Goal: Task Accomplishment & Management: Manage account settings

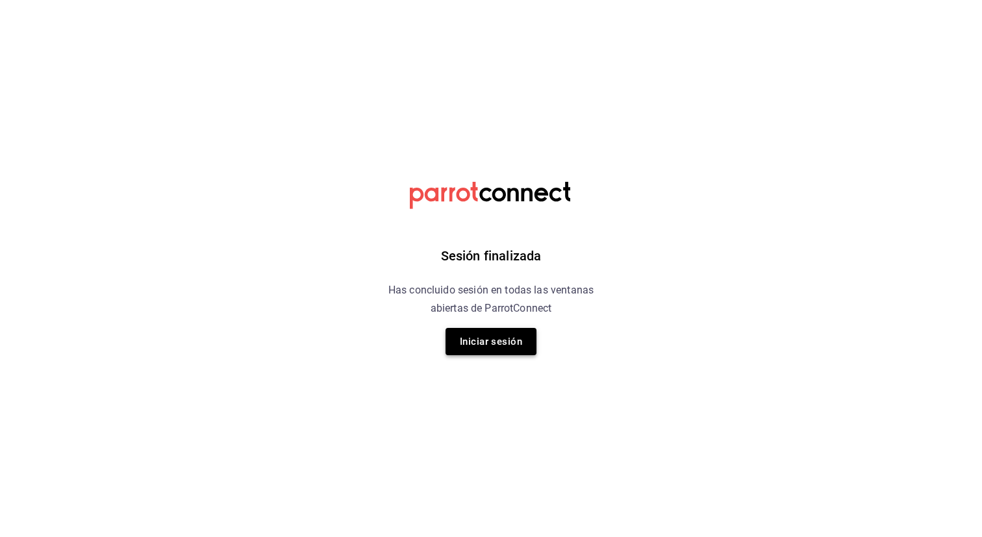
click at [517, 344] on button "Iniciar sesión" at bounding box center [491, 341] width 91 height 27
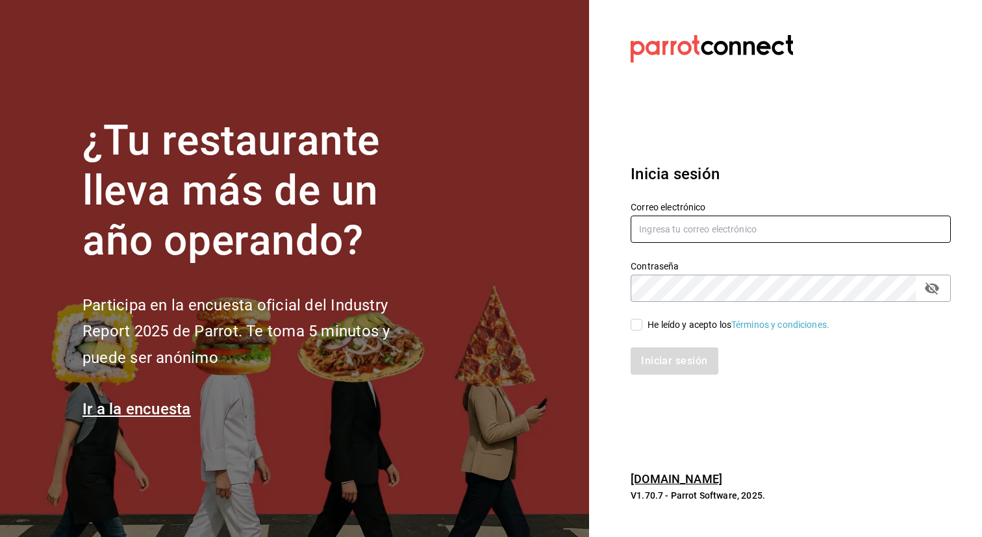
type input "admin@tacontodo.mx"
click at [639, 324] on input "He leído y acepto los Términos y condiciones." at bounding box center [637, 325] width 12 height 12
checkbox input "true"
click at [648, 368] on button "Iniciar sesión" at bounding box center [675, 361] width 88 height 27
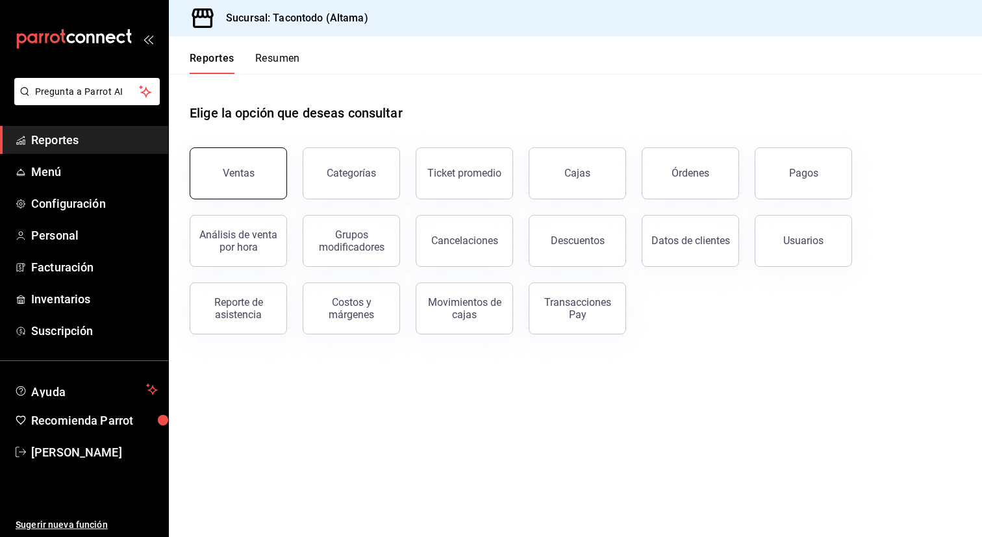
click at [225, 173] on div "Ventas" at bounding box center [239, 173] width 32 height 12
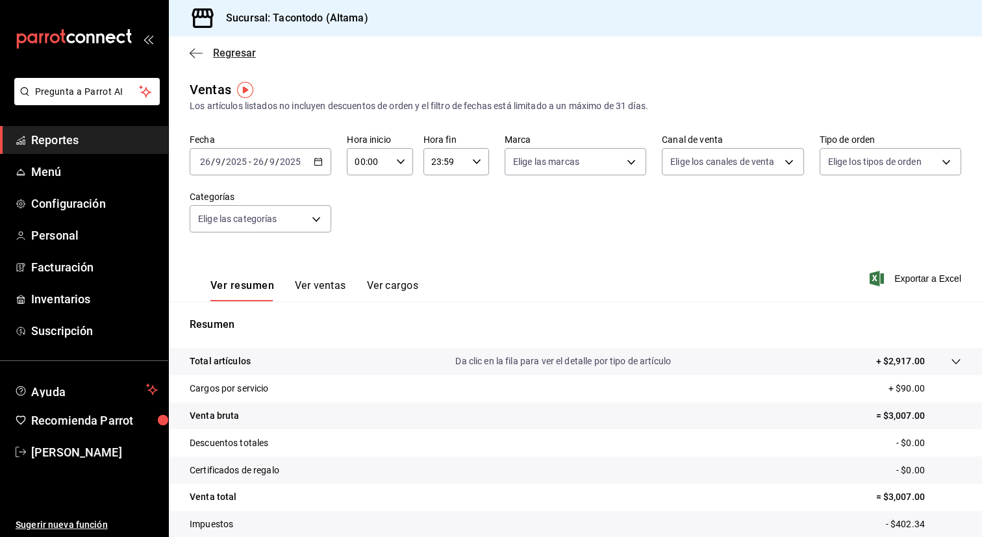
click at [229, 49] on span "Regresar" at bounding box center [234, 53] width 43 height 12
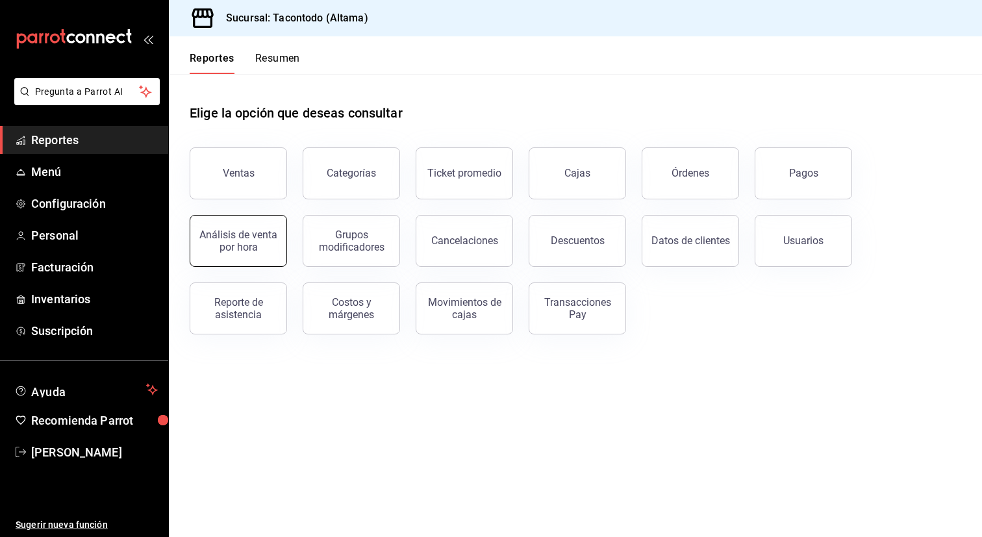
click at [261, 256] on button "Análisis de venta por hora" at bounding box center [238, 241] width 97 height 52
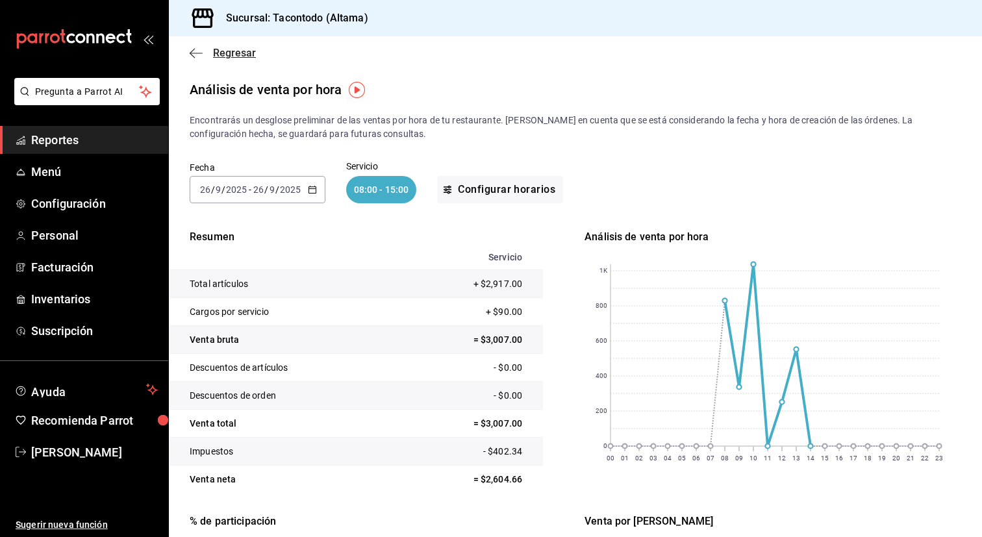
click at [192, 49] on icon "button" at bounding box center [196, 53] width 13 height 12
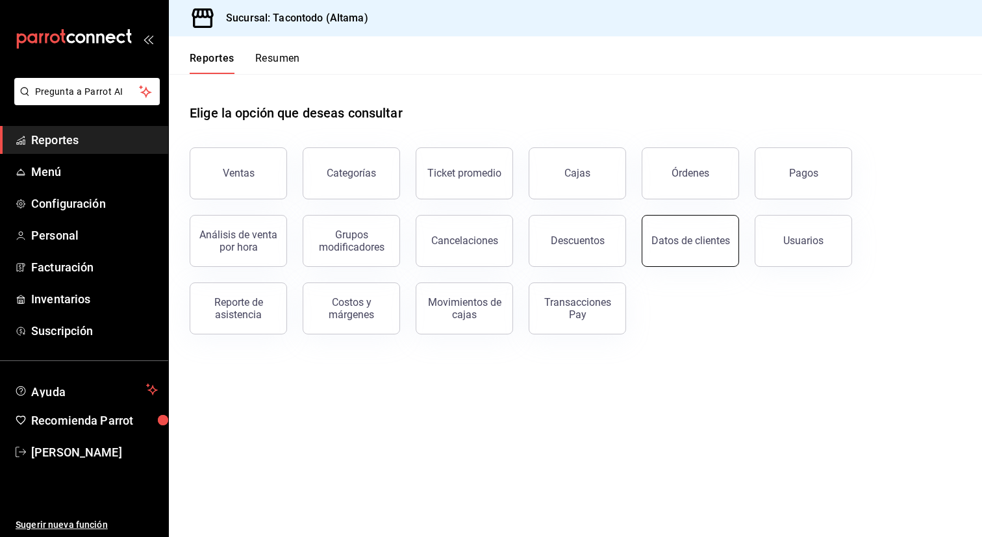
click at [672, 259] on button "Datos de clientes" at bounding box center [690, 241] width 97 height 52
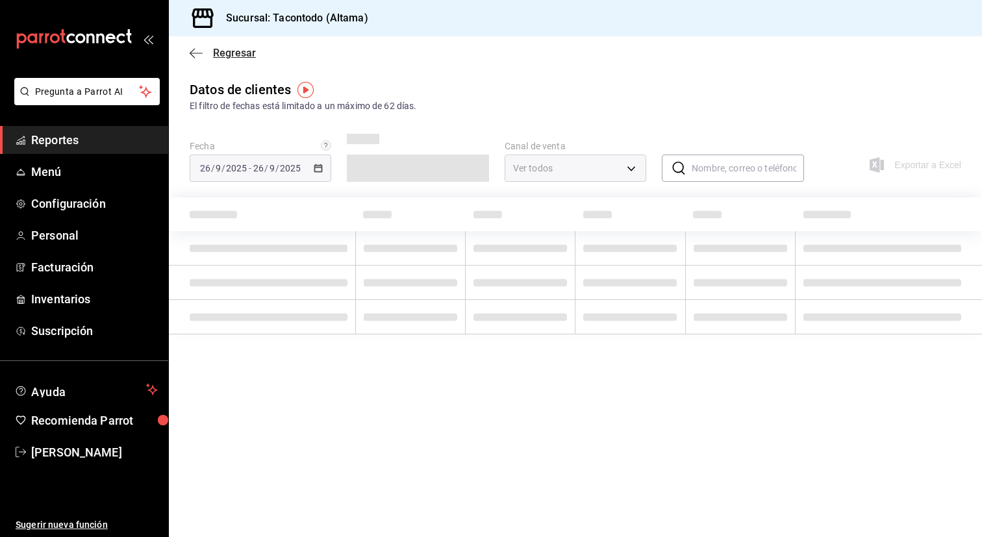
type input "PARROT,DIDI_FOOD,ONLINE"
click at [196, 55] on icon "button" at bounding box center [196, 53] width 13 height 12
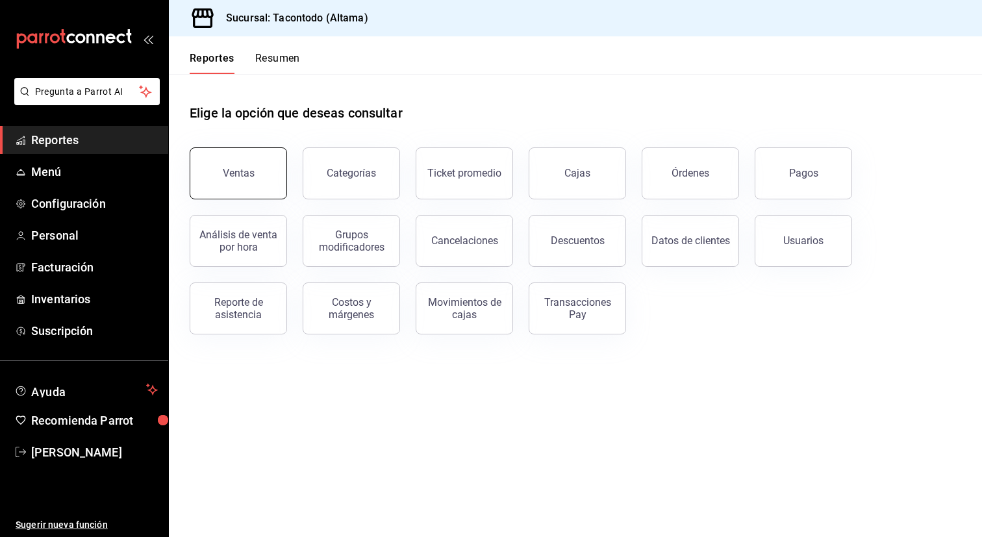
click at [238, 179] on div "Ventas" at bounding box center [239, 173] width 32 height 12
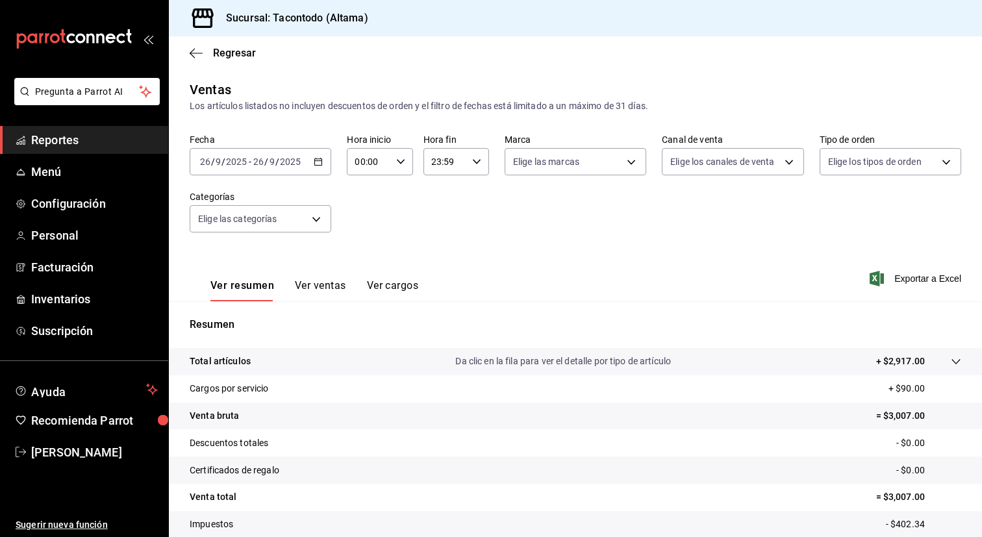
scroll to position [85, 0]
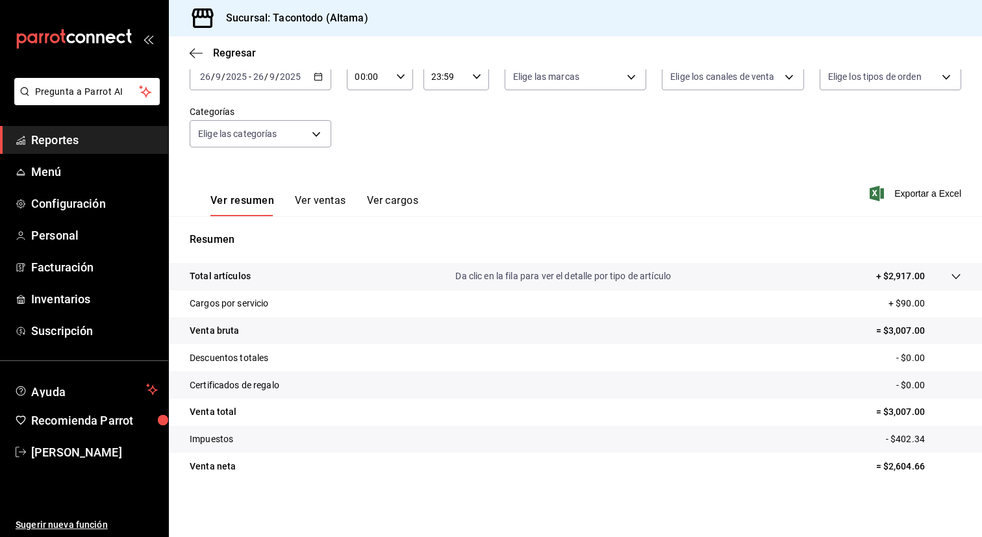
click at [335, 206] on button "Ver ventas" at bounding box center [320, 205] width 51 height 22
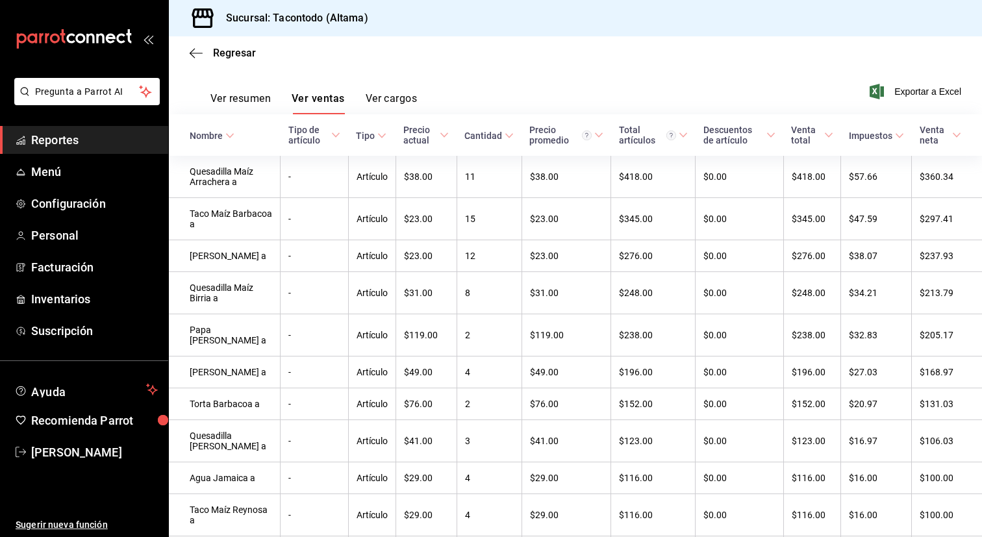
scroll to position [186, 0]
click at [209, 59] on div "Regresar" at bounding box center [575, 52] width 813 height 33
click at [233, 53] on span "Regresar" at bounding box center [234, 53] width 43 height 12
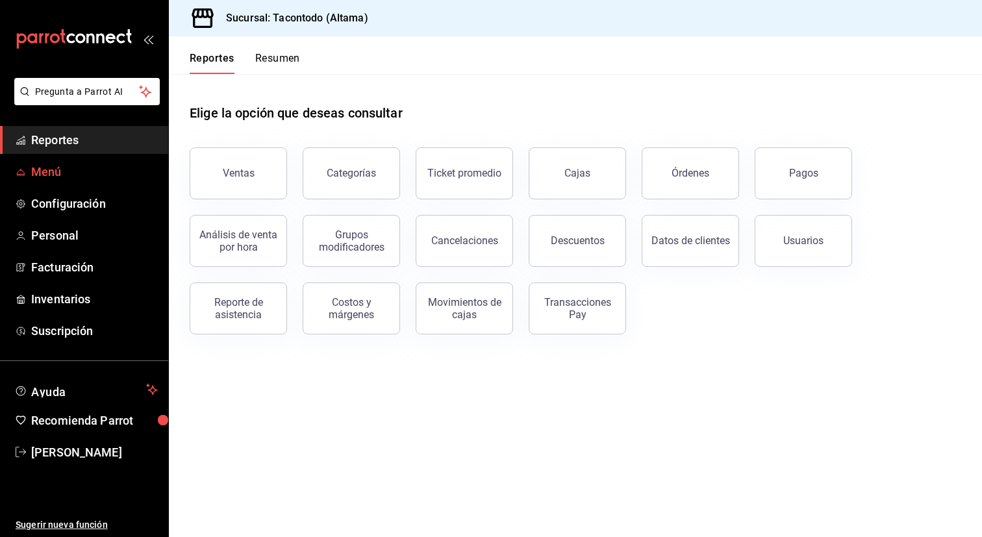
click at [76, 177] on span "Menú" at bounding box center [94, 172] width 127 height 18
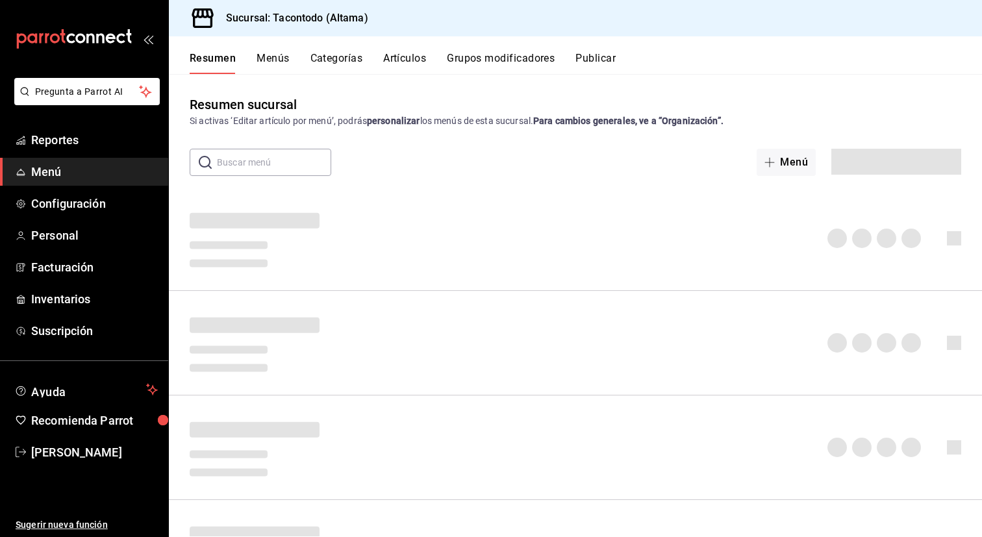
click at [402, 62] on button "Artículos" at bounding box center [404, 63] width 43 height 22
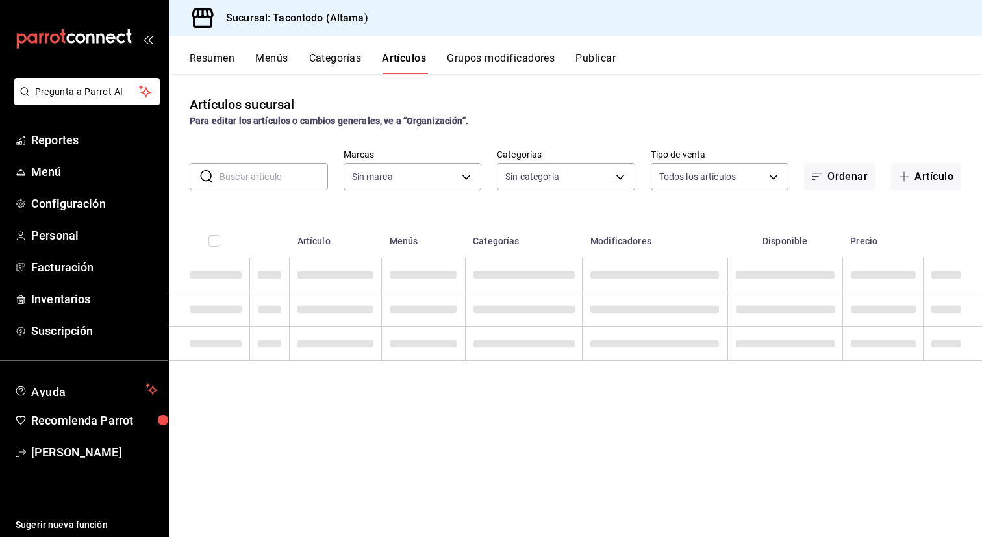
type input "56f755ab-7396-4f10-bb3c-049bffdbebb5"
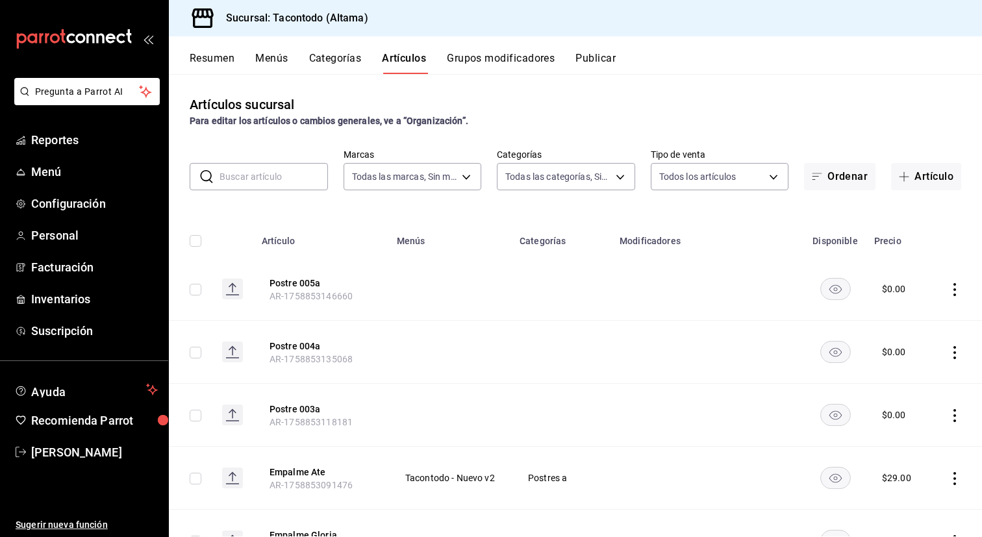
type input "b6b20e4e-2b02-44db-96d9-36fe6830ced0,ea7f118b-53d1-4281-a9de-b1bc2d85afad,d6f6d…"
click at [262, 169] on input "text" at bounding box center [274, 177] width 108 height 26
click at [571, 173] on body "Pregunta a Parrot AI Reportes Menú Configuración Personal Facturación Inventari…" at bounding box center [491, 268] width 982 height 537
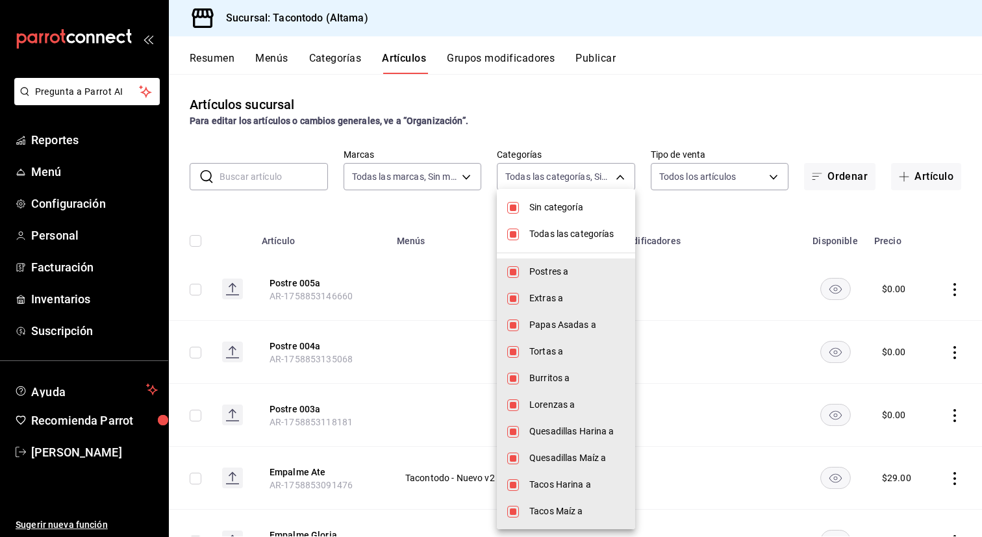
click at [557, 207] on span "Sin categoría" at bounding box center [576, 208] width 95 height 14
checkbox input "false"
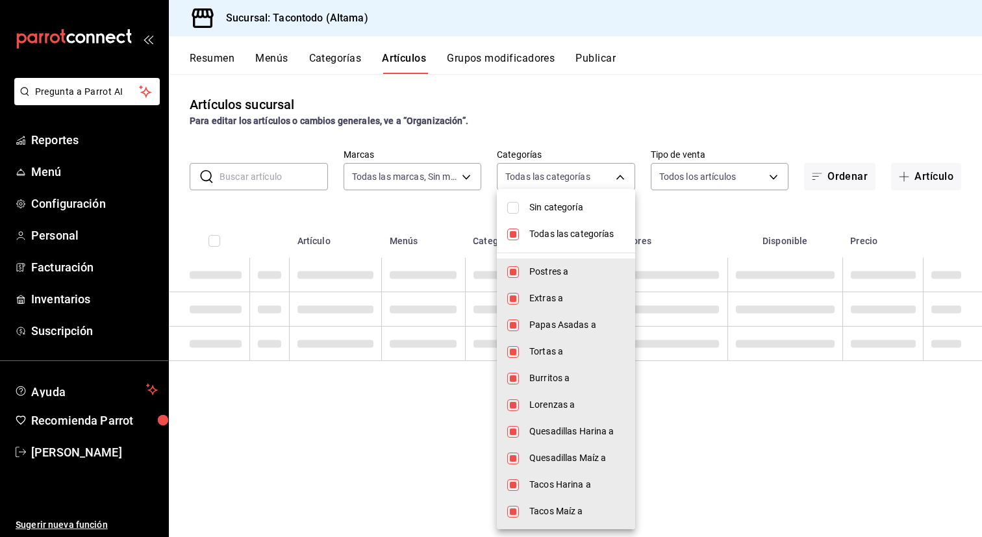
click at [545, 235] on span "Todas las categorías" at bounding box center [576, 234] width 95 height 14
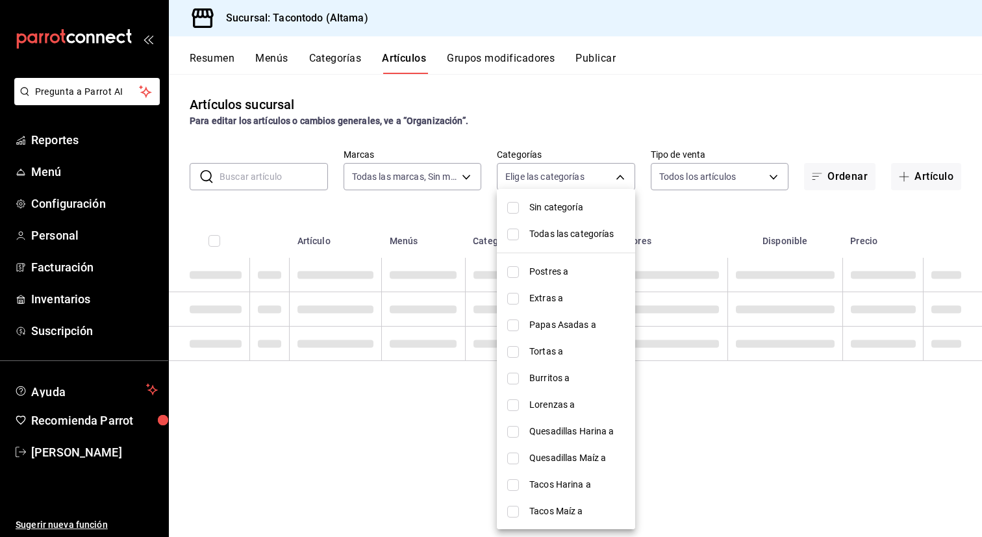
checkbox input "false"
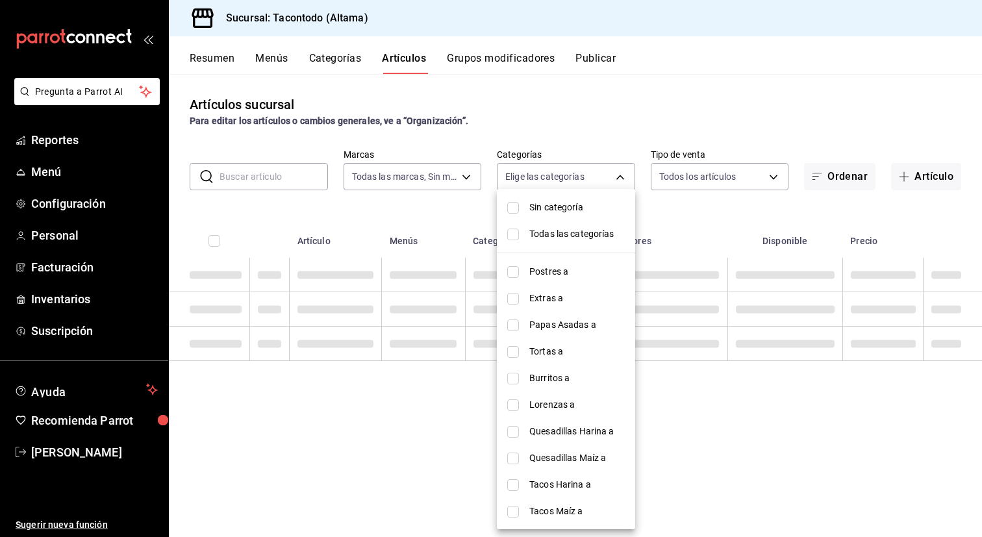
checkbox input "false"
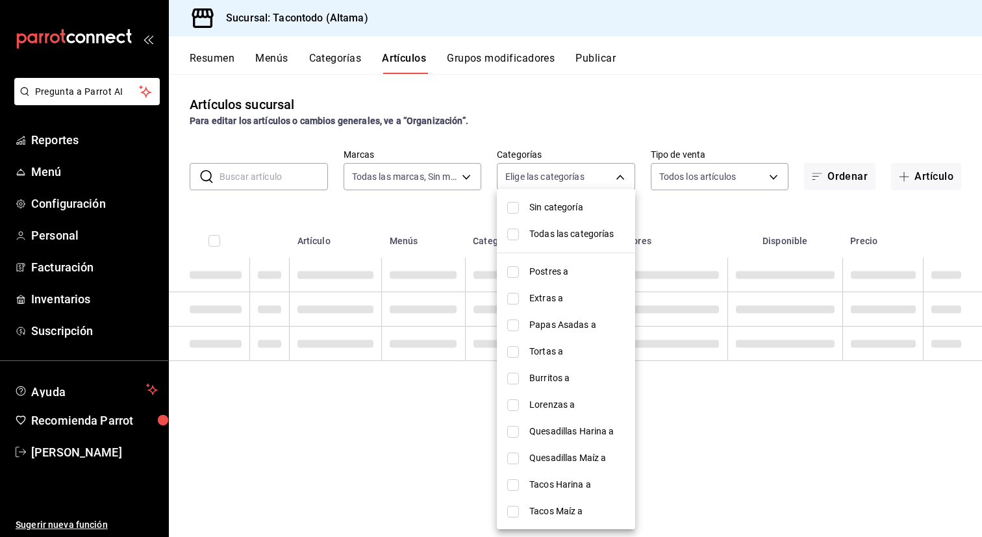
checkbox input "false"
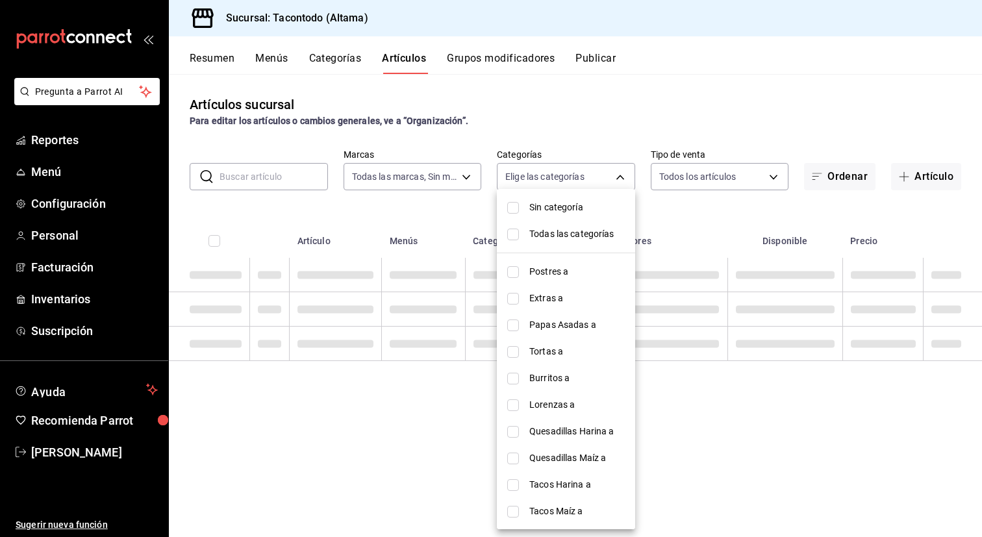
checkbox input "false"
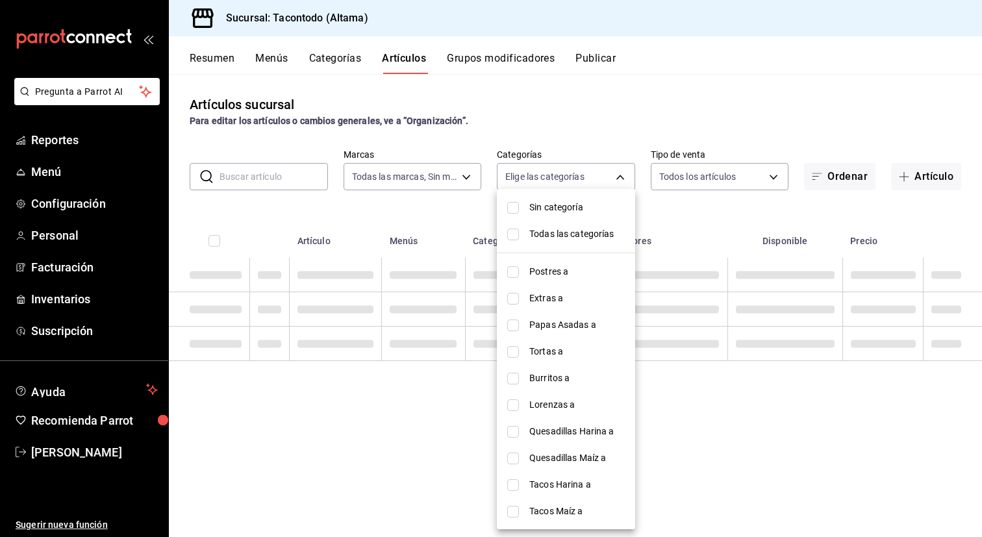
checkbox input "false"
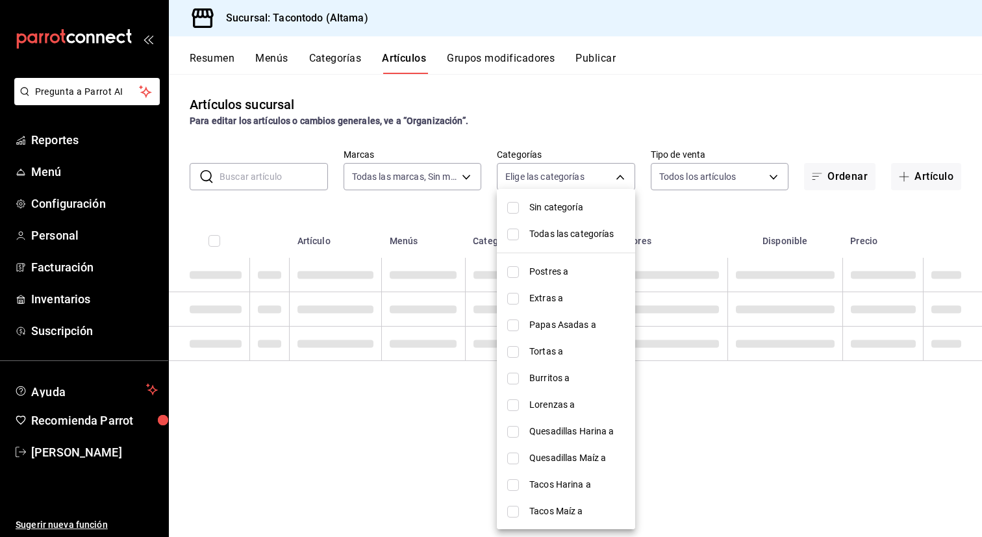
checkbox input "false"
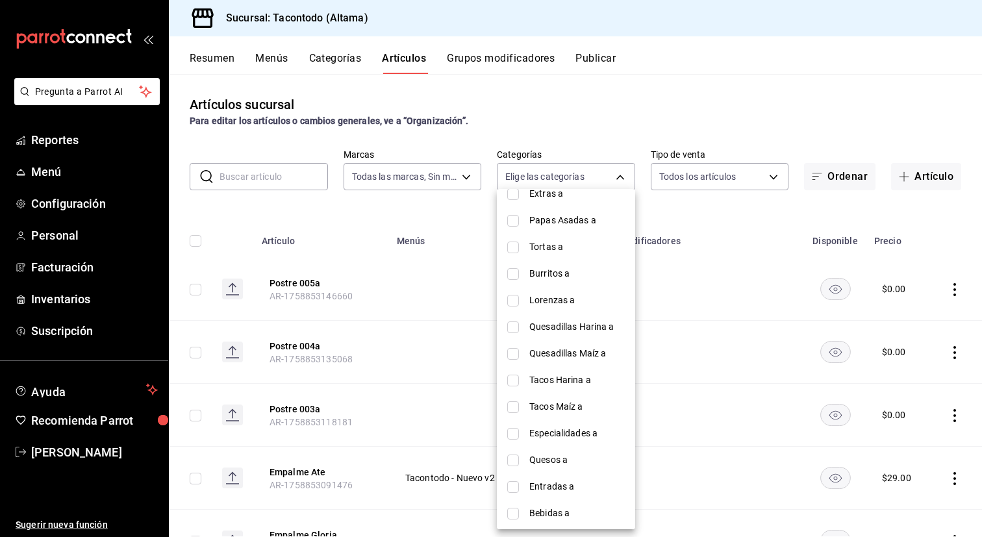
scroll to position [107, 0]
click at [565, 410] on span "Tacos Maíz a" at bounding box center [576, 405] width 95 height 14
type input "7d112033-fc47-4141-9bac-2b1d398da5b5"
checkbox input "true"
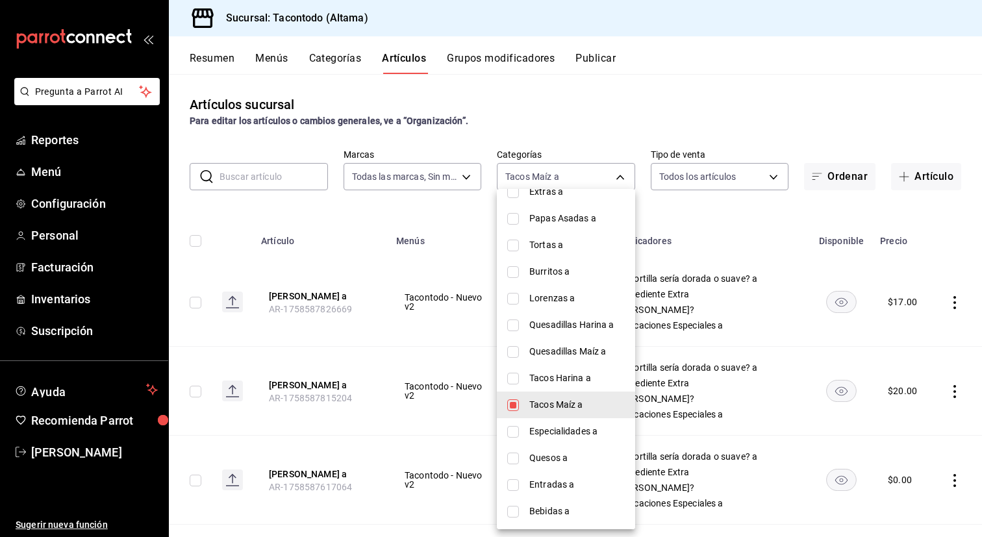
click at [377, 381] on div at bounding box center [491, 268] width 982 height 537
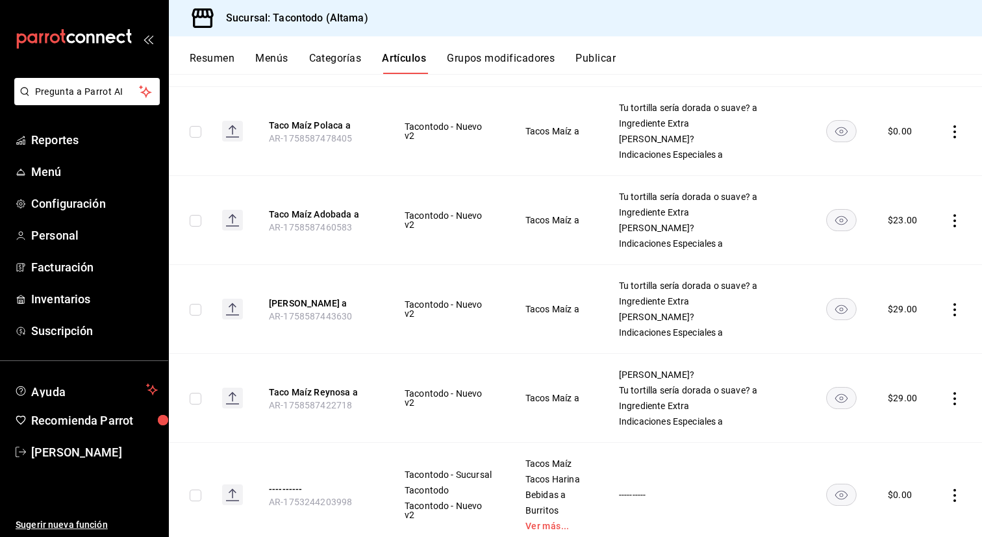
scroll to position [866, 0]
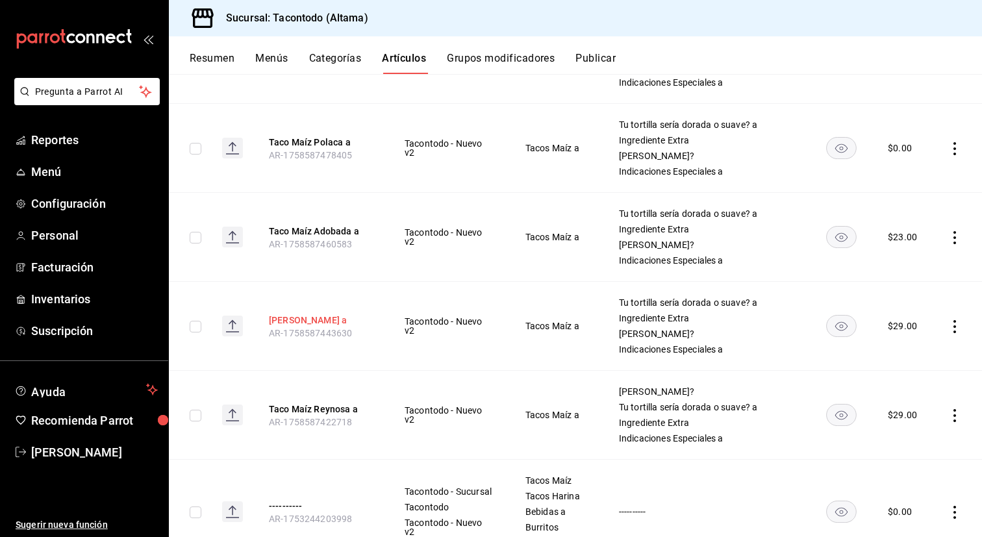
click at [357, 322] on button "[PERSON_NAME] a" at bounding box center [321, 320] width 104 height 13
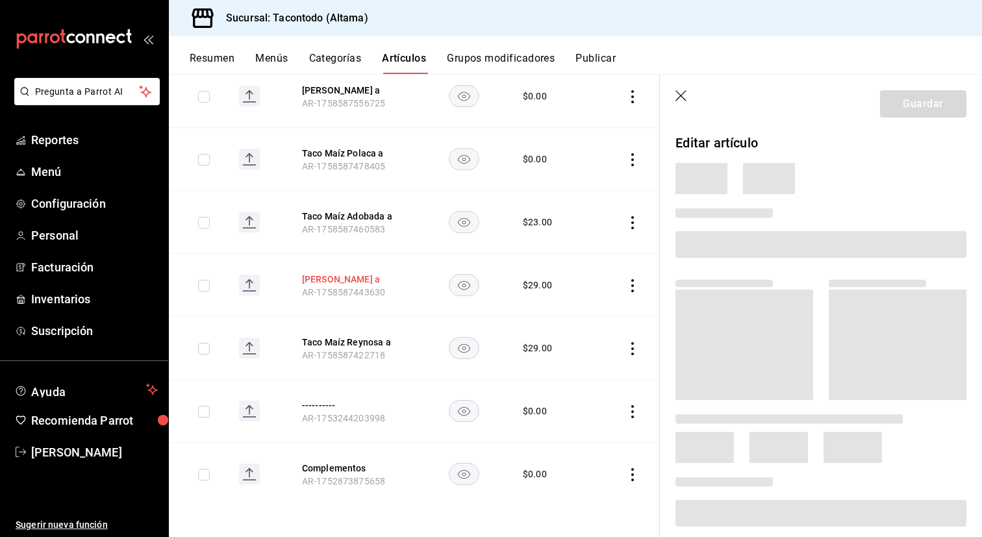
scroll to position [642, 0]
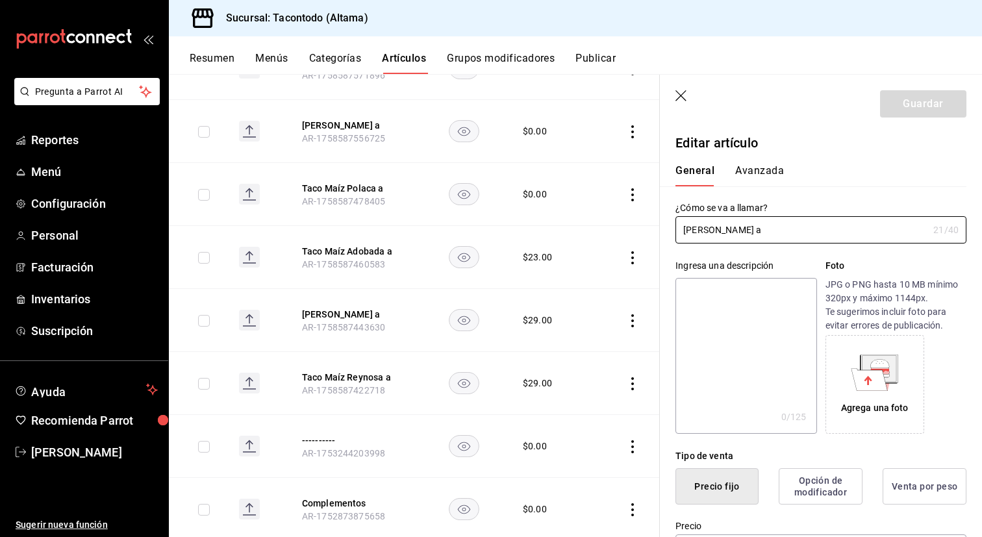
type input "$29.00"
type input "E48"
type input "90101500"
radio input "true"
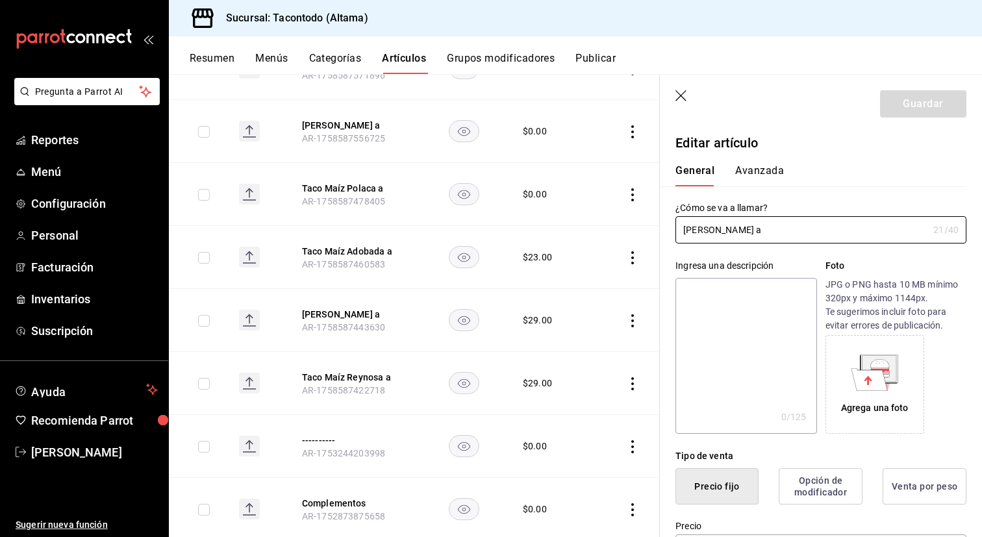
type input "f2d47fc5-286b-482c-91d1-f6277f6f141a"
click at [754, 172] on button "Avanzada" at bounding box center [759, 175] width 49 height 22
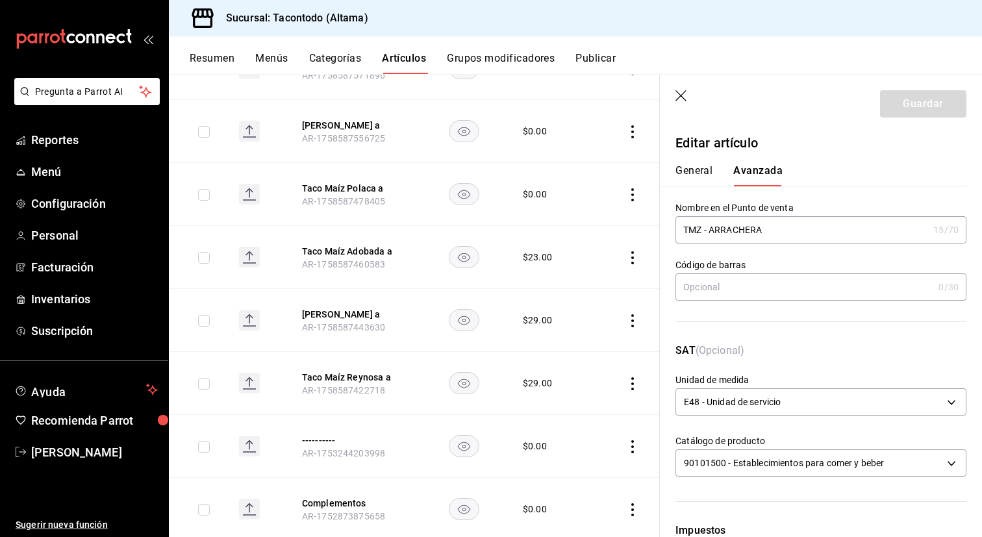
click at [743, 231] on input "TMZ - ARRACHERA" at bounding box center [802, 230] width 253 height 26
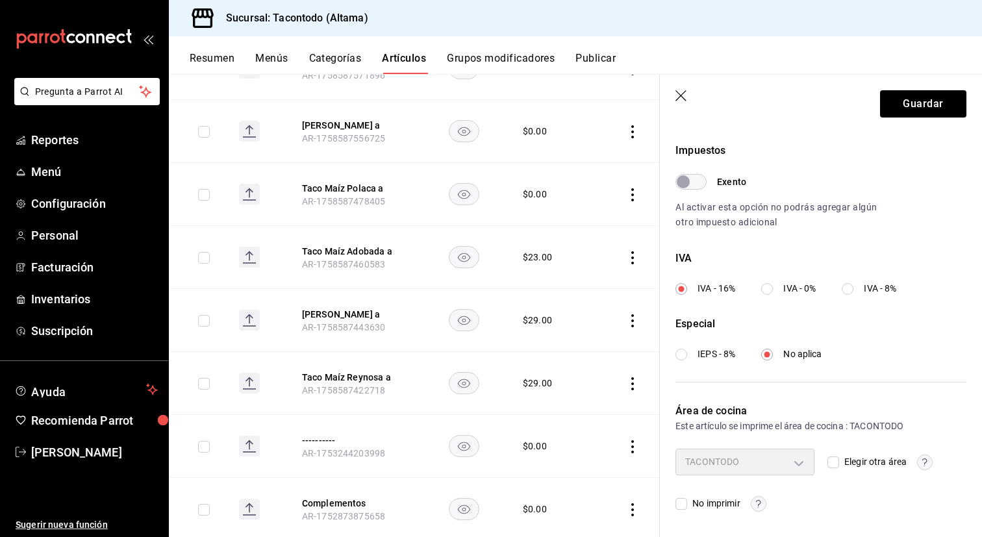
scroll to position [0, 0]
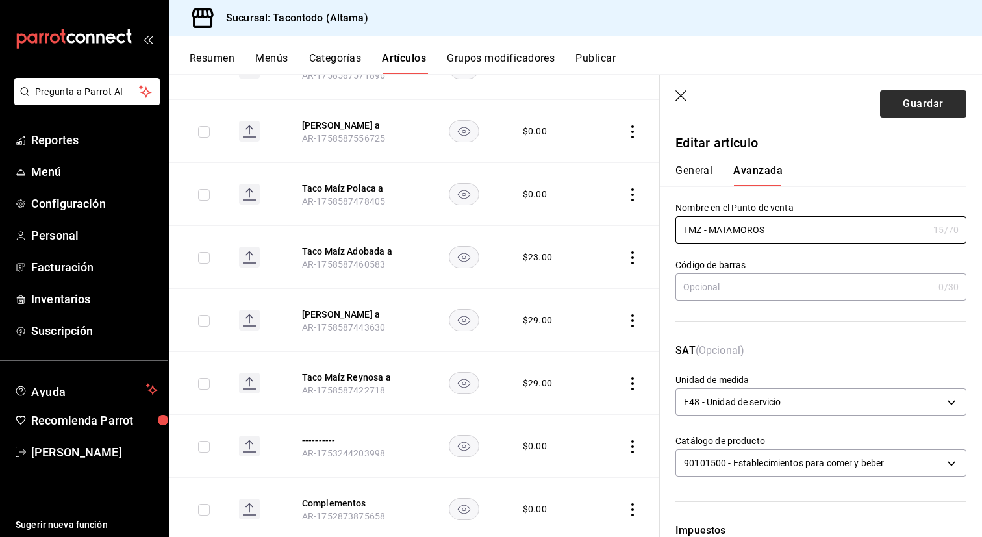
type input "TMZ - MATAMOROS"
click at [910, 104] on button "Guardar" at bounding box center [923, 103] width 86 height 27
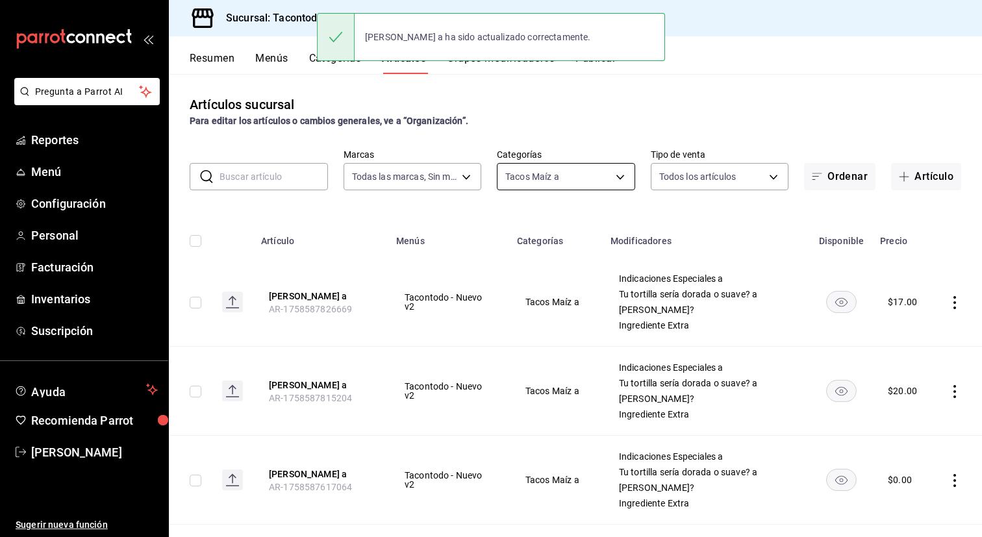
click at [599, 177] on body "Pregunta a Parrot AI Reportes Menú Configuración Personal Facturación Inventari…" at bounding box center [491, 268] width 982 height 537
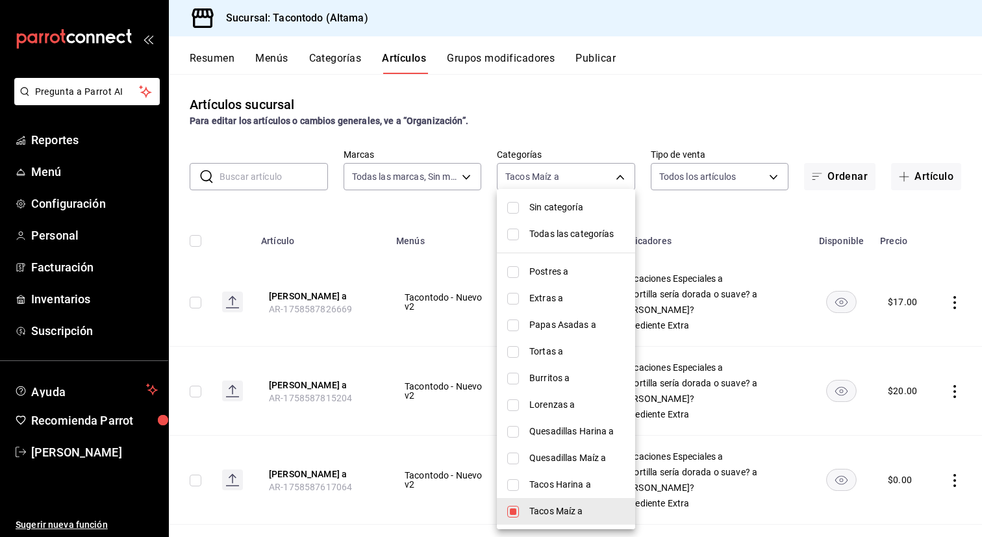
scroll to position [25, 0]
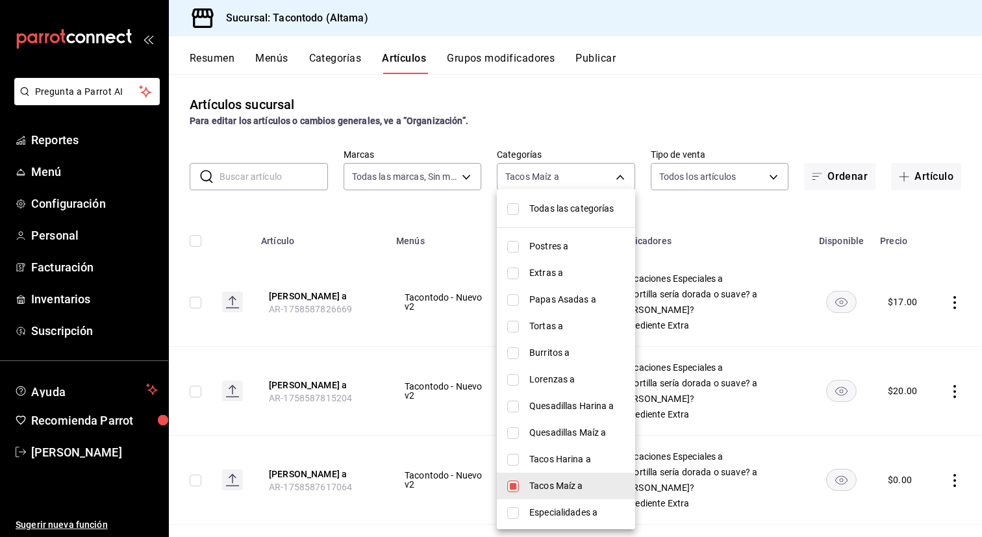
click at [551, 464] on span "Tacos Harina a" at bounding box center [576, 460] width 95 height 14
type input "7d112033-fc47-4141-9bac-2b1d398da5b5,8465a975-bdba-42e7-9cb7-9ba01d8f7b37"
checkbox input "true"
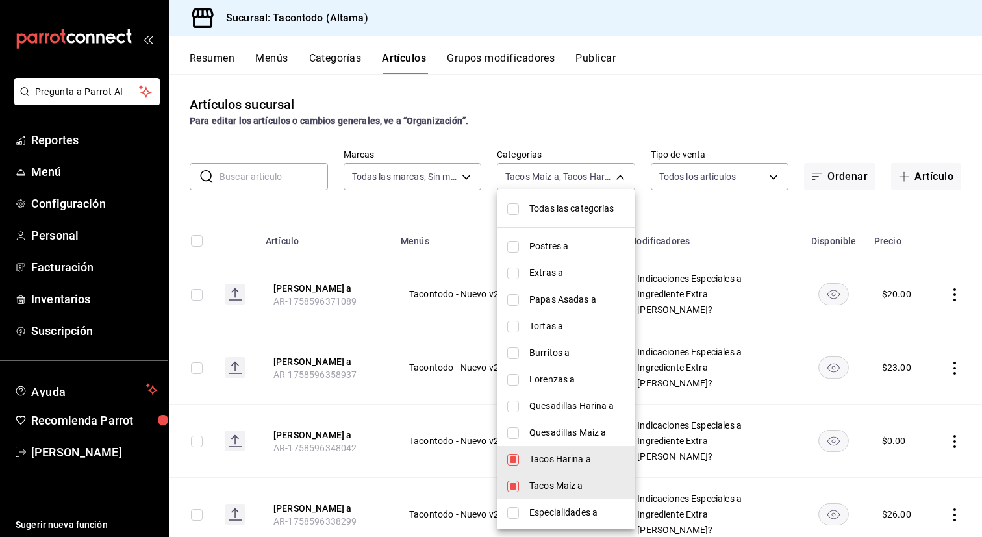
click at [525, 488] on li "Tacos Maíz a" at bounding box center [566, 486] width 138 height 27
type input "8465a975-bdba-42e7-9cb7-9ba01d8f7b37"
checkbox input "false"
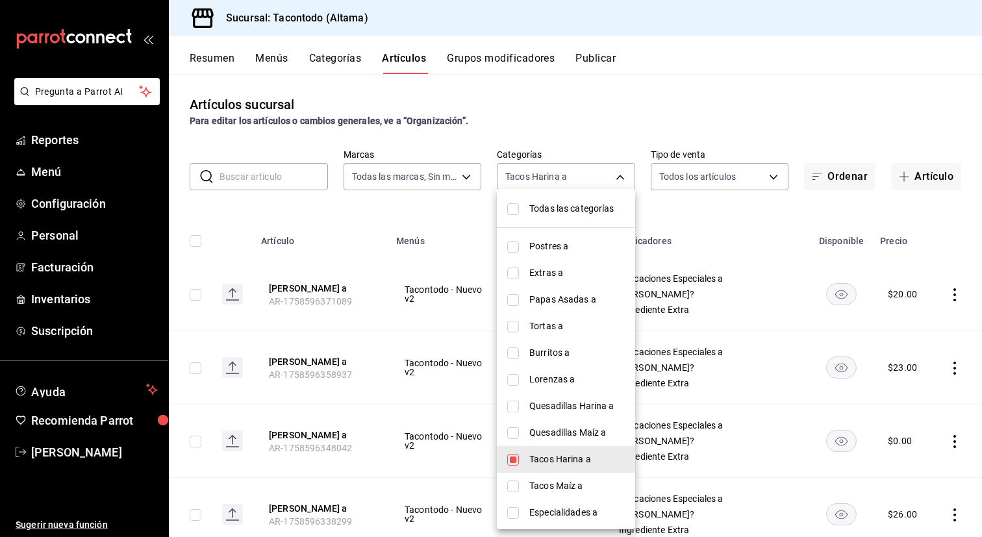
click at [392, 404] on div at bounding box center [491, 268] width 982 height 537
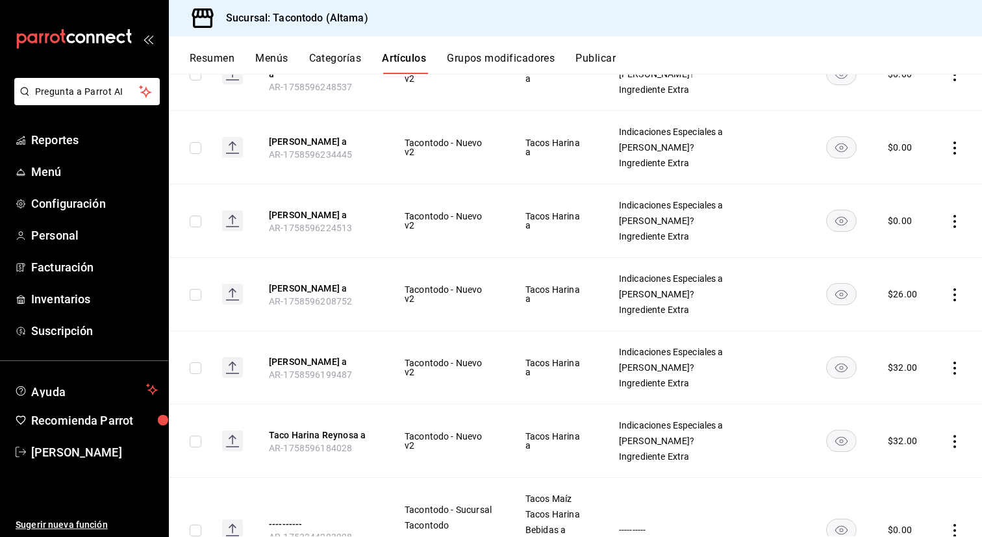
scroll to position [668, 0]
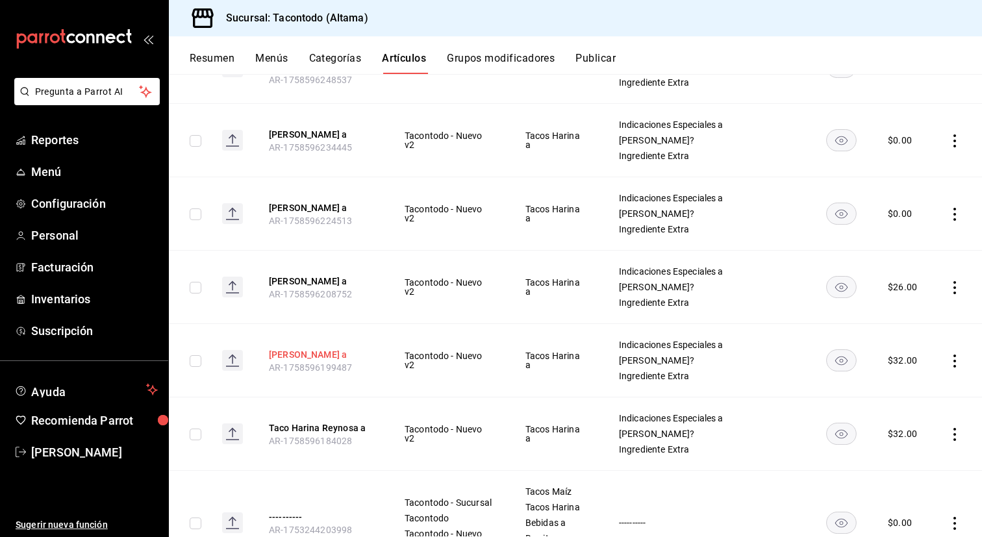
click at [336, 349] on button "[PERSON_NAME] a" at bounding box center [321, 354] width 104 height 13
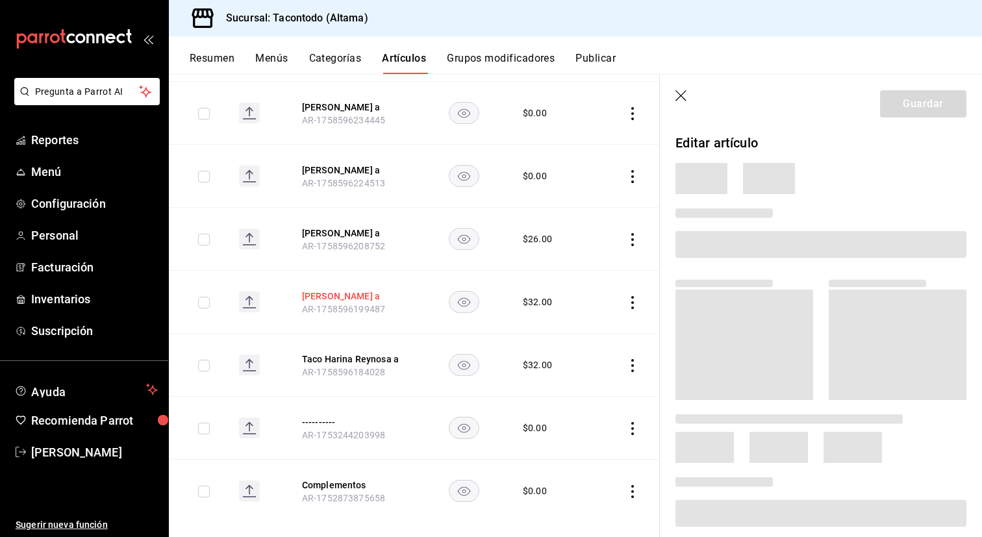
scroll to position [613, 0]
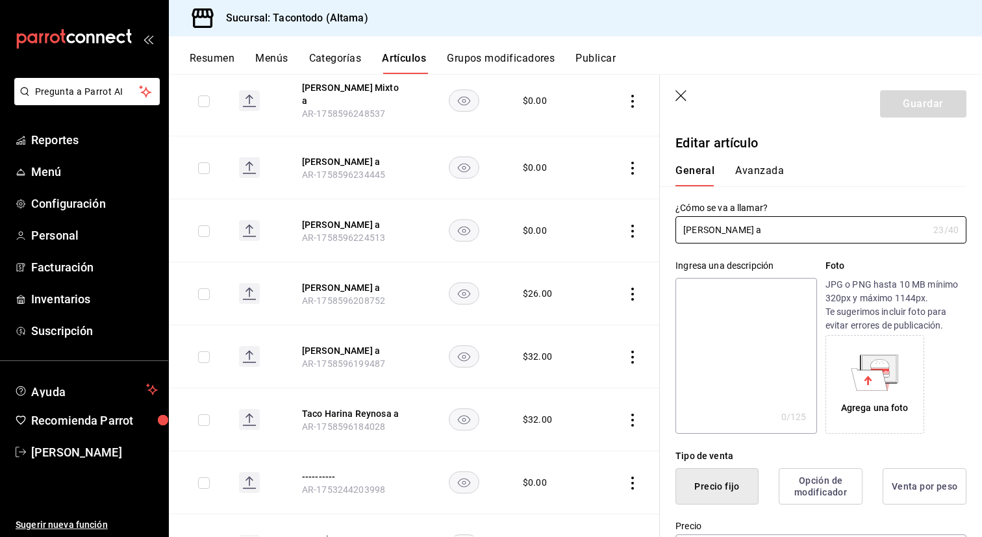
type input "$32.00"
click at [771, 172] on button "Avanzada" at bounding box center [759, 175] width 49 height 22
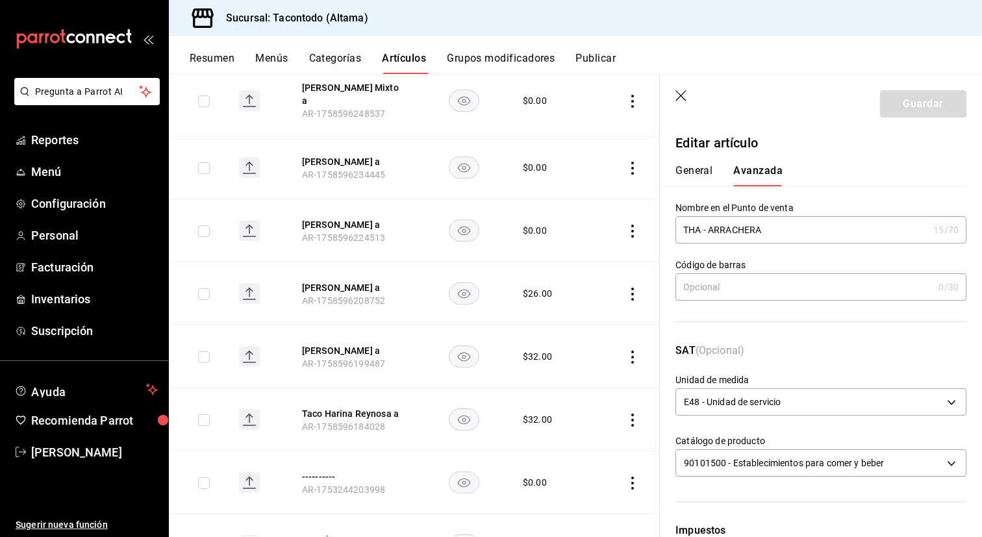
click at [731, 231] on input "THA - ARRACHERA" at bounding box center [802, 230] width 253 height 26
type input "THA - MATAMOROS"
click at [912, 102] on button "Guardar" at bounding box center [923, 103] width 86 height 27
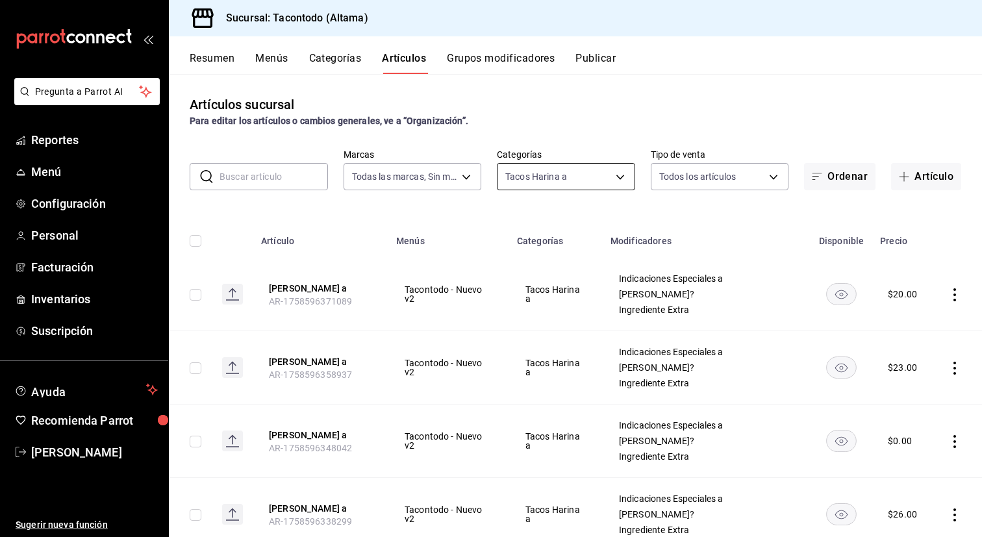
click at [578, 175] on body "Pregunta a Parrot AI Reportes Menú Configuración Personal Facturación Inventari…" at bounding box center [491, 268] width 982 height 537
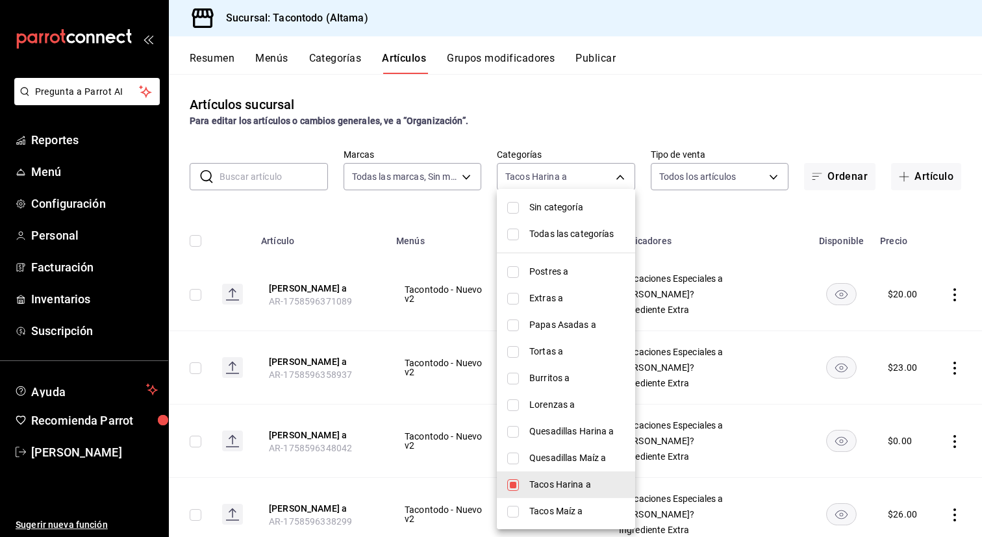
click at [535, 514] on span "Tacos Maíz a" at bounding box center [576, 512] width 95 height 14
type input "8465a975-bdba-42e7-9cb7-9ba01d8f7b37,7d112033-fc47-4141-9bac-2b1d398da5b5"
checkbox input "true"
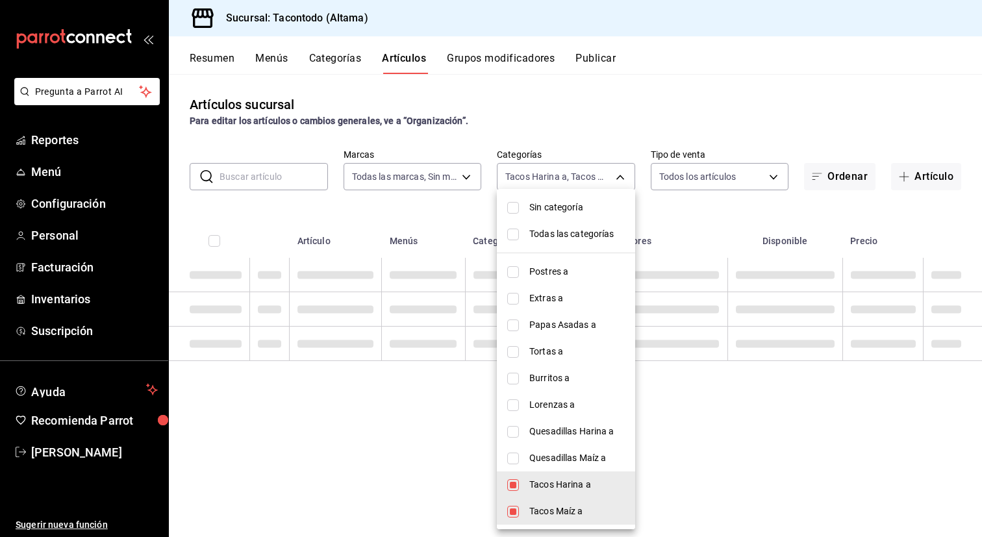
click at [551, 484] on span "Tacos Harina a" at bounding box center [576, 485] width 95 height 14
type input "7d112033-fc47-4141-9bac-2b1d398da5b5"
checkbox input "false"
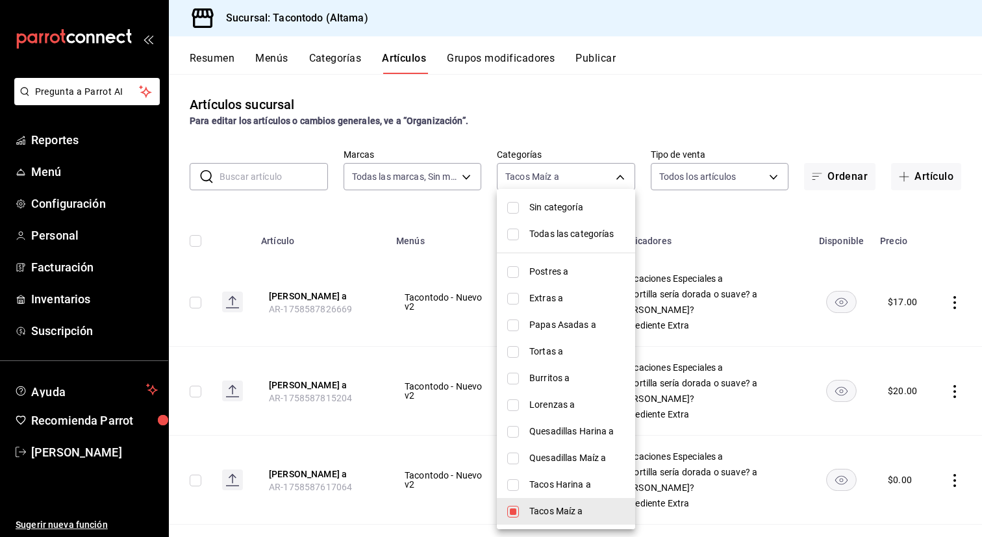
click at [342, 273] on div at bounding box center [491, 268] width 982 height 537
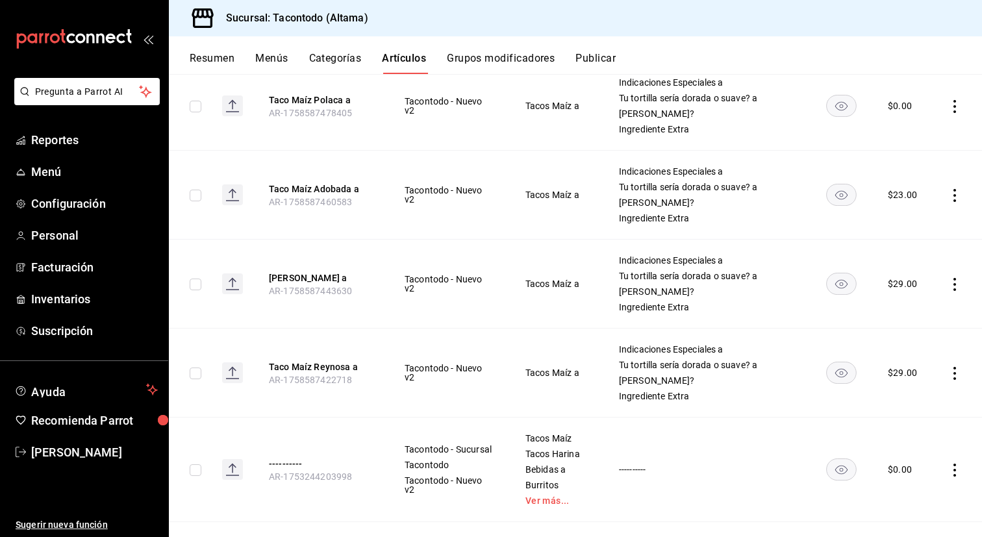
scroll to position [905, 0]
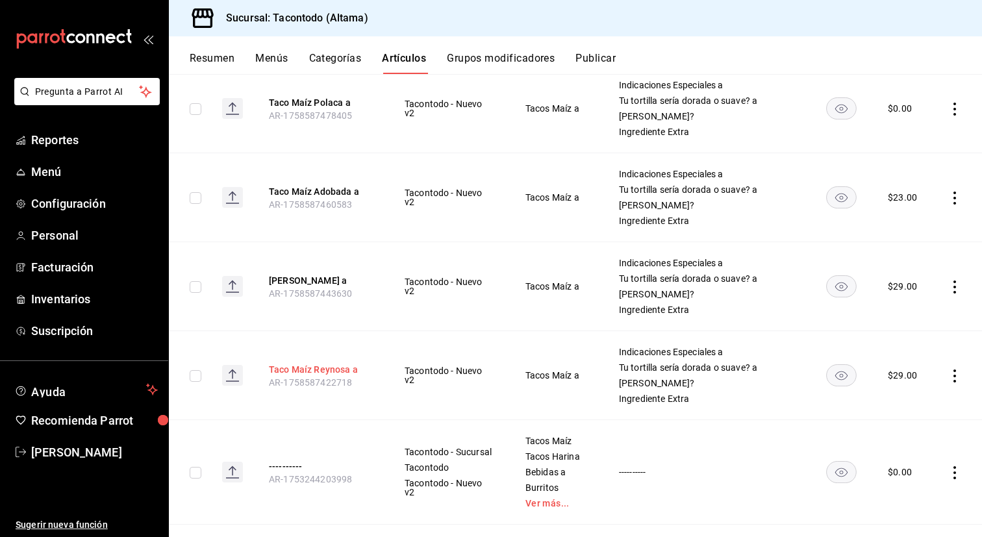
click at [320, 371] on button "Taco Maíz Reynosa a" at bounding box center [321, 369] width 104 height 13
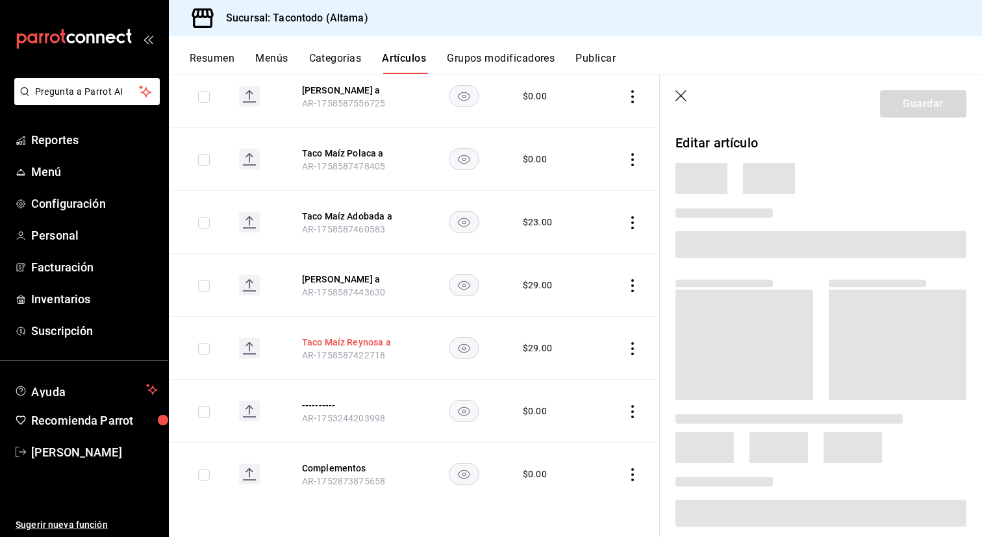
scroll to position [642, 0]
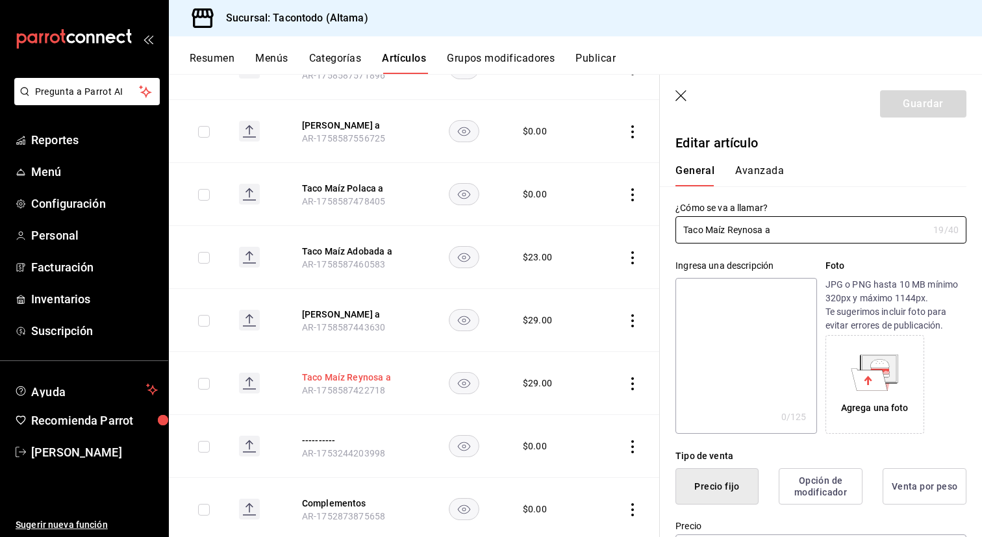
type input "$29.00"
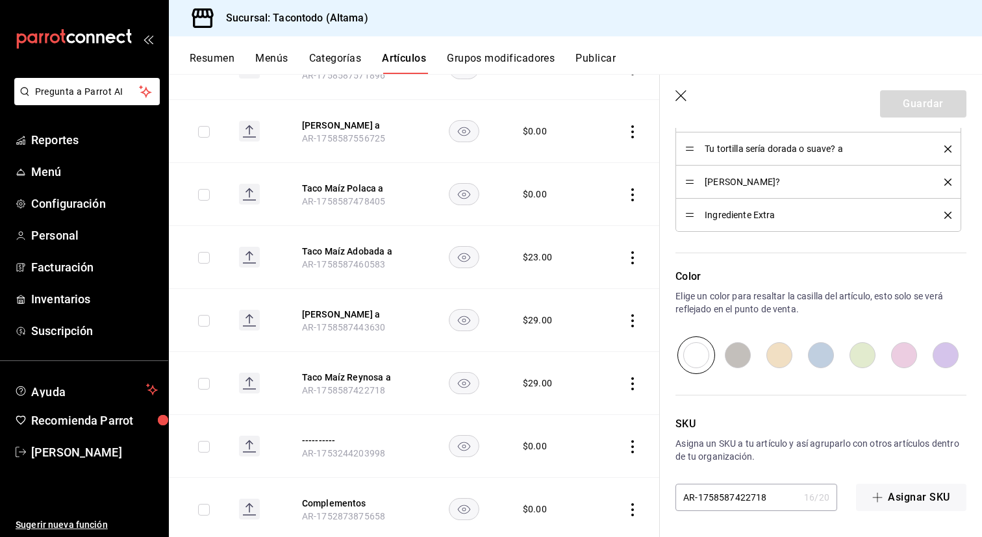
scroll to position [550, 0]
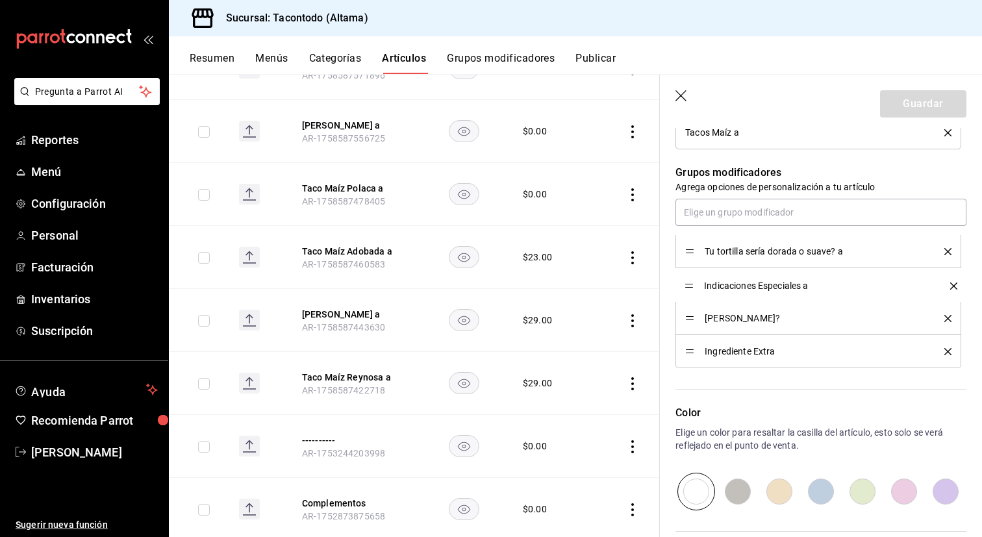
drag, startPoint x: 690, startPoint y: 250, endPoint x: 687, endPoint y: 289, distance: 39.1
click at [915, 103] on button "Guardar" at bounding box center [923, 103] width 86 height 27
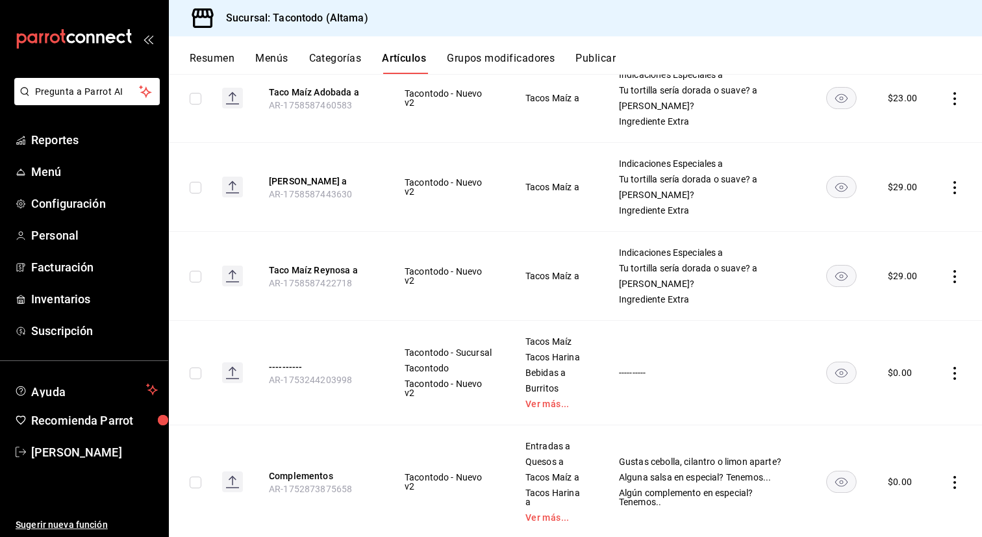
scroll to position [1038, 0]
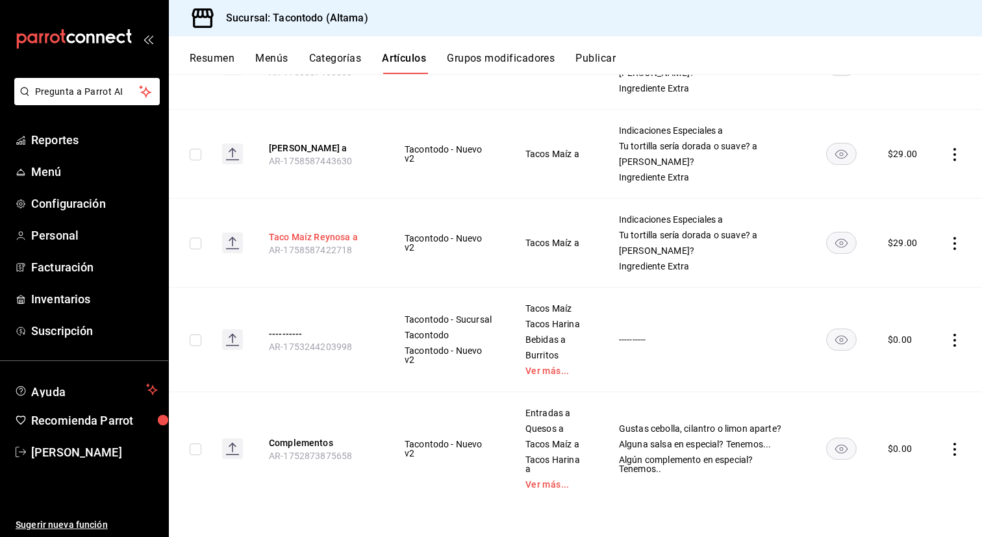
click at [329, 237] on button "Taco Maíz Reynosa a" at bounding box center [321, 237] width 104 height 13
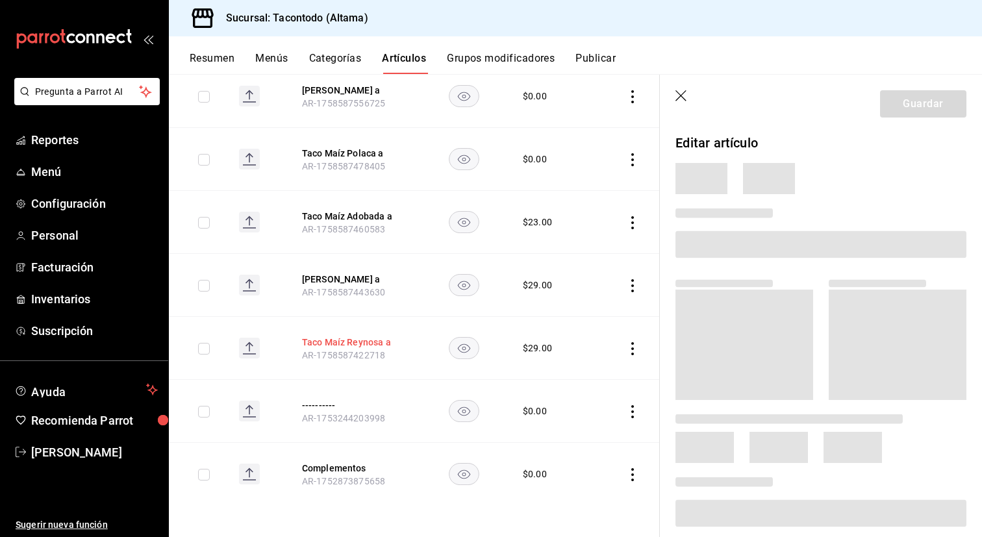
scroll to position [642, 0]
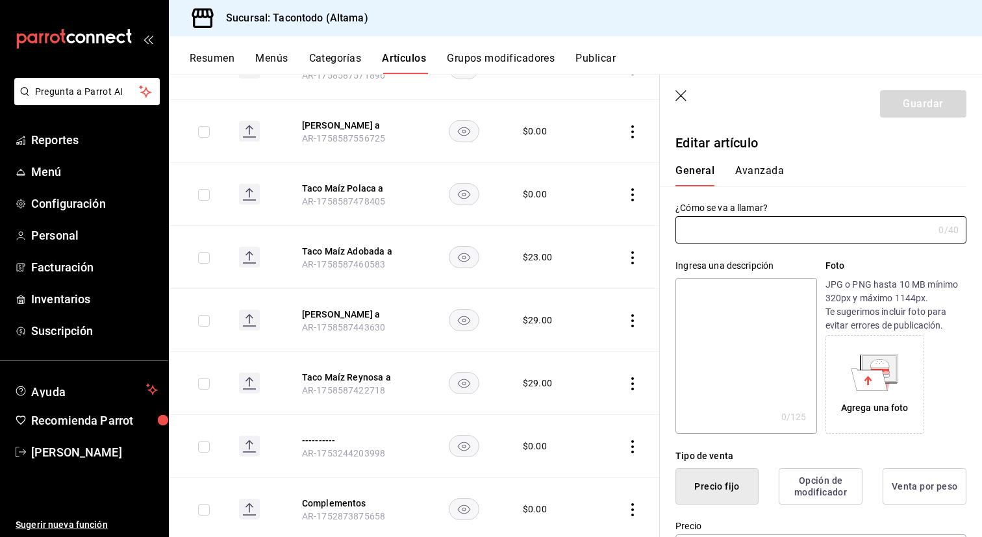
type input "Taco Maíz Reynosa a"
type input "AR-1758587422718"
type input "$29.00"
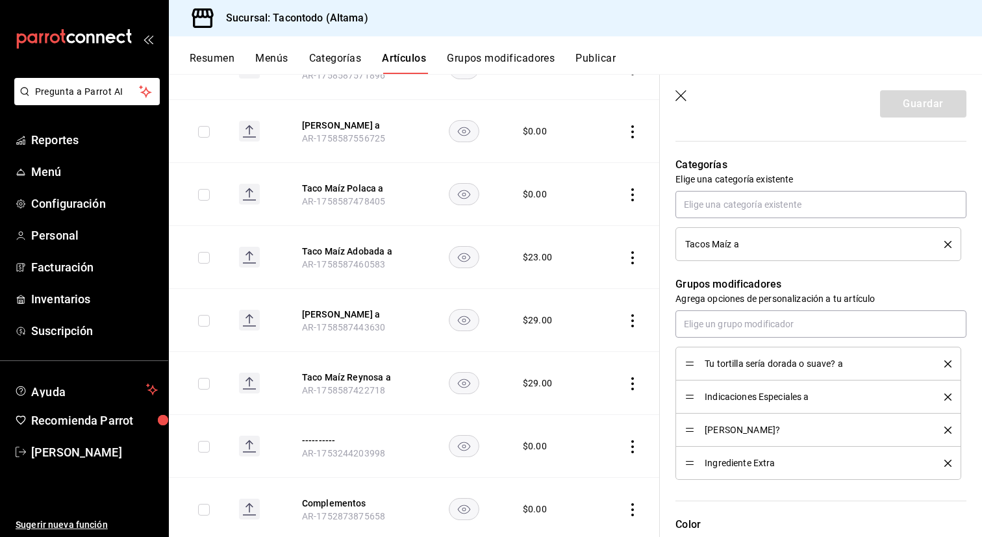
scroll to position [447, 0]
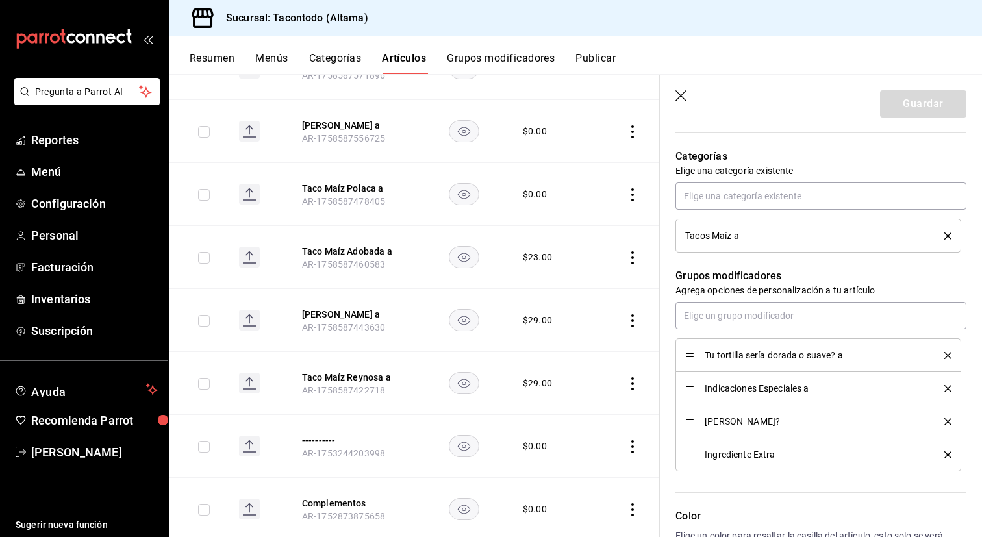
click at [310, 60] on button "Categorías" at bounding box center [335, 63] width 53 height 22
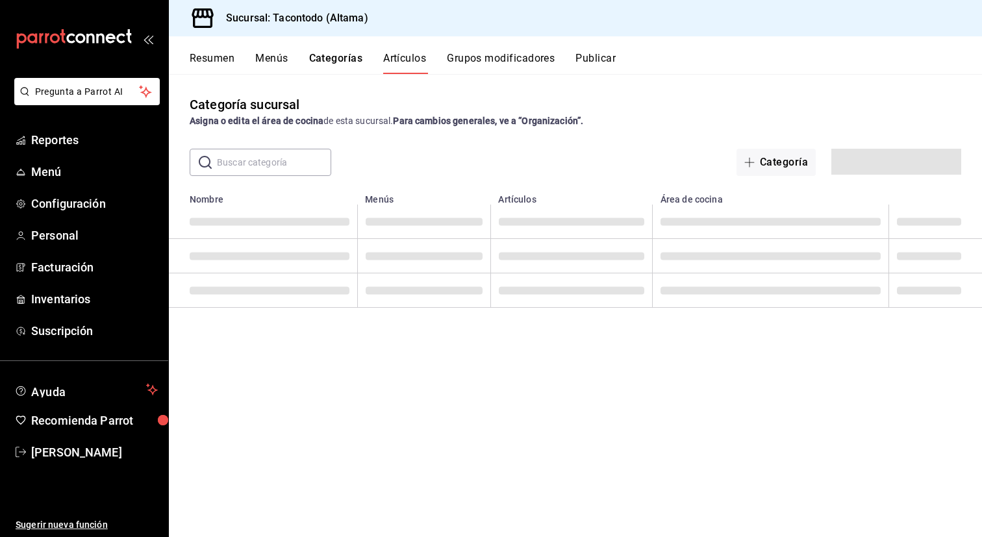
click at [272, 60] on button "Menús" at bounding box center [271, 63] width 32 height 22
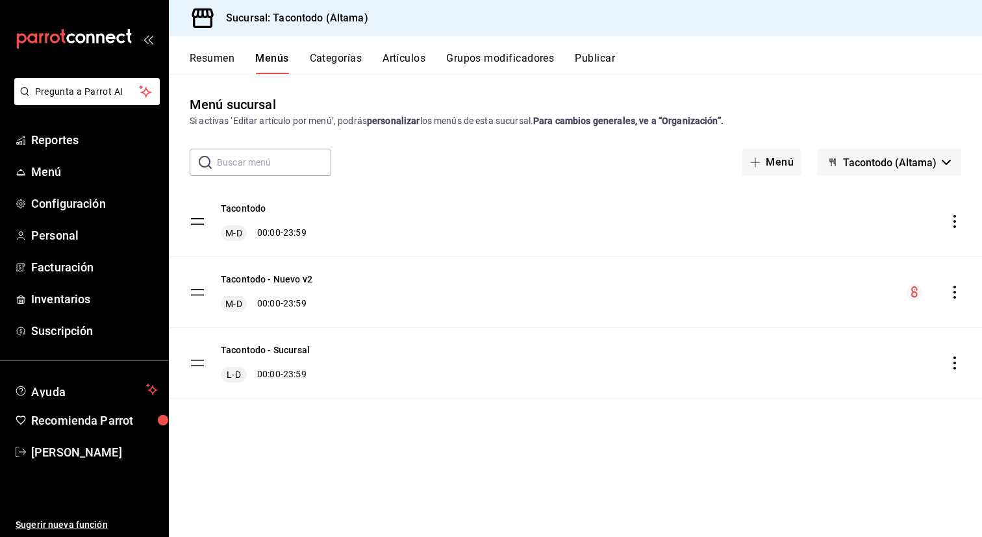
click at [403, 62] on button "Artículos" at bounding box center [404, 63] width 43 height 22
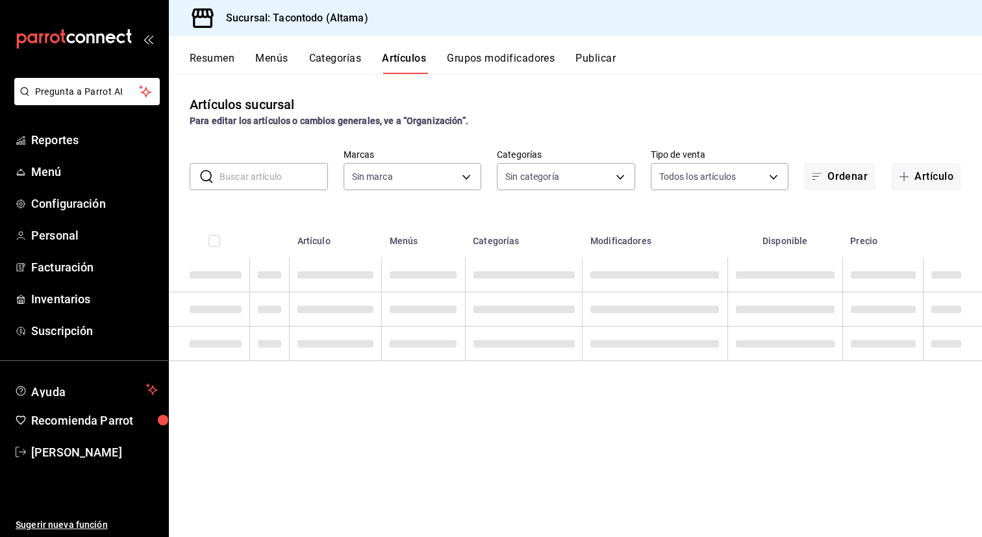
type input "56f755ab-7396-4f10-bb3c-049bffdbebb5"
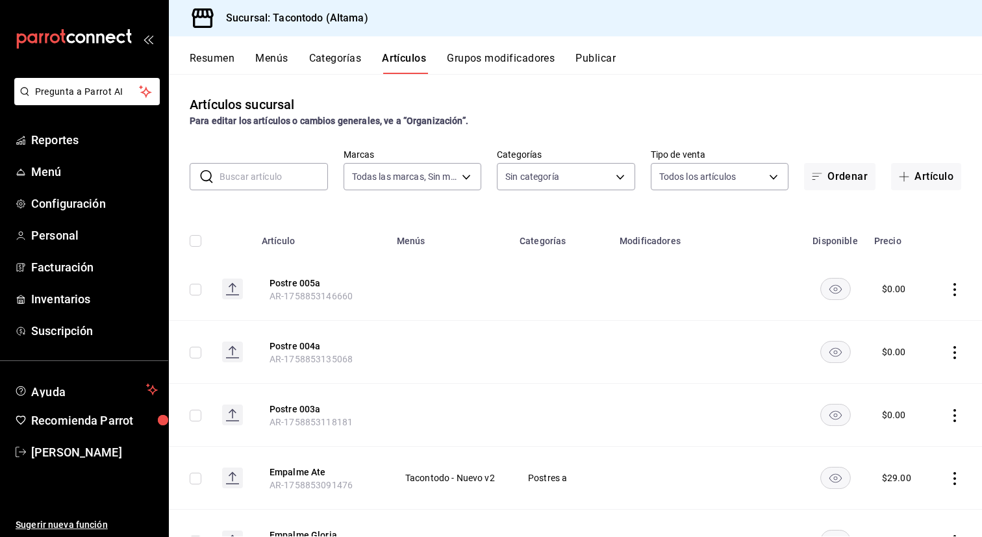
type input "b6b20e4e-2b02-44db-96d9-36fe6830ced0,ea7f118b-53d1-4281-a9de-b1bc2d85afad,d6f6d…"
click at [560, 165] on body "Pregunta a Parrot AI Reportes Menú Configuración Personal Facturación Inventari…" at bounding box center [491, 268] width 982 height 537
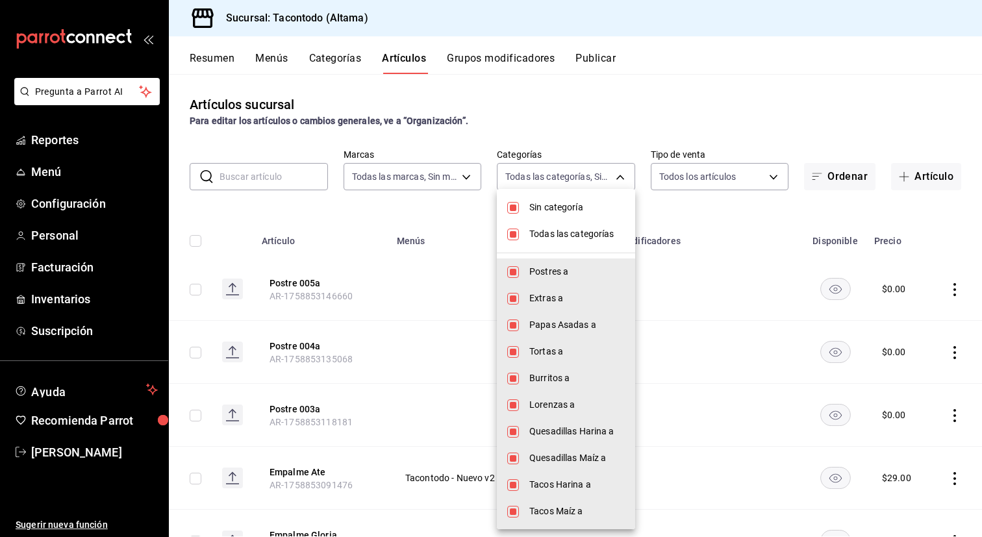
click at [580, 119] on div at bounding box center [491, 268] width 982 height 537
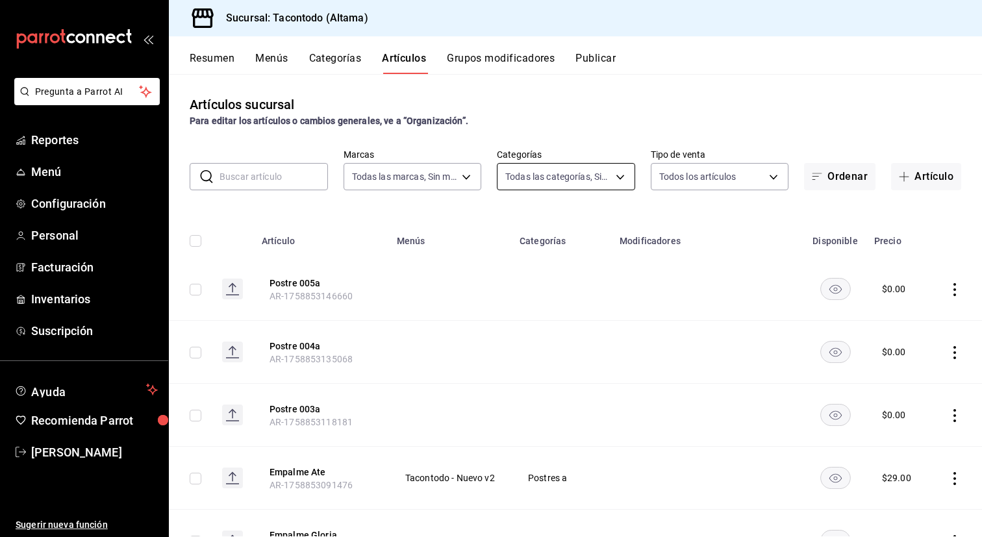
click at [568, 184] on body "Pregunta a Parrot AI Reportes Menú Configuración Personal Facturación Inventari…" at bounding box center [491, 268] width 982 height 537
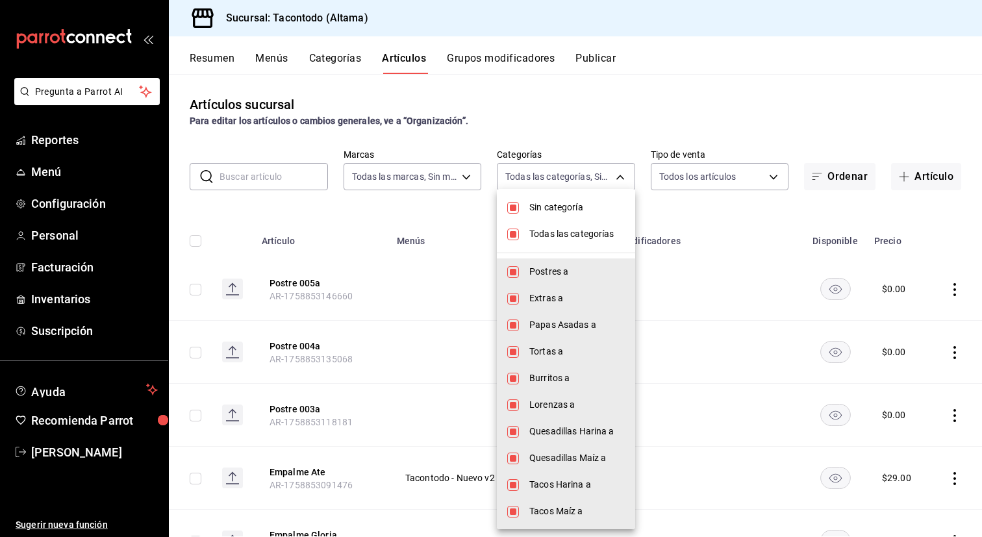
click at [565, 236] on span "Todas las categorías" at bounding box center [576, 234] width 95 height 14
checkbox input "false"
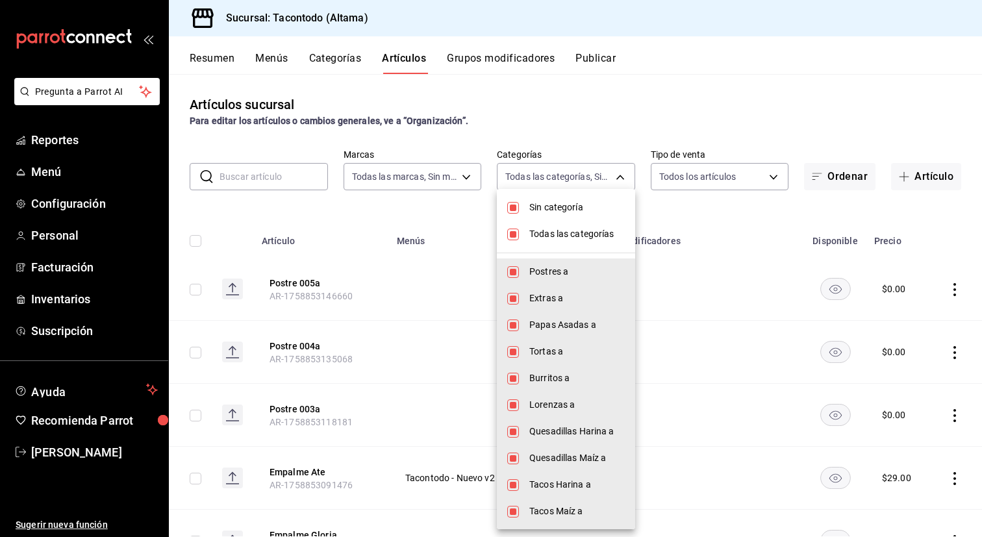
checkbox input "false"
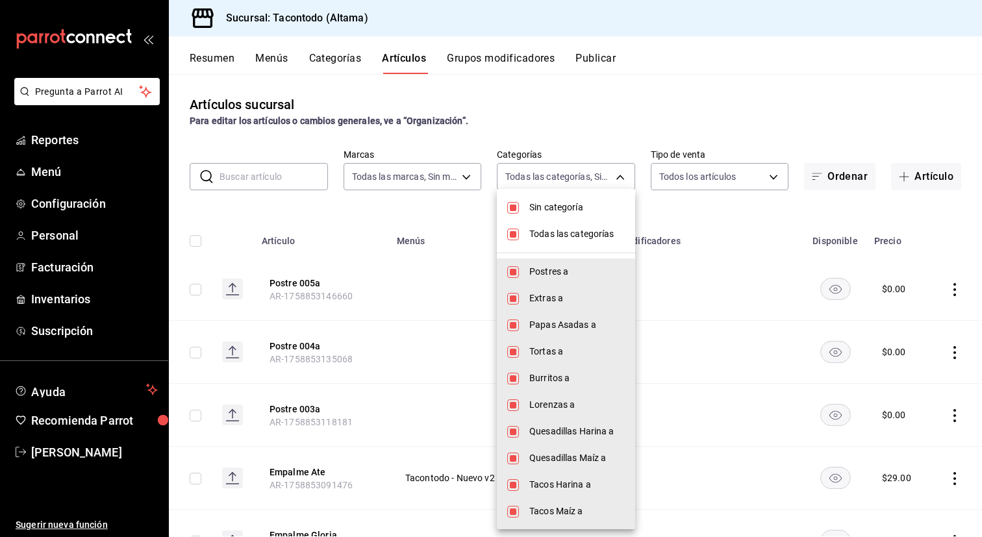
checkbox input "false"
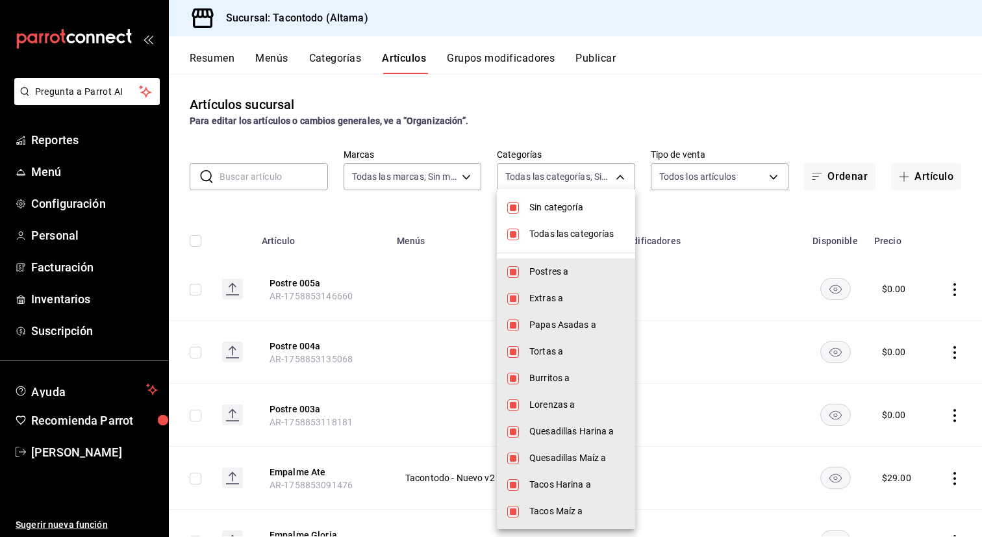
checkbox input "false"
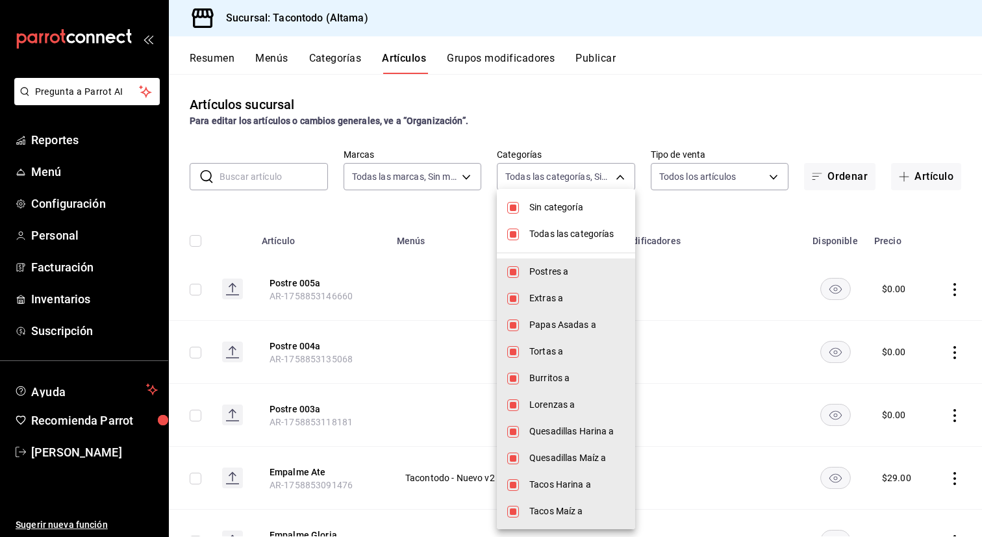
checkbox input "false"
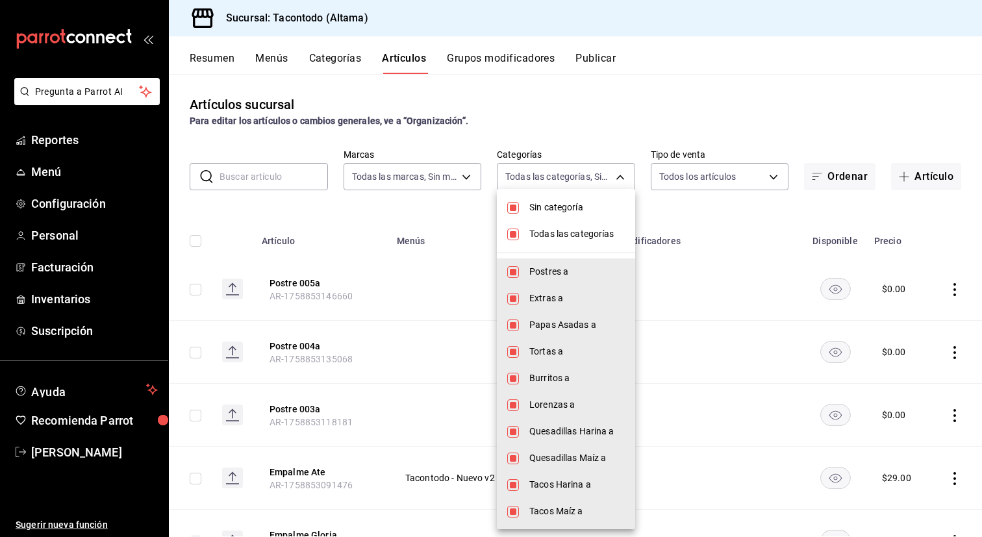
checkbox input "false"
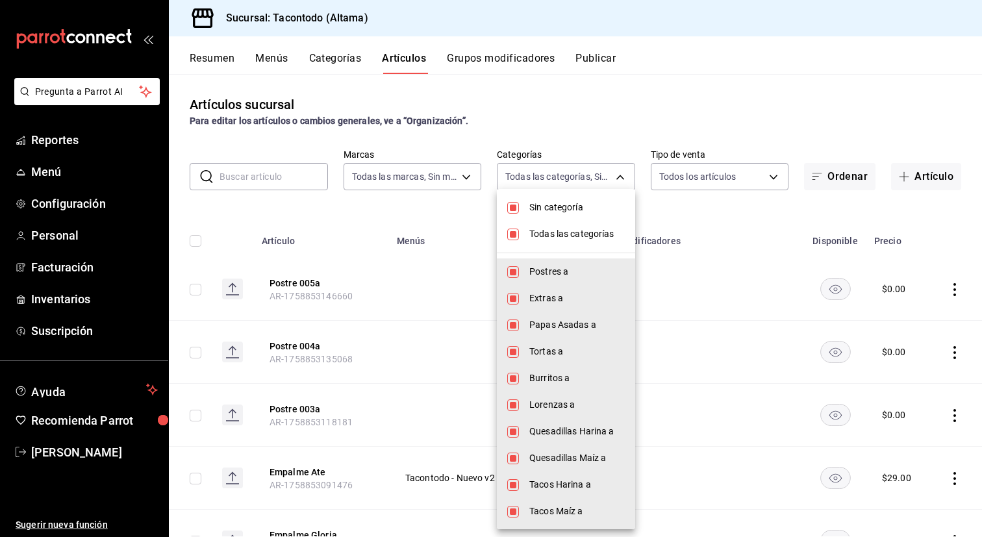
checkbox input "false"
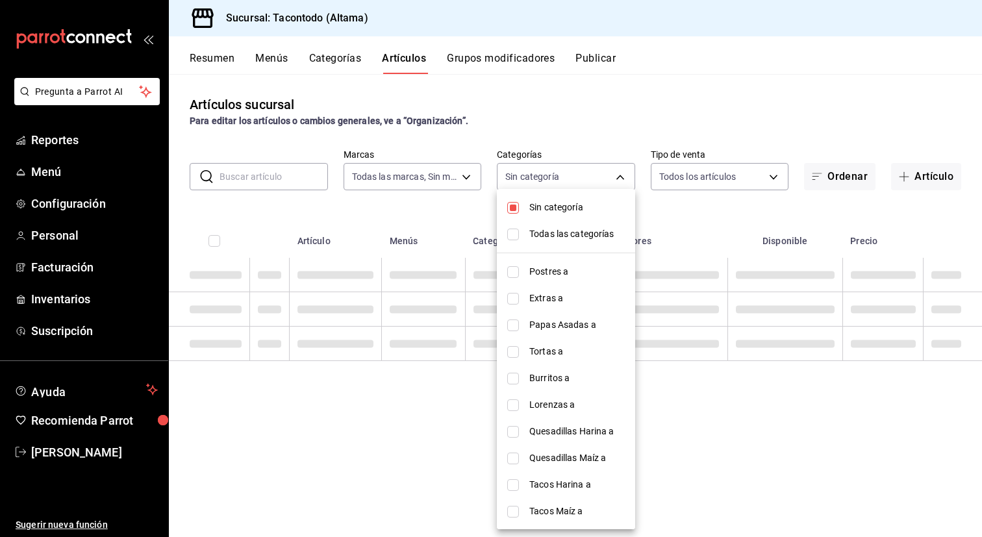
click at [568, 215] on li "Sin categoría" at bounding box center [566, 207] width 138 height 27
checkbox input "false"
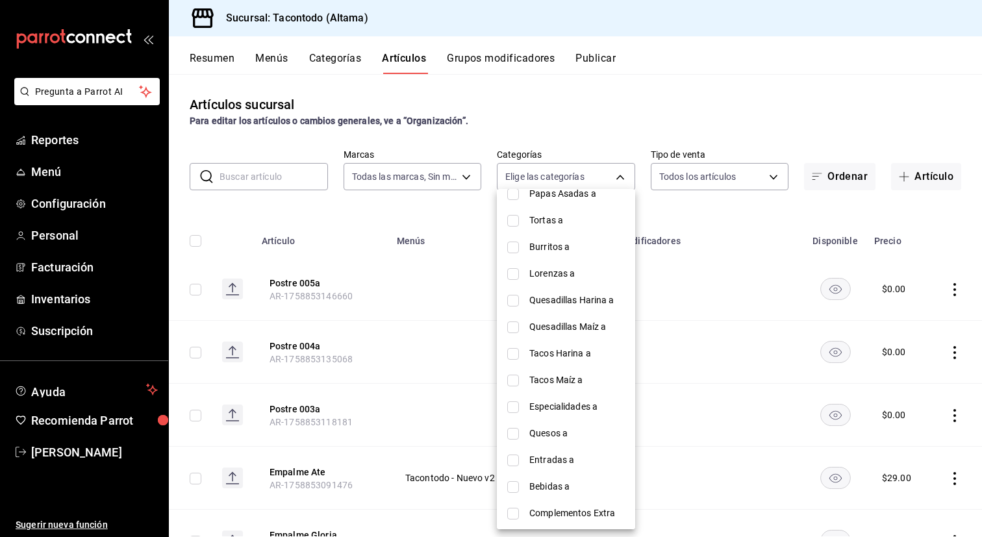
scroll to position [130, 0]
click at [579, 324] on span "Quesadillas Maíz a" at bounding box center [576, 329] width 95 height 14
type input "27679bed-c98d-4dc7-8570-a2b3ff5bc7e6"
checkbox input "true"
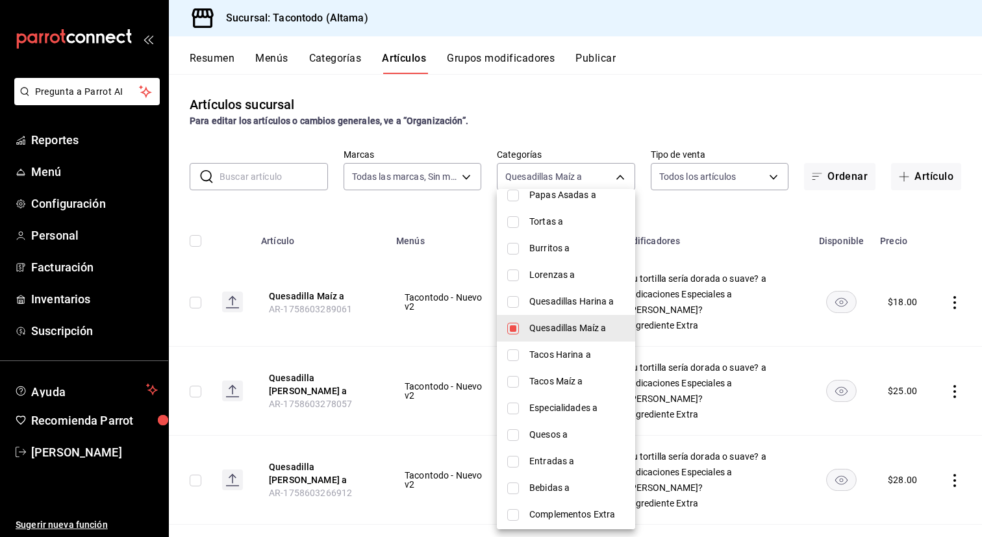
click at [437, 328] on div at bounding box center [491, 268] width 982 height 537
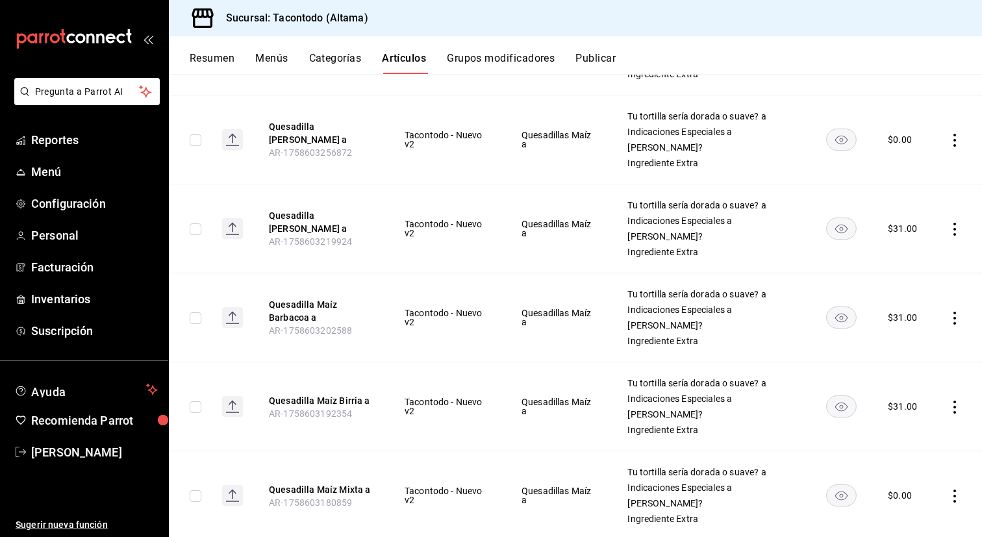
scroll to position [430, 0]
click at [315, 232] on button "Quesadilla [PERSON_NAME] a" at bounding box center [321, 222] width 104 height 26
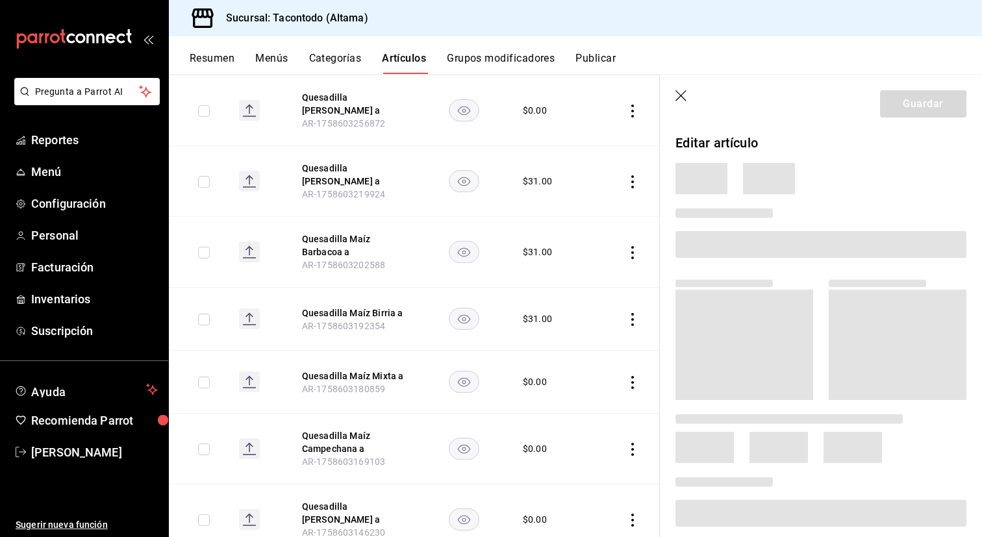
scroll to position [378, 0]
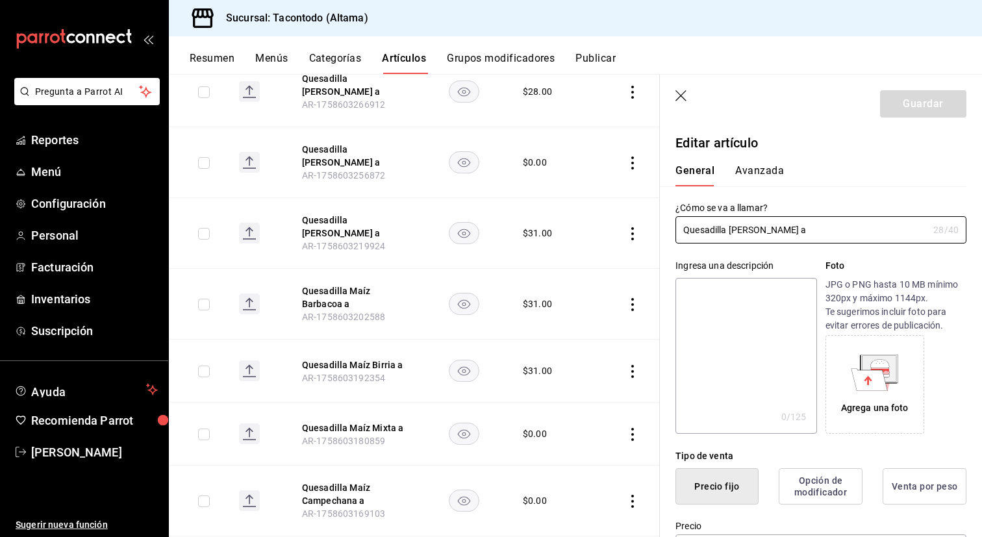
type input "$31.00"
click at [770, 167] on button "Avanzada" at bounding box center [759, 175] width 49 height 22
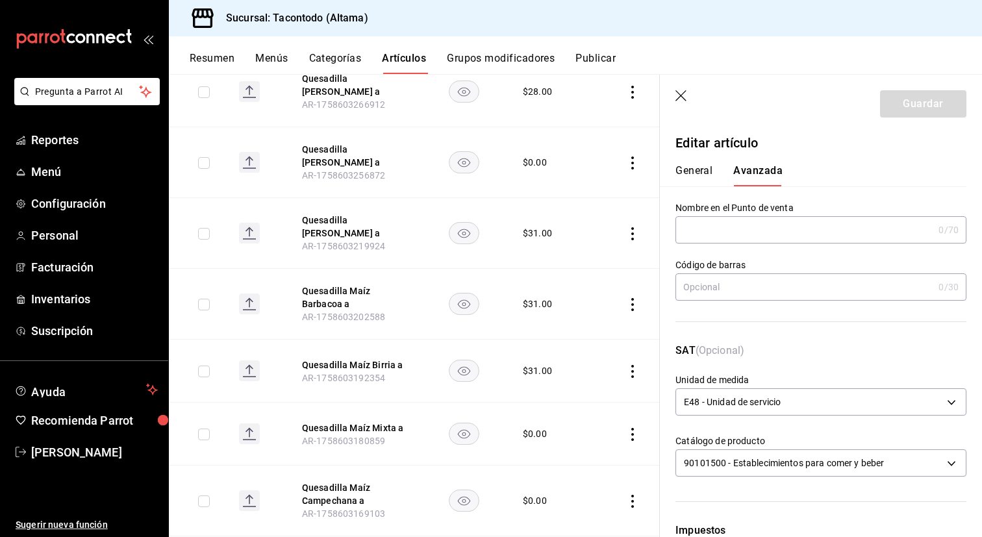
click at [739, 240] on input "text" at bounding box center [805, 230] width 258 height 26
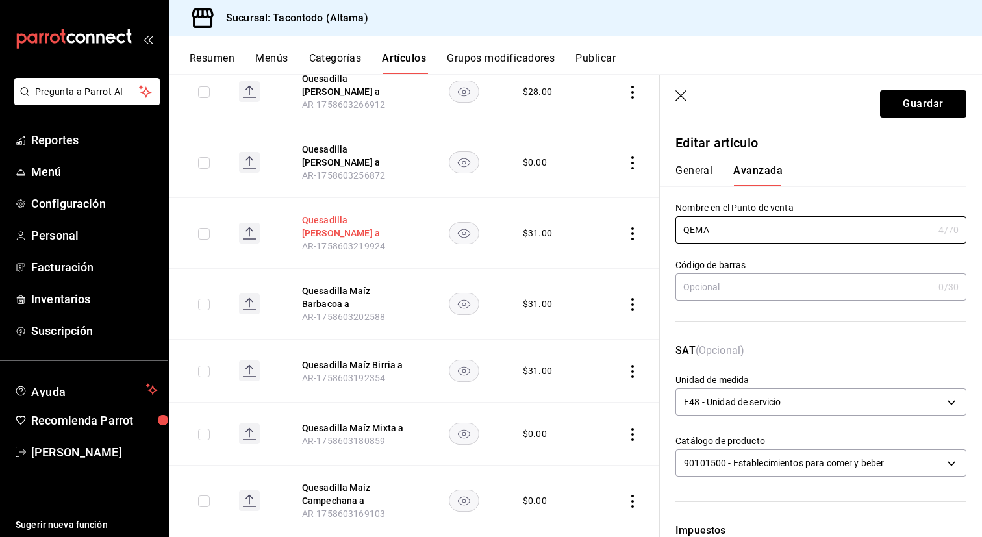
type input "QEMA"
click at [351, 220] on button "Quesadilla [PERSON_NAME] a" at bounding box center [354, 227] width 104 height 26
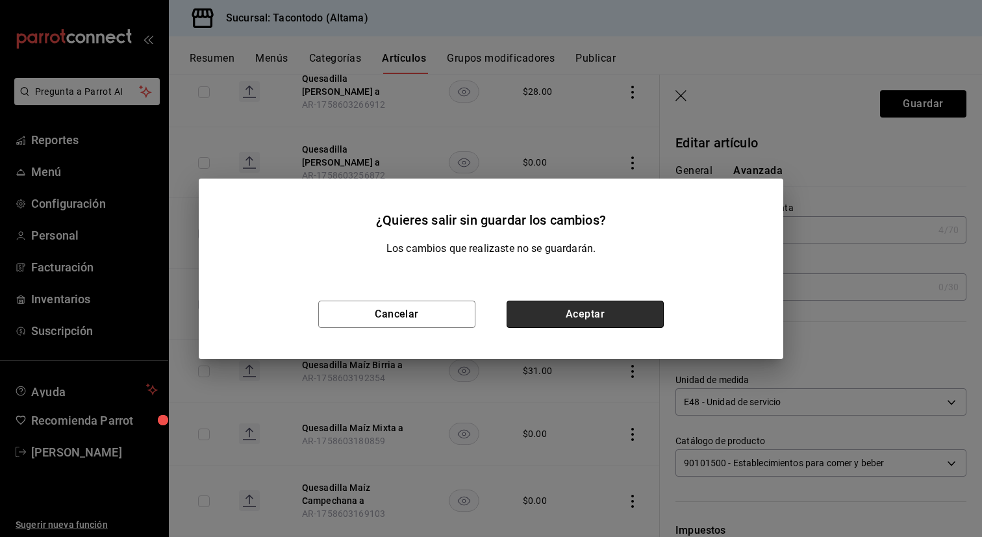
click at [567, 314] on button "Aceptar" at bounding box center [585, 314] width 157 height 27
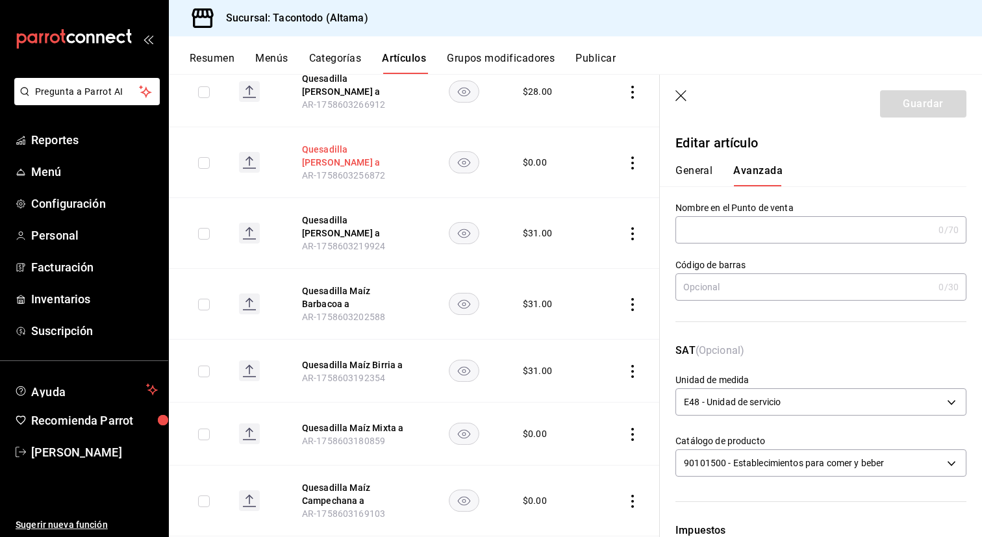
click at [359, 145] on button "Quesadilla [PERSON_NAME] a" at bounding box center [354, 156] width 104 height 26
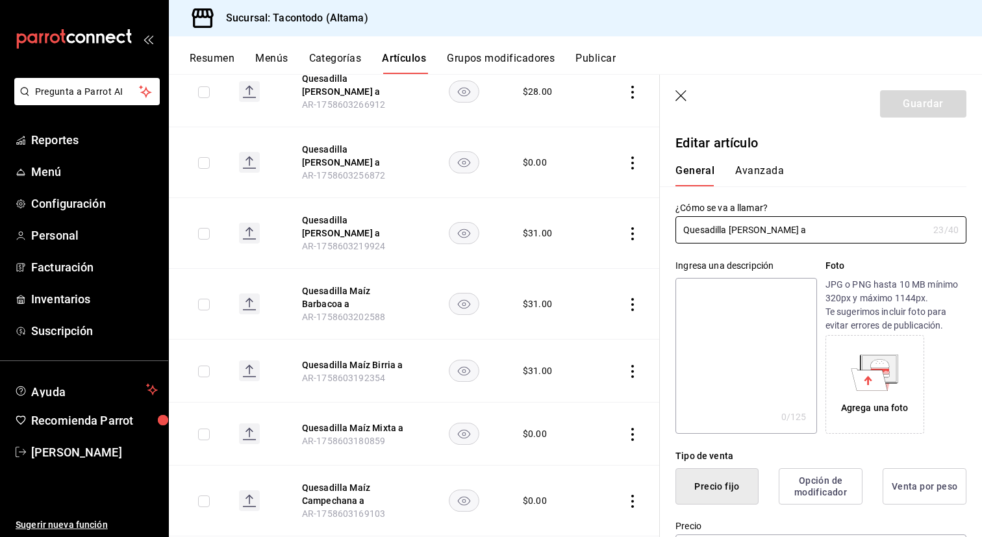
type input "$0.00"
type input "E48"
type input "90101500"
radio input "true"
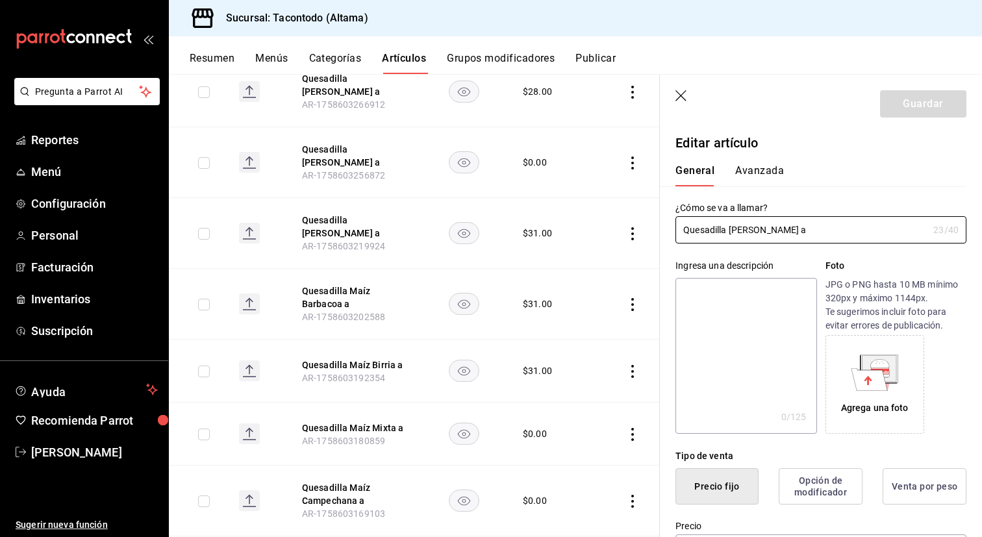
type input "f2d47fc5-286b-482c-91d1-f6277f6f141a"
click at [766, 170] on button "Avanzada" at bounding box center [759, 175] width 49 height 22
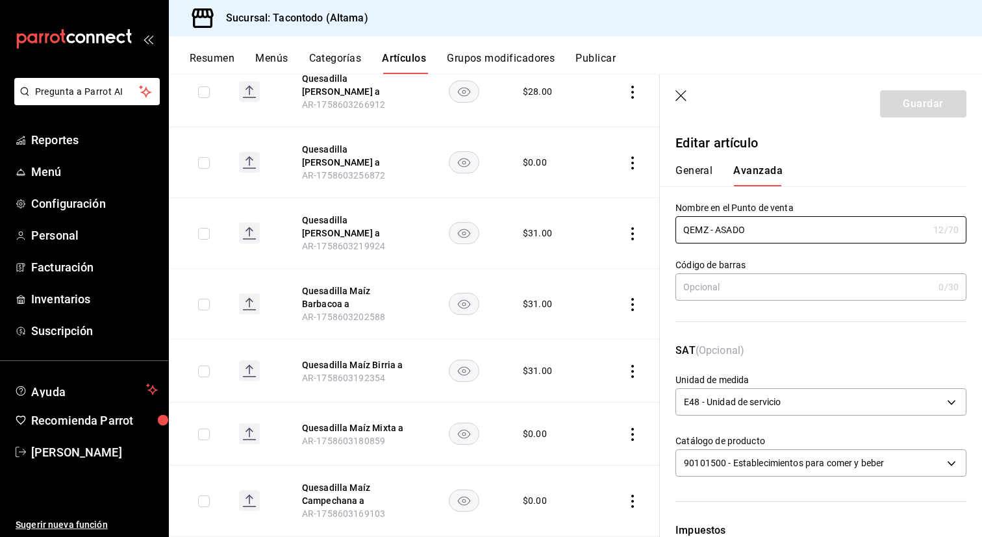
drag, startPoint x: 716, startPoint y: 231, endPoint x: 640, endPoint y: 231, distance: 76.6
click at [640, 231] on main "Artículos sucursal Para editar los artículos o cambios generales, ve a “Organiz…" at bounding box center [575, 305] width 813 height 463
drag, startPoint x: 338, startPoint y: 202, endPoint x: 764, endPoint y: 286, distance: 433.8
click at [338, 214] on button "Quesadilla [PERSON_NAME] a" at bounding box center [354, 227] width 104 height 26
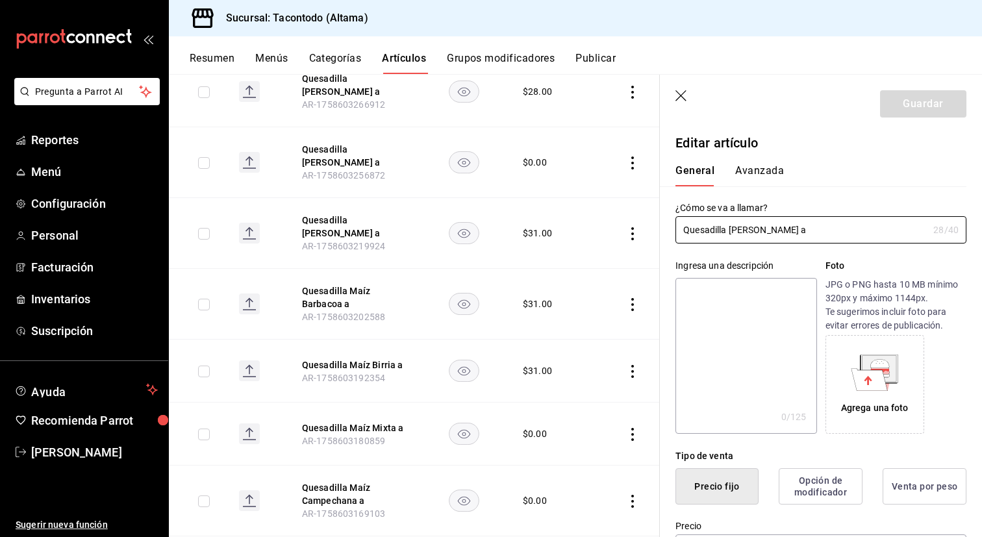
type input "$31.00"
type input "E48"
type input "90101500"
radio input "true"
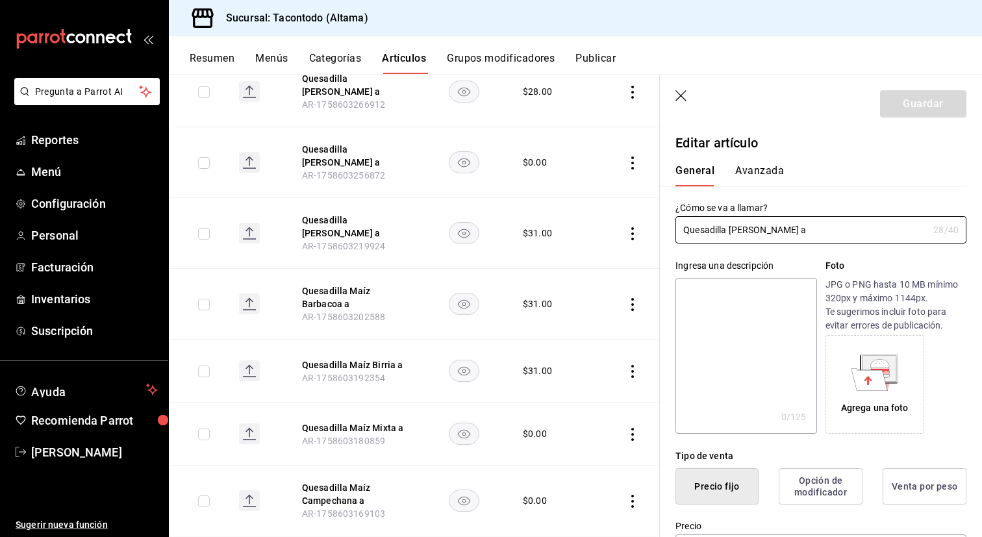
type input "f2d47fc5-286b-482c-91d1-f6277f6f141a"
click at [770, 168] on button "Avanzada" at bounding box center [759, 175] width 49 height 22
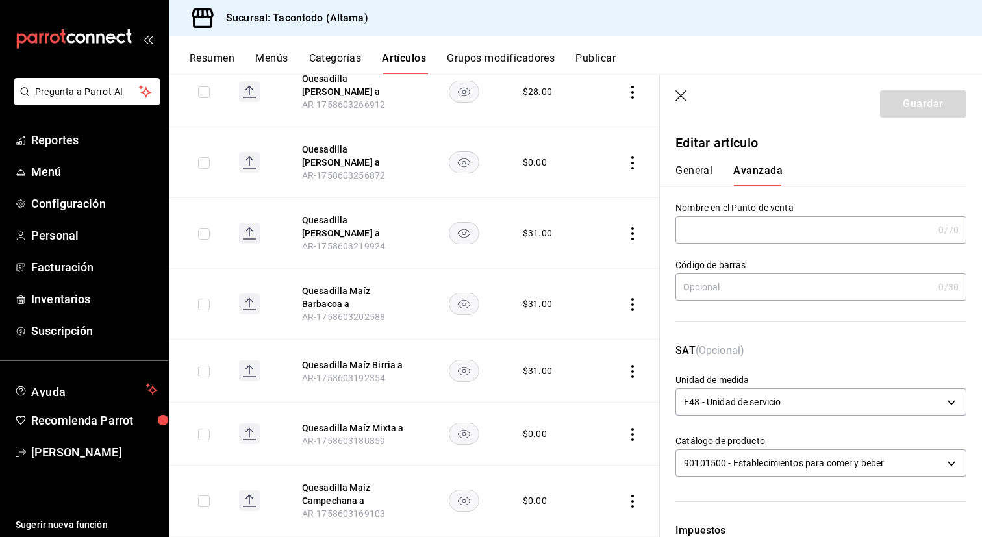
click at [736, 233] on input "text" at bounding box center [805, 230] width 258 height 26
paste input "QEMZ -"
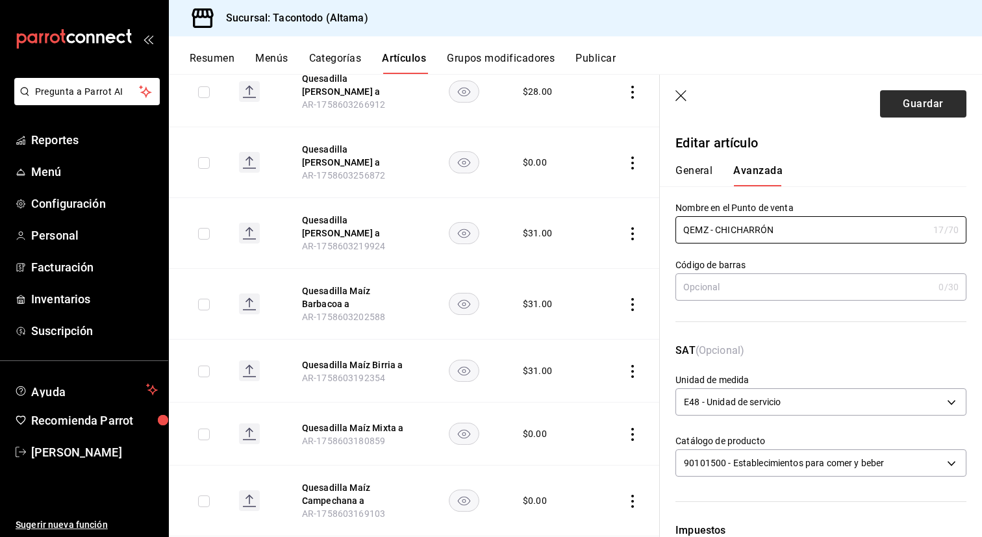
type input "QEMZ - CHICHARRÓN"
click at [904, 111] on button "Guardar" at bounding box center [923, 103] width 86 height 27
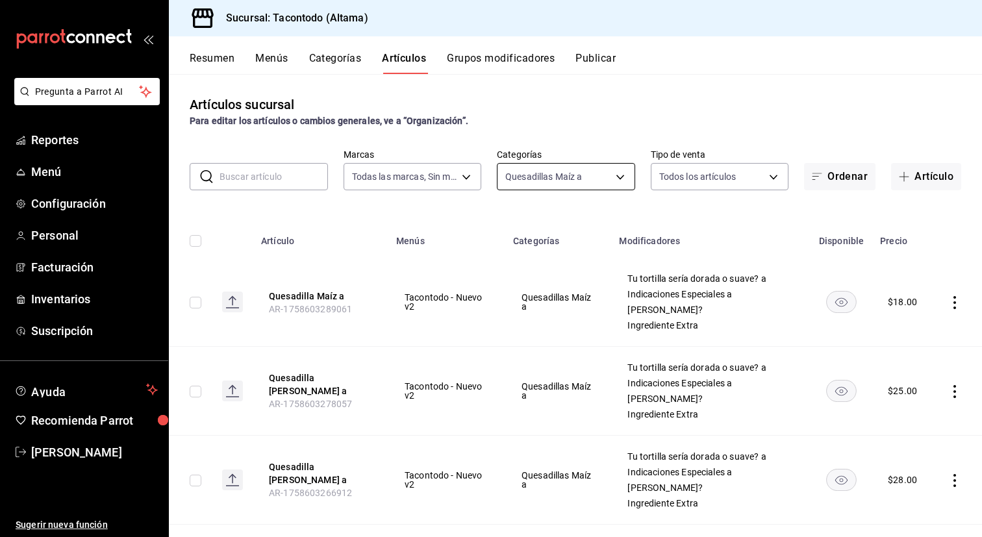
click at [575, 176] on body "Pregunta a Parrot AI Reportes Menú Configuración Personal Facturación Inventari…" at bounding box center [491, 268] width 982 height 537
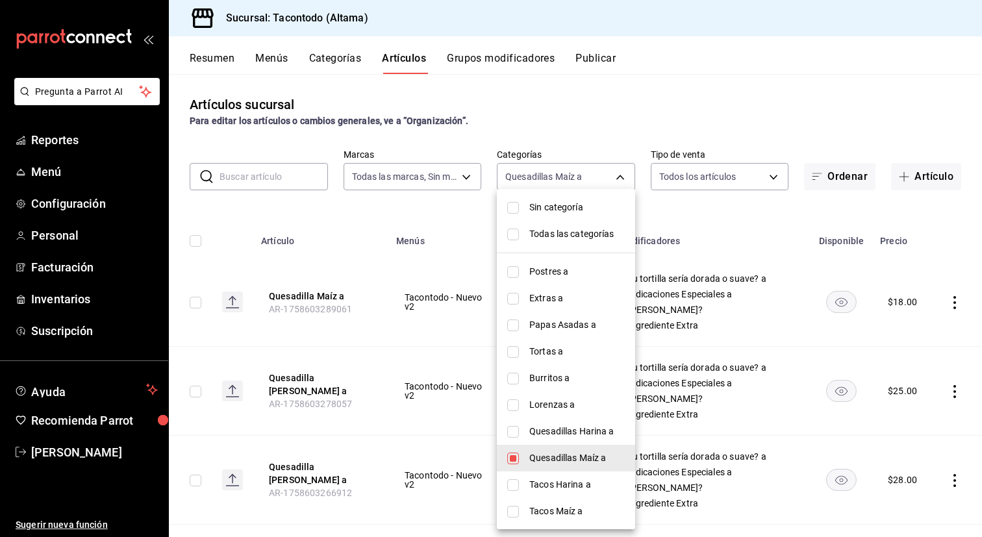
click at [577, 431] on span "Quesadillas Harina a" at bounding box center [576, 432] width 95 height 14
type input "27679bed-c98d-4dc7-8570-a2b3ff5bc7e6,895474e9-4765-4cdc-9fda-306c7789db21"
checkbox input "true"
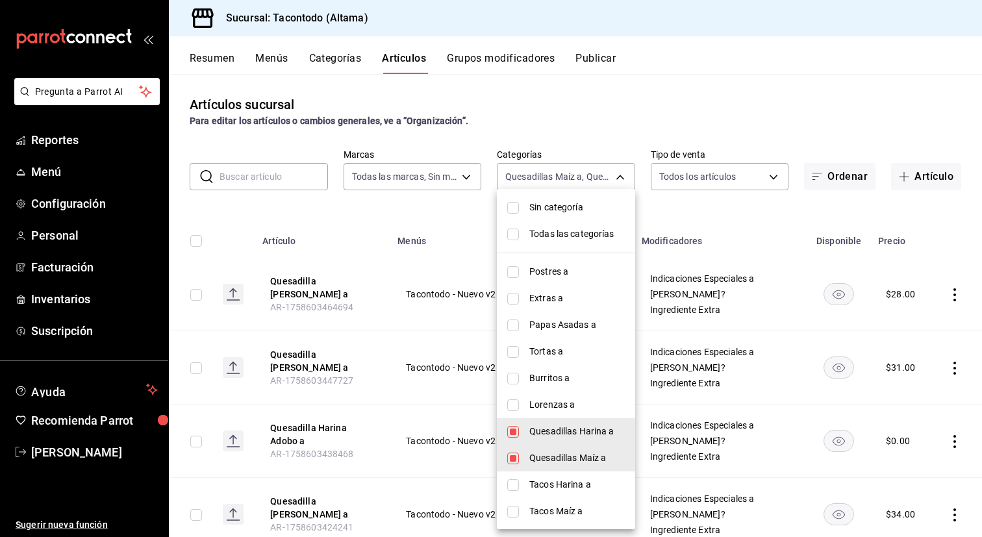
click at [561, 455] on span "Quesadillas Maíz a" at bounding box center [576, 458] width 95 height 14
type input "895474e9-4765-4cdc-9fda-306c7789db21"
checkbox input "false"
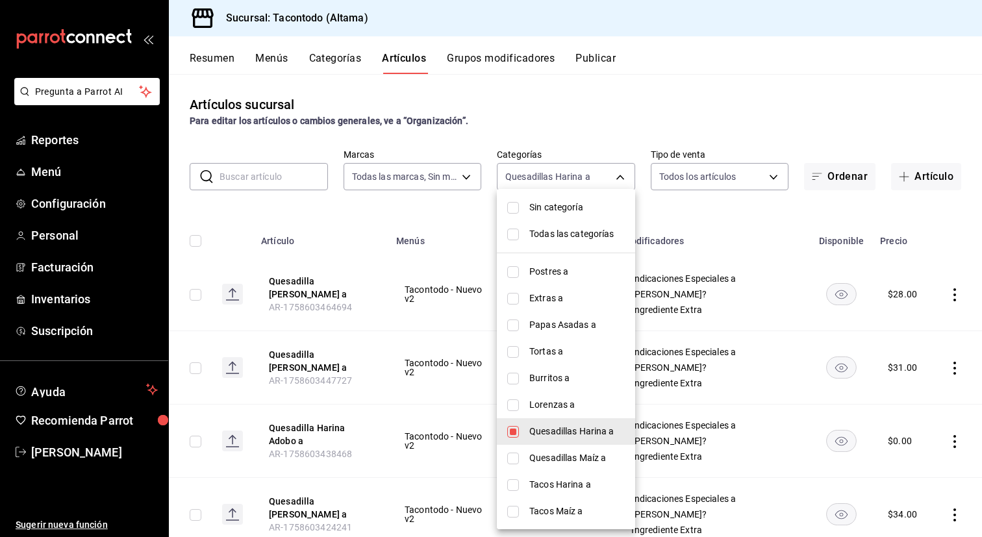
click at [416, 313] on div at bounding box center [491, 268] width 982 height 537
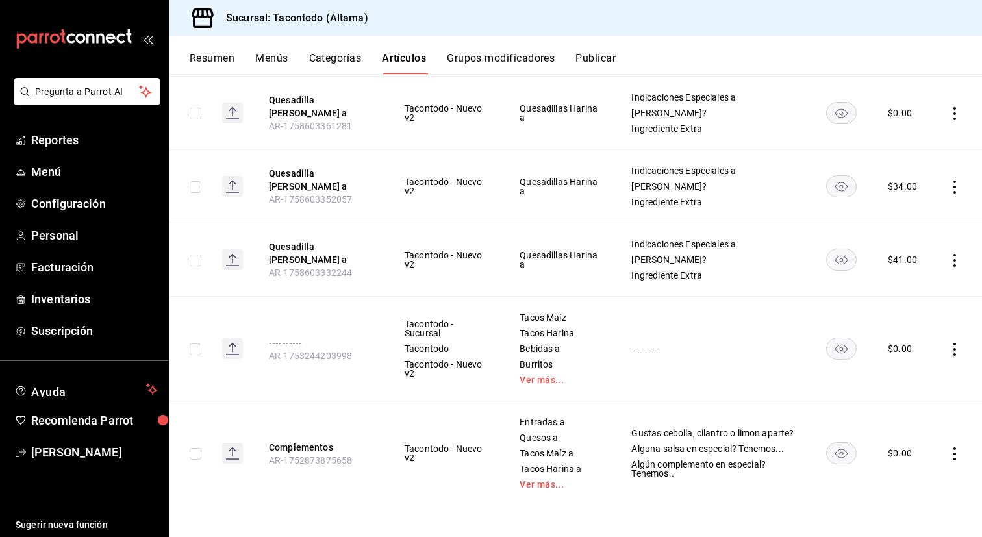
scroll to position [616, 0]
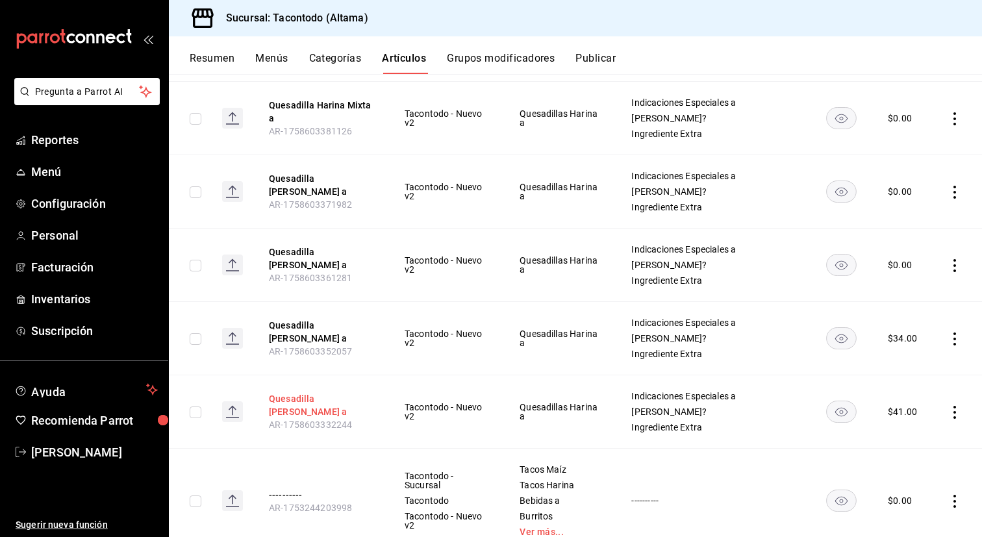
click at [303, 411] on button "Quesadilla [PERSON_NAME] a" at bounding box center [321, 405] width 104 height 26
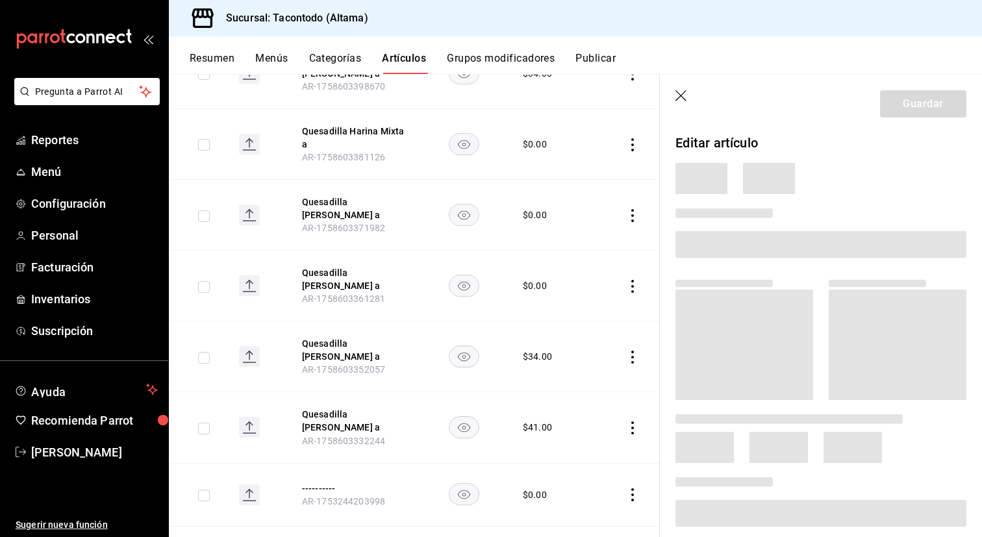
scroll to position [603, 0]
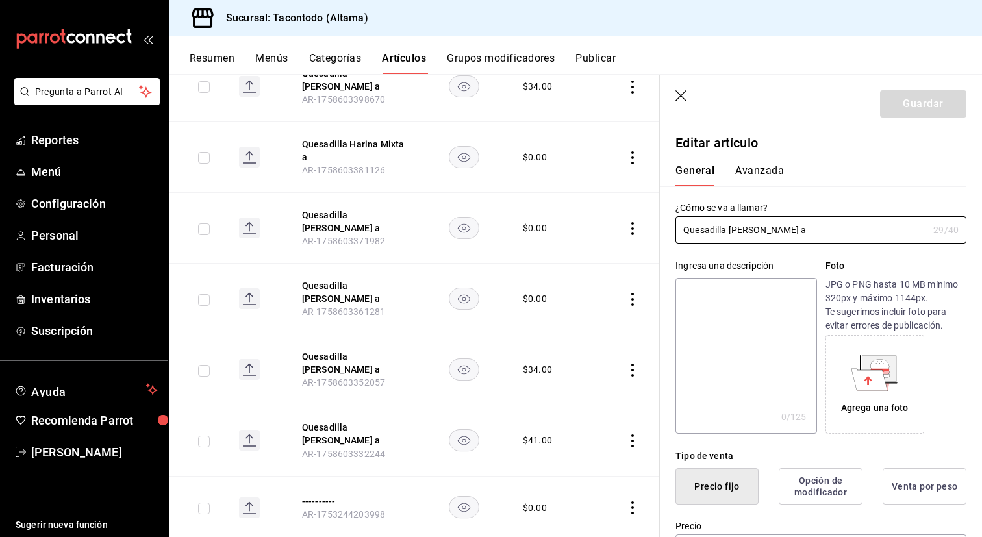
type input "$41.00"
type input "E48"
type input "90101500"
radio input "true"
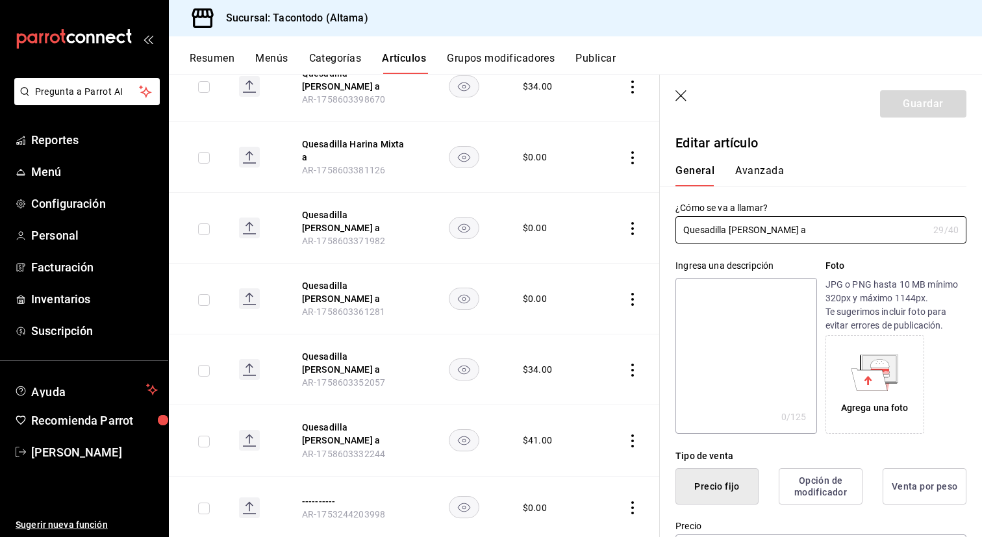
type input "f2d47fc5-286b-482c-91d1-f6277f6f141a"
click at [749, 205] on label "¿Cómo se va a llamar?" at bounding box center [821, 207] width 291 height 9
click at [759, 176] on button "Avanzada" at bounding box center [759, 175] width 49 height 22
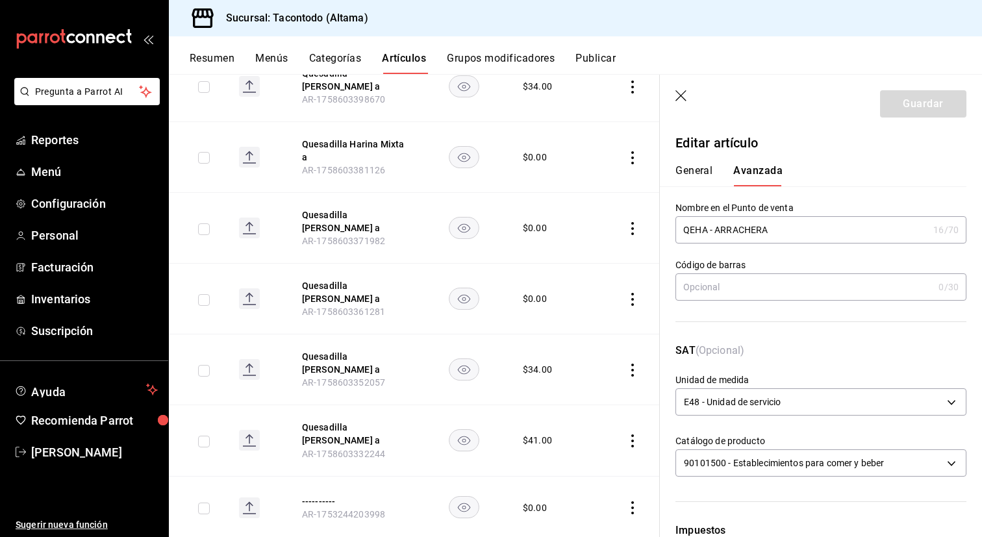
click at [705, 233] on input "QEHA - ARRACHERA" at bounding box center [802, 230] width 253 height 26
type input "QEHR - ARRACHERA"
click at [913, 107] on button "Guardar" at bounding box center [923, 103] width 86 height 27
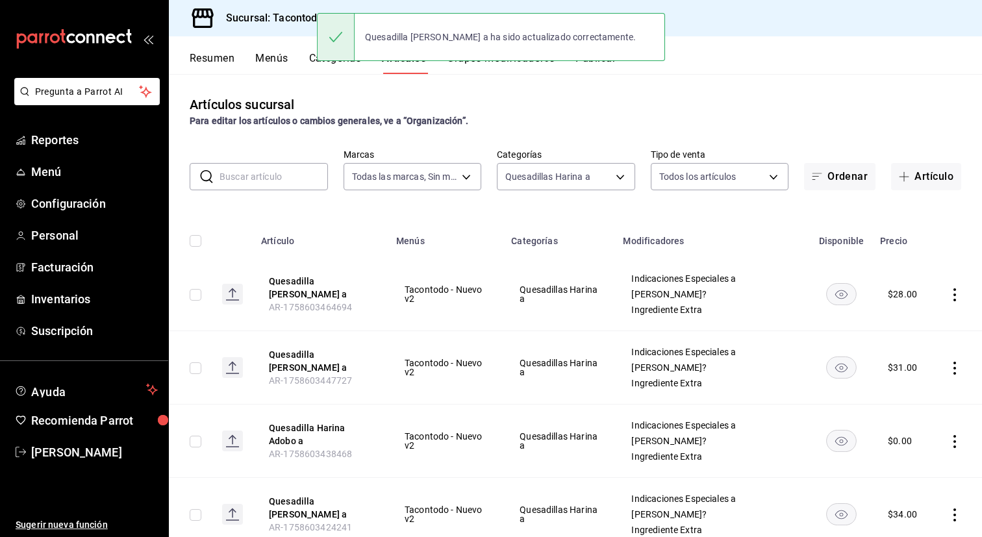
click at [320, 277] on button "Quesadilla [PERSON_NAME] a" at bounding box center [321, 288] width 104 height 26
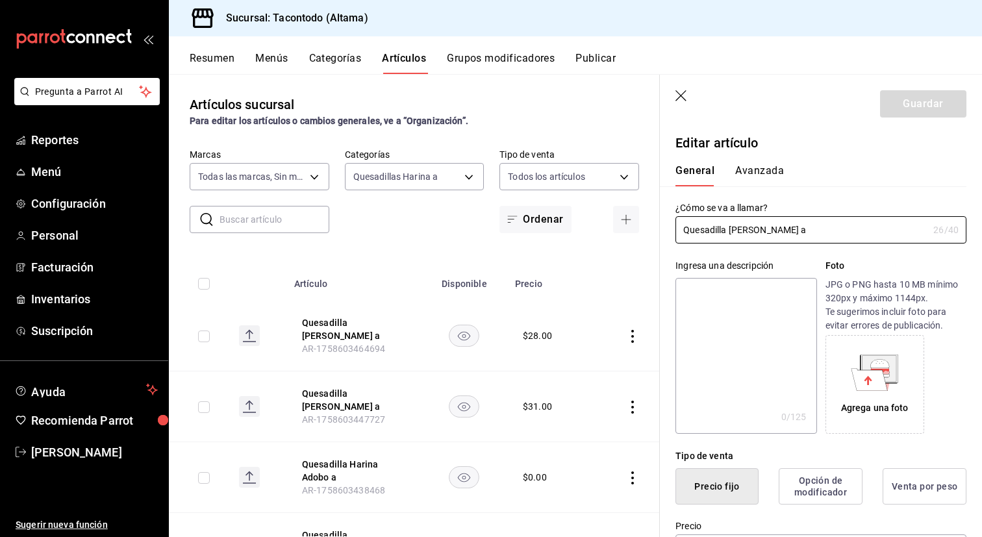
type input "$28.00"
type input "E48"
type input "90101500"
radio input "true"
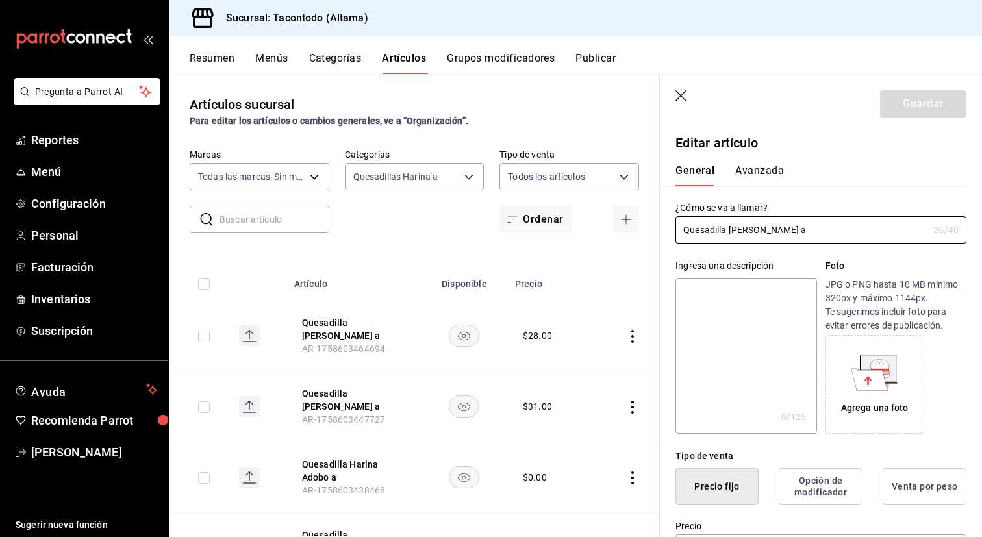
type input "f2d47fc5-286b-482c-91d1-f6277f6f141a"
click at [766, 175] on button "Avanzada" at bounding box center [759, 175] width 49 height 22
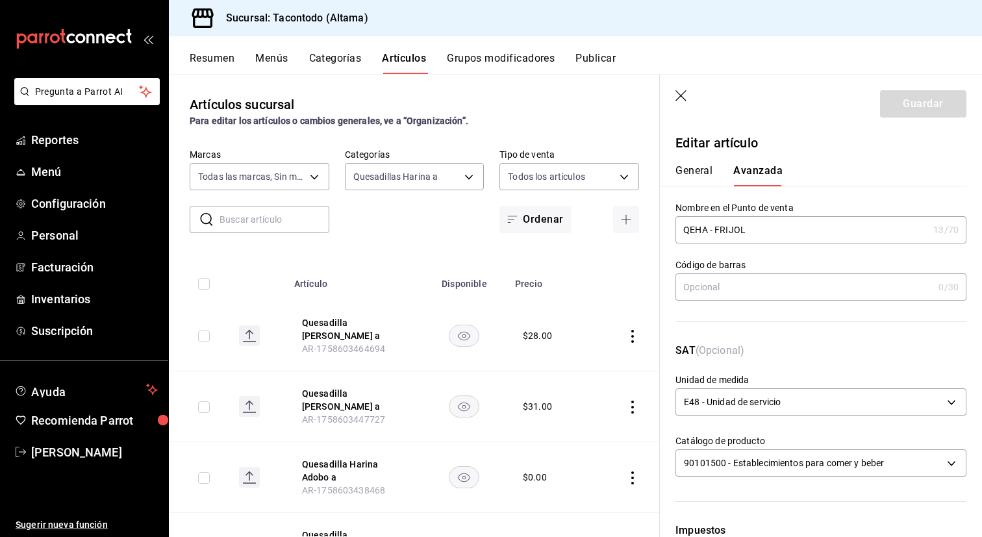
click at [696, 227] on input "QEHA - FRIJOL" at bounding box center [802, 230] width 253 height 26
paste input "R"
type input "QEHR - FRIJOL"
click at [893, 105] on button "Guardar" at bounding box center [923, 103] width 86 height 27
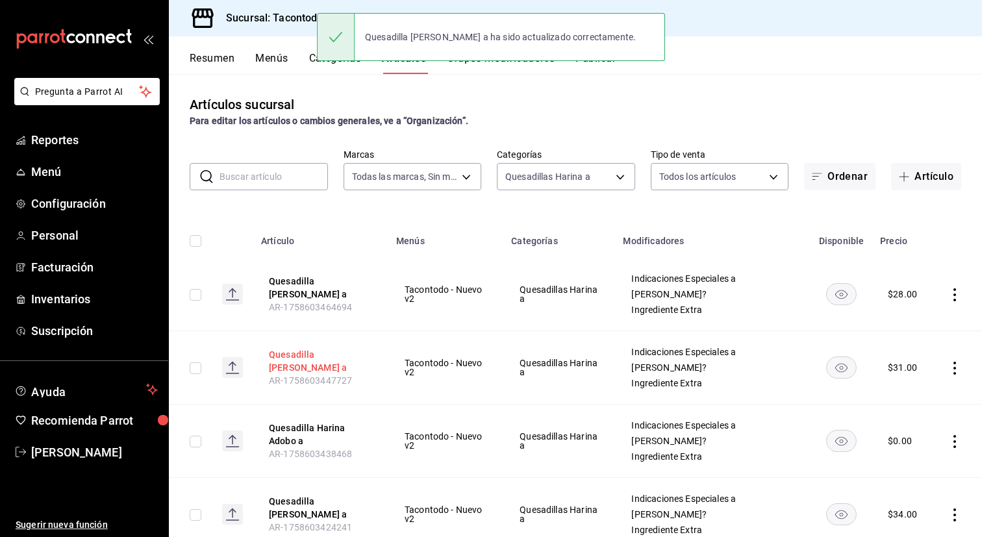
click at [296, 366] on button "Quesadilla [PERSON_NAME] a" at bounding box center [321, 361] width 104 height 26
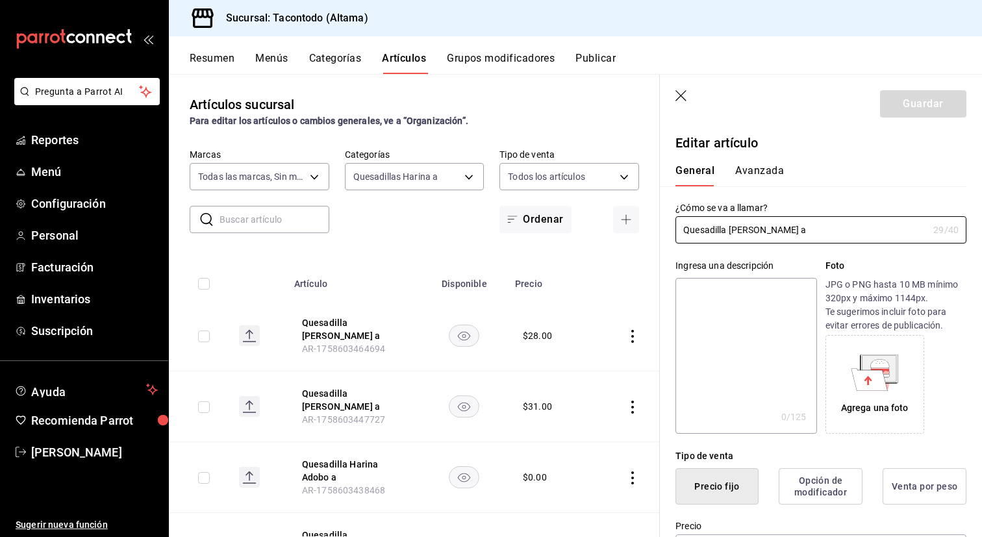
type input "$31.00"
type input "E48"
type input "90101500"
radio input "true"
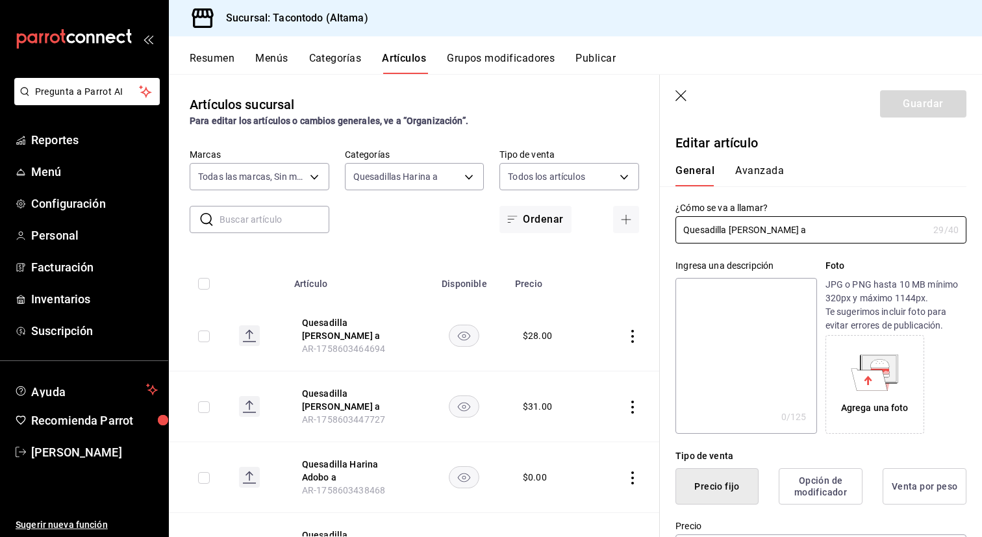
type input "f2d47fc5-286b-482c-91d1-f6277f6f141a"
click at [755, 170] on button "Avanzada" at bounding box center [759, 175] width 49 height 22
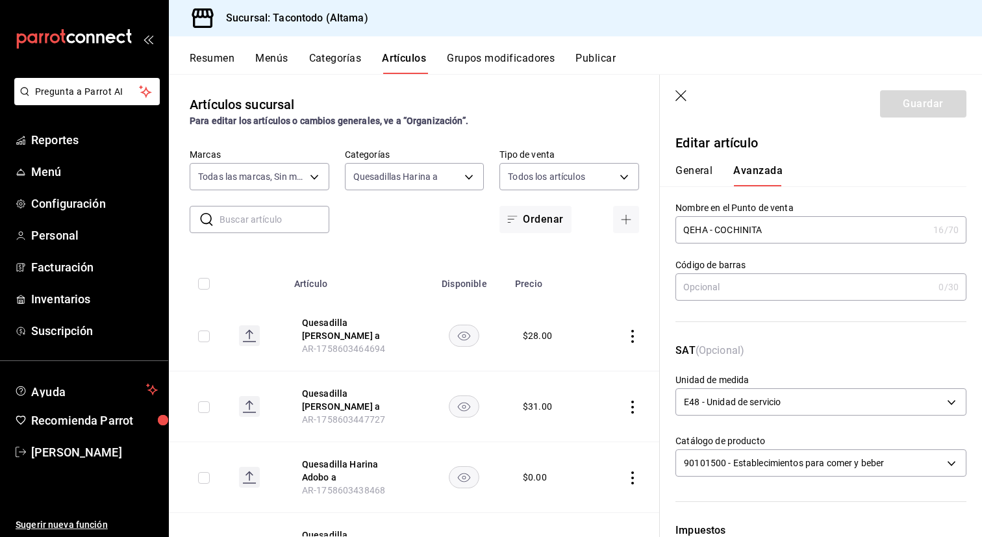
click at [691, 238] on input "QEHA - COCHINITA" at bounding box center [802, 230] width 253 height 26
click at [694, 235] on input "QEHA - COCHINITA" at bounding box center [802, 230] width 253 height 26
click at [697, 229] on input "QEHA - COCHINITA" at bounding box center [802, 230] width 253 height 26
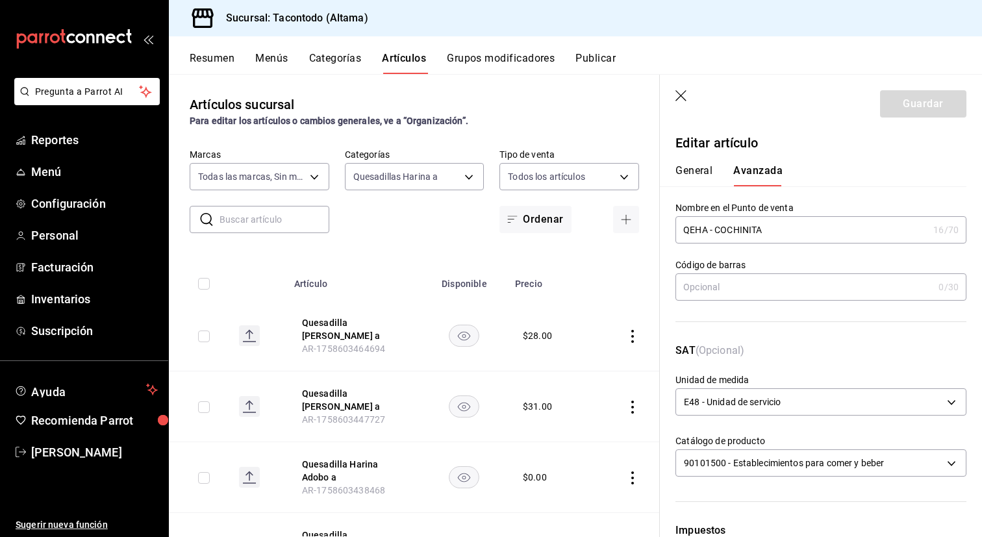
click at [697, 229] on input "QEHA - COCHINITA" at bounding box center [802, 230] width 253 height 26
paste input "R"
type input "QEHR - COCHINITA"
click at [931, 99] on button "Guardar" at bounding box center [923, 103] width 86 height 27
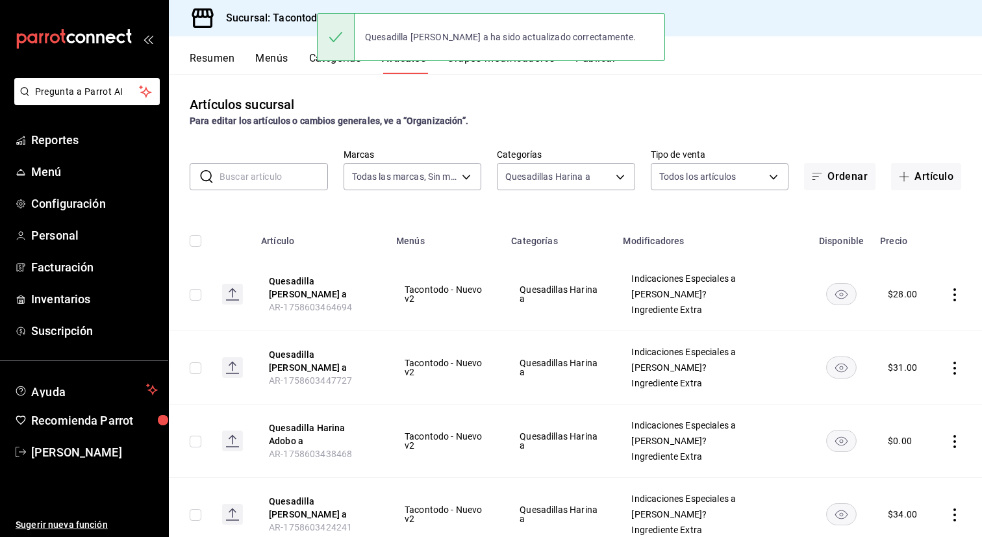
scroll to position [173, 0]
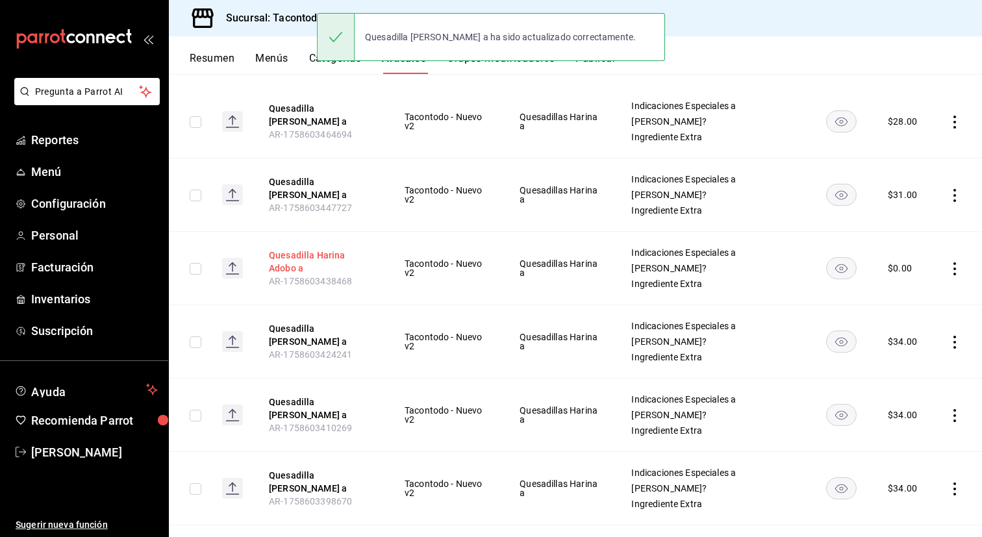
click at [307, 255] on button "Quesadilla Harina Adobo a" at bounding box center [321, 262] width 104 height 26
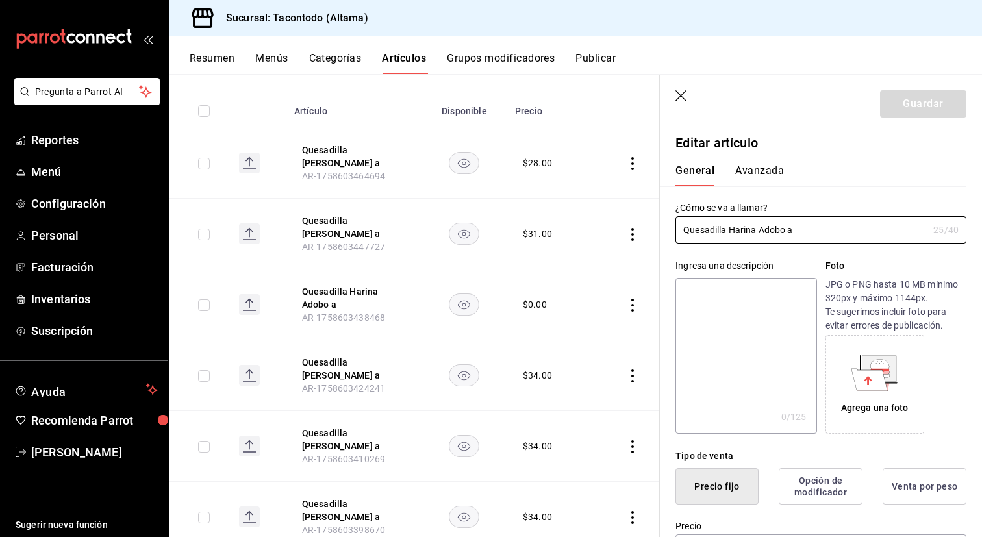
type input "$0.00"
type input "E48"
type input "90101500"
radio input "true"
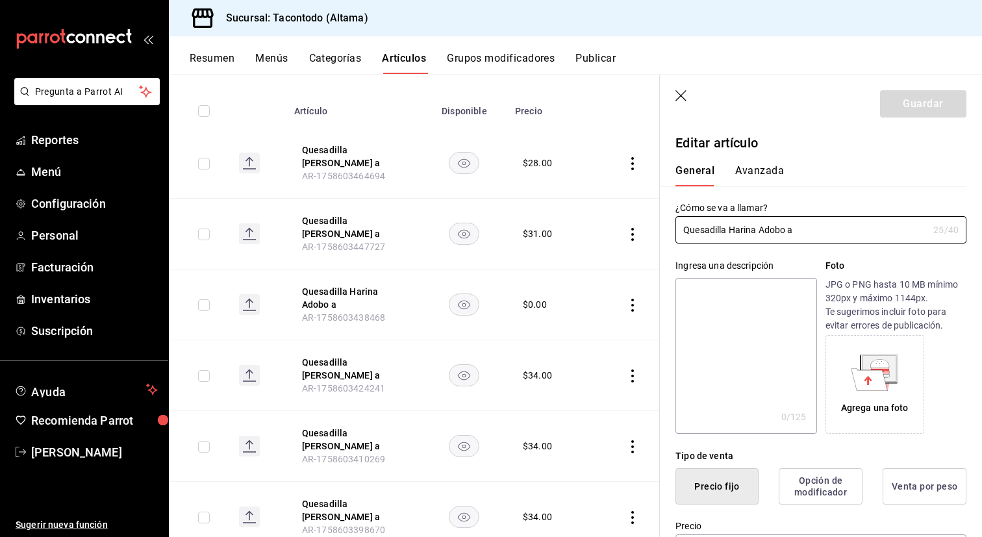
type input "f2d47fc5-286b-482c-91d1-f6277f6f141a"
click at [770, 172] on button "Avanzada" at bounding box center [759, 175] width 49 height 22
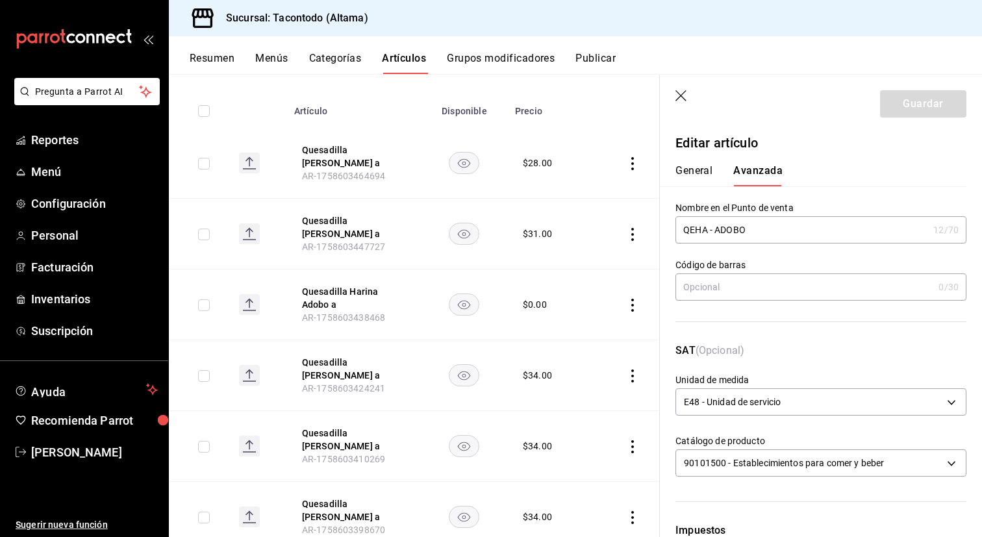
click at [697, 229] on input "QEHA - ADOBO" at bounding box center [802, 230] width 253 height 26
paste input "R"
type input "QEHR - ADOBO"
click at [920, 103] on button "Guardar" at bounding box center [923, 103] width 86 height 27
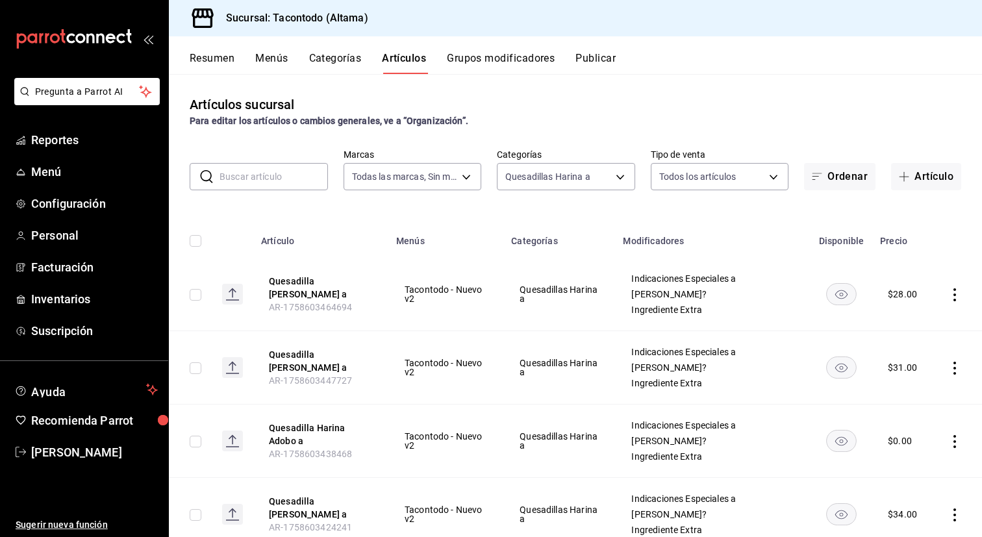
scroll to position [67, 0]
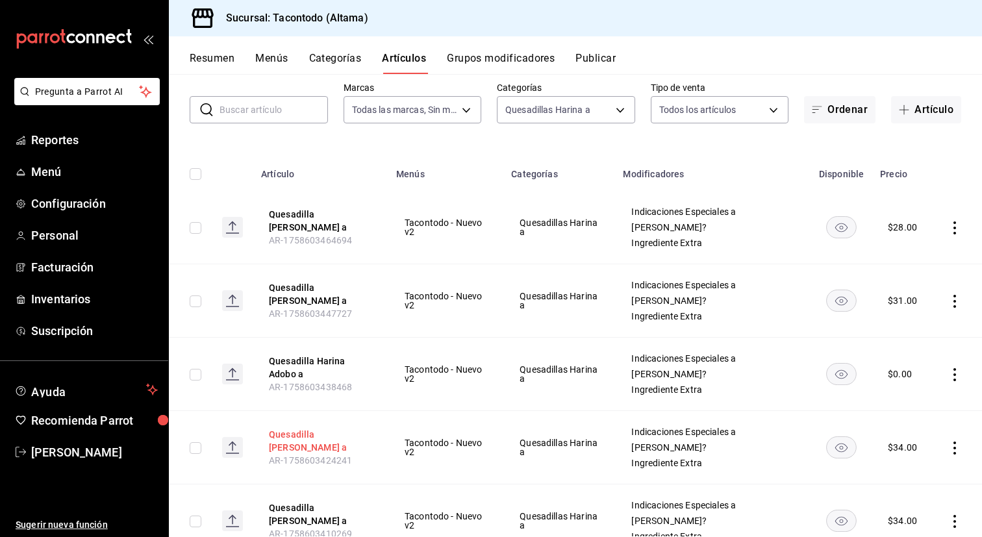
click at [301, 438] on button "Quesadilla [PERSON_NAME] a" at bounding box center [321, 441] width 104 height 26
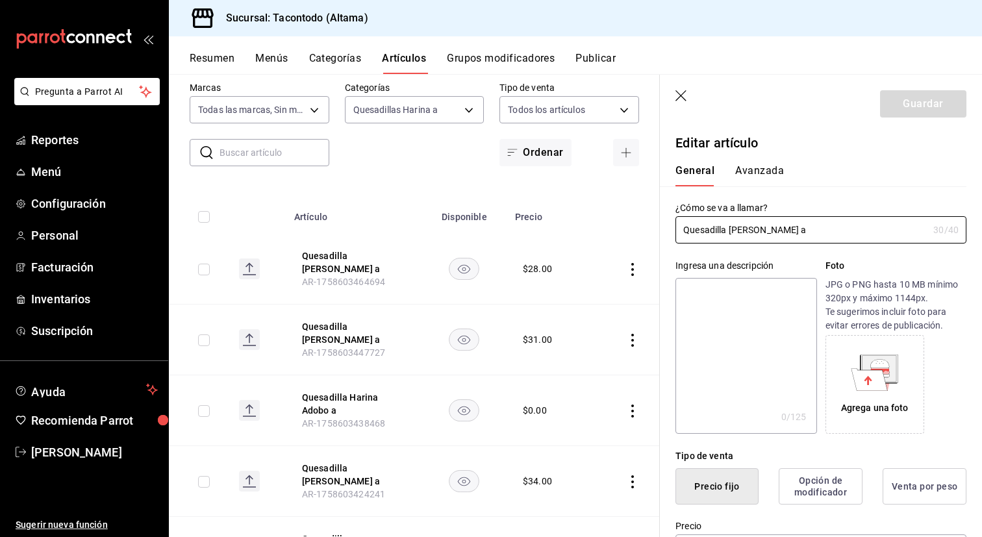
type input "$34.00"
click at [761, 166] on button "Avanzada" at bounding box center [759, 175] width 49 height 22
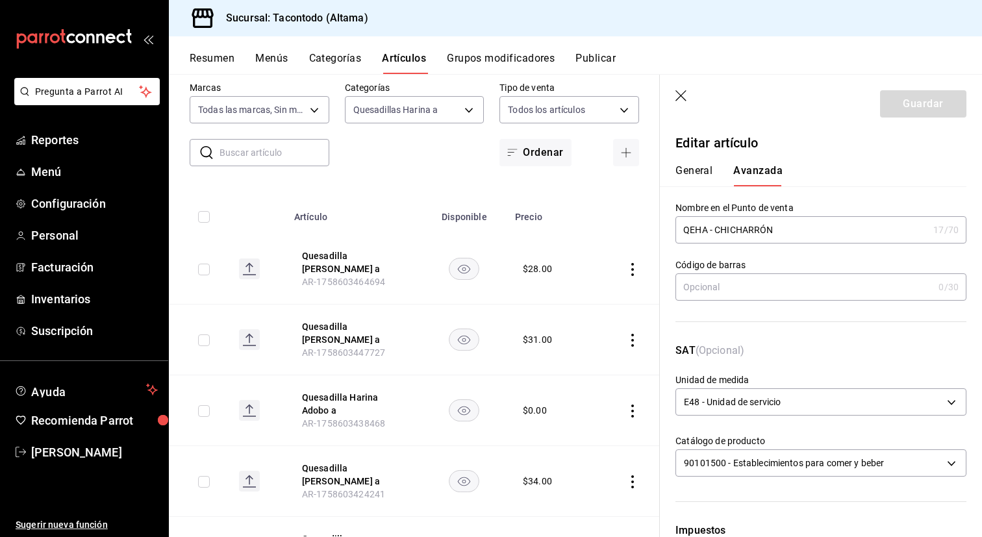
click at [696, 230] on input "QEHA - CHICHARRÓN" at bounding box center [802, 230] width 253 height 26
paste input "R"
type input "QEHR - CHICHARRÓN"
click at [926, 88] on header "Guardar" at bounding box center [821, 101] width 322 height 53
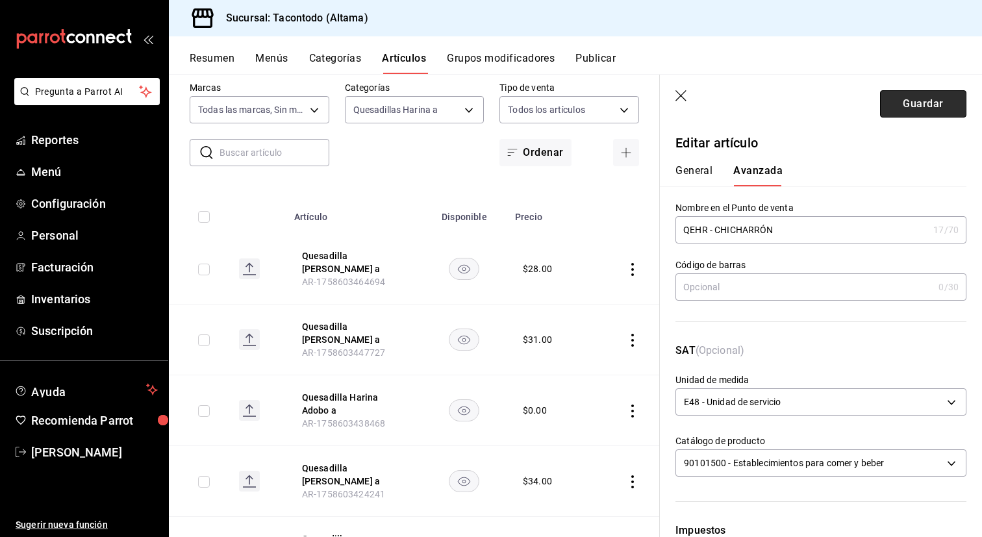
click at [918, 104] on button "Guardar" at bounding box center [923, 103] width 86 height 27
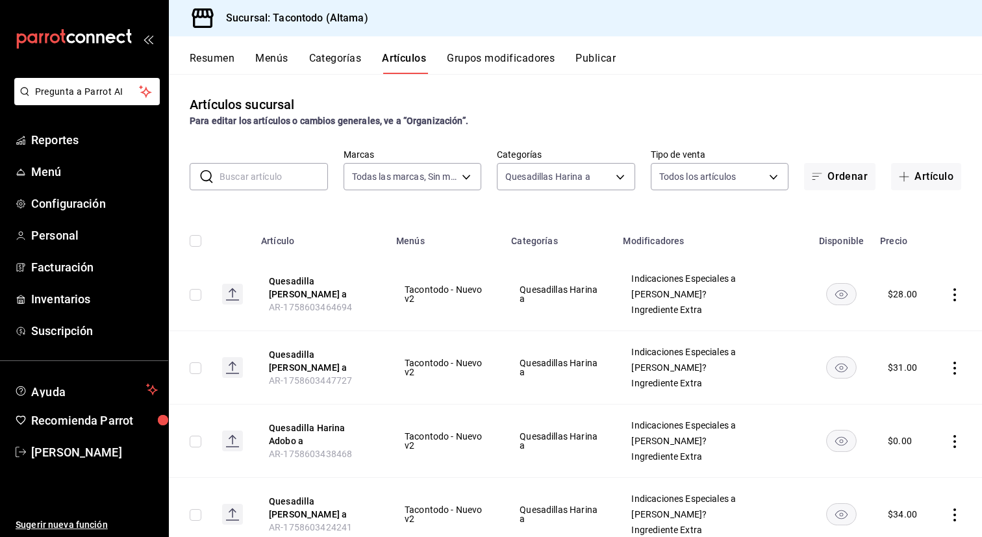
scroll to position [103, 0]
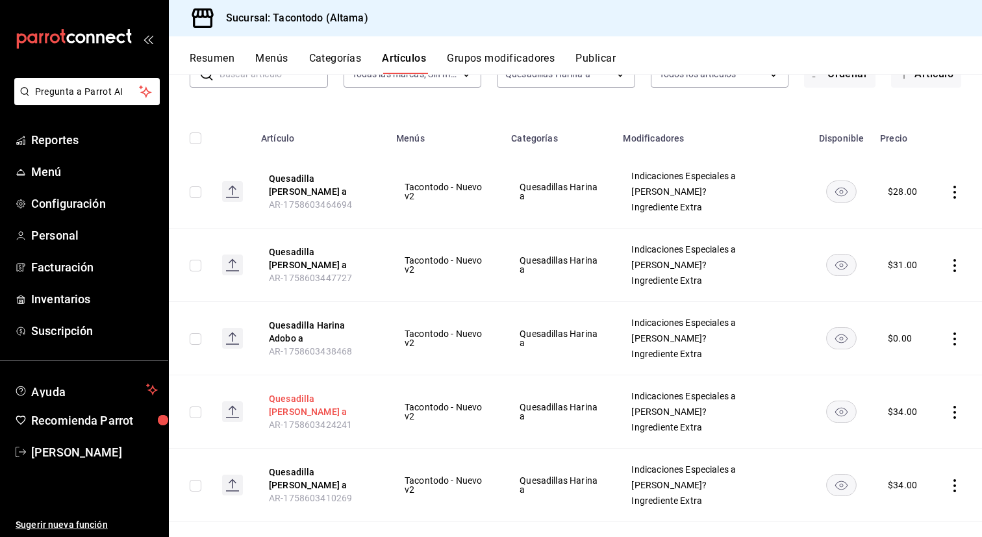
click at [304, 407] on button "Quesadilla [PERSON_NAME] a" at bounding box center [321, 405] width 104 height 26
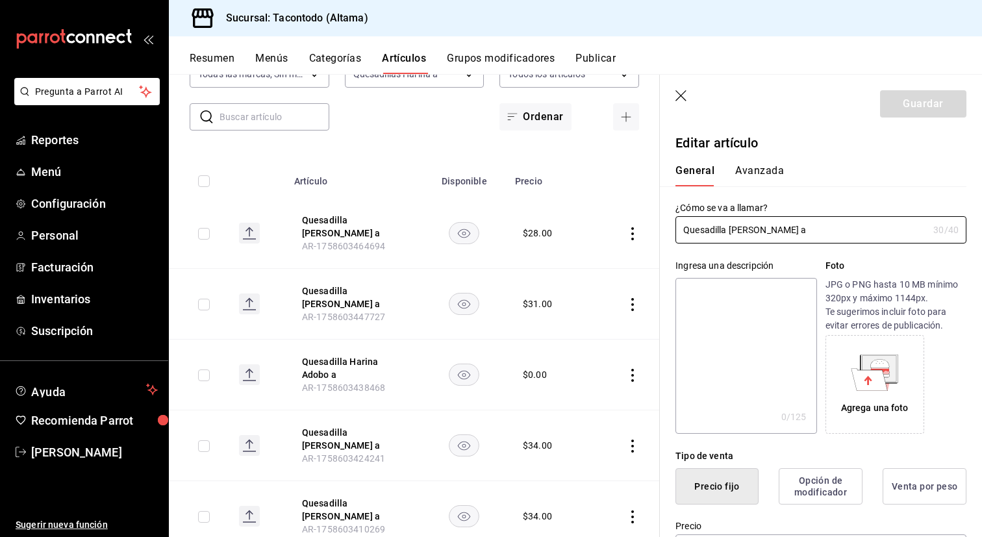
type input "$34.00"
type input "E48"
type input "90101500"
radio input "true"
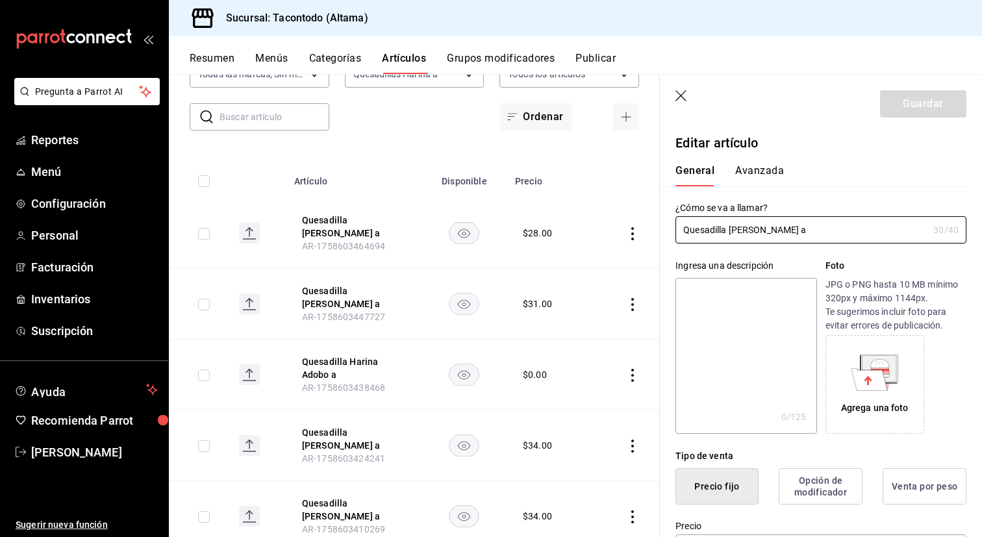
type input "f2d47fc5-286b-482c-91d1-f6277f6f141a"
click at [761, 169] on button "Avanzada" at bounding box center [759, 175] width 49 height 22
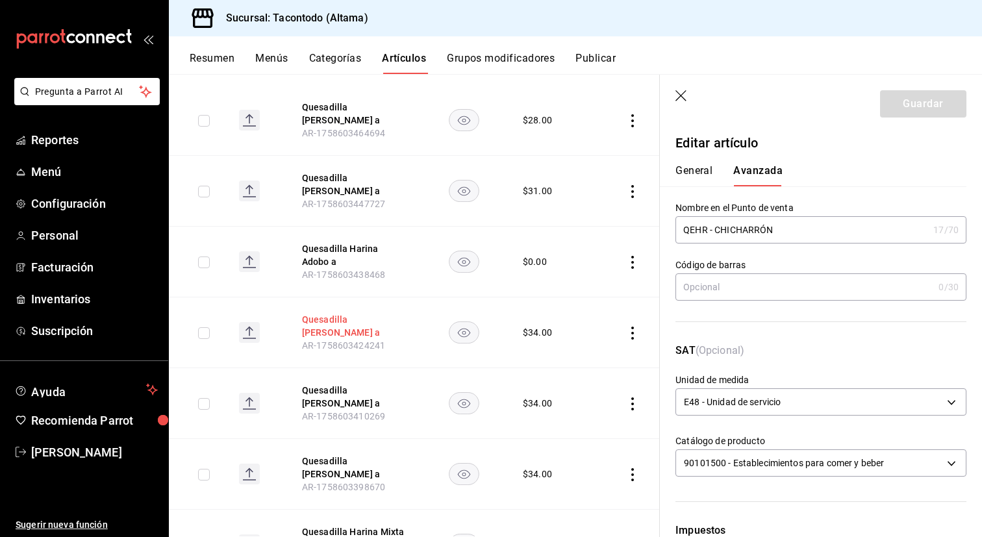
scroll to position [222, 0]
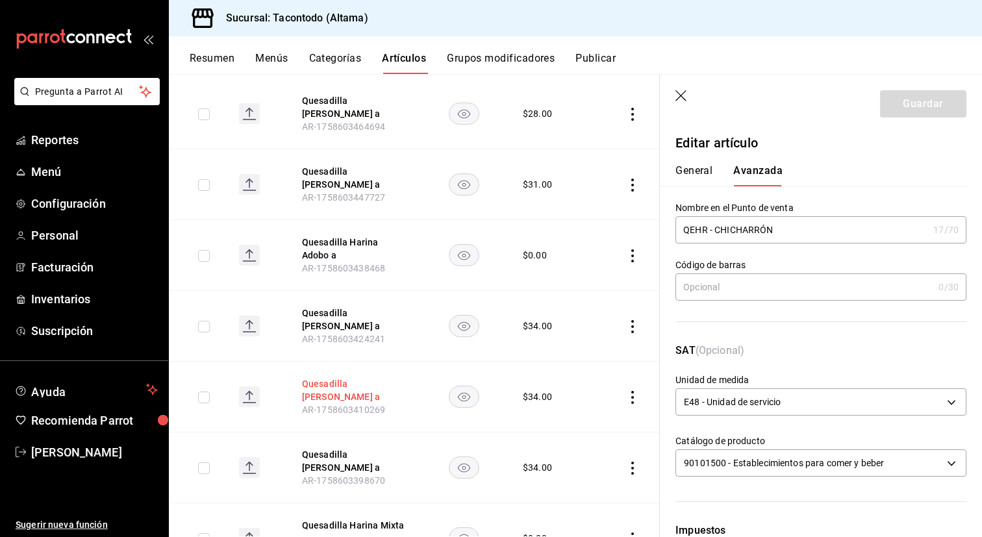
click at [325, 385] on button "Quesadilla [PERSON_NAME] a" at bounding box center [354, 390] width 104 height 26
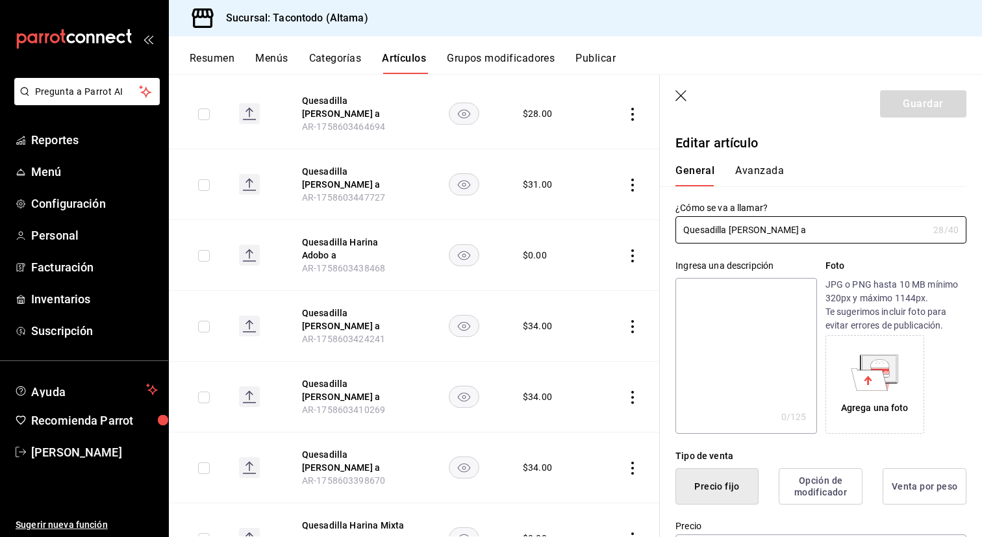
type input "$34.00"
type input "E48"
type input "90101500"
radio input "true"
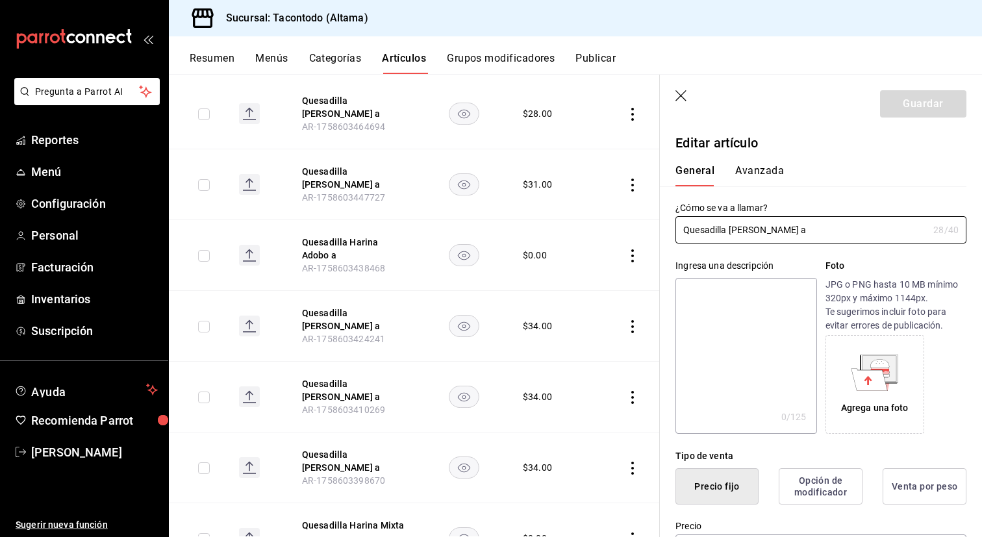
type input "f2d47fc5-286b-482c-91d1-f6277f6f141a"
click at [763, 161] on div "General Avanzada" at bounding box center [813, 170] width 307 height 34
click at [754, 169] on button "Avanzada" at bounding box center [759, 175] width 49 height 22
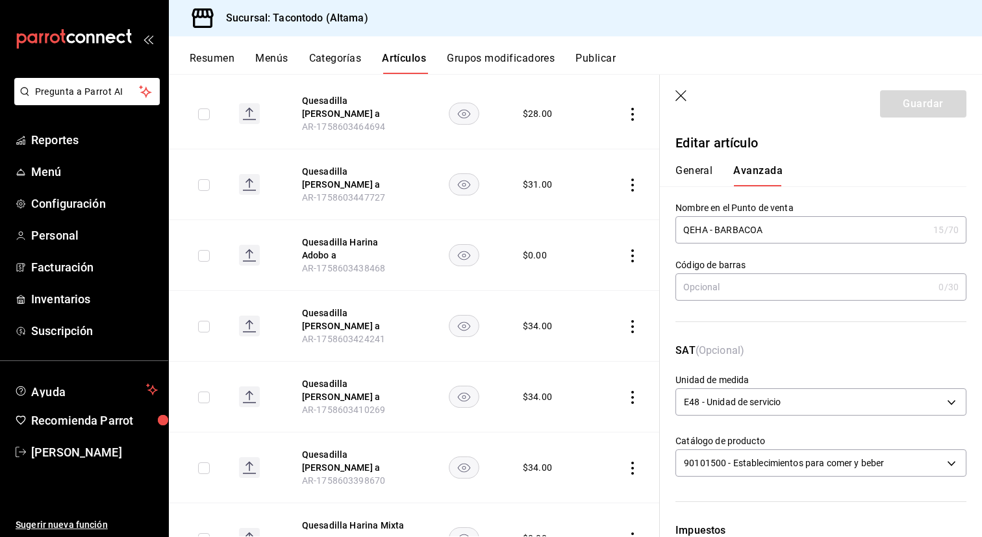
click at [696, 230] on input "QEHA - BARBACOA" at bounding box center [802, 230] width 253 height 26
paste input "R"
type input "QEHR - BARBACOA"
click at [911, 111] on button "Guardar" at bounding box center [923, 103] width 86 height 27
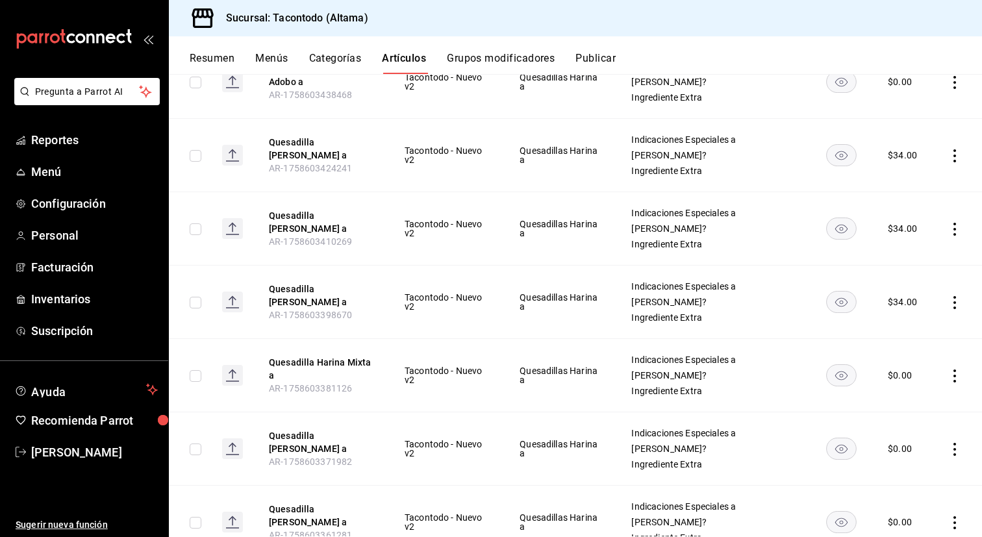
scroll to position [362, 0]
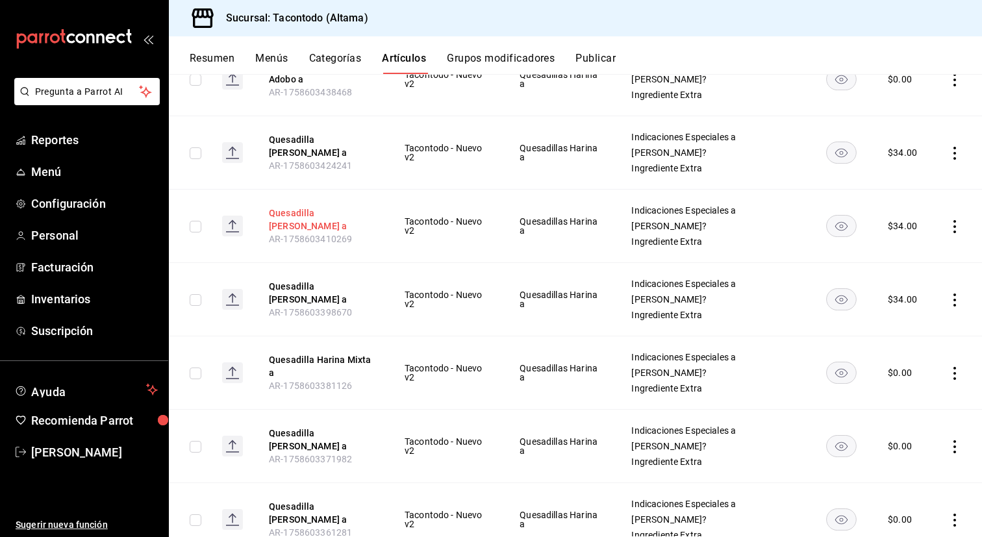
click at [296, 213] on button "Quesadilla [PERSON_NAME] a" at bounding box center [321, 220] width 104 height 26
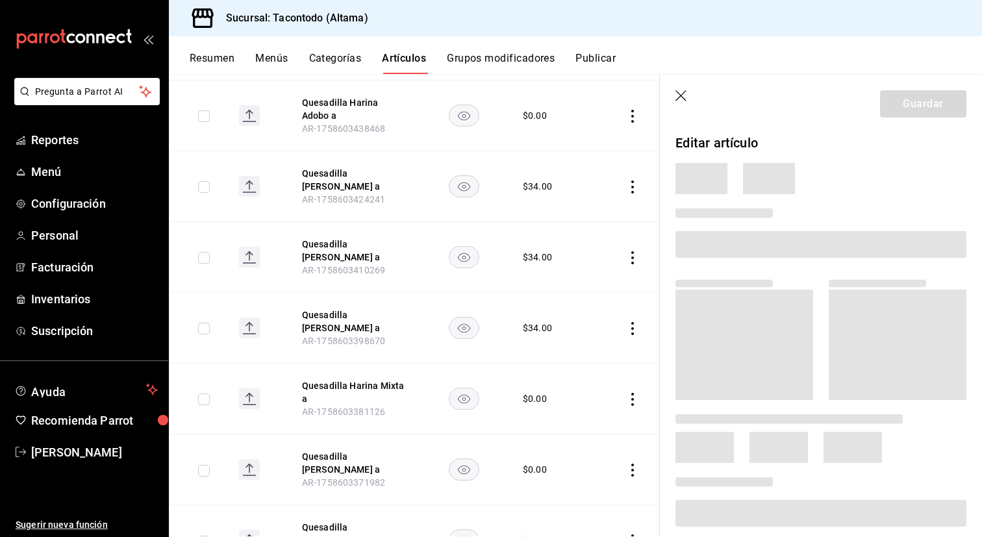
scroll to position [355, 0]
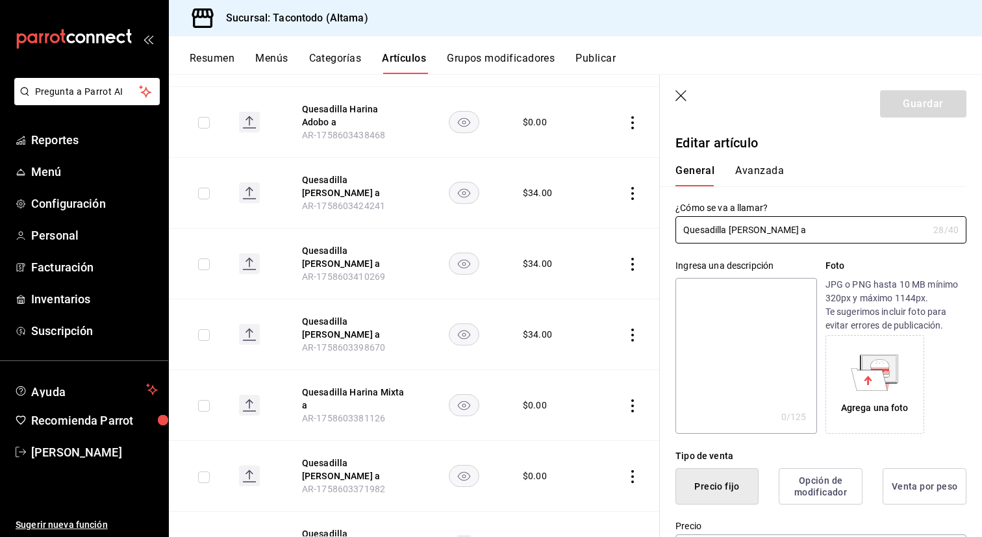
type input "$34.00"
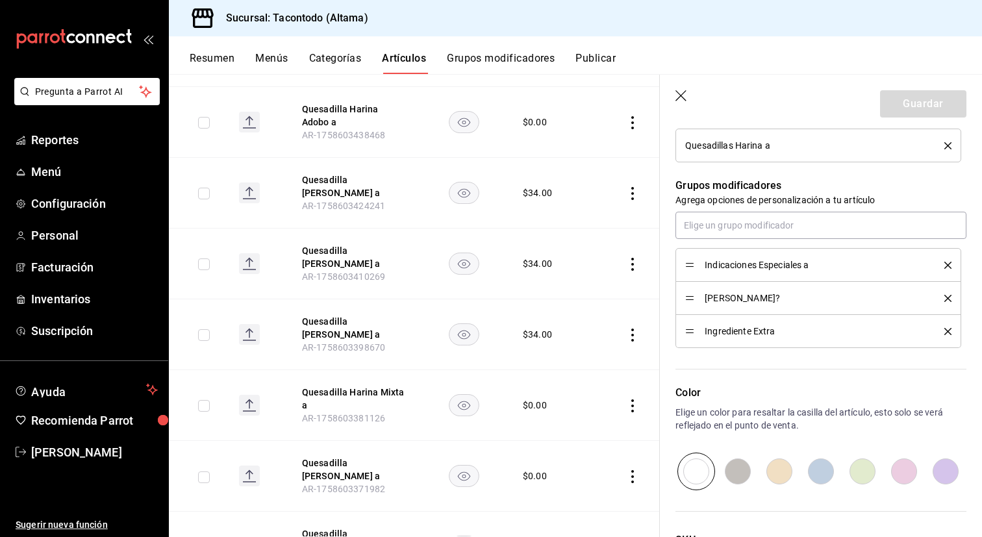
scroll to position [0, 0]
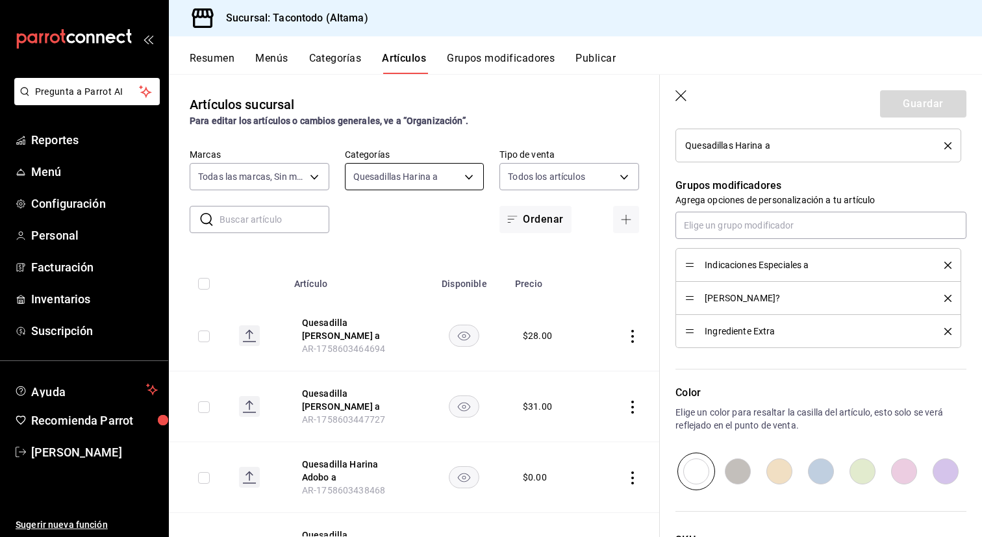
click at [470, 176] on body "Pregunta a Parrot AI Reportes Menú Configuración Personal Facturación Inventari…" at bounding box center [491, 268] width 982 height 537
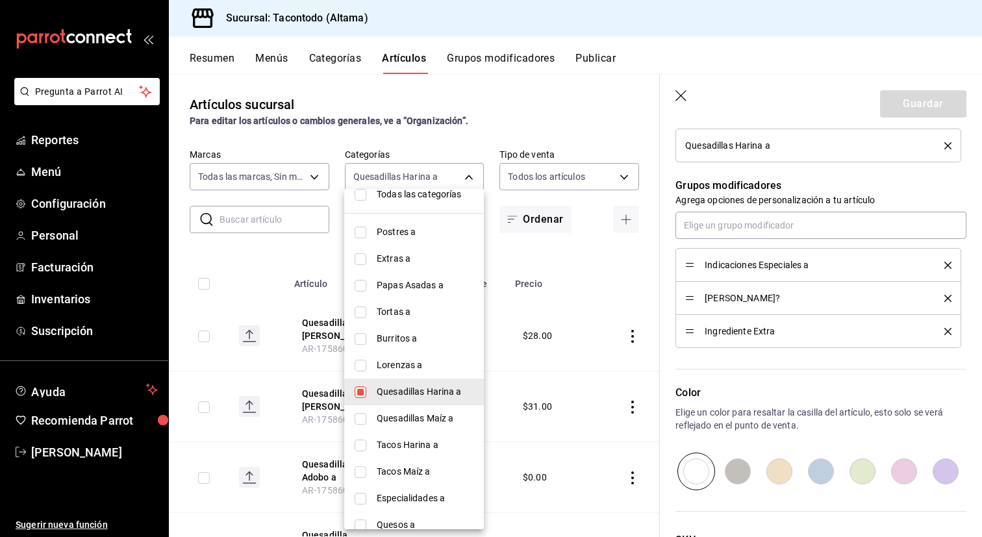
scroll to position [27, 0]
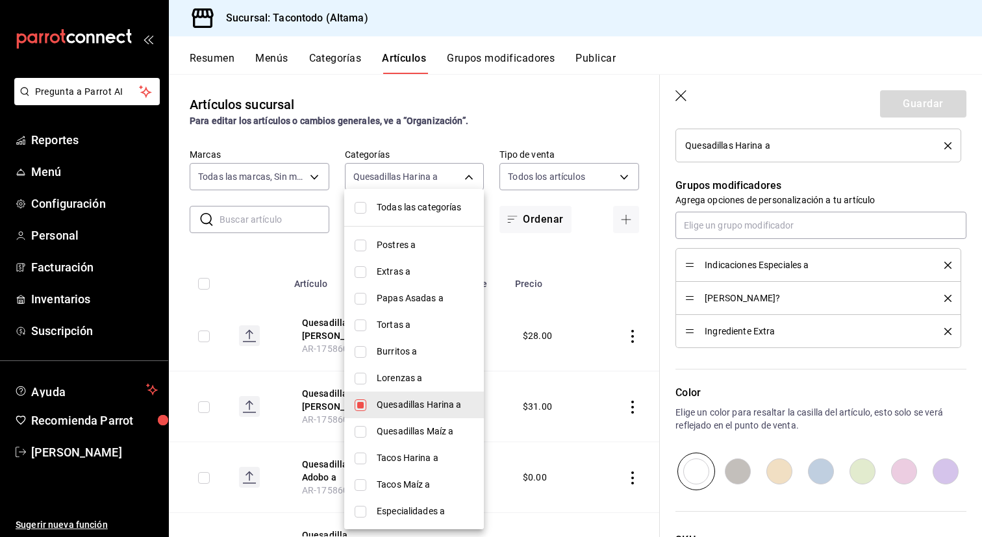
click at [401, 379] on span "Lorenzas a" at bounding box center [425, 379] width 97 height 14
type input "895474e9-4765-4cdc-9fda-306c7789db21,8643327f-1058-4db2-84fb-e2d65e10a902"
checkbox input "true"
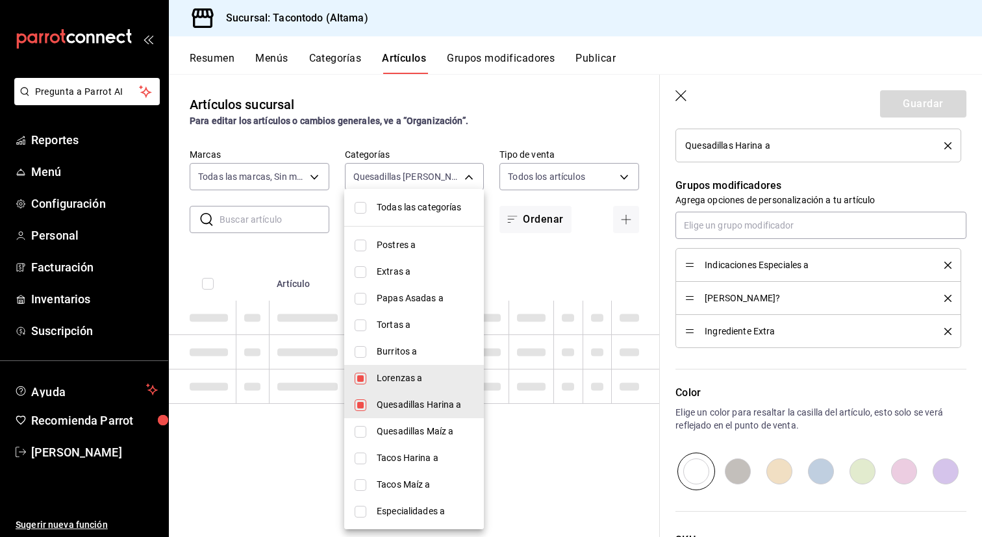
click at [386, 401] on span "Quesadillas Harina a" at bounding box center [425, 405] width 97 height 14
type input "8643327f-1058-4db2-84fb-e2d65e10a902"
checkbox input "false"
click at [279, 273] on div at bounding box center [491, 268] width 982 height 537
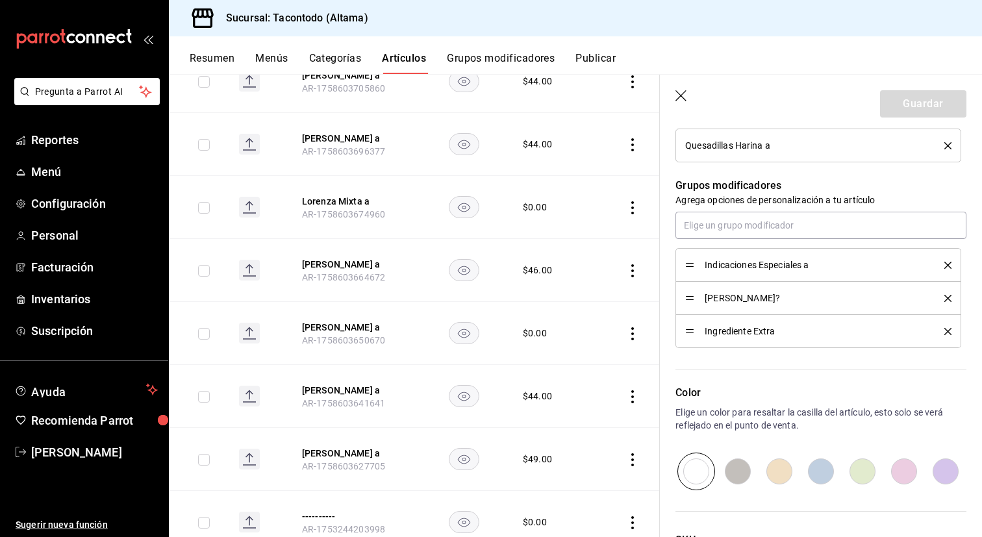
scroll to position [451, 0]
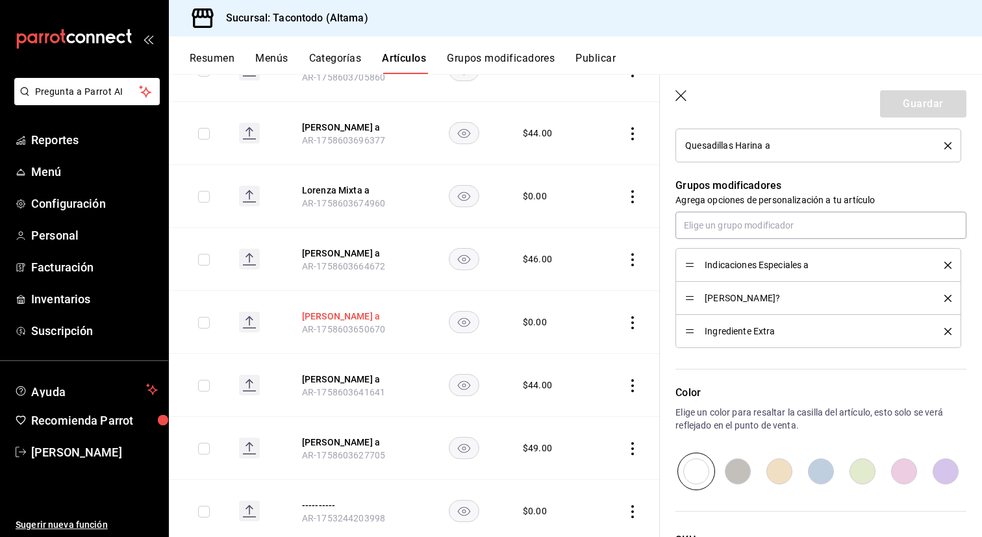
click at [328, 318] on button "[PERSON_NAME] a" at bounding box center [354, 316] width 104 height 13
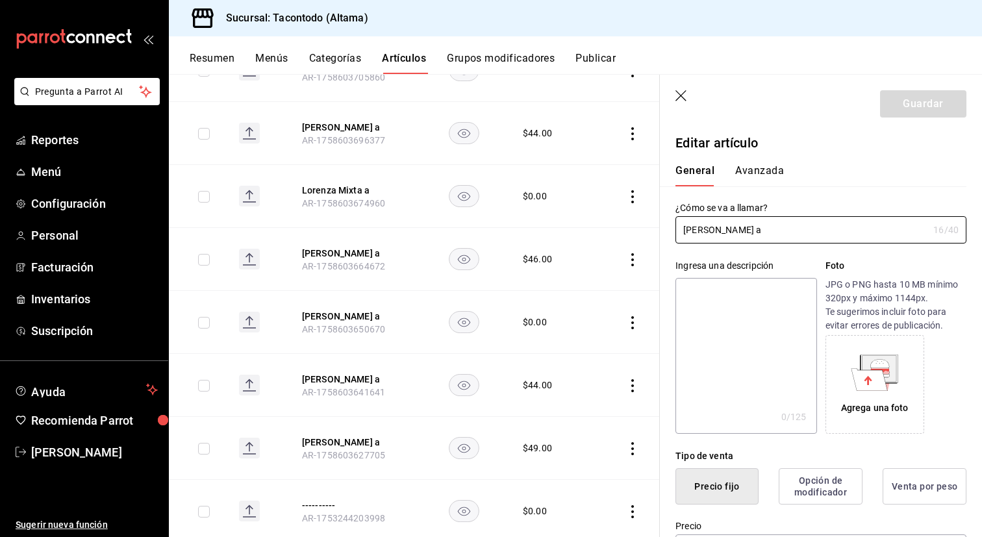
type input "$0.00"
type input "E48"
type input "90101500"
radio input "true"
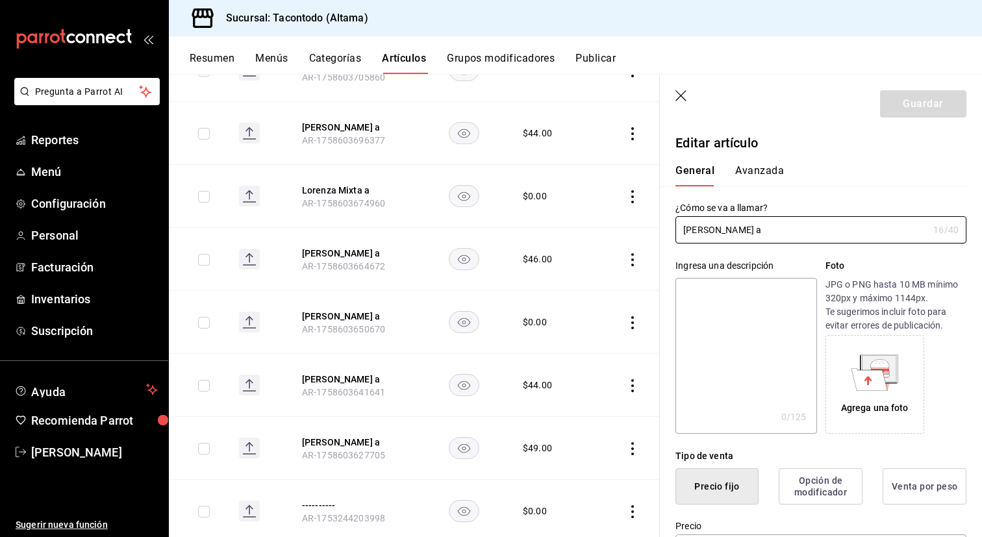
type input "f2d47fc5-286b-482c-91d1-f6277f6f141a"
click at [748, 169] on button "Avanzada" at bounding box center [759, 175] width 49 height 22
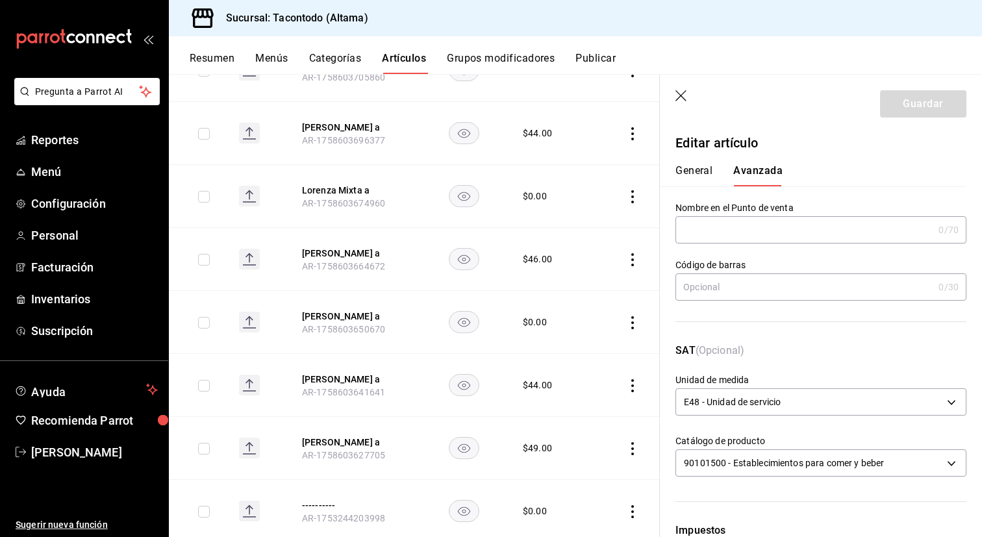
click at [725, 223] on input "text" at bounding box center [805, 230] width 258 height 26
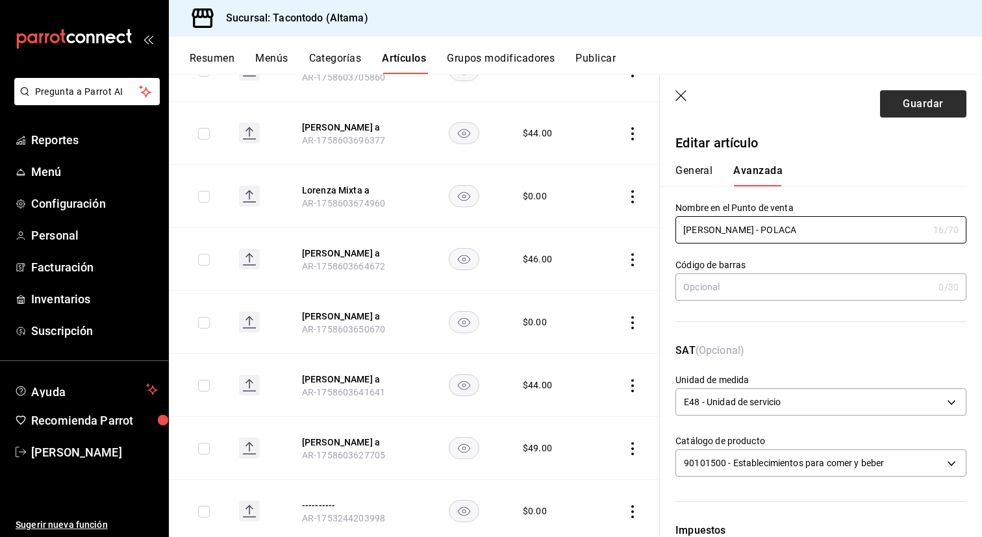
type input "LORENZA - POLACA"
click at [950, 114] on button "Guardar" at bounding box center [923, 103] width 86 height 27
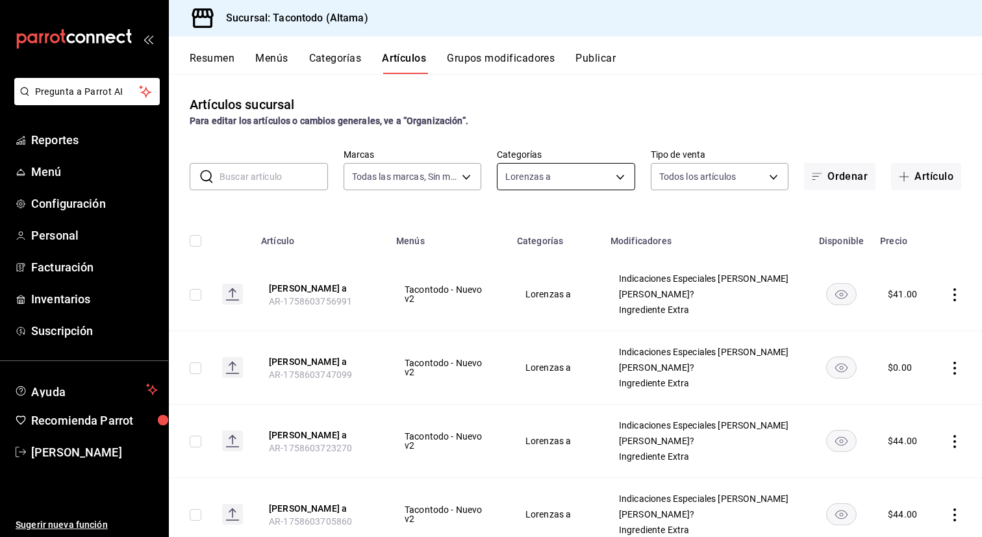
click at [617, 177] on body "Pregunta a Parrot AI Reportes Menú Configuración Personal Facturación Inventari…" at bounding box center [491, 268] width 982 height 537
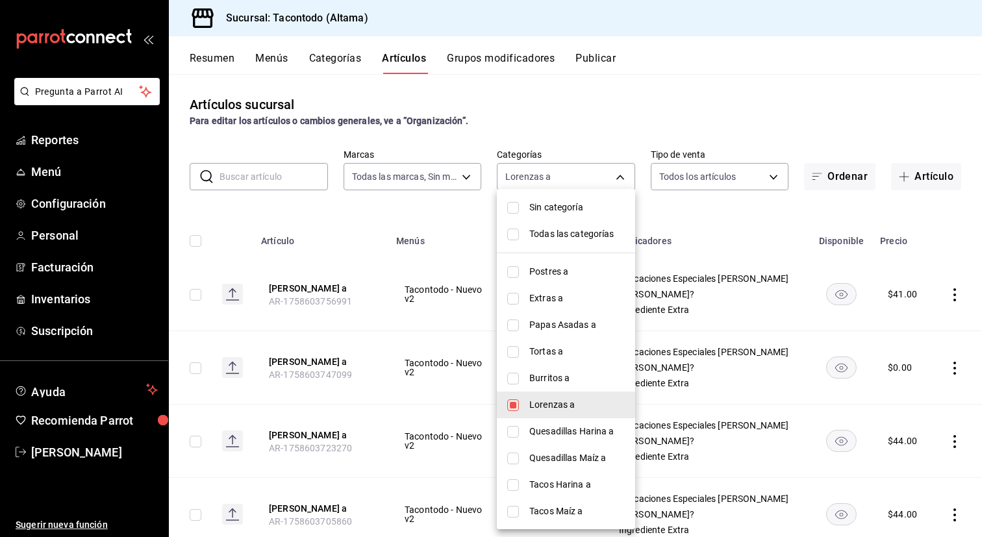
drag, startPoint x: 572, startPoint y: 362, endPoint x: 574, endPoint y: 373, distance: 11.1
click at [574, 373] on span "Burritos a" at bounding box center [576, 379] width 95 height 14
type input "8643327f-1058-4db2-84fb-e2d65e10a902,077cfc57-b848-4776-9afd-77a013d51790"
checkbox input "true"
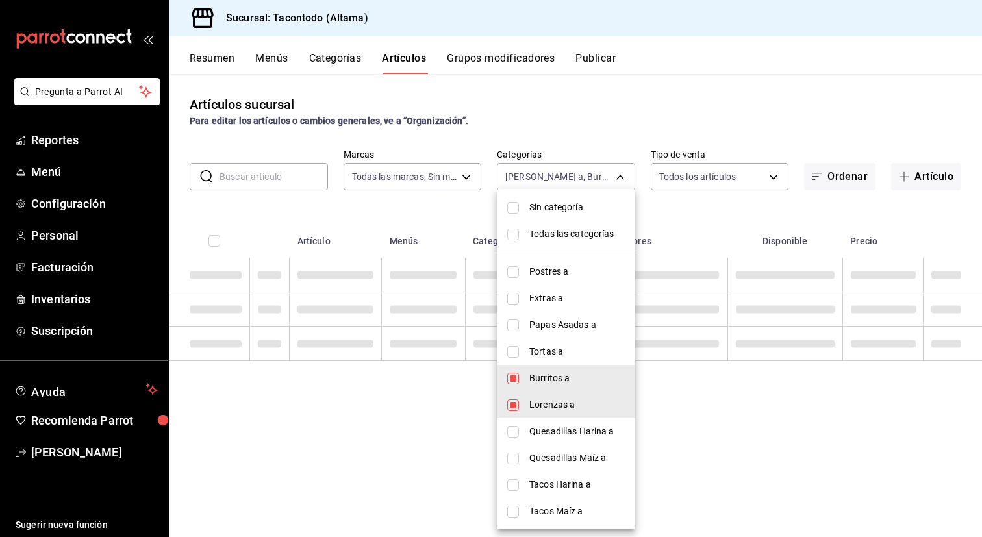
click at [566, 405] on span "Lorenzas a" at bounding box center [576, 405] width 95 height 14
type input "077cfc57-b848-4776-9afd-77a013d51790"
checkbox input "false"
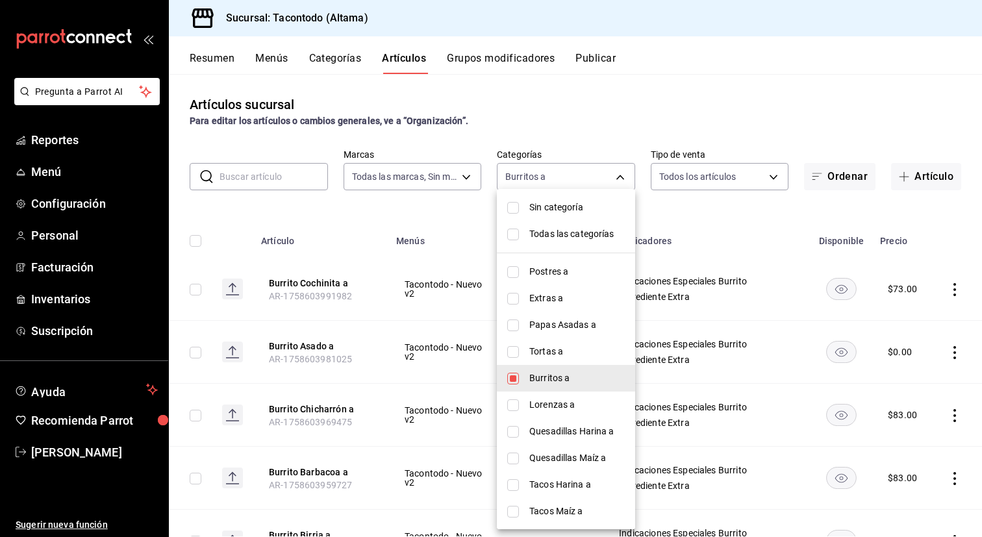
click at [444, 228] on div at bounding box center [491, 268] width 982 height 537
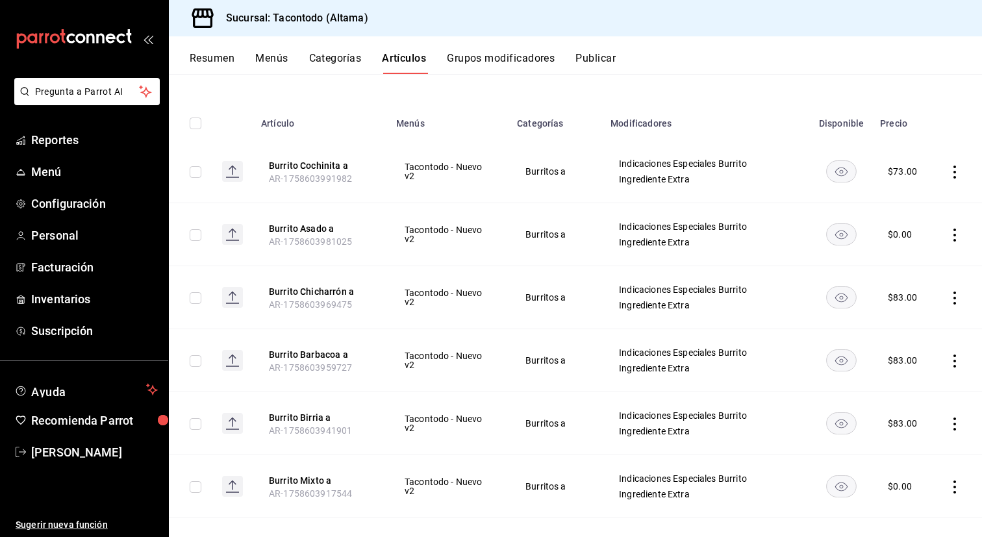
scroll to position [115, 0]
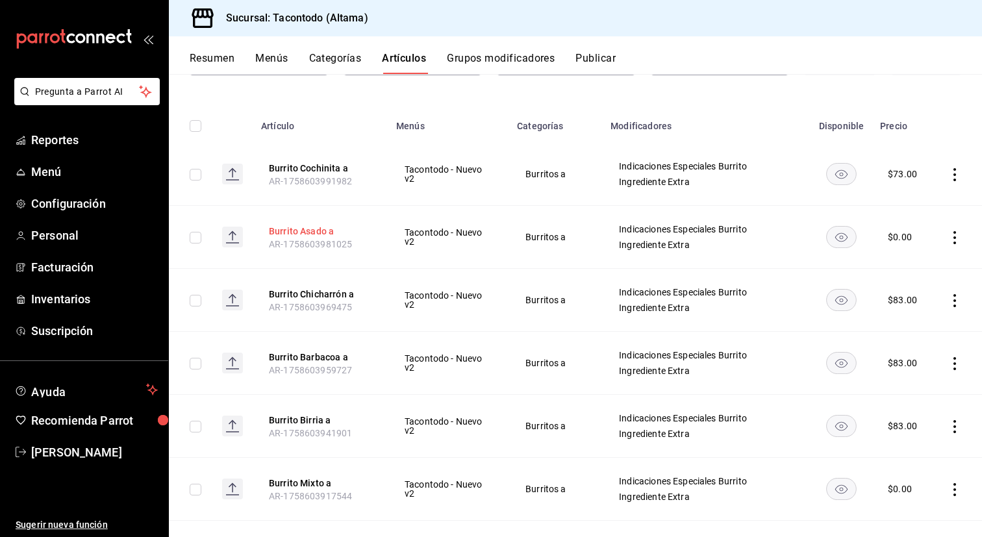
click at [311, 229] on button "Burrito Asado a" at bounding box center [321, 231] width 104 height 13
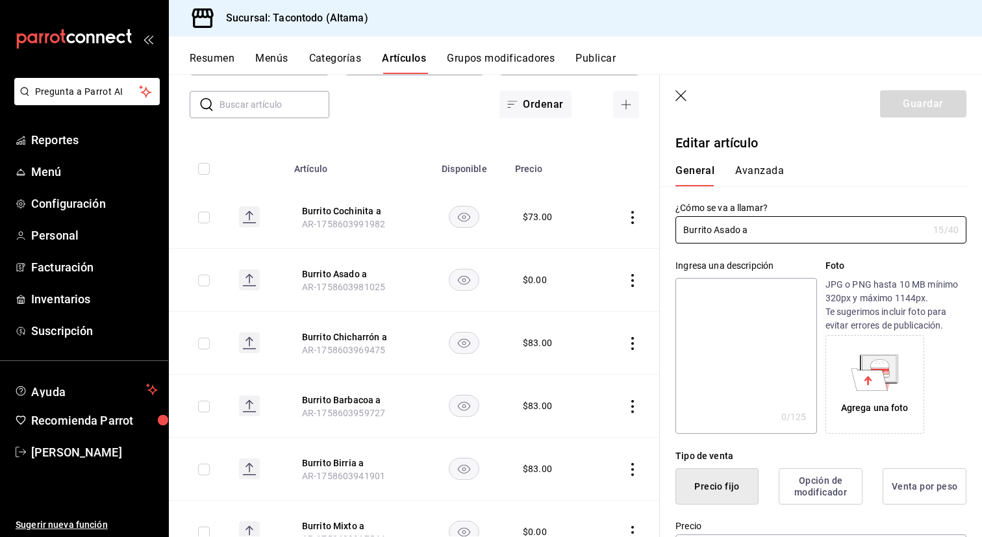
type input "$0.00"
type input "E48"
type input "90101500"
radio input "true"
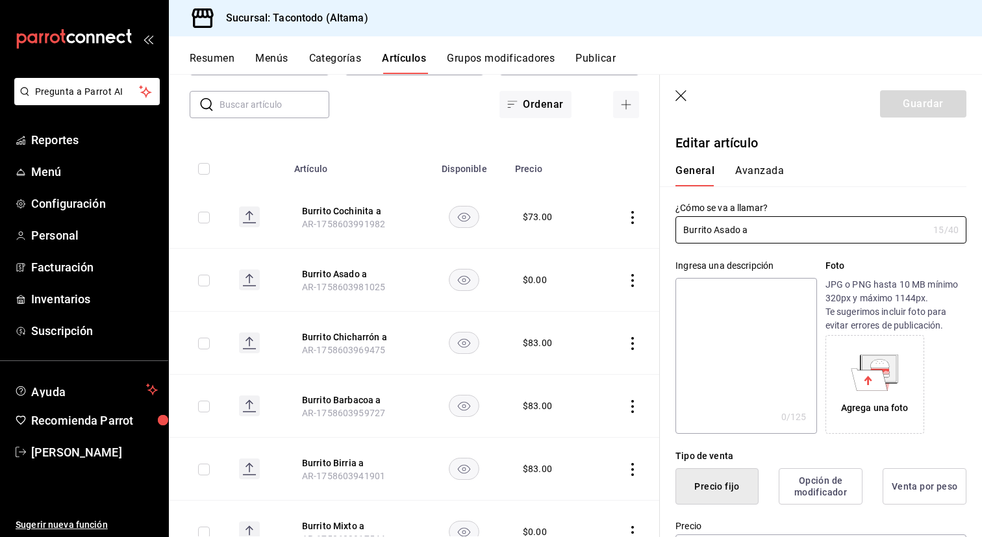
type input "f2d47fc5-286b-482c-91d1-f6277f6f141a"
click at [761, 178] on button "Avanzada" at bounding box center [759, 175] width 49 height 22
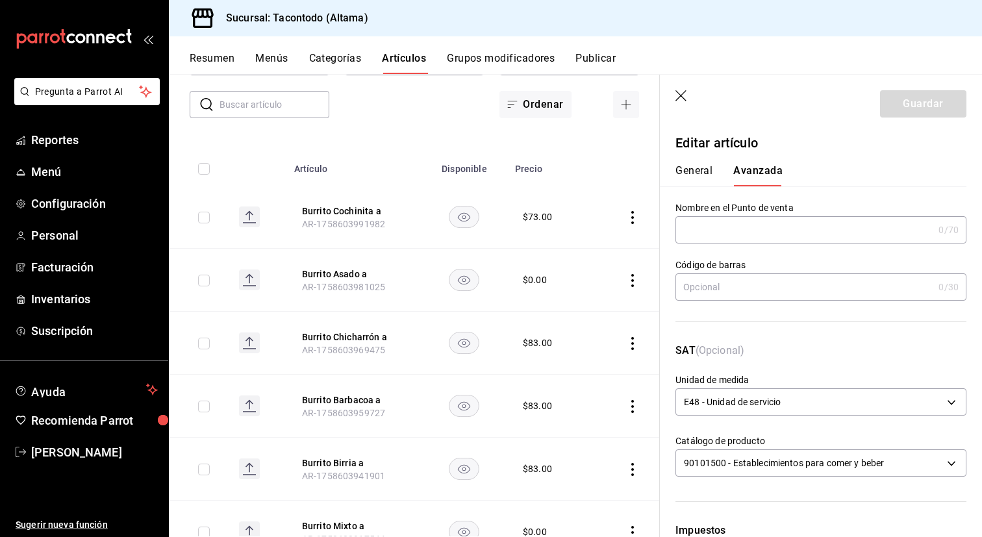
click at [737, 223] on input "text" at bounding box center [805, 230] width 258 height 26
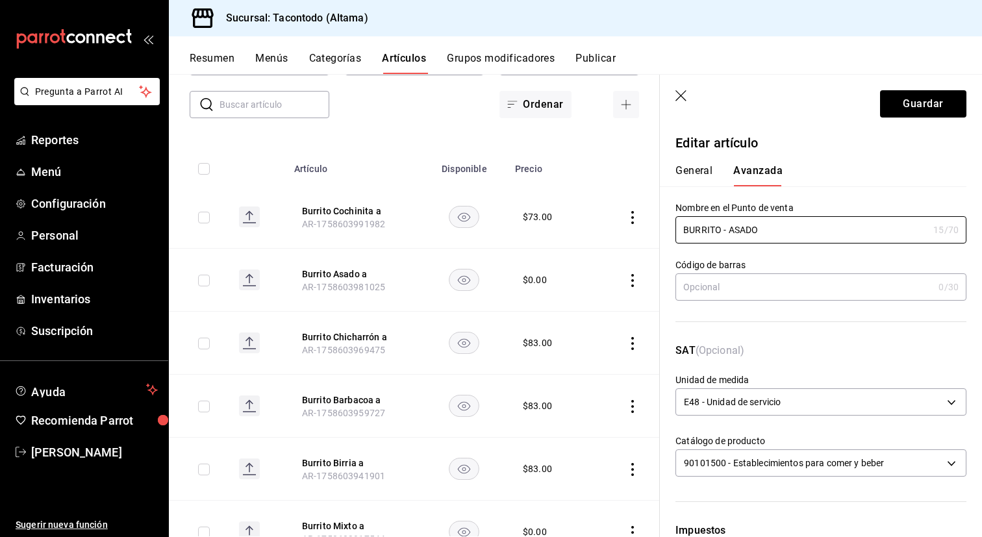
type input "BURRITO - ASADO"
click at [946, 88] on header "Guardar" at bounding box center [821, 101] width 322 height 53
click at [932, 101] on button "Guardar" at bounding box center [923, 103] width 86 height 27
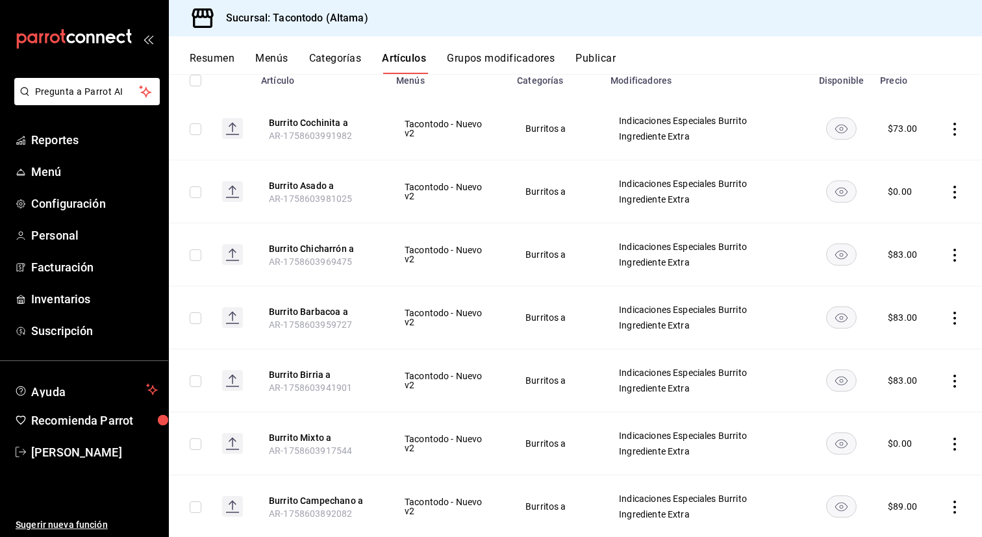
scroll to position [160, 0]
click at [331, 54] on button "Categorías" at bounding box center [335, 63] width 53 height 22
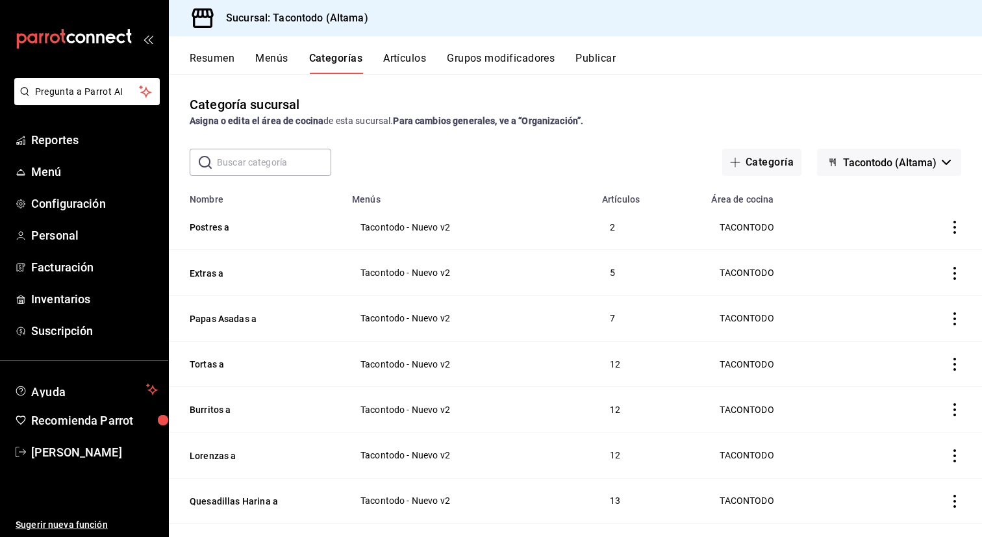
click at [218, 229] on button "Postres a" at bounding box center [255, 227] width 130 height 13
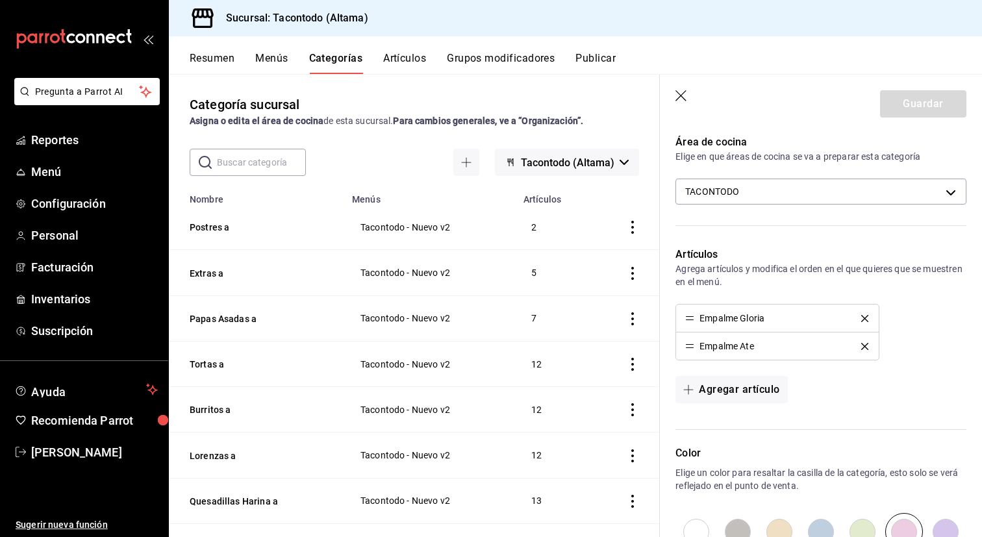
scroll to position [431, 0]
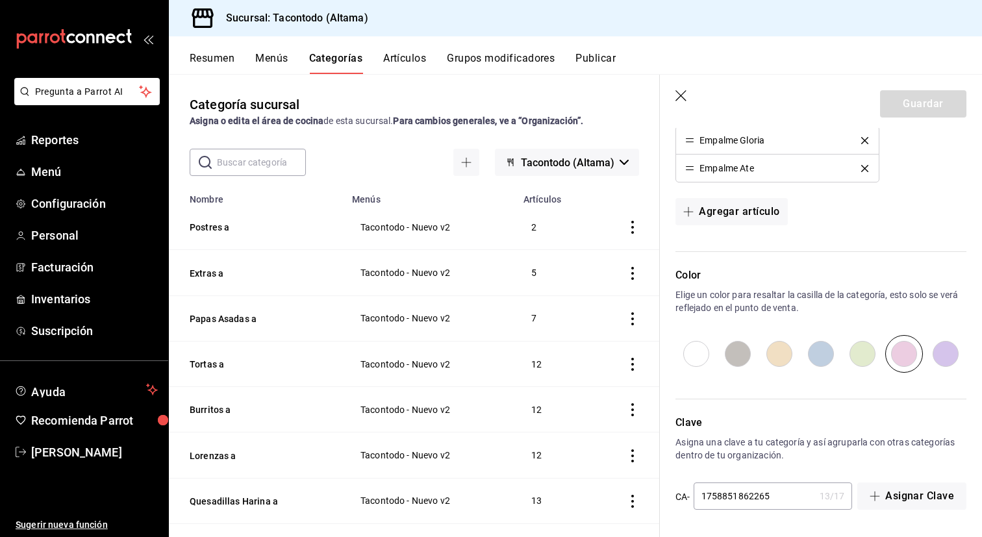
click at [699, 351] on input "radio" at bounding box center [697, 354] width 42 height 38
radio input "true"
click at [909, 123] on header "Guardar" at bounding box center [821, 101] width 322 height 53
click at [920, 106] on button "Guardar" at bounding box center [923, 103] width 86 height 27
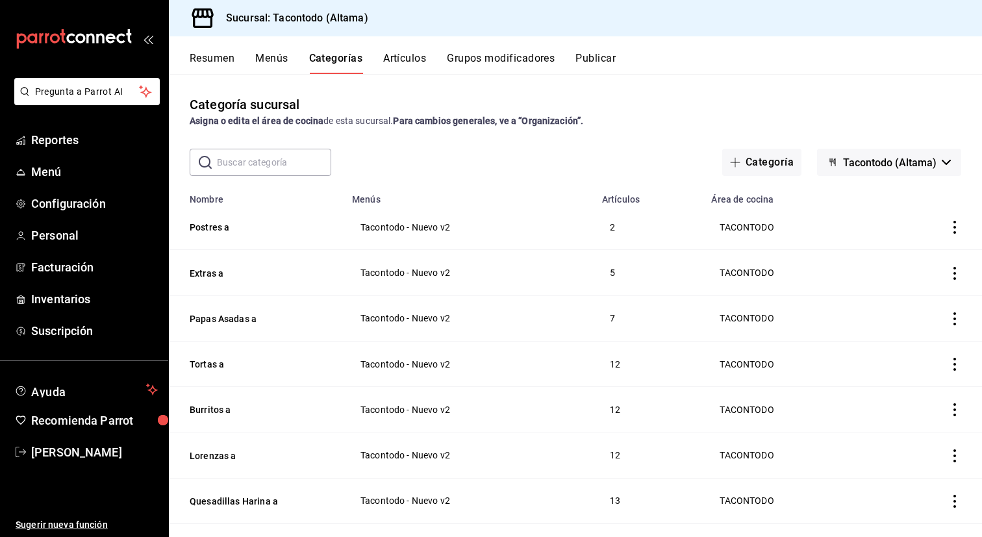
click at [408, 59] on button "Artículos" at bounding box center [404, 63] width 43 height 22
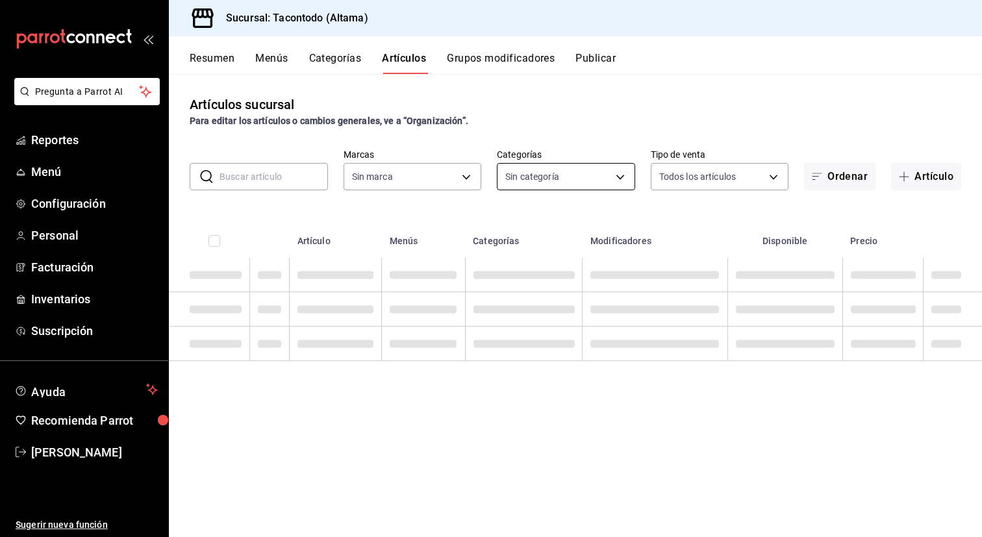
click at [597, 179] on body "Pregunta a Parrot AI Reportes Menú Configuración Personal Facturación Inventari…" at bounding box center [491, 268] width 982 height 537
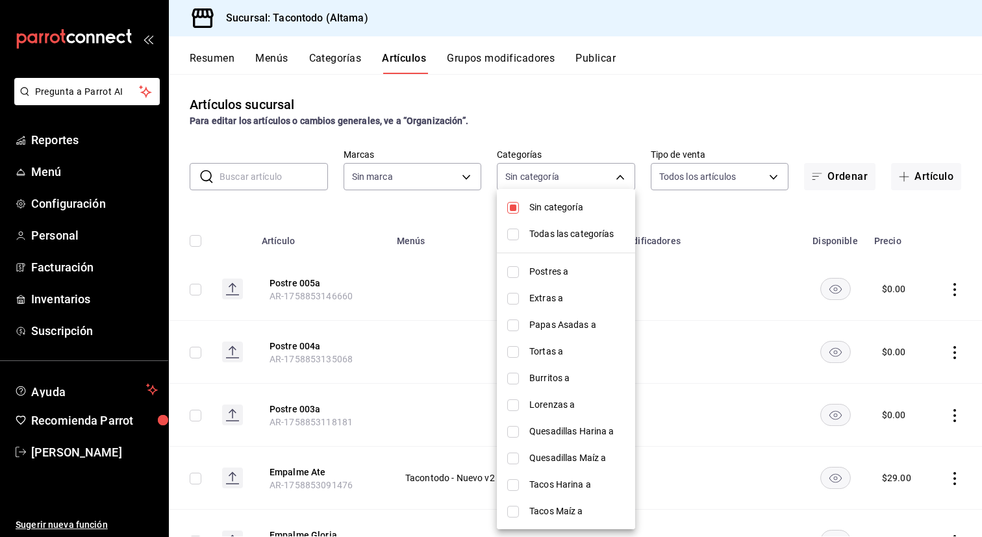
type input "56f755ab-7396-4f10-bb3c-049bffdbebb5"
type input "b6b20e4e-2b02-44db-96d9-36fe6830ced0,ea7f118b-53d1-4281-a9de-b1bc2d85afad,d6f6d…"
checkbox input "true"
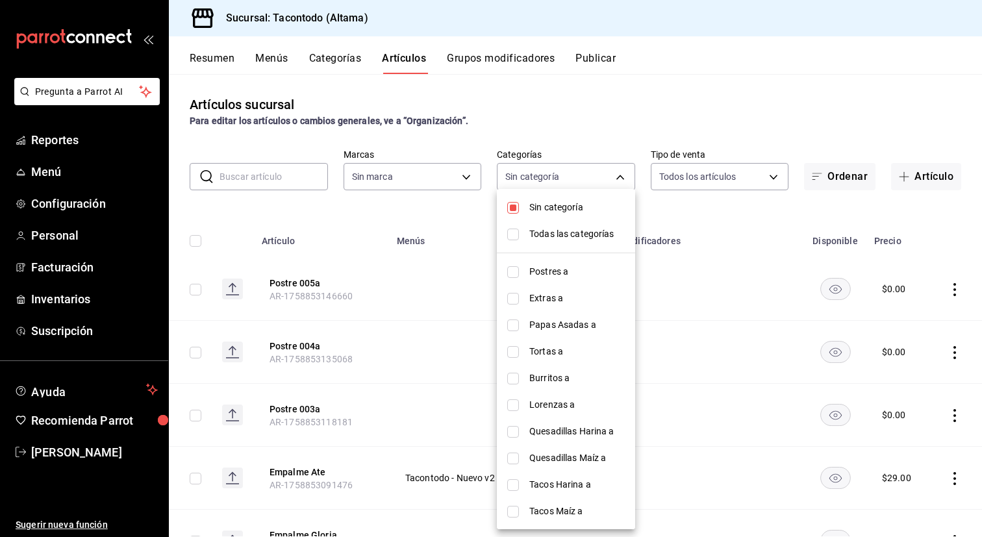
checkbox input "true"
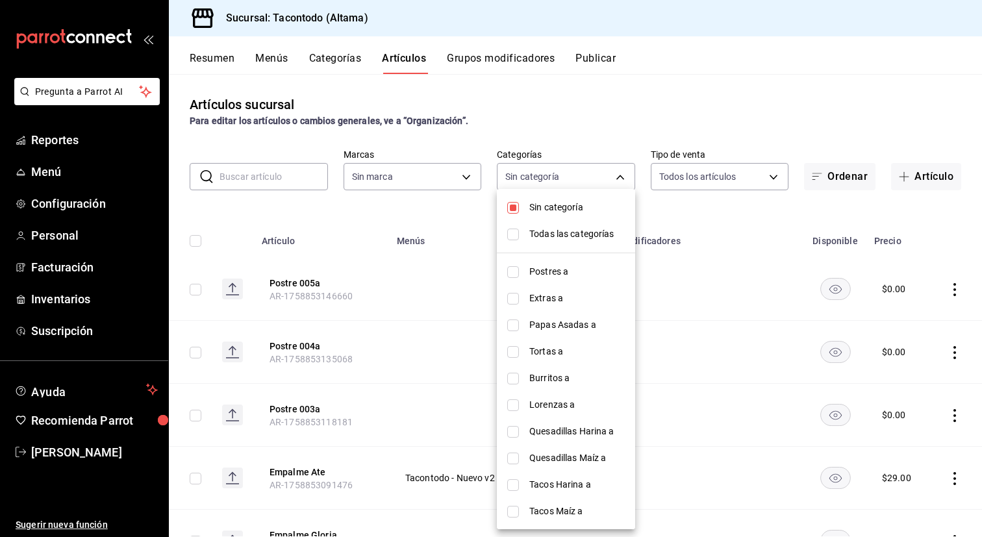
checkbox input "true"
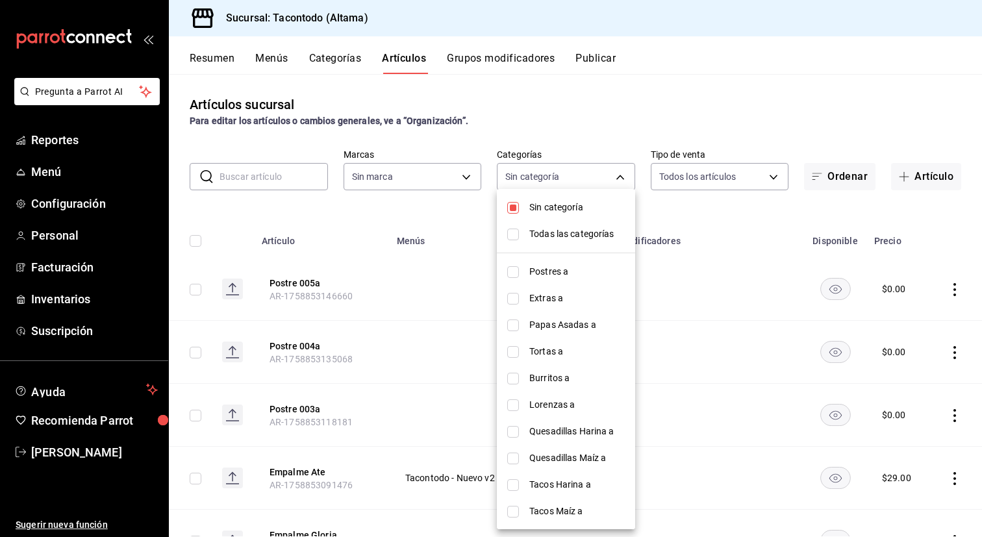
checkbox input "true"
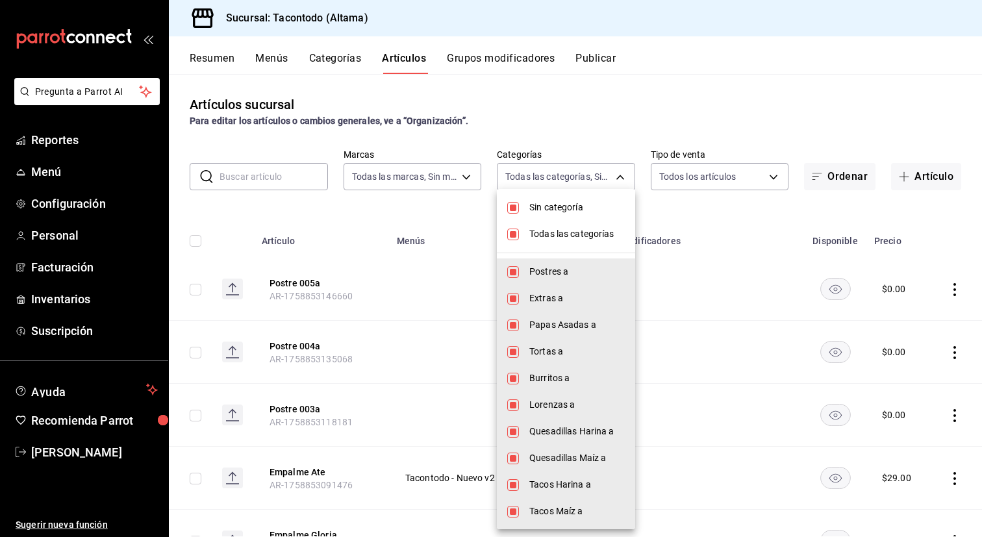
click at [559, 237] on span "Todas las categorías" at bounding box center [576, 234] width 95 height 14
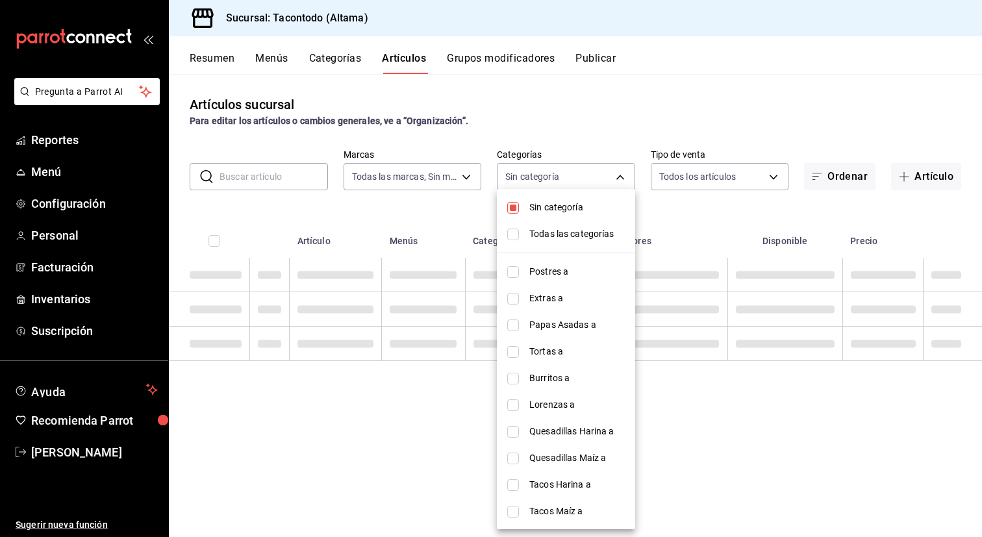
click at [559, 216] on li "Sin categoría" at bounding box center [566, 207] width 138 height 27
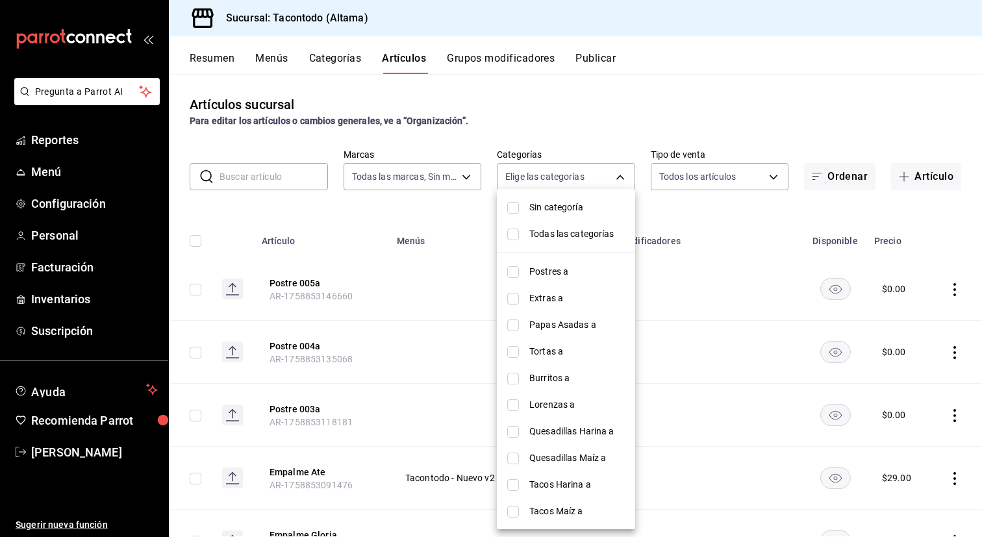
click at [552, 269] on span "Postres a" at bounding box center [576, 272] width 95 height 14
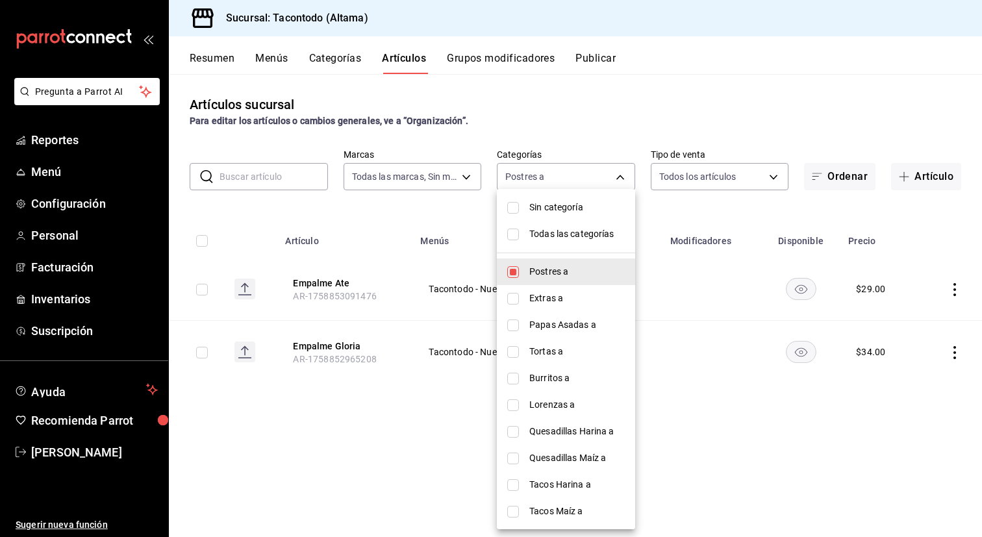
click at [355, 244] on div at bounding box center [491, 268] width 982 height 537
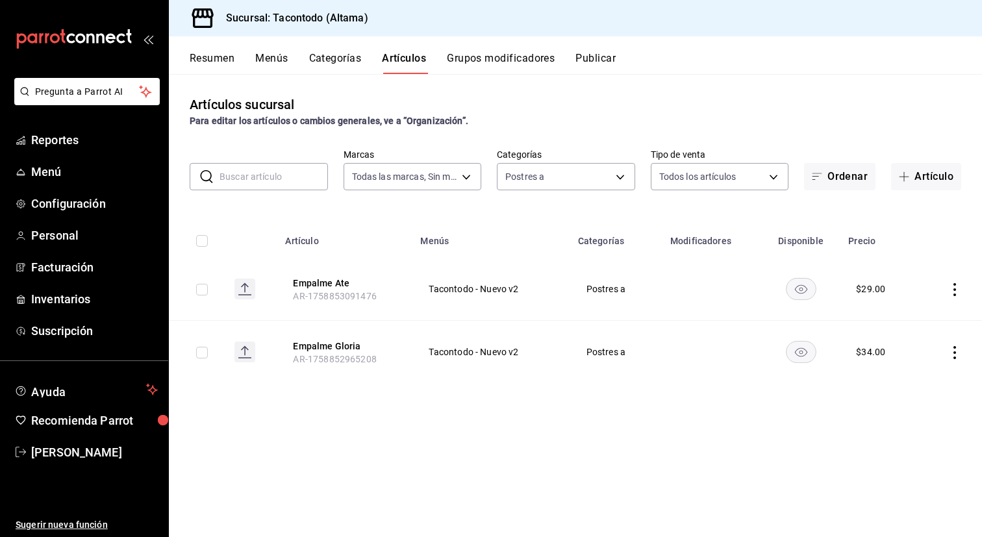
click at [320, 352] on th "Empalme Gloria AR-1758852965208" at bounding box center [344, 352] width 135 height 63
click at [323, 347] on button "Empalme Gloria" at bounding box center [345, 346] width 104 height 13
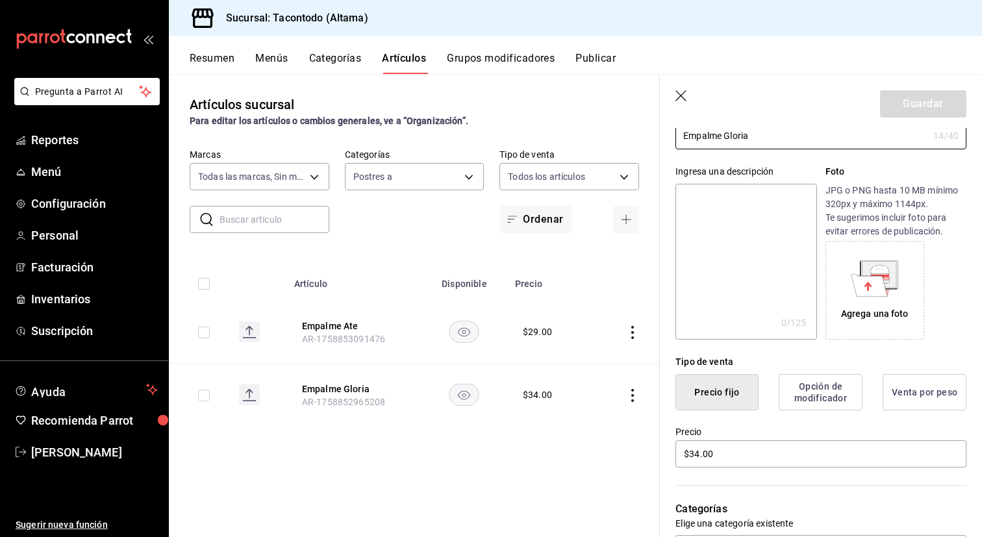
scroll to position [466, 0]
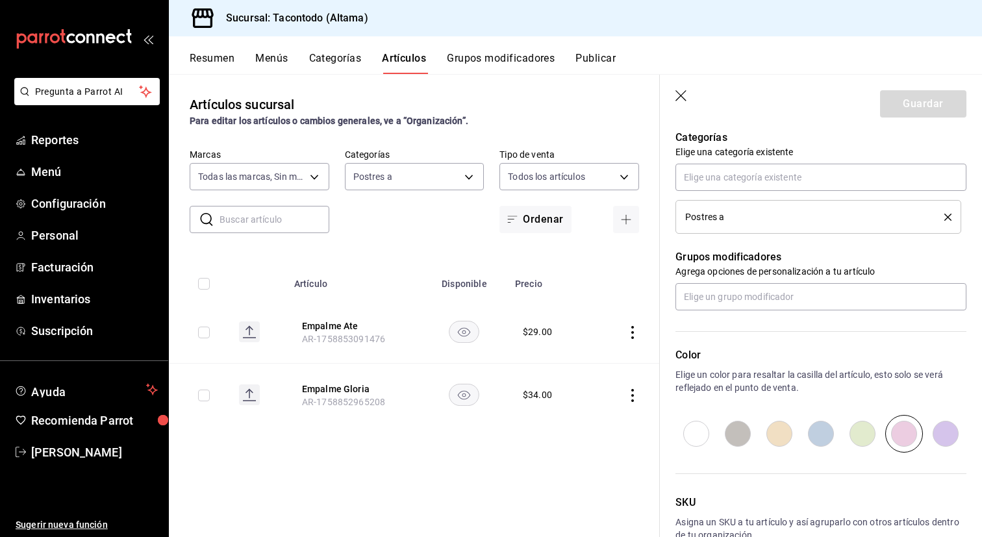
click at [696, 430] on input "radio" at bounding box center [697, 434] width 42 height 38
click at [919, 110] on button "Guardar" at bounding box center [923, 103] width 86 height 27
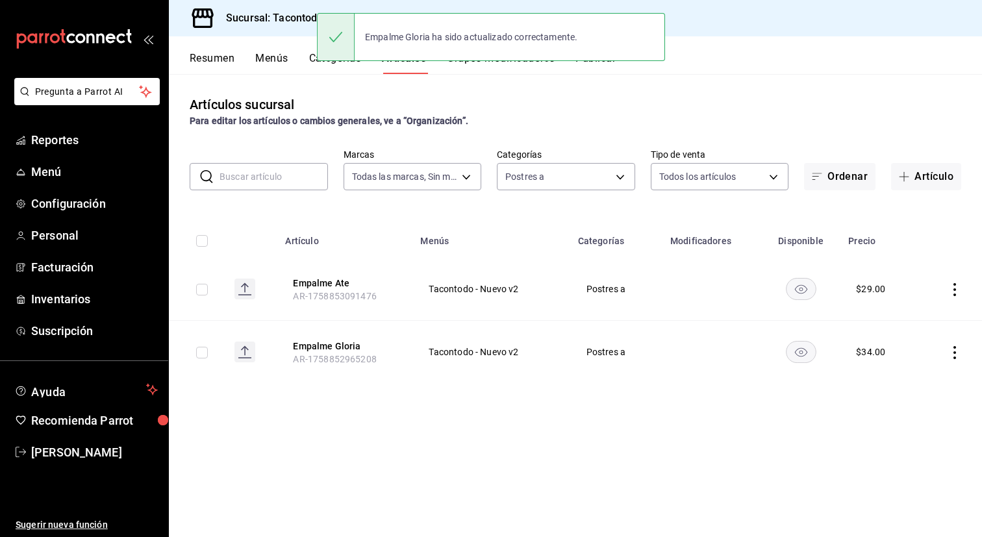
drag, startPoint x: 339, startPoint y: 281, endPoint x: 743, endPoint y: 156, distance: 423.0
click at [339, 281] on button "Empalme Ate" at bounding box center [345, 283] width 104 height 13
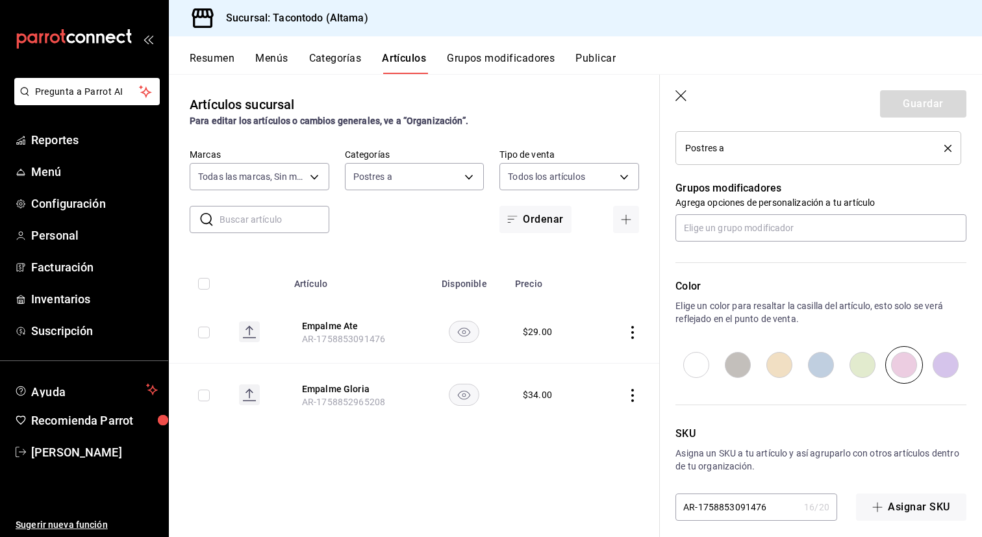
scroll to position [544, 0]
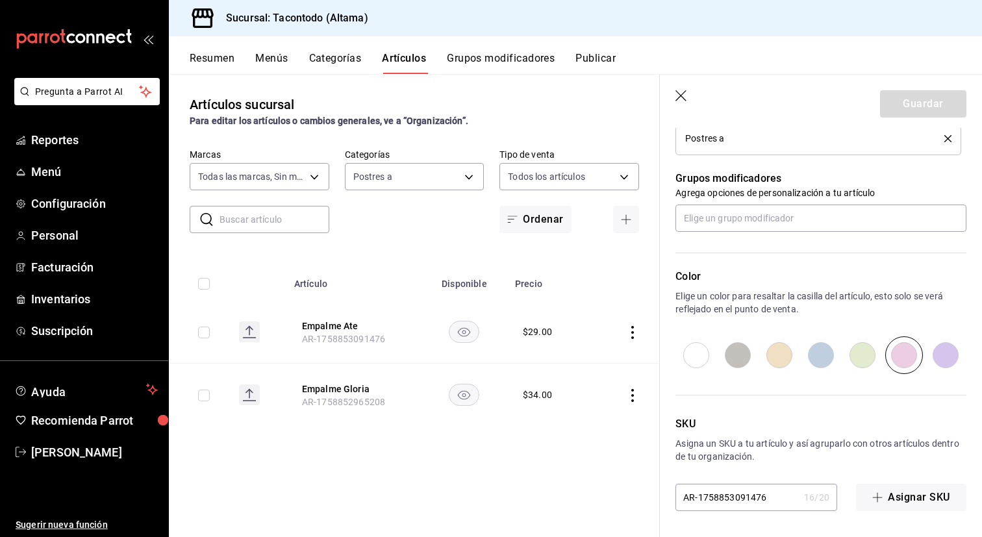
click at [705, 361] on input "radio" at bounding box center [697, 355] width 42 height 38
click at [909, 101] on button "Guardar" at bounding box center [923, 103] width 86 height 27
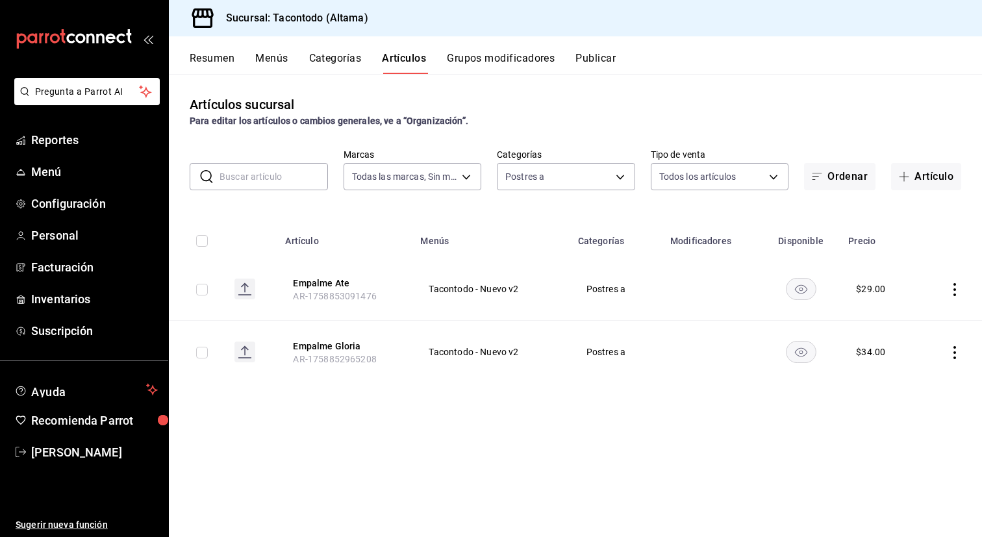
click at [478, 60] on button "Grupos modificadores" at bounding box center [501, 63] width 108 height 22
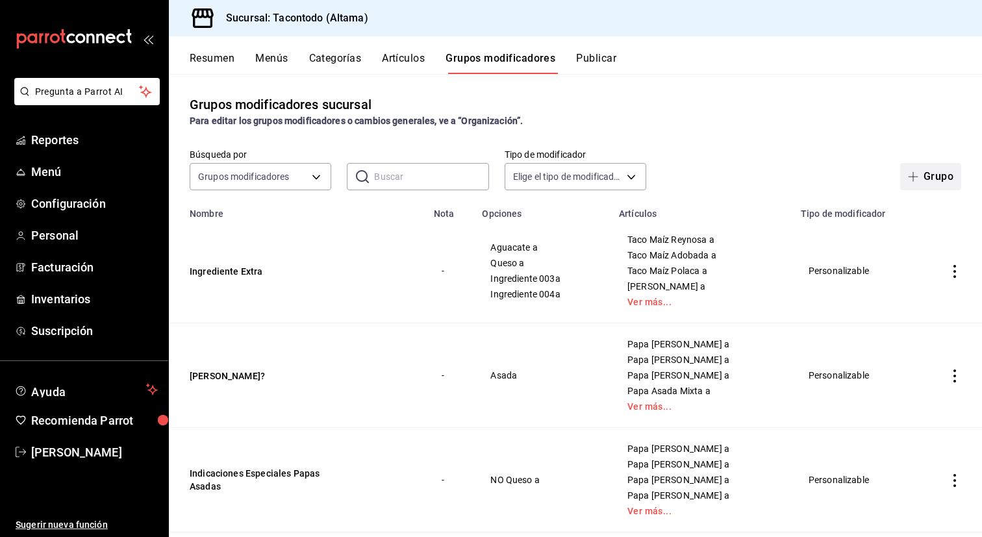
click at [930, 181] on button "Grupo" at bounding box center [930, 176] width 61 height 27
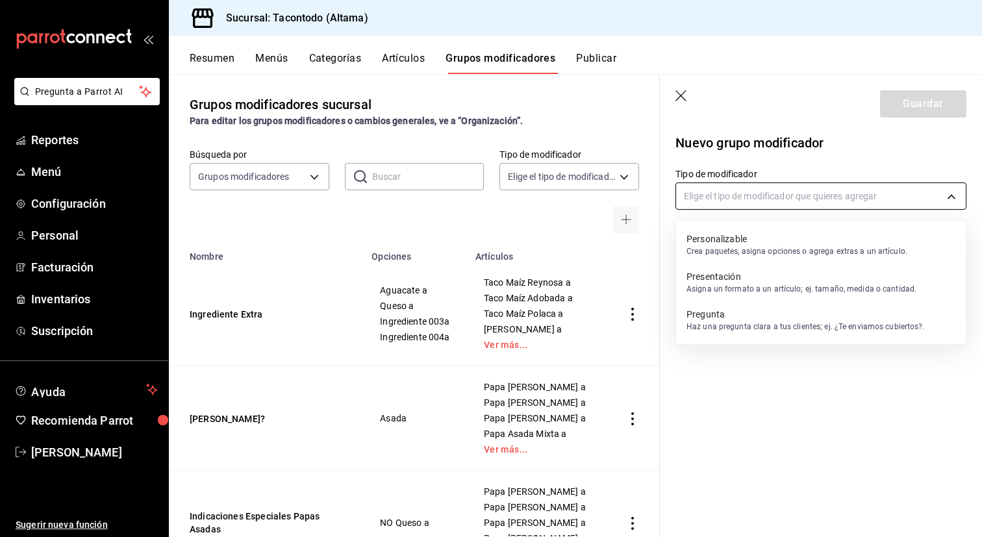
click at [760, 203] on body "Pregunta a Parrot AI Reportes Menú Configuración Personal Facturación Inventari…" at bounding box center [491, 268] width 982 height 537
click at [737, 235] on p "Personalizable" at bounding box center [797, 239] width 221 height 13
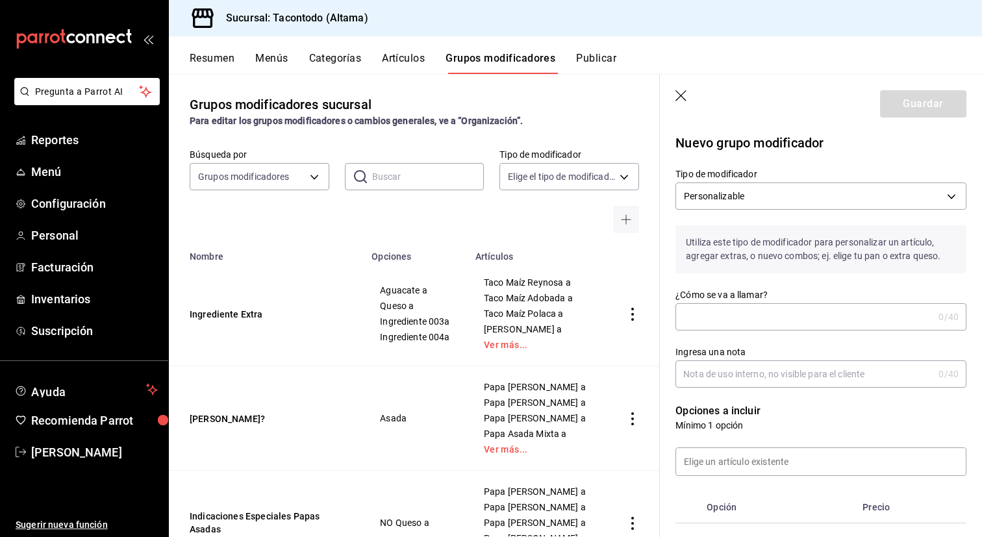
click at [715, 312] on input "¿Cómo se va a llamar?" at bounding box center [805, 317] width 258 height 26
click at [701, 322] on input "¿Cómo se va a llamar?" at bounding box center [805, 317] width 258 height 26
click at [720, 314] on input "Cebolla Cilantro o limon aparte?" at bounding box center [802, 317] width 253 height 26
click at [841, 320] on input "Cebolla, cilantro o limon aparte?" at bounding box center [802, 317] width 253 height 26
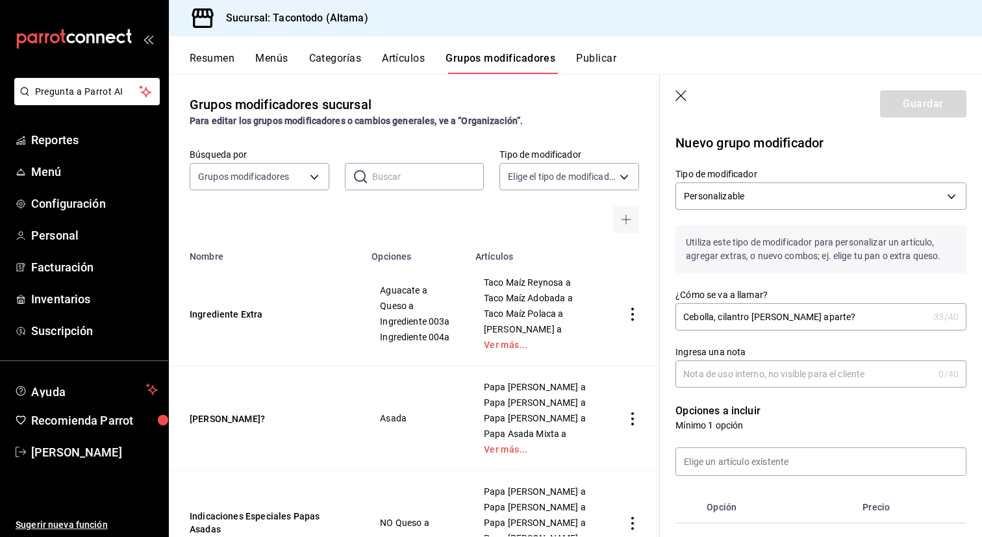
click at [841, 320] on input "Cebolla, cilantro o limon aparte?" at bounding box center [802, 317] width 253 height 26
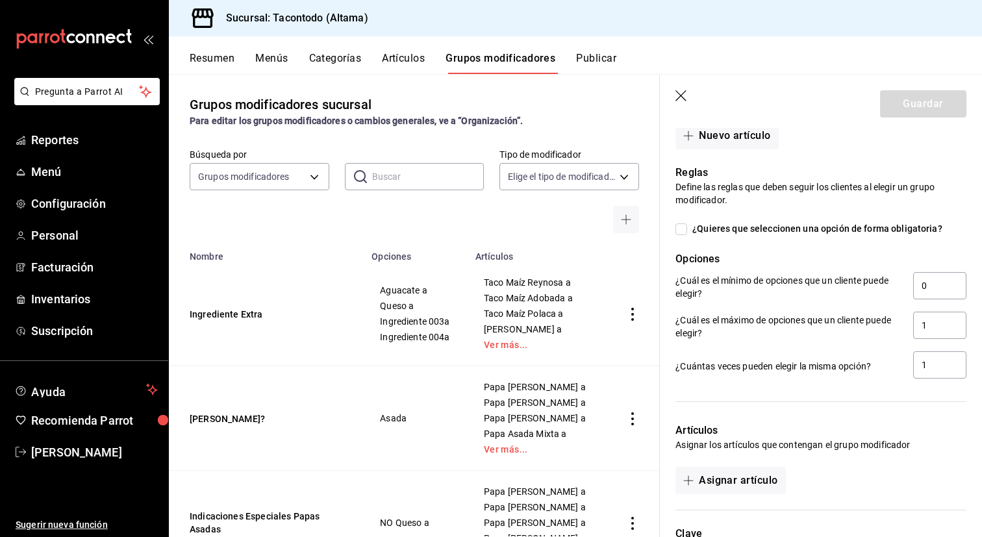
scroll to position [414, 0]
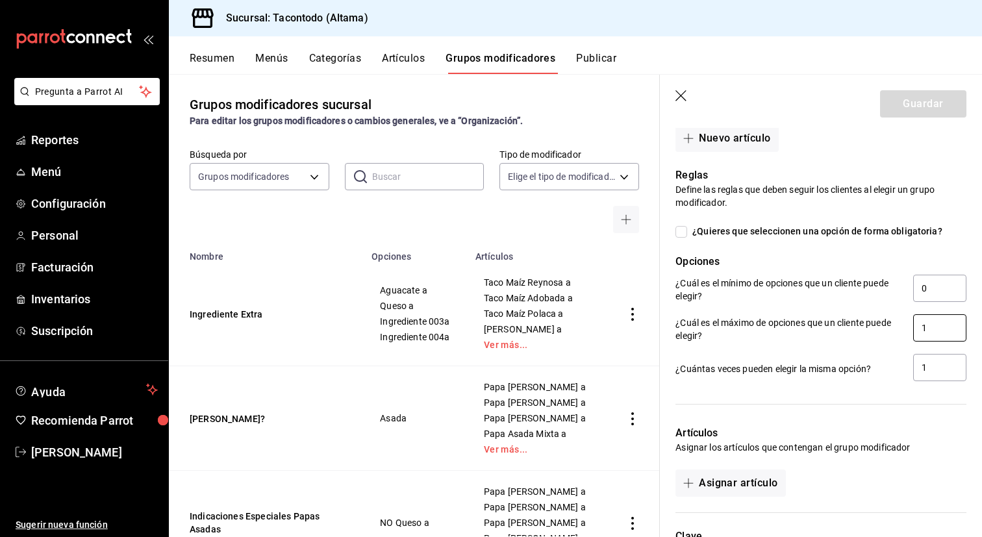
click at [934, 334] on input "1" at bounding box center [939, 327] width 53 height 27
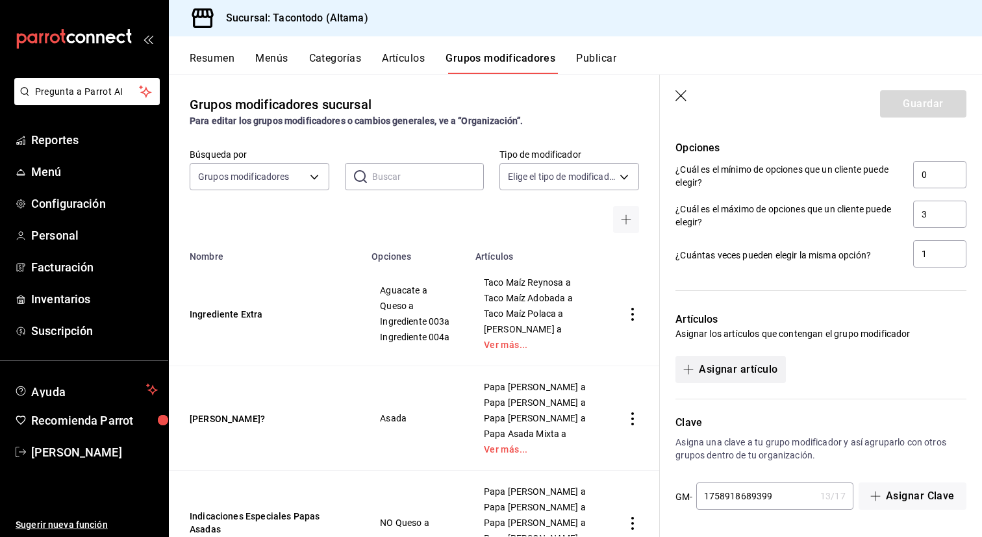
click at [723, 374] on button "Asignar artículo" at bounding box center [731, 369] width 110 height 27
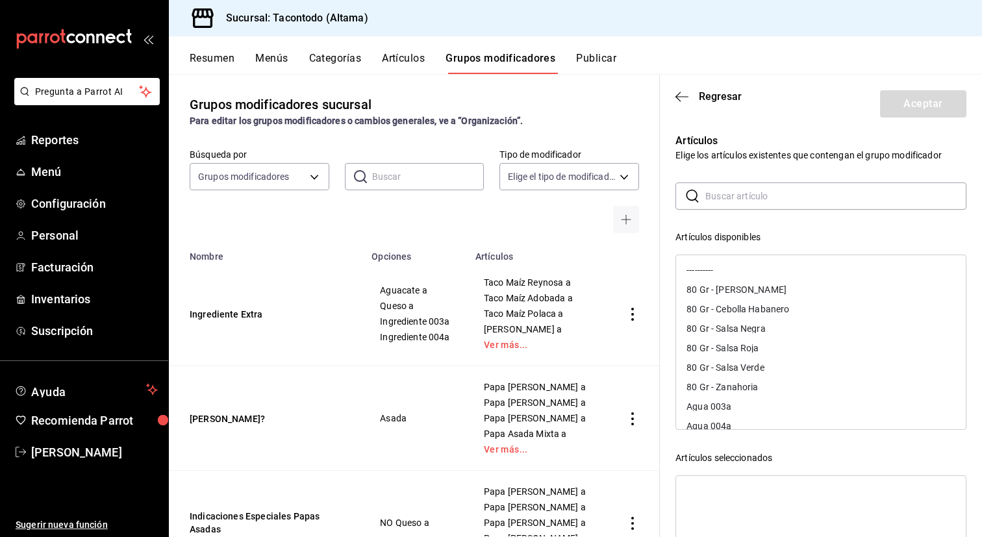
click at [779, 204] on input "text" at bounding box center [835, 196] width 261 height 26
click at [769, 288] on div "80 Gr - [PERSON_NAME]" at bounding box center [737, 289] width 100 height 9
click at [685, 101] on icon "button" at bounding box center [682, 97] width 13 height 12
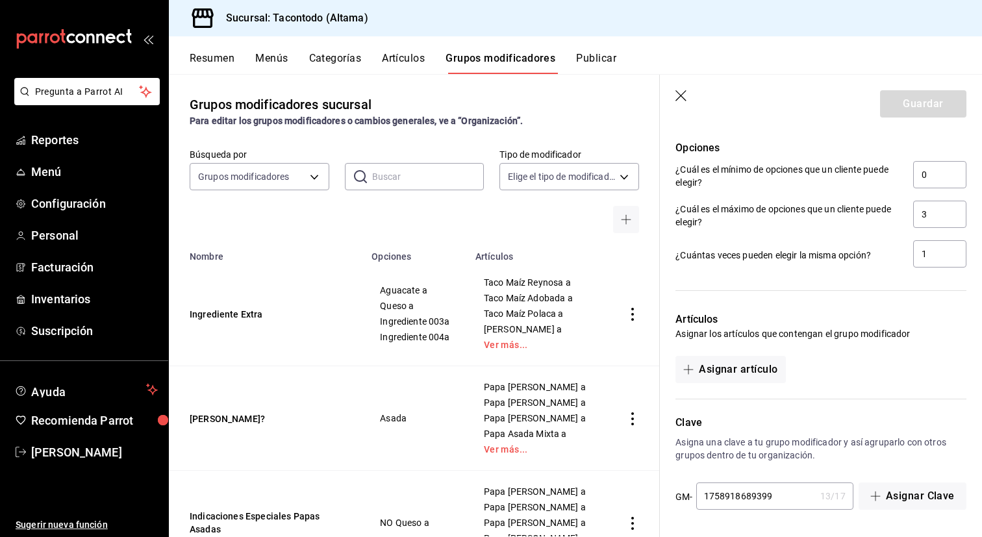
click at [399, 59] on button "Artículos" at bounding box center [403, 63] width 43 height 22
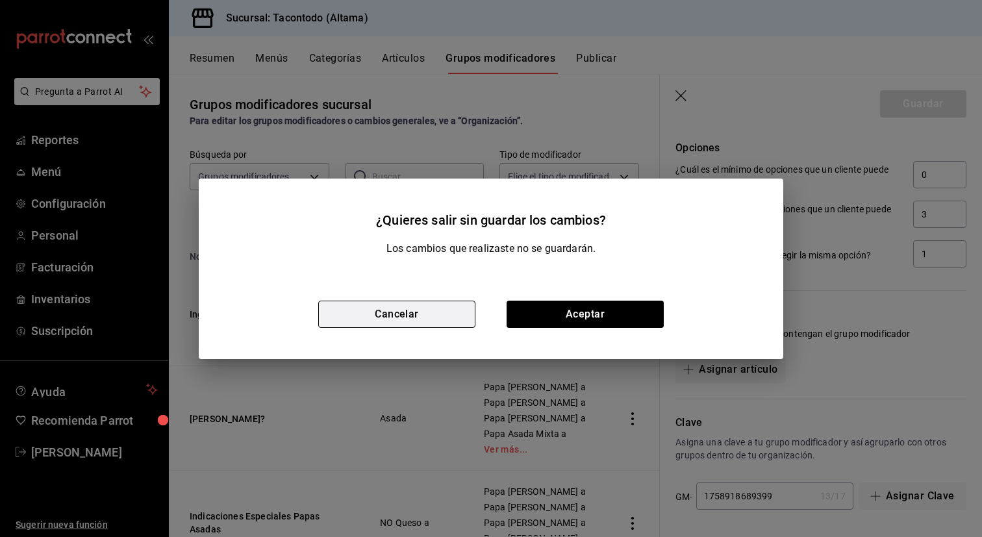
click at [422, 312] on button "Cancelar" at bounding box center [396, 314] width 157 height 27
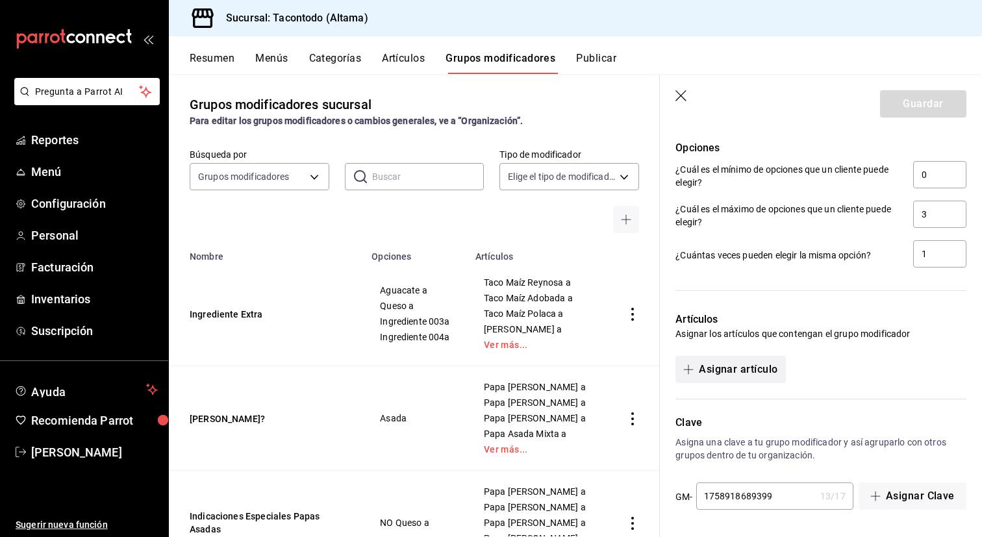
click at [754, 363] on button "Asignar artículo" at bounding box center [731, 369] width 110 height 27
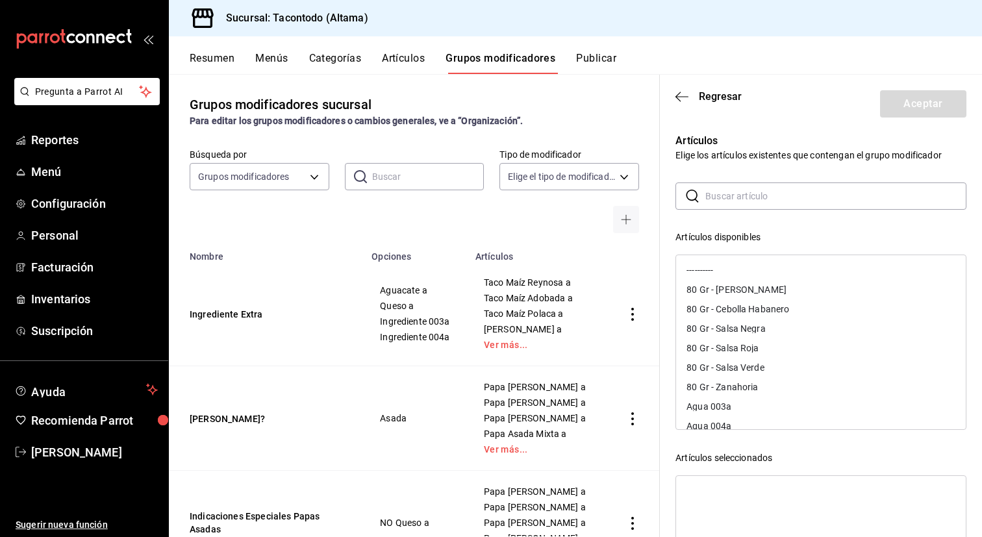
click at [766, 288] on div "80 Gr - [PERSON_NAME]" at bounding box center [737, 289] width 100 height 9
click at [915, 106] on button "Aceptar" at bounding box center [923, 103] width 86 height 27
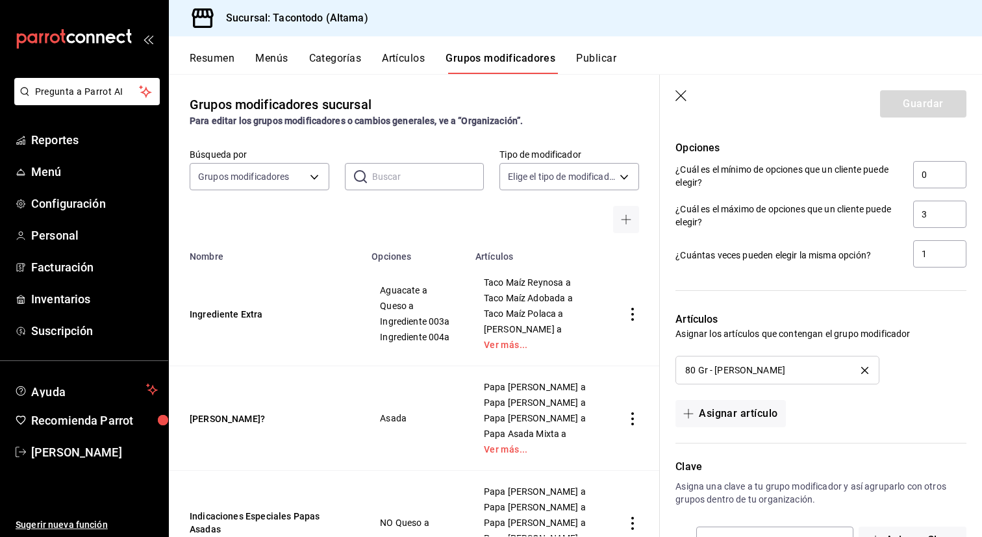
click at [915, 106] on div "Guardar" at bounding box center [923, 103] width 86 height 27
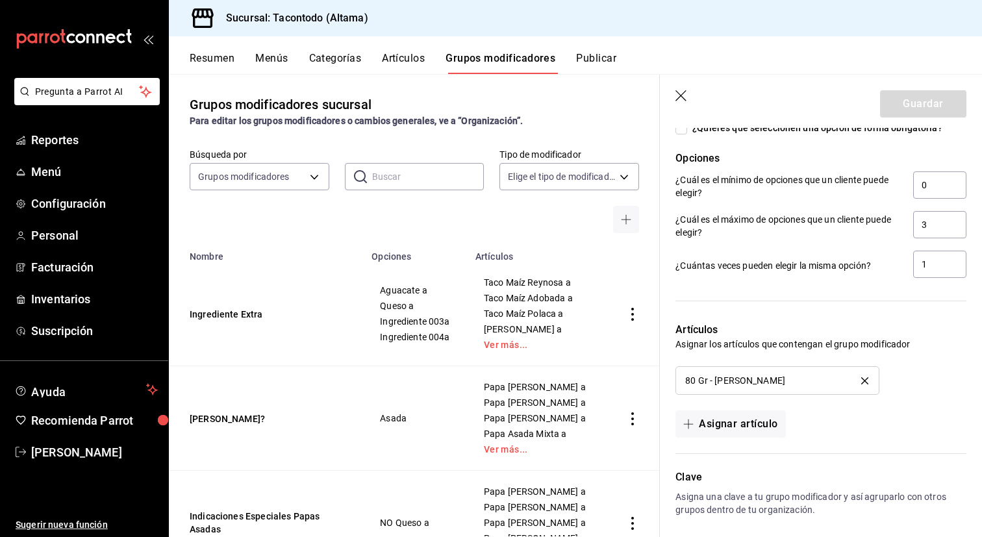
scroll to position [519, 0]
click at [939, 226] on input "3" at bounding box center [939, 223] width 53 height 27
click at [938, 353] on div "Artículos Asignar los artículos que contengan el grupo modificador 80 Gr - Cebo…" at bounding box center [813, 370] width 307 height 131
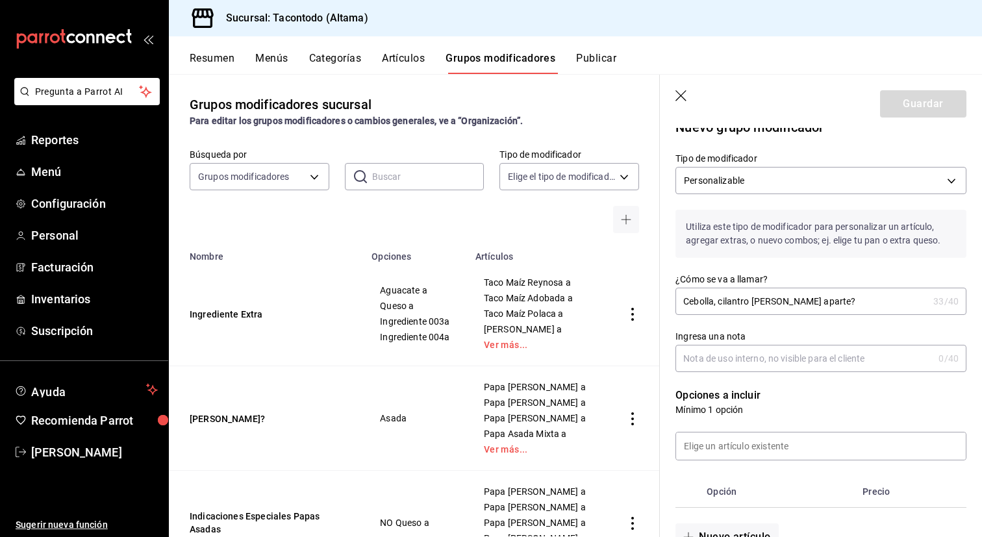
scroll to position [6, 0]
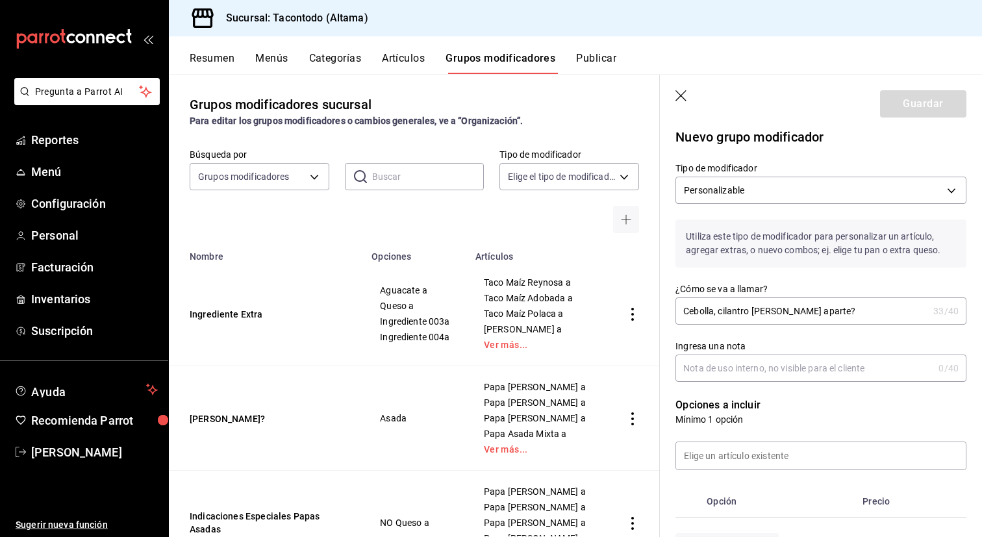
click at [852, 321] on input "Cebolla, cilantro o limon aparte?" at bounding box center [802, 311] width 253 height 26
click at [411, 62] on button "Artículos" at bounding box center [403, 63] width 43 height 22
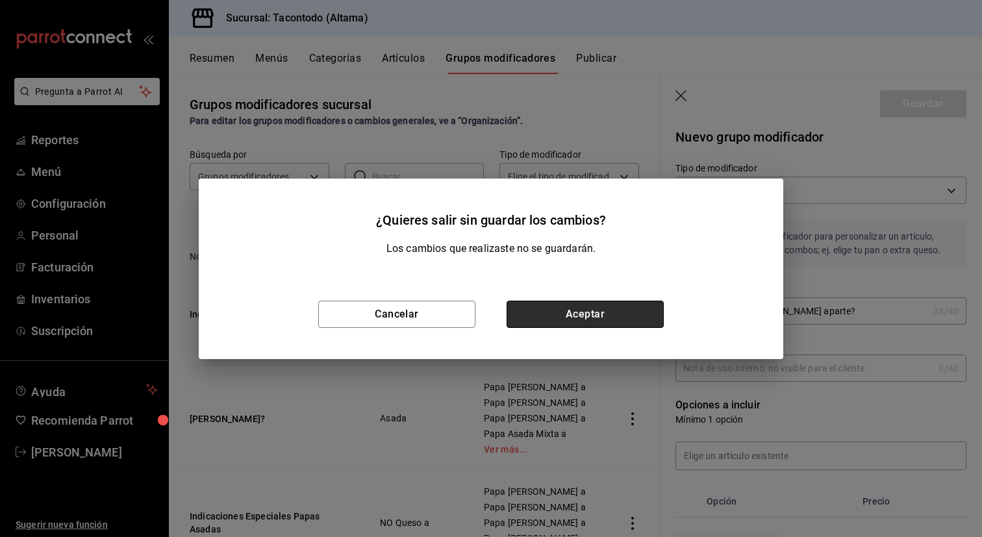
click at [596, 301] on button "Aceptar" at bounding box center [585, 314] width 157 height 27
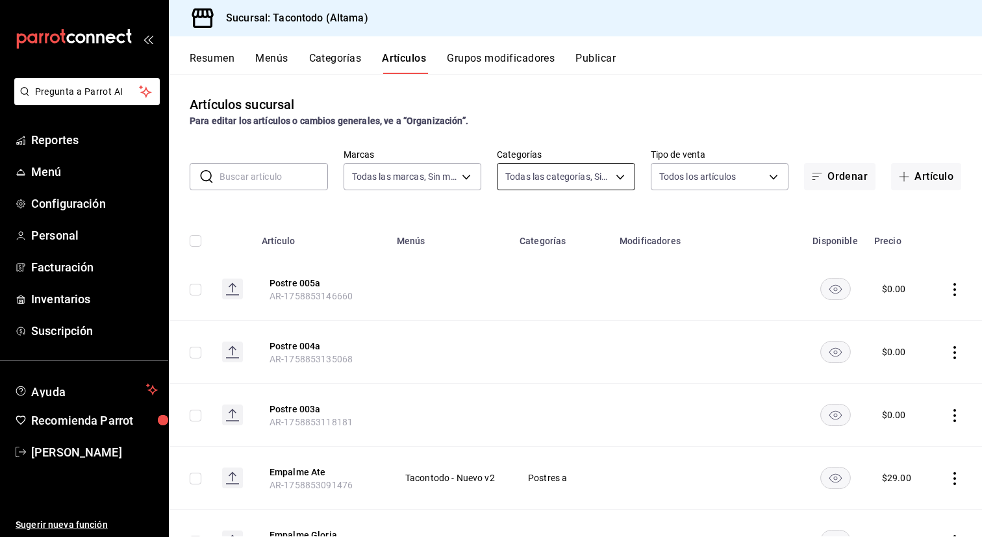
click at [605, 181] on body "Pregunta a Parrot AI Reportes Menú Configuración Personal Facturación Inventari…" at bounding box center [491, 268] width 982 height 537
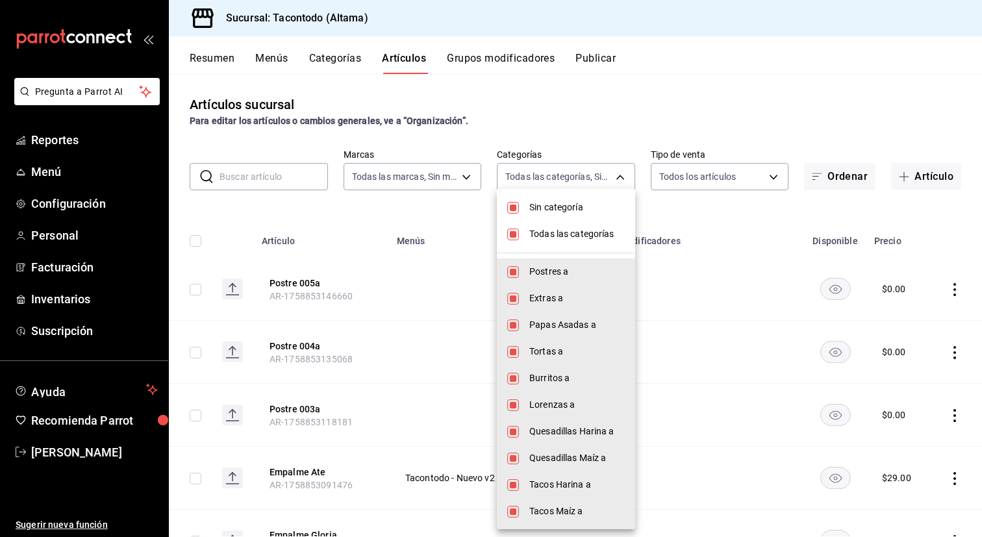
click at [597, 229] on span "Todas las categorías" at bounding box center [576, 234] width 95 height 14
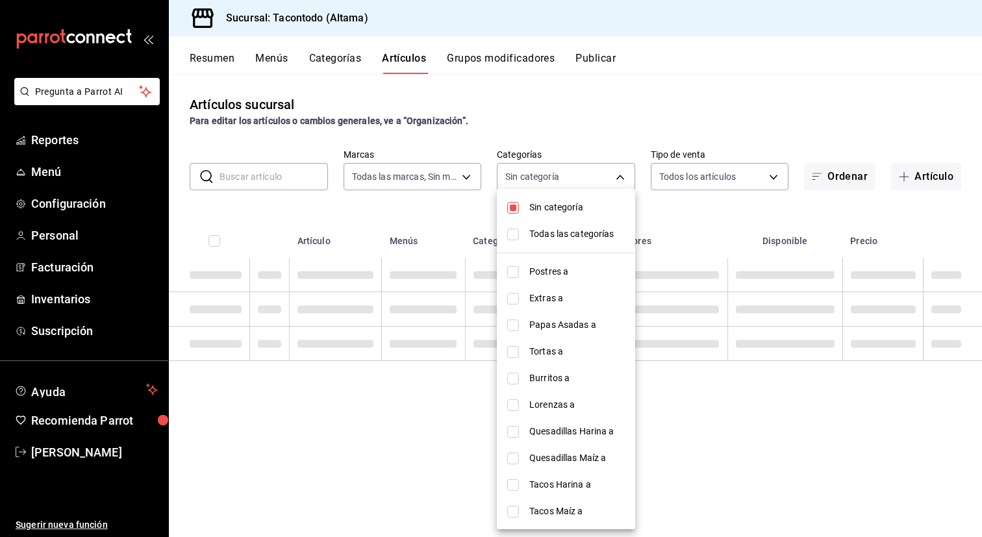
click at [596, 221] on li "Todas las categorías" at bounding box center [566, 234] width 138 height 27
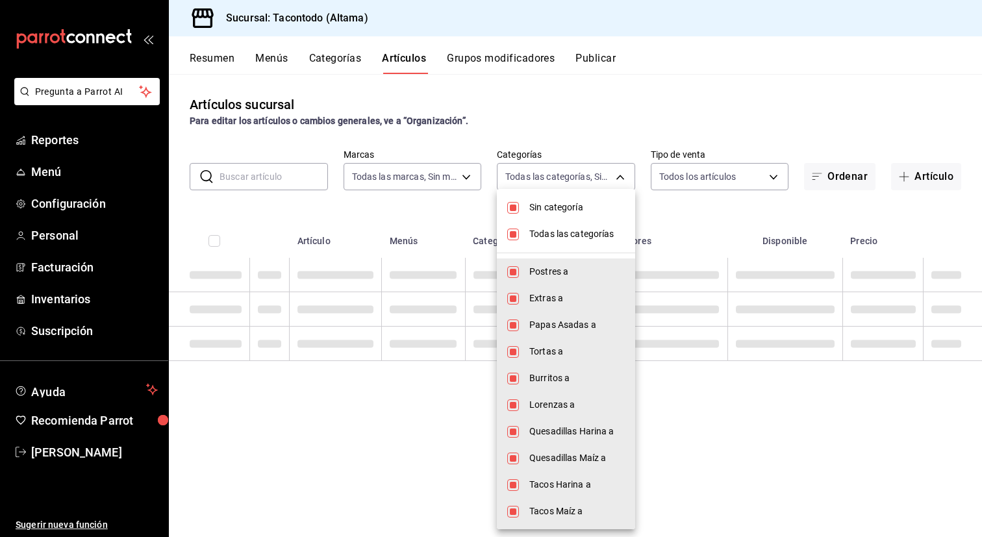
click at [596, 214] on li "Sin categoría" at bounding box center [566, 207] width 138 height 27
click at [588, 233] on span "Todas las categorías" at bounding box center [576, 234] width 95 height 14
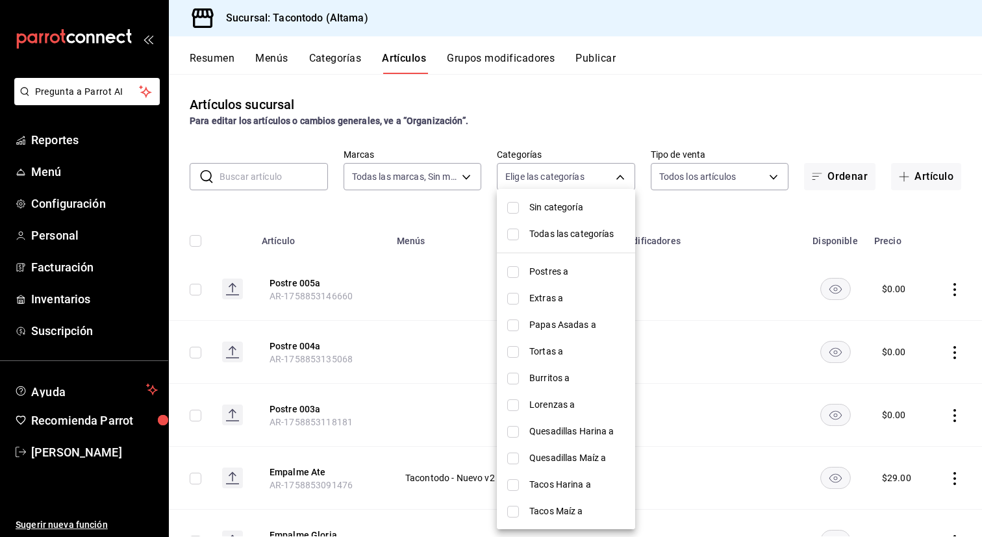
click at [559, 509] on span "Tacos Maíz a" at bounding box center [576, 512] width 95 height 14
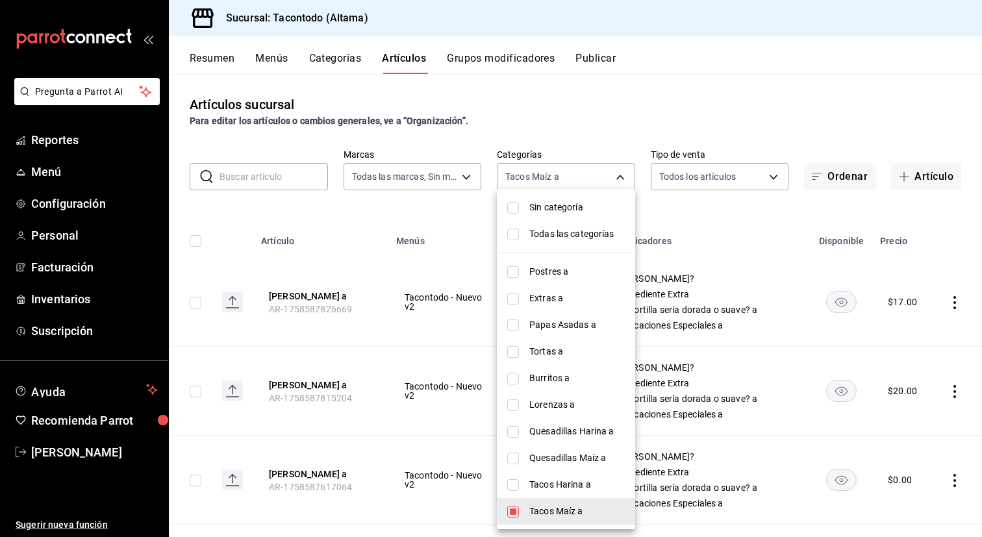
click at [457, 248] on div at bounding box center [491, 268] width 982 height 537
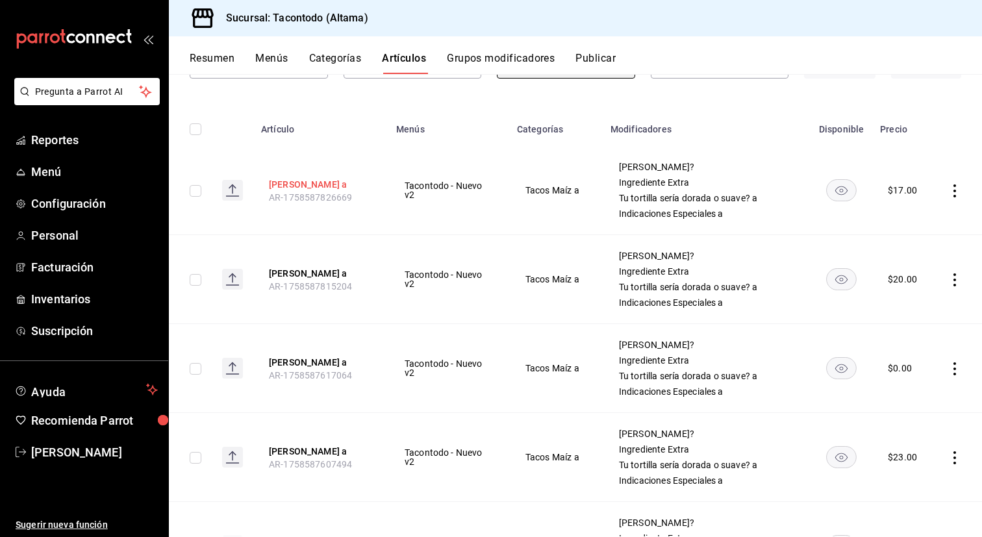
scroll to position [1038, 0]
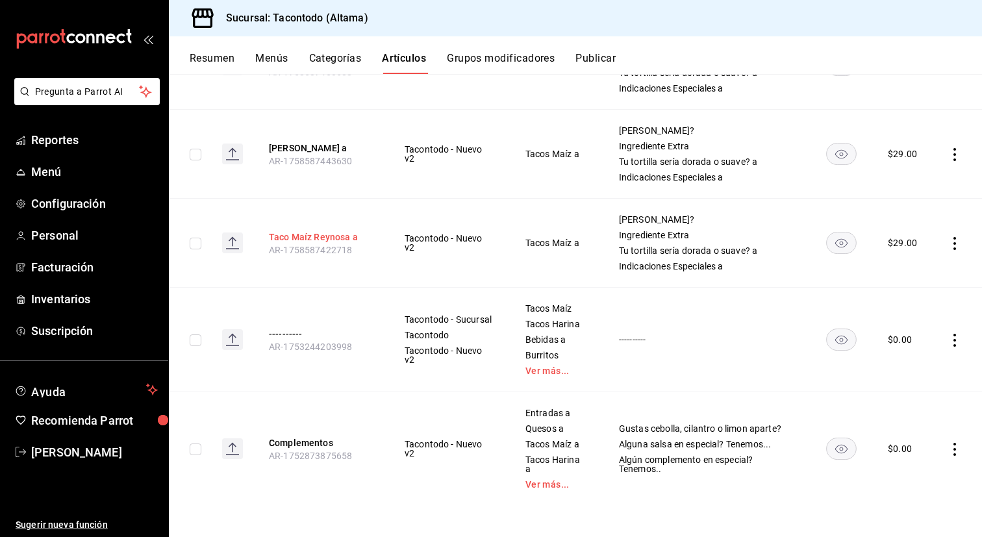
click at [310, 233] on button "Taco Maíz Reynosa a" at bounding box center [321, 237] width 104 height 13
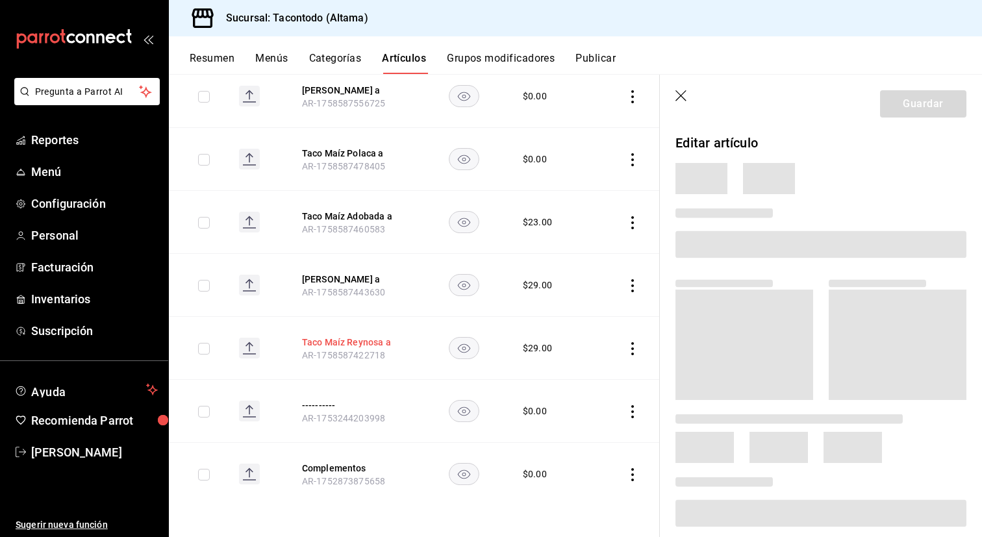
scroll to position [642, 0]
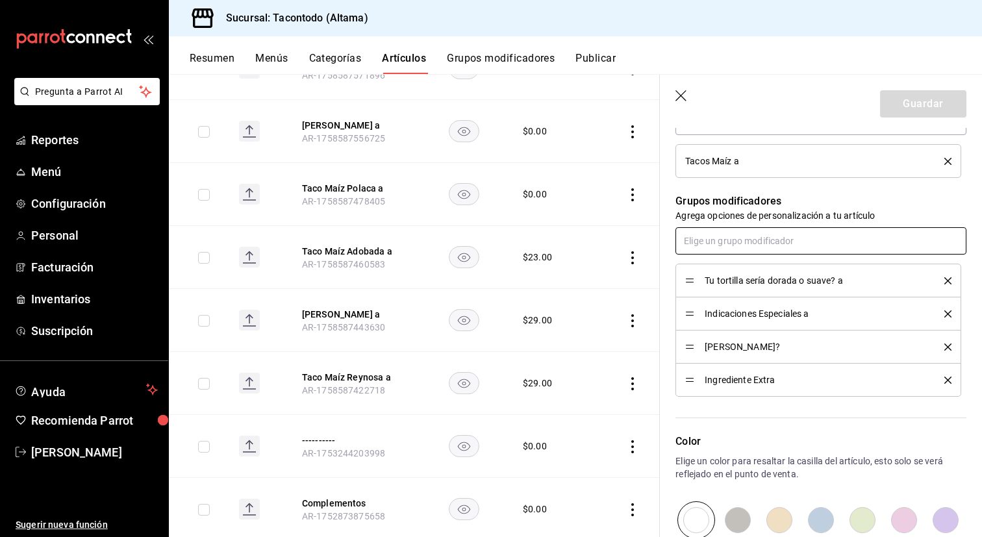
scroll to position [571, 0]
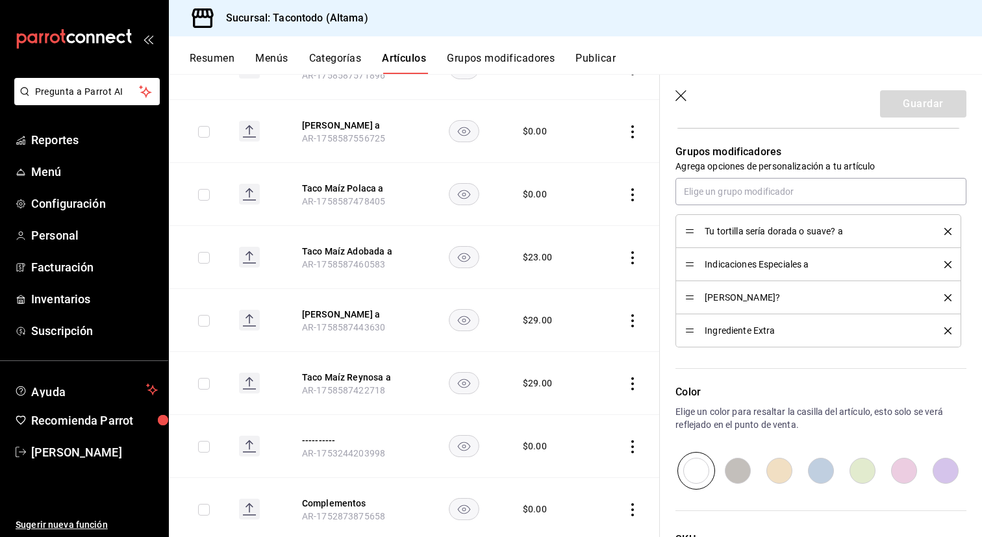
click at [949, 258] on div "Indicaciones Especiales a" at bounding box center [818, 264] width 266 height 14
click at [678, 94] on icon "button" at bounding box center [682, 96] width 13 height 13
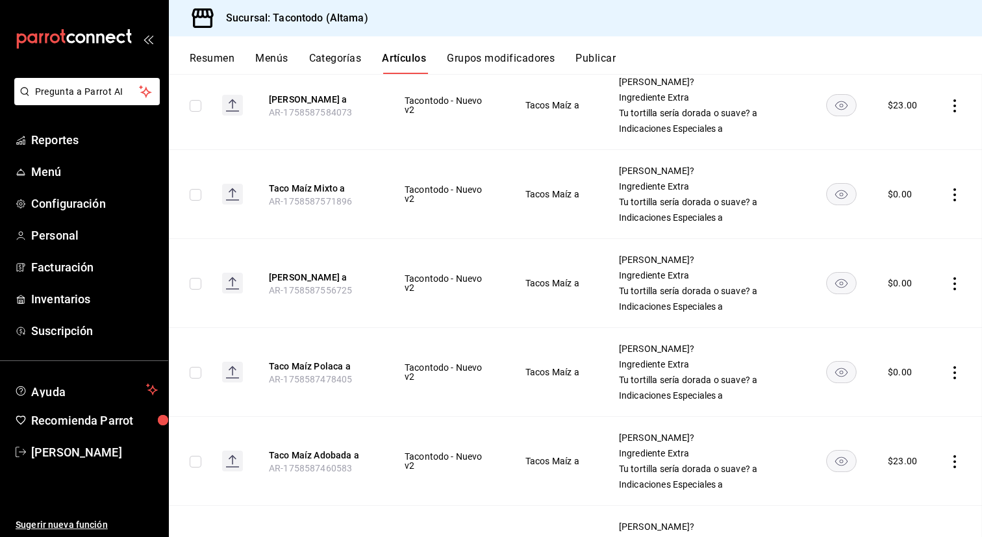
scroll to position [1038, 0]
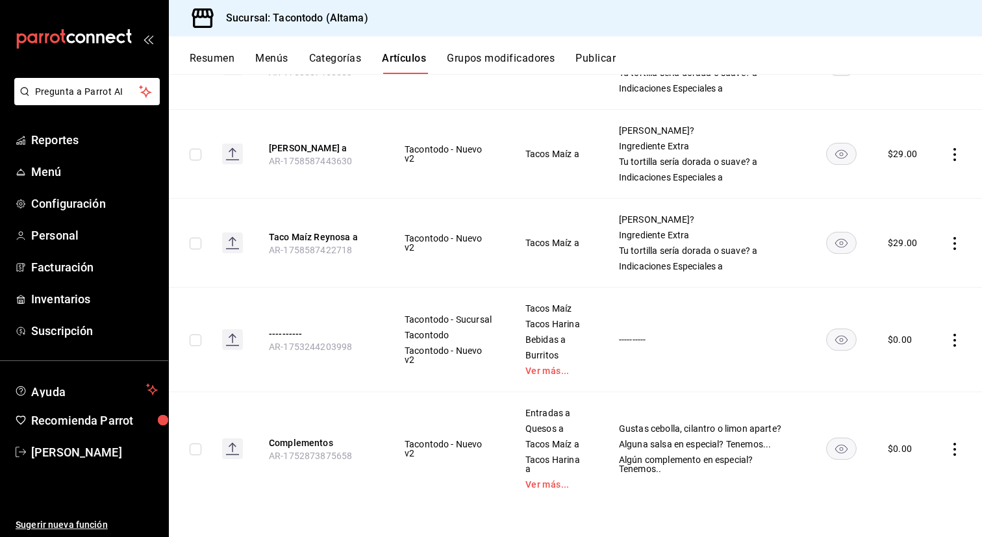
click at [511, 57] on button "Grupos modificadores" at bounding box center [501, 63] width 108 height 22
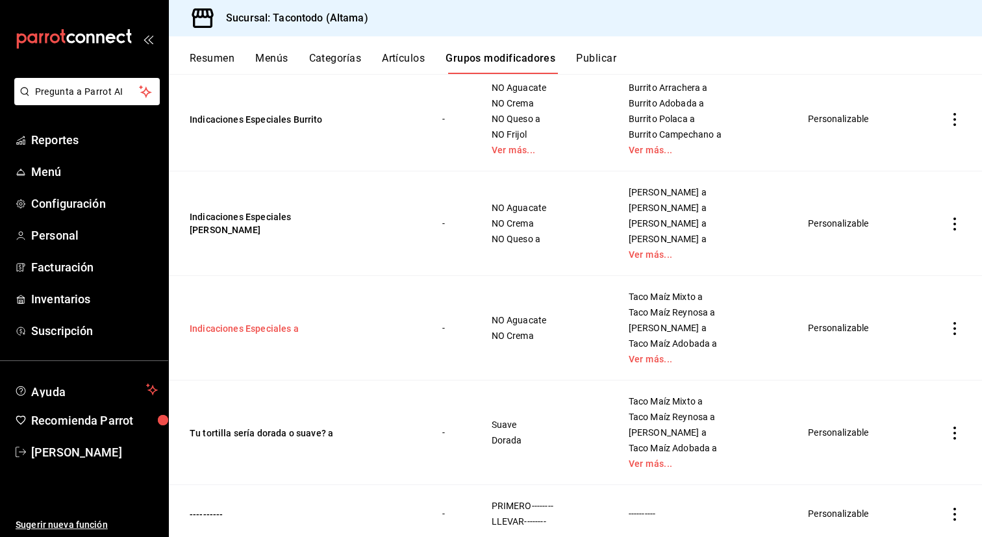
scroll to position [564, 0]
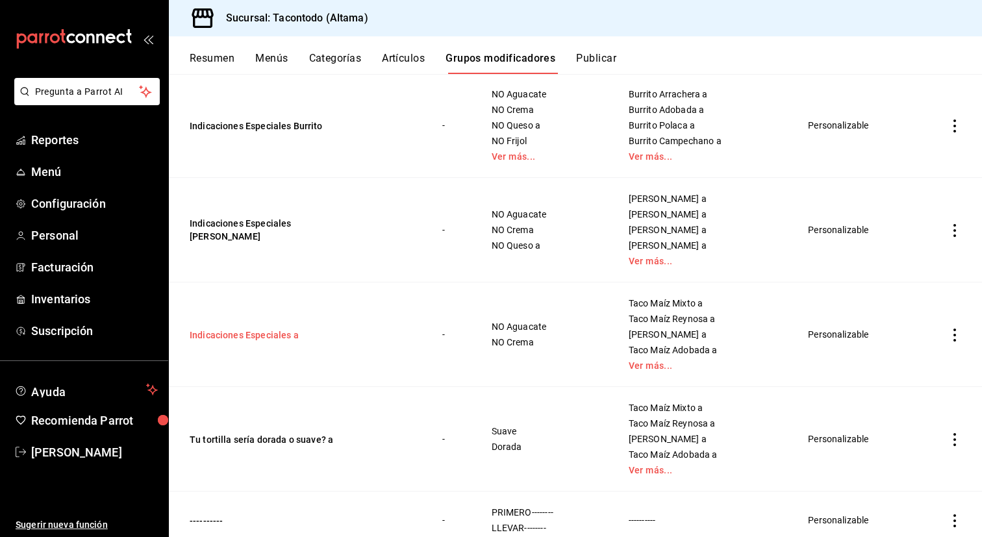
click at [277, 332] on button "Indicaciones Especiales a" at bounding box center [268, 335] width 156 height 13
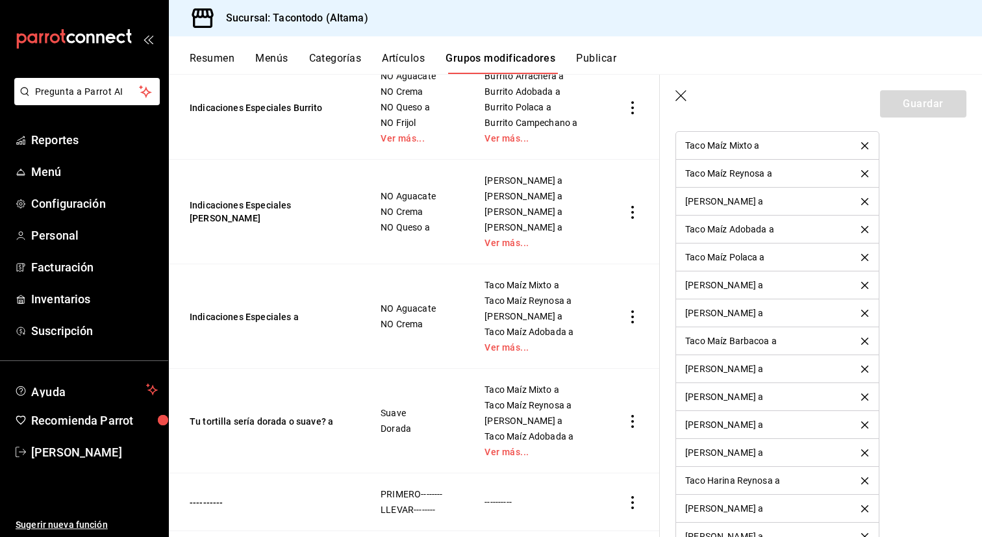
scroll to position [917, 0]
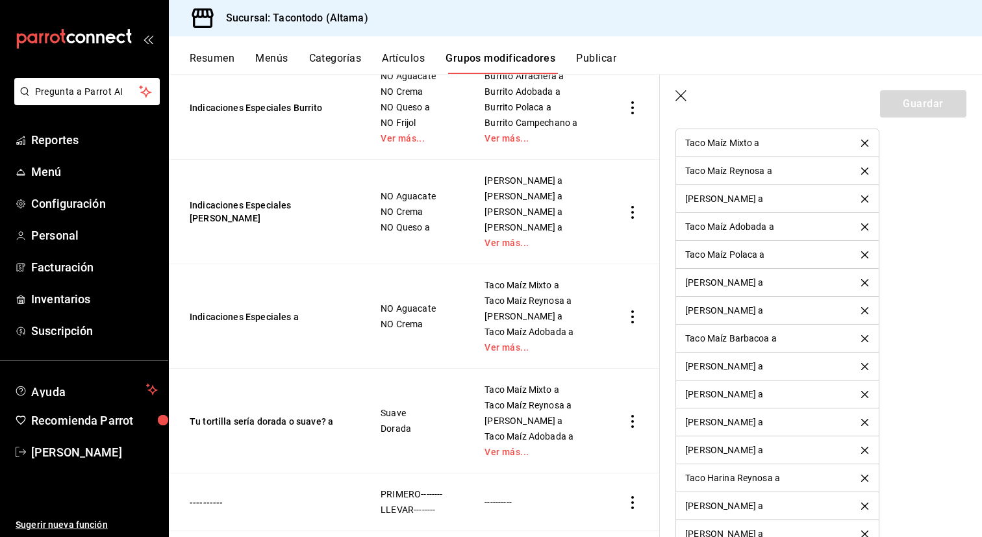
click at [681, 99] on icon "button" at bounding box center [682, 96] width 13 height 13
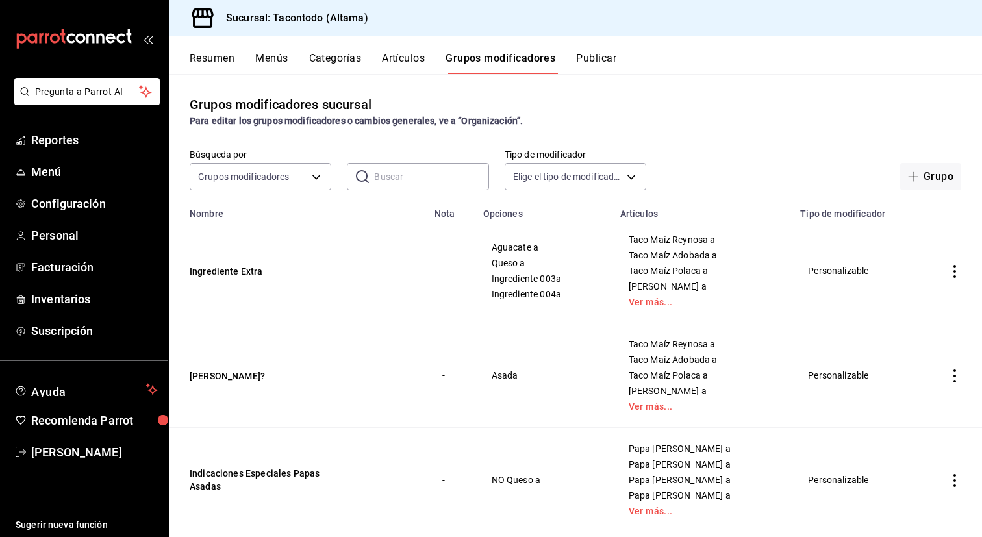
scroll to position [47, 0]
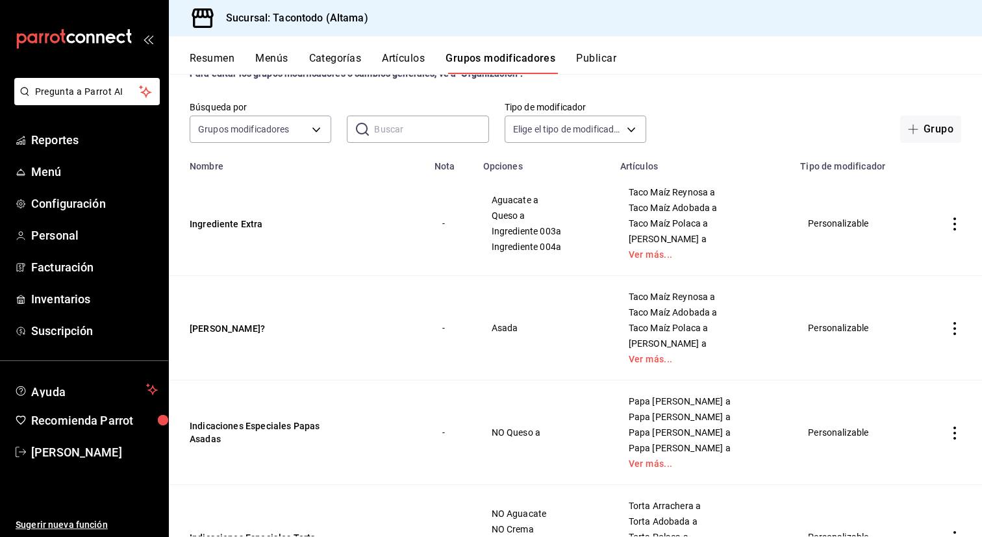
click at [419, 61] on button "Artículos" at bounding box center [403, 63] width 43 height 22
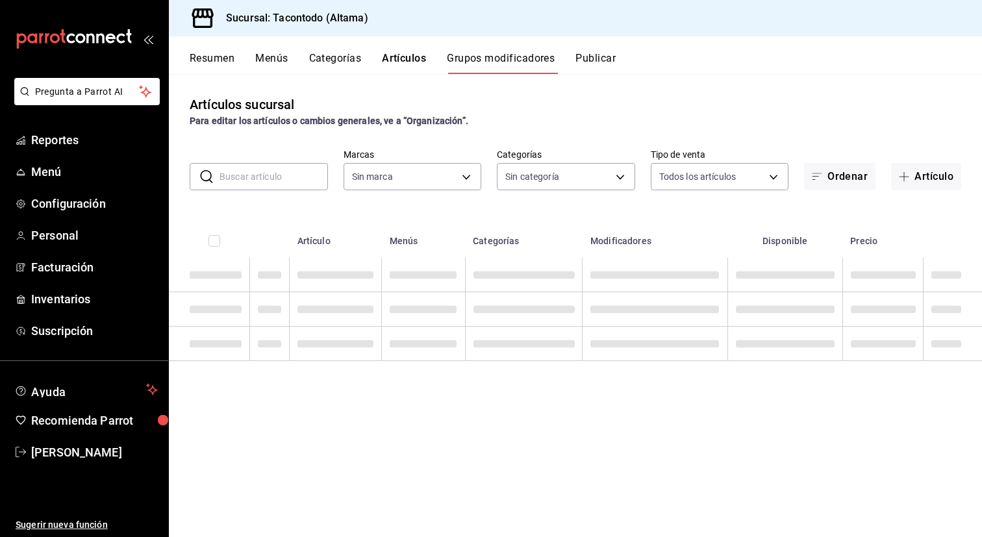
type input "56f755ab-7396-4f10-bb3c-049bffdbebb5"
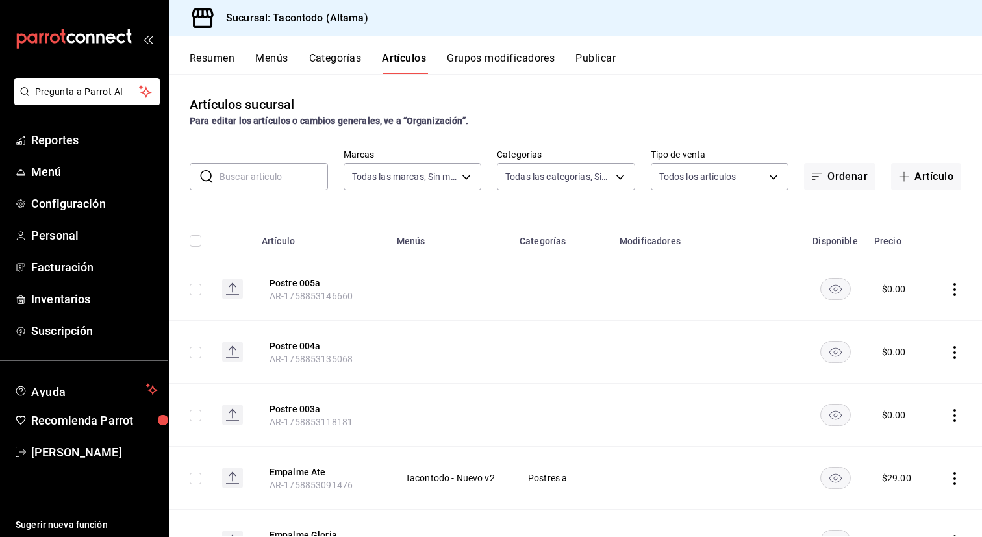
type input "56f755ab-7396-4f10-bb3c-049bffdbebb5"
type input "b6b20e4e-2b02-44db-96d9-36fe6830ced0,ea7f118b-53d1-4281-a9de-b1bc2d85afad,d6f6d…"
click at [824, 172] on span "button" at bounding box center [820, 176] width 16 height 10
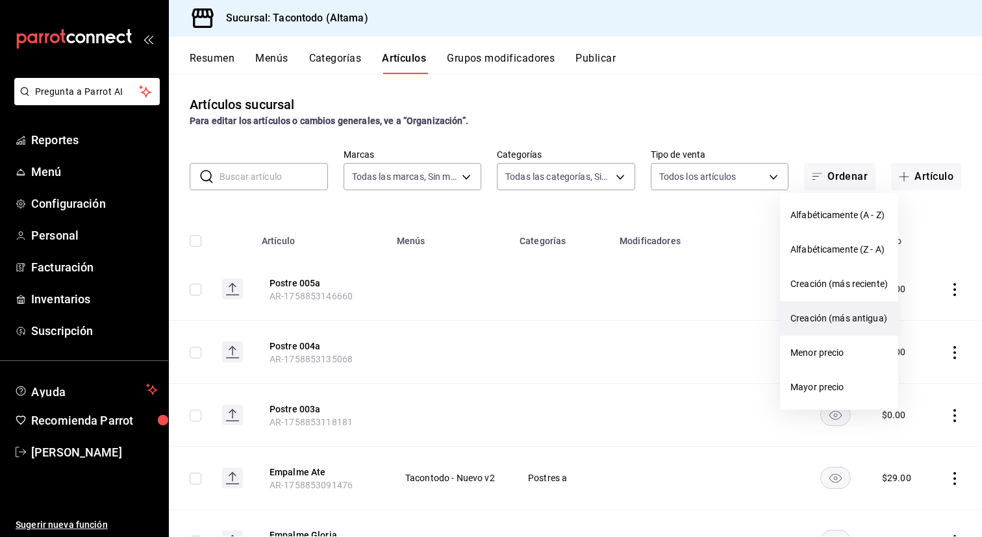
click at [815, 325] on span "Creación (más antigua)" at bounding box center [839, 319] width 97 height 14
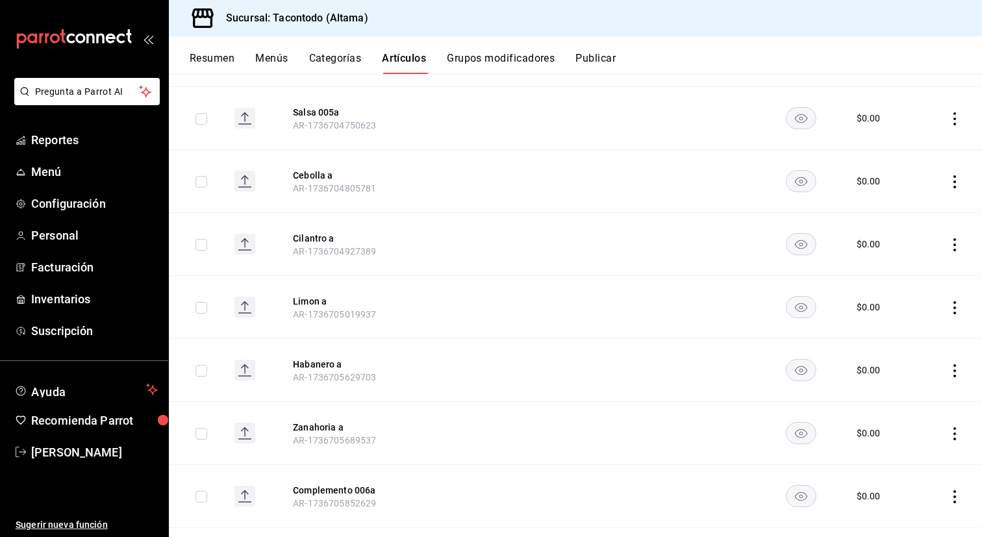
scroll to position [1510, 0]
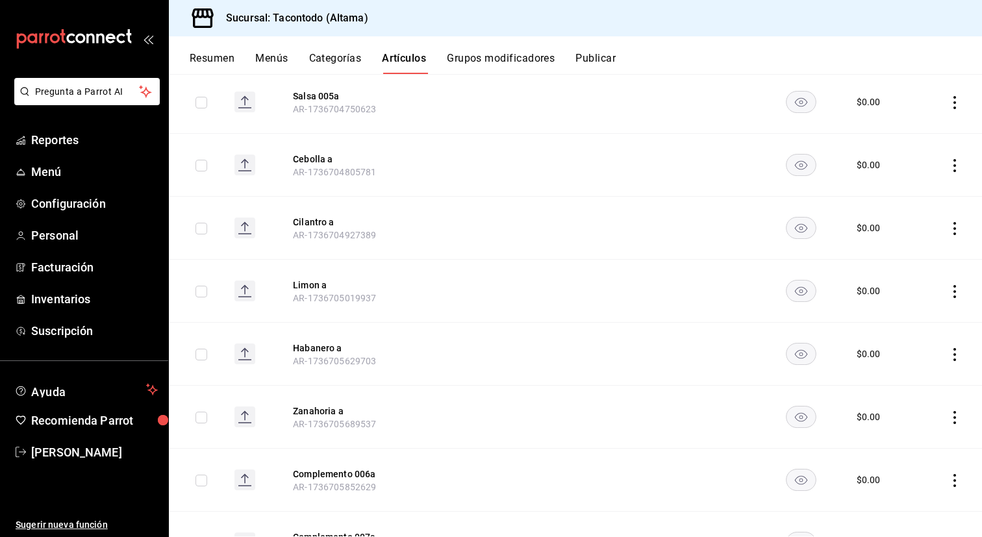
click at [500, 55] on button "Grupos modificadores" at bounding box center [501, 63] width 108 height 22
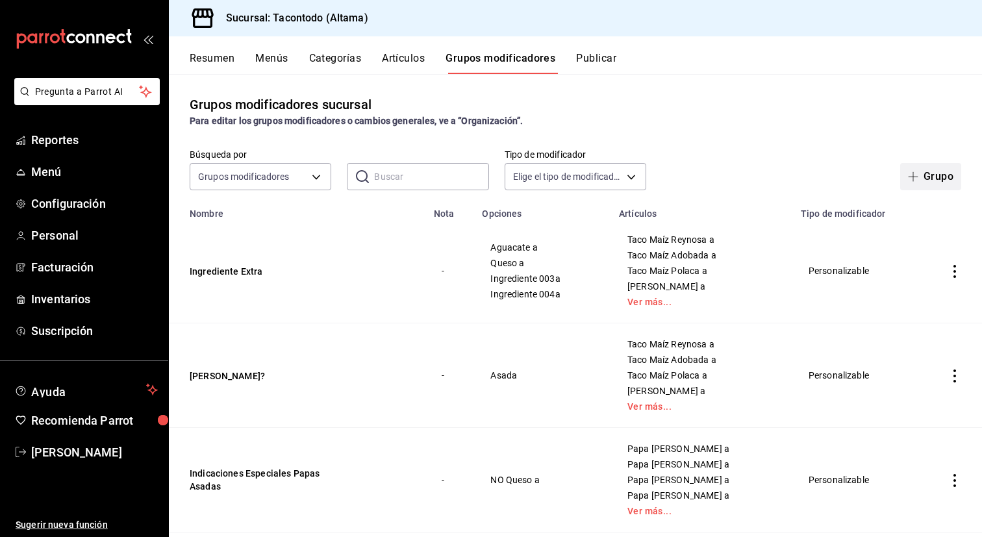
click at [919, 180] on span "button" at bounding box center [916, 176] width 16 height 10
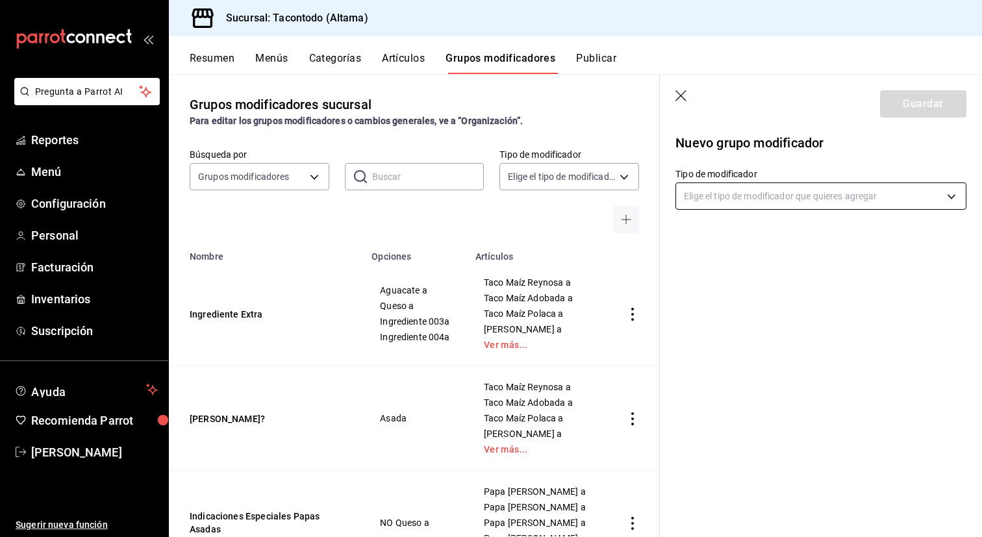
click at [722, 201] on body "Pregunta a Parrot AI Reportes Menú Configuración Personal Facturación Inventari…" at bounding box center [491, 268] width 982 height 537
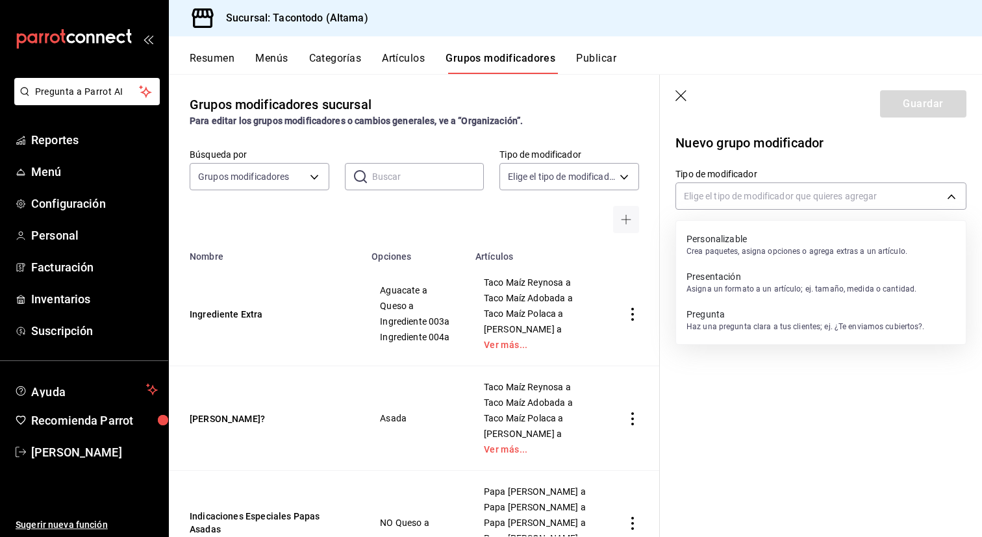
click at [714, 234] on p "Personalizable" at bounding box center [797, 239] width 221 height 13
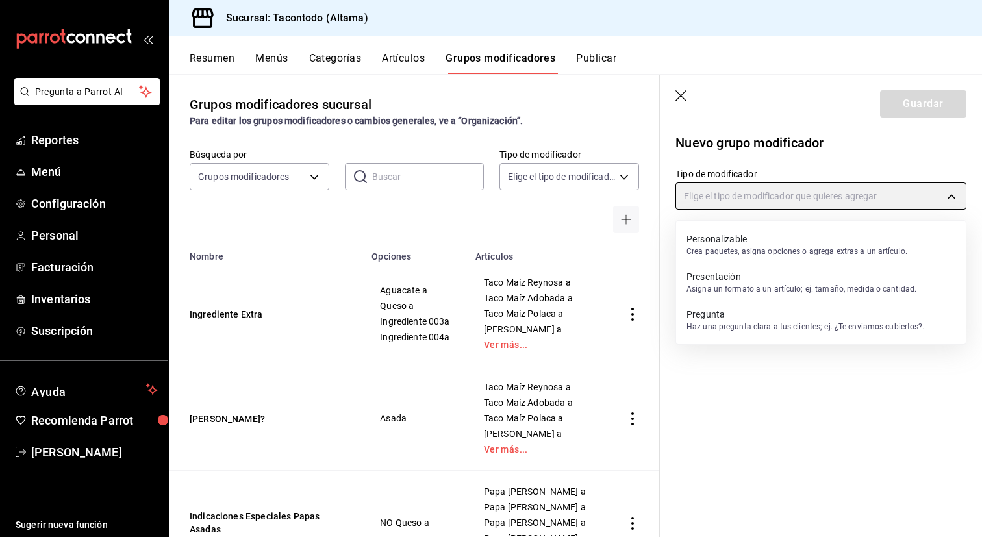
type input "CUSTOMIZABLE"
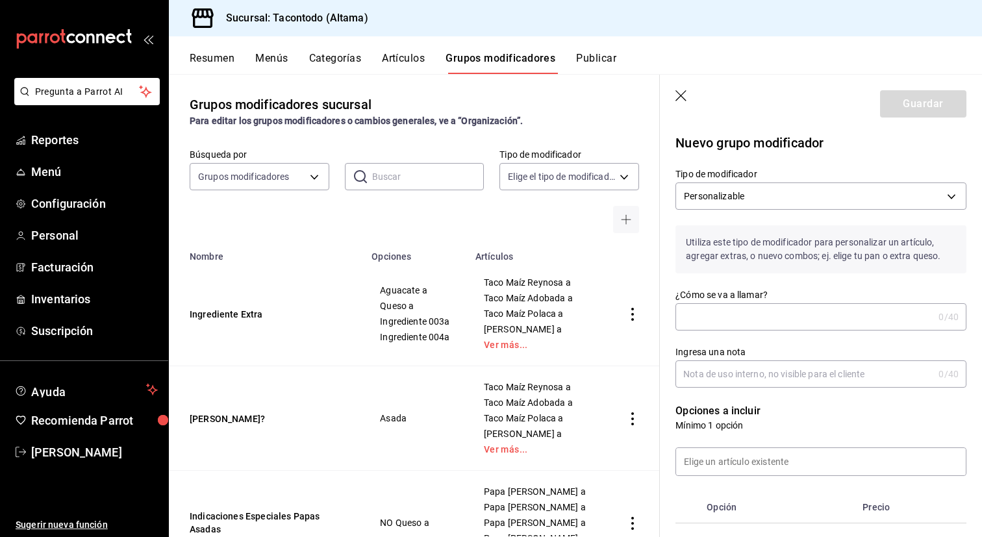
click at [704, 315] on input "¿Cómo se va a llamar?" at bounding box center [805, 317] width 258 height 26
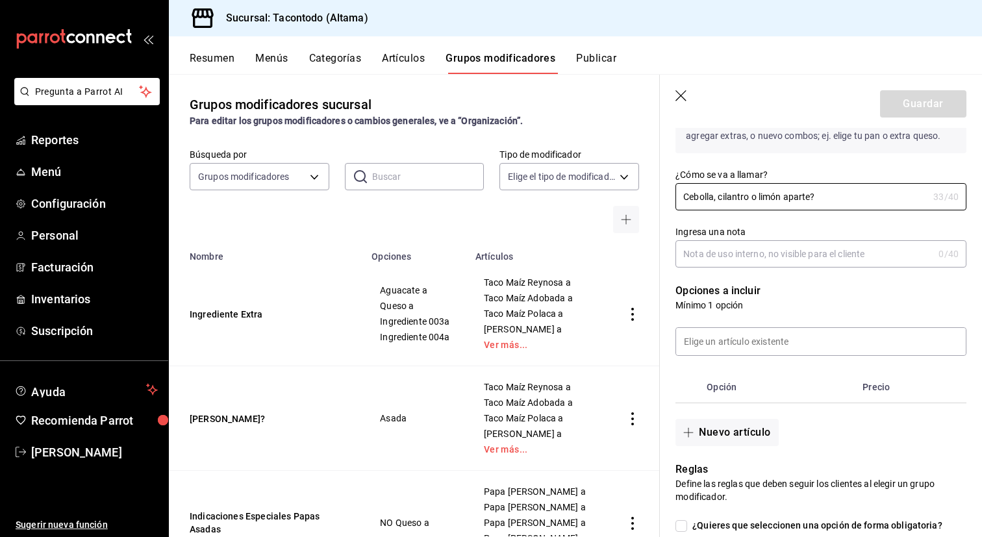
scroll to position [127, 0]
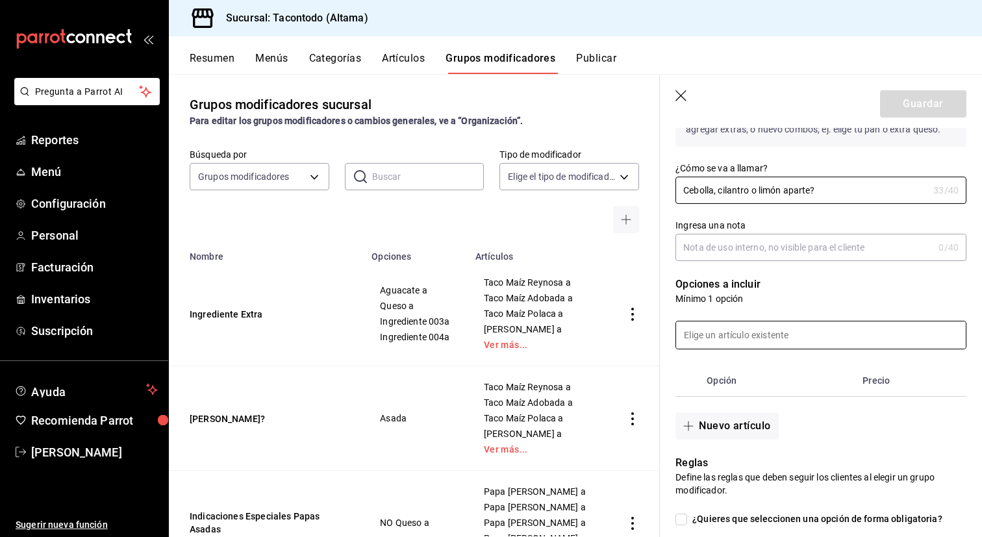
type input "Cebolla, cilantro o limón aparte?"
click at [774, 337] on input at bounding box center [821, 335] width 290 height 27
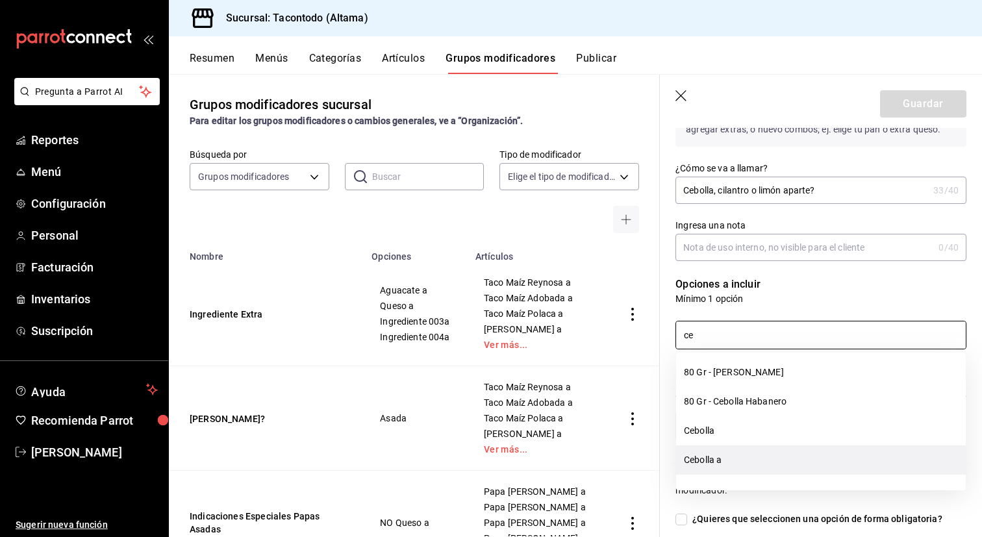
click at [770, 466] on li "Cebolla a" at bounding box center [821, 460] width 290 height 29
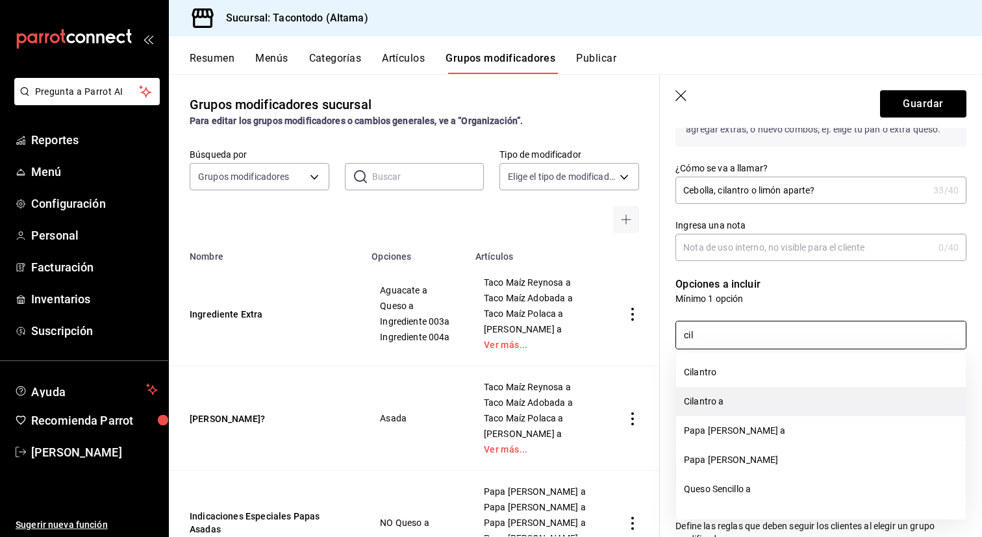
click at [776, 408] on li "Cilantro a" at bounding box center [821, 401] width 290 height 29
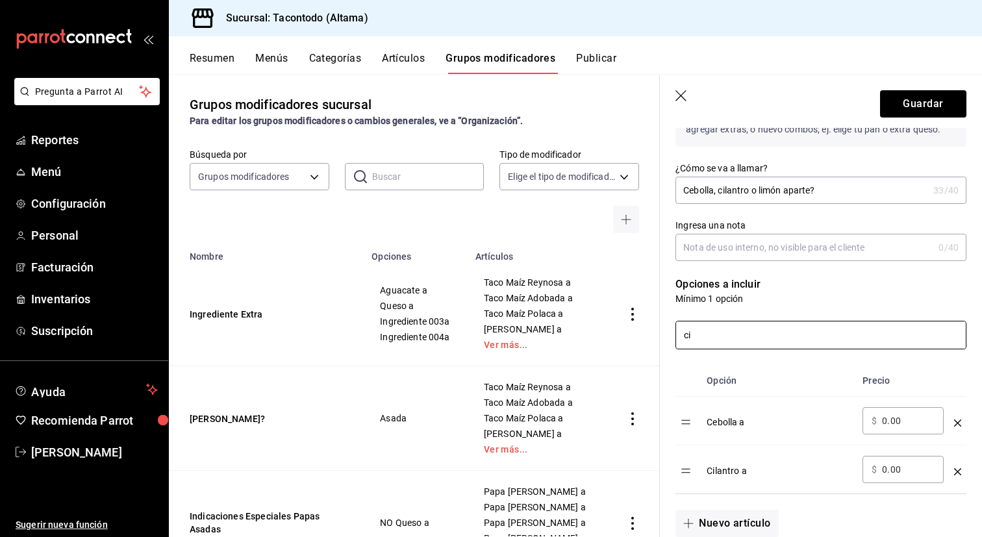
type input "c"
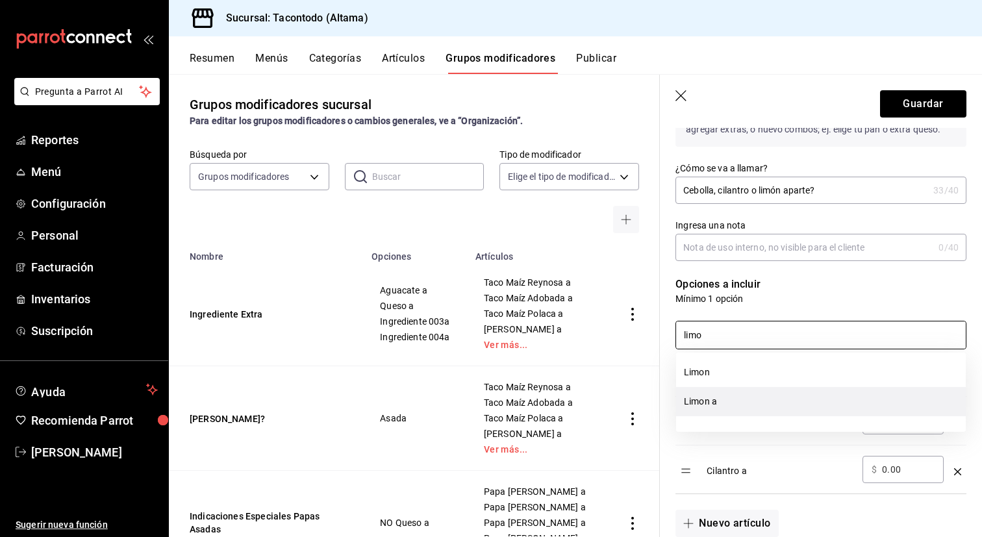
click at [777, 407] on li "Limon a" at bounding box center [821, 401] width 290 height 29
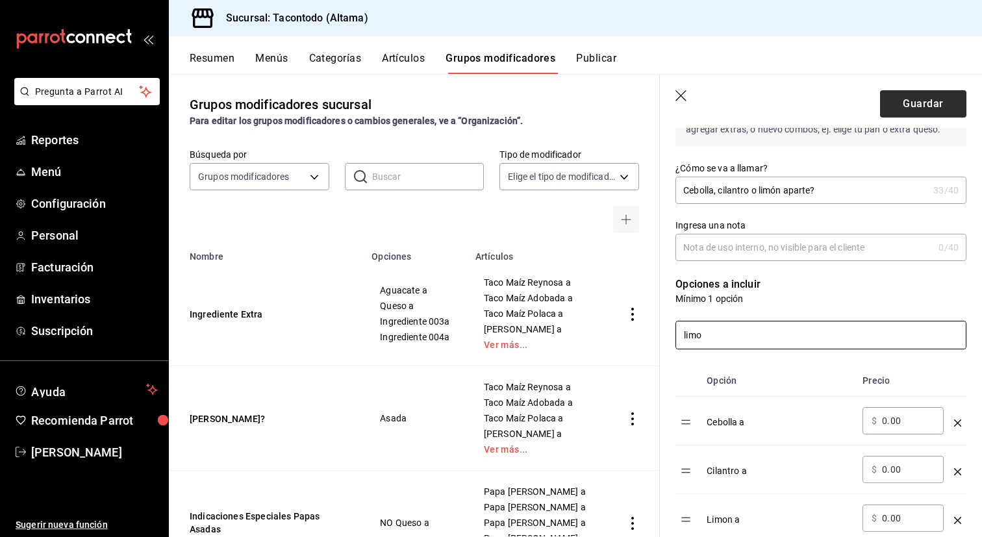
type input "limo"
click at [921, 104] on button "Guardar" at bounding box center [923, 103] width 86 height 27
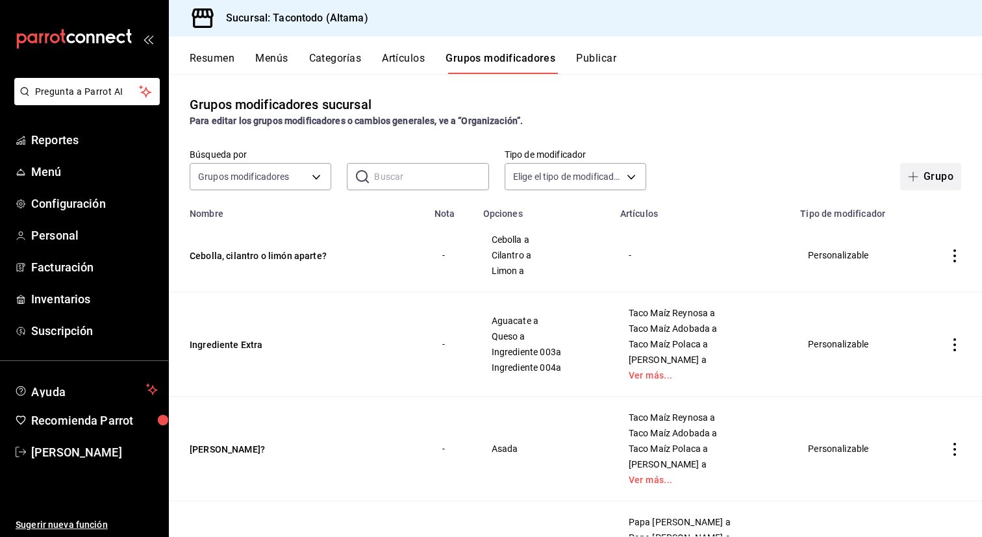
click at [930, 180] on button "Grupo" at bounding box center [930, 176] width 61 height 27
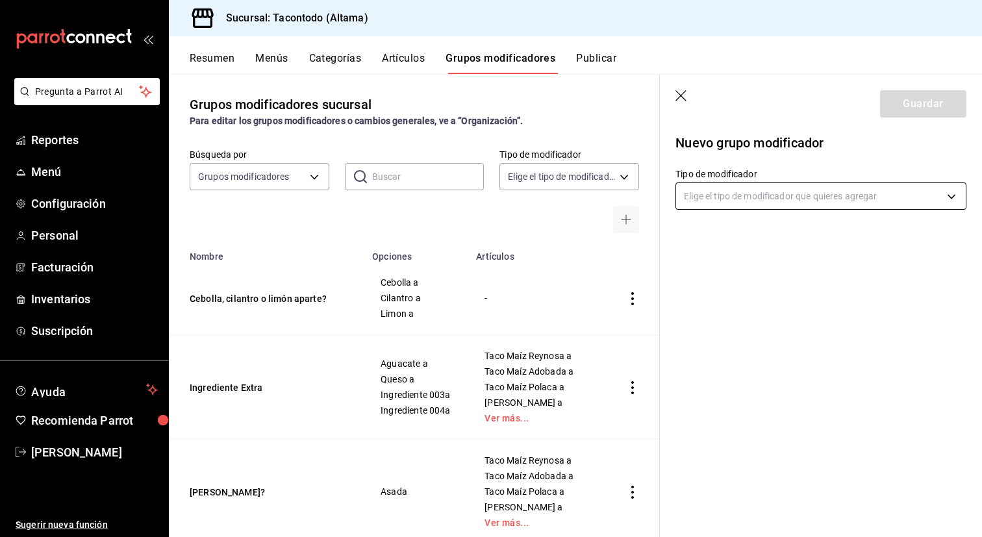
click at [778, 197] on body "Pregunta a Parrot AI Reportes Menú Configuración Personal Facturación Inventari…" at bounding box center [491, 268] width 982 height 537
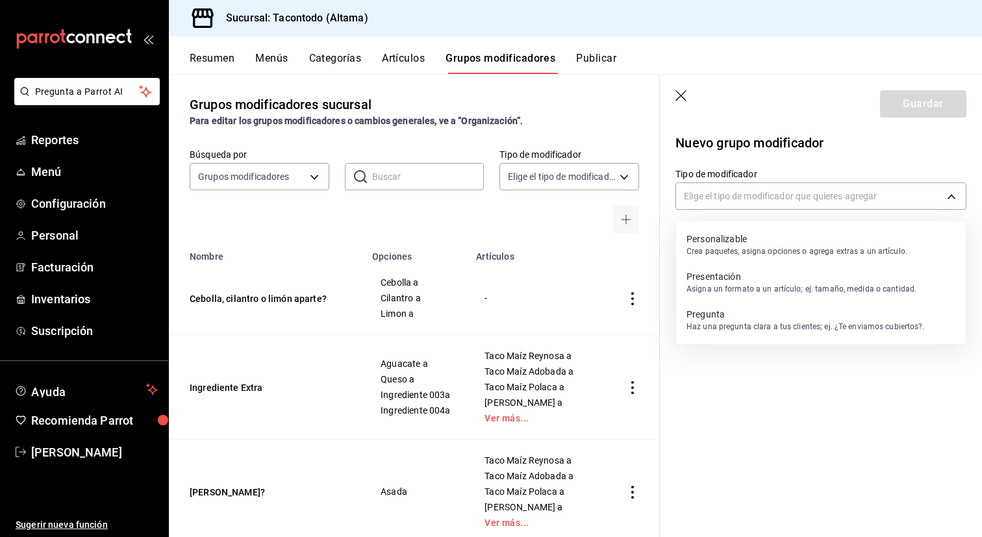
click at [763, 241] on p "Personalizable" at bounding box center [797, 239] width 221 height 13
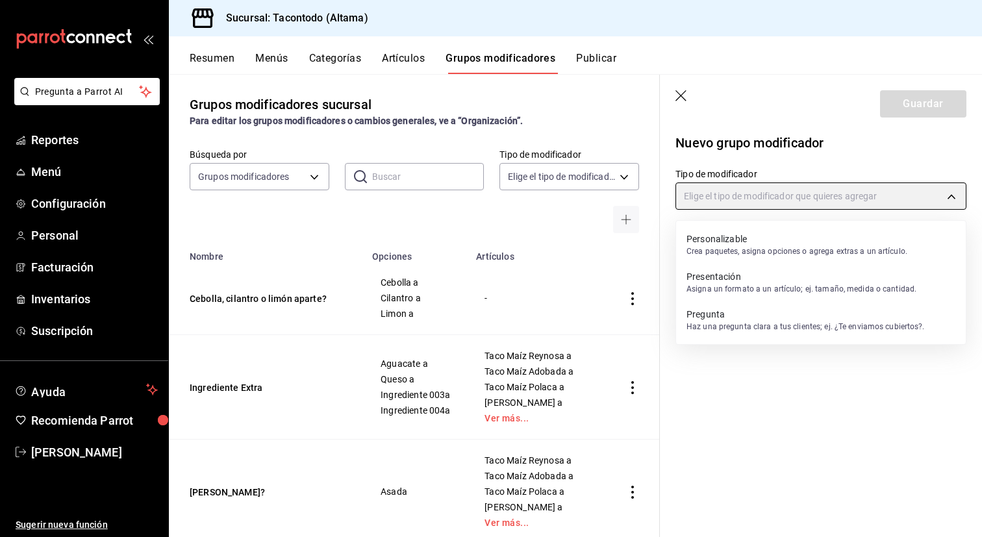
type input "CUSTOMIZABLE"
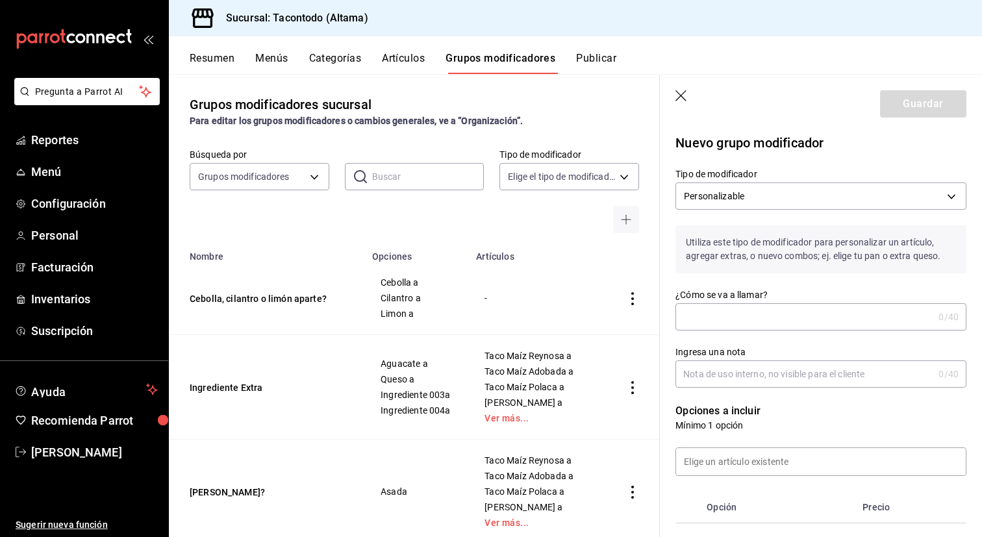
click at [734, 314] on input "¿Cómo se va a llamar?" at bounding box center [805, 317] width 258 height 26
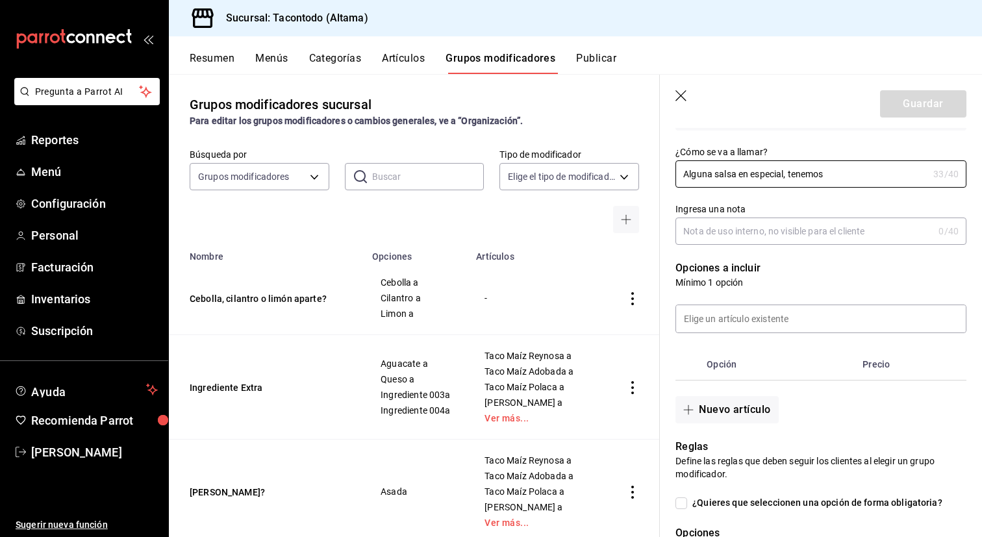
scroll to position [148, 0]
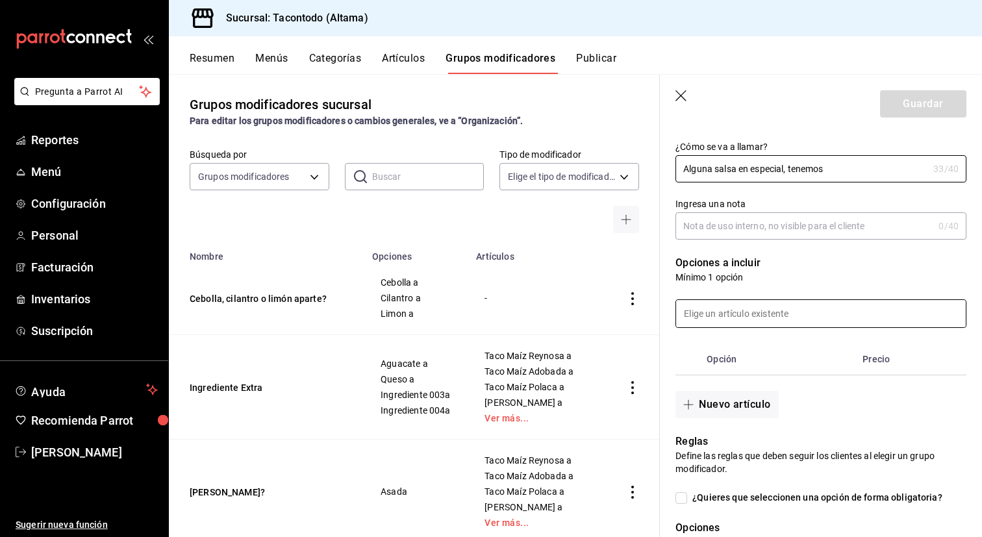
type input "Alguna salsa en especial, tenemos"
click at [748, 319] on input at bounding box center [821, 313] width 290 height 27
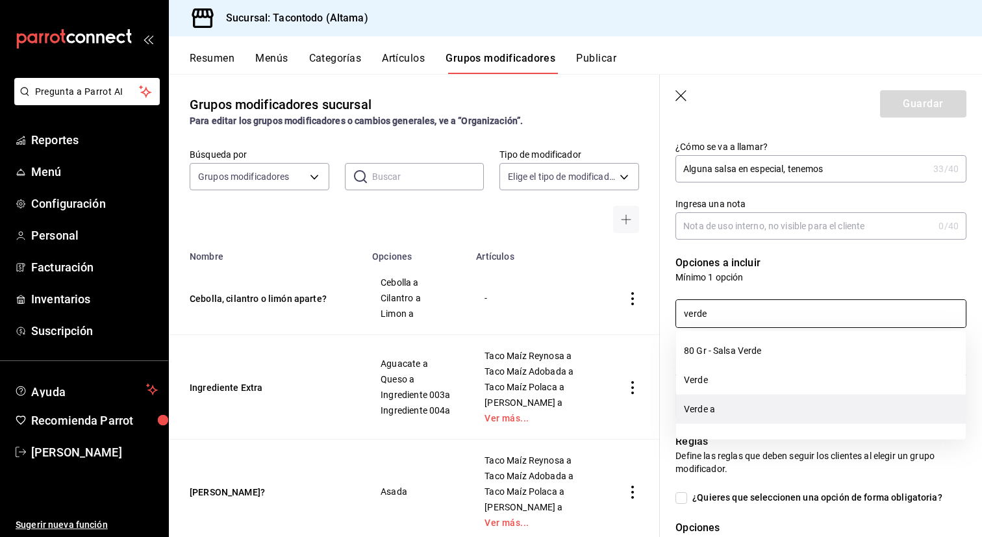
click at [718, 409] on li "Verde a" at bounding box center [821, 409] width 290 height 29
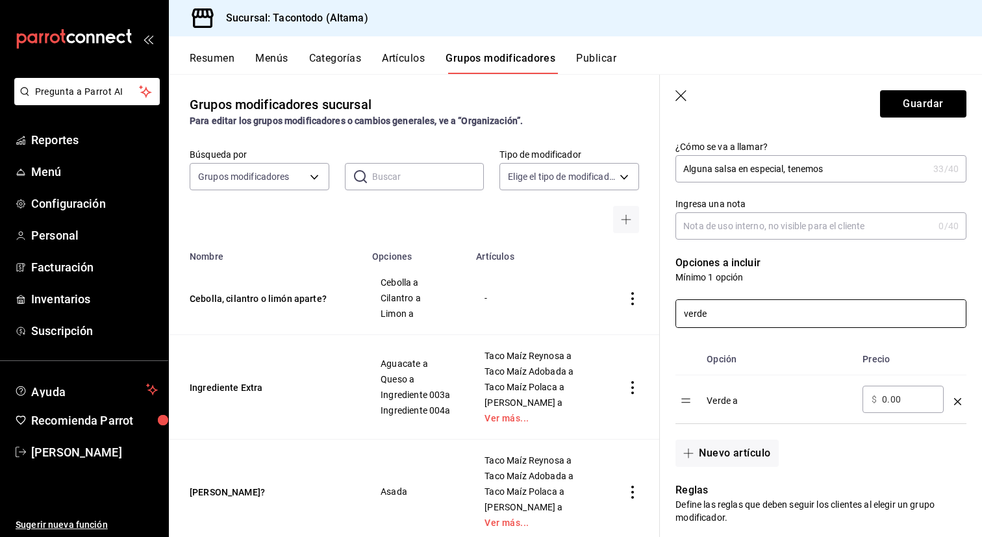
click at [720, 310] on input "verde" at bounding box center [821, 313] width 290 height 27
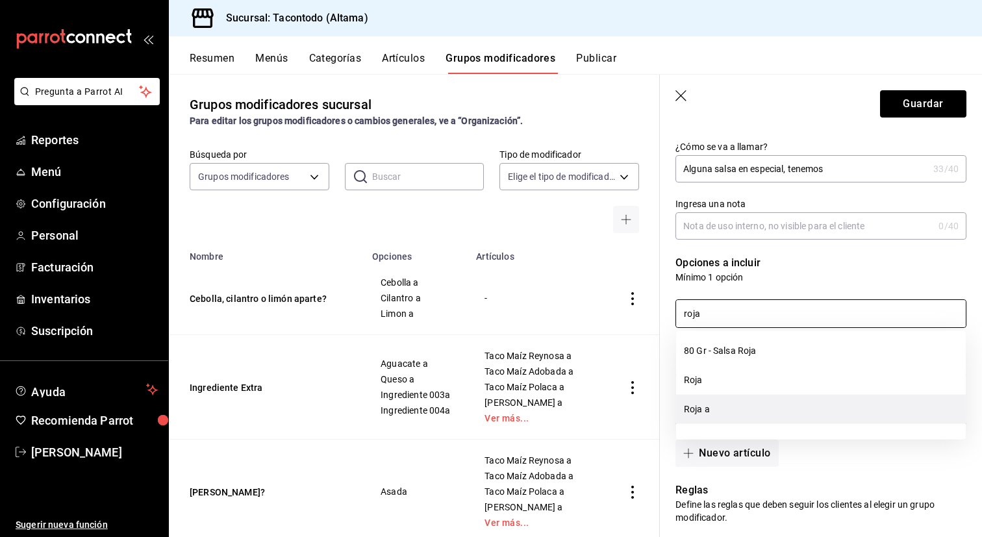
click at [716, 408] on li "Roja a" at bounding box center [821, 409] width 290 height 29
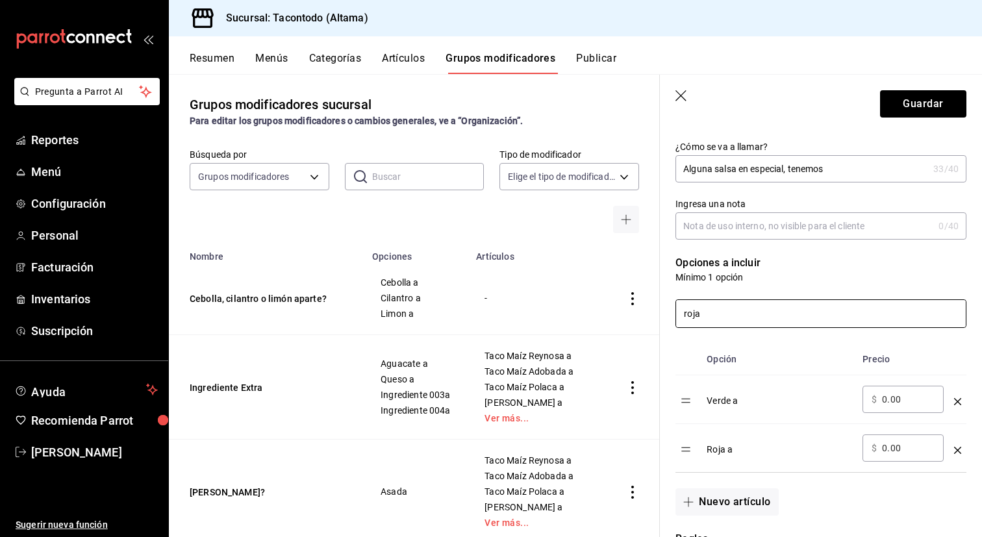
click at [720, 317] on input "roja" at bounding box center [821, 313] width 290 height 27
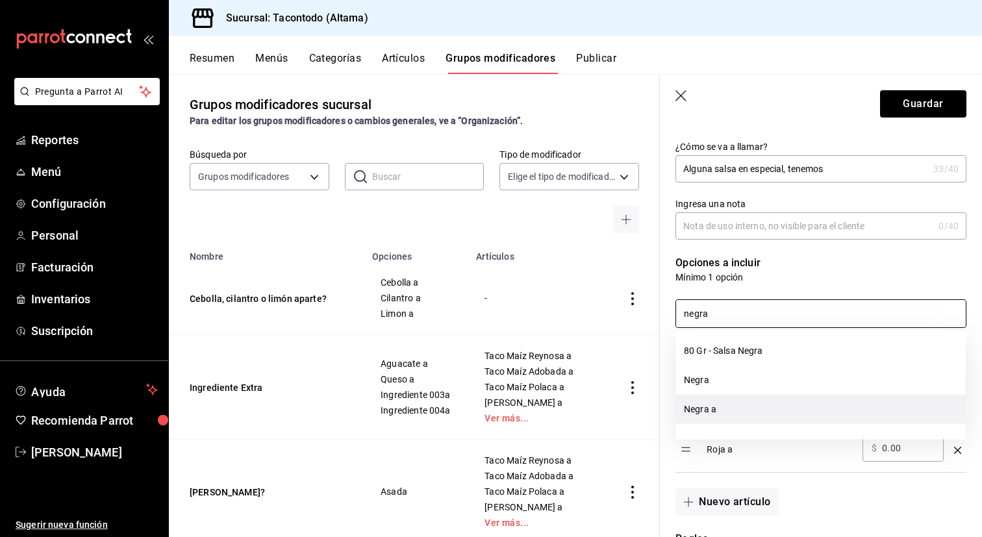
click at [715, 416] on li "Negra a" at bounding box center [821, 409] width 290 height 29
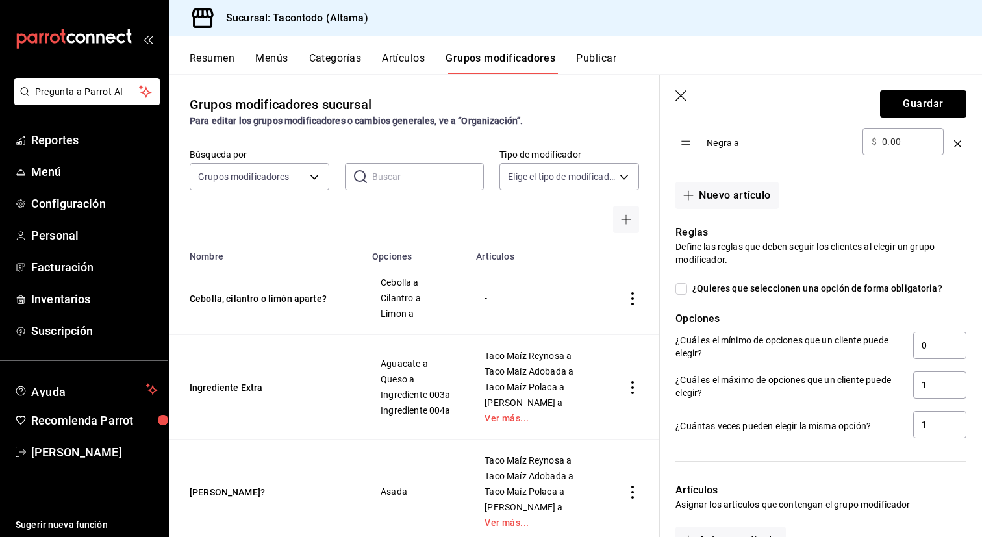
scroll to position [518, 0]
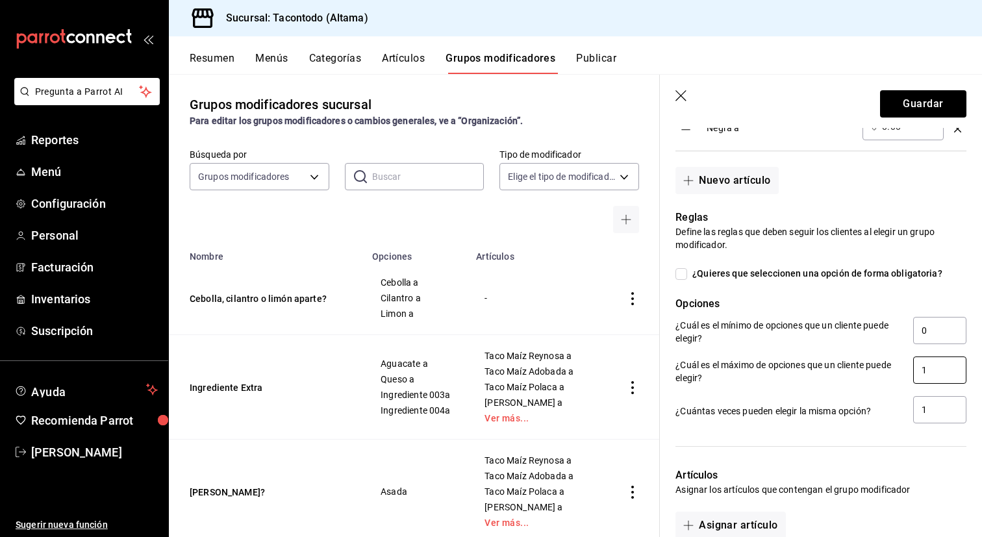
type input "negra"
click at [941, 364] on input "1" at bounding box center [939, 370] width 53 height 27
type input "3"
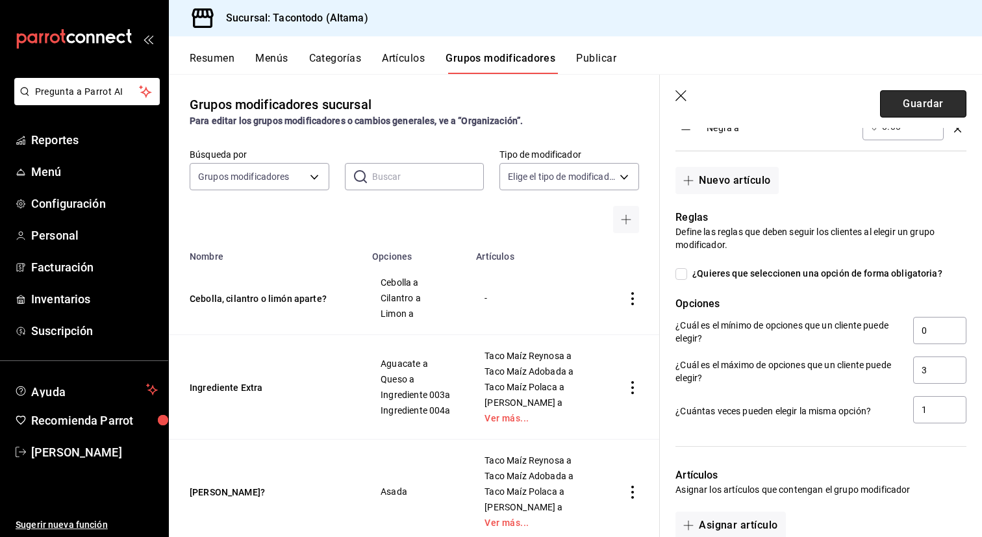
click at [933, 110] on button "Guardar" at bounding box center [923, 103] width 86 height 27
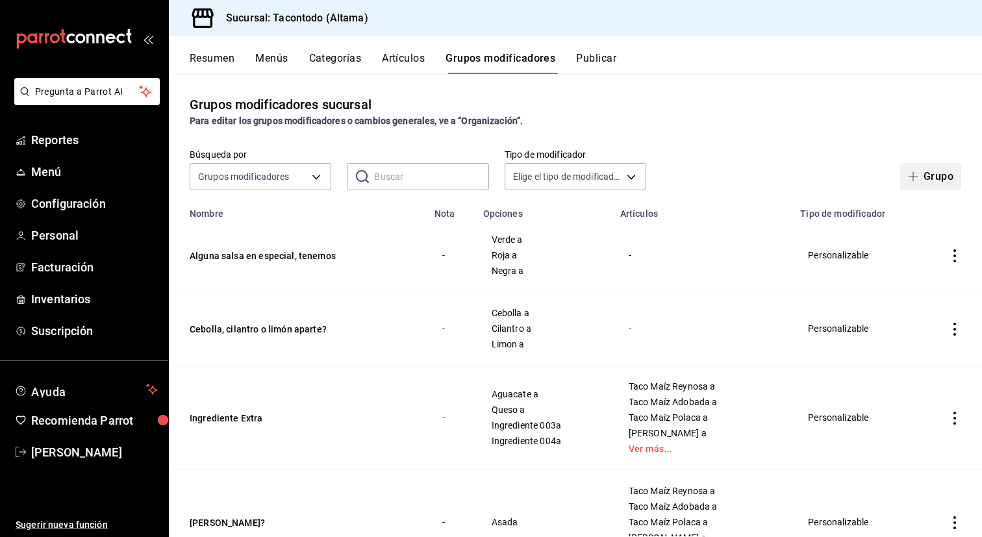
click at [930, 179] on button "Grupo" at bounding box center [930, 176] width 61 height 27
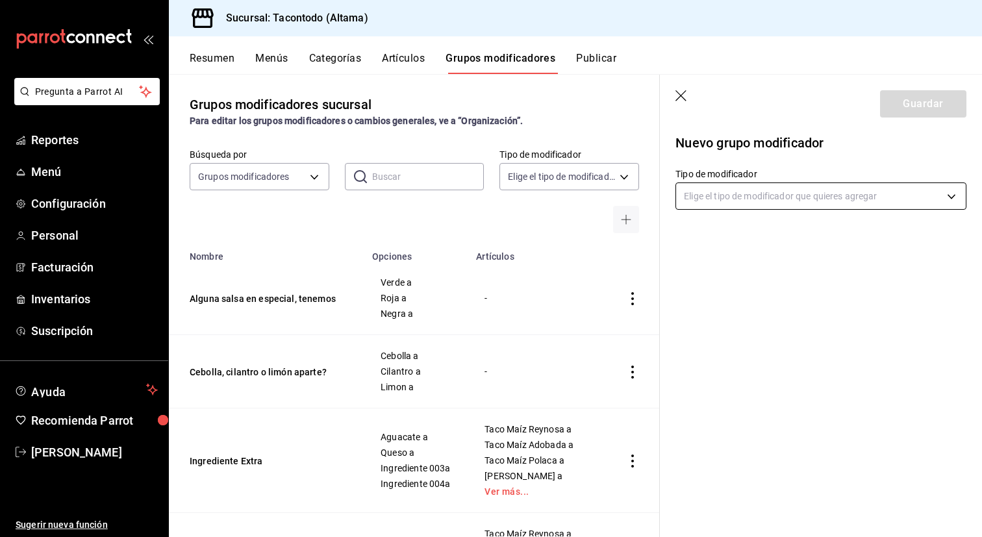
click at [761, 200] on body "Pregunta a Parrot AI Reportes Menú Configuración Personal Facturación Inventari…" at bounding box center [491, 268] width 982 height 537
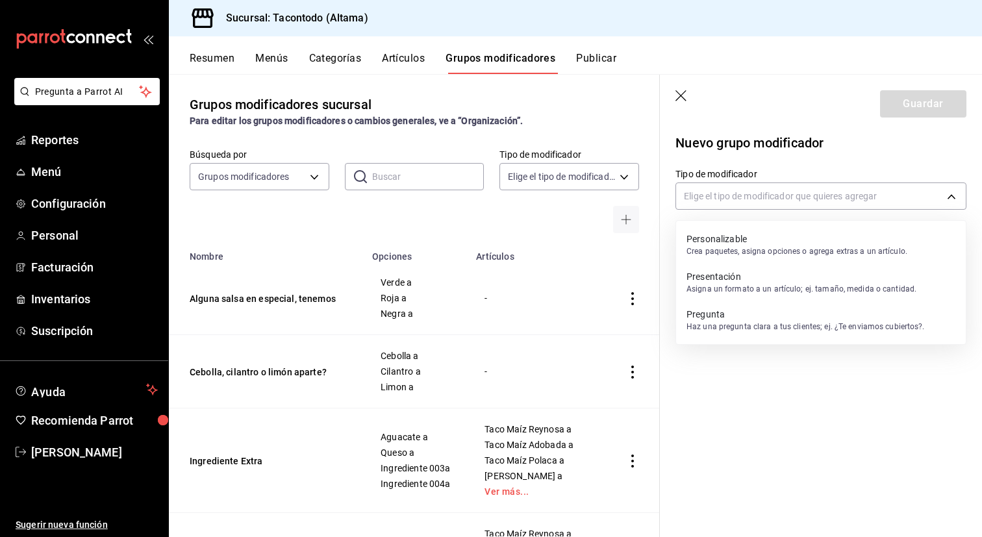
click at [735, 244] on p "Personalizable" at bounding box center [797, 239] width 221 height 13
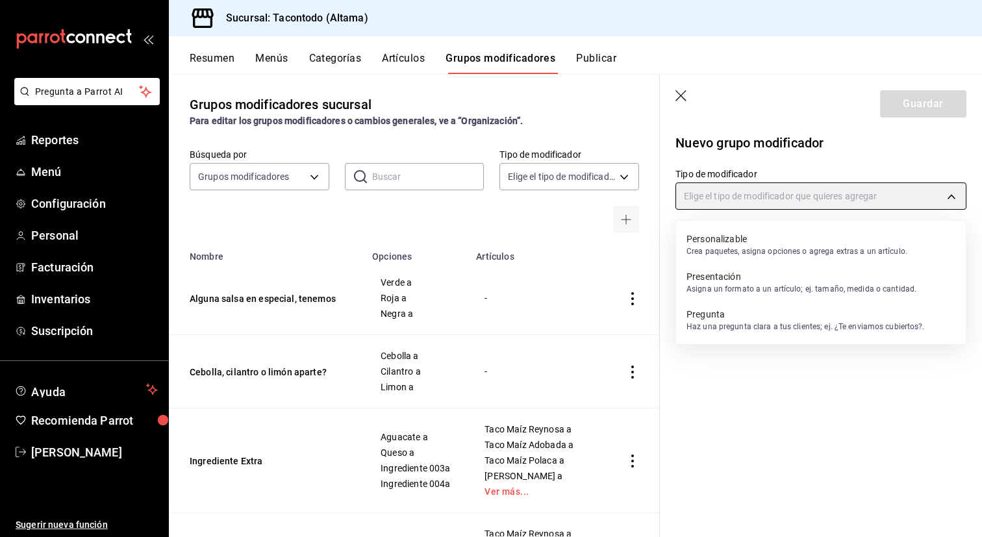
type input "CUSTOMIZABLE"
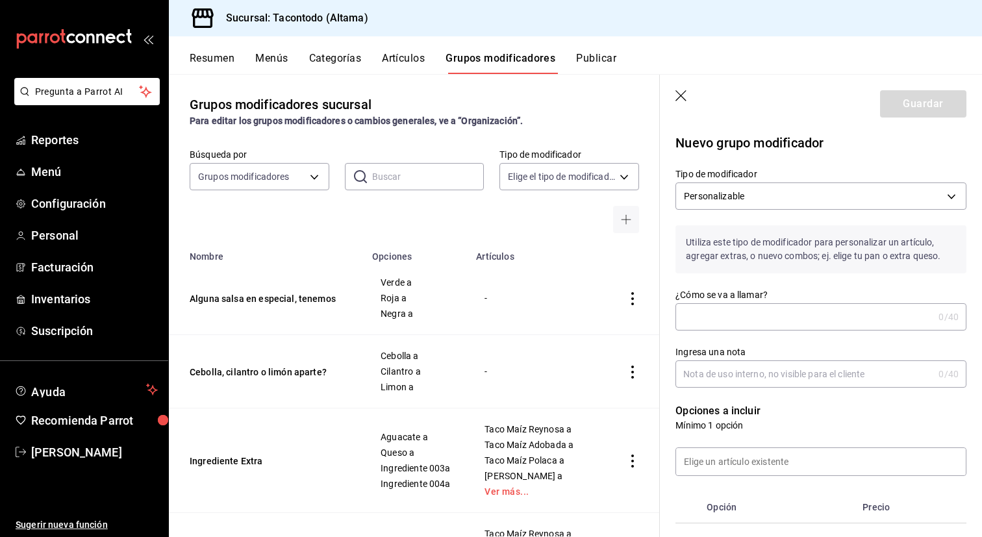
click at [713, 327] on input "¿Cómo se va a llamar?" at bounding box center [805, 317] width 258 height 26
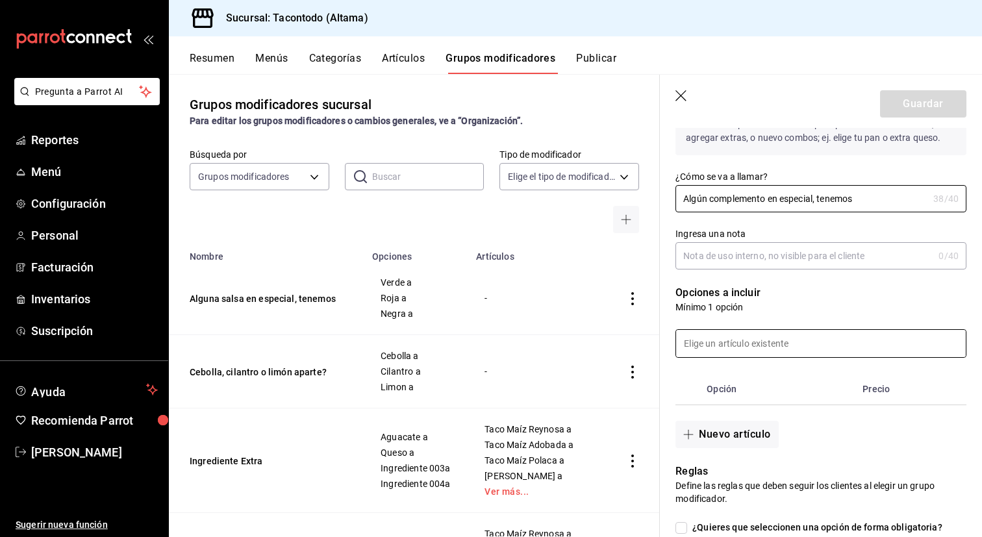
type input "Algún complemento en especial, tenemos"
click at [727, 342] on input at bounding box center [821, 343] width 290 height 27
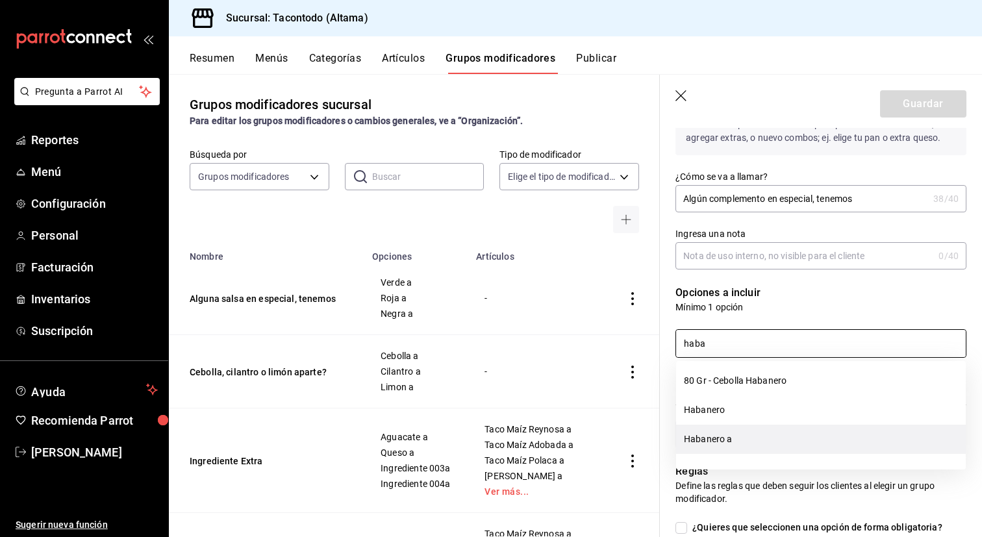
click at [735, 445] on li "Habanero a" at bounding box center [821, 439] width 290 height 29
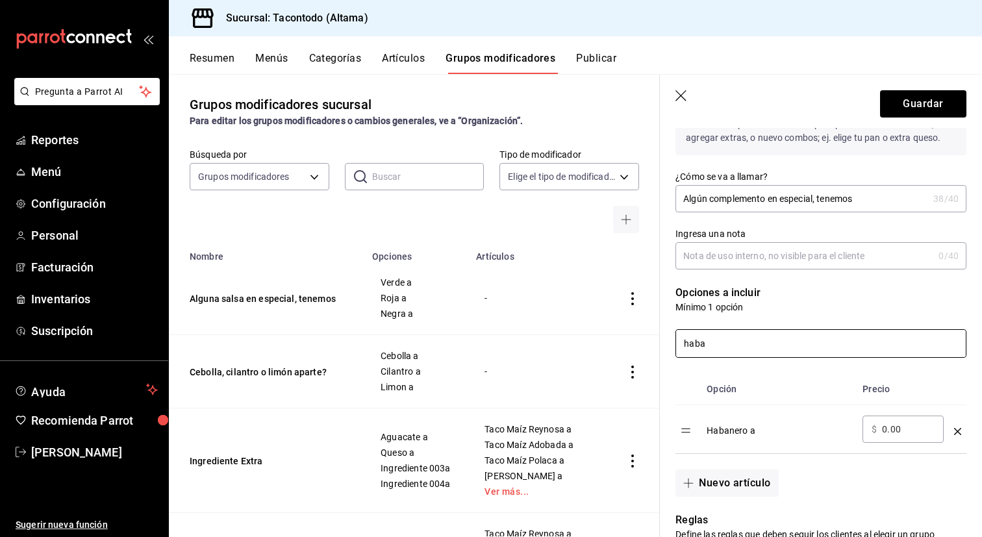
click at [738, 336] on input "haba" at bounding box center [821, 343] width 290 height 27
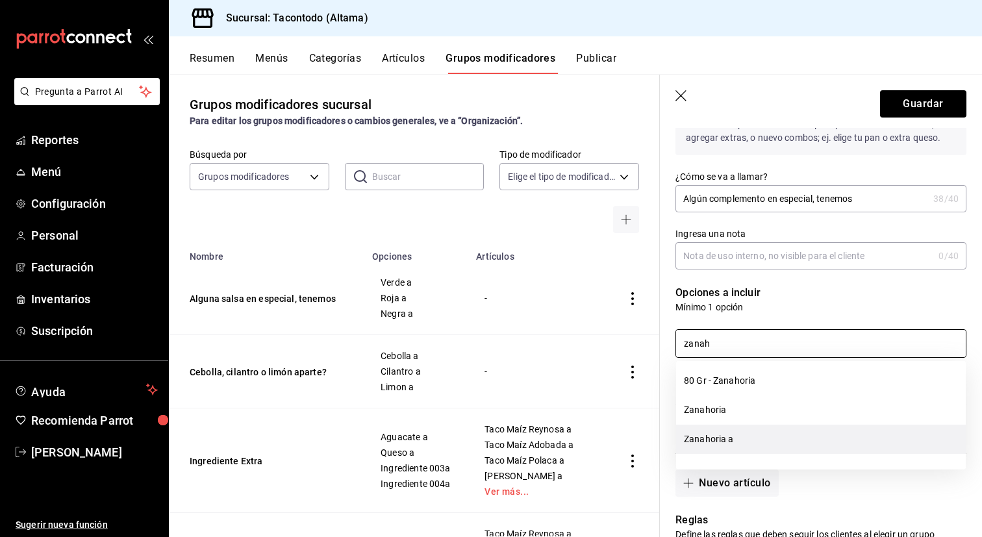
click at [724, 442] on li "Zanahoria a" at bounding box center [821, 439] width 290 height 29
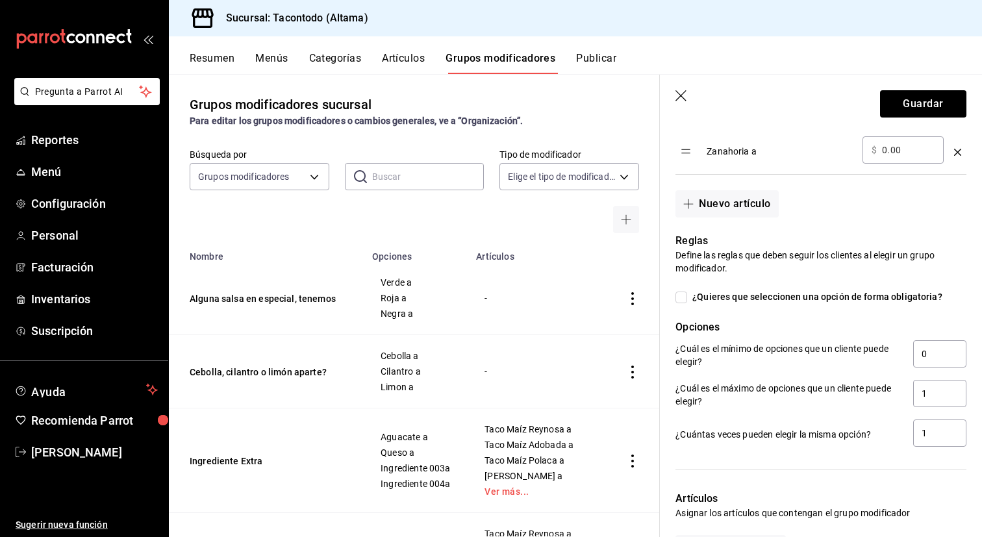
scroll to position [464, 0]
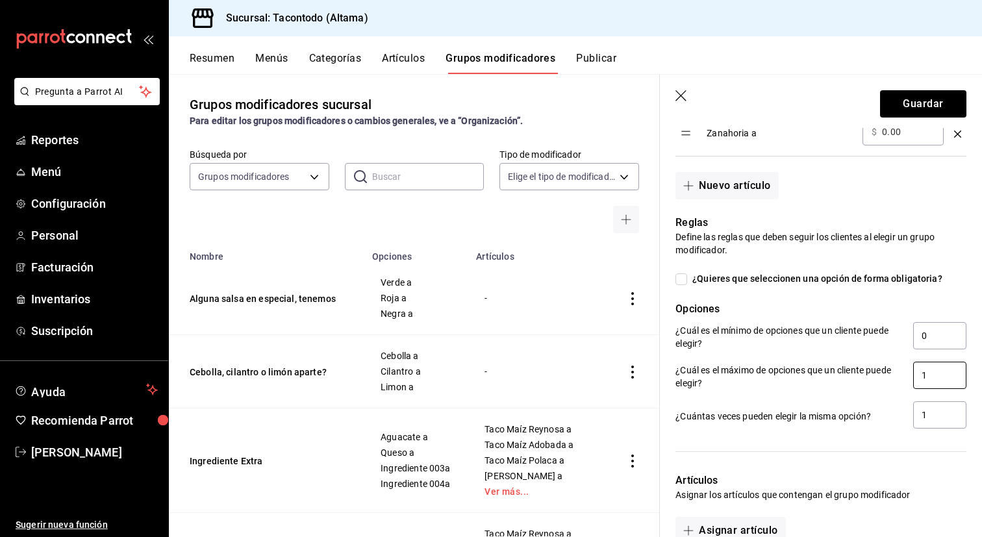
type input "zanah"
click at [931, 385] on input "1" at bounding box center [939, 375] width 53 height 27
type input "2"
click at [949, 112] on button "Guardar" at bounding box center [923, 103] width 86 height 27
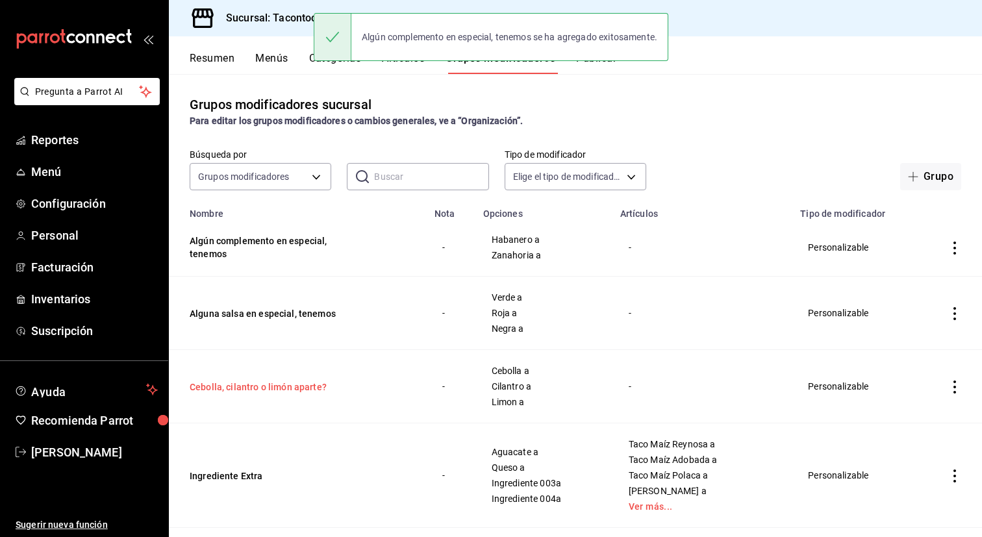
click at [301, 387] on button "Cebolla, cilantro o limón aparte?" at bounding box center [268, 387] width 156 height 13
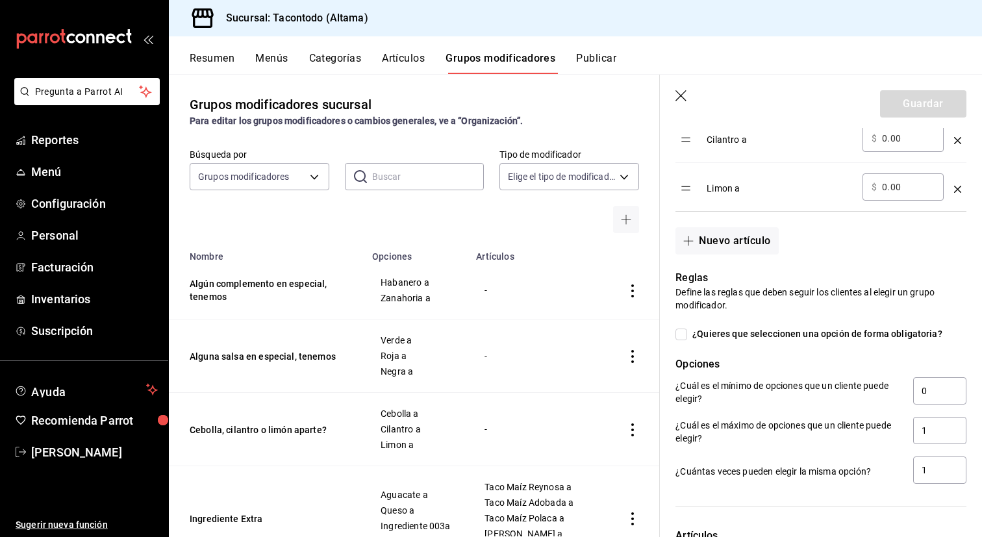
scroll to position [531, 0]
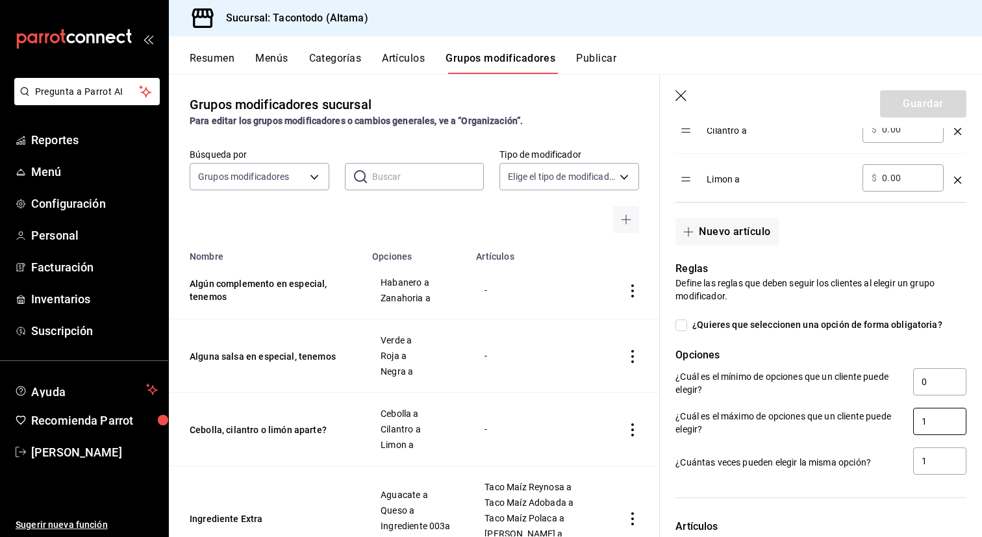
click at [928, 420] on input "1" at bounding box center [939, 421] width 53 height 27
type input "3"
click at [912, 112] on button "Guardar" at bounding box center [923, 103] width 86 height 27
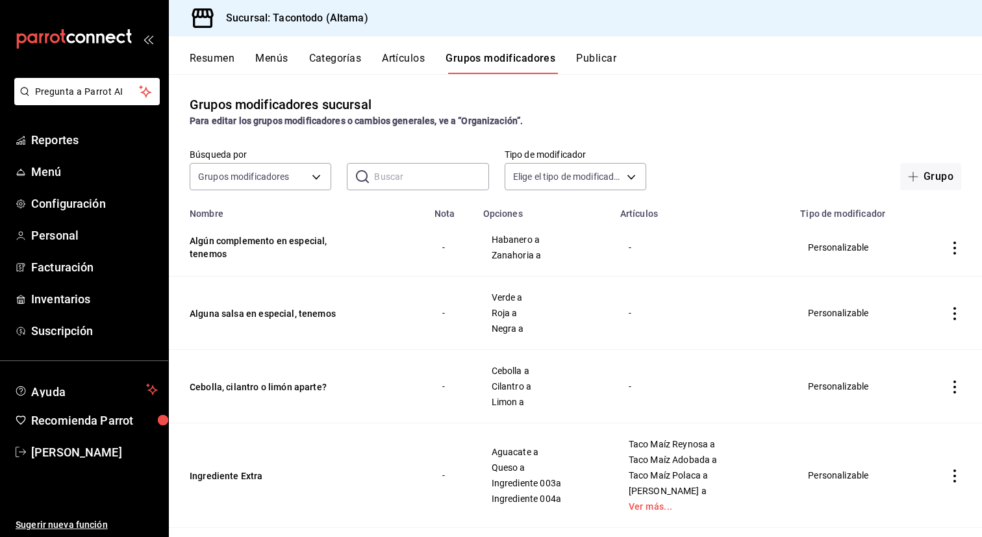
click at [416, 64] on button "Artículos" at bounding box center [403, 63] width 43 height 22
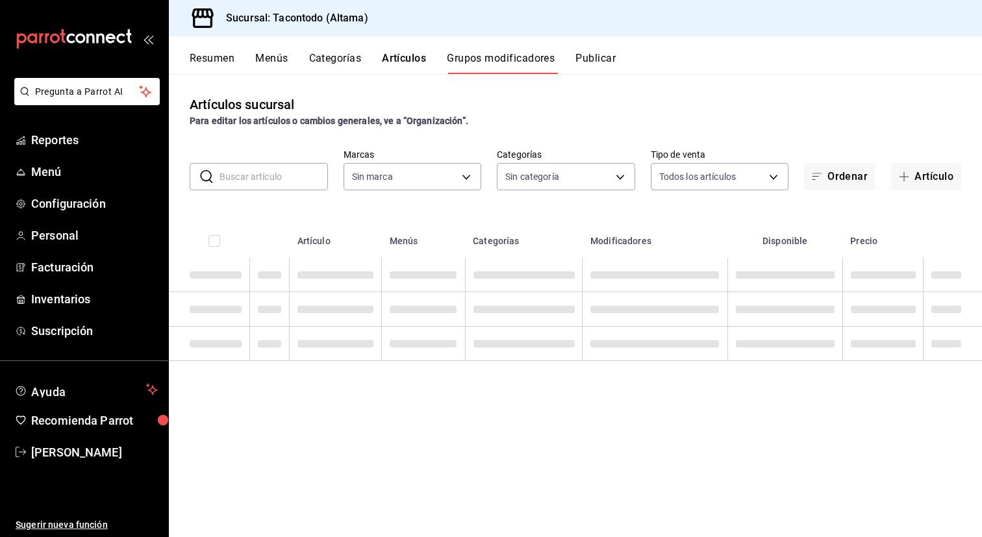
type input "56f755ab-7396-4f10-bb3c-049bffdbebb5"
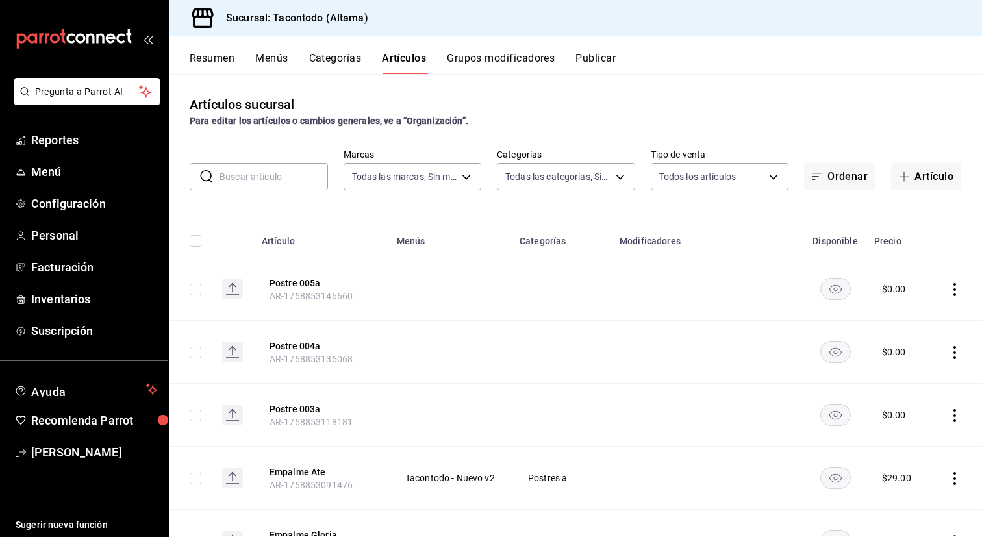
click at [284, 177] on input "text" at bounding box center [274, 177] width 108 height 26
type input "56f755ab-7396-4f10-bb3c-049bffdbebb5"
type input "b6b20e4e-2b02-44db-96d9-36fe6830ced0,ea7f118b-53d1-4281-a9de-b1bc2d85afad,d6f6d…"
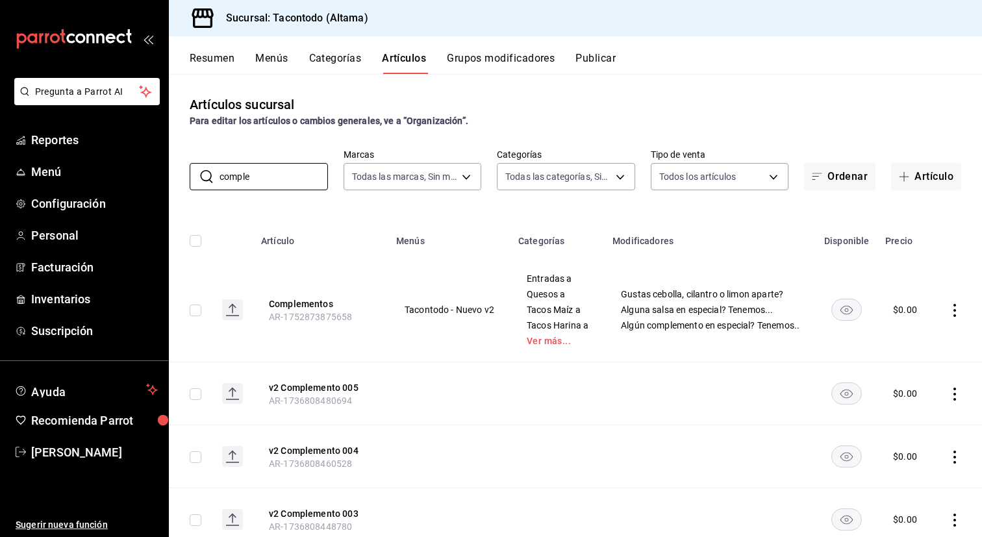
type input "comple"
click at [405, 58] on button "Artículos" at bounding box center [404, 63] width 44 height 22
click at [286, 184] on input "comple" at bounding box center [274, 177] width 108 height 26
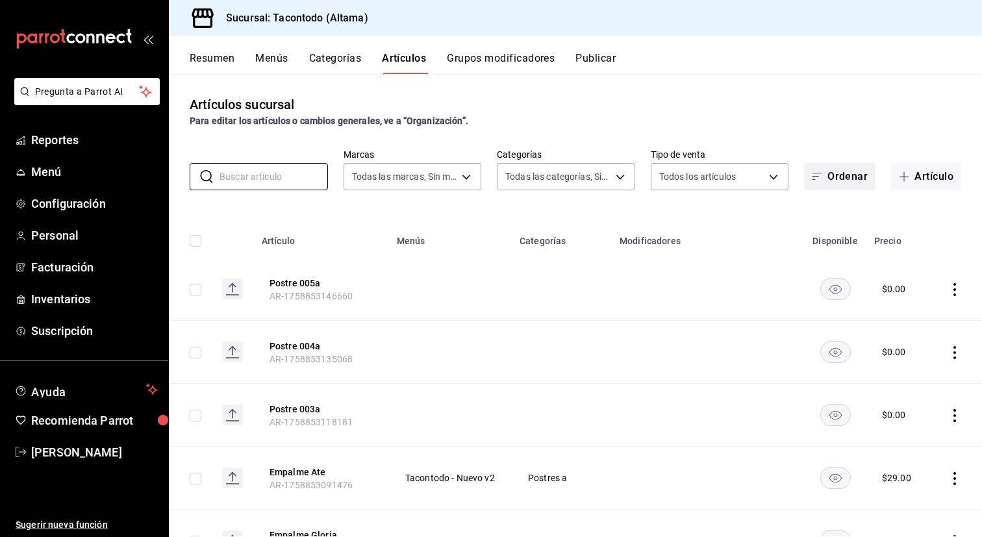
click at [848, 184] on button "Ordenar" at bounding box center [839, 176] width 71 height 27
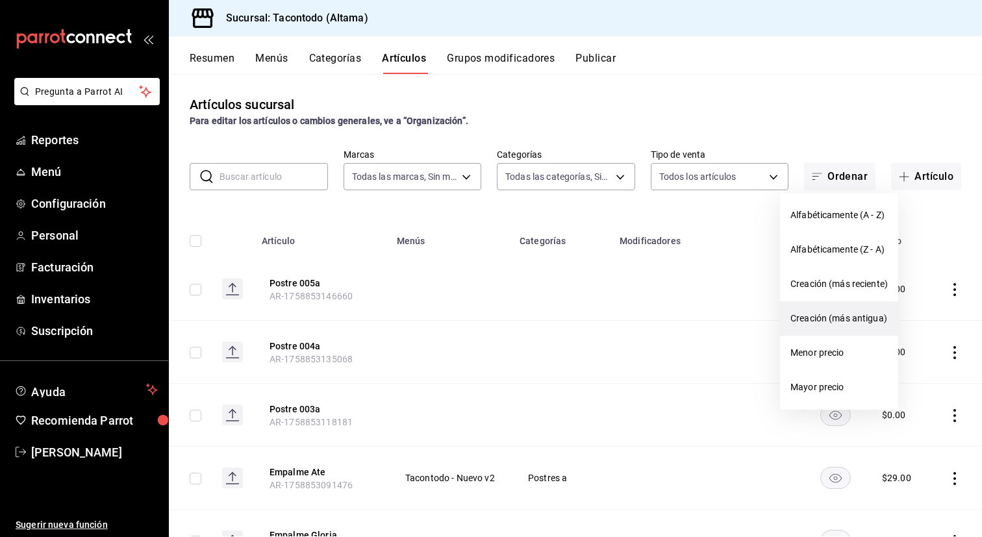
click at [831, 319] on span "Creación (más antigua)" at bounding box center [839, 319] width 97 height 14
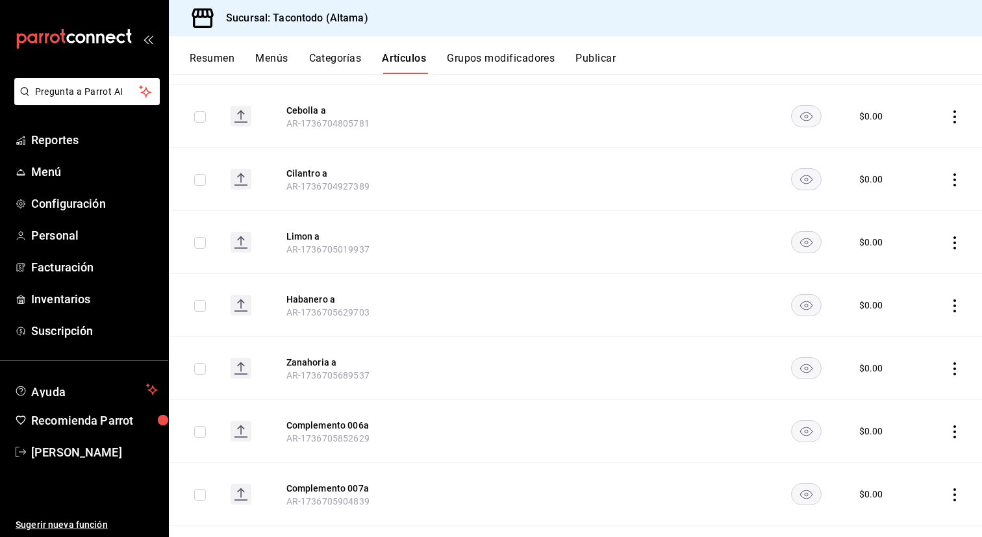
scroll to position [1585, 0]
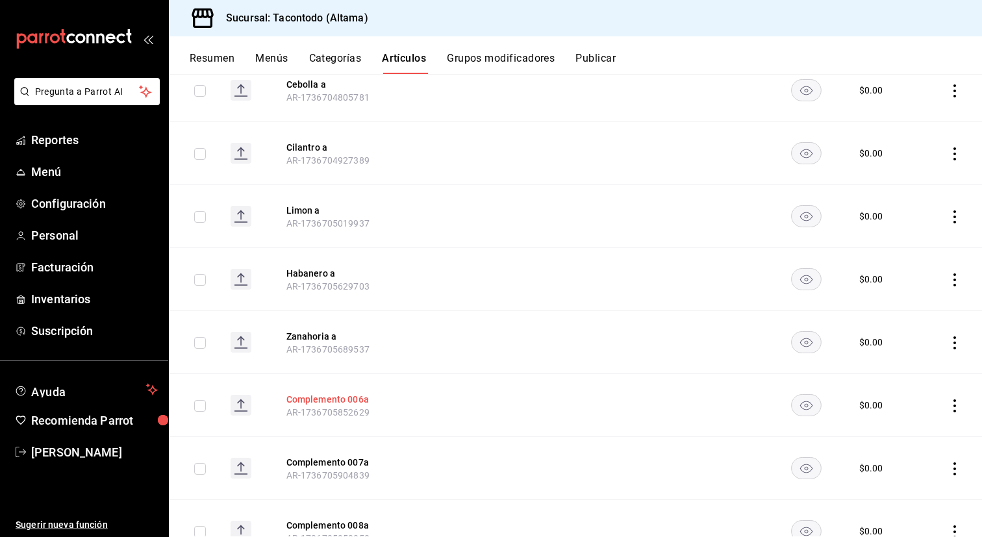
click at [328, 399] on button "Complemento 006a" at bounding box center [338, 399] width 104 height 13
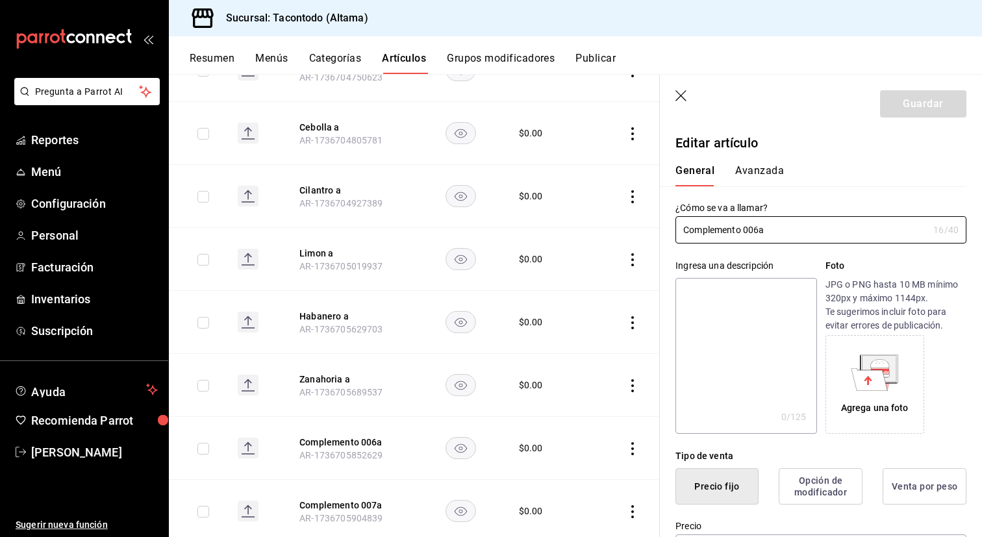
type input "$0.00"
radio input "false"
radio input "true"
drag, startPoint x: 759, startPoint y: 230, endPoint x: 628, endPoint y: 222, distance: 130.8
click at [628, 222] on main "Artículos sucursal Para editar los artículos o cambios generales, ve a “Organiz…" at bounding box center [575, 305] width 813 height 463
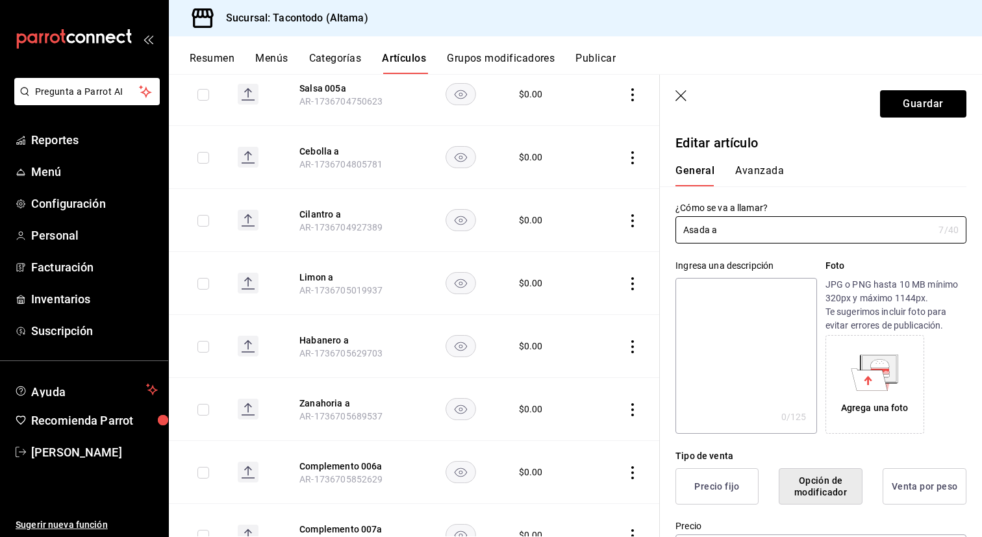
scroll to position [1560, 0]
type input "Asada a"
click at [902, 108] on button "Guardar" at bounding box center [923, 103] width 86 height 27
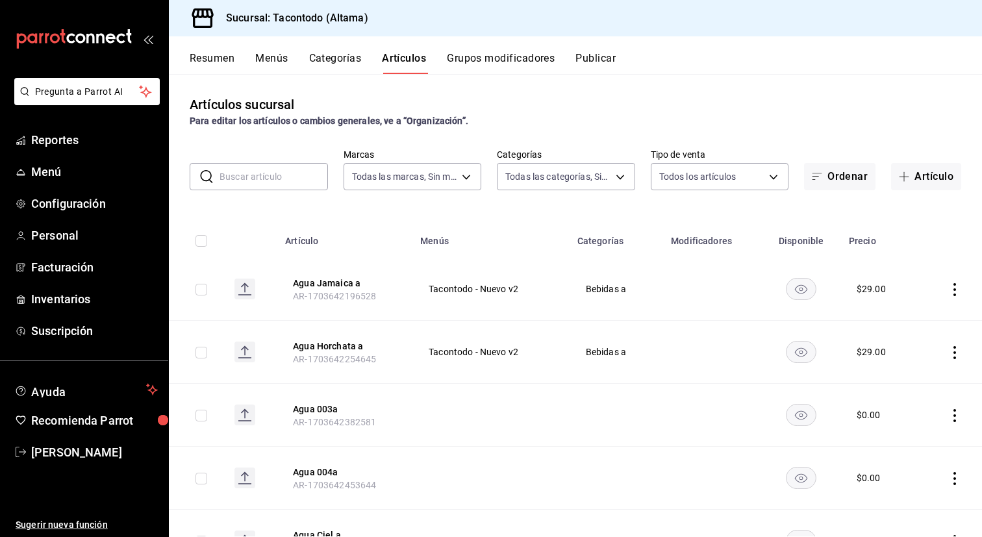
click at [509, 64] on button "Grupos modificadores" at bounding box center [501, 63] width 108 height 22
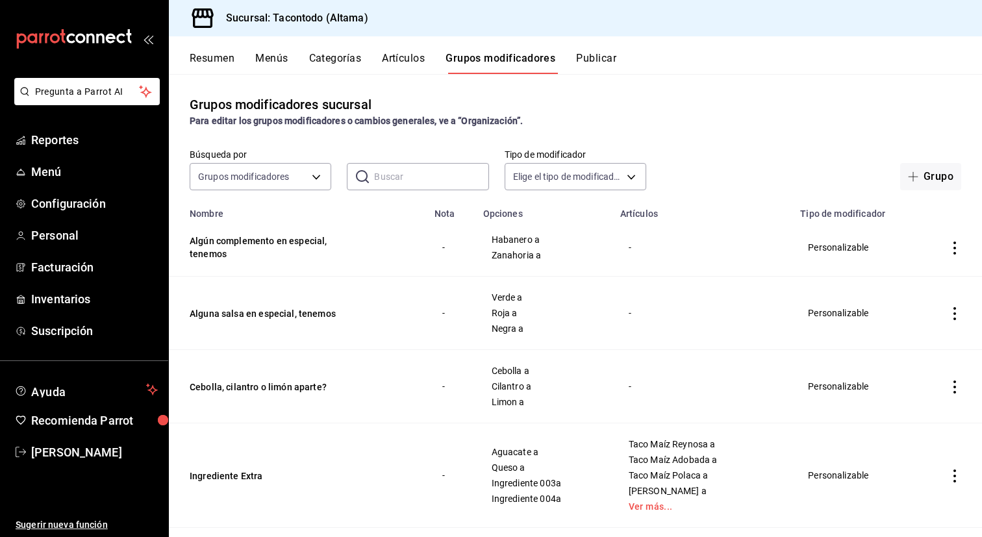
scroll to position [202, 0]
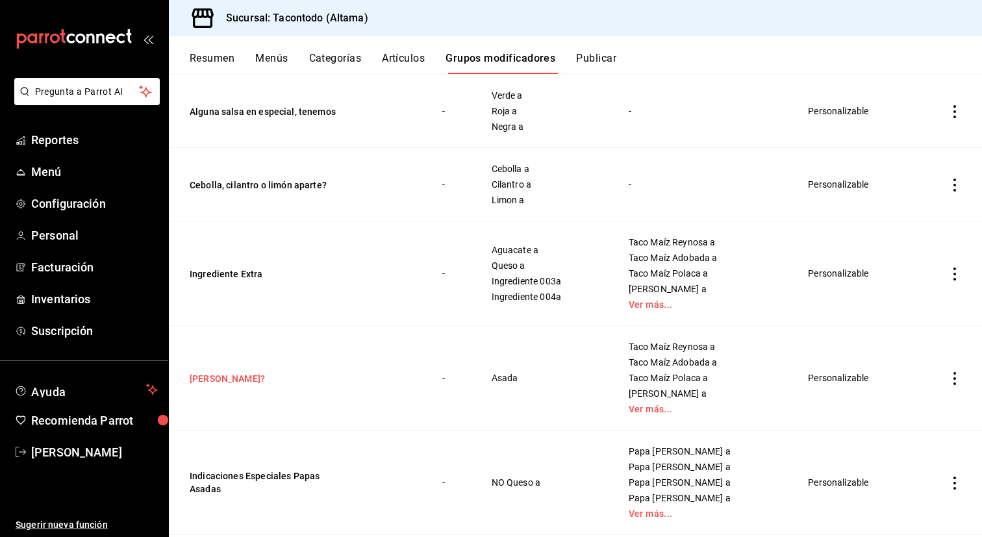
click at [245, 381] on button "[PERSON_NAME]?" at bounding box center [268, 378] width 156 height 13
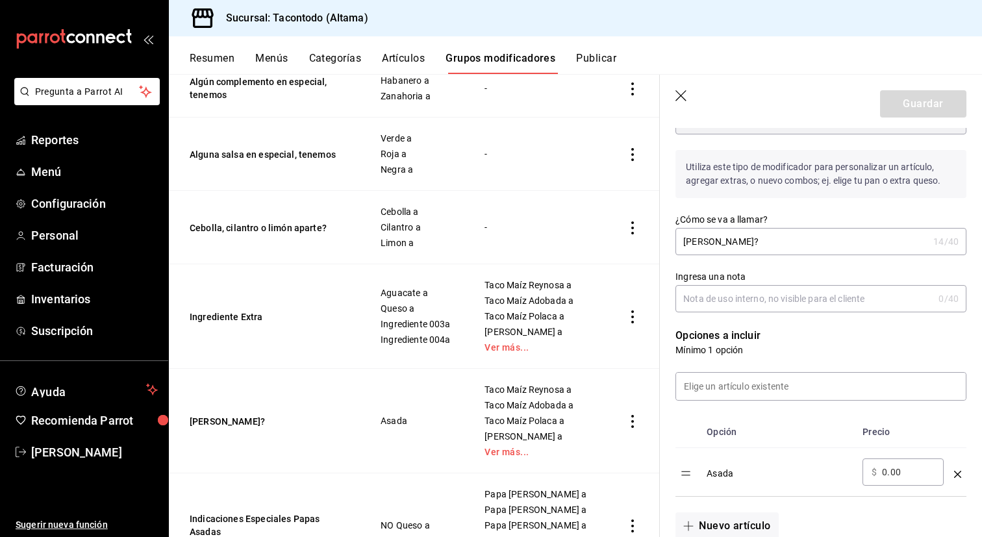
scroll to position [151, 0]
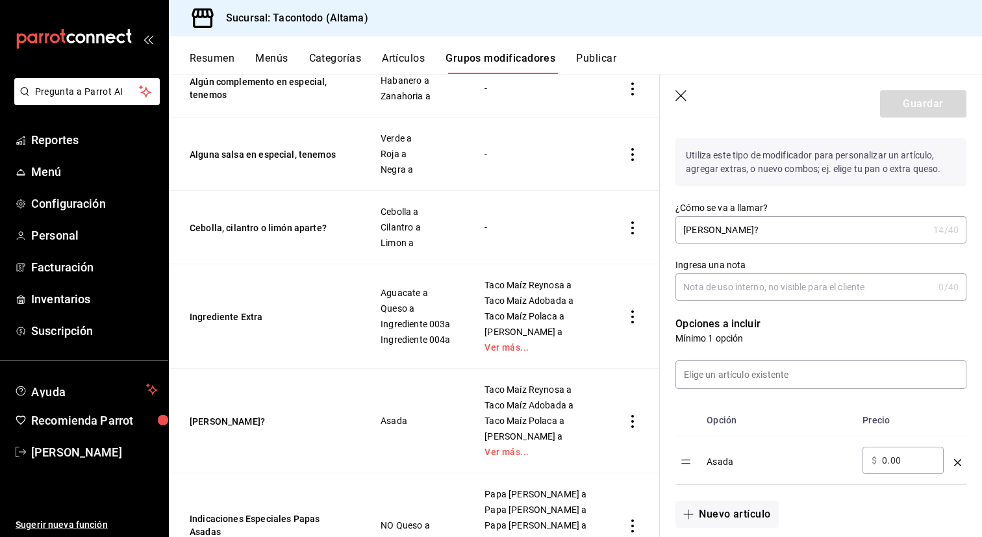
click at [959, 461] on icon "optionsTable" at bounding box center [957, 462] width 7 height 7
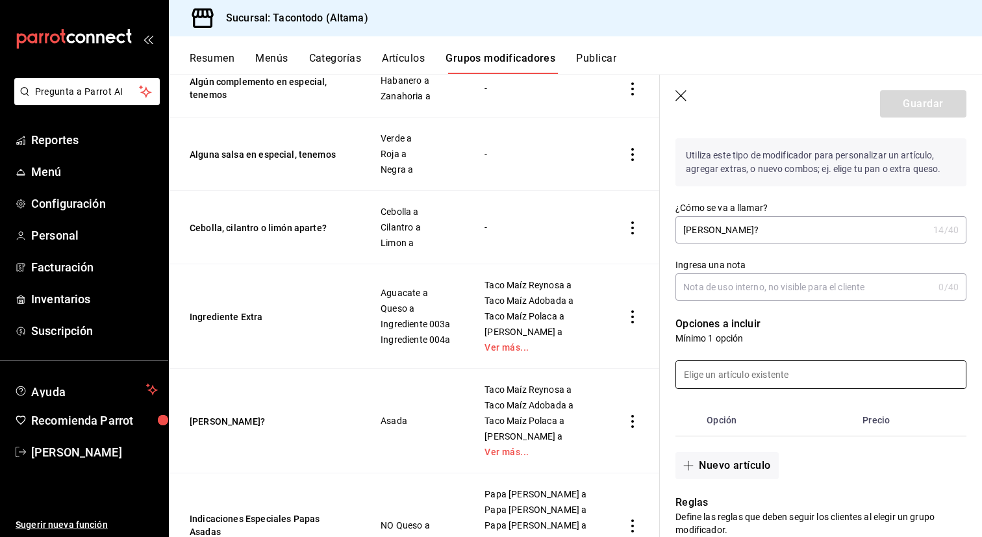
click at [848, 385] on input at bounding box center [821, 374] width 290 height 27
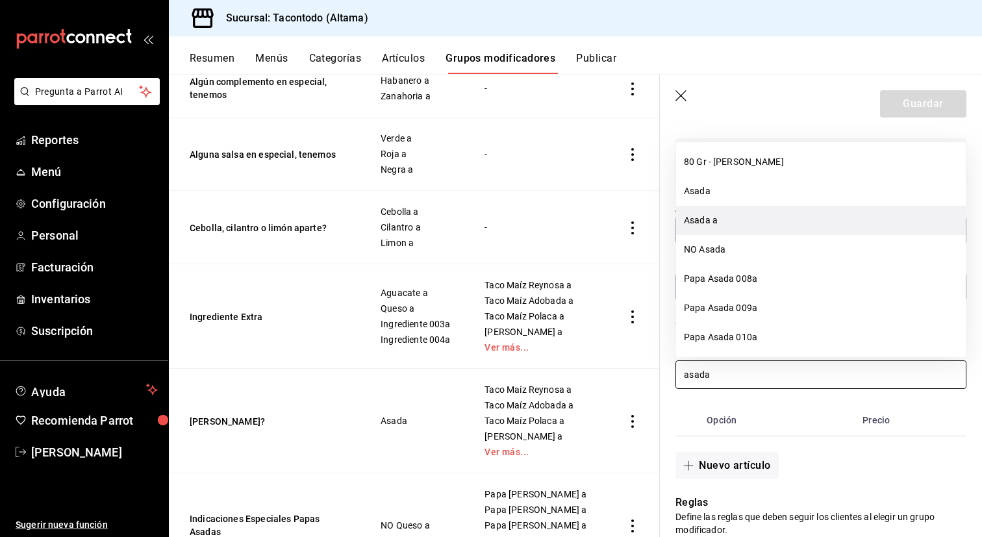
click at [784, 229] on li "Asada a" at bounding box center [821, 220] width 290 height 29
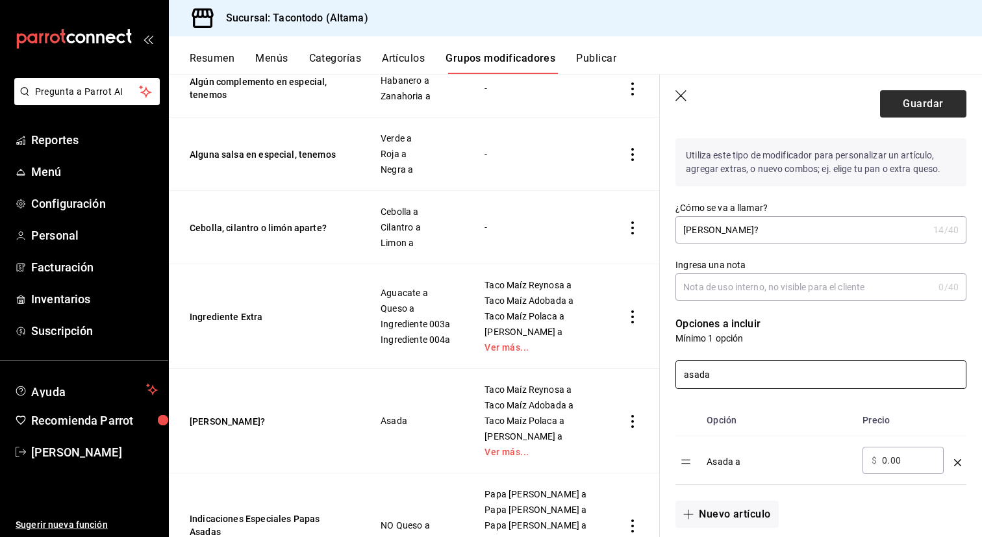
type input "asada"
click at [923, 107] on button "Guardar" at bounding box center [923, 103] width 86 height 27
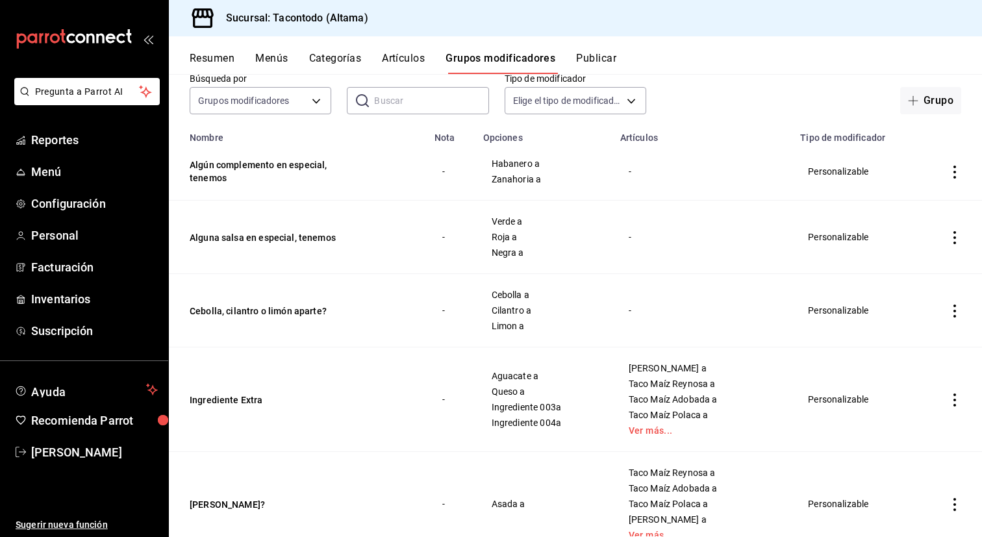
scroll to position [31, 0]
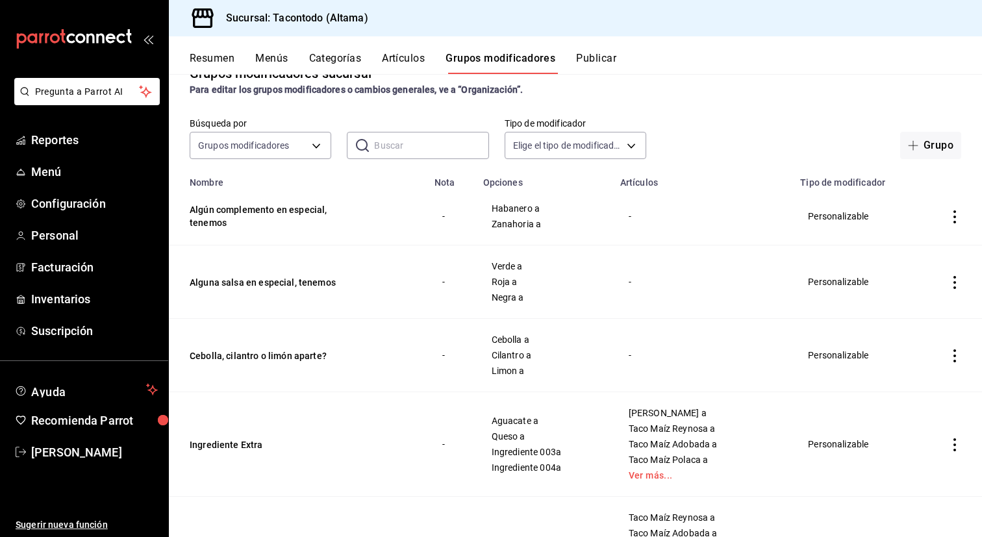
click at [404, 57] on button "Artículos" at bounding box center [403, 63] width 43 height 22
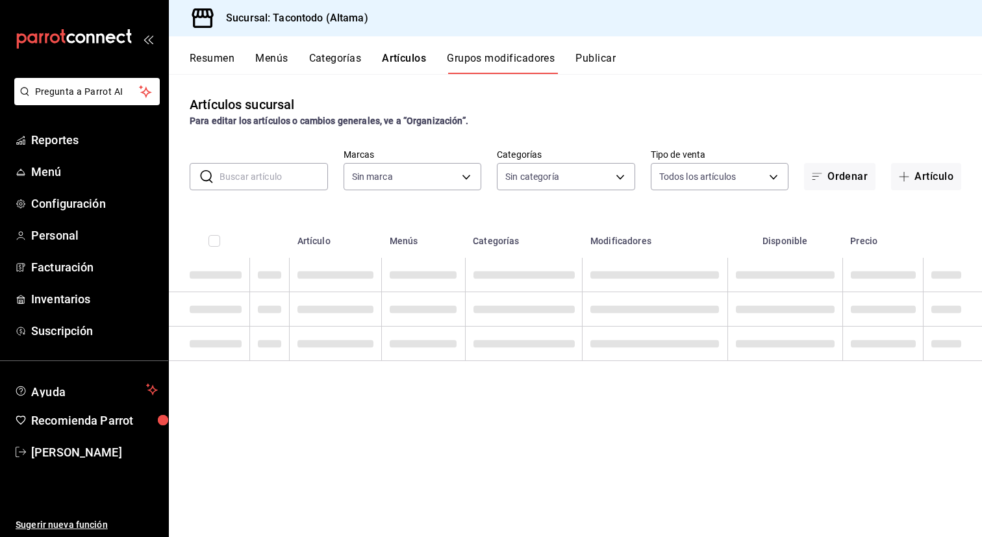
type input "56f755ab-7396-4f10-bb3c-049bffdbebb5"
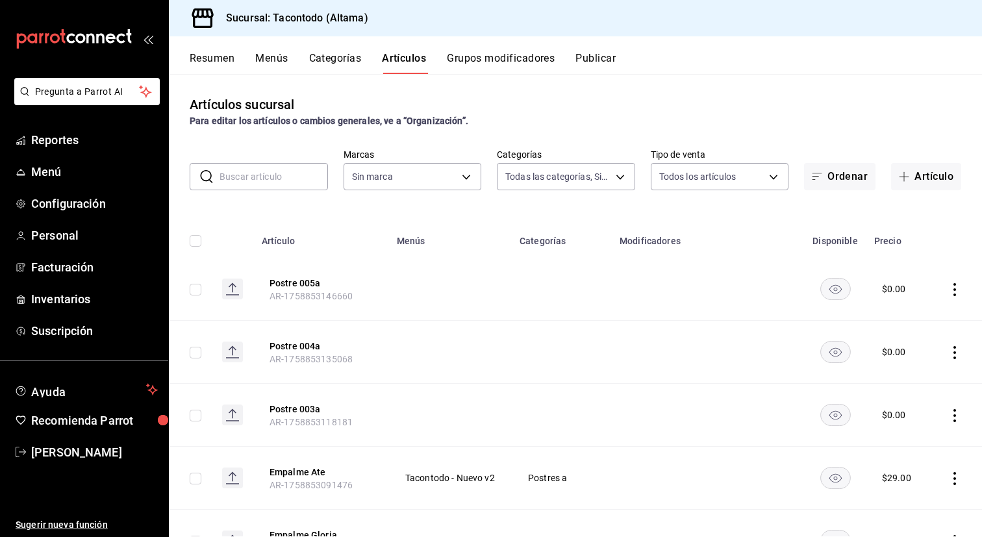
type input "b6b20e4e-2b02-44db-96d9-36fe6830ced0,ea7f118b-53d1-4281-a9de-b1bc2d85afad,d6f6d…"
type input "56f755ab-7396-4f10-bb3c-049bffdbebb5"
click at [854, 180] on button "Ordenar" at bounding box center [839, 176] width 71 height 27
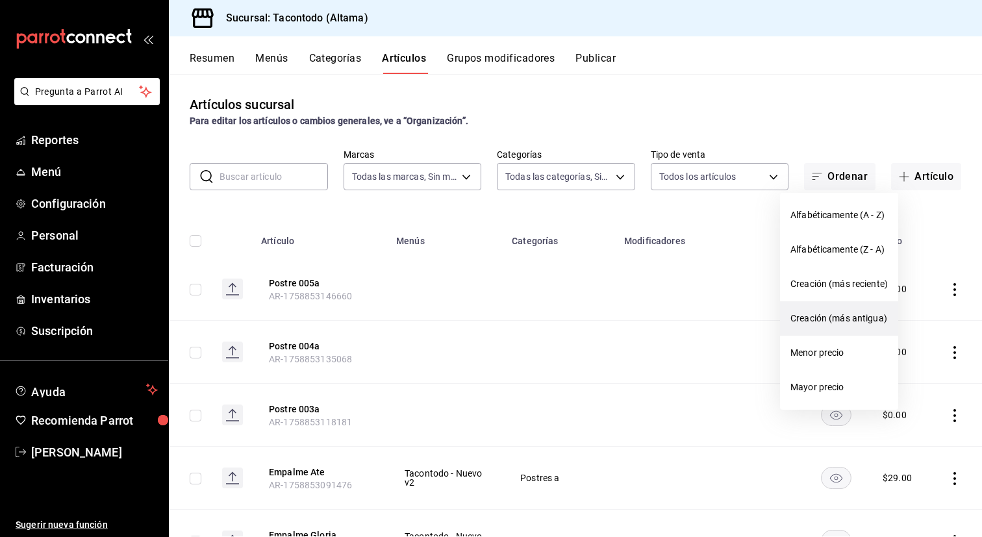
click at [818, 312] on span "Creación (más antigua)" at bounding box center [839, 319] width 97 height 14
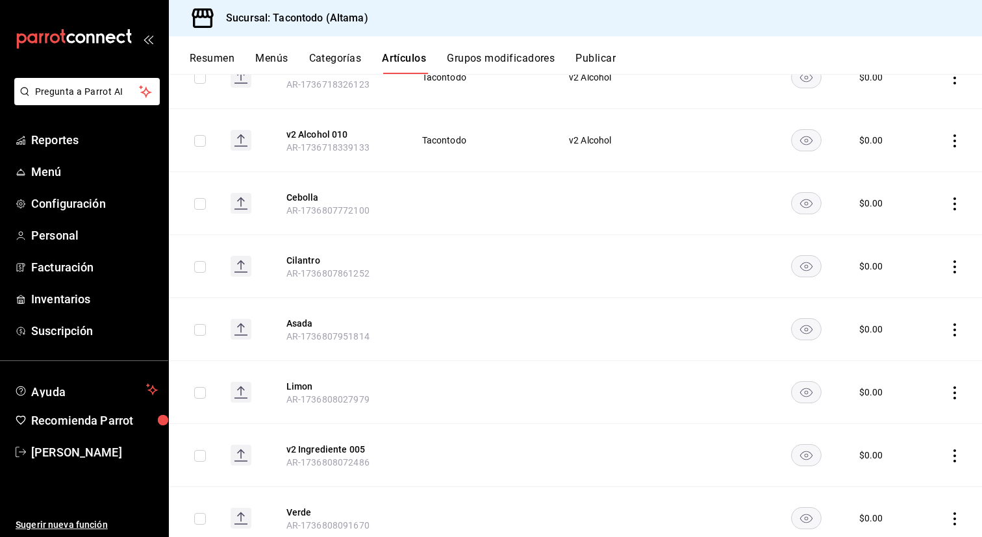
scroll to position [9334, 0]
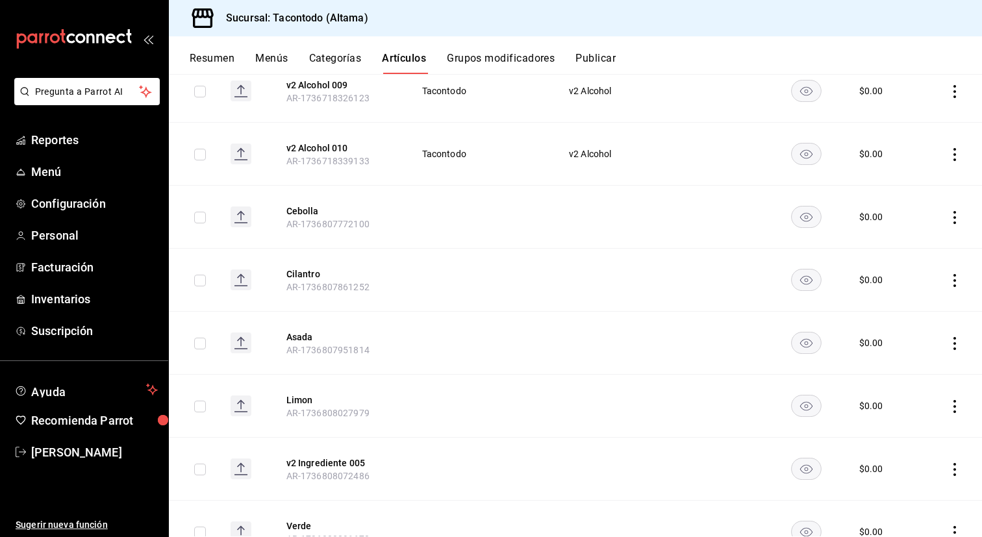
click at [199, 219] on input "checkbox" at bounding box center [200, 218] width 12 height 12
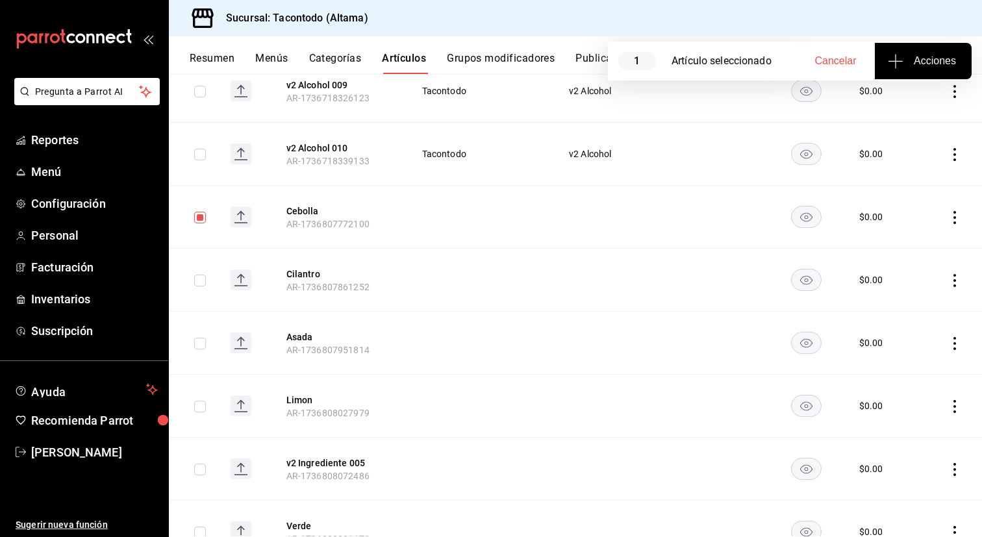
click at [201, 222] on input "checkbox" at bounding box center [200, 218] width 12 height 12
checkbox input "false"
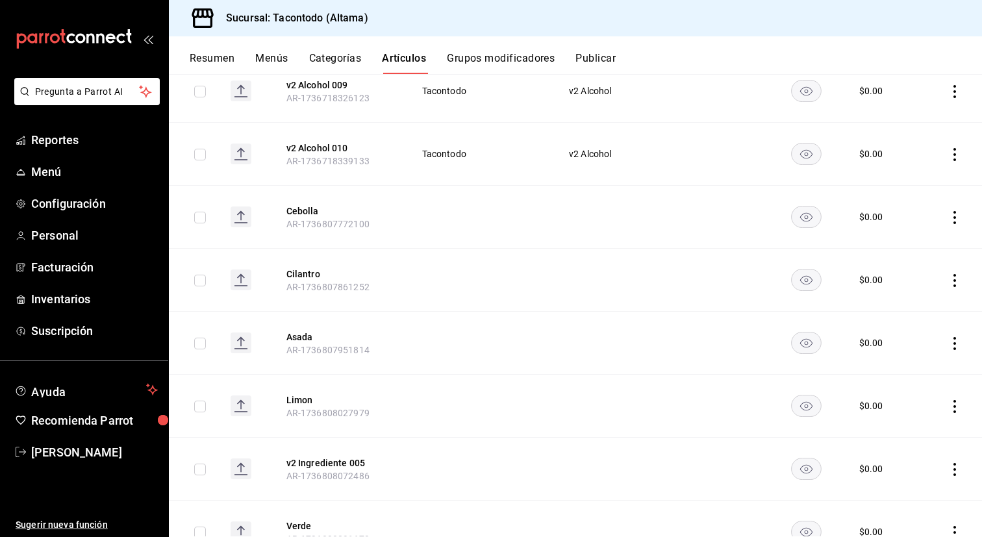
click at [958, 214] on icon "actions" at bounding box center [954, 217] width 13 height 13
click at [926, 298] on span "Eliminar" at bounding box center [915, 300] width 33 height 10
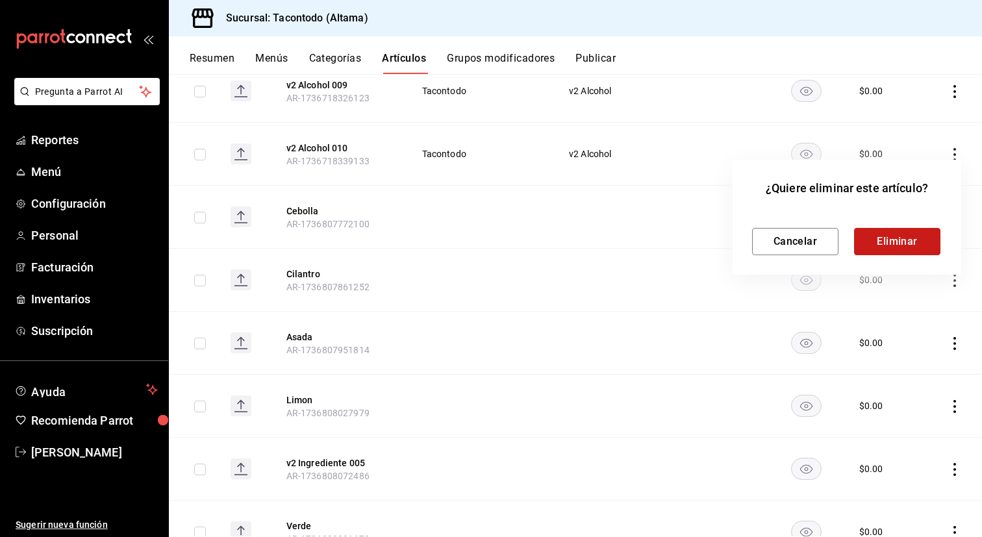
click at [915, 246] on button "Eliminar" at bounding box center [897, 241] width 86 height 27
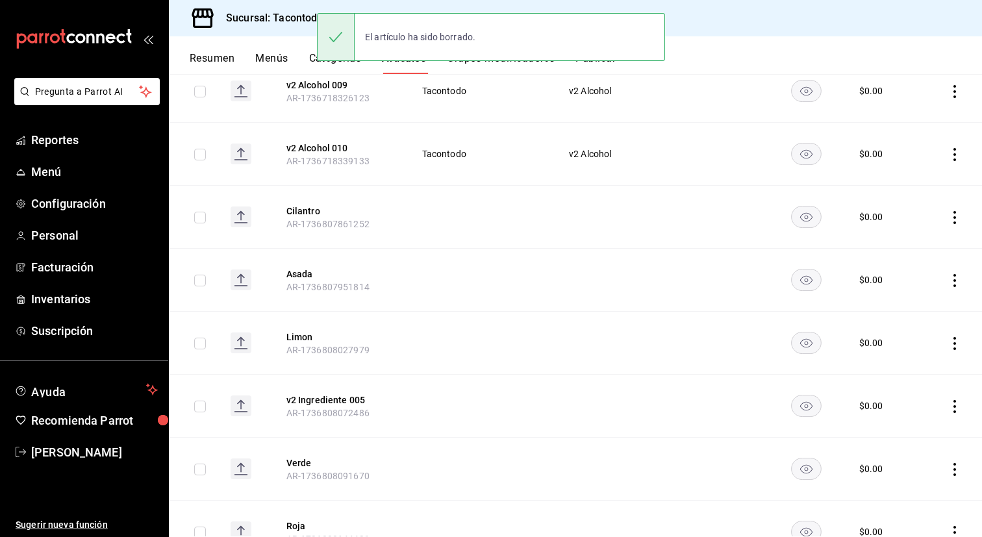
click at [954, 218] on icon "actions" at bounding box center [955, 217] width 3 height 13
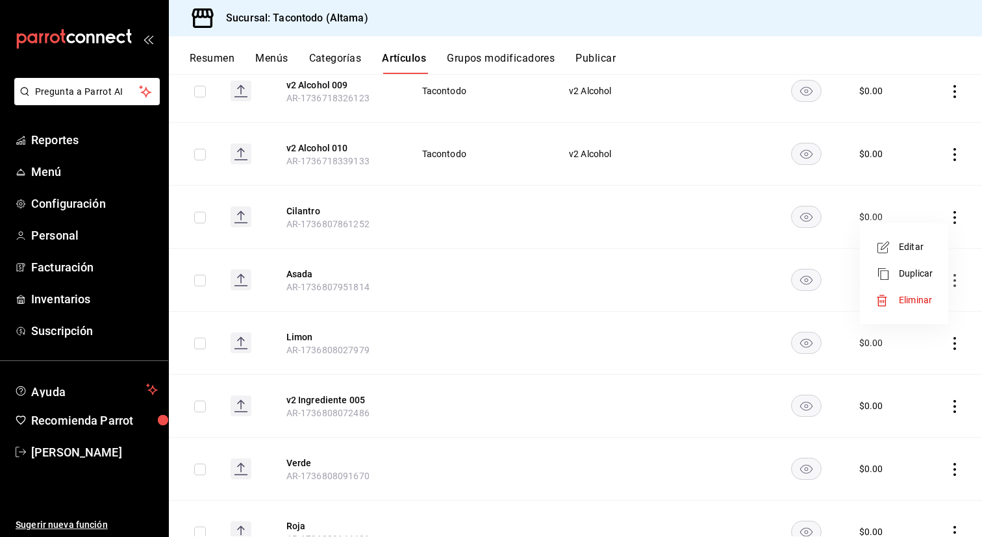
click at [916, 306] on span "Eliminar" at bounding box center [916, 301] width 34 height 14
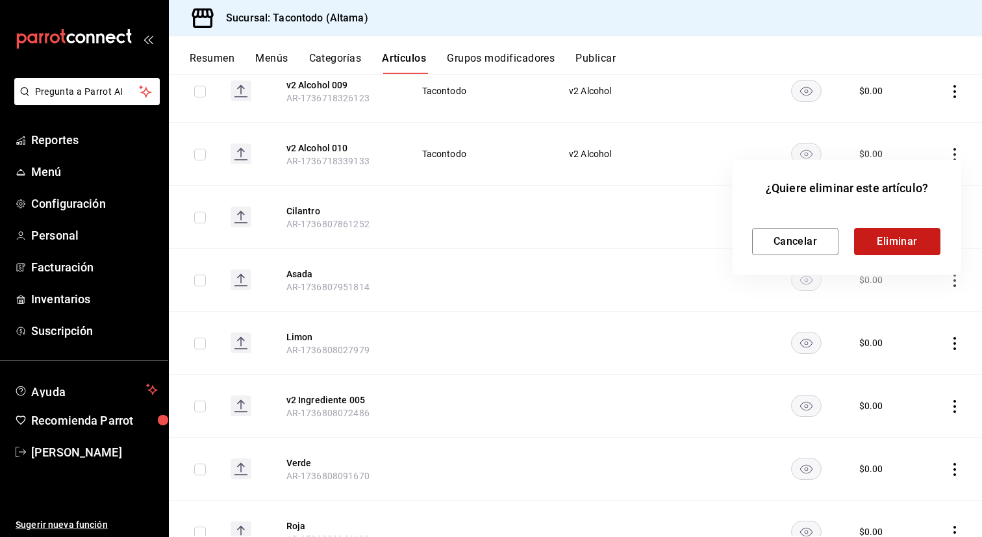
click at [892, 242] on button "Eliminar" at bounding box center [897, 241] width 86 height 27
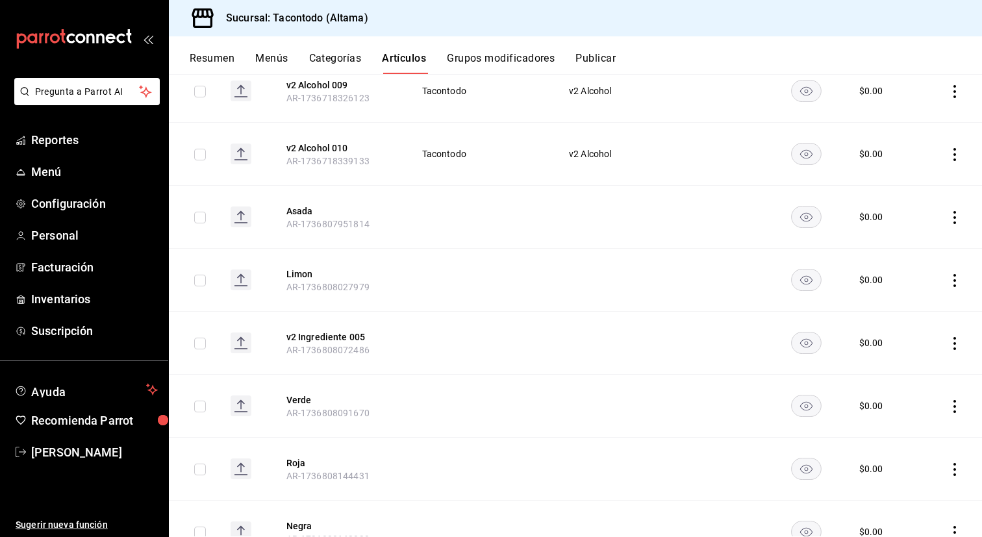
click at [956, 220] on icon "actions" at bounding box center [954, 217] width 13 height 13
click at [904, 302] on span "Eliminar" at bounding box center [915, 300] width 33 height 10
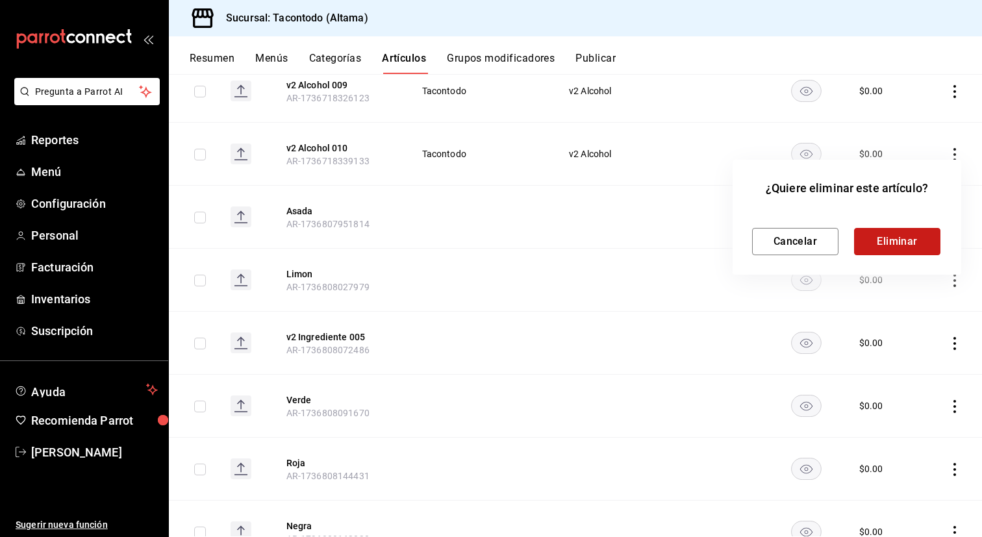
click at [883, 244] on button "Eliminar" at bounding box center [897, 241] width 86 height 27
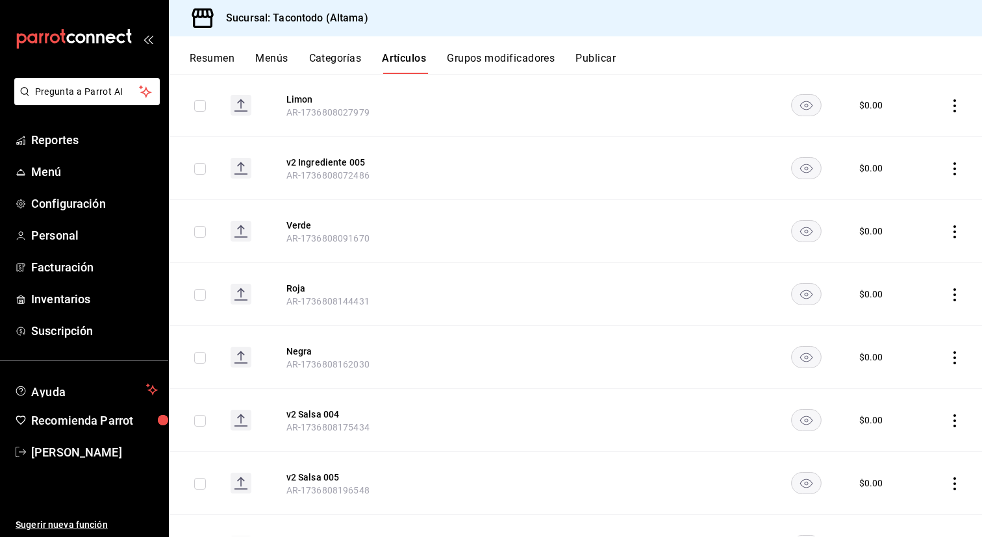
scroll to position [9441, 0]
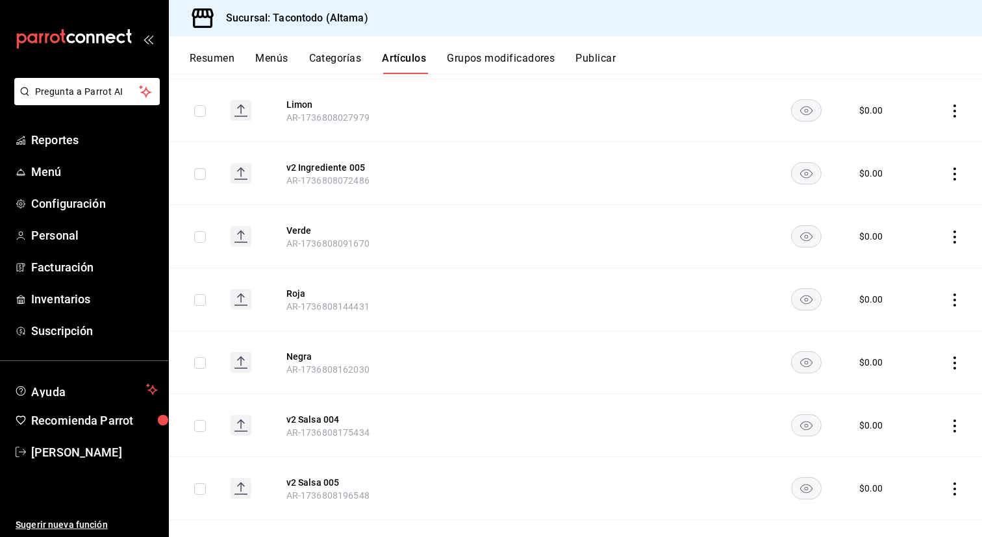
click at [955, 238] on icon "actions" at bounding box center [955, 237] width 3 height 13
click at [916, 313] on span "Eliminar" at bounding box center [916, 320] width 34 height 14
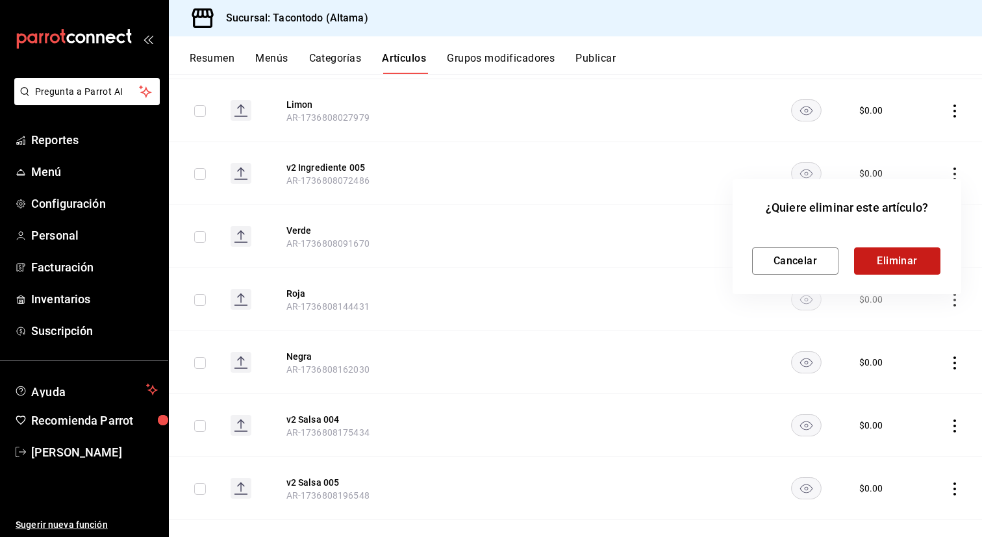
click at [910, 262] on button "Eliminar" at bounding box center [897, 260] width 86 height 27
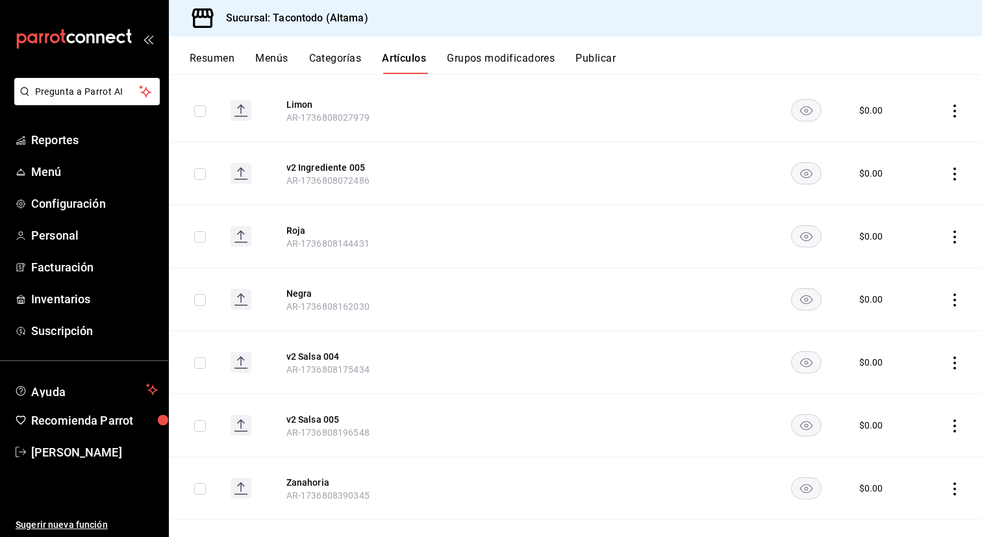
click at [954, 233] on icon "actions" at bounding box center [954, 237] width 13 height 13
click at [907, 317] on span "Eliminar" at bounding box center [915, 319] width 33 height 10
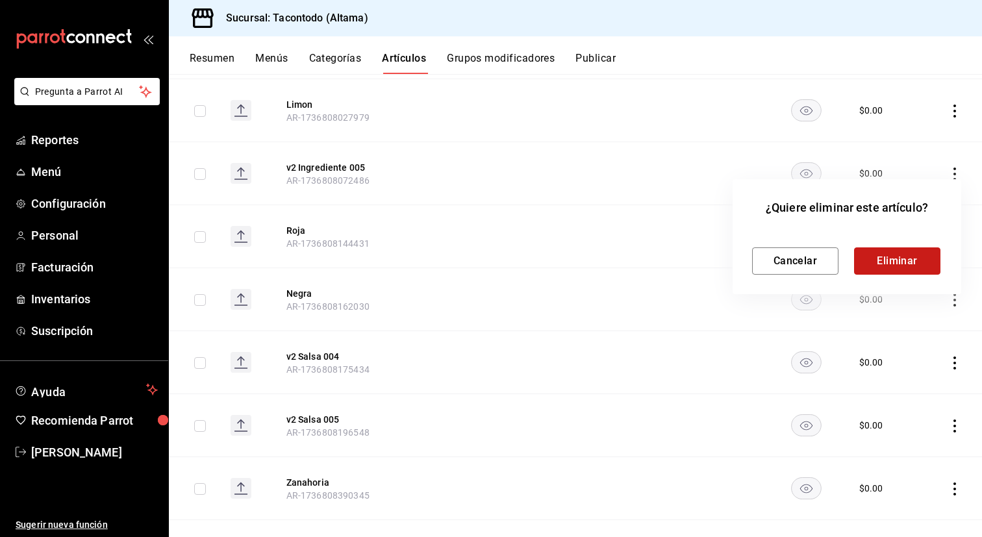
click at [904, 255] on button "Eliminar" at bounding box center [897, 260] width 86 height 27
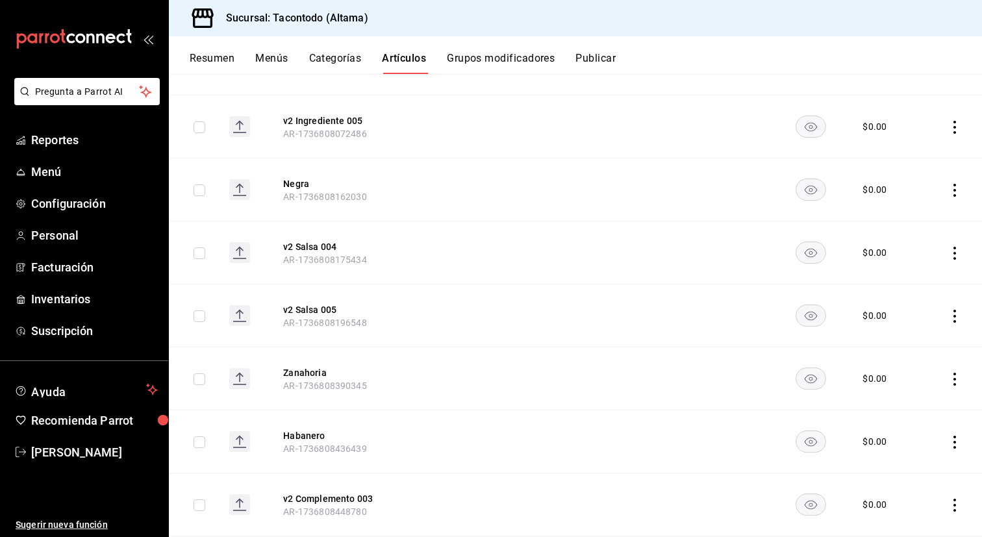
scroll to position [9621, 0]
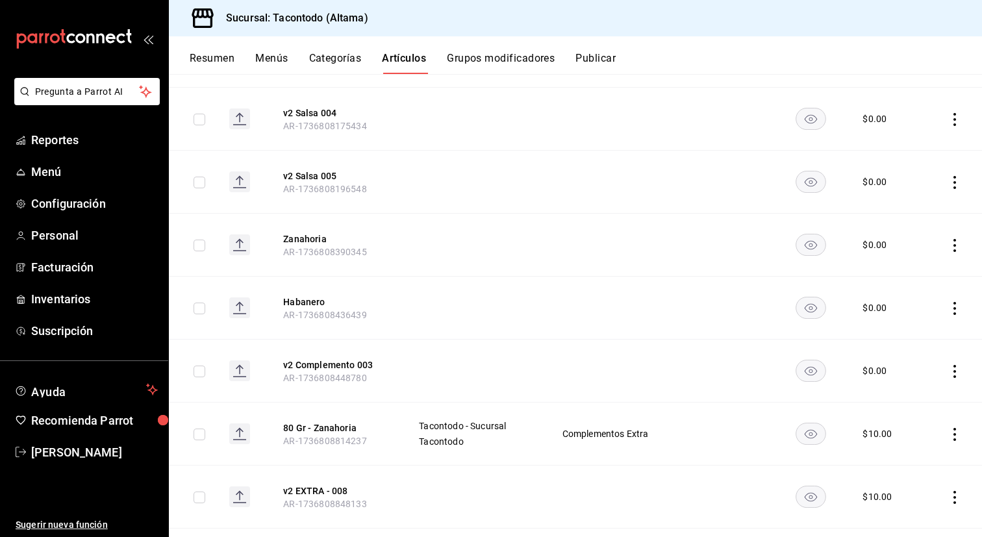
click at [648, 425] on td "Complementos Extra" at bounding box center [615, 434] width 139 height 63
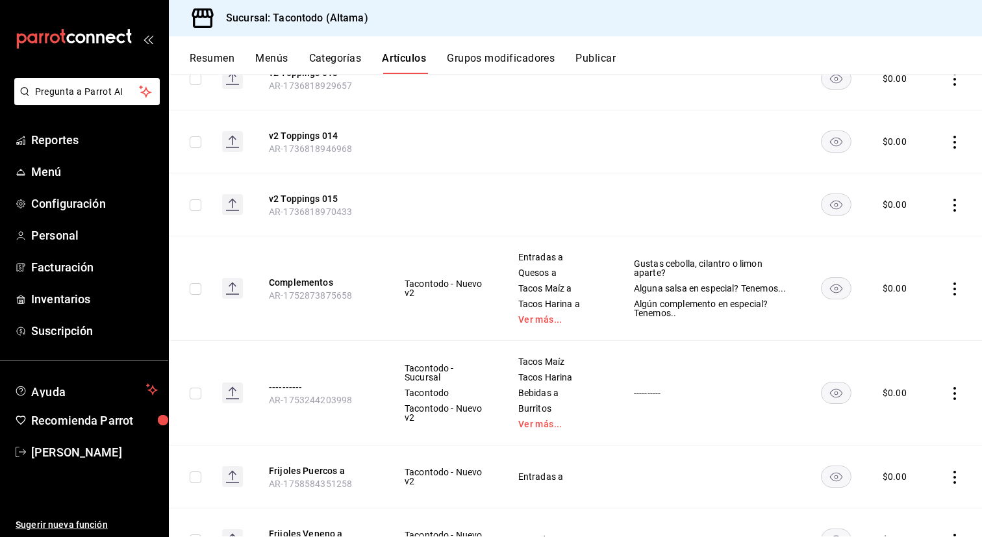
scroll to position [11976, 0]
click at [950, 289] on icon "actions" at bounding box center [954, 288] width 13 height 13
click at [914, 320] on span "Editar" at bounding box center [916, 318] width 34 height 14
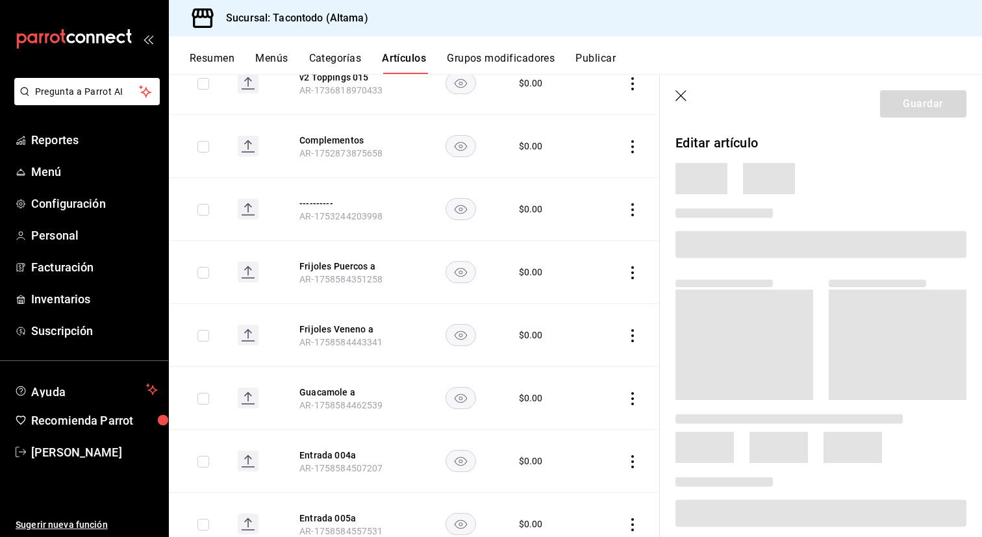
scroll to position [11812, 0]
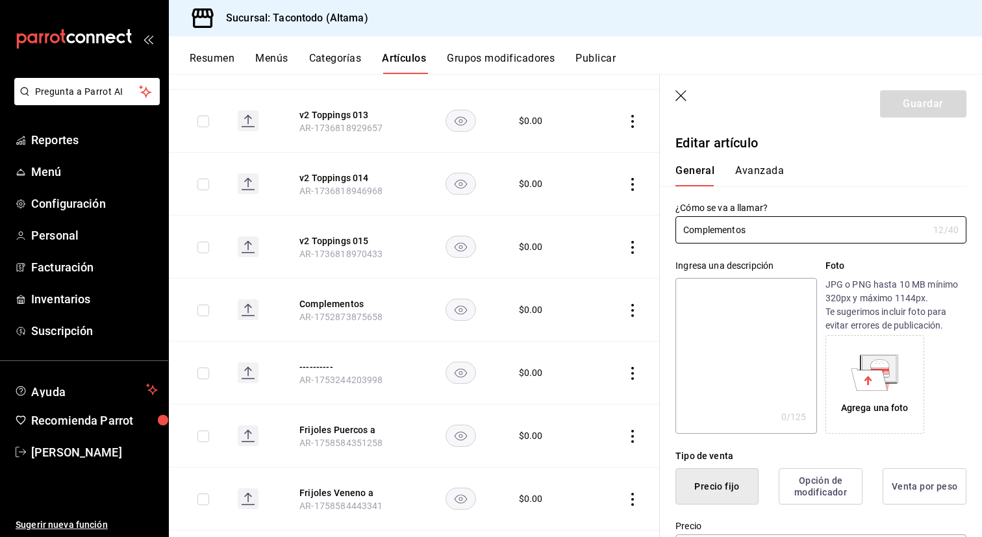
type input "$0.00"
radio input "false"
radio input "true"
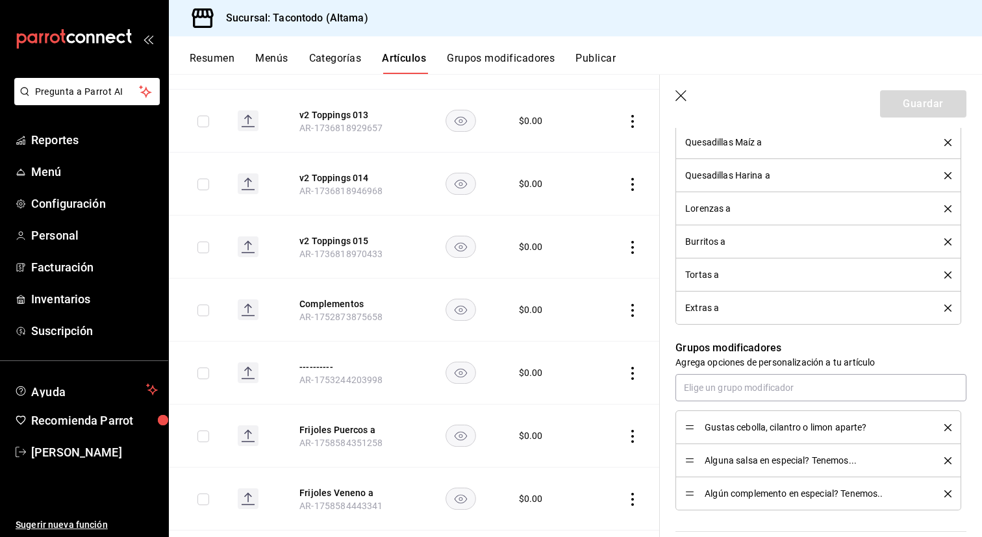
scroll to position [674, 0]
click at [948, 426] on icon "delete" at bounding box center [947, 427] width 7 height 7
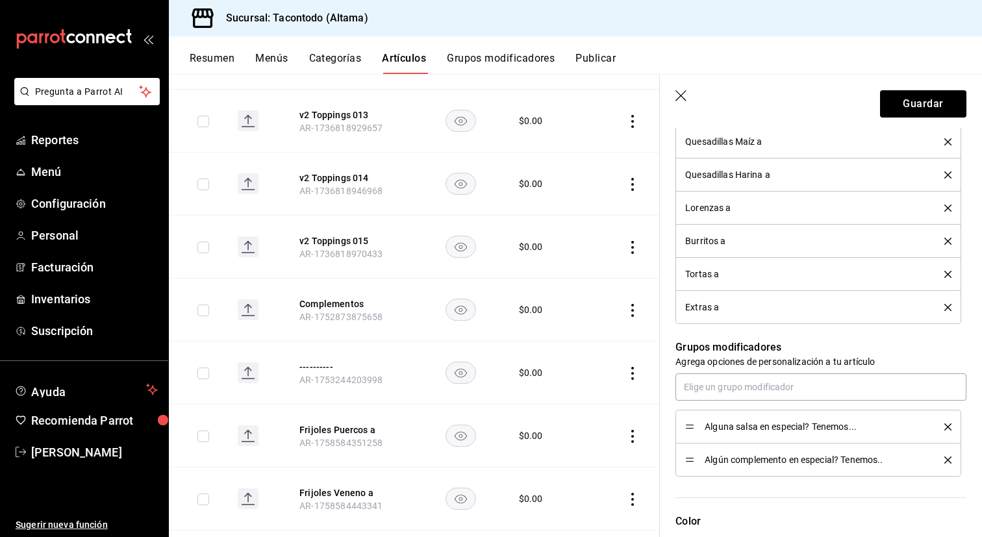
click at [948, 426] on icon "delete" at bounding box center [947, 427] width 7 height 7
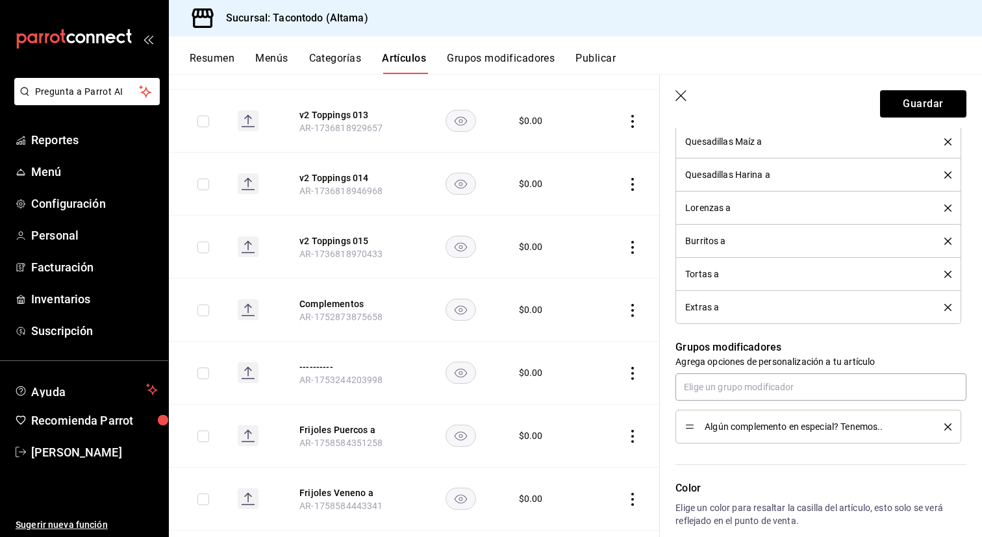
click at [948, 426] on icon "delete" at bounding box center [947, 427] width 7 height 7
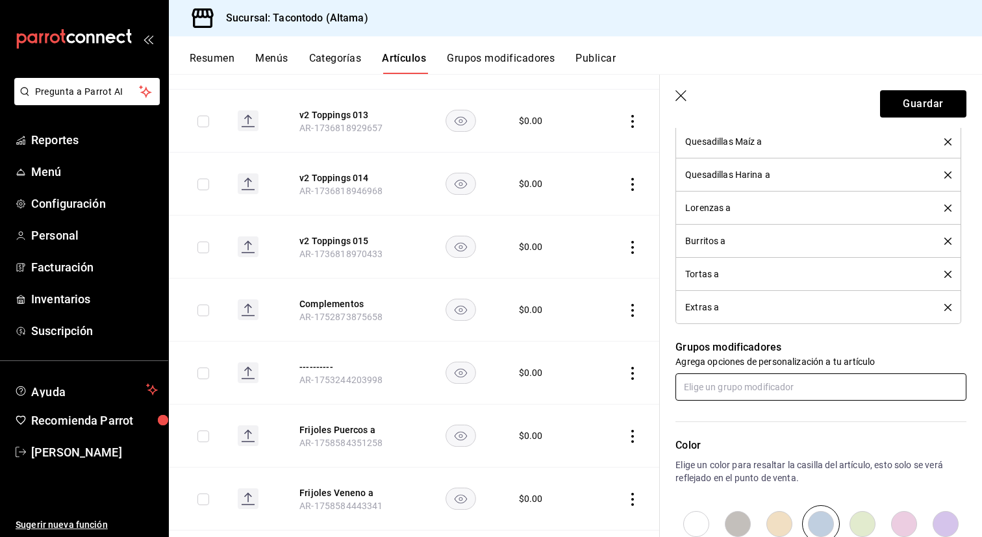
click at [863, 392] on input "text" at bounding box center [821, 386] width 291 height 27
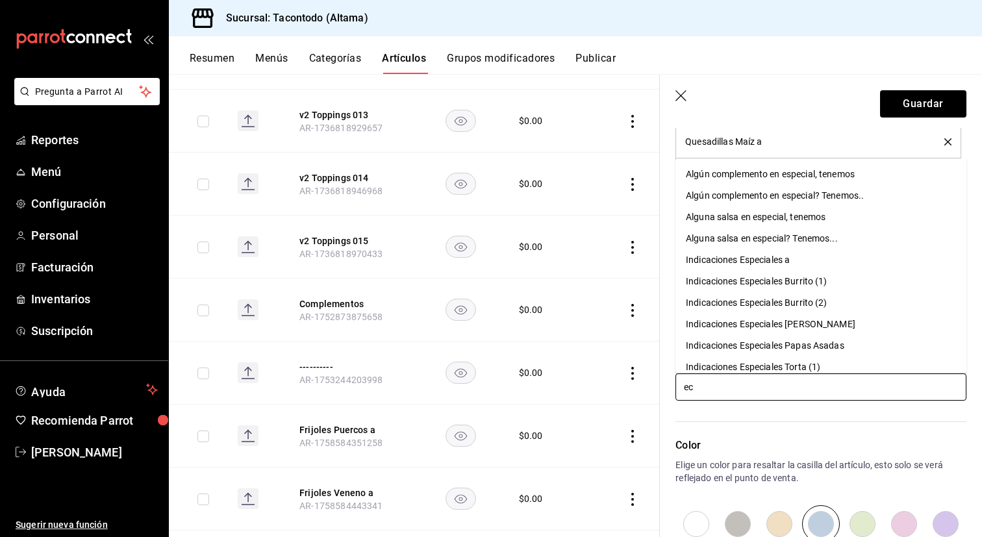
type input "e"
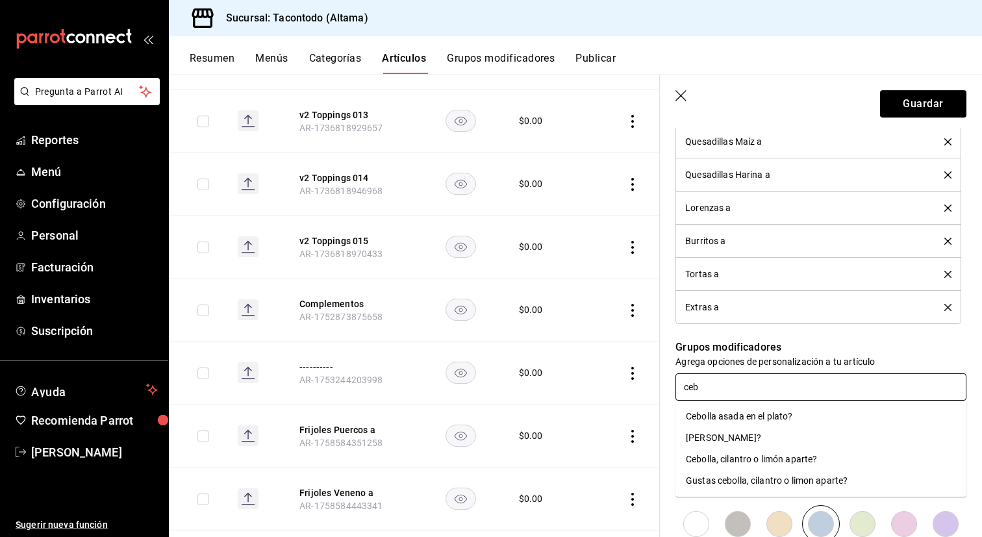
type input "cebo"
click at [844, 459] on li "Cebolla, cilantro o limón aparte?" at bounding box center [821, 459] width 291 height 21
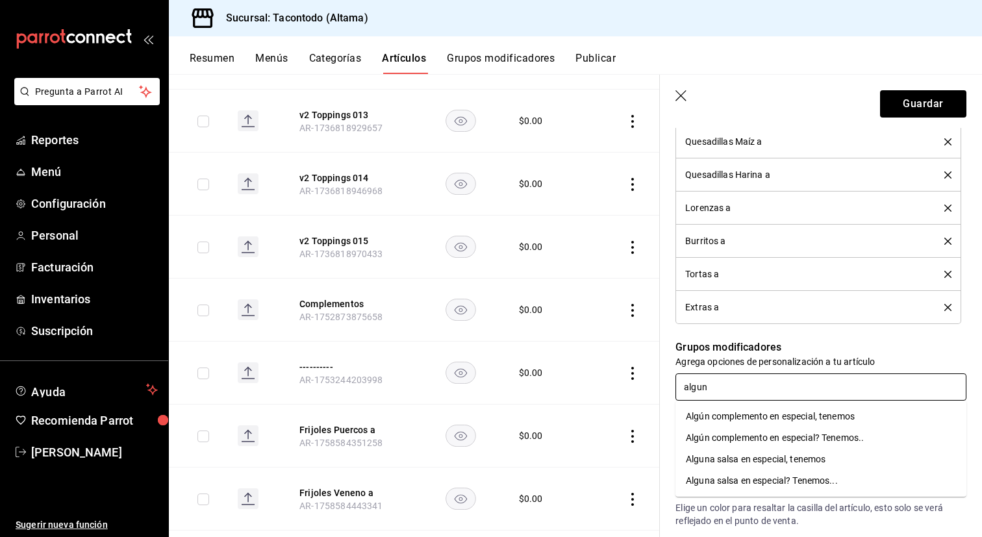
type input "alguna"
click at [822, 416] on div "Alguna salsa en especial, tenemos" at bounding box center [756, 417] width 140 height 14
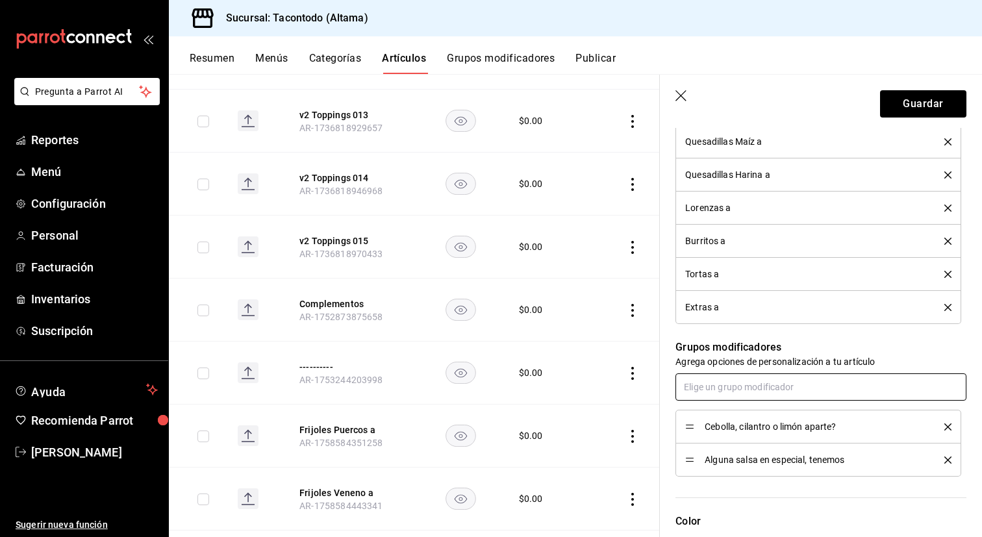
click at [818, 388] on input "text" at bounding box center [821, 386] width 291 height 27
type input "algun c"
click at [794, 423] on div "Algún complemento en especial, tenemos" at bounding box center [770, 417] width 169 height 14
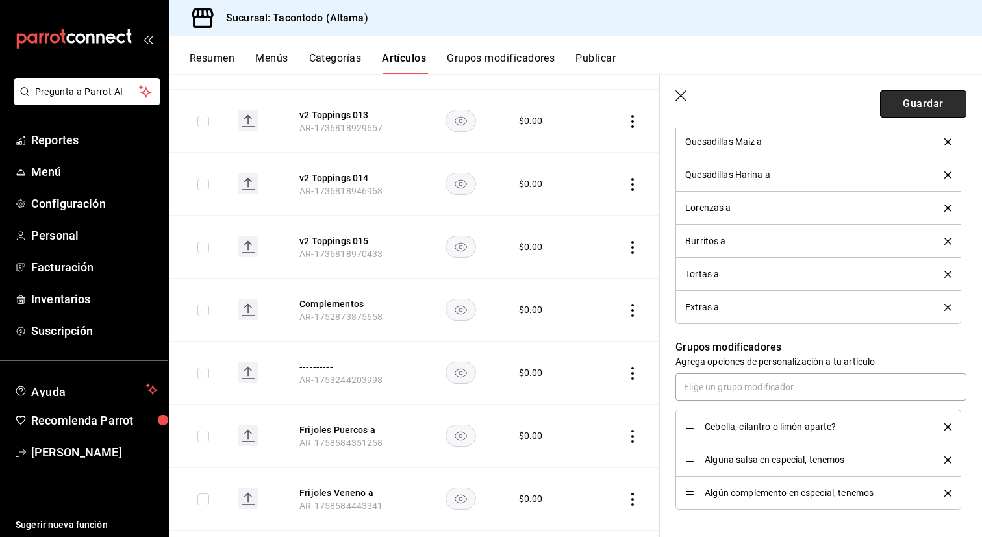
click at [932, 103] on button "Guardar" at bounding box center [923, 103] width 86 height 27
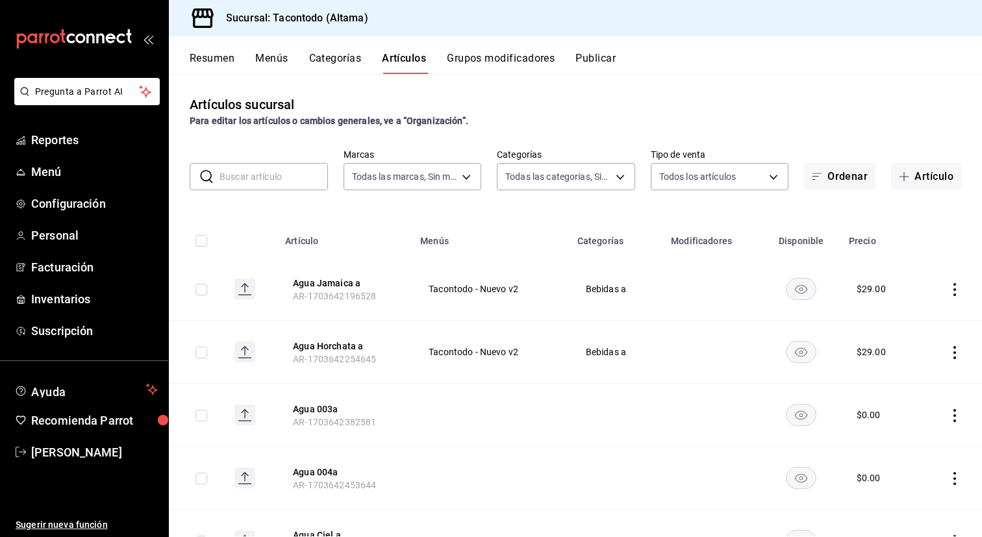
click at [494, 52] on button "Grupos modificadores" at bounding box center [501, 63] width 108 height 22
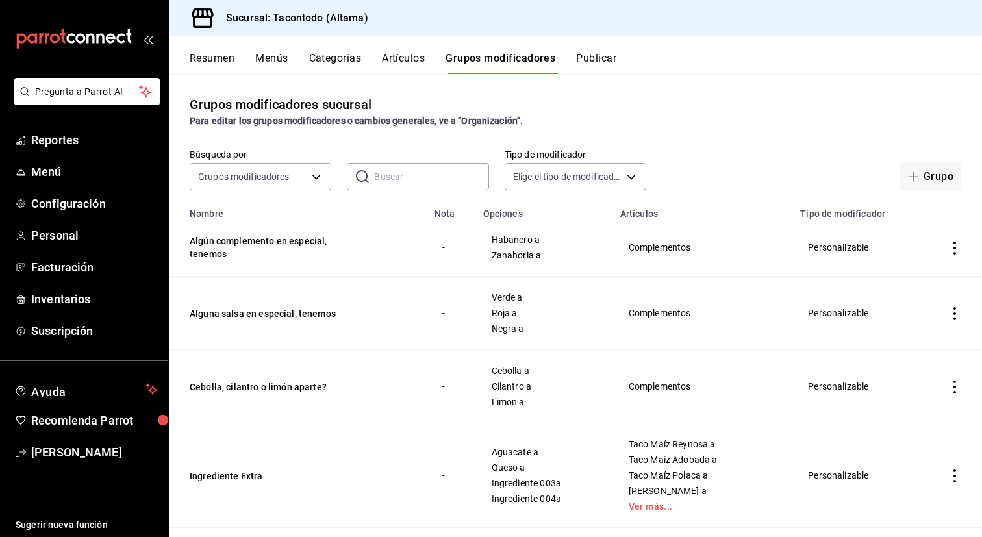
click at [401, 60] on button "Artículos" at bounding box center [403, 63] width 43 height 22
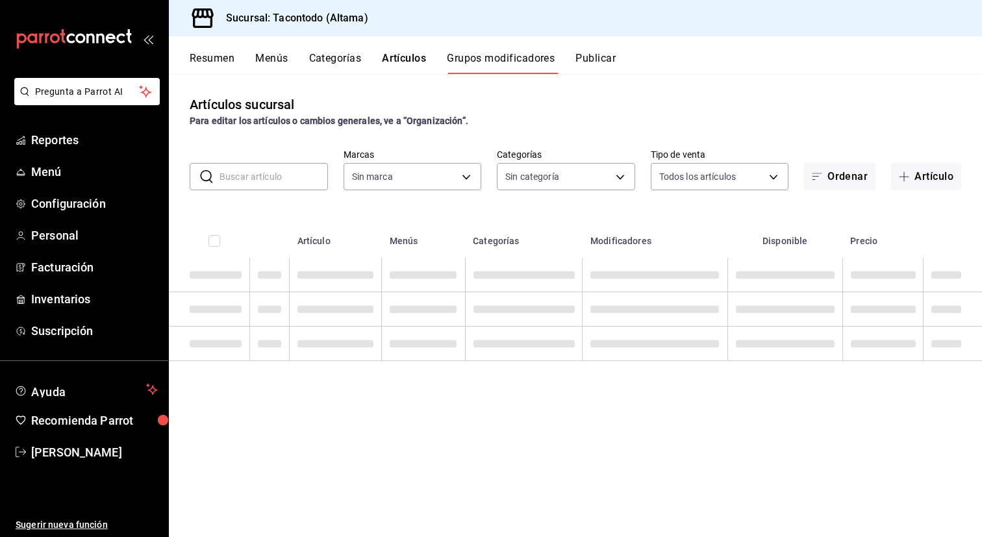
type input "56f755ab-7396-4f10-bb3c-049bffdbebb5"
click at [236, 181] on input "text" at bounding box center [274, 177] width 108 height 26
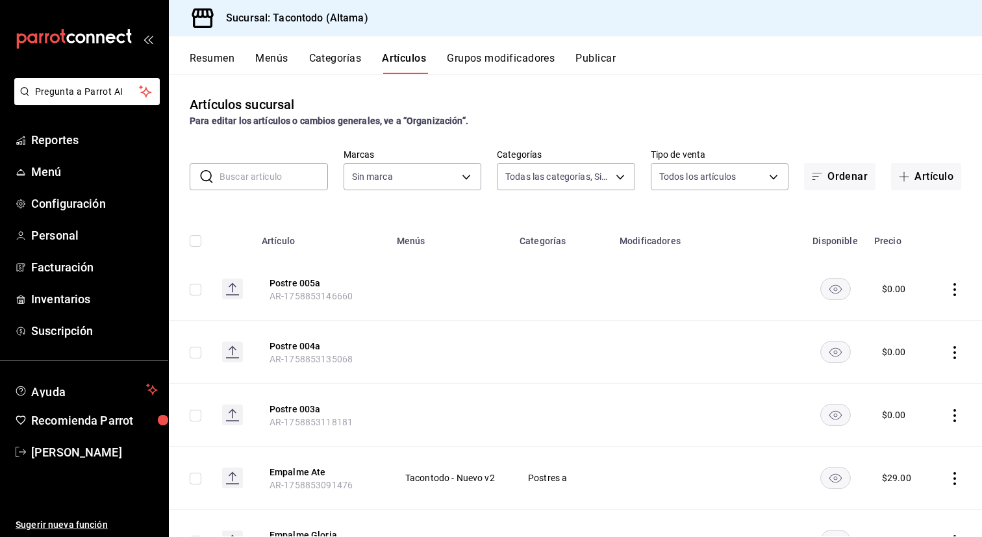
type input "b6b20e4e-2b02-44db-96d9-36fe6830ced0,ea7f118b-53d1-4281-a9de-b1bc2d85afad,d6f6d…"
type input "c"
type input "56f755ab-7396-4f10-bb3c-049bffdbebb5"
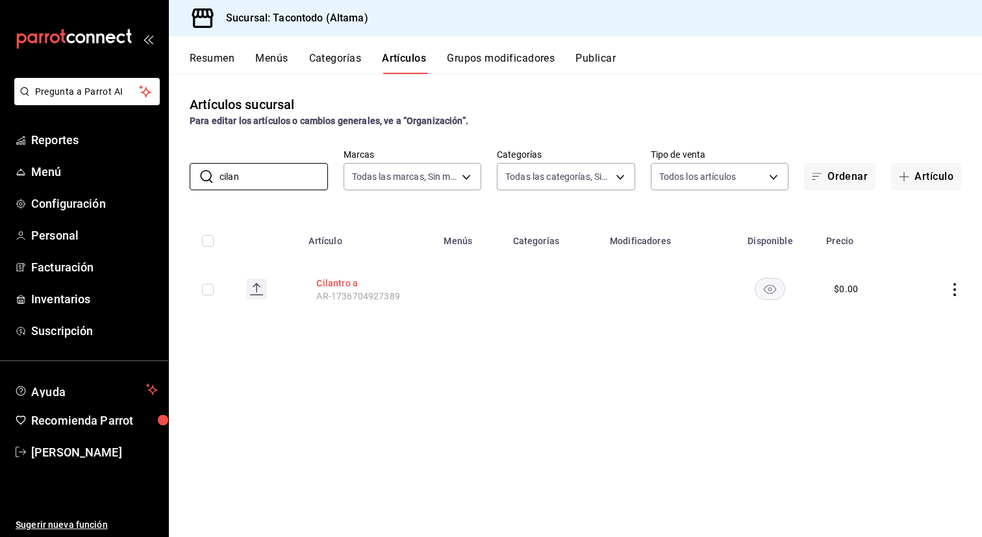
type input "cilan"
click at [353, 279] on button "Cilantro a" at bounding box center [368, 283] width 104 height 13
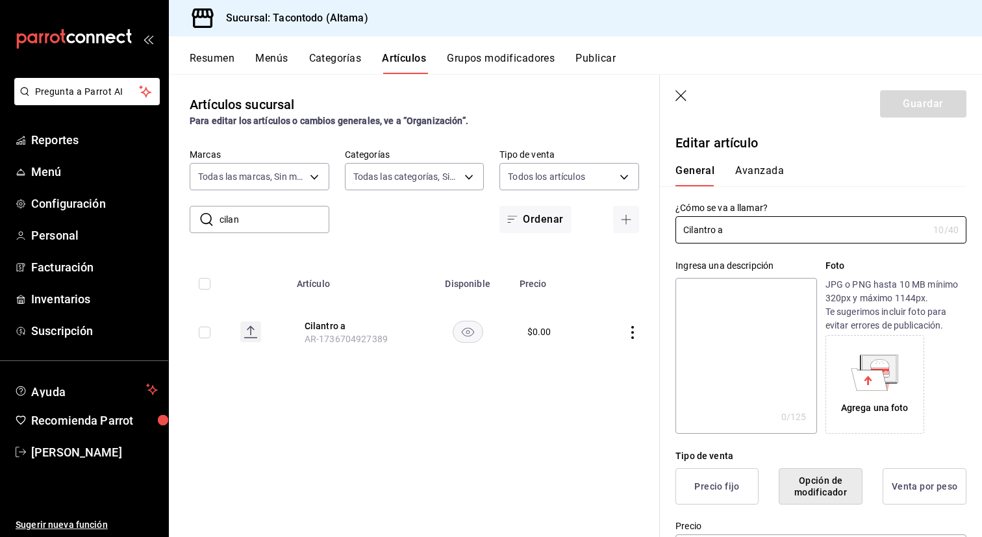
scroll to position [332, 0]
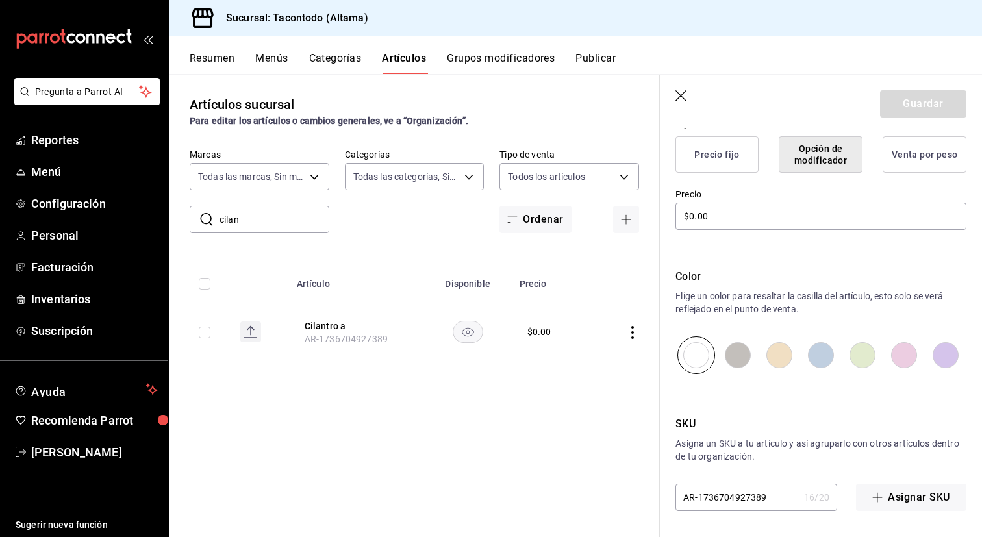
click at [828, 355] on input "radio" at bounding box center [821, 355] width 42 height 38
radio input "true"
click at [952, 105] on button "Guardar" at bounding box center [923, 103] width 86 height 27
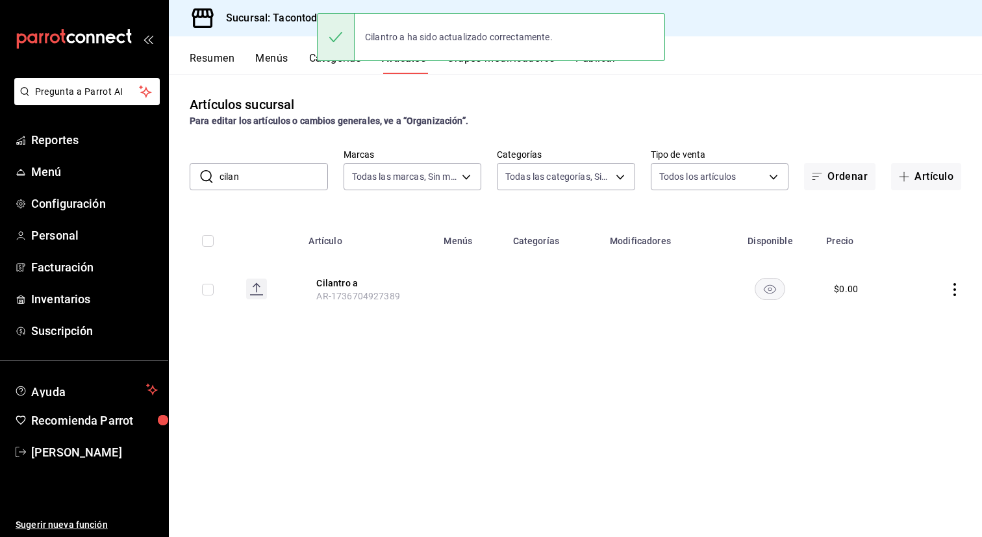
click at [268, 179] on input "cilan" at bounding box center [274, 177] width 108 height 26
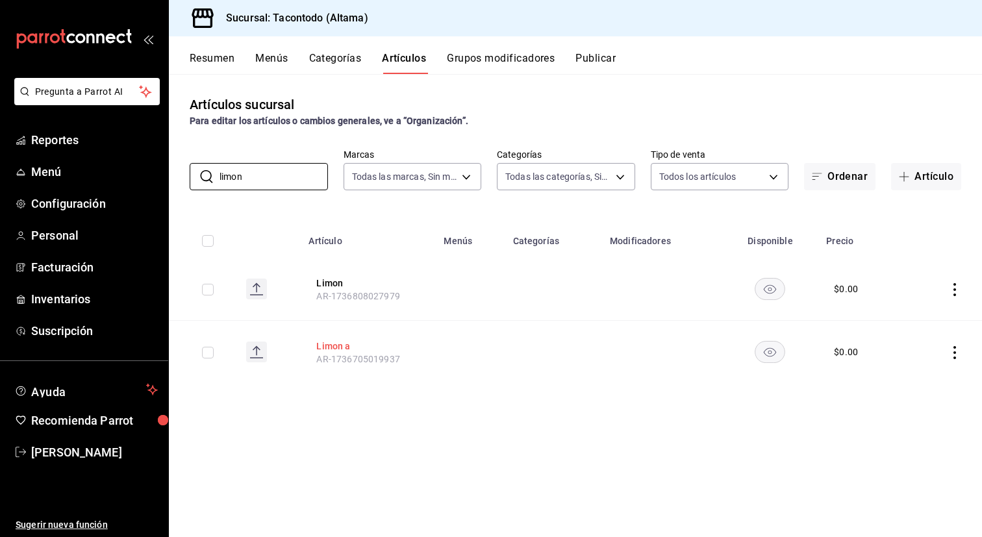
type input "limon"
click at [327, 340] on button "Limon a" at bounding box center [368, 346] width 104 height 13
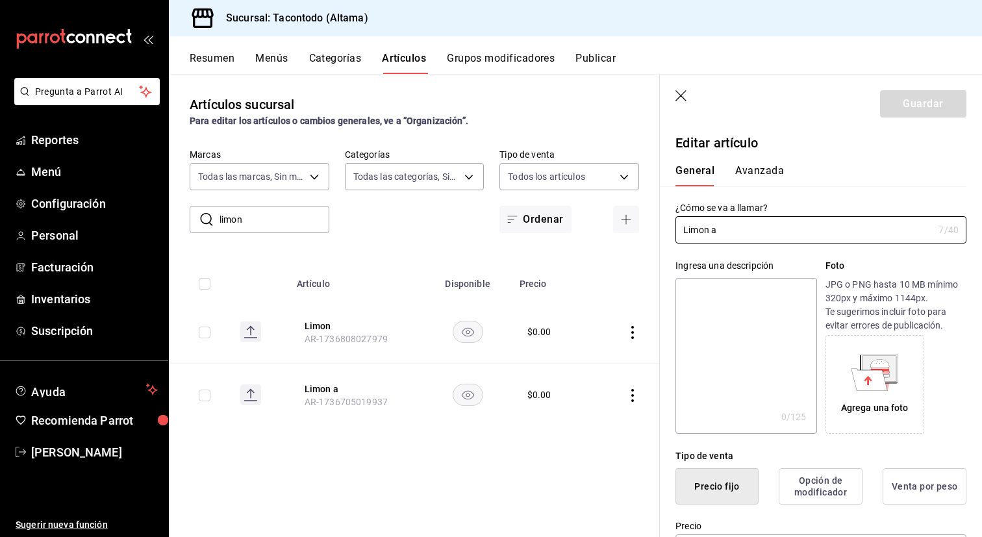
type input "$0.00"
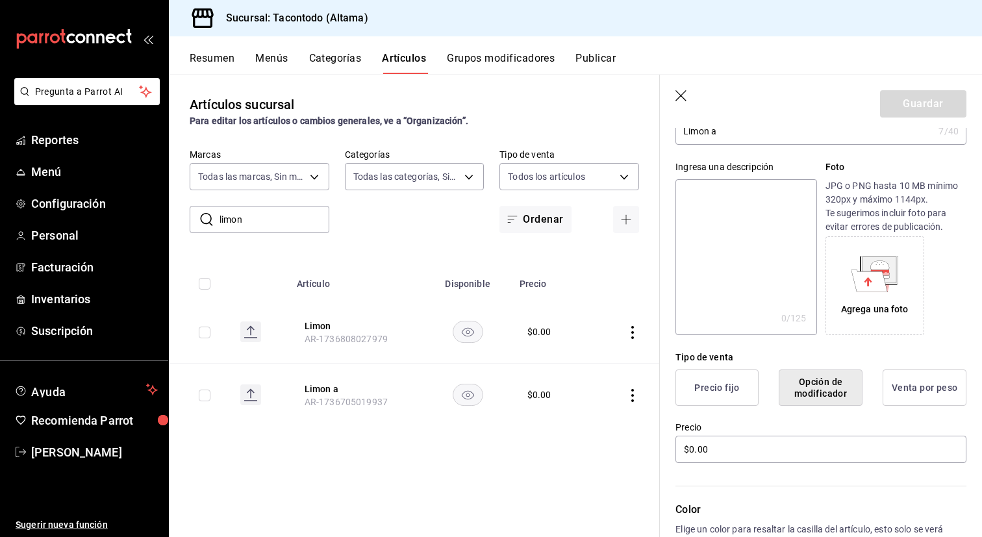
scroll to position [332, 0]
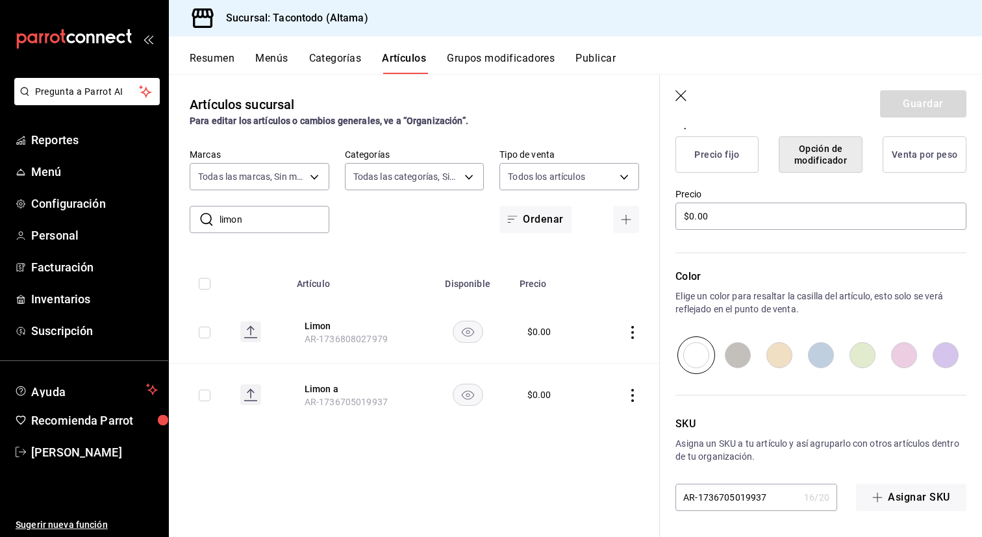
click at [821, 356] on input "radio" at bounding box center [821, 355] width 42 height 38
radio input "true"
click at [928, 103] on button "Guardar" at bounding box center [923, 103] width 86 height 27
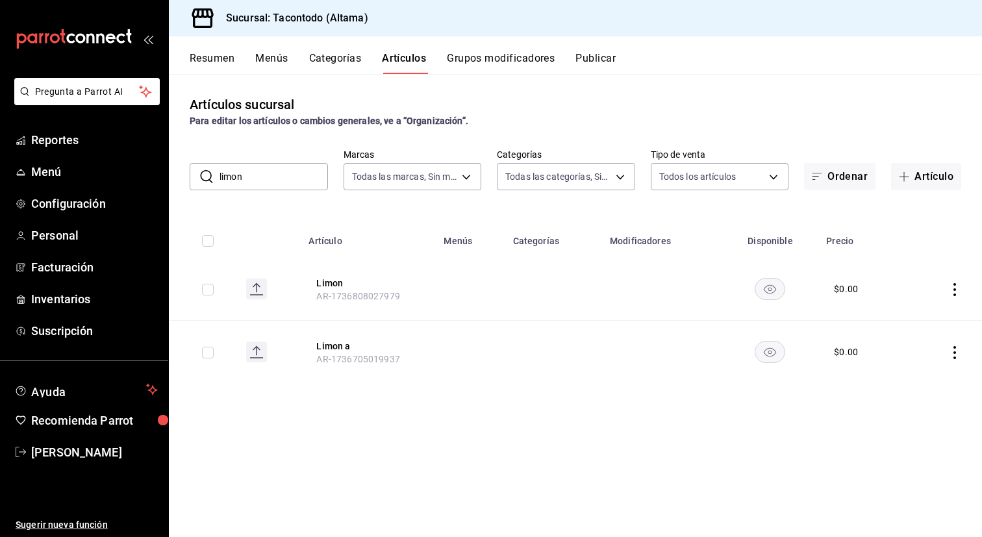
click at [353, 64] on button "Categorías" at bounding box center [335, 63] width 53 height 22
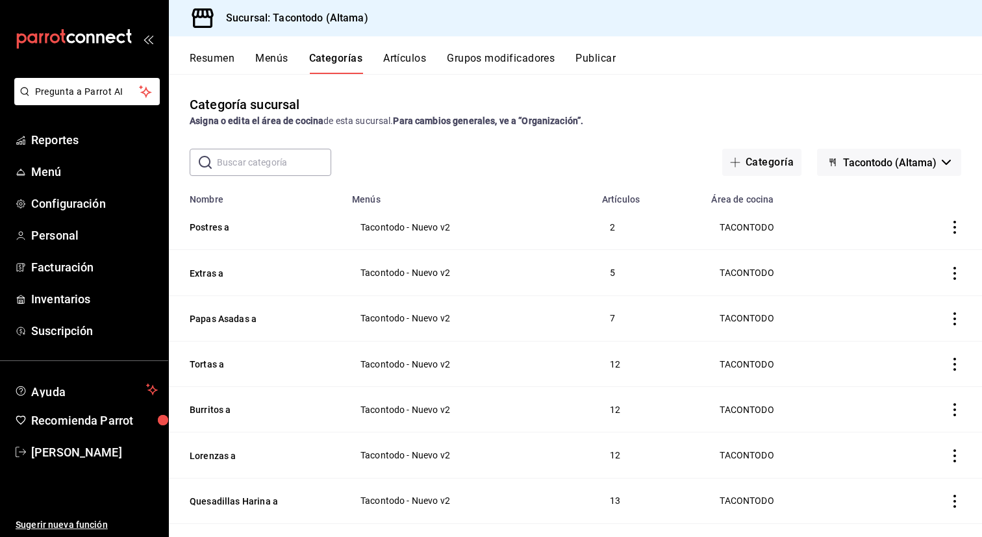
click at [264, 62] on button "Menús" at bounding box center [271, 63] width 32 height 22
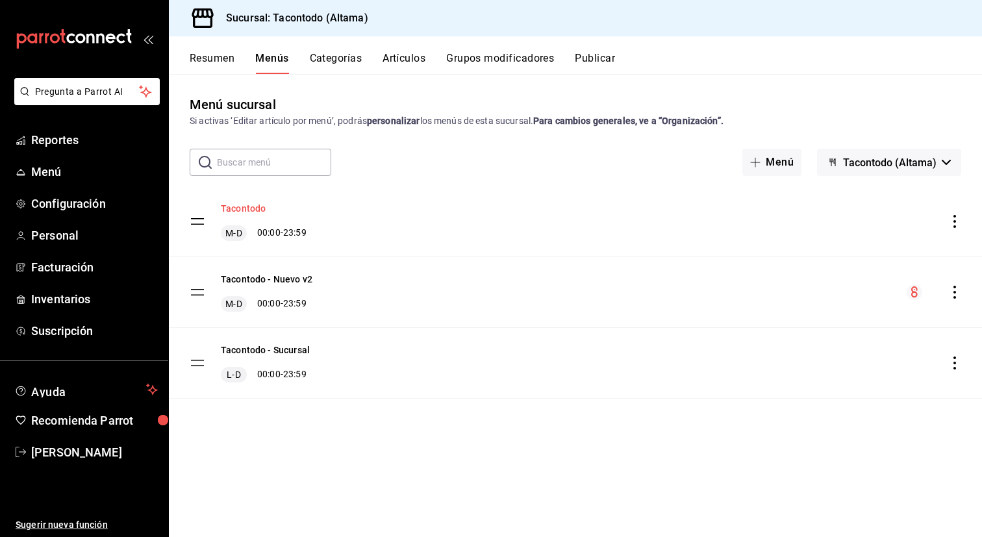
click at [254, 210] on button "Tacontodo" at bounding box center [243, 208] width 45 height 13
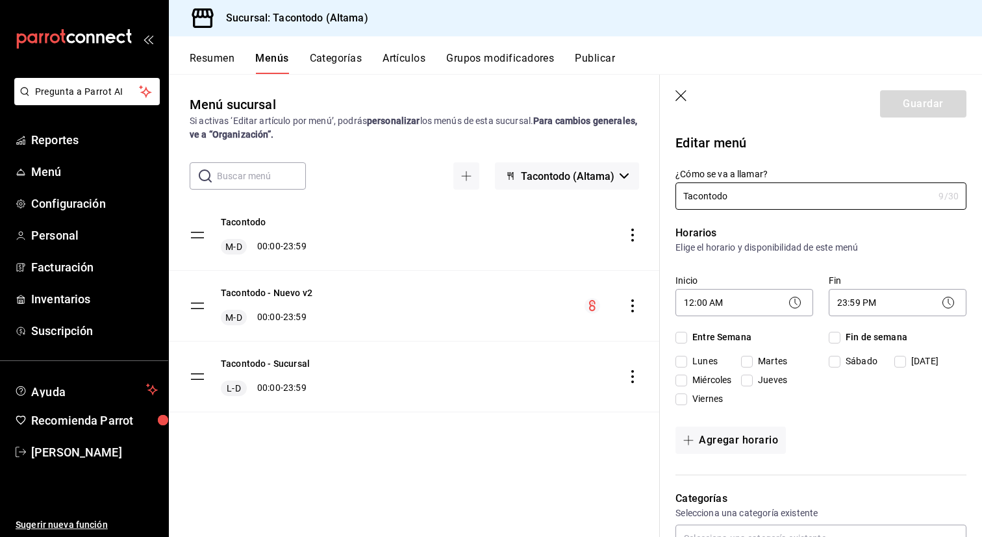
checkbox input "true"
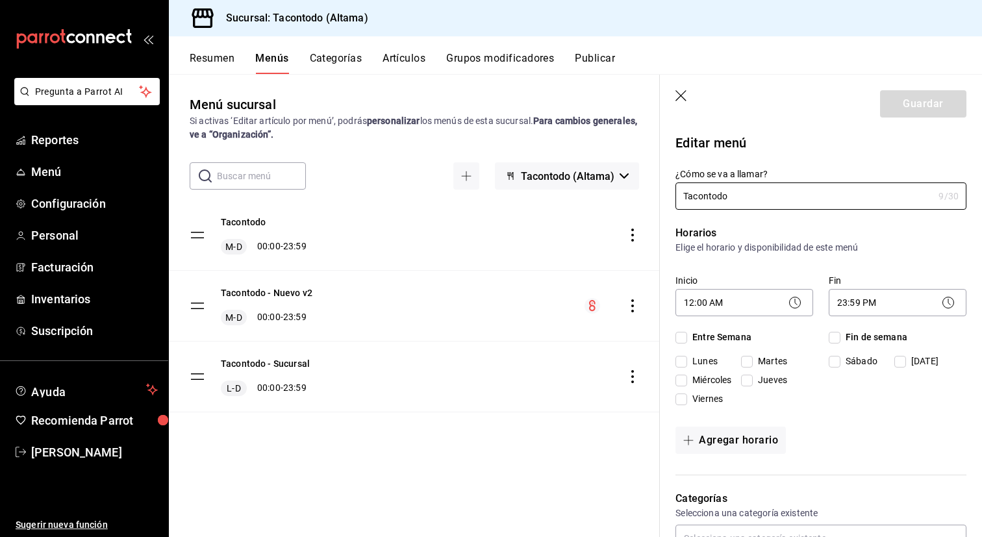
checkbox input "true"
click at [767, 196] on input "Tacontodo" at bounding box center [805, 196] width 258 height 26
type input "Tacontodo - Altama"
click at [915, 102] on button "Guardar" at bounding box center [923, 103] width 86 height 27
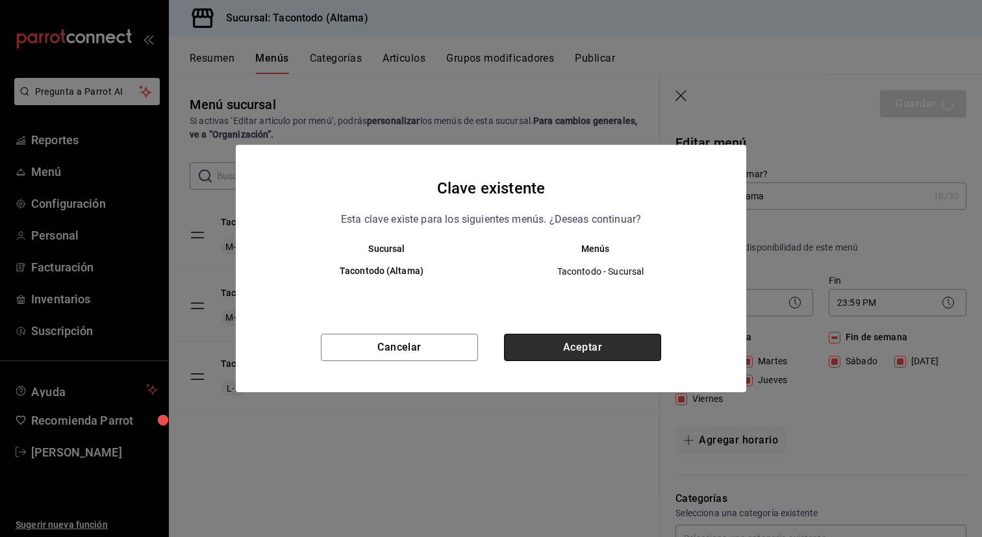
click at [574, 346] on button "Aceptar" at bounding box center [582, 347] width 157 height 27
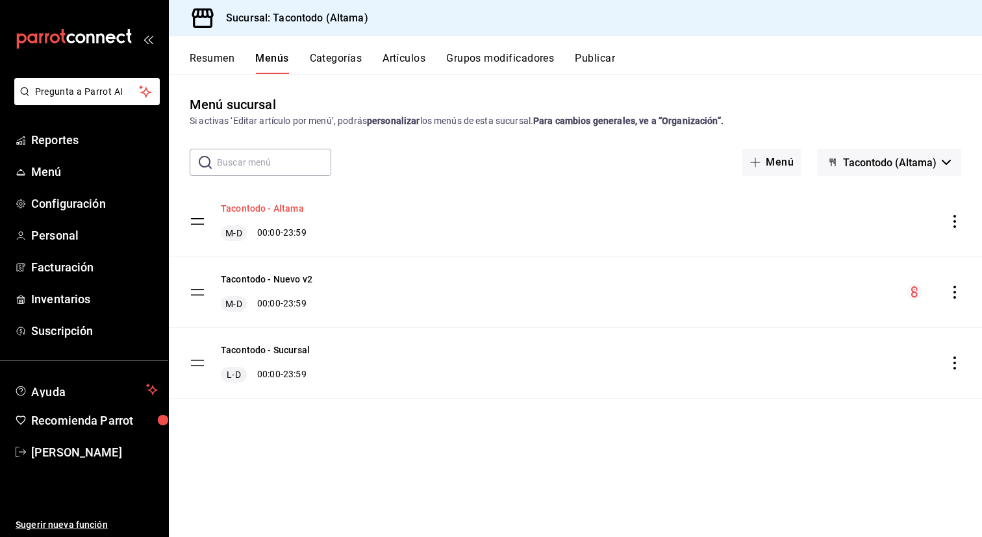
click at [283, 207] on button "Tacontodo - Altama" at bounding box center [262, 208] width 83 height 13
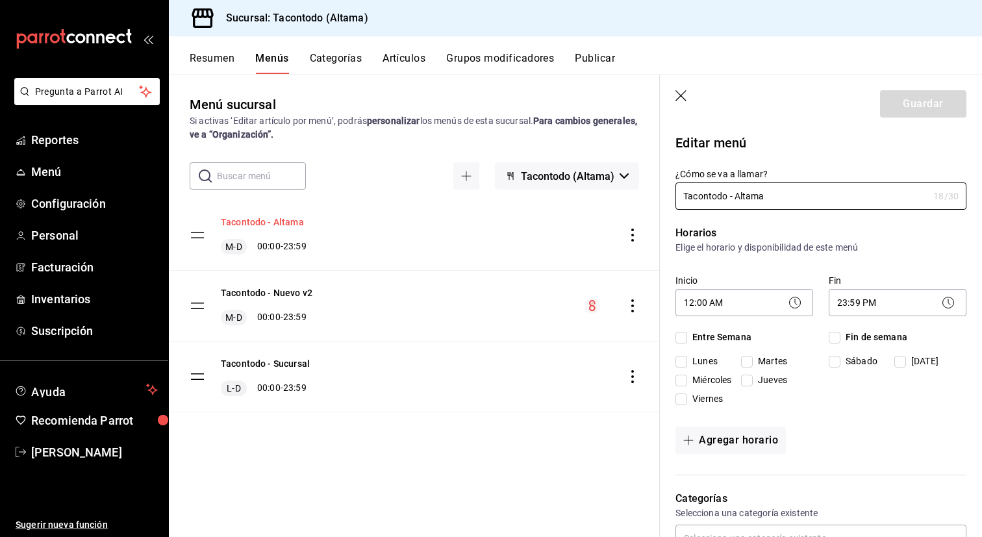
checkbox input "true"
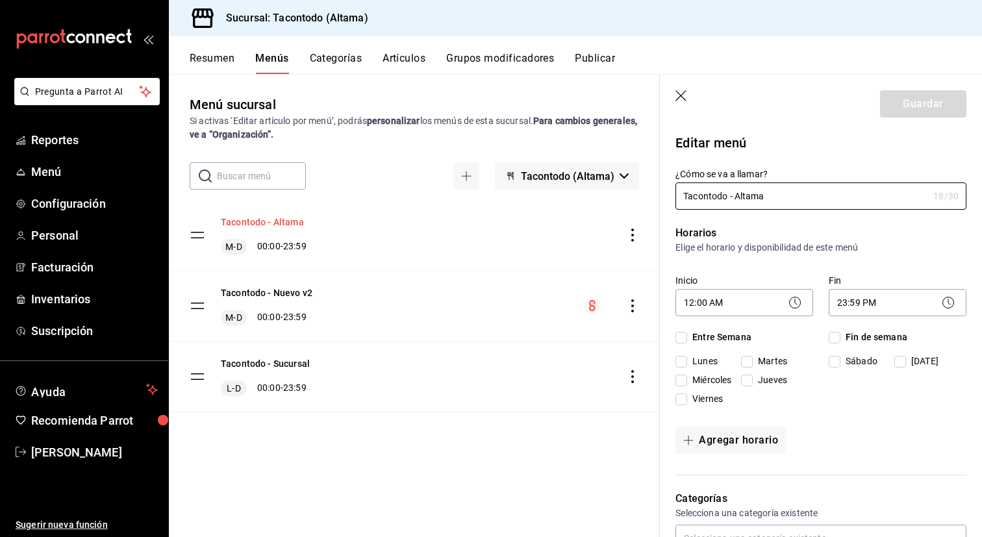
checkbox input "true"
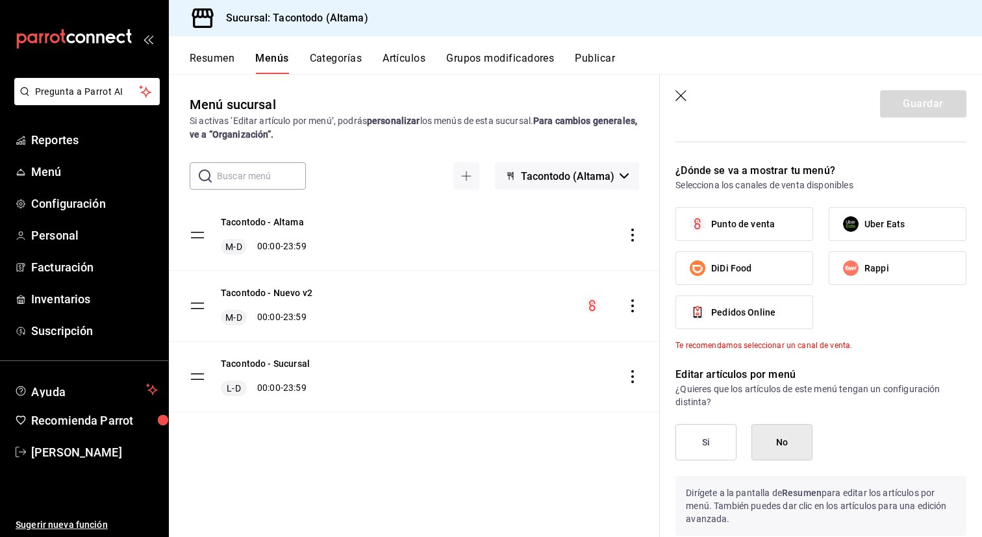
scroll to position [974, 0]
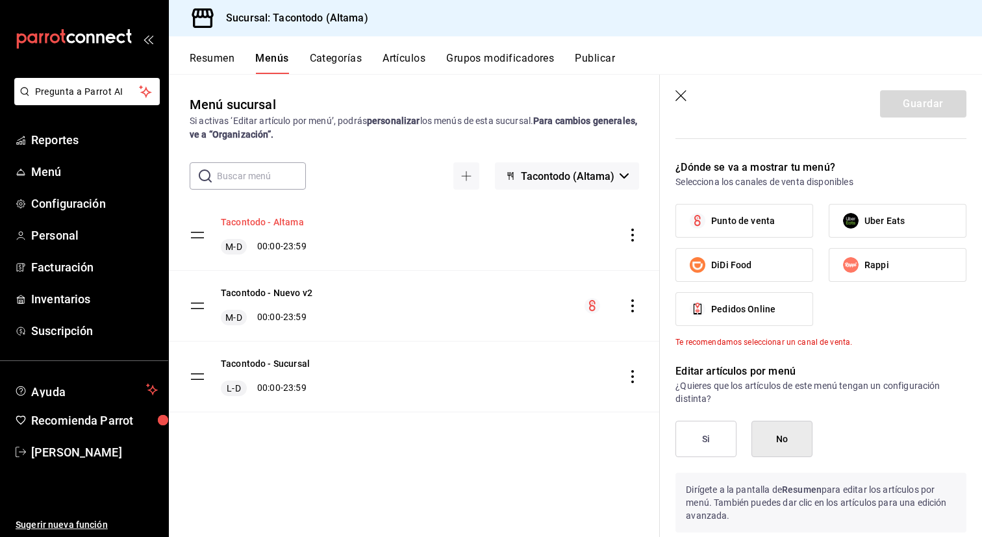
click at [279, 225] on button "Tacontodo - Altama" at bounding box center [262, 222] width 83 height 13
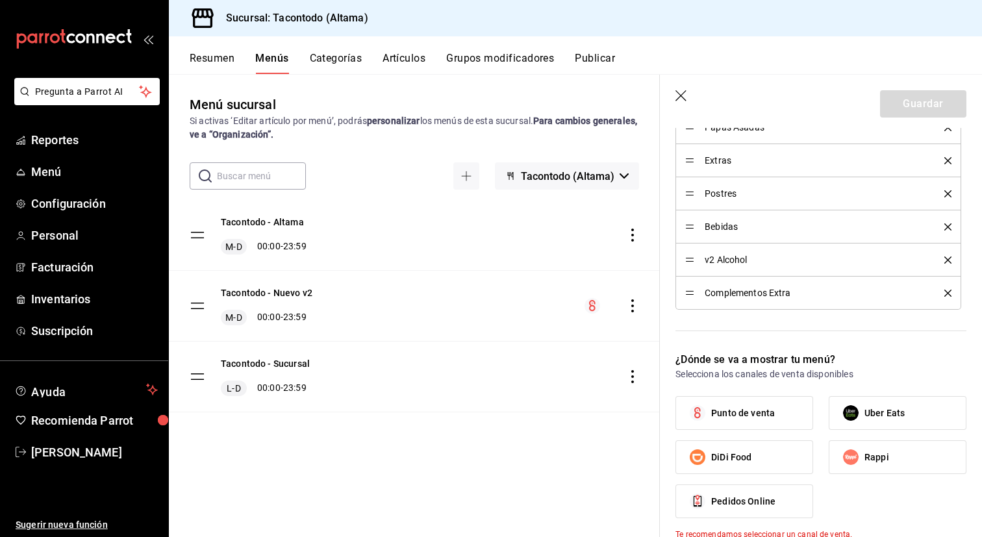
scroll to position [823, 0]
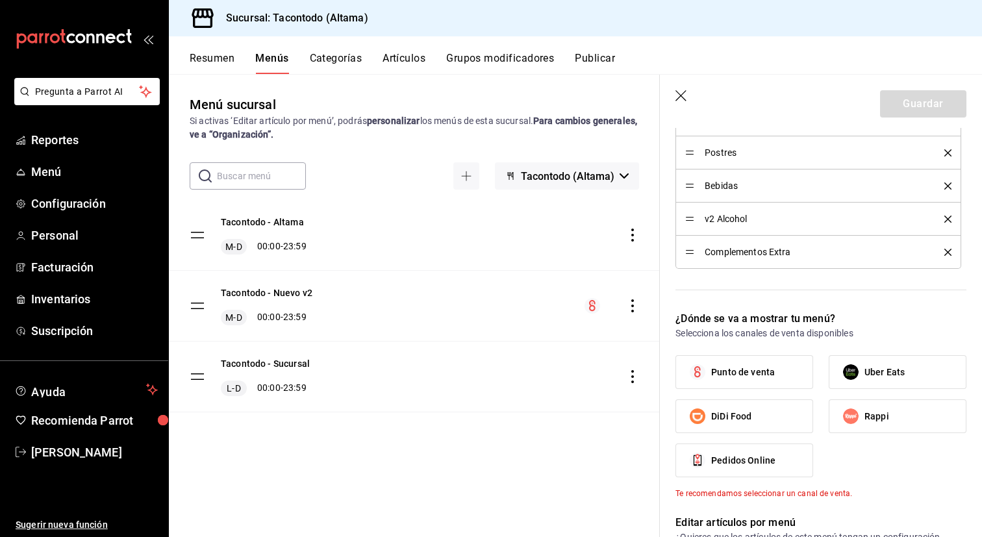
click at [759, 373] on span "Punto de venta" at bounding box center [743, 373] width 64 height 14
click at [711, 373] on input "Punto de venta" at bounding box center [697, 372] width 27 height 27
checkbox input "true"
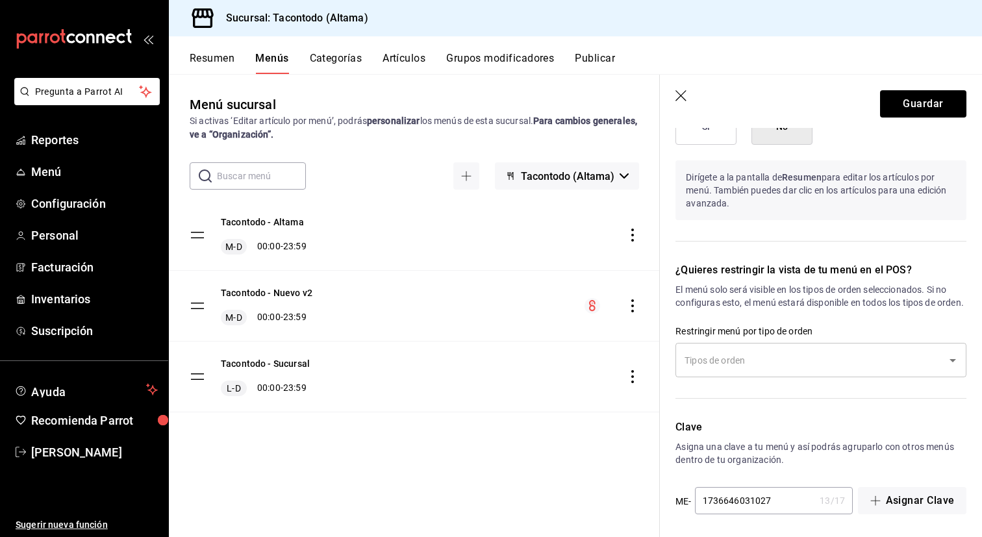
scroll to position [1293, 0]
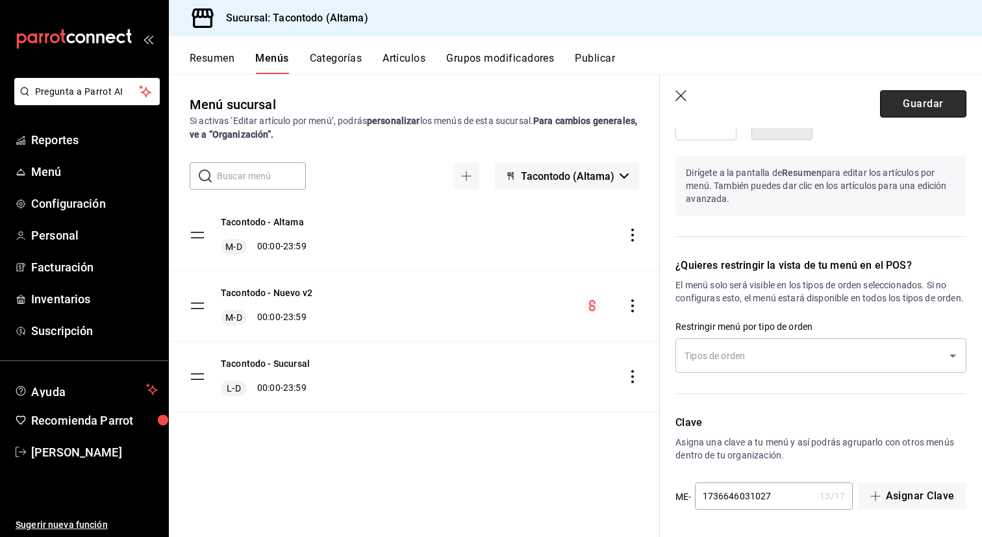
click at [908, 105] on button "Guardar" at bounding box center [923, 103] width 86 height 27
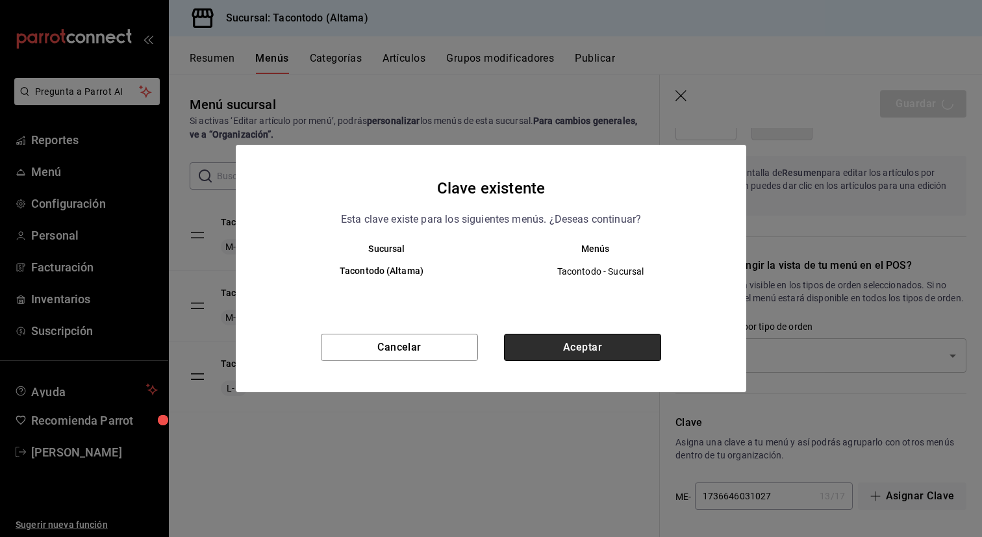
click at [604, 353] on button "Aceptar" at bounding box center [582, 347] width 157 height 27
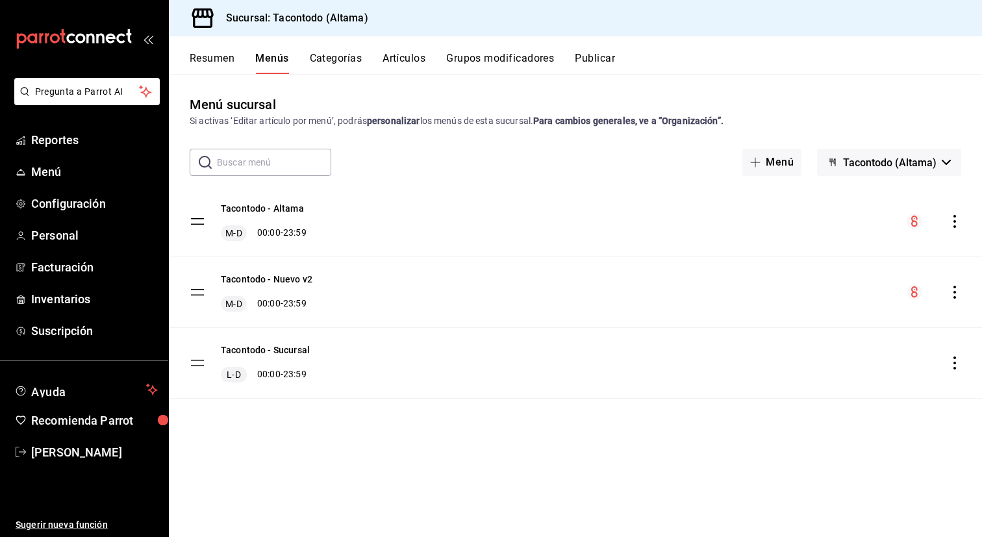
click at [956, 220] on icon "actions" at bounding box center [954, 221] width 13 height 13
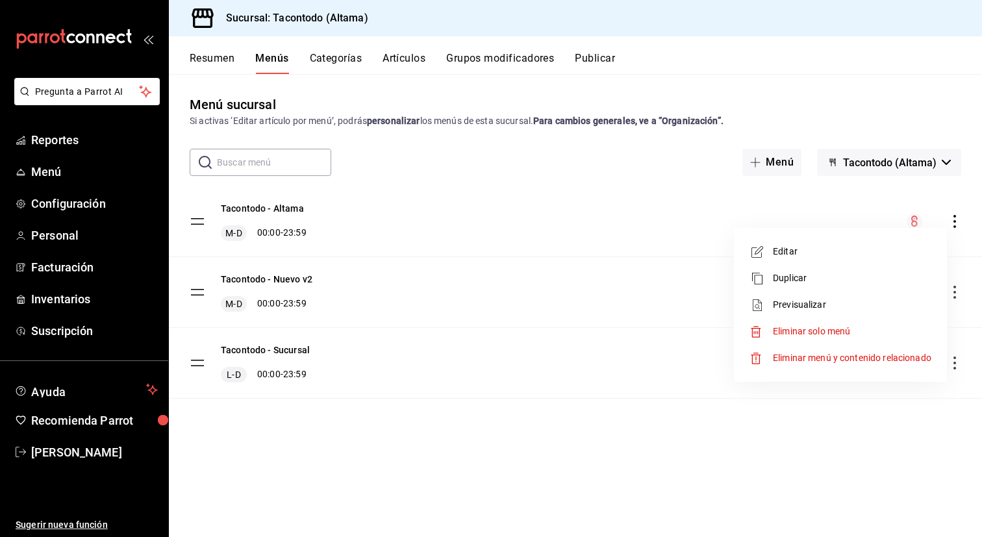
click at [459, 346] on div at bounding box center [491, 268] width 982 height 537
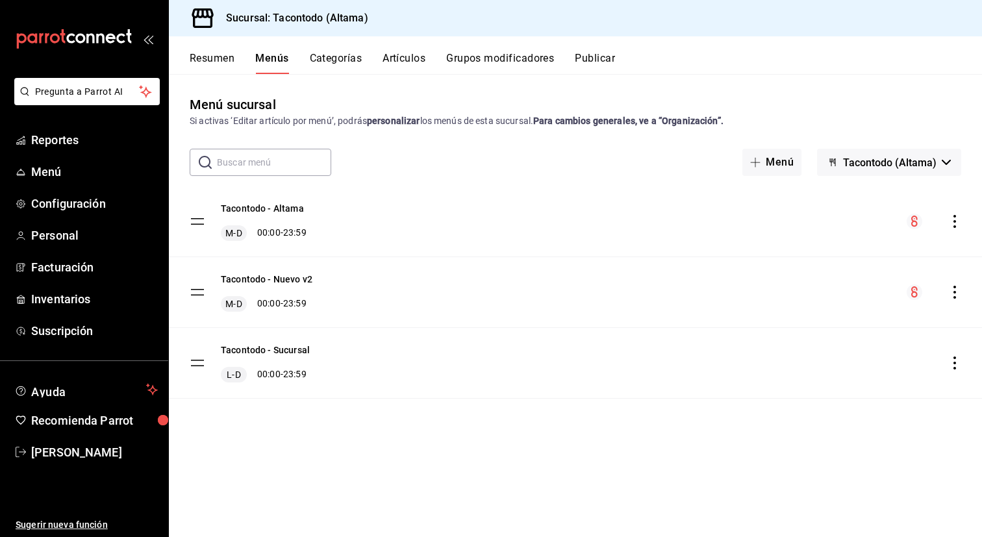
click at [951, 217] on icon "actions" at bounding box center [954, 221] width 13 height 13
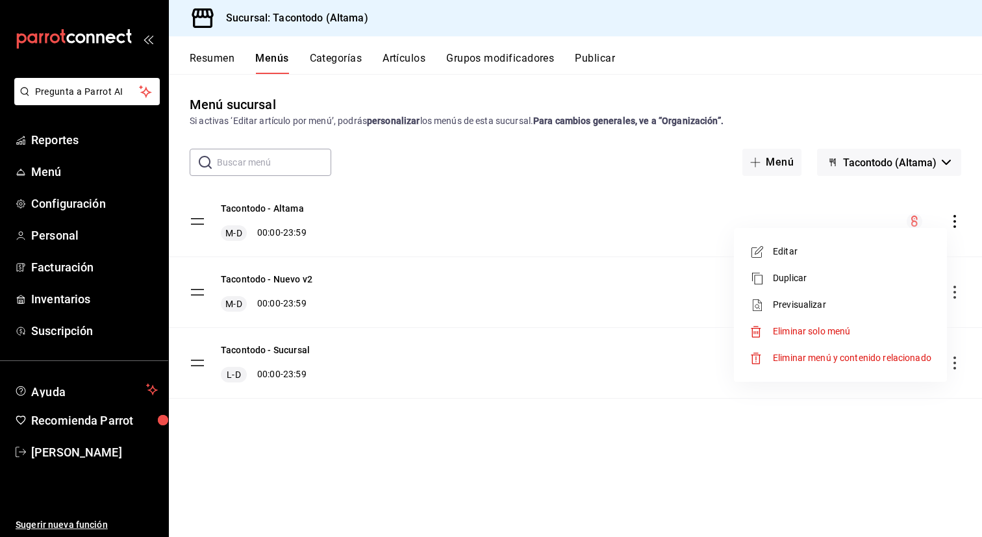
click at [848, 262] on li "Editar" at bounding box center [840, 251] width 203 height 27
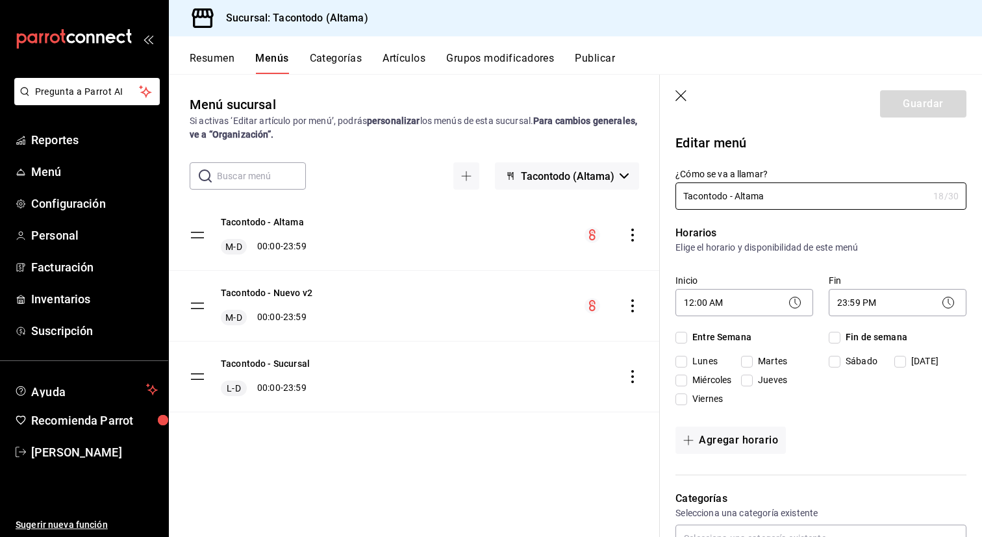
checkbox input "true"
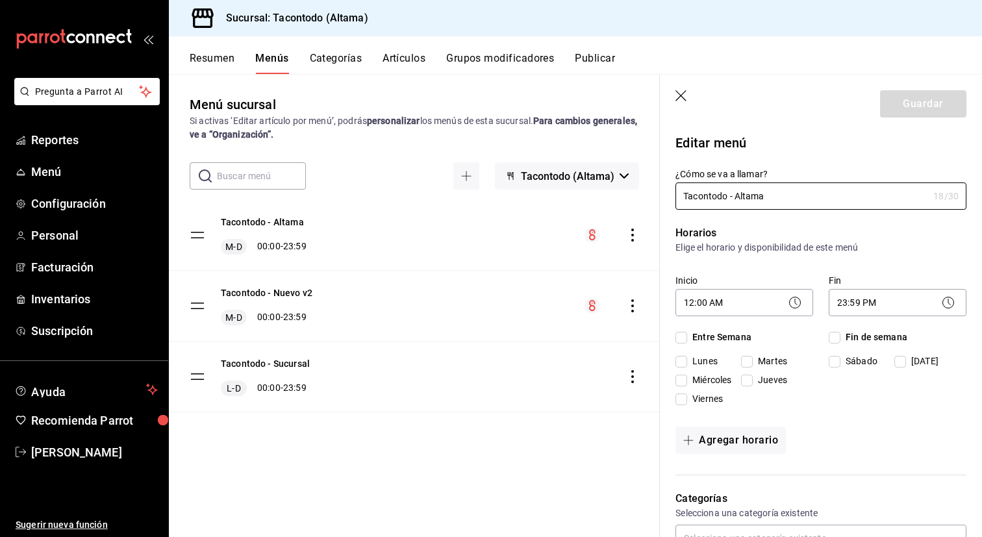
checkbox input "true"
drag, startPoint x: 727, startPoint y: 200, endPoint x: 835, endPoint y: 201, distance: 107.8
click at [835, 201] on input "Tacontodo - Altama" at bounding box center [802, 196] width 253 height 26
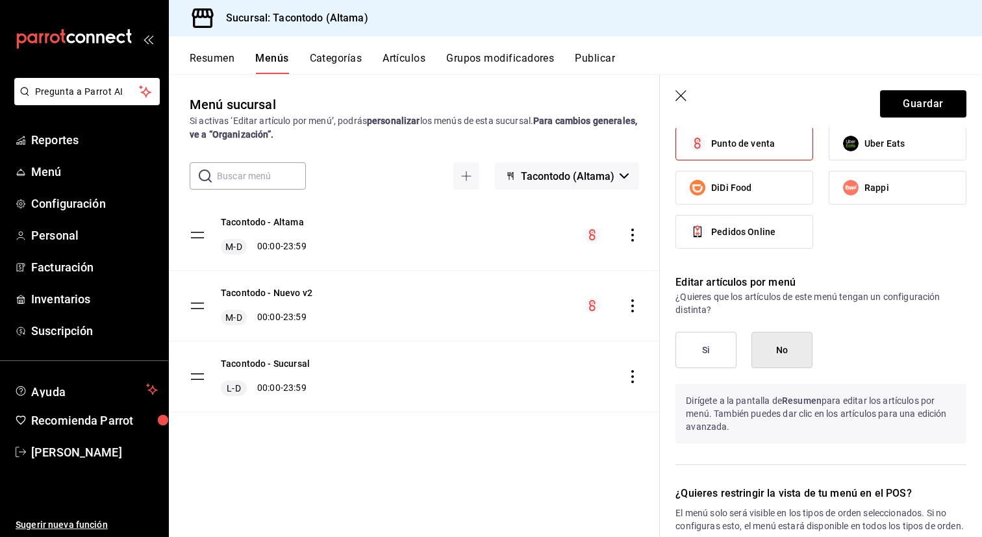
scroll to position [950, 0]
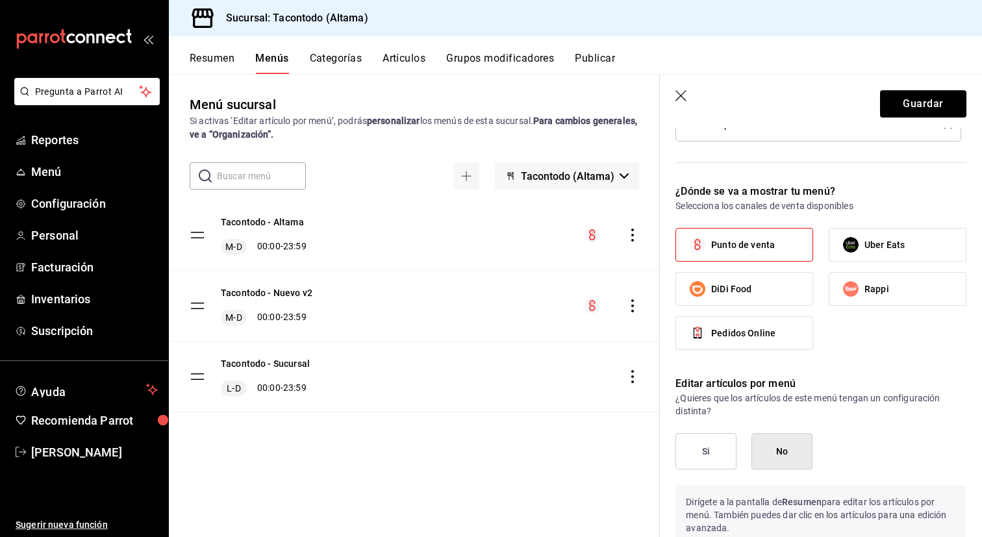
type input "Tacontodo"
click at [774, 262] on div "Punto de venta Uber Eats DiDi Food Rappi Pedidos Online" at bounding box center [821, 294] width 291 height 133
click at [777, 255] on label "Punto de venta" at bounding box center [744, 245] width 136 height 32
click at [711, 255] on input "Punto de venta" at bounding box center [697, 244] width 27 height 27
checkbox input "false"
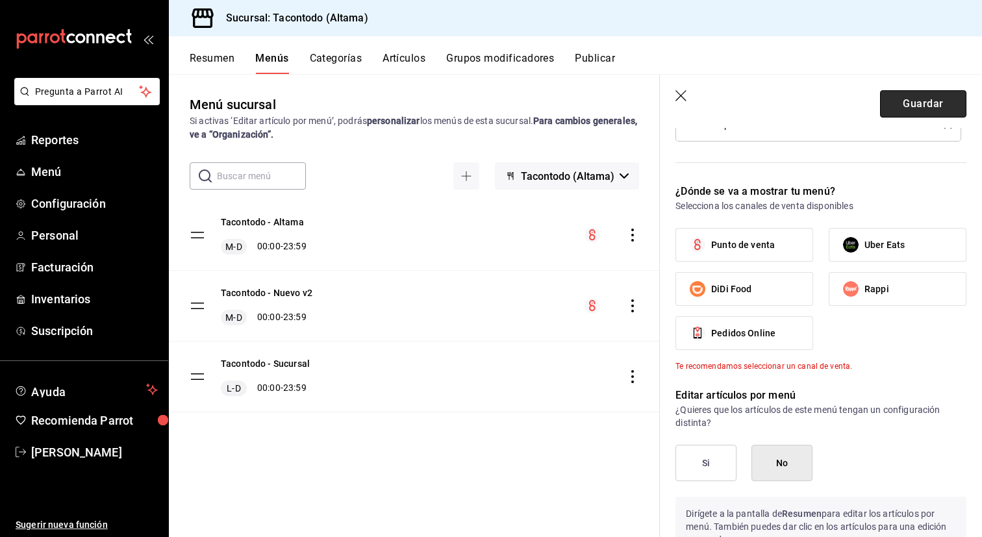
click at [927, 99] on button "Guardar" at bounding box center [923, 103] width 86 height 27
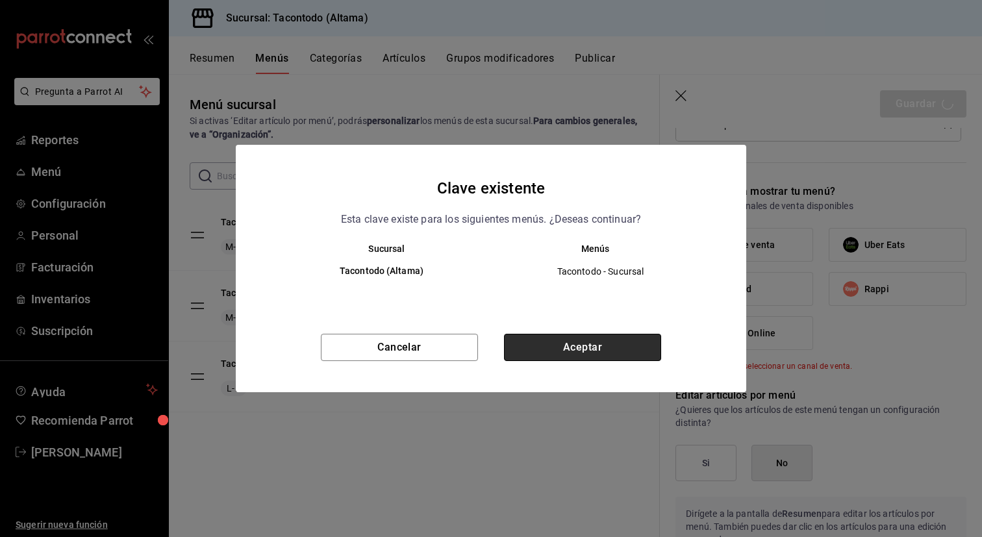
click at [527, 350] on button "Aceptar" at bounding box center [582, 347] width 157 height 27
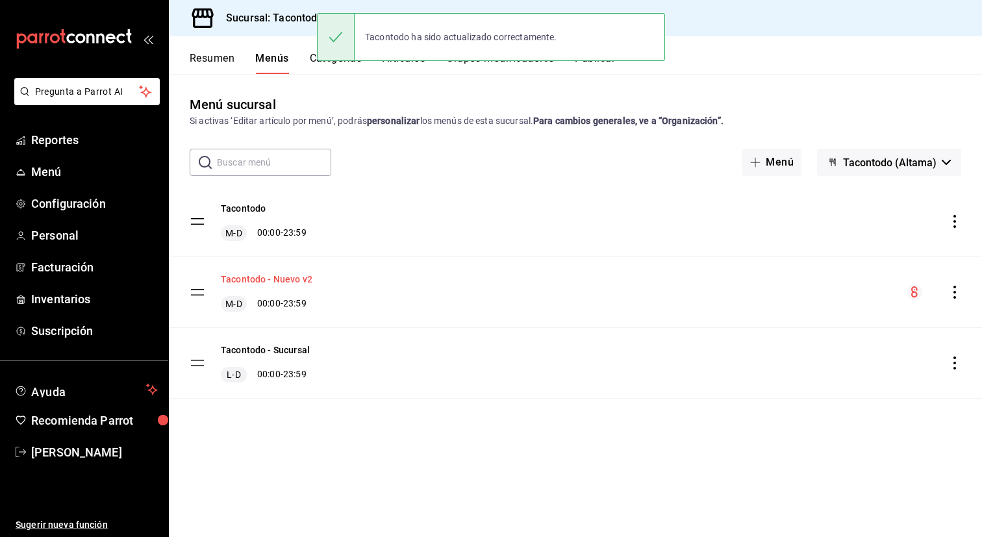
click at [295, 282] on button "Tacontodo - Nuevo v2" at bounding box center [267, 279] width 92 height 13
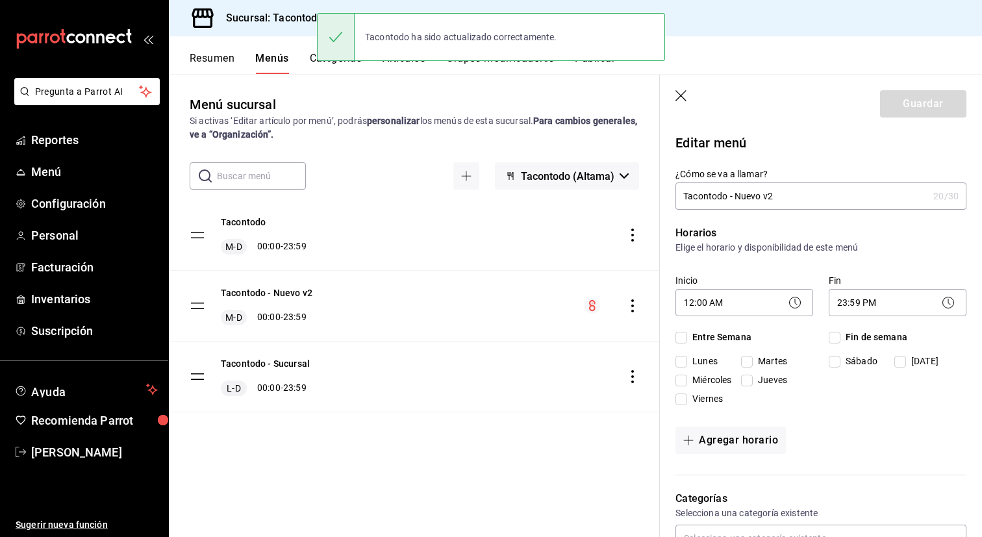
checkbox input "true"
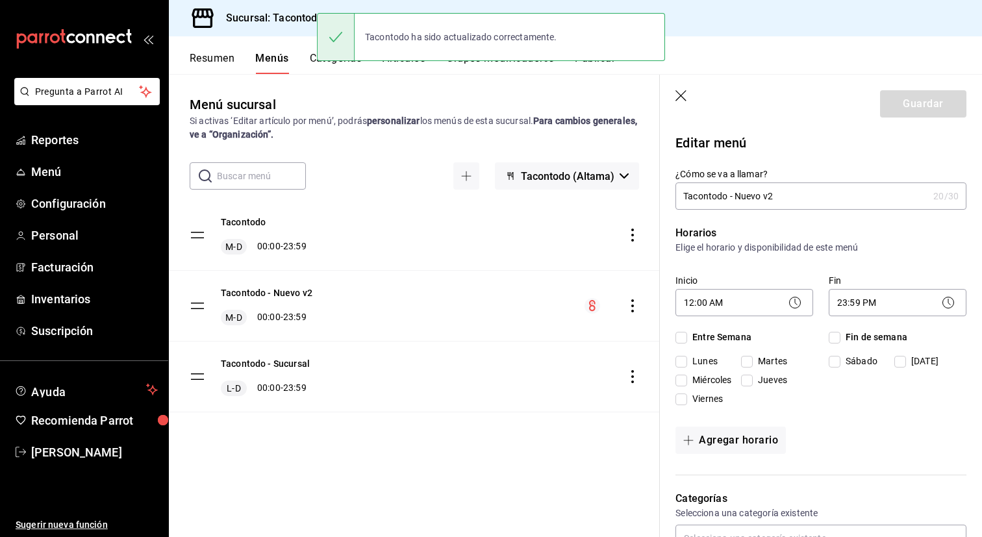
checkbox input "true"
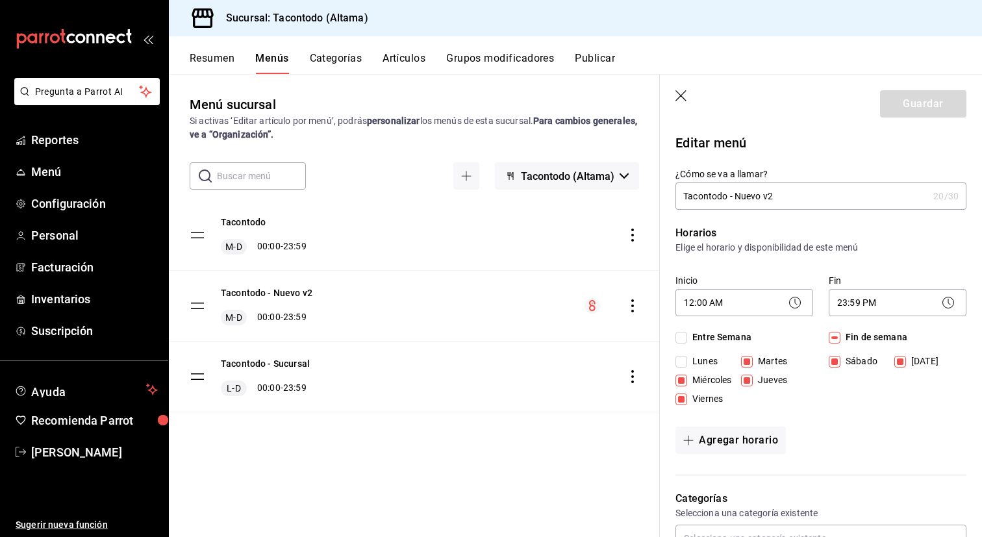
drag, startPoint x: 736, startPoint y: 197, endPoint x: 894, endPoint y: 201, distance: 157.9
click at [894, 201] on input "Tacontodo - Nuevo v2" at bounding box center [802, 196] width 253 height 26
type input "Tacontodo - Altama"
click at [948, 106] on button "Guardar" at bounding box center [923, 103] width 86 height 27
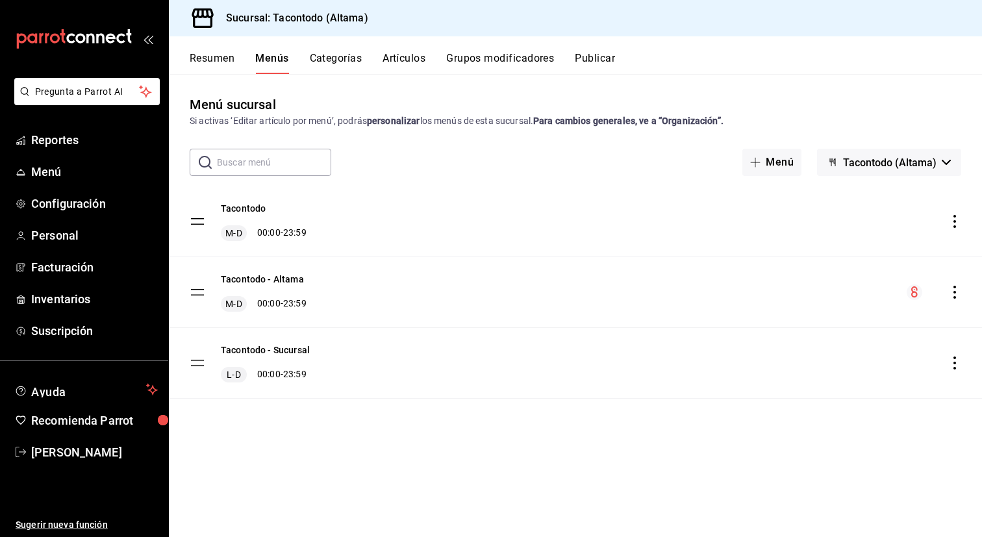
click at [331, 63] on button "Categorías" at bounding box center [336, 63] width 53 height 22
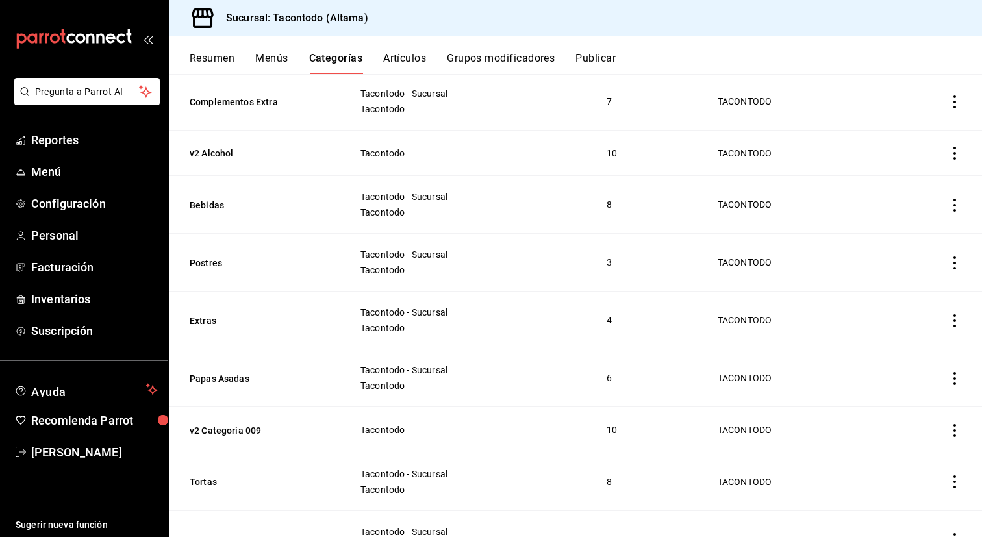
scroll to position [1163, 0]
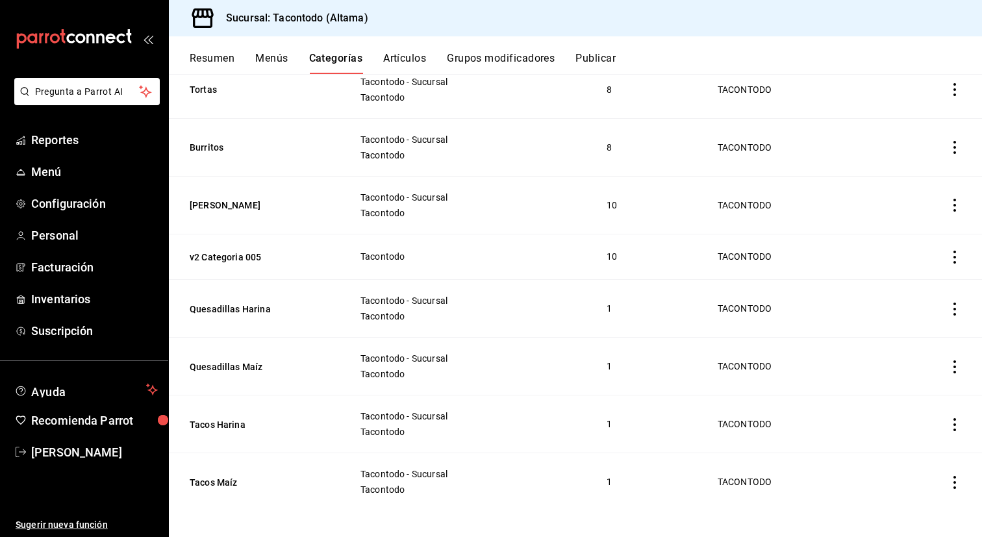
click at [958, 476] on icon "actions" at bounding box center [954, 482] width 13 height 13
click at [917, 498] on span "Eliminar" at bounding box center [915, 503] width 33 height 10
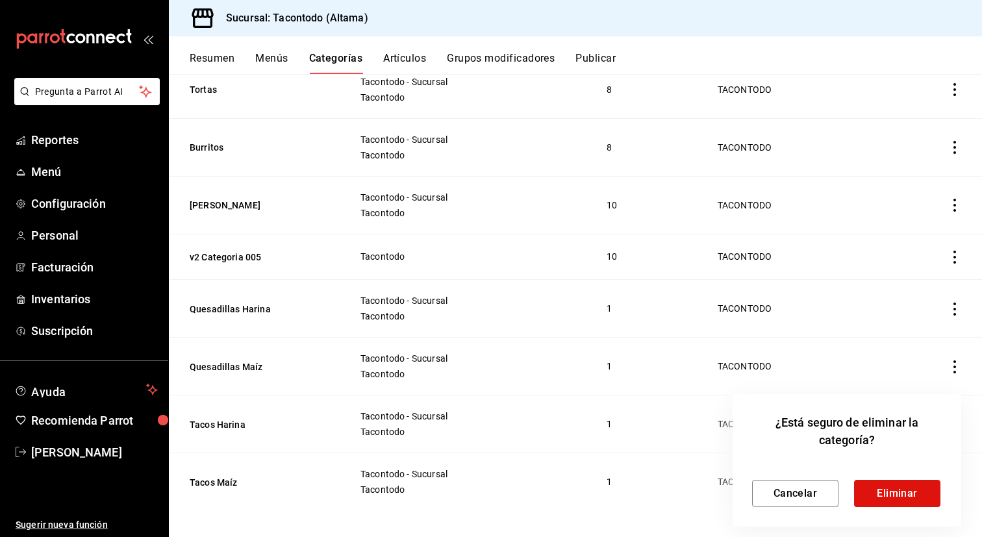
click at [917, 498] on button "Eliminar" at bounding box center [897, 493] width 86 height 27
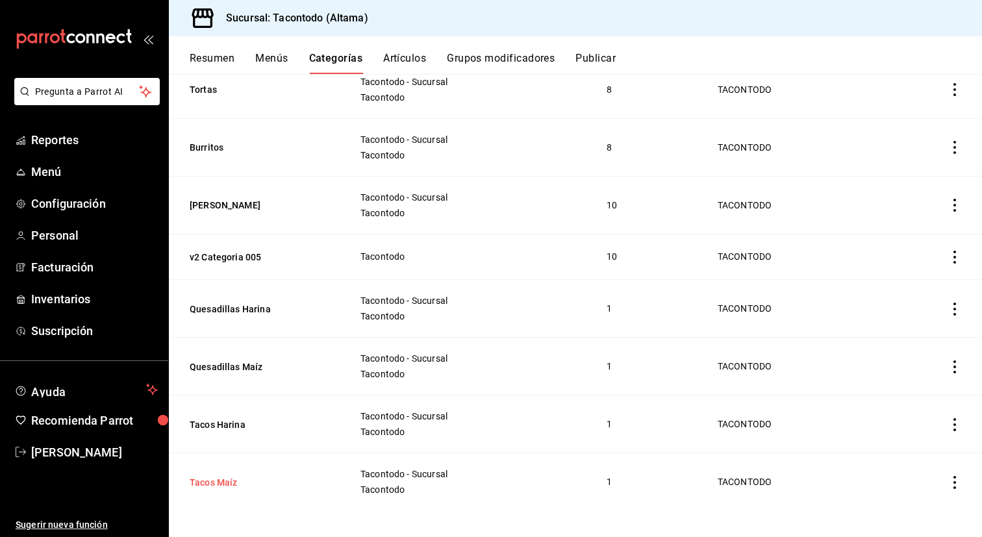
click at [219, 476] on button "Tacos Maíz" at bounding box center [255, 482] width 130 height 13
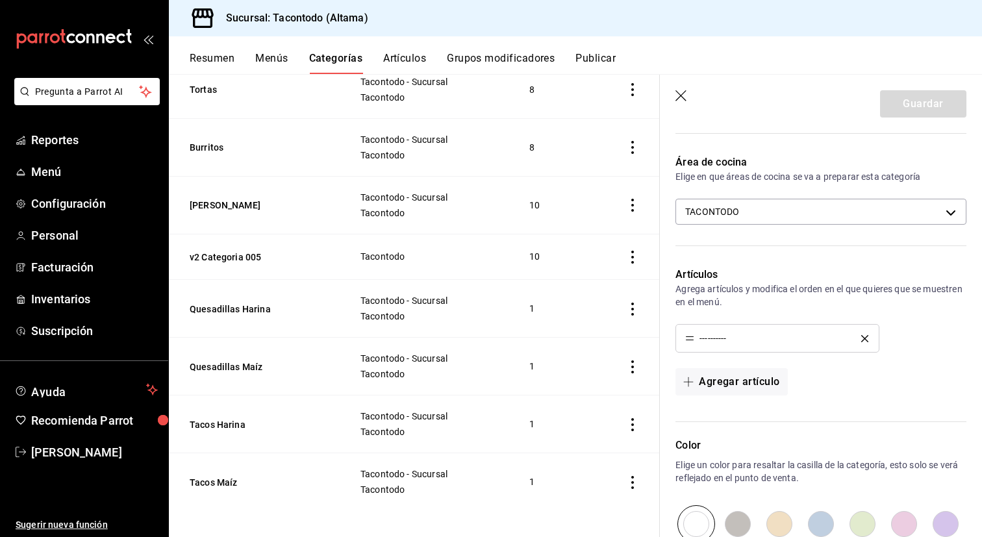
scroll to position [231, 0]
click at [871, 333] on li "----------" at bounding box center [777, 339] width 202 height 27
click at [867, 338] on icon "delete" at bounding box center [864, 339] width 7 height 7
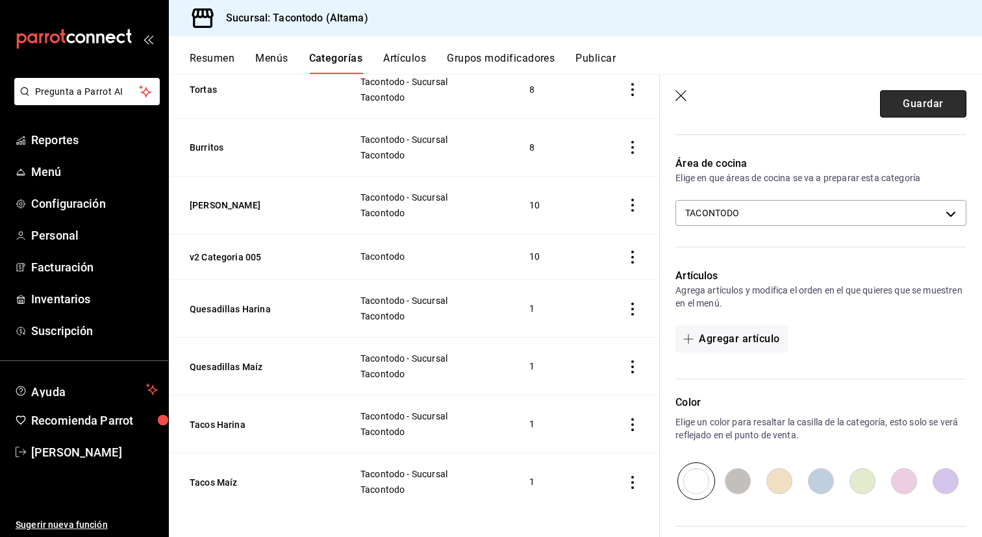
click at [913, 99] on button "Guardar" at bounding box center [923, 103] width 86 height 27
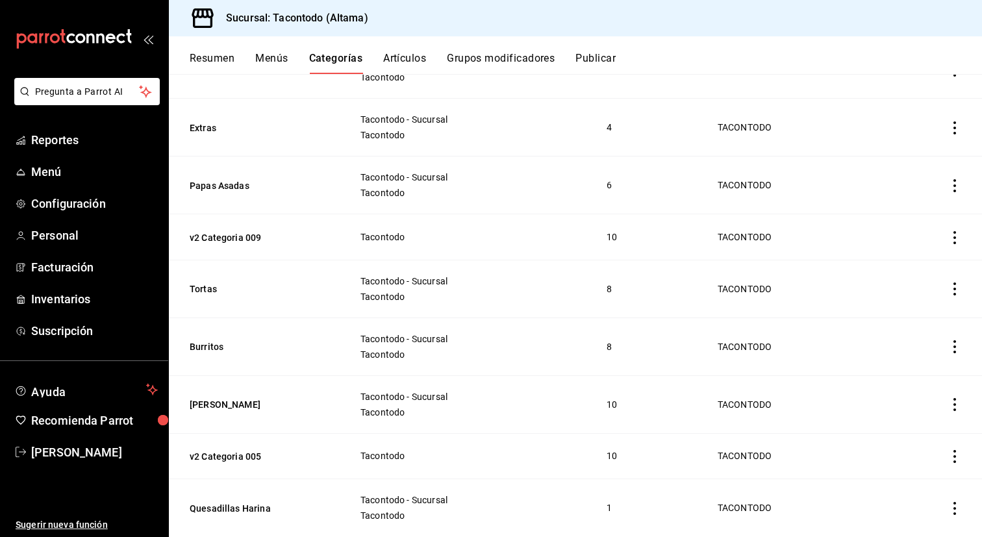
scroll to position [1163, 0]
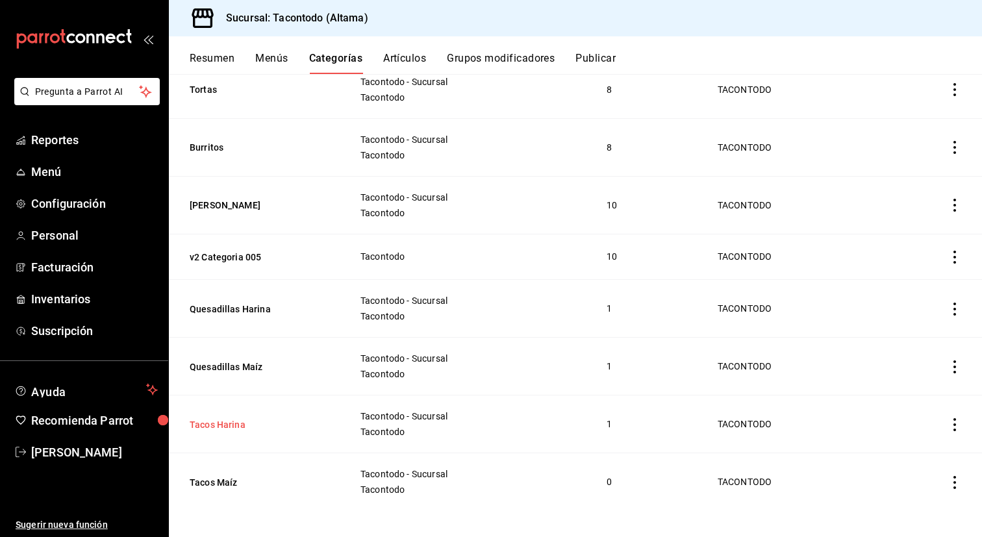
click at [239, 418] on button "Tacos Harina" at bounding box center [255, 424] width 130 height 13
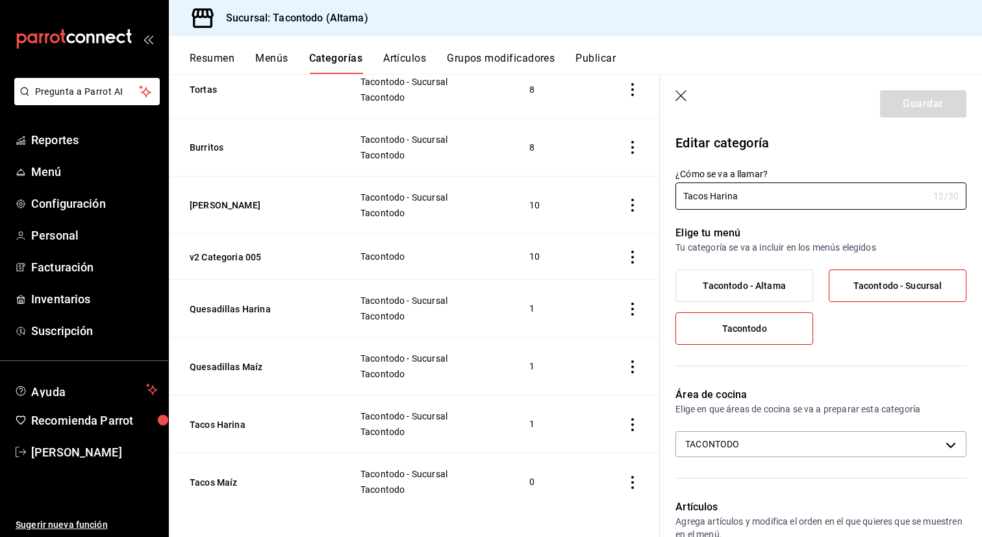
scroll to position [403, 0]
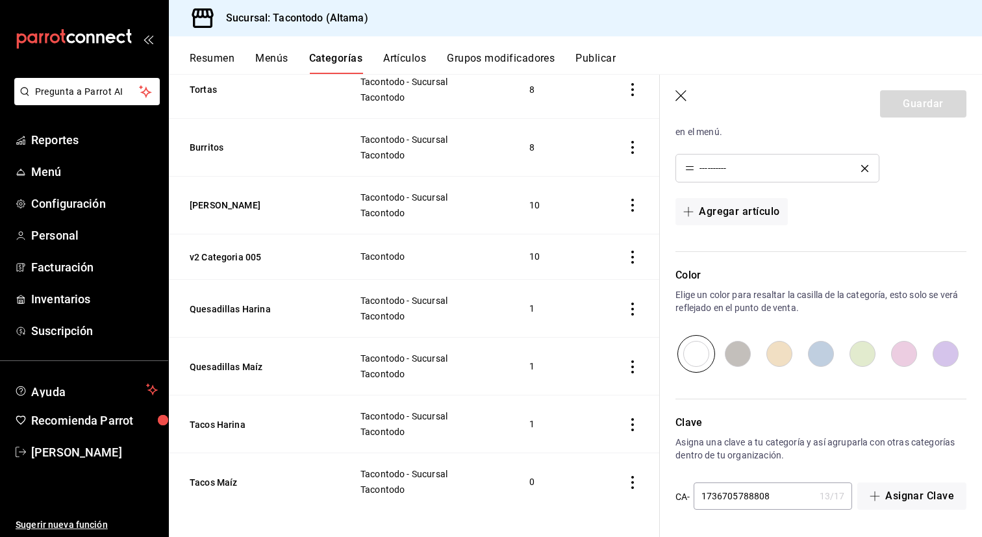
click at [861, 169] on icon "delete" at bounding box center [864, 168] width 7 height 7
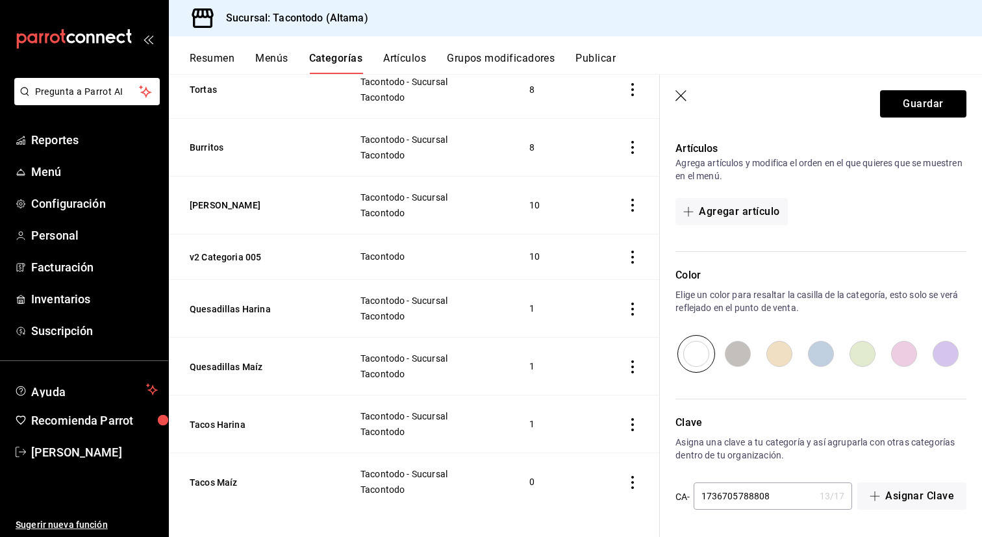
scroll to position [359, 0]
click at [911, 114] on button "Guardar" at bounding box center [923, 103] width 86 height 27
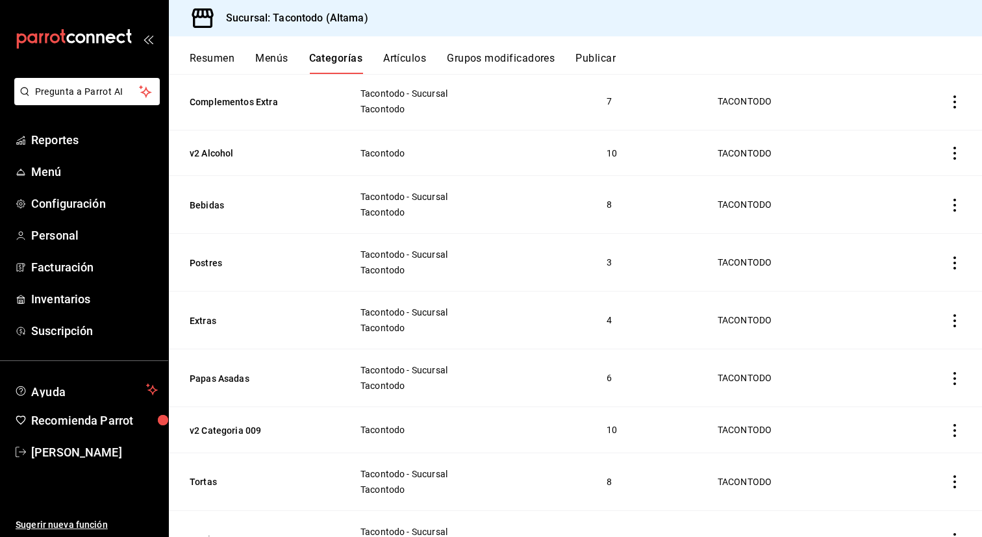
scroll to position [1163, 0]
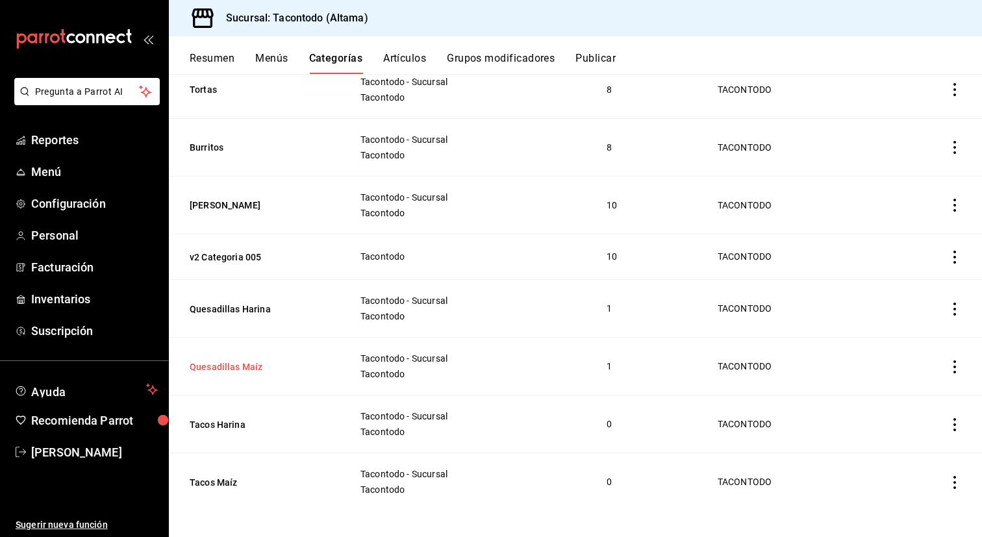
click at [233, 361] on button "Quesadillas Maíz" at bounding box center [255, 367] width 130 height 13
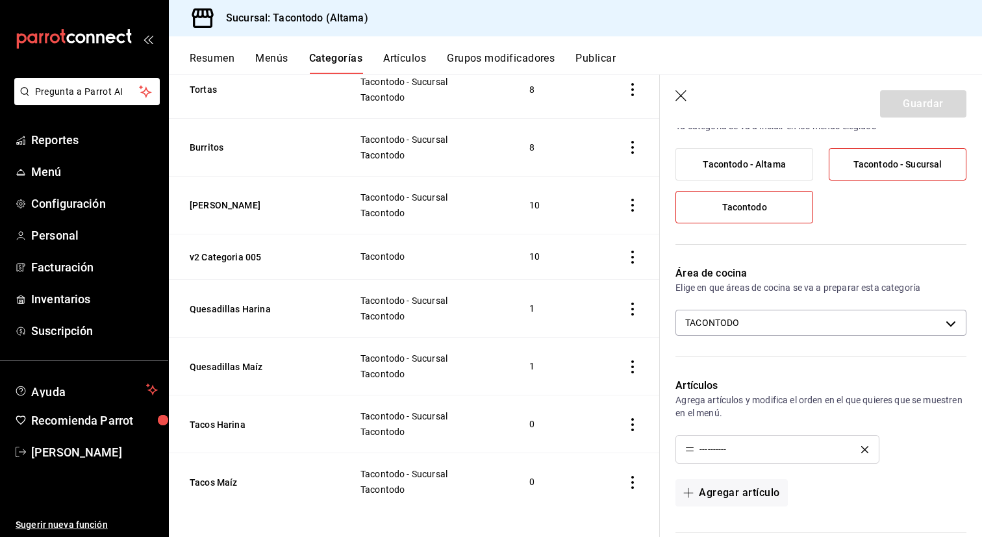
scroll to position [403, 0]
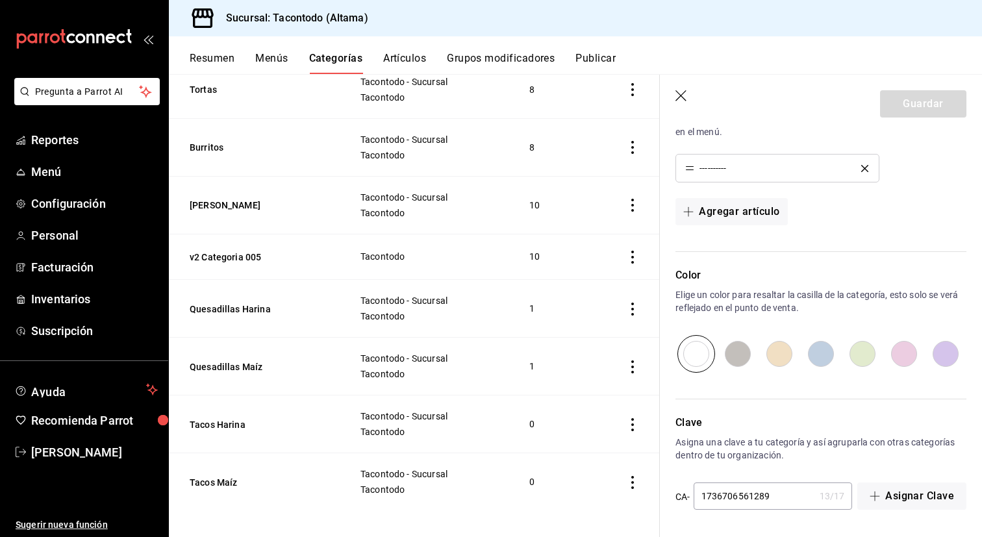
click at [866, 166] on icon "delete" at bounding box center [864, 168] width 7 height 7
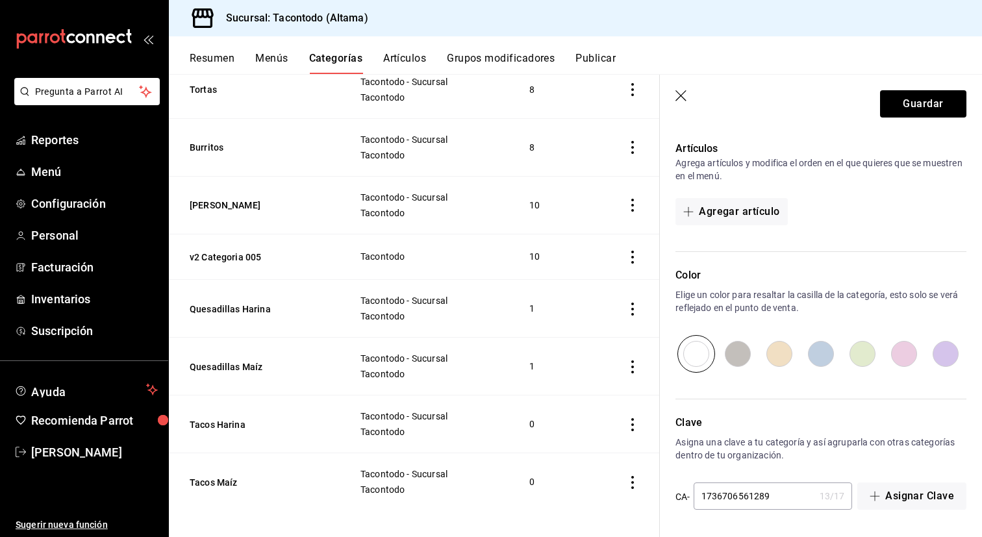
scroll to position [359, 0]
click at [924, 107] on button "Guardar" at bounding box center [923, 103] width 86 height 27
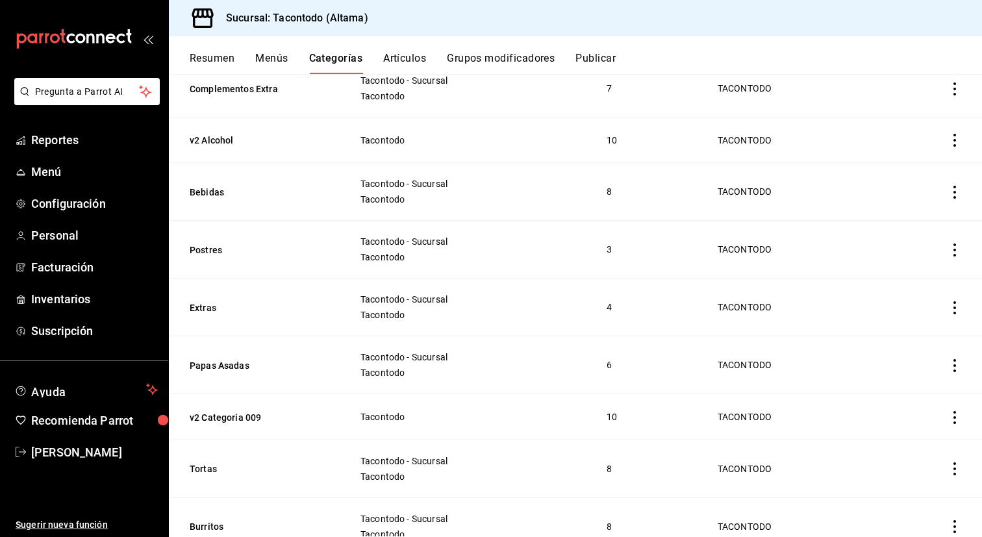
scroll to position [788, 0]
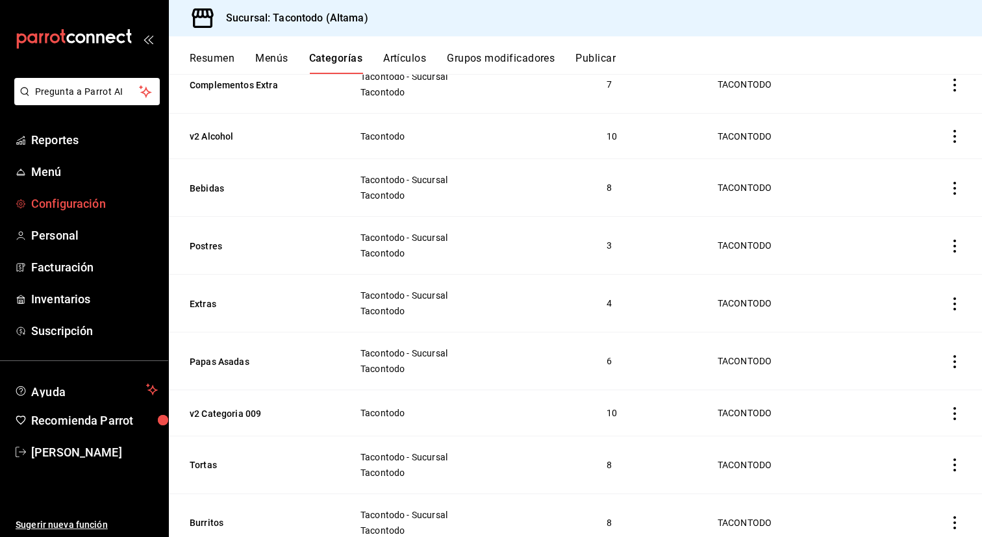
click at [63, 209] on span "Configuración" at bounding box center [94, 204] width 127 height 18
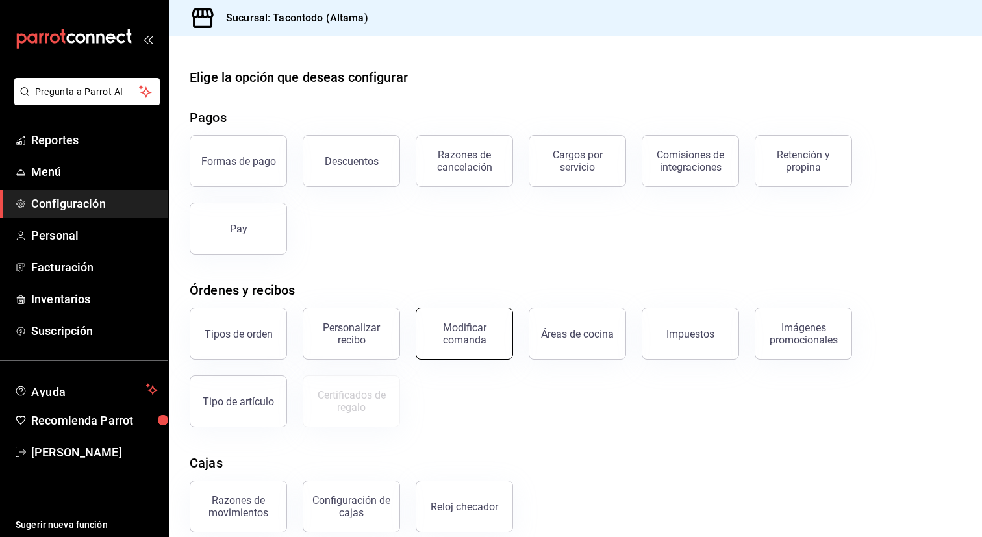
click at [465, 349] on button "Modificar comanda" at bounding box center [464, 334] width 97 height 52
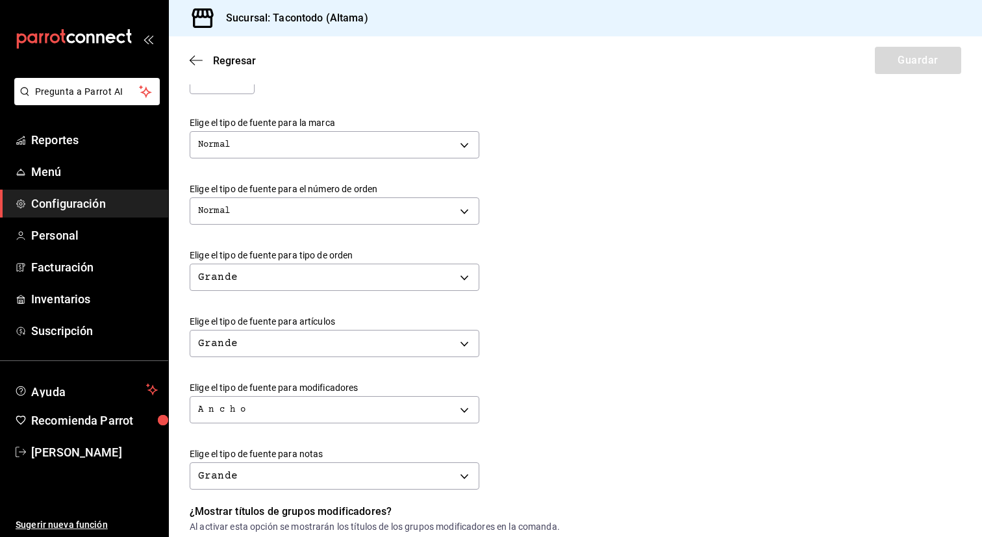
scroll to position [308, 0]
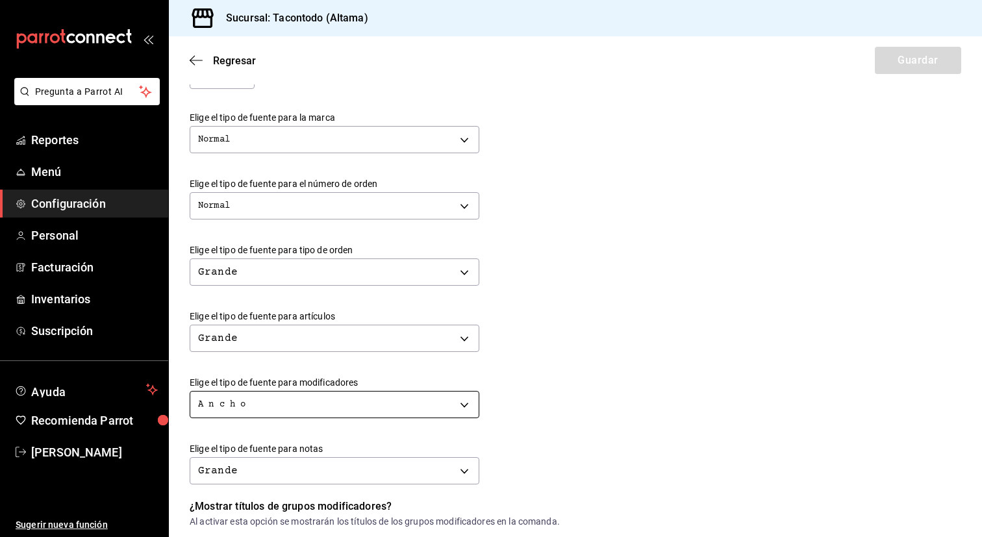
click at [365, 409] on body "Pregunta a Parrot AI Reportes Menú Configuración Personal Facturación Inventari…" at bounding box center [491, 268] width 982 height 537
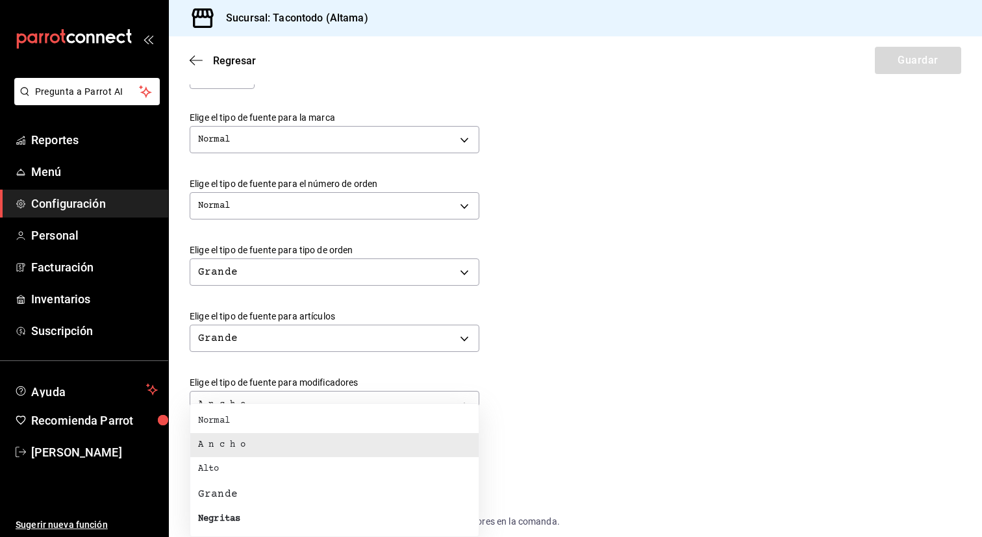
click at [318, 492] on li "Grande" at bounding box center [334, 494] width 288 height 26
type input "BIG"
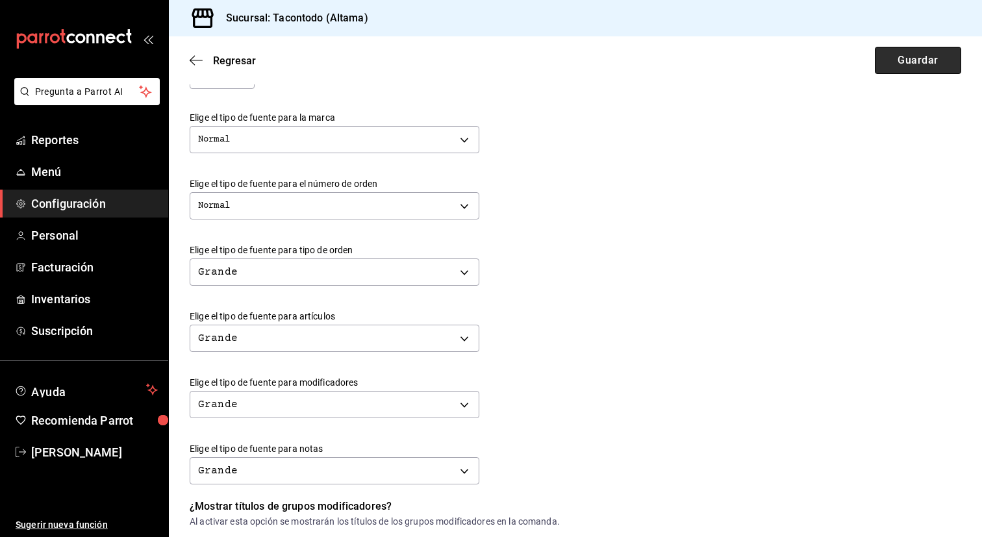
click at [891, 62] on button "Guardar" at bounding box center [918, 60] width 86 height 27
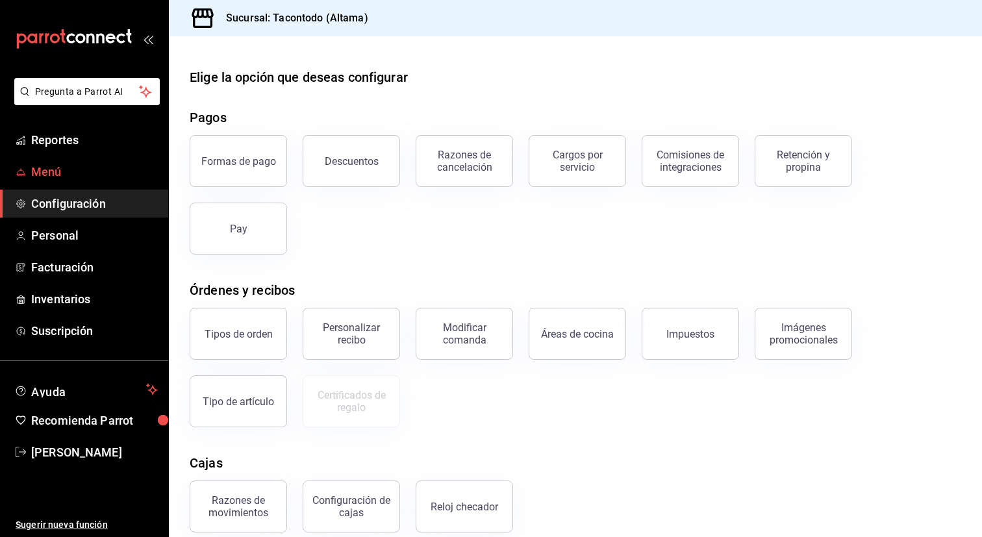
click at [51, 170] on span "Menú" at bounding box center [94, 172] width 127 height 18
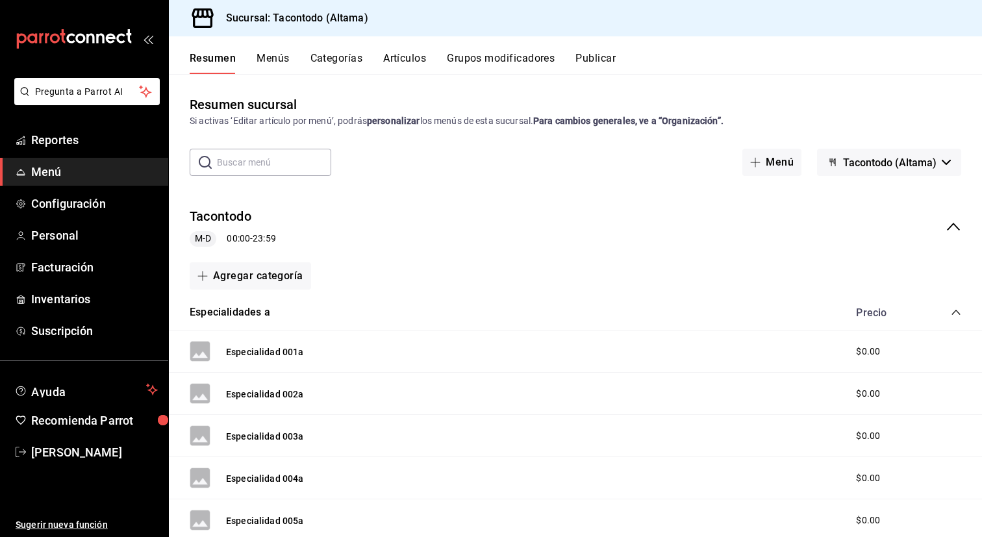
click at [401, 54] on button "Artículos" at bounding box center [404, 63] width 43 height 22
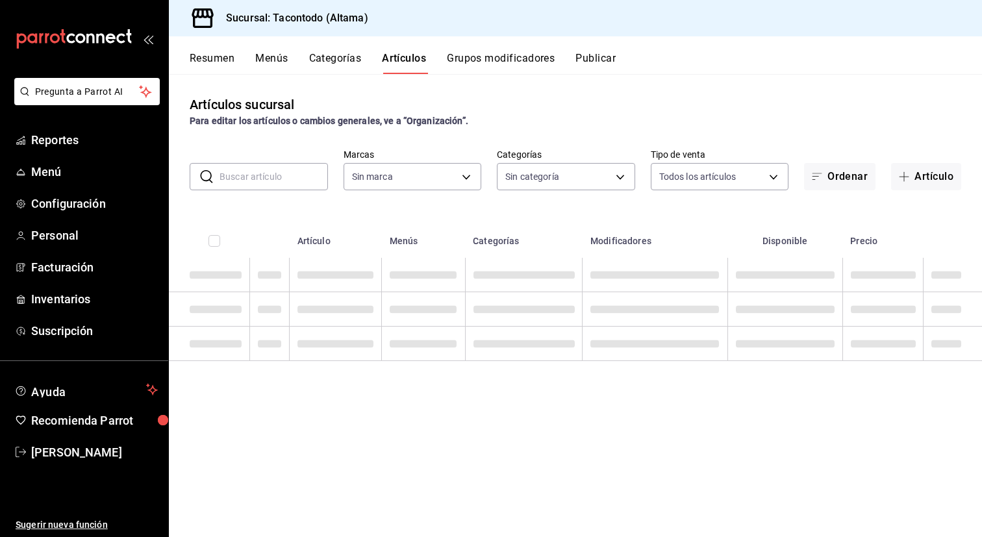
type input "56f755ab-7396-4f10-bb3c-049bffdbebb5"
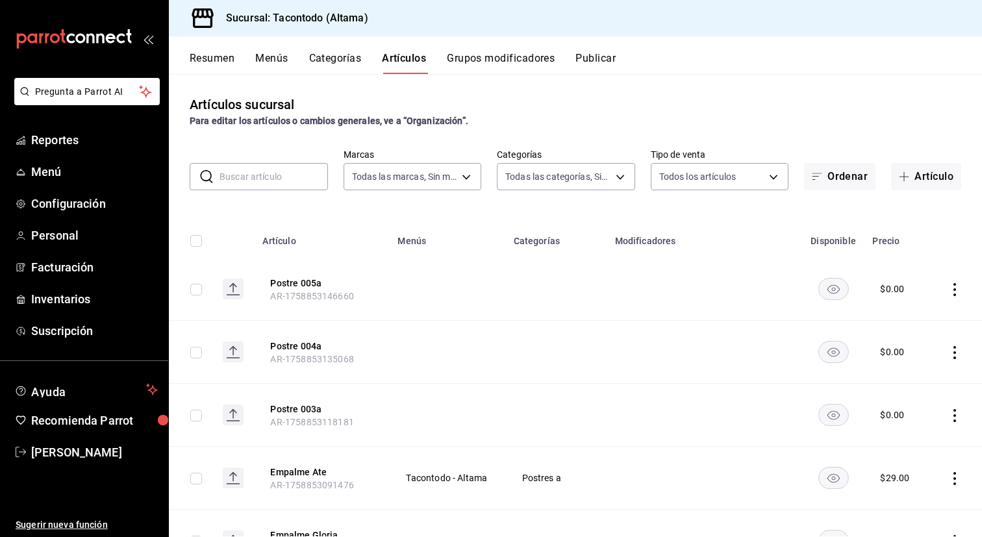
type input "b6b20e4e-2b02-44db-96d9-36fe6830ced0,ea7f118b-53d1-4281-a9de-b1bc2d85afad,d6f6d…"
click at [615, 184] on body "Pregunta a Parrot AI Reportes Menú Configuración Personal Facturación Inventari…" at bounding box center [491, 268] width 982 height 537
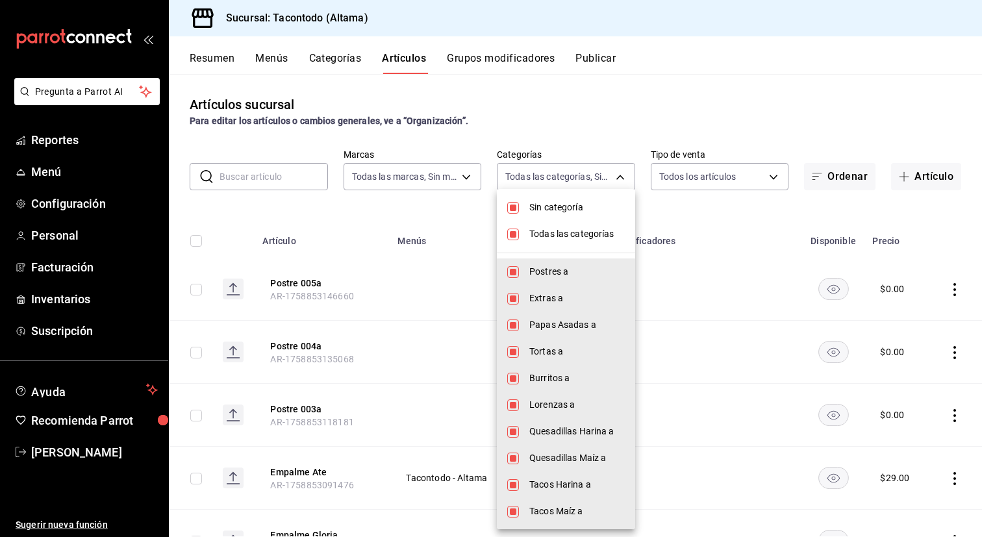
click at [577, 247] on li "Todas las categorías" at bounding box center [566, 234] width 138 height 27
checkbox input "false"
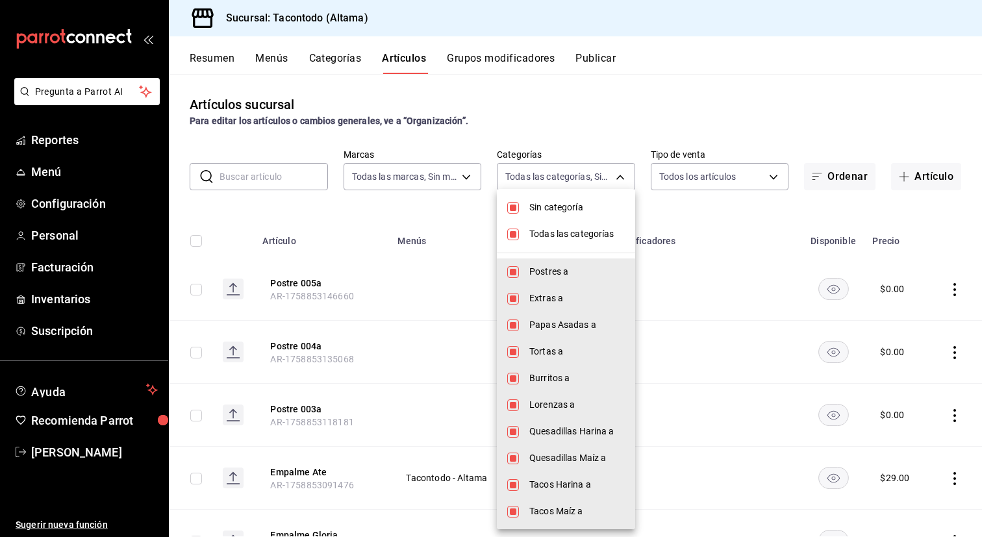
checkbox input "false"
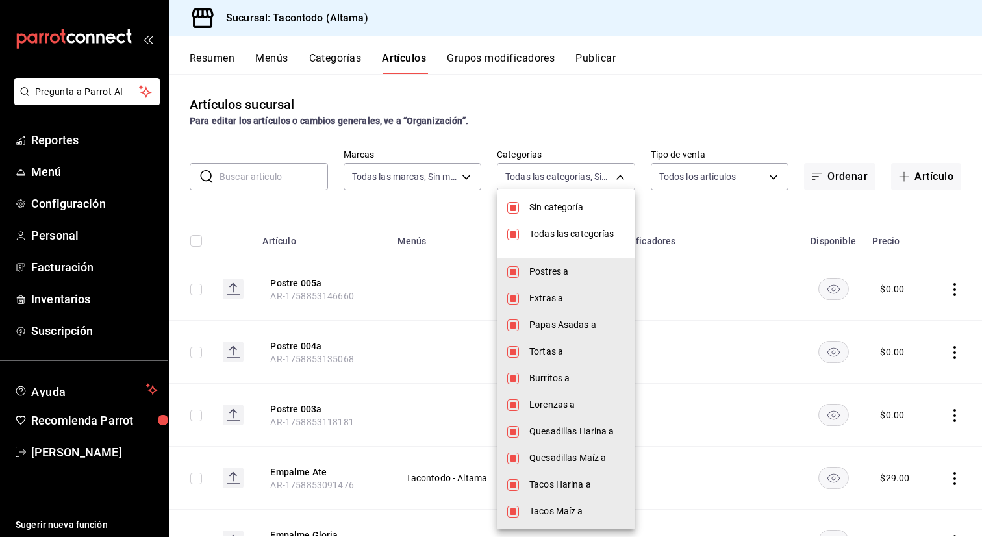
checkbox input "false"
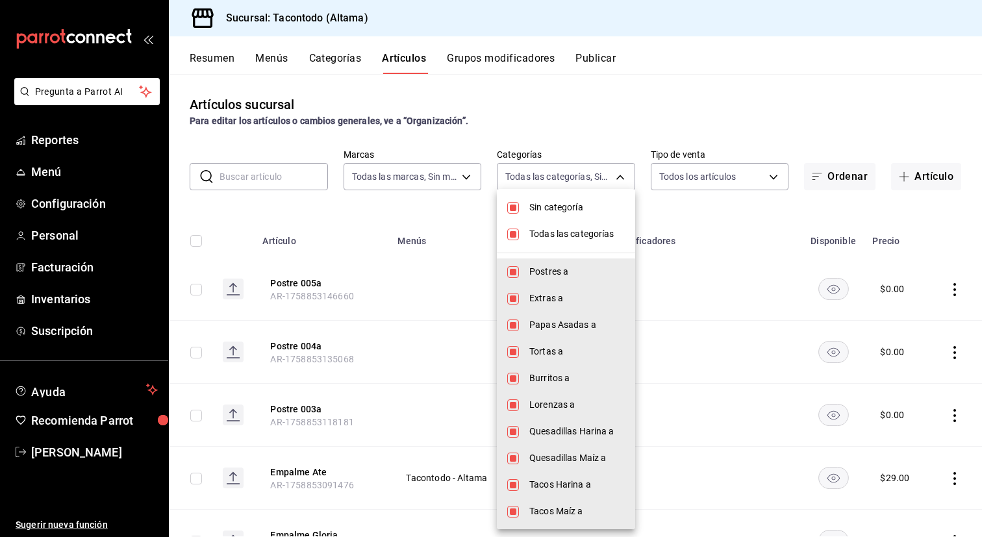
checkbox input "false"
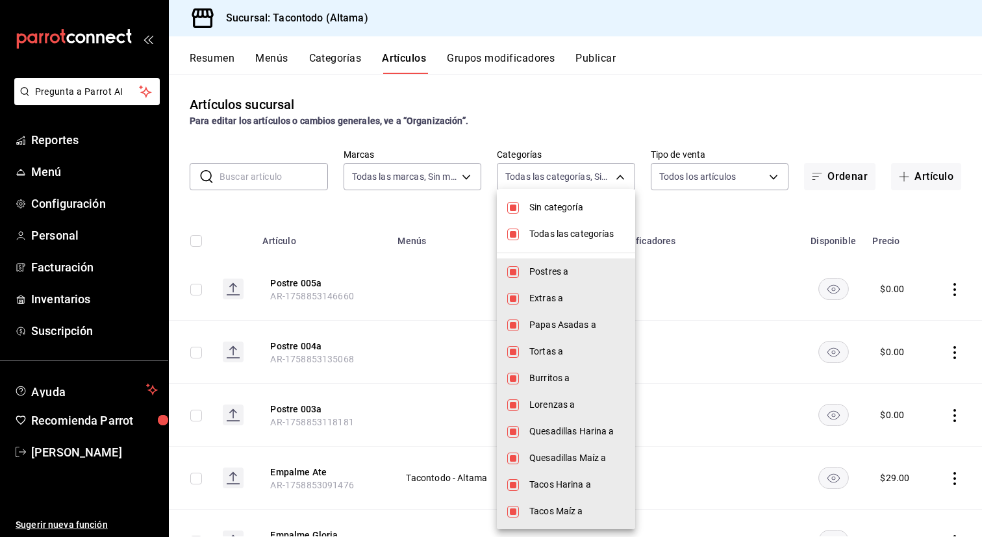
checkbox input "false"
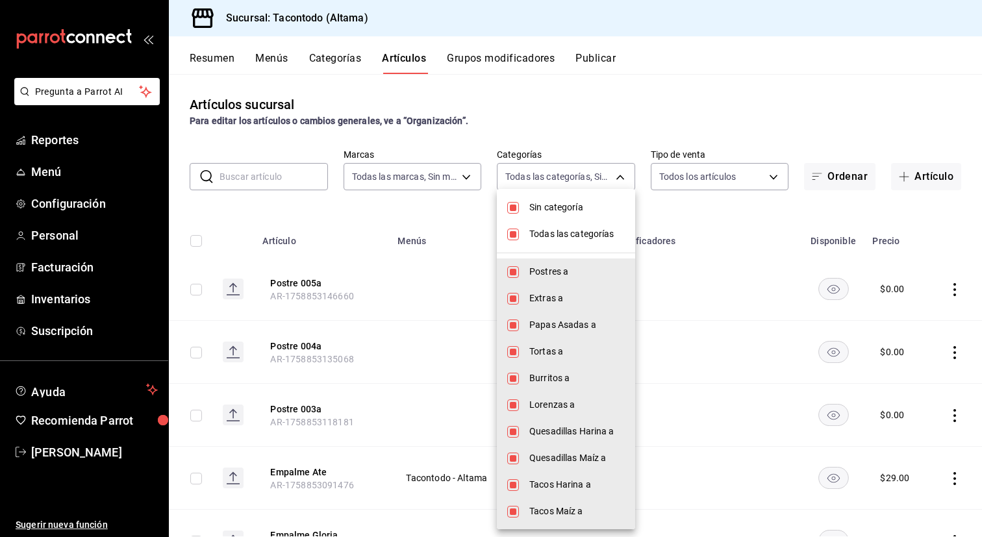
checkbox input "false"
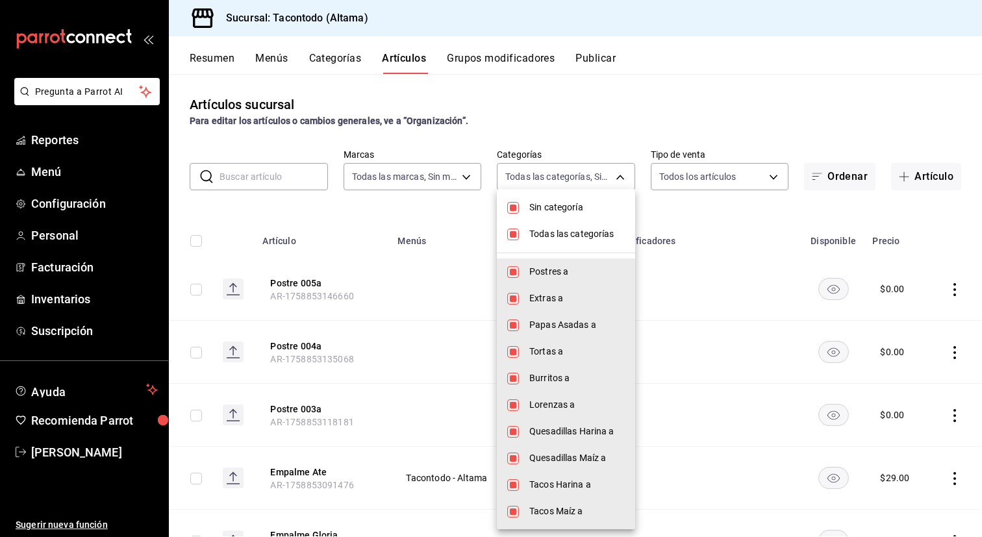
checkbox input "false"
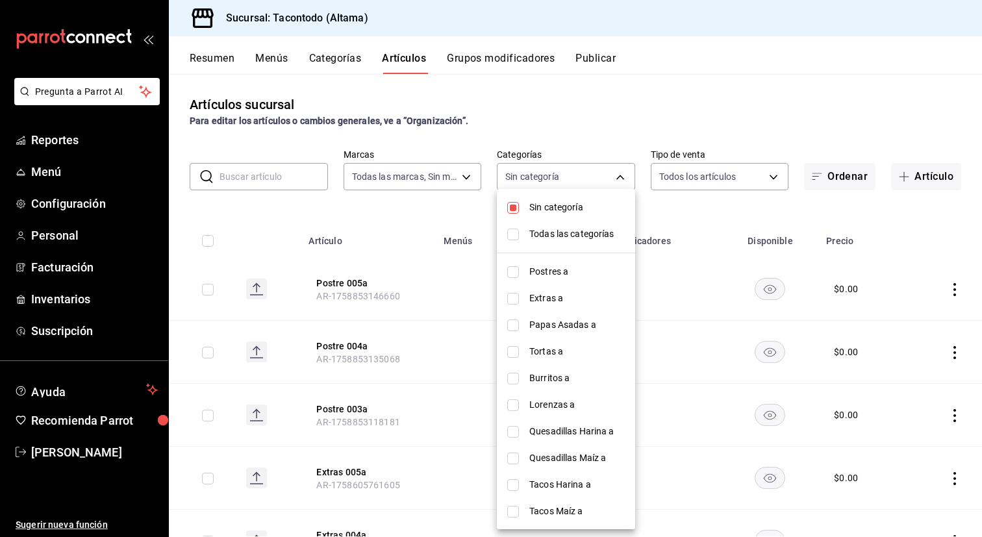
click at [437, 215] on div at bounding box center [491, 268] width 982 height 537
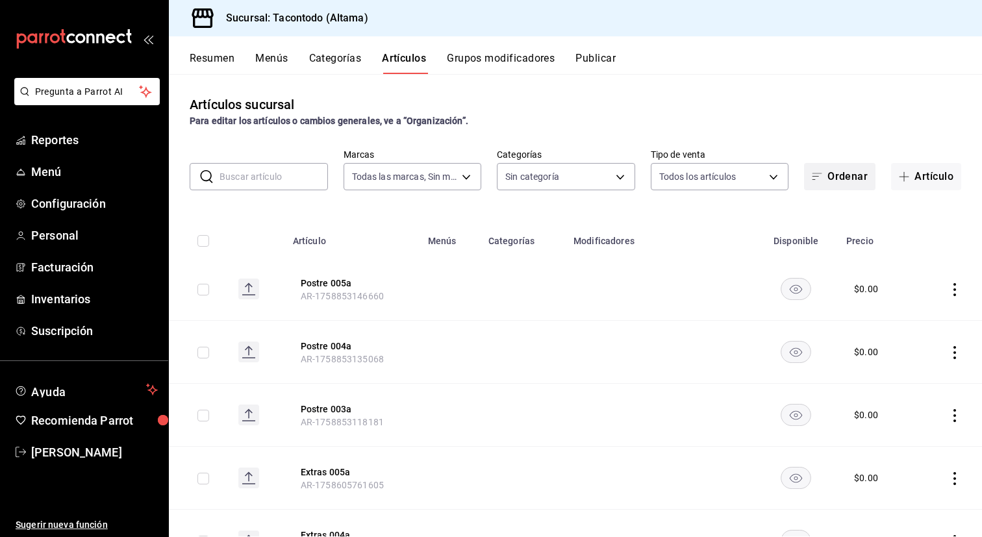
click at [862, 167] on button "Ordenar" at bounding box center [839, 176] width 71 height 27
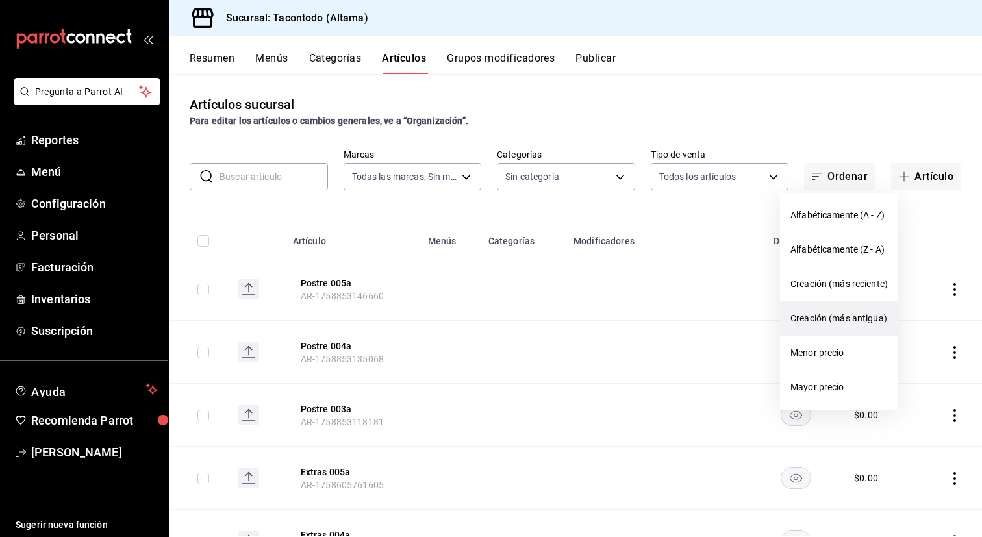
click at [811, 323] on span "Creación (más antigua)" at bounding box center [839, 319] width 97 height 14
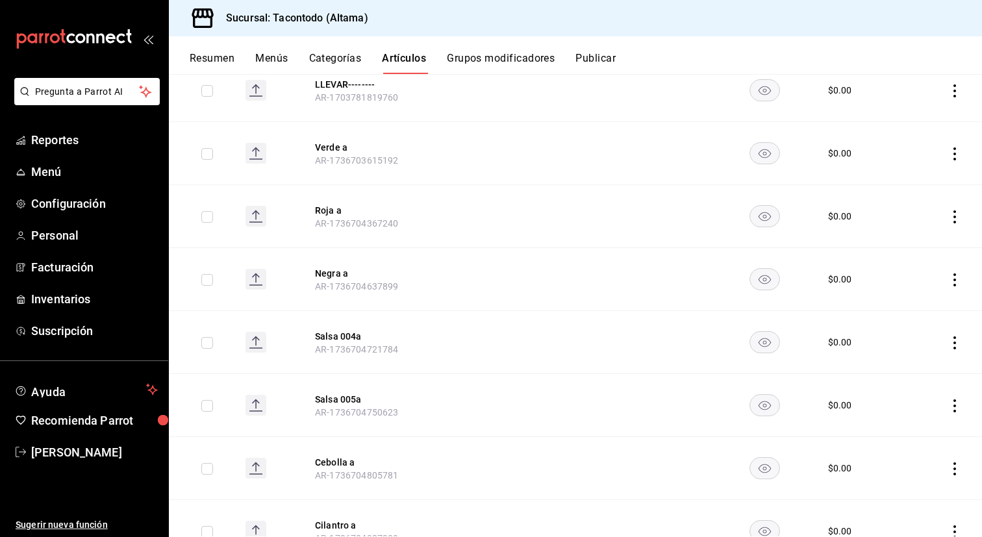
scroll to position [665, 0]
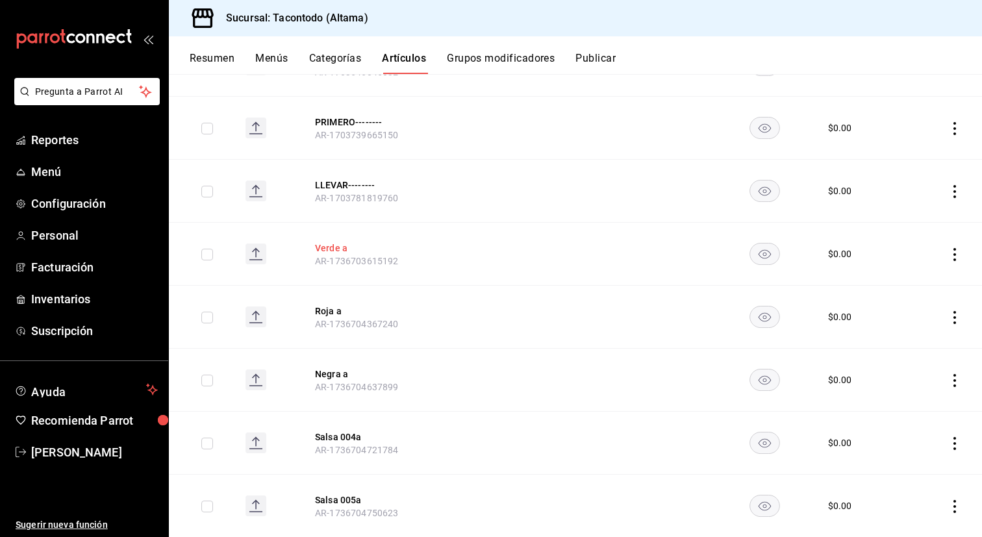
click at [336, 249] on button "Verde a" at bounding box center [367, 248] width 104 height 13
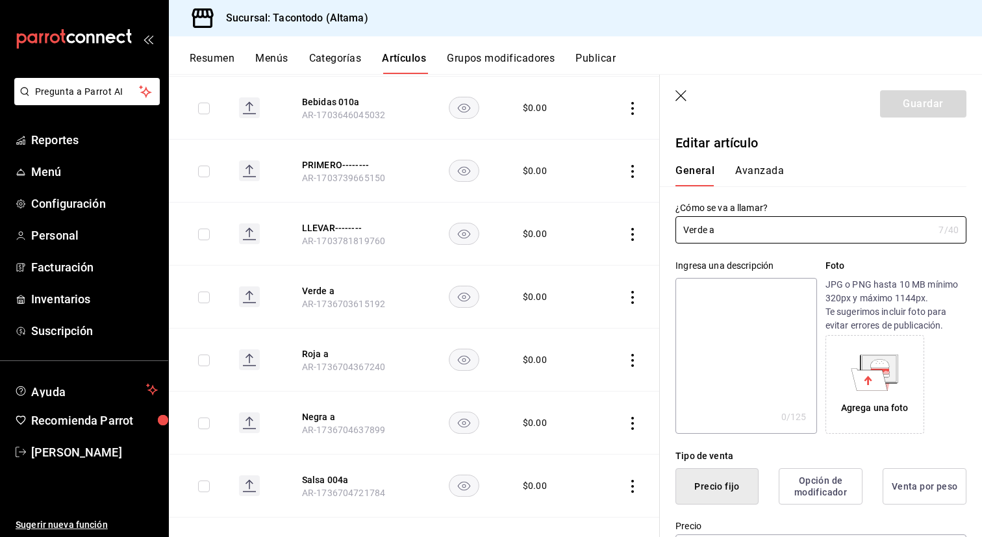
type input "$0.00"
radio input "false"
radio input "true"
type input "Verde"
click at [899, 107] on button "Guardar" at bounding box center [923, 103] width 86 height 27
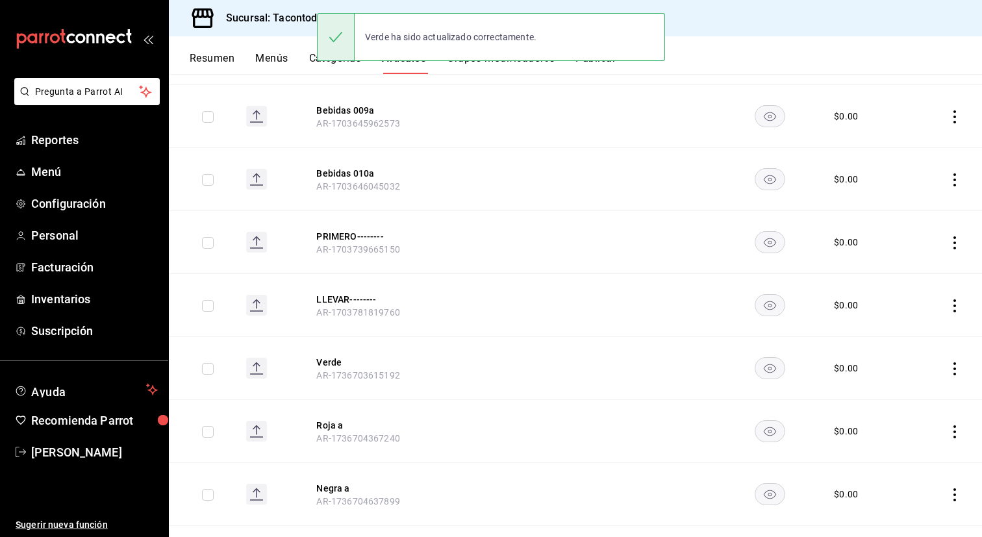
scroll to position [551, 0]
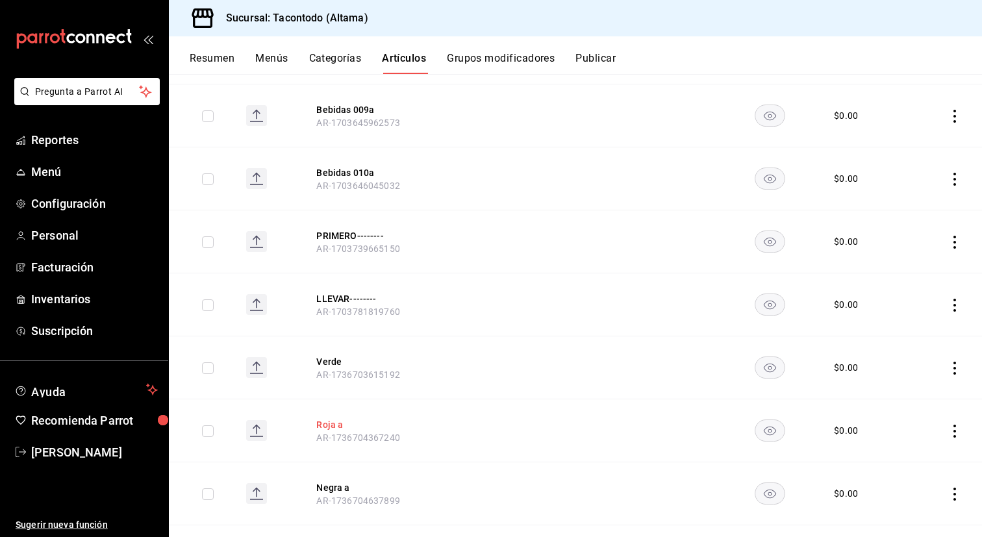
click at [335, 425] on button "Roja a" at bounding box center [368, 424] width 104 height 13
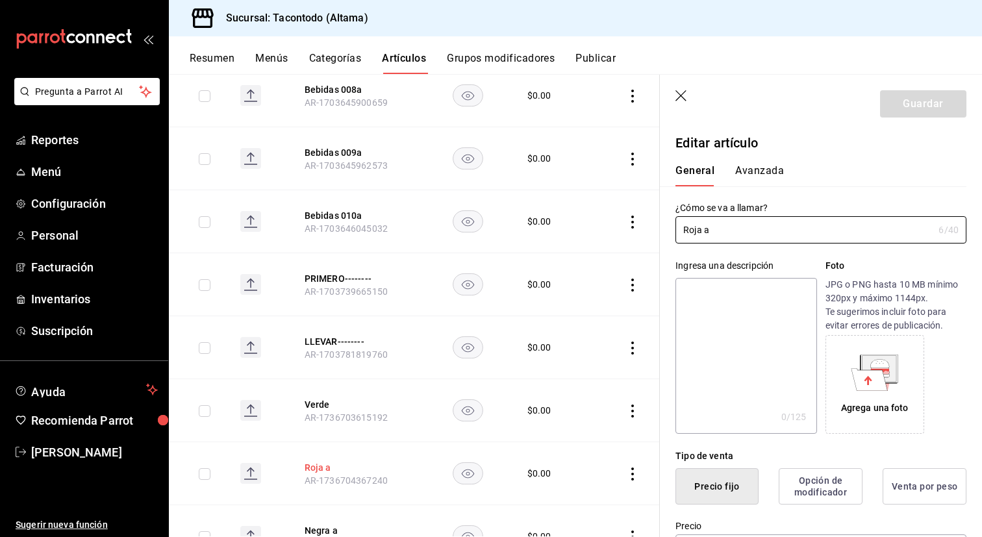
type input "$0.00"
radio input "false"
radio input "true"
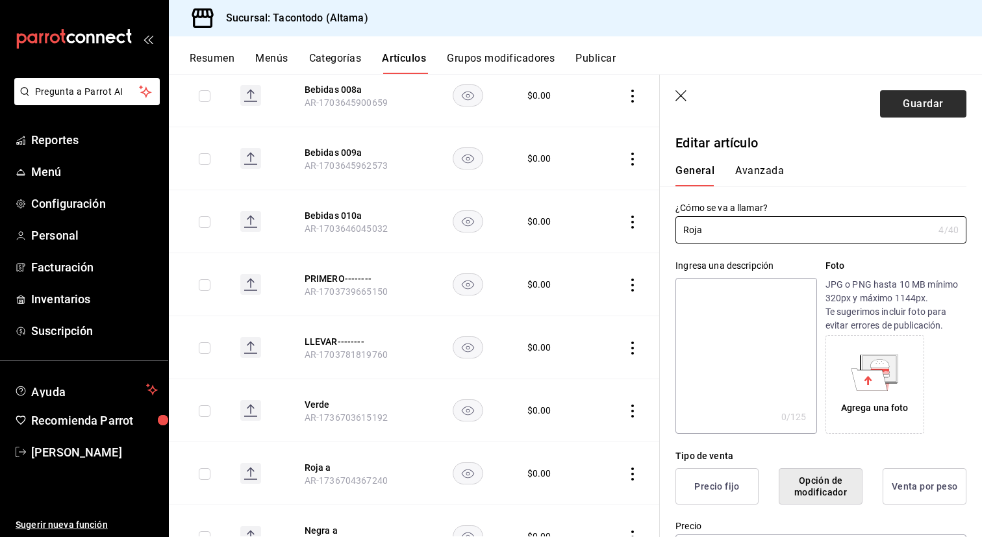
type input "Roja"
click at [918, 103] on button "Guardar" at bounding box center [923, 103] width 86 height 27
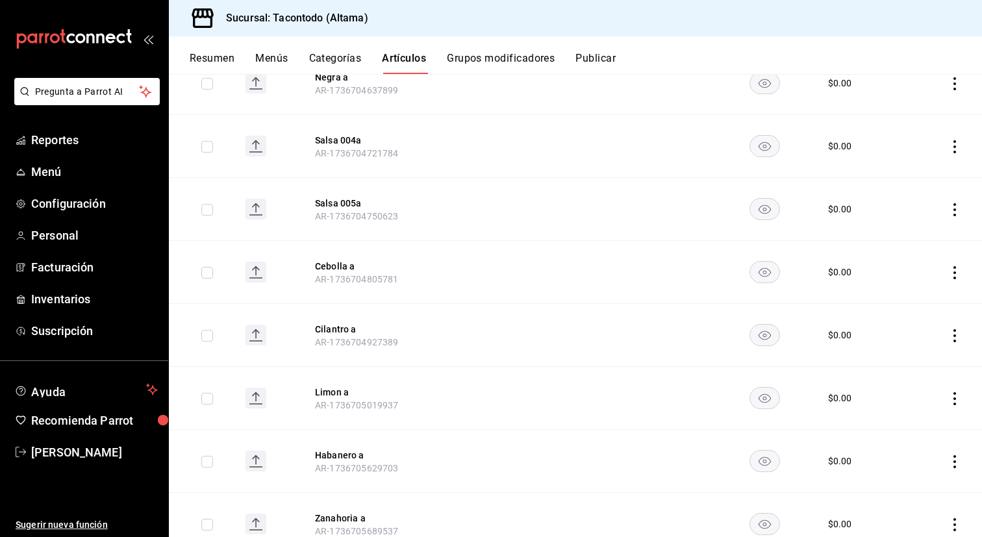
scroll to position [949, 0]
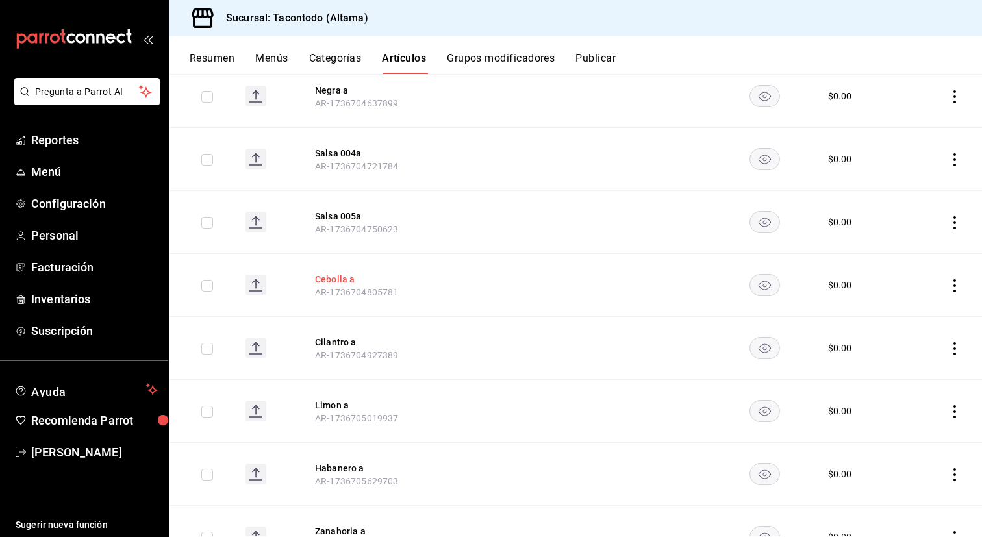
click at [343, 281] on button "Cebolla a" at bounding box center [367, 279] width 104 height 13
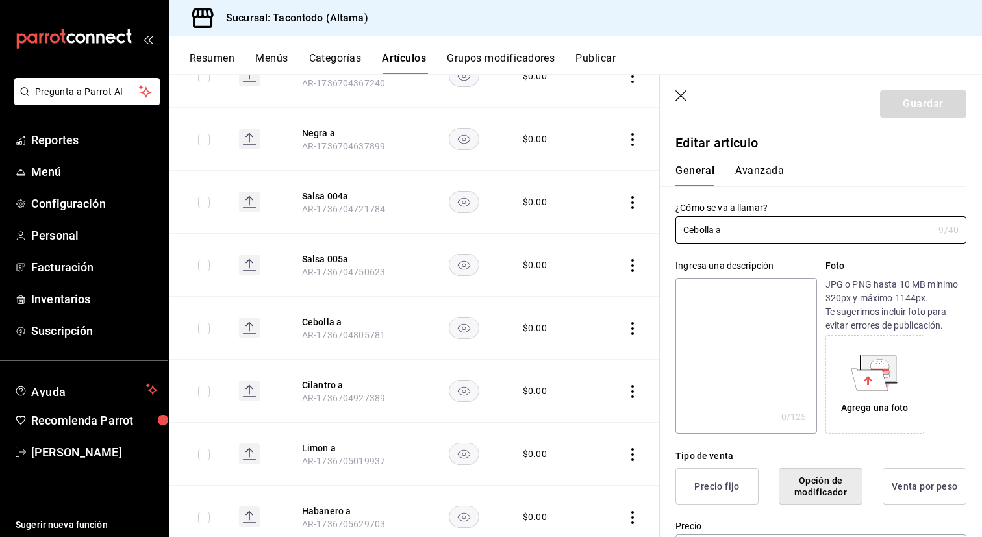
type input "$0.00"
radio input "false"
radio input "true"
type input "Cebolla"
click at [898, 103] on button "Guardar" at bounding box center [923, 103] width 86 height 27
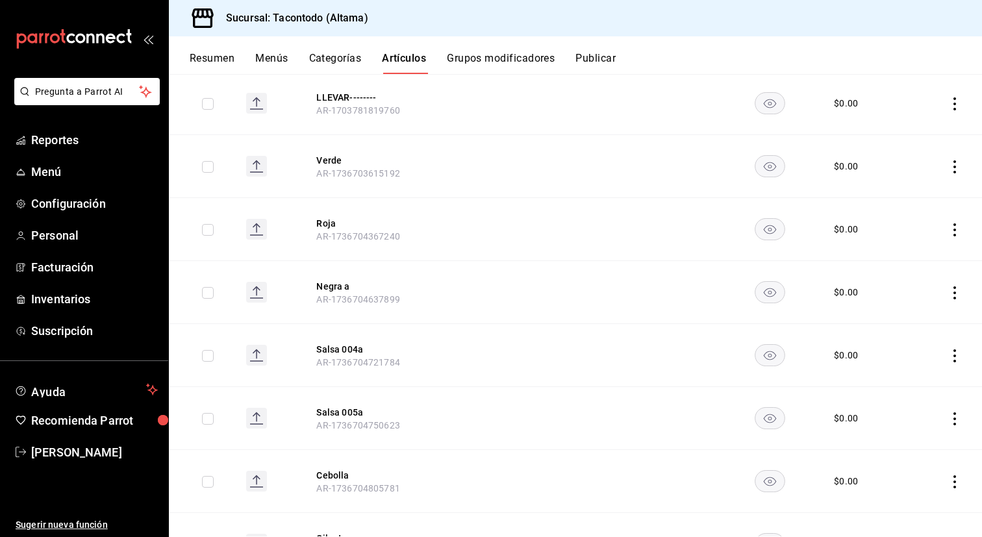
scroll to position [759, 0]
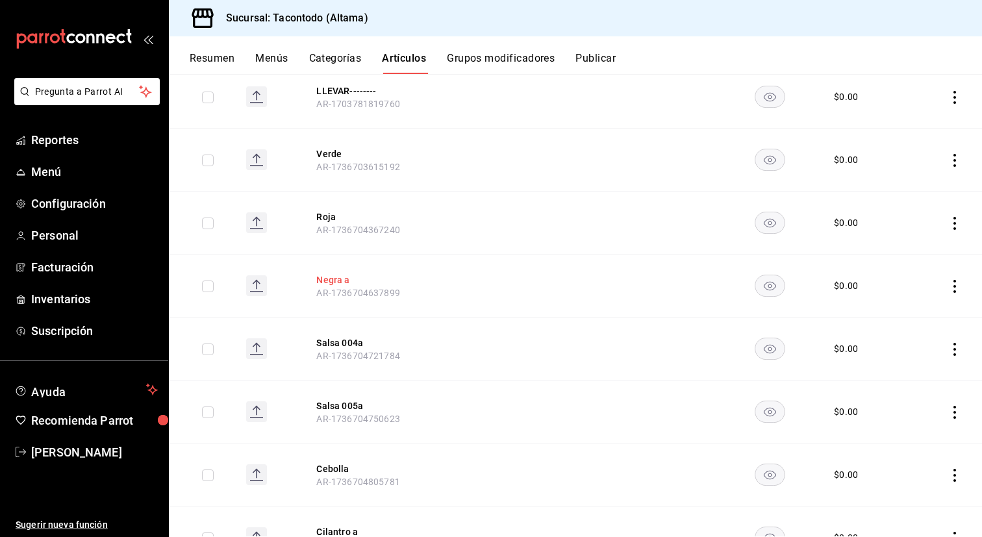
click at [343, 283] on button "Negra a" at bounding box center [368, 279] width 104 height 13
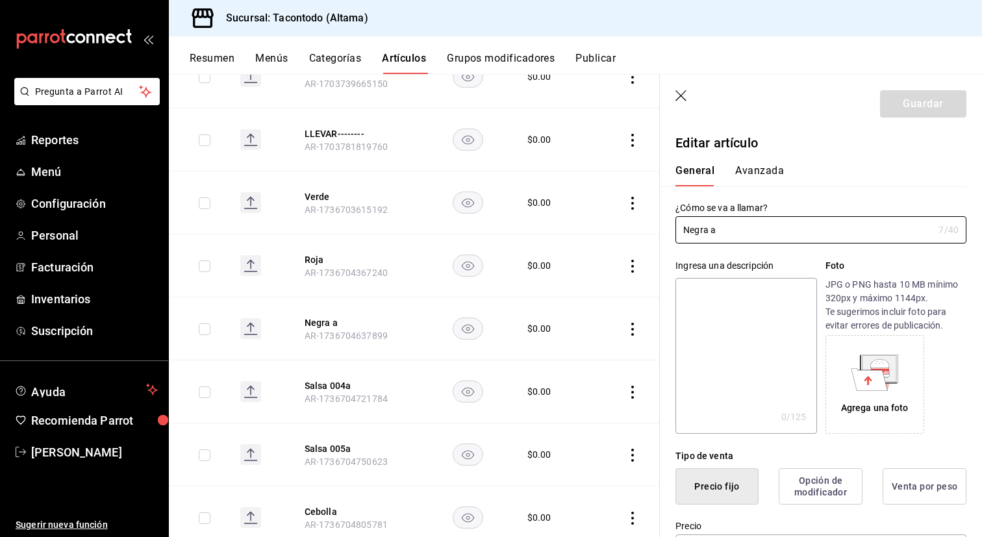
type input "$0.00"
radio input "false"
radio input "true"
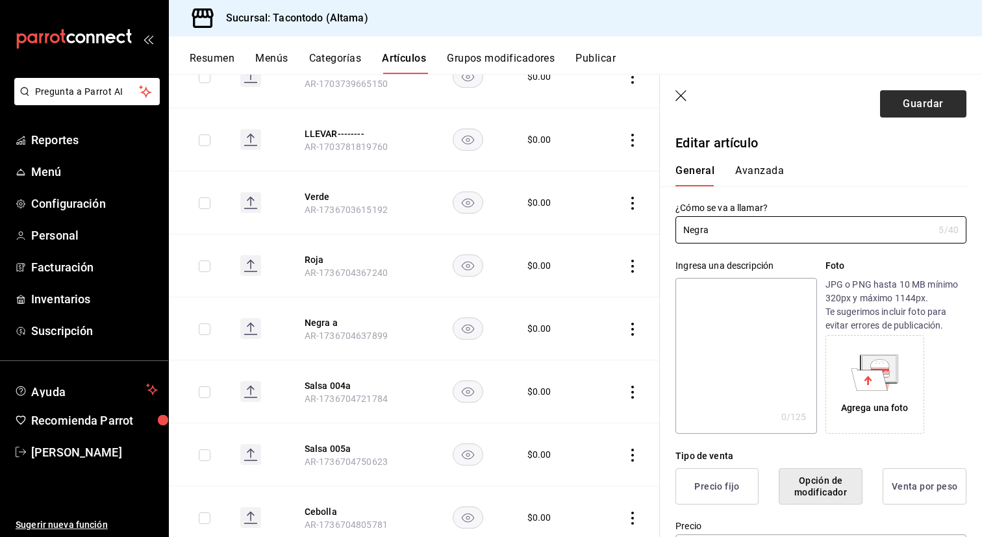
type input "Negra"
click at [920, 101] on button "Guardar" at bounding box center [923, 103] width 86 height 27
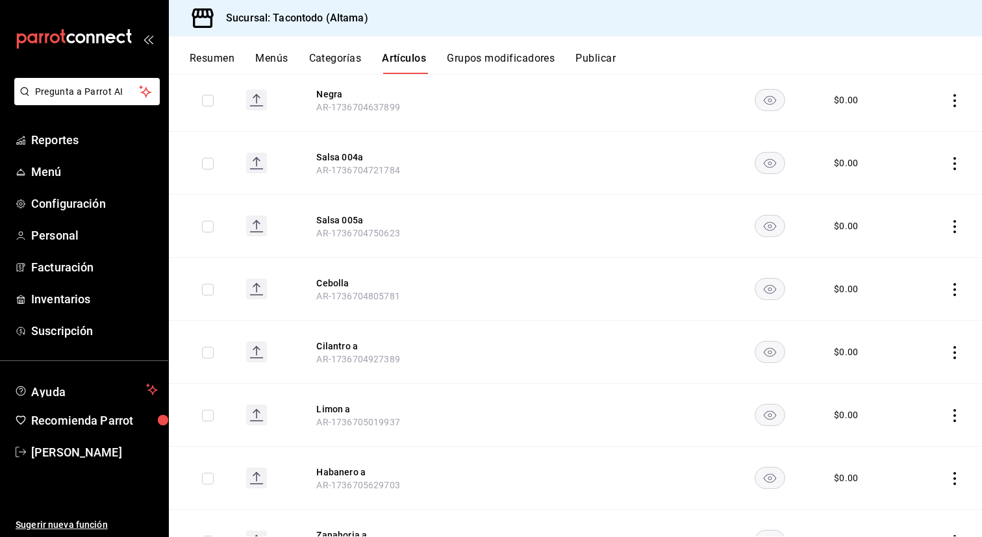
scroll to position [1013, 0]
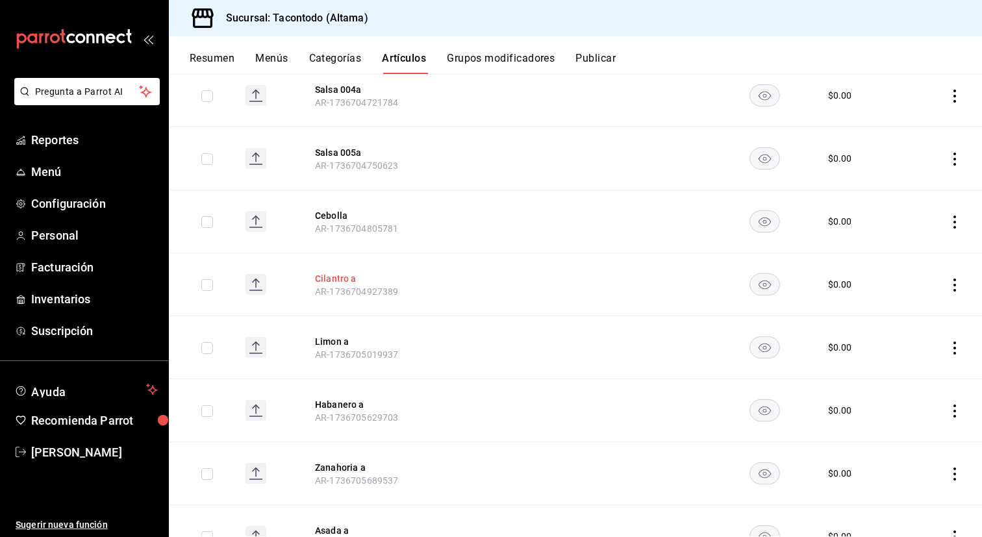
click at [339, 281] on button "Cilantro a" at bounding box center [367, 278] width 104 height 13
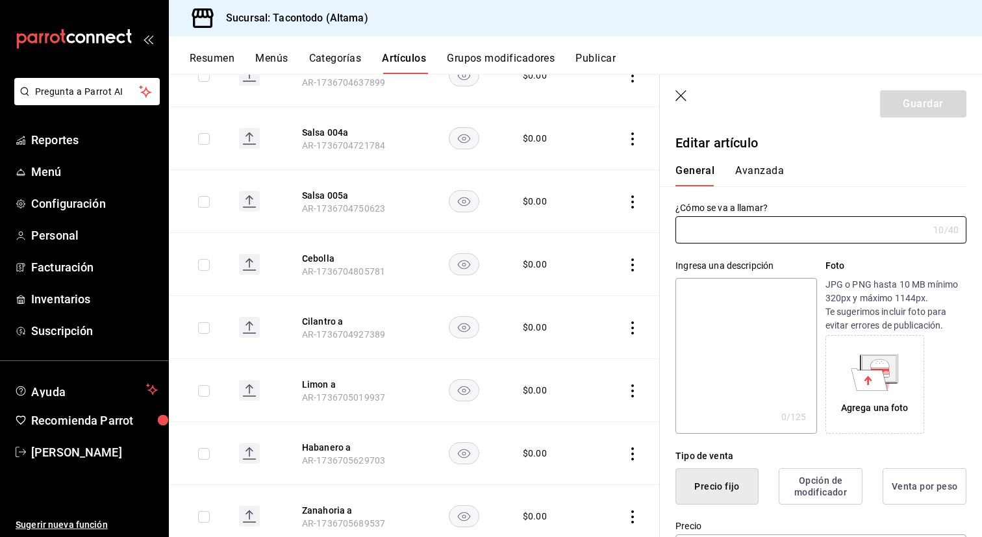
type input "Cilantro a"
type input "AR-1736704927389"
type input "$0.00"
radio input "false"
radio input "true"
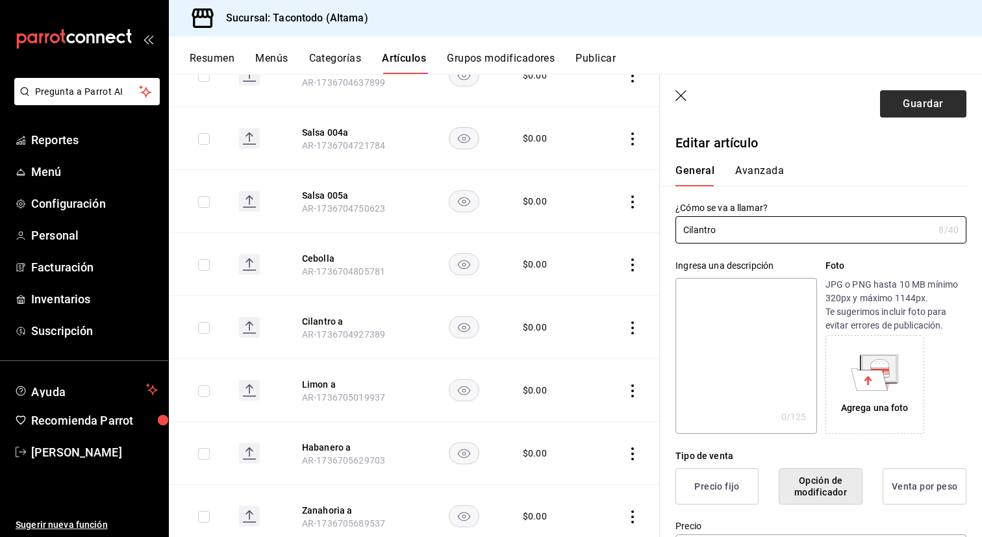
type input "Cilantro"
click at [923, 108] on button "Guardar" at bounding box center [923, 103] width 86 height 27
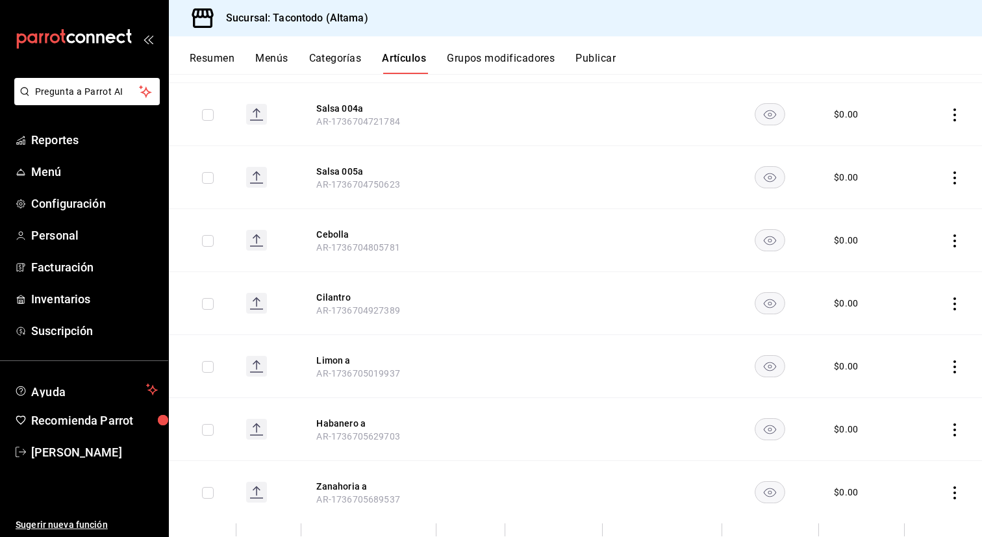
scroll to position [991, 0]
drag, startPoint x: 333, startPoint y: 366, endPoint x: 575, endPoint y: 285, distance: 255.5
click at [333, 366] on button "Limon a" at bounding box center [367, 363] width 104 height 13
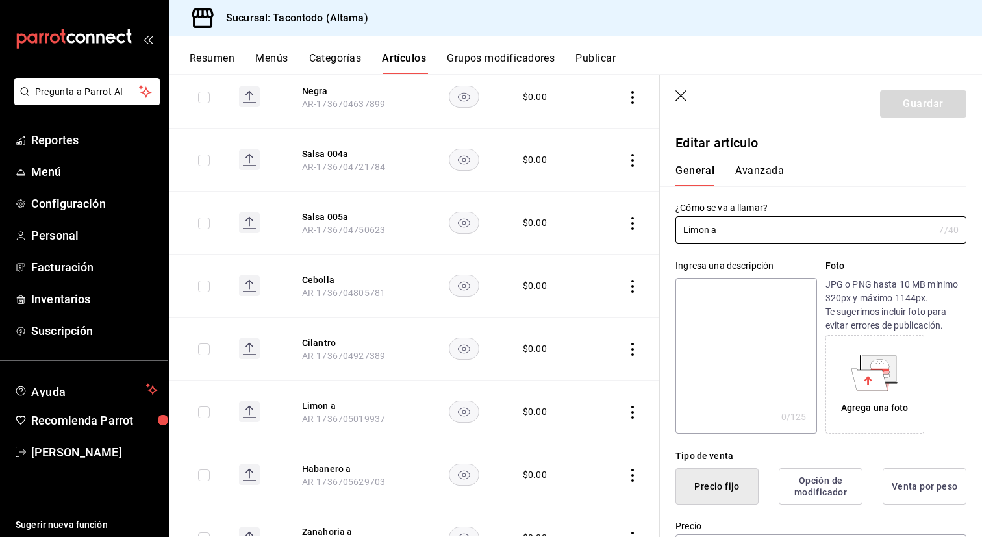
type input "$0.00"
radio input "false"
radio input "true"
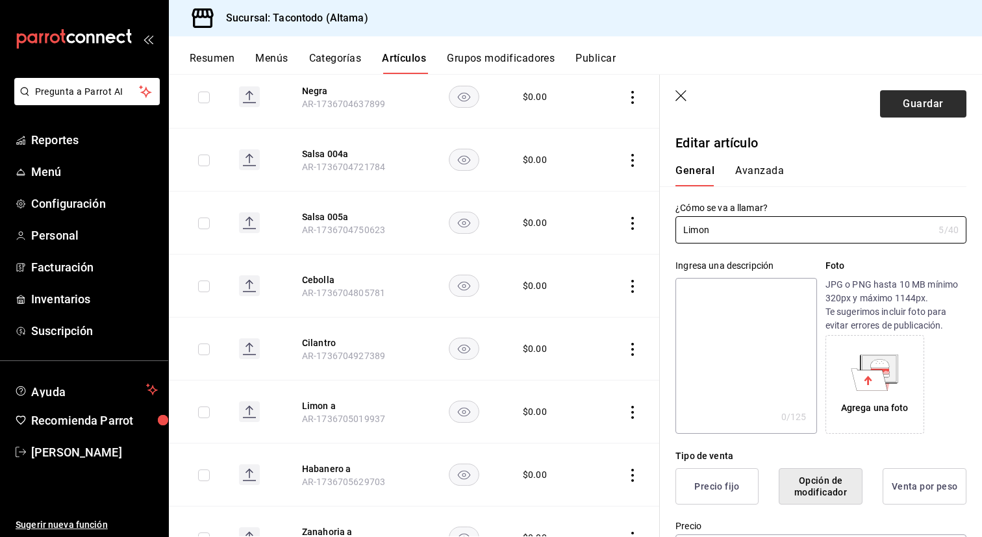
type input "Limon"
click at [907, 103] on button "Guardar" at bounding box center [923, 103] width 86 height 27
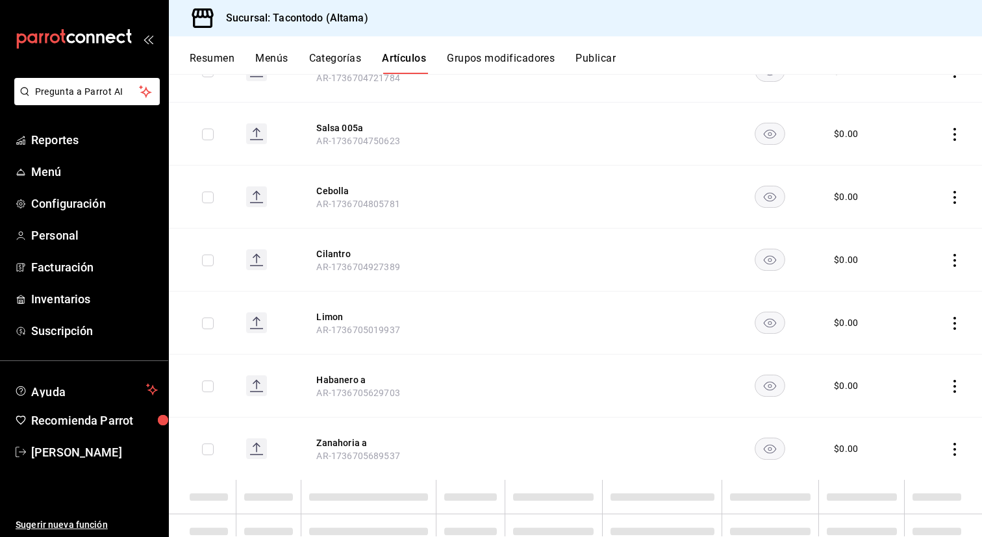
scroll to position [1039, 0]
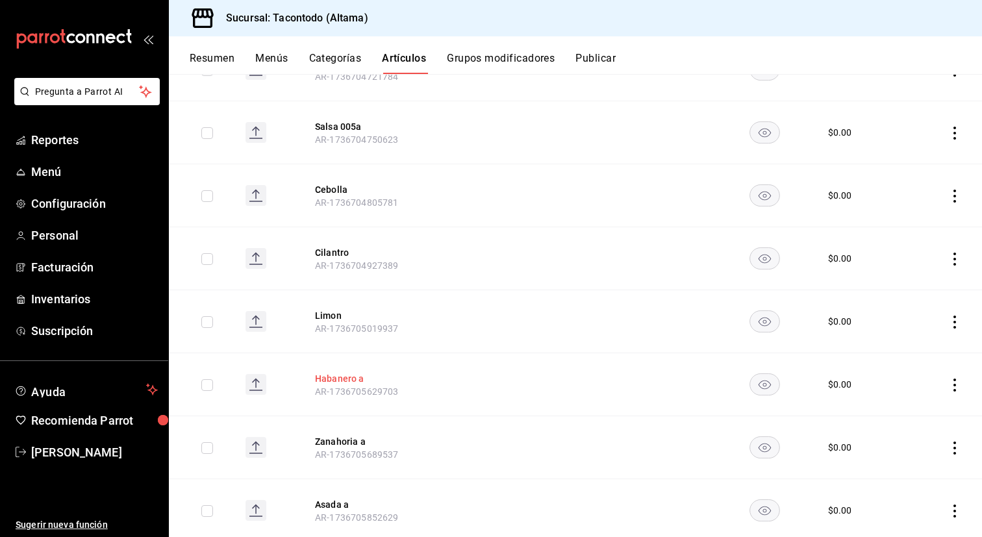
click at [351, 377] on button "Habanero a" at bounding box center [367, 378] width 104 height 13
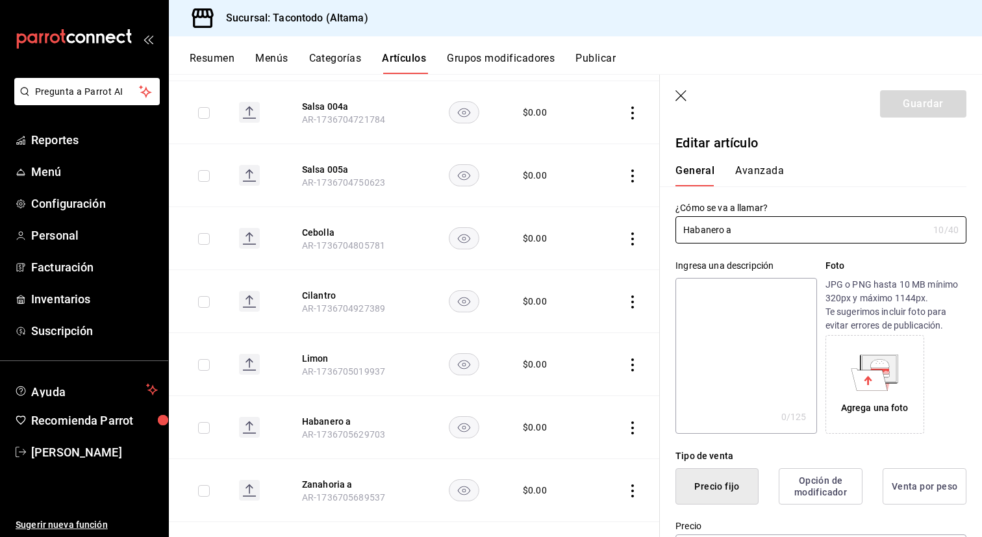
type input "$0.00"
radio input "false"
radio input "true"
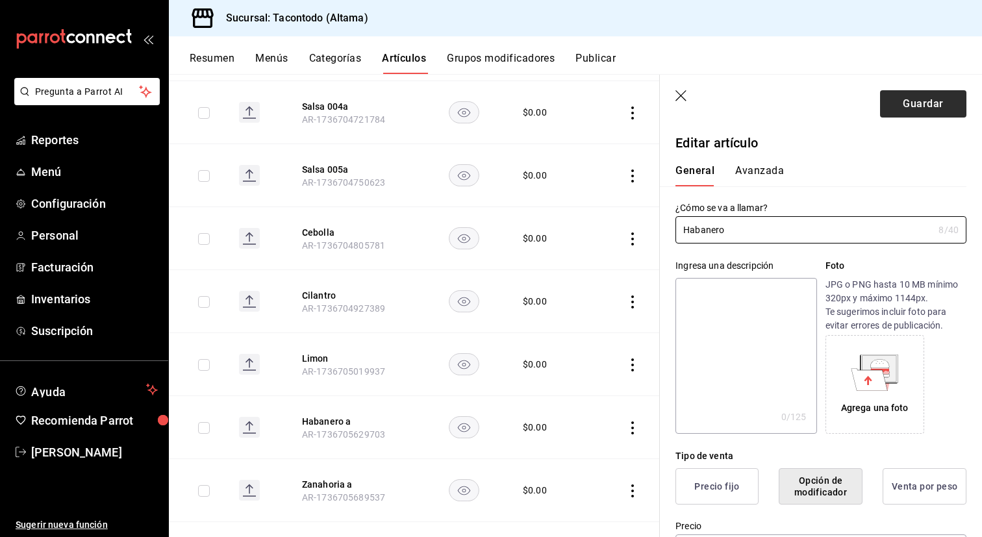
type input "Habanero"
click at [889, 110] on button "Guardar" at bounding box center [923, 103] width 86 height 27
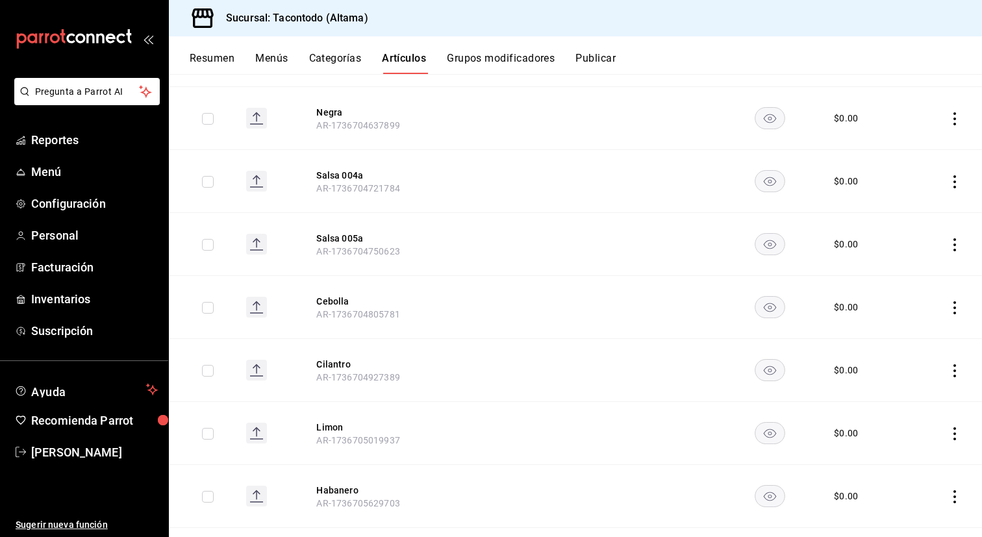
scroll to position [1012, 0]
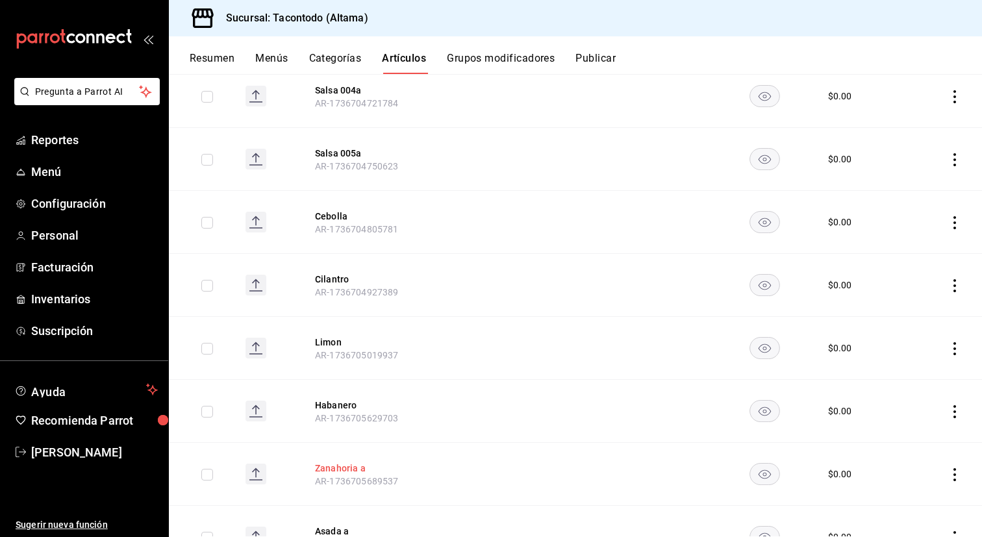
click at [358, 464] on button "Zanahoria a" at bounding box center [367, 468] width 104 height 13
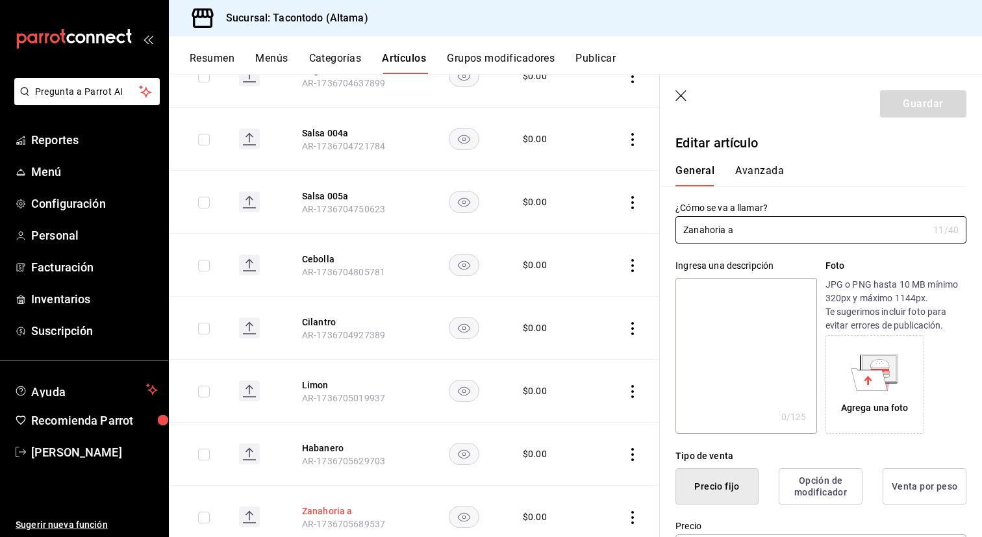
type input "$0.00"
radio input "false"
radio input "true"
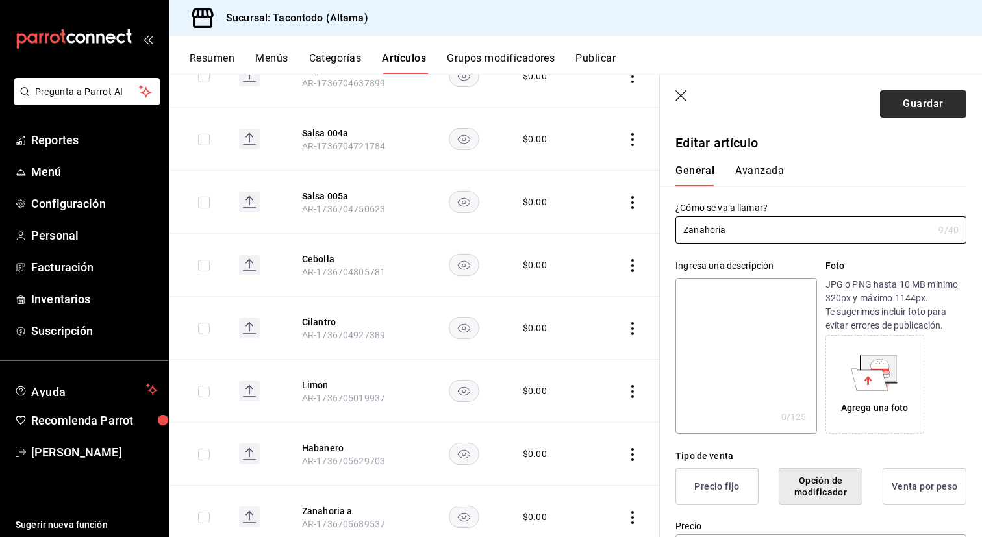
type input "Zanahoria"
click at [922, 99] on button "Guardar" at bounding box center [923, 103] width 86 height 27
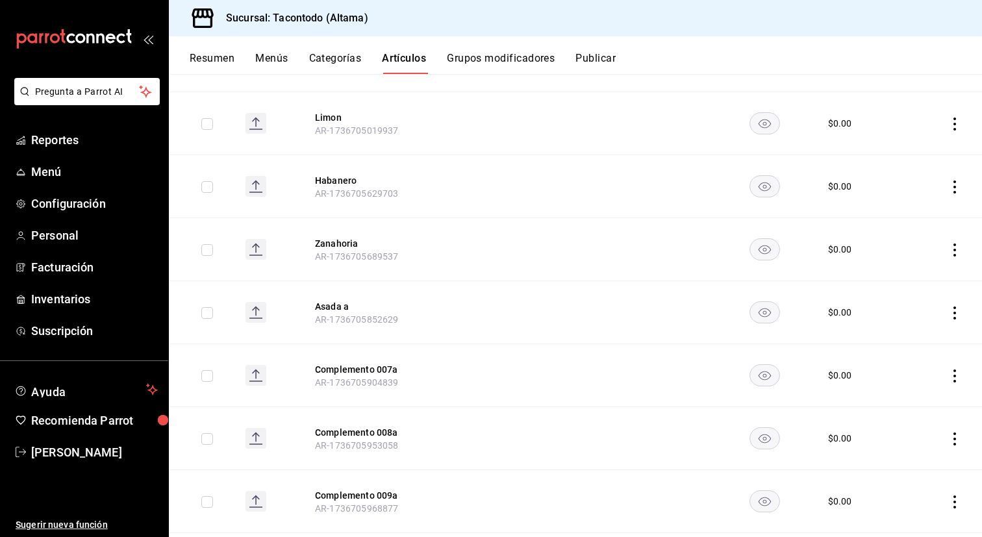
scroll to position [1251, 0]
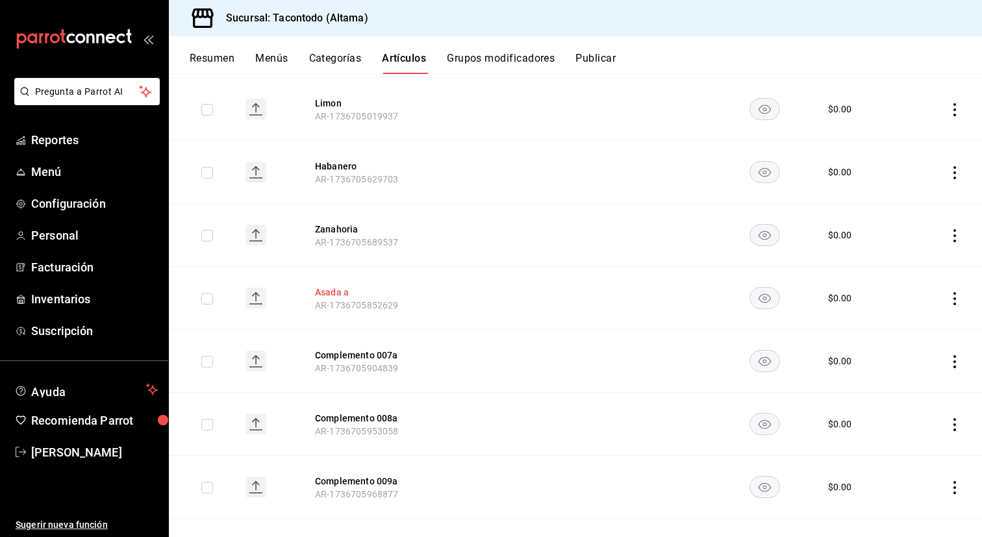
click at [329, 294] on button "Asada a" at bounding box center [367, 292] width 104 height 13
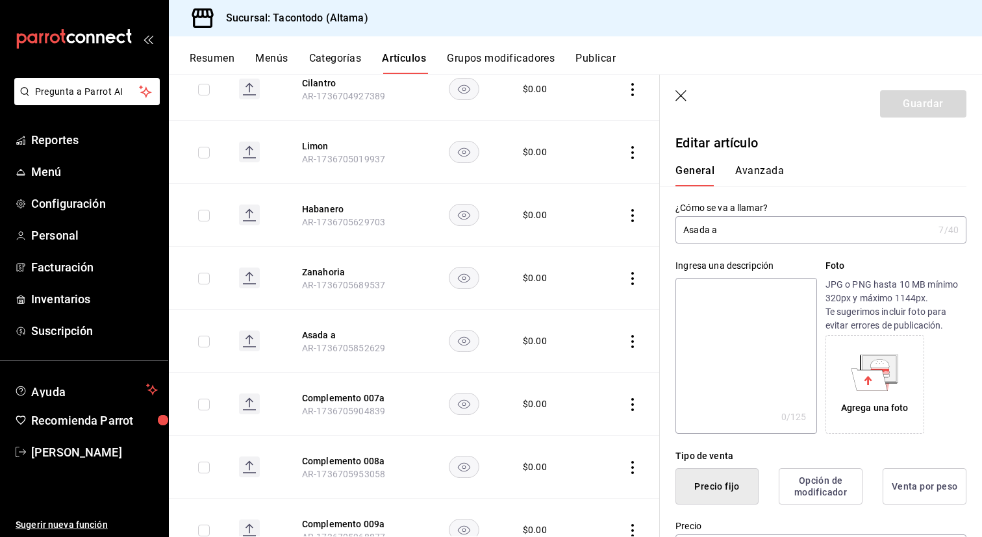
type input "$0.00"
radio input "false"
radio input "true"
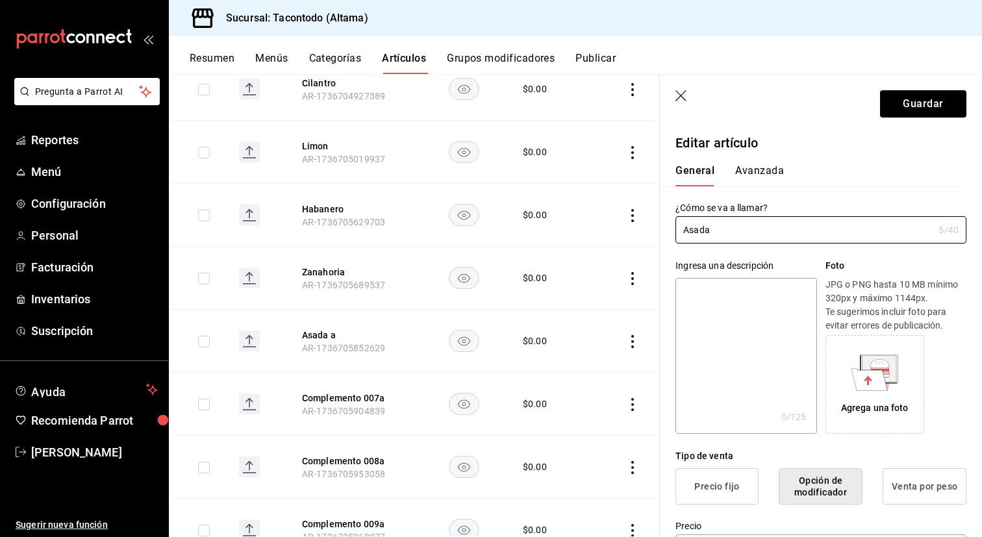
type input "Asada"
click at [943, 86] on header "Guardar" at bounding box center [821, 101] width 322 height 53
click at [938, 96] on button "Guardar" at bounding box center [923, 103] width 86 height 27
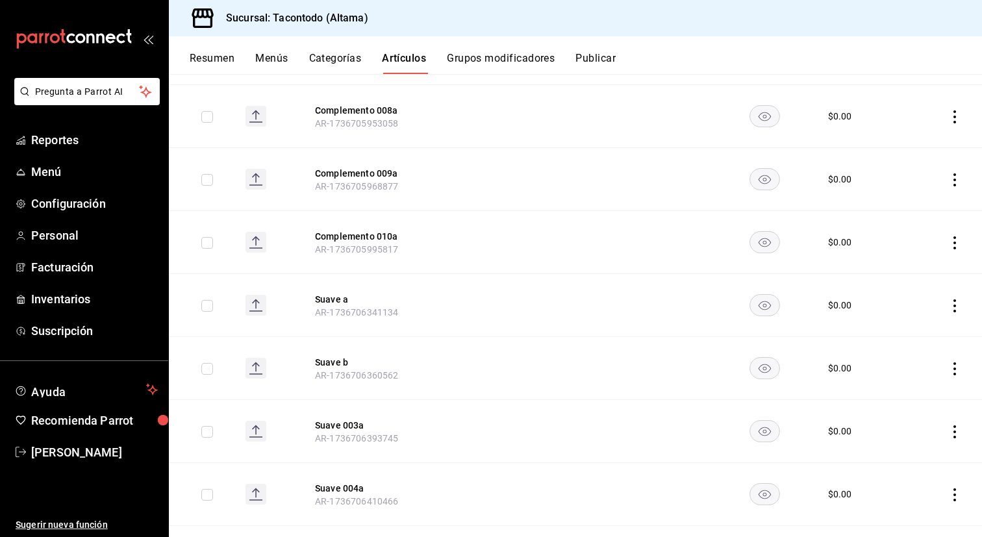
scroll to position [1560, 0]
click at [341, 300] on button "Suave a" at bounding box center [367, 298] width 104 height 13
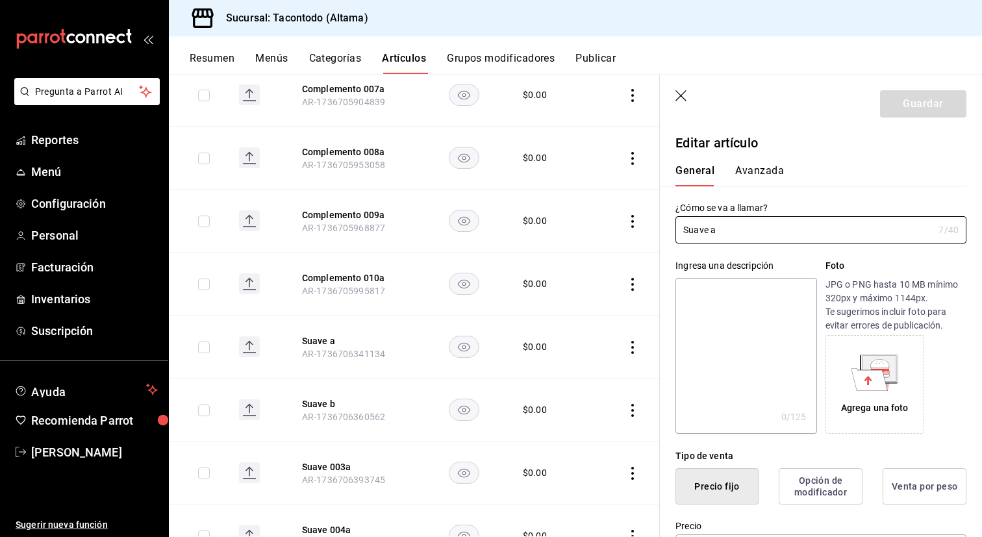
type input "$0.00"
radio input "false"
radio input "true"
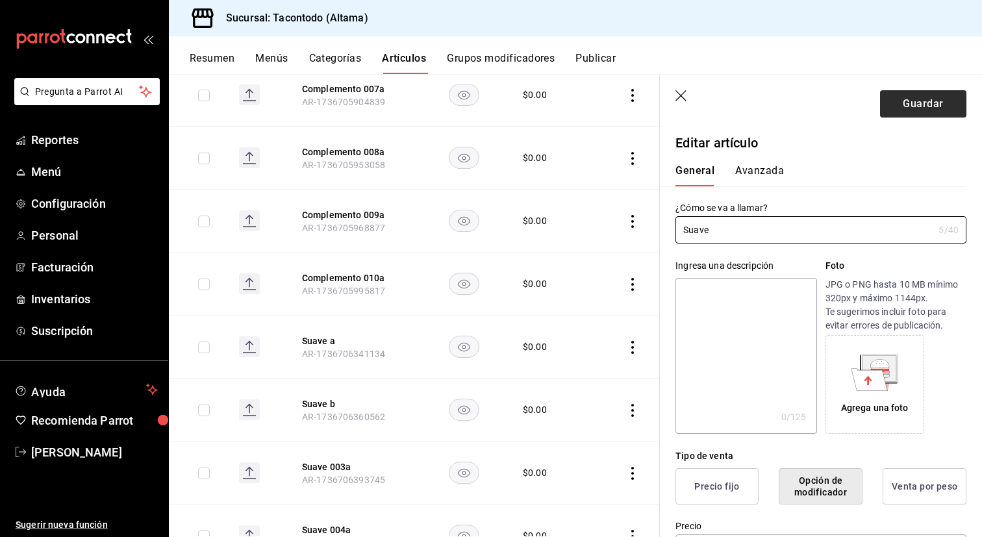
type input "Suave"
click at [910, 109] on button "Guardar" at bounding box center [923, 103] width 86 height 27
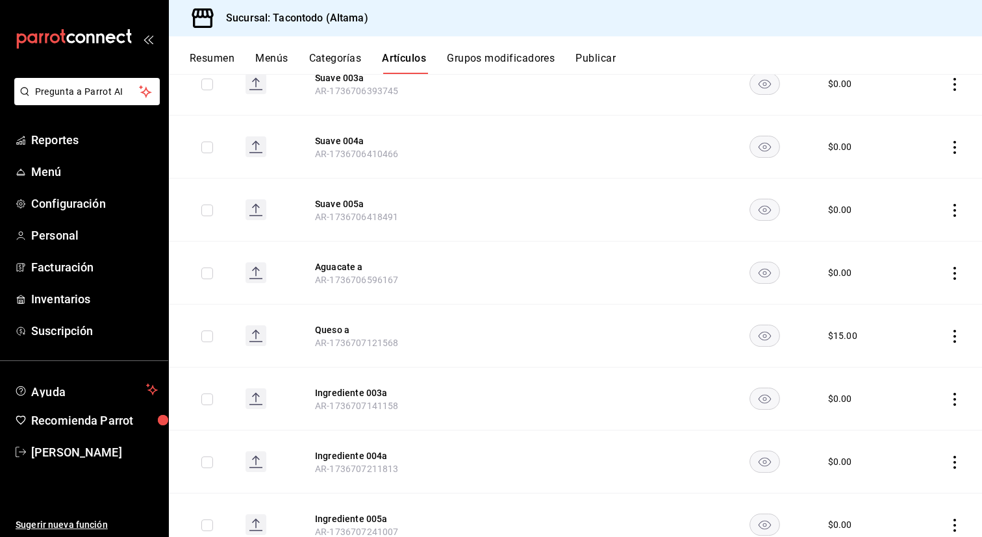
scroll to position [1905, 0]
click at [337, 266] on button "Aguacate a" at bounding box center [367, 268] width 104 height 13
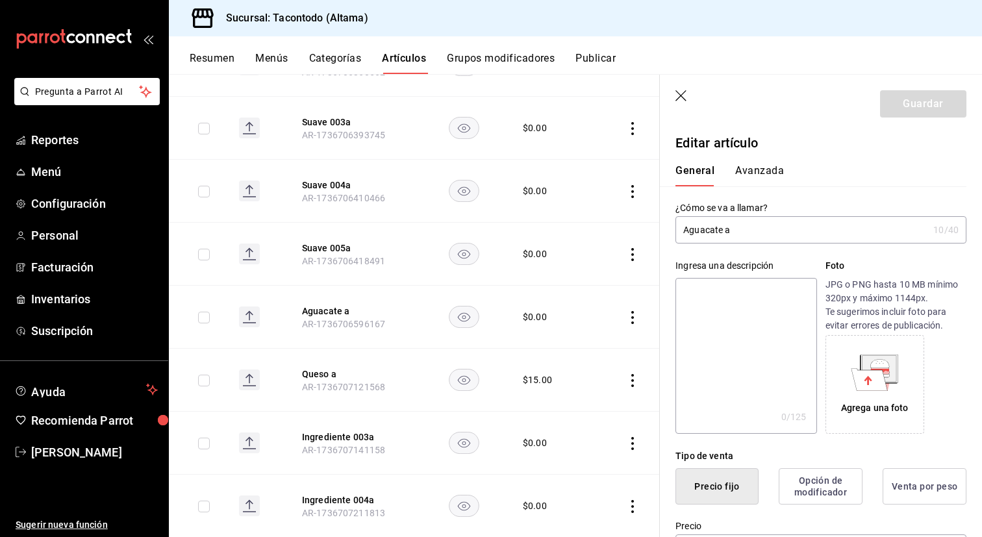
type input "$0.00"
radio input "false"
radio input "true"
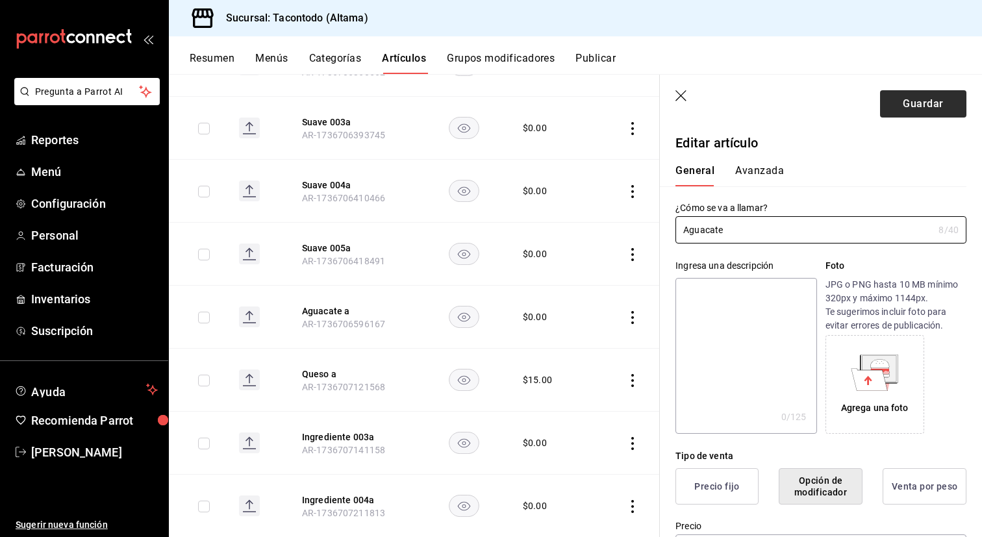
type input "Aguacate"
click at [952, 107] on button "Guardar" at bounding box center [923, 103] width 86 height 27
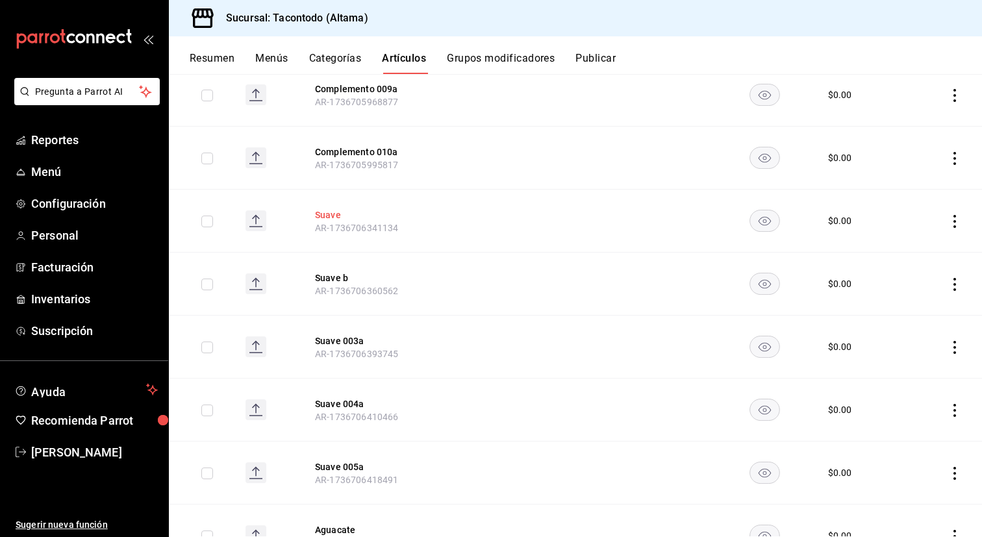
scroll to position [1655, 0]
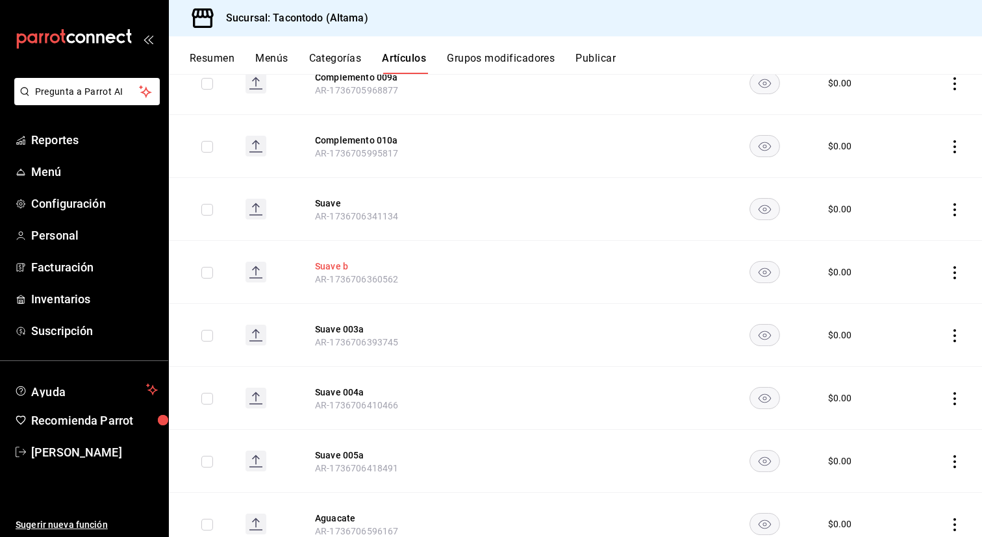
click at [333, 266] on button "Suave b" at bounding box center [367, 266] width 104 height 13
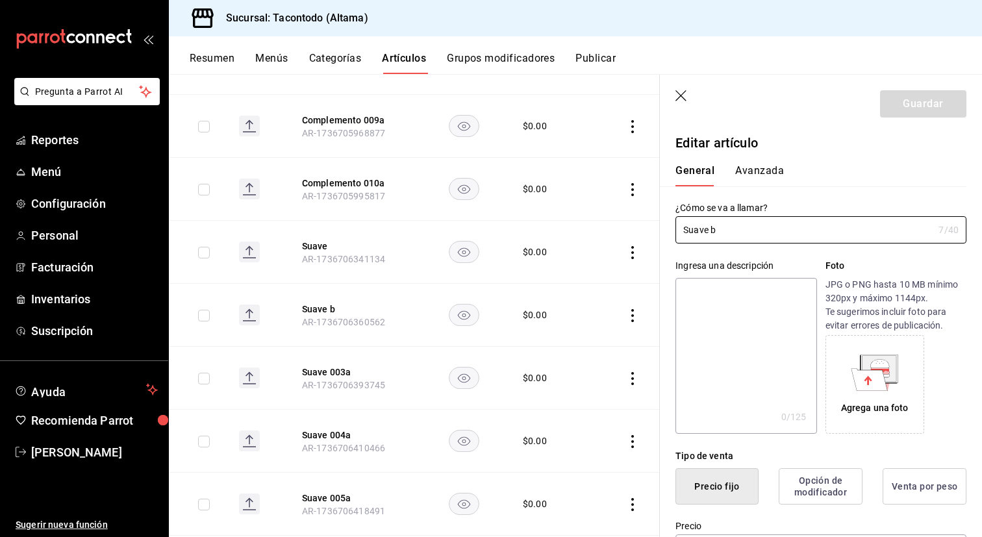
type input "$0.00"
radio input "false"
radio input "true"
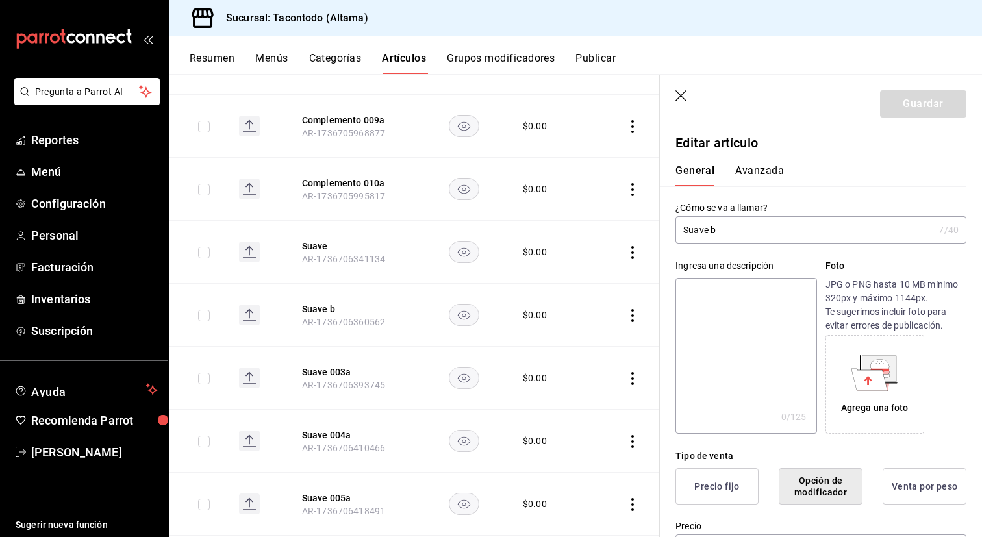
click at [738, 235] on input "Suave b" at bounding box center [805, 230] width 258 height 26
type input "Dorada a"
click at [909, 111] on button "Guardar" at bounding box center [923, 103] width 86 height 27
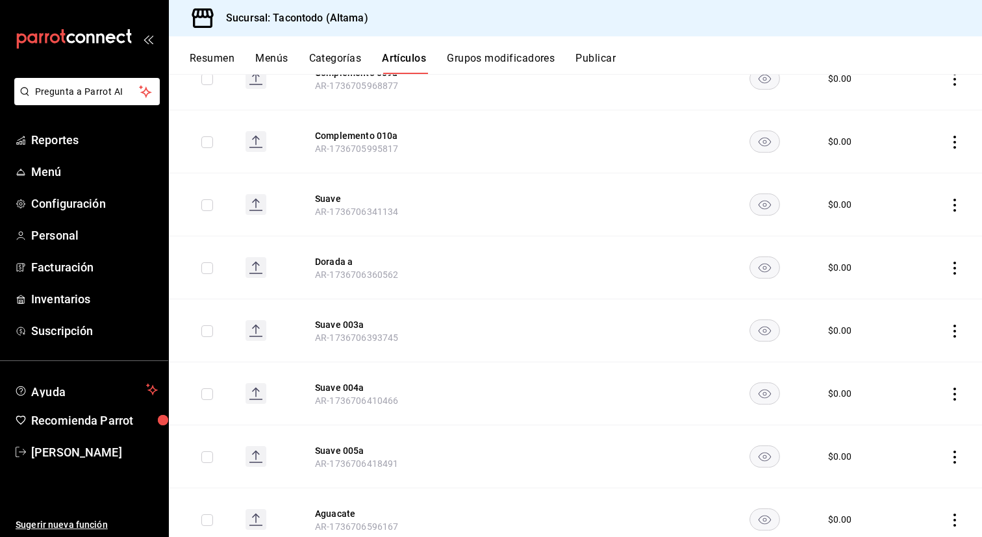
scroll to position [1644, 0]
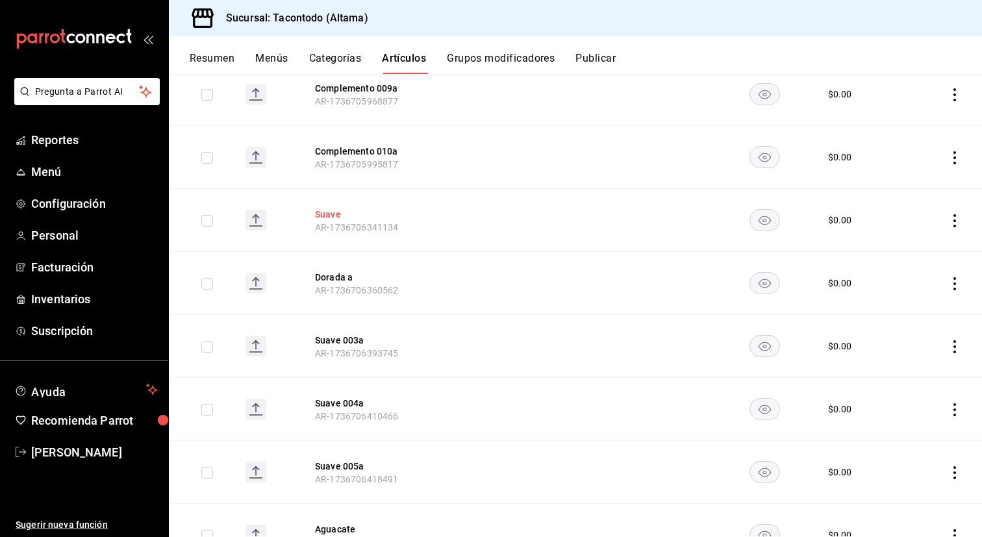
click at [333, 214] on button "Suave" at bounding box center [367, 214] width 104 height 13
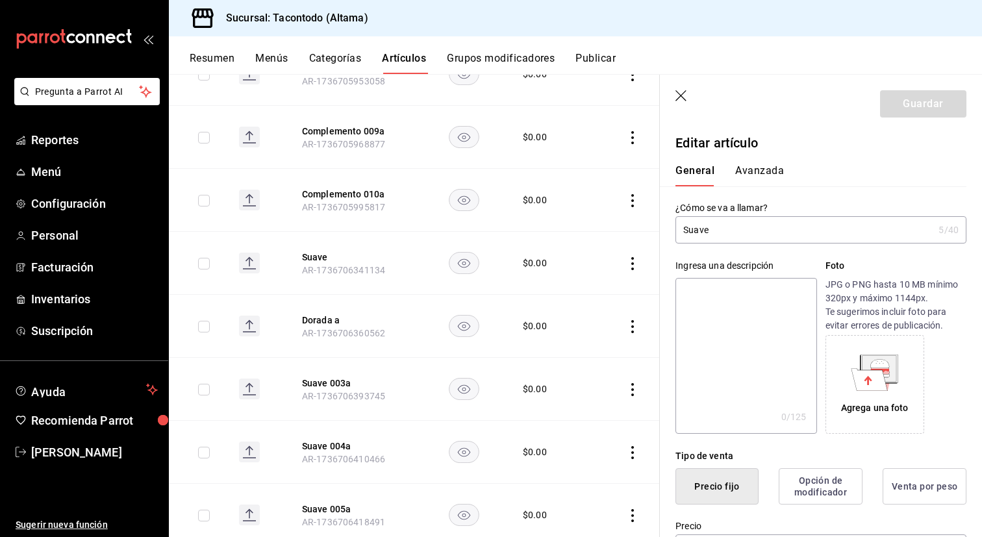
type input "$0.00"
radio input "false"
radio input "true"
click at [761, 235] on input "Suave" at bounding box center [805, 230] width 258 height 26
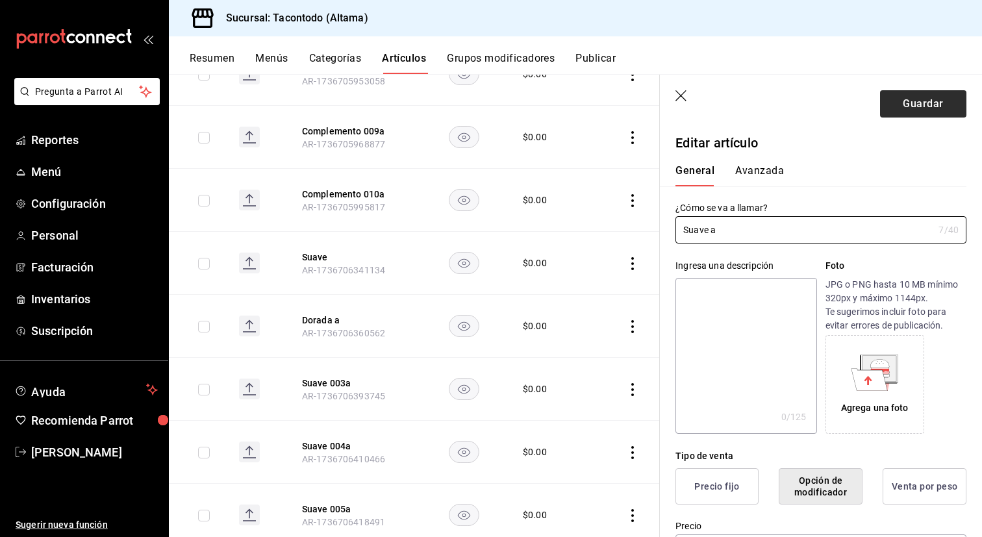
type input "Suave a"
click at [922, 107] on button "Guardar" at bounding box center [923, 103] width 86 height 27
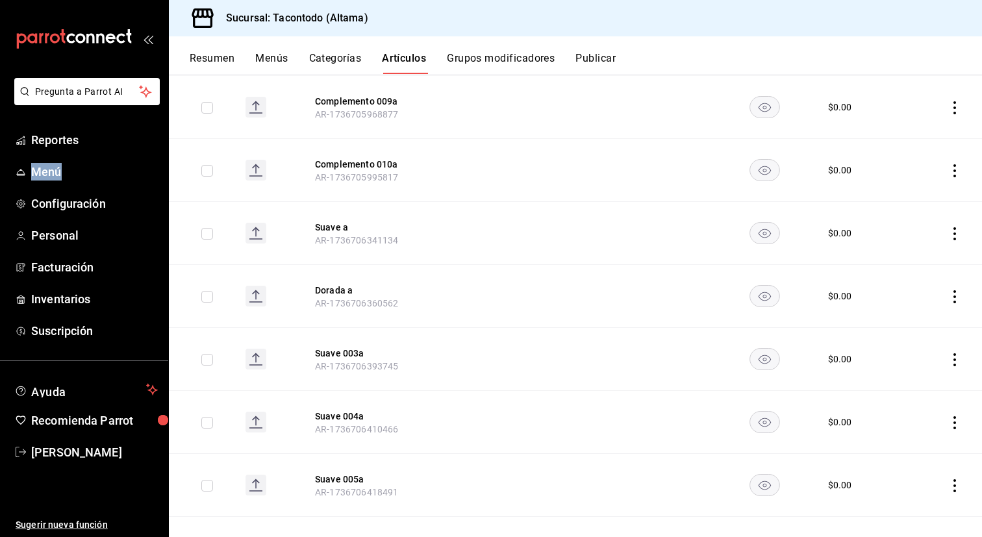
scroll to position [1621, 0]
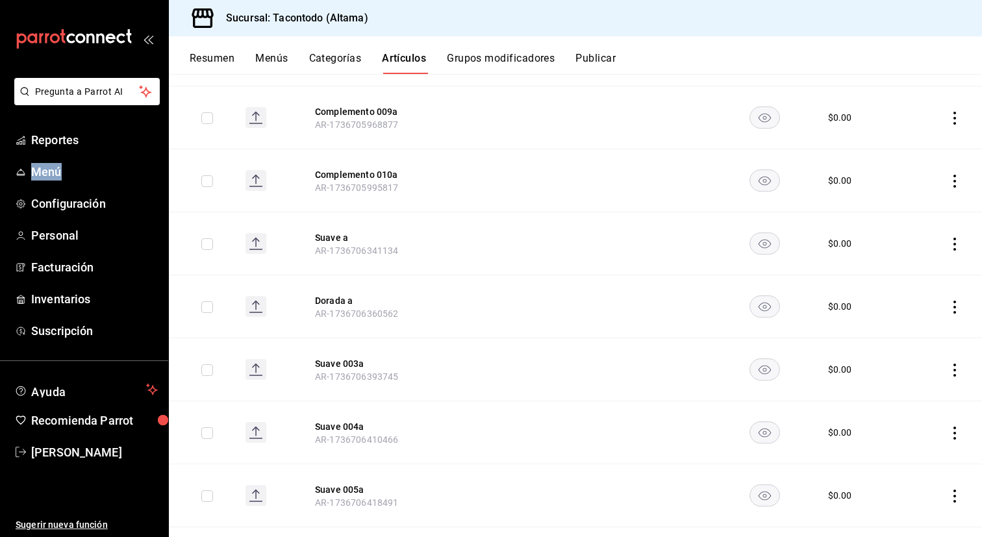
drag, startPoint x: 335, startPoint y: 236, endPoint x: 768, endPoint y: 233, distance: 433.3
click at [335, 236] on button "Suave a" at bounding box center [367, 237] width 104 height 13
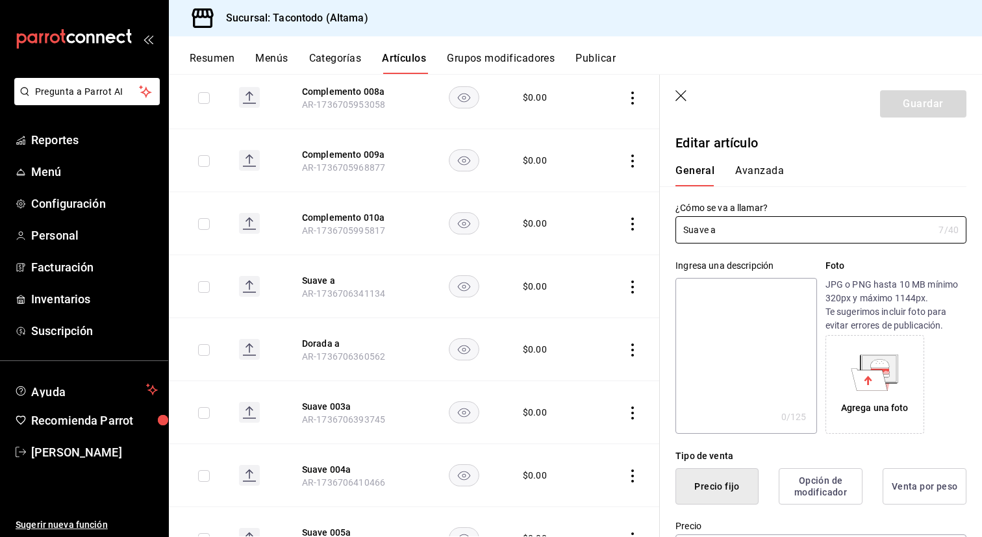
type input "$0.00"
radio input "false"
radio input "true"
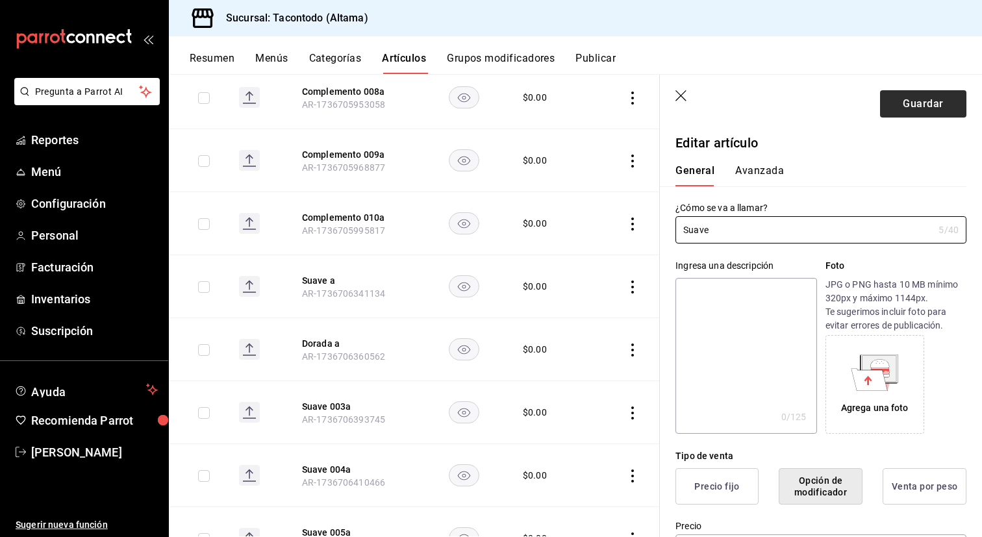
type input "Suave"
click at [907, 102] on button "Guardar" at bounding box center [923, 103] width 86 height 27
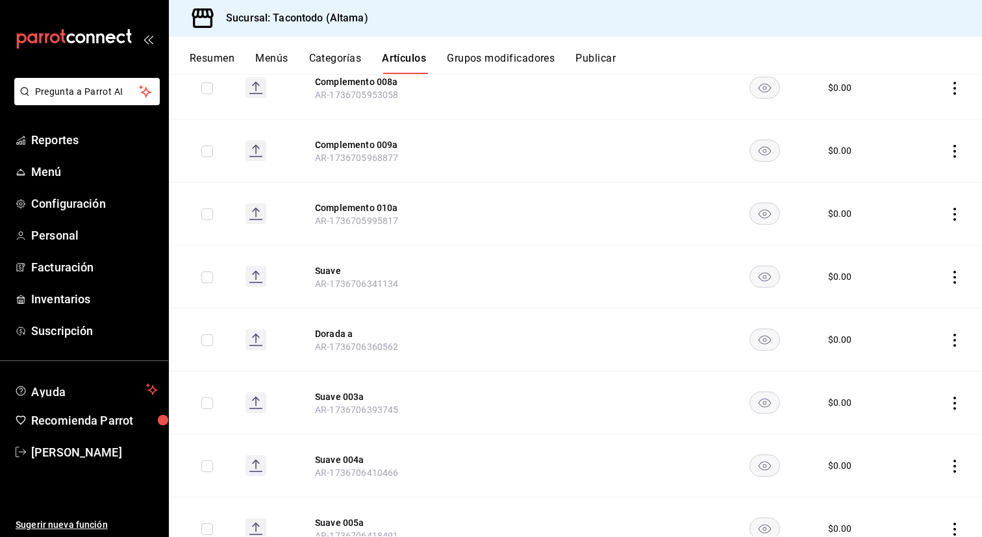
scroll to position [1591, 0]
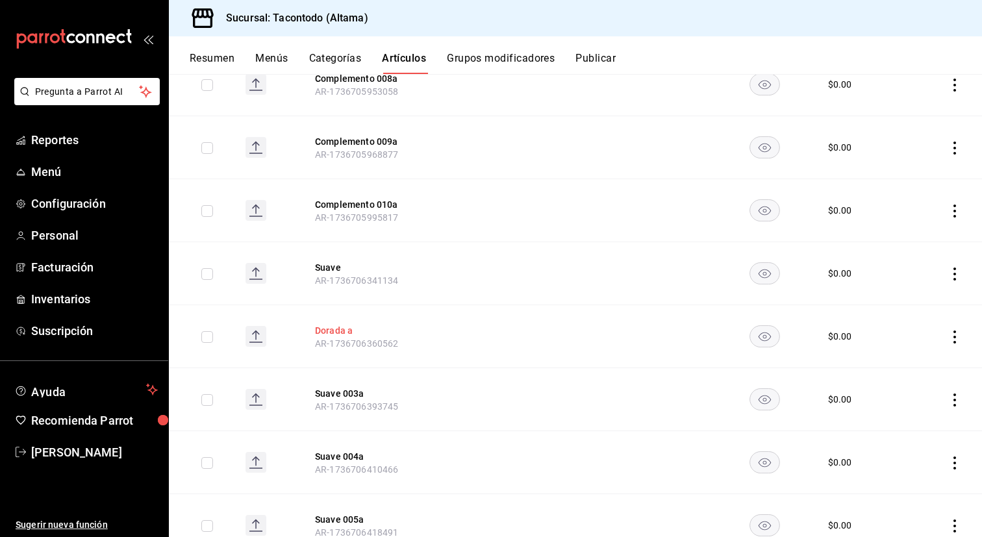
click at [344, 330] on button "Dorada a" at bounding box center [367, 330] width 104 height 13
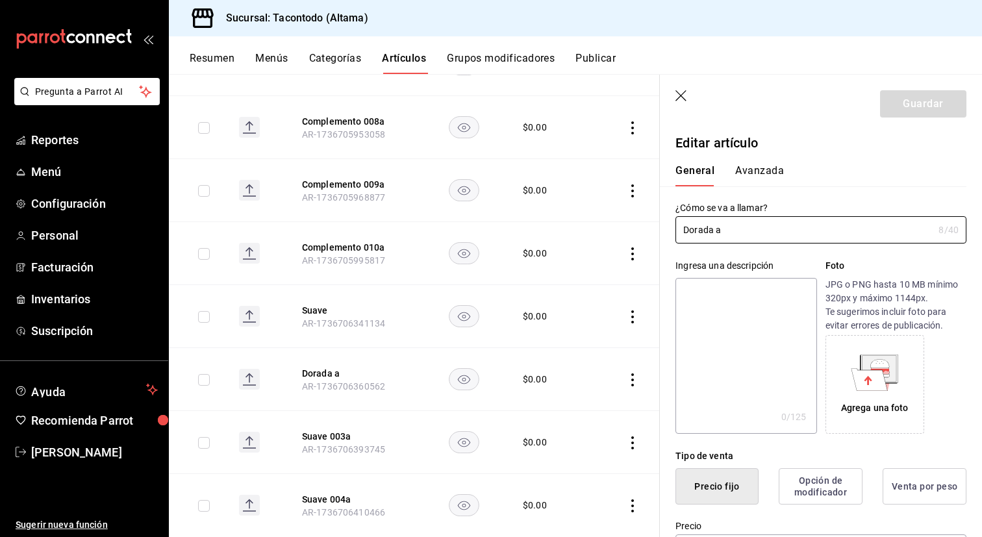
type input "$0.00"
radio input "false"
radio input "true"
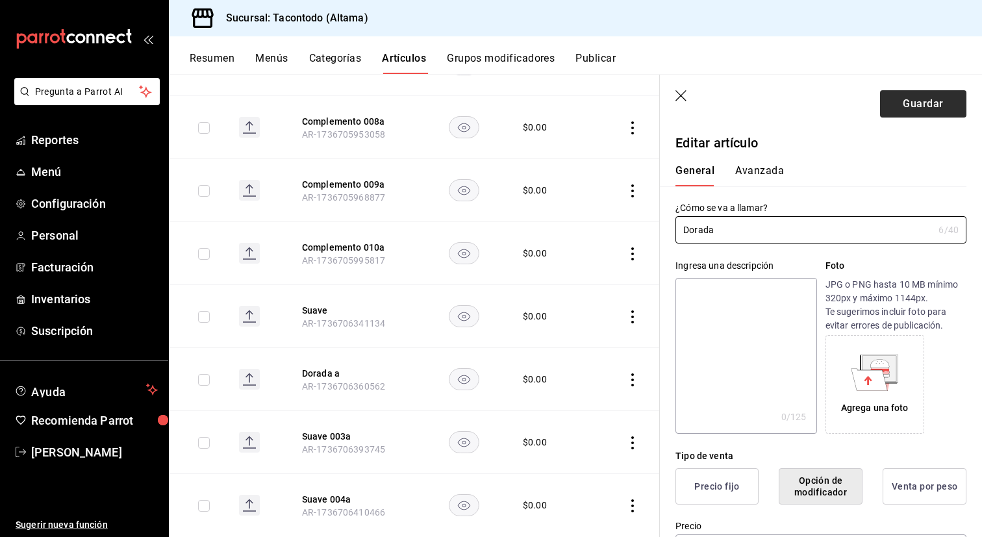
type input "Dorada"
click at [905, 99] on button "Guardar" at bounding box center [923, 103] width 86 height 27
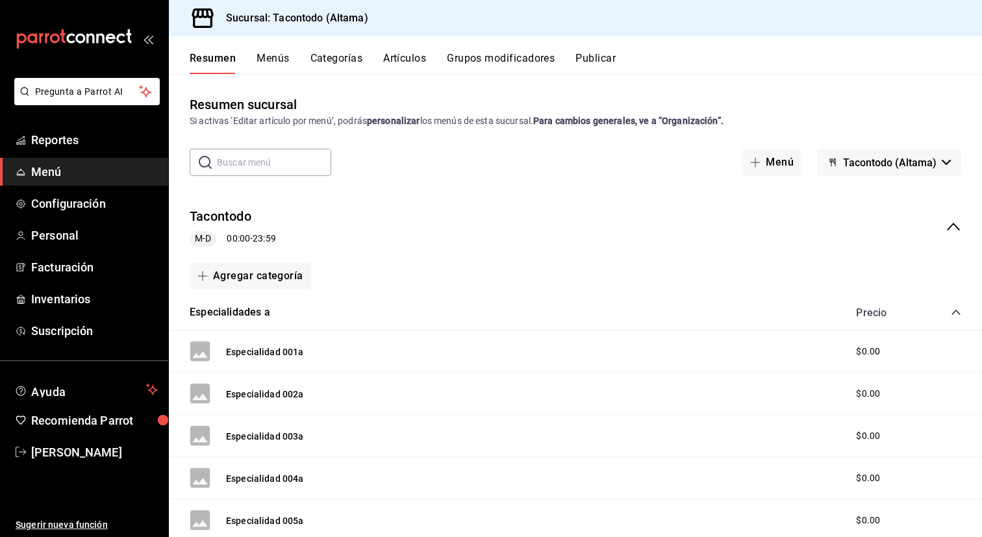
click at [485, 50] on div "Resumen Menús Categorías Artículos Grupos modificadores Publicar" at bounding box center [575, 55] width 813 height 38
click at [481, 55] on button "Grupos modificadores" at bounding box center [501, 63] width 108 height 22
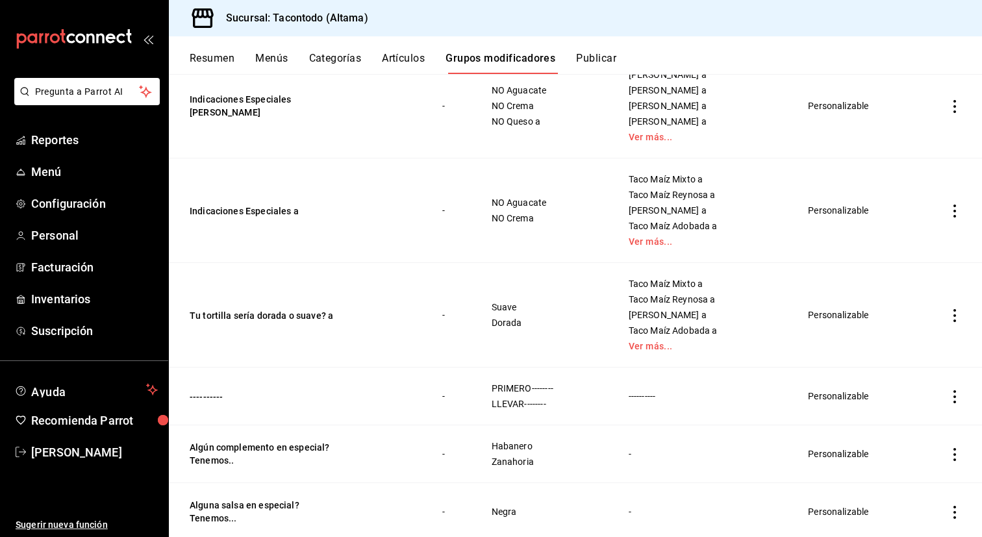
scroll to position [889, 0]
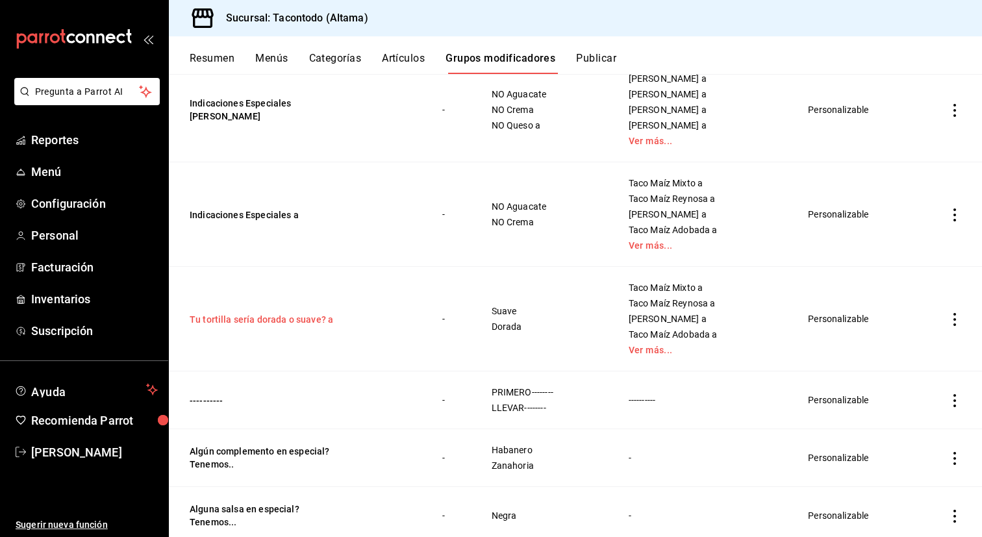
click at [277, 320] on button "Tu tortilla sería dorada o suave? a" at bounding box center [268, 319] width 156 height 13
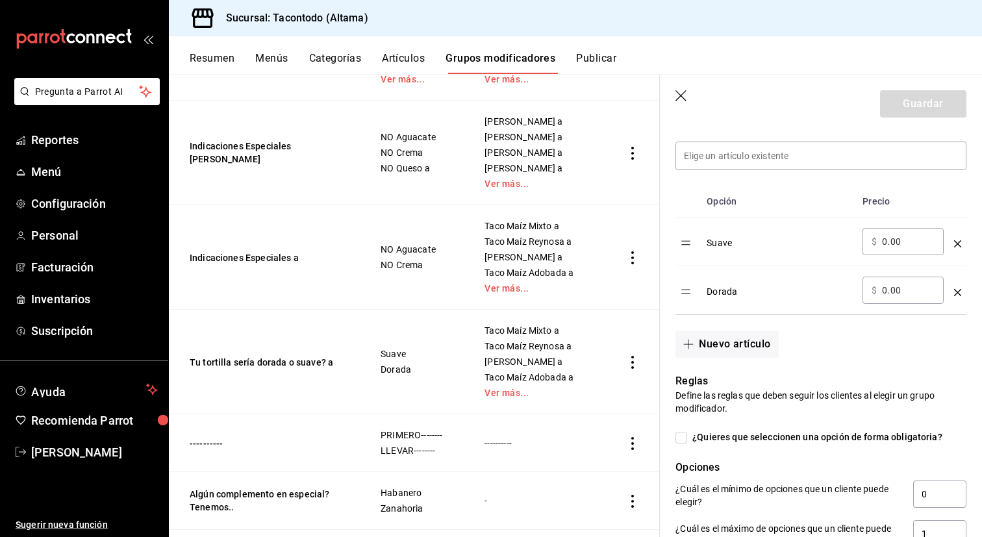
scroll to position [370, 0]
click at [958, 266] on td "optionsTable" at bounding box center [958, 290] width 18 height 49
click at [957, 241] on icon "optionsTable" at bounding box center [957, 243] width 7 height 7
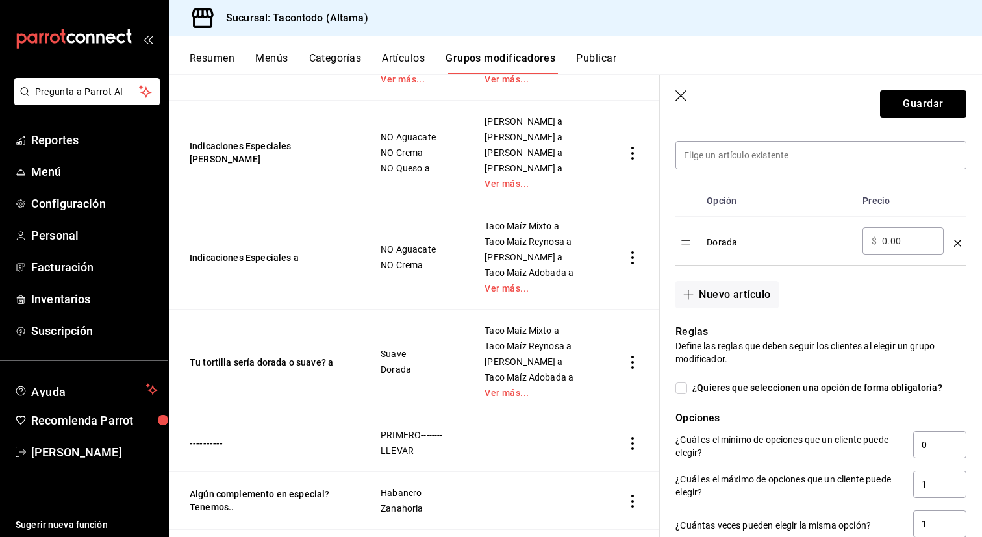
click at [957, 241] on icon "optionsTable" at bounding box center [957, 243] width 7 height 7
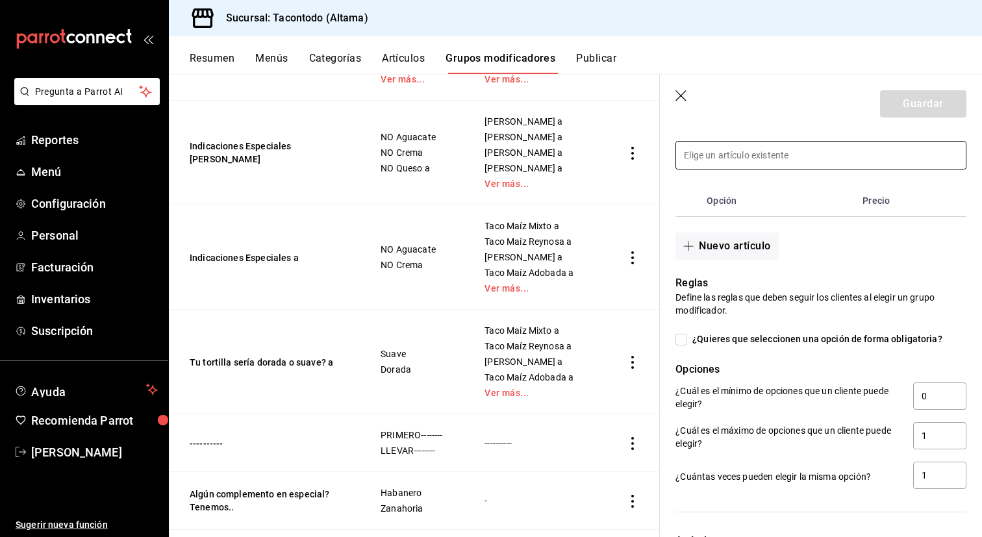
click at [826, 165] on input at bounding box center [821, 155] width 290 height 27
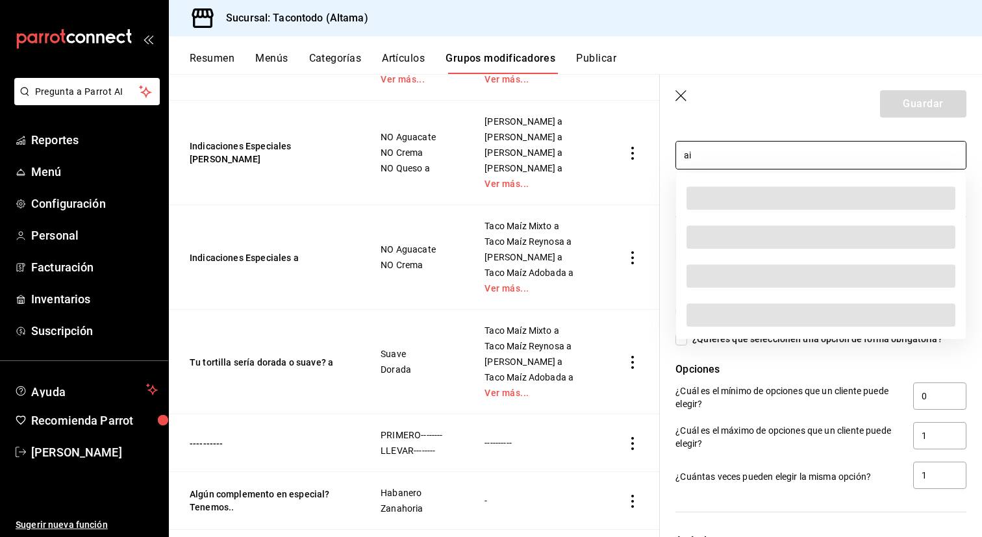
type input "a"
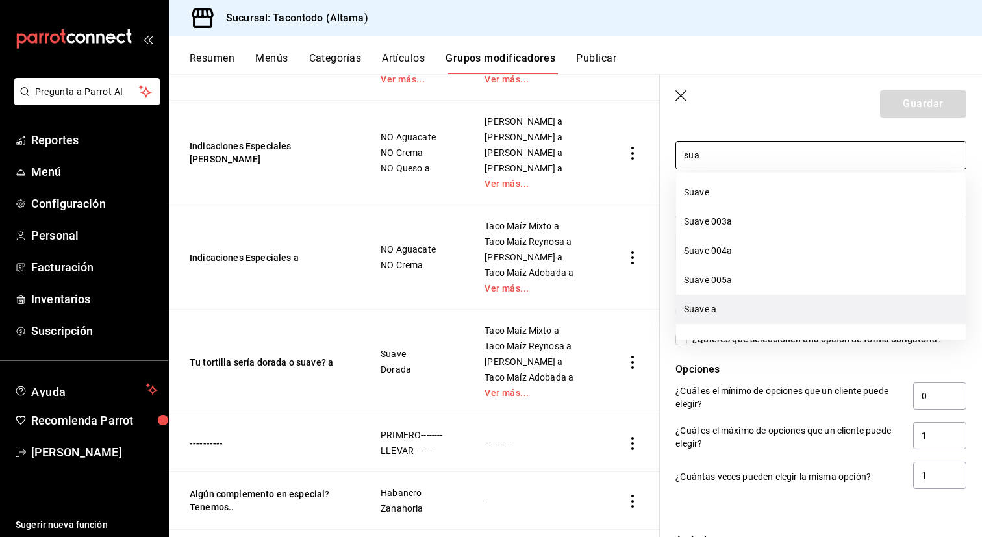
click at [757, 316] on li "Suave a" at bounding box center [821, 309] width 290 height 29
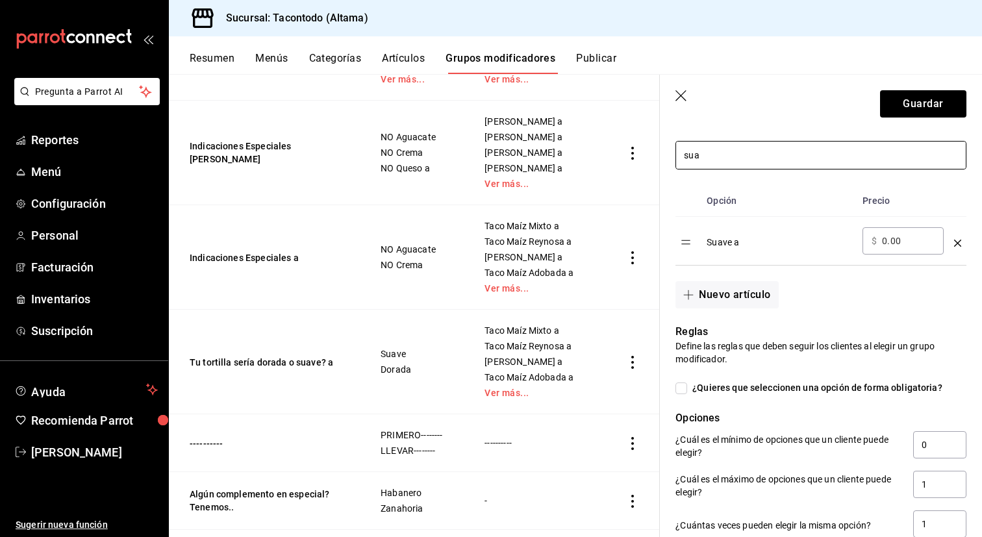
click at [748, 152] on input "sua" at bounding box center [821, 155] width 290 height 27
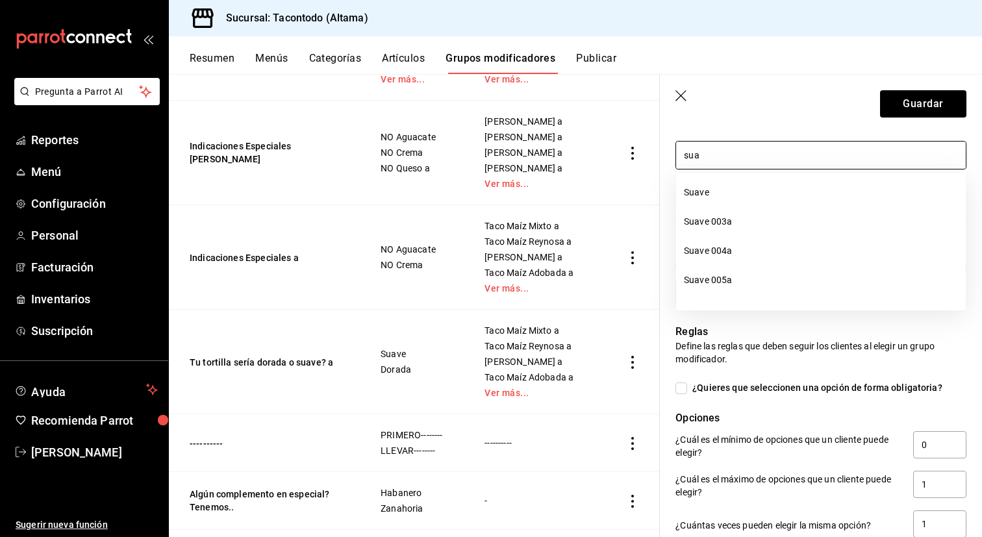
click at [748, 152] on input "sua" at bounding box center [821, 155] width 290 height 27
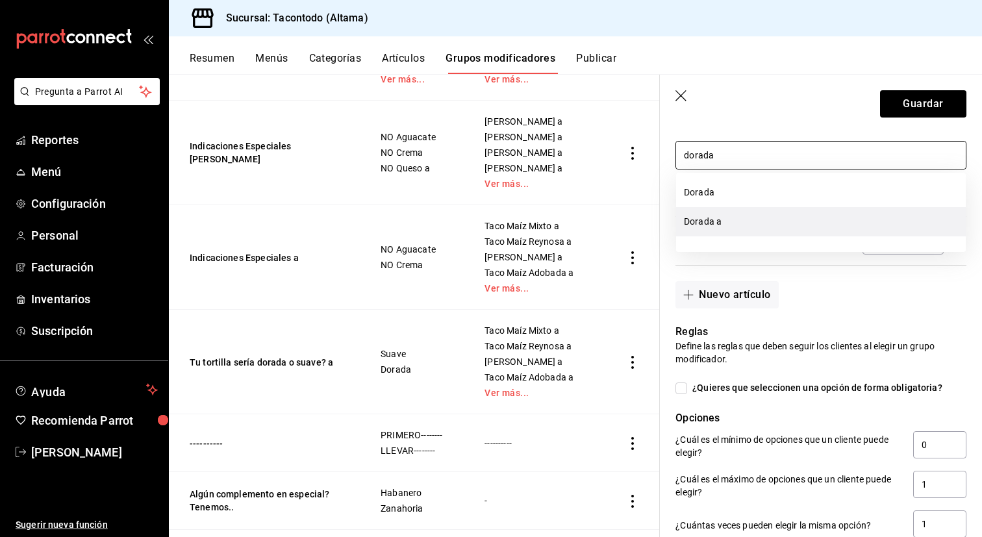
click at [718, 222] on li "Dorada a" at bounding box center [821, 221] width 290 height 29
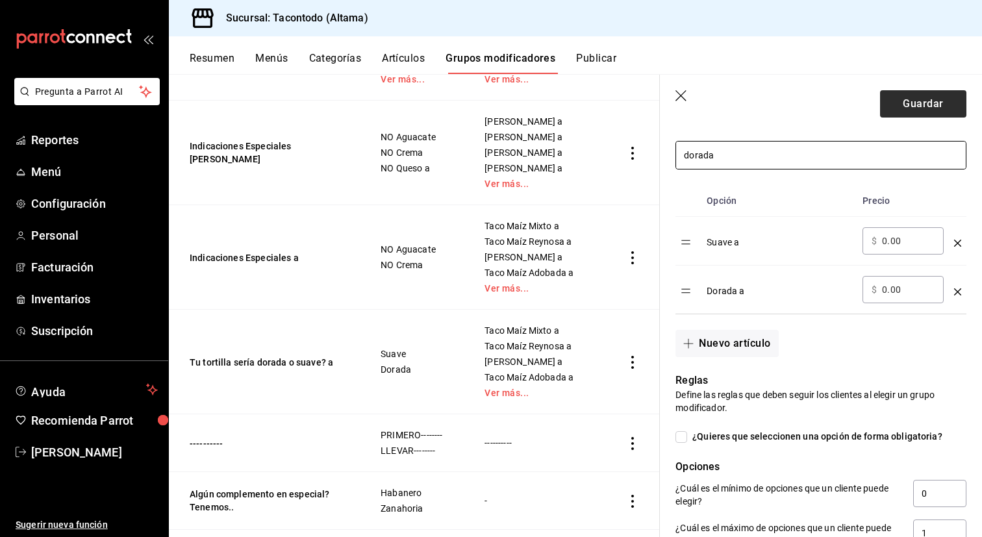
type input "dorada"
click at [931, 100] on button "Guardar" at bounding box center [923, 103] width 86 height 27
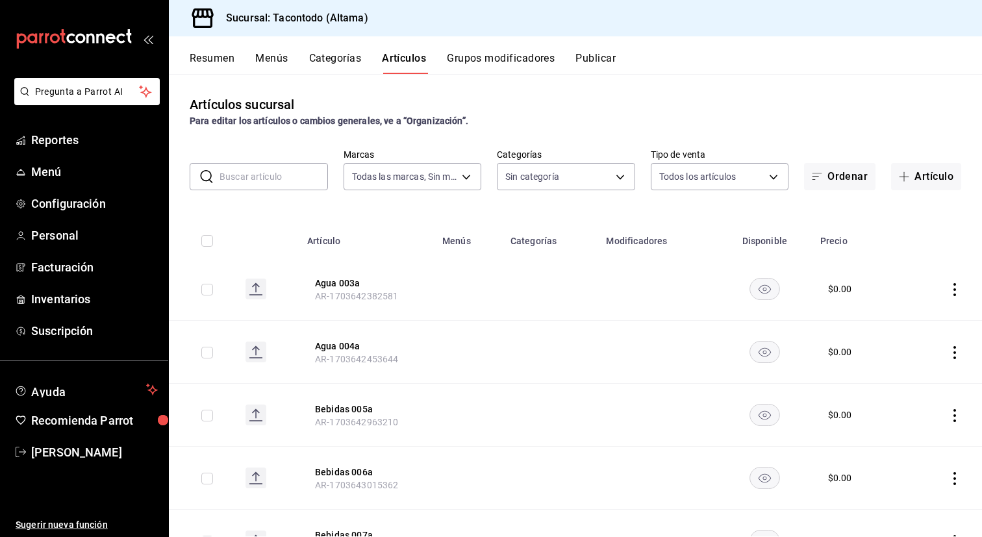
click at [271, 182] on input "text" at bounding box center [274, 177] width 108 height 26
type input "suave"
click at [335, 285] on button "Suave" at bounding box center [368, 283] width 104 height 13
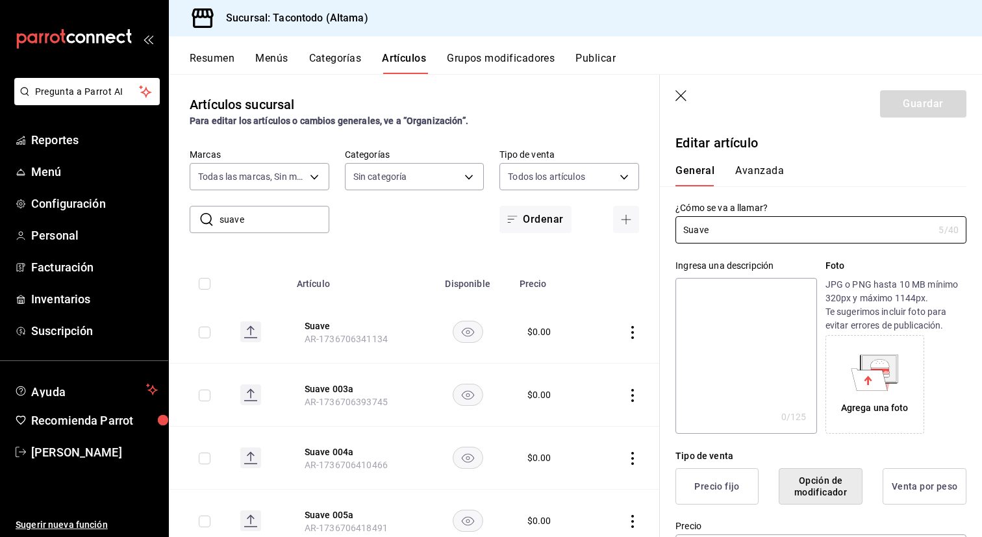
scroll to position [332, 0]
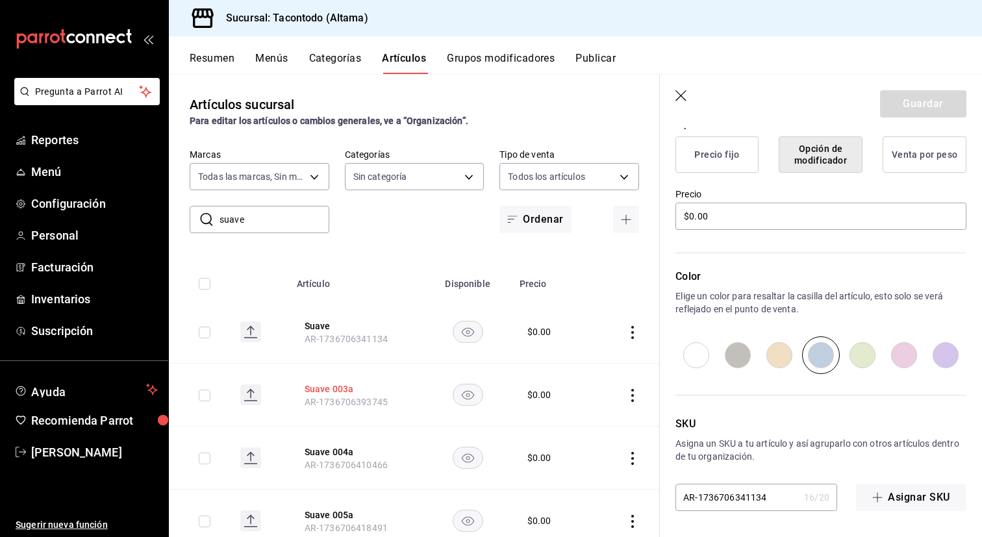
click at [322, 387] on button "Suave 003a" at bounding box center [357, 389] width 104 height 13
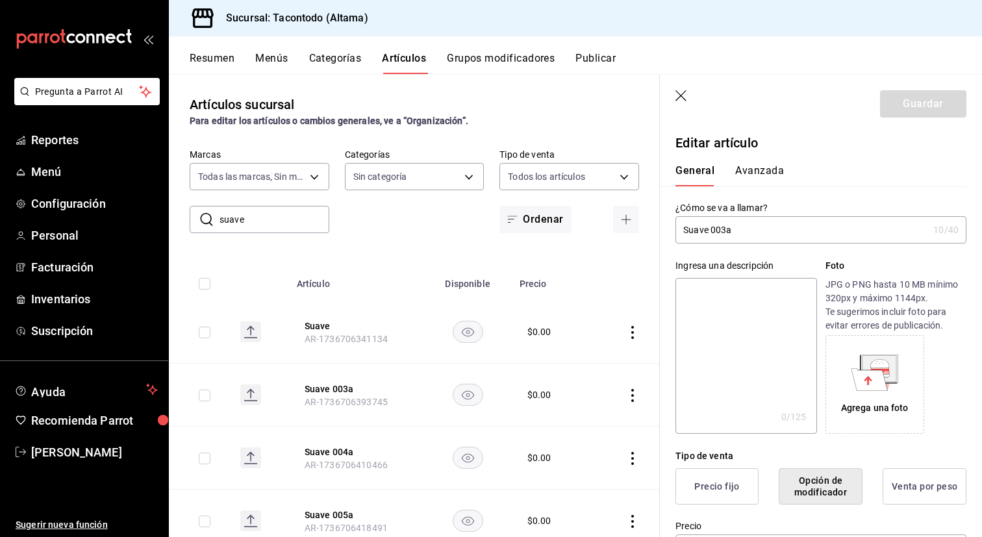
click at [702, 234] on input "Suave 003a" at bounding box center [802, 230] width 253 height 26
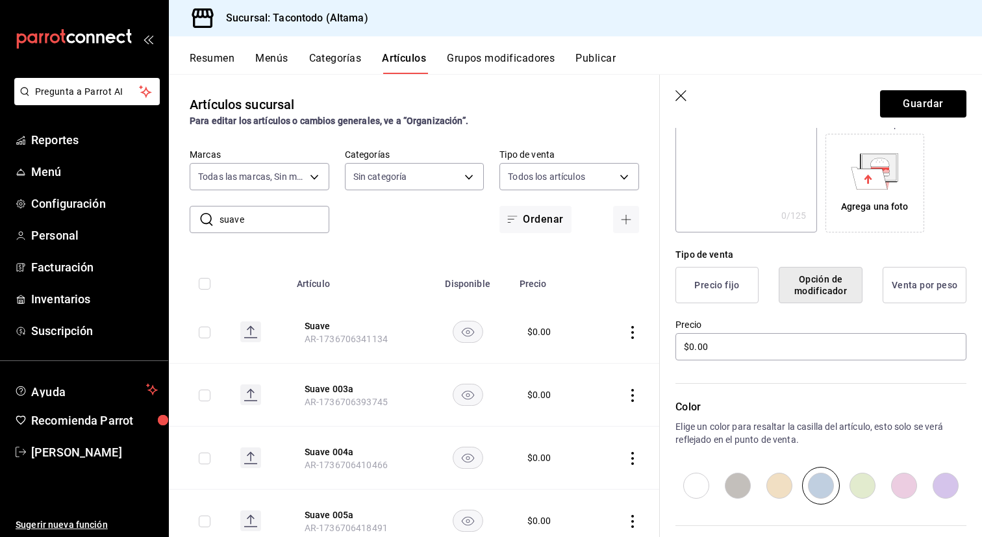
type input "Tortilla 003a"
click at [702, 487] on input "radio" at bounding box center [697, 486] width 42 height 38
radio input "true"
click at [913, 107] on button "Guardar" at bounding box center [923, 103] width 86 height 27
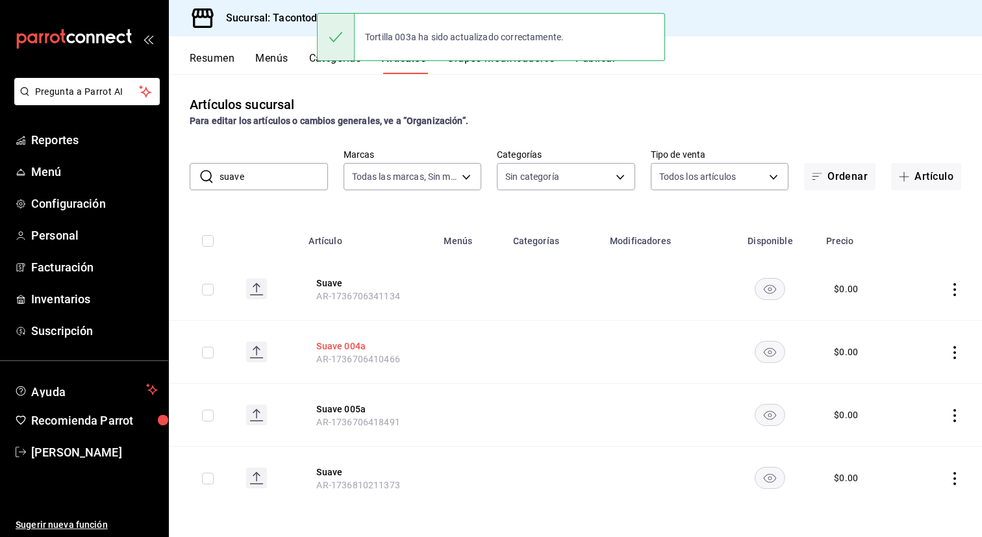
click at [349, 343] on button "Suave 004a" at bounding box center [368, 346] width 104 height 13
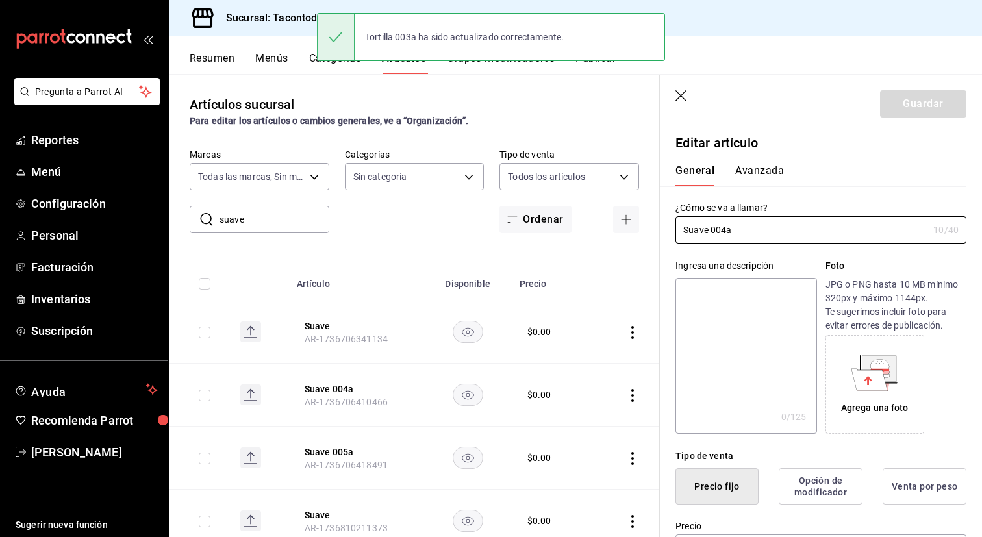
type input "$0.00"
radio input "false"
radio input "true"
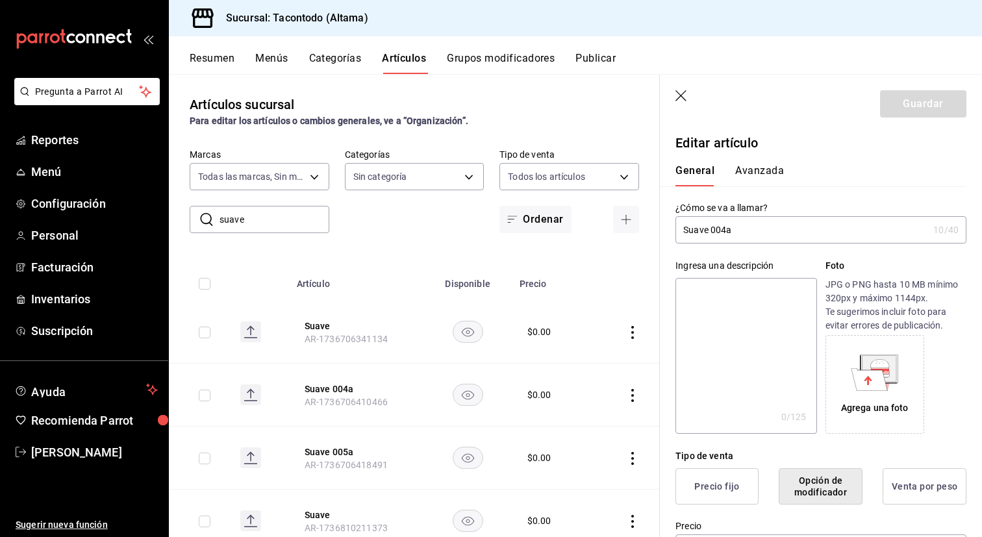
click at [695, 235] on input "Suave 004a" at bounding box center [802, 230] width 253 height 26
click at [693, 228] on input "Suave 004a" at bounding box center [802, 230] width 253 height 26
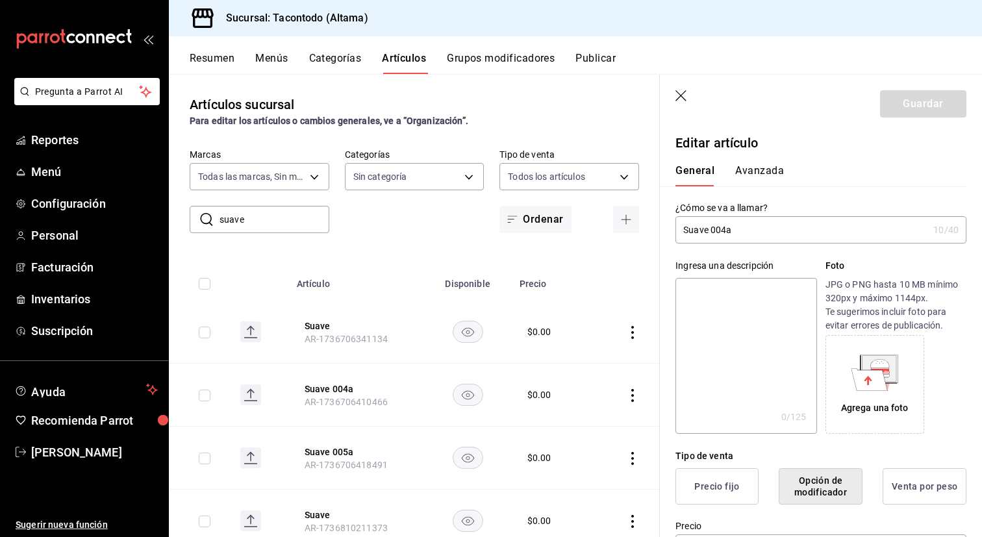
click at [693, 228] on input "Suave 004a" at bounding box center [802, 230] width 253 height 26
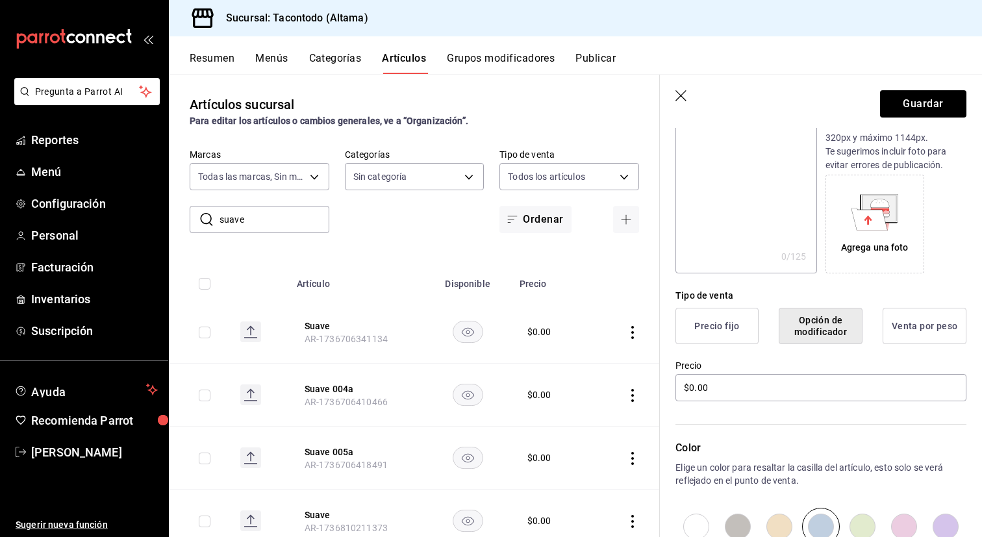
scroll to position [332, 0]
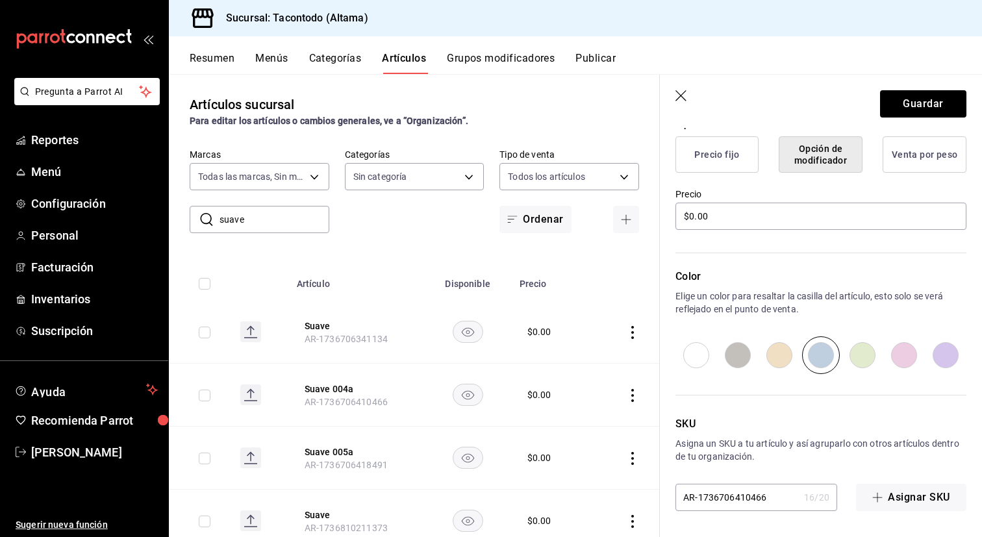
type input "Tortilla 004a"
click at [679, 349] on input "radio" at bounding box center [697, 355] width 42 height 38
radio input "true"
click at [922, 103] on button "Guardar" at bounding box center [923, 103] width 86 height 27
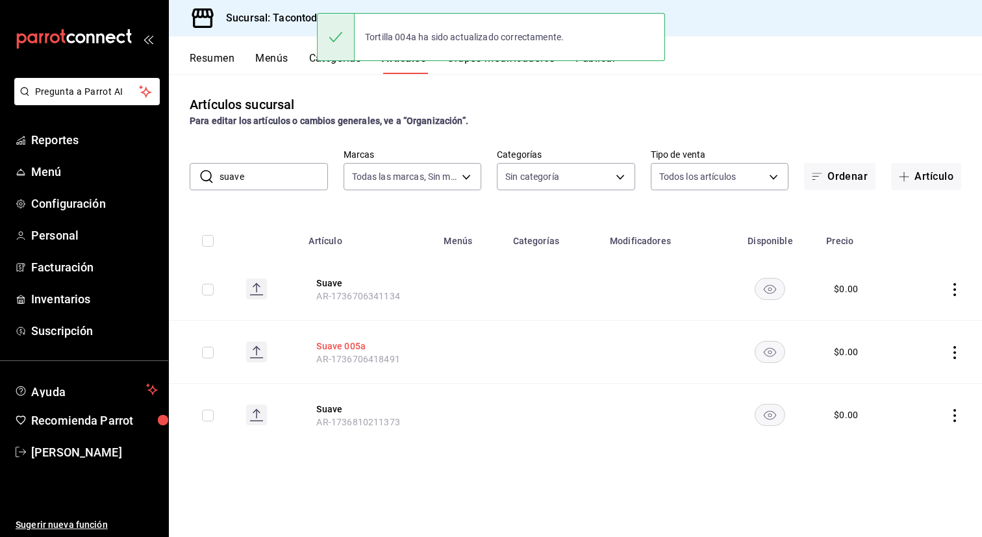
click at [336, 344] on button "Suave 005a" at bounding box center [368, 346] width 104 height 13
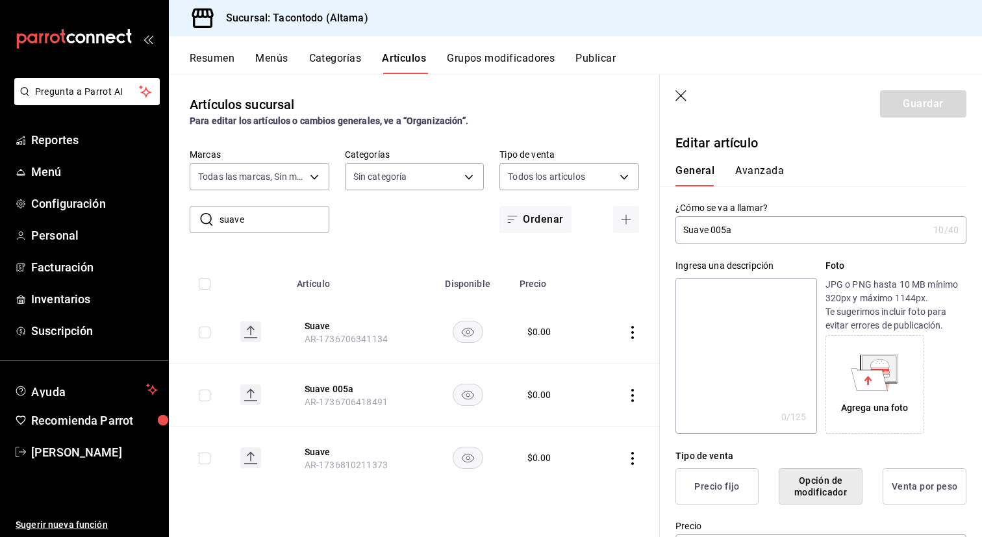
click at [735, 233] on input "Suave 005a" at bounding box center [802, 230] width 253 height 26
click at [696, 232] on input "Suave 005a" at bounding box center [802, 230] width 253 height 26
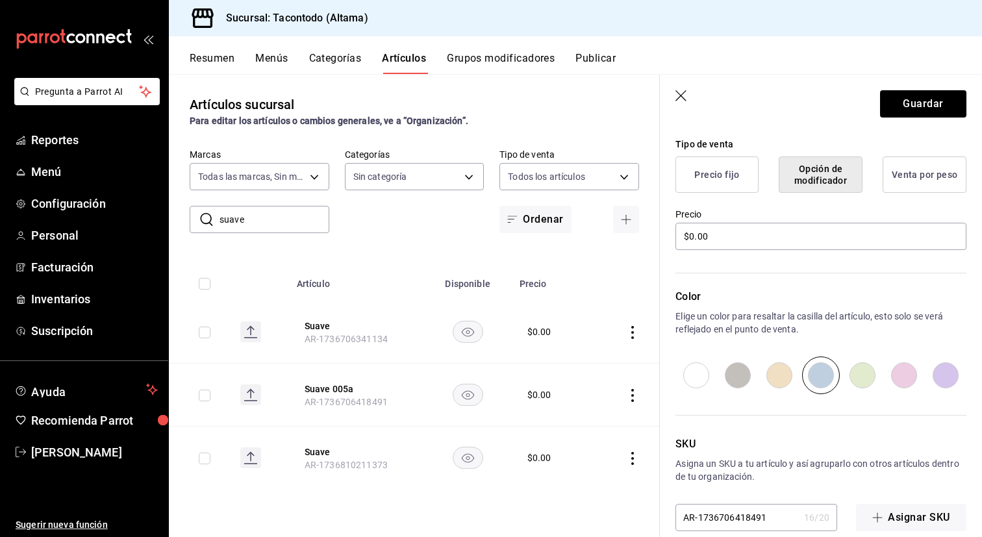
scroll to position [332, 0]
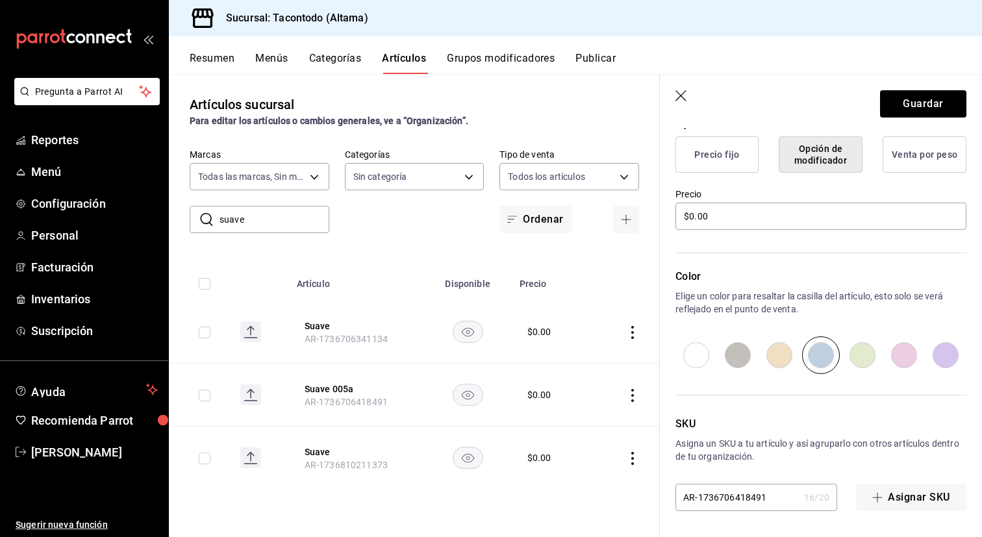
type input "Tortilla 005a"
click at [692, 354] on input "radio" at bounding box center [697, 355] width 42 height 38
radio input "true"
click at [903, 96] on button "Guardar" at bounding box center [923, 103] width 86 height 27
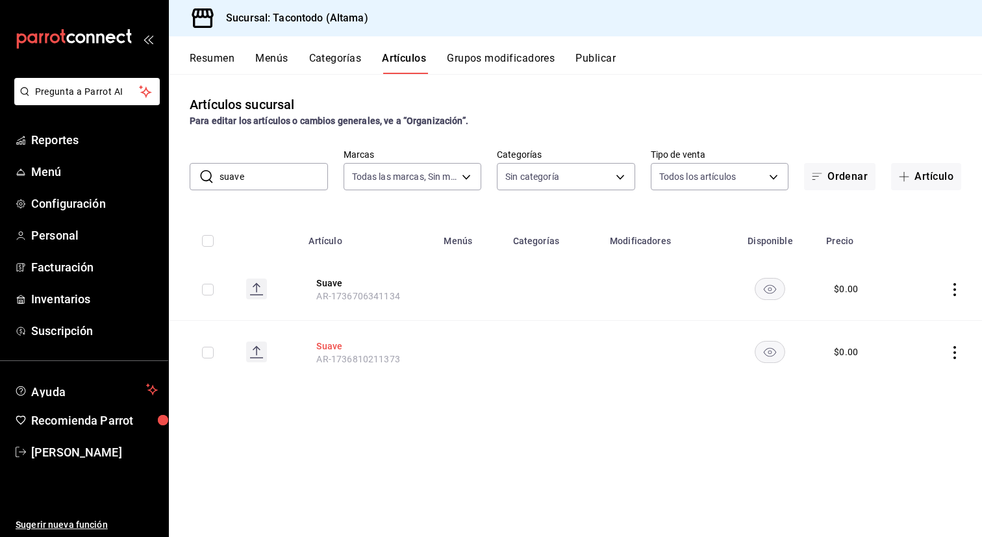
click at [327, 346] on button "Suave" at bounding box center [368, 346] width 104 height 13
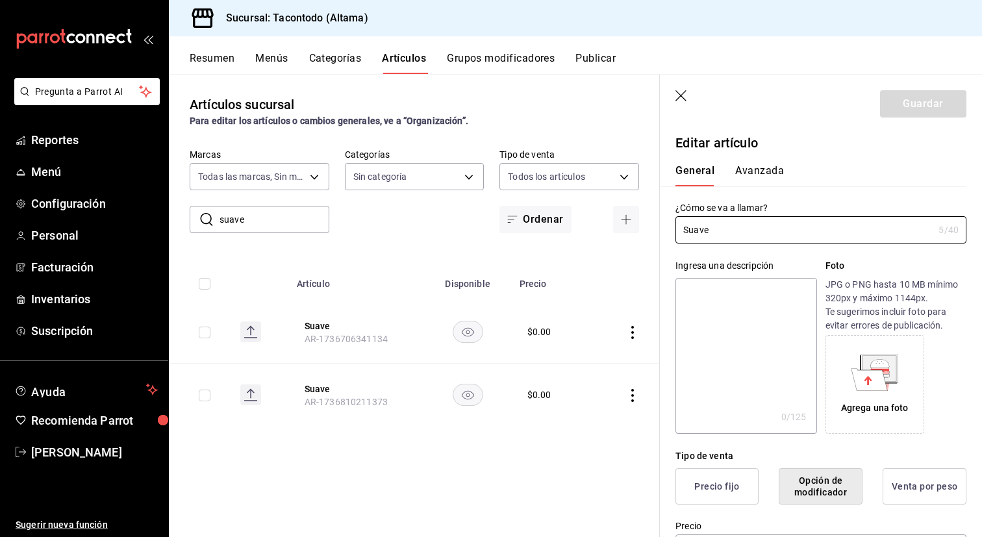
scroll to position [332, 0]
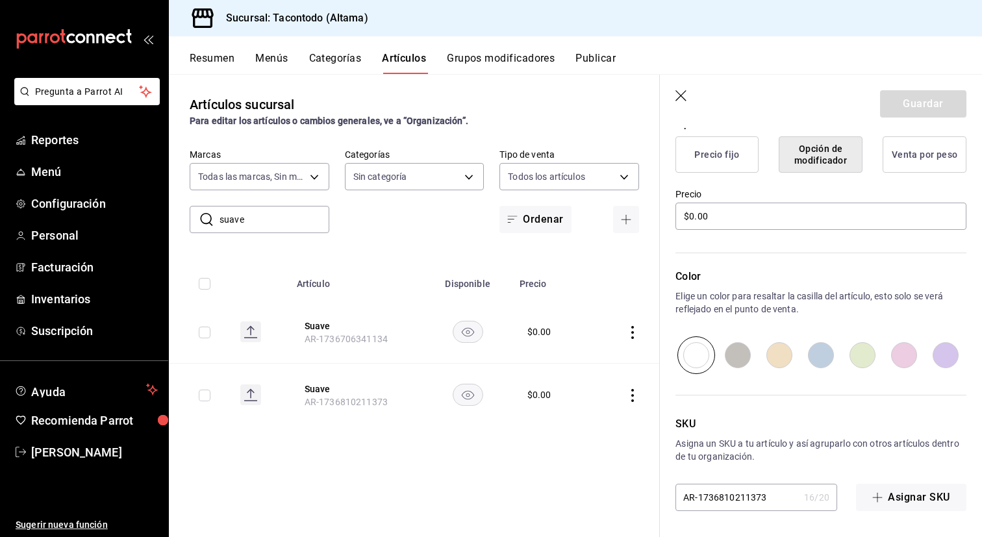
click at [320, 318] on th "Suave AR-1736706341134" at bounding box center [356, 332] width 135 height 63
click at [320, 325] on button "Suave" at bounding box center [357, 326] width 104 height 13
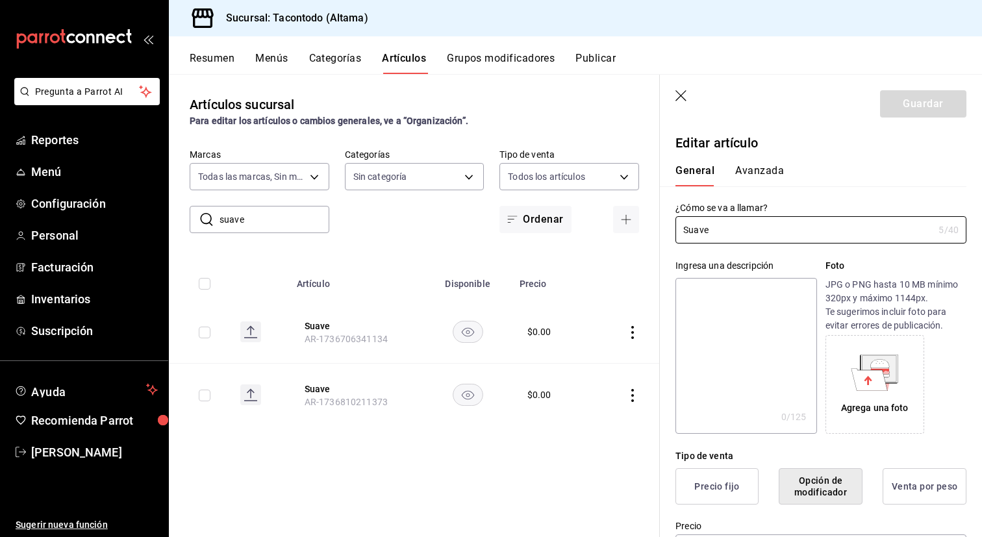
scroll to position [332, 0]
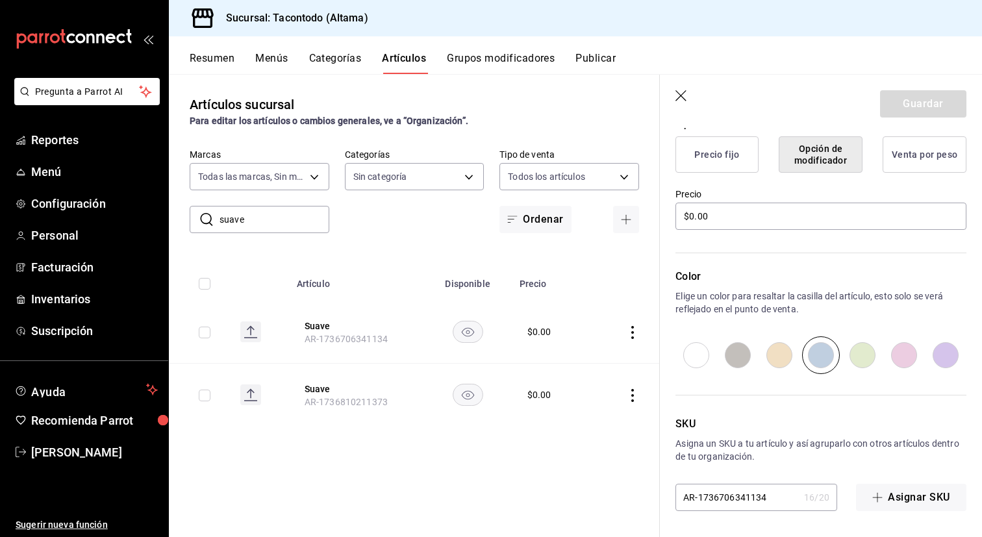
click at [257, 216] on input "suave" at bounding box center [275, 220] width 110 height 26
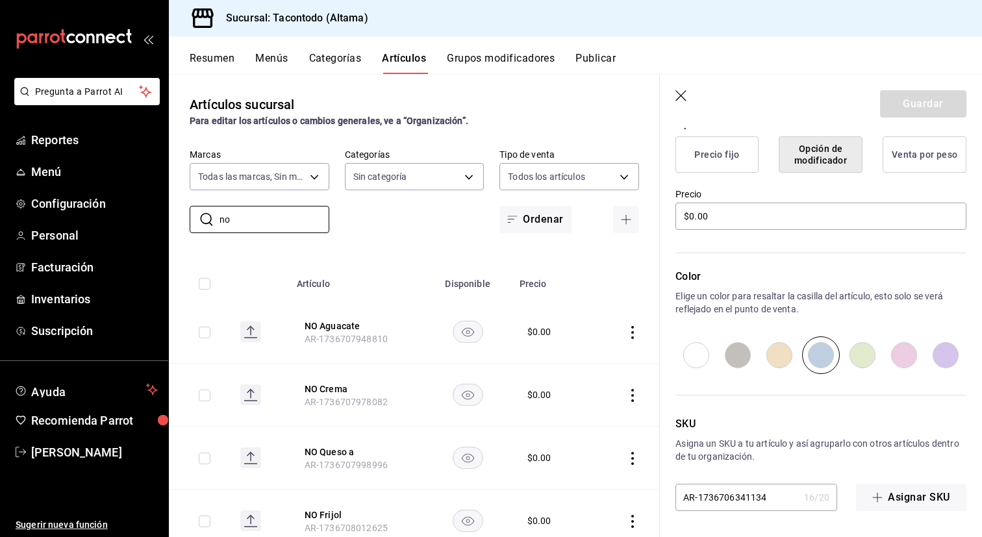
type input "no"
click at [683, 96] on icon "button" at bounding box center [682, 96] width 13 height 13
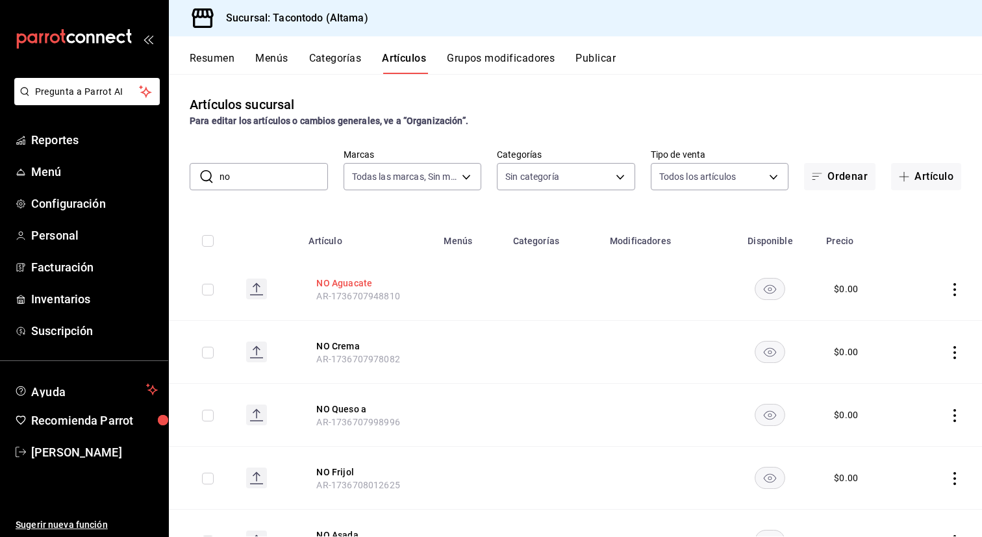
click at [359, 282] on button "NO Aguacate" at bounding box center [368, 283] width 104 height 13
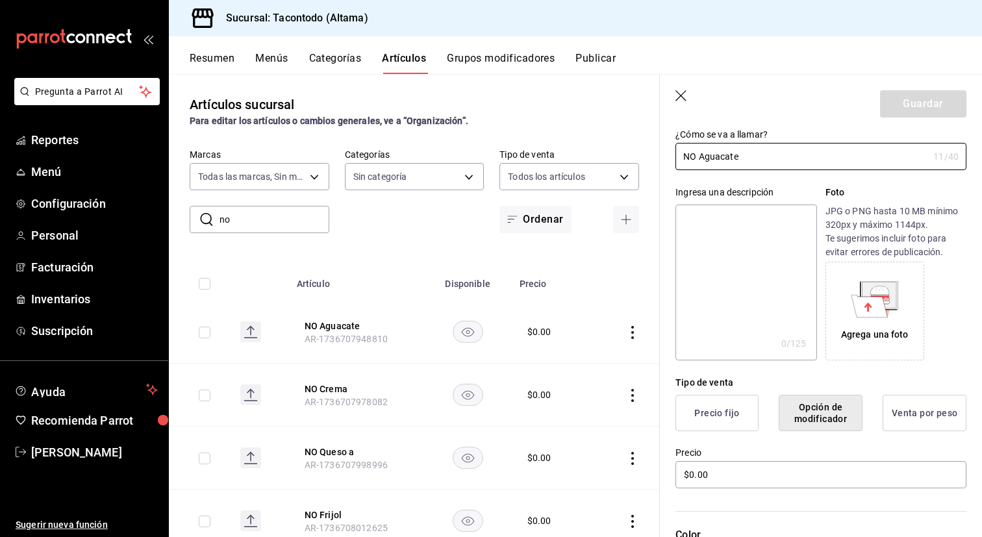
scroll to position [332, 0]
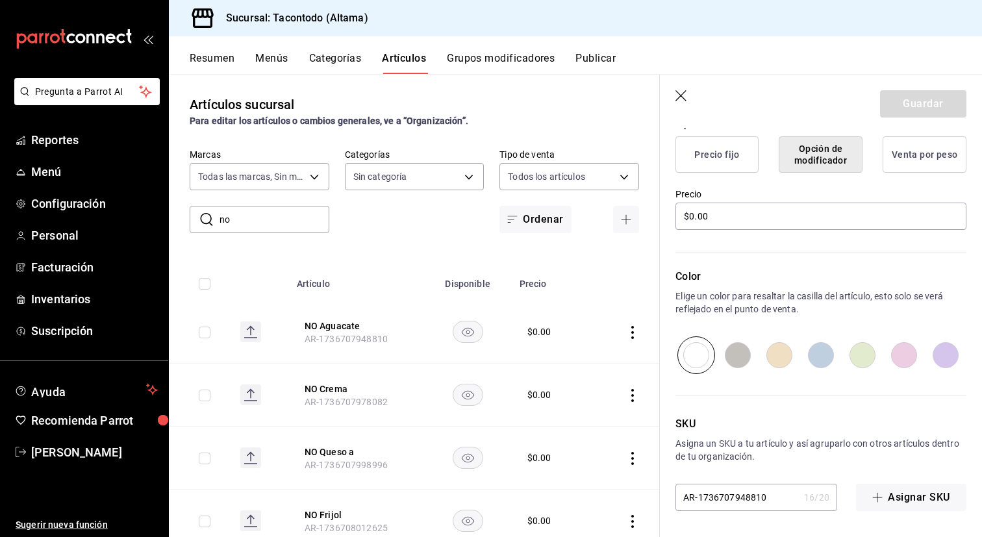
click at [825, 349] on input "radio" at bounding box center [821, 355] width 42 height 38
radio input "true"
click at [944, 99] on button "Guardar" at bounding box center [923, 103] width 86 height 27
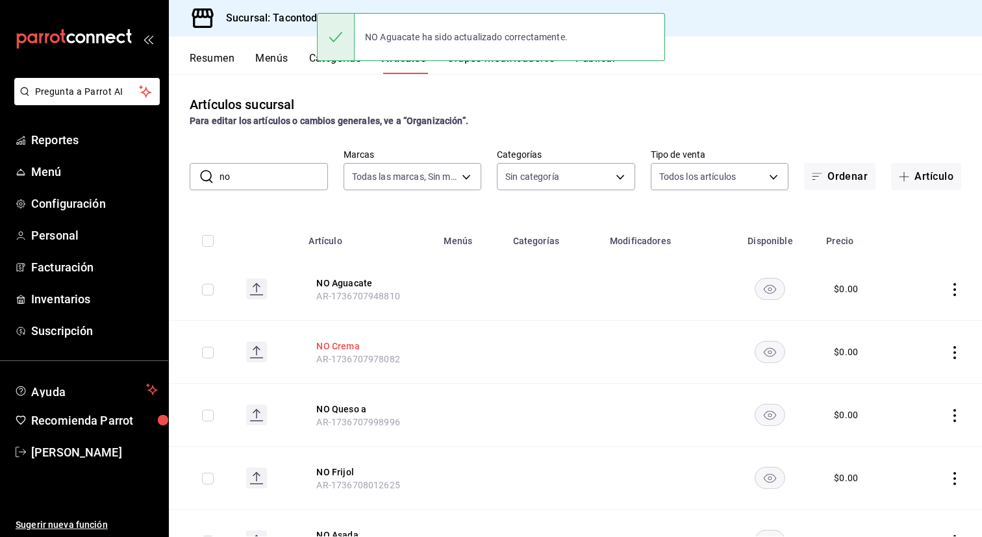
click at [344, 346] on button "NO Crema" at bounding box center [368, 346] width 104 height 13
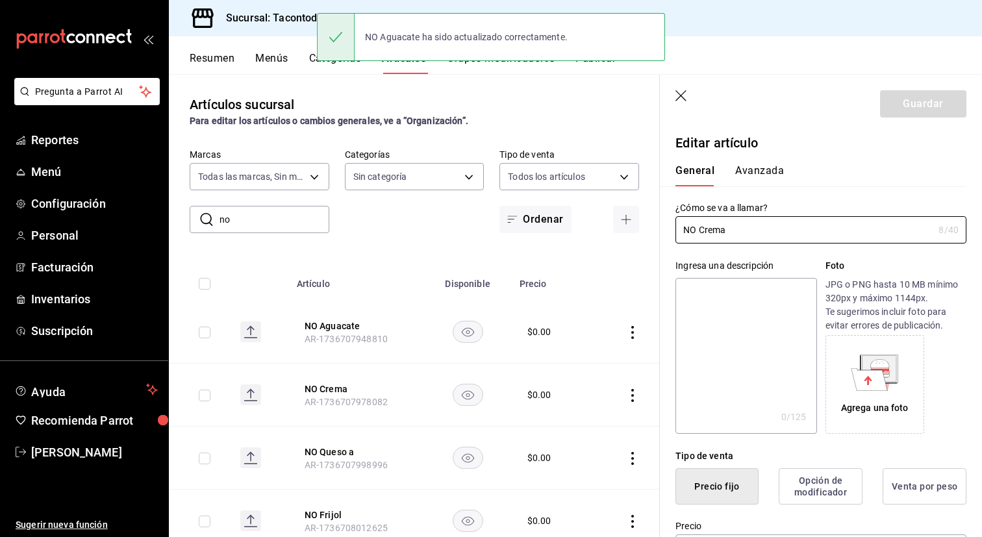
type input "$0.00"
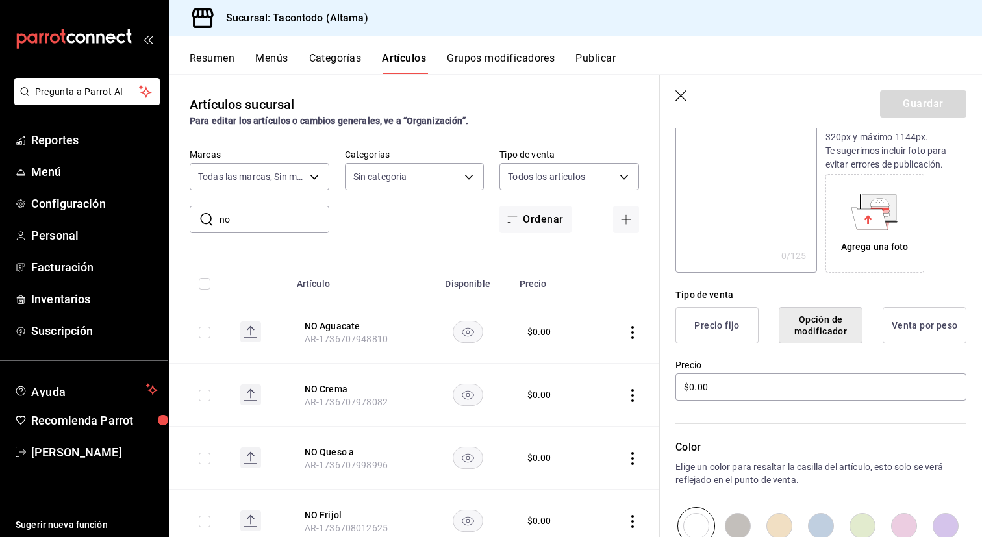
scroll to position [332, 0]
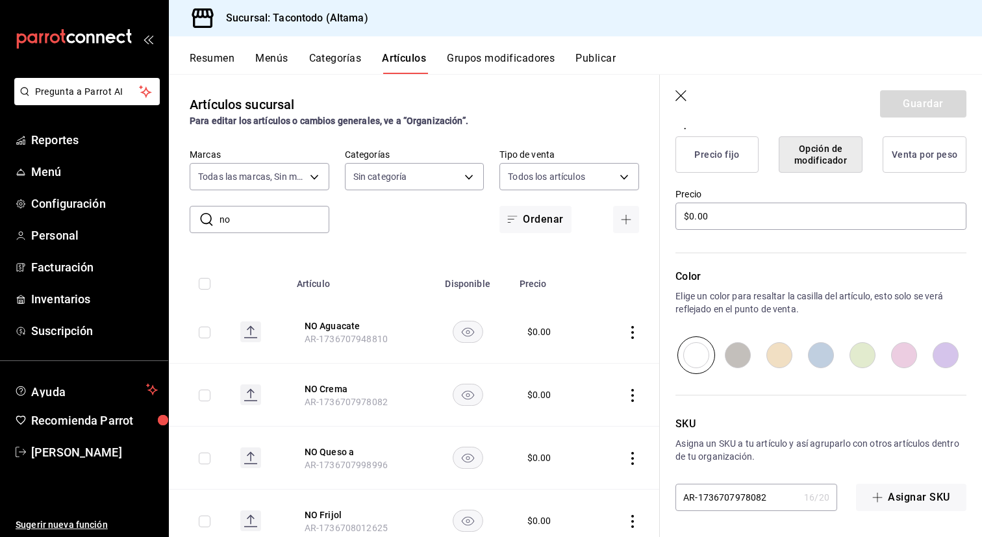
click at [829, 349] on input "radio" at bounding box center [821, 355] width 42 height 38
radio input "true"
click at [956, 106] on button "Guardar" at bounding box center [923, 103] width 86 height 27
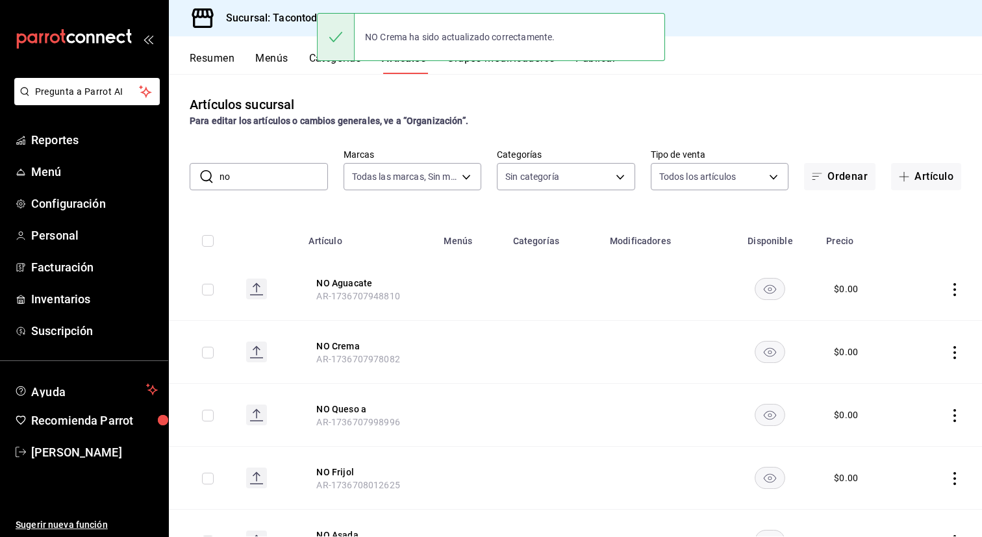
scroll to position [88, 0]
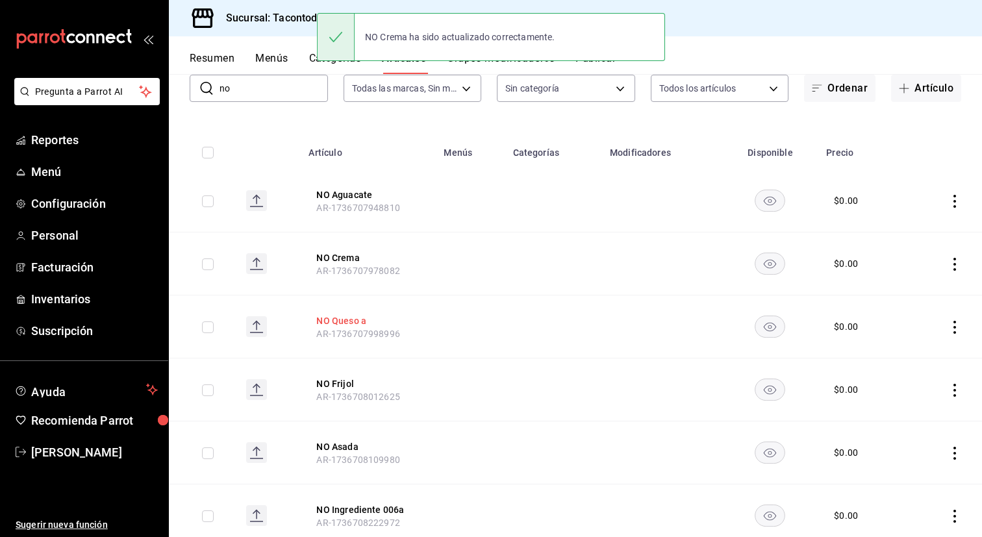
click at [353, 320] on button "NO Queso a" at bounding box center [368, 320] width 104 height 13
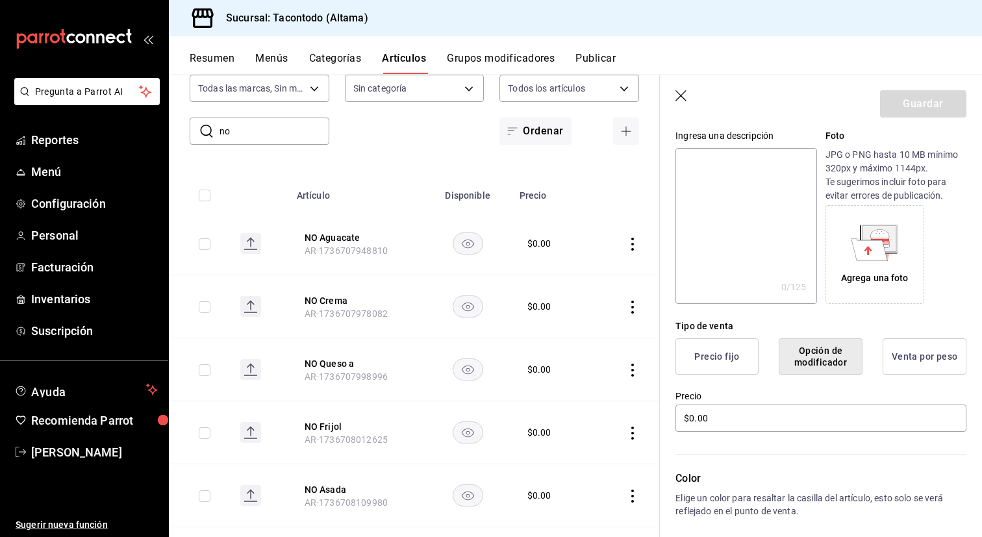
scroll to position [332, 0]
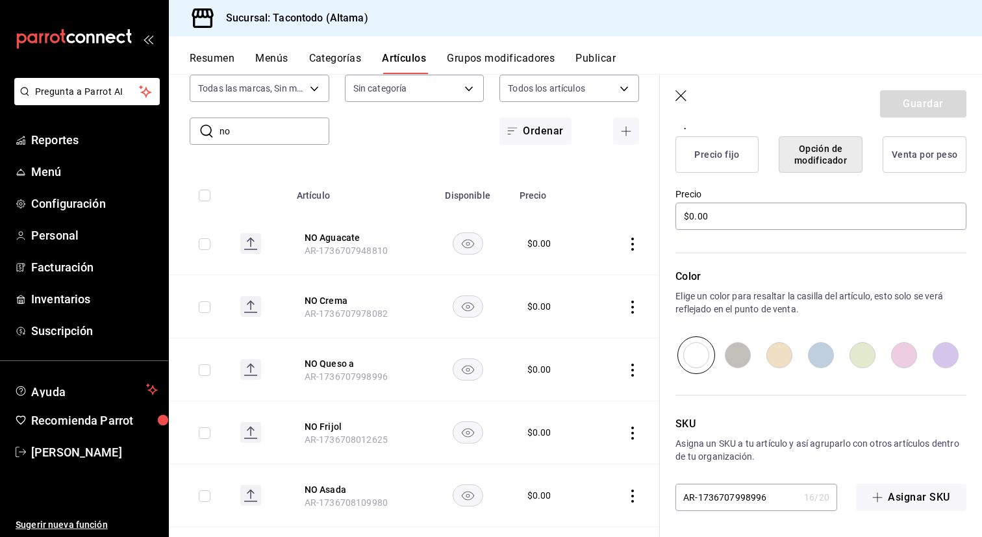
click at [824, 352] on input "radio" at bounding box center [821, 355] width 42 height 38
radio input "true"
click at [900, 105] on button "Guardar" at bounding box center [923, 103] width 86 height 27
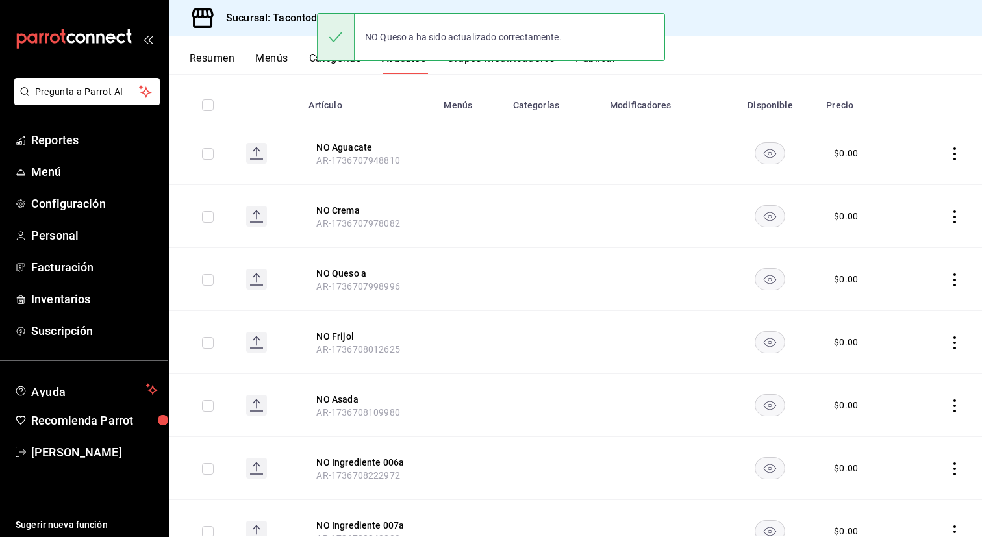
scroll to position [138, 0]
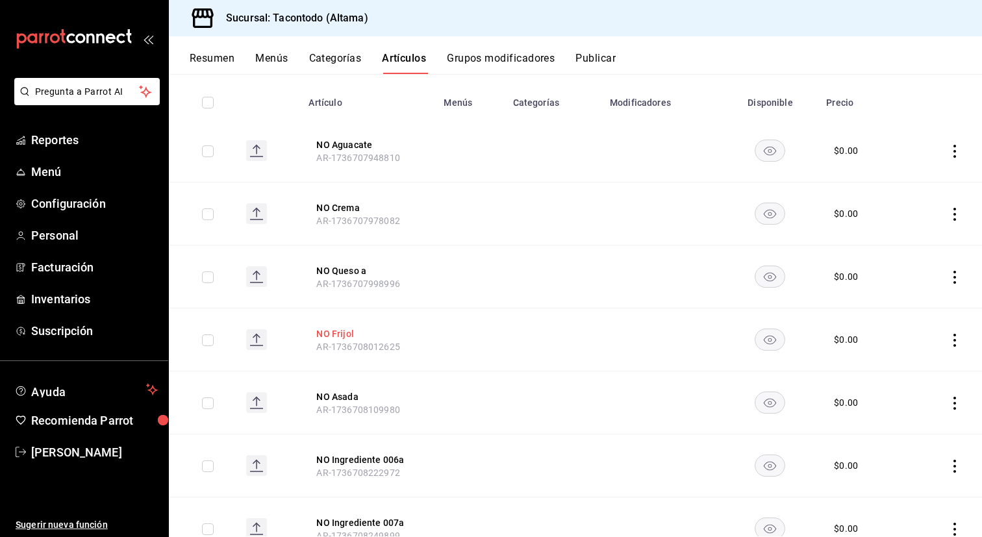
click at [340, 333] on button "NO Frijol" at bounding box center [368, 333] width 104 height 13
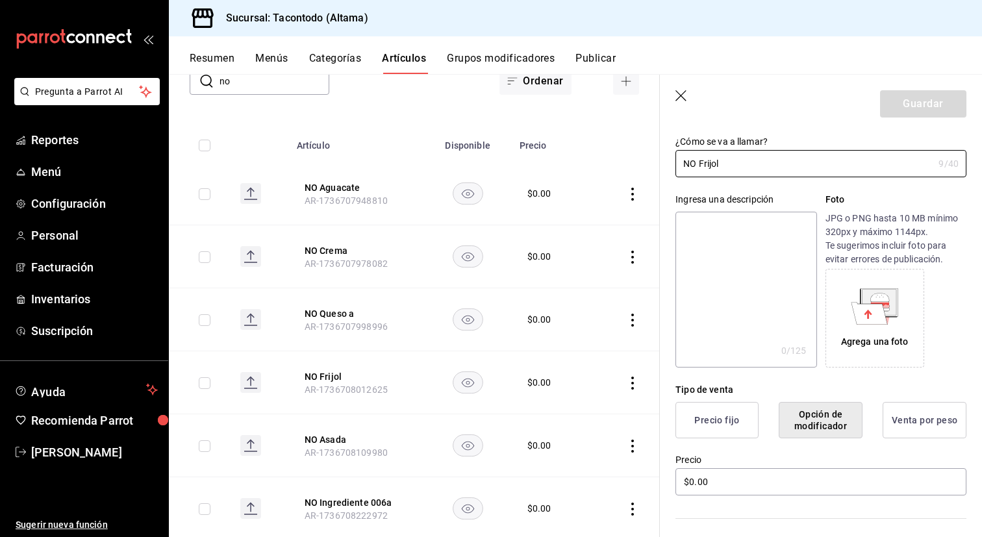
scroll to position [332, 0]
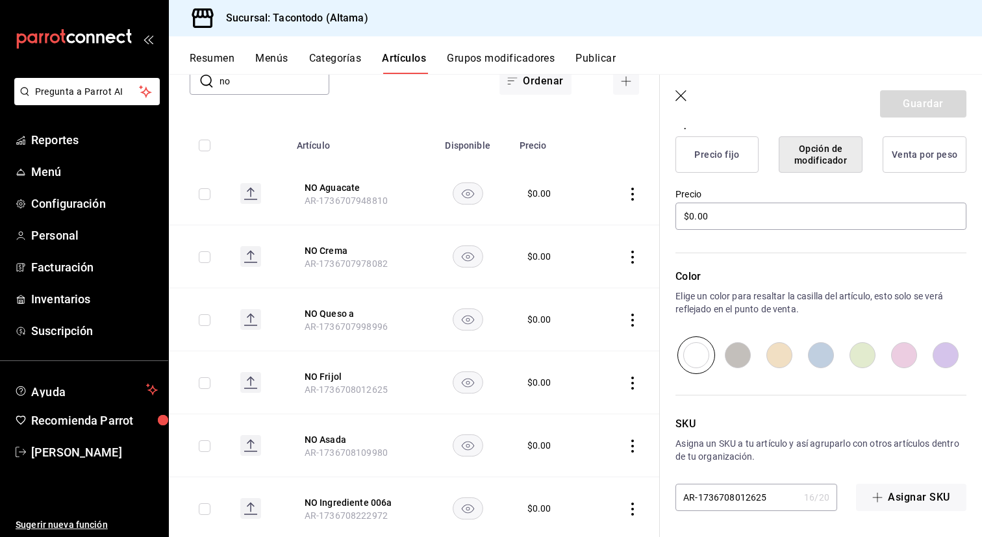
click at [820, 359] on input "radio" at bounding box center [821, 355] width 42 height 38
radio input "true"
click at [906, 92] on button "Guardar" at bounding box center [923, 103] width 86 height 27
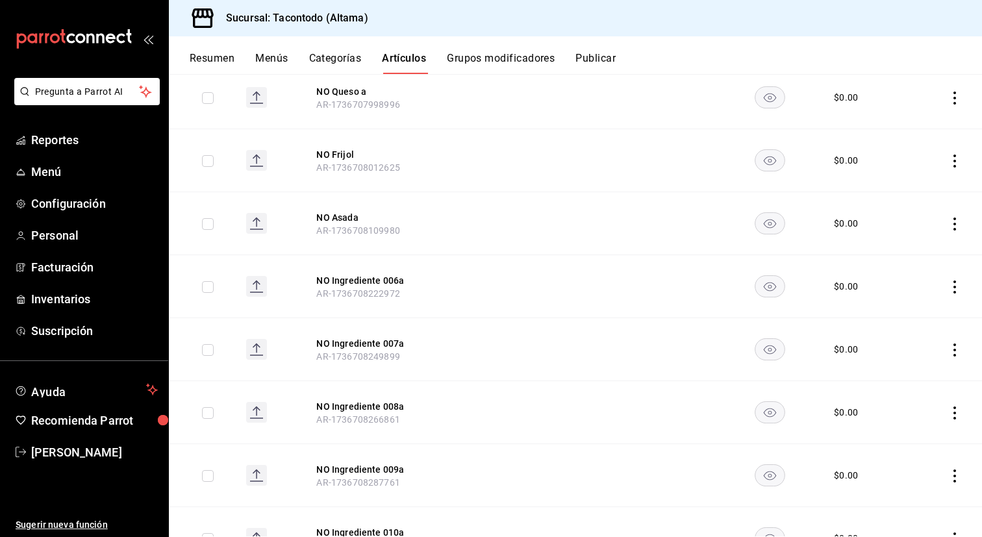
scroll to position [313, 0]
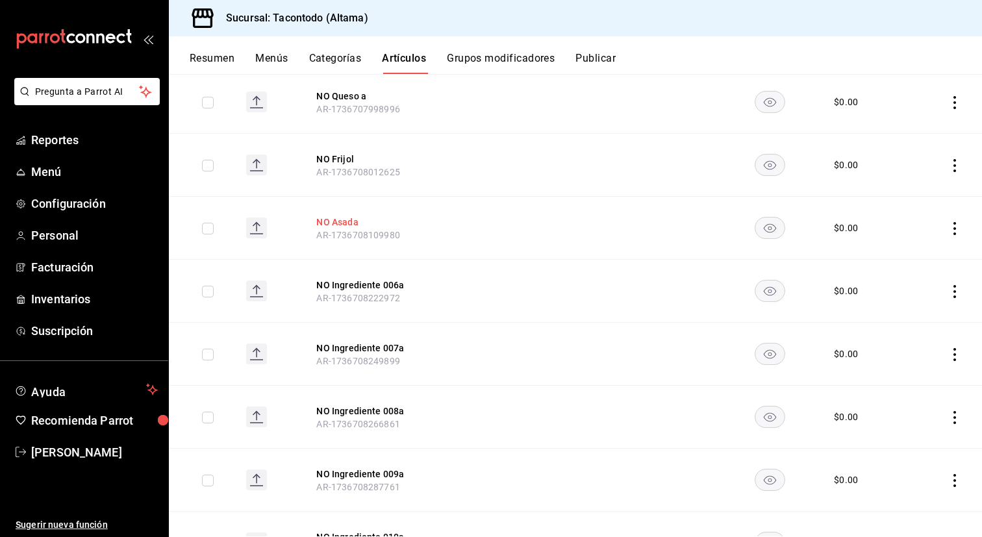
click at [338, 216] on button "NO Asada" at bounding box center [368, 222] width 104 height 13
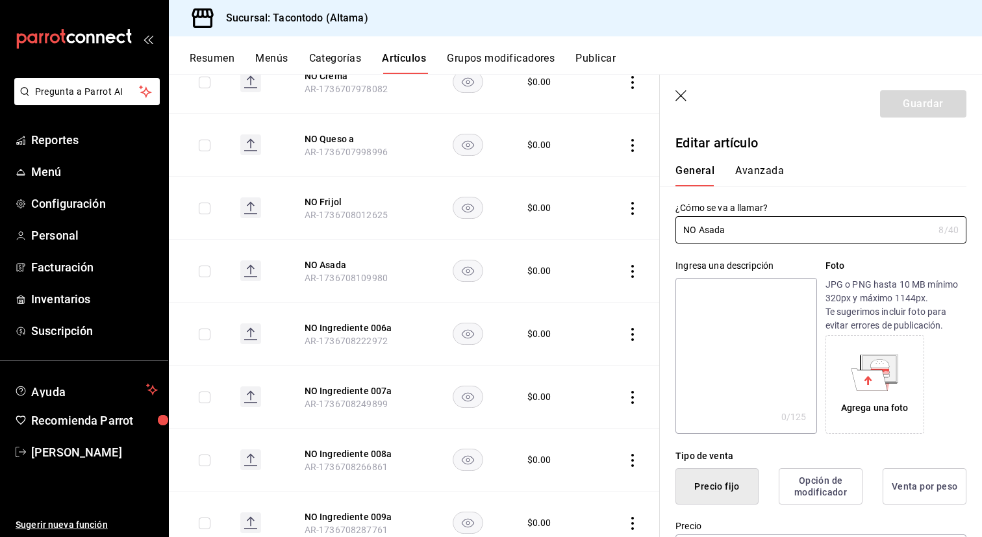
type input "$0.00"
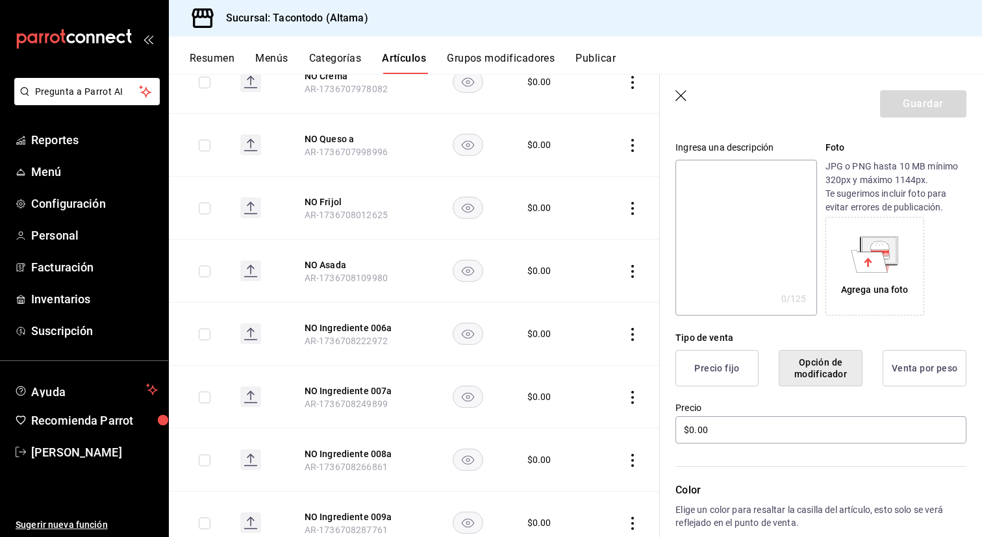
scroll to position [253, 0]
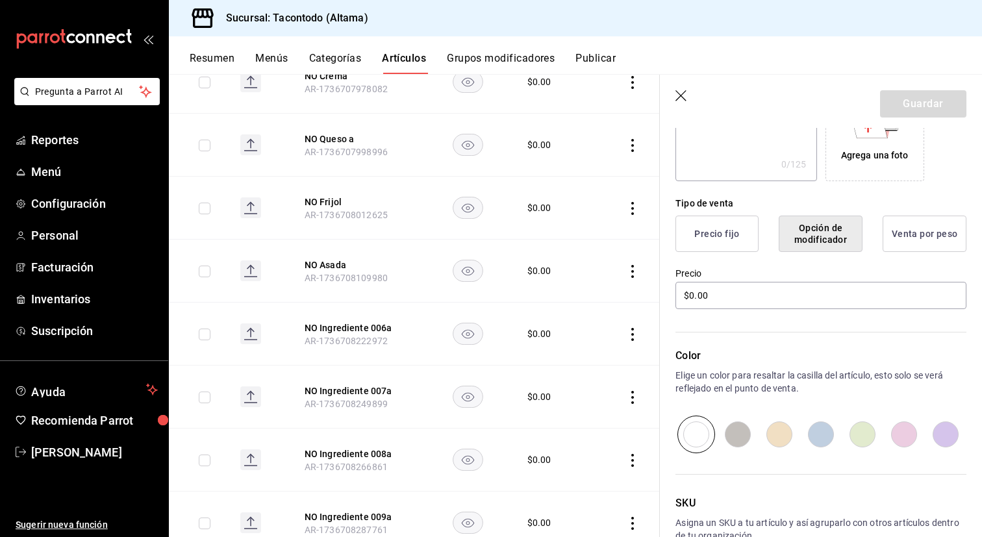
click at [807, 428] on input "radio" at bounding box center [821, 435] width 42 height 38
radio input "true"
click at [907, 101] on button "Guardar" at bounding box center [923, 103] width 86 height 27
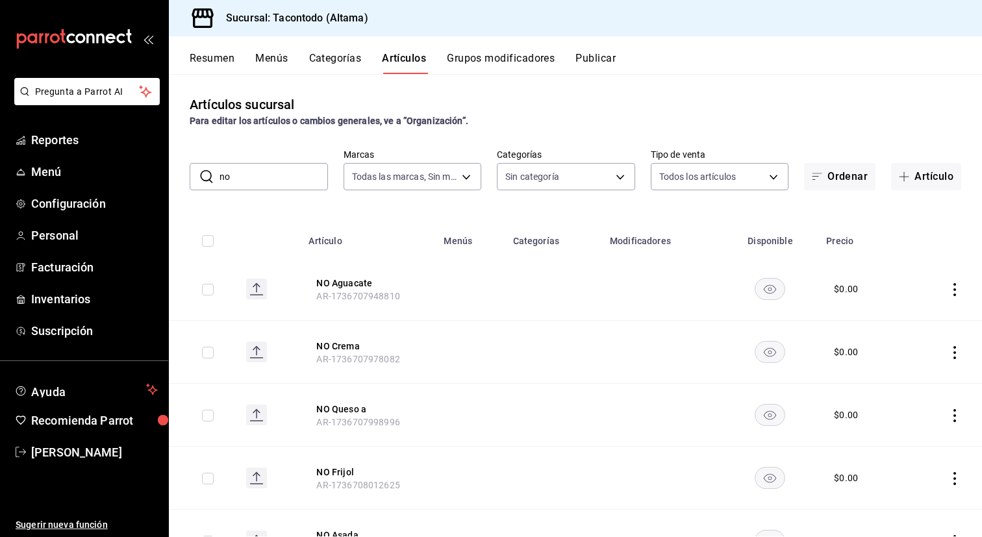
click at [476, 60] on button "Grupos modificadores" at bounding box center [501, 63] width 108 height 22
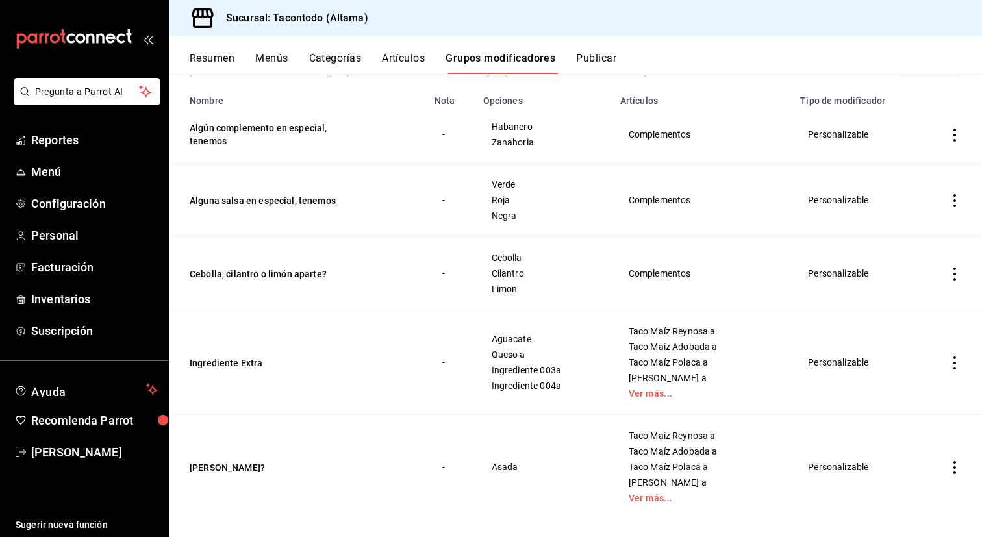
scroll to position [120, 0]
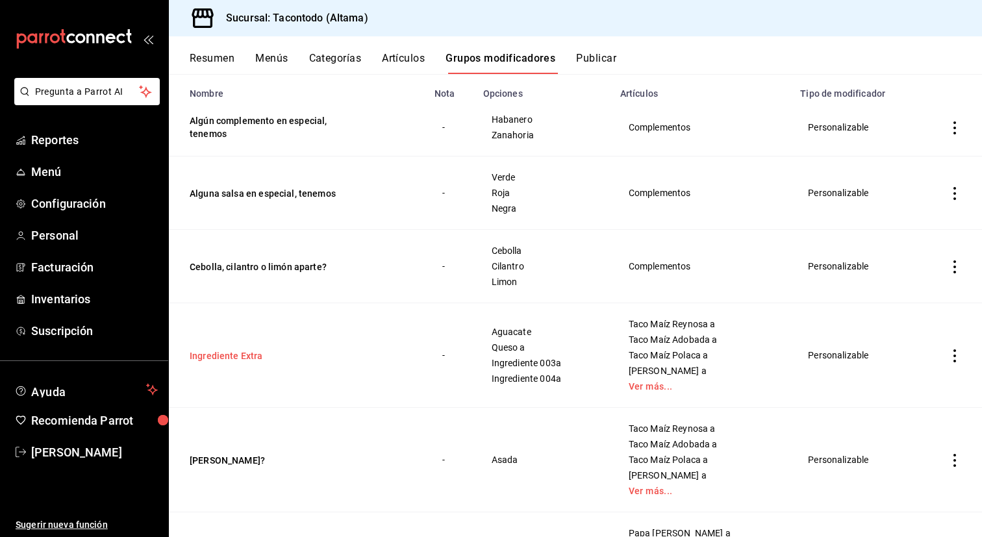
click at [225, 359] on button "Ingrediente Extra" at bounding box center [268, 355] width 156 height 13
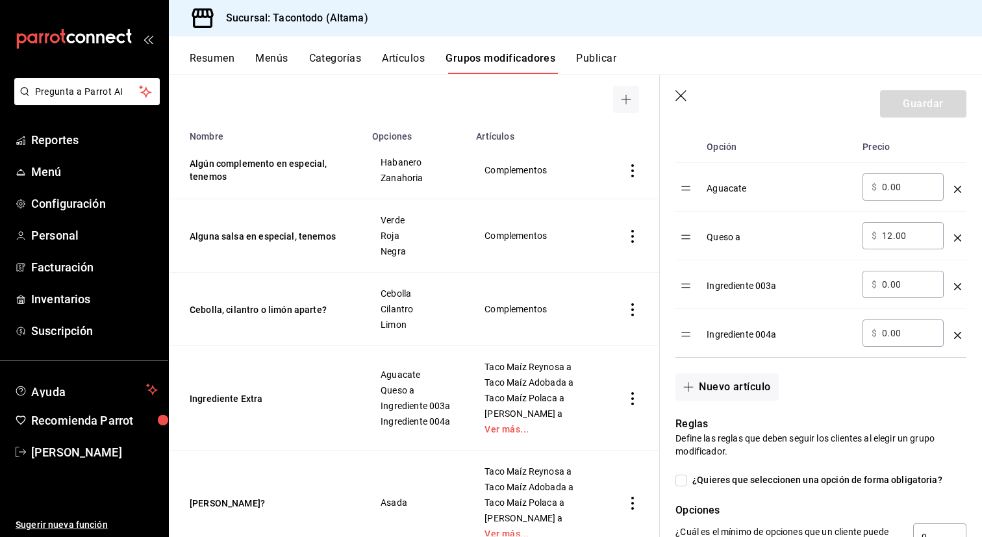
scroll to position [519, 0]
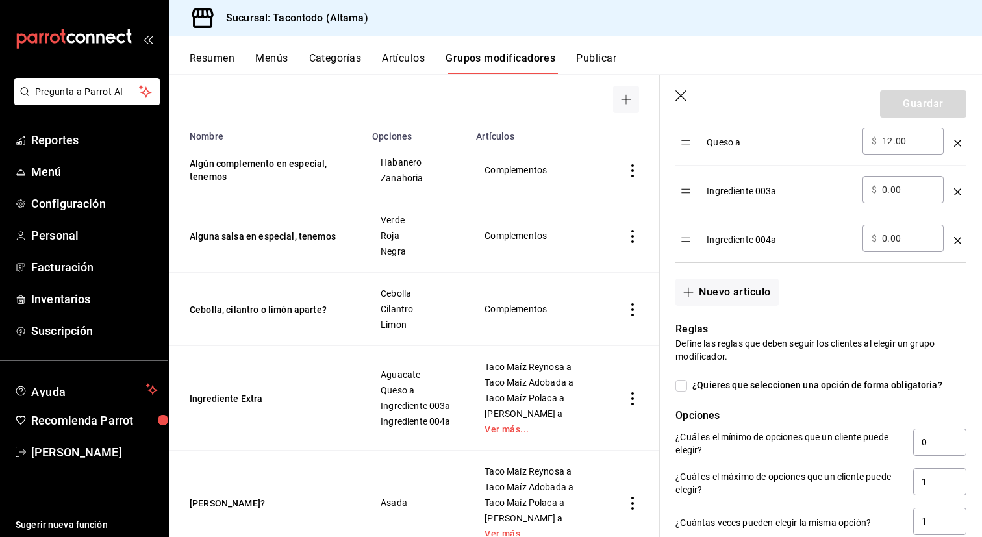
click at [955, 191] on icon "optionsTable" at bounding box center [957, 191] width 7 height 7
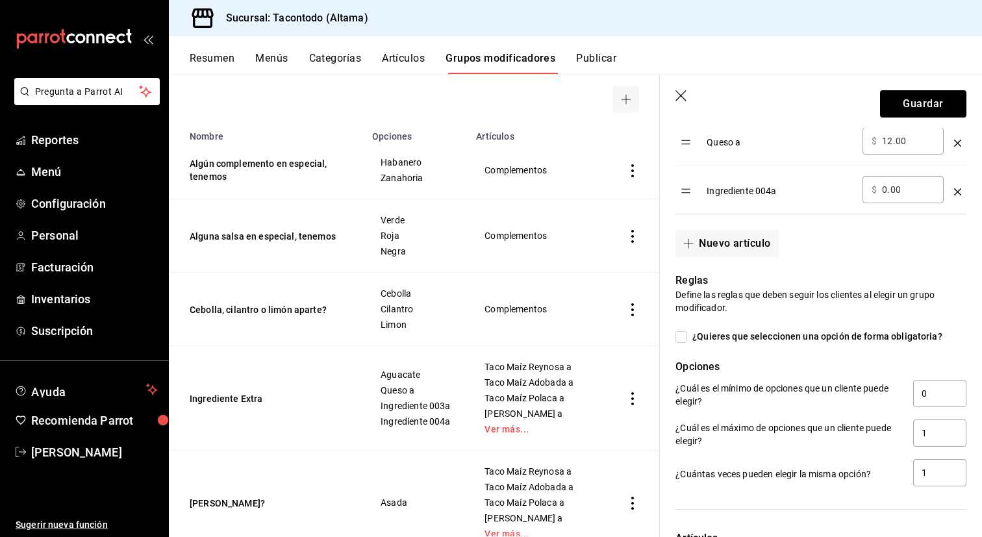
click at [955, 191] on icon "optionsTable" at bounding box center [957, 191] width 7 height 7
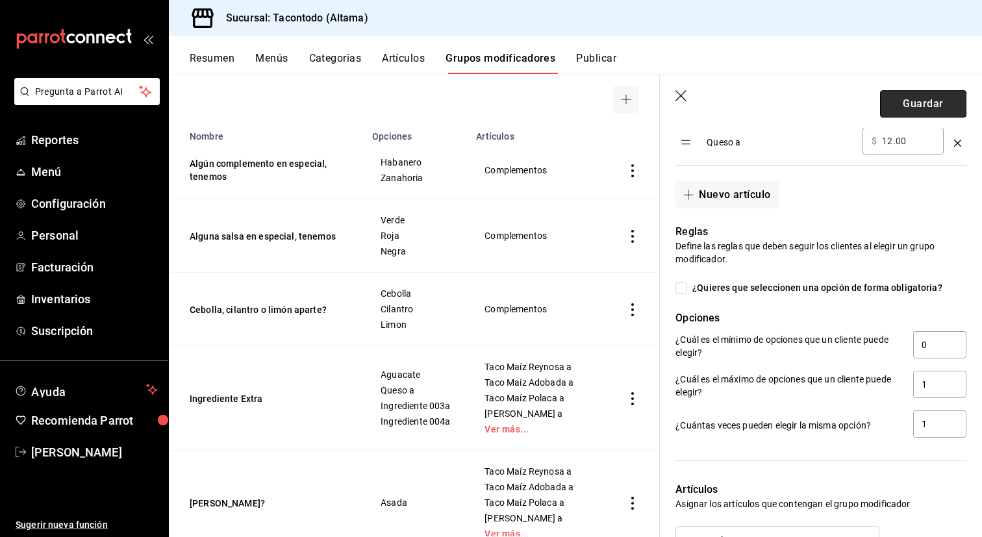
click at [917, 101] on button "Guardar" at bounding box center [923, 103] width 86 height 27
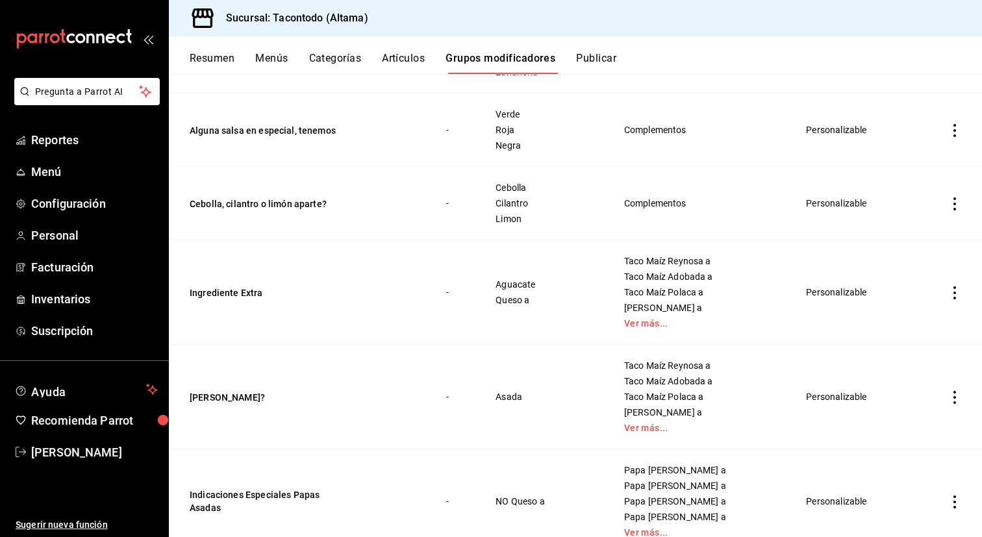
scroll to position [171, 0]
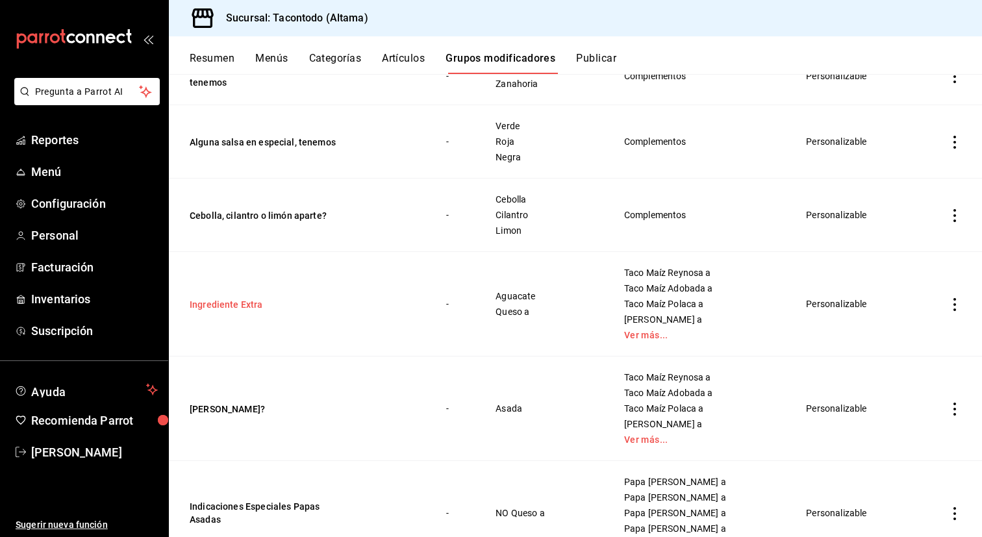
click at [236, 306] on button "Ingrediente Extra" at bounding box center [268, 304] width 156 height 13
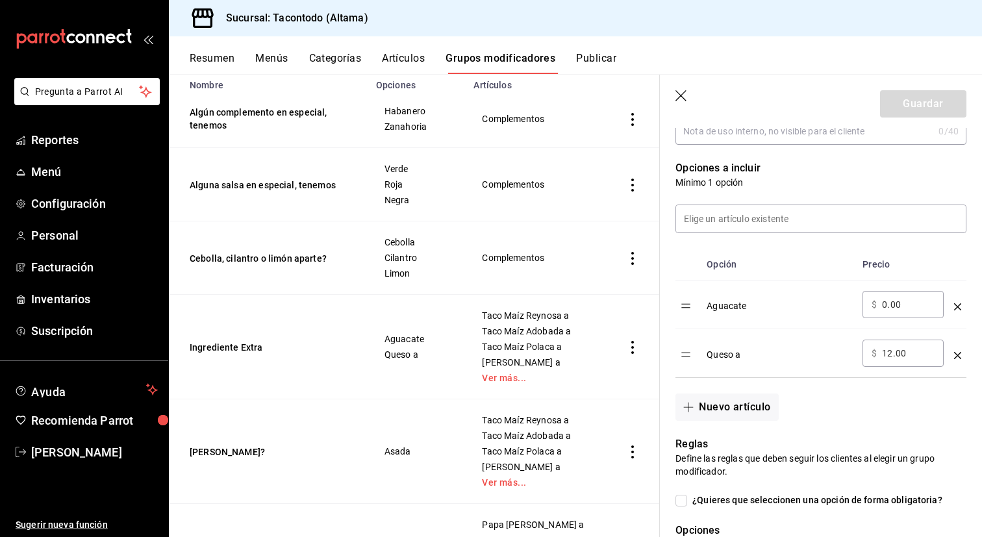
scroll to position [322, 0]
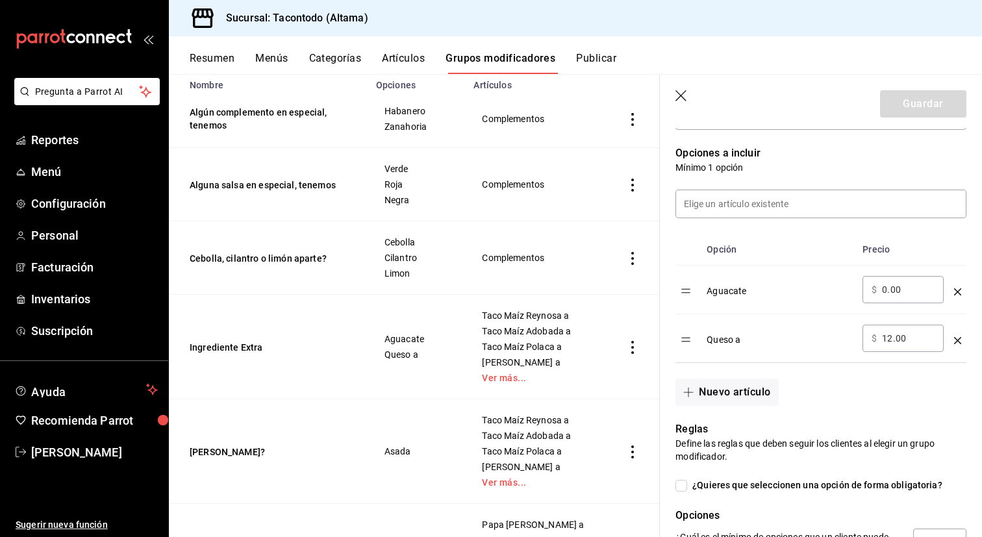
click at [410, 60] on button "Artículos" at bounding box center [403, 63] width 43 height 22
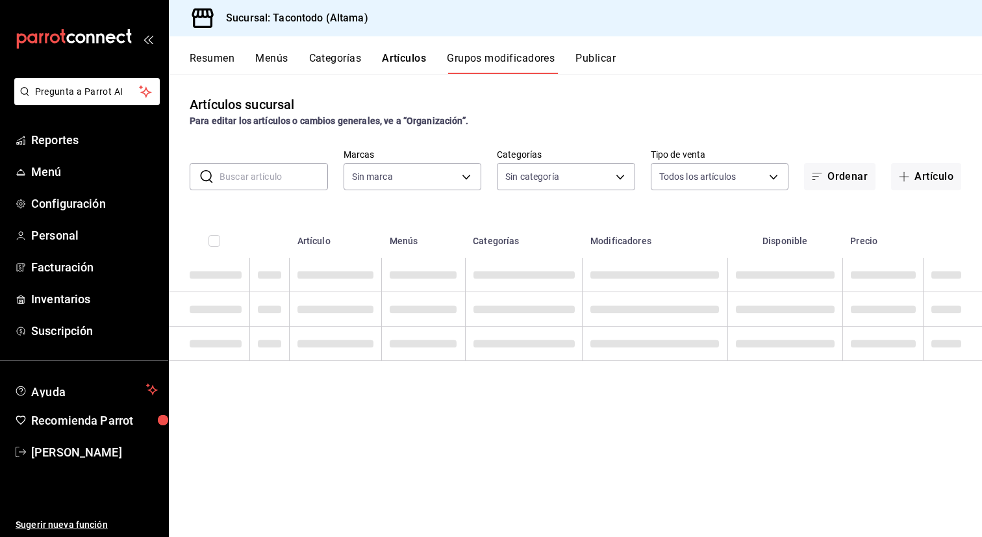
type input "56f755ab-7396-4f10-bb3c-049bffdbebb5"
type input "b6b20e4e-2b02-44db-96d9-36fe6830ced0,ea7f118b-53d1-4281-a9de-b1bc2d85afad,d6f6d…"
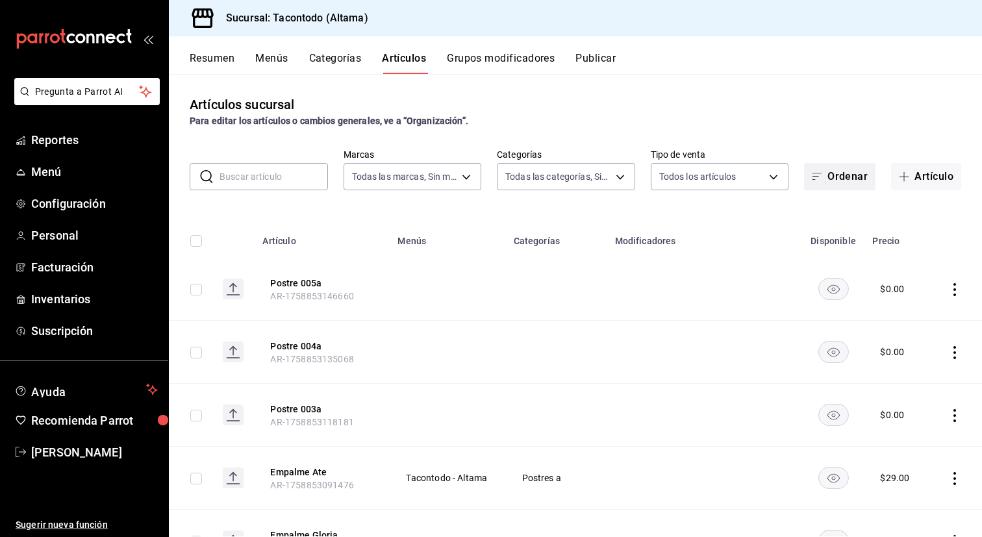
click at [835, 179] on button "Ordenar" at bounding box center [839, 176] width 71 height 27
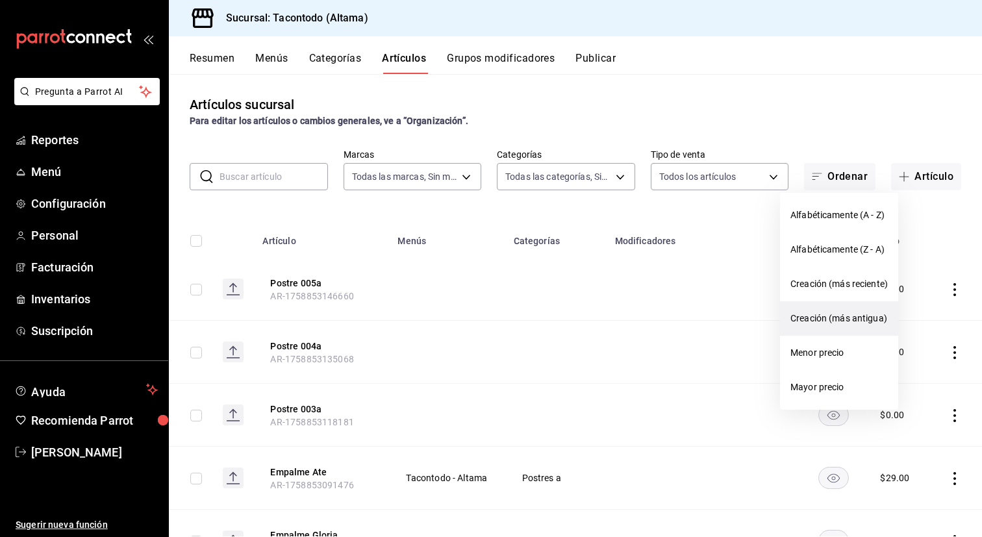
click at [825, 325] on span "Creación (más antigua)" at bounding box center [839, 319] width 97 height 14
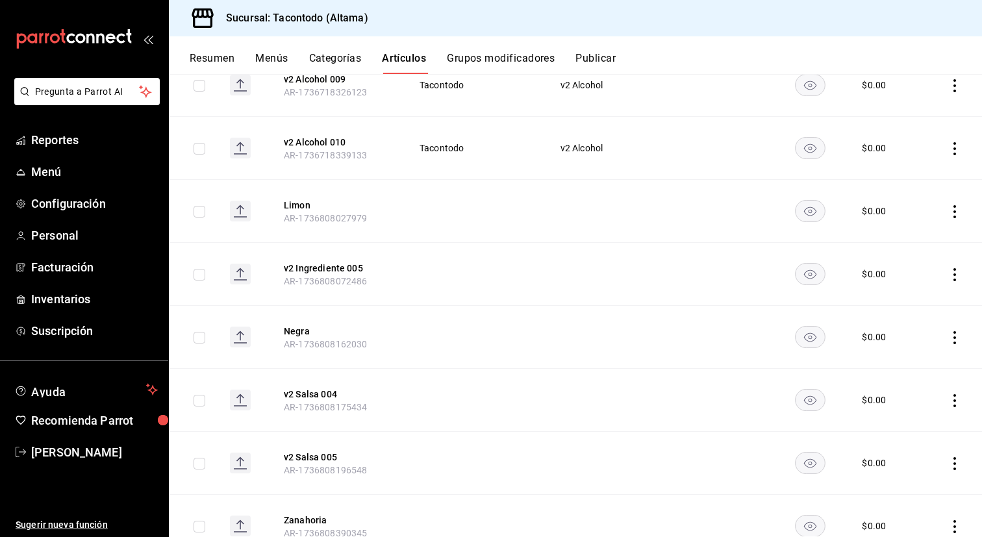
scroll to position [9337, 0]
click at [954, 219] on icon "actions" at bounding box center [955, 214] width 3 height 13
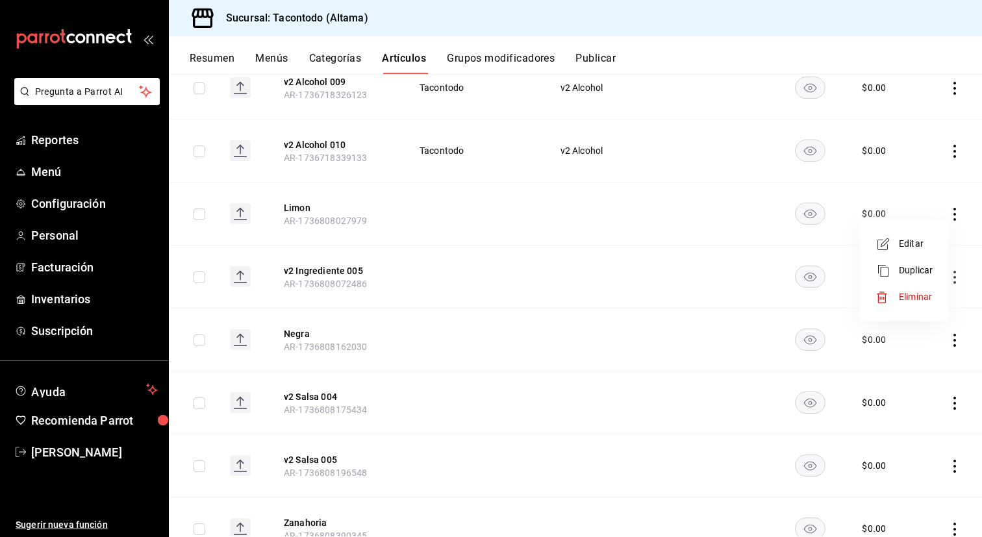
click at [913, 294] on span "Eliminar" at bounding box center [915, 297] width 33 height 10
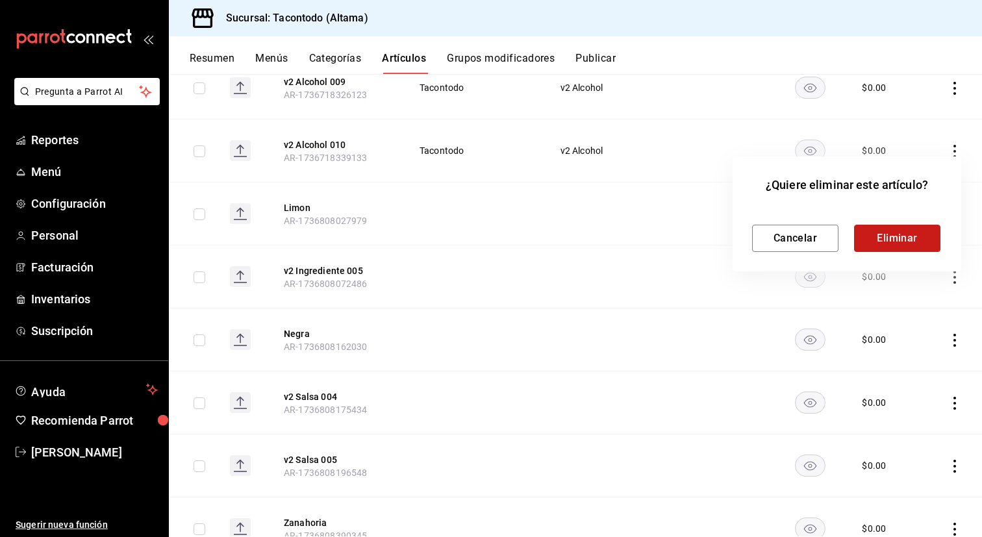
click at [907, 231] on button "Eliminar" at bounding box center [897, 238] width 86 height 27
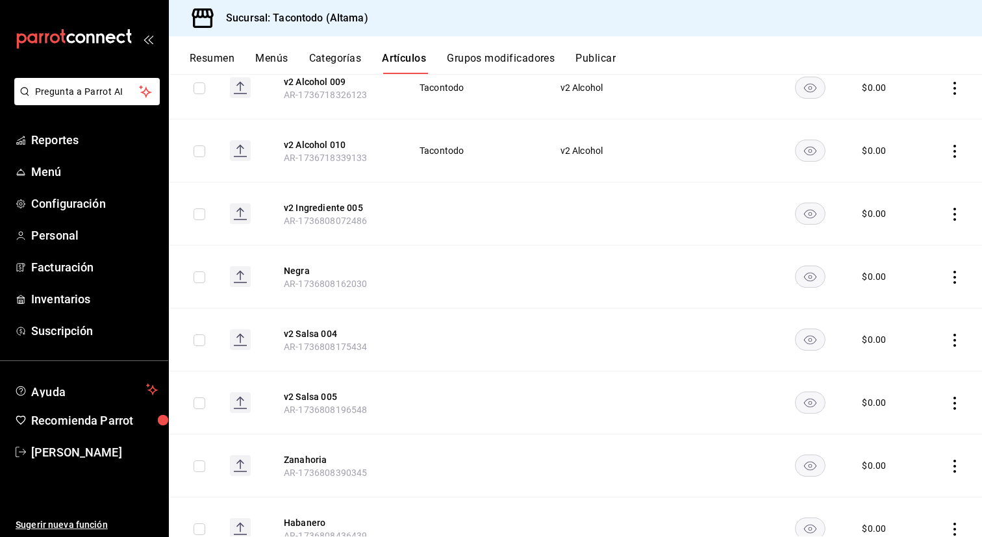
click at [954, 275] on icon "actions" at bounding box center [954, 277] width 13 height 13
click at [932, 354] on span "Eliminar" at bounding box center [916, 360] width 34 height 14
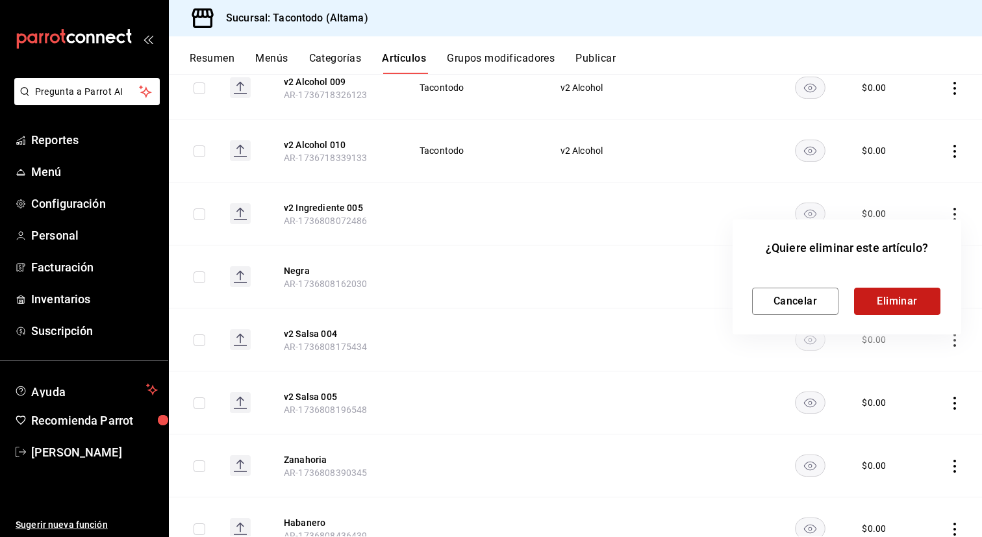
click at [887, 310] on button "Eliminar" at bounding box center [897, 301] width 86 height 27
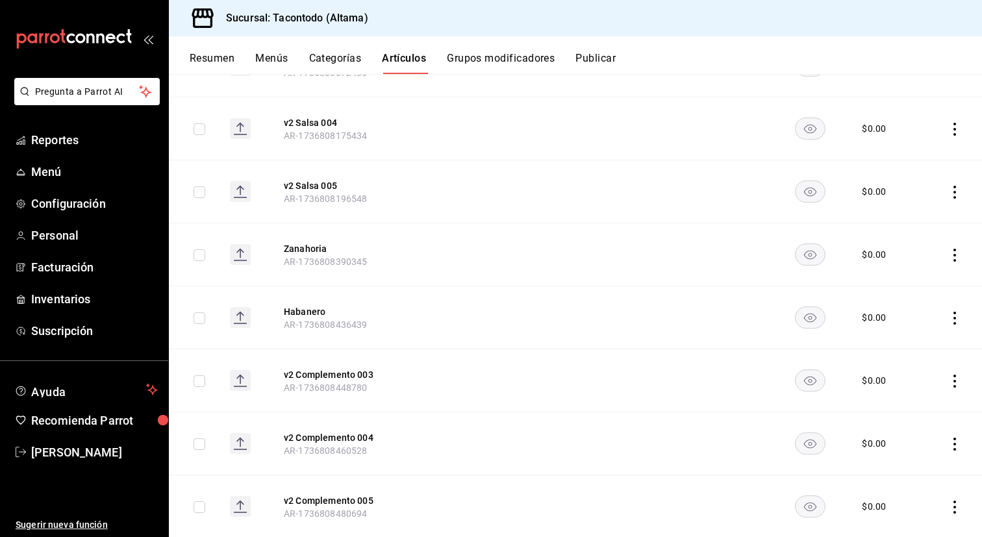
scroll to position [9487, 0]
click at [956, 259] on icon "actions" at bounding box center [954, 253] width 13 height 13
click at [912, 341] on span "Eliminar" at bounding box center [915, 336] width 33 height 10
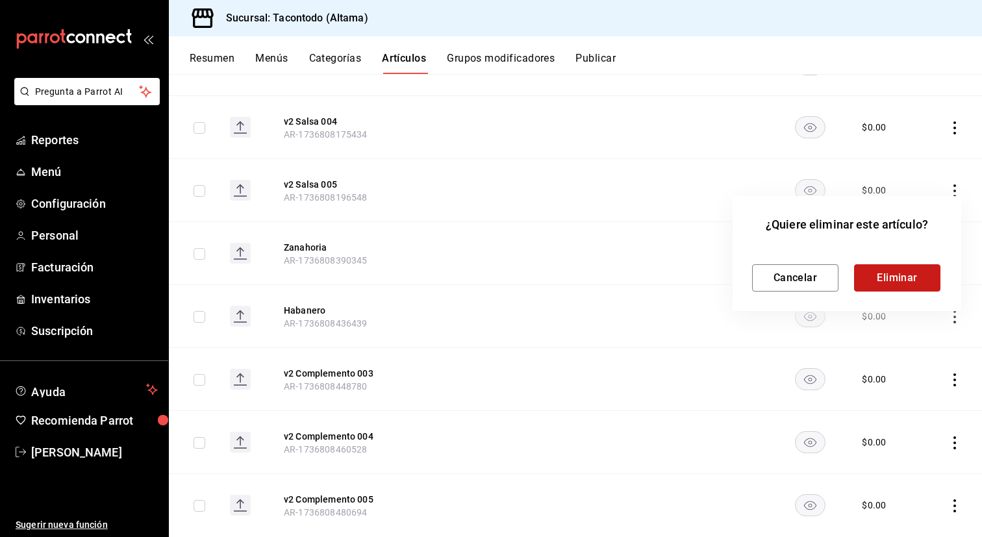
click at [875, 278] on button "Eliminar" at bounding box center [897, 277] width 86 height 27
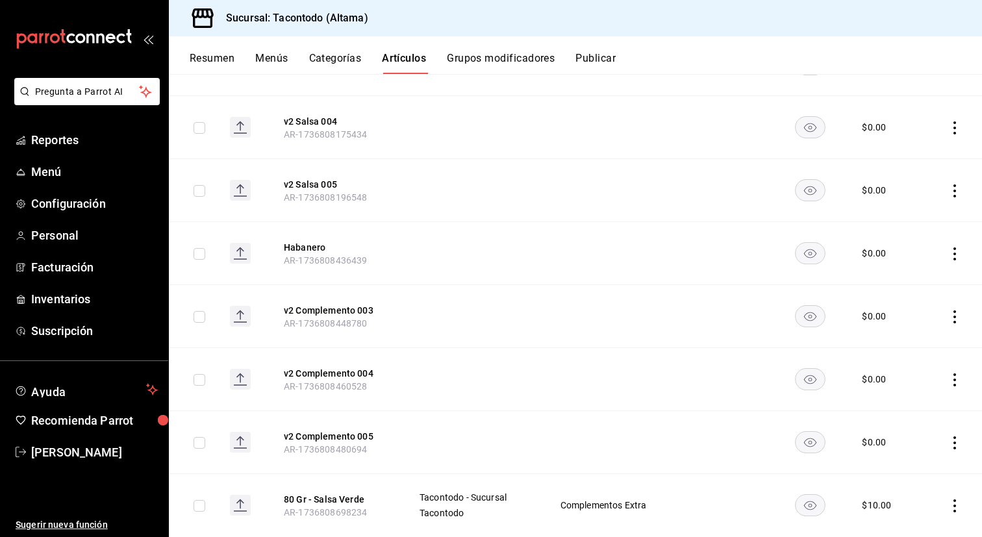
click at [956, 255] on icon "actions" at bounding box center [954, 253] width 13 height 13
click at [899, 336] on span "Eliminar" at bounding box center [915, 336] width 33 height 10
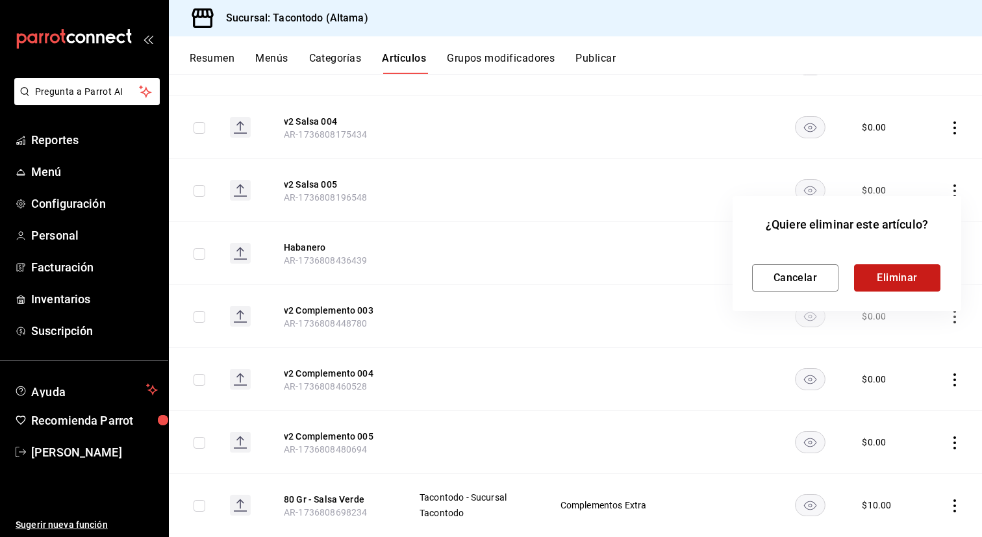
click at [862, 285] on button "Eliminar" at bounding box center [897, 277] width 86 height 27
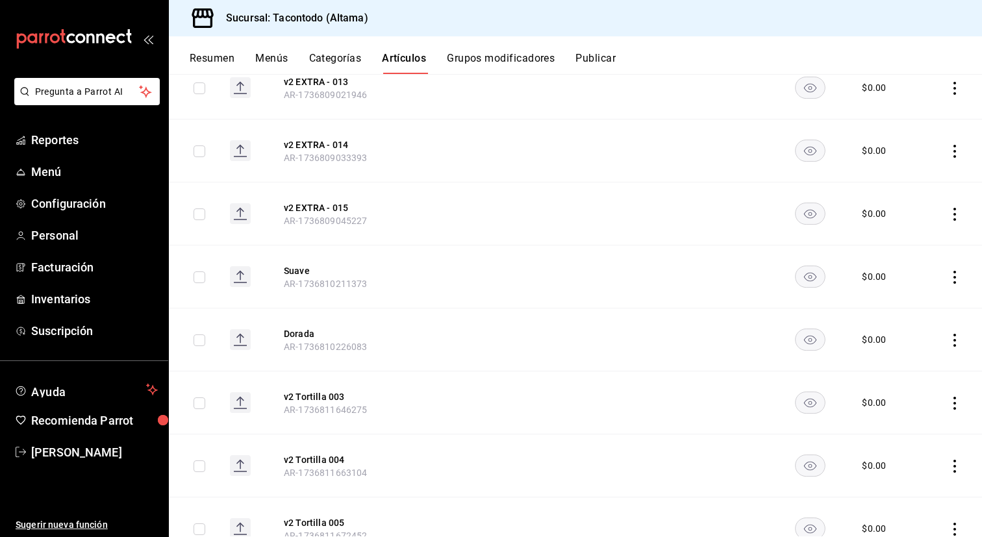
scroll to position [10484, 0]
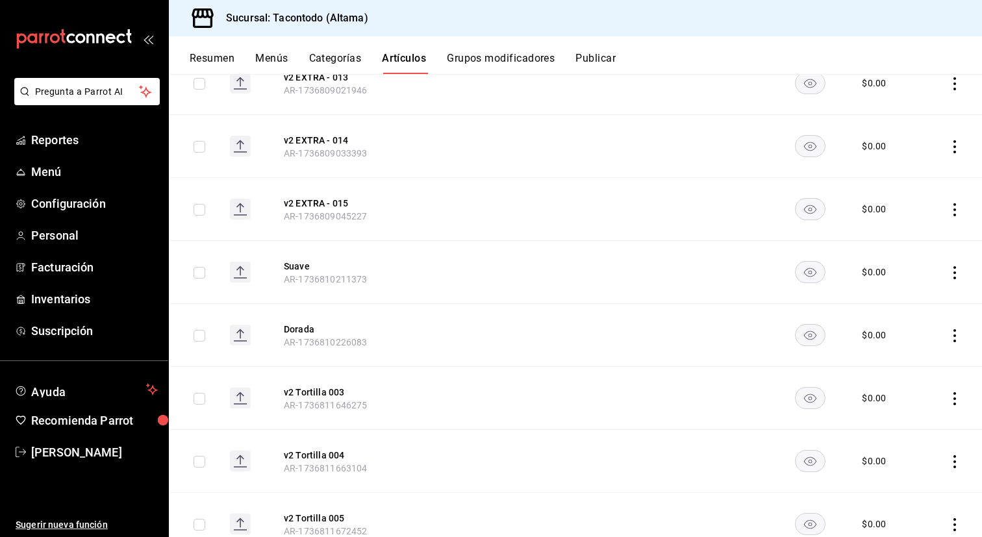
click at [954, 277] on icon "actions" at bounding box center [954, 272] width 13 height 13
click at [907, 359] on span "Eliminar" at bounding box center [915, 355] width 33 height 10
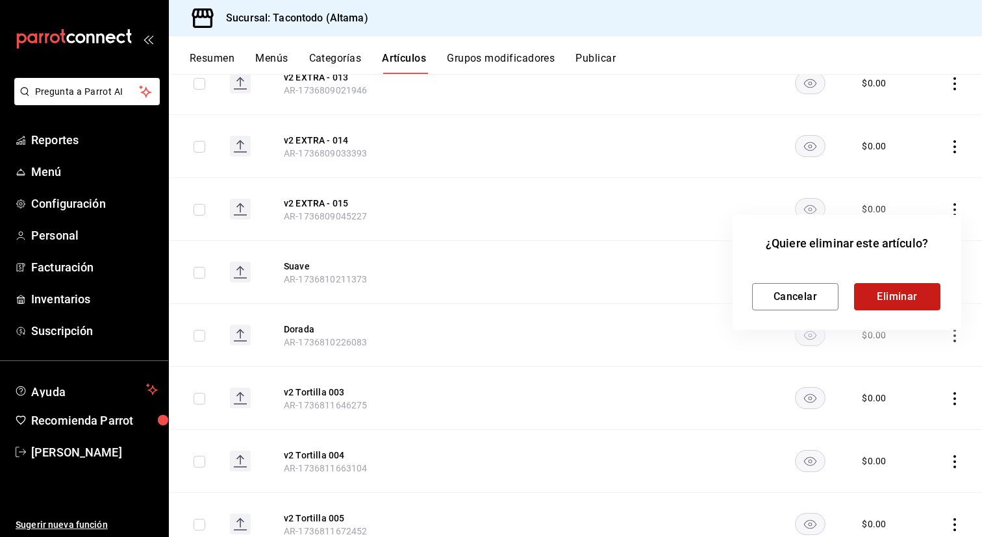
click at [897, 299] on button "Eliminar" at bounding box center [897, 296] width 86 height 27
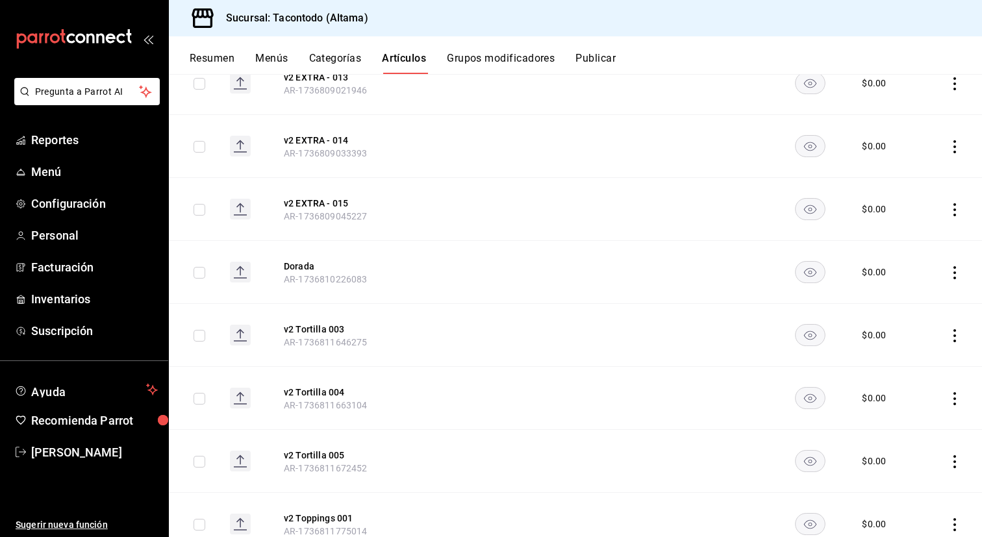
click at [955, 272] on icon "actions" at bounding box center [955, 272] width 3 height 13
click at [906, 355] on span "Eliminar" at bounding box center [915, 355] width 33 height 10
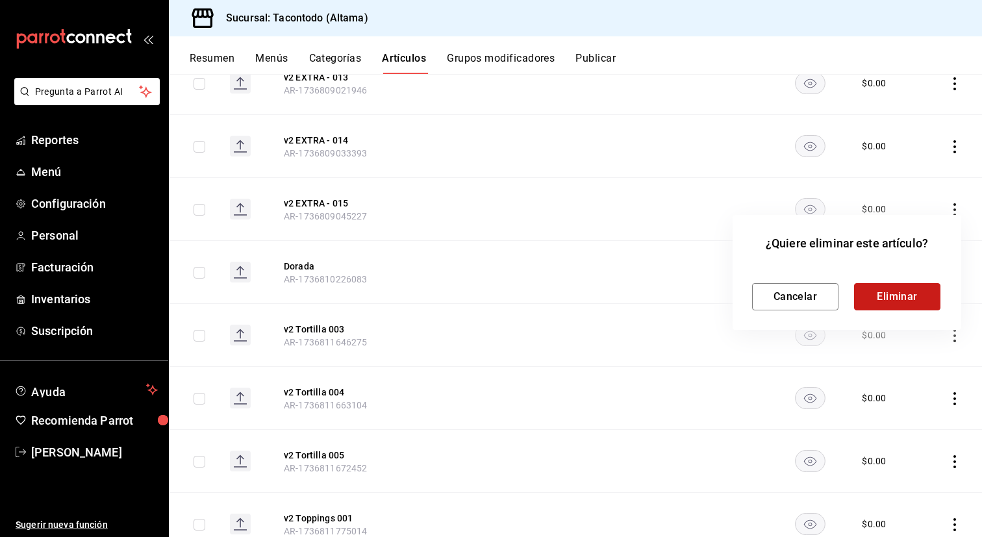
click at [885, 301] on button "Eliminar" at bounding box center [897, 296] width 86 height 27
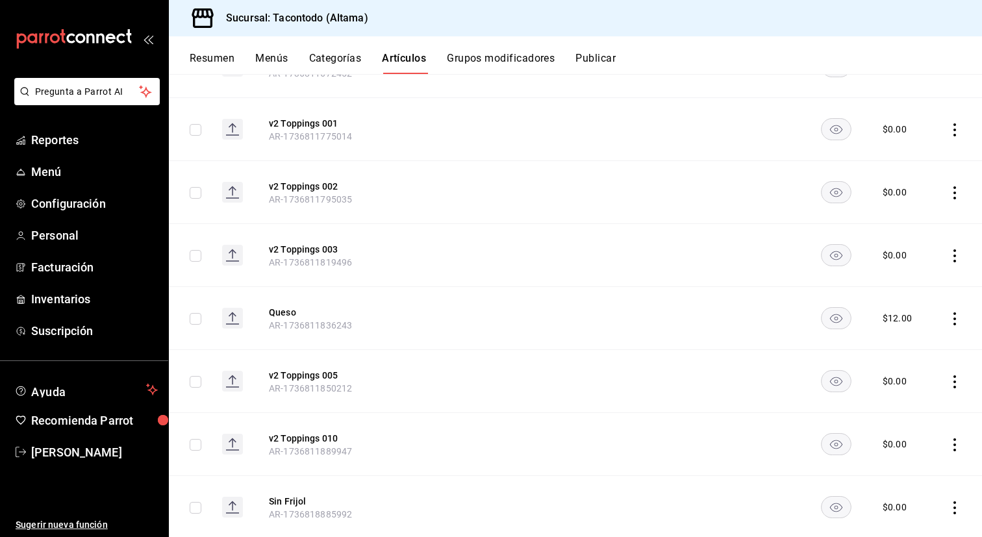
scroll to position [10989, 0]
click at [954, 318] on icon "actions" at bounding box center [954, 316] width 13 height 13
click at [898, 401] on div at bounding box center [887, 400] width 23 height 13
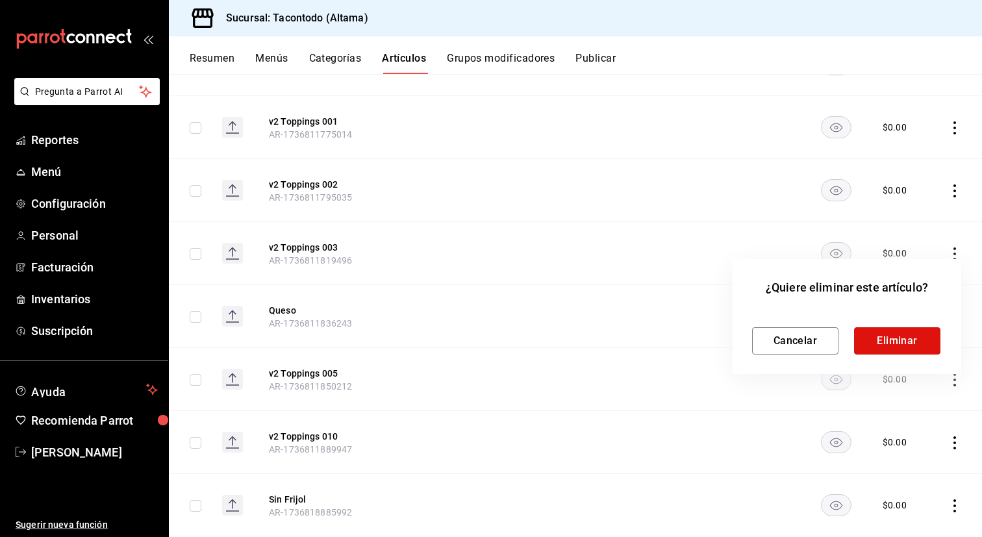
drag, startPoint x: 896, startPoint y: 348, endPoint x: 894, endPoint y: 340, distance: 7.4
click at [896, 348] on button "Eliminar" at bounding box center [897, 340] width 86 height 27
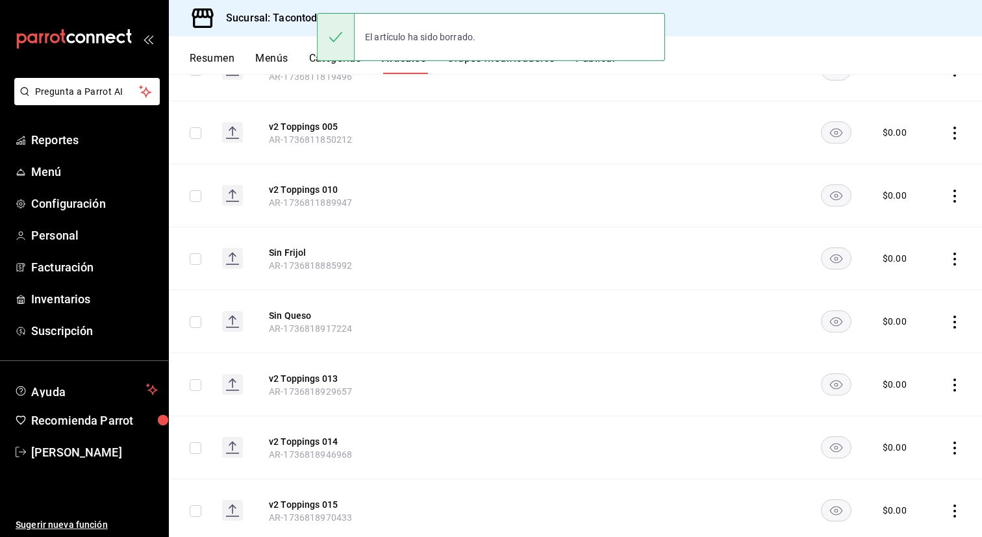
scroll to position [11186, 0]
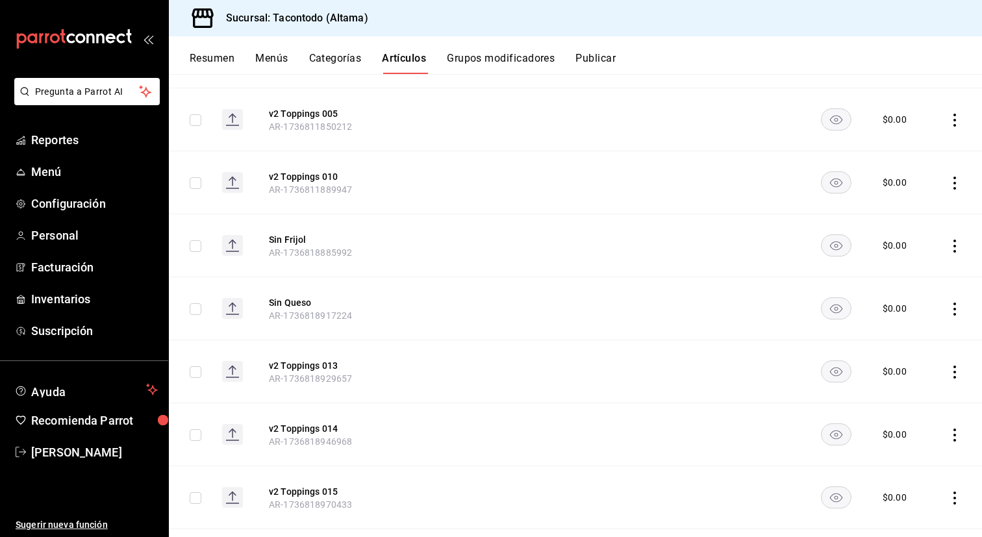
click at [955, 246] on icon "actions" at bounding box center [955, 246] width 3 height 13
click at [542, 291] on div at bounding box center [491, 268] width 982 height 537
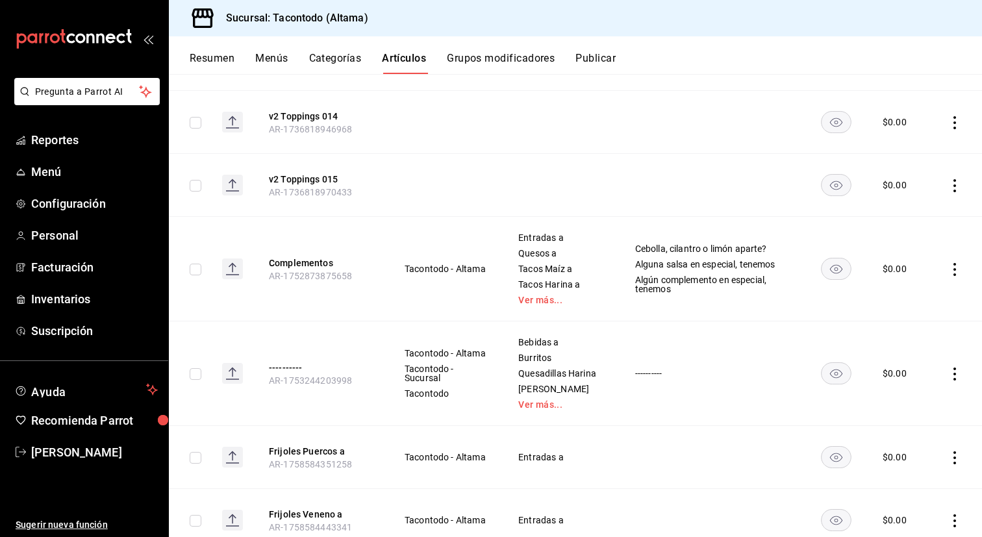
scroll to position [11484, 0]
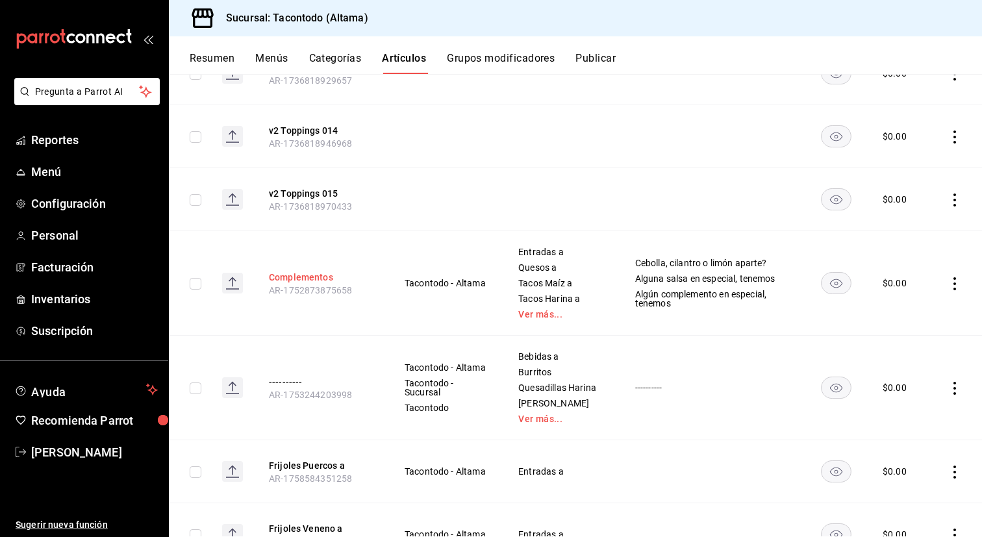
click at [304, 274] on button "Complementos" at bounding box center [321, 277] width 104 height 13
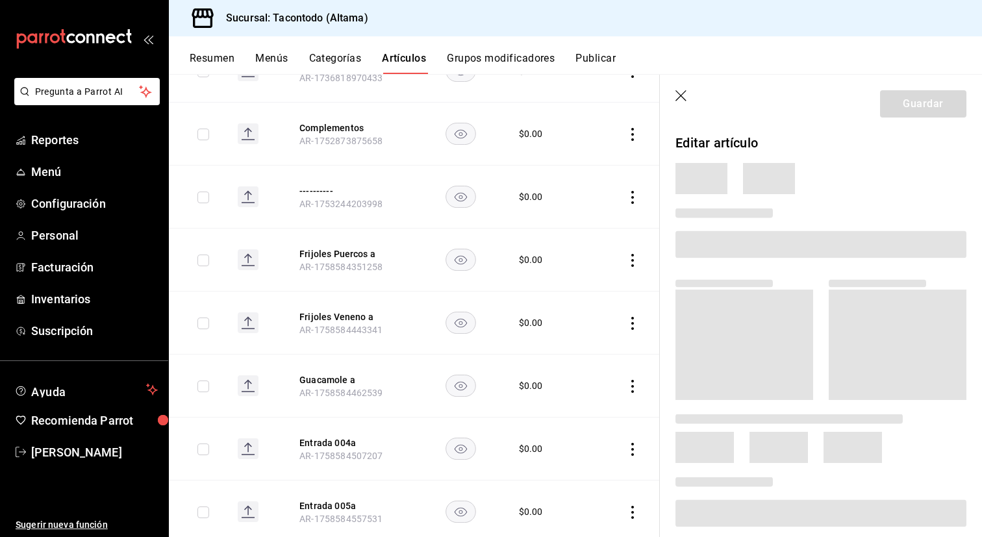
scroll to position [11313, 0]
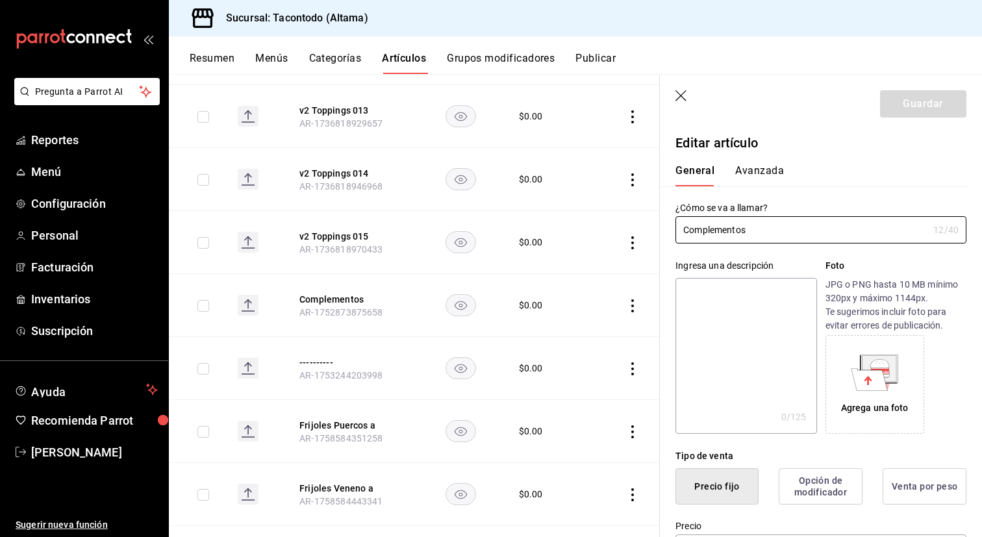
type input "$0.00"
radio input "false"
radio input "true"
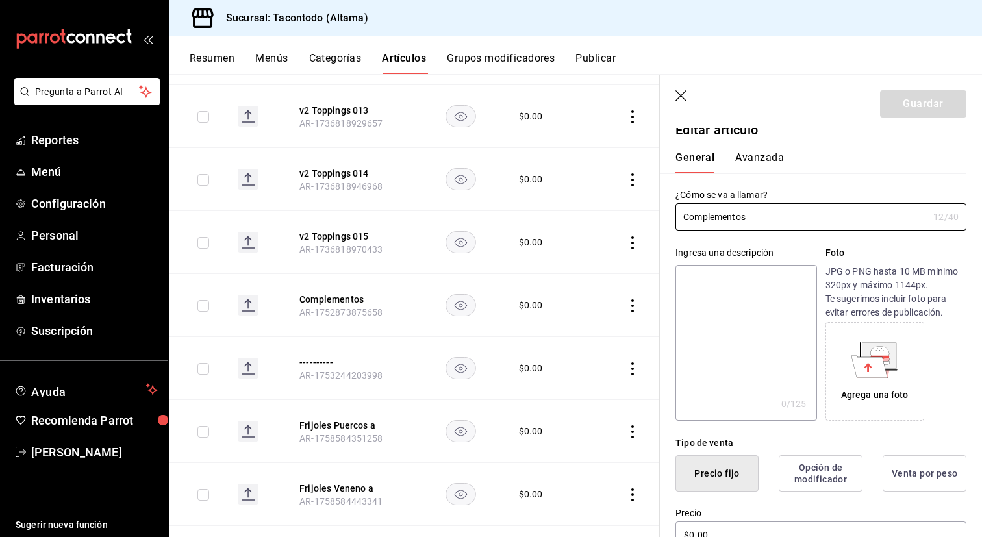
scroll to position [0, 0]
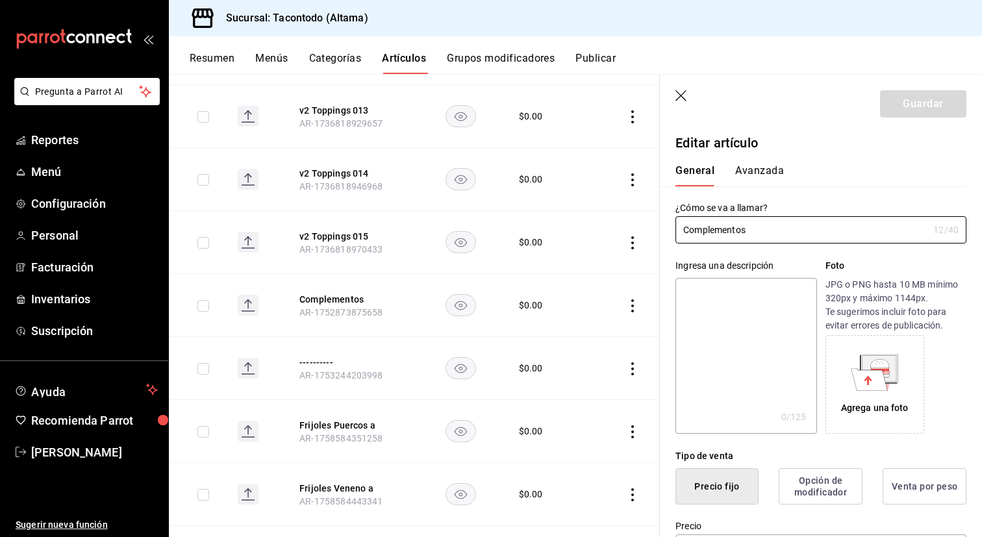
click at [409, 66] on button "Artículos" at bounding box center [404, 63] width 44 height 22
click at [496, 63] on button "Grupos modificadores" at bounding box center [501, 63] width 108 height 22
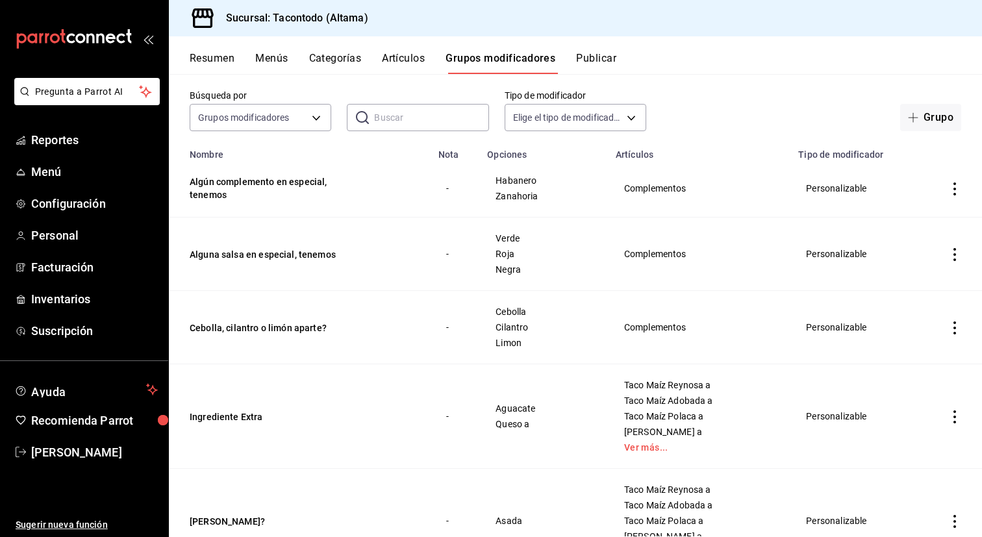
scroll to position [79, 0]
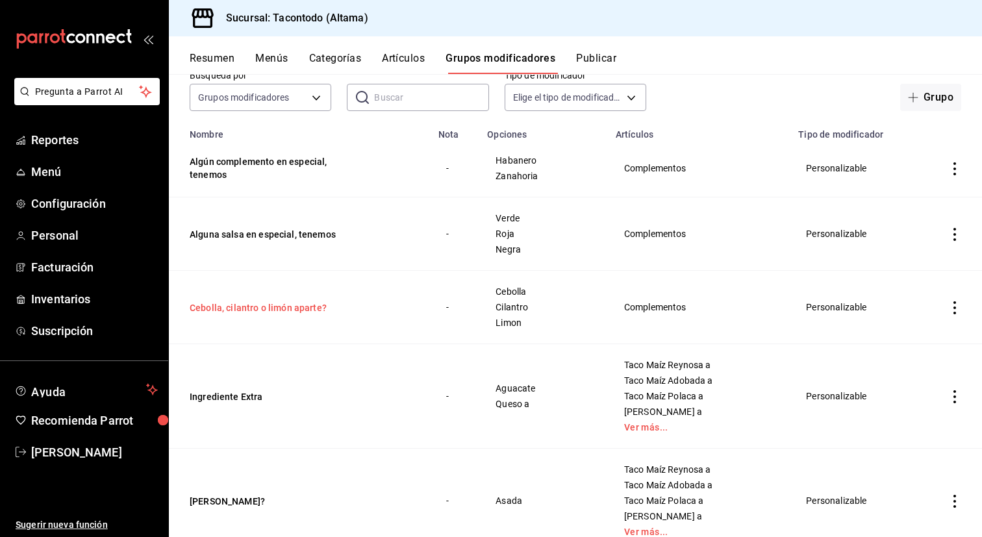
click at [276, 308] on button "Cebolla, cilantro o limón aparte?" at bounding box center [268, 307] width 156 height 13
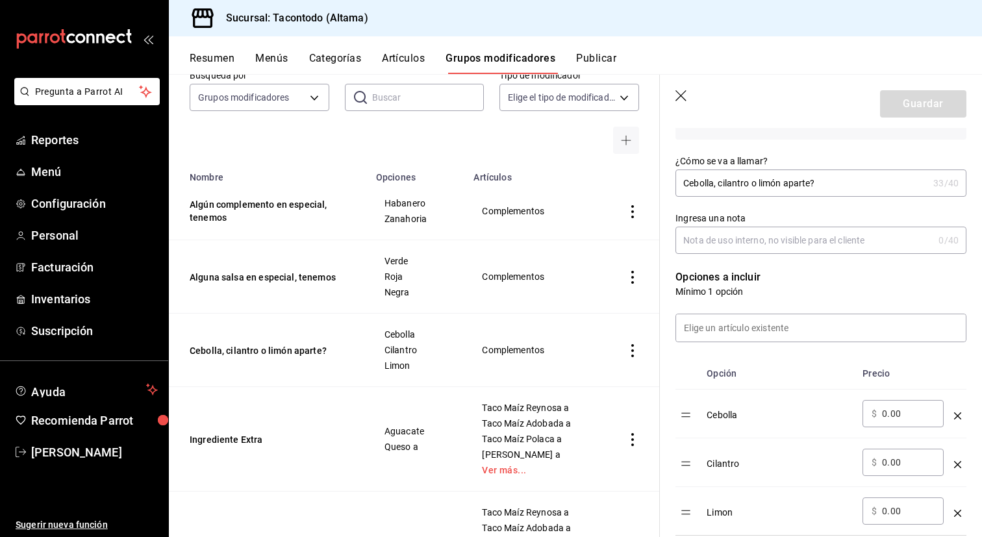
scroll to position [244, 0]
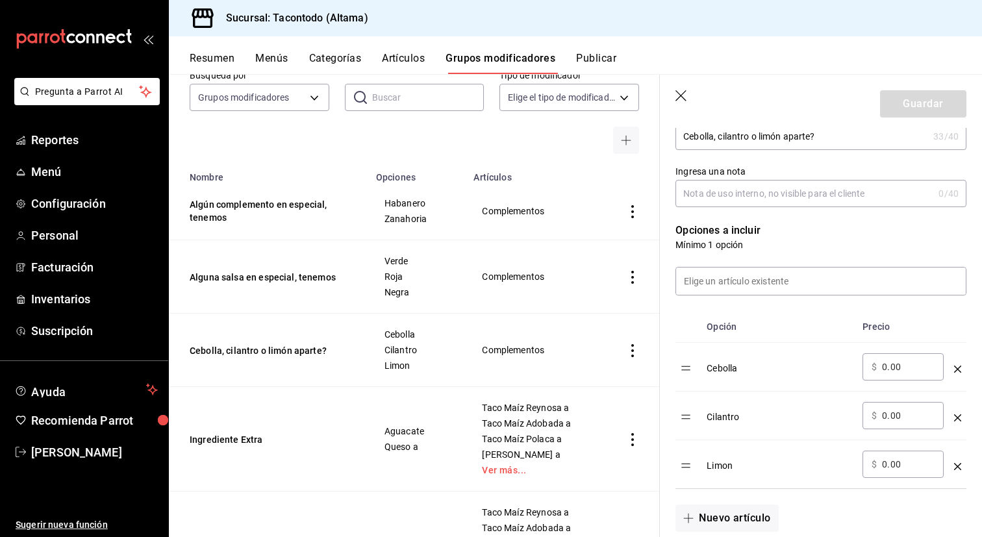
click at [958, 370] on icon "optionsTable" at bounding box center [957, 369] width 7 height 7
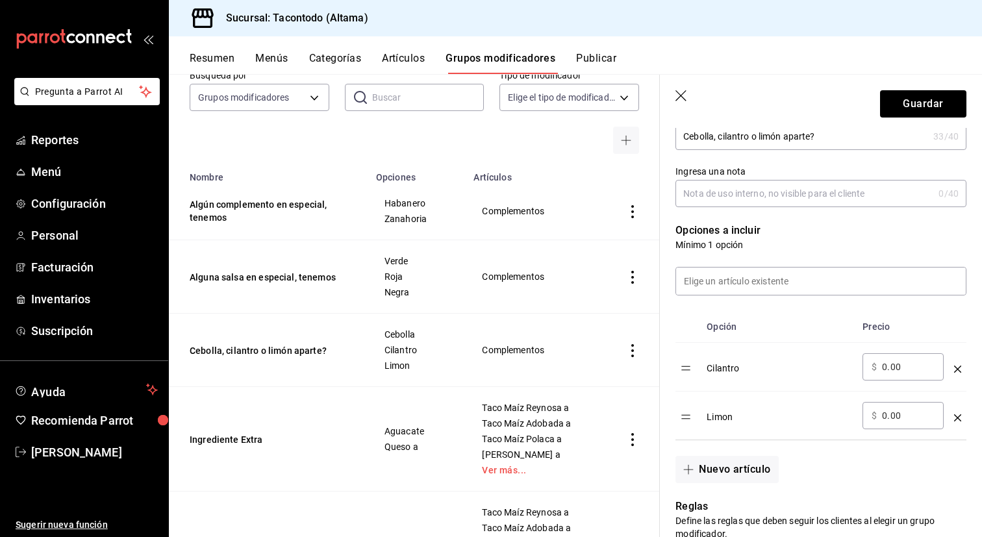
click at [958, 370] on icon "optionsTable" at bounding box center [957, 369] width 7 height 7
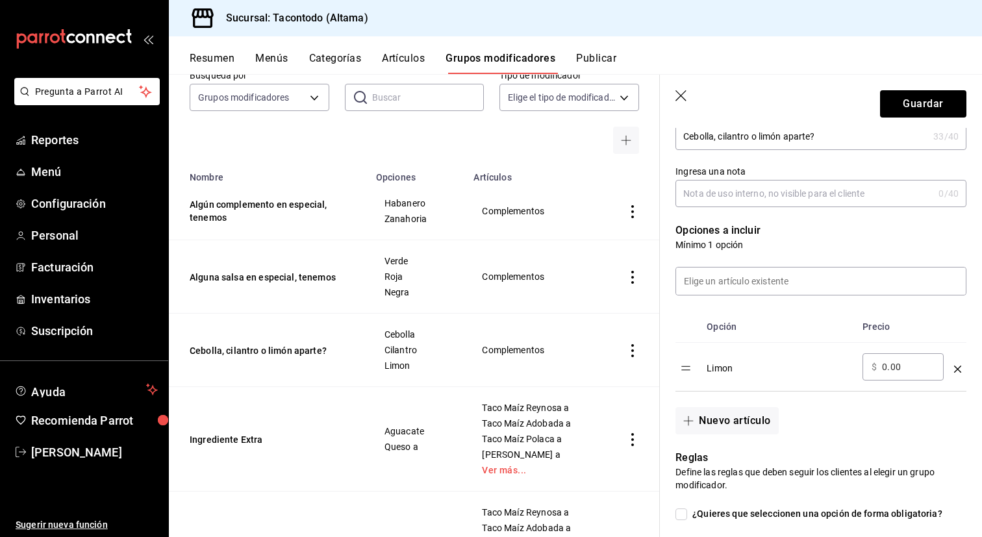
click at [958, 370] on icon "optionsTable" at bounding box center [957, 369] width 7 height 7
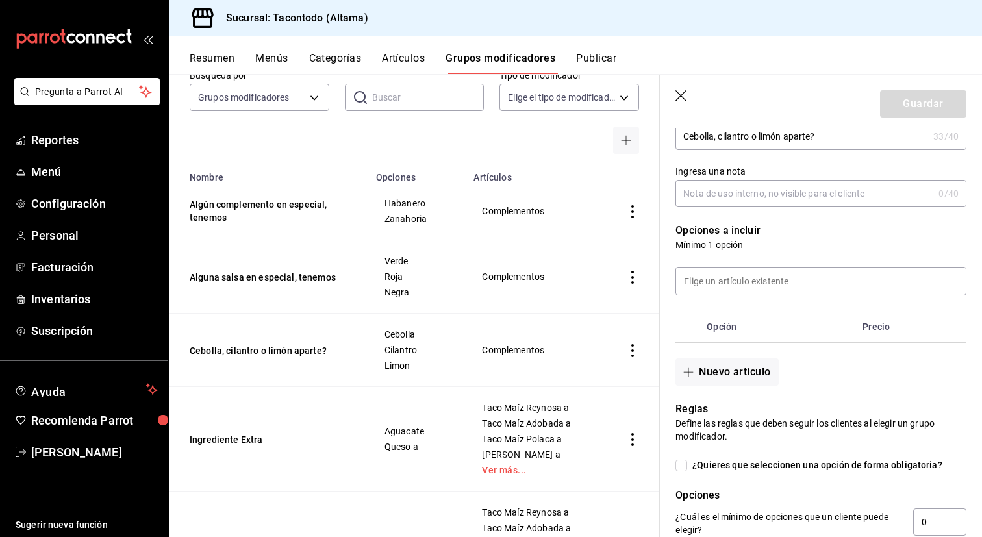
click at [338, 297] on td "Alguna salsa en especial, tenemos" at bounding box center [268, 276] width 199 height 73
click at [727, 279] on input at bounding box center [821, 281] width 290 height 27
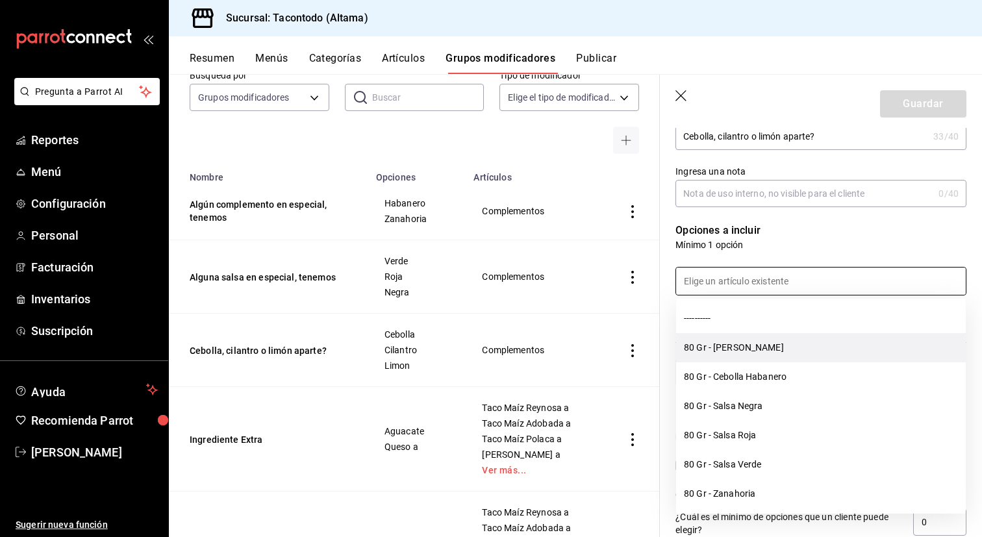
click at [709, 341] on li "80 Gr - [PERSON_NAME]" at bounding box center [821, 347] width 290 height 29
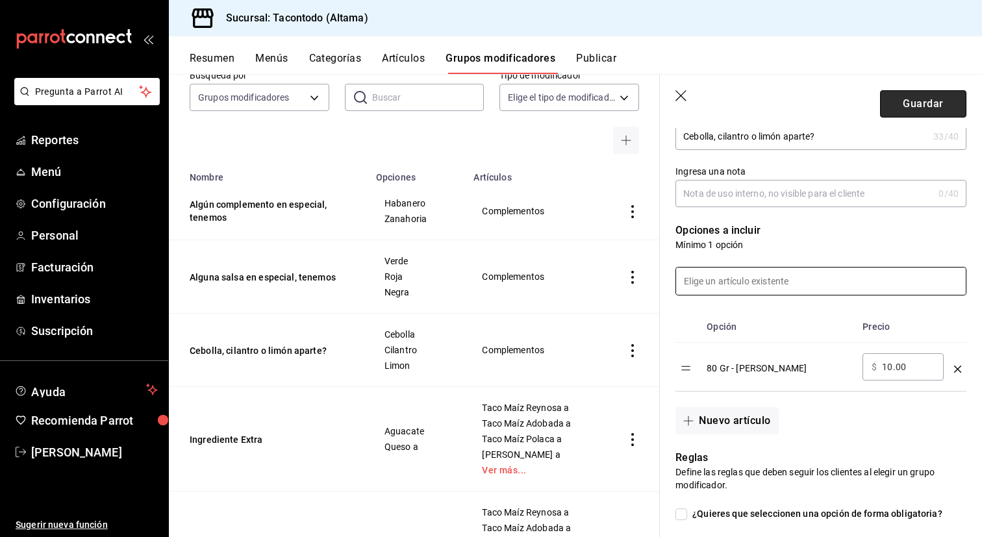
click at [895, 101] on button "Guardar" at bounding box center [923, 103] width 86 height 27
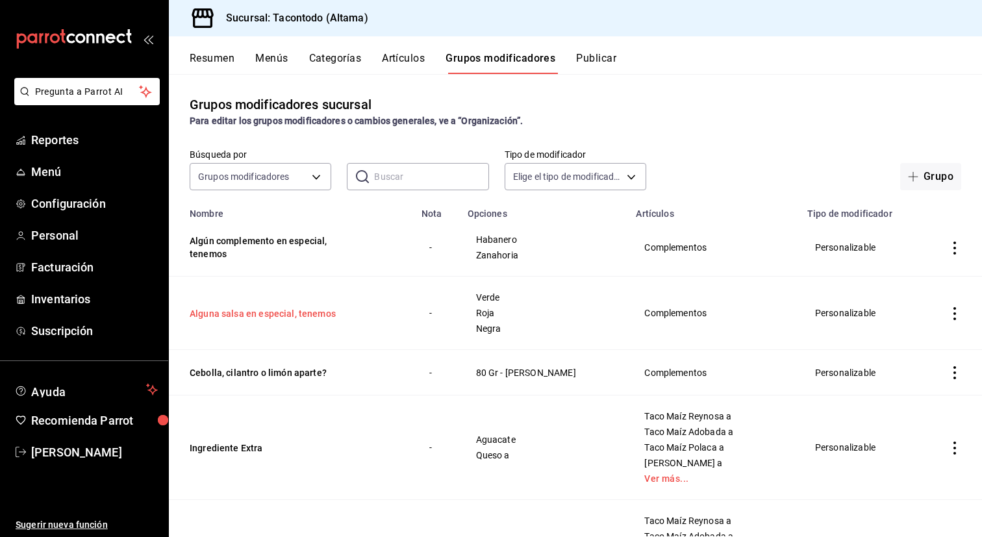
click at [272, 317] on button "Alguna salsa en especial, tenemos" at bounding box center [268, 313] width 156 height 13
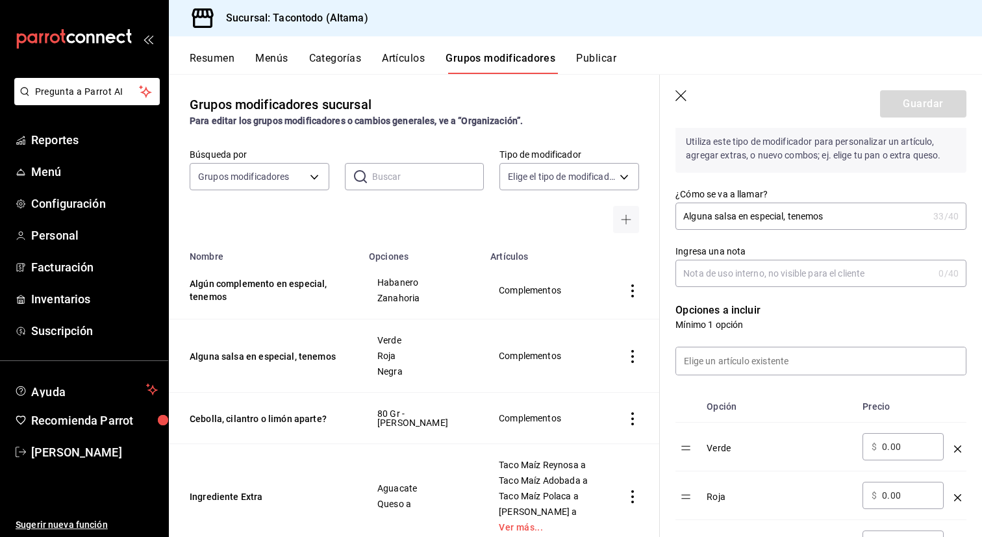
scroll to position [199, 0]
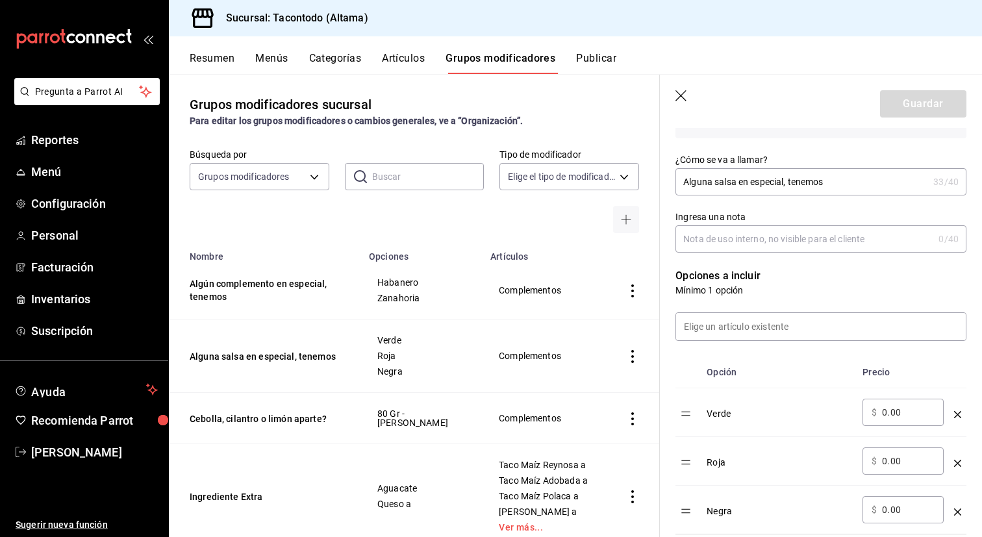
click at [957, 420] on td "optionsTable" at bounding box center [958, 412] width 18 height 49
click at [957, 416] on icon "optionsTable" at bounding box center [957, 414] width 7 height 7
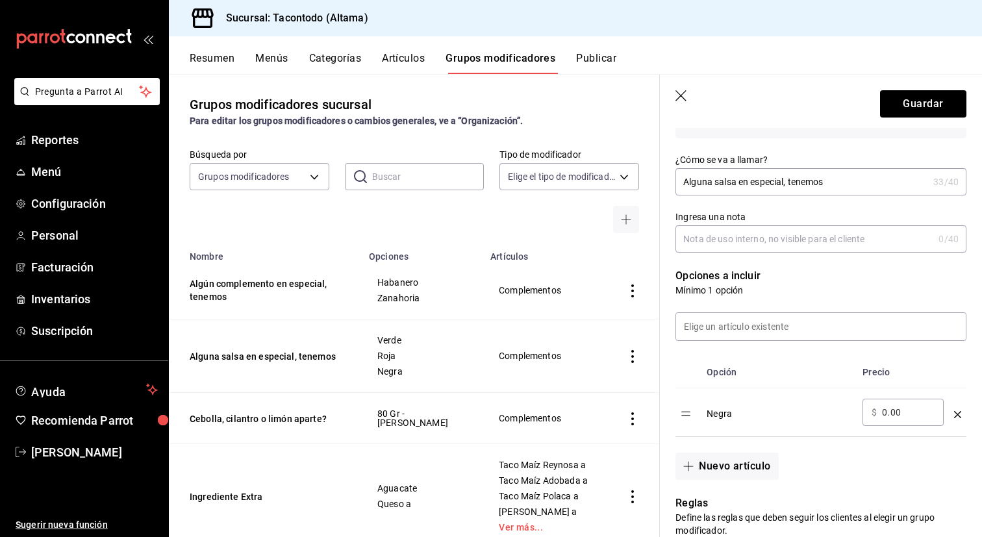
click at [957, 416] on icon "optionsTable" at bounding box center [957, 414] width 7 height 7
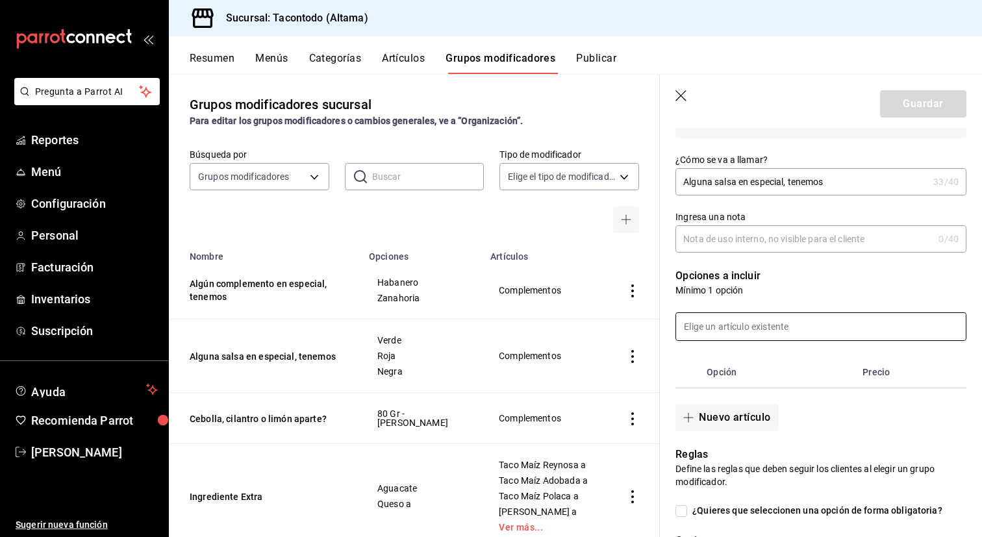
click at [802, 333] on input at bounding box center [821, 326] width 290 height 27
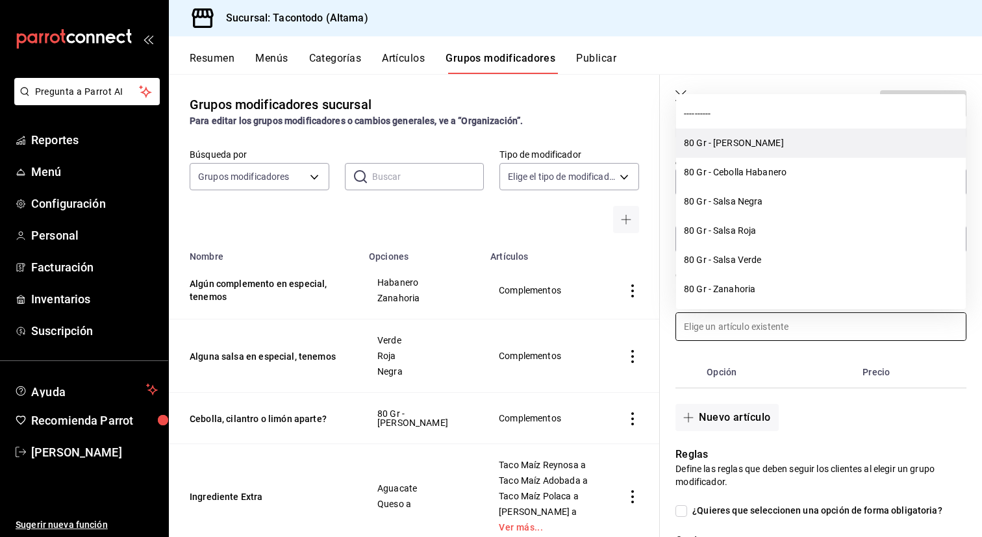
click at [788, 146] on li "80 Gr - [PERSON_NAME]" at bounding box center [821, 143] width 290 height 29
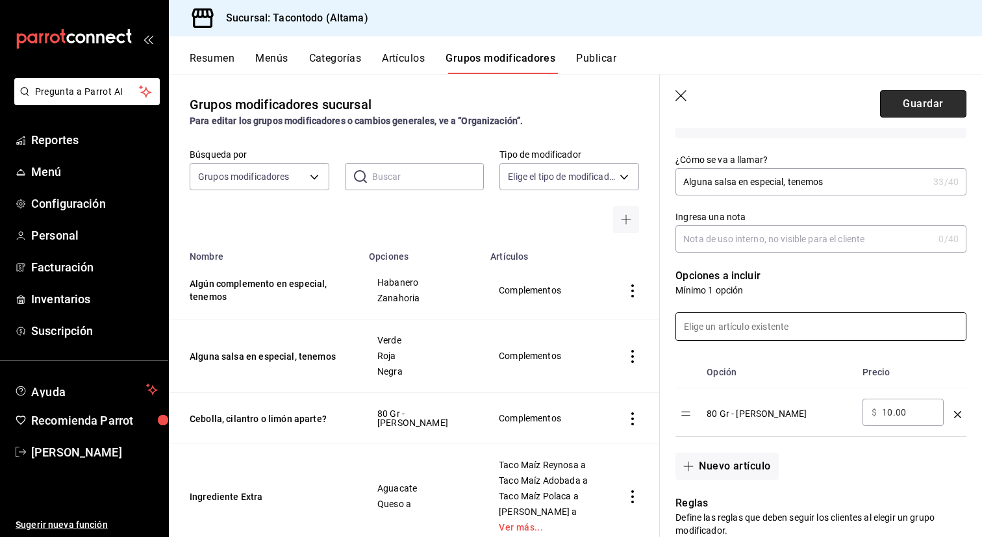
click at [931, 108] on button "Guardar" at bounding box center [923, 103] width 86 height 27
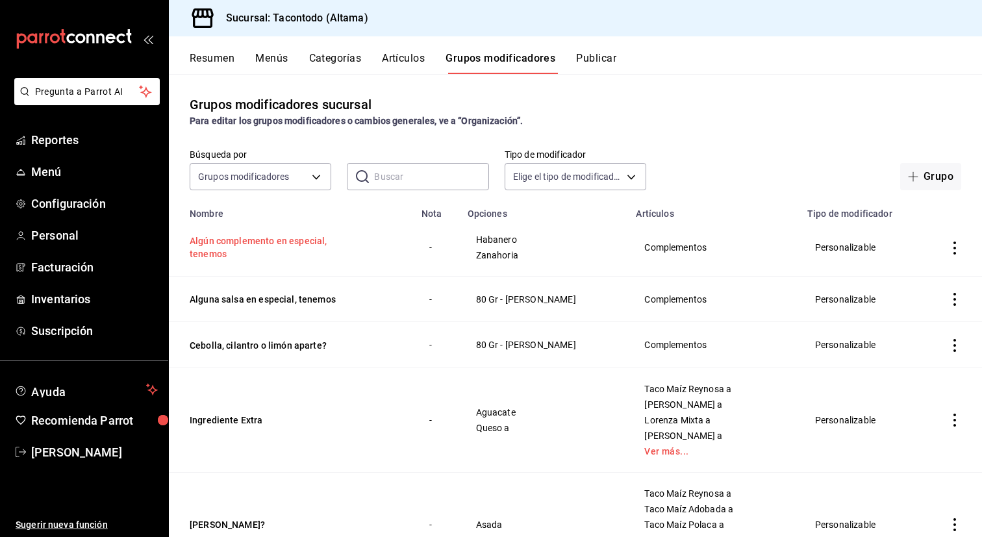
click at [286, 244] on button "Algún complemento en especial, tenemos" at bounding box center [268, 247] width 156 height 26
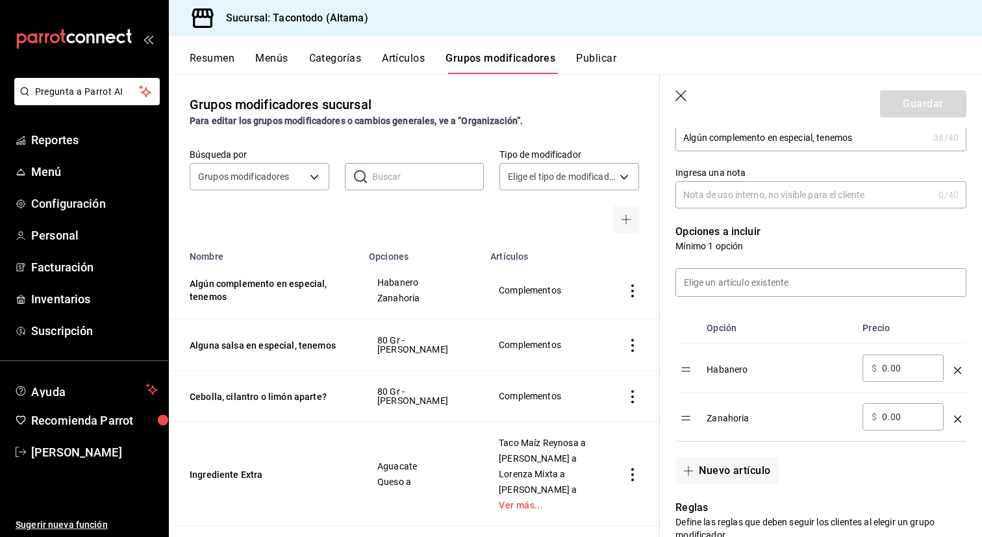
scroll to position [290, 0]
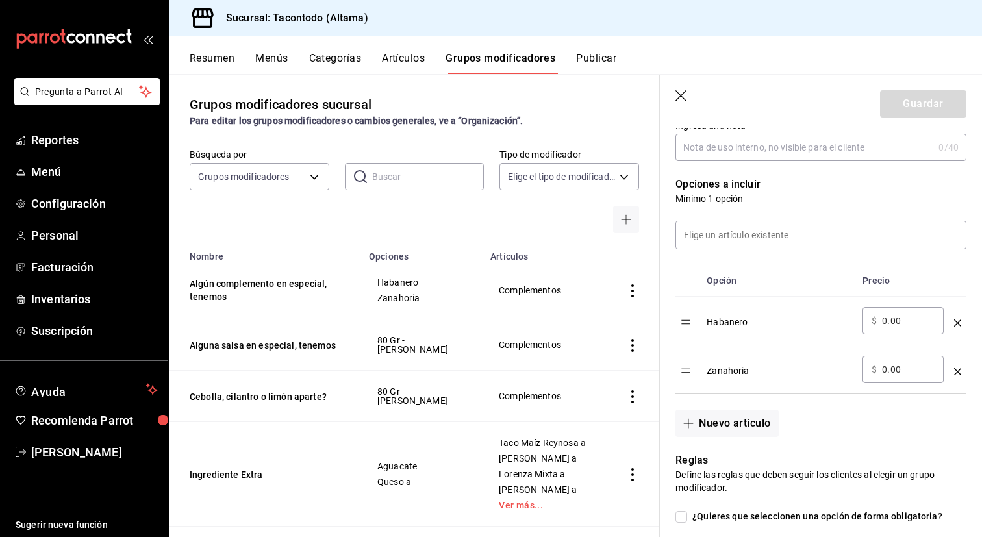
click at [957, 321] on icon "optionsTable" at bounding box center [957, 323] width 7 height 7
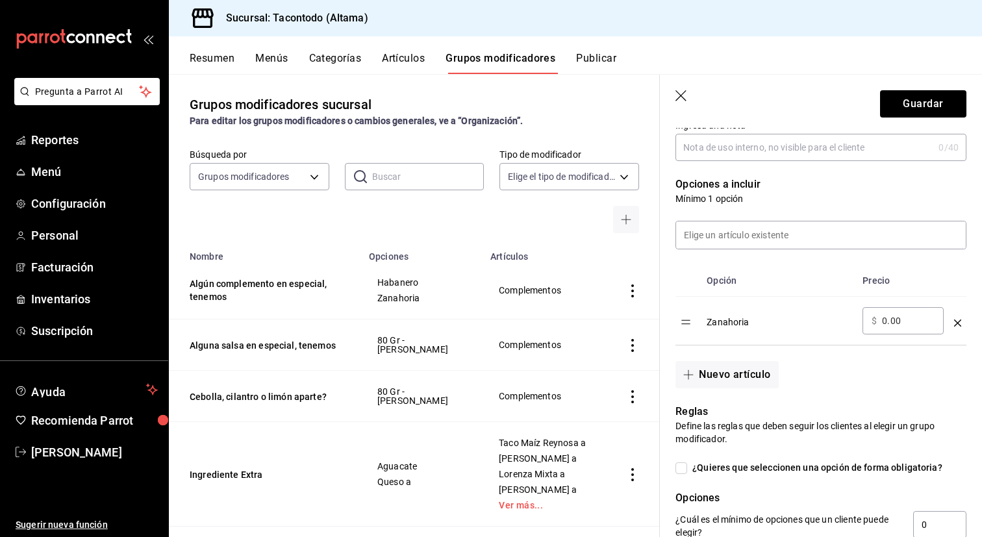
click at [957, 321] on icon "optionsTable" at bounding box center [957, 323] width 7 height 7
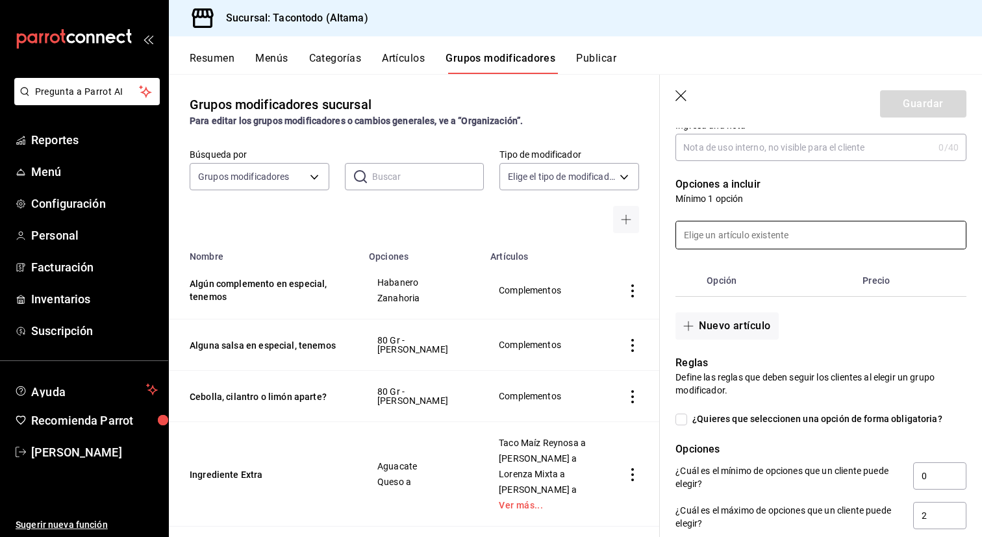
click at [791, 232] on input at bounding box center [821, 234] width 290 height 27
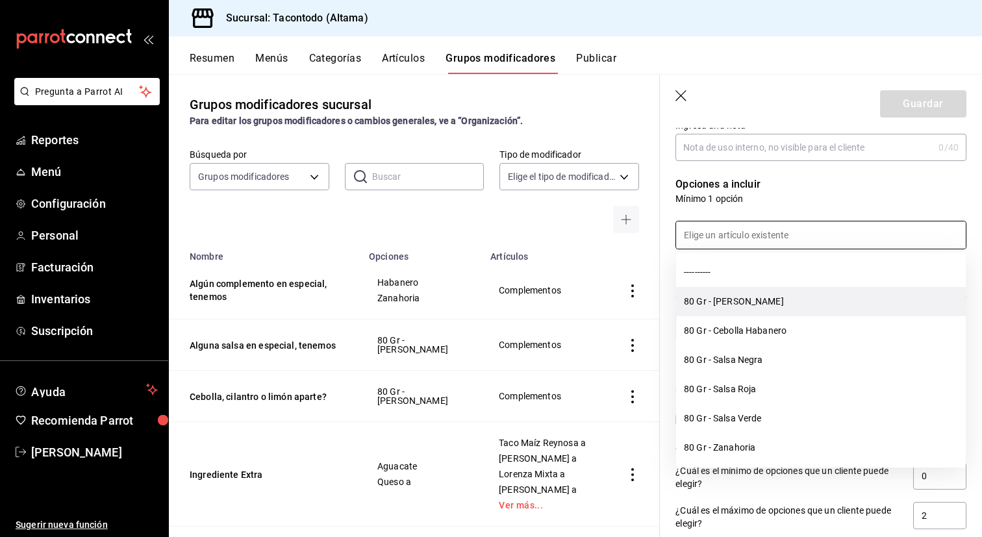
click at [752, 299] on li "80 Gr - [PERSON_NAME]" at bounding box center [821, 301] width 290 height 29
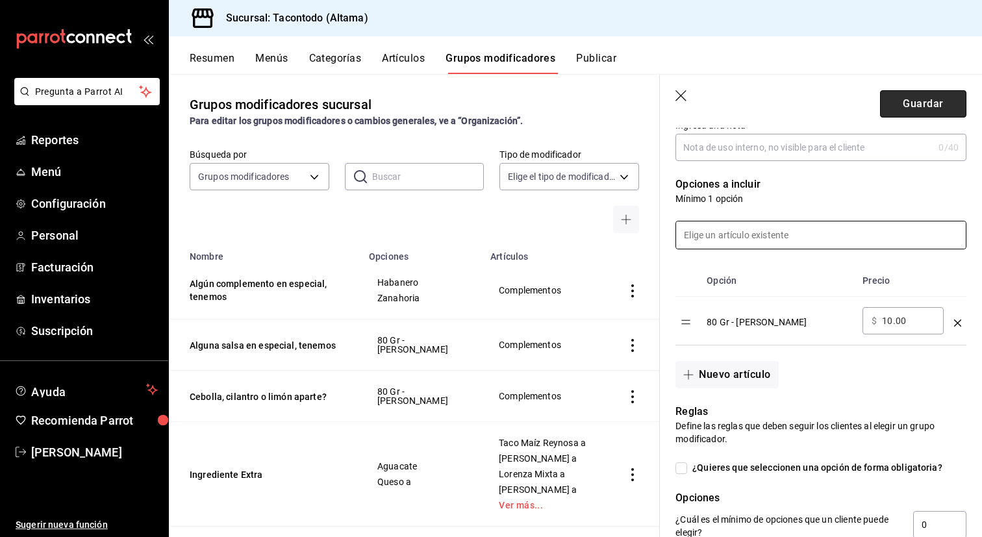
click at [922, 105] on button "Guardar" at bounding box center [923, 103] width 86 height 27
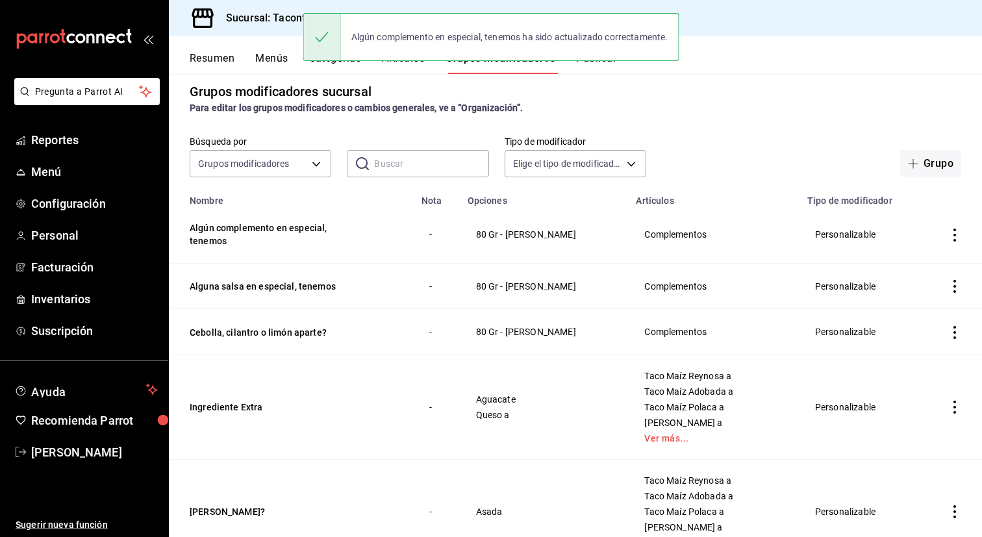
scroll to position [6, 0]
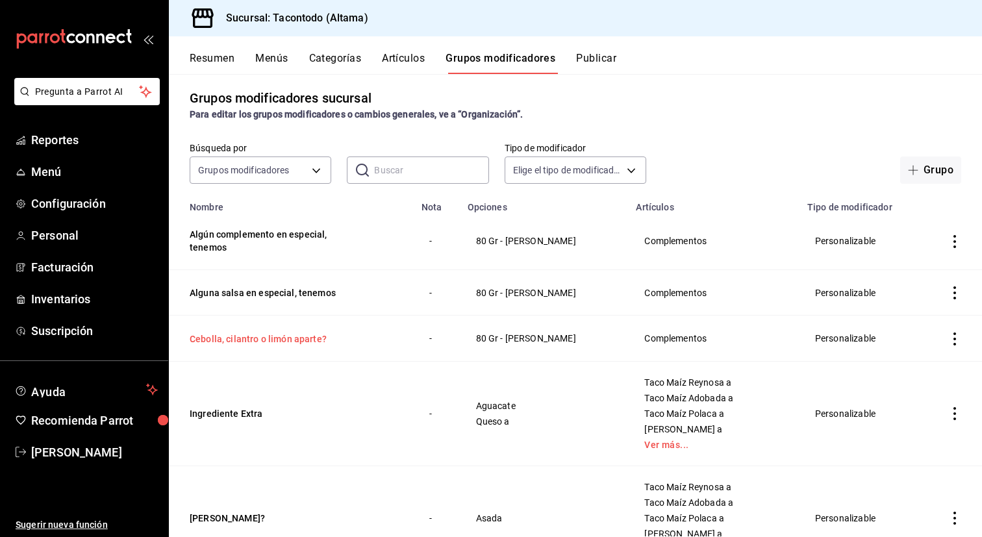
click at [291, 339] on button "Cebolla, cilantro o limón aparte?" at bounding box center [268, 339] width 156 height 13
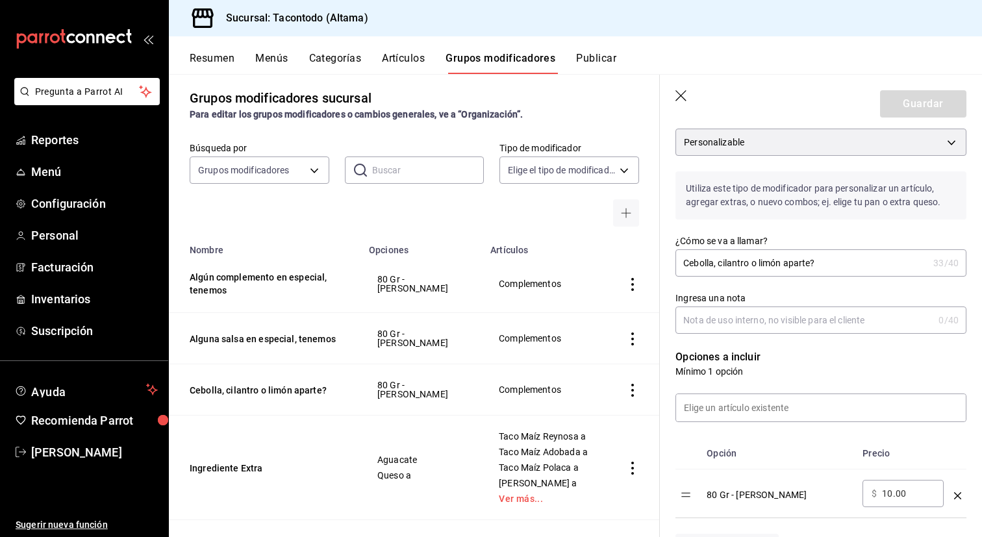
scroll to position [127, 0]
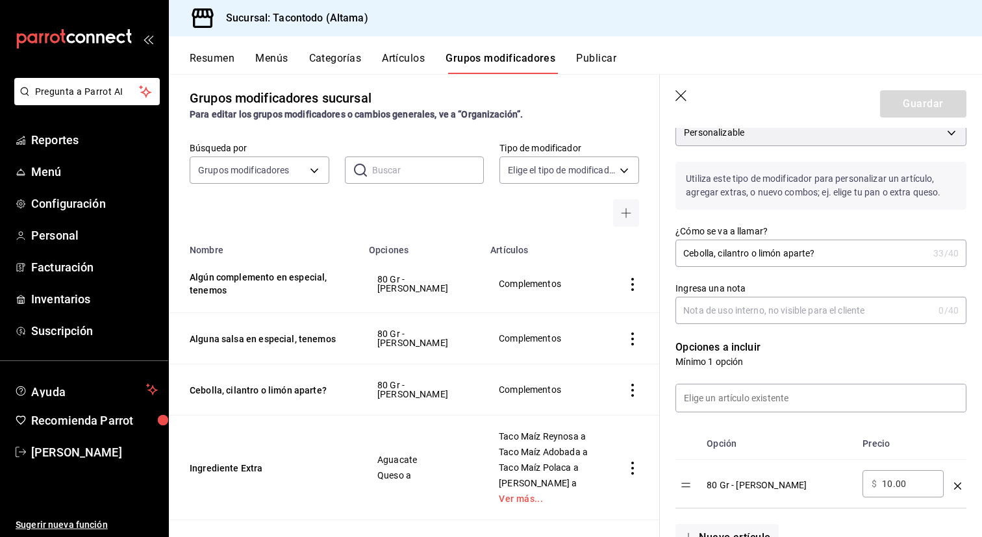
click at [957, 486] on icon "optionsTable" at bounding box center [957, 486] width 7 height 7
click at [820, 399] on input at bounding box center [821, 398] width 290 height 27
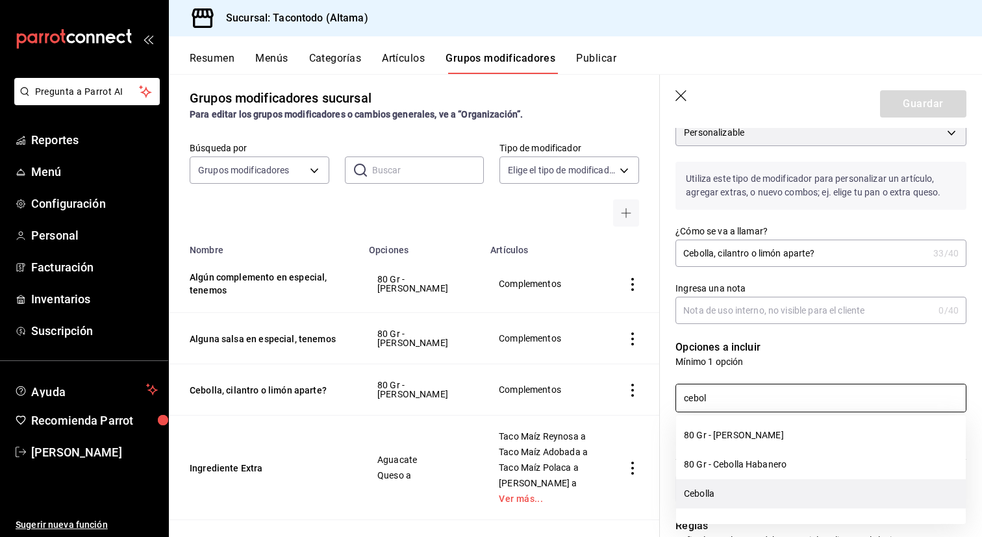
click at [724, 490] on li "Cebolla" at bounding box center [821, 493] width 290 height 29
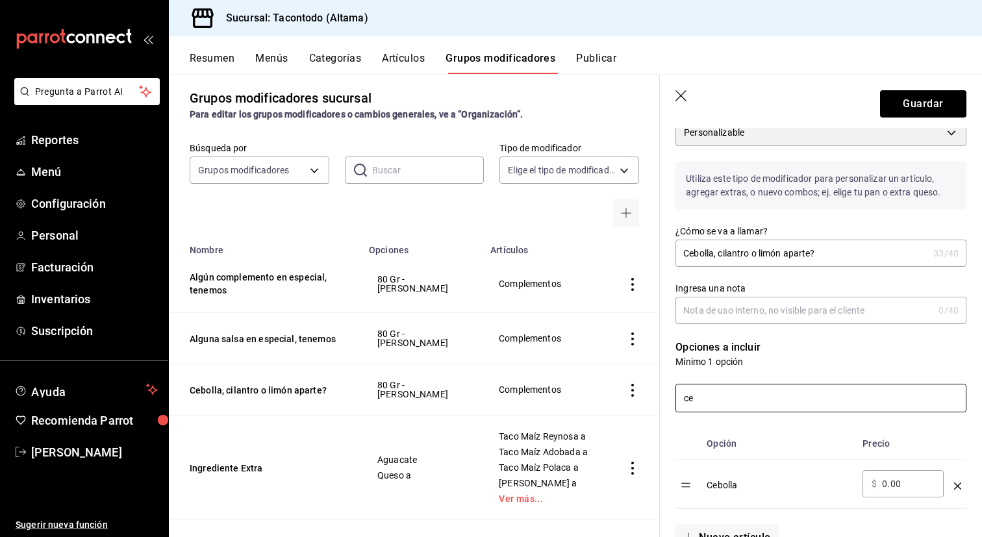
type input "c"
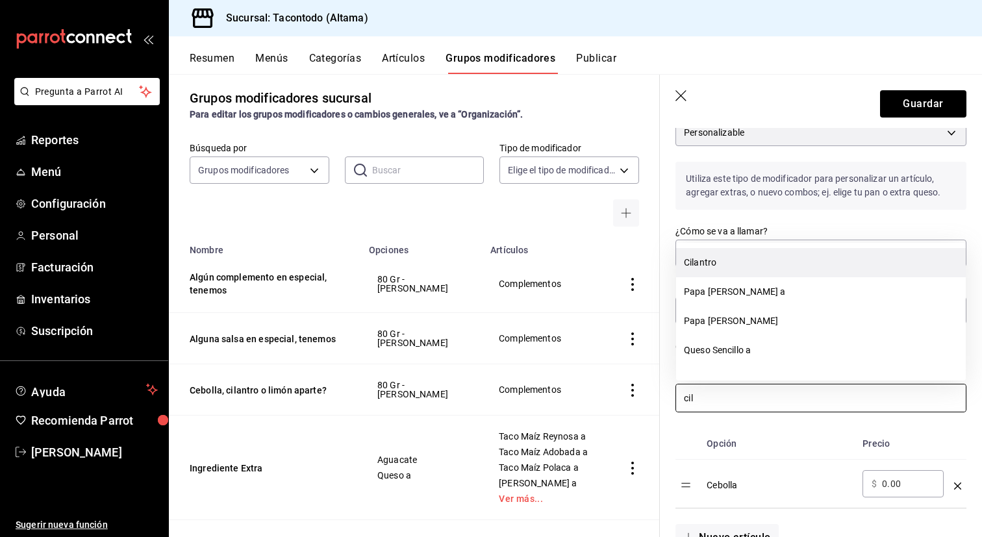
click at [724, 266] on li "Cilantro" at bounding box center [821, 262] width 290 height 29
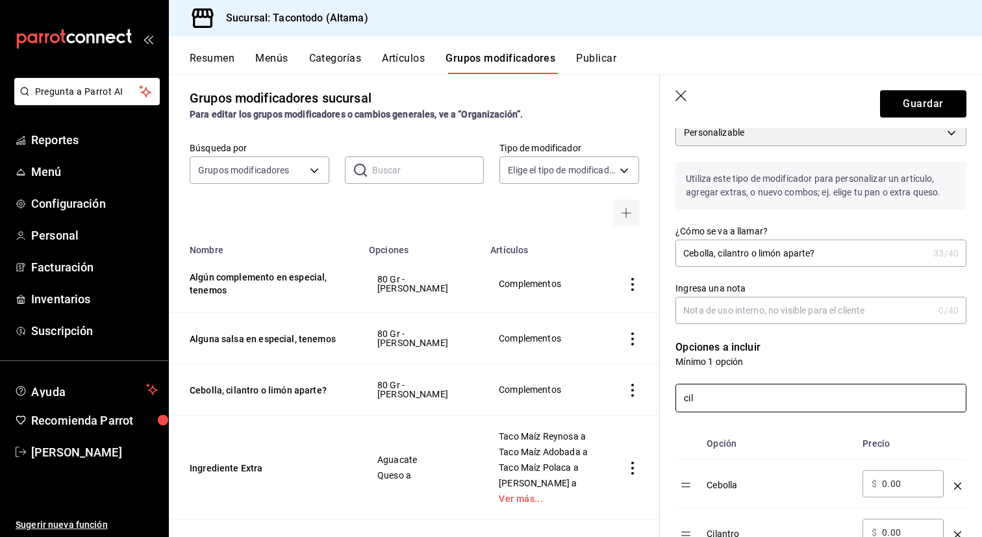
click at [717, 396] on input "cil" at bounding box center [821, 398] width 290 height 27
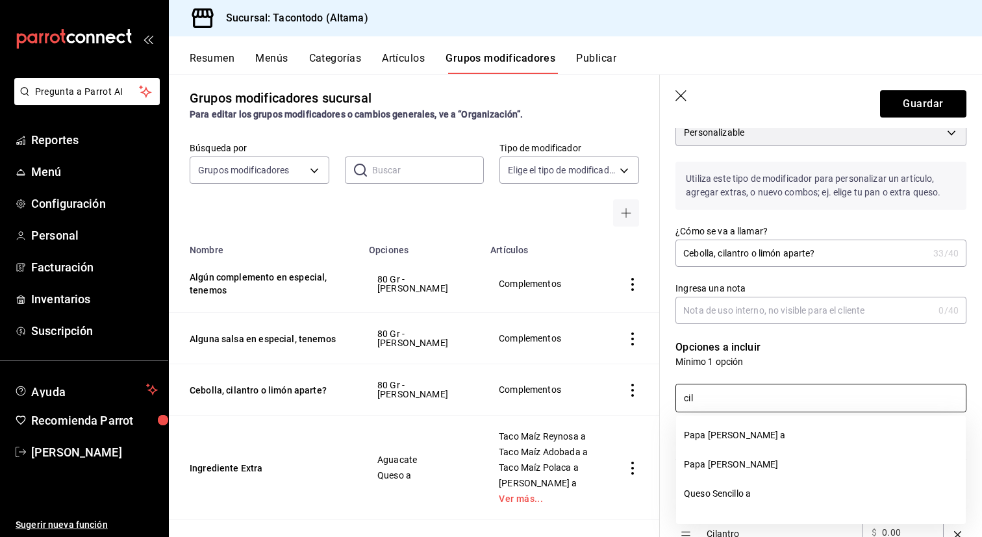
click at [717, 396] on input "cil" at bounding box center [821, 398] width 290 height 27
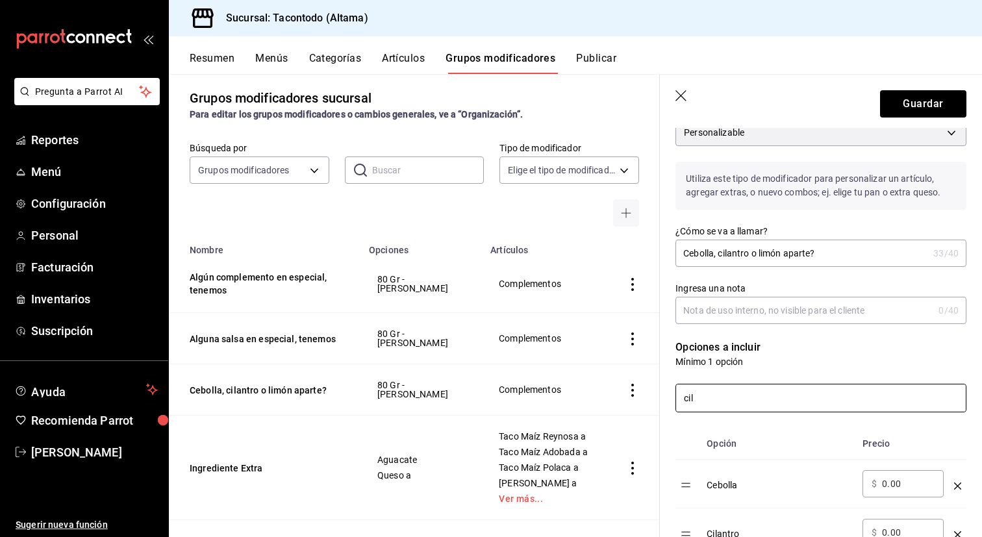
click at [717, 396] on input "cil" at bounding box center [821, 398] width 290 height 27
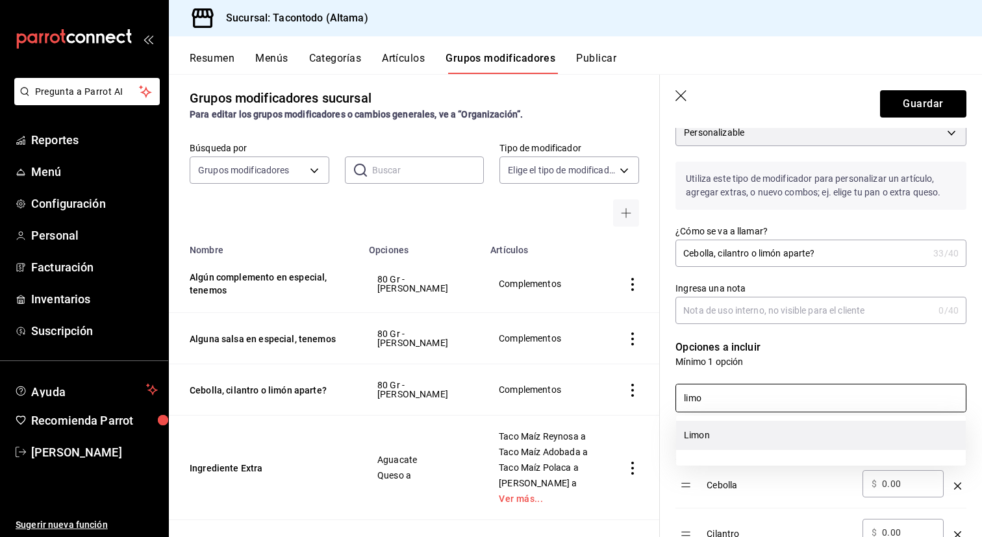
click at [711, 433] on li "Limon" at bounding box center [821, 435] width 290 height 29
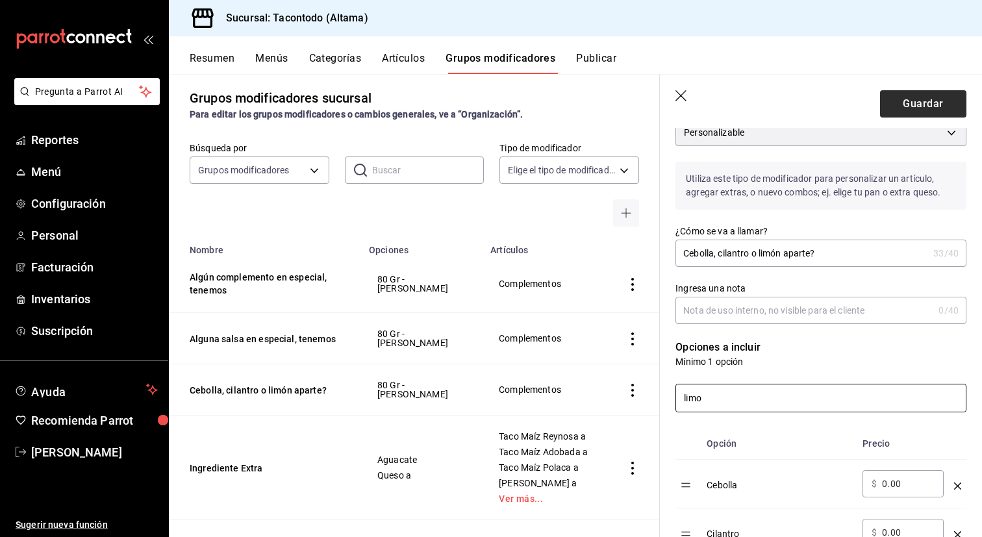
type input "limo"
click at [923, 104] on button "Guardar" at bounding box center [923, 103] width 86 height 27
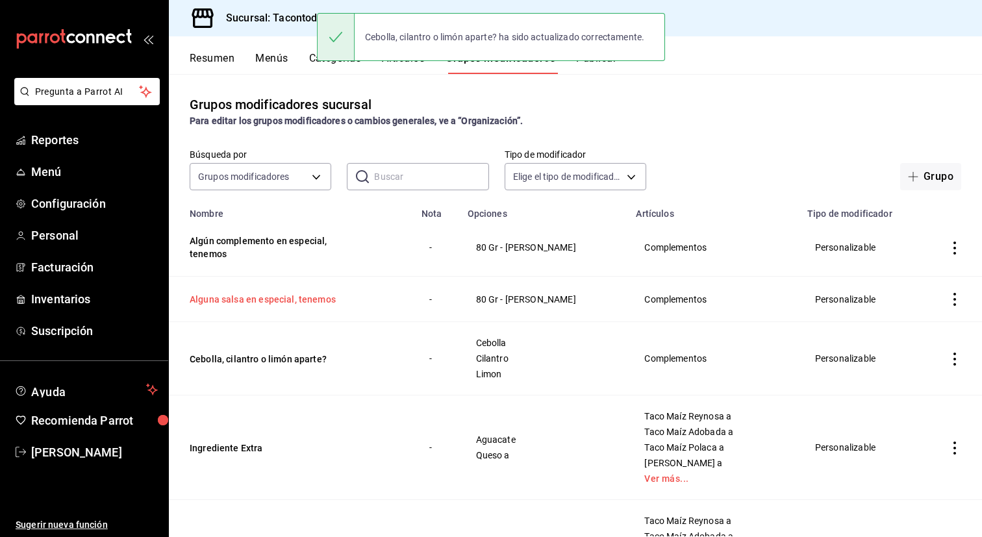
click at [300, 297] on button "Alguna salsa en especial, tenemos" at bounding box center [268, 299] width 156 height 13
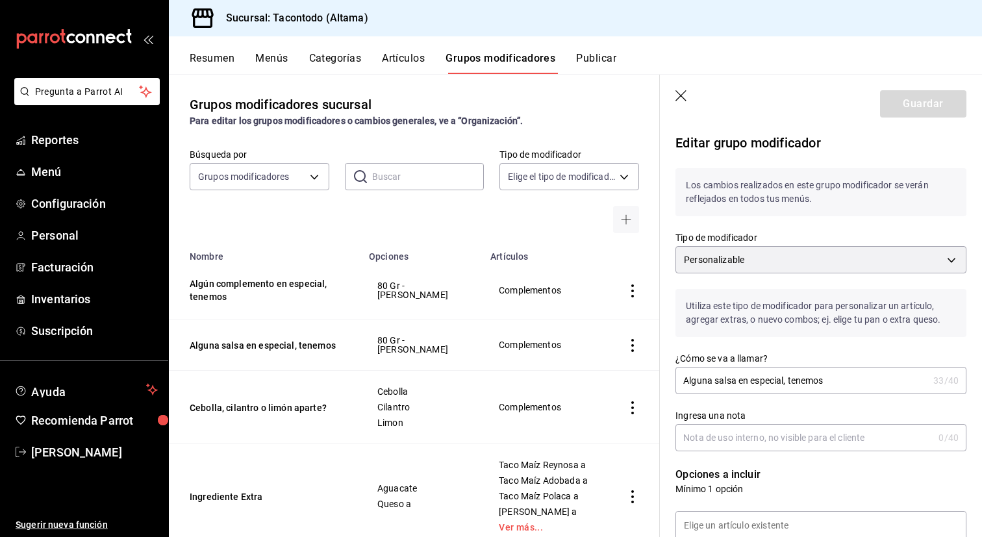
scroll to position [125, 0]
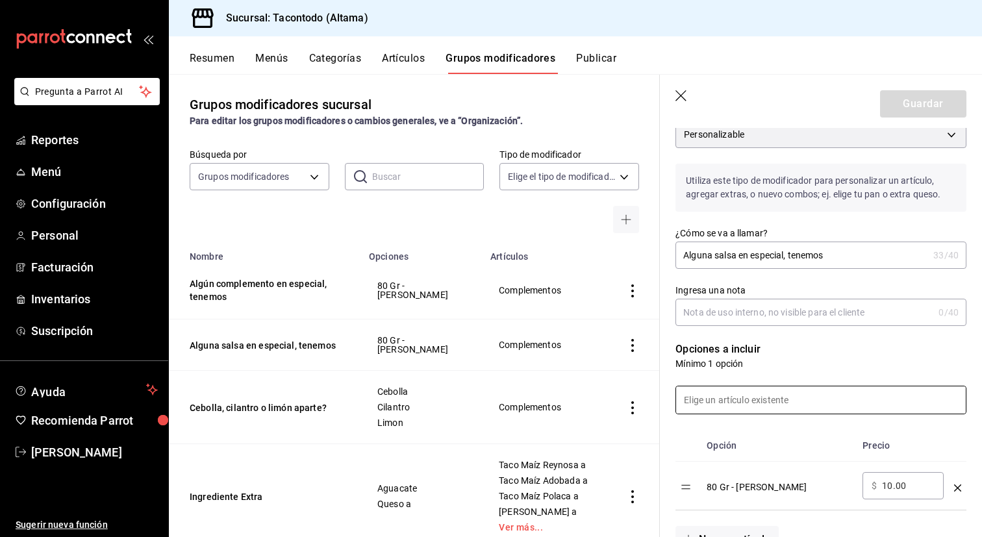
click at [807, 396] on input at bounding box center [821, 399] width 290 height 27
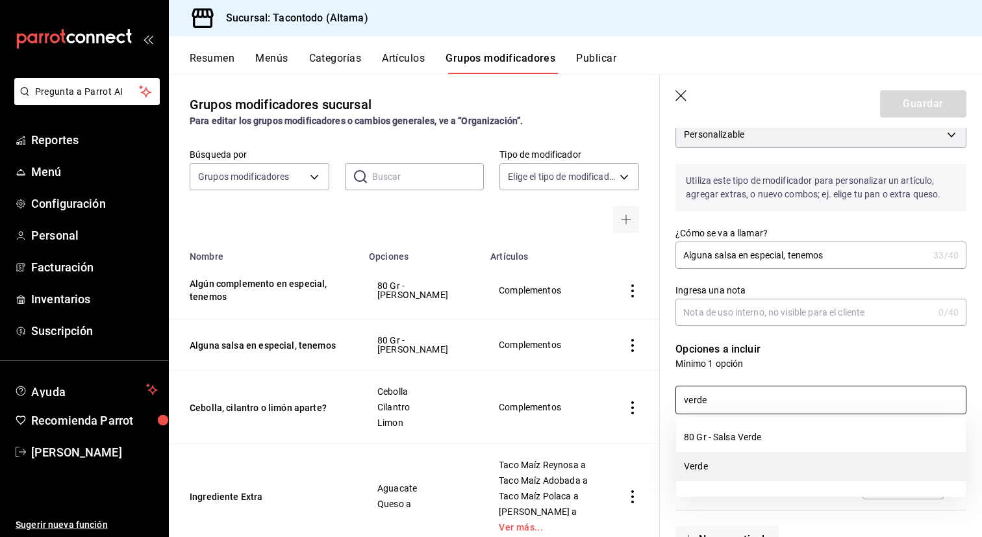
click at [740, 468] on li "Verde" at bounding box center [821, 466] width 290 height 29
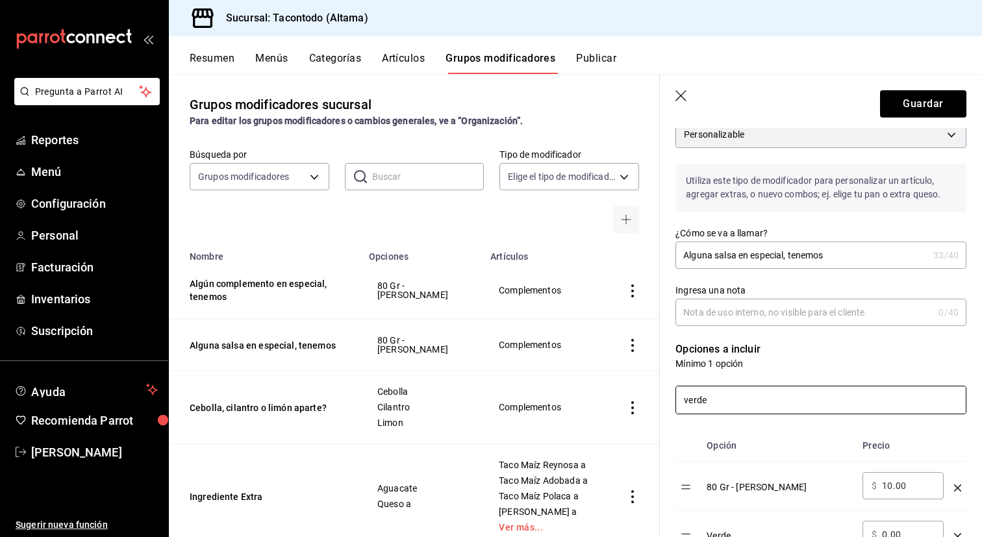
click at [754, 404] on input "verde" at bounding box center [821, 399] width 290 height 27
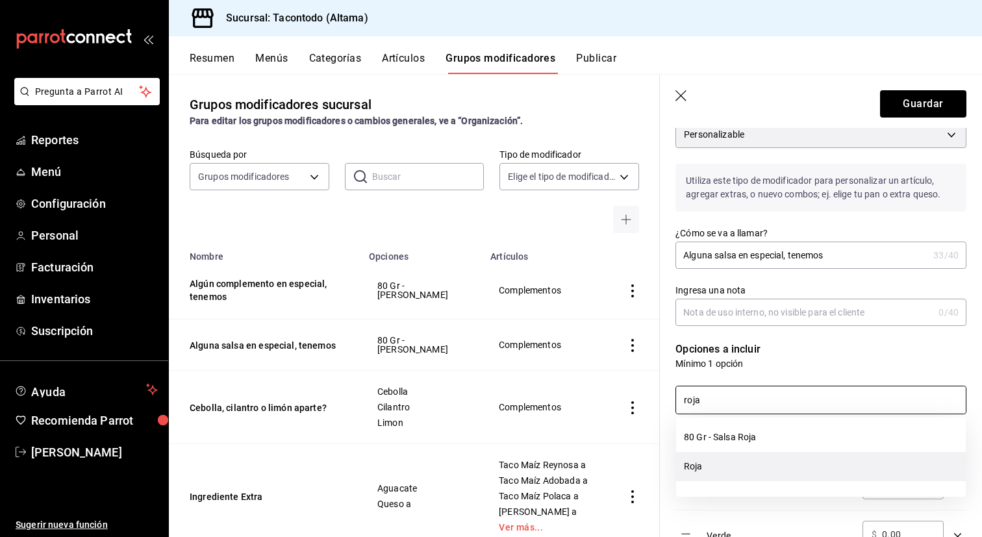
click at [715, 467] on li "Roja" at bounding box center [821, 466] width 290 height 29
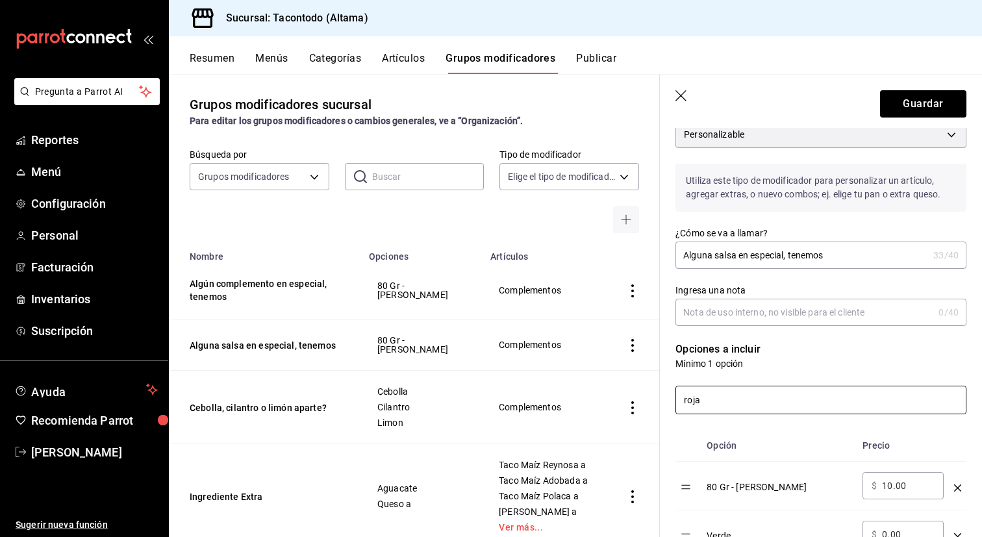
click at [729, 399] on input "roja" at bounding box center [821, 399] width 290 height 27
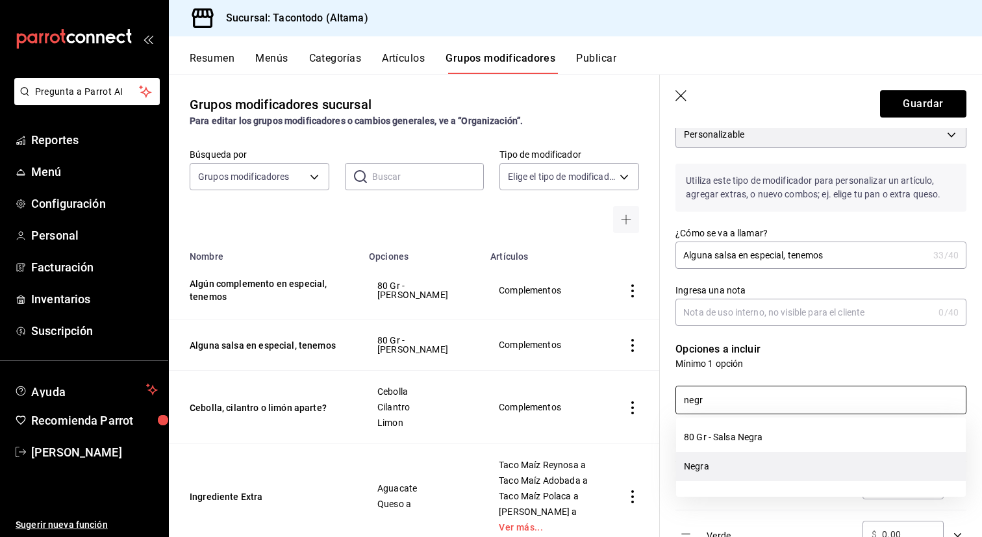
click at [719, 464] on li "Negra" at bounding box center [821, 466] width 290 height 29
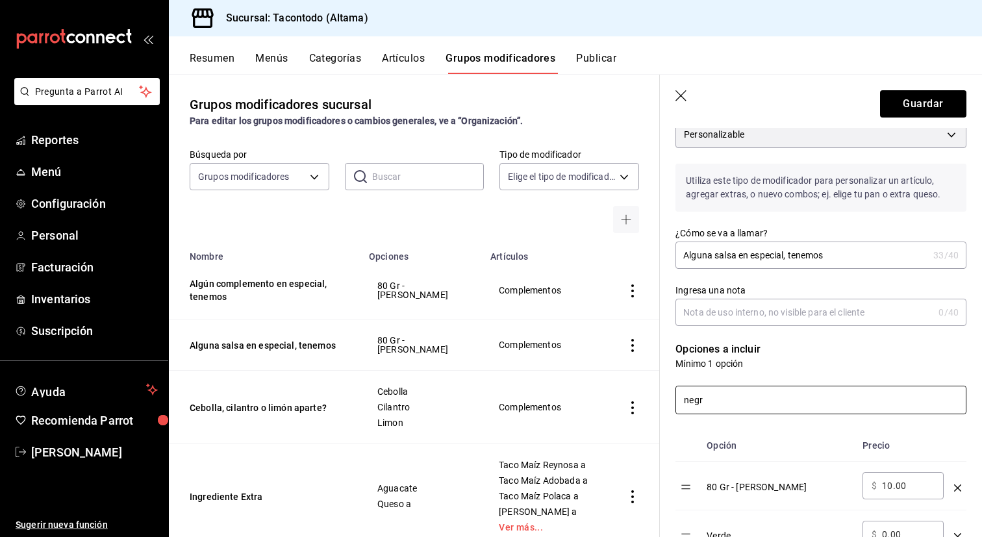
scroll to position [367, 0]
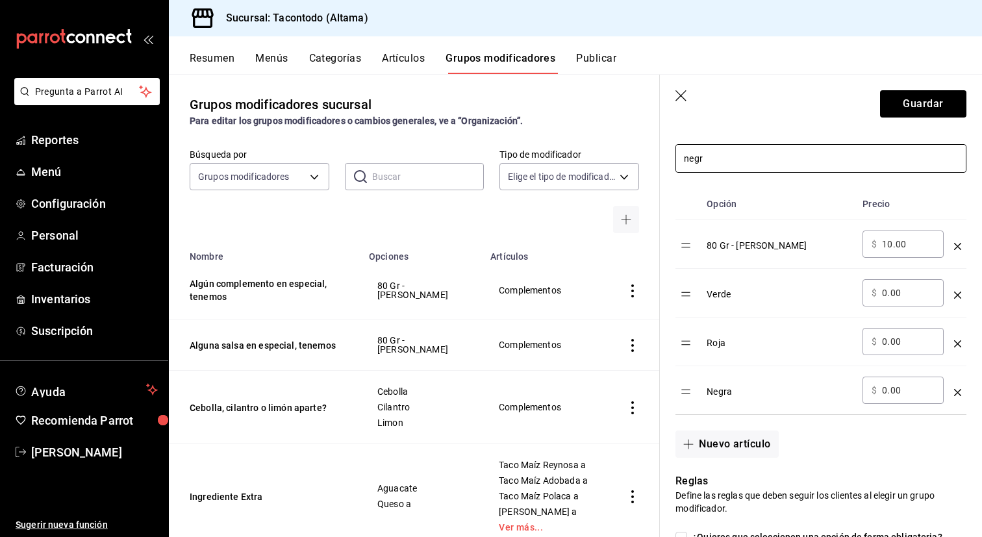
type input "negr"
click at [955, 246] on icon "optionsTable" at bounding box center [957, 246] width 7 height 7
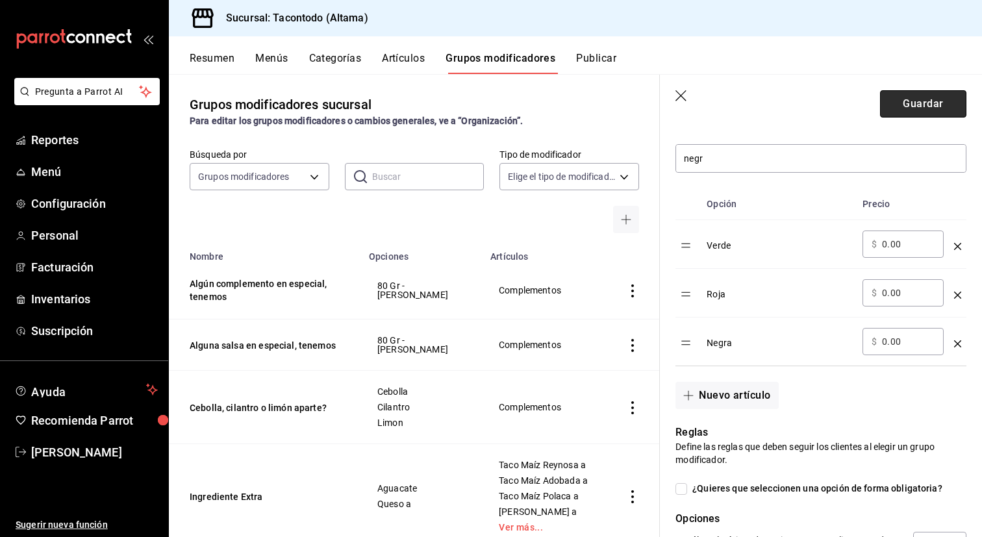
click at [928, 102] on button "Guardar" at bounding box center [923, 103] width 86 height 27
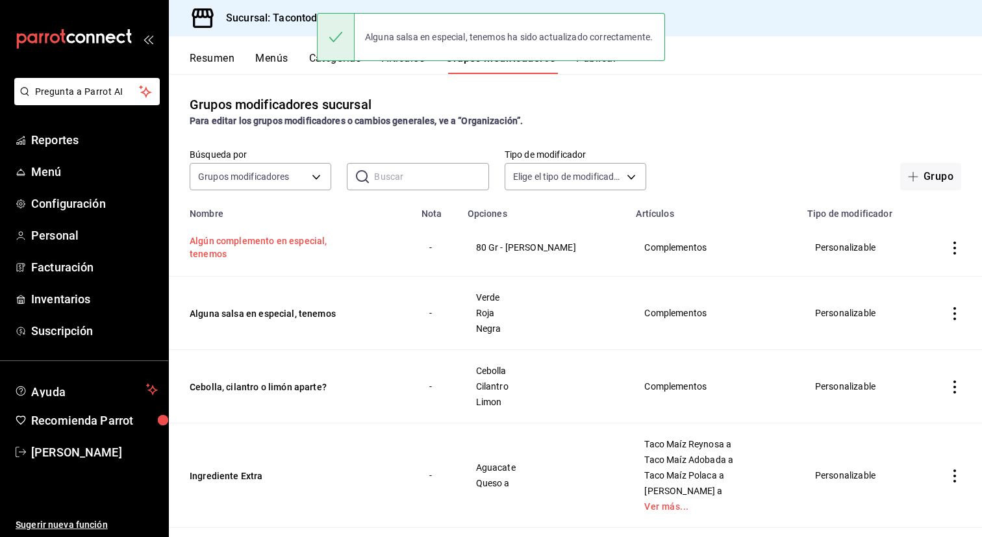
click at [292, 245] on button "Algún complemento en especial, tenemos" at bounding box center [268, 247] width 156 height 26
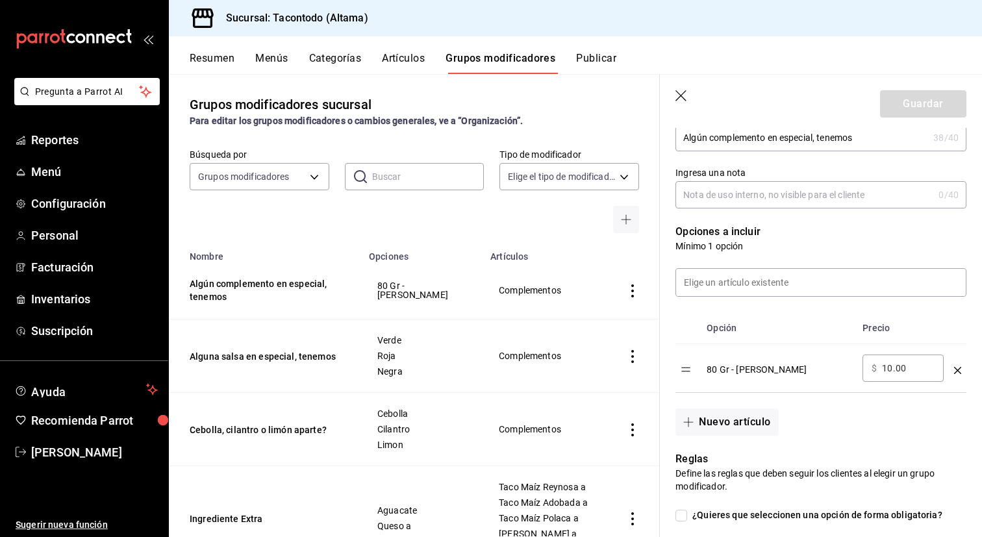
scroll to position [244, 0]
click at [957, 372] on icon "optionsTable" at bounding box center [957, 369] width 7 height 7
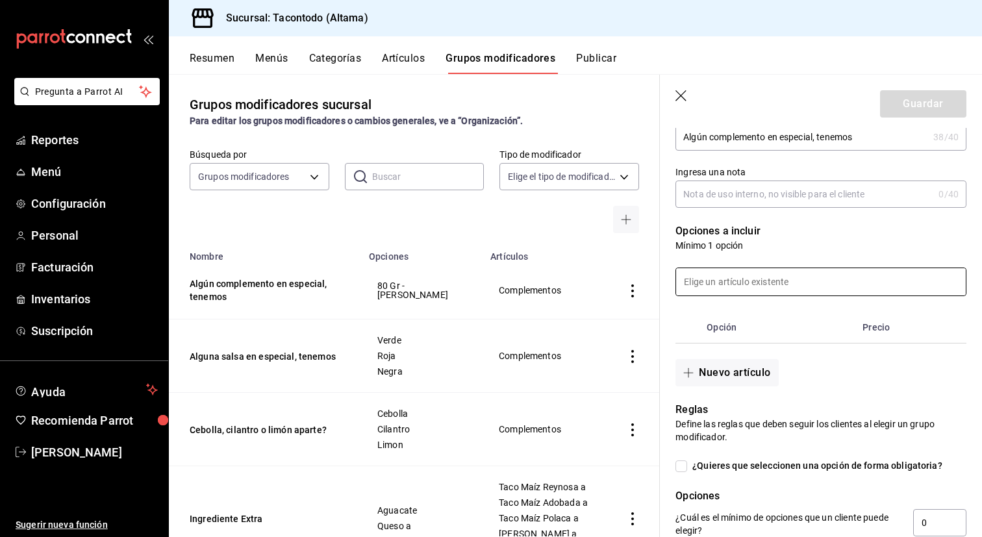
click at [835, 289] on input at bounding box center [821, 281] width 290 height 27
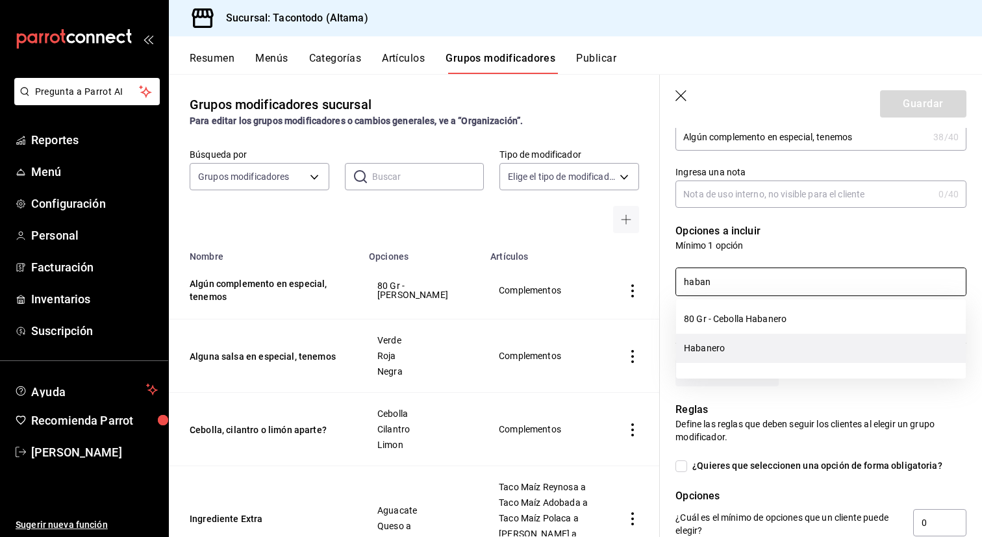
click at [729, 348] on li "Habanero" at bounding box center [821, 348] width 290 height 29
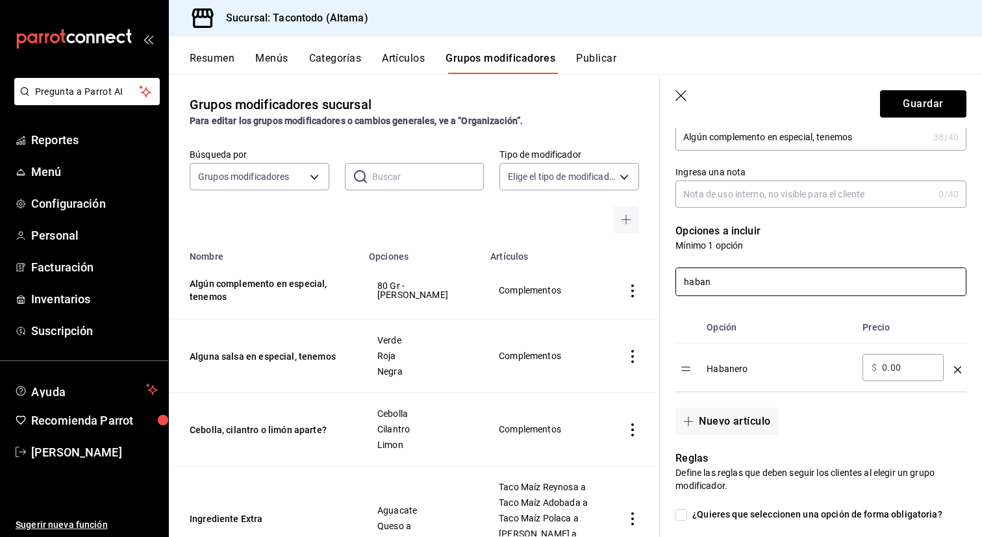
click at [743, 288] on input "haban" at bounding box center [821, 281] width 290 height 27
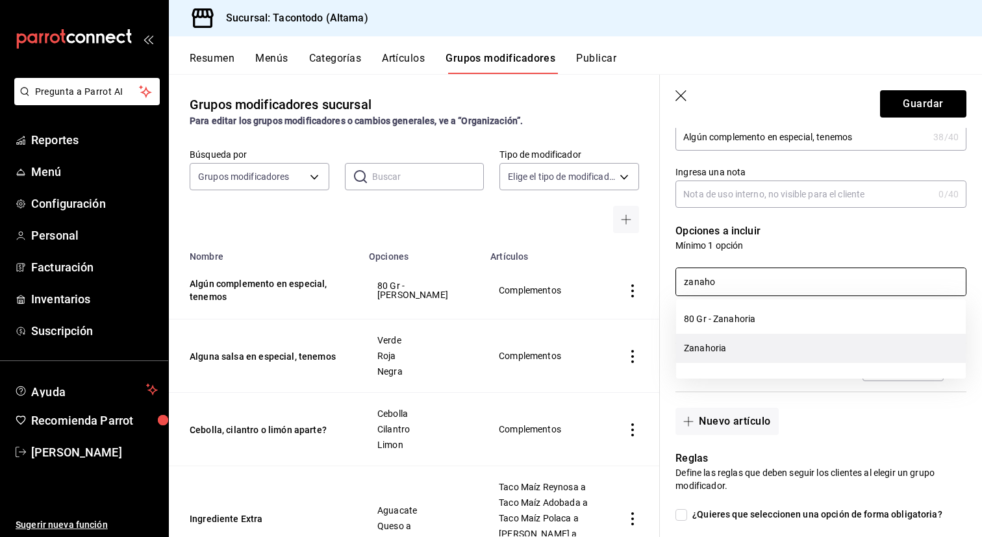
click at [724, 348] on li "Zanahoria" at bounding box center [821, 348] width 290 height 29
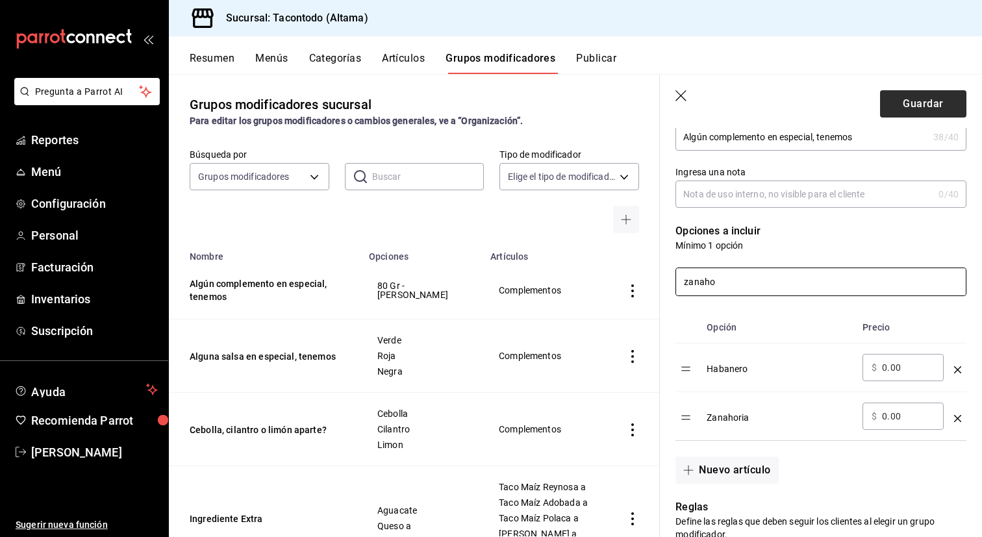
type input "zanaho"
click at [909, 108] on button "Guardar" at bounding box center [923, 103] width 86 height 27
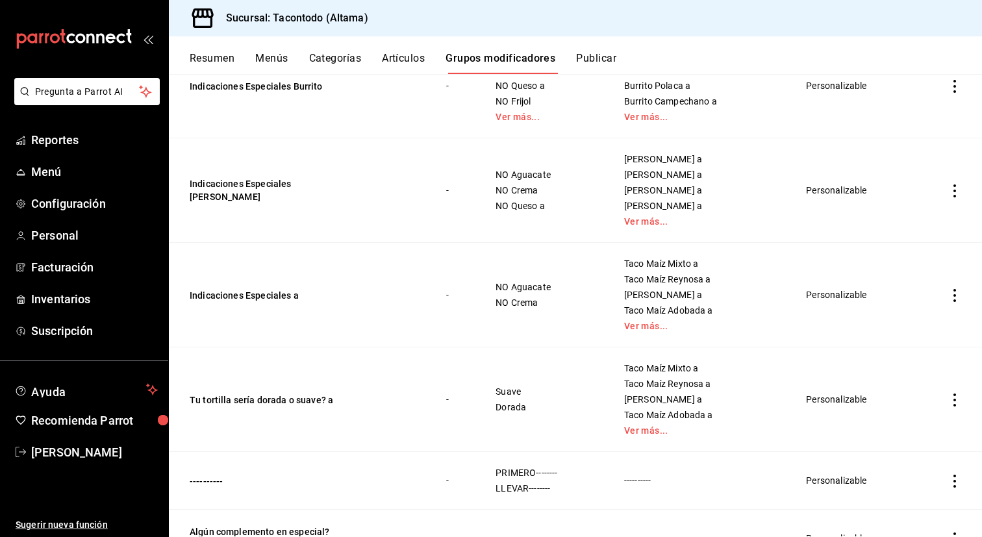
scroll to position [785, 0]
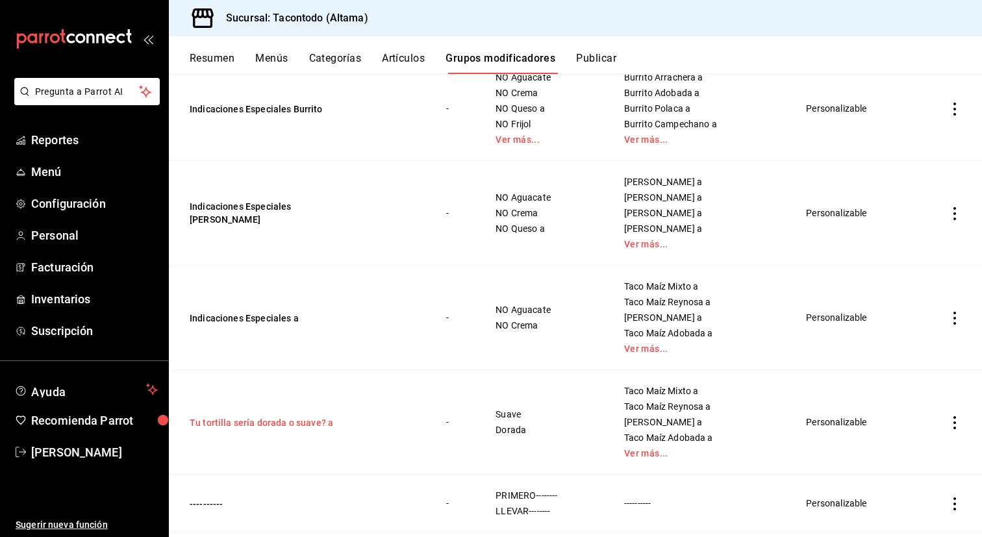
click at [320, 420] on button "Tu tortilla sería dorada o suave? a" at bounding box center [268, 422] width 156 height 13
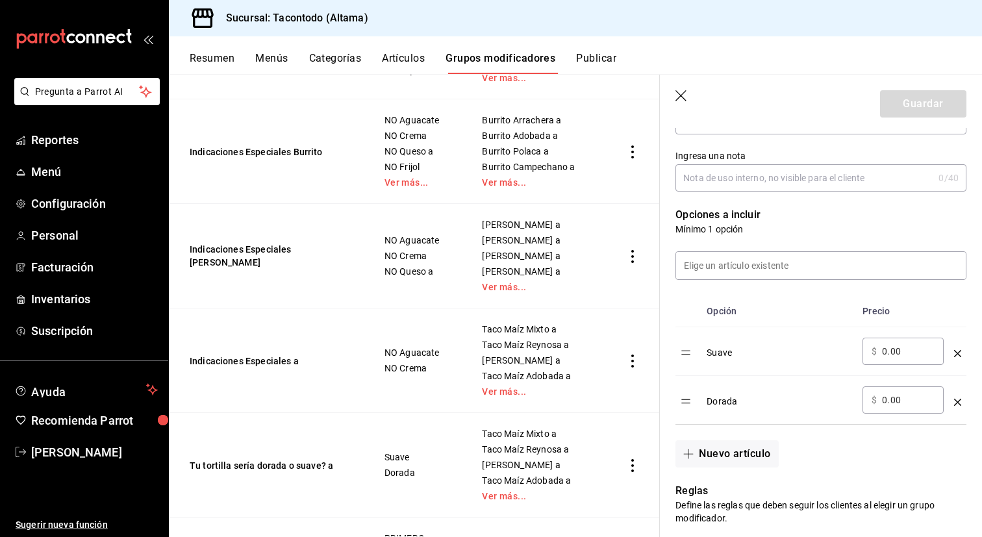
scroll to position [266, 0]
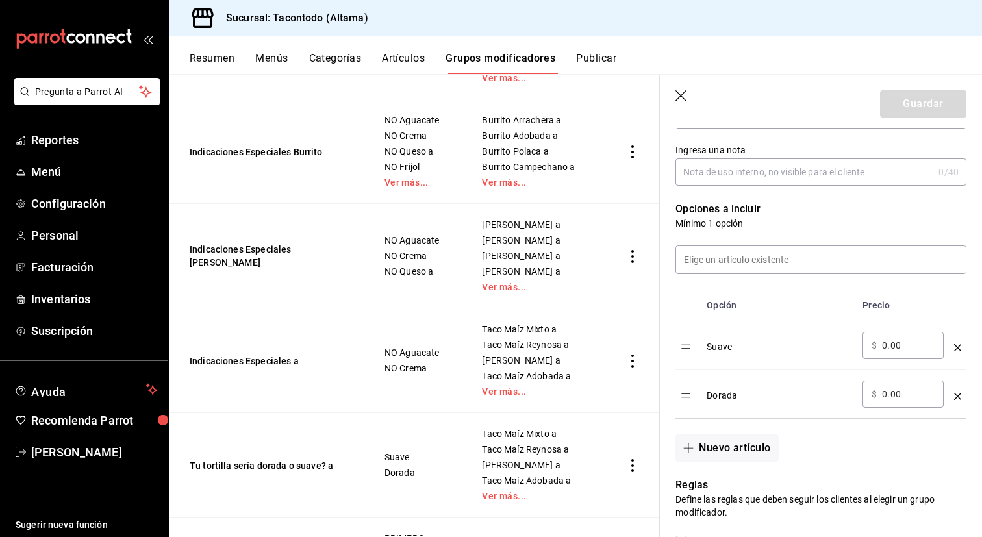
click at [955, 344] on icon "optionsTable" at bounding box center [957, 347] width 7 height 7
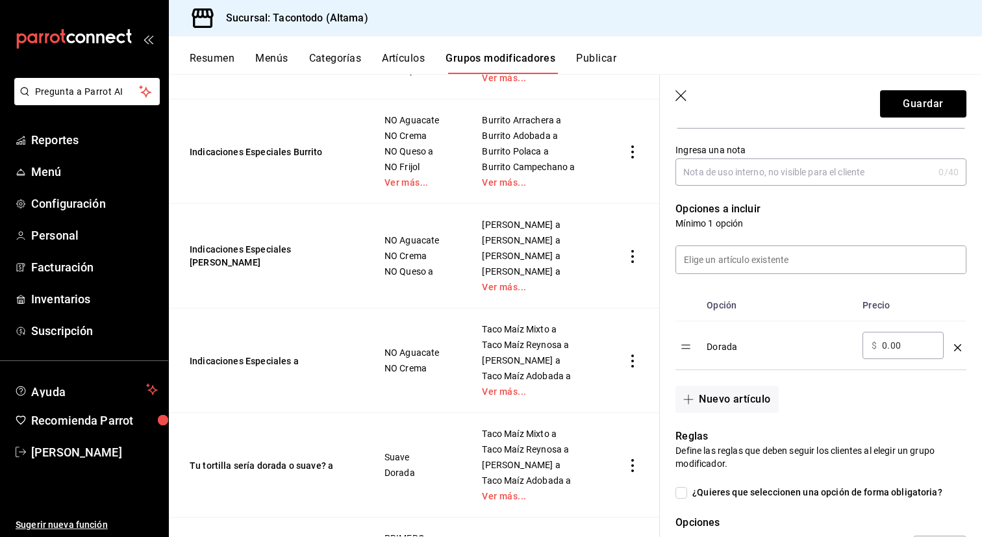
click at [955, 344] on icon "optionsTable" at bounding box center [957, 347] width 7 height 7
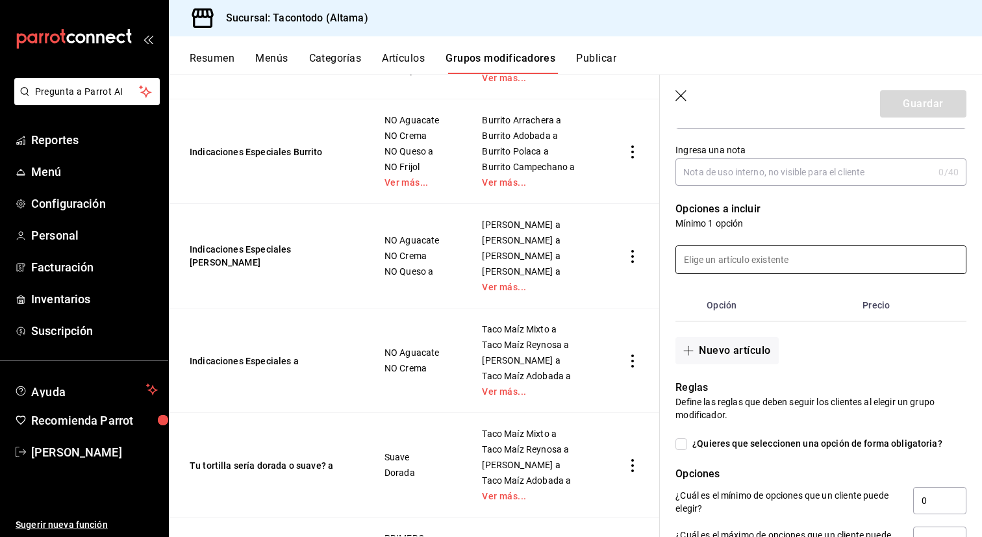
click at [844, 249] on input at bounding box center [821, 259] width 290 height 27
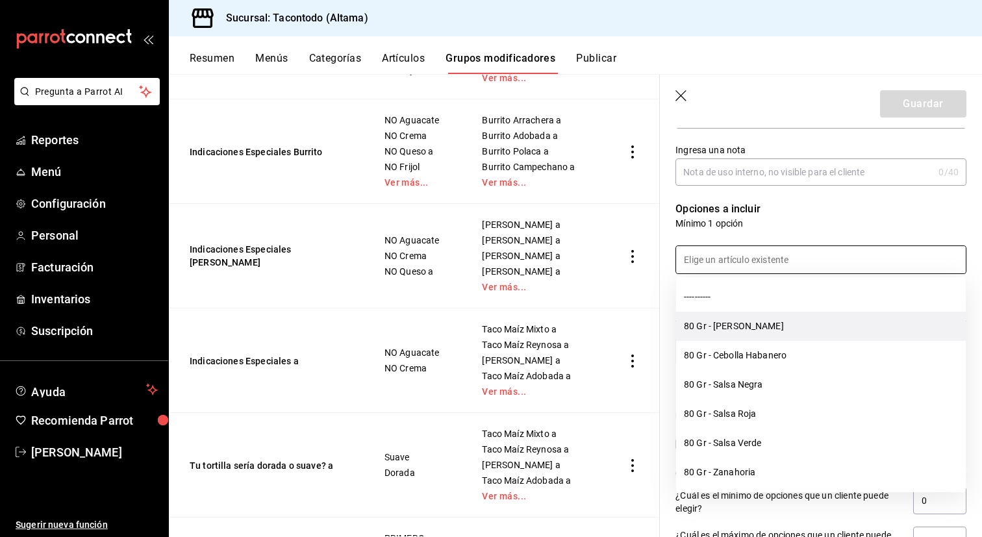
click at [795, 338] on li "80 Gr - [PERSON_NAME]" at bounding box center [821, 326] width 290 height 29
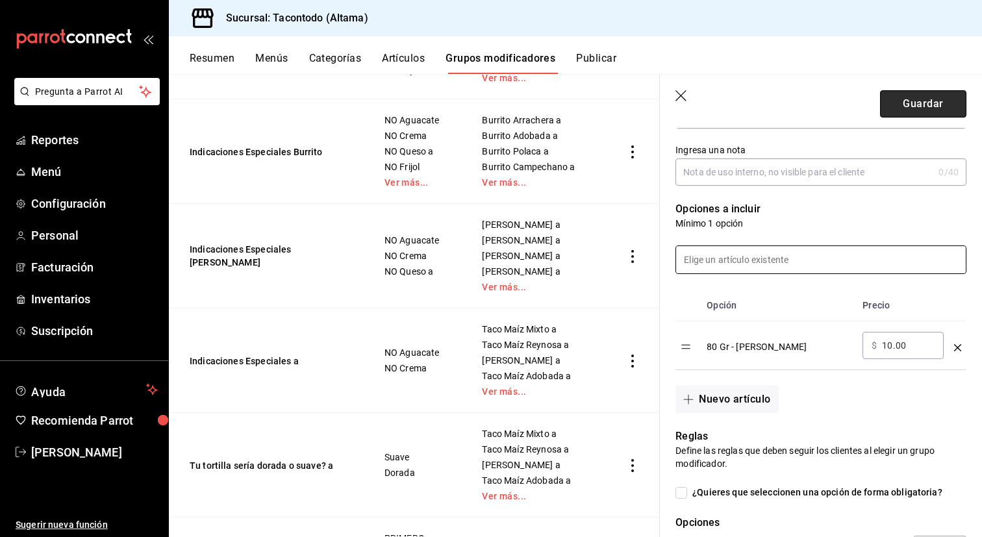
click at [896, 114] on button "Guardar" at bounding box center [923, 103] width 86 height 27
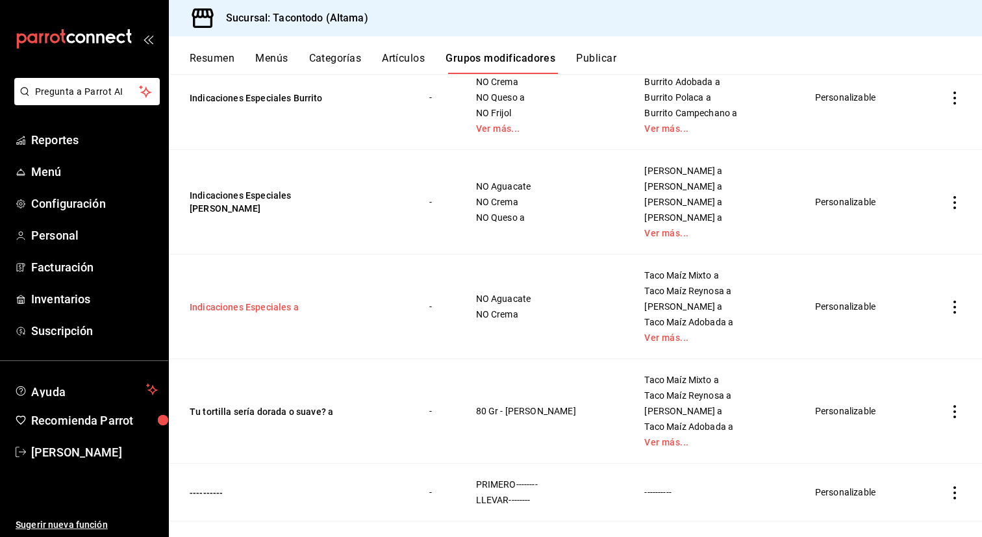
scroll to position [795, 0]
click at [409, 60] on button "Artículos" at bounding box center [403, 63] width 43 height 22
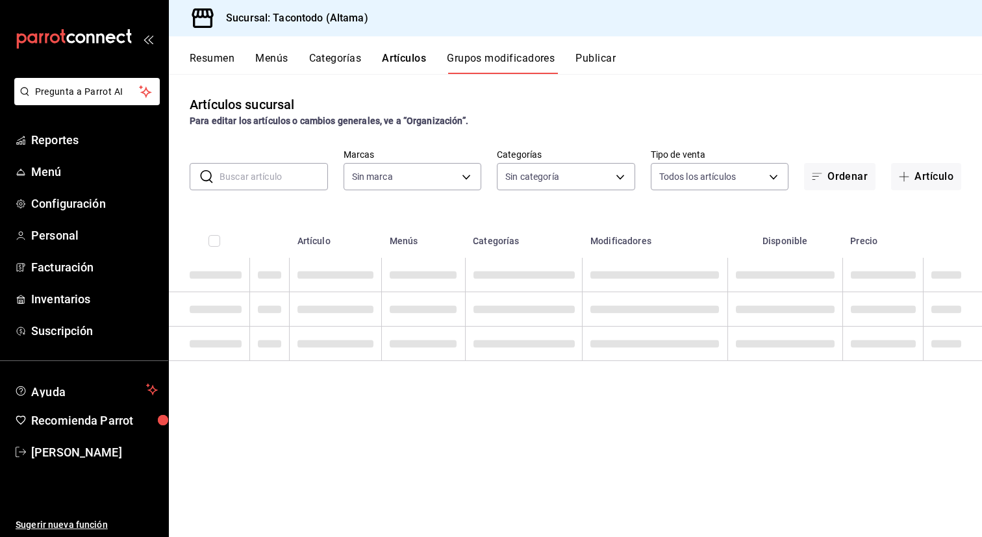
type input "56f755ab-7396-4f10-bb3c-049bffdbebb5"
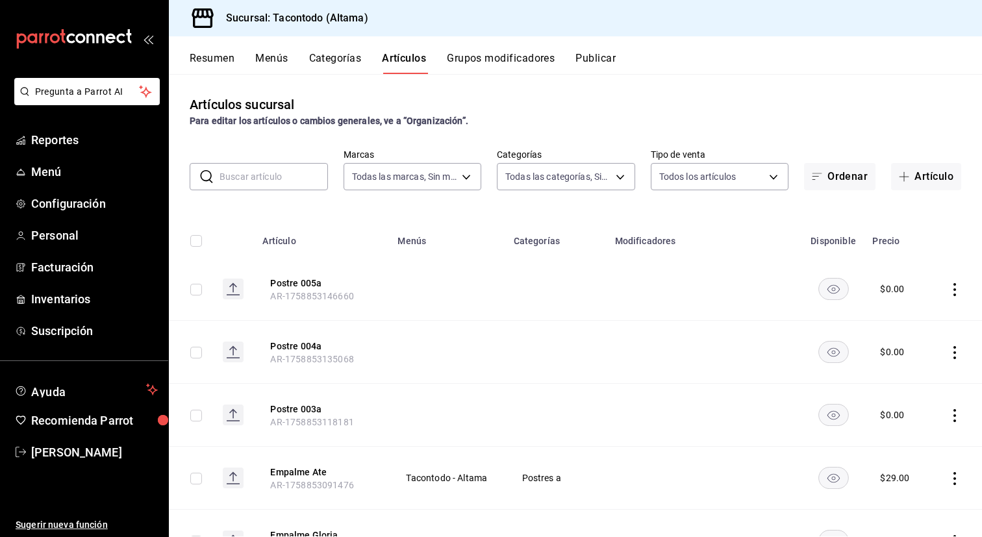
type input "b6b20e4e-2b02-44db-96d9-36fe6830ced0,ea7f118b-53d1-4281-a9de-b1bc2d85afad,d6f6d…"
click at [281, 179] on input "text" at bounding box center [274, 177] width 108 height 26
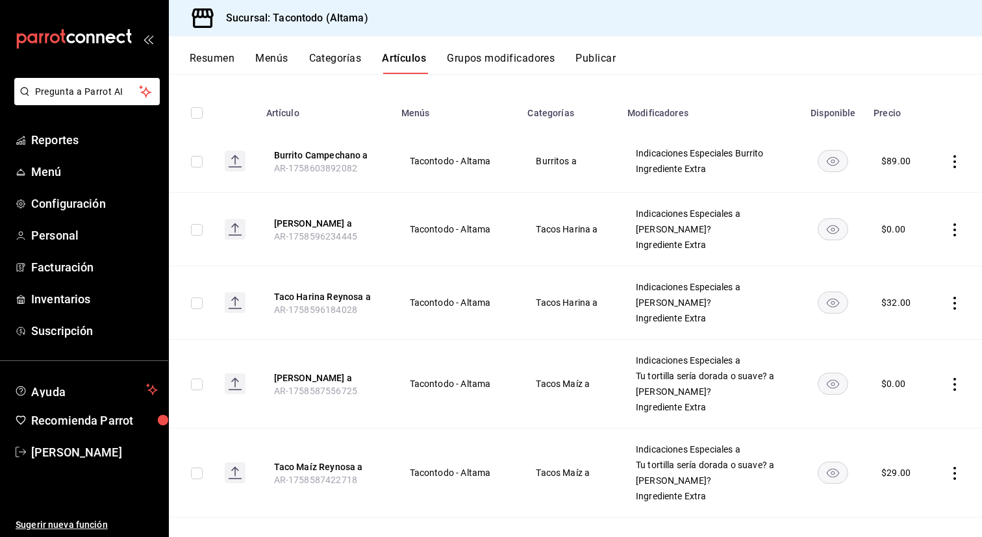
scroll to position [959, 0]
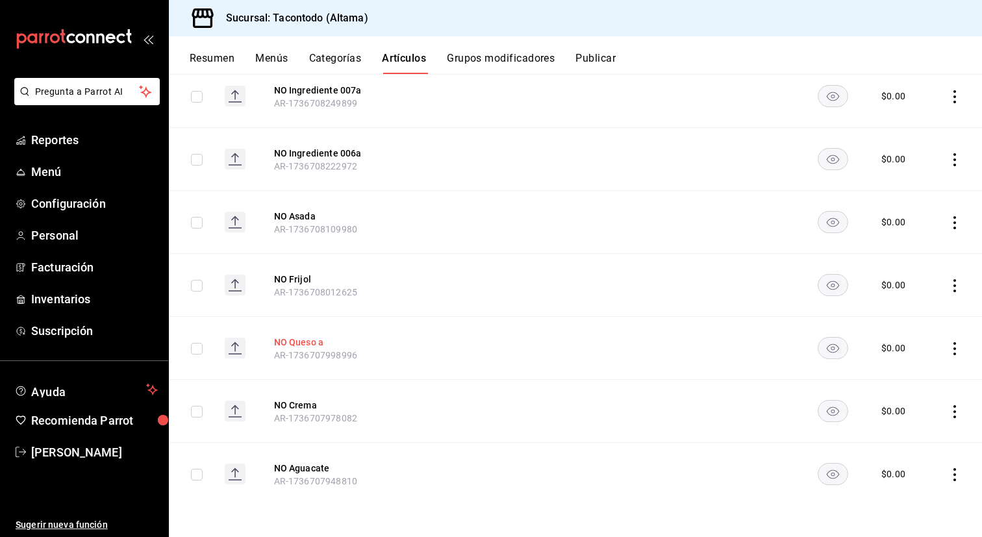
type input "no"
click at [316, 339] on button "NO Queso a" at bounding box center [326, 342] width 104 height 13
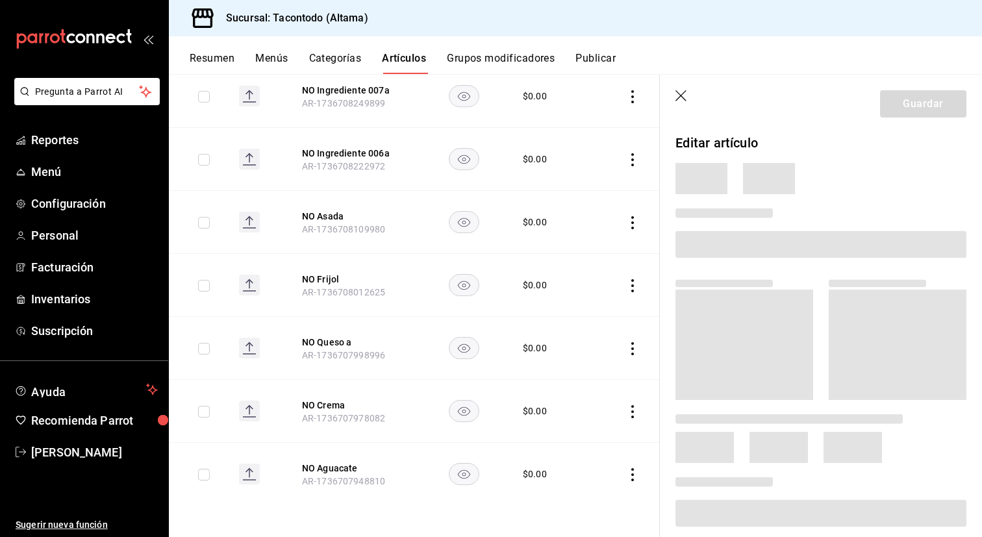
scroll to position [902, 0]
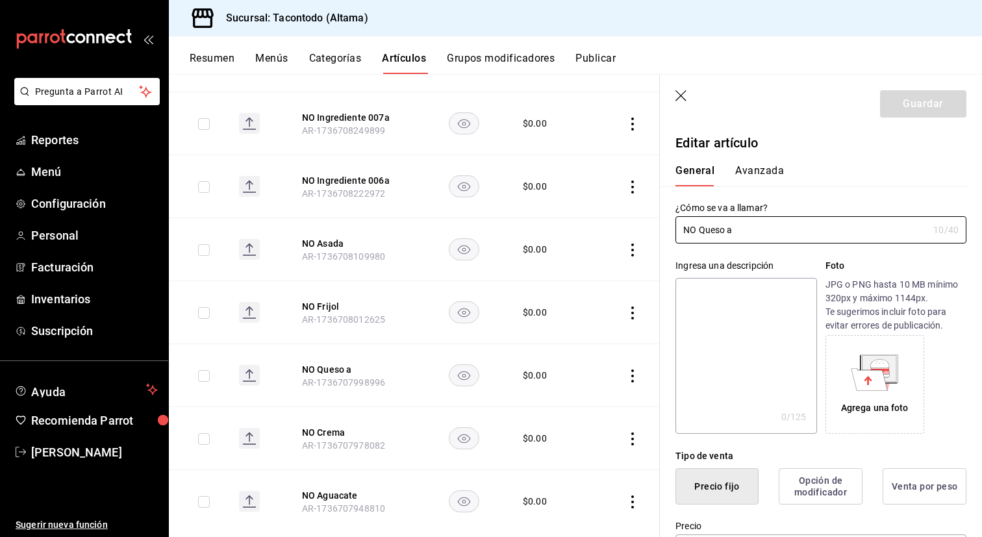
type input "$0.00"
radio input "false"
radio input "true"
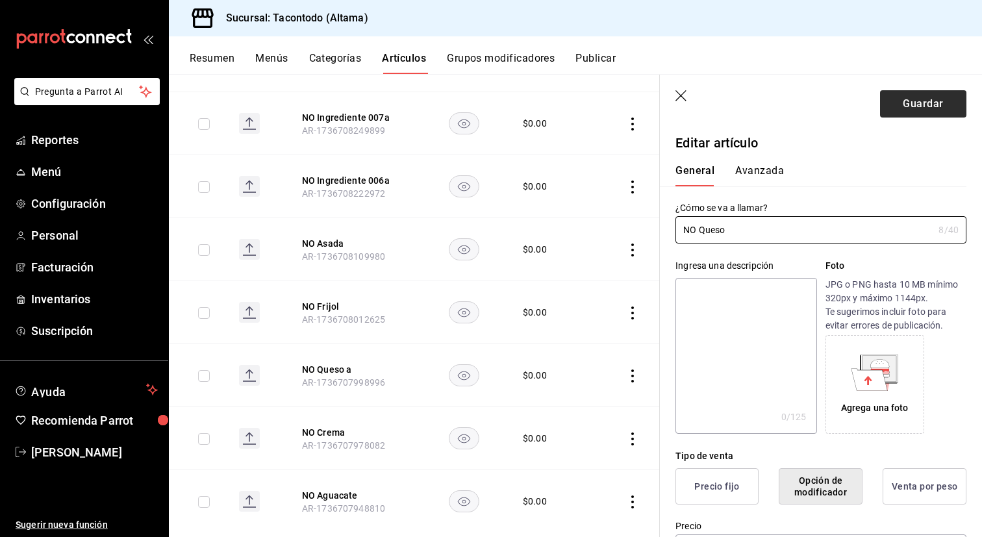
type input "NO Queso"
click at [901, 110] on button "Guardar" at bounding box center [923, 103] width 86 height 27
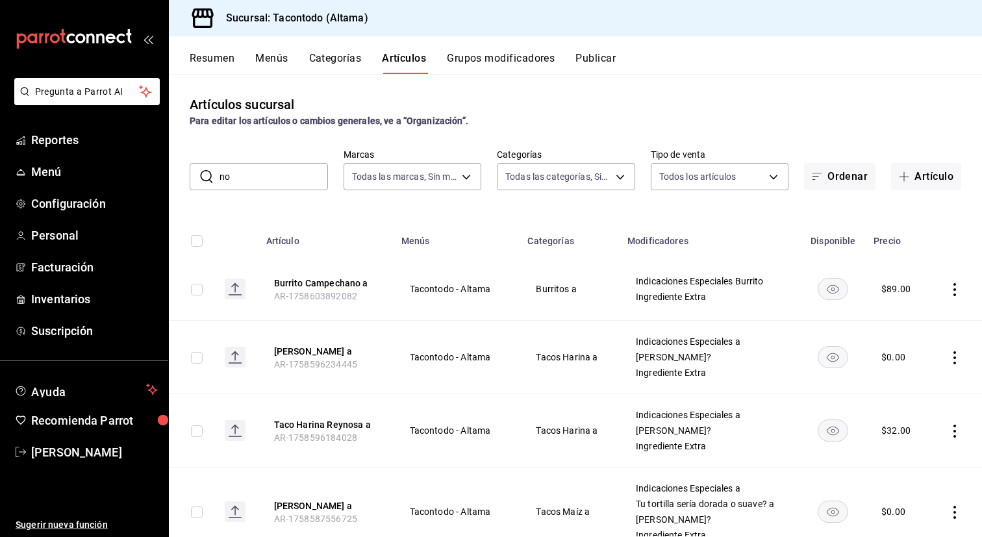
click at [511, 59] on button "Grupos modificadores" at bounding box center [501, 63] width 108 height 22
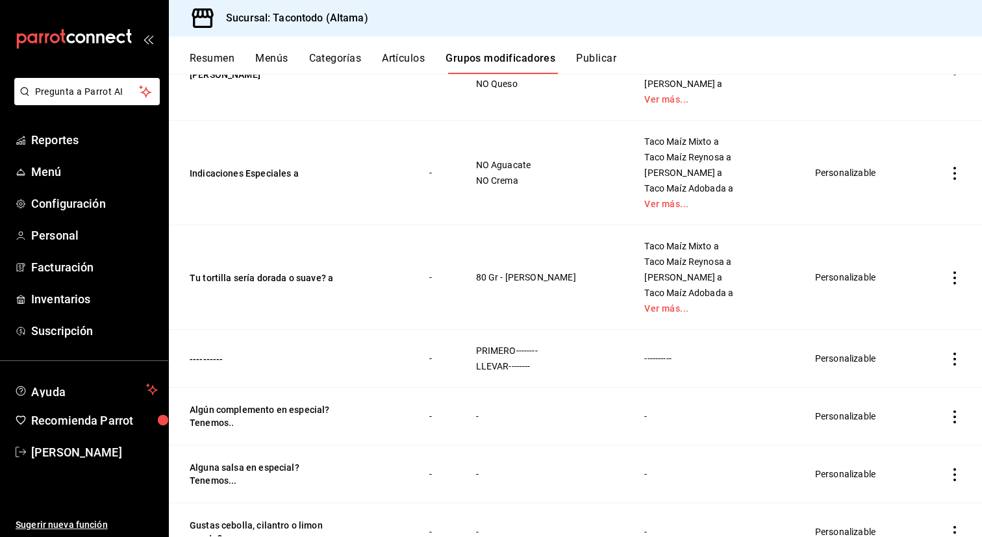
scroll to position [935, 0]
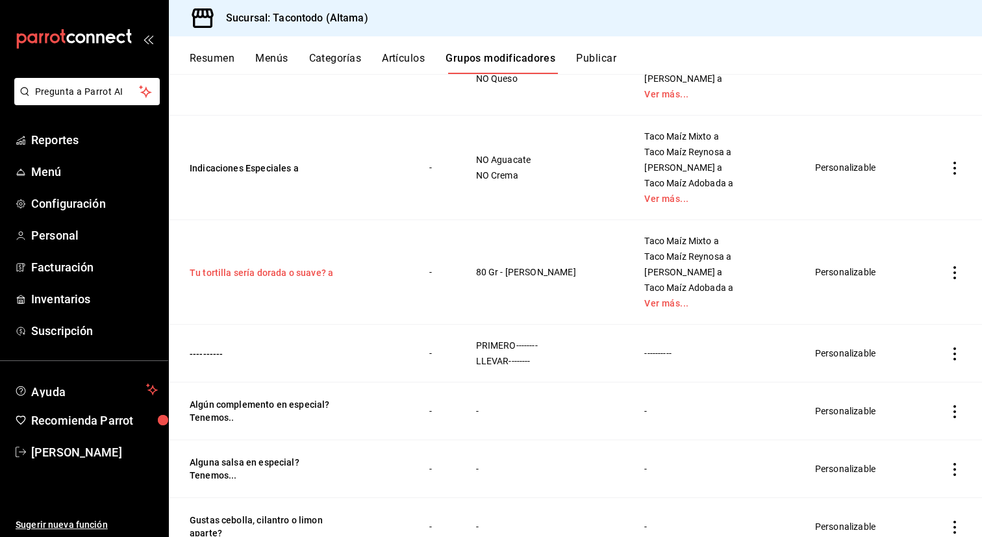
click at [320, 272] on button "Tu tortilla sería dorada o suave? a" at bounding box center [268, 272] width 156 height 13
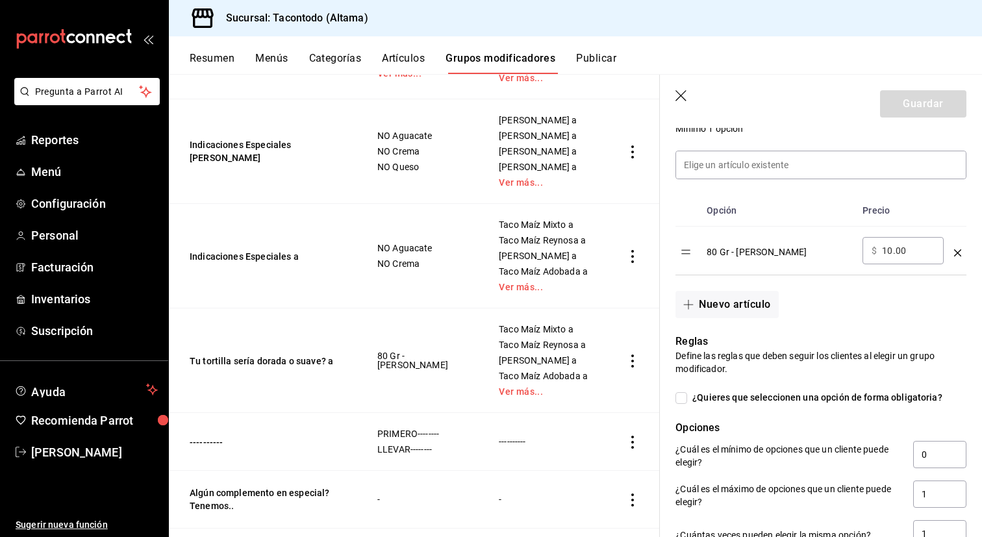
scroll to position [366, 0]
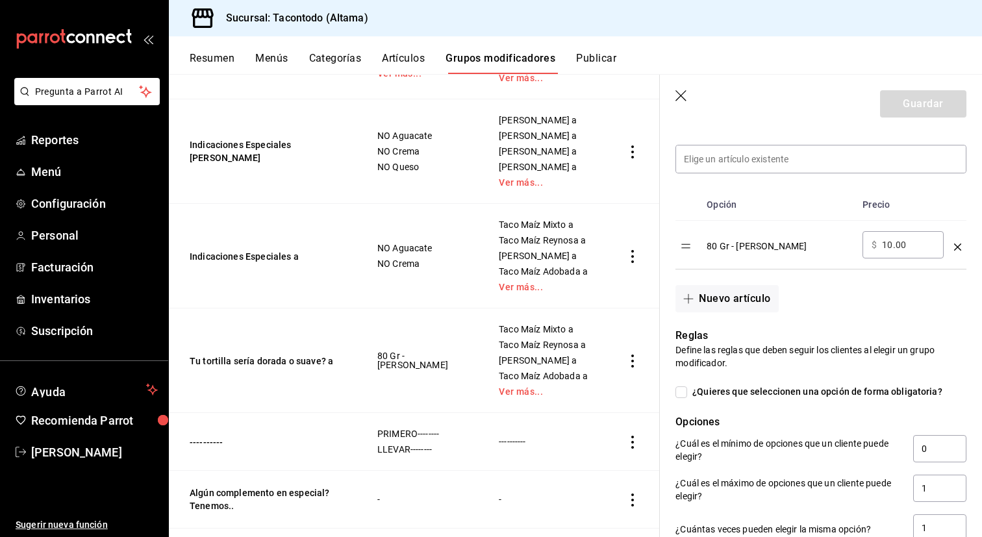
click at [959, 249] on icon "optionsTable" at bounding box center [957, 247] width 7 height 7
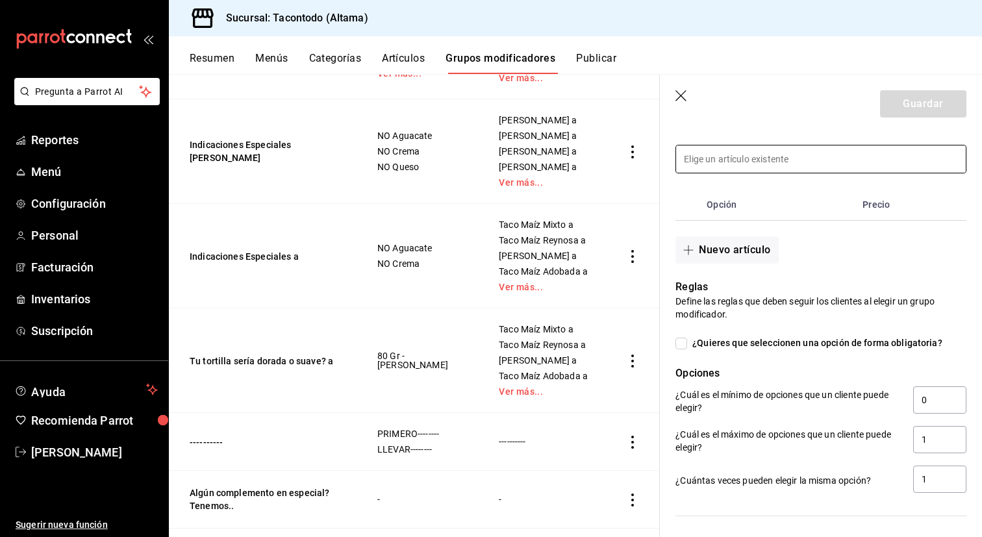
click at [800, 162] on input at bounding box center [821, 158] width 290 height 27
type input "a"
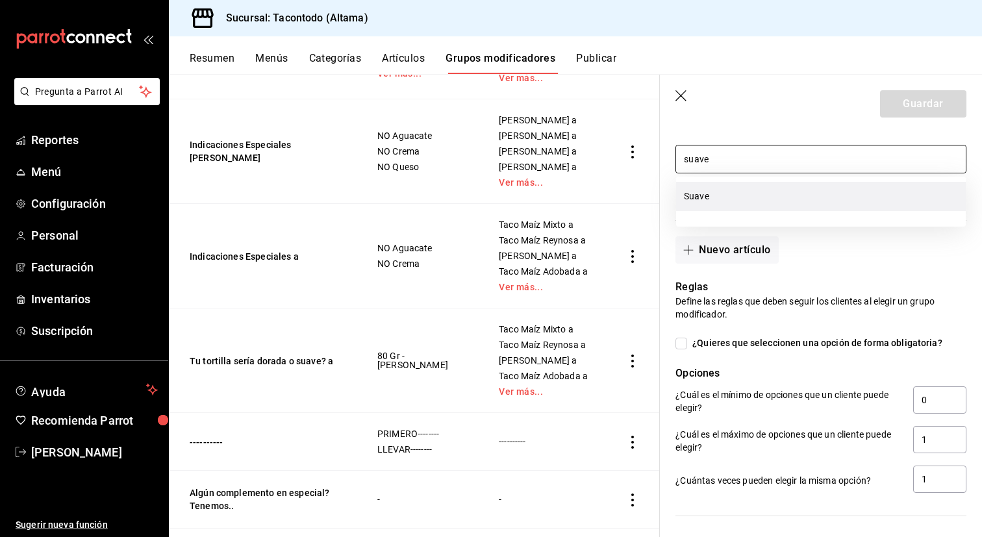
click at [746, 193] on li "Suave" at bounding box center [821, 196] width 290 height 29
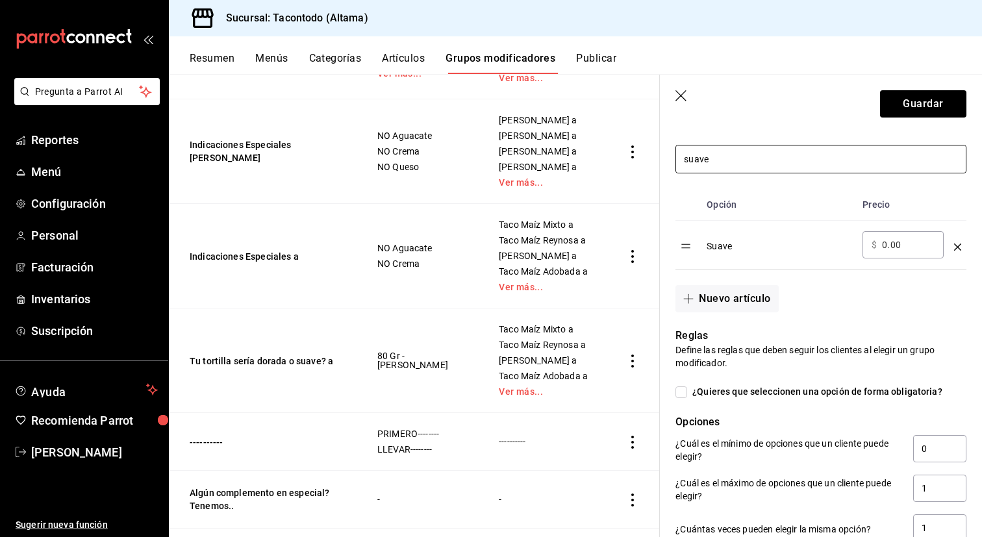
click at [751, 165] on input "suave" at bounding box center [821, 158] width 290 height 27
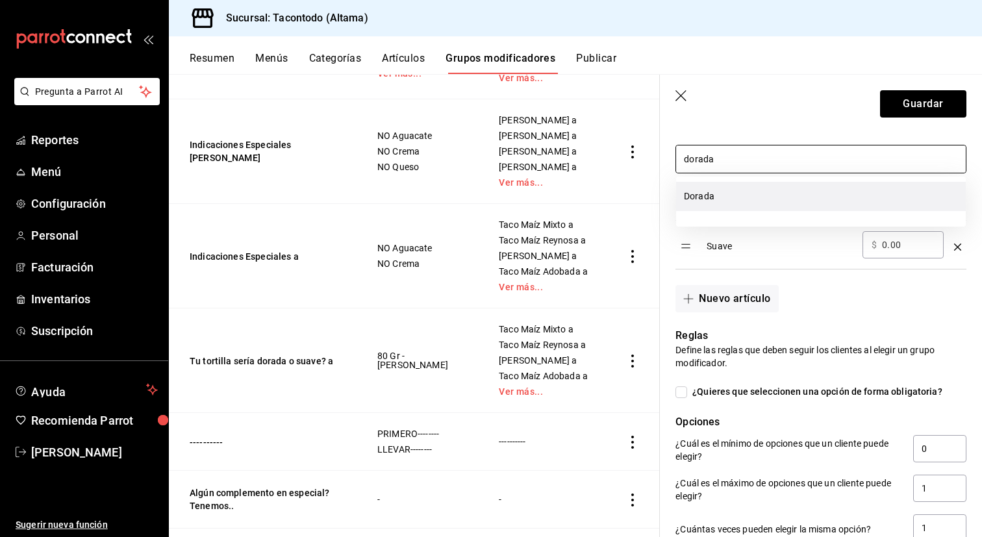
click at [726, 203] on li "Dorada" at bounding box center [821, 196] width 290 height 29
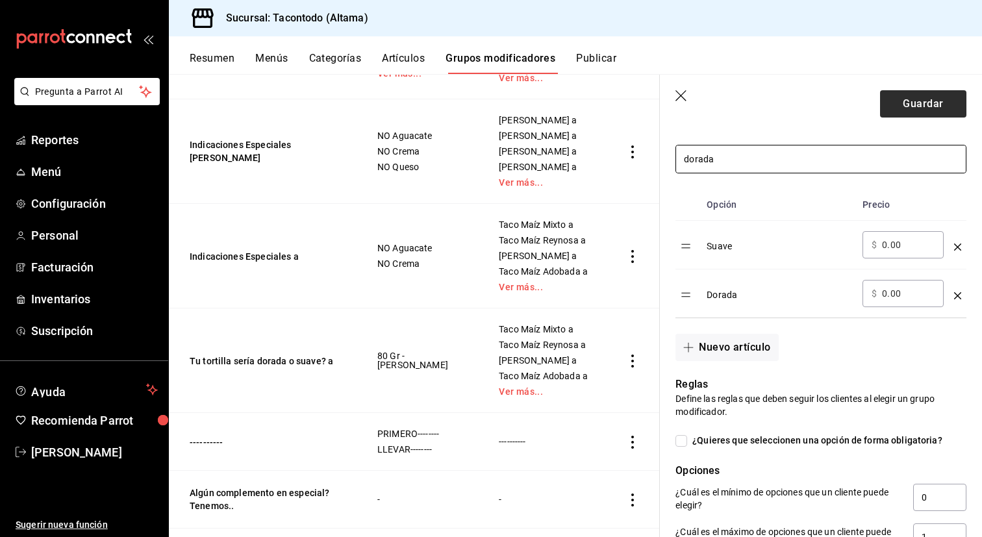
type input "dorada"
click at [915, 112] on button "Guardar" at bounding box center [923, 103] width 86 height 27
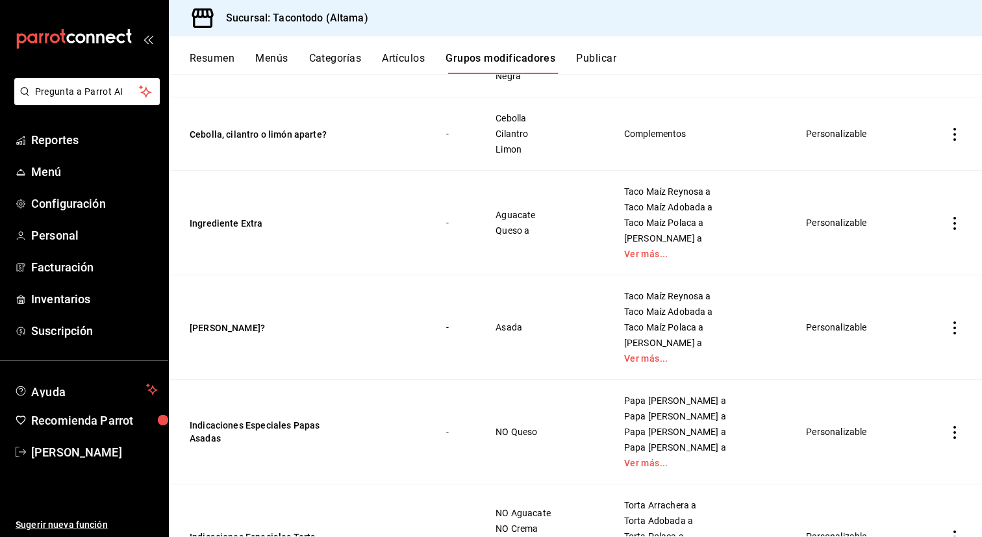
scroll to position [257, 0]
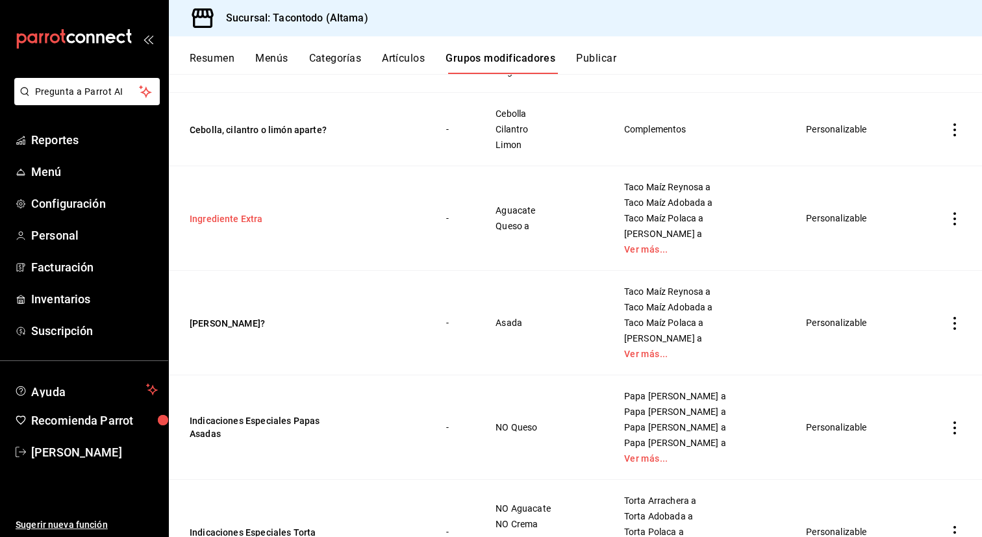
click at [248, 215] on button "Ingrediente Extra" at bounding box center [268, 218] width 156 height 13
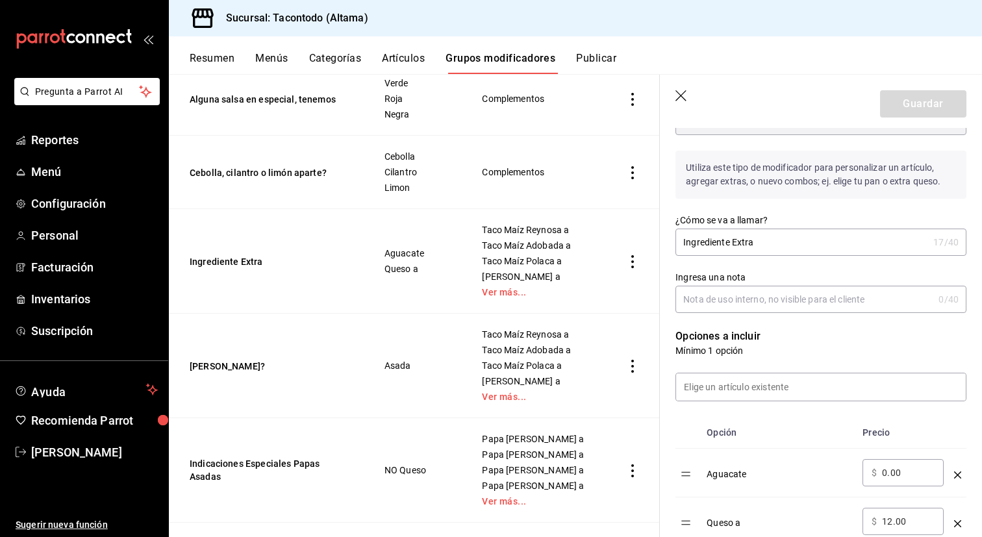
scroll to position [142, 0]
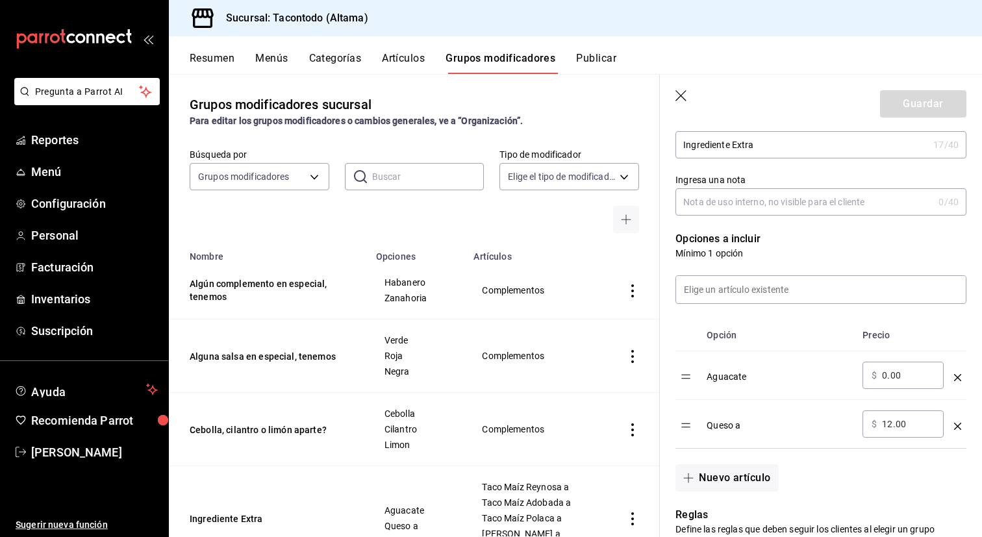
scroll to position [257, 0]
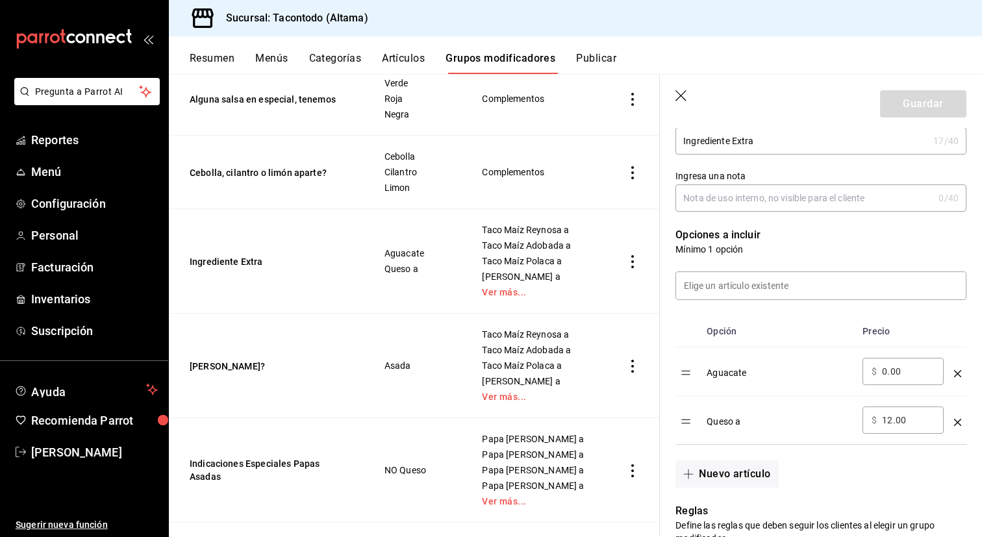
click at [958, 425] on icon "optionsTable" at bounding box center [957, 422] width 7 height 7
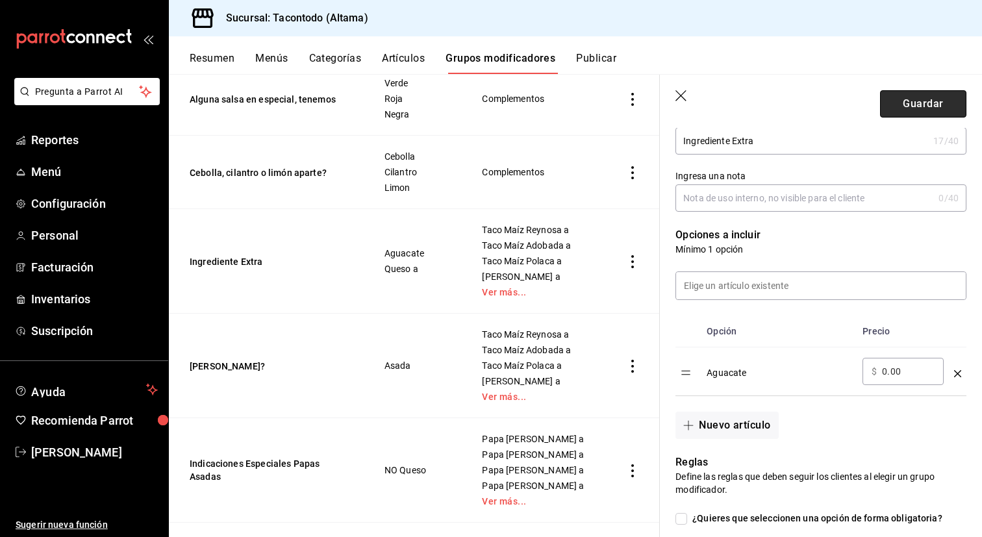
click at [937, 106] on button "Guardar" at bounding box center [923, 103] width 86 height 27
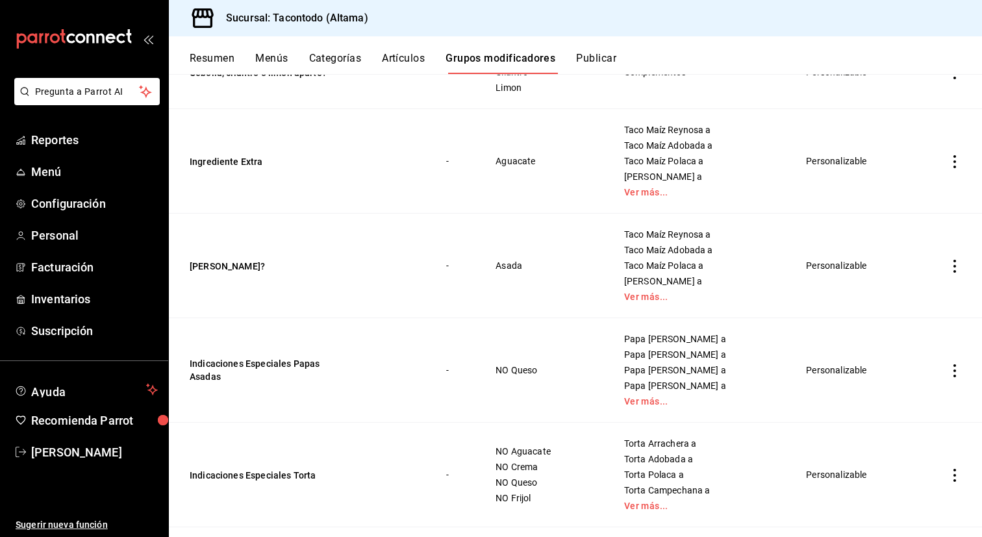
scroll to position [348, 0]
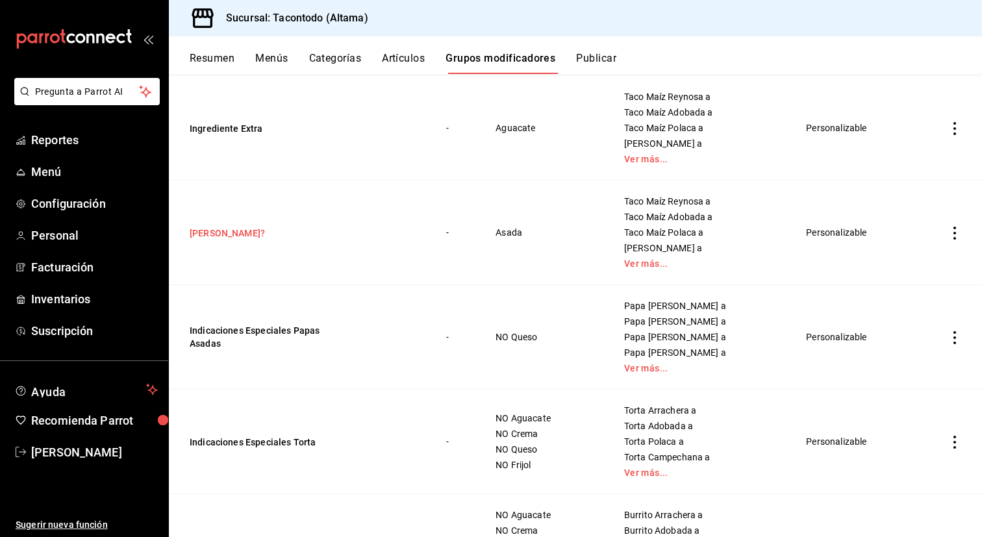
click at [212, 234] on button "[PERSON_NAME]?" at bounding box center [268, 233] width 156 height 13
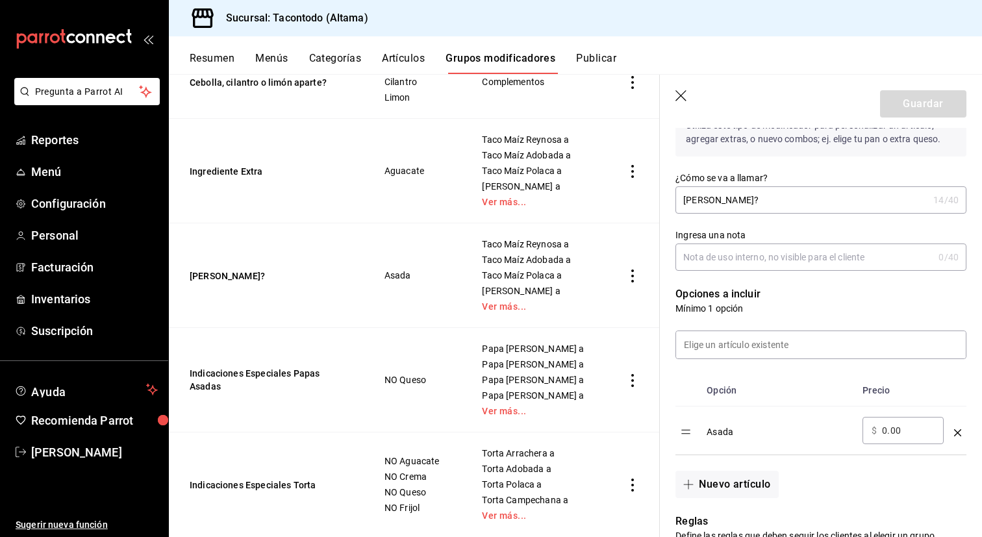
scroll to position [207, 0]
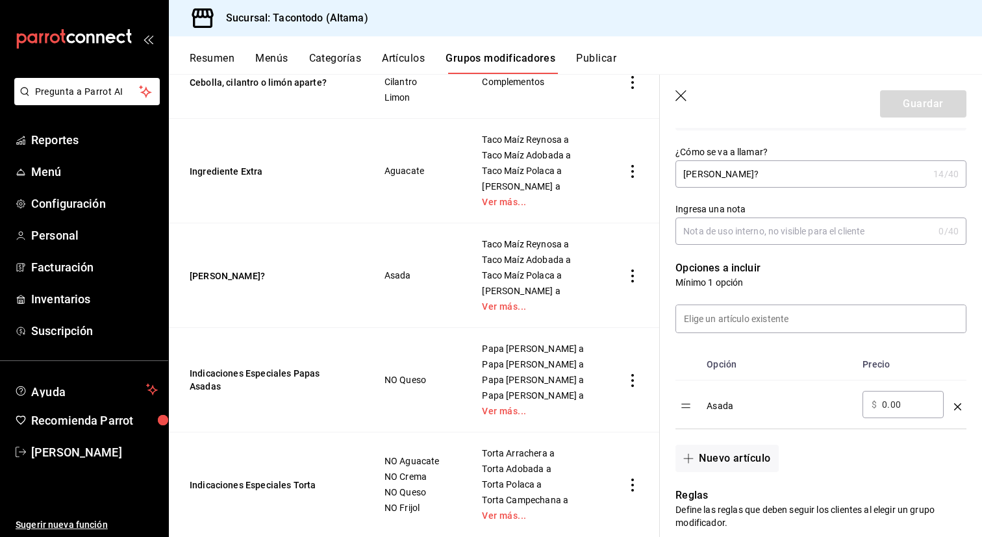
click at [959, 405] on icon "optionsTable" at bounding box center [957, 406] width 7 height 7
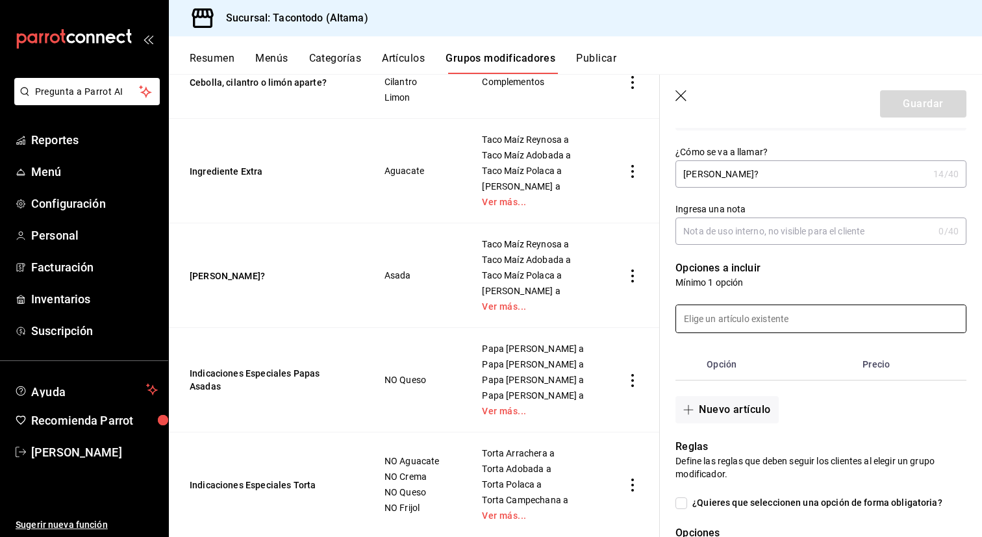
click at [770, 316] on input at bounding box center [821, 318] width 290 height 27
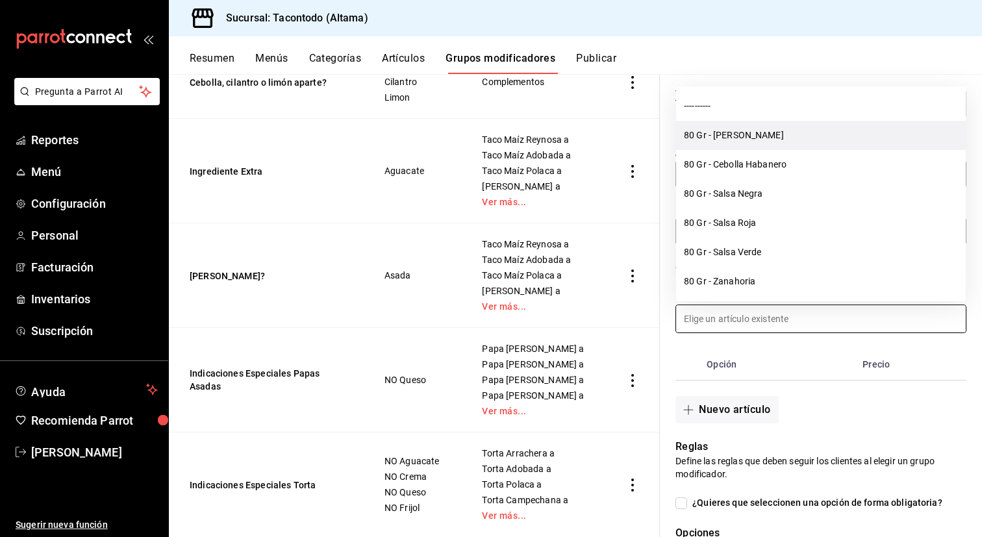
click at [734, 132] on li "80 Gr - [PERSON_NAME]" at bounding box center [821, 135] width 290 height 29
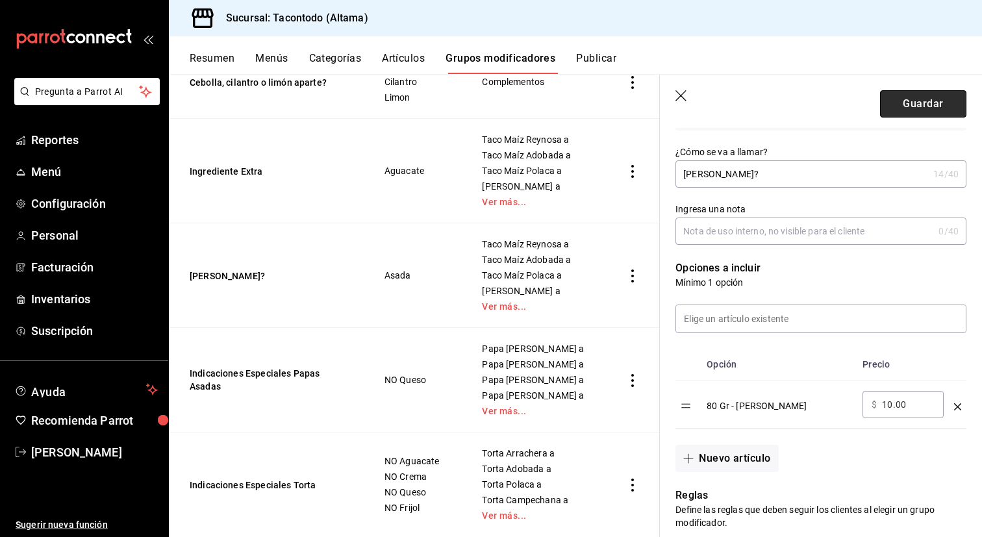
click at [924, 105] on button "Guardar" at bounding box center [923, 103] width 86 height 27
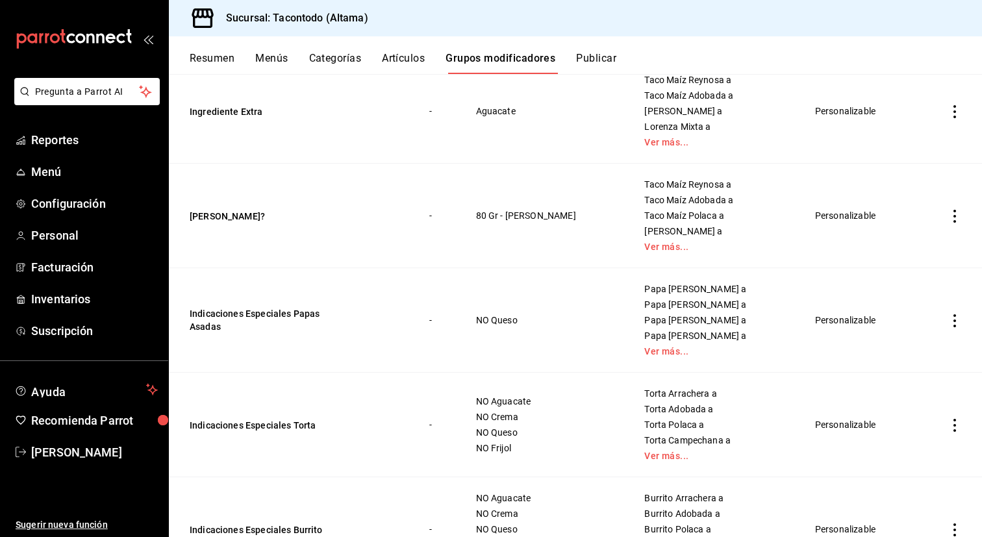
scroll to position [427, 0]
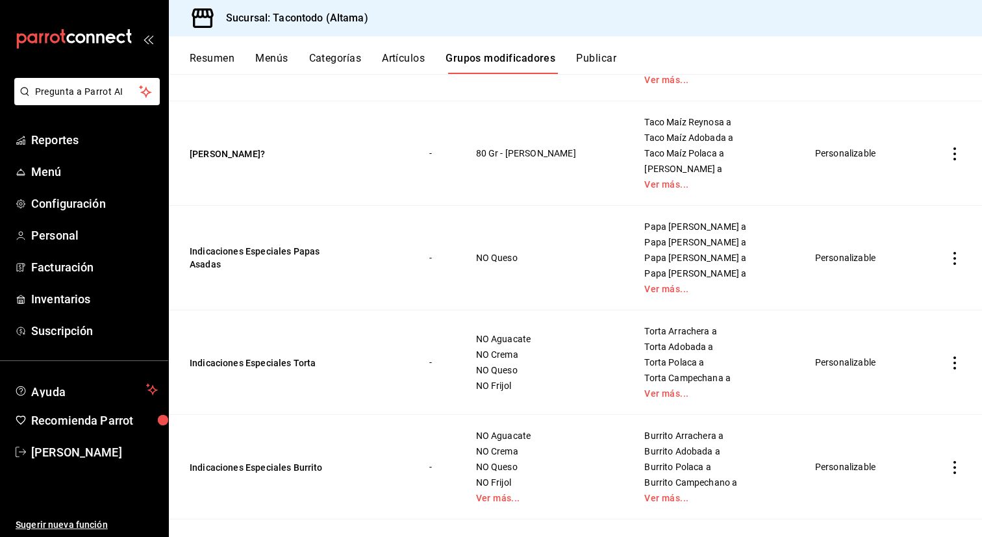
drag, startPoint x: 239, startPoint y: 152, endPoint x: 329, endPoint y: 152, distance: 89.6
click at [239, 152] on button "[PERSON_NAME]?" at bounding box center [268, 153] width 156 height 13
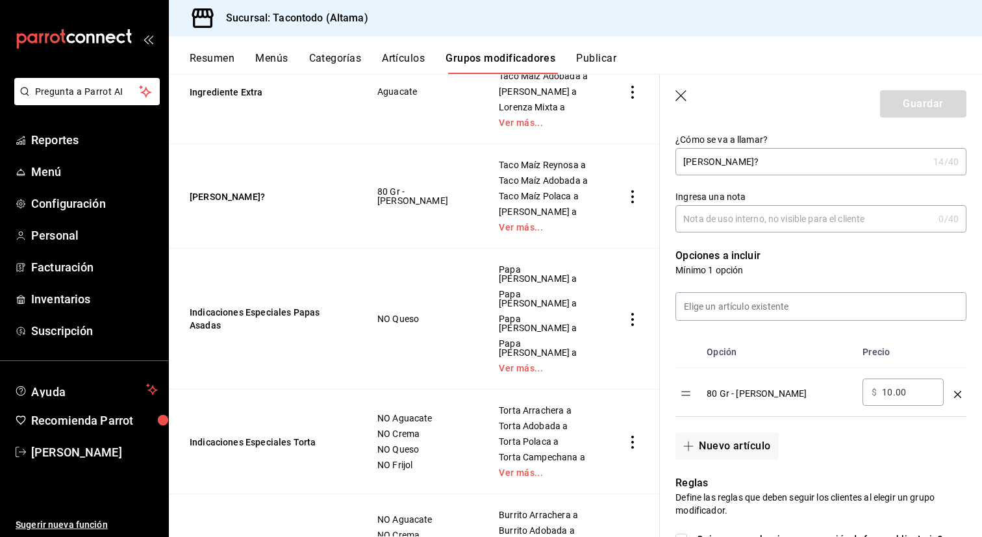
scroll to position [256, 0]
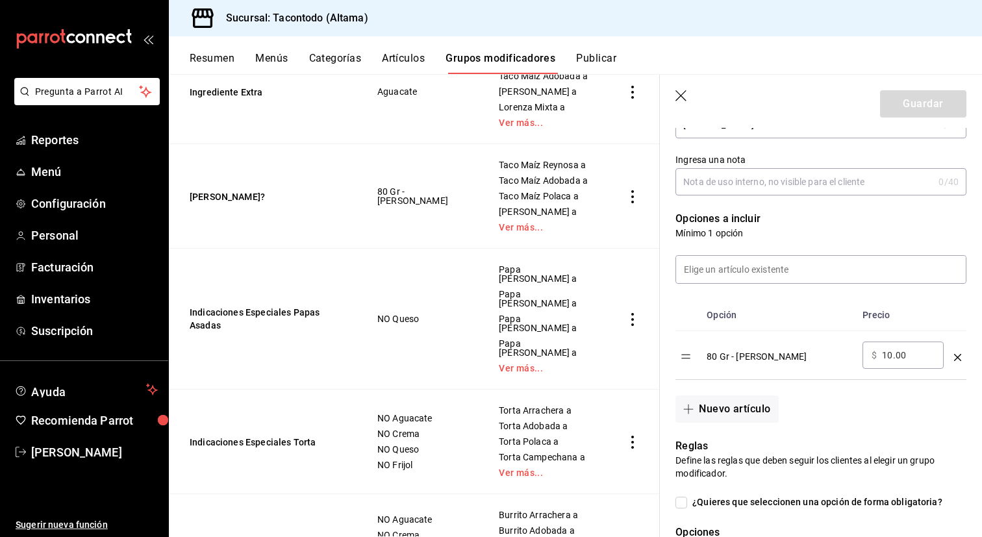
click at [957, 357] on icon "optionsTable" at bounding box center [957, 357] width 7 height 7
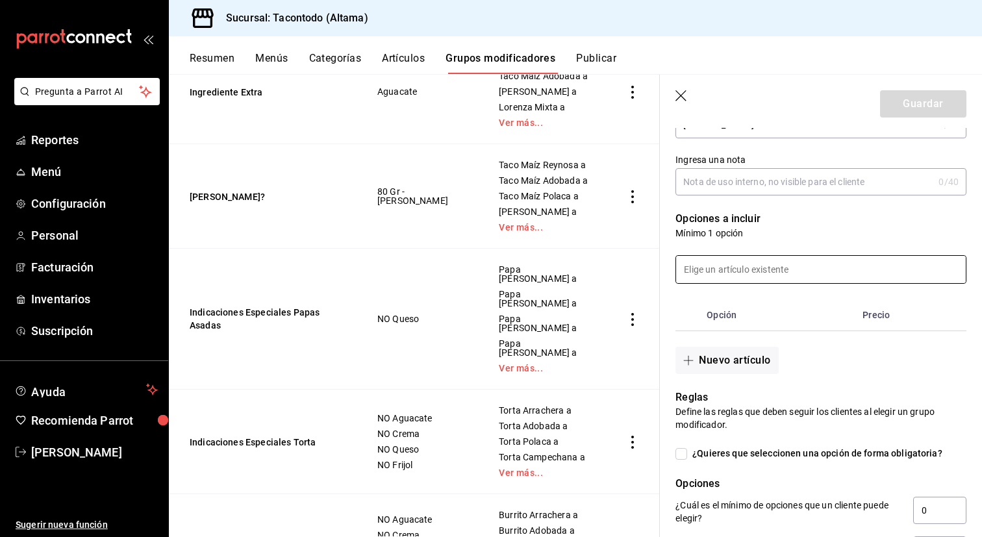
click at [740, 276] on input at bounding box center [821, 269] width 290 height 27
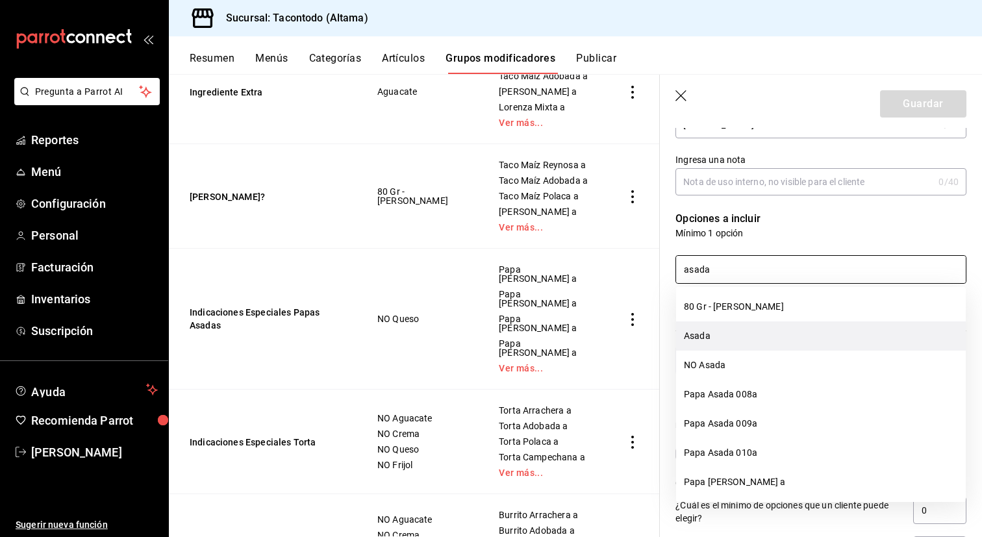
click at [724, 340] on li "Asada" at bounding box center [821, 336] width 290 height 29
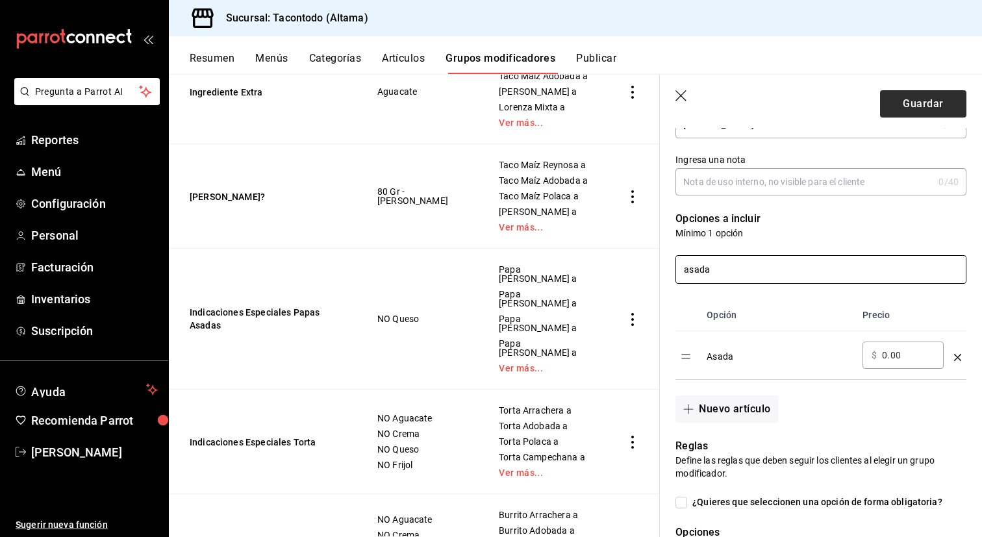
type input "asada"
click at [909, 105] on button "Guardar" at bounding box center [923, 103] width 86 height 27
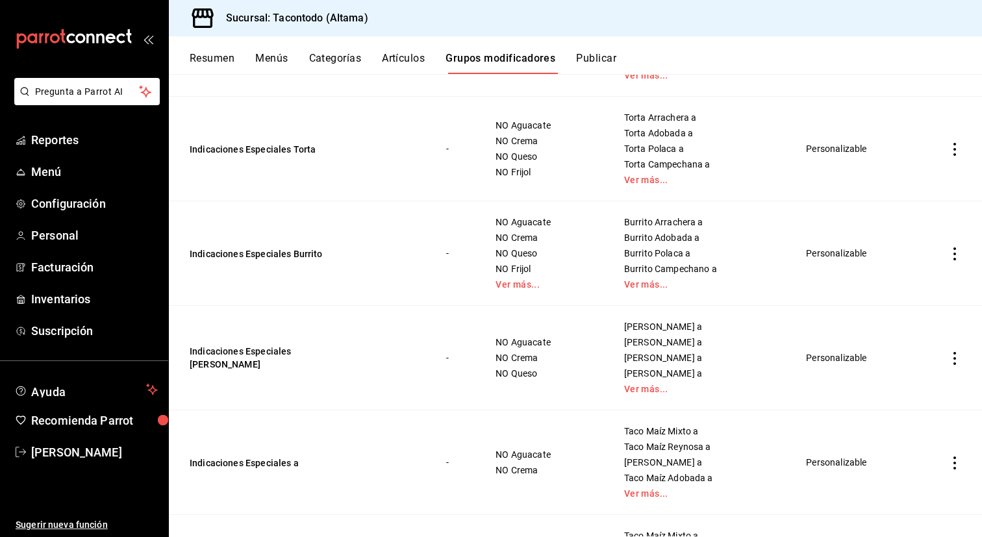
scroll to position [638, 0]
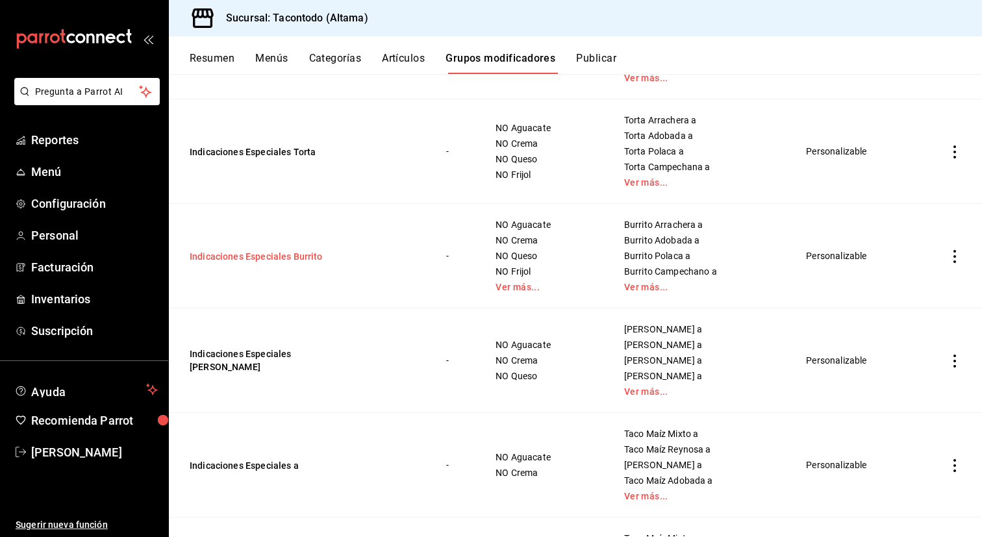
click at [292, 252] on button "Indicaciones Especiales Burrito" at bounding box center [268, 256] width 156 height 13
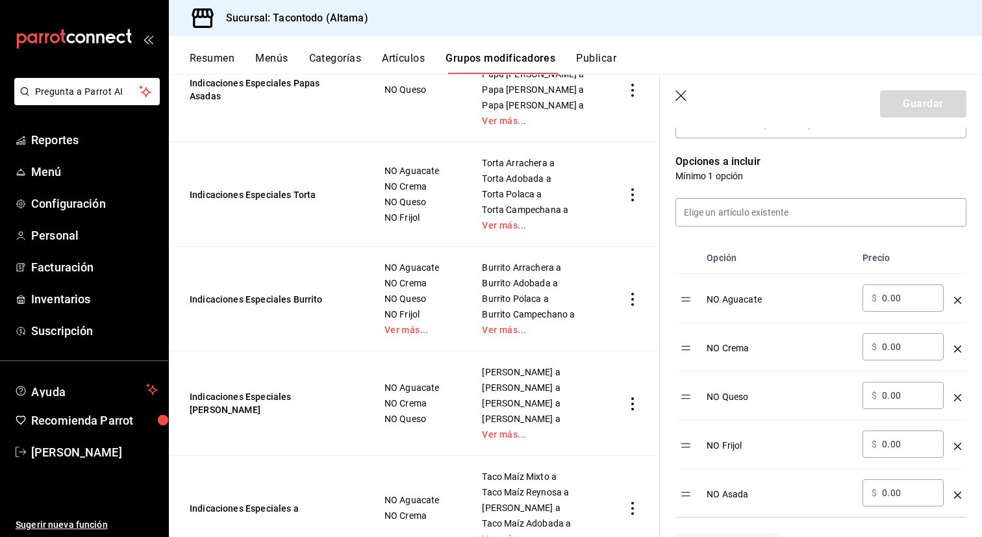
scroll to position [314, 0]
click at [957, 396] on icon "optionsTable" at bounding box center [957, 397] width 7 height 7
click at [905, 102] on button "Guardar" at bounding box center [923, 103] width 86 height 27
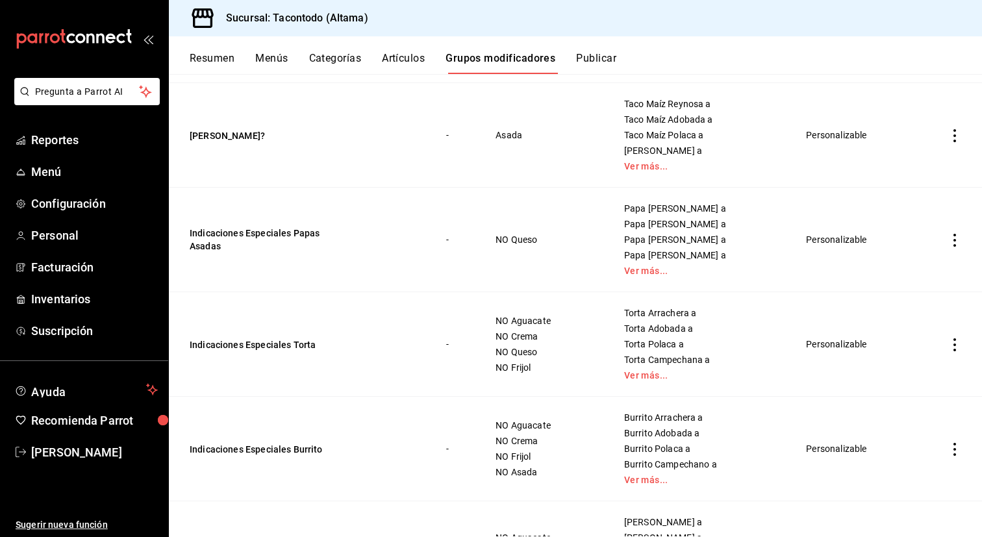
scroll to position [458, 0]
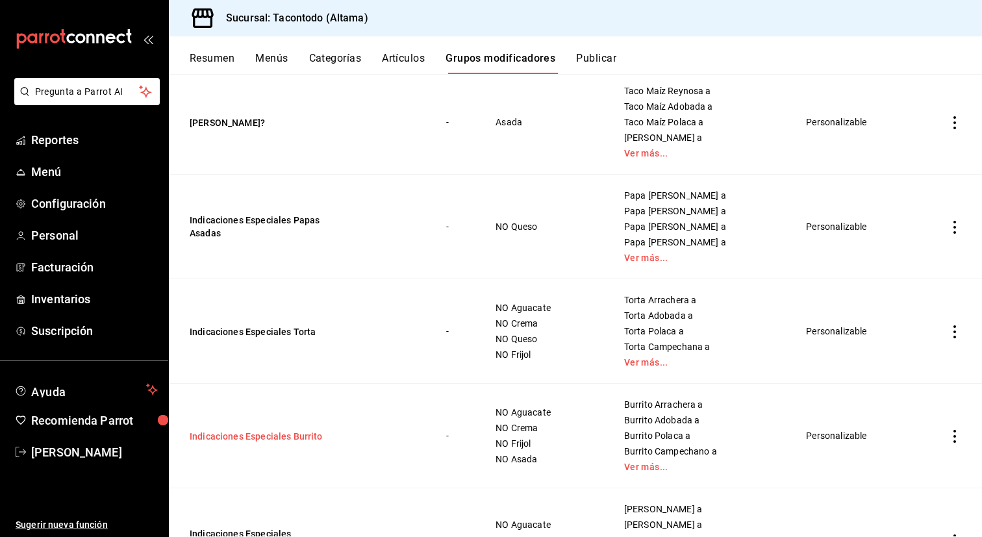
click at [256, 438] on button "Indicaciones Especiales Burrito" at bounding box center [268, 436] width 156 height 13
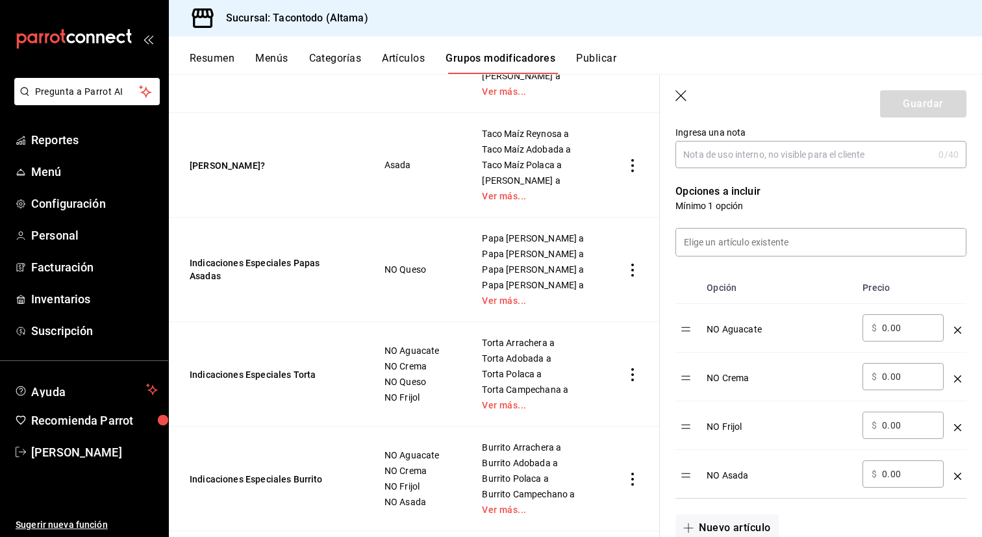
scroll to position [275, 0]
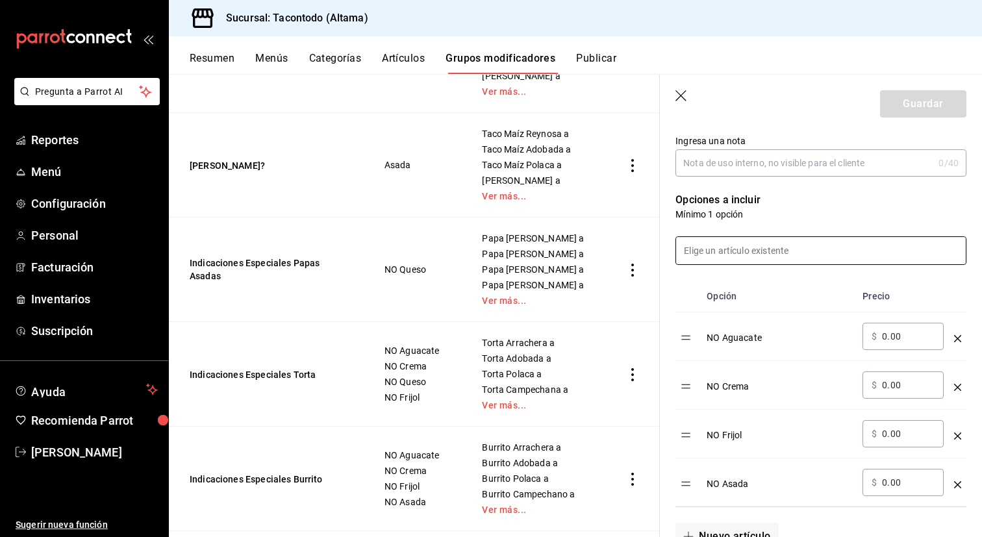
click at [777, 247] on input at bounding box center [821, 250] width 290 height 27
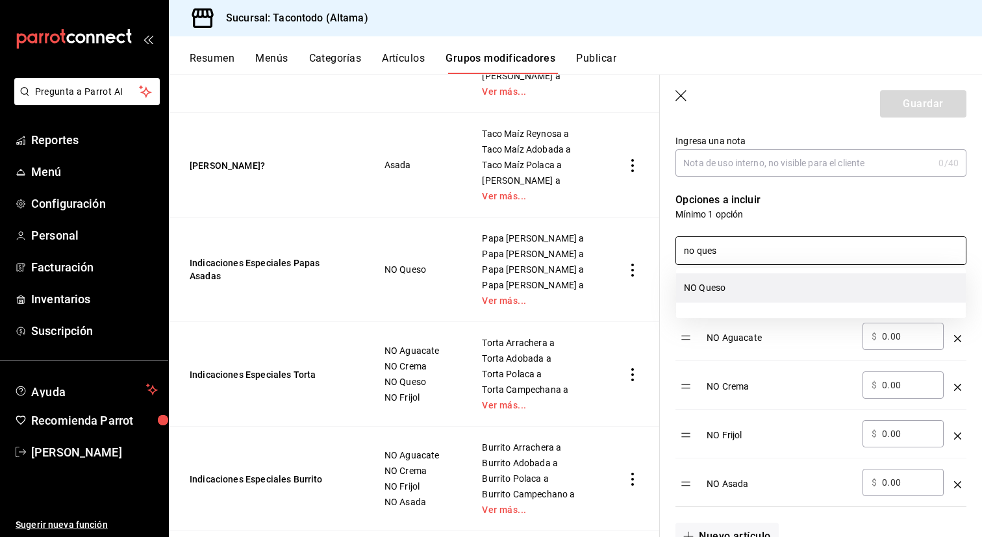
click at [751, 277] on li "NO Queso" at bounding box center [821, 287] width 290 height 29
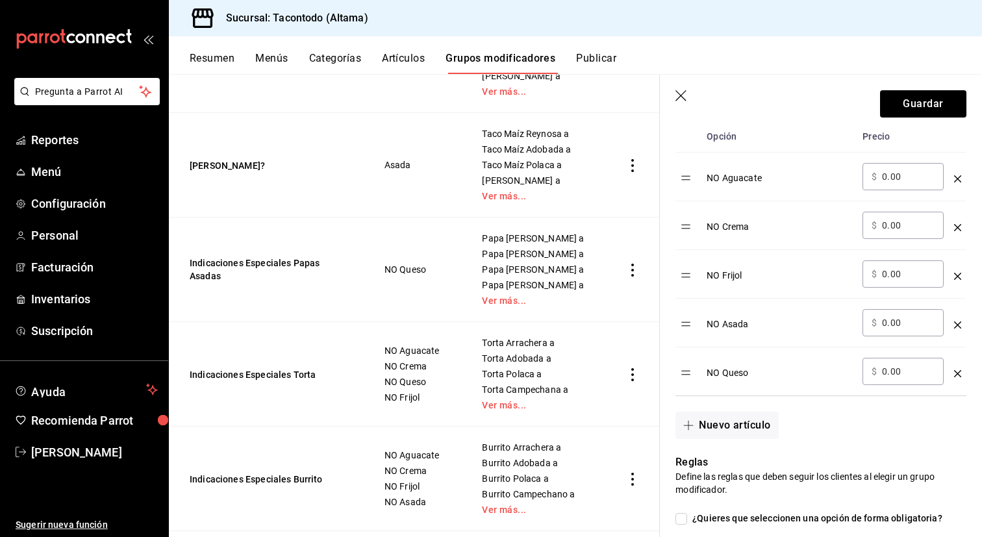
scroll to position [436, 0]
type input "no ques"
drag, startPoint x: 683, startPoint y: 367, endPoint x: 677, endPoint y: 268, distance: 99.6
click at [677, 267] on table "Opción Precio NO Aguacate ​ $ 0.00 ​ NO Crema ​ $ 0.00 ​ NO Frijol ​ $ 0.00 ​ N…" at bounding box center [821, 256] width 291 height 275
click at [927, 108] on button "Guardar" at bounding box center [923, 103] width 86 height 27
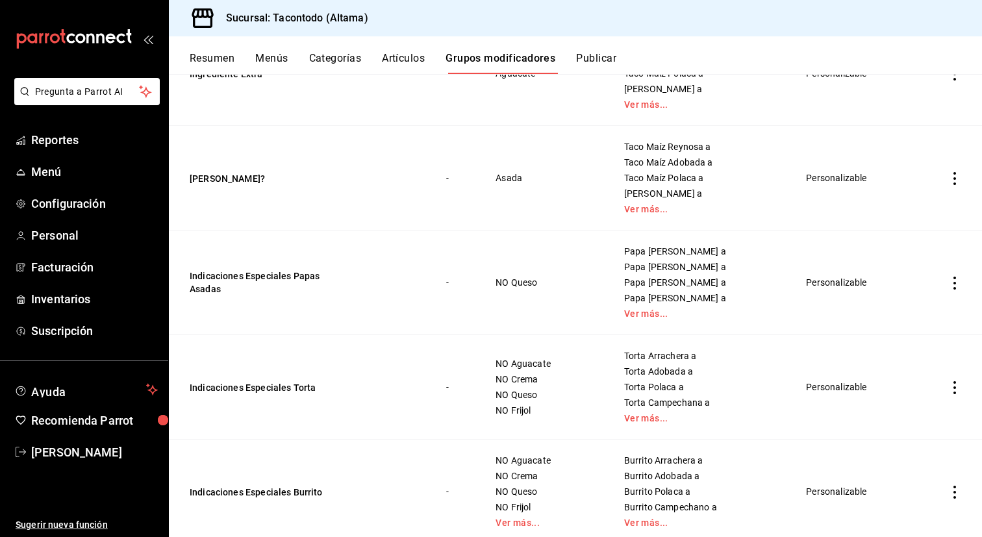
scroll to position [400, 0]
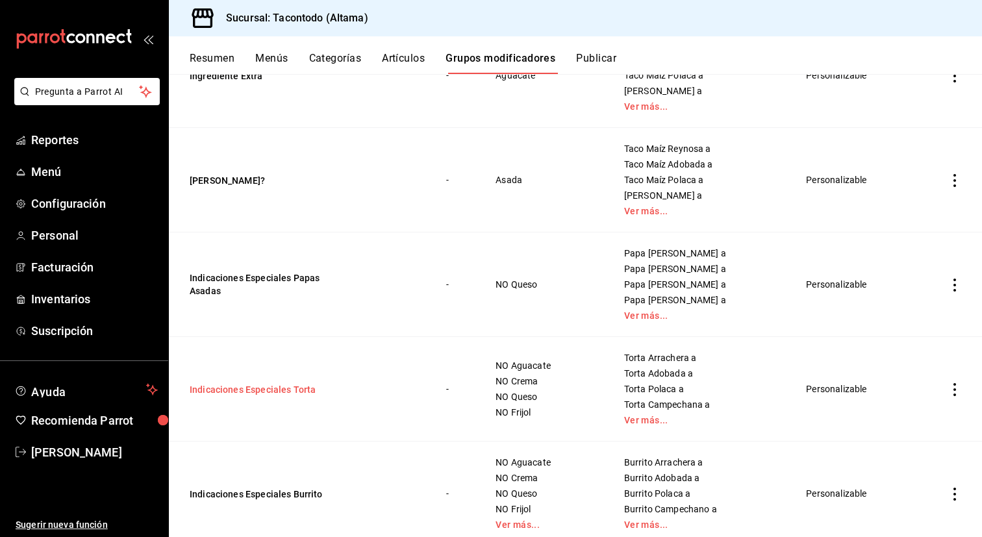
click at [270, 393] on button "Indicaciones Especiales Torta" at bounding box center [268, 389] width 156 height 13
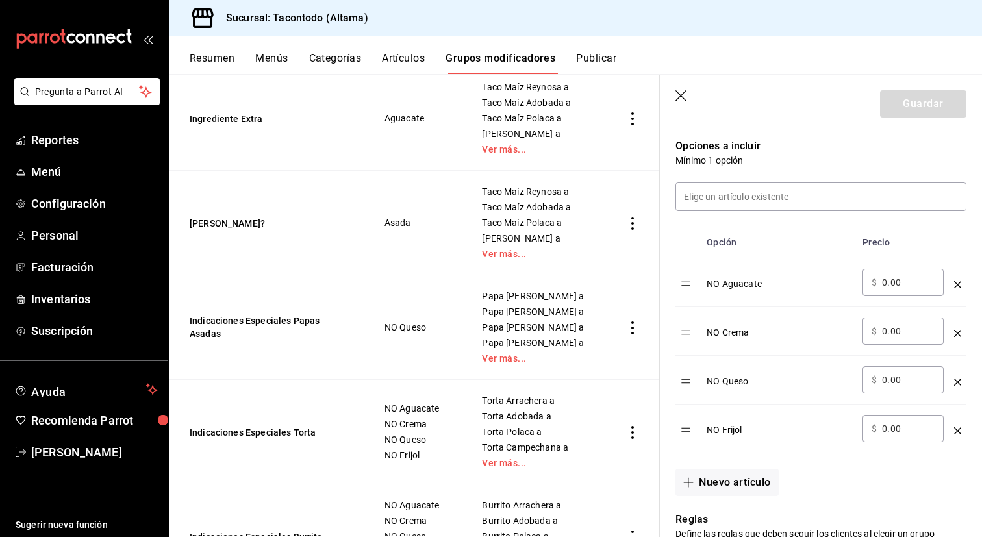
scroll to position [331, 0]
click at [964, 384] on td "optionsTable" at bounding box center [958, 377] width 18 height 49
click at [955, 376] on icon "optionsTable" at bounding box center [957, 379] width 7 height 7
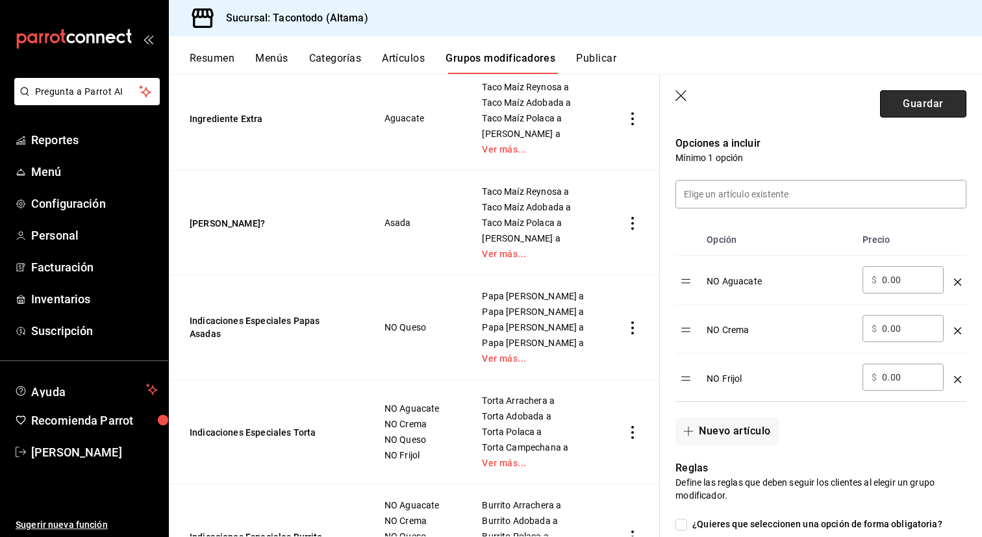
click at [950, 99] on button "Guardar" at bounding box center [923, 103] width 86 height 27
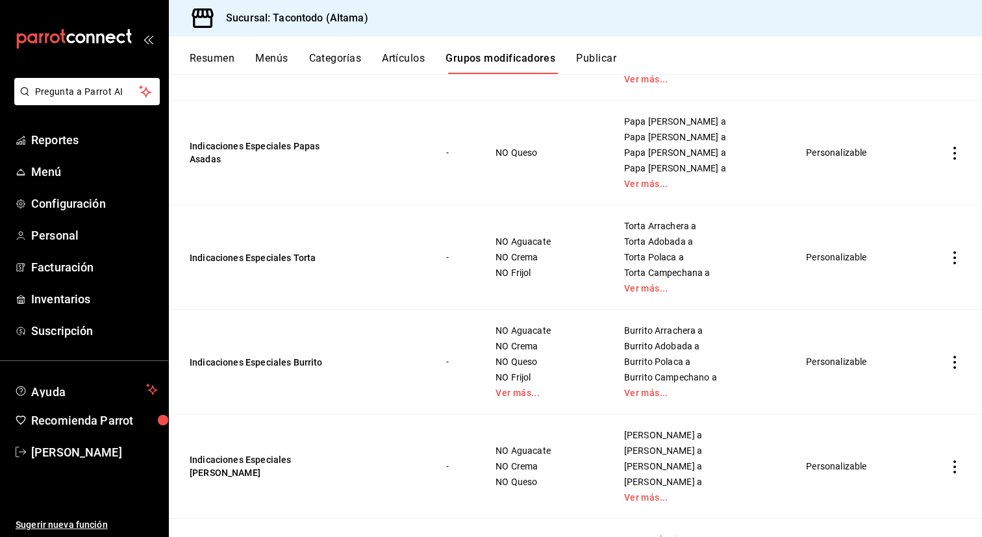
scroll to position [529, 0]
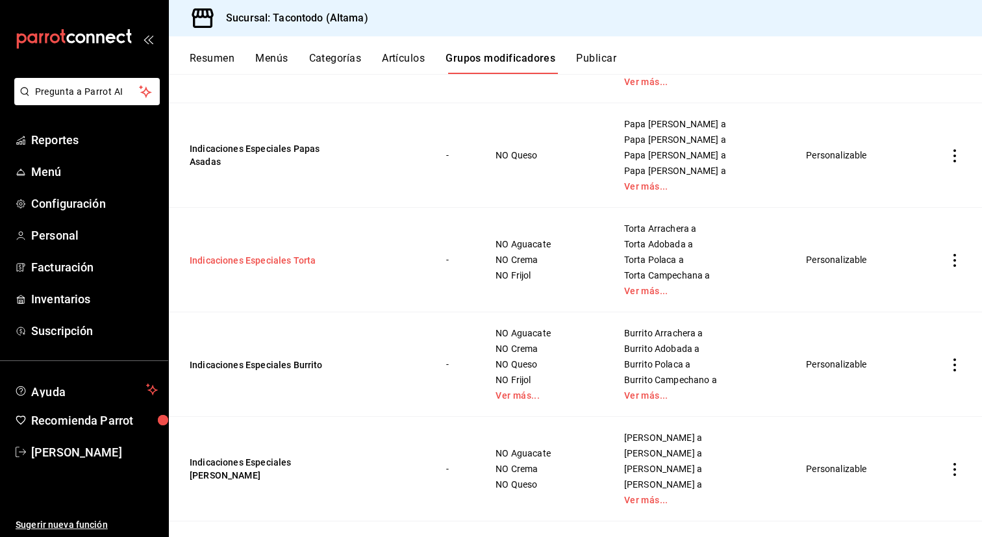
click at [279, 264] on button "Indicaciones Especiales Torta" at bounding box center [268, 260] width 156 height 13
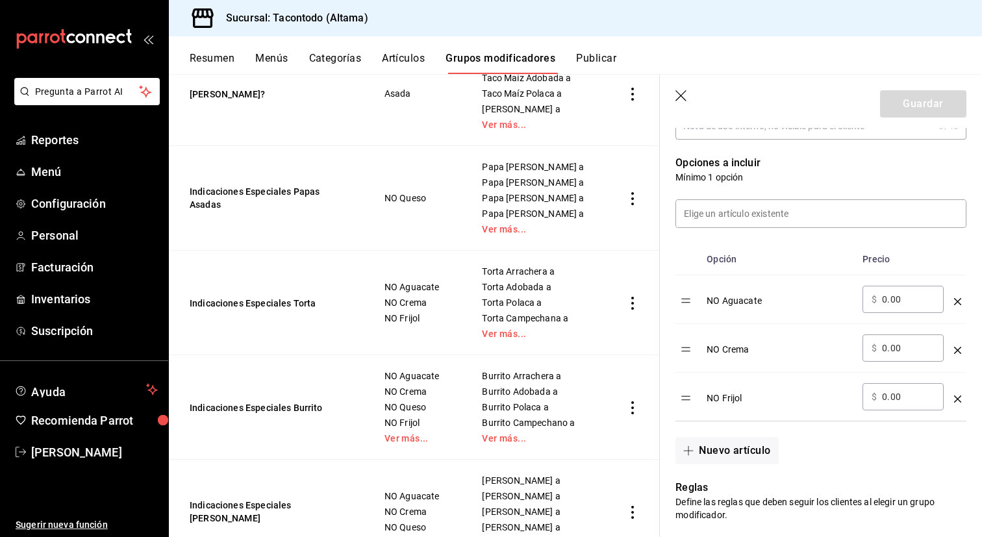
scroll to position [311, 0]
click at [307, 305] on button "Indicaciones Especiales Torta" at bounding box center [268, 303] width 156 height 13
click at [858, 213] on input at bounding box center [821, 214] width 290 height 27
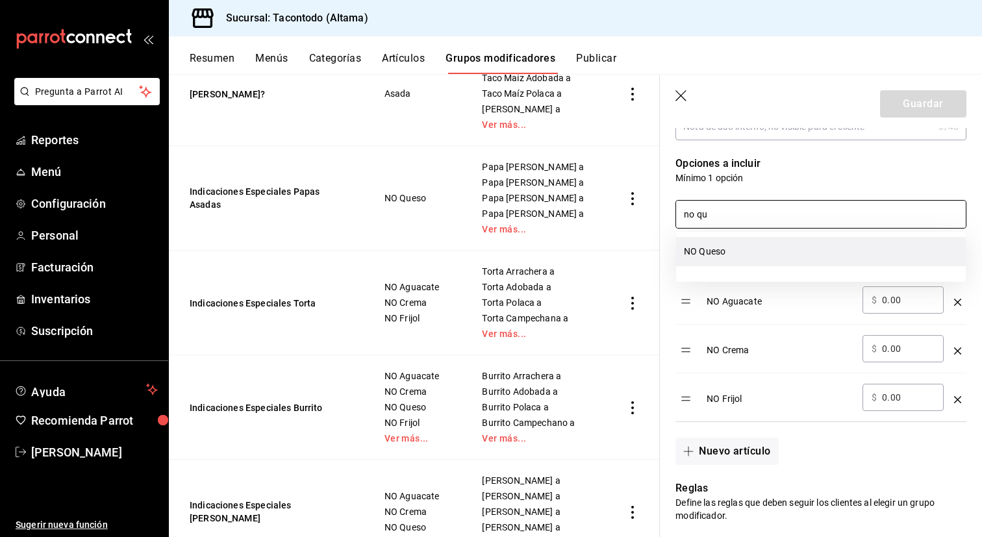
click at [822, 259] on li "NO Queso" at bounding box center [821, 251] width 290 height 29
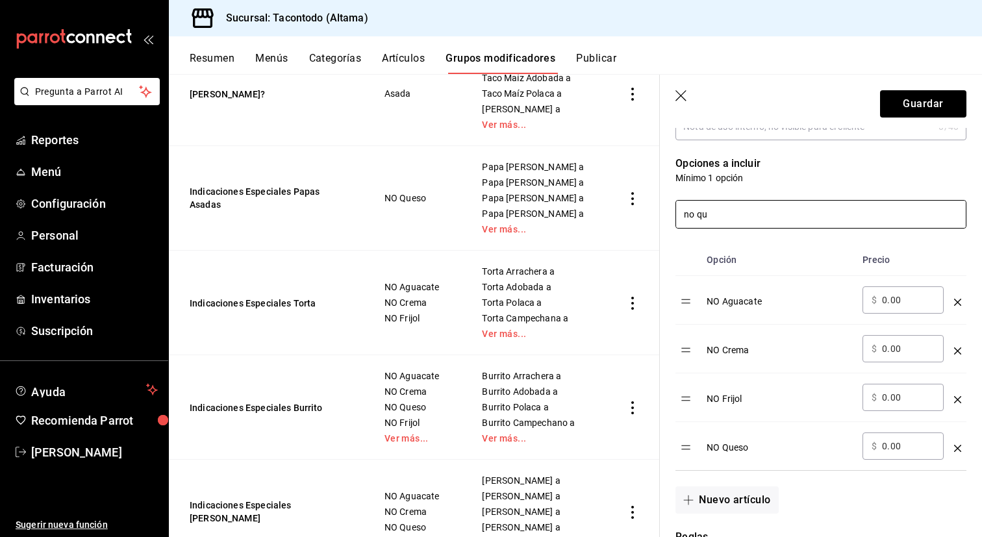
type input "no qu"
drag, startPoint x: 683, startPoint y: 443, endPoint x: 683, endPoint y: 405, distance: 37.7
click at [683, 405] on table "Opción Precio NO Aguacate ​ $ 0.00 ​ NO Crema ​ $ 0.00 ​ NO Frijol ​ $ 0.00 ​ N…" at bounding box center [821, 357] width 291 height 226
click at [902, 99] on button "Guardar" at bounding box center [923, 103] width 86 height 27
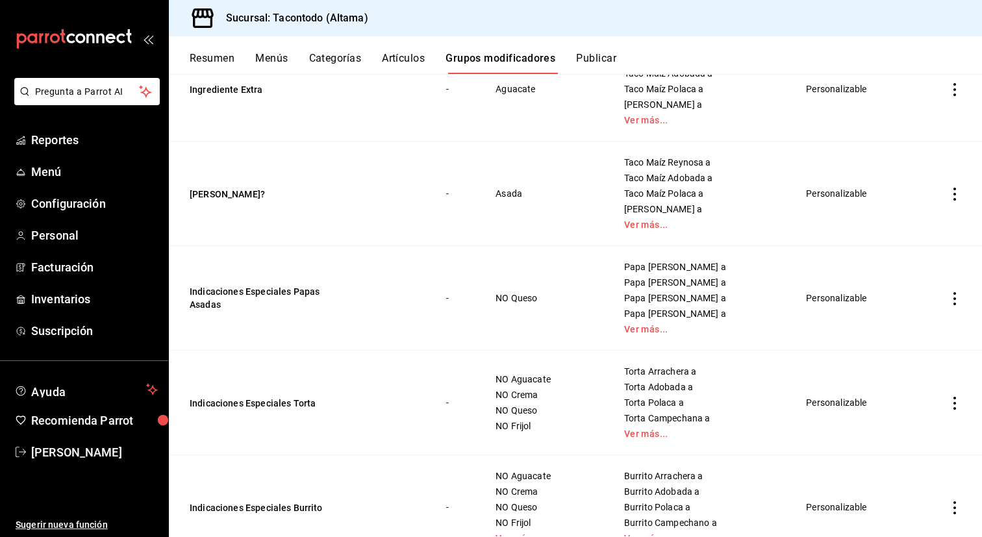
scroll to position [384, 0]
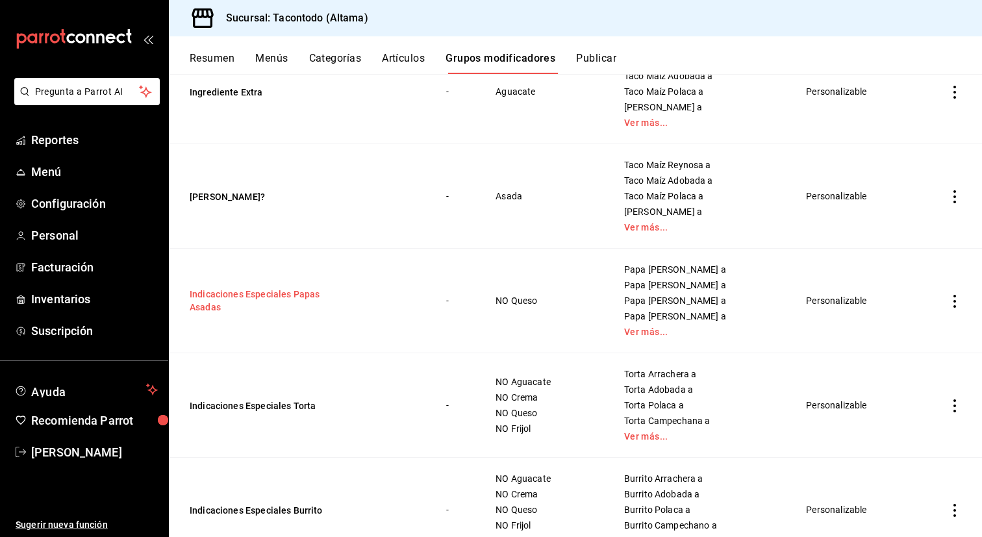
click at [297, 294] on button "Indicaciones Especiales Papas Asadas" at bounding box center [268, 301] width 156 height 26
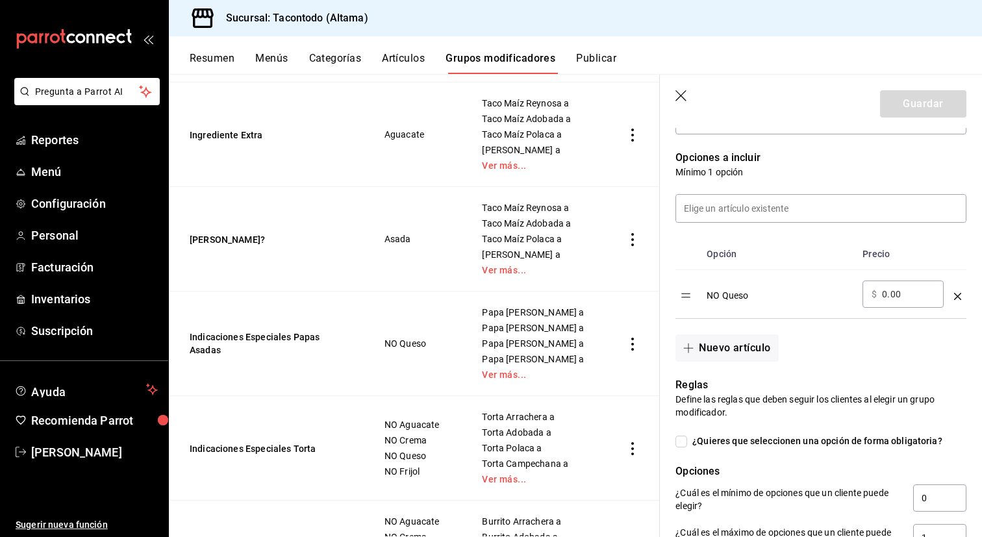
scroll to position [352, 0]
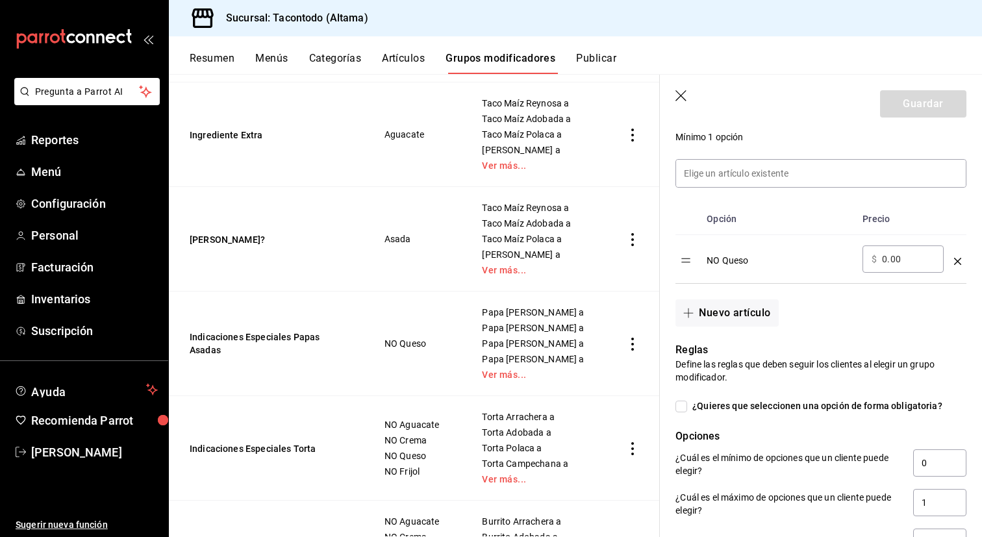
click at [958, 262] on icon "optionsTable" at bounding box center [957, 261] width 7 height 7
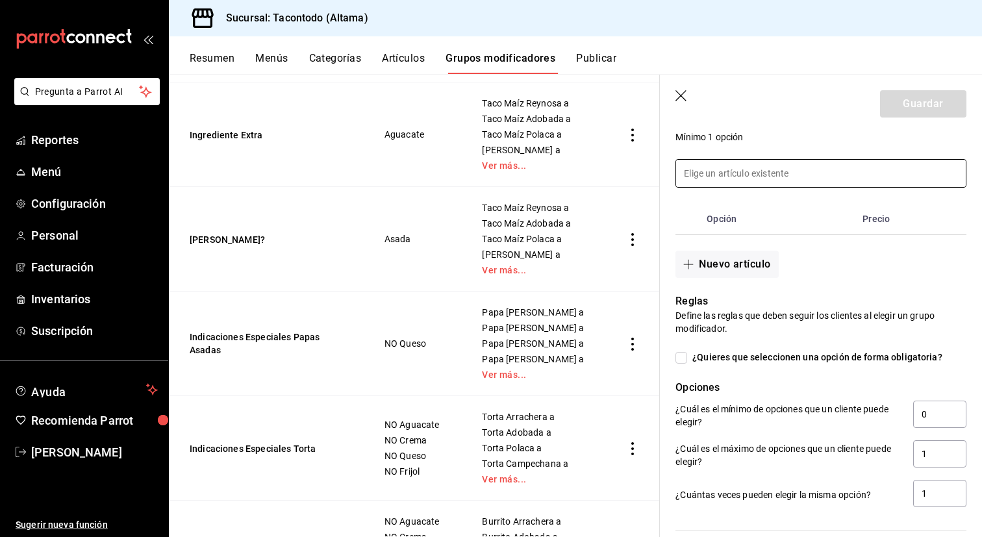
click at [766, 172] on input at bounding box center [821, 173] width 290 height 27
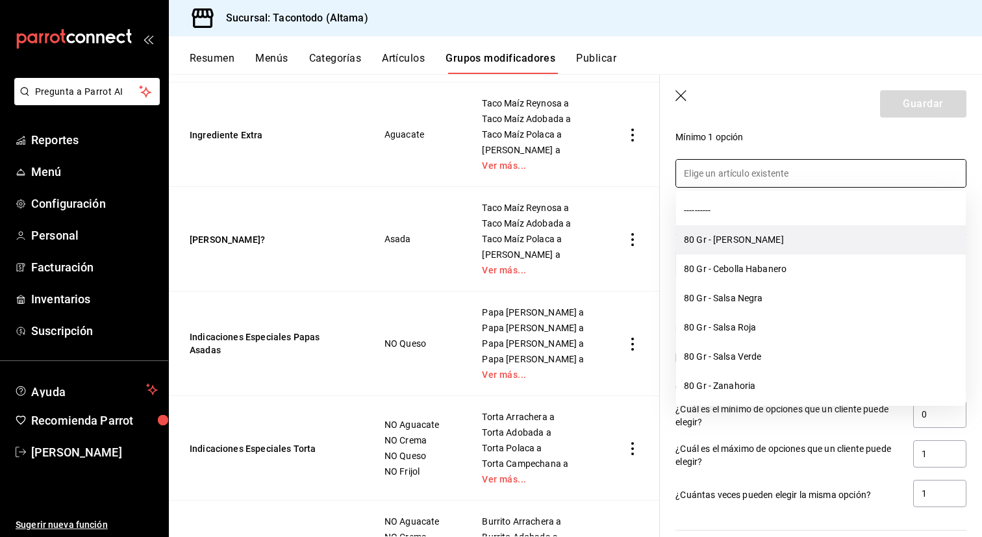
click at [735, 228] on li "80 Gr - [PERSON_NAME]" at bounding box center [821, 239] width 290 height 29
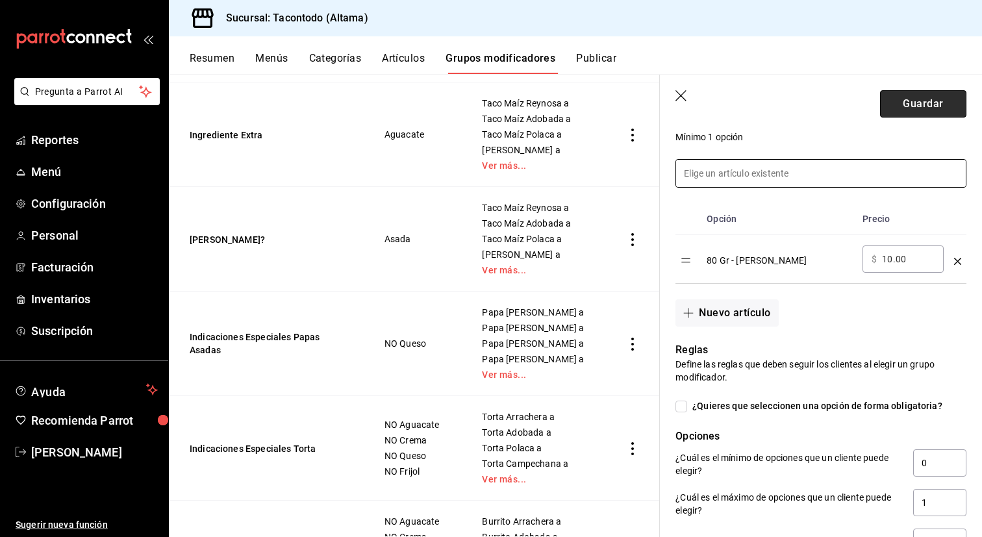
click at [911, 114] on button "Guardar" at bounding box center [923, 103] width 86 height 27
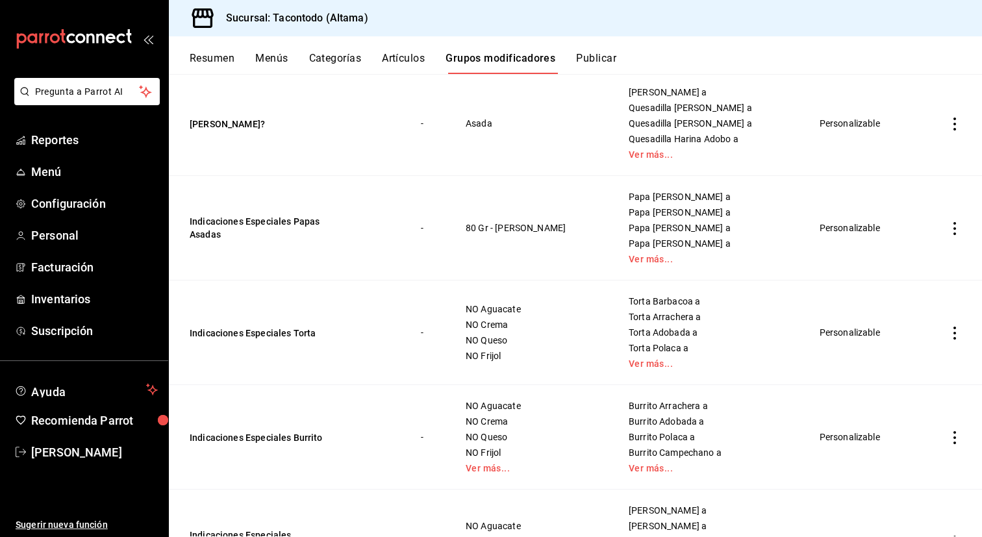
scroll to position [557, 0]
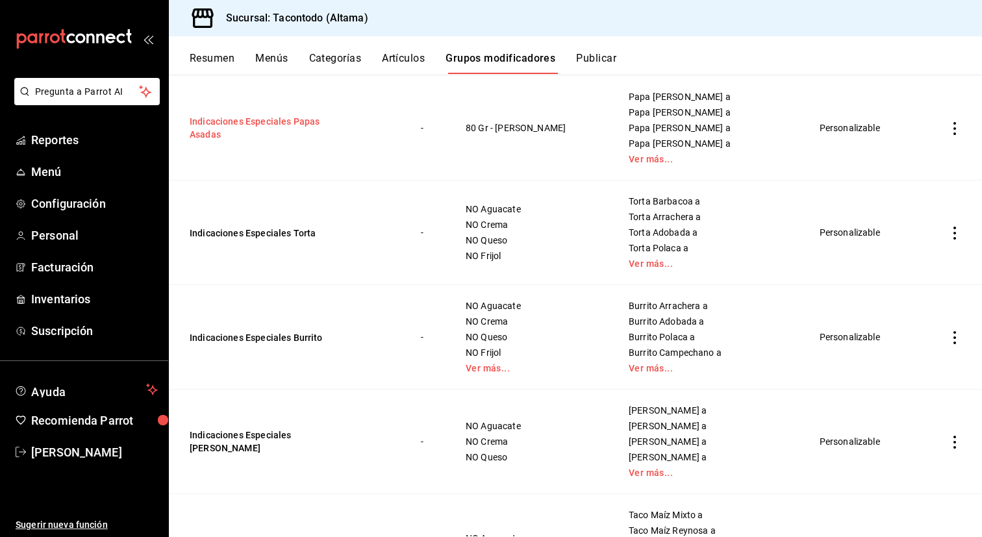
click at [281, 131] on button "Indicaciones Especiales Papas Asadas" at bounding box center [268, 128] width 156 height 26
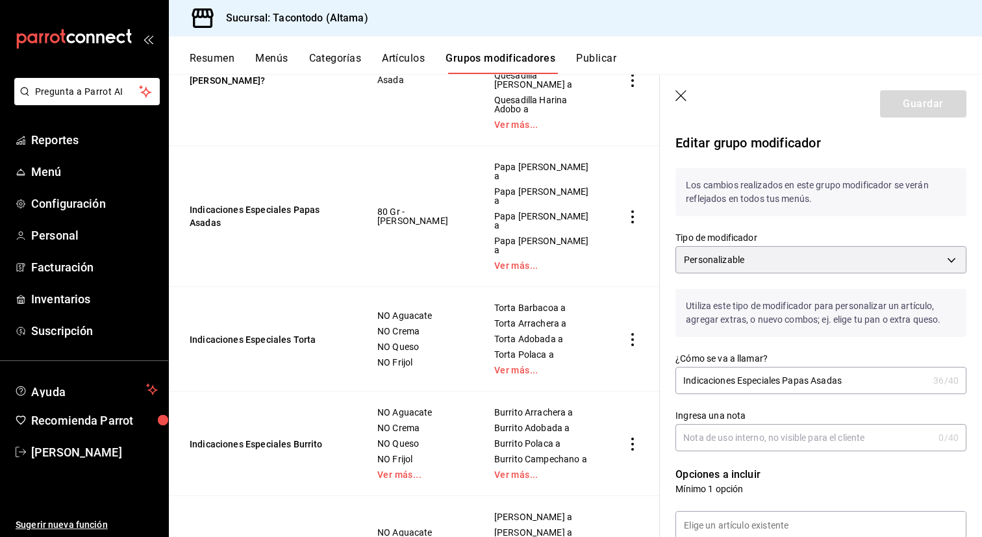
scroll to position [166, 0]
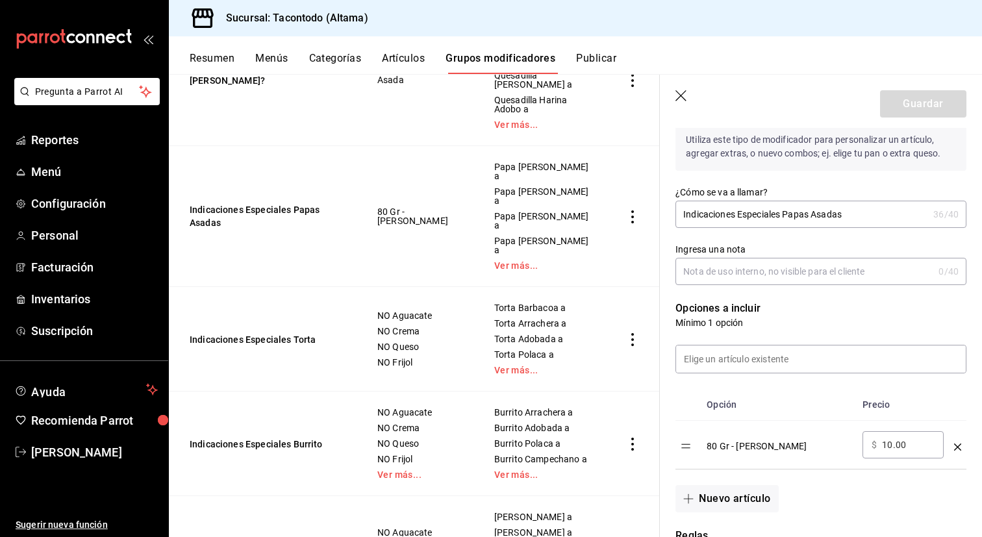
click at [954, 448] on icon "optionsTable" at bounding box center [957, 447] width 7 height 7
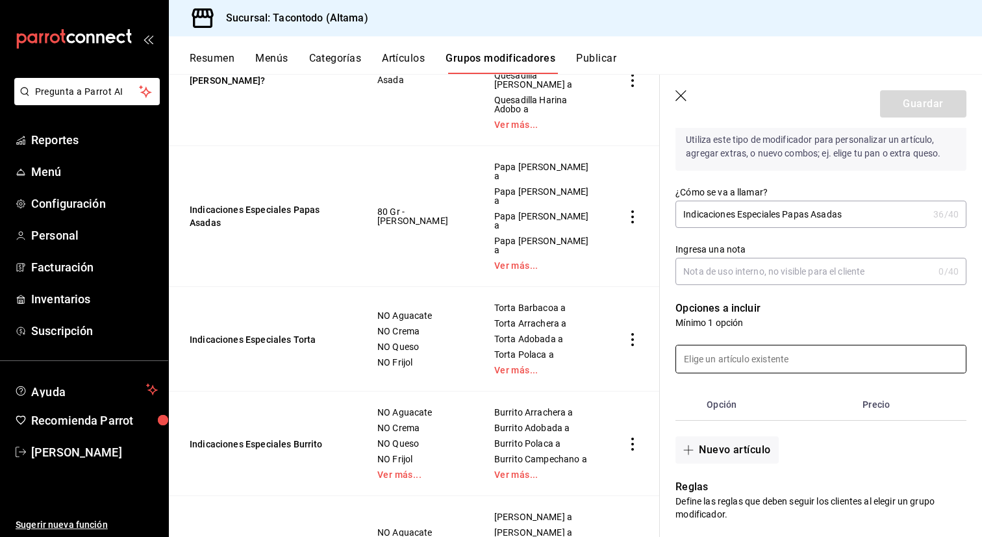
click at [801, 362] on input at bounding box center [821, 359] width 290 height 27
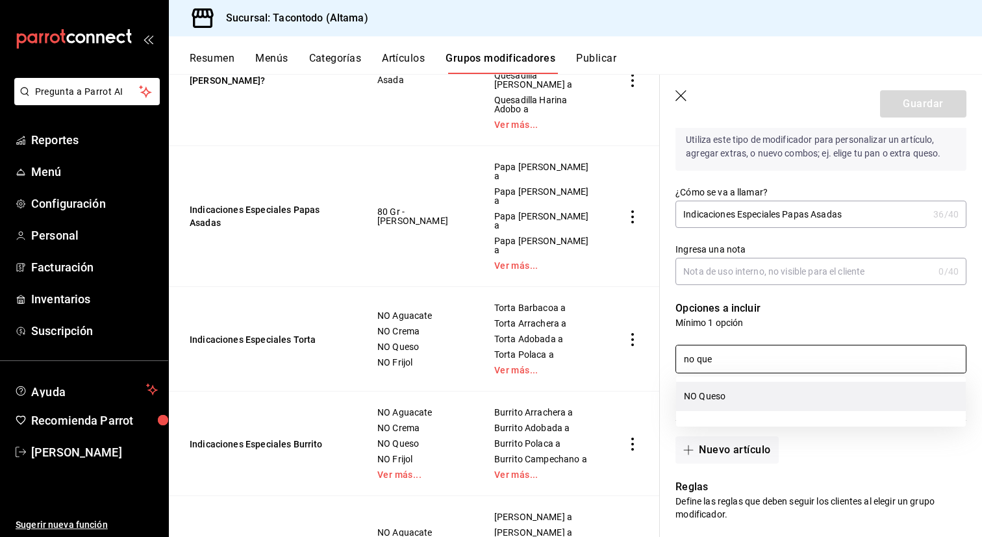
click at [733, 396] on li "NO Queso" at bounding box center [821, 396] width 290 height 29
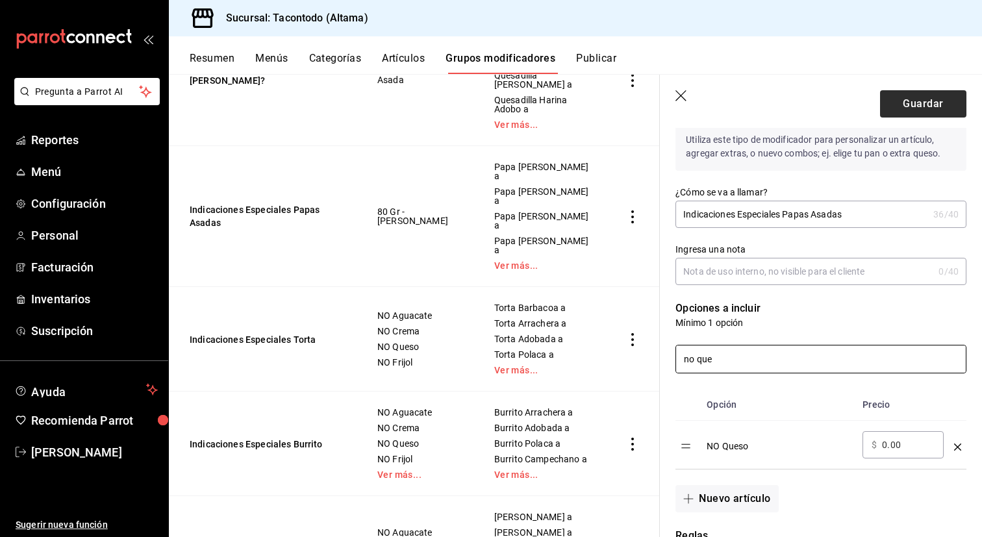
type input "no que"
click at [935, 107] on button "Guardar" at bounding box center [923, 103] width 86 height 27
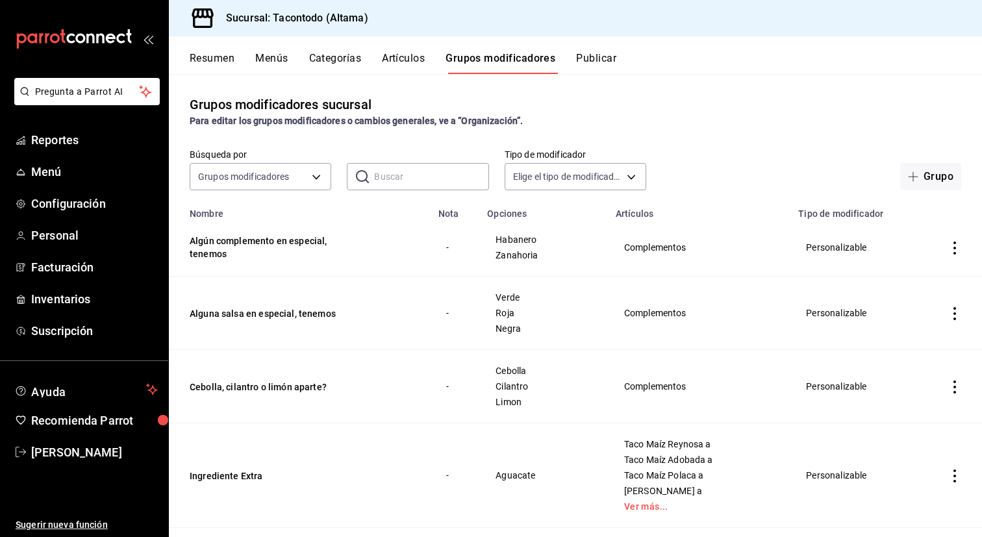
click at [405, 60] on button "Artículos" at bounding box center [403, 63] width 43 height 22
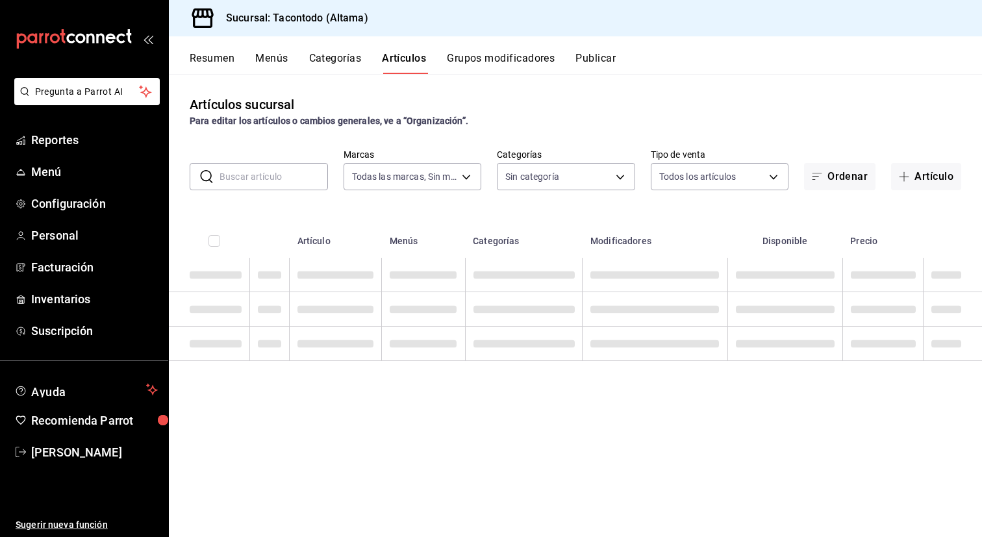
type input "56f755ab-7396-4f10-bb3c-049bffdbebb5"
type input "b6b20e4e-2b02-44db-96d9-36fe6830ced0,ea7f118b-53d1-4281-a9de-b1bc2d85afad,d6f6d…"
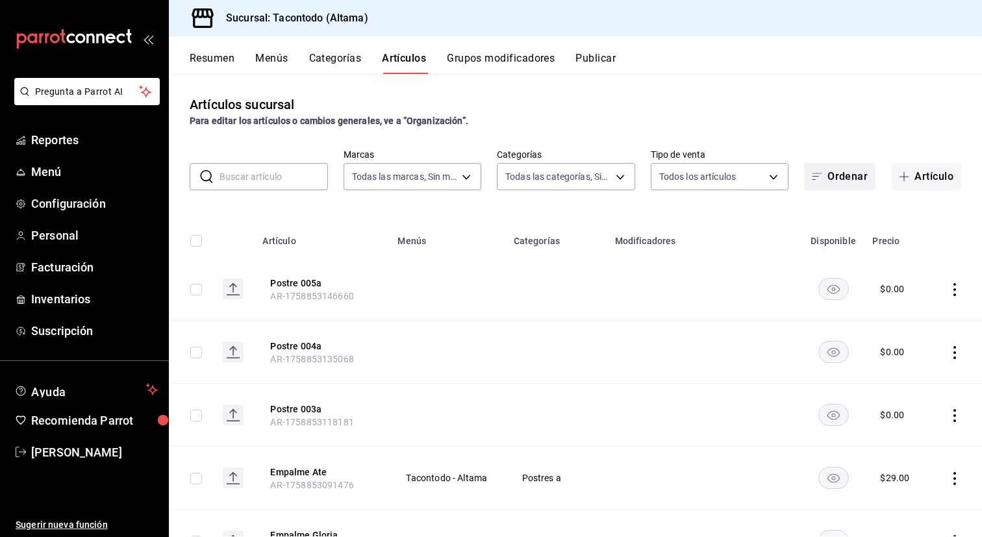
click at [841, 177] on button "Ordenar" at bounding box center [839, 176] width 71 height 27
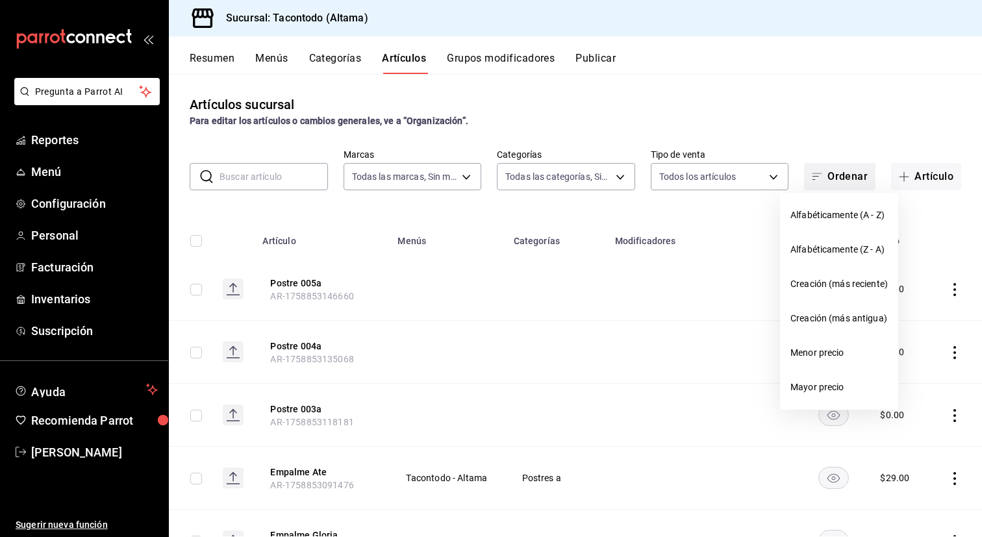
click at [841, 177] on div at bounding box center [491, 268] width 982 height 537
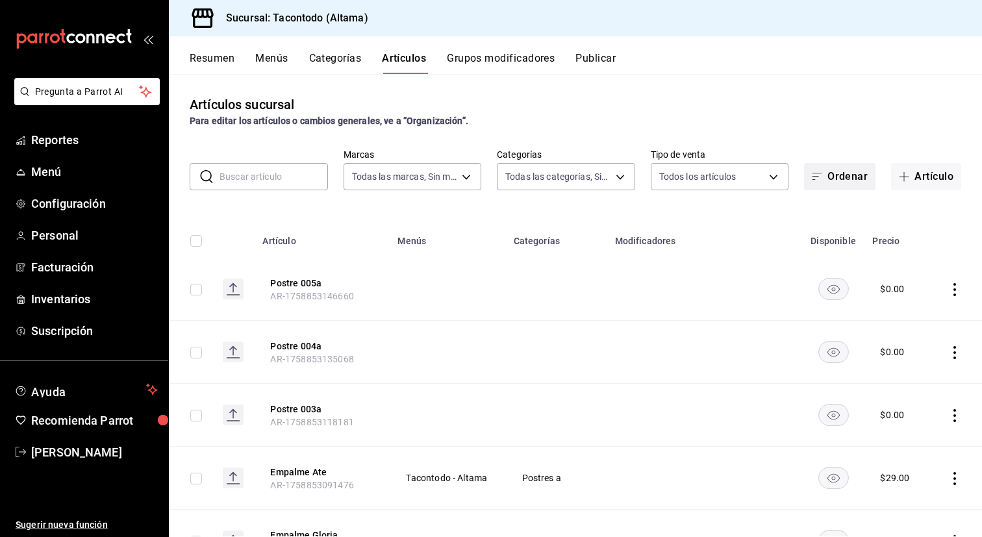
click at [859, 184] on button "Ordenar" at bounding box center [839, 176] width 71 height 27
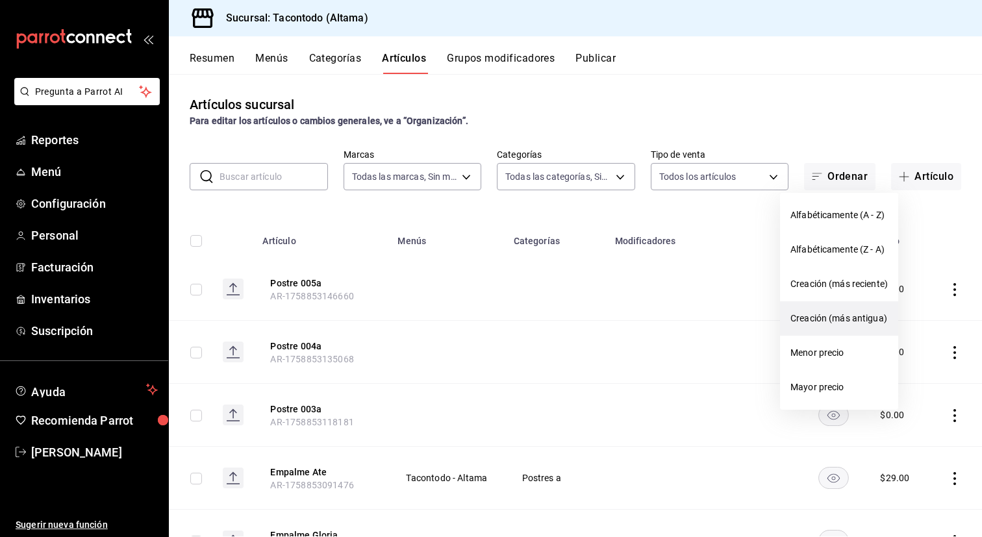
click at [853, 302] on li "Creación (más antigua)" at bounding box center [839, 318] width 118 height 34
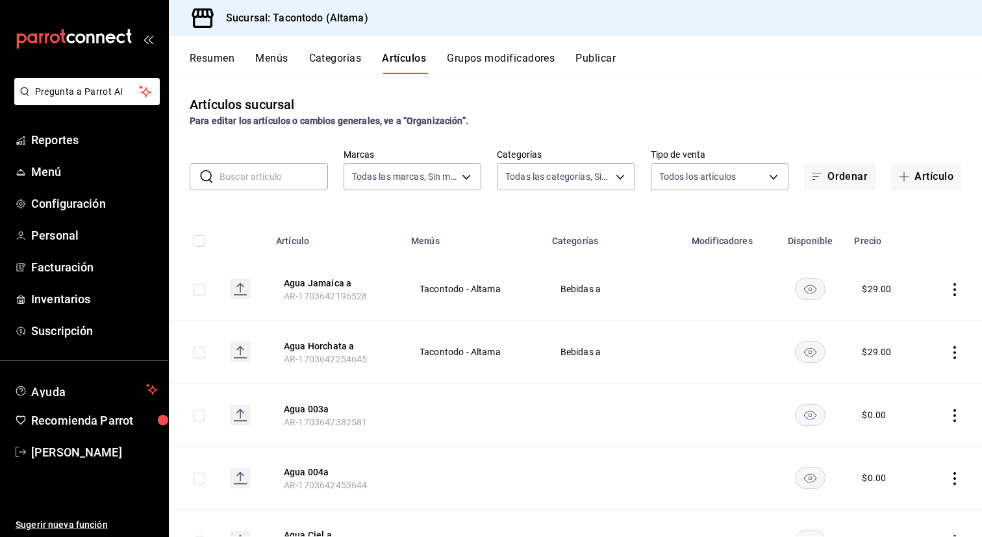
click at [277, 174] on input "text" at bounding box center [274, 177] width 108 height 26
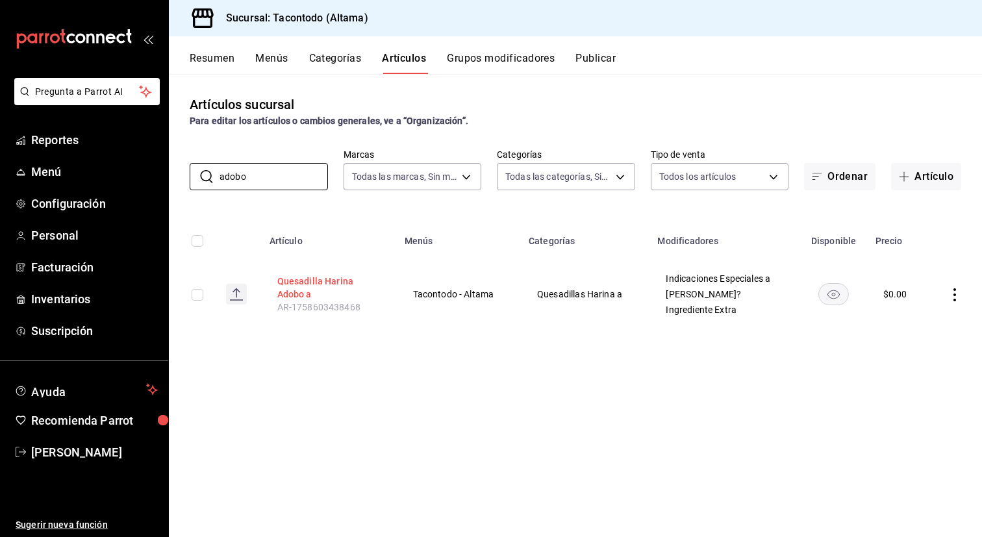
type input "adobo"
click at [359, 283] on button "Quesadilla Harina Adobo a" at bounding box center [329, 288] width 104 height 26
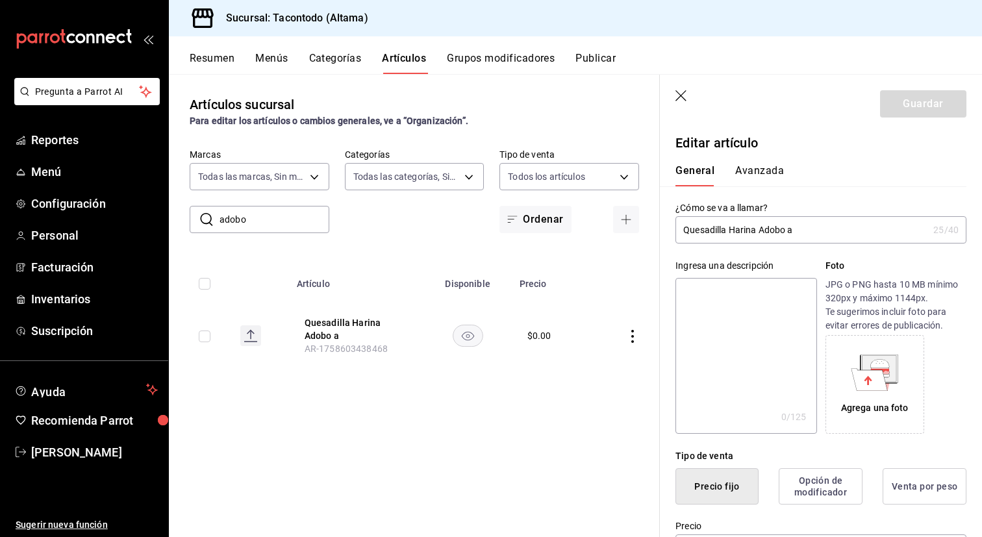
click at [771, 227] on input "Quesadilla Harina Adobo a" at bounding box center [802, 230] width 253 height 26
type input "Quesadilla [PERSON_NAME] a"
click at [768, 177] on button "Avanzada" at bounding box center [759, 175] width 49 height 22
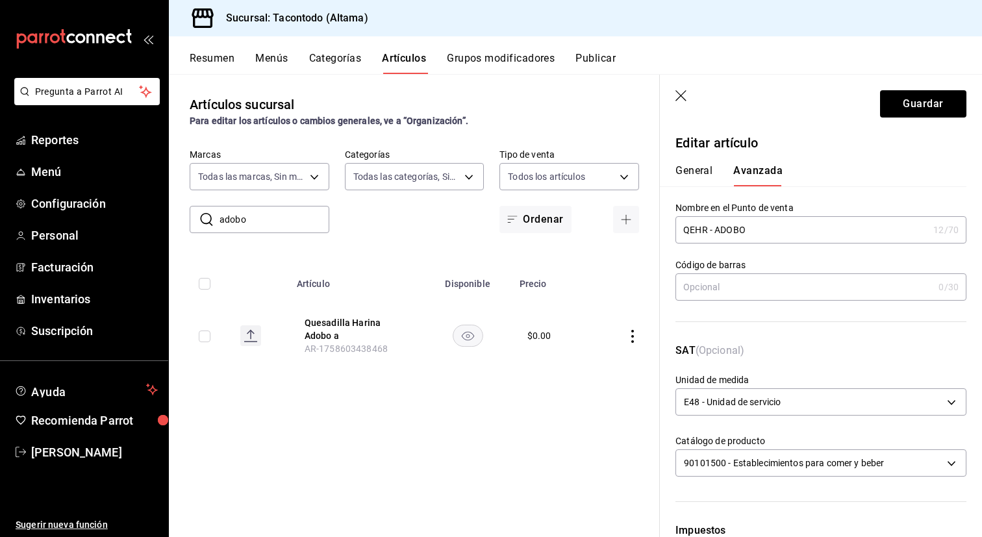
click at [736, 230] on input "QEHR - ADOBO" at bounding box center [802, 230] width 253 height 26
type input "QEHR - ASADO"
click at [904, 109] on button "Guardar" at bounding box center [923, 103] width 86 height 27
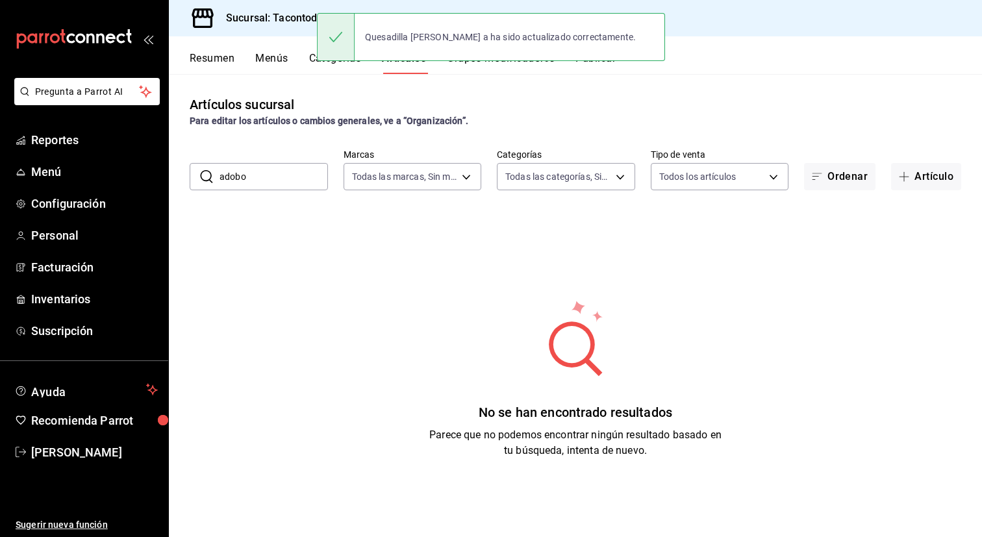
click at [293, 175] on input "adobo" at bounding box center [274, 177] width 108 height 26
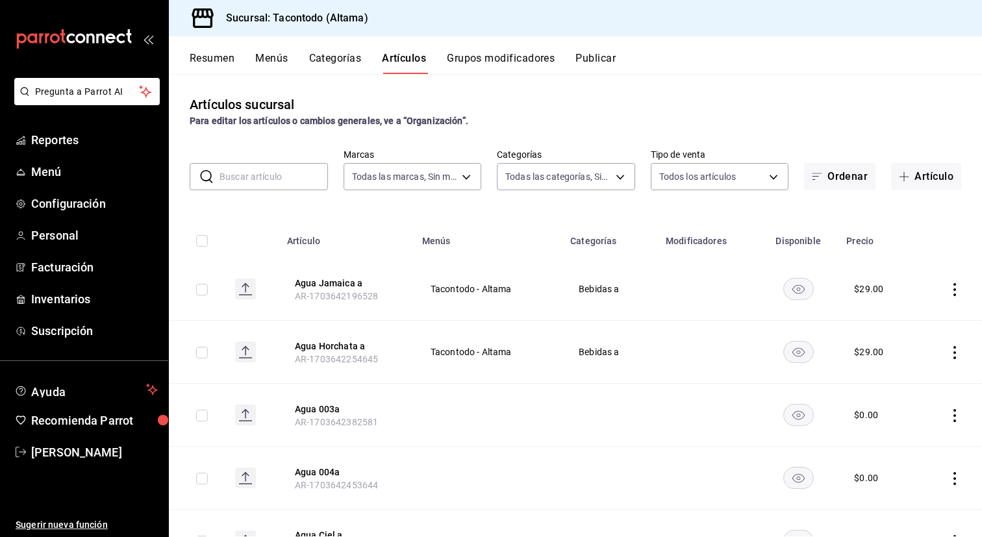
click at [349, 60] on button "Categorías" at bounding box center [335, 63] width 53 height 22
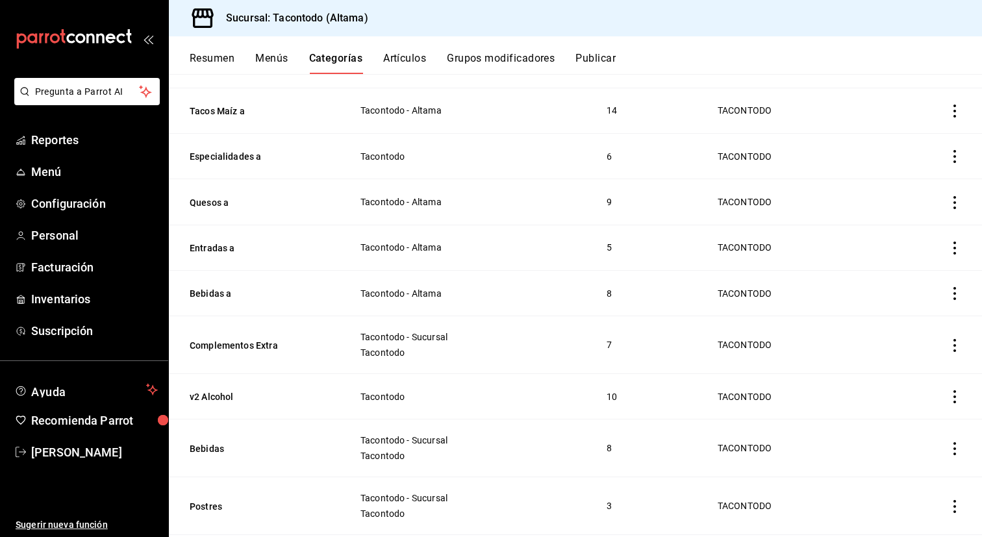
scroll to position [525, 0]
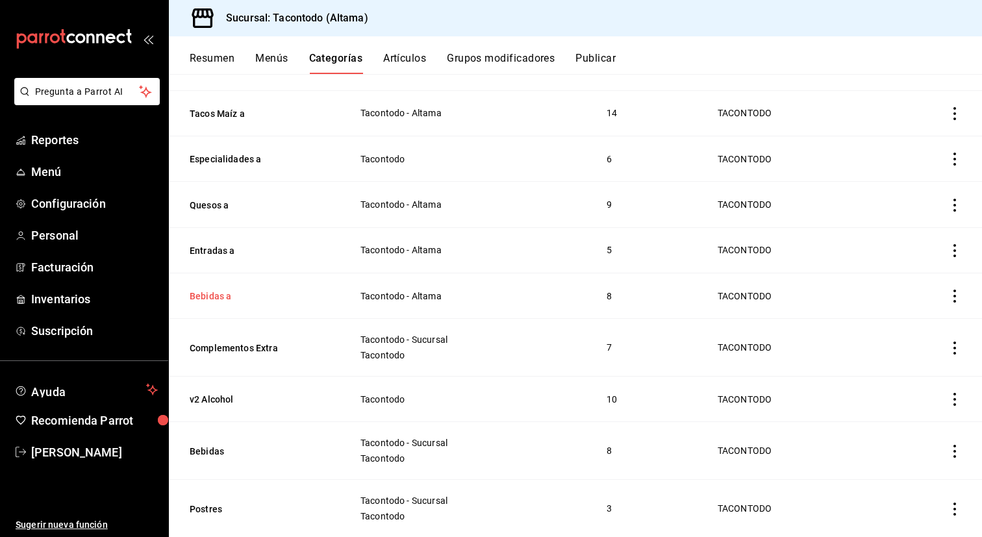
click at [215, 290] on button "Bebidas a" at bounding box center [255, 296] width 130 height 13
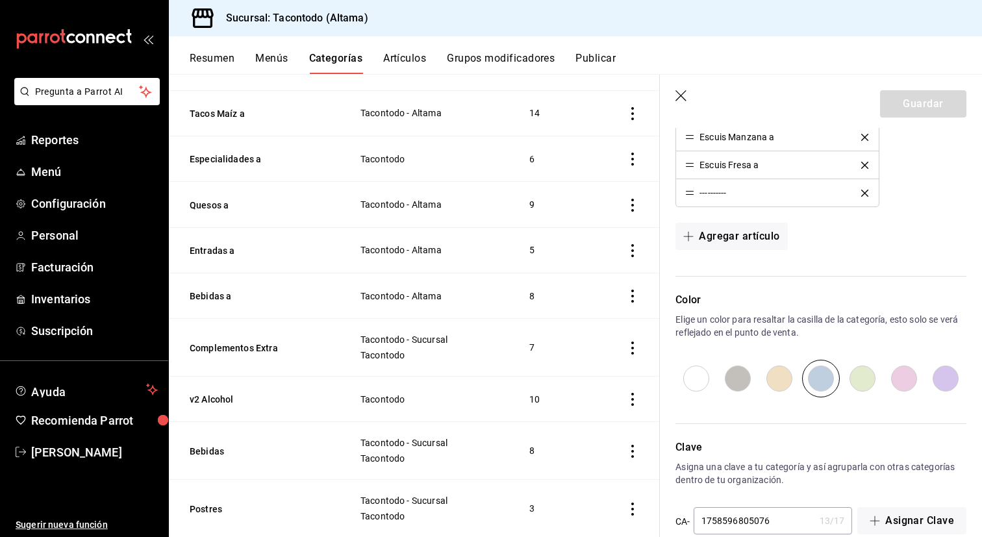
scroll to position [598, 0]
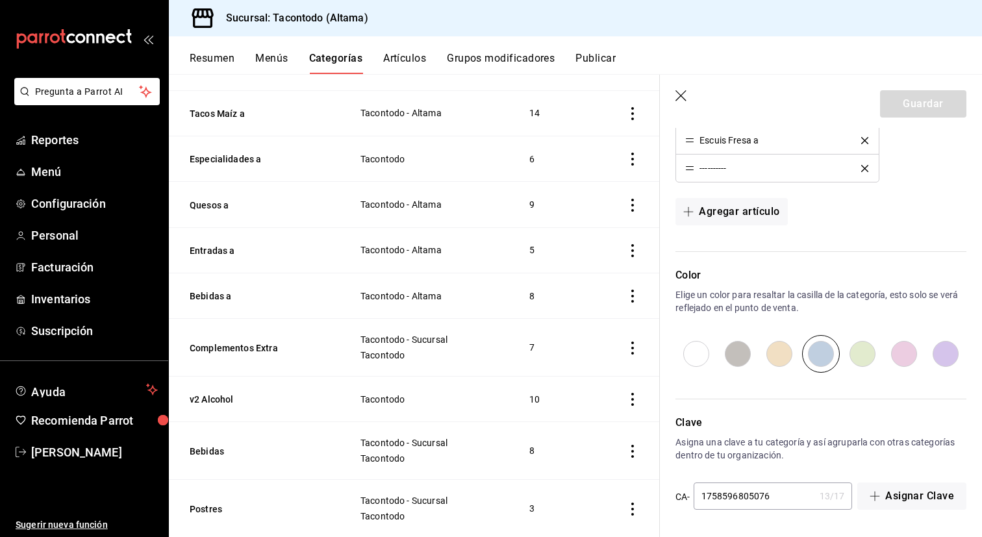
click at [780, 352] on input "radio" at bounding box center [780, 354] width 42 height 38
radio input "true"
click at [923, 107] on button "Guardar" at bounding box center [923, 103] width 86 height 27
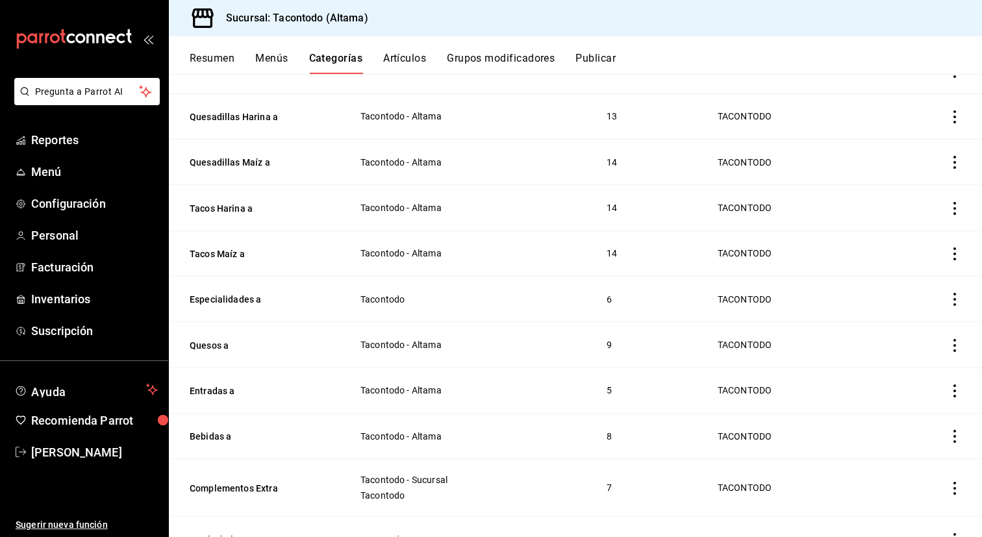
scroll to position [379, 0]
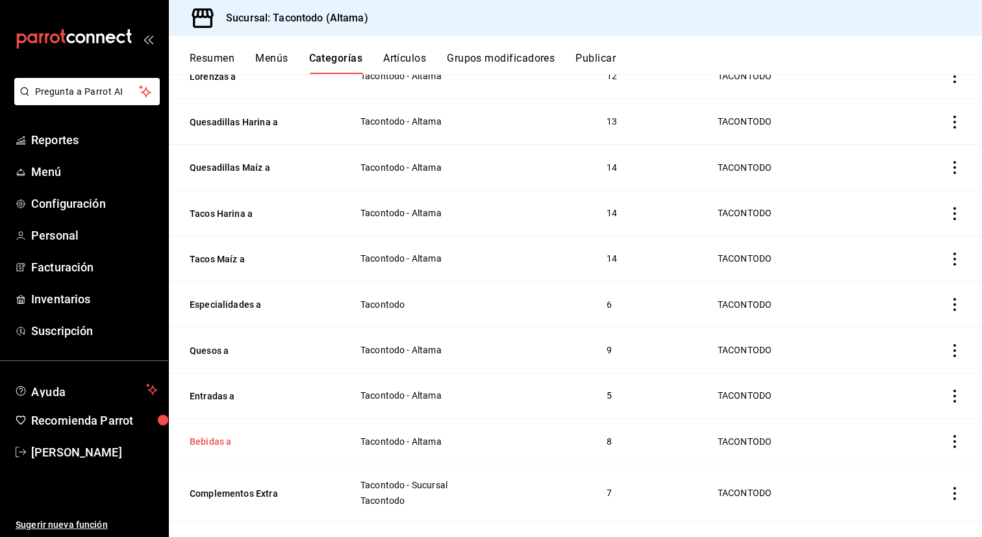
click at [202, 435] on button "Bebidas a" at bounding box center [255, 441] width 130 height 13
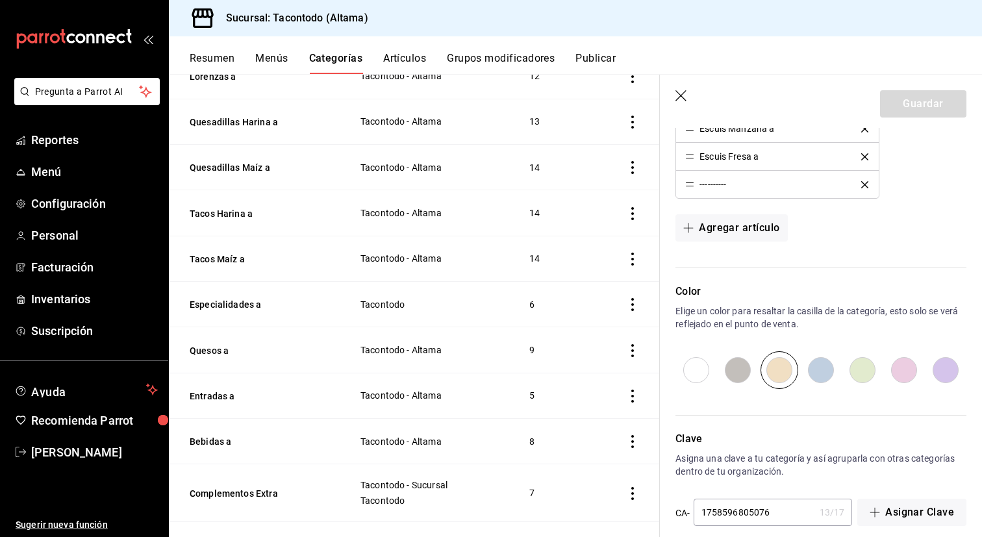
scroll to position [581, 0]
click at [737, 380] on input "radio" at bounding box center [738, 372] width 42 height 38
radio input "true"
click at [928, 101] on button "Guardar" at bounding box center [923, 103] width 86 height 27
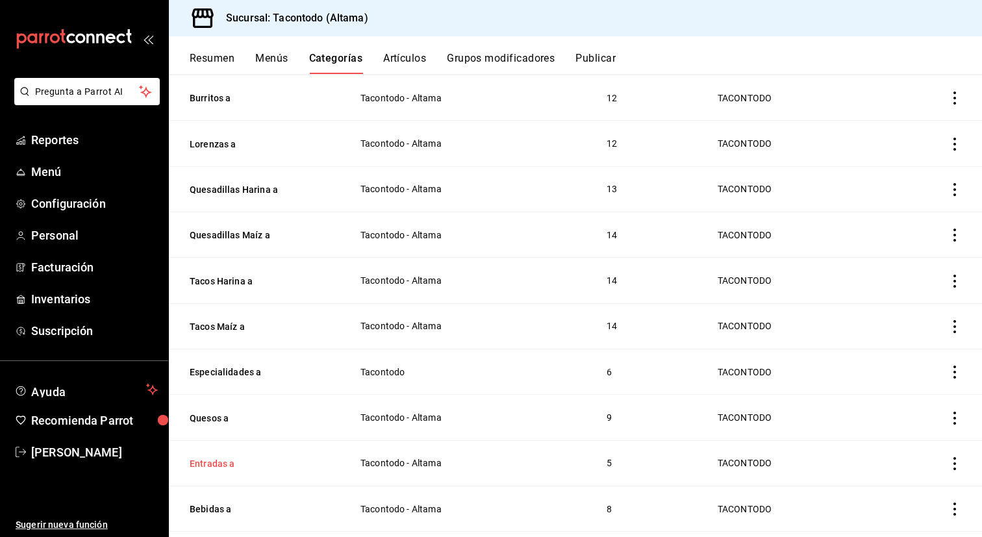
scroll to position [381, 0]
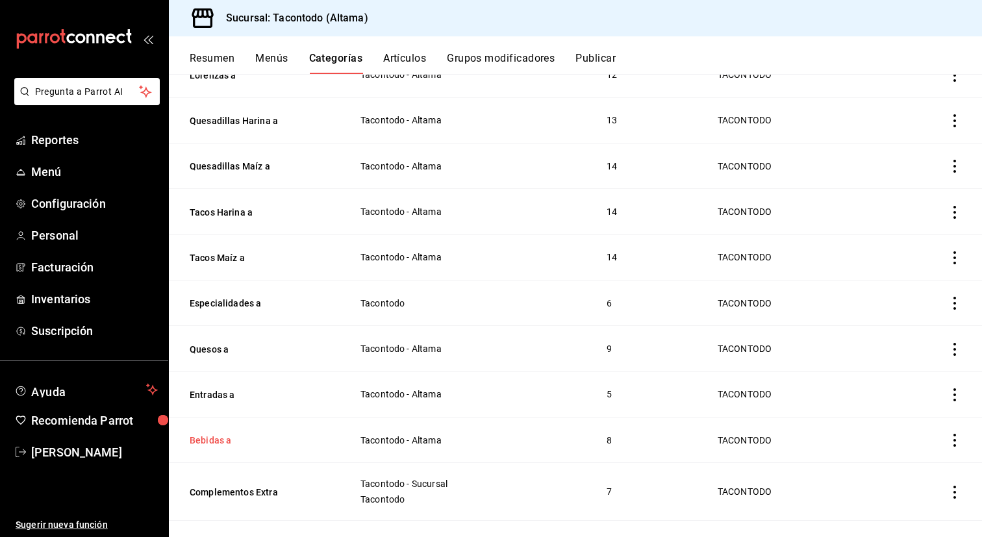
click at [209, 440] on button "Bebidas a" at bounding box center [255, 440] width 130 height 13
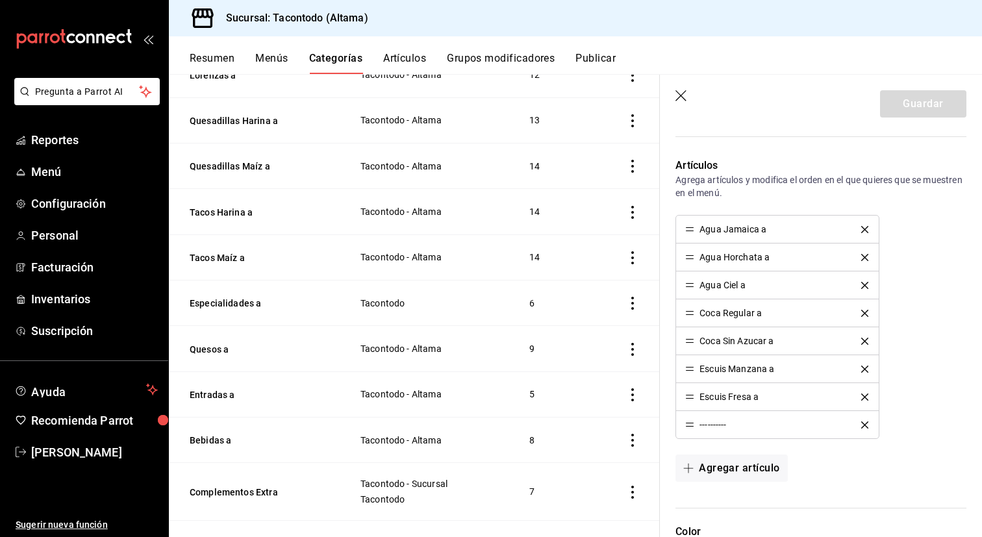
scroll to position [435, 0]
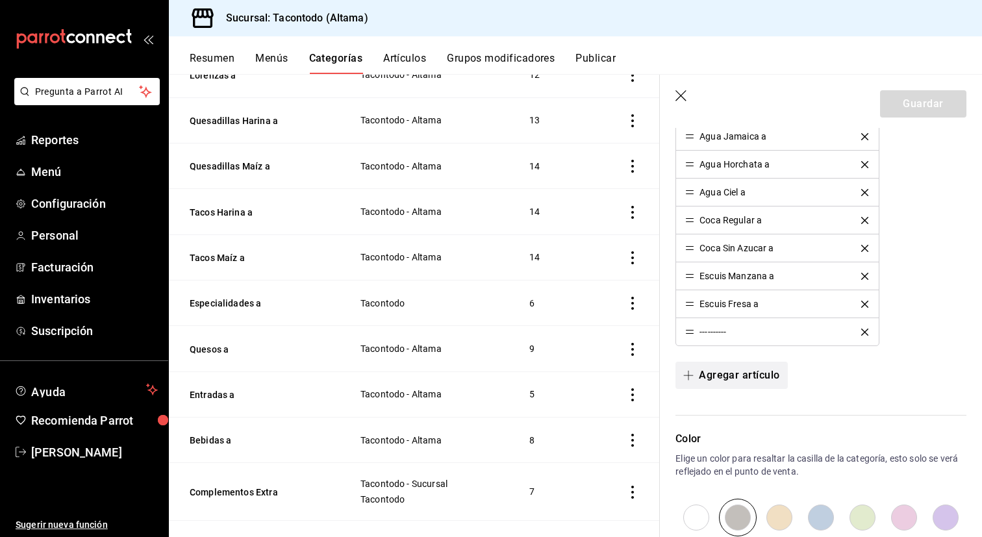
click at [760, 385] on button "Agregar artículo" at bounding box center [732, 375] width 112 height 27
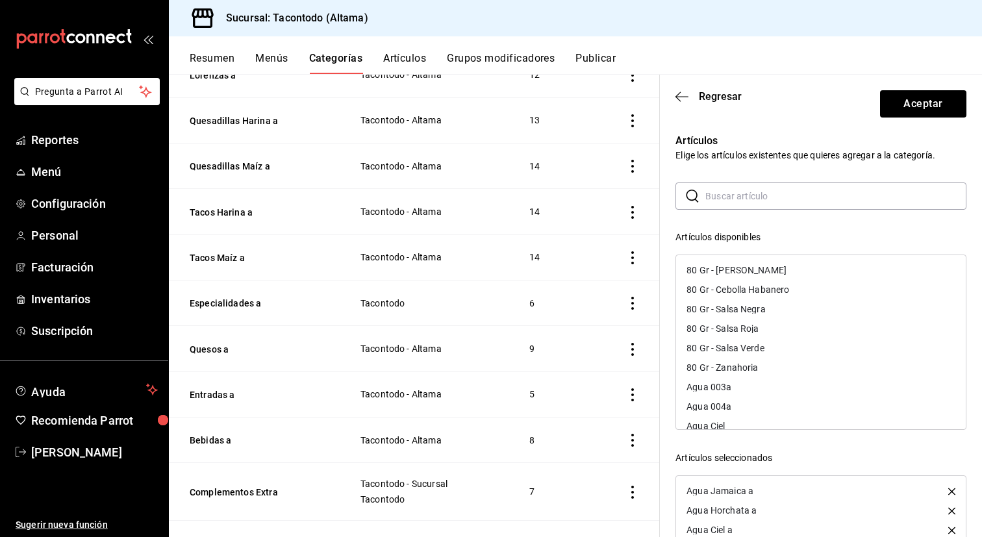
click at [755, 204] on input "text" at bounding box center [835, 196] width 261 height 26
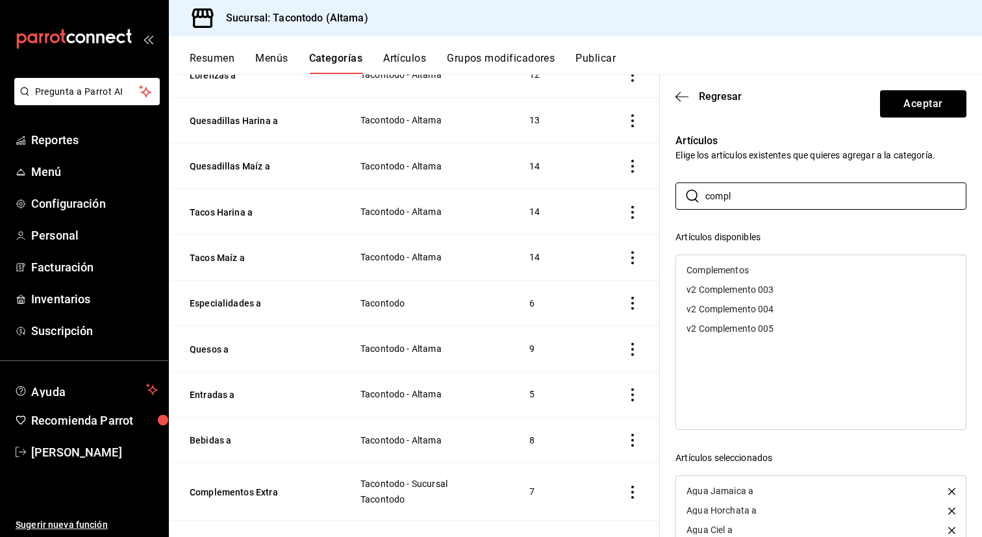
type input "compl"
click at [734, 267] on div "Complementos" at bounding box center [718, 270] width 62 height 9
click at [907, 103] on button "Aceptar" at bounding box center [923, 103] width 86 height 27
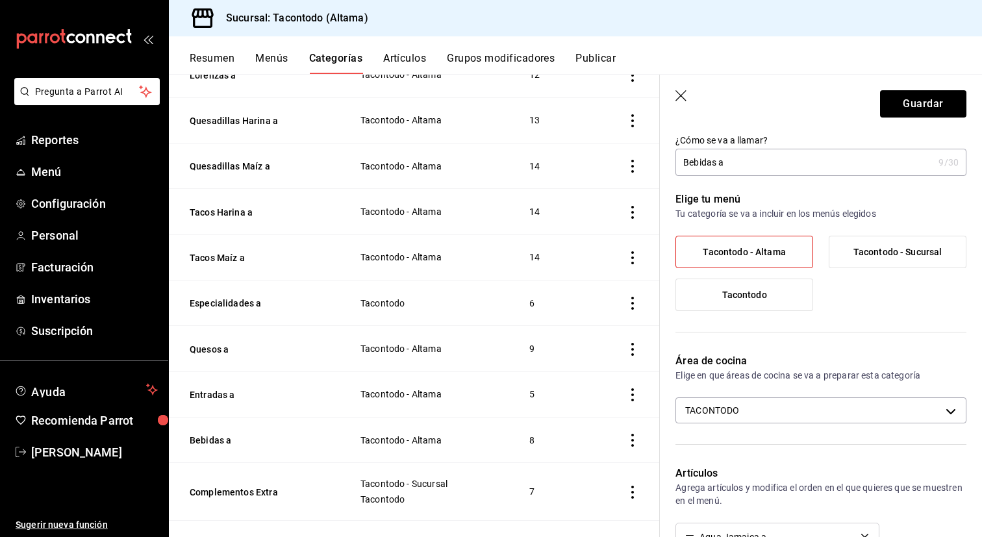
scroll to position [33, 0]
click at [894, 97] on button "Guardar" at bounding box center [923, 103] width 86 height 27
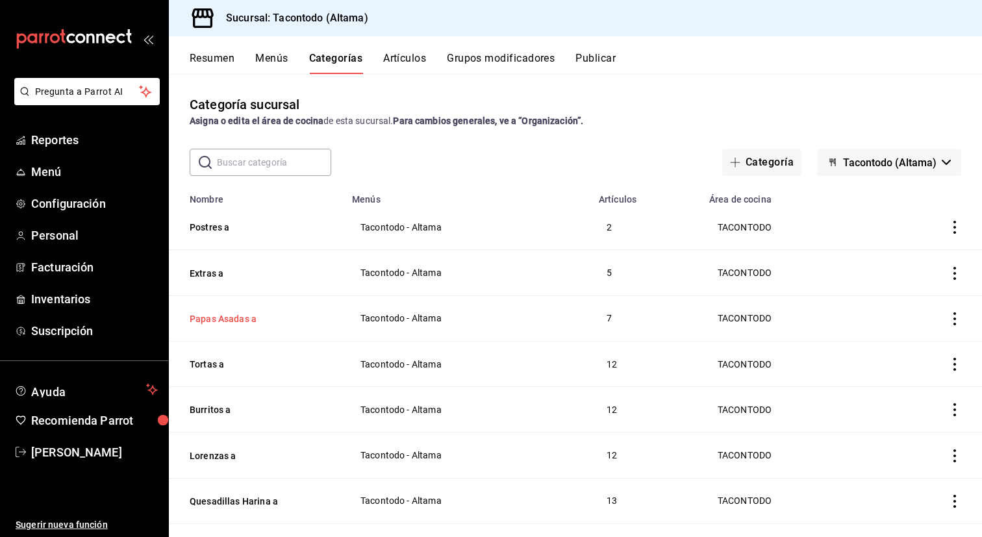
click at [235, 314] on button "Papas Asadas a" at bounding box center [255, 318] width 130 height 13
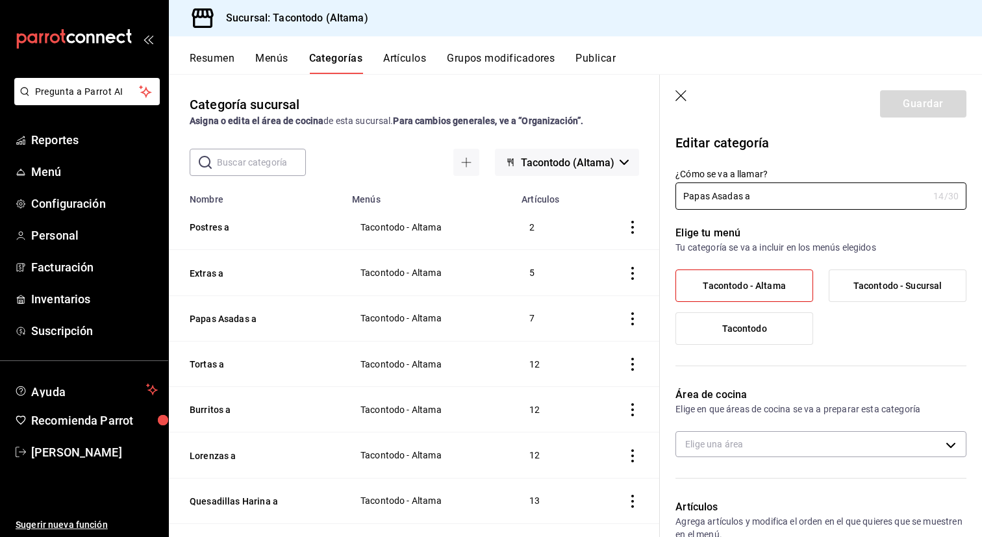
type input "f2d47fc5-286b-482c-91d1-f6277f6f141a"
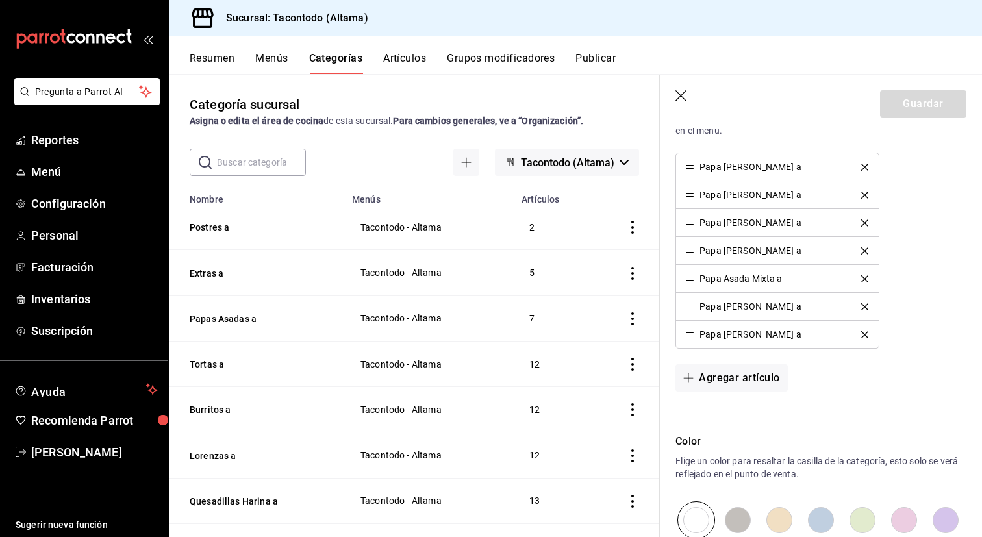
scroll to position [434, 0]
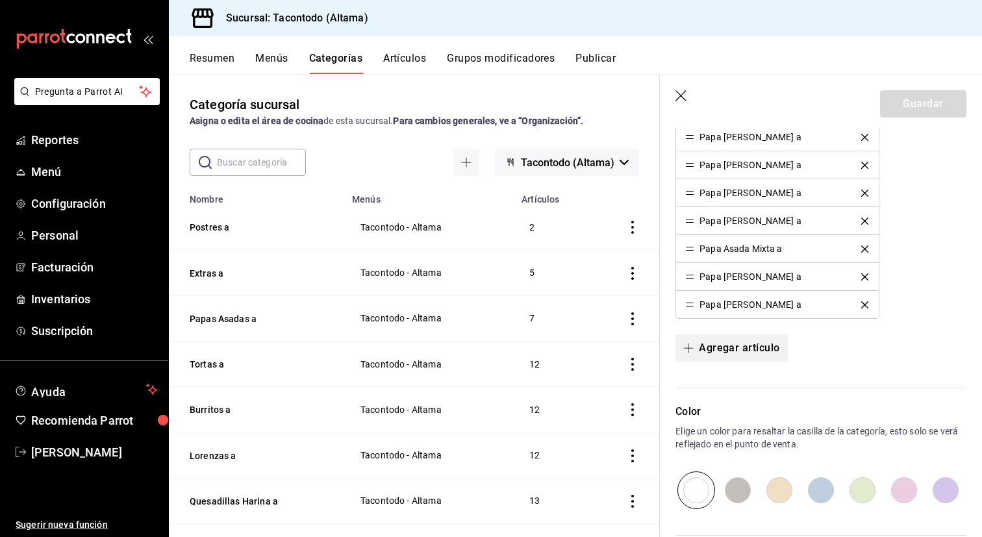
click at [740, 360] on button "Agregar artículo" at bounding box center [732, 348] width 112 height 27
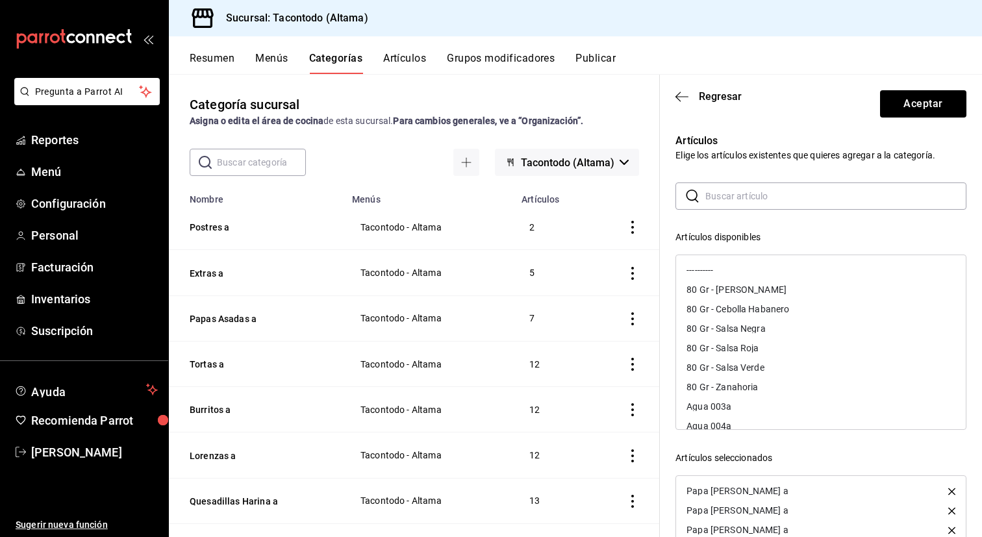
click at [755, 205] on input "text" at bounding box center [835, 196] width 261 height 26
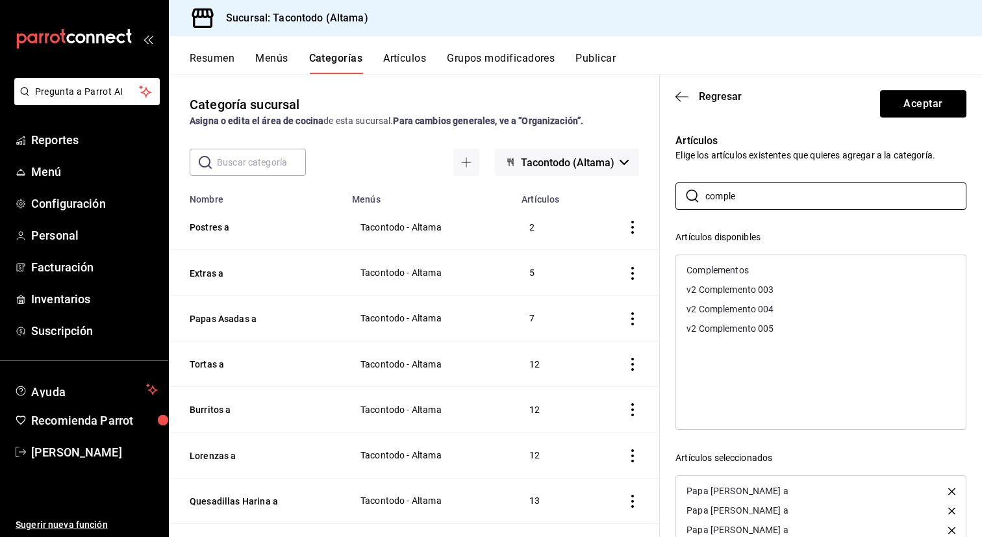
type input "comple"
click at [746, 268] on div "Complementos" at bounding box center [718, 270] width 62 height 9
click at [767, 197] on input "comple" at bounding box center [835, 196] width 261 height 26
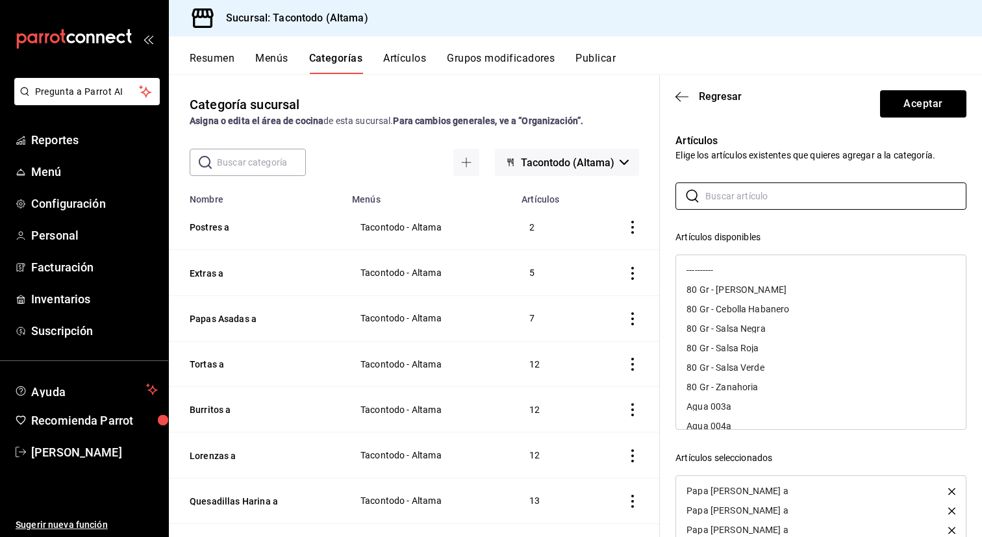
click at [728, 270] on div "----------" at bounding box center [821, 269] width 290 height 19
click at [911, 108] on button "Aceptar" at bounding box center [923, 103] width 86 height 27
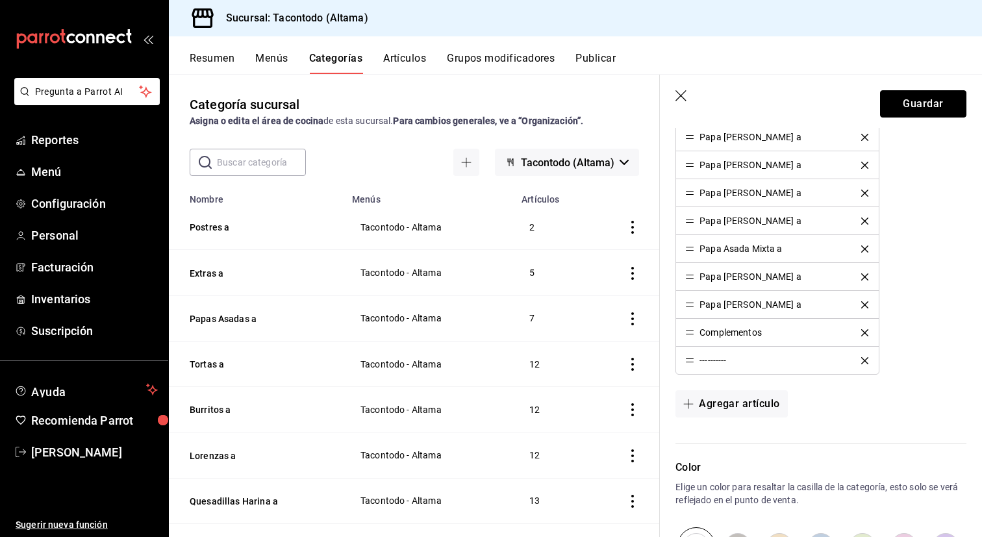
click at [911, 108] on button "Guardar" at bounding box center [923, 103] width 86 height 27
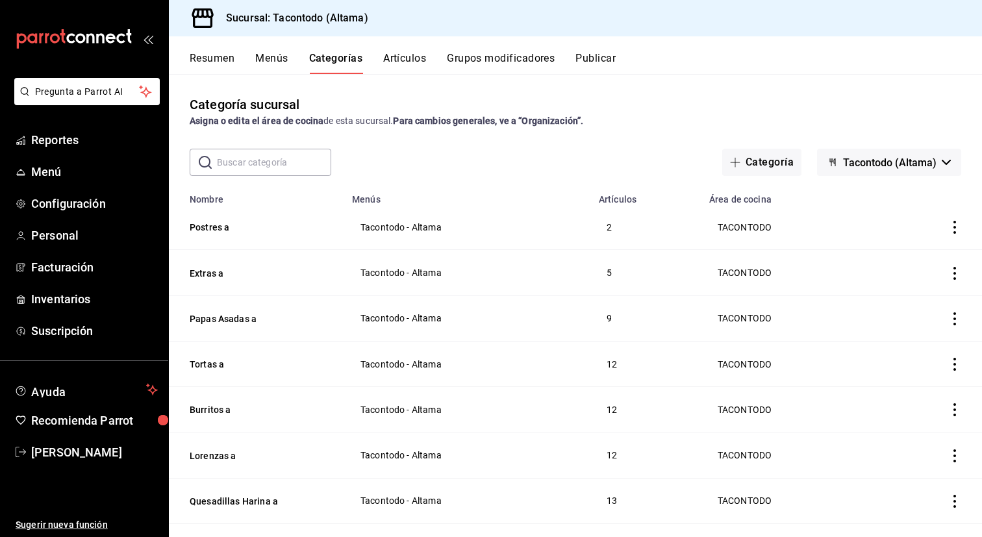
click at [395, 57] on button "Artículos" at bounding box center [404, 63] width 43 height 22
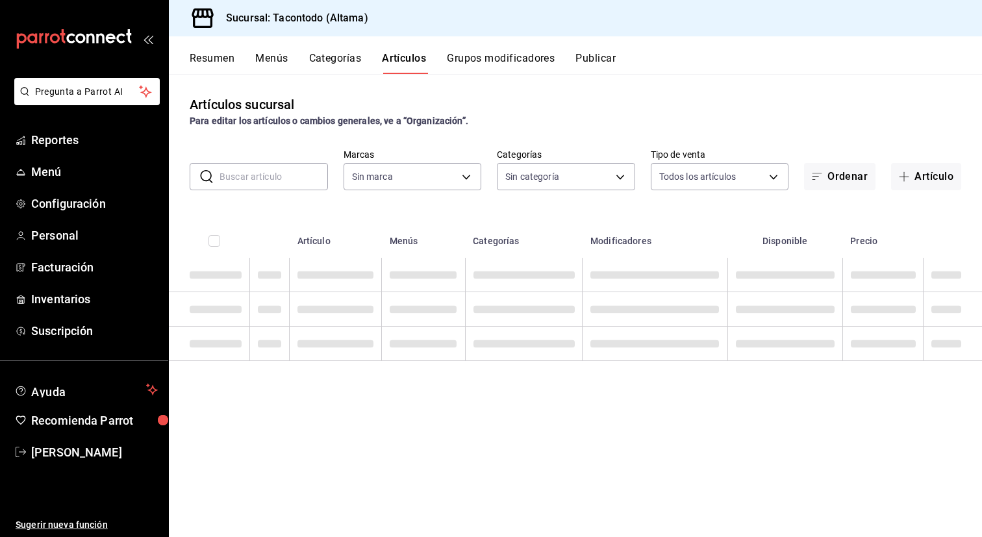
type input "b6b20e4e-2b02-44db-96d9-36fe6830ced0,ea7f118b-53d1-4281-a9de-b1bc2d85afad,d6f6d…"
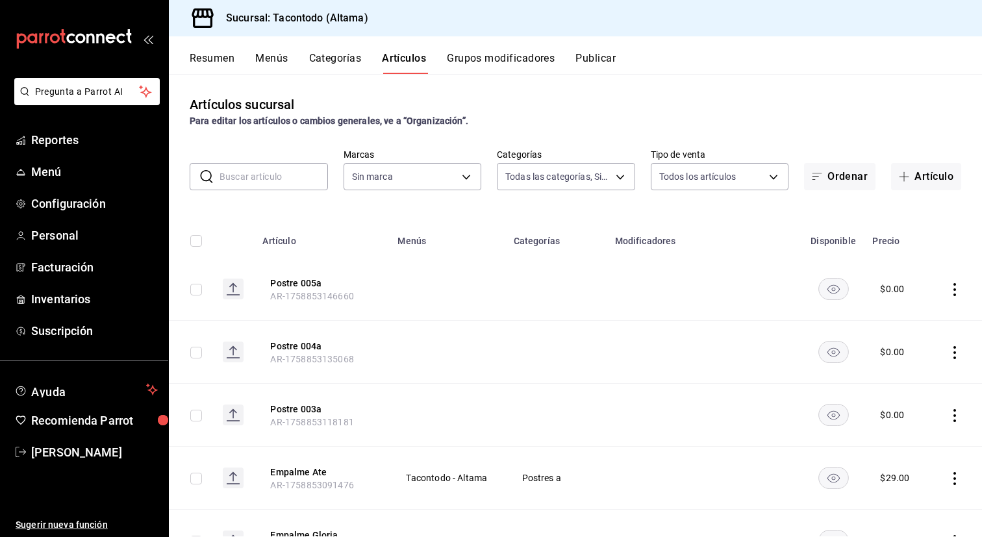
click at [292, 183] on input "text" at bounding box center [274, 177] width 108 height 26
type input "56f755ab-7396-4f10-bb3c-049bffdbebb5"
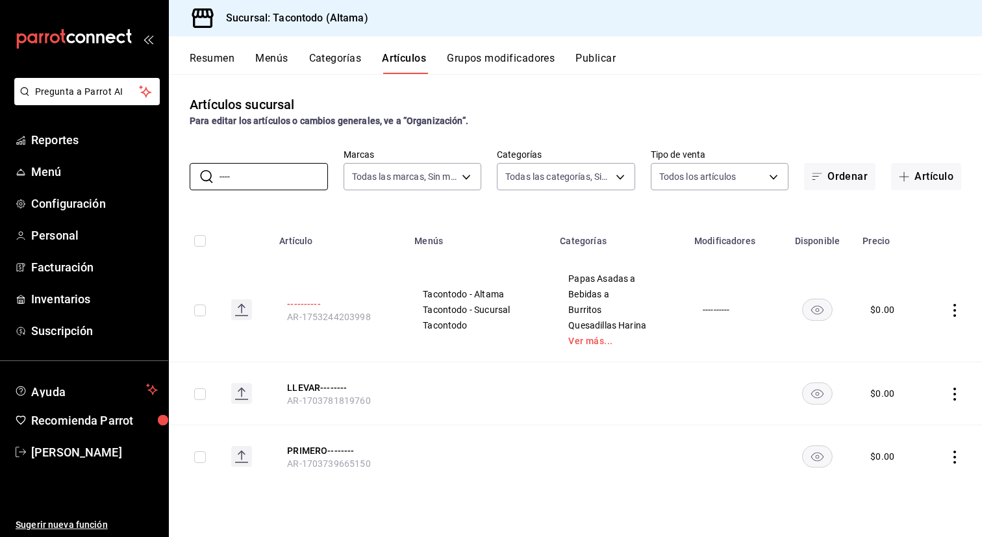
type input "----"
click at [305, 303] on button "----------" at bounding box center [339, 303] width 104 height 13
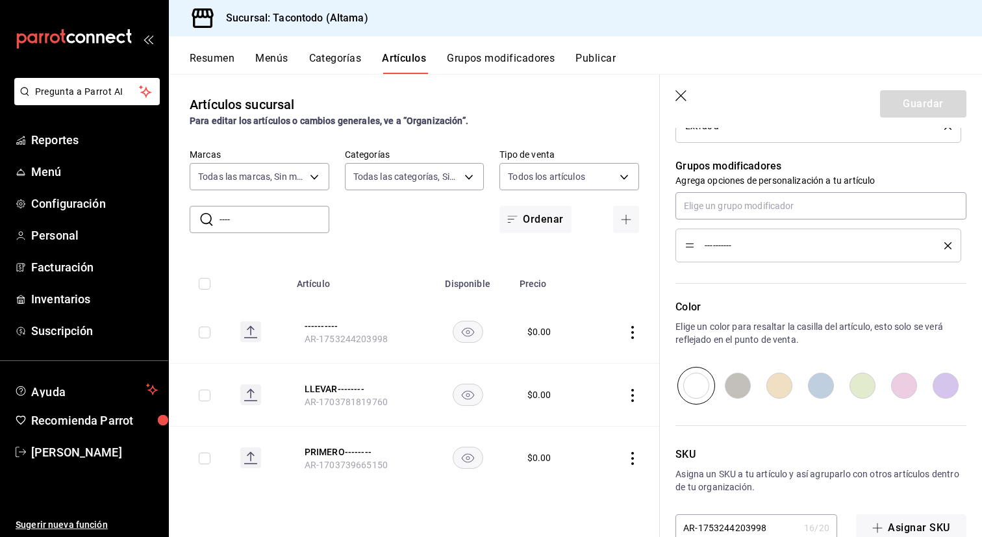
scroll to position [1373, 0]
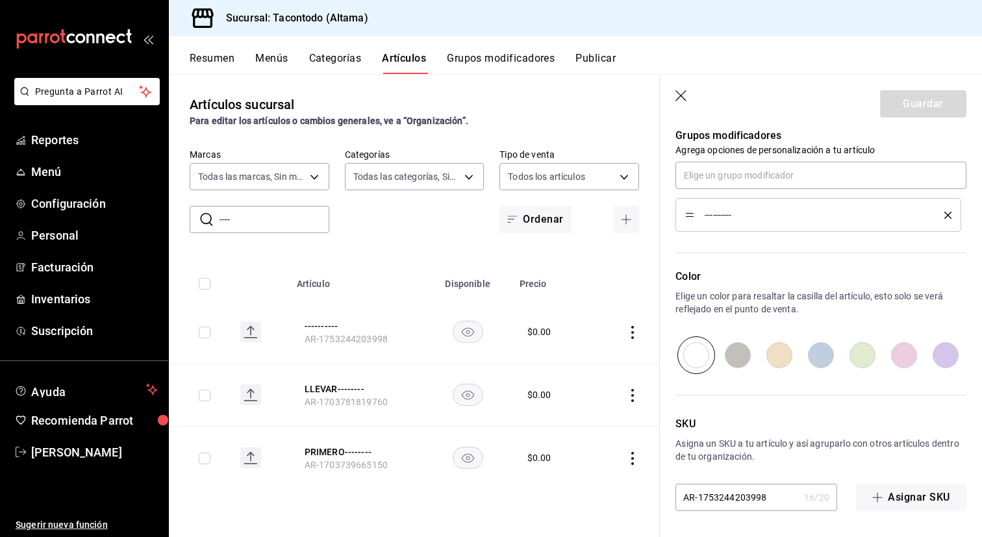
click at [943, 362] on input "radio" at bounding box center [946, 355] width 42 height 38
radio input "true"
click at [920, 116] on button "Guardar" at bounding box center [923, 103] width 86 height 27
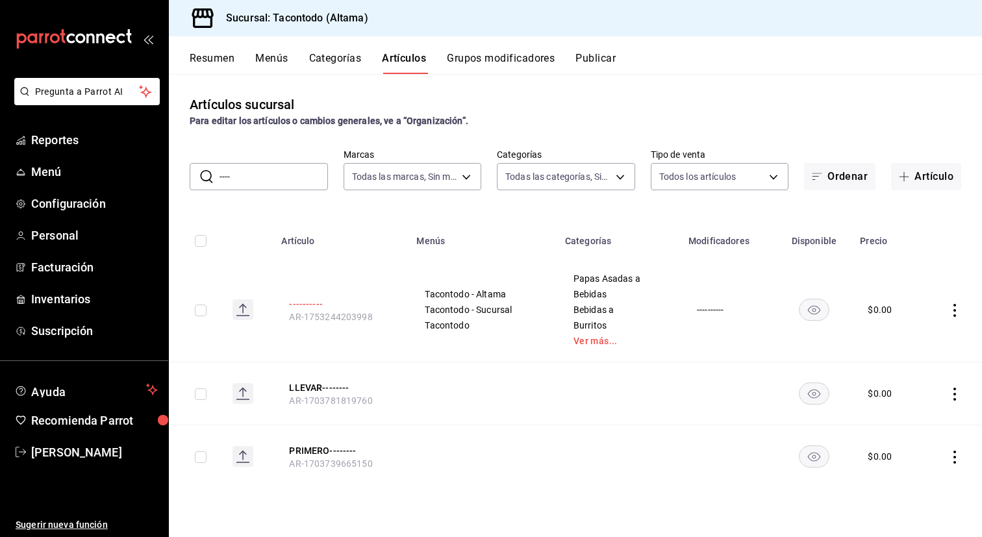
click at [314, 304] on button "----------" at bounding box center [341, 303] width 104 height 13
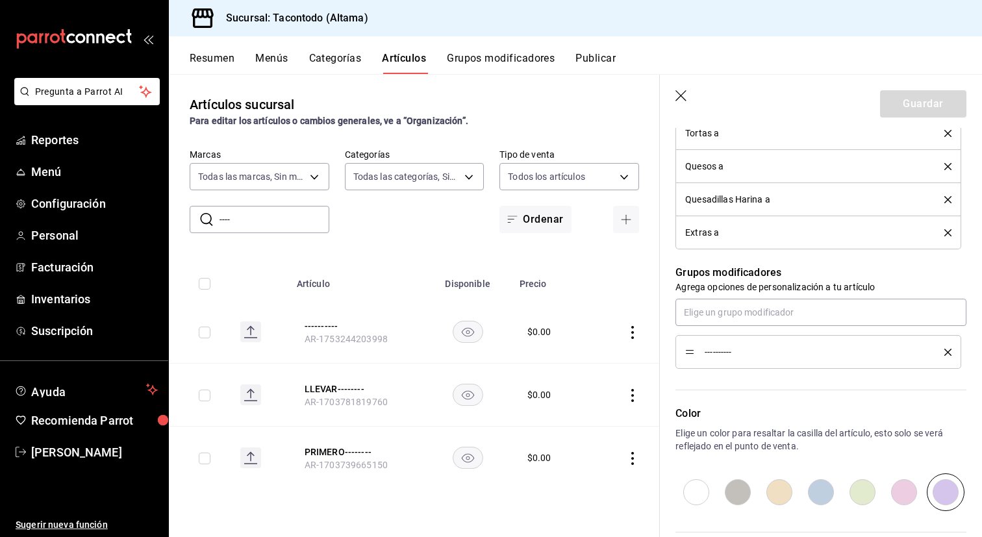
scroll to position [1237, 0]
click at [816, 506] on input "radio" at bounding box center [821, 491] width 42 height 38
radio input "true"
click at [916, 101] on button "Guardar" at bounding box center [923, 103] width 86 height 27
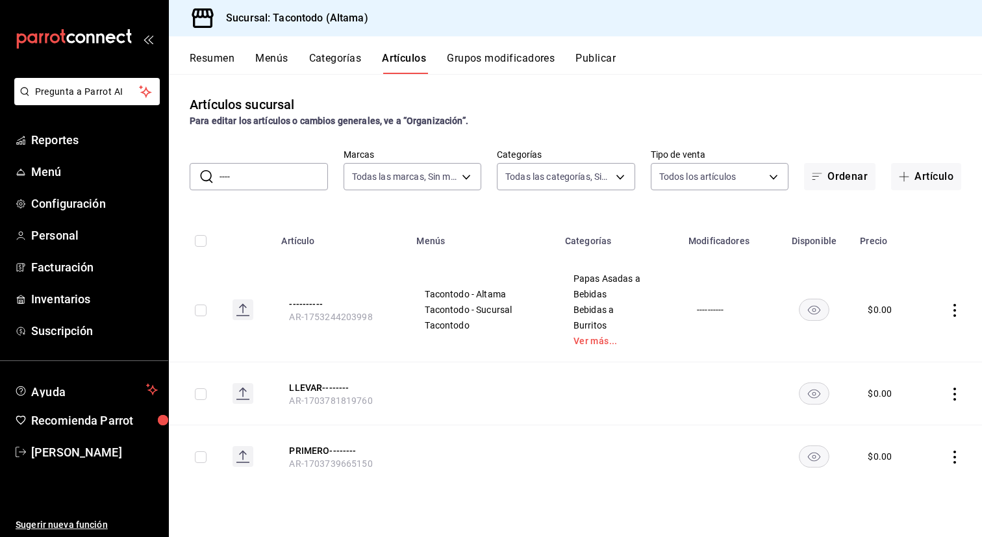
click at [346, 66] on button "Categorías" at bounding box center [335, 63] width 53 height 22
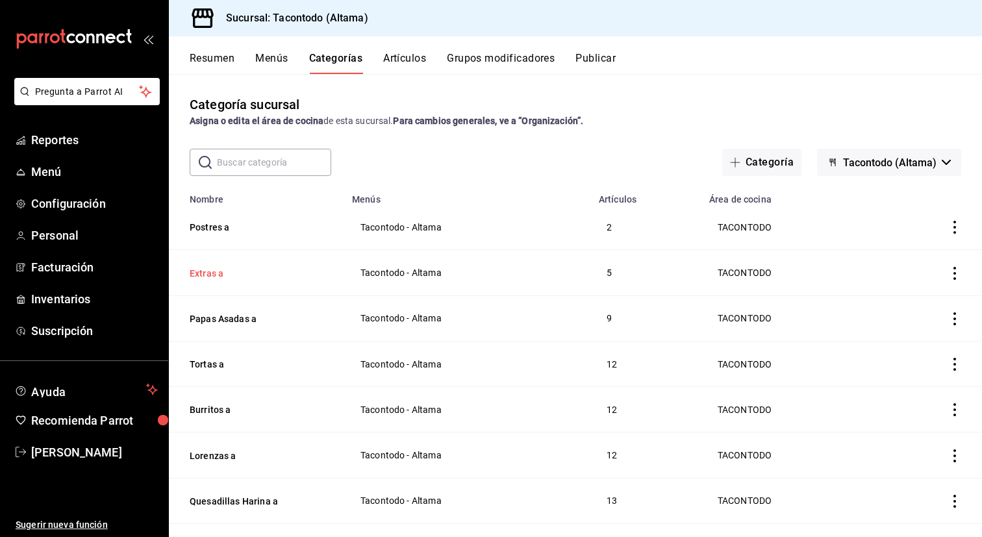
scroll to position [23, 0]
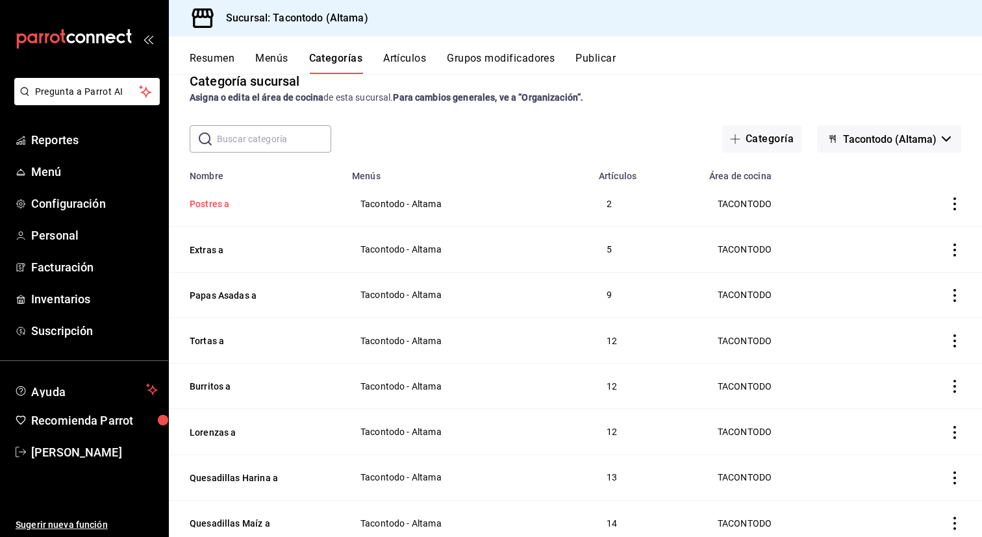
click at [214, 198] on button "Postres a" at bounding box center [255, 203] width 130 height 13
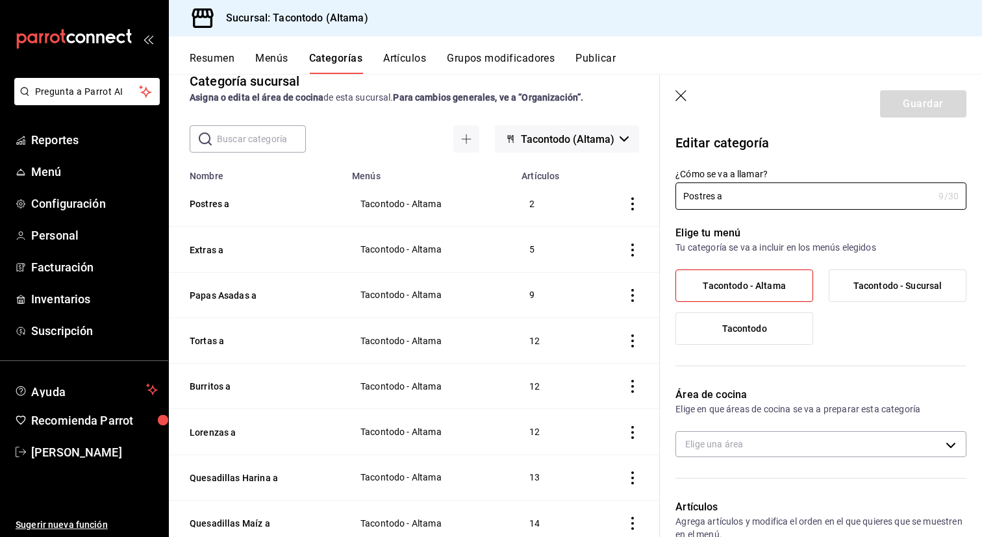
type input "f2d47fc5-286b-482c-91d1-f6277f6f141a"
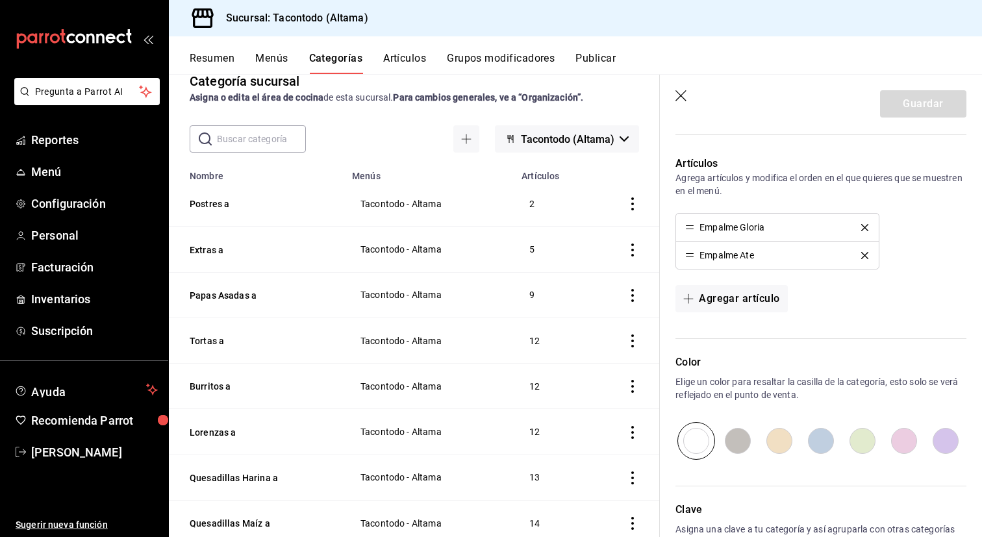
scroll to position [323, 0]
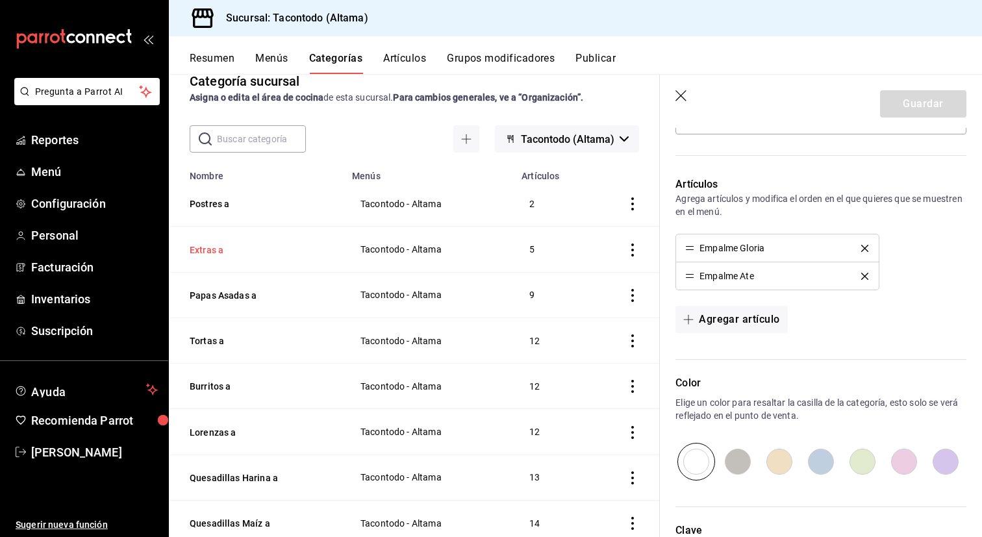
click at [222, 249] on button "Extras a" at bounding box center [255, 250] width 130 height 13
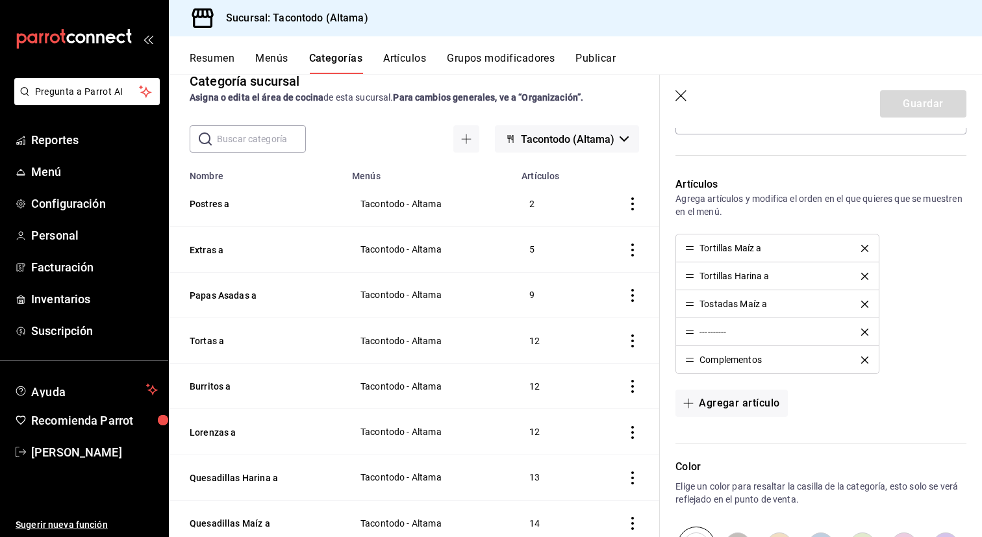
type input "f2d47fc5-286b-482c-91d1-f6277f6f141a"
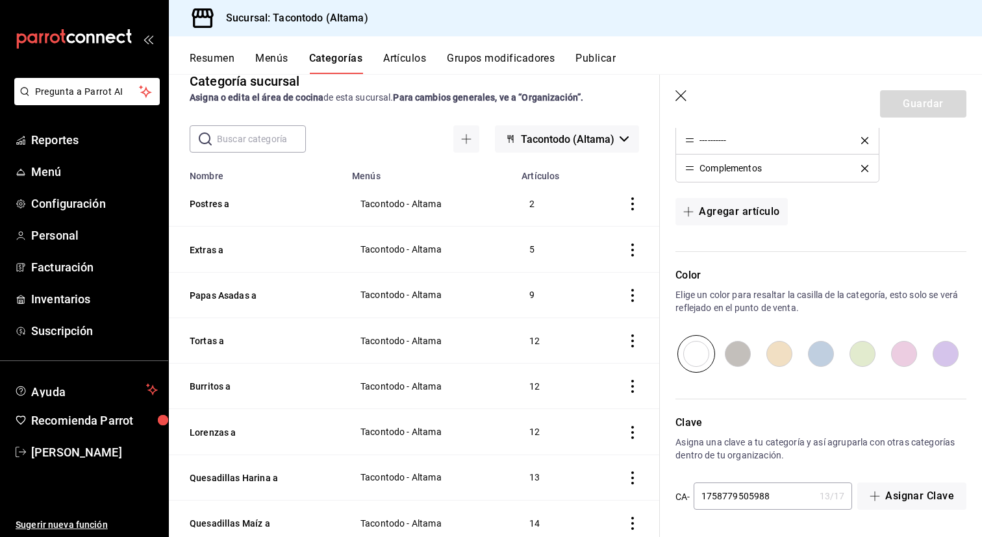
scroll to position [427, 0]
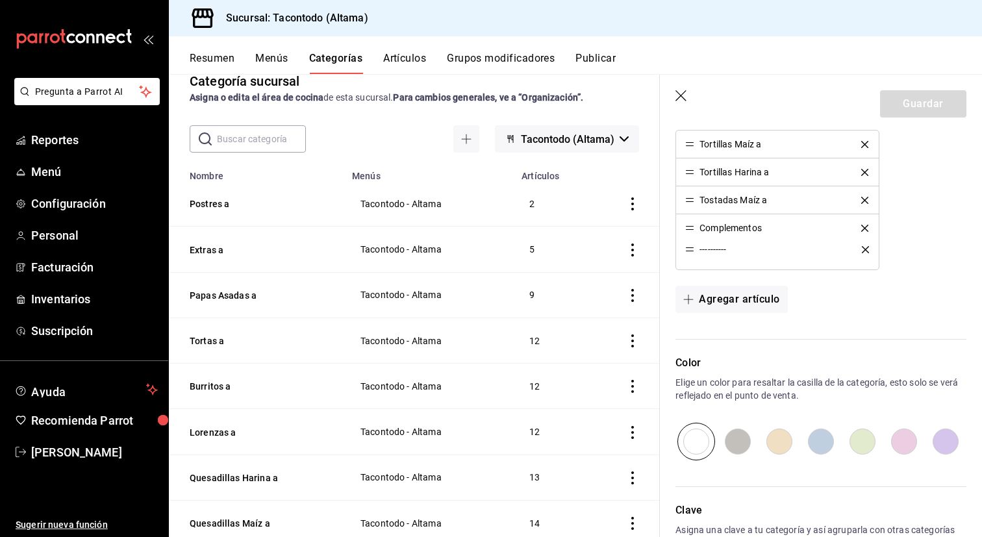
drag, startPoint x: 687, startPoint y: 227, endPoint x: 687, endPoint y: 252, distance: 24.7
click at [906, 107] on button "Guardar" at bounding box center [923, 103] width 86 height 27
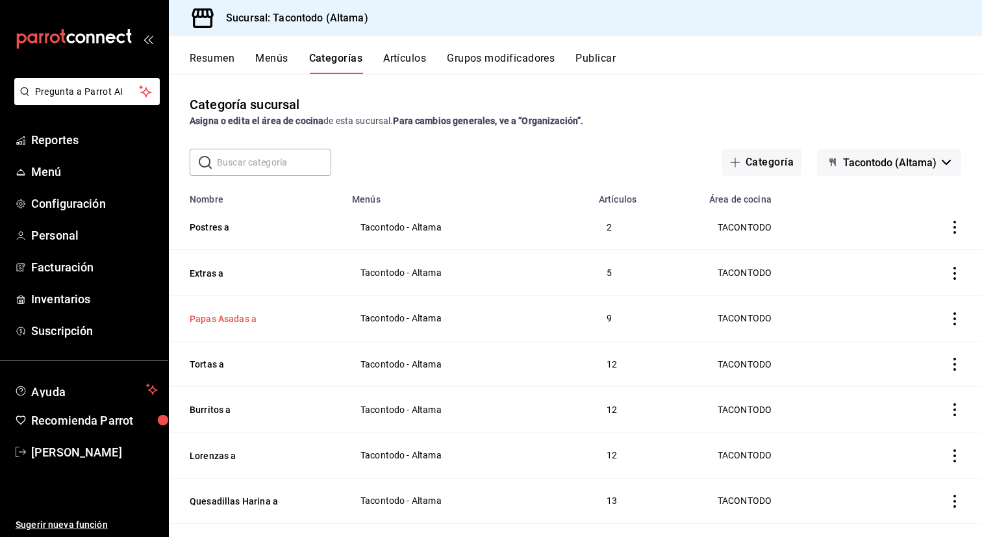
click at [209, 316] on button "Papas Asadas a" at bounding box center [255, 318] width 130 height 13
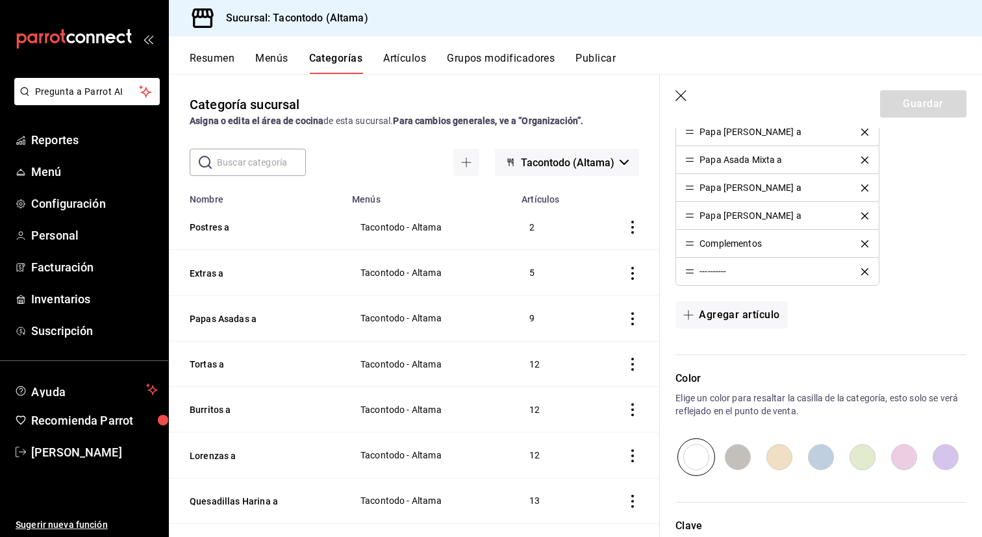
scroll to position [518, 0]
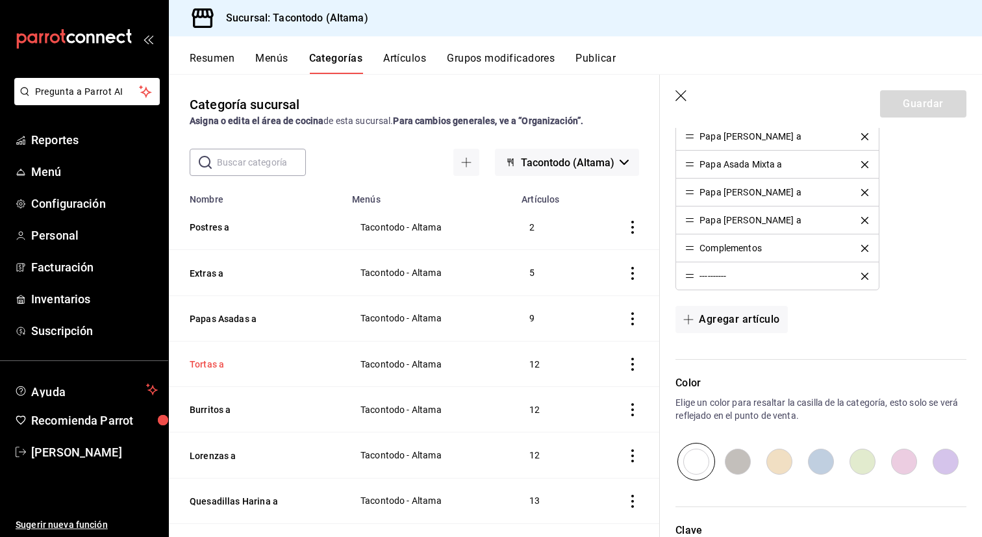
click at [209, 361] on button "Tortas a" at bounding box center [255, 364] width 130 height 13
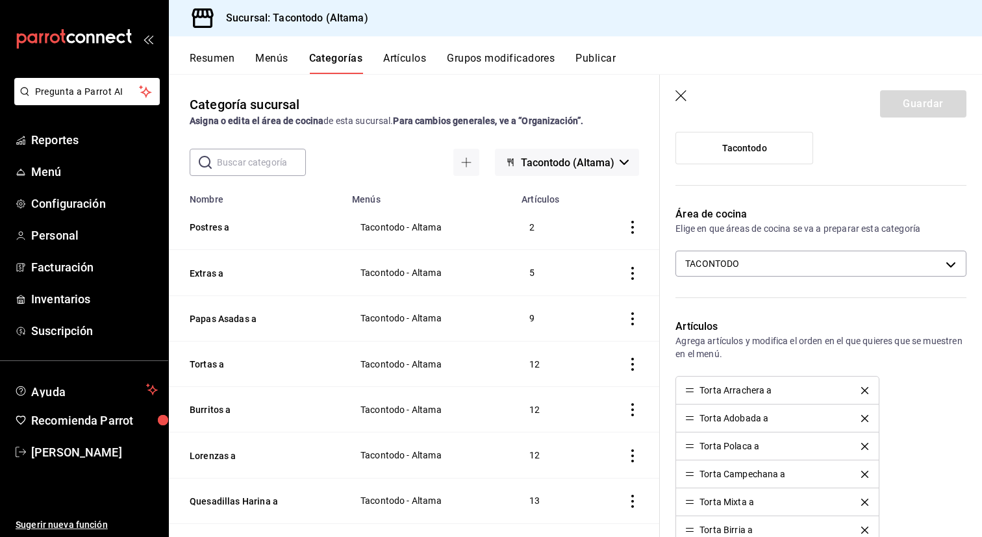
scroll to position [541, 0]
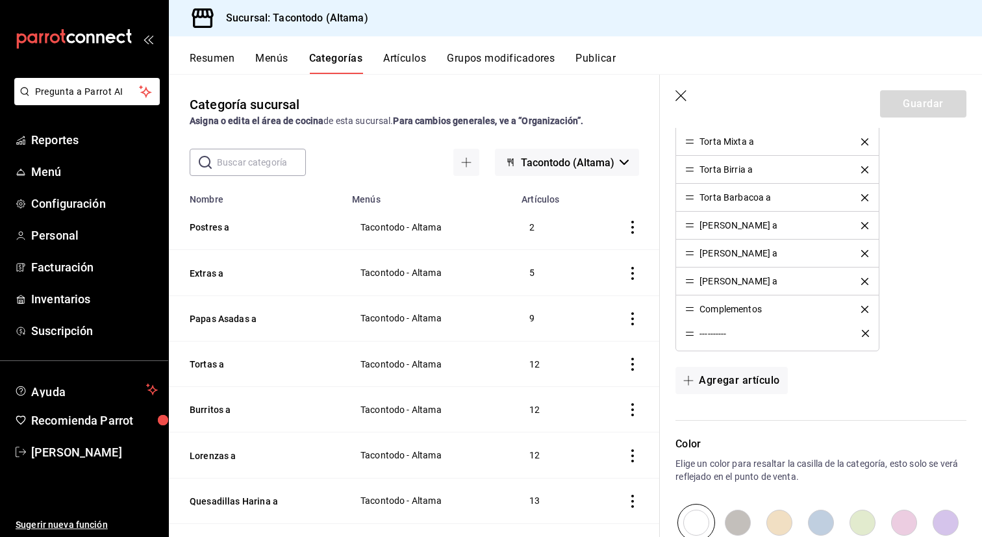
drag, startPoint x: 689, startPoint y: 310, endPoint x: 689, endPoint y: 335, distance: 24.0
click at [919, 105] on button "Guardar" at bounding box center [923, 103] width 86 height 27
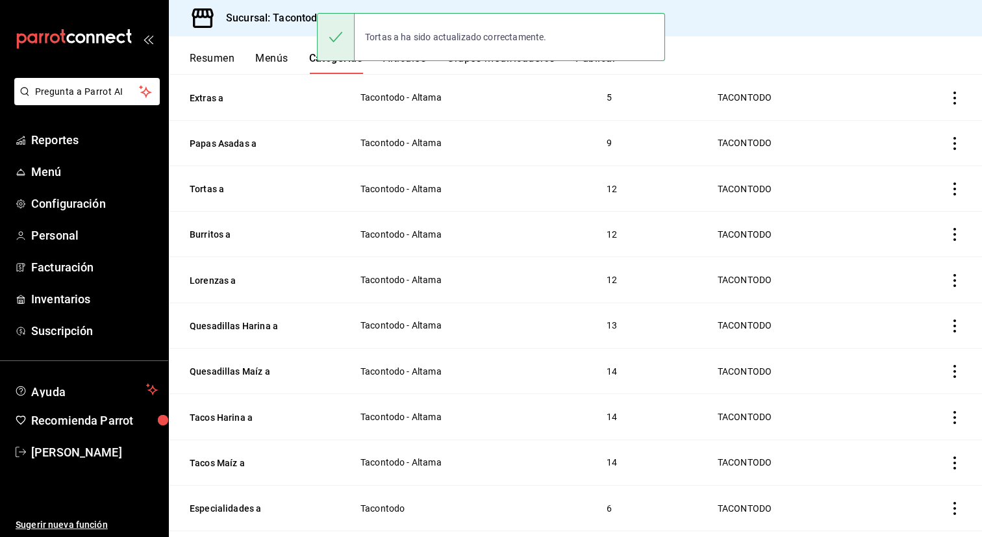
scroll to position [179, 0]
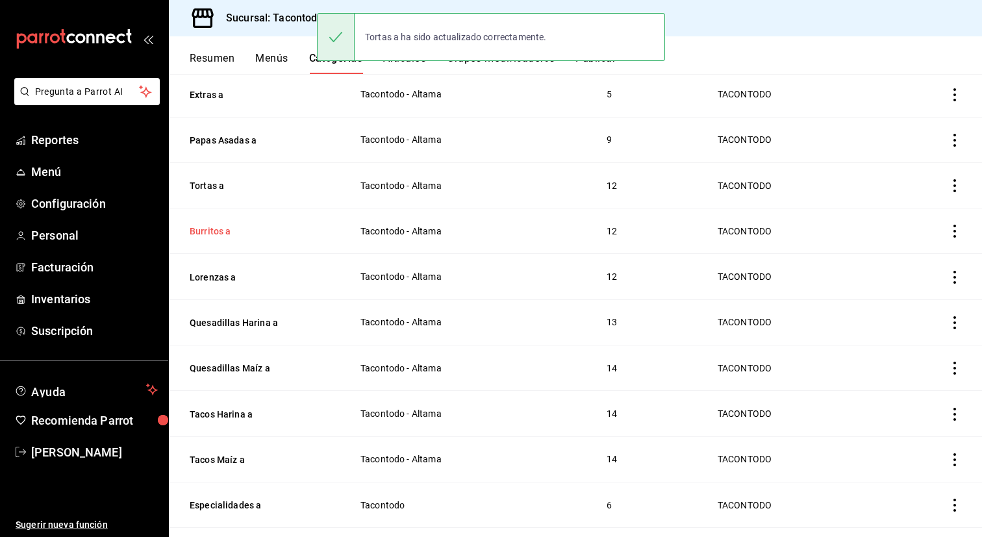
click at [205, 229] on button "Burritos a" at bounding box center [255, 231] width 130 height 13
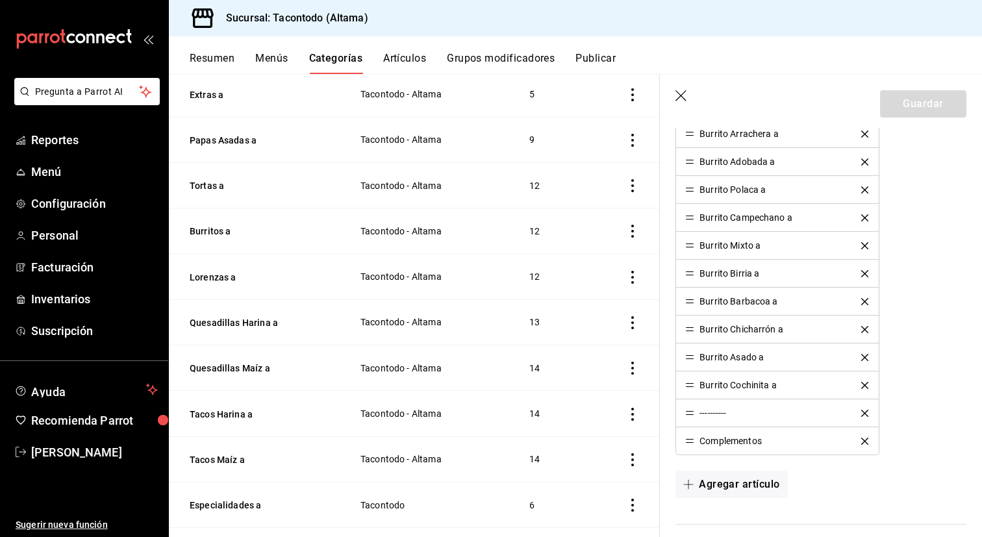
scroll to position [444, 0]
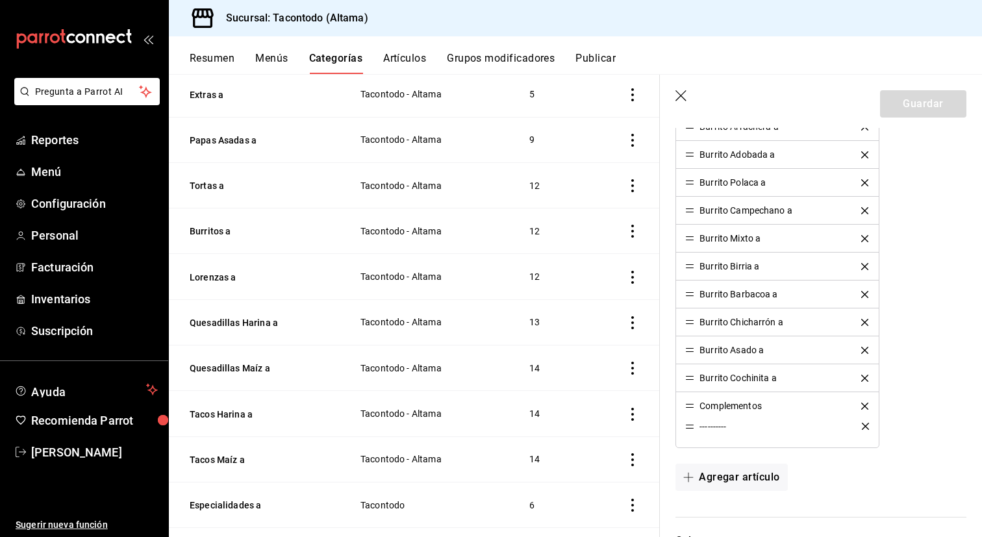
drag, startPoint x: 692, startPoint y: 405, endPoint x: 692, endPoint y: 427, distance: 21.4
click at [918, 107] on button "Guardar" at bounding box center [923, 103] width 86 height 27
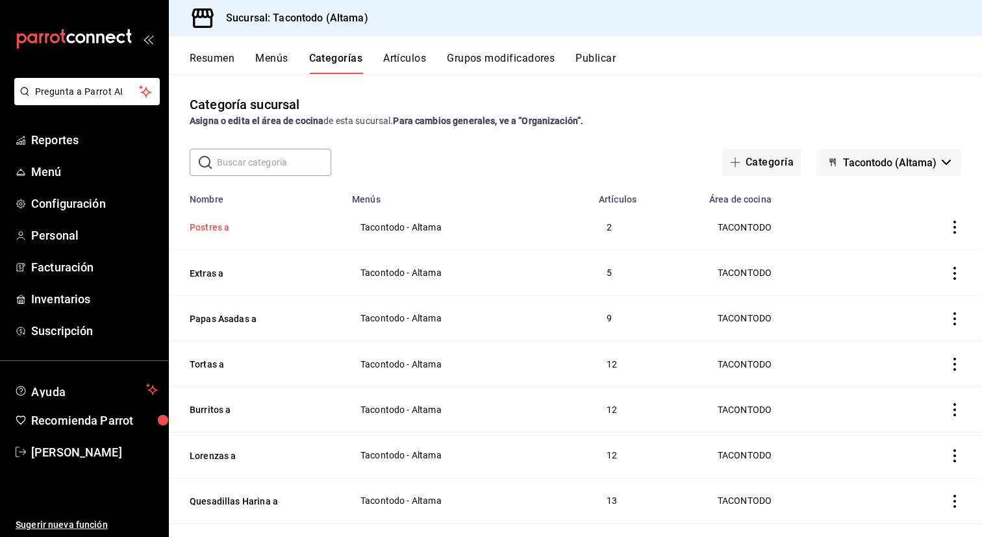
click at [225, 231] on button "Postres a" at bounding box center [255, 227] width 130 height 13
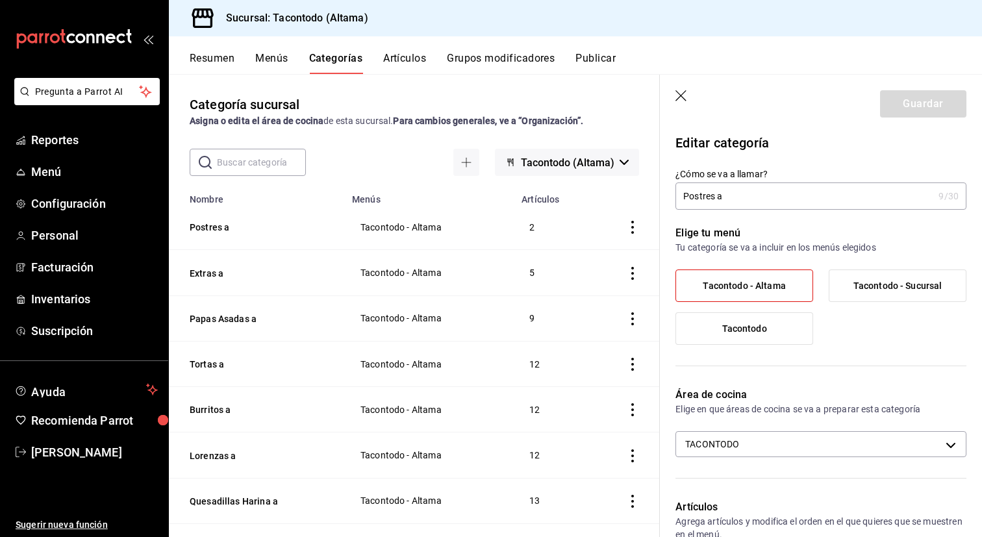
click at [762, 197] on input "Postres a" at bounding box center [805, 196] width 258 height 26
type input "Postres"
click at [894, 112] on button "Guardar" at bounding box center [923, 103] width 86 height 27
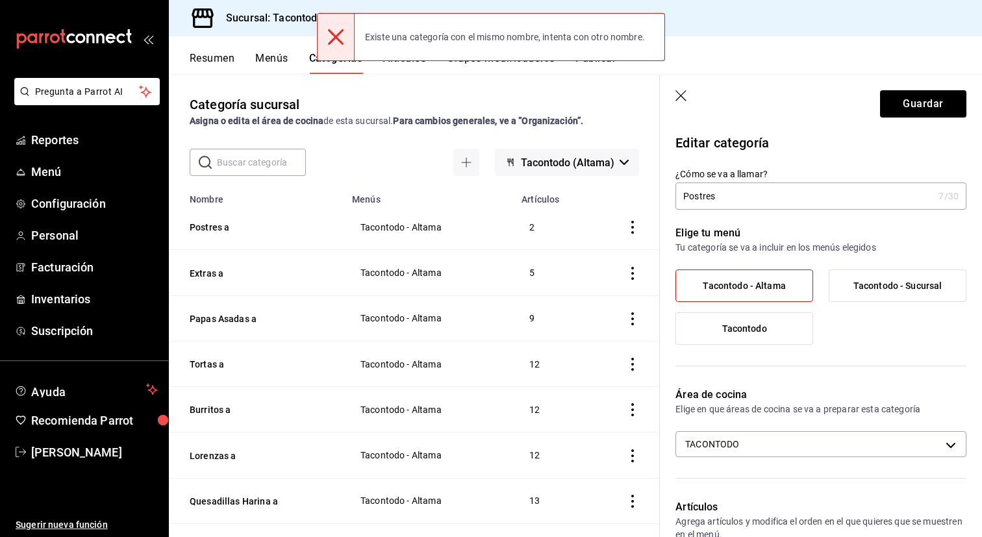
click at [270, 234] on th "Postres a" at bounding box center [256, 227] width 175 height 45
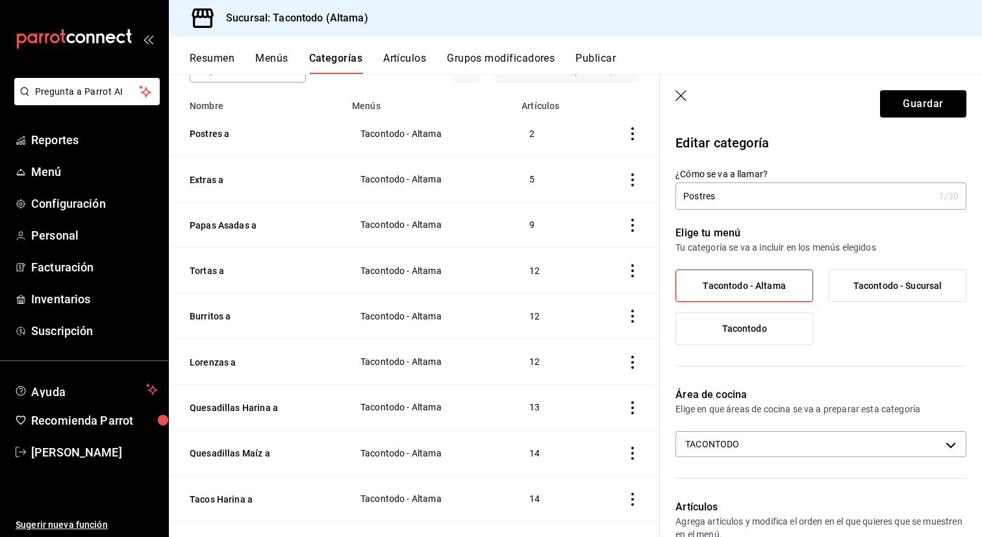
scroll to position [87, 0]
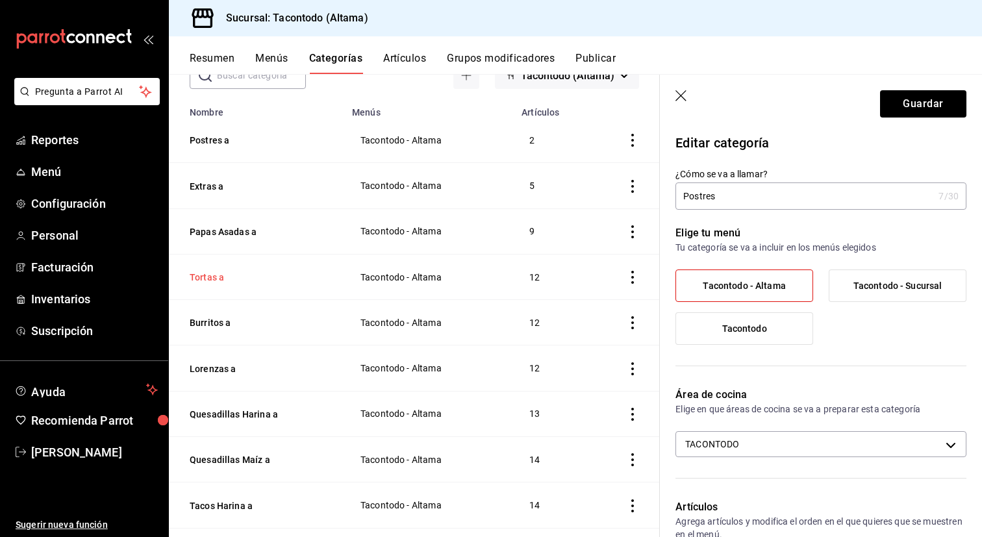
click at [218, 279] on button "Tortas a" at bounding box center [255, 277] width 130 height 13
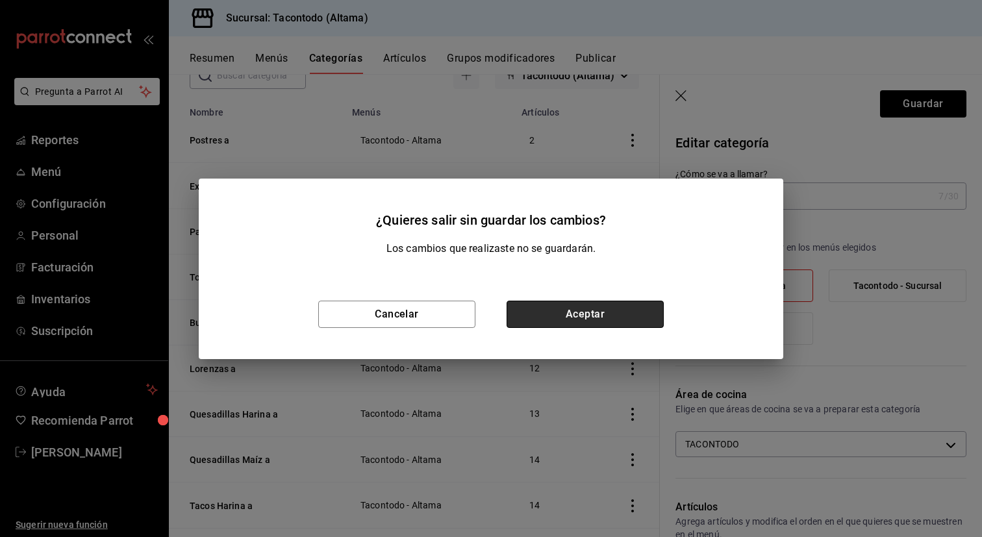
click at [531, 309] on button "Aceptar" at bounding box center [585, 314] width 157 height 27
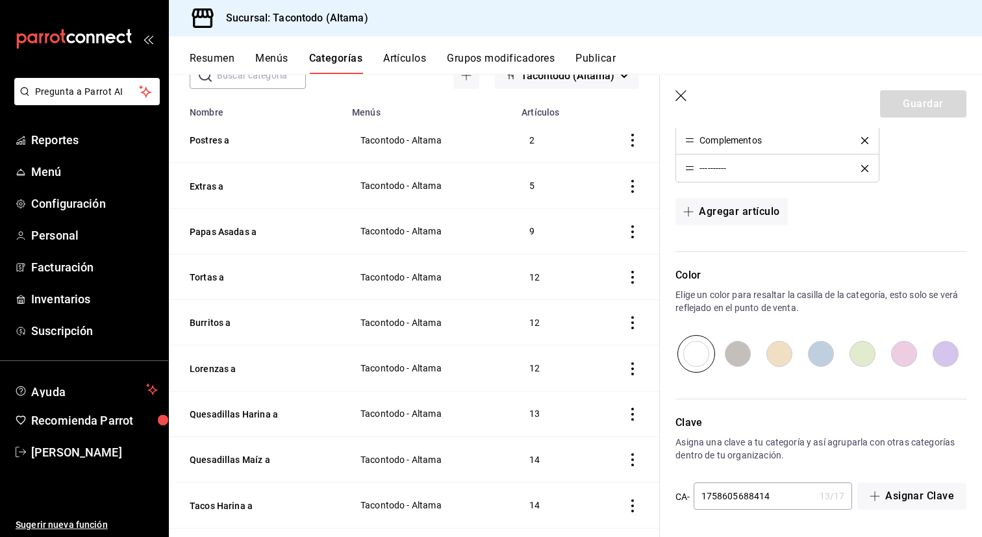
scroll to position [663, 0]
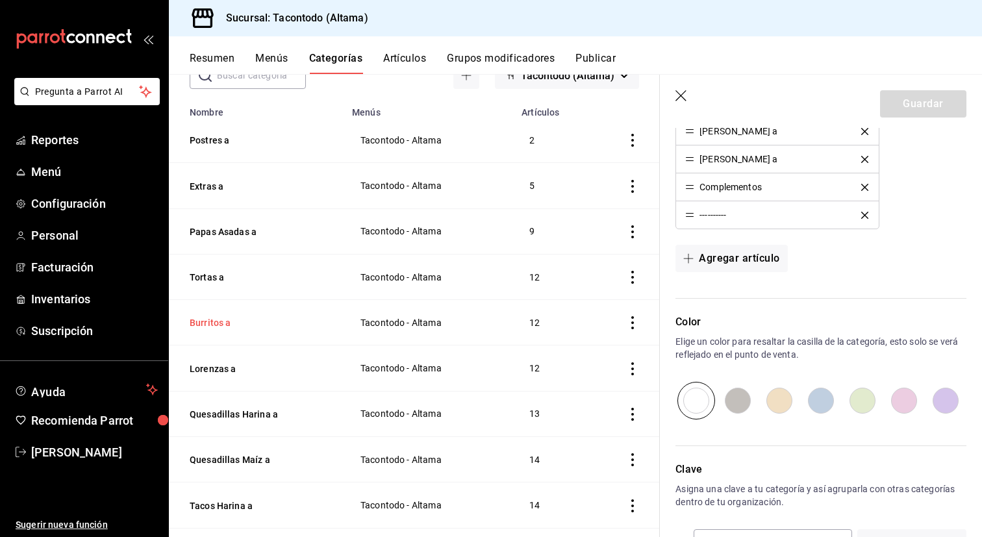
click at [212, 323] on button "Burritos a" at bounding box center [255, 322] width 130 height 13
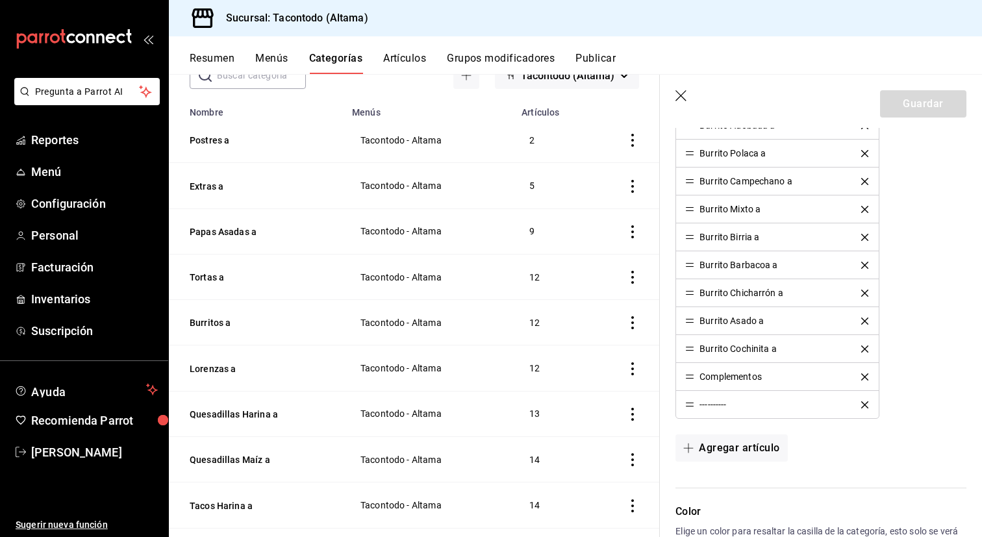
scroll to position [474, 0]
click at [212, 368] on button "Lorenzas a" at bounding box center [255, 368] width 130 height 13
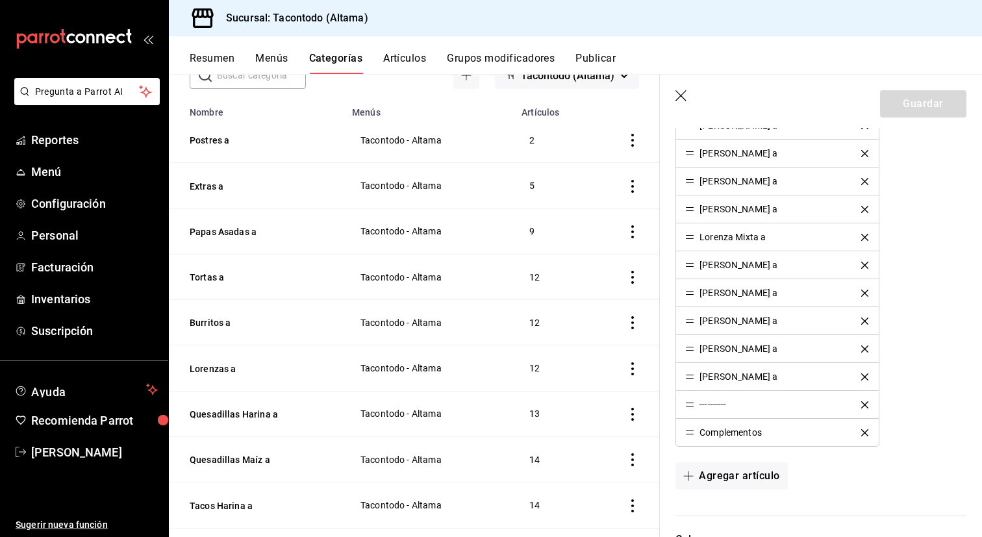
scroll to position [446, 0]
drag, startPoint x: 697, startPoint y: 436, endPoint x: 697, endPoint y: 404, distance: 31.8
click at [697, 404] on ul "[PERSON_NAME] [PERSON_NAME] [PERSON_NAME] [PERSON_NAME] [PERSON_NAME] [PERSON_N…" at bounding box center [777, 278] width 203 height 336
drag, startPoint x: 687, startPoint y: 433, endPoint x: 687, endPoint y: 408, distance: 24.7
click at [926, 109] on button "Guardar" at bounding box center [923, 103] width 86 height 27
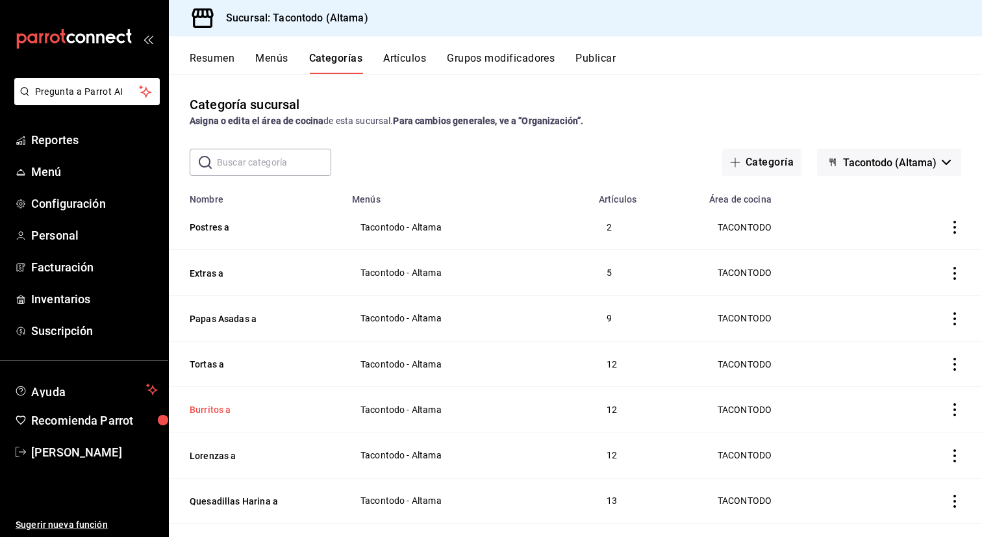
click at [208, 405] on button "Burritos a" at bounding box center [255, 409] width 130 height 13
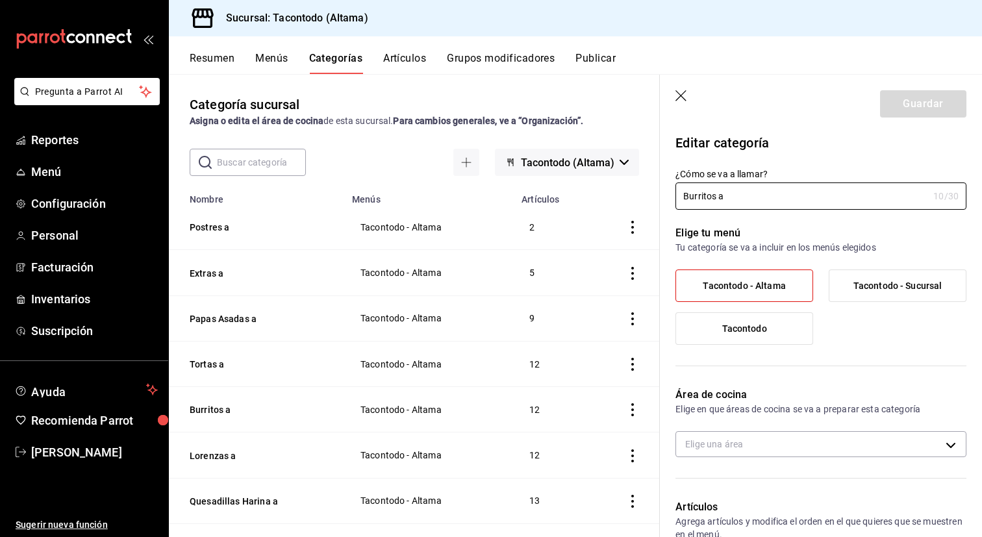
type input "f2d47fc5-286b-482c-91d1-f6277f6f141a"
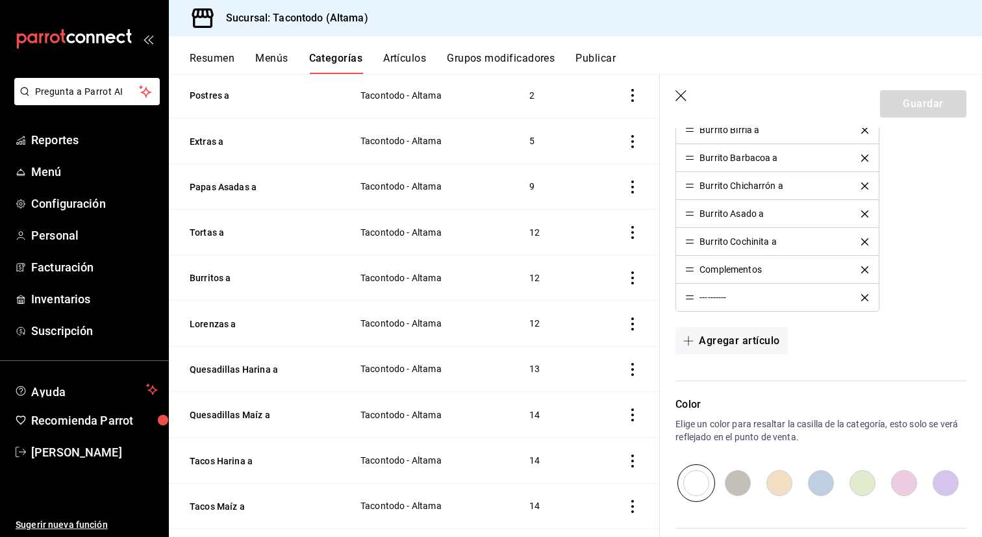
scroll to position [133, 0]
click at [214, 327] on button "Lorenzas a" at bounding box center [255, 323] width 130 height 13
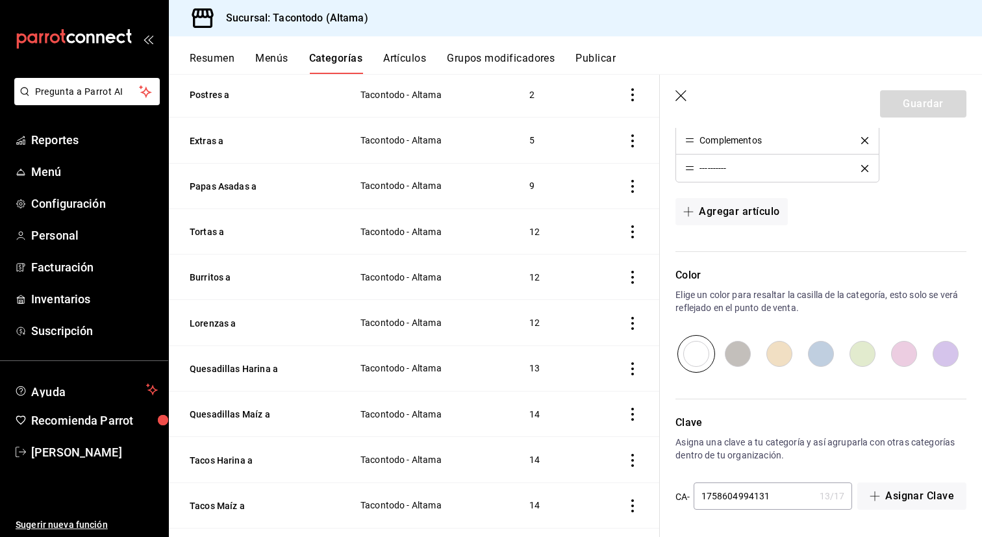
scroll to position [634, 0]
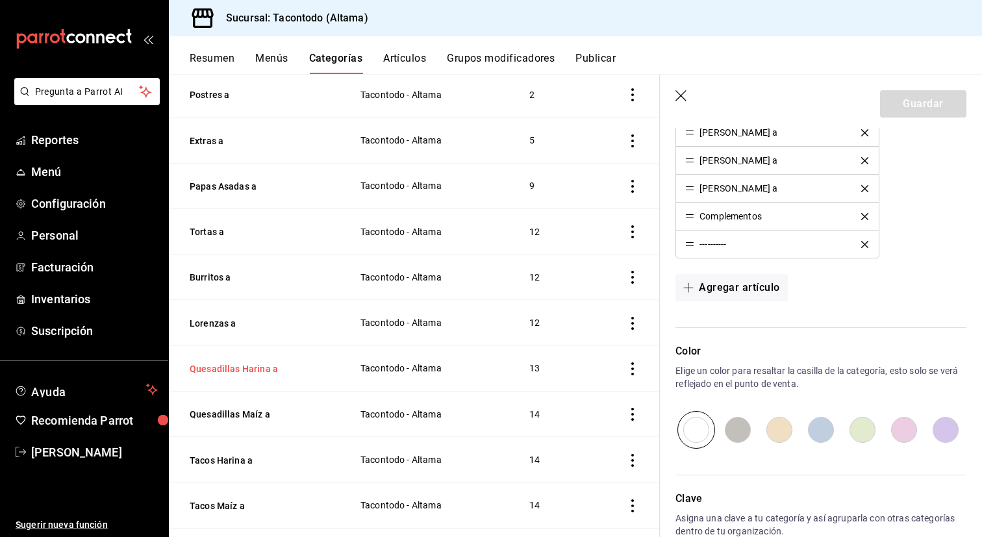
click at [227, 363] on button "Quesadillas Harina a" at bounding box center [255, 368] width 130 height 13
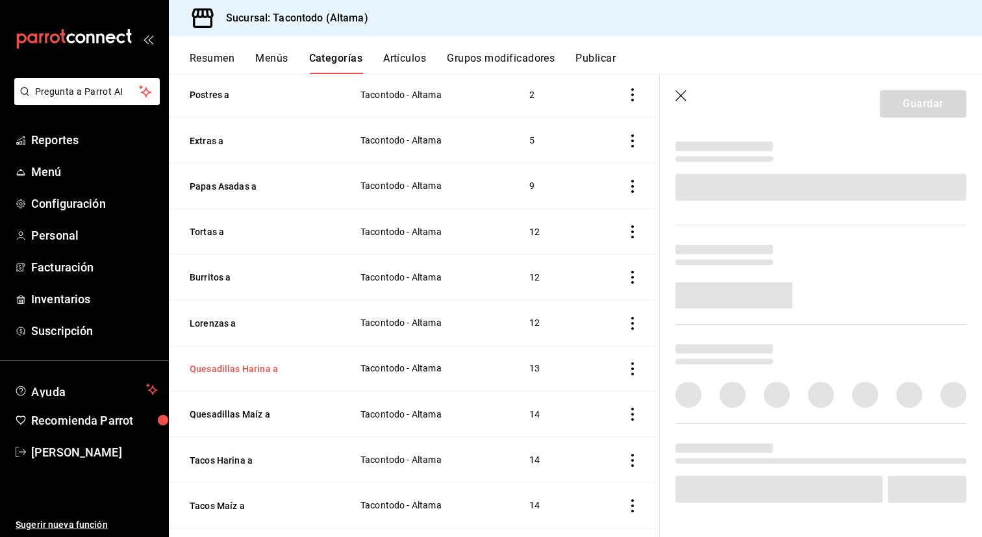
scroll to position [361, 0]
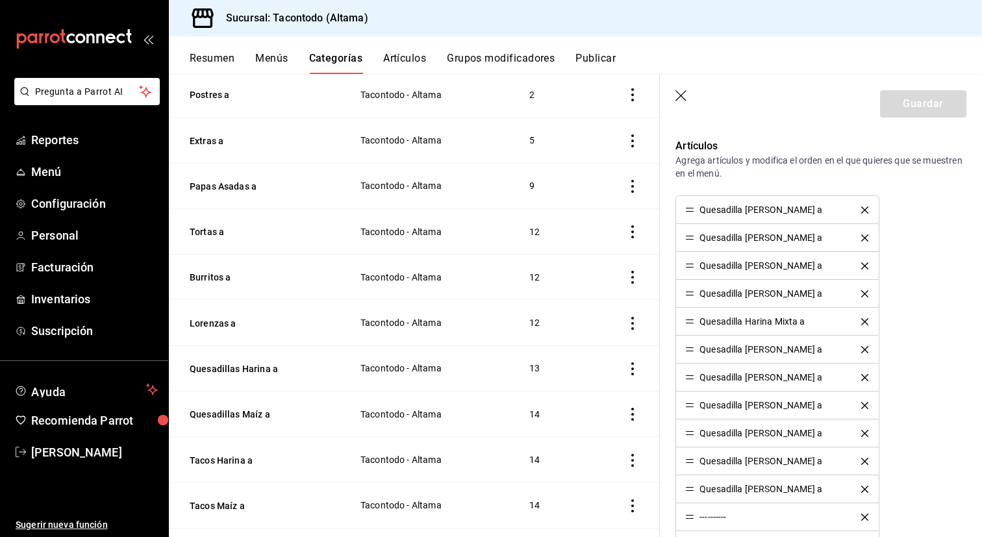
type input "f2d47fc5-286b-482c-91d1-f6277f6f141a"
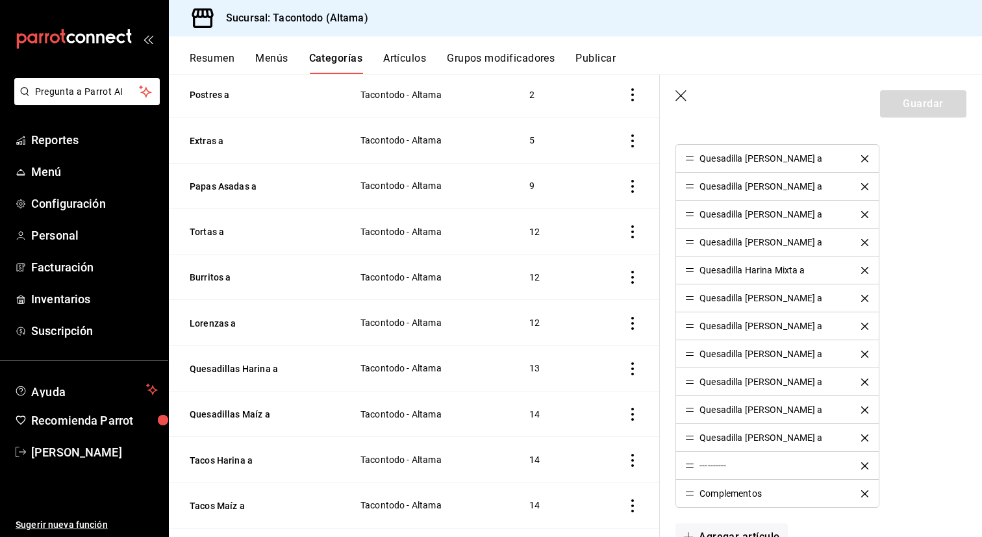
scroll to position [416, 0]
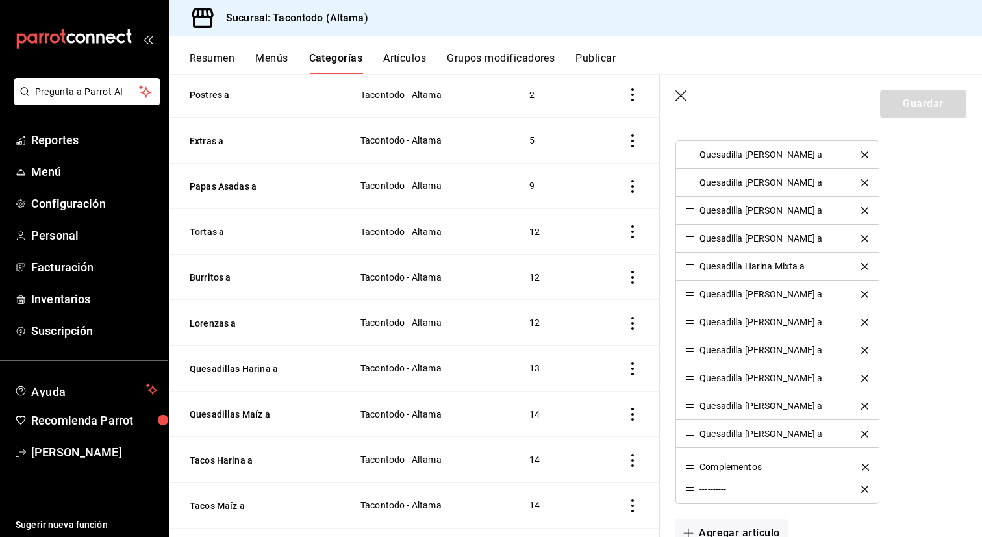
drag, startPoint x: 690, startPoint y: 493, endPoint x: 689, endPoint y: 468, distance: 25.3
click at [915, 94] on button "Guardar" at bounding box center [923, 103] width 86 height 27
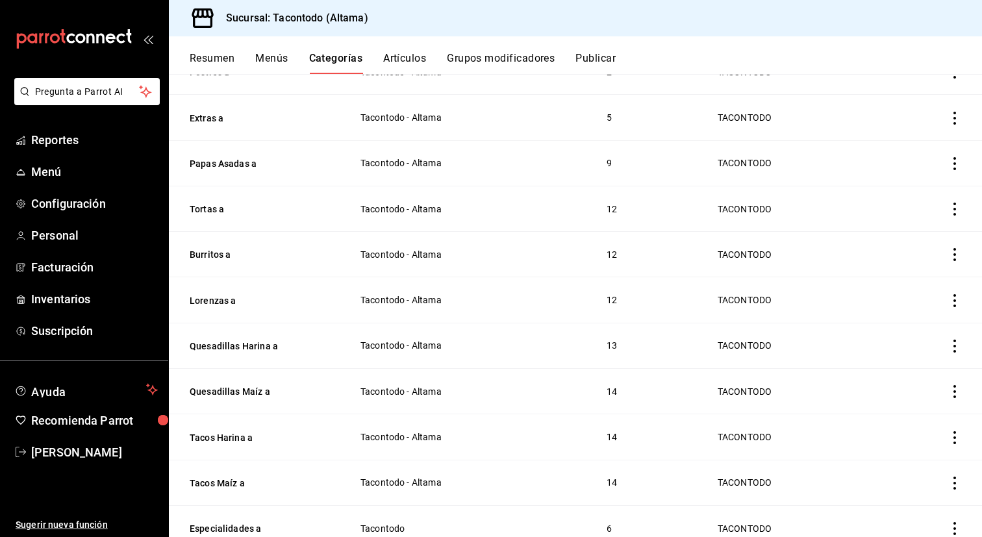
scroll to position [167, 0]
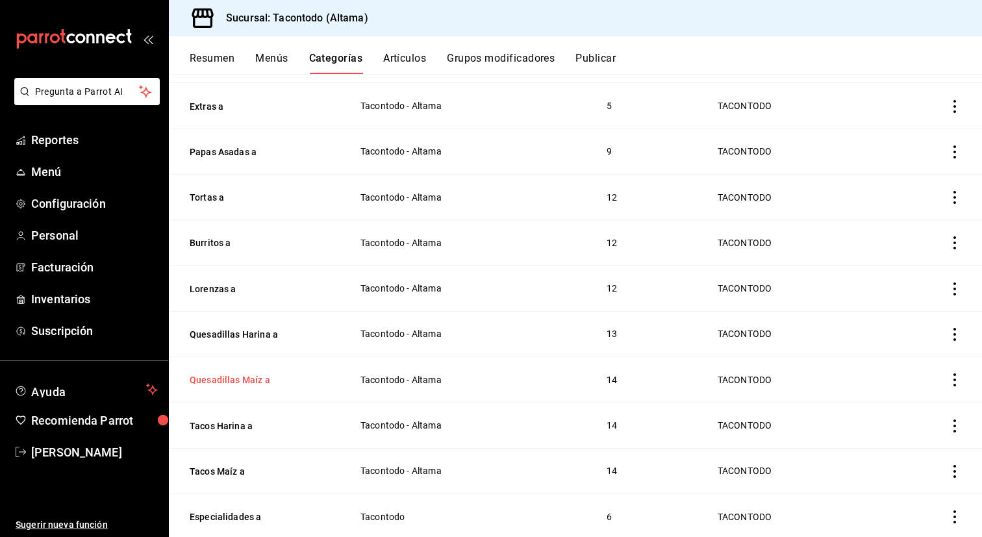
click at [249, 375] on button "Quesadillas Maíz a" at bounding box center [255, 379] width 130 height 13
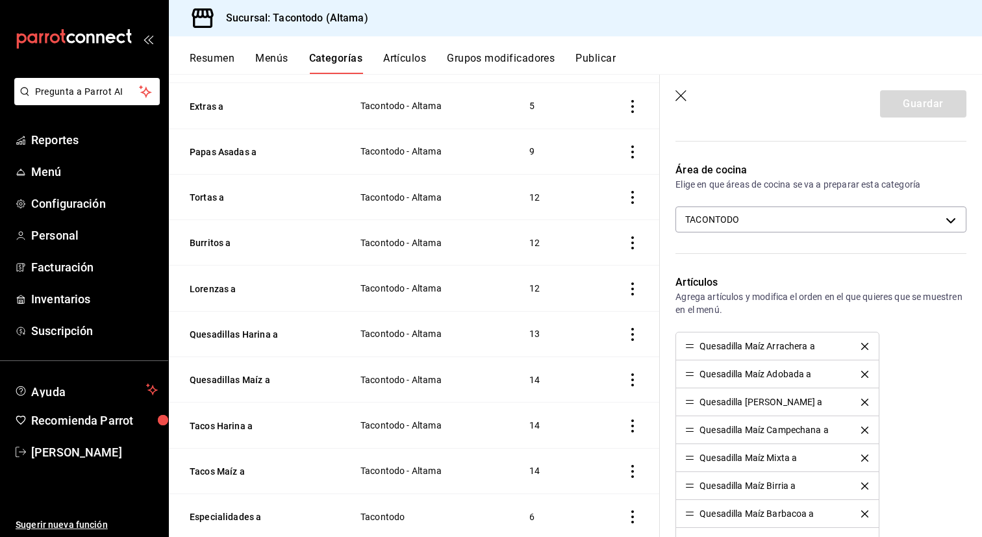
scroll to position [464, 0]
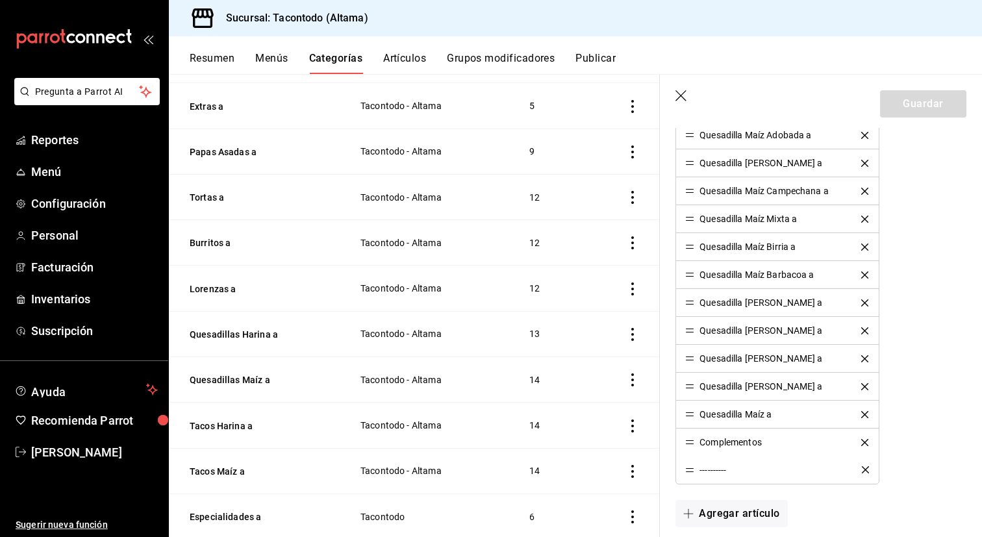
drag, startPoint x: 689, startPoint y: 445, endPoint x: 689, endPoint y: 472, distance: 27.3
click at [907, 107] on button "Guardar" at bounding box center [923, 103] width 86 height 27
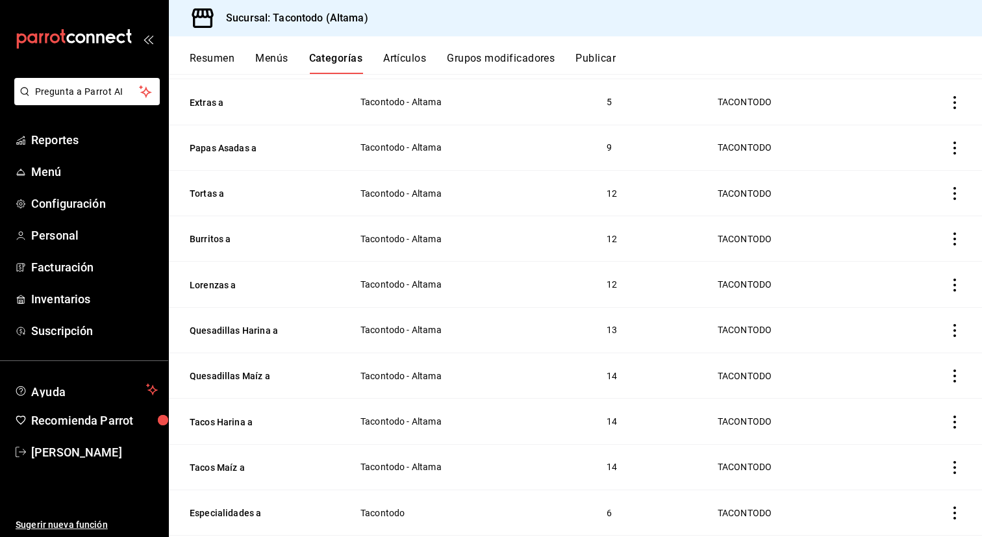
scroll to position [186, 0]
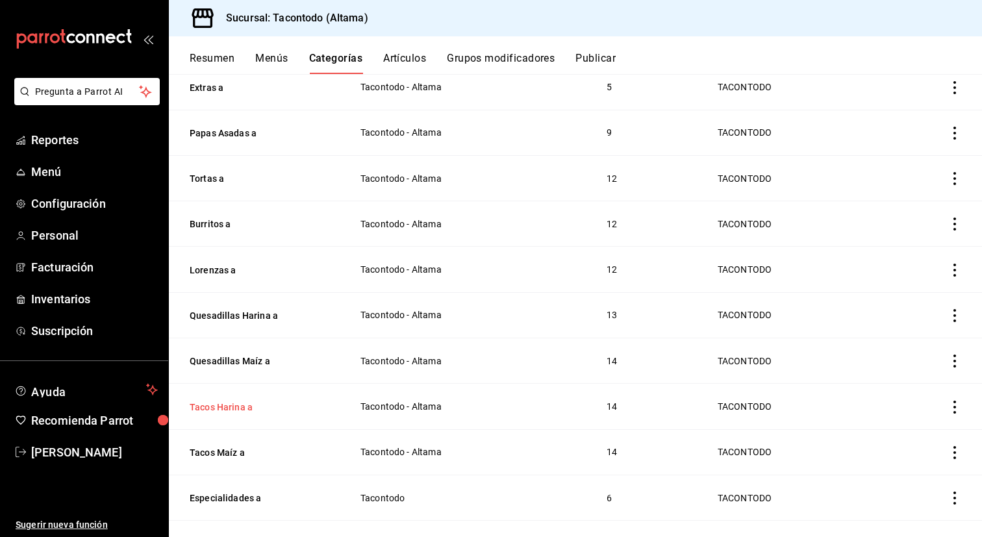
click at [232, 403] on button "Tacos Harina a" at bounding box center [255, 407] width 130 height 13
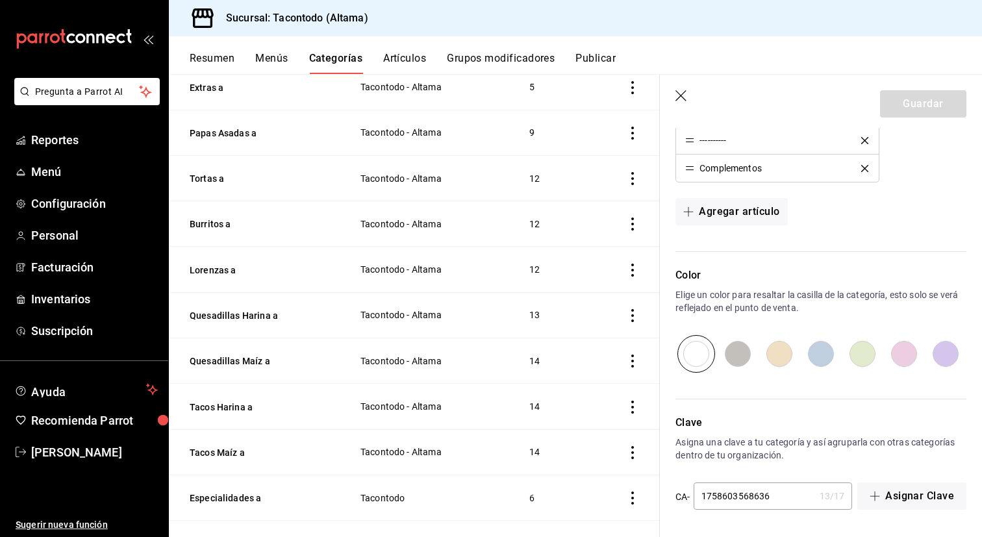
scroll to position [684, 0]
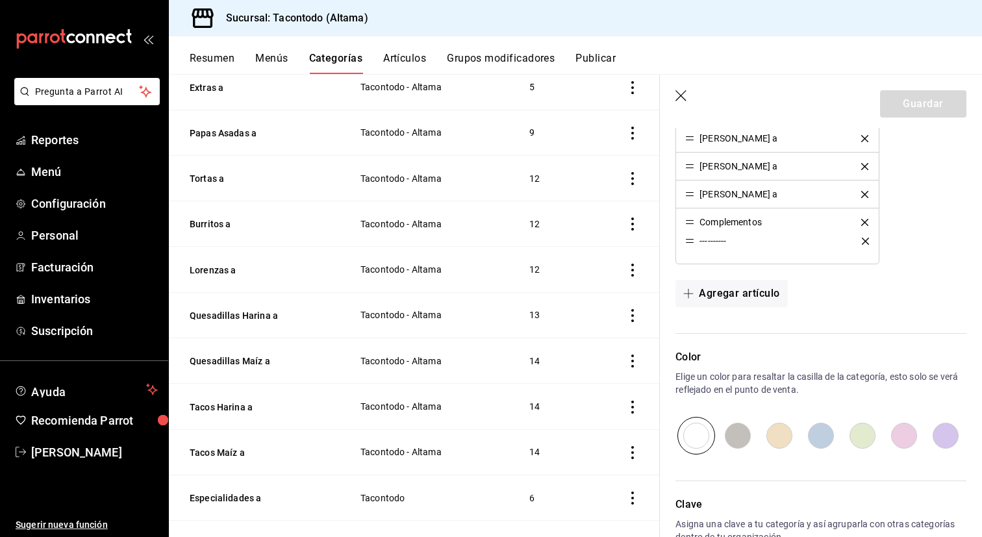
drag, startPoint x: 690, startPoint y: 221, endPoint x: 690, endPoint y: 240, distance: 18.8
click at [915, 102] on button "Guardar" at bounding box center [923, 103] width 86 height 27
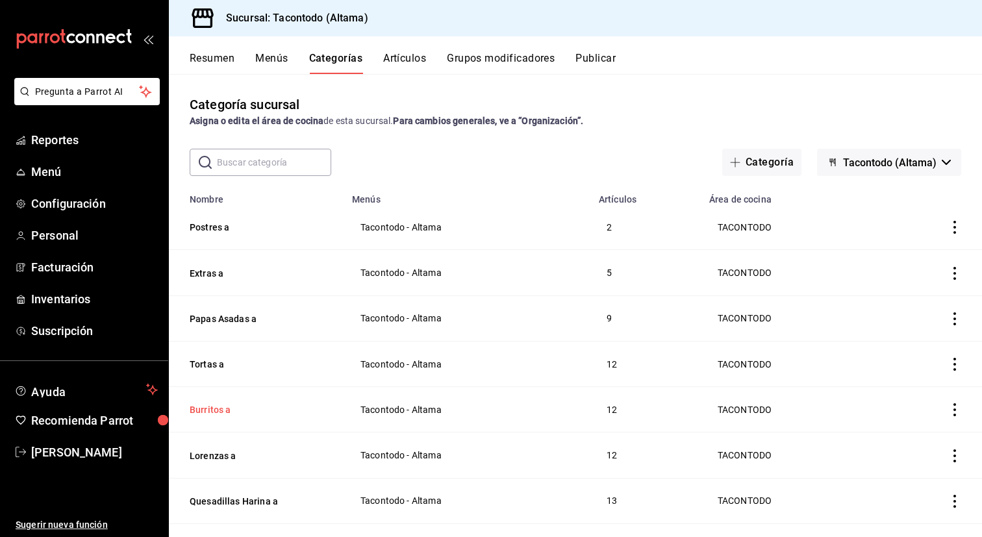
scroll to position [194, 0]
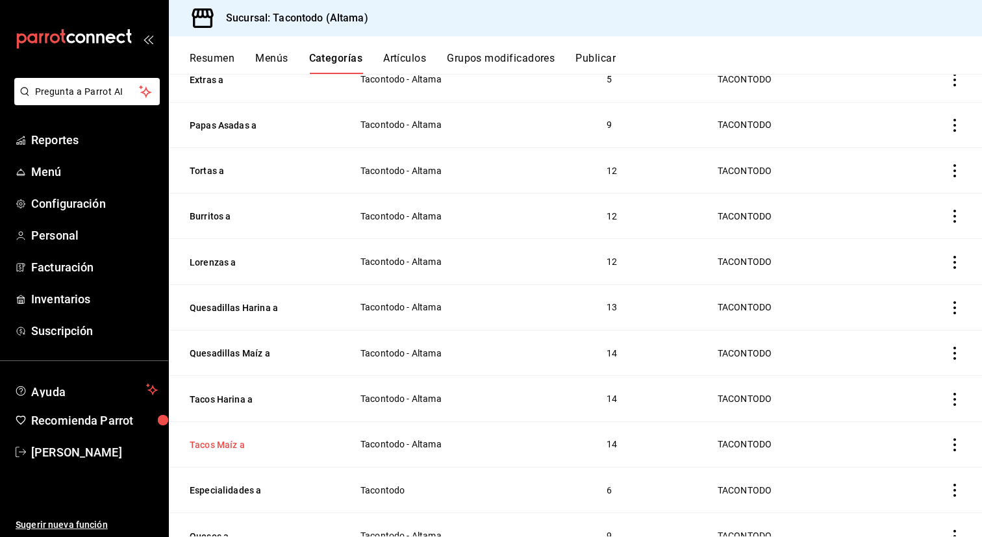
click at [224, 444] on button "Tacos Maíz a" at bounding box center [255, 444] width 130 height 13
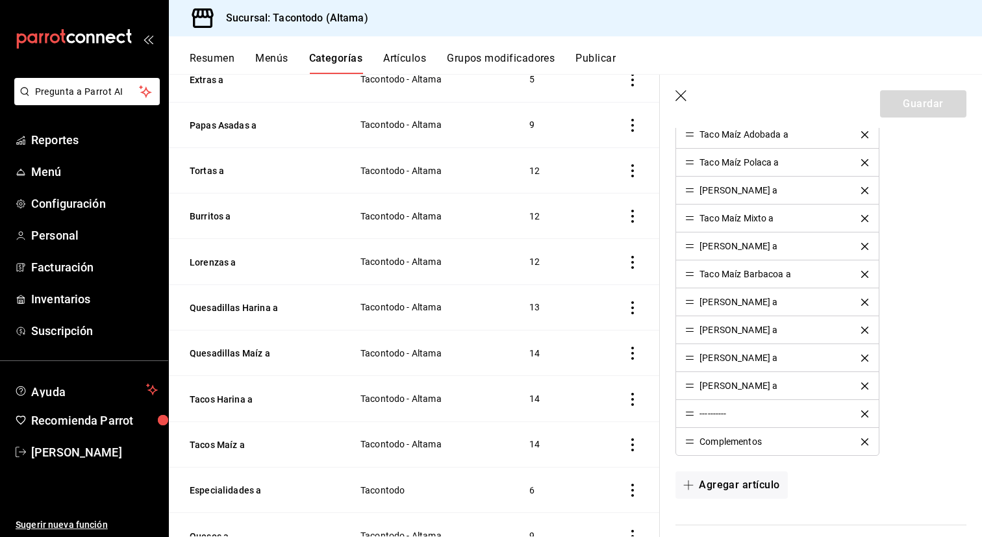
scroll to position [505, 0]
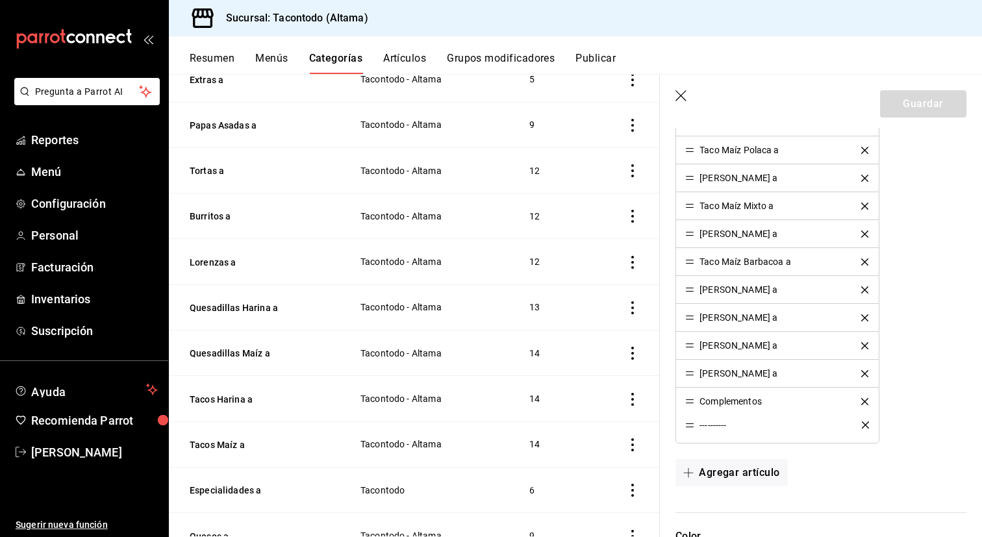
drag, startPoint x: 689, startPoint y: 403, endPoint x: 686, endPoint y: 426, distance: 23.5
click at [911, 100] on button "Guardar" at bounding box center [923, 103] width 86 height 27
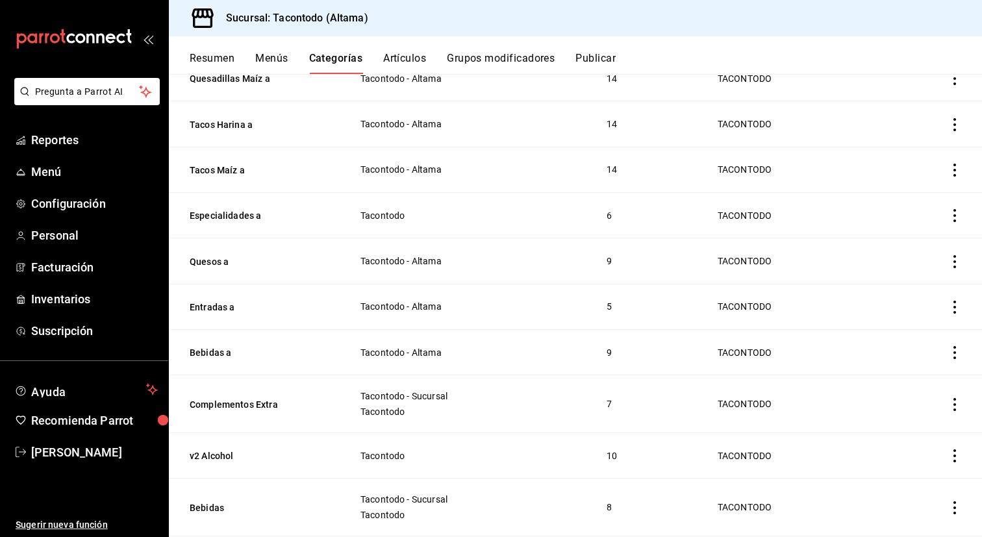
scroll to position [461, 0]
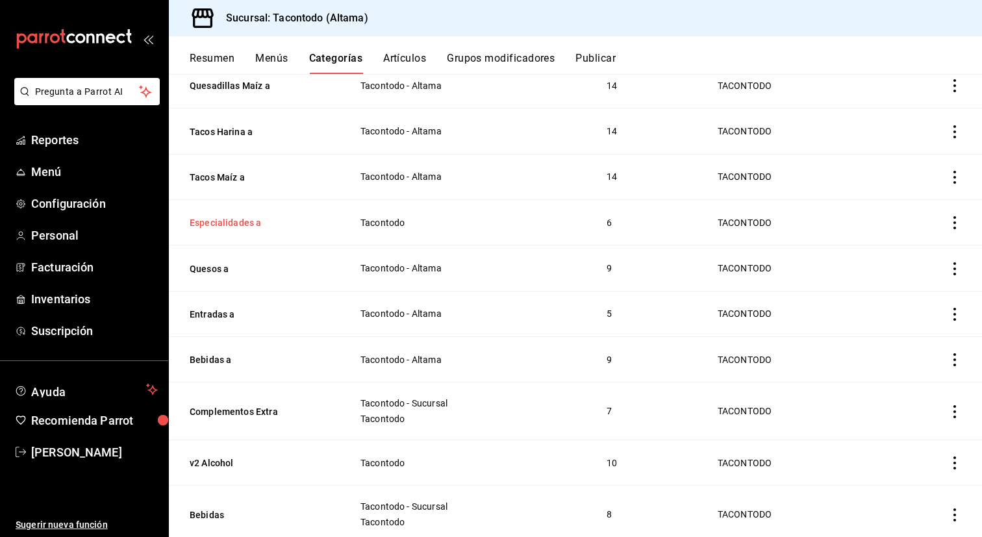
click at [231, 221] on button "Especialidades a" at bounding box center [255, 222] width 130 height 13
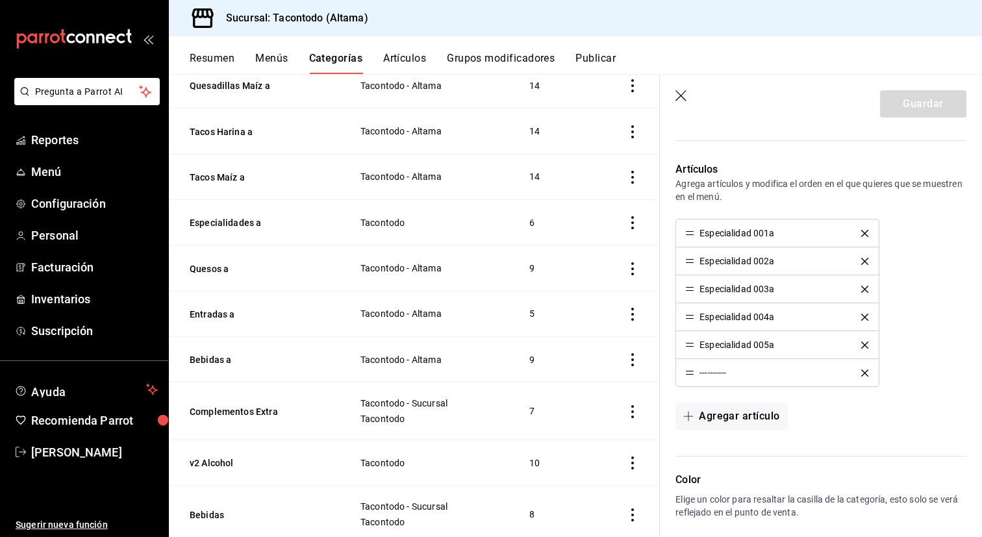
scroll to position [342, 0]
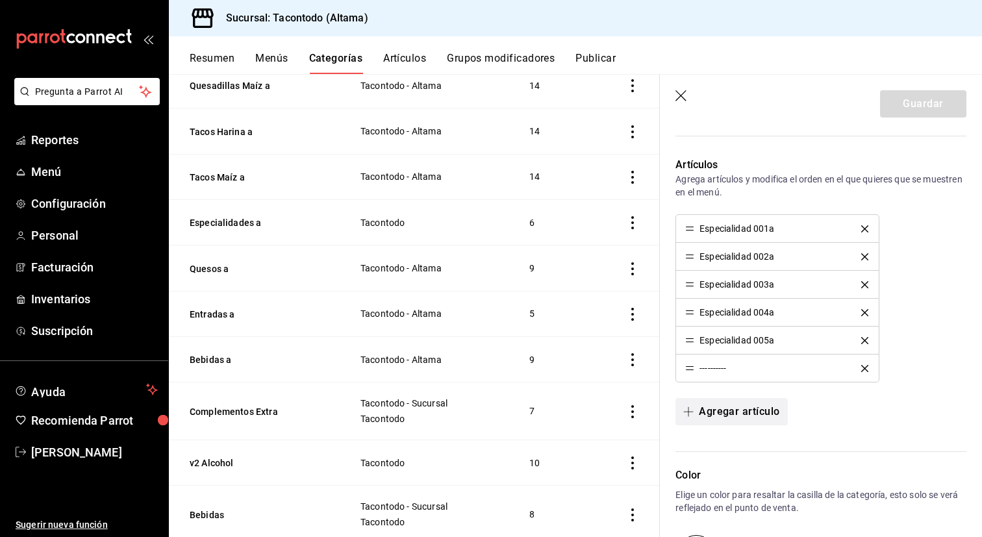
click at [710, 415] on button "Agregar artículo" at bounding box center [732, 411] width 112 height 27
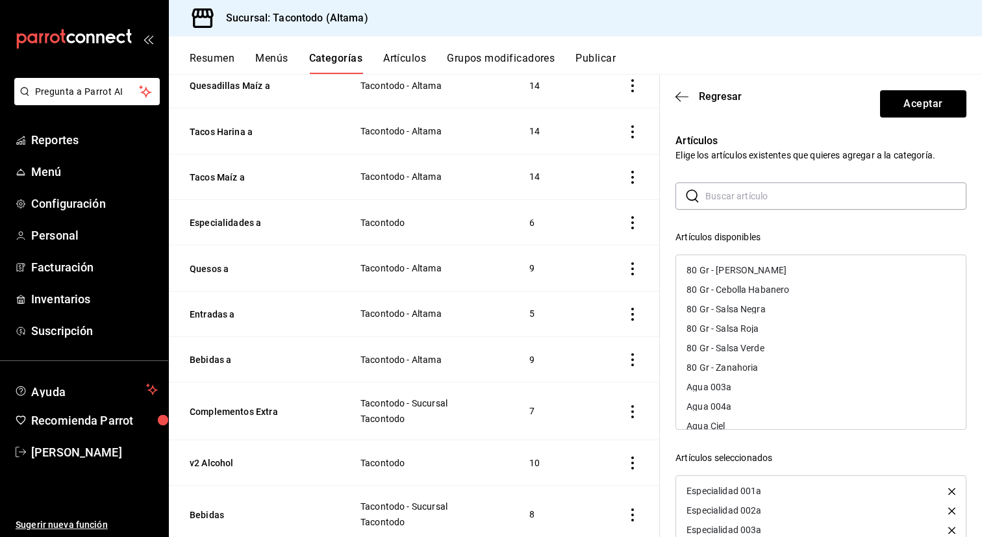
click at [759, 201] on input "text" at bounding box center [835, 196] width 261 height 26
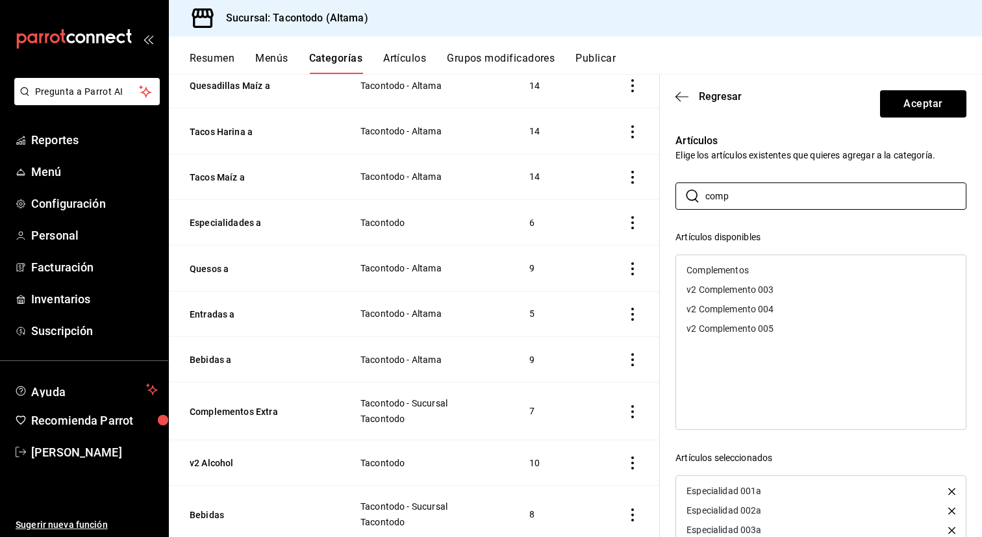
type input "comp"
click at [733, 262] on div "Complementos" at bounding box center [821, 269] width 290 height 19
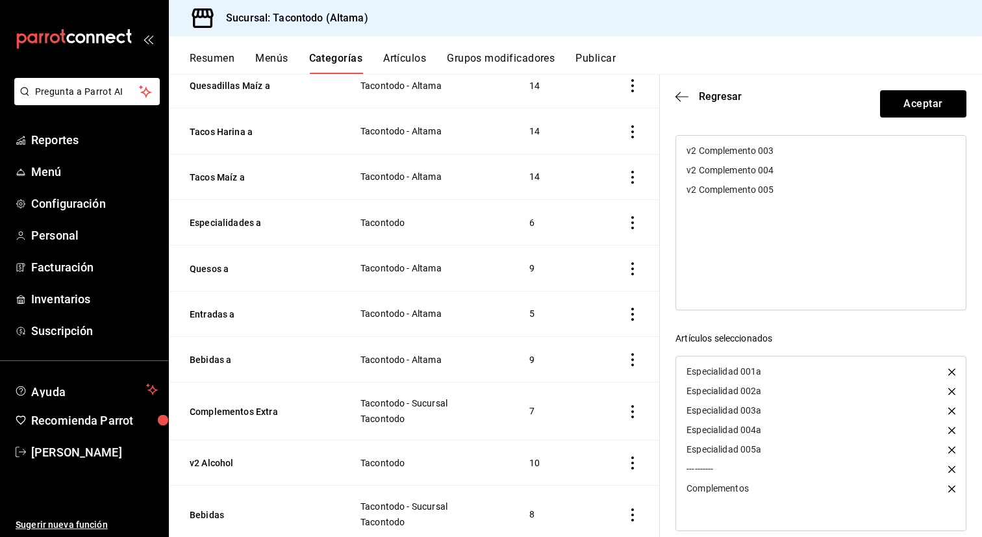
scroll to position [120, 0]
click at [930, 92] on button "Aceptar" at bounding box center [923, 103] width 86 height 27
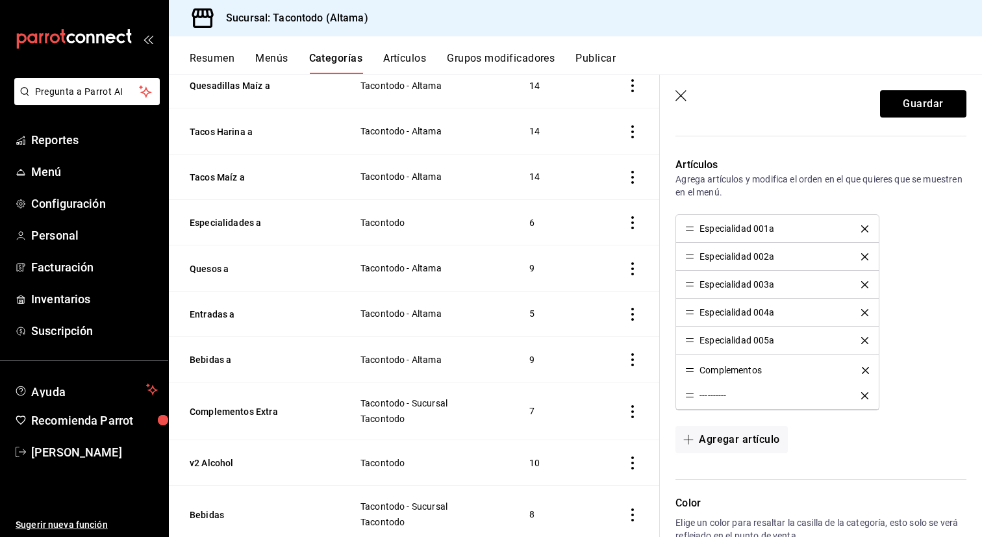
drag, startPoint x: 693, startPoint y: 394, endPoint x: 694, endPoint y: 368, distance: 26.0
click at [911, 97] on button "Guardar" at bounding box center [923, 103] width 86 height 27
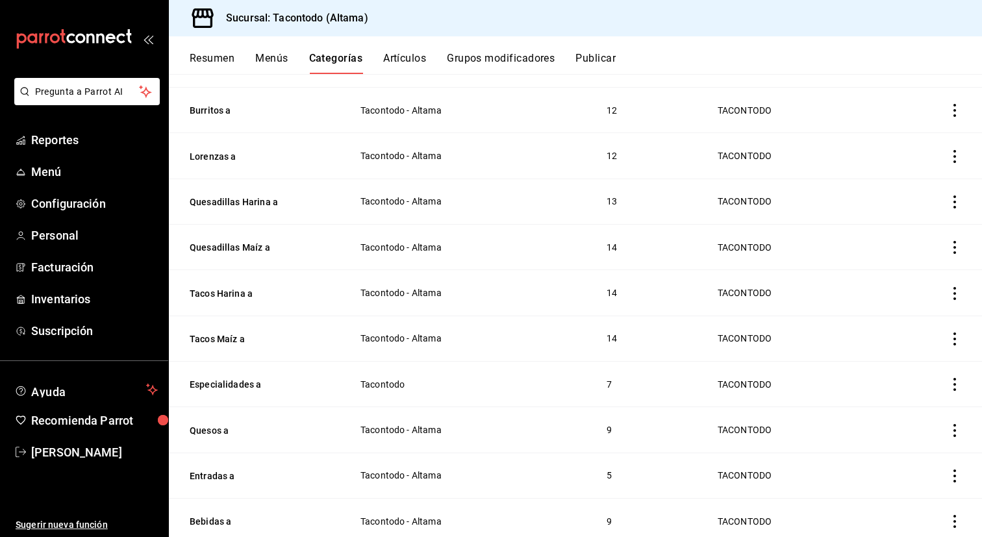
scroll to position [300, 0]
click at [215, 426] on button "Quesos a" at bounding box center [255, 430] width 130 height 13
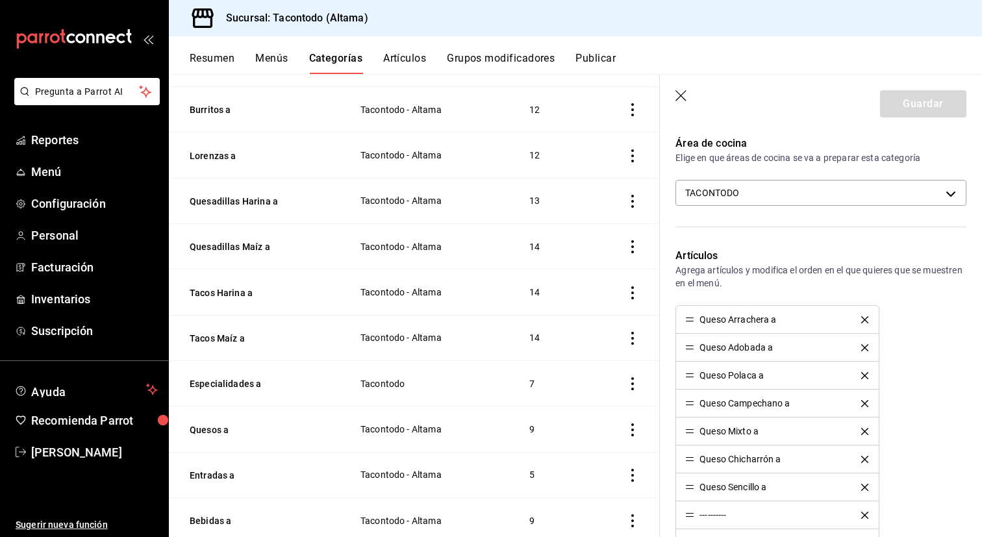
scroll to position [393, 0]
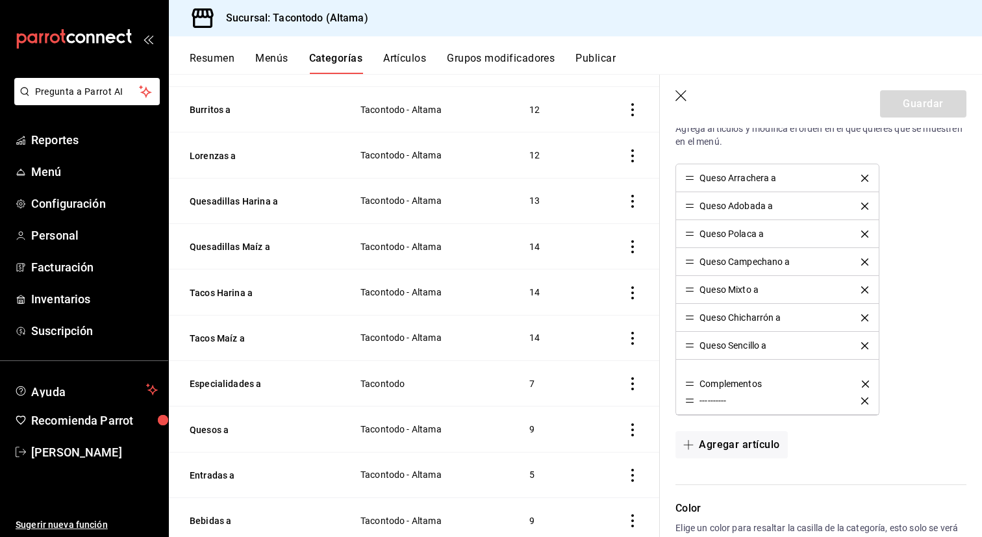
drag, startPoint x: 692, startPoint y: 402, endPoint x: 692, endPoint y: 383, distance: 18.8
click at [922, 100] on button "Guardar" at bounding box center [923, 103] width 86 height 27
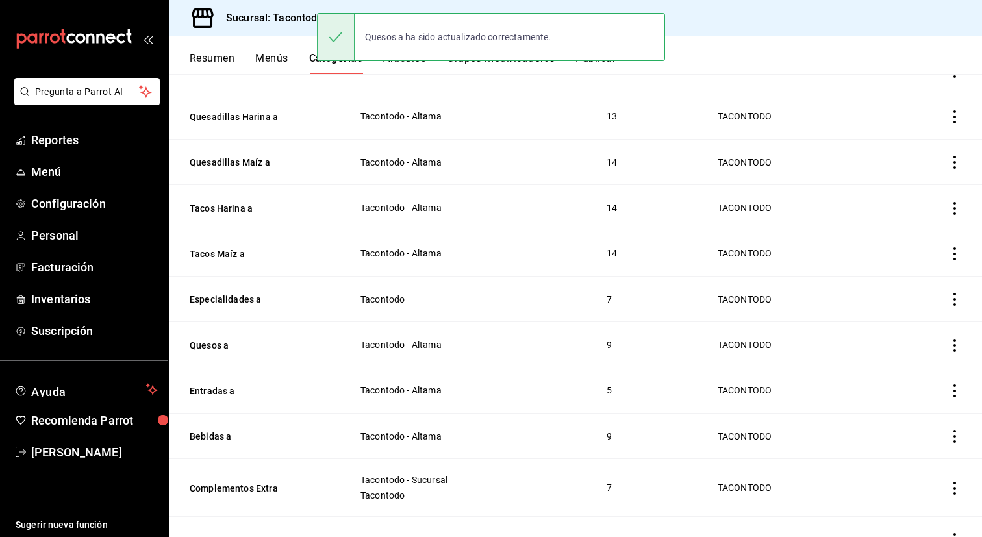
scroll to position [385, 0]
click at [209, 389] on button "Entradas a" at bounding box center [255, 390] width 130 height 13
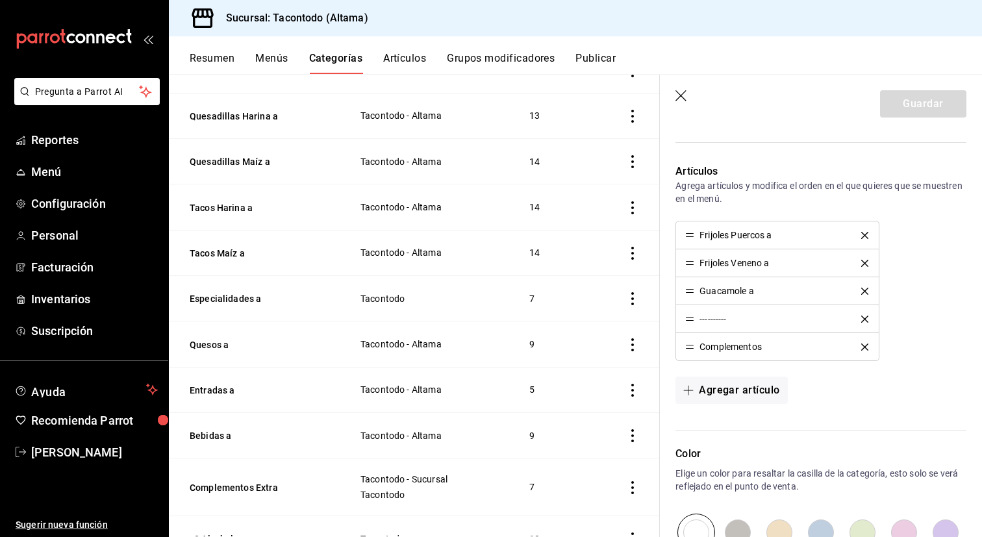
scroll to position [337, 0]
drag, startPoint x: 687, startPoint y: 344, endPoint x: 688, endPoint y: 322, distance: 22.1
click at [929, 110] on button "Guardar" at bounding box center [923, 103] width 86 height 27
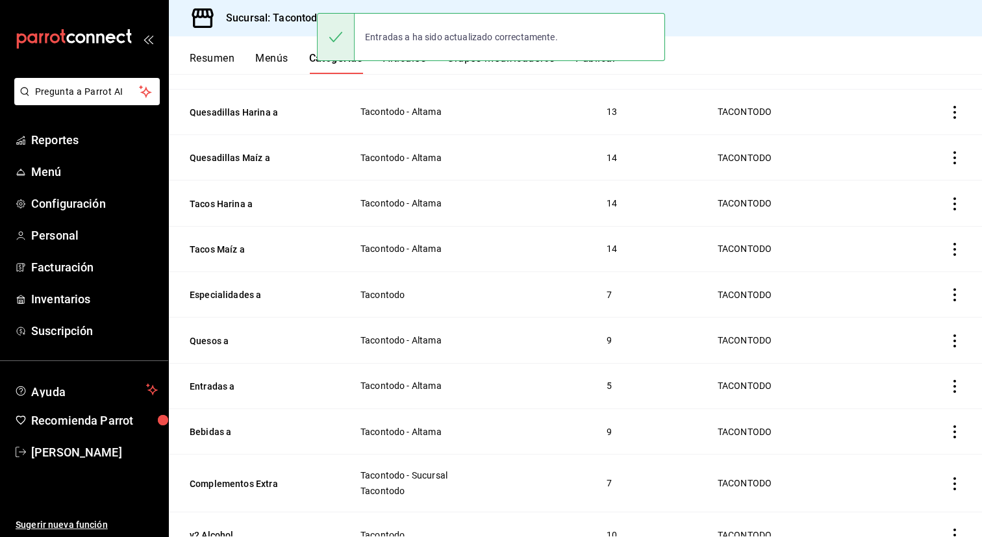
scroll to position [425, 0]
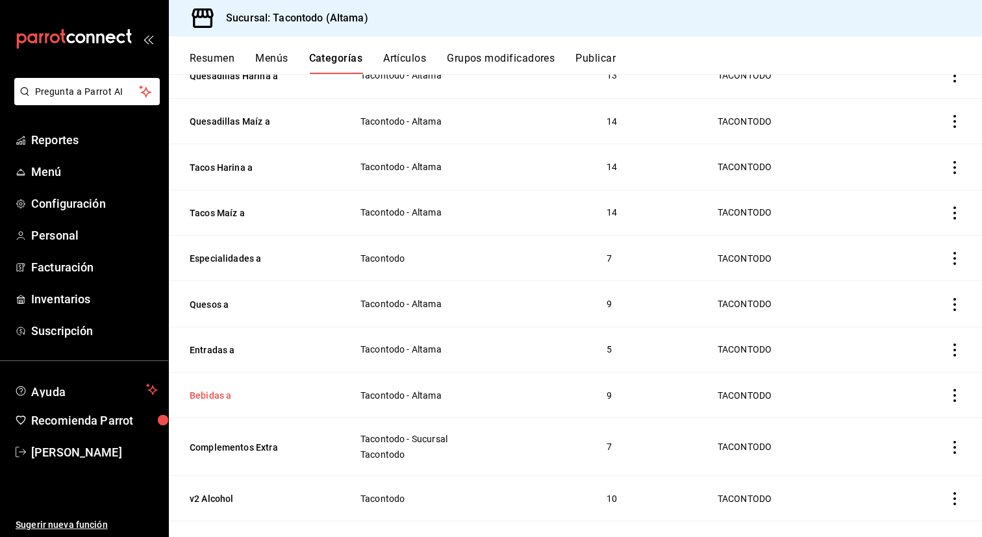
click at [207, 392] on button "Bebidas a" at bounding box center [255, 395] width 130 height 13
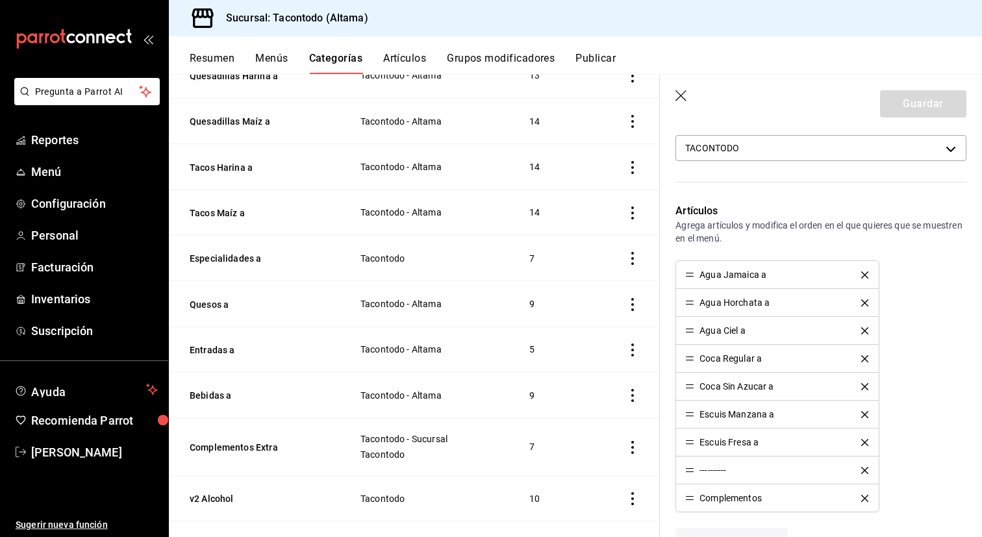
scroll to position [310, 0]
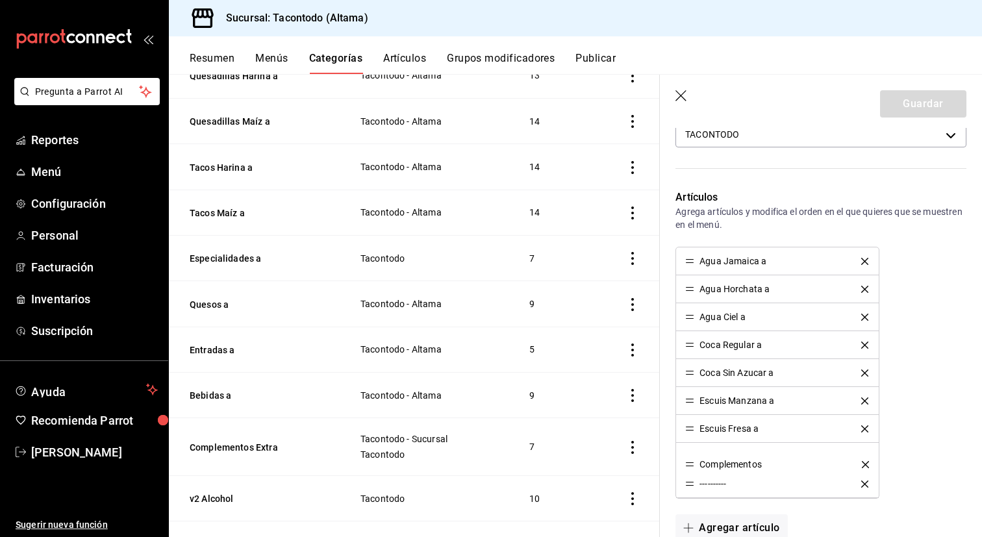
drag, startPoint x: 693, startPoint y: 483, endPoint x: 693, endPoint y: 462, distance: 20.1
click at [935, 103] on button "Guardar" at bounding box center [923, 103] width 86 height 27
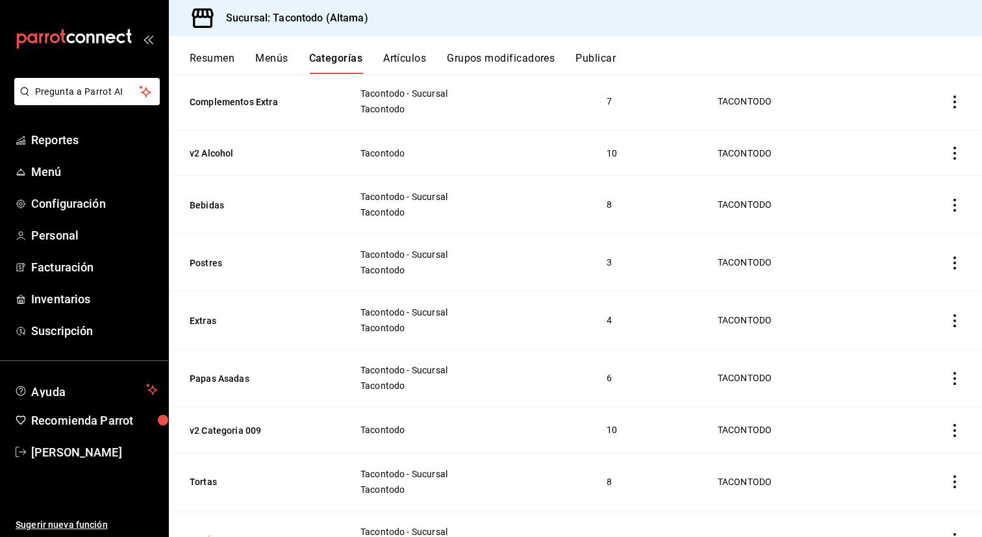
scroll to position [1163, 0]
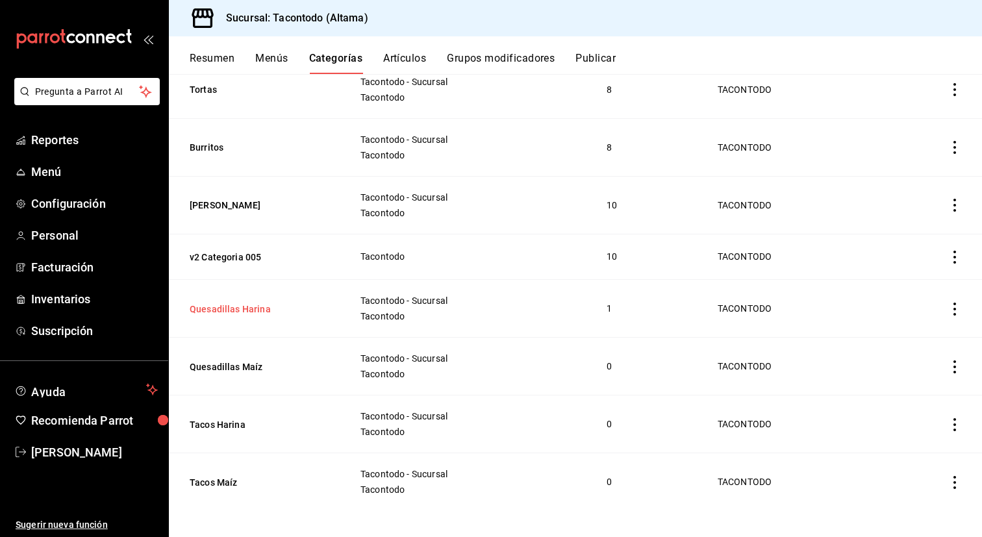
click at [243, 303] on button "Quesadillas Harina" at bounding box center [255, 309] width 130 height 13
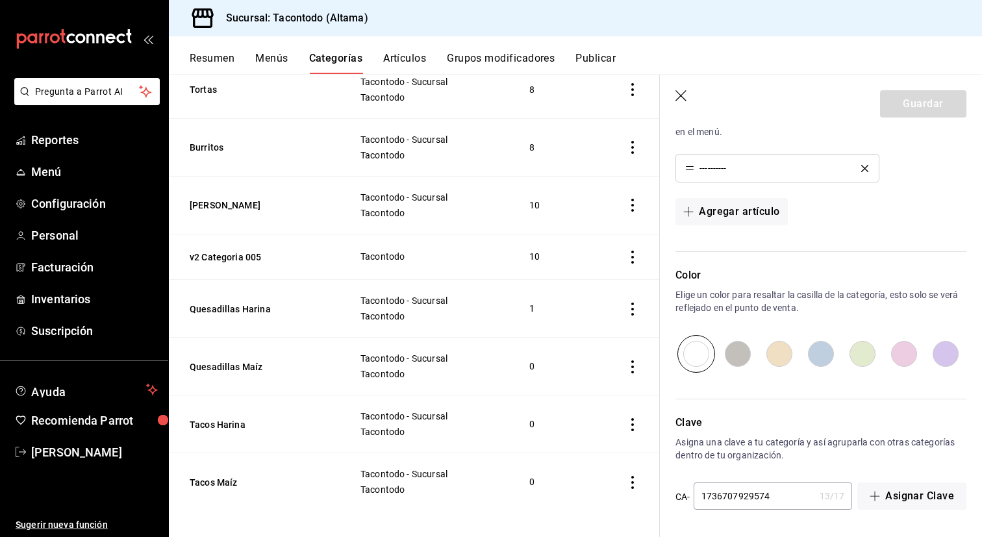
scroll to position [284, 0]
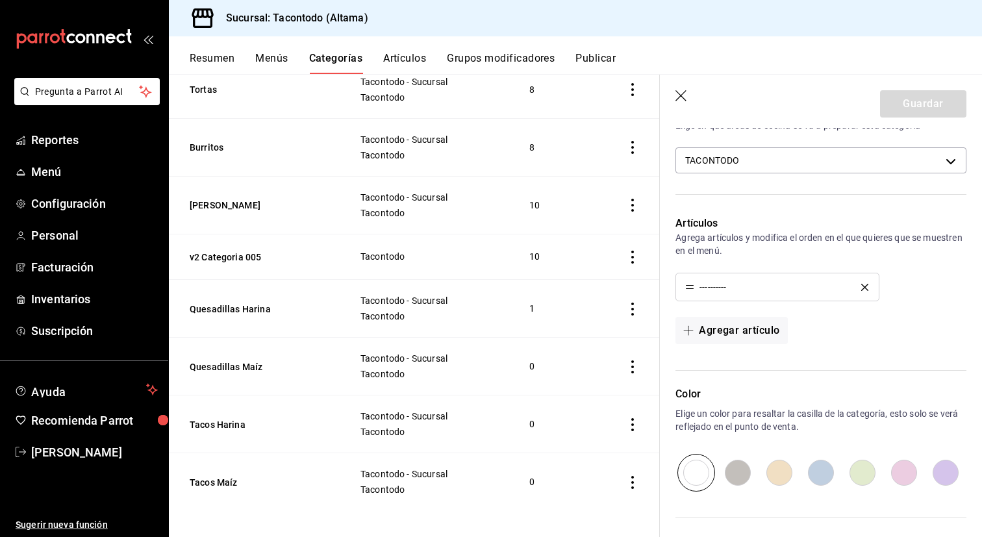
click at [864, 286] on icon "delete" at bounding box center [864, 287] width 7 height 7
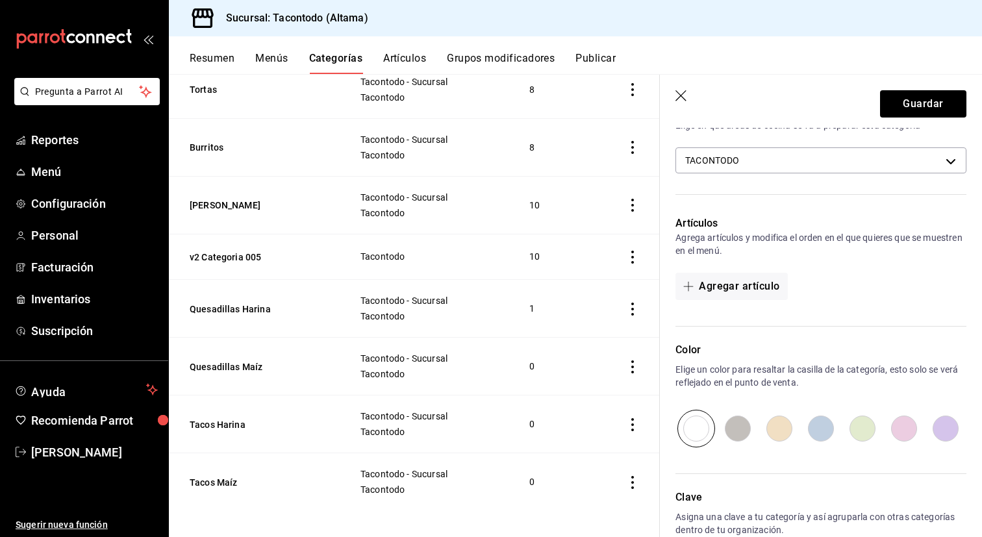
click at [926, 88] on header "Guardar" at bounding box center [821, 101] width 322 height 53
click at [926, 91] on button "Guardar" at bounding box center [923, 103] width 86 height 27
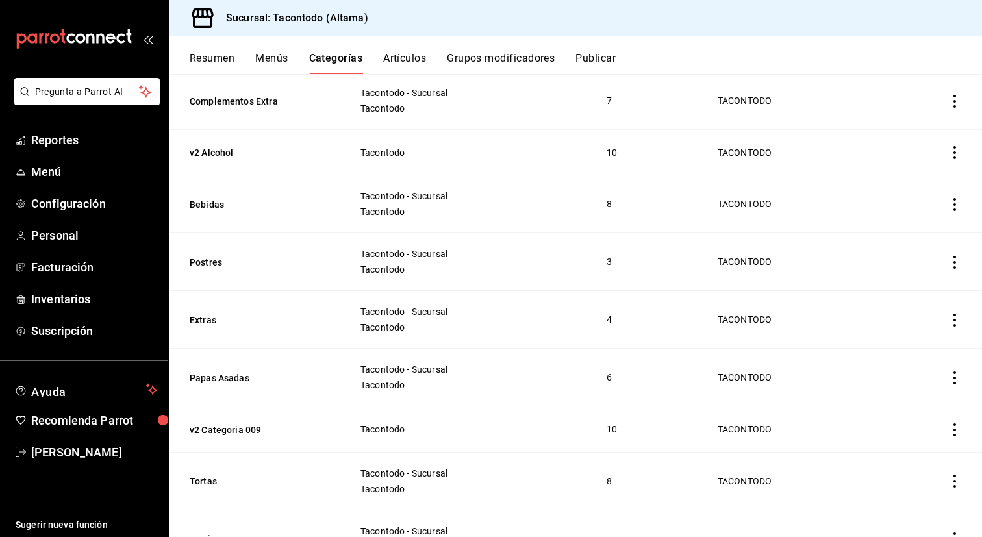
scroll to position [1163, 0]
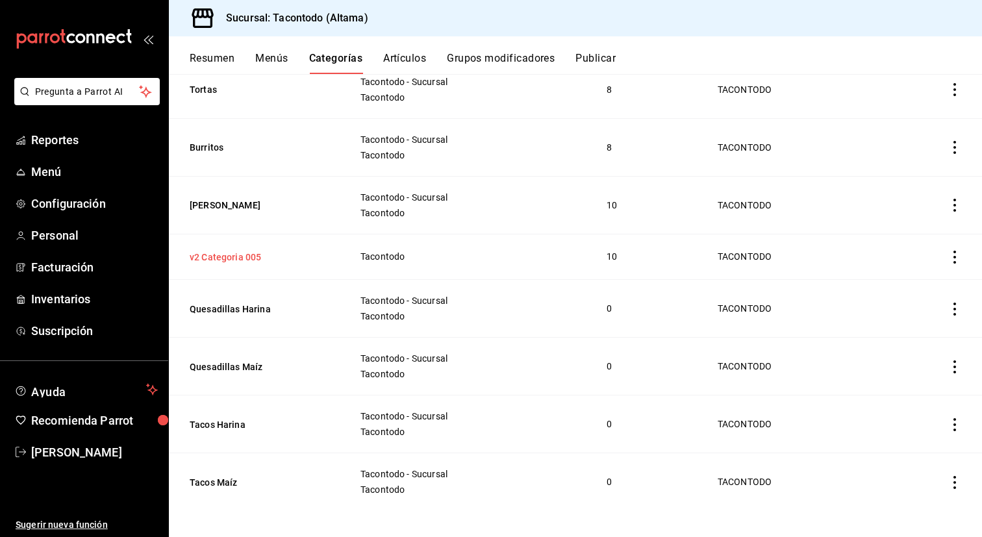
click at [247, 252] on button "v2 Categoria 005" at bounding box center [255, 257] width 130 height 13
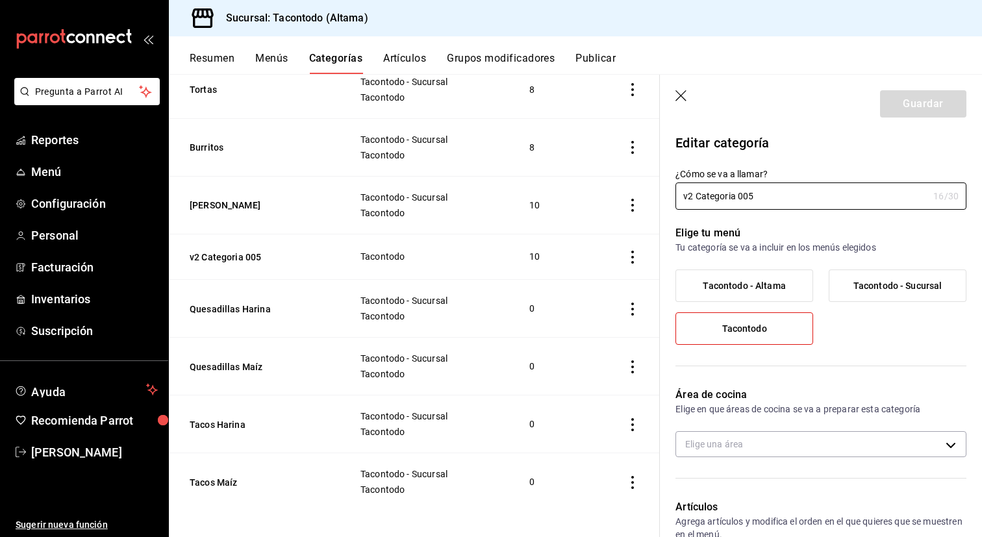
type input "f2d47fc5-286b-482c-91d1-f6277f6f141a"
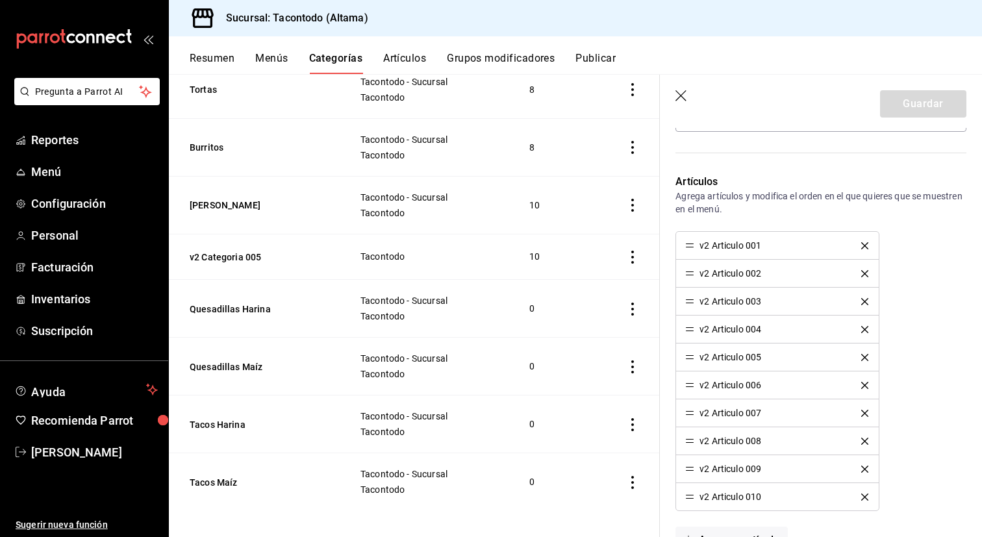
scroll to position [348, 0]
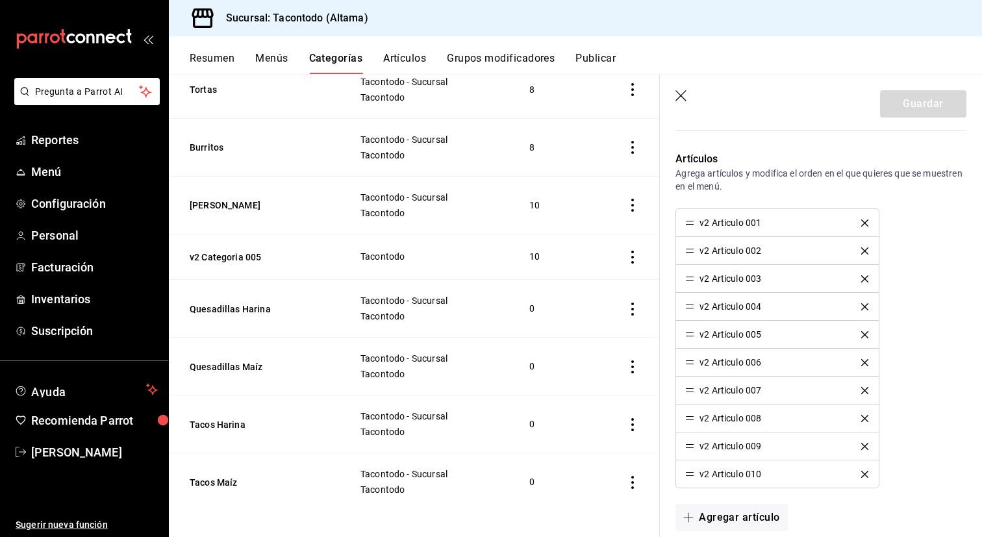
click at [867, 223] on icon "delete" at bounding box center [864, 223] width 7 height 7
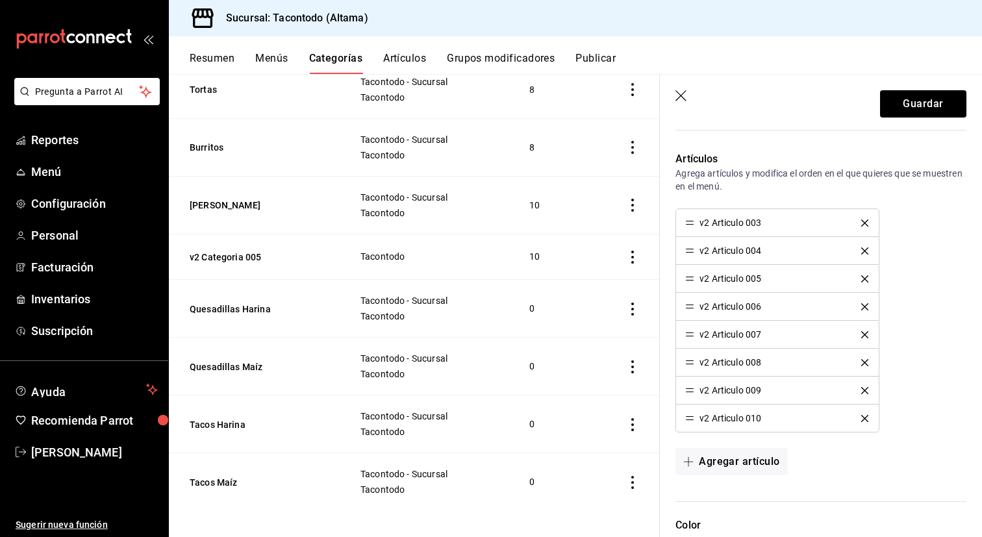
click at [867, 223] on icon "delete" at bounding box center [864, 223] width 7 height 7
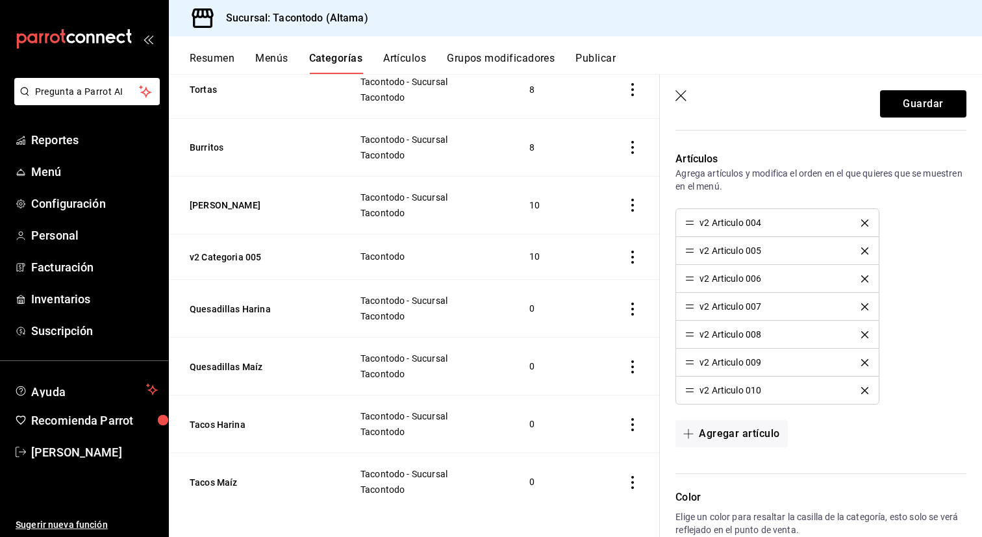
click at [867, 223] on icon "delete" at bounding box center [864, 223] width 7 height 7
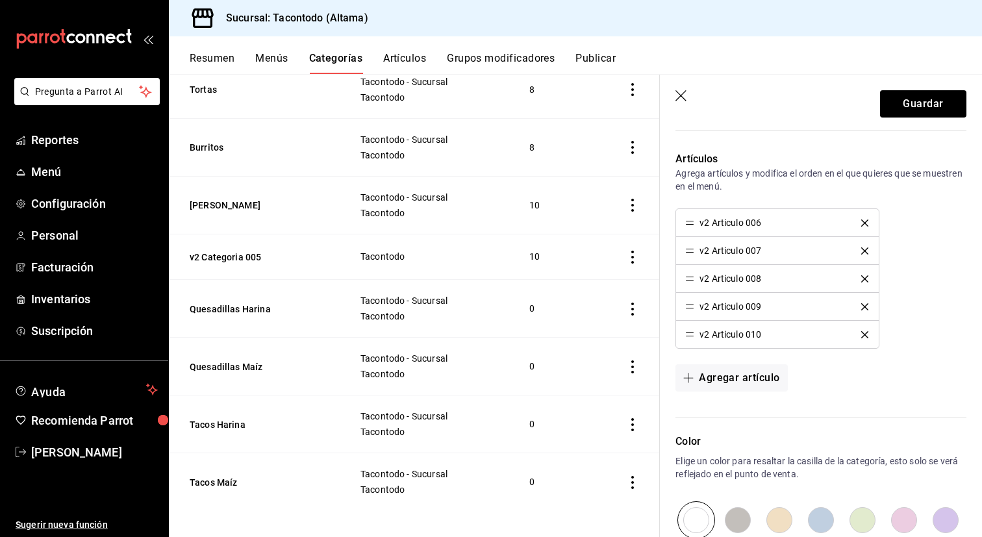
click at [867, 223] on icon "delete" at bounding box center [864, 223] width 7 height 7
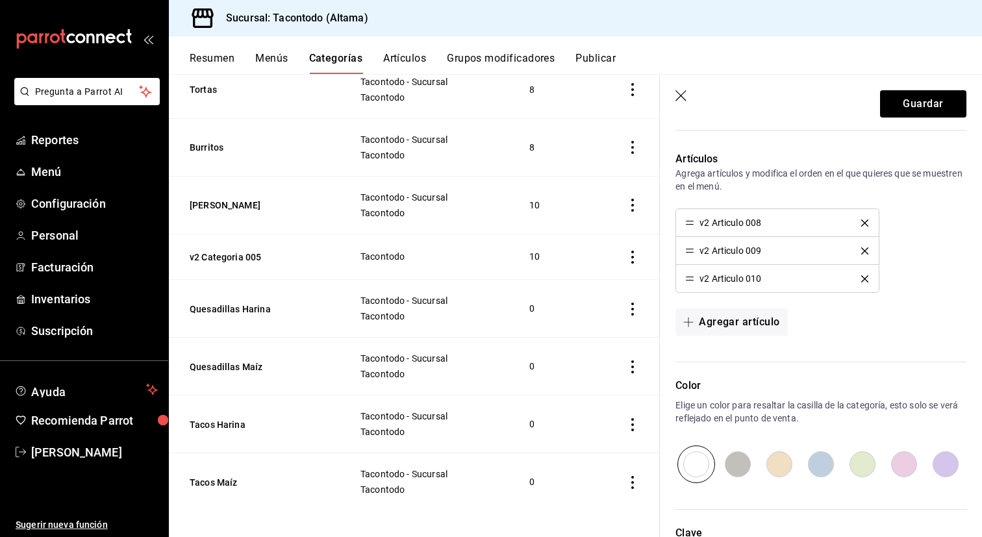
click at [867, 223] on icon "delete" at bounding box center [864, 223] width 7 height 7
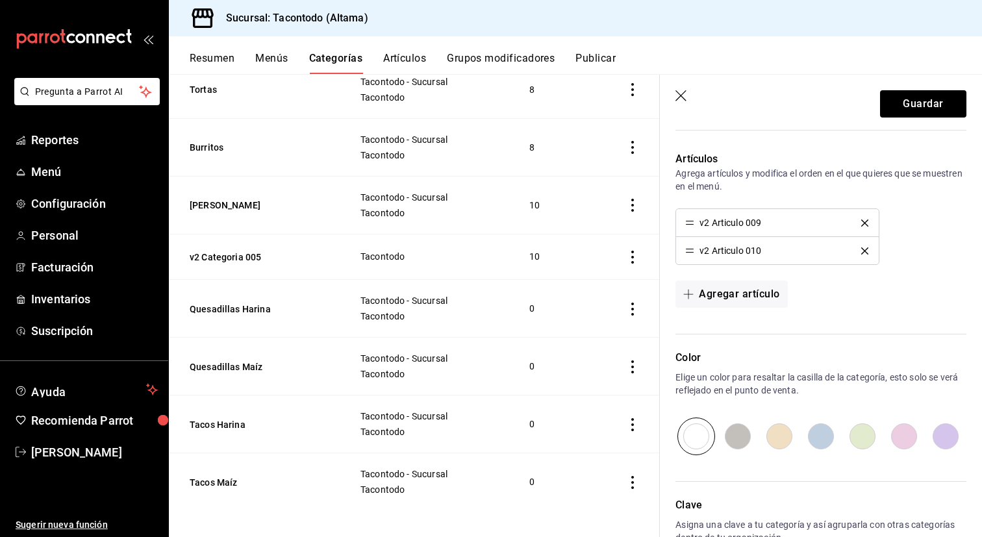
click at [867, 223] on icon "delete" at bounding box center [864, 223] width 7 height 7
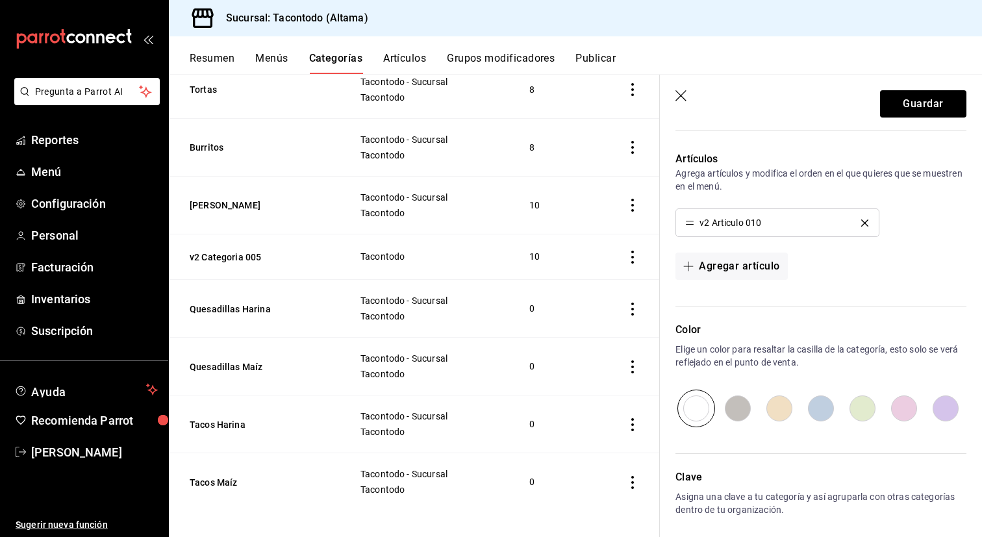
click at [867, 223] on icon "delete" at bounding box center [864, 223] width 7 height 7
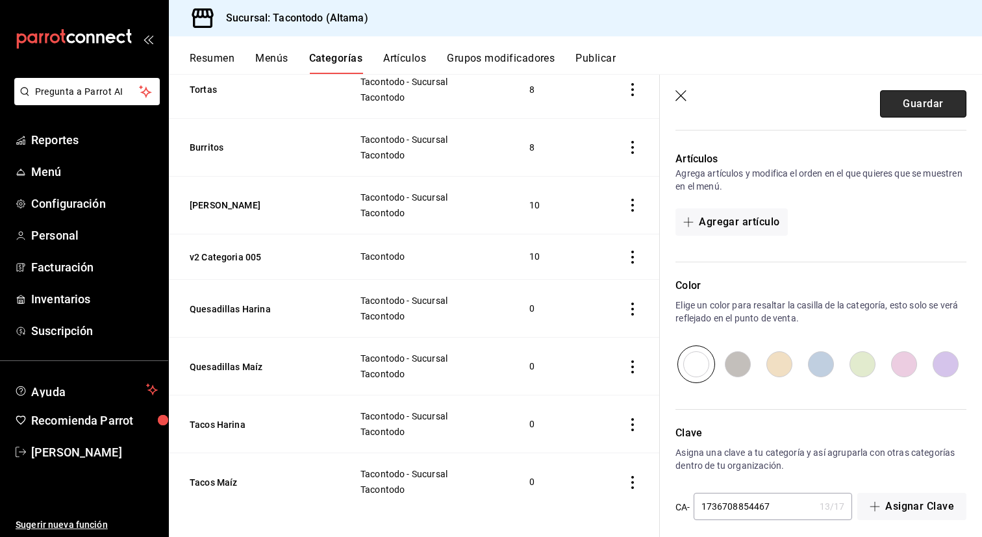
click at [937, 98] on button "Guardar" at bounding box center [923, 103] width 86 height 27
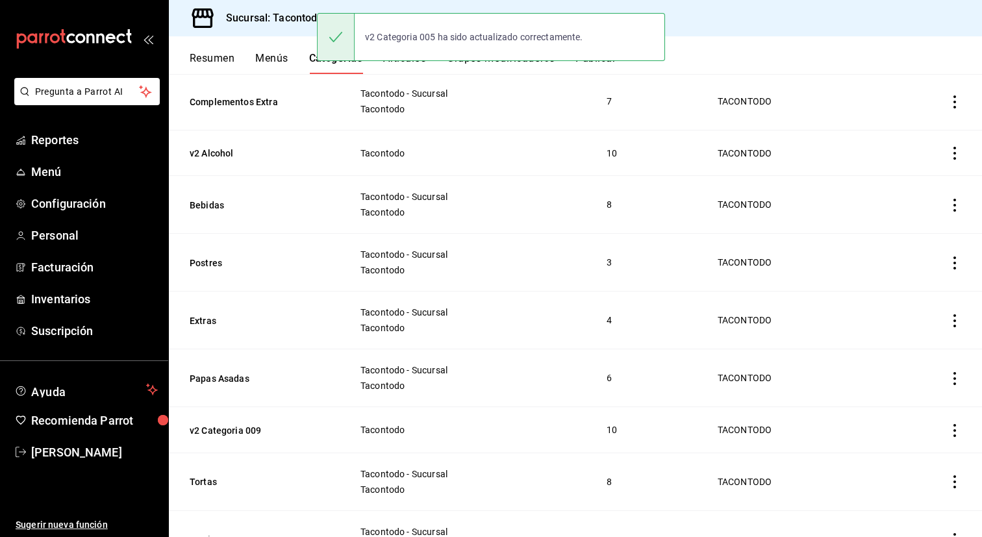
scroll to position [1163, 0]
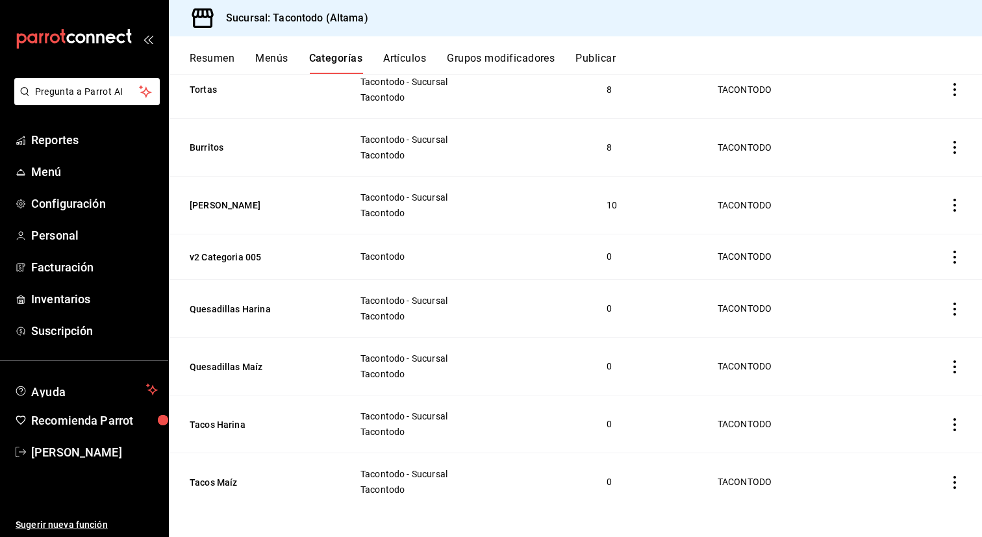
click at [954, 479] on icon "actions" at bounding box center [954, 482] width 13 height 13
click at [894, 508] on div at bounding box center [887, 503] width 23 height 13
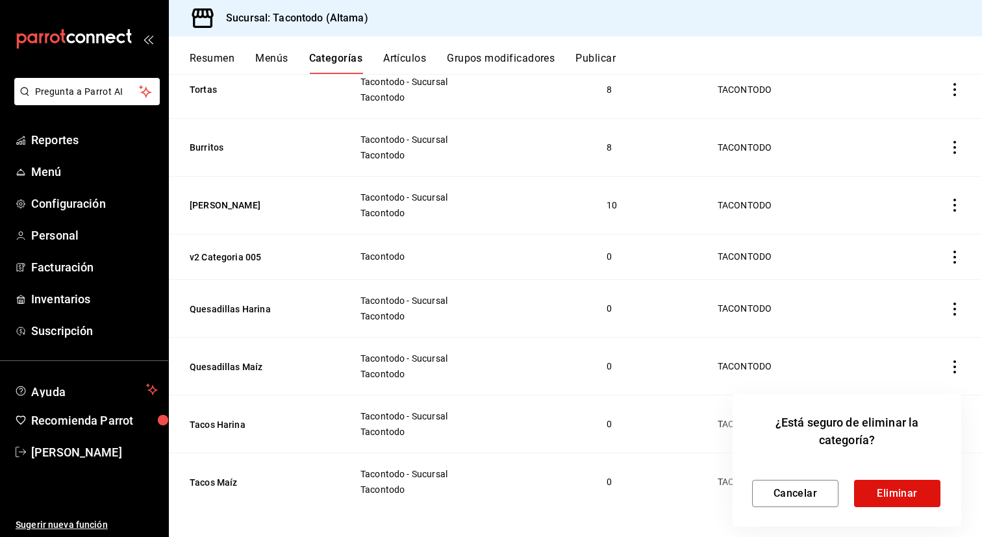
click at [867, 477] on div "Cancelar Eliminar" at bounding box center [847, 483] width 190 height 48
click at [867, 481] on button "Eliminar" at bounding box center [897, 493] width 86 height 27
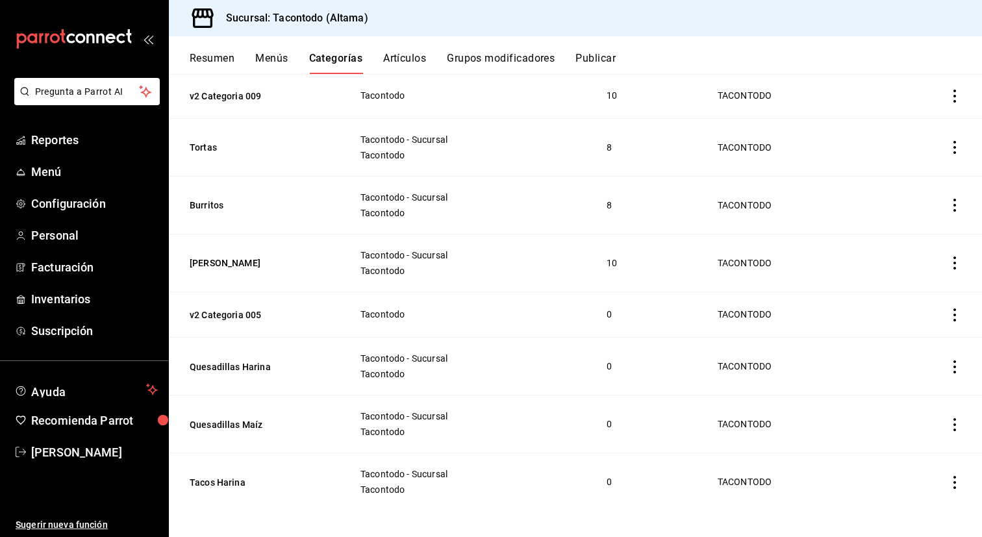
click at [957, 480] on icon "actions" at bounding box center [954, 482] width 13 height 13
click at [907, 506] on span "Eliminar" at bounding box center [915, 503] width 33 height 10
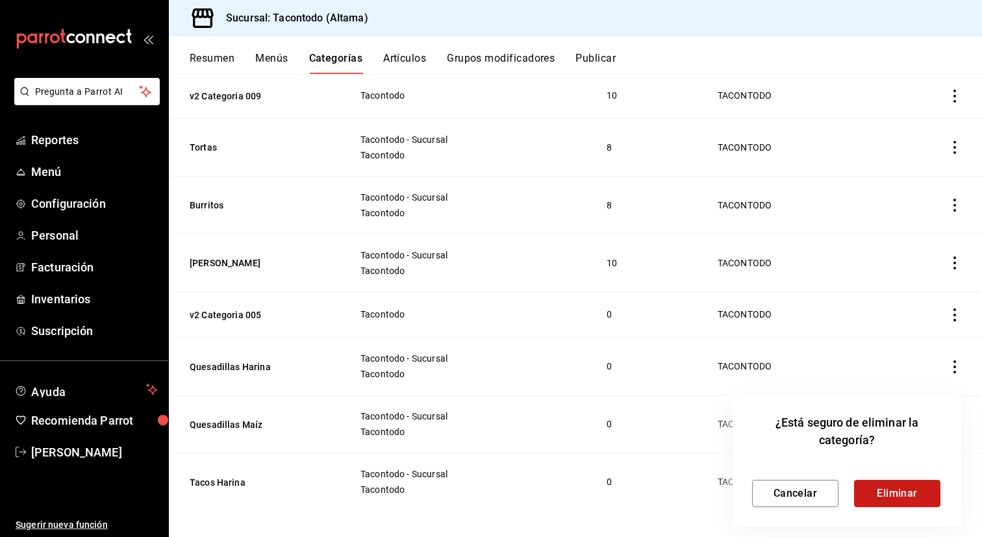
click at [880, 486] on button "Eliminar" at bounding box center [897, 493] width 86 height 27
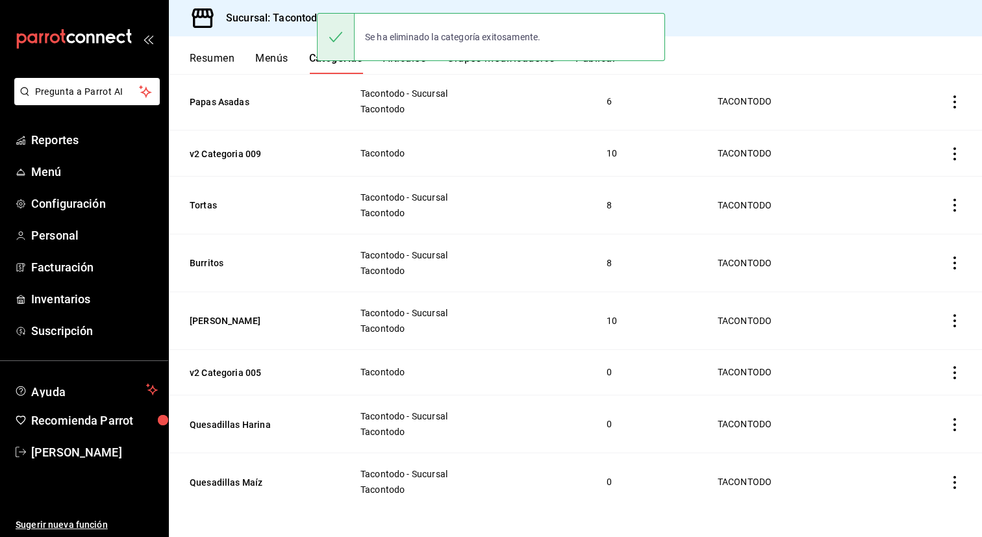
click at [954, 480] on icon "actions" at bounding box center [954, 482] width 13 height 13
click at [923, 503] on span "Eliminar" at bounding box center [915, 503] width 33 height 10
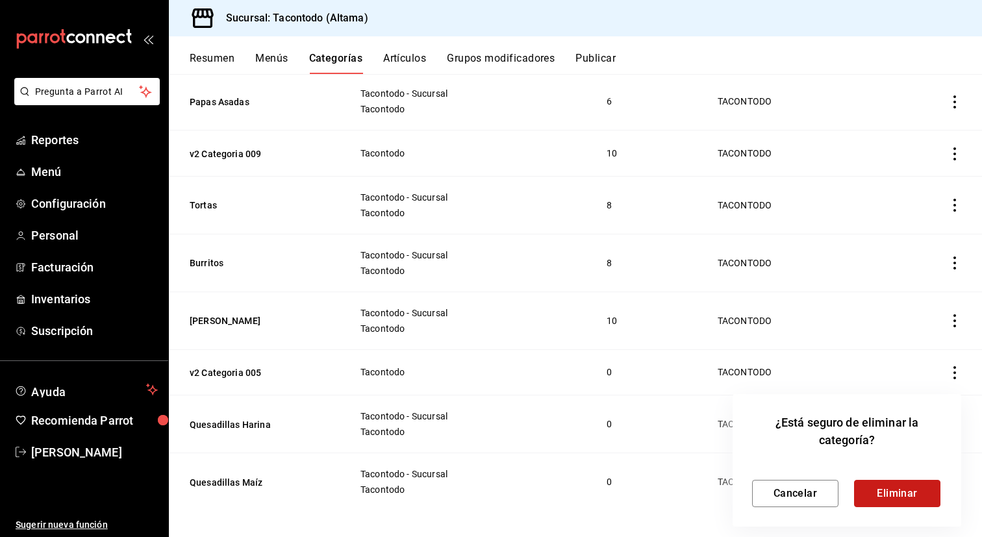
click at [913, 498] on button "Eliminar" at bounding box center [897, 493] width 86 height 27
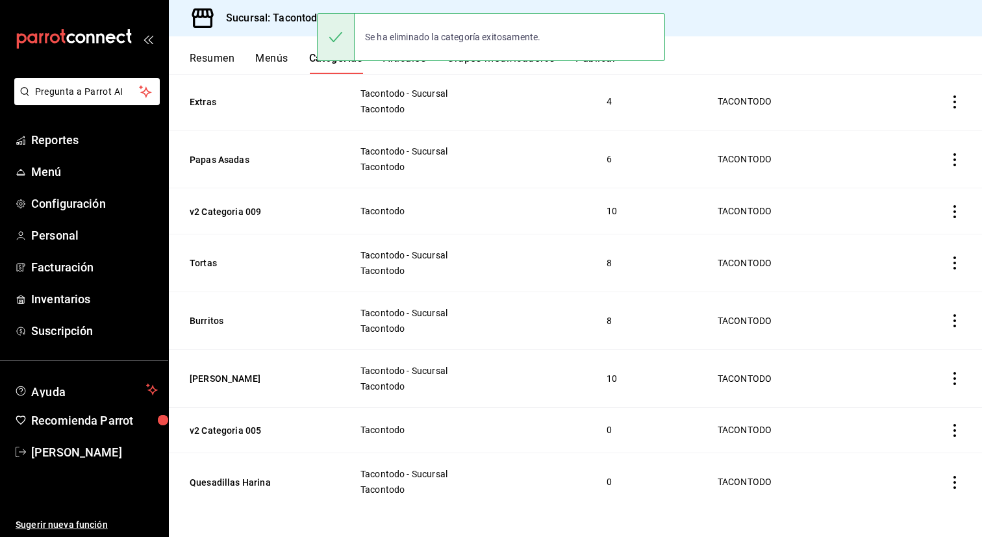
click at [951, 482] on icon "actions" at bounding box center [954, 482] width 13 height 13
click at [921, 502] on span "Eliminar" at bounding box center [915, 503] width 33 height 10
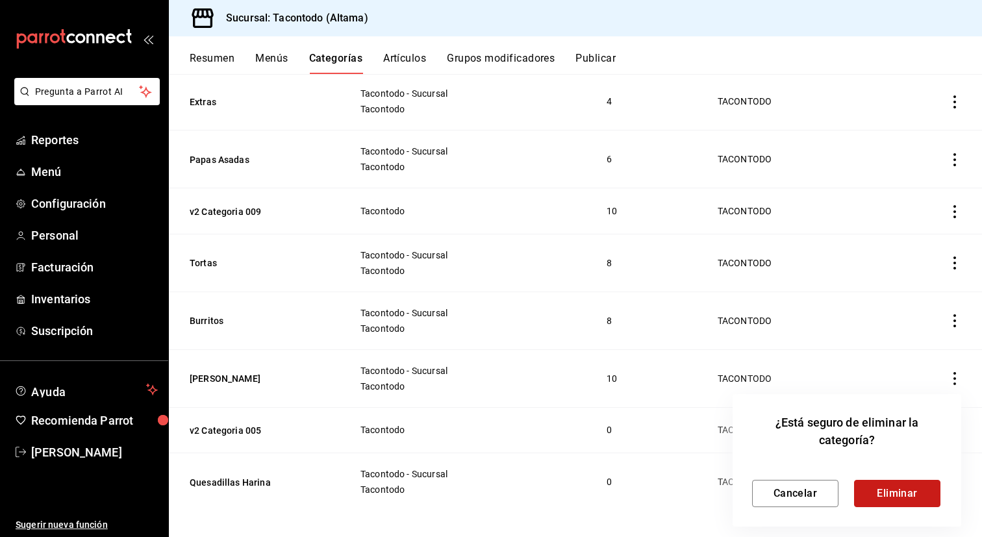
click at [917, 500] on button "Eliminar" at bounding box center [897, 493] width 86 height 27
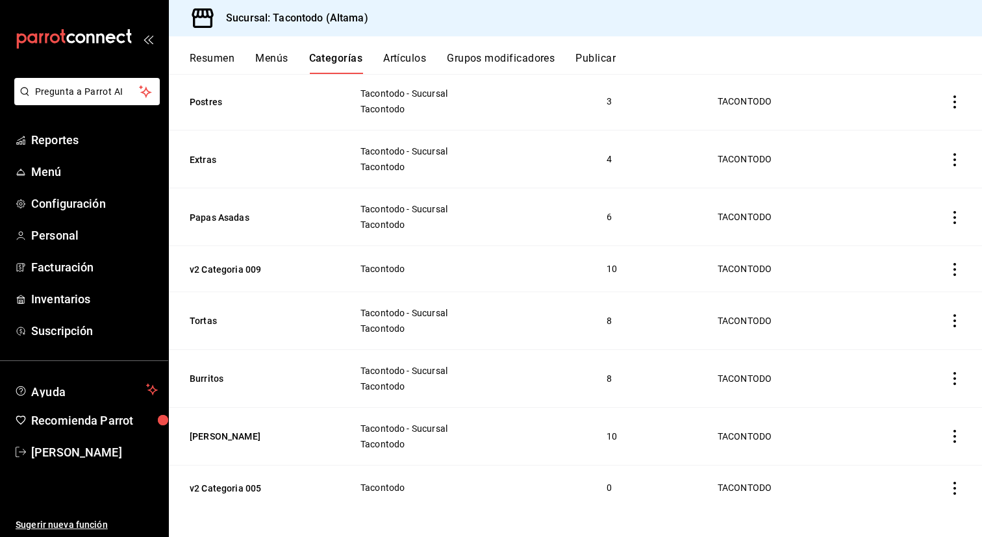
click at [953, 483] on icon "actions" at bounding box center [954, 488] width 13 height 13
click at [923, 496] on span "Eliminar" at bounding box center [916, 503] width 34 height 14
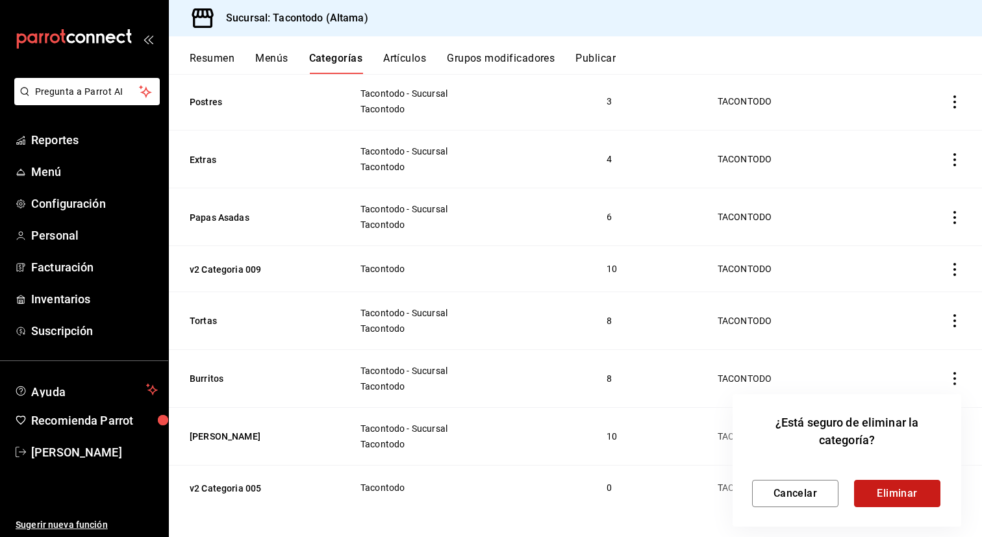
click at [915, 496] on button "Eliminar" at bounding box center [897, 493] width 86 height 27
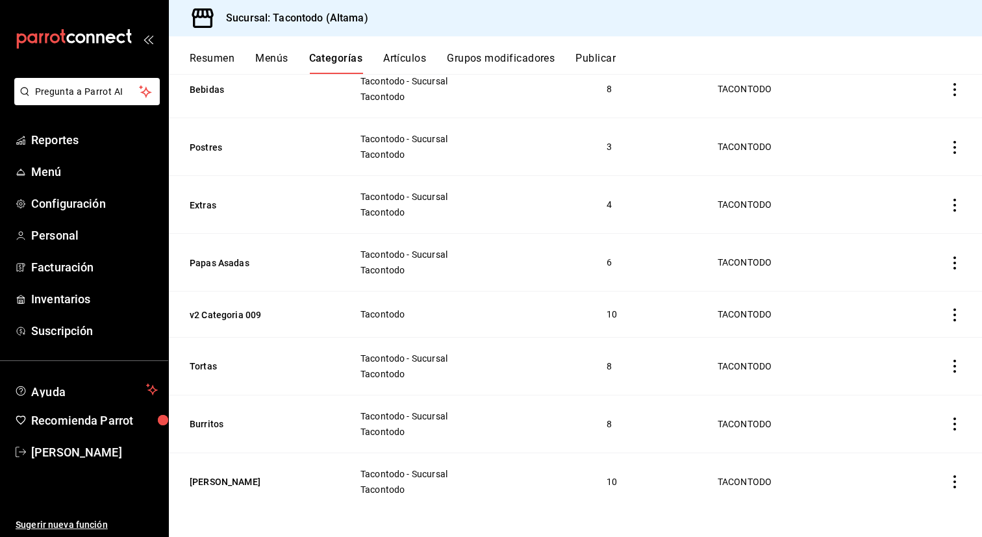
click at [209, 483] on th "[PERSON_NAME]" at bounding box center [256, 482] width 175 height 58
click at [212, 479] on button "[PERSON_NAME]" at bounding box center [255, 481] width 130 height 13
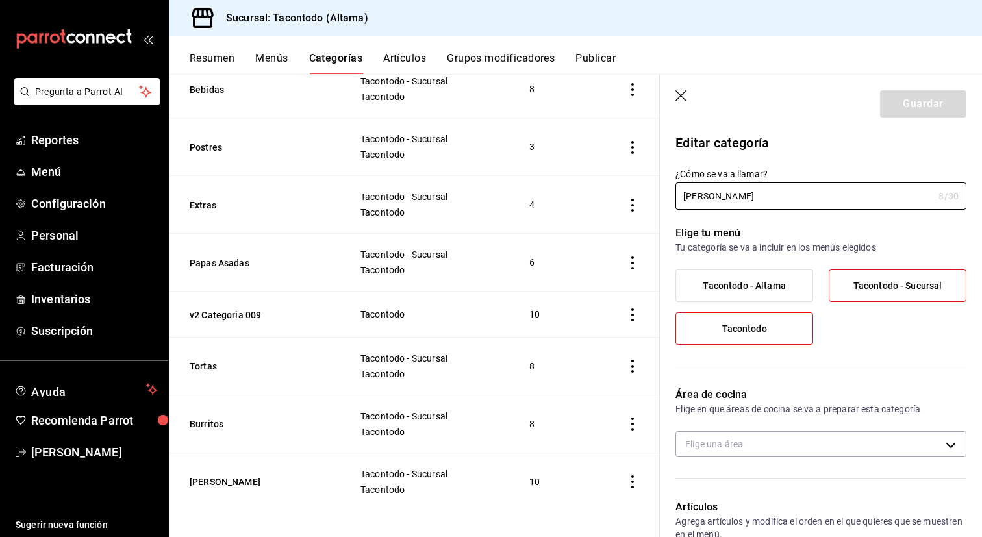
type input "f2d47fc5-286b-482c-91d1-f6277f6f141a"
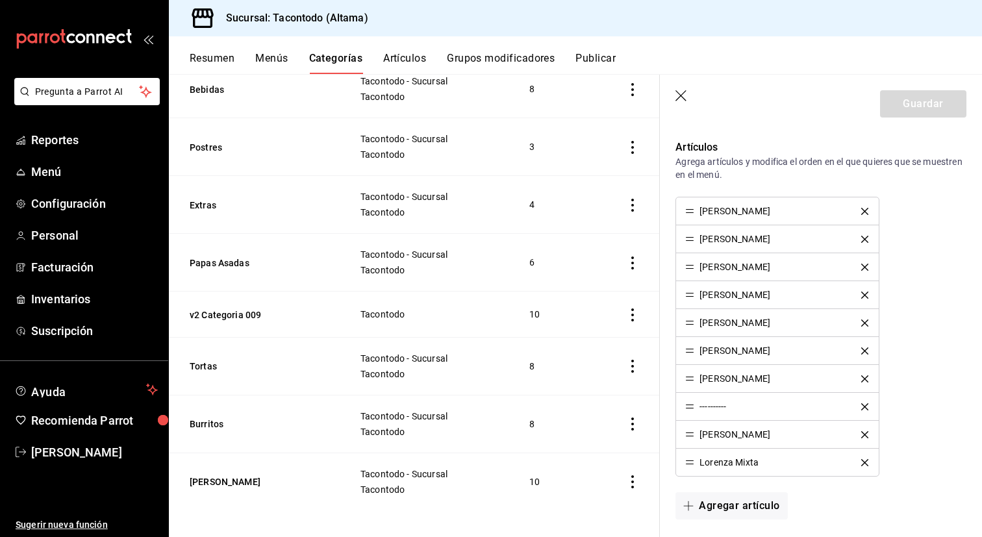
scroll to position [355, 0]
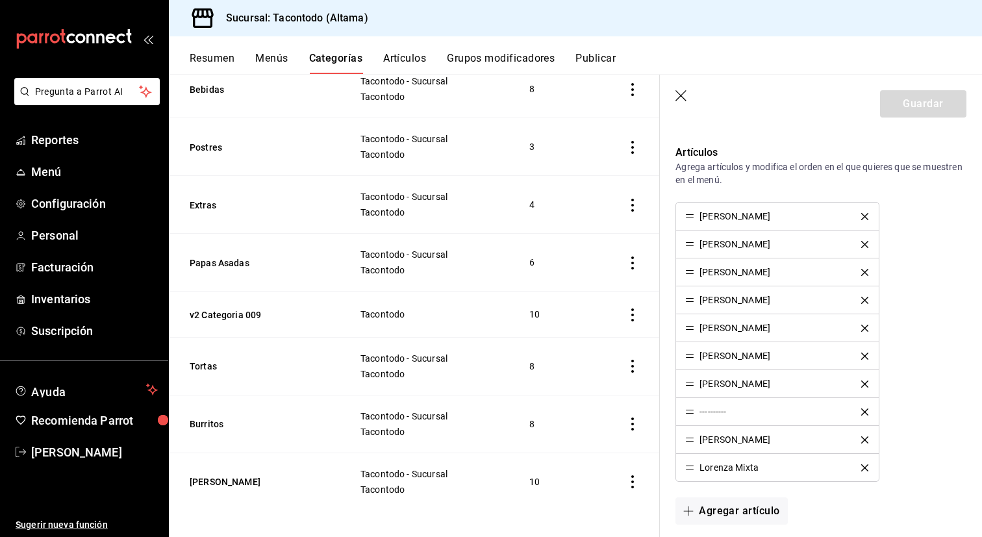
click at [865, 212] on div "[PERSON_NAME]" at bounding box center [777, 216] width 184 height 9
click at [865, 213] on icon "delete" at bounding box center [864, 216] width 7 height 7
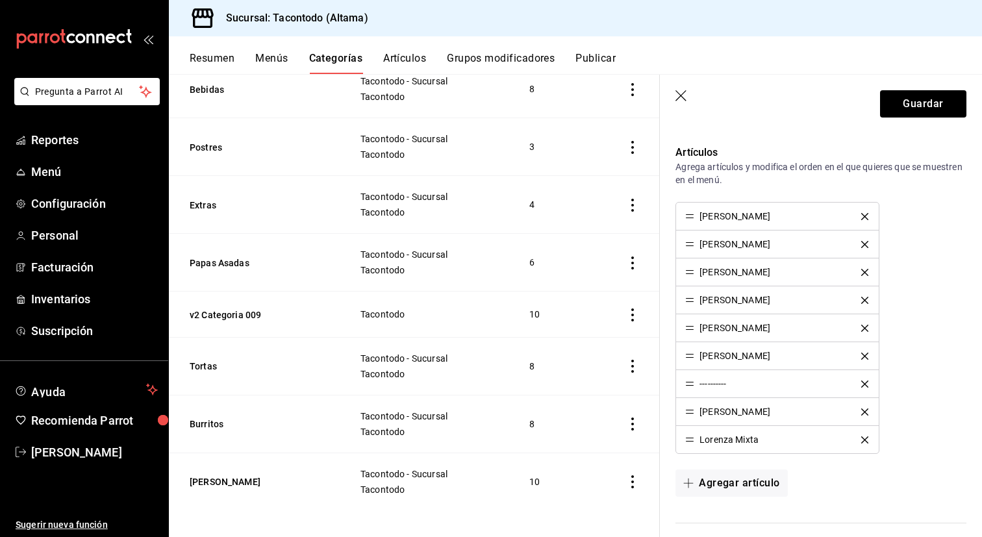
click at [865, 213] on icon "delete" at bounding box center [864, 216] width 7 height 7
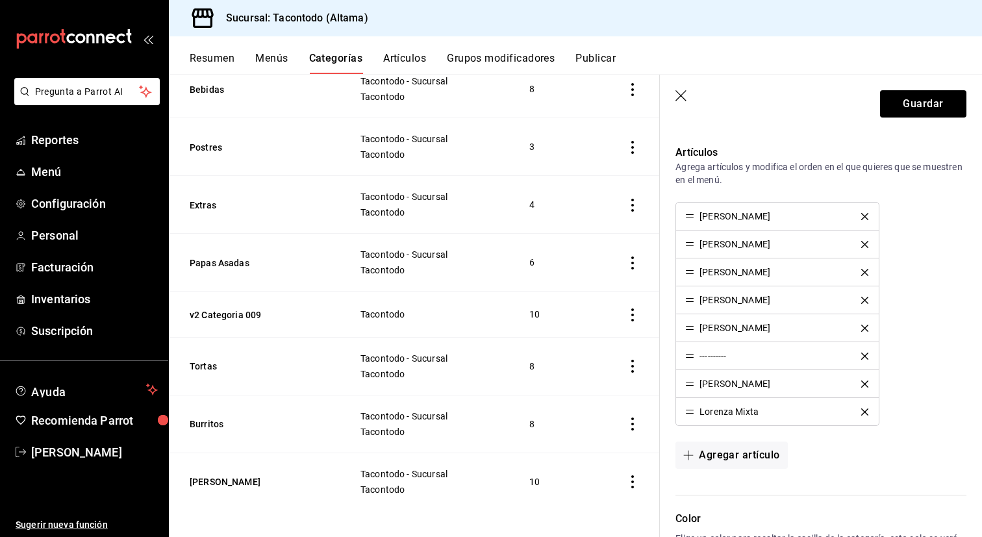
click at [865, 213] on icon "delete" at bounding box center [864, 216] width 7 height 7
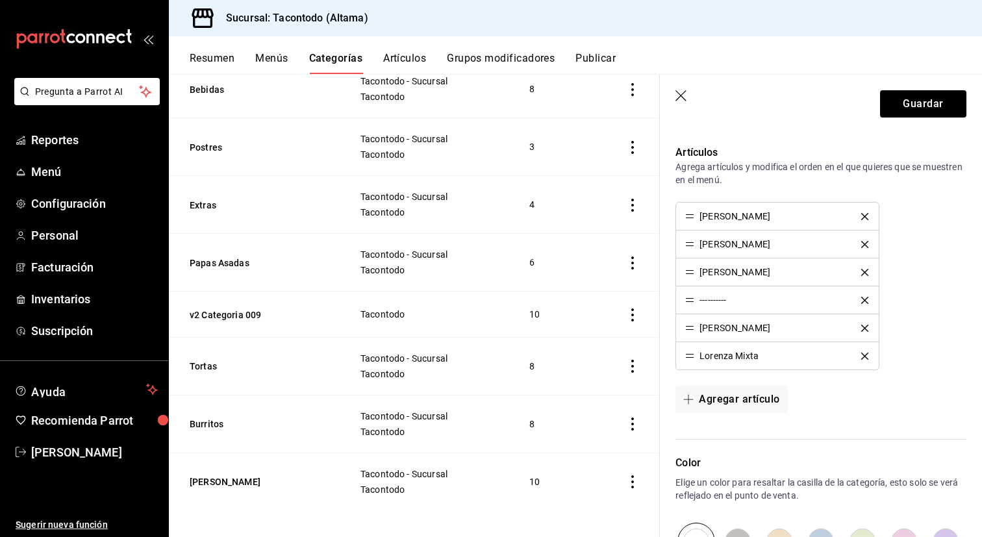
click at [865, 213] on icon "delete" at bounding box center [864, 216] width 7 height 7
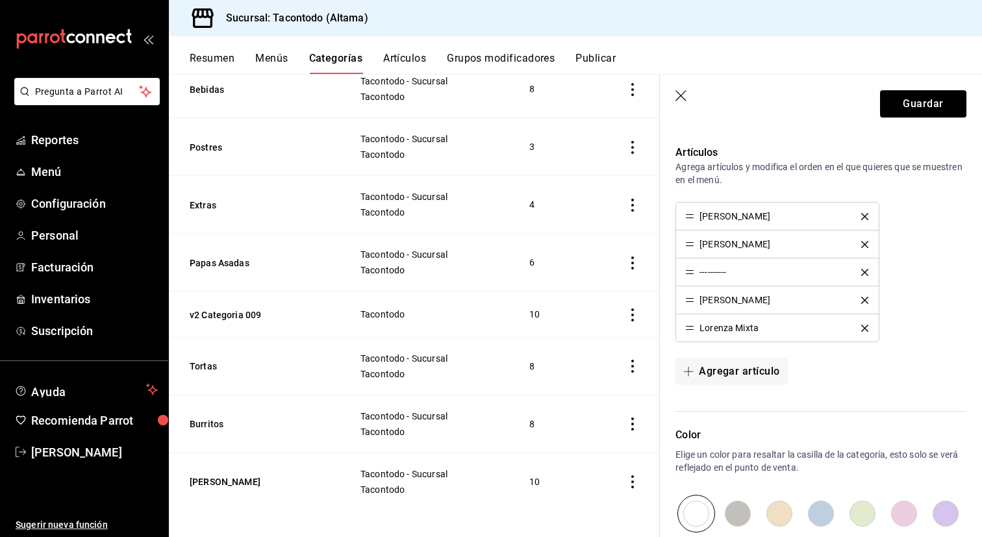
click at [865, 213] on icon "delete" at bounding box center [864, 216] width 7 height 7
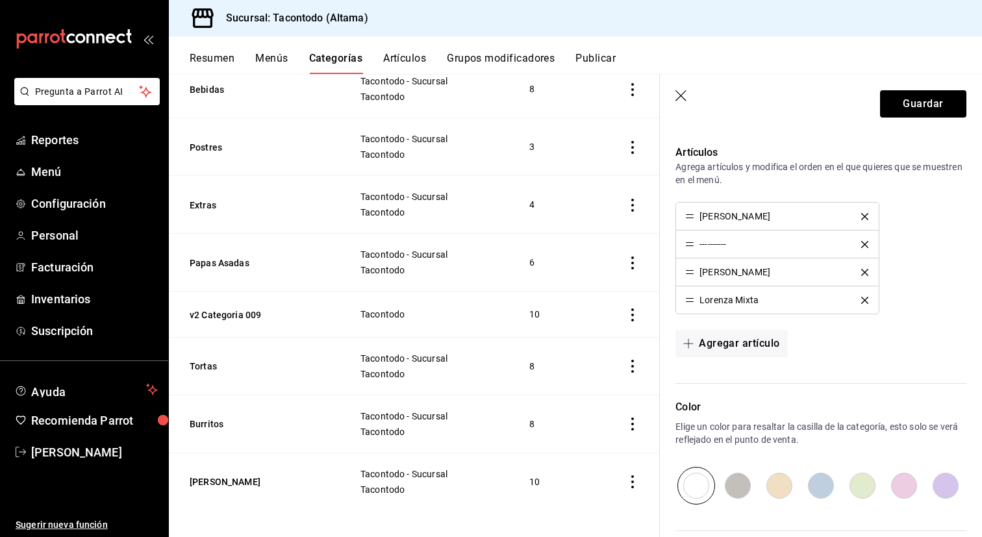
click at [865, 213] on icon "delete" at bounding box center [864, 216] width 7 height 7
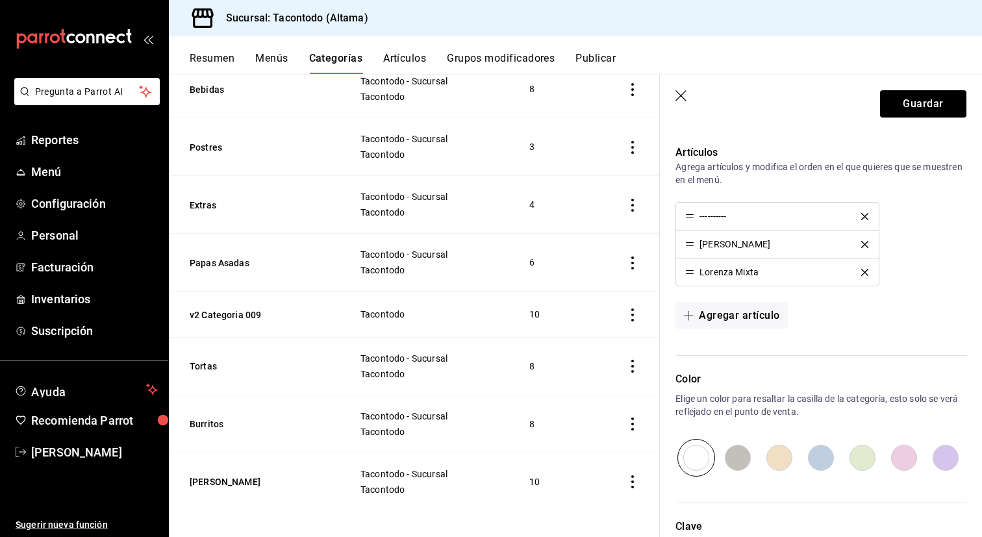
click at [865, 213] on icon "delete" at bounding box center [864, 216] width 7 height 7
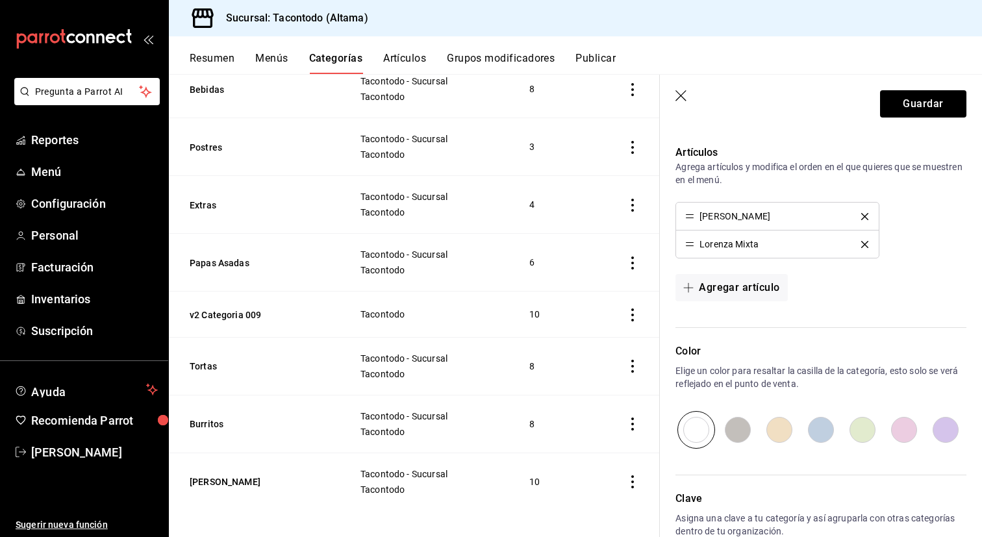
click at [865, 213] on icon "delete" at bounding box center [864, 216] width 7 height 7
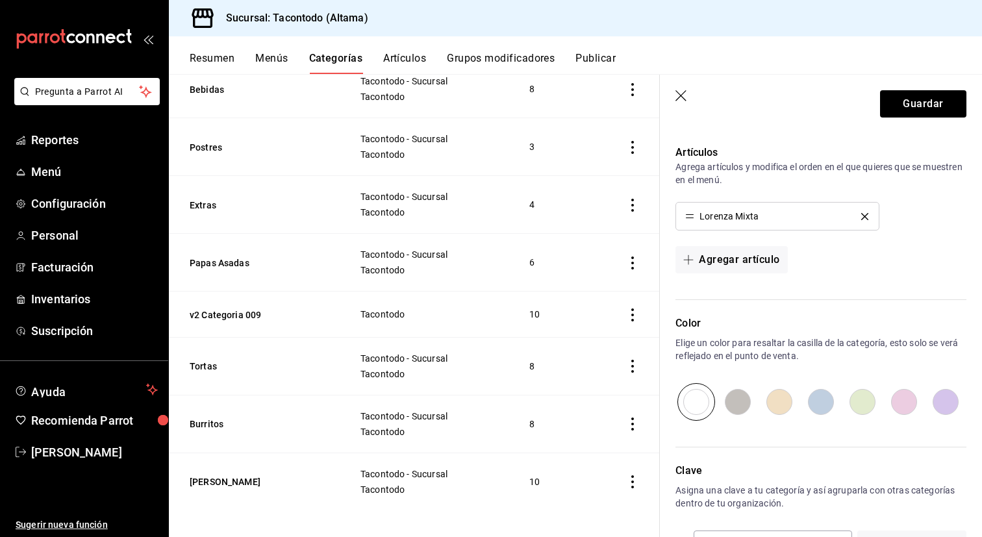
click at [865, 213] on icon "delete" at bounding box center [864, 216] width 7 height 7
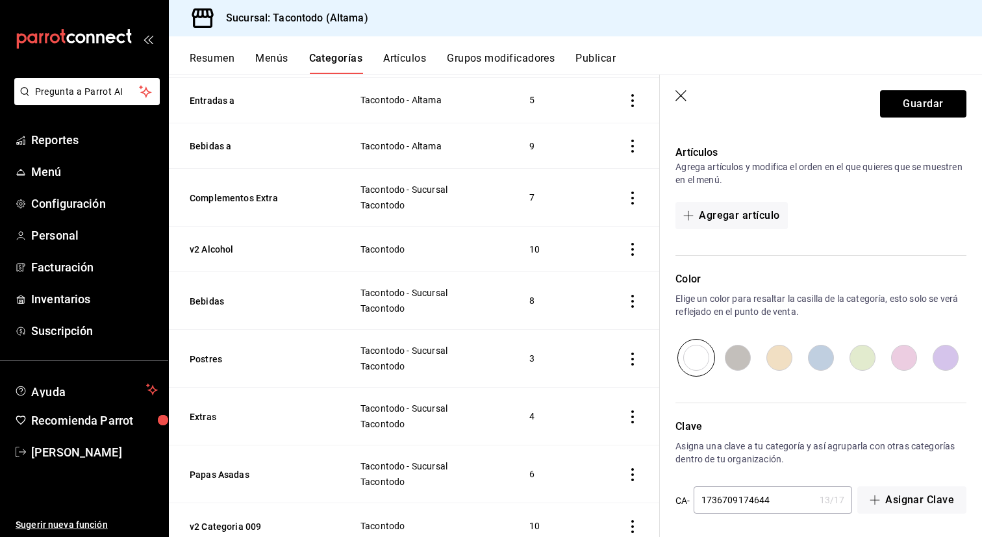
scroll to position [626, 0]
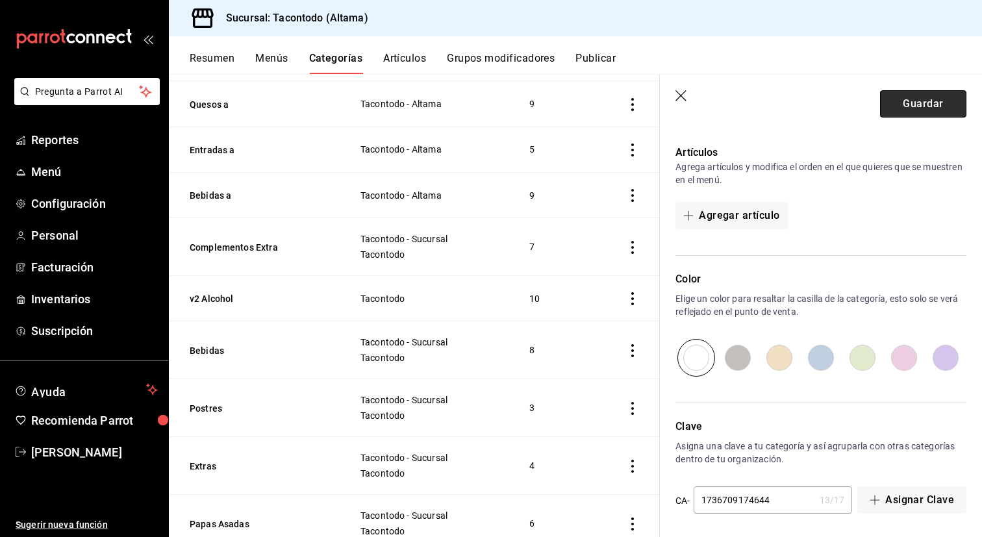
click at [897, 105] on button "Guardar" at bounding box center [923, 103] width 86 height 27
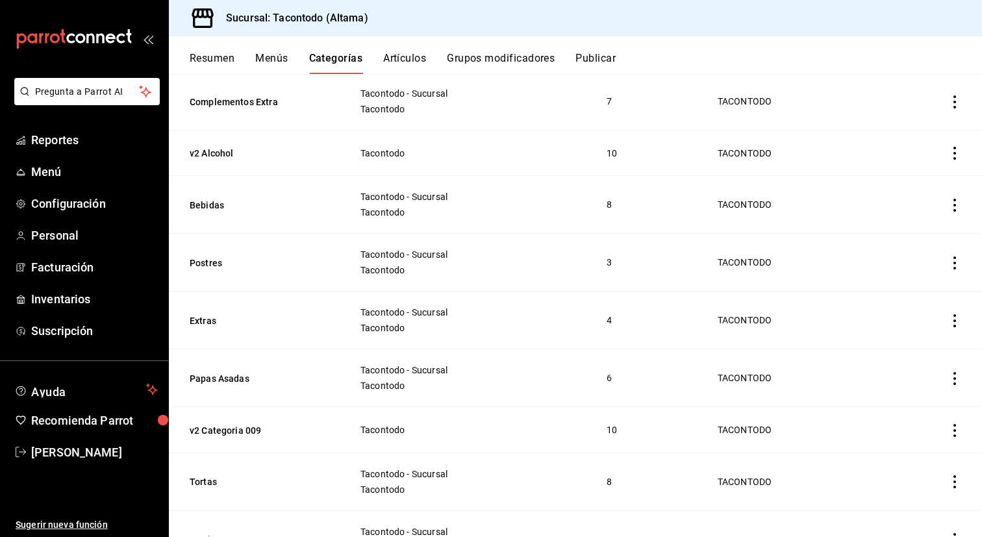
scroll to position [887, 0]
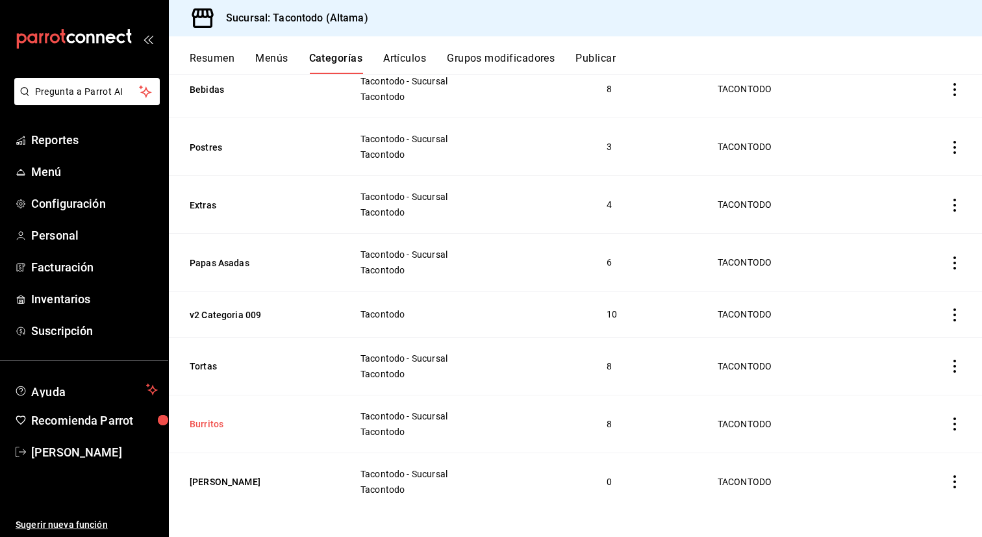
click at [219, 420] on button "Burritos" at bounding box center [255, 424] width 130 height 13
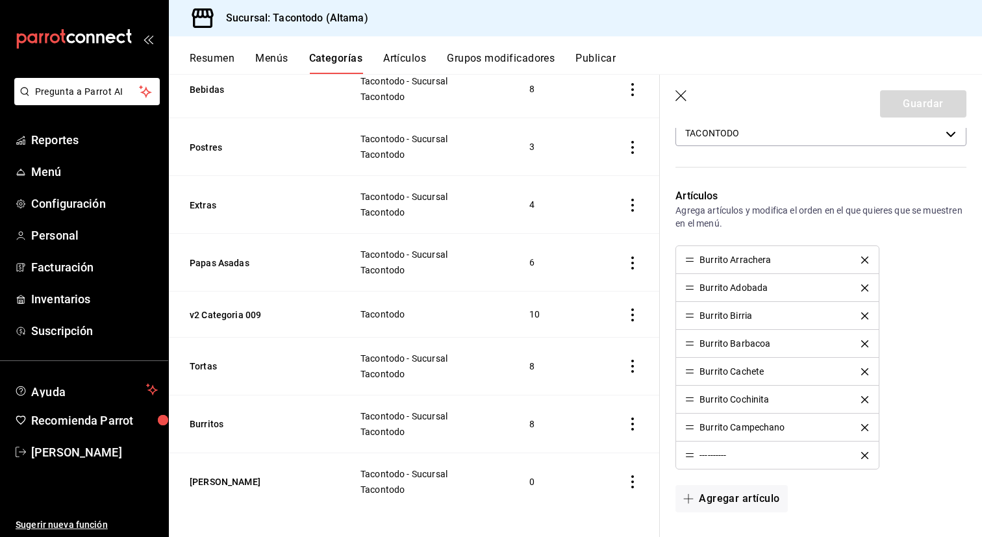
scroll to position [334, 0]
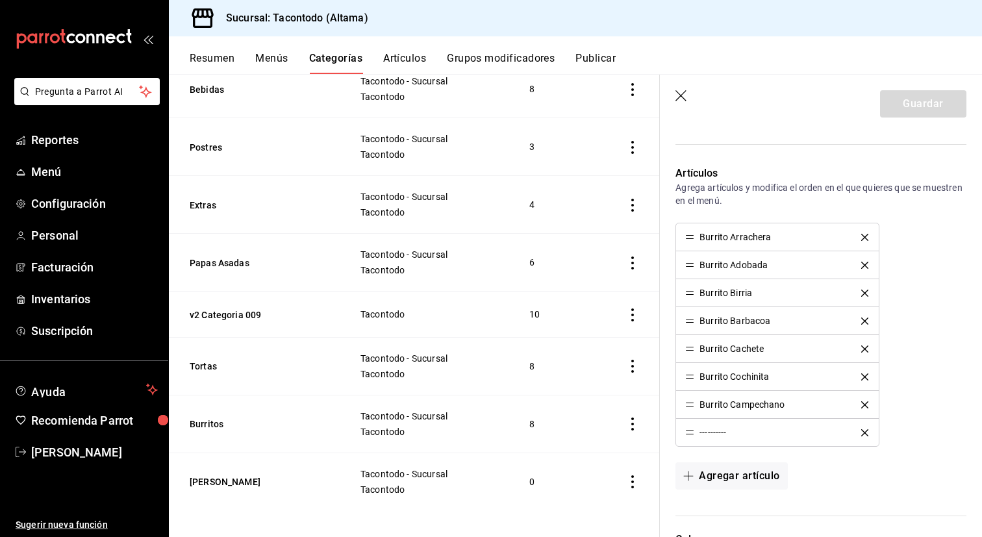
click at [866, 236] on icon "delete" at bounding box center [864, 237] width 7 height 7
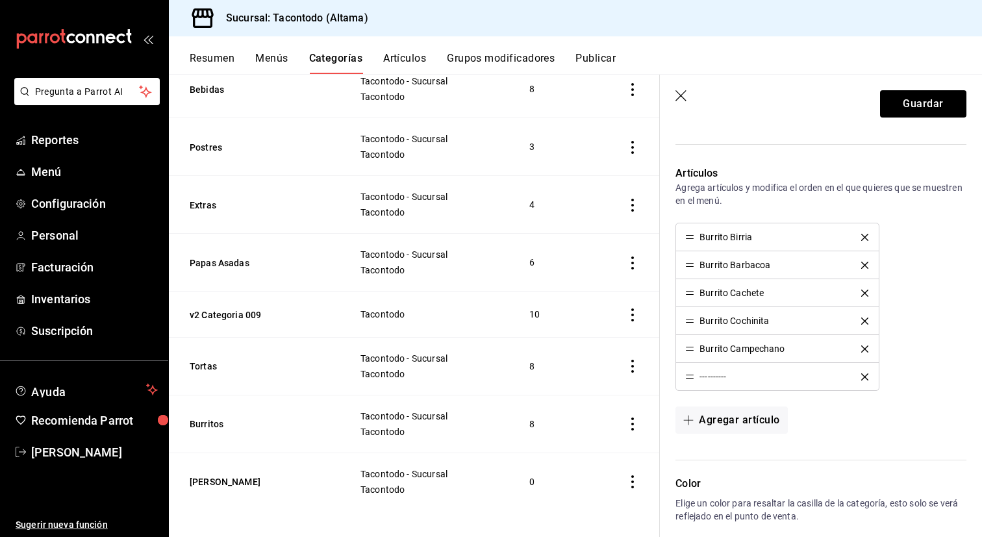
click at [866, 236] on icon "delete" at bounding box center [864, 237] width 7 height 7
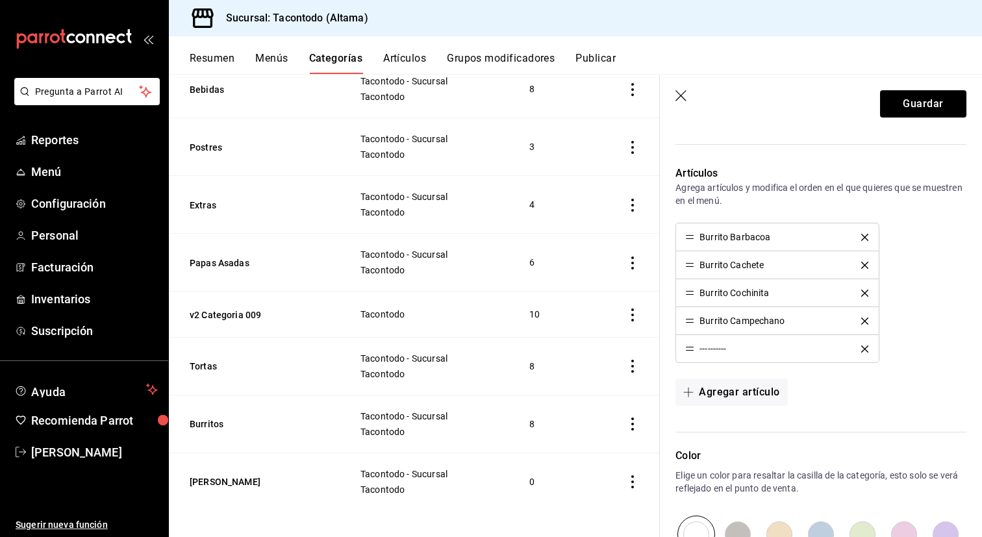
click at [866, 236] on icon "delete" at bounding box center [864, 237] width 7 height 7
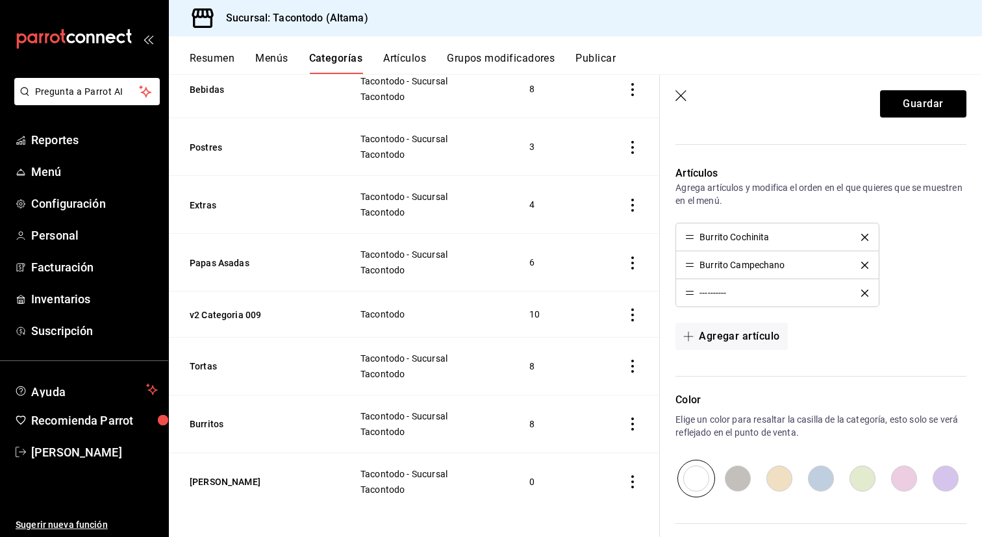
click at [866, 236] on icon "delete" at bounding box center [864, 237] width 7 height 7
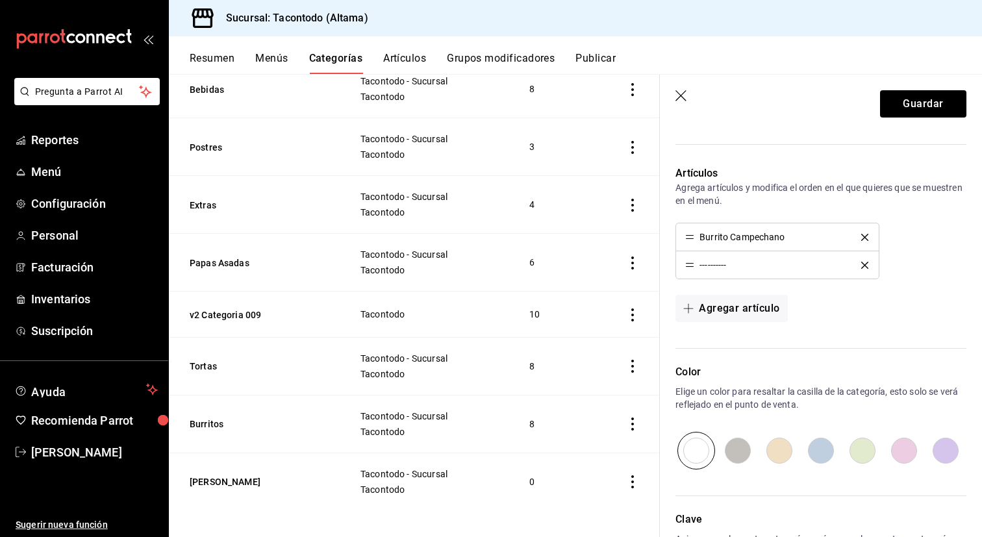
click at [866, 236] on icon "delete" at bounding box center [864, 237] width 7 height 7
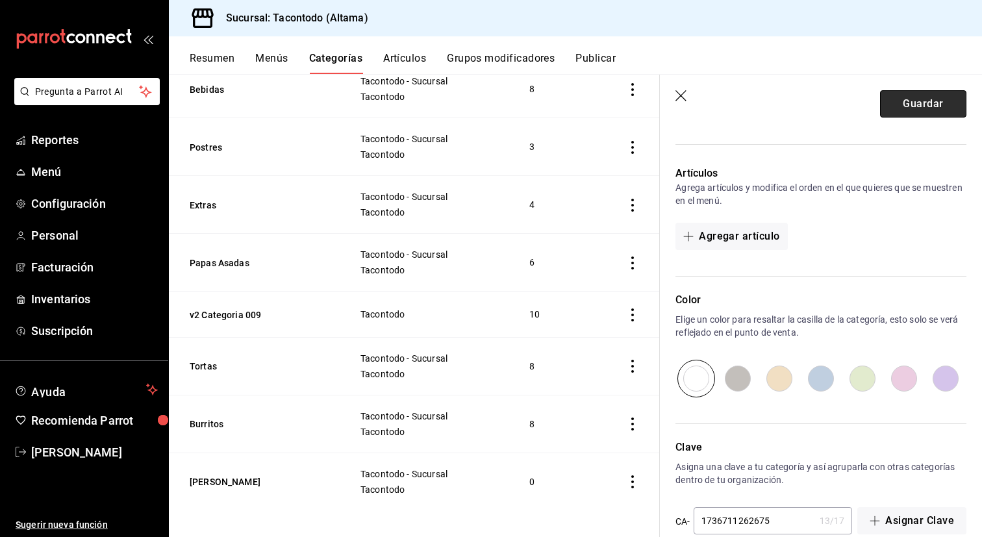
click at [905, 96] on button "Guardar" at bounding box center [923, 103] width 86 height 27
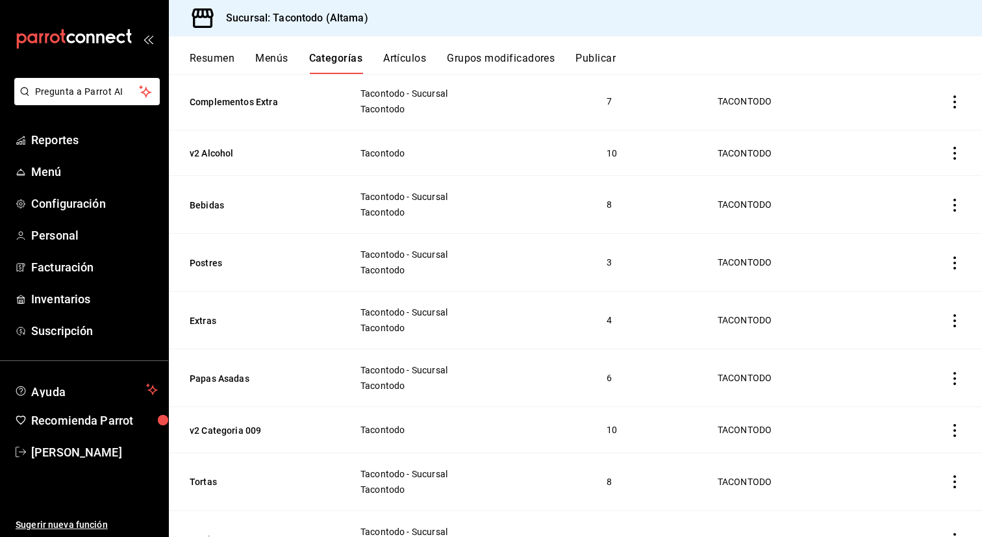
scroll to position [887, 0]
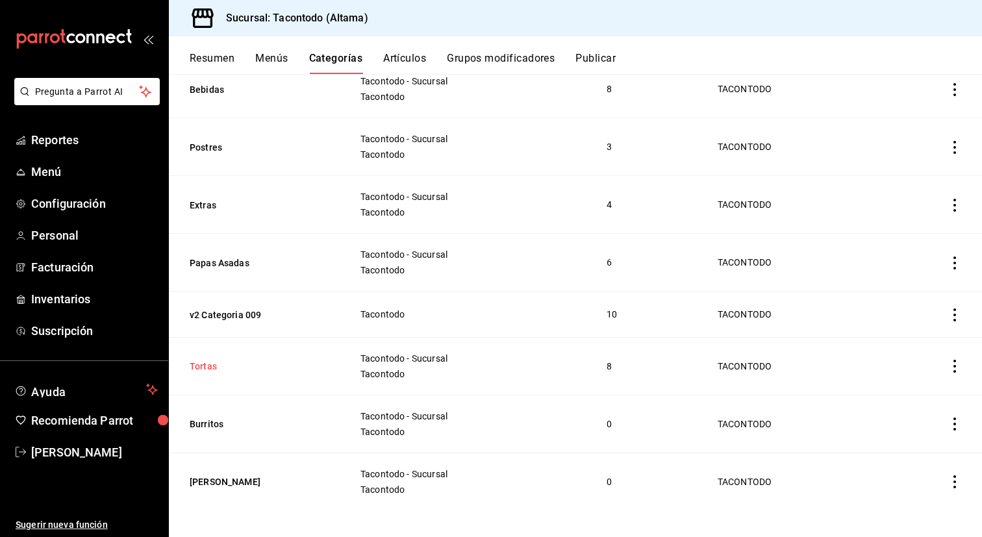
click at [205, 360] on button "Tortas" at bounding box center [255, 366] width 130 height 13
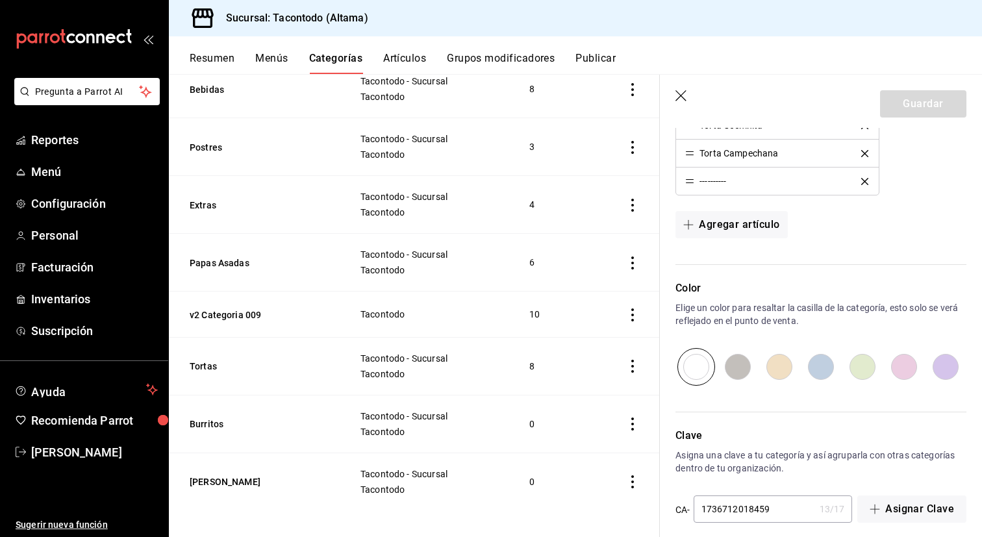
scroll to position [309, 0]
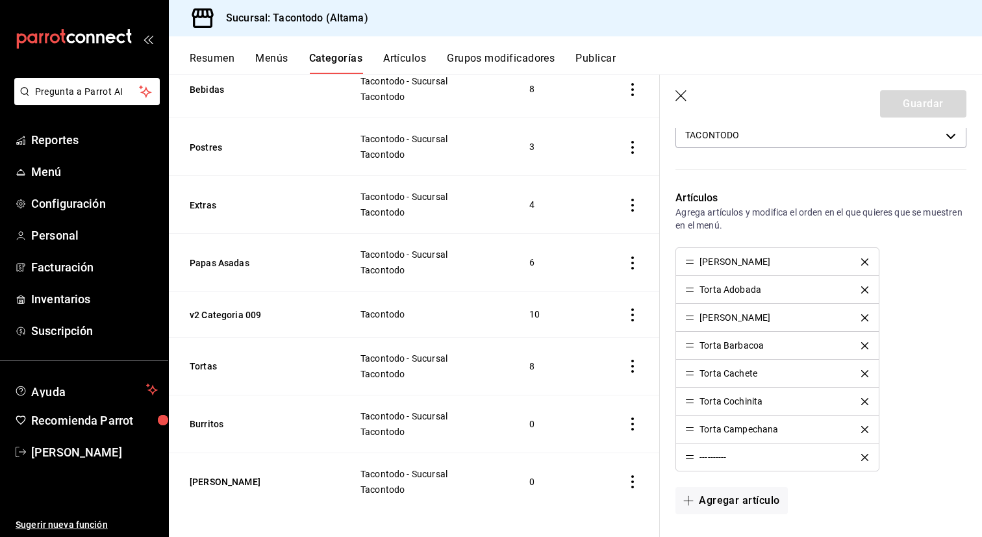
click at [864, 261] on icon "delete" at bounding box center [864, 262] width 7 height 7
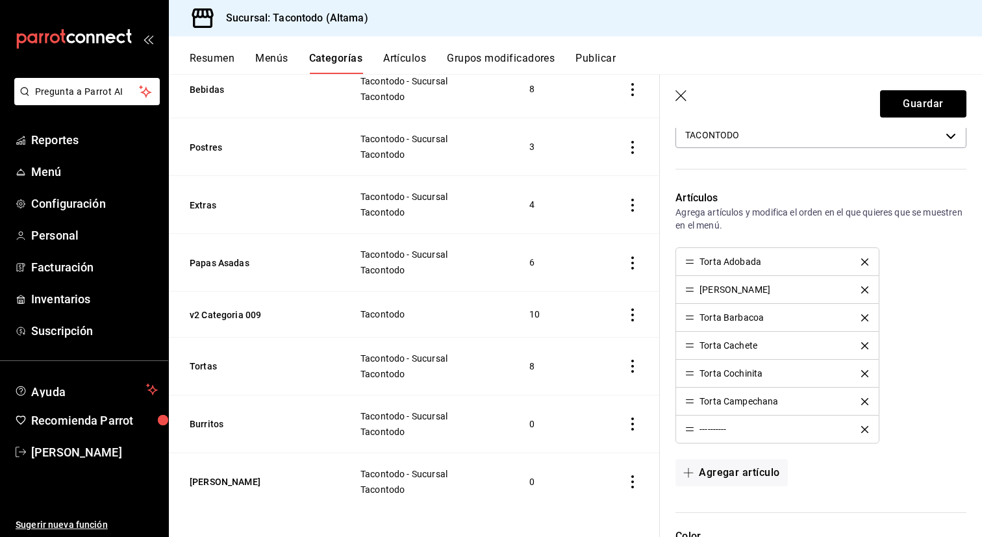
click at [864, 261] on icon "delete" at bounding box center [864, 262] width 7 height 7
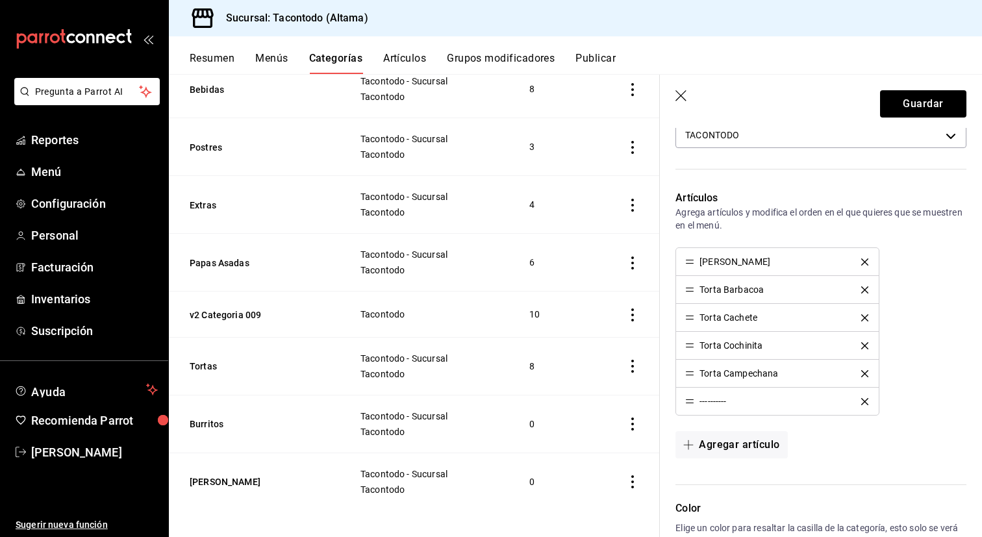
click at [864, 261] on icon "delete" at bounding box center [864, 262] width 7 height 7
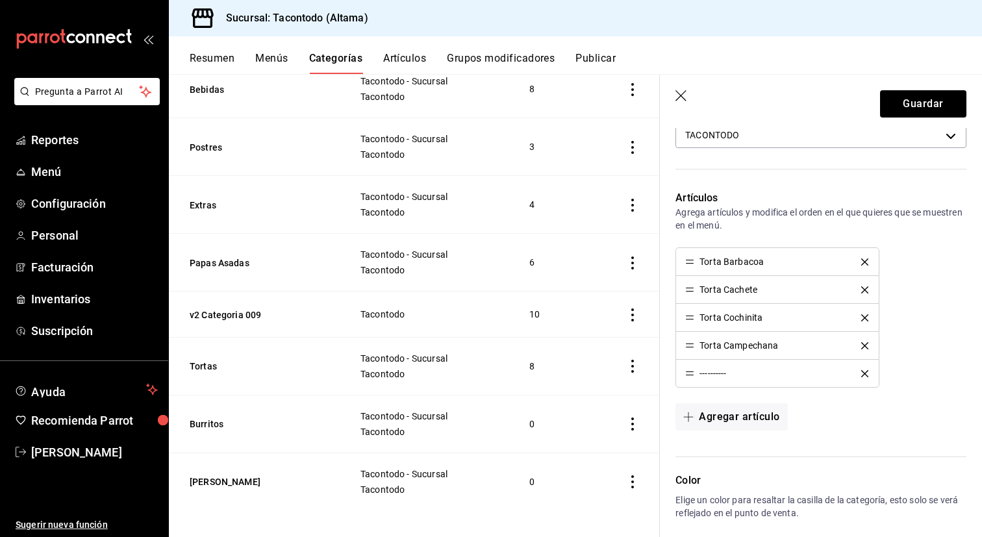
click at [864, 261] on icon "delete" at bounding box center [864, 262] width 7 height 7
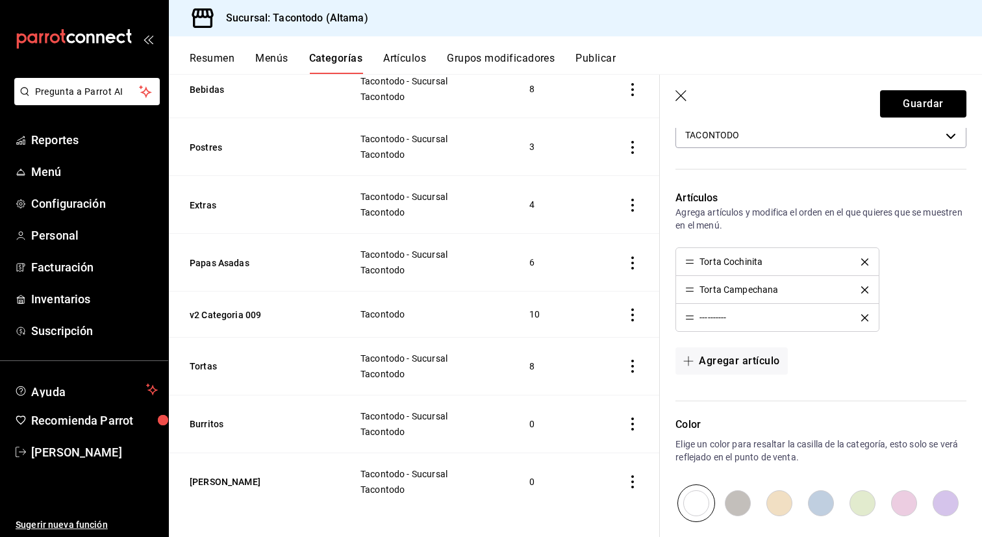
click at [864, 261] on icon "delete" at bounding box center [864, 262] width 7 height 7
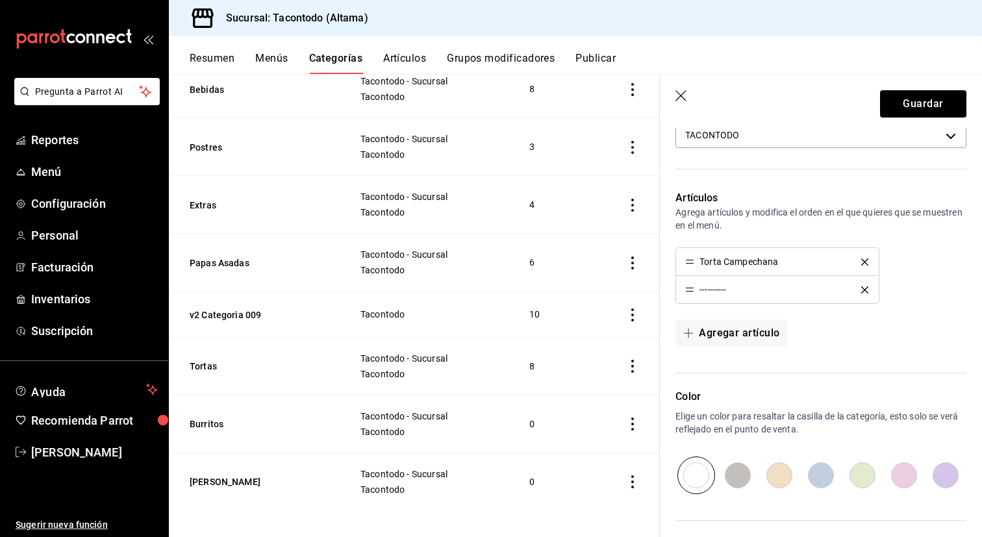
click at [864, 261] on icon "delete" at bounding box center [864, 262] width 7 height 7
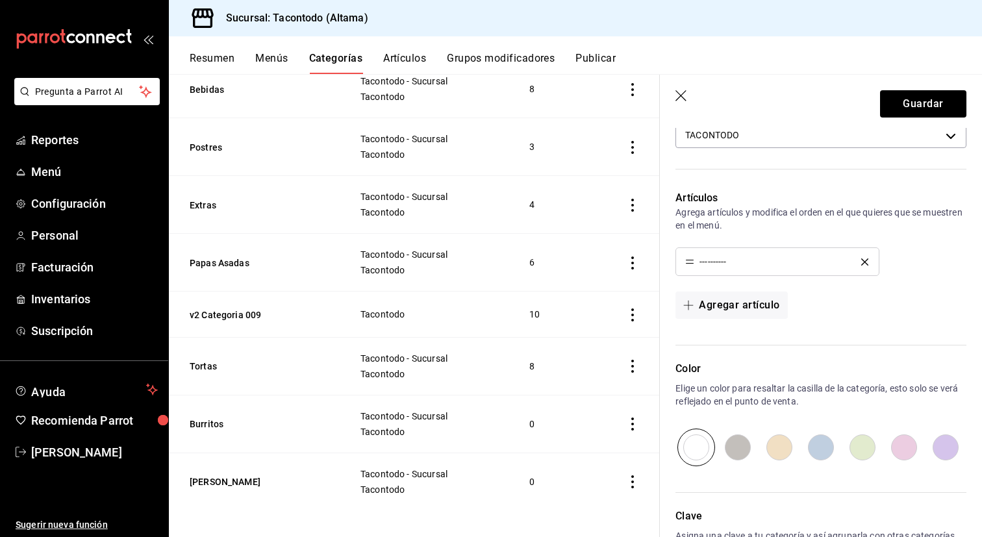
click at [864, 261] on icon "delete" at bounding box center [864, 262] width 7 height 7
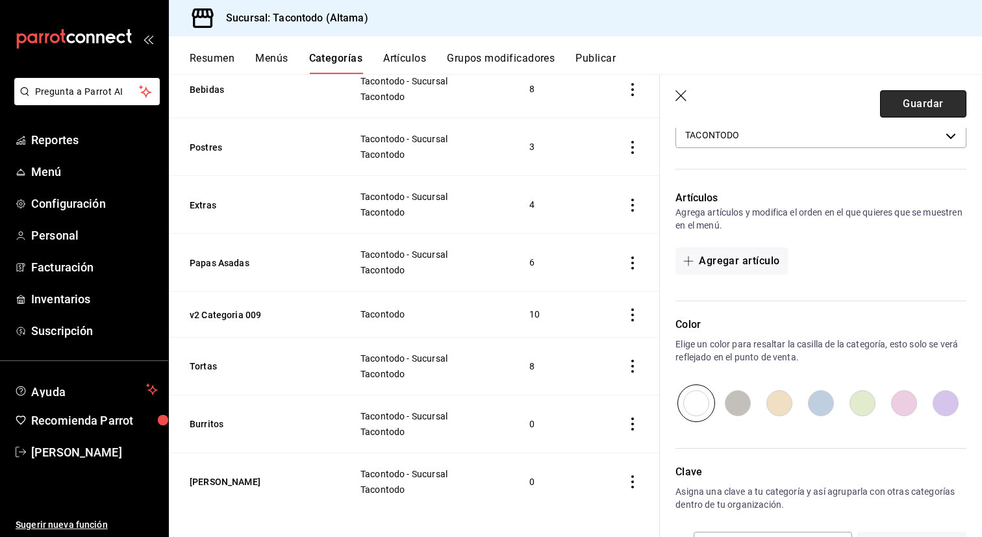
click at [912, 103] on button "Guardar" at bounding box center [923, 103] width 86 height 27
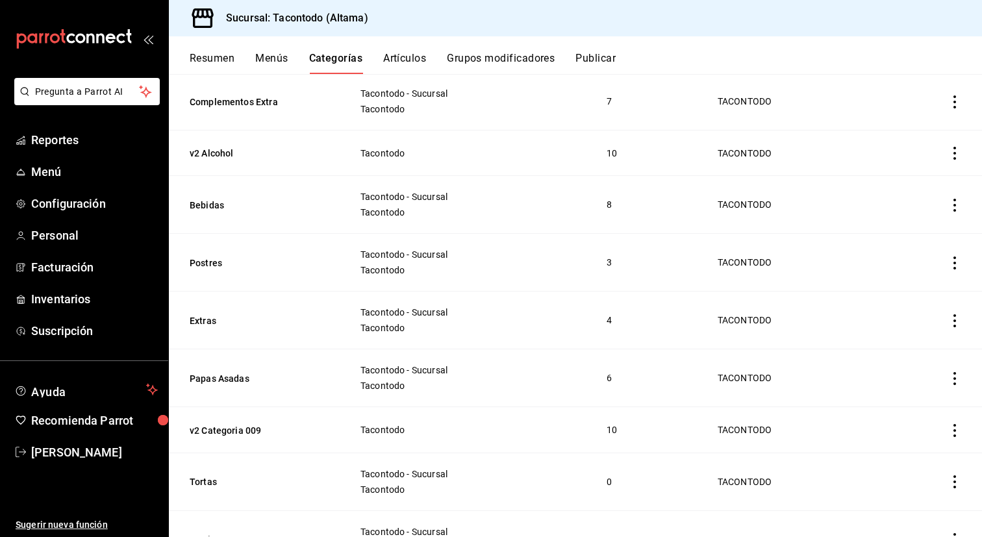
scroll to position [887, 0]
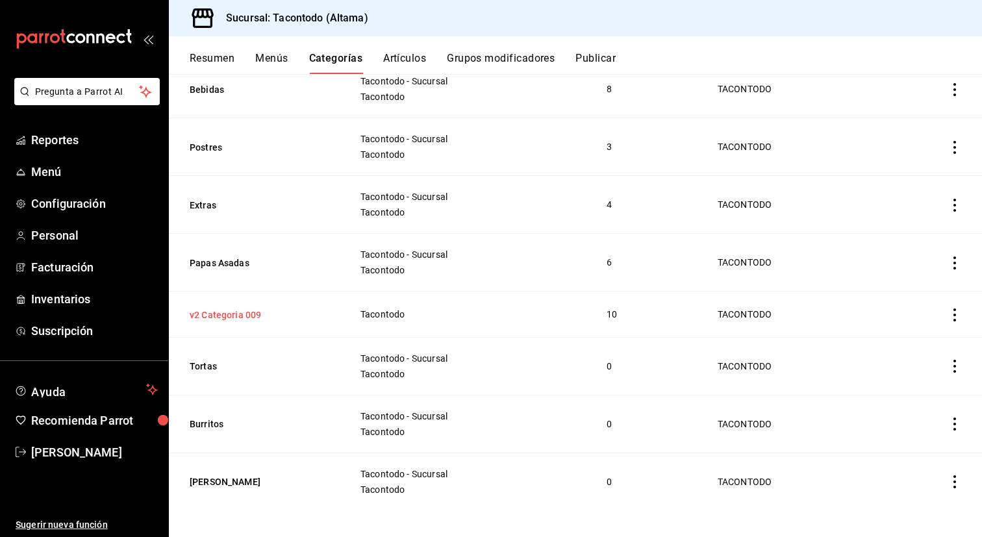
click at [242, 309] on button "v2 Categoria 009" at bounding box center [255, 315] width 130 height 13
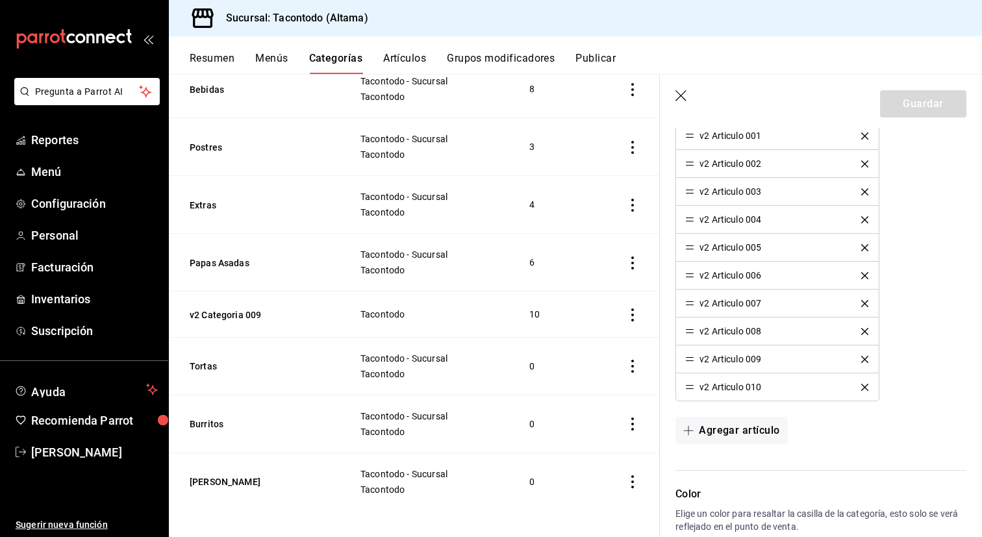
scroll to position [372, 0]
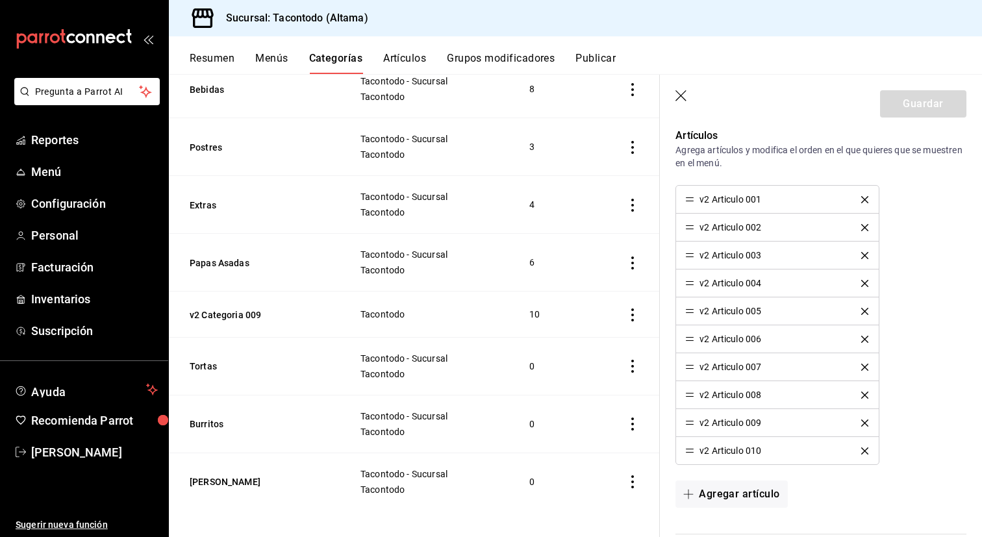
click at [863, 203] on div "v2 Articulo 001" at bounding box center [777, 199] width 184 height 9
click at [864, 199] on icon "delete" at bounding box center [864, 199] width 7 height 7
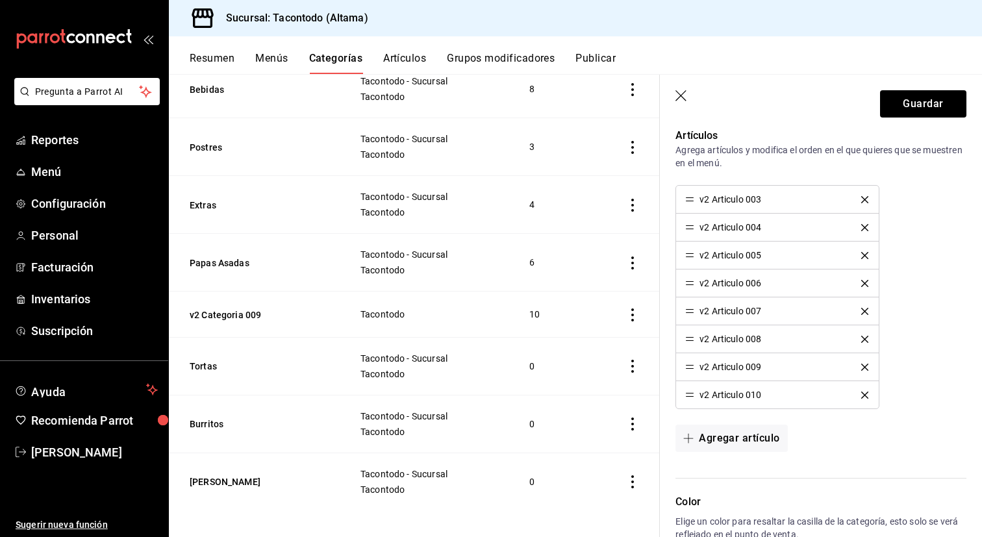
click at [864, 199] on icon "delete" at bounding box center [864, 199] width 7 height 7
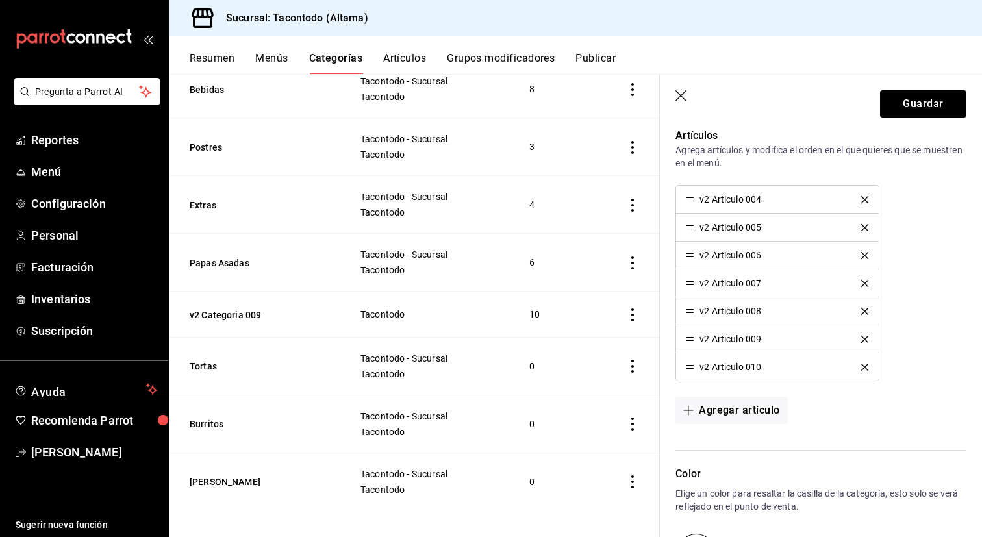
click at [864, 199] on icon "delete" at bounding box center [864, 199] width 7 height 7
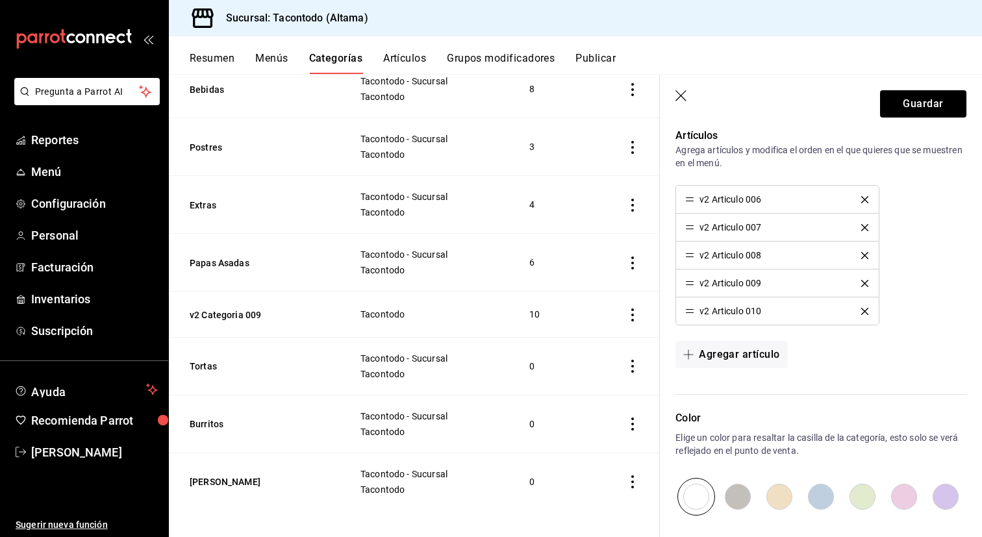
click at [864, 199] on icon "delete" at bounding box center [864, 199] width 7 height 7
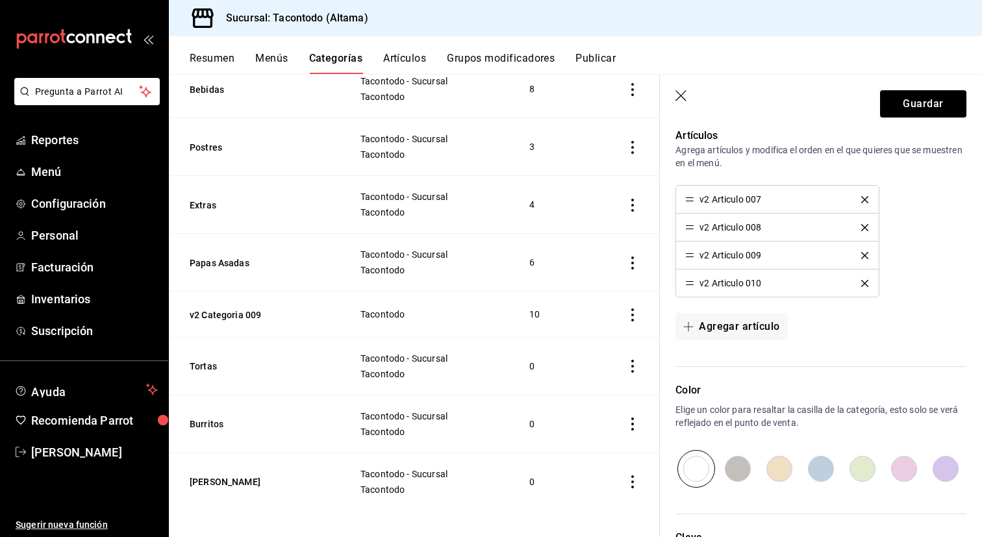
click at [864, 199] on icon "delete" at bounding box center [864, 199] width 7 height 7
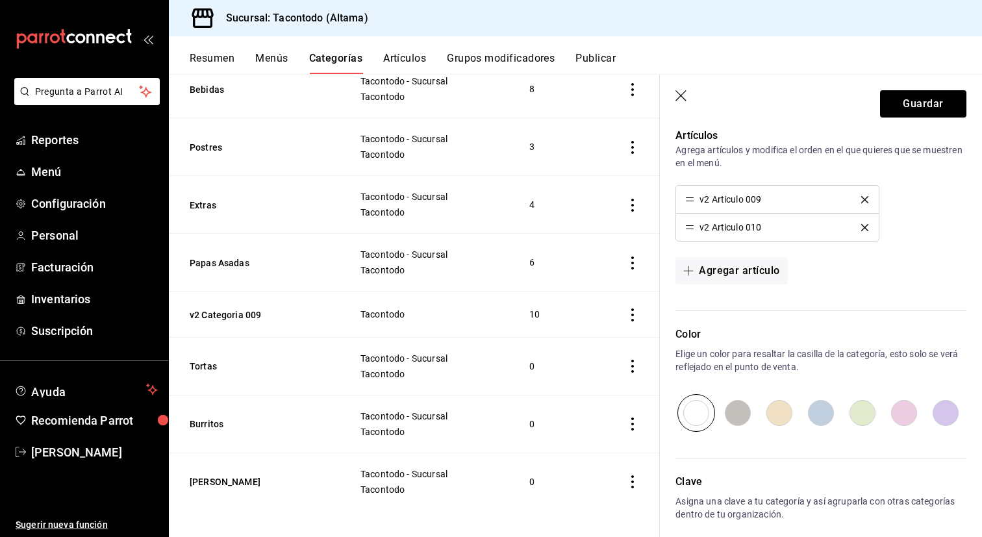
click at [864, 199] on icon "delete" at bounding box center [864, 199] width 7 height 7
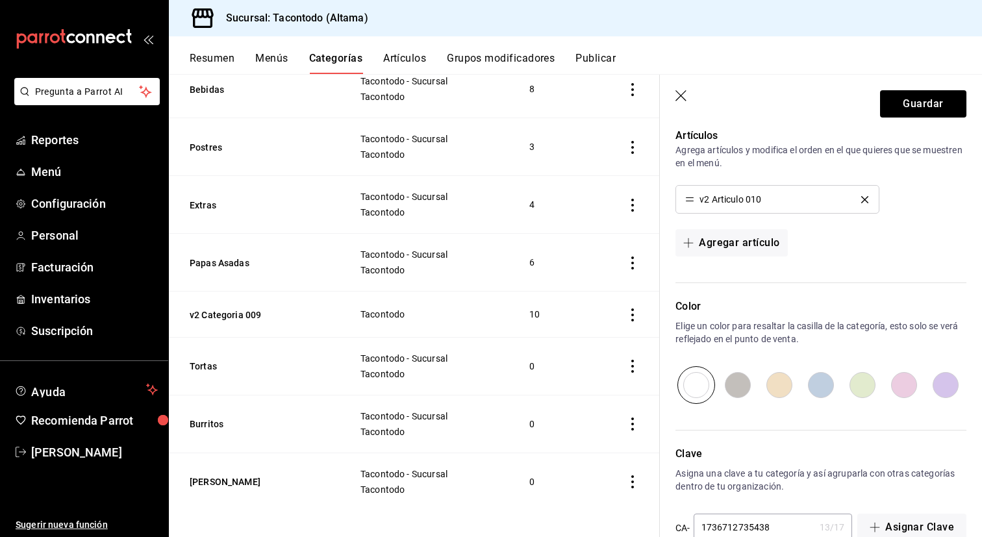
click at [864, 199] on icon "delete" at bounding box center [864, 199] width 7 height 7
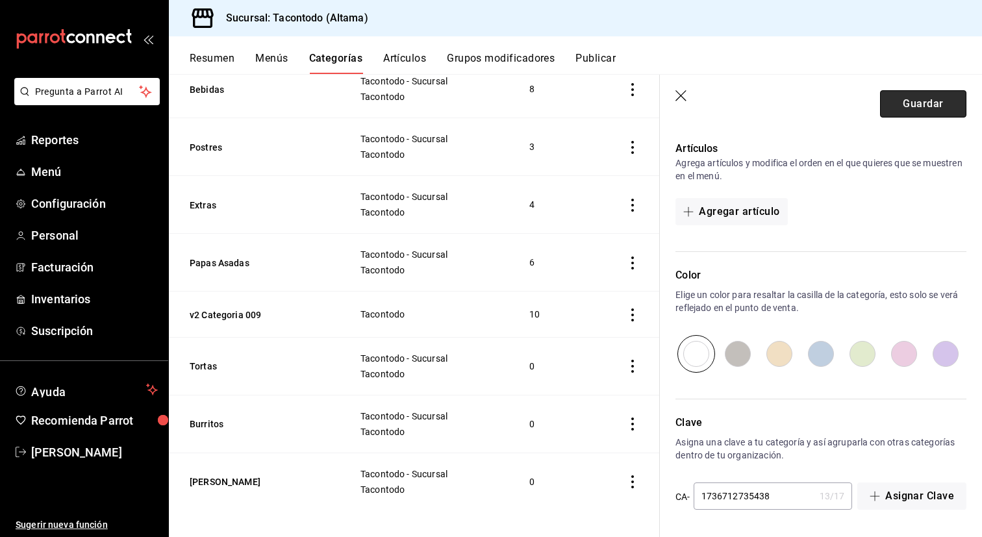
click at [924, 105] on button "Guardar" at bounding box center [923, 103] width 86 height 27
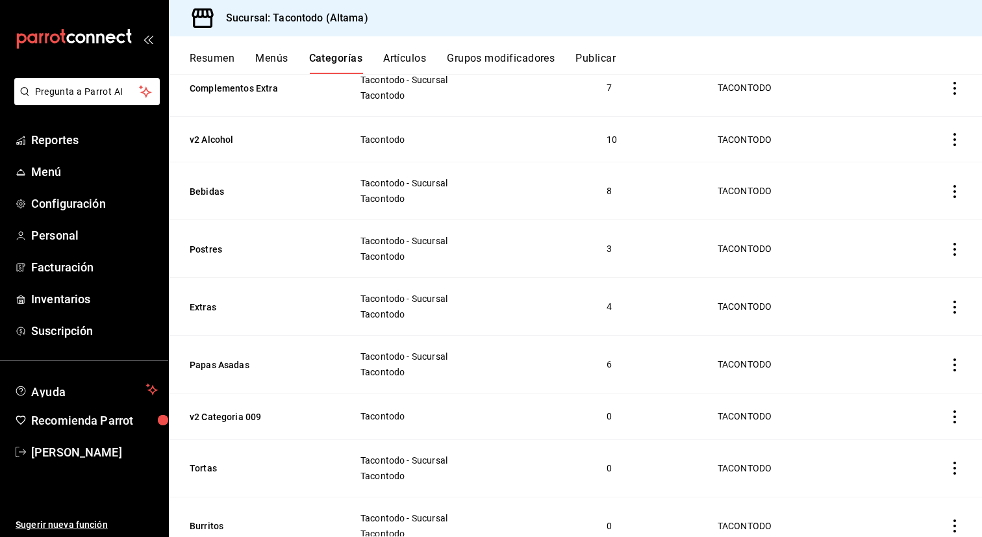
scroll to position [887, 0]
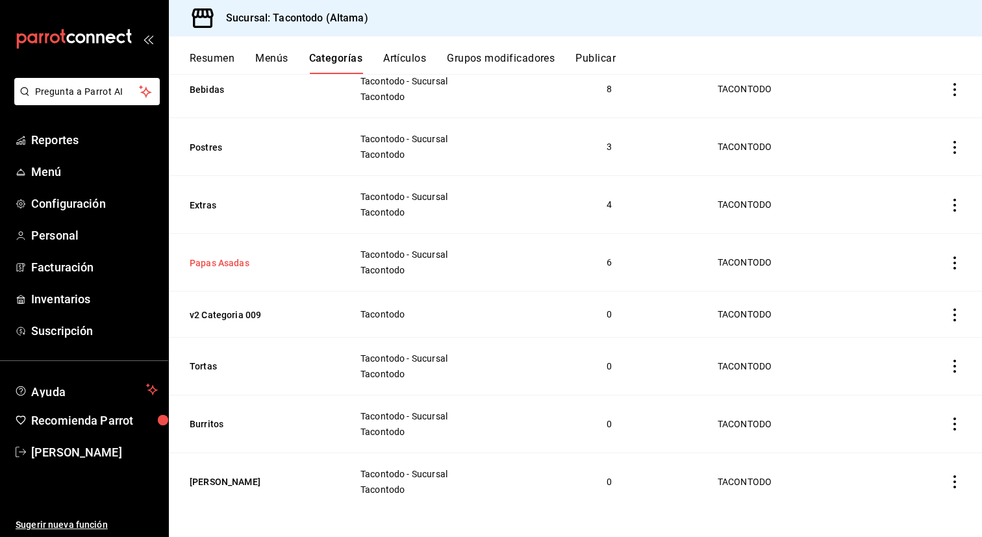
click at [239, 259] on button "Papas Asadas" at bounding box center [255, 263] width 130 height 13
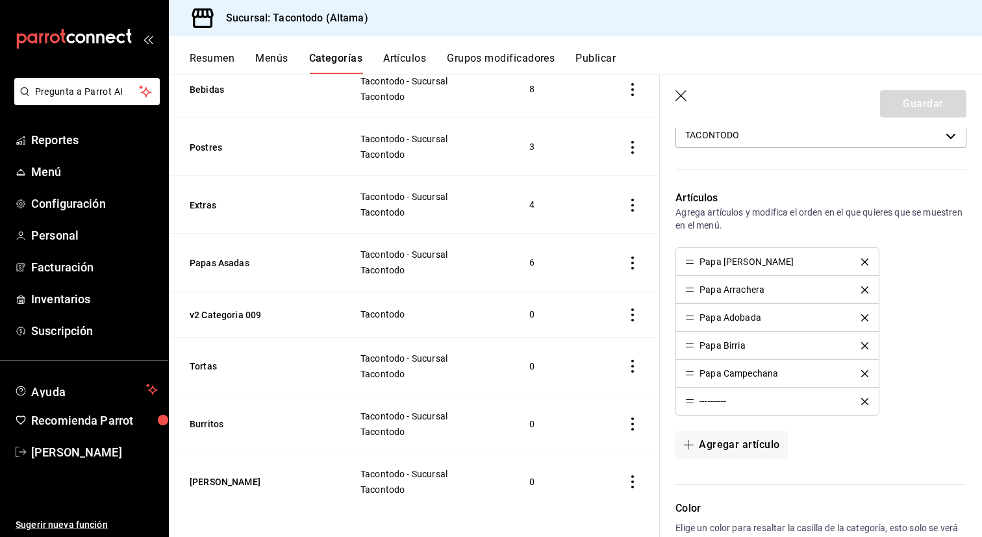
scroll to position [361, 0]
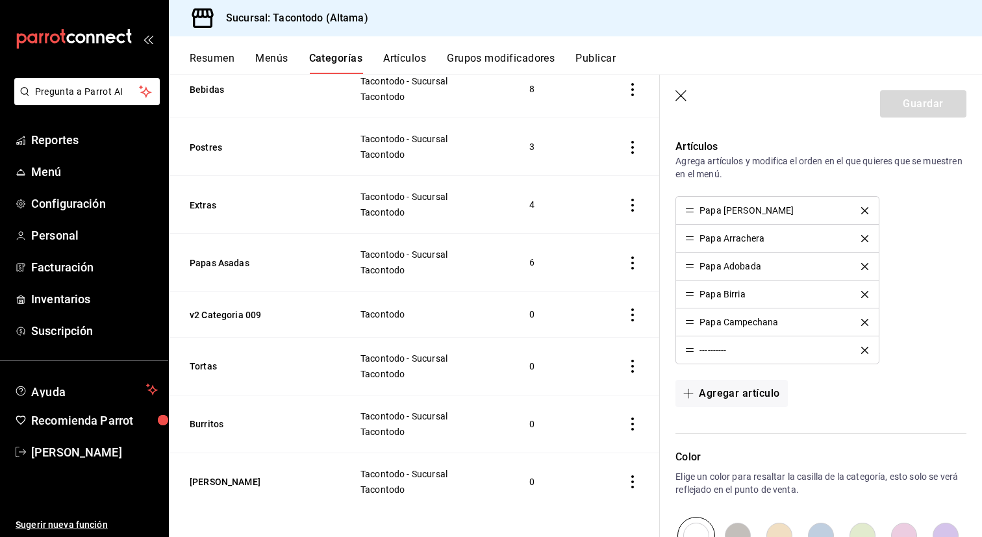
click at [867, 209] on icon "delete" at bounding box center [864, 210] width 7 height 7
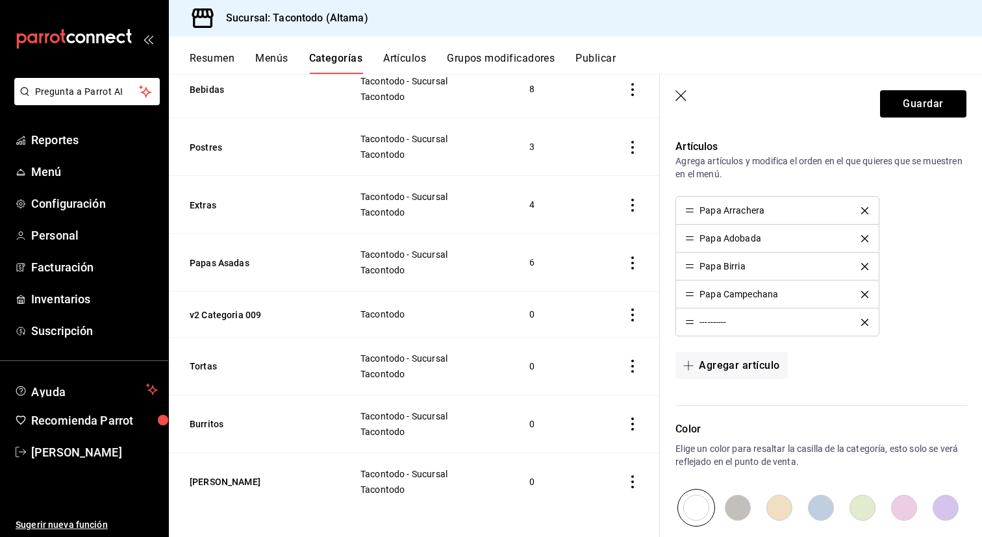
click at [867, 209] on icon "delete" at bounding box center [864, 210] width 7 height 7
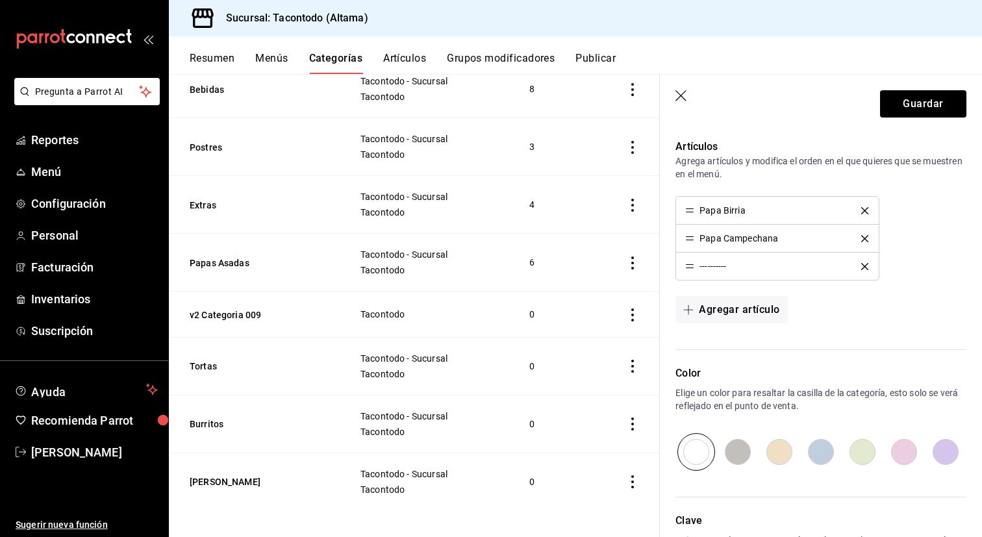
click at [867, 209] on icon "delete" at bounding box center [864, 210] width 7 height 7
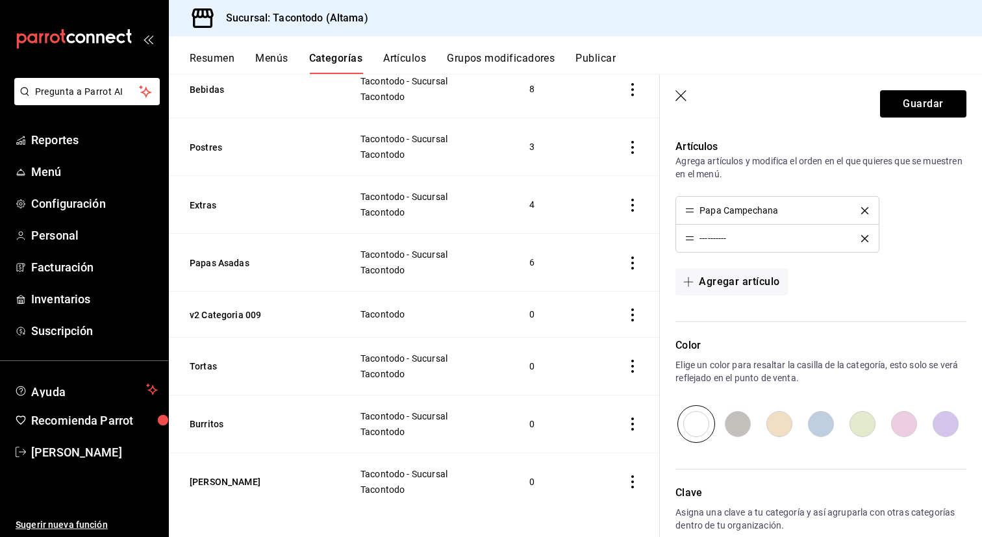
click at [867, 209] on icon "delete" at bounding box center [864, 210] width 7 height 7
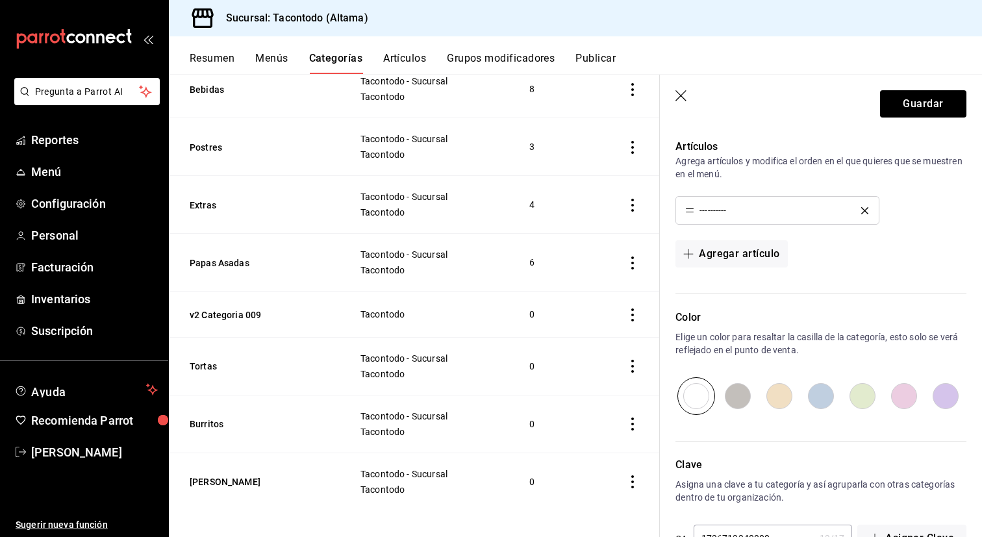
click at [867, 209] on icon "delete" at bounding box center [864, 210] width 7 height 7
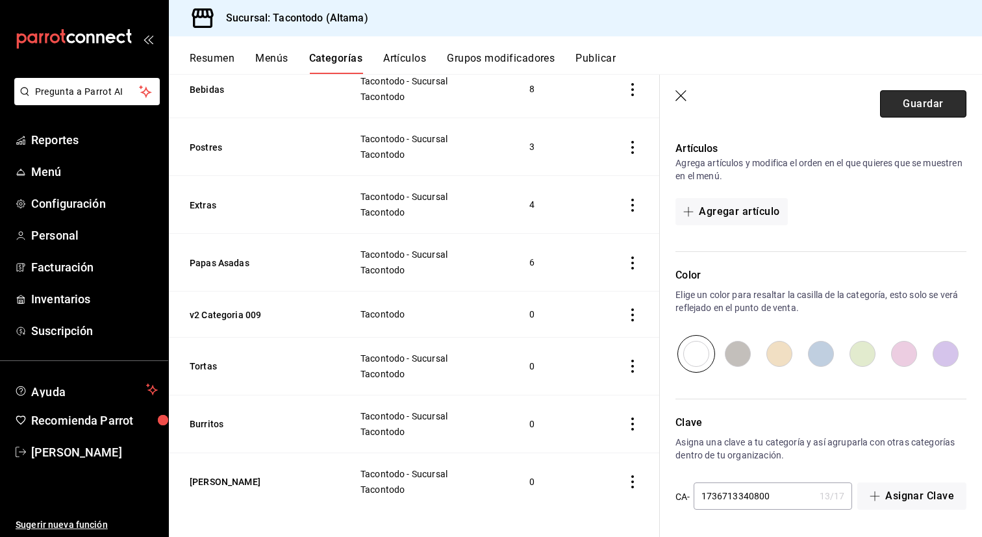
click at [911, 99] on button "Guardar" at bounding box center [923, 103] width 86 height 27
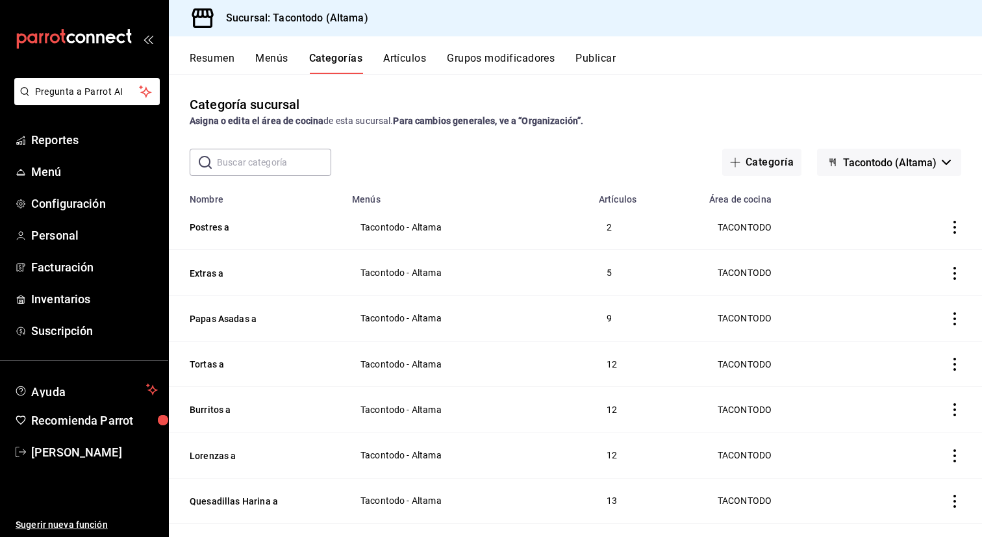
scroll to position [771, 0]
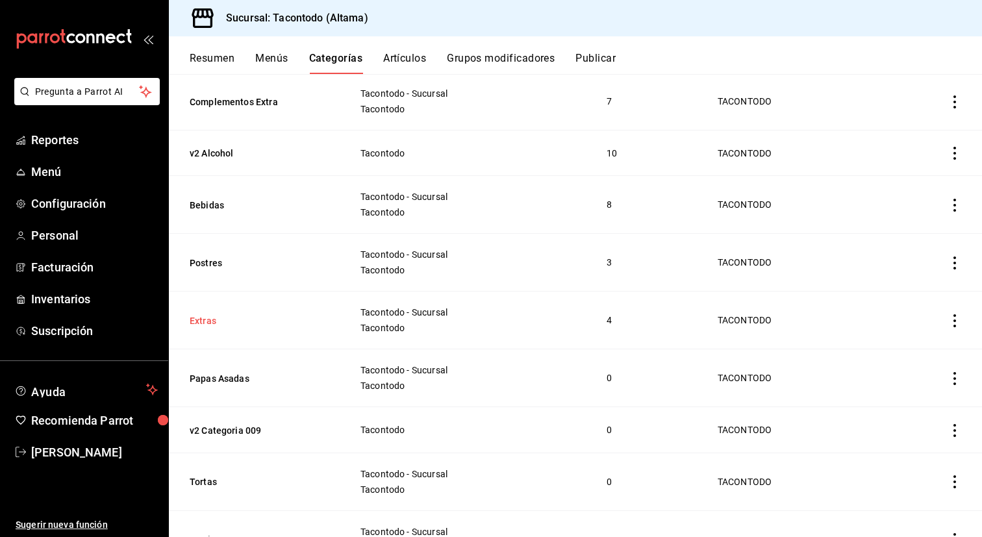
click at [211, 316] on button "Extras" at bounding box center [255, 320] width 130 height 13
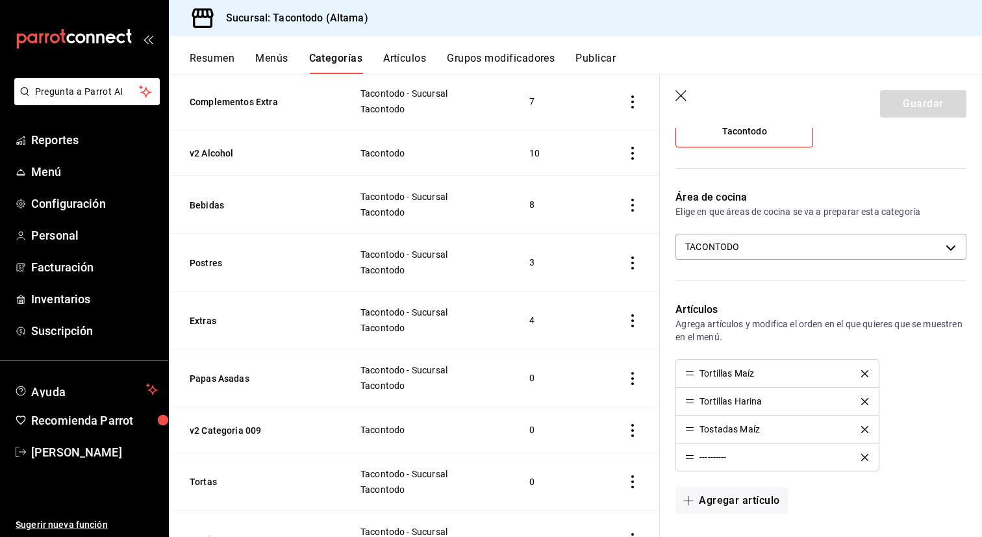
scroll to position [214, 0]
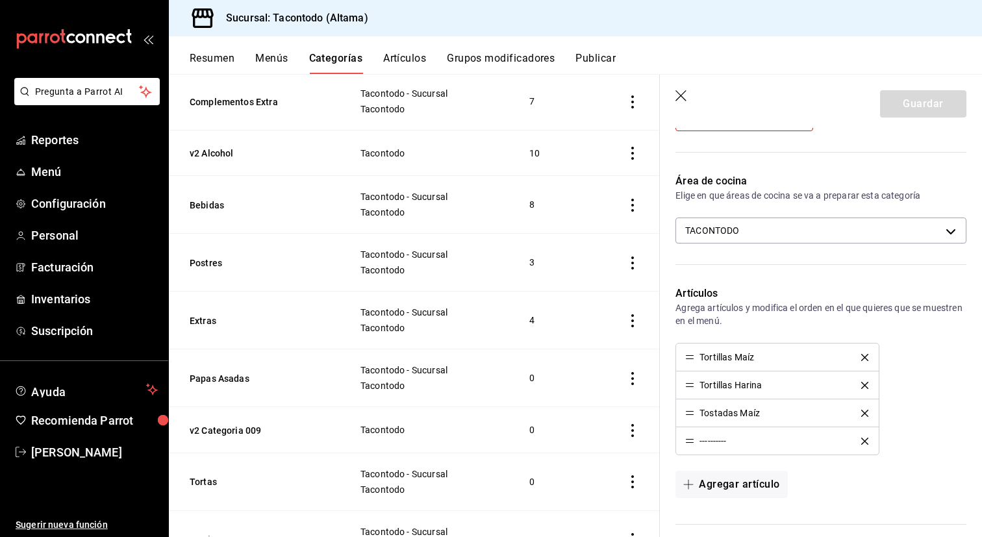
click at [864, 359] on icon "delete" at bounding box center [864, 357] width 7 height 7
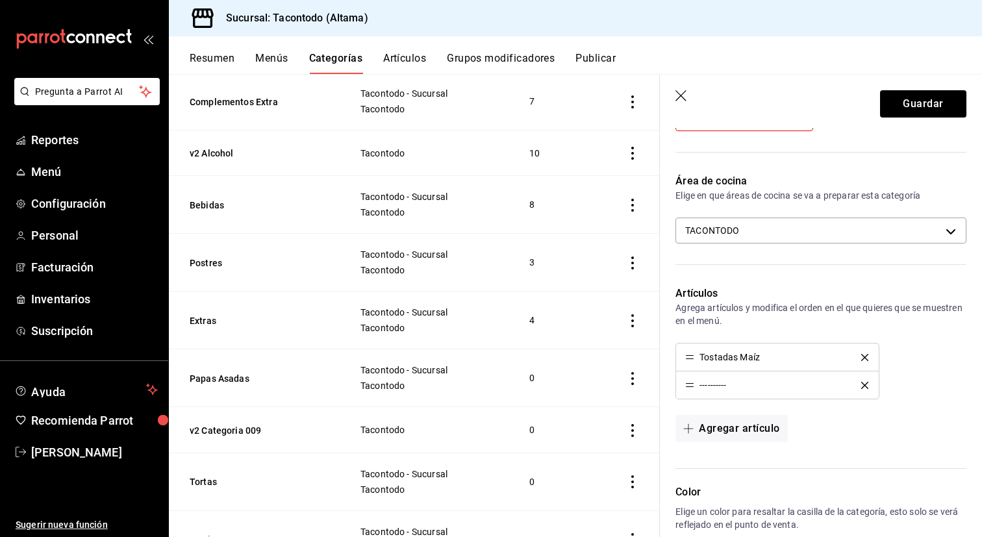
click at [864, 359] on icon "delete" at bounding box center [864, 357] width 7 height 7
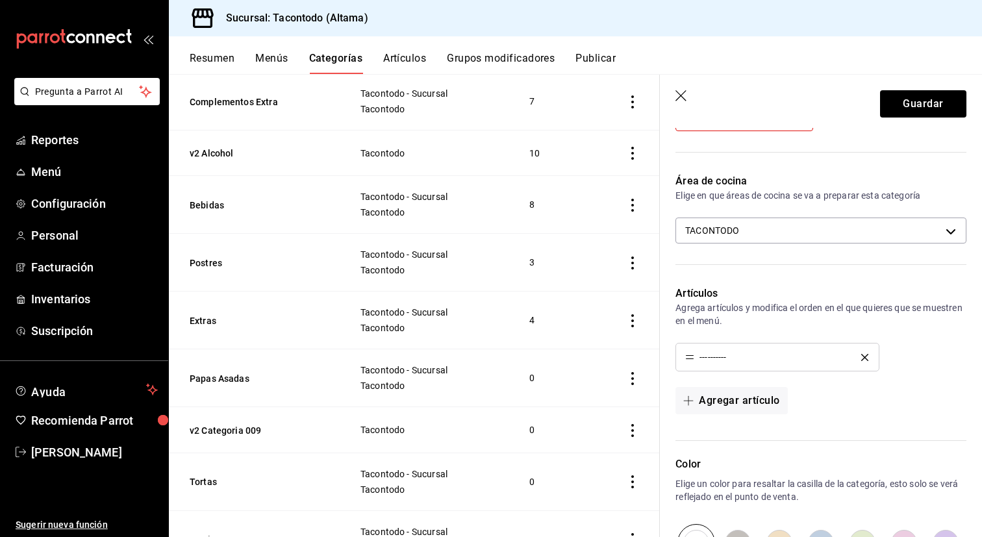
click at [864, 359] on icon "delete" at bounding box center [864, 357] width 7 height 7
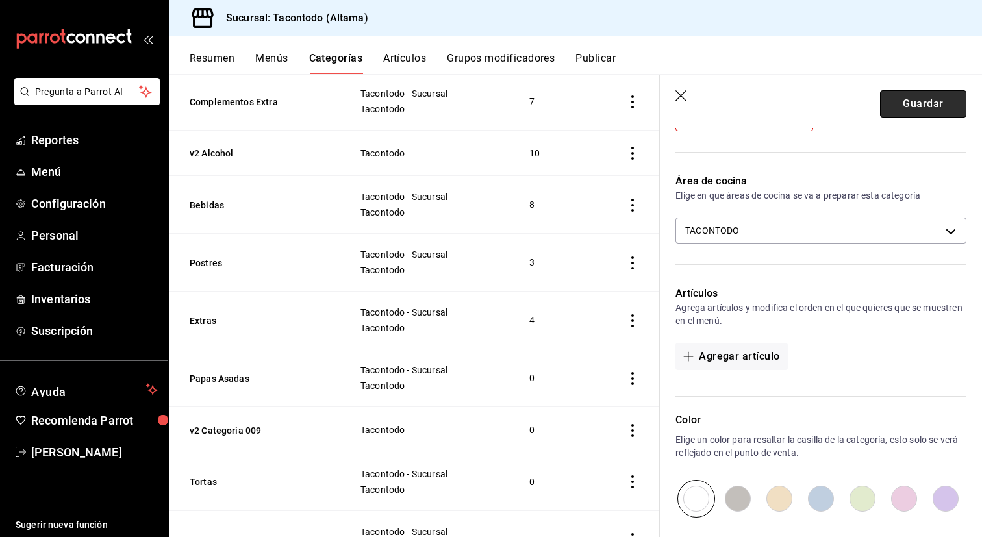
click at [914, 97] on button "Guardar" at bounding box center [923, 103] width 86 height 27
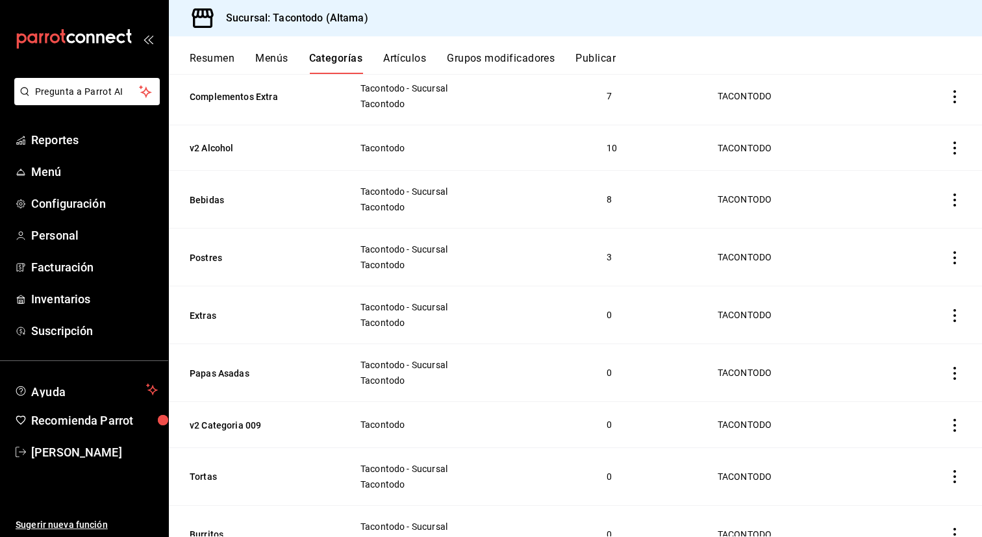
scroll to position [777, 0]
click at [218, 254] on button "Postres" at bounding box center [255, 257] width 130 height 13
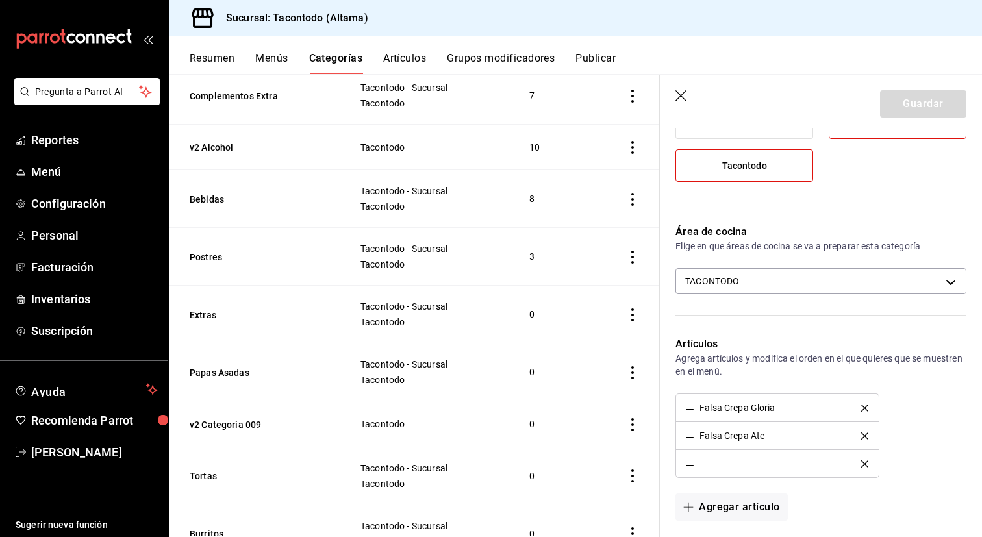
scroll to position [188, 0]
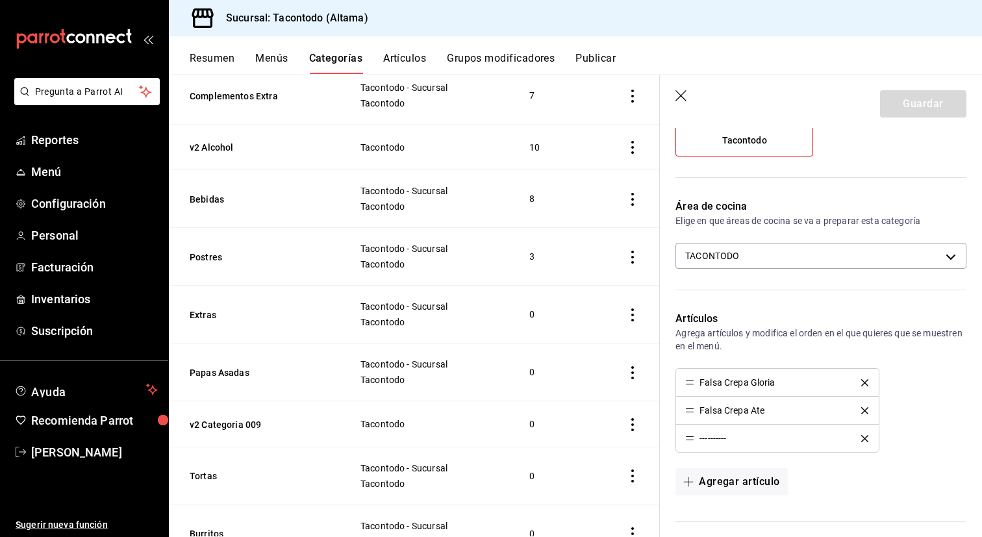
click at [865, 384] on icon "delete" at bounding box center [864, 382] width 7 height 7
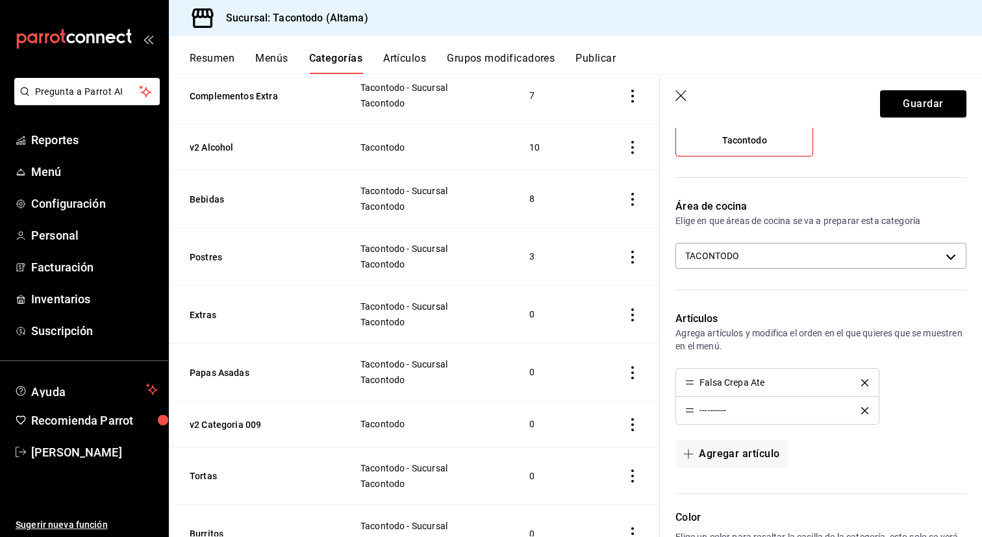
click at [865, 384] on icon "delete" at bounding box center [864, 382] width 7 height 7
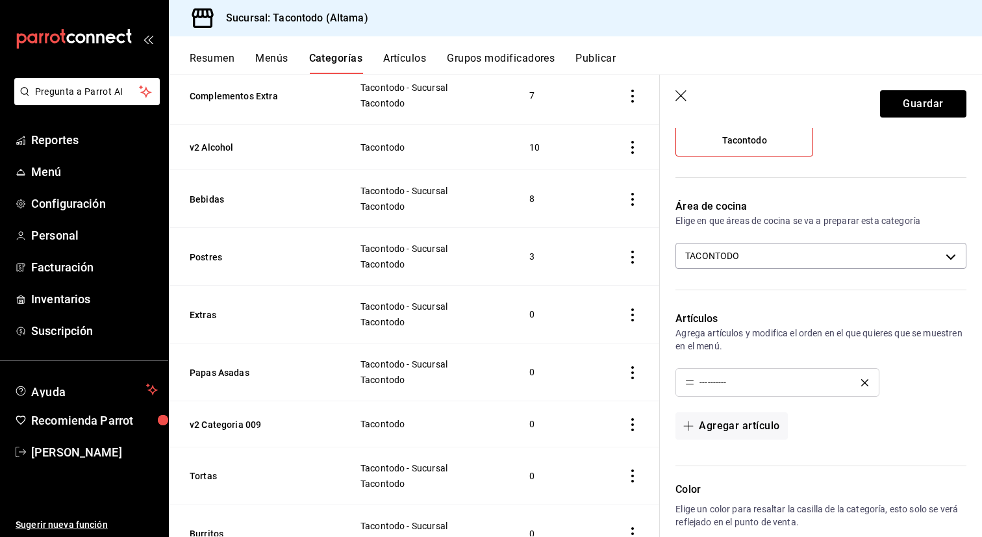
click at [865, 384] on icon "delete" at bounding box center [864, 382] width 7 height 7
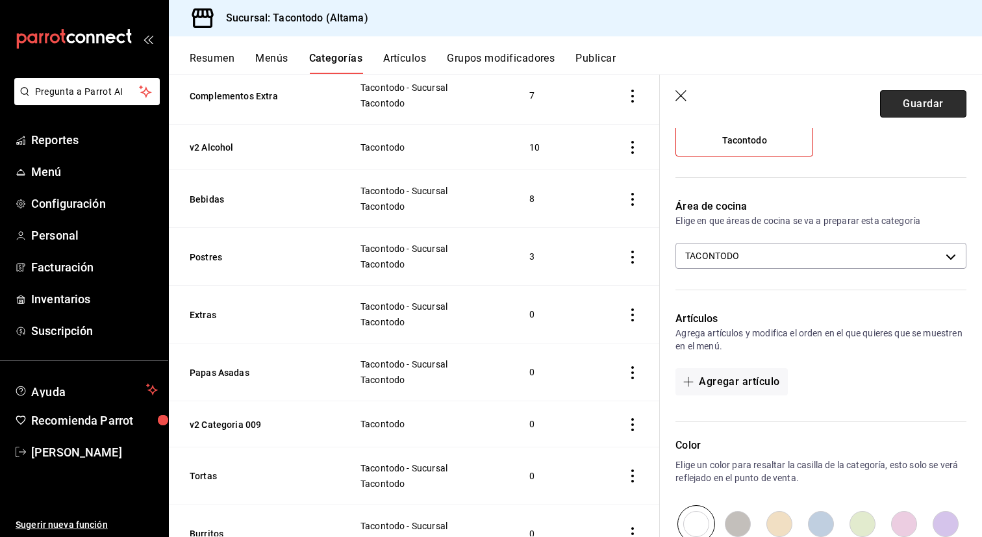
click at [916, 110] on button "Guardar" at bounding box center [923, 103] width 86 height 27
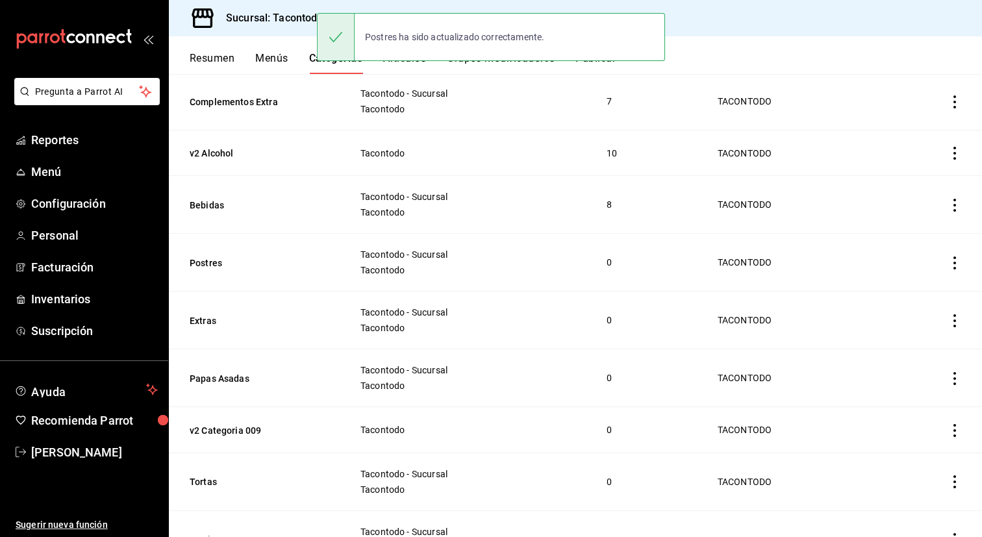
scroll to position [772, 0]
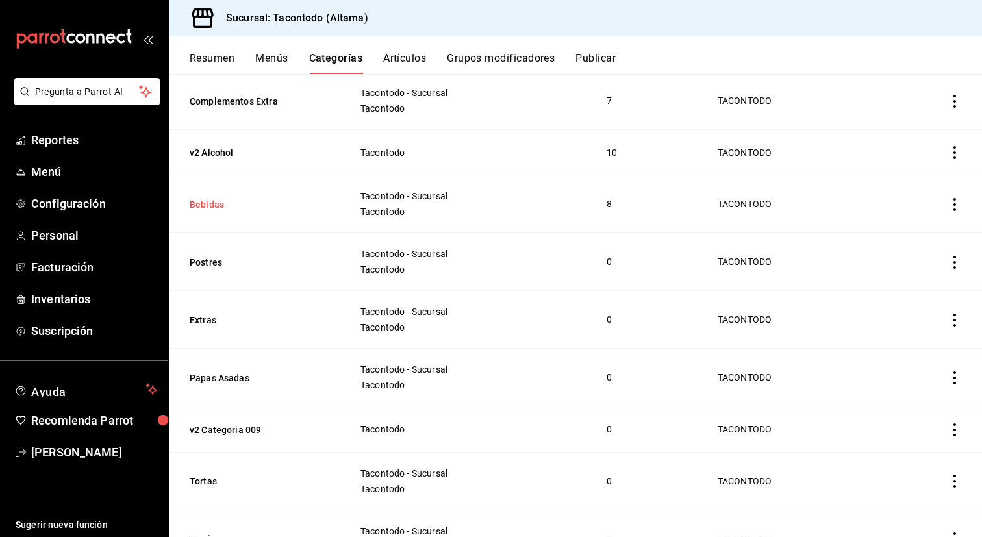
click at [209, 199] on button "Bebidas" at bounding box center [255, 204] width 130 height 13
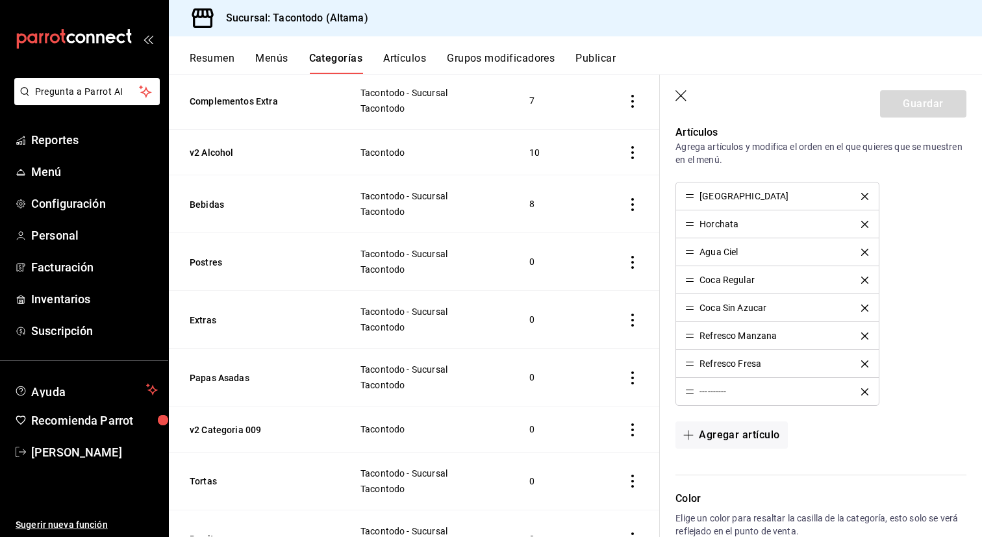
scroll to position [373, 0]
click at [859, 196] on button "delete" at bounding box center [864, 197] width 25 height 7
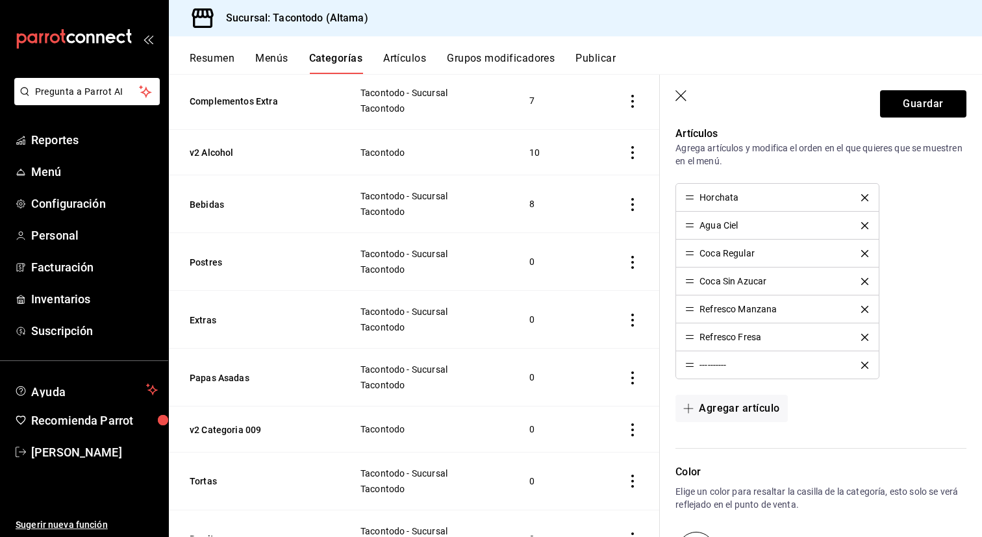
click at [859, 196] on button "delete" at bounding box center [864, 197] width 25 height 7
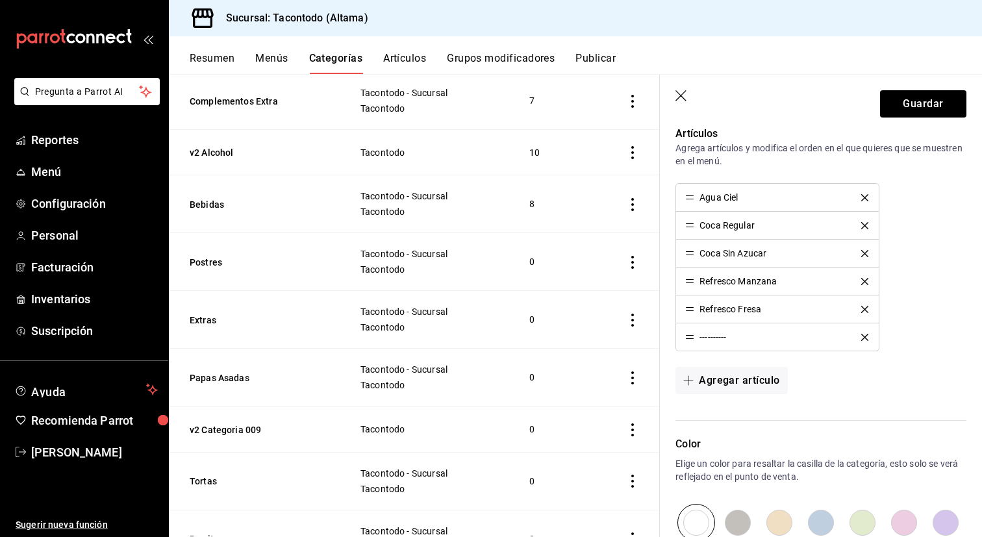
click at [859, 196] on button "delete" at bounding box center [864, 197] width 25 height 7
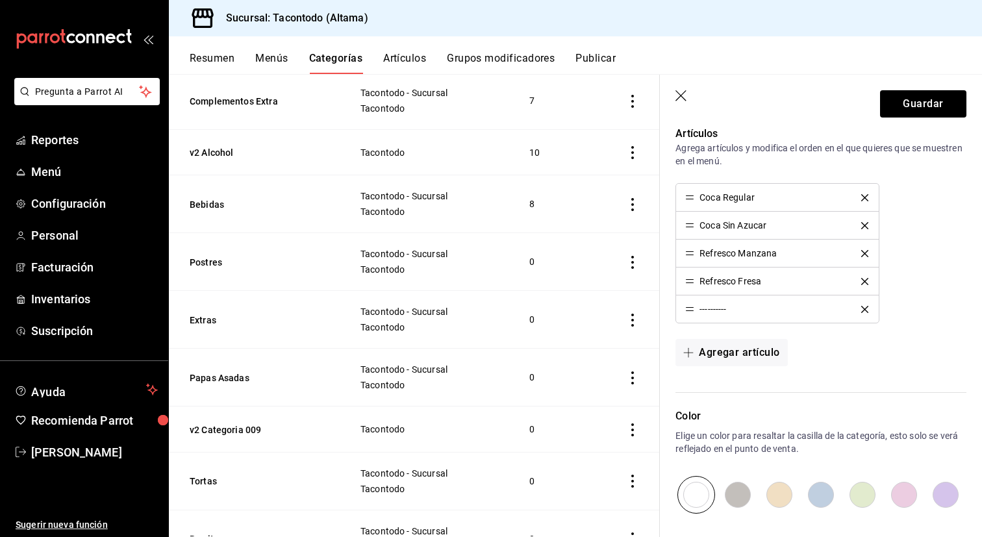
click at [859, 196] on button "delete" at bounding box center [864, 197] width 25 height 7
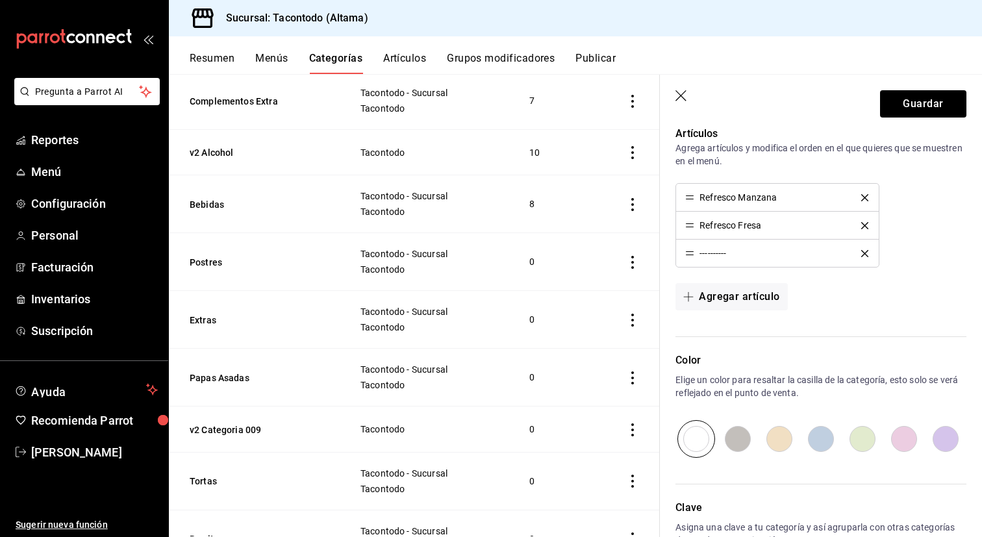
click at [859, 196] on button "delete" at bounding box center [864, 197] width 25 height 7
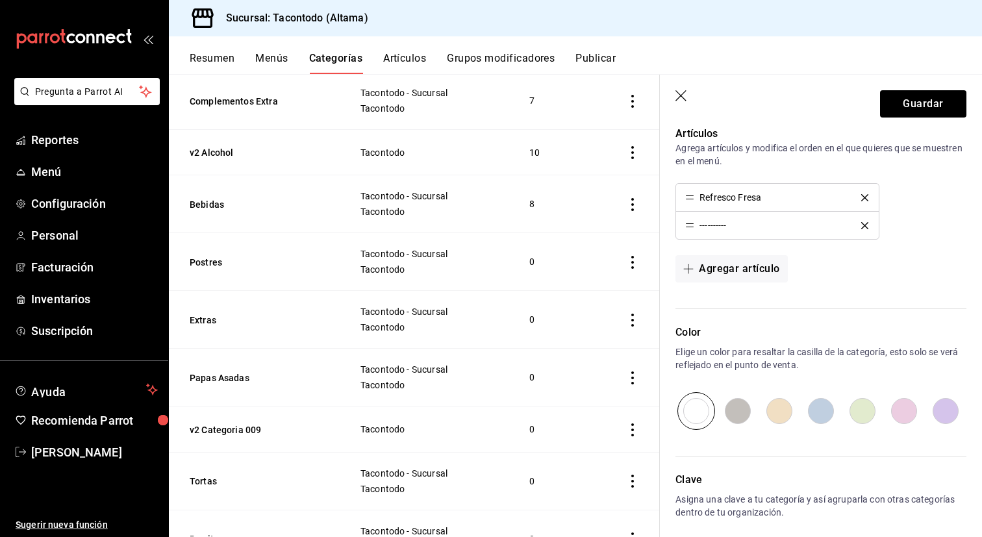
click at [859, 196] on button "delete" at bounding box center [864, 197] width 25 height 7
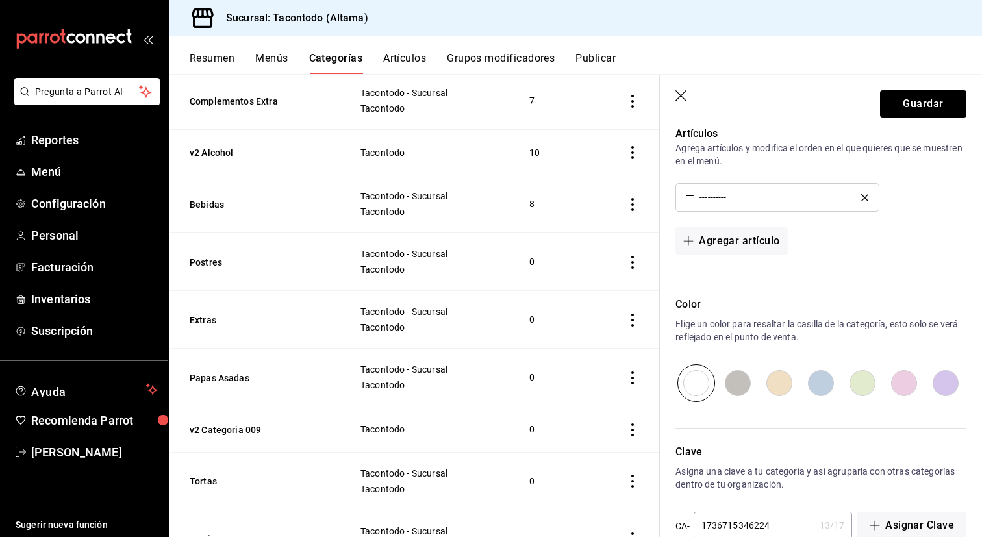
click at [859, 196] on button "delete" at bounding box center [864, 197] width 25 height 7
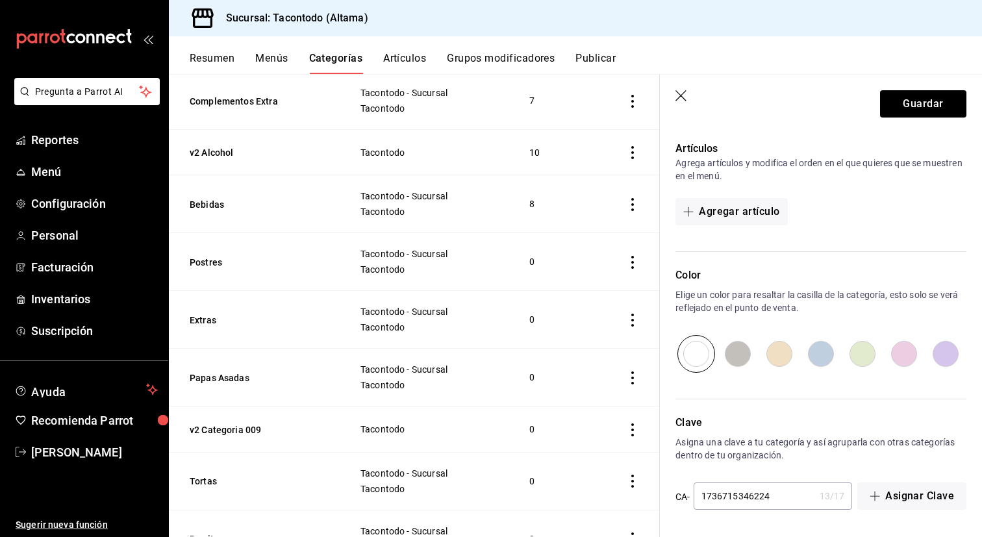
scroll to position [359, 0]
click at [924, 97] on button "Guardar" at bounding box center [923, 103] width 86 height 27
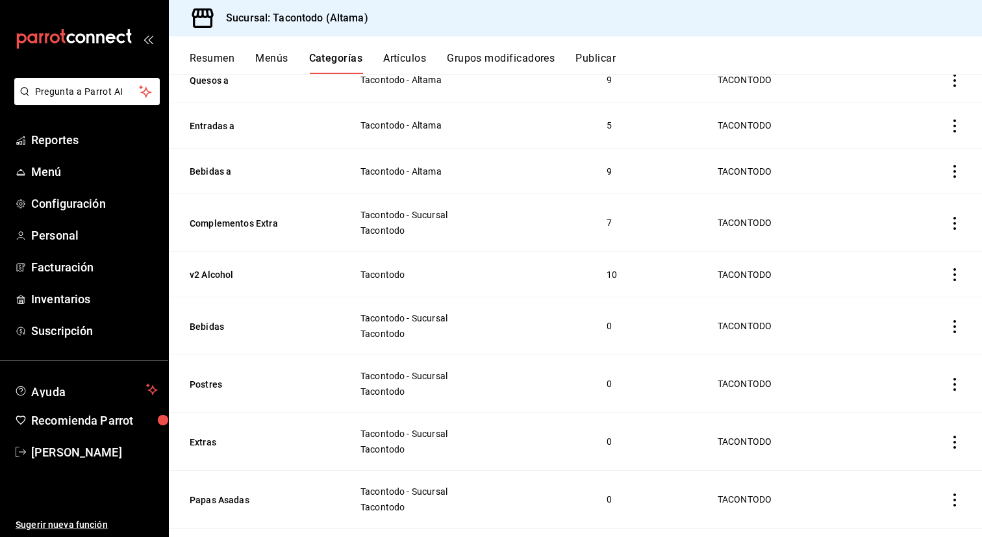
scroll to position [648, 0]
click at [219, 271] on button "v2 Alcohol" at bounding box center [255, 276] width 130 height 13
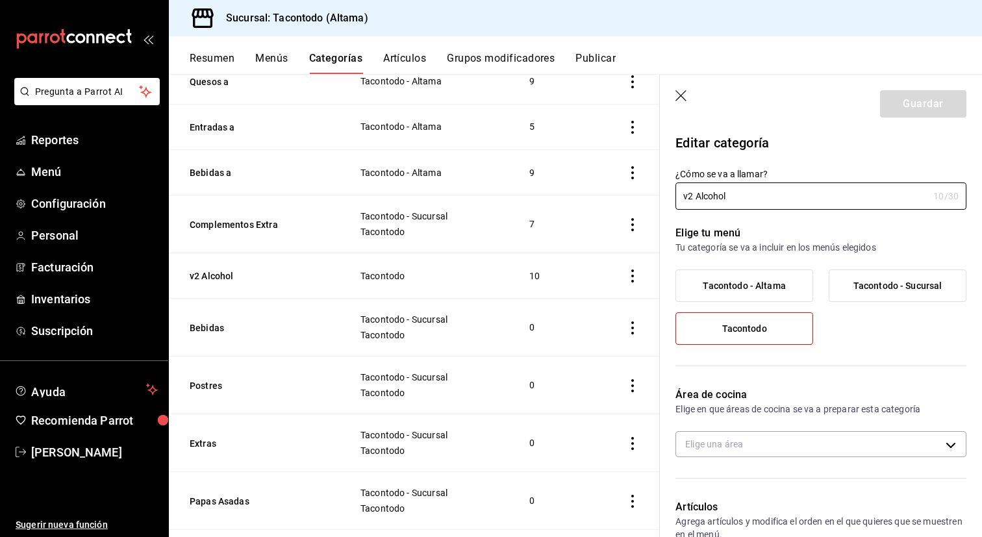
type input "f2d47fc5-286b-482c-91d1-f6277f6f141a"
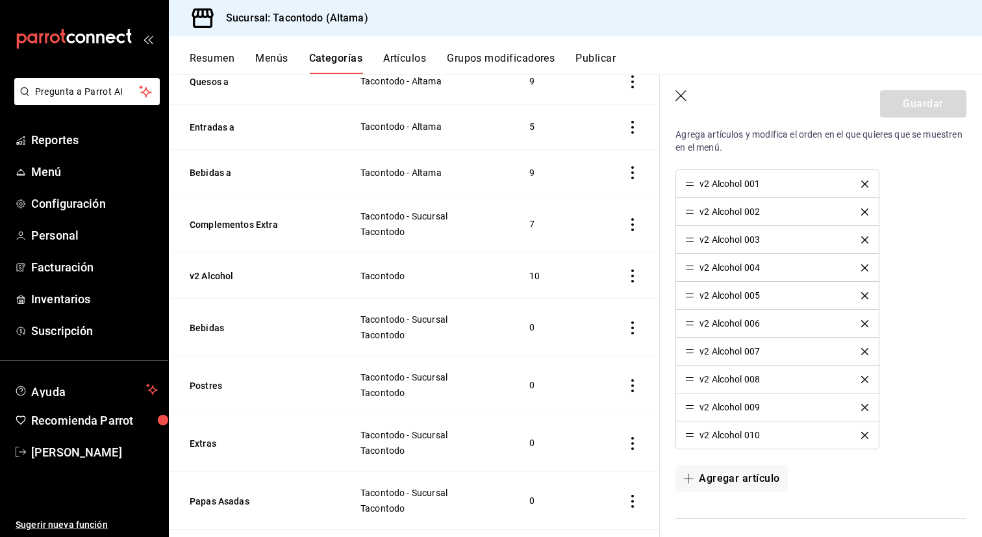
scroll to position [381, 0]
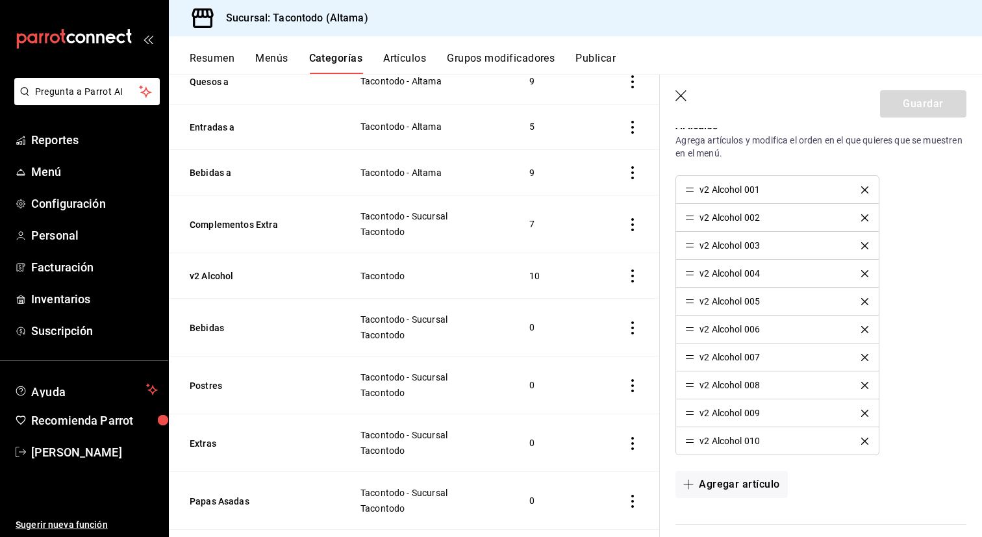
click at [866, 188] on icon "delete" at bounding box center [864, 189] width 7 height 7
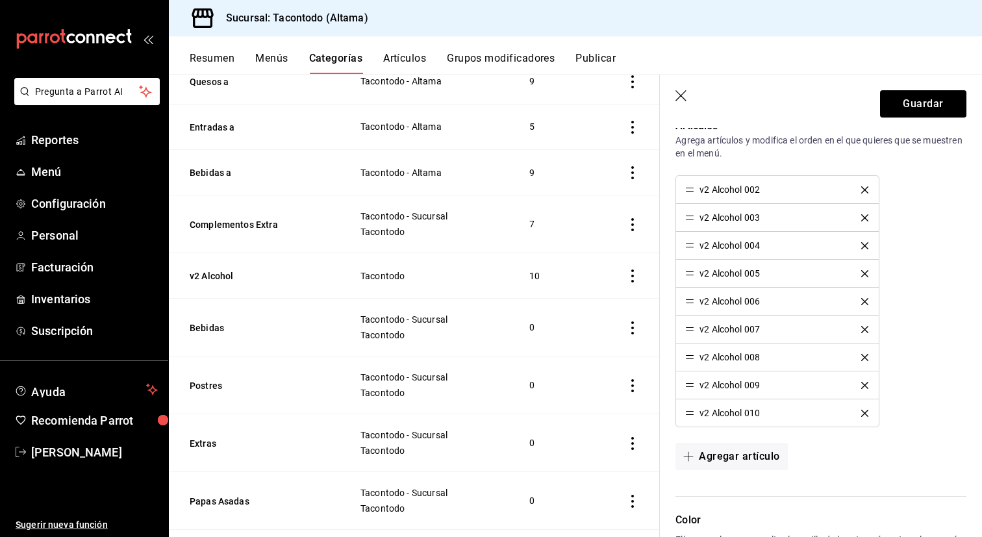
click at [866, 188] on icon "delete" at bounding box center [864, 189] width 7 height 7
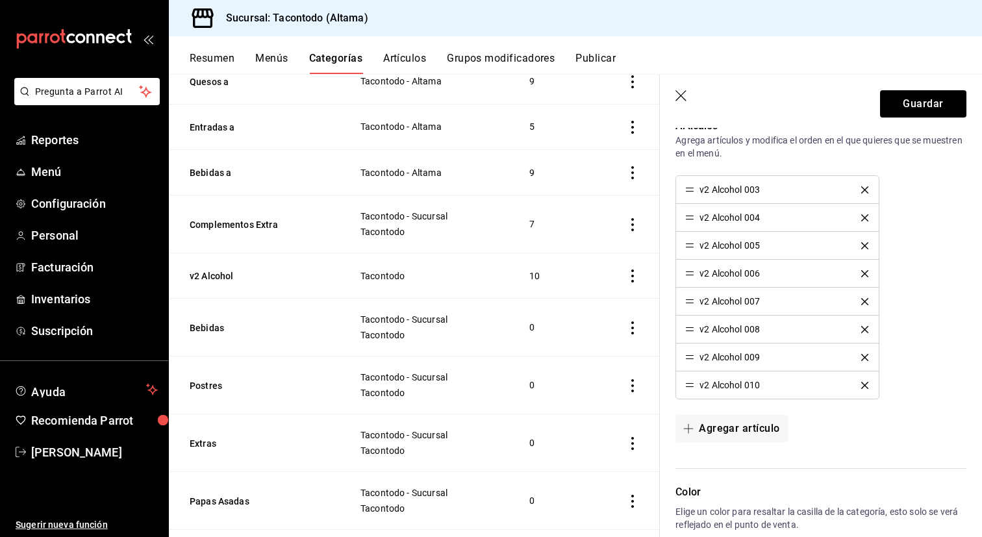
click at [866, 188] on icon "delete" at bounding box center [864, 189] width 7 height 7
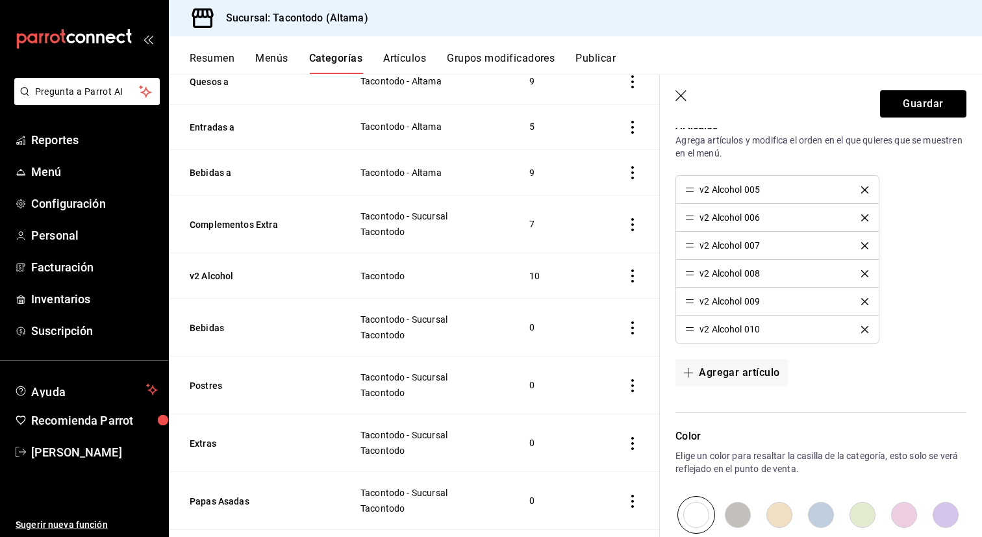
click at [866, 188] on icon "delete" at bounding box center [864, 189] width 7 height 7
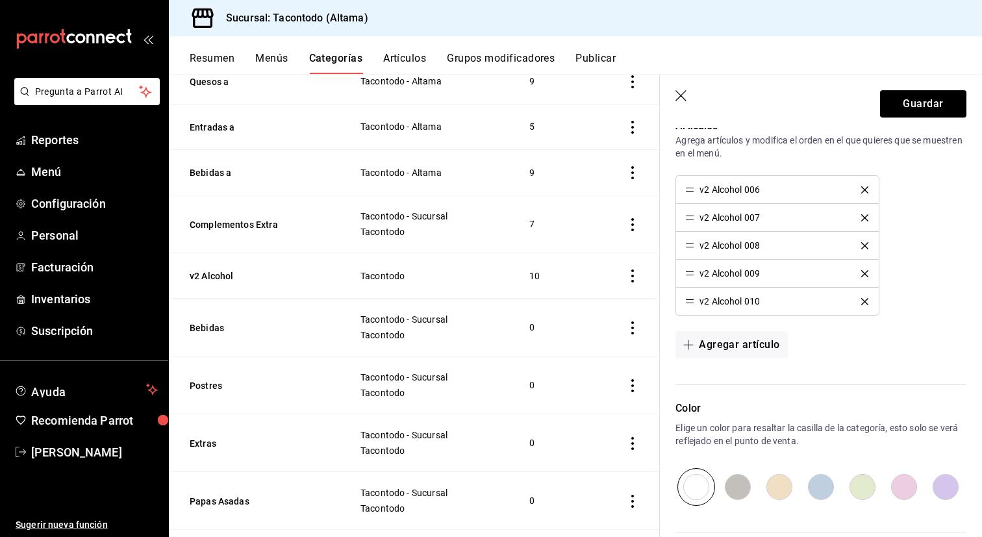
click at [866, 188] on icon "delete" at bounding box center [864, 189] width 7 height 7
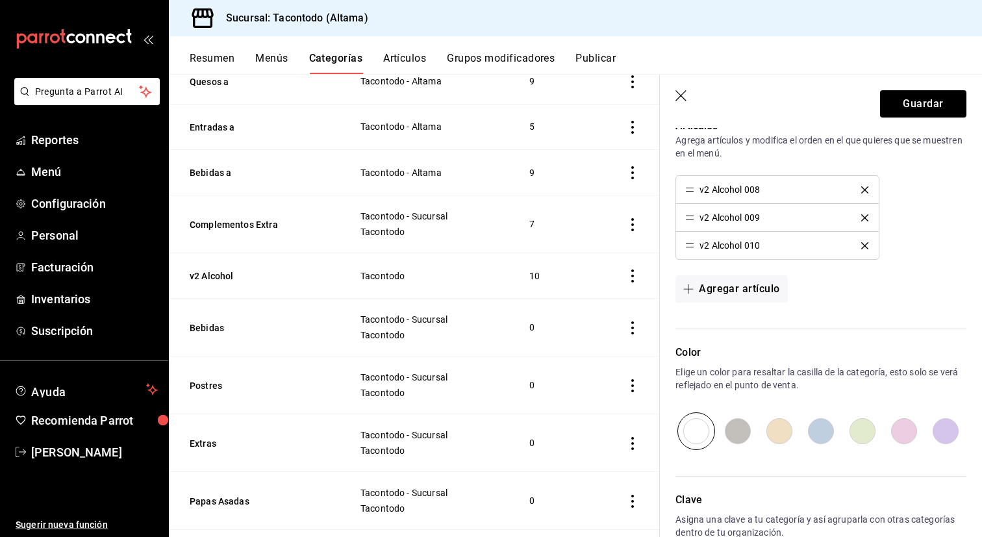
click at [866, 188] on icon "delete" at bounding box center [864, 189] width 7 height 7
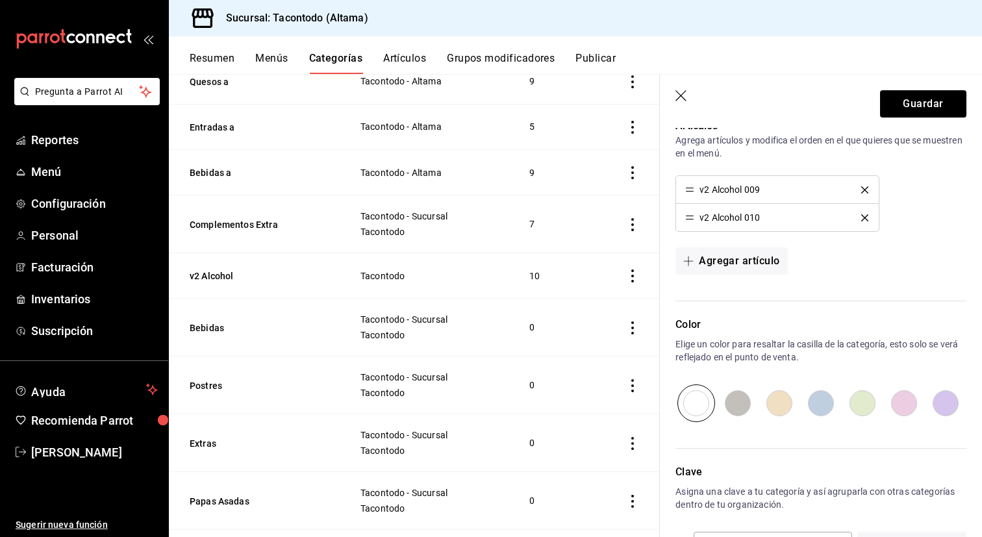
click at [866, 188] on icon "delete" at bounding box center [864, 189] width 7 height 7
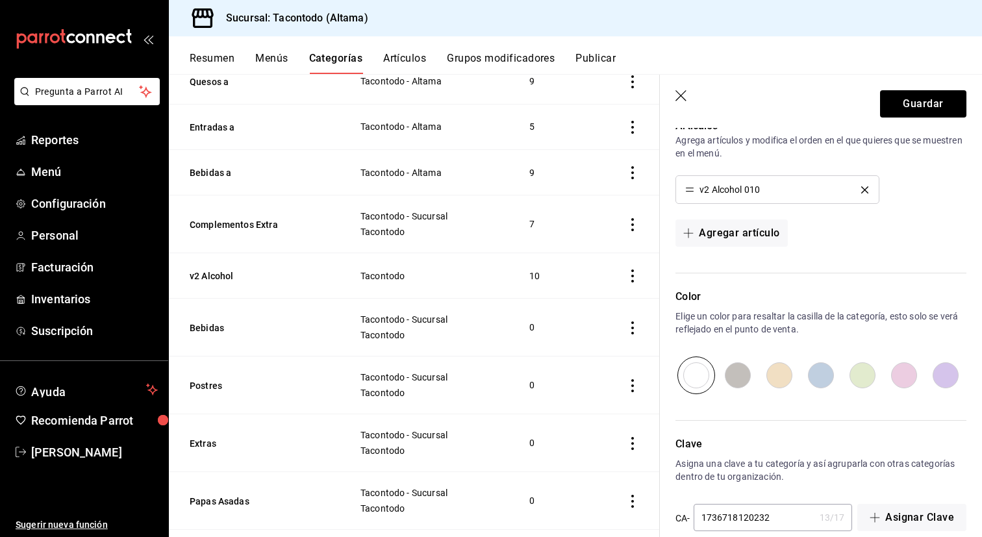
click at [866, 188] on icon "delete" at bounding box center [864, 189] width 7 height 7
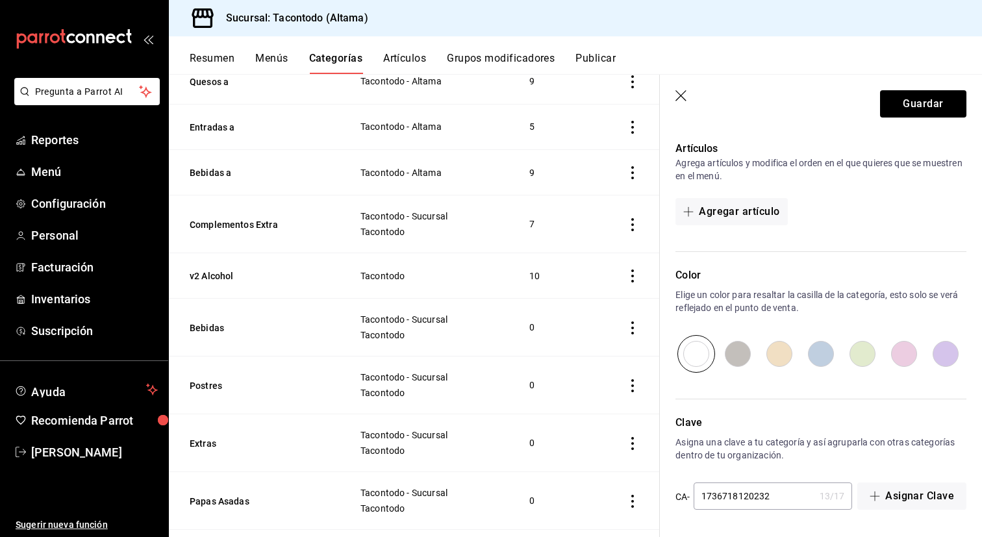
scroll to position [359, 0]
click at [914, 111] on button "Guardar" at bounding box center [923, 103] width 86 height 27
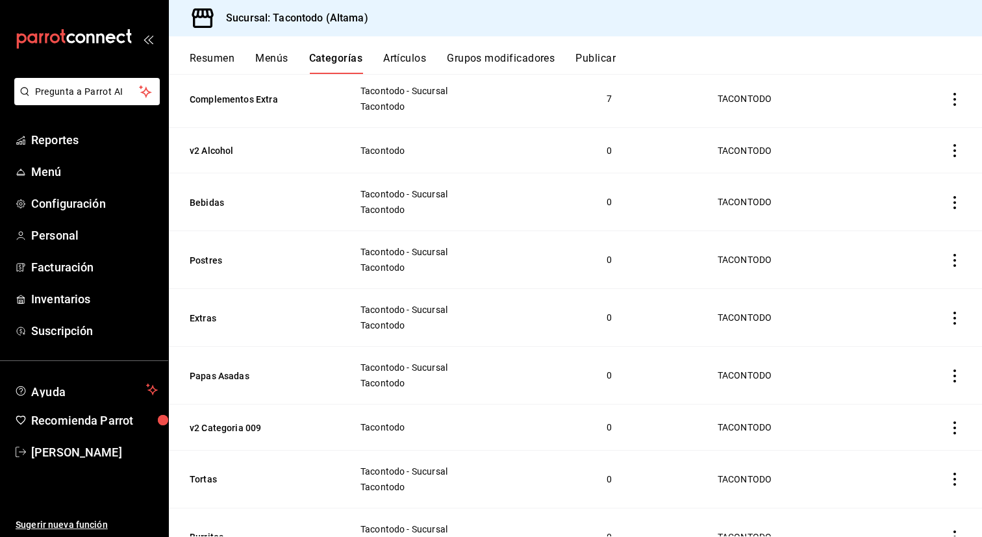
scroll to position [887, 0]
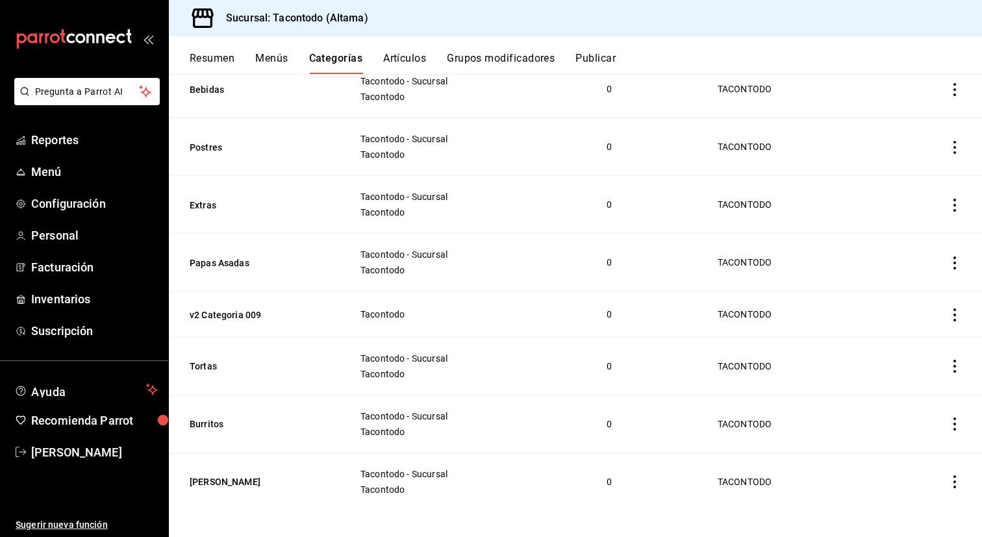
click at [958, 477] on icon "actions" at bounding box center [954, 481] width 13 height 13
click at [908, 501] on span "Eliminar" at bounding box center [915, 503] width 33 height 10
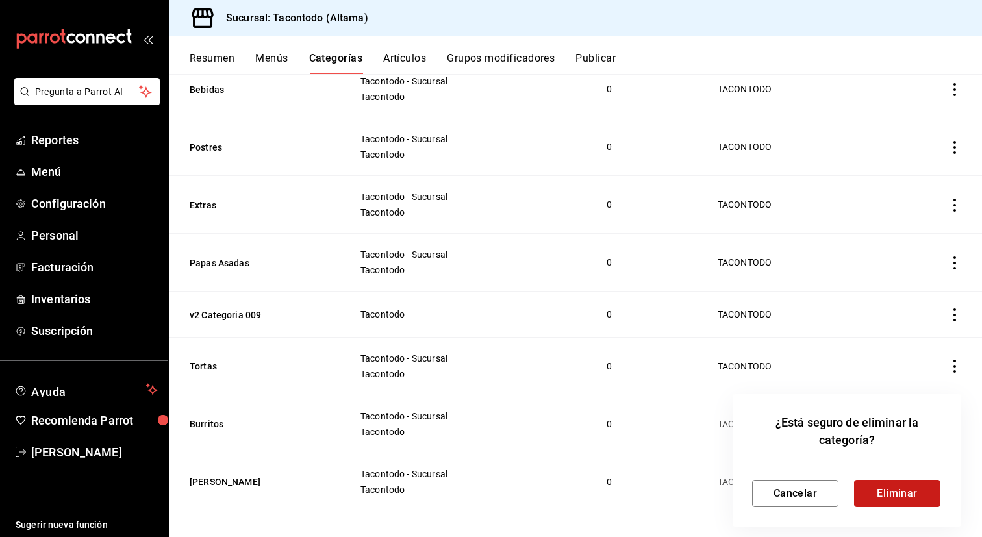
click at [901, 498] on button "Eliminar" at bounding box center [897, 493] width 86 height 27
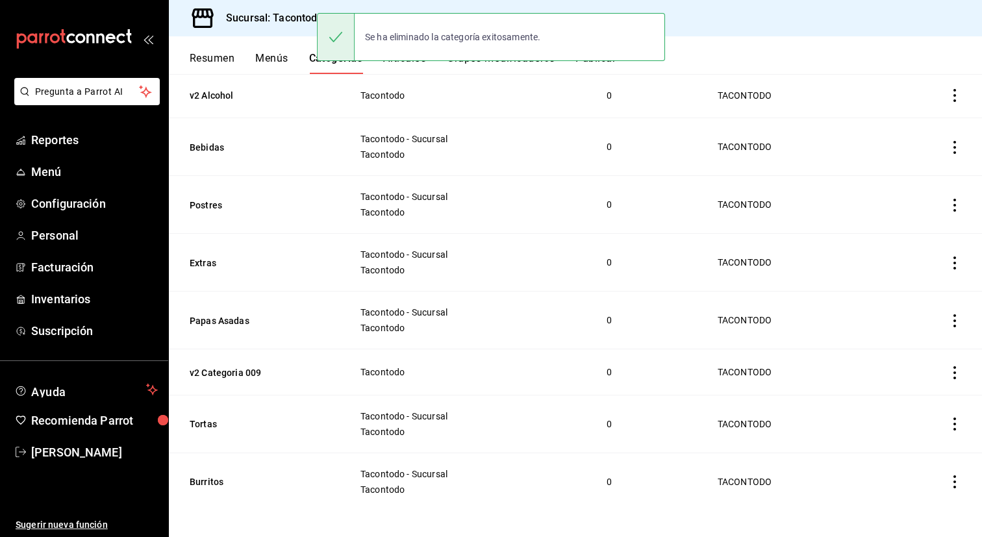
click at [954, 366] on icon "actions" at bounding box center [954, 372] width 13 height 13
click at [907, 449] on span "Eliminar" at bounding box center [915, 451] width 33 height 10
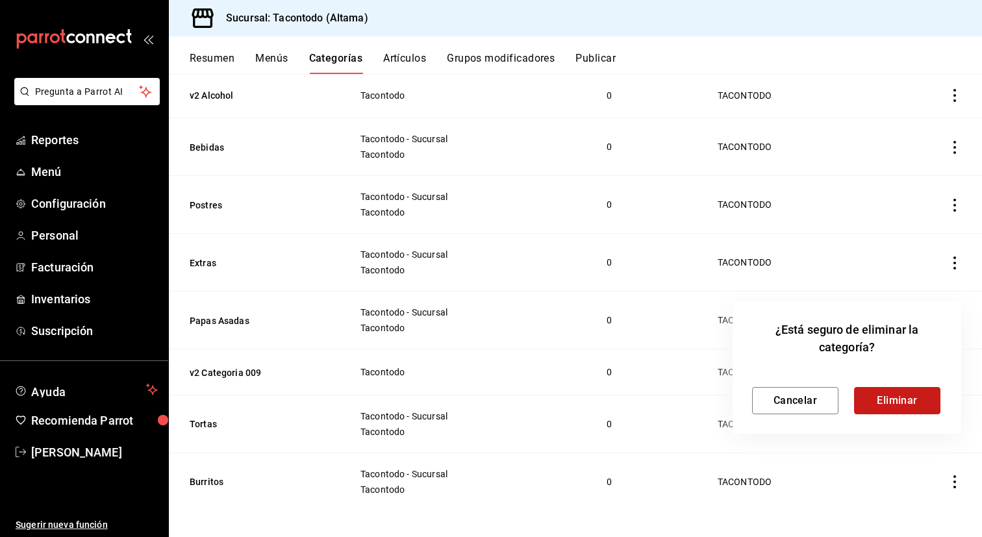
click at [898, 397] on button "Eliminar" at bounding box center [897, 400] width 86 height 27
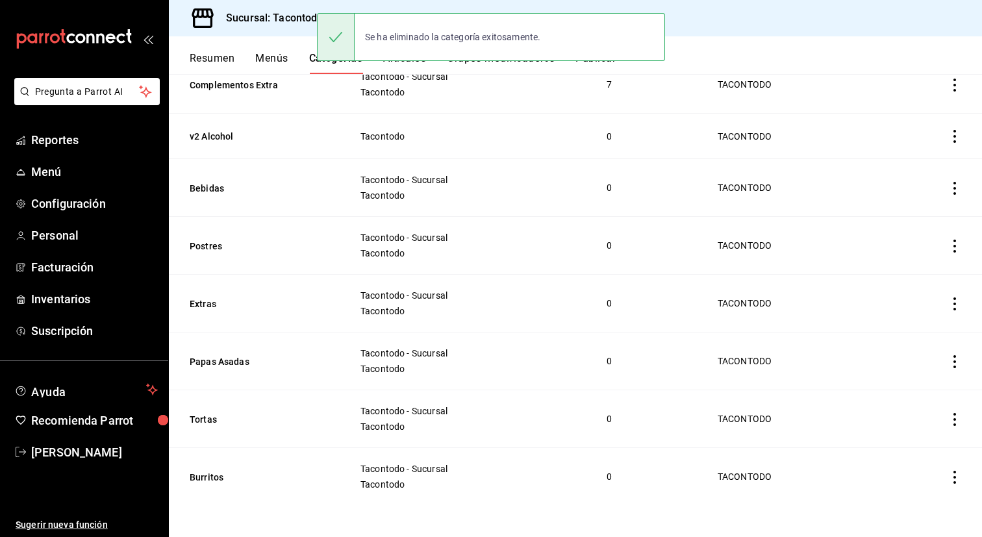
scroll to position [783, 0]
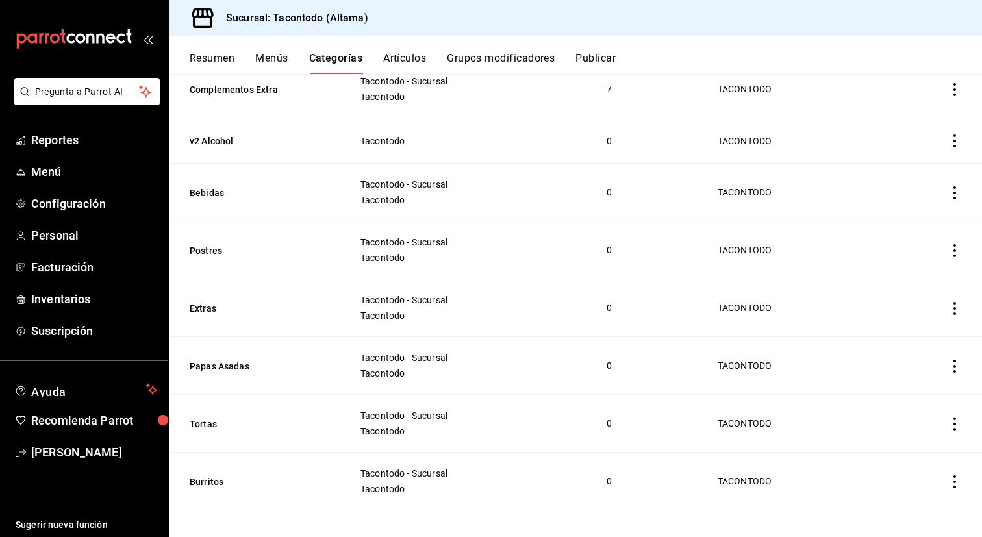
click at [952, 365] on icon "actions" at bounding box center [954, 366] width 13 height 13
click at [908, 436] on li "Eliminar" at bounding box center [904, 445] width 78 height 27
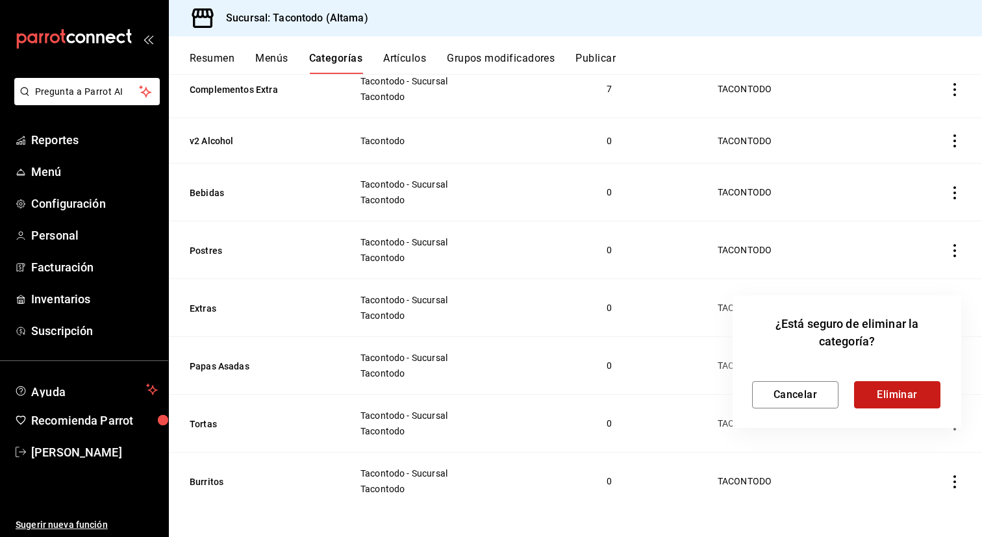
click at [909, 391] on button "Eliminar" at bounding box center [897, 394] width 86 height 27
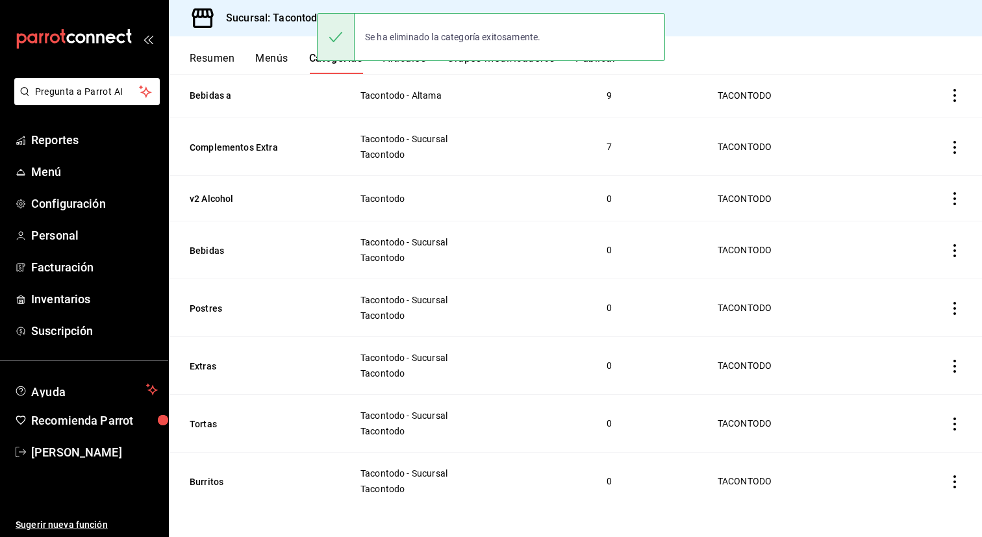
click at [959, 418] on icon "actions" at bounding box center [954, 424] width 13 height 13
click at [907, 498] on span "Eliminar" at bounding box center [915, 503] width 33 height 10
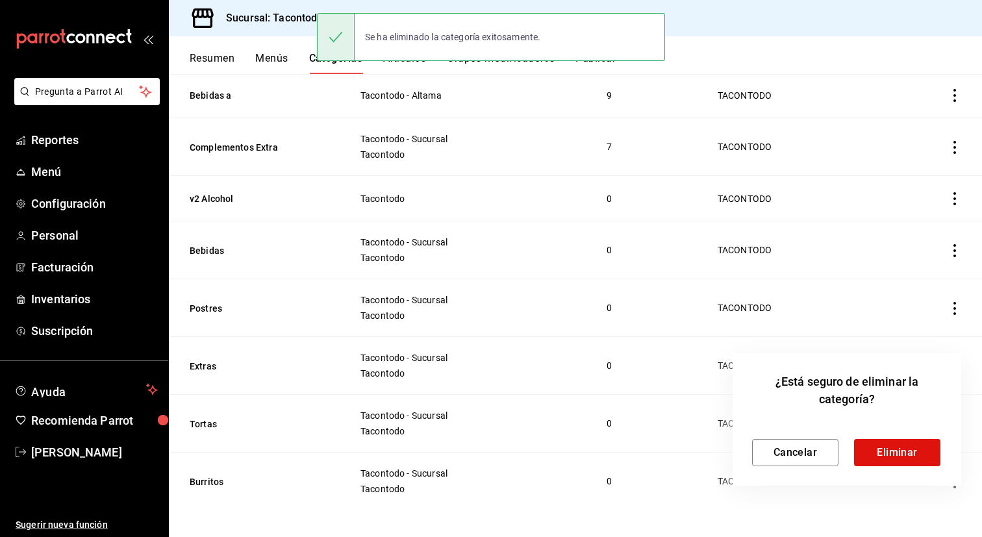
click at [906, 435] on div "Cancelar Eliminar" at bounding box center [847, 442] width 190 height 48
click at [900, 451] on button "Eliminar" at bounding box center [897, 452] width 86 height 27
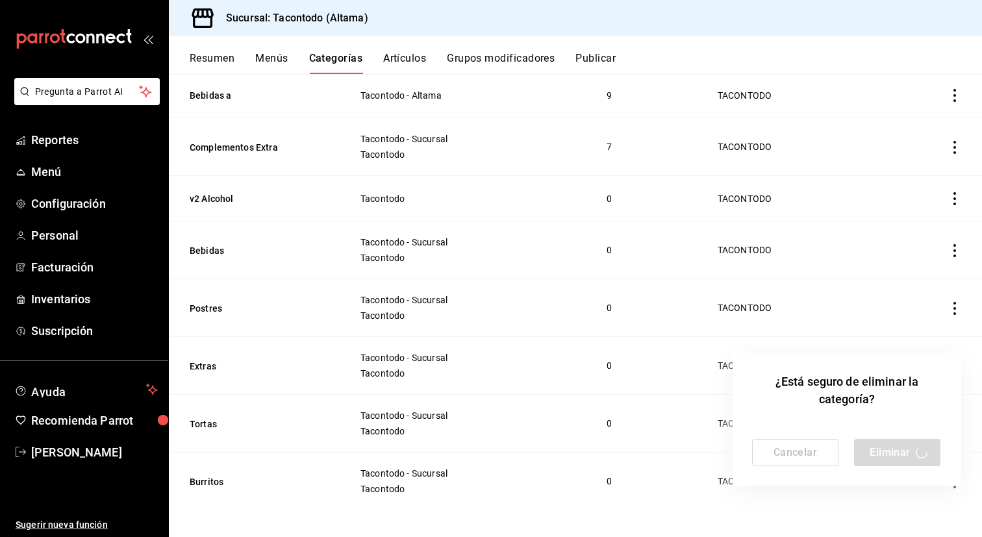
scroll to position [668, 0]
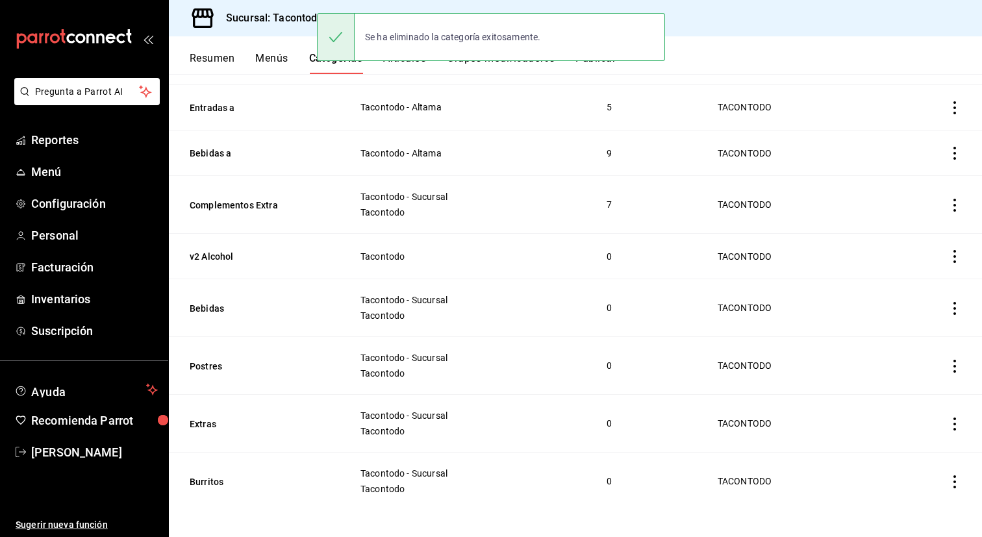
click at [957, 250] on icon "actions" at bounding box center [954, 256] width 13 height 13
click at [913, 331] on span "Eliminar" at bounding box center [915, 335] width 33 height 10
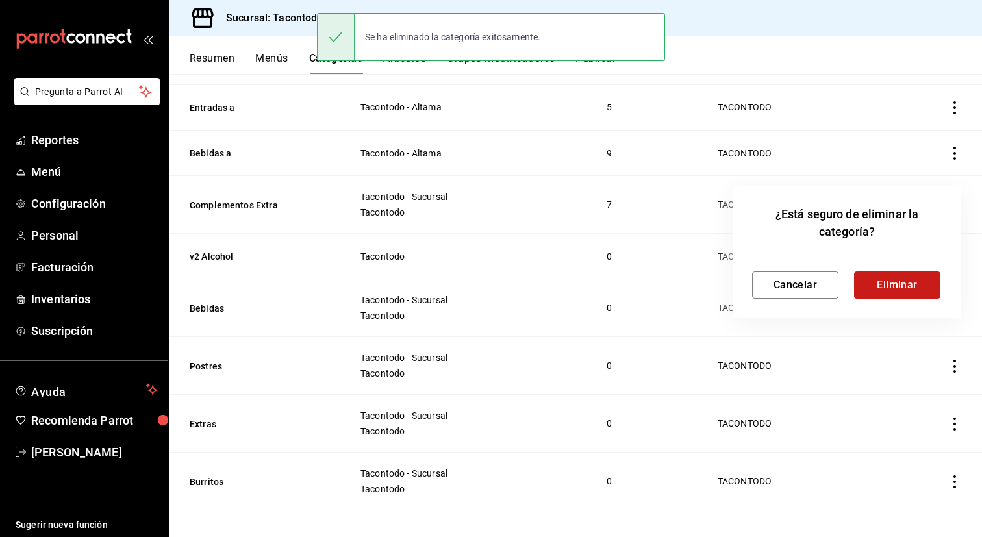
click at [909, 277] on button "Eliminar" at bounding box center [897, 285] width 86 height 27
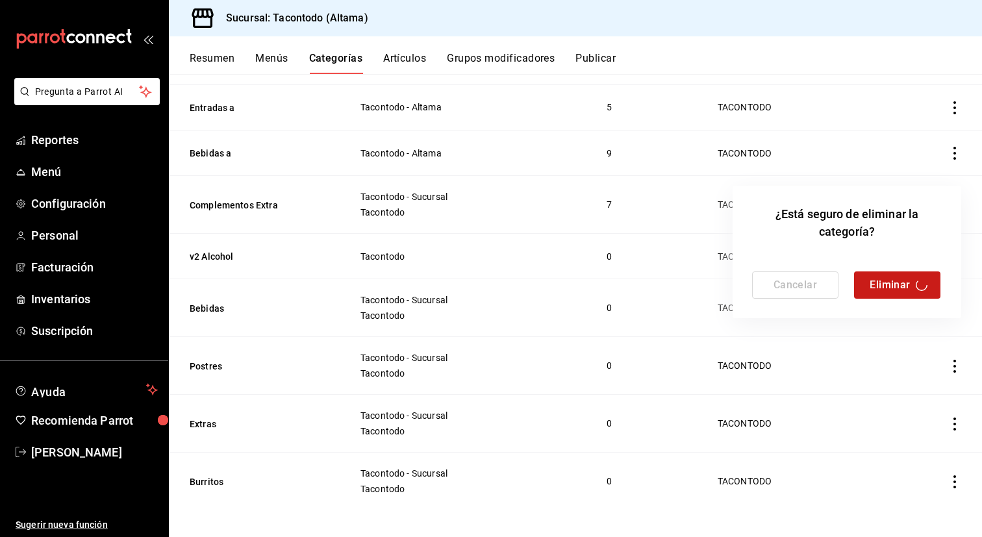
scroll to position [623, 0]
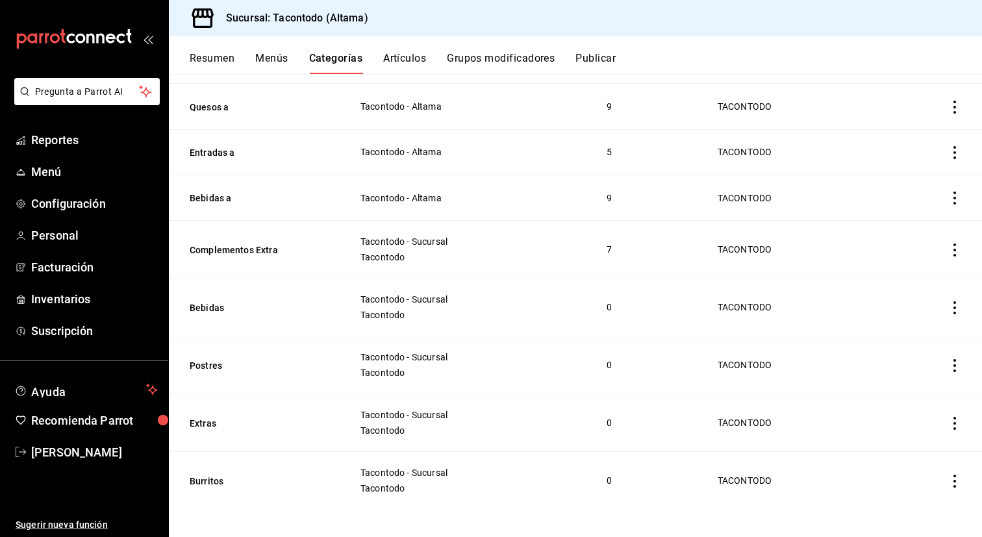
click at [950, 479] on icon "actions" at bounding box center [954, 481] width 13 height 13
click at [918, 505] on span "Eliminar" at bounding box center [915, 503] width 33 height 10
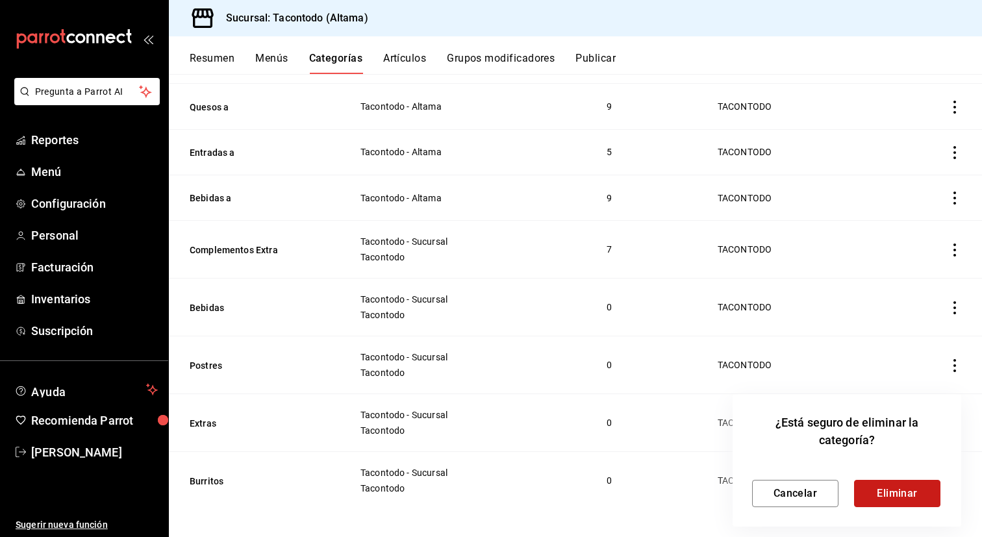
click at [918, 498] on button "Eliminar" at bounding box center [897, 493] width 86 height 27
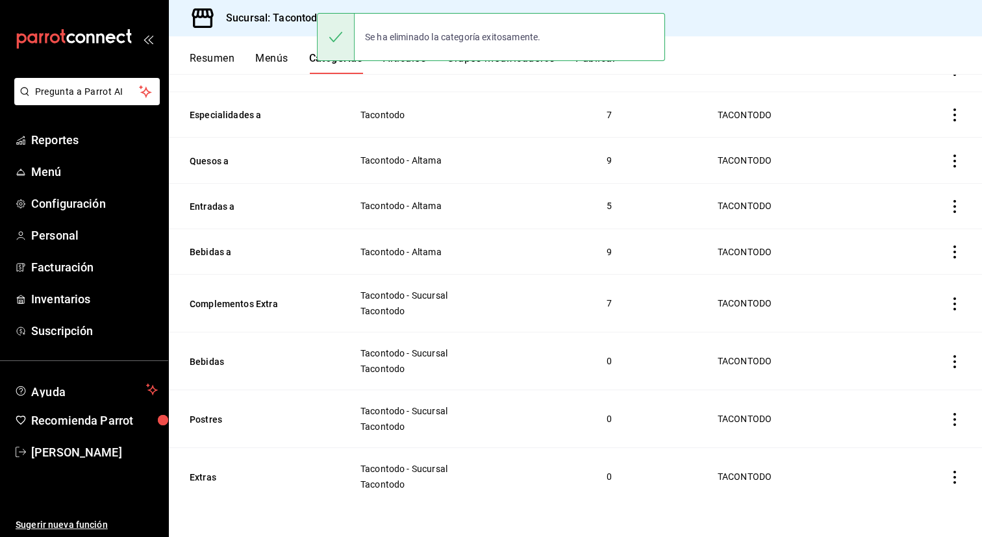
scroll to position [565, 0]
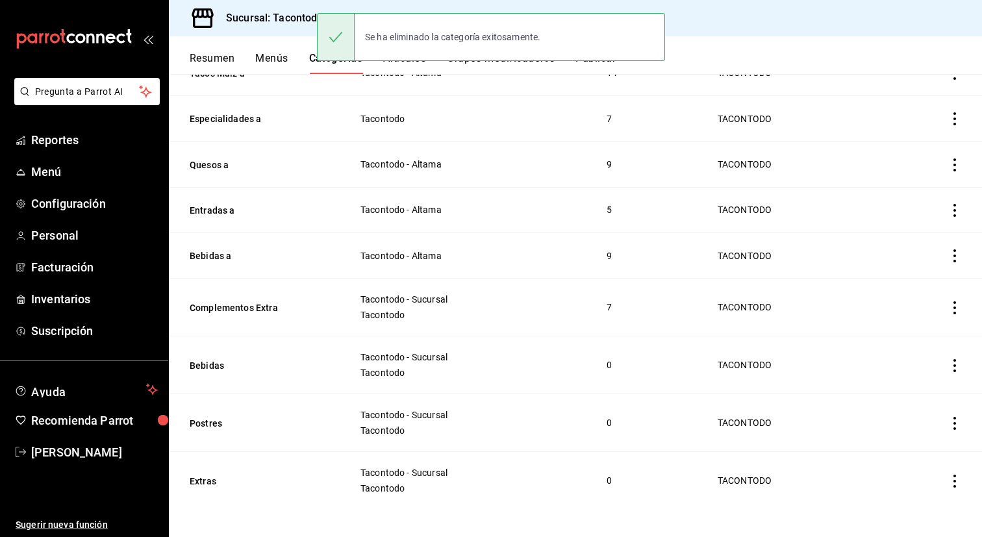
click at [953, 475] on icon "actions" at bounding box center [954, 481] width 13 height 13
click at [915, 501] on span "Eliminar" at bounding box center [915, 503] width 33 height 10
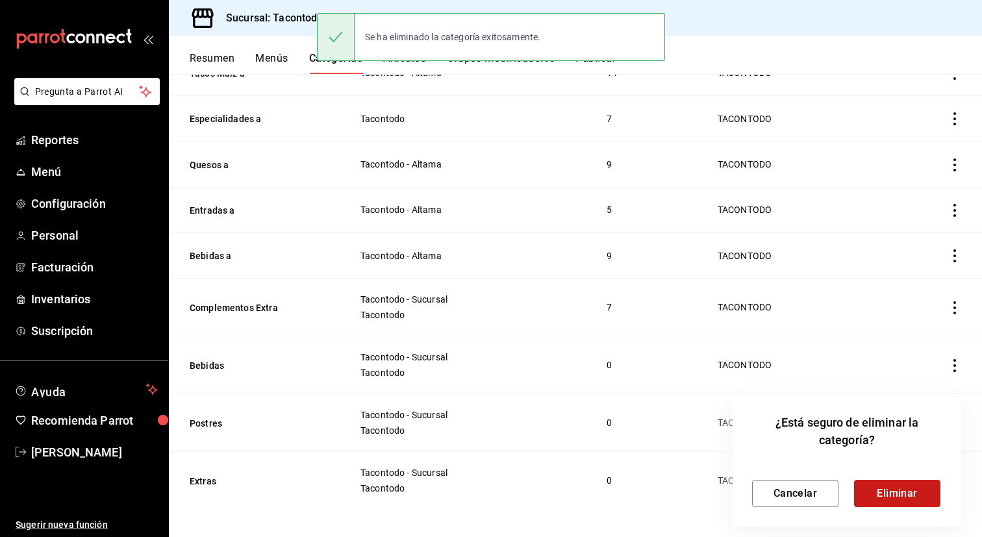
click at [912, 496] on button "Eliminar" at bounding box center [897, 493] width 86 height 27
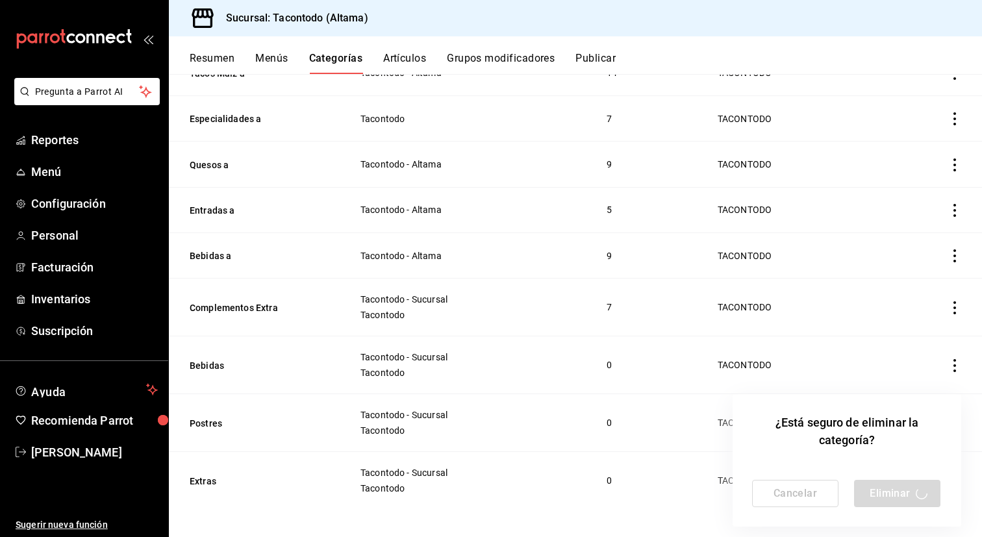
scroll to position [507, 0]
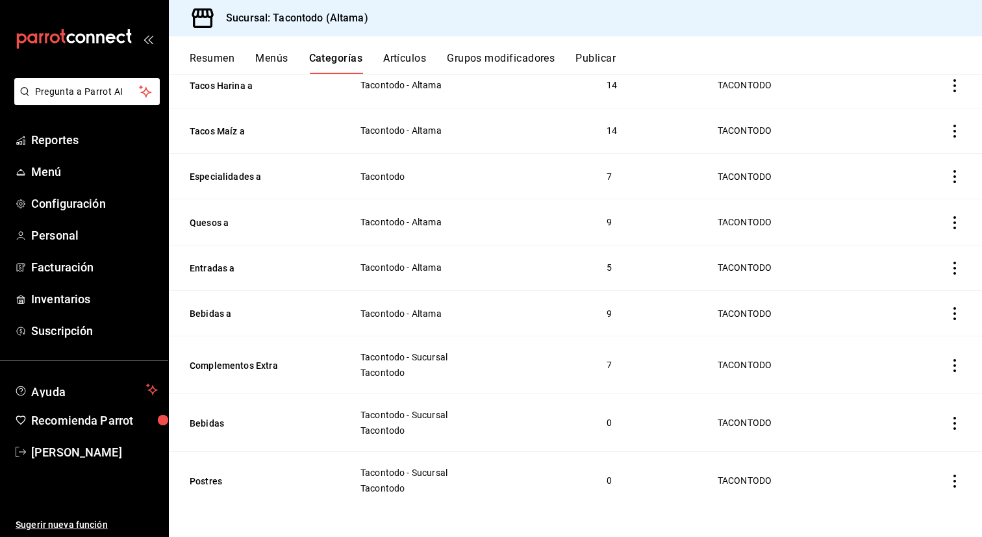
click at [947, 480] on td "categoriesTable" at bounding box center [931, 481] width 102 height 58
click at [950, 479] on icon "actions" at bounding box center [954, 481] width 13 height 13
click at [922, 501] on span "Eliminar" at bounding box center [915, 503] width 33 height 10
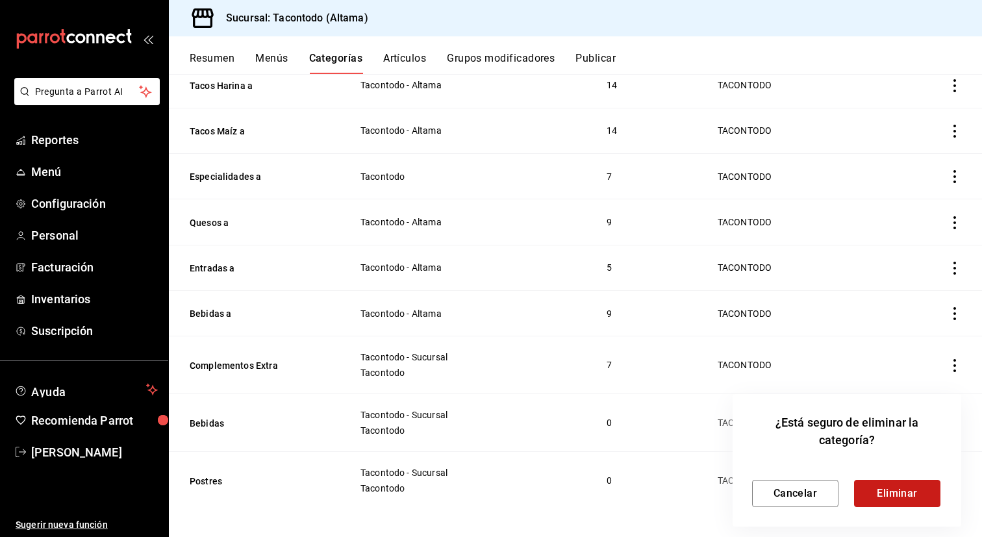
click at [918, 494] on button "Eliminar" at bounding box center [897, 493] width 86 height 27
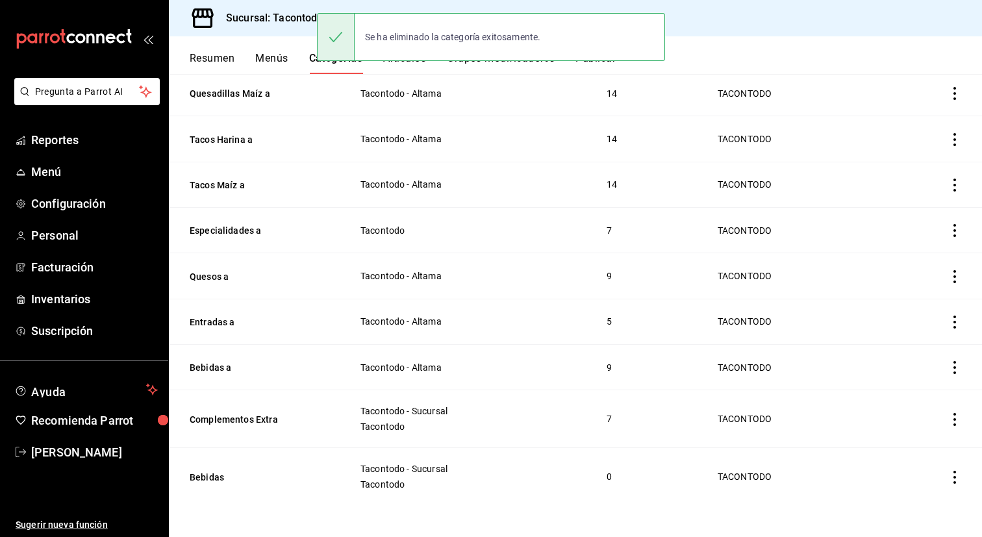
scroll to position [449, 0]
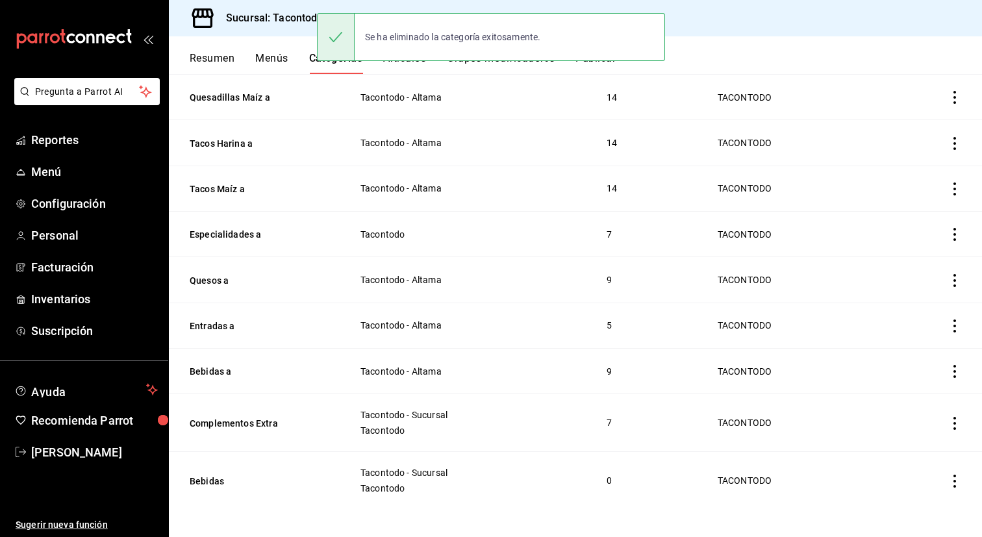
click at [951, 478] on icon "actions" at bounding box center [954, 481] width 13 height 13
click at [920, 496] on span "Eliminar" at bounding box center [916, 503] width 34 height 14
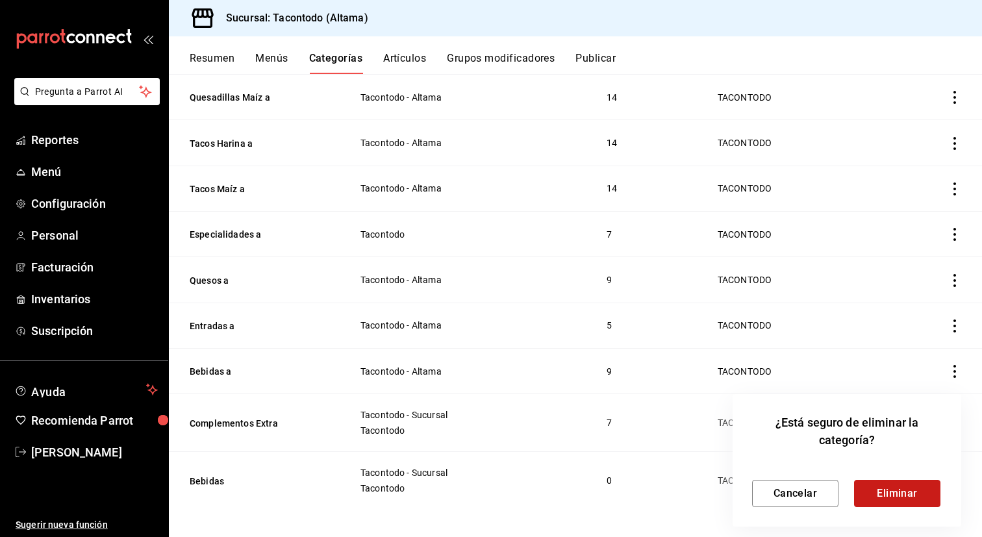
click at [918, 496] on button "Eliminar" at bounding box center [897, 493] width 86 height 27
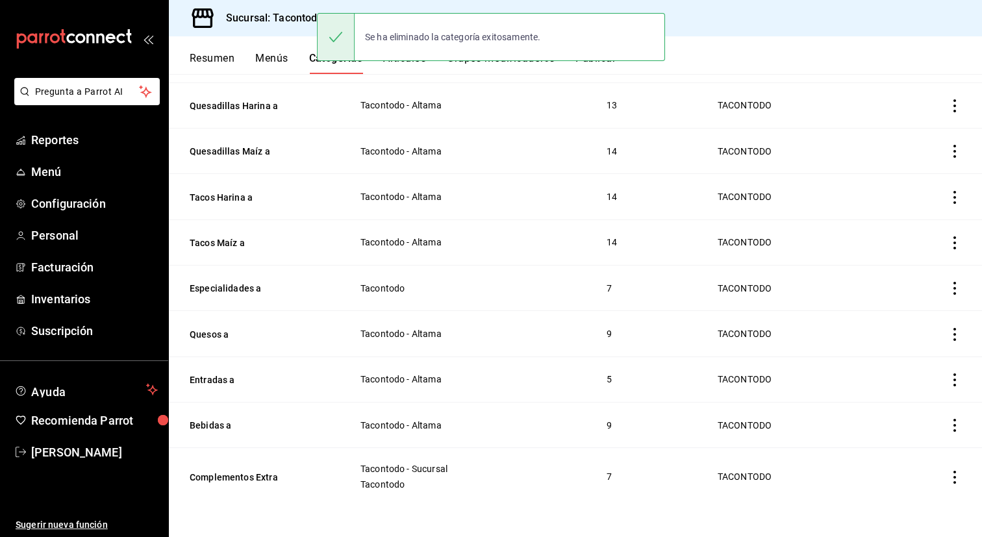
scroll to position [392, 0]
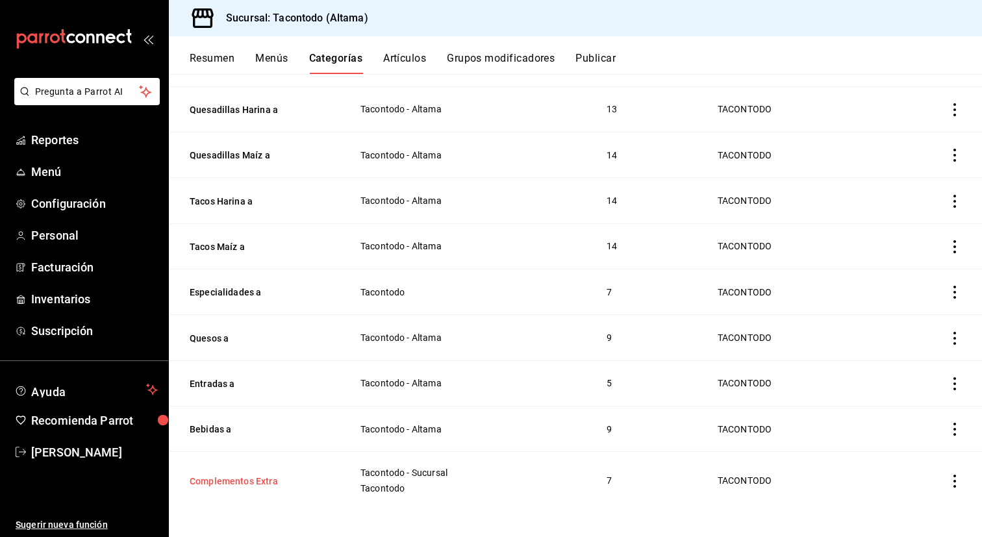
click at [228, 475] on button "Complementos Extra" at bounding box center [255, 481] width 130 height 13
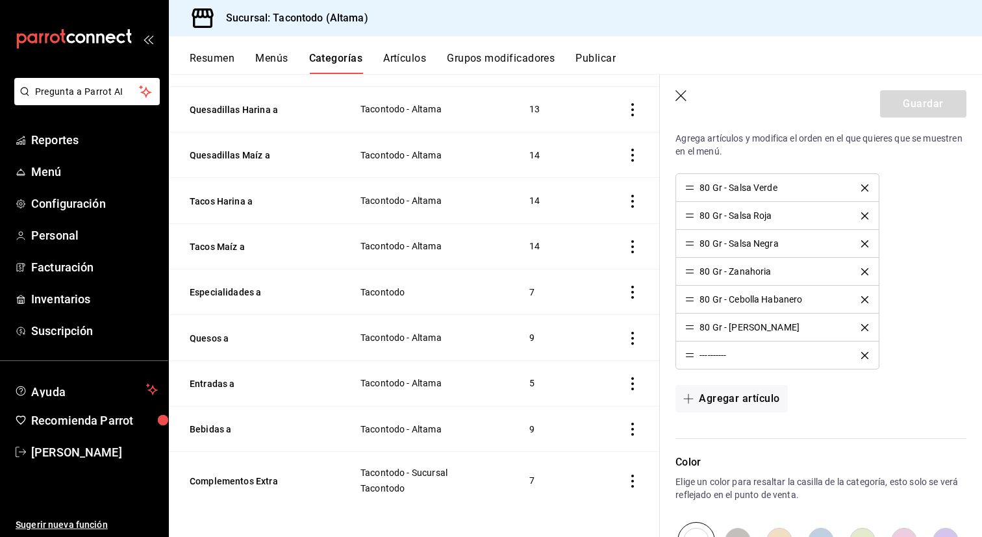
scroll to position [375, 0]
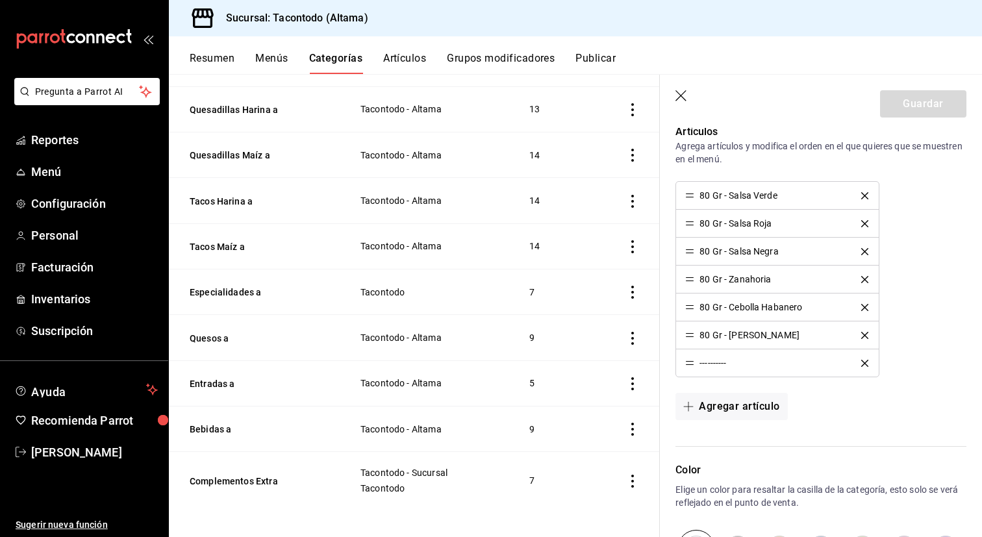
click at [863, 193] on icon "delete" at bounding box center [864, 195] width 7 height 7
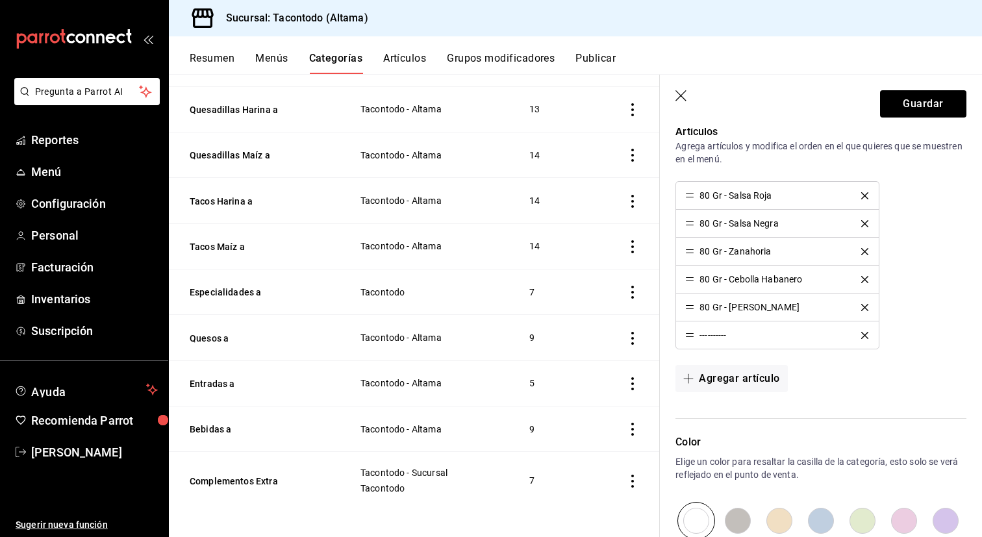
click at [863, 193] on icon "delete" at bounding box center [864, 195] width 7 height 7
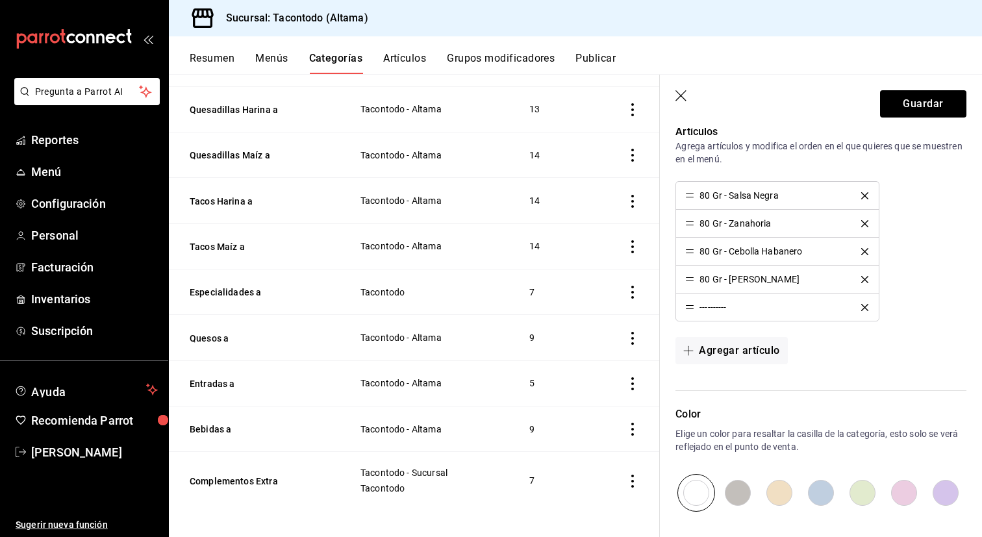
click at [863, 193] on icon "delete" at bounding box center [864, 195] width 7 height 7
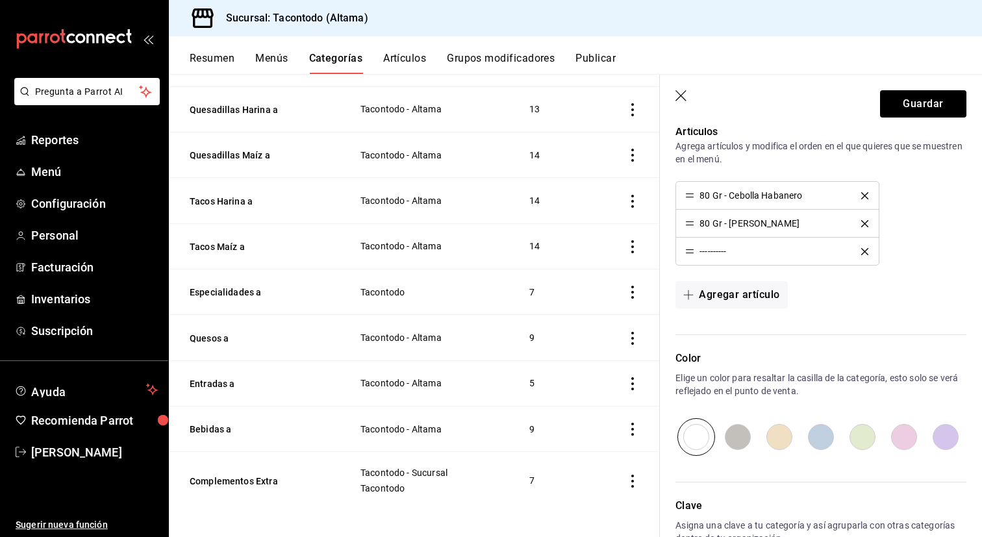
click at [863, 193] on icon "delete" at bounding box center [864, 195] width 7 height 7
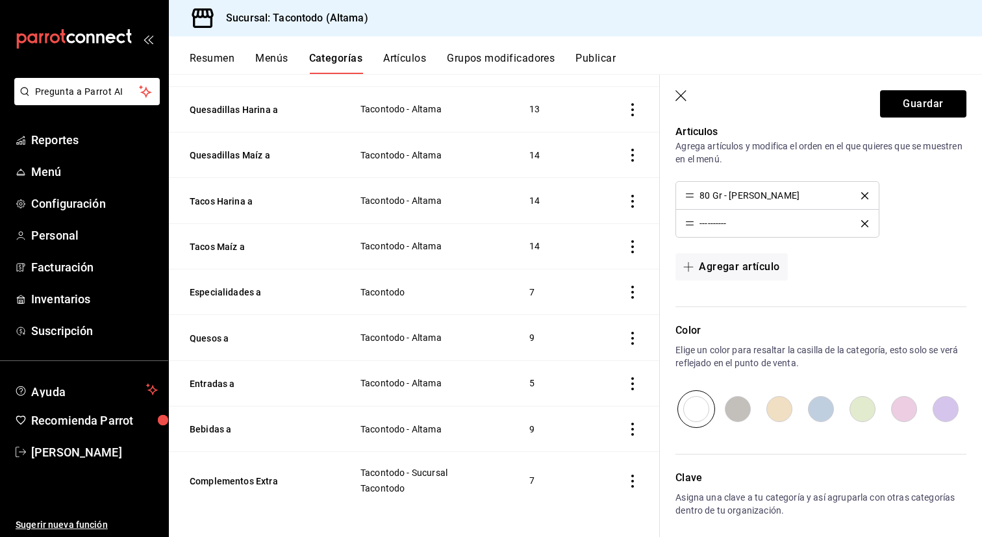
click at [863, 193] on icon "delete" at bounding box center [864, 195] width 7 height 7
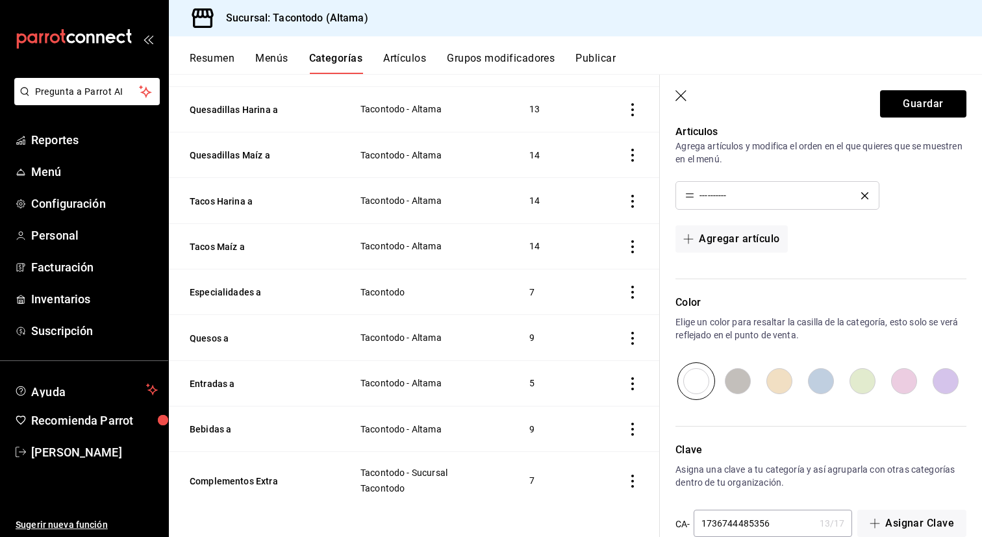
click at [863, 193] on icon "delete" at bounding box center [864, 195] width 7 height 7
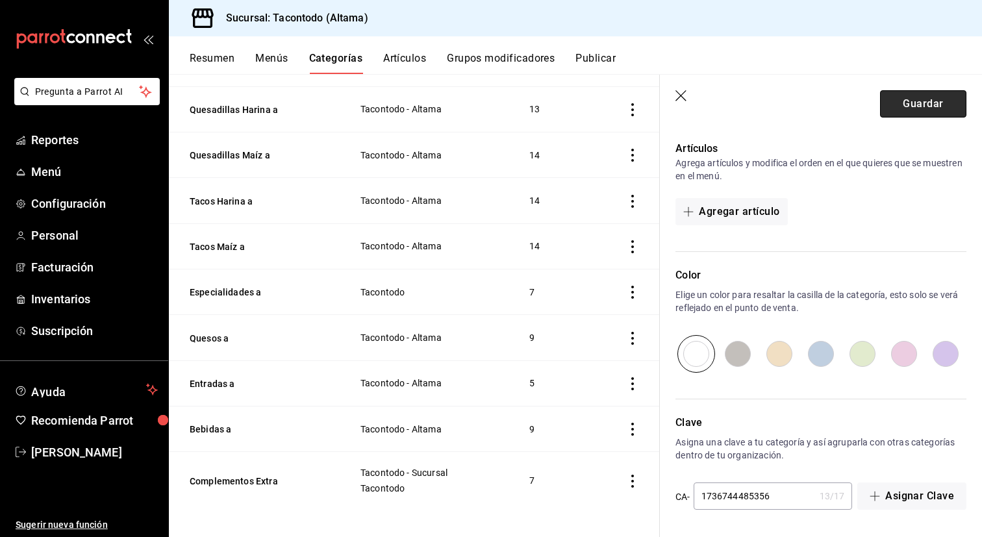
click at [913, 100] on button "Guardar" at bounding box center [923, 103] width 86 height 27
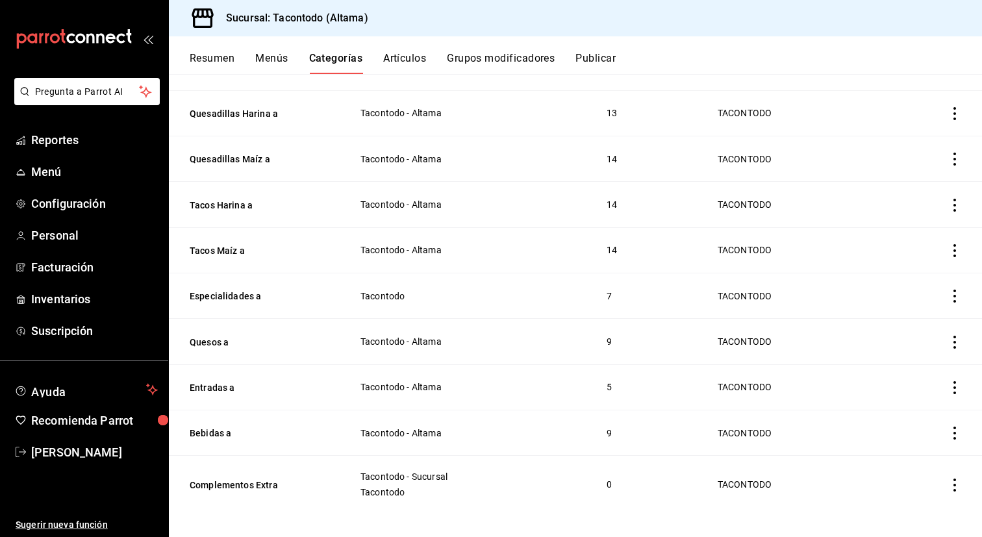
scroll to position [392, 0]
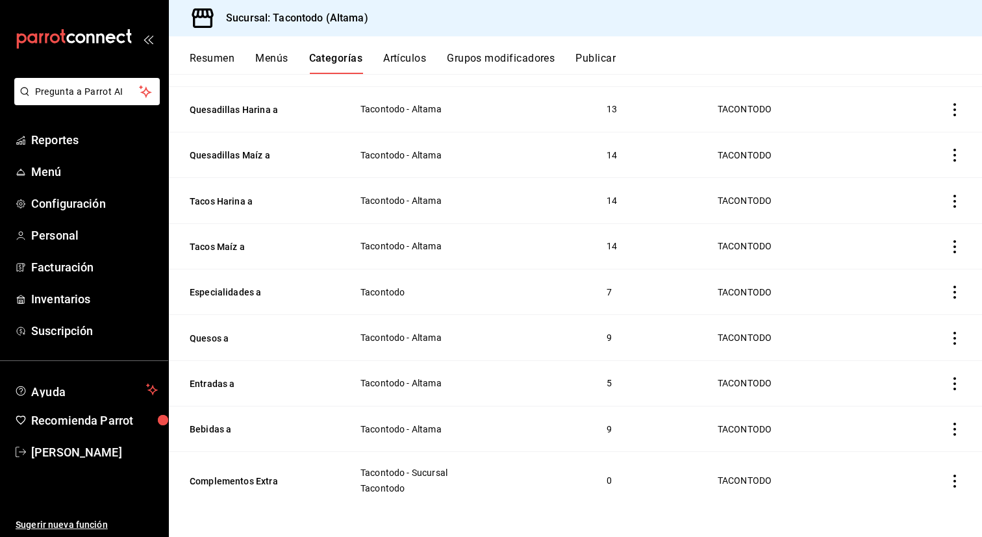
click at [957, 482] on icon "actions" at bounding box center [954, 481] width 13 height 13
click at [918, 503] on span "Eliminar" at bounding box center [915, 503] width 33 height 10
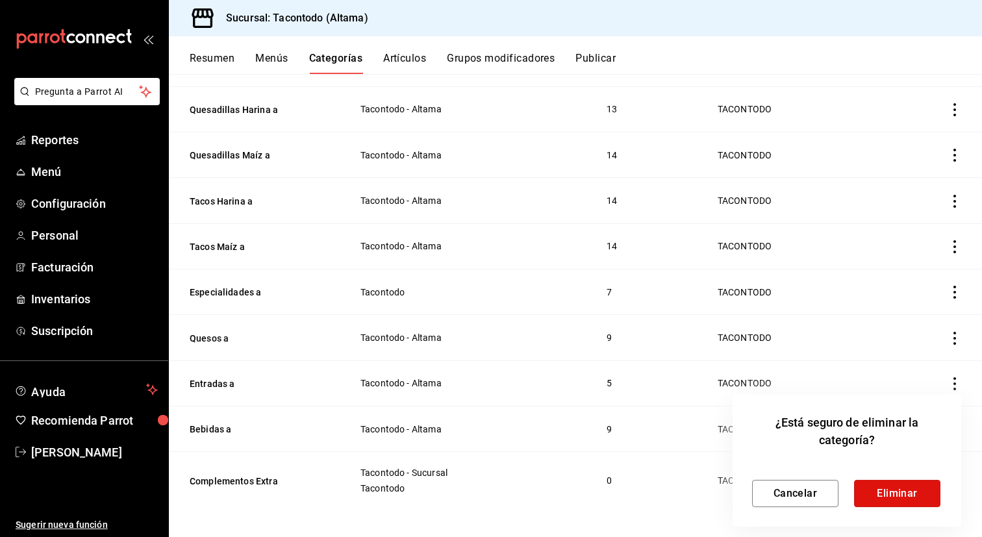
click at [918, 503] on button "Eliminar" at bounding box center [897, 493] width 86 height 27
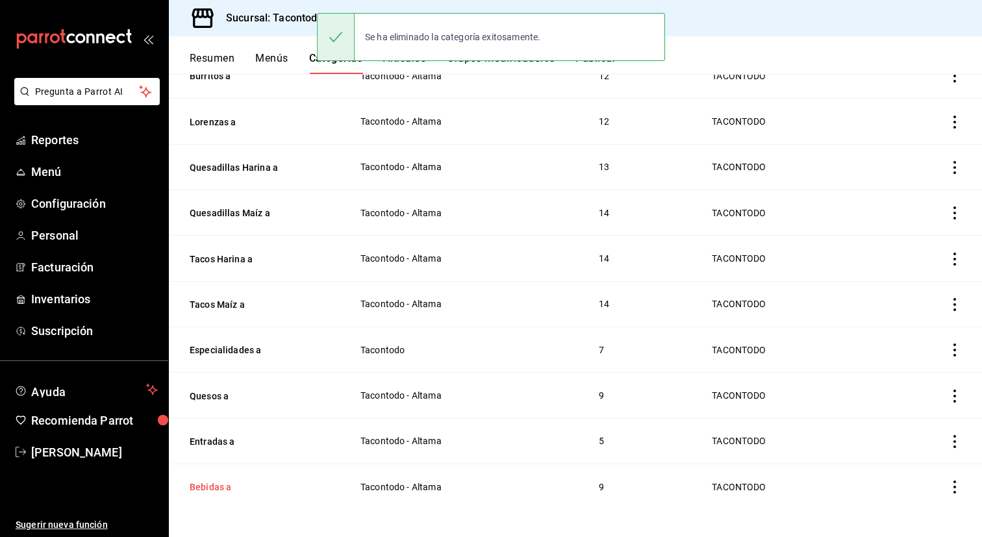
click at [195, 481] on button "Bebidas a" at bounding box center [255, 487] width 130 height 13
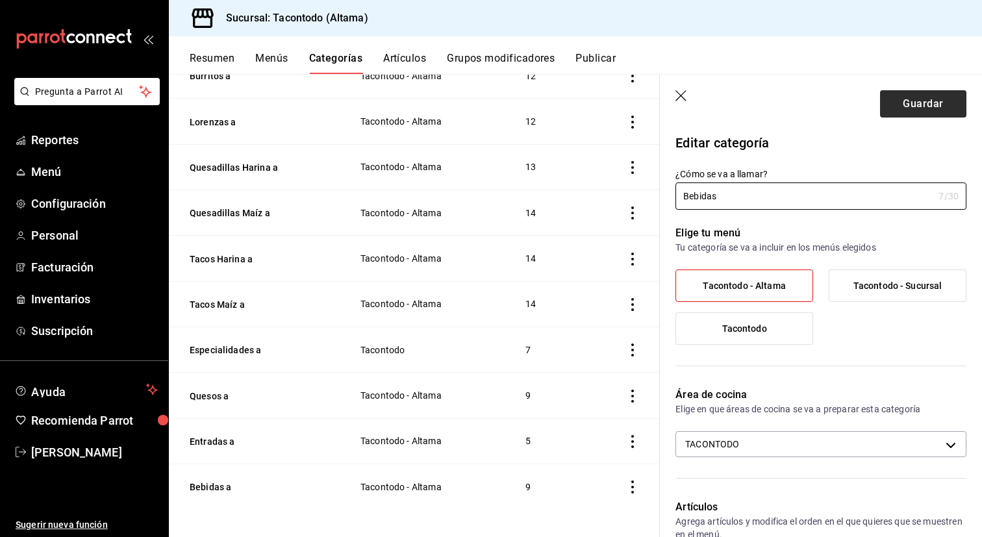
type input "Bebidas"
click at [898, 111] on button "Guardar" at bounding box center [923, 103] width 86 height 27
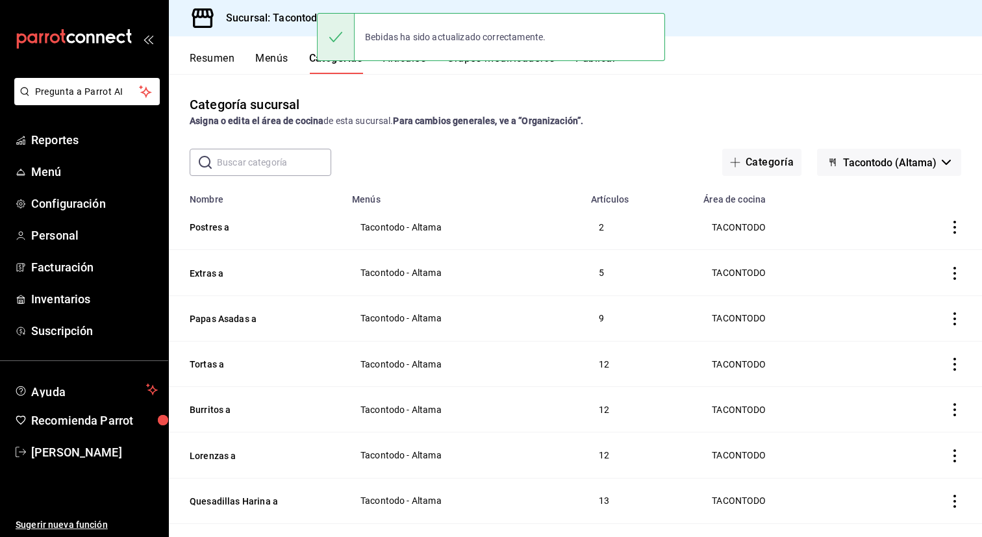
click at [210, 220] on th "Postres a" at bounding box center [256, 227] width 175 height 45
click at [210, 230] on button "Postres a" at bounding box center [255, 227] width 130 height 13
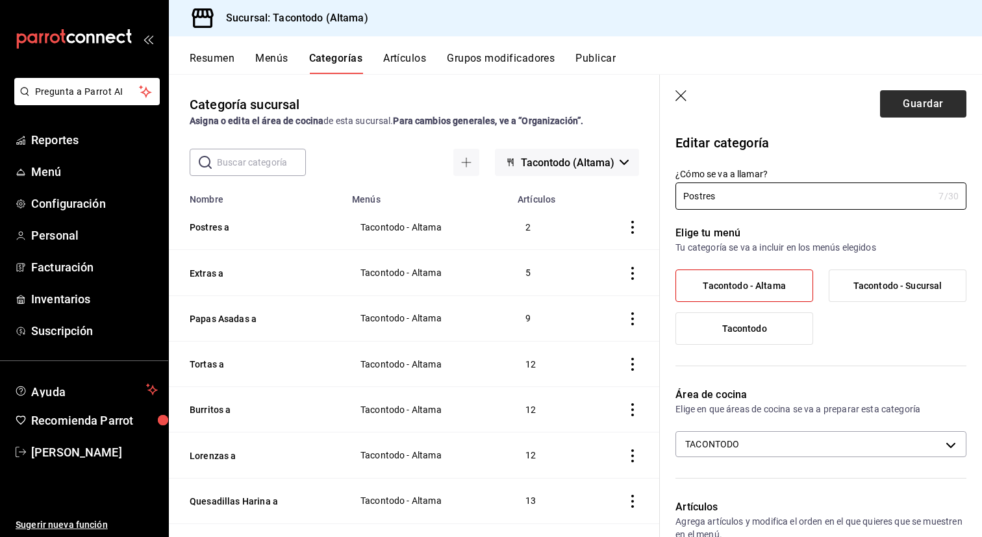
type input "Postres"
click at [898, 96] on button "Guardar" at bounding box center [923, 103] width 86 height 27
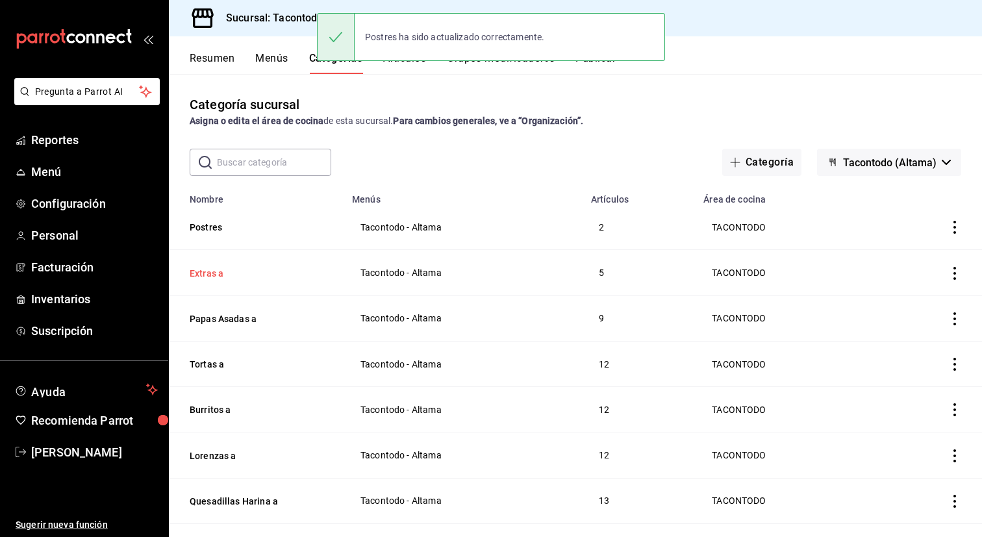
click at [205, 270] on button "Extras a" at bounding box center [255, 273] width 130 height 13
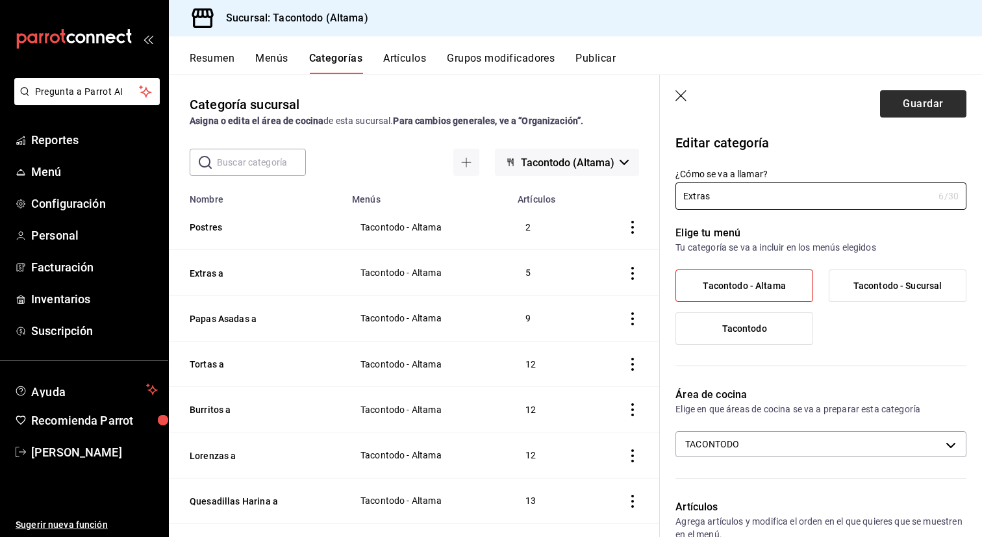
type input "Extras"
click at [921, 97] on button "Guardar" at bounding box center [923, 103] width 86 height 27
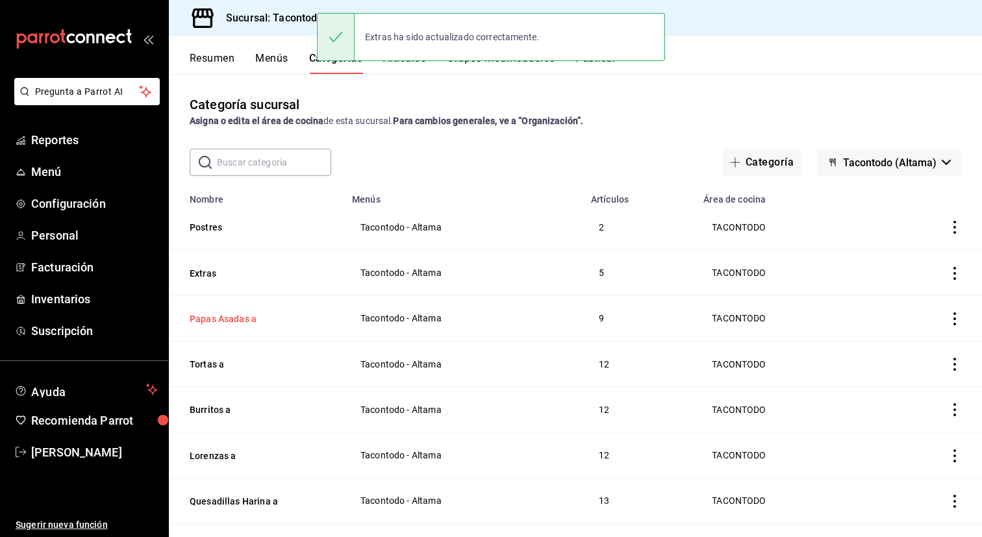
click at [212, 324] on button "Papas Asadas a" at bounding box center [255, 318] width 130 height 13
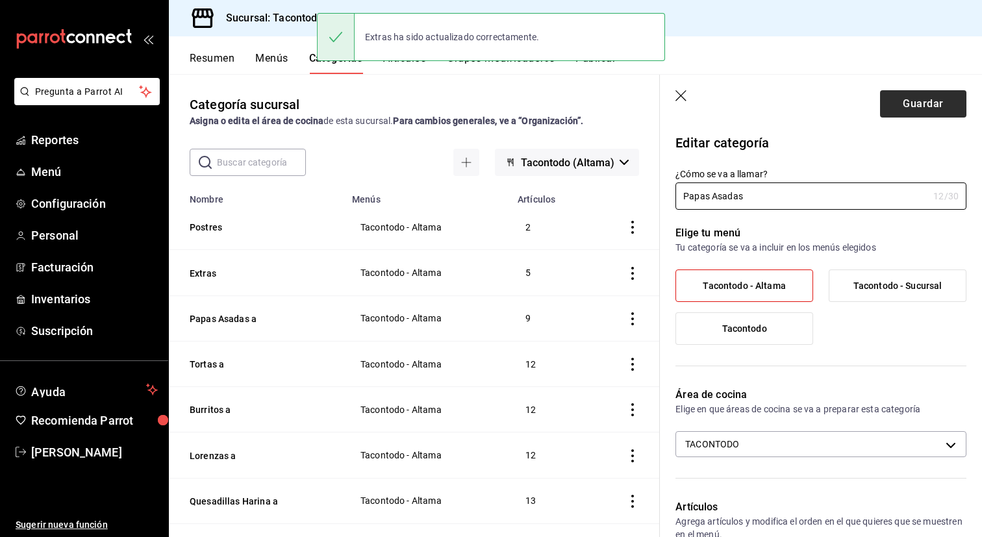
type input "Papas Asadas"
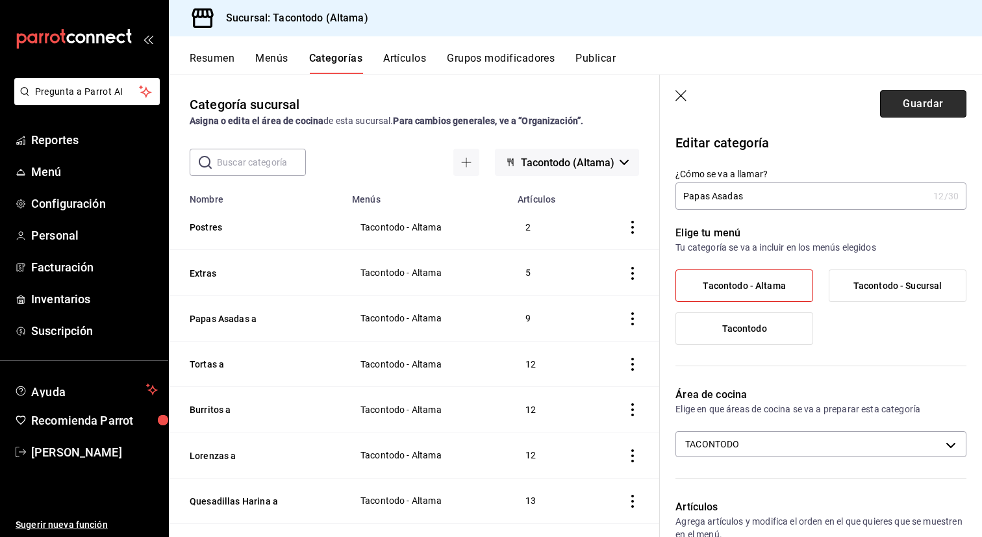
click at [900, 107] on button "Guardar" at bounding box center [923, 103] width 86 height 27
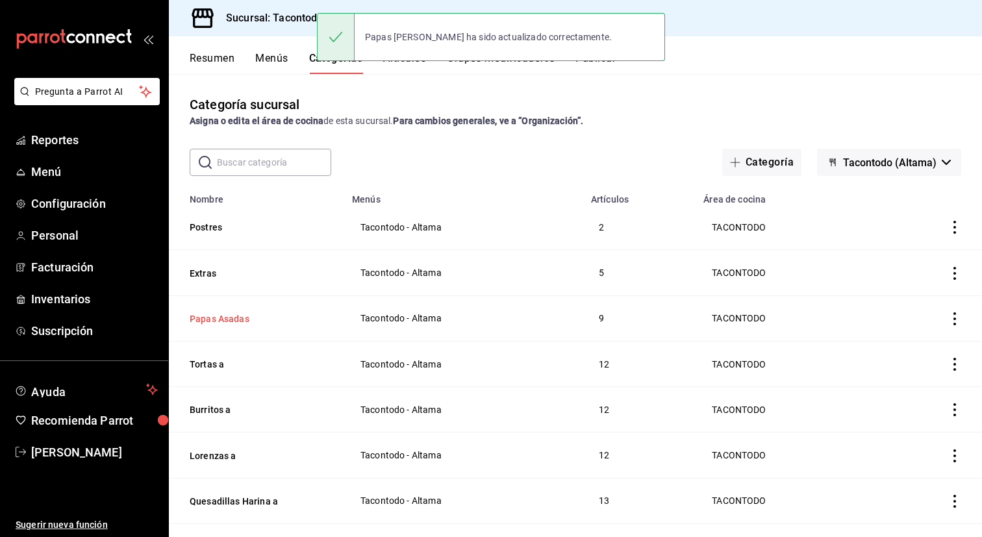
click at [240, 322] on button "Papas Asadas" at bounding box center [255, 318] width 130 height 13
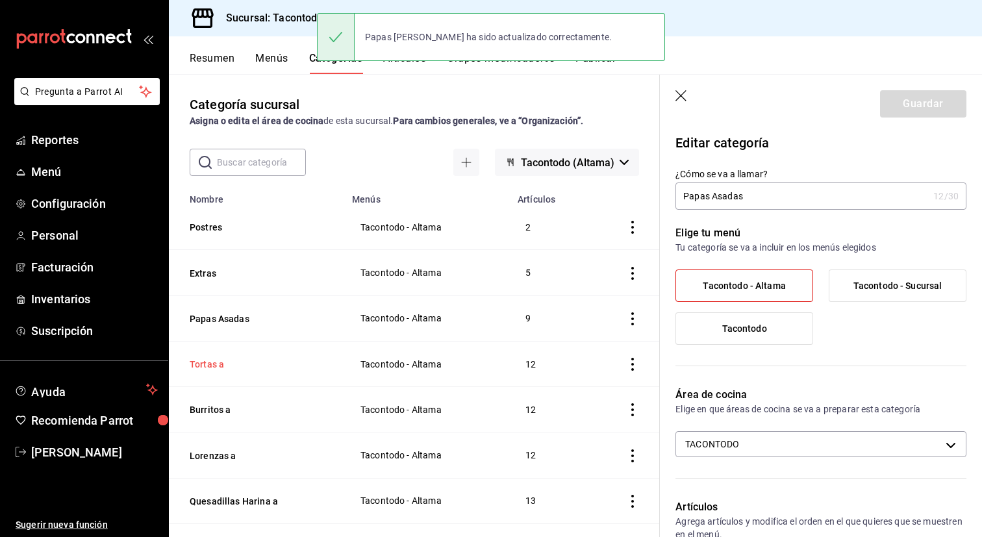
click at [214, 359] on button "Tortas a" at bounding box center [255, 364] width 130 height 13
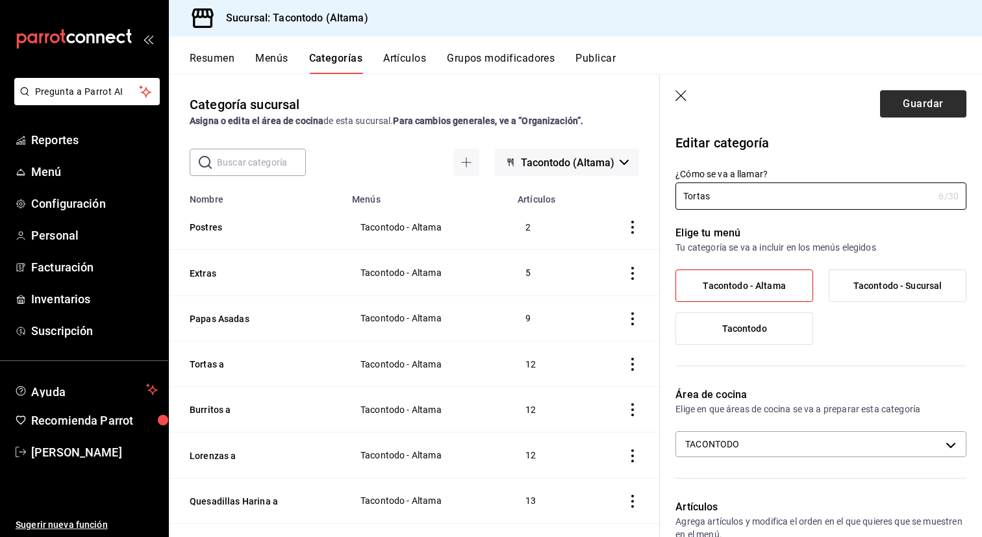
type input "Tortas"
click at [924, 105] on button "Guardar" at bounding box center [923, 103] width 86 height 27
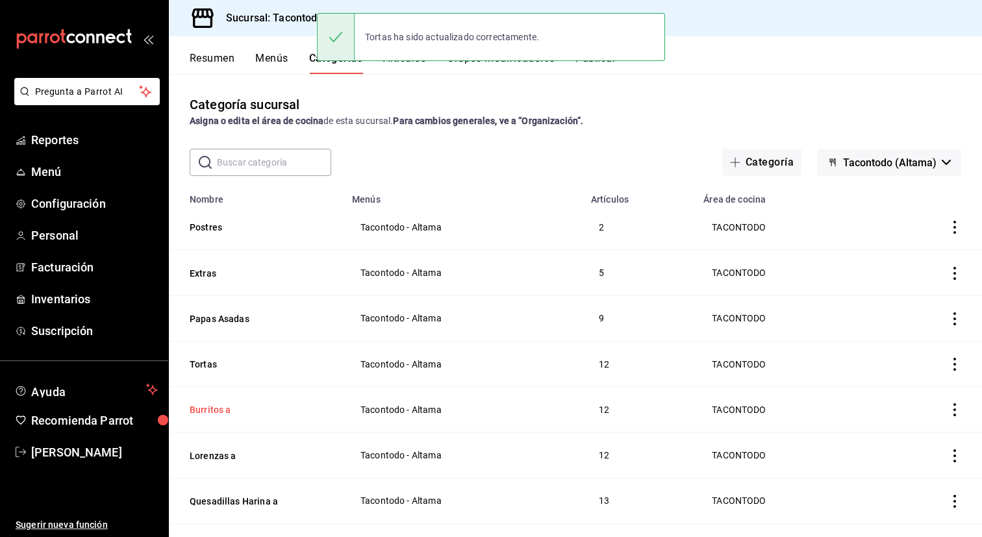
click at [221, 414] on button "Burritos a" at bounding box center [255, 409] width 130 height 13
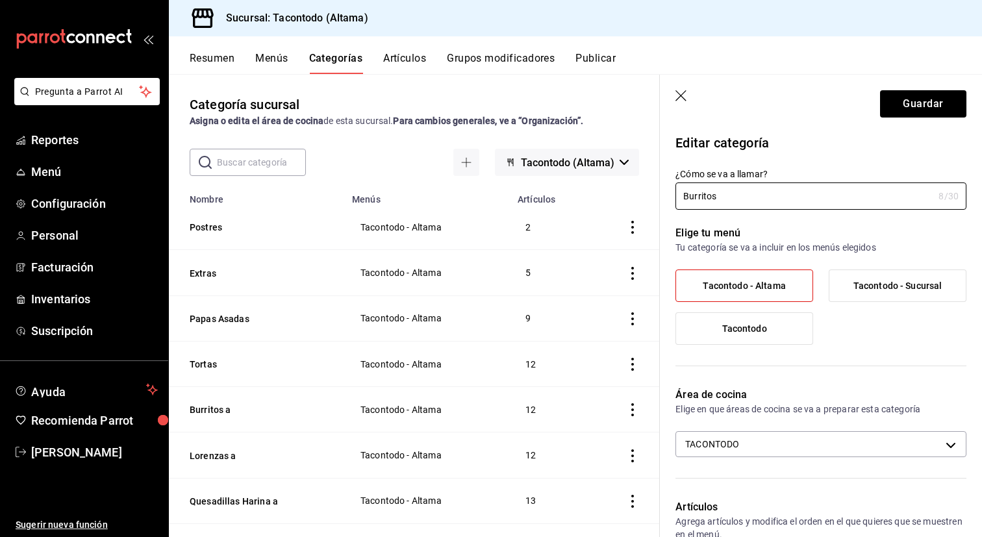
type input "Burritos"
click at [922, 89] on header "Guardar" at bounding box center [821, 101] width 322 height 53
click at [906, 108] on button "Guardar" at bounding box center [923, 103] width 86 height 27
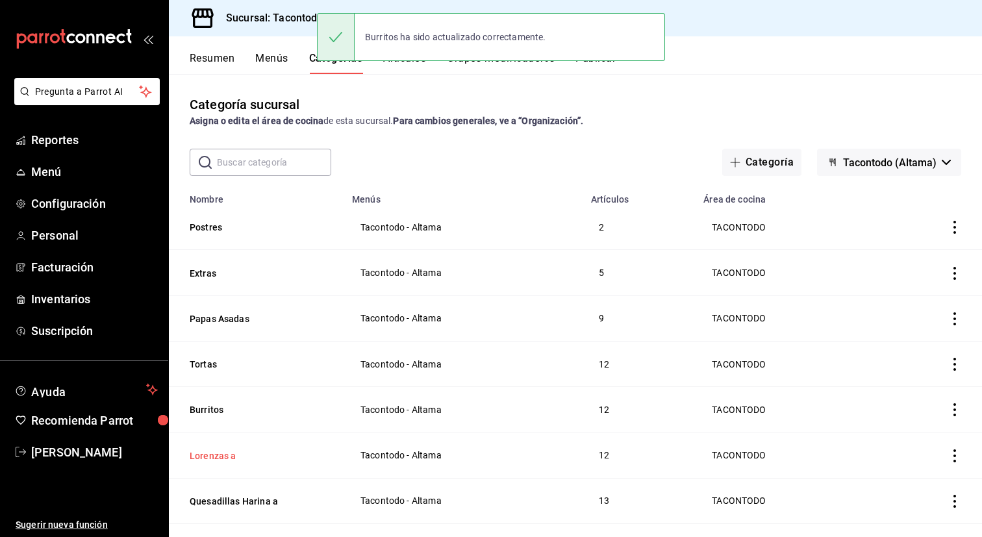
click at [223, 458] on button "Lorenzas a" at bounding box center [255, 455] width 130 height 13
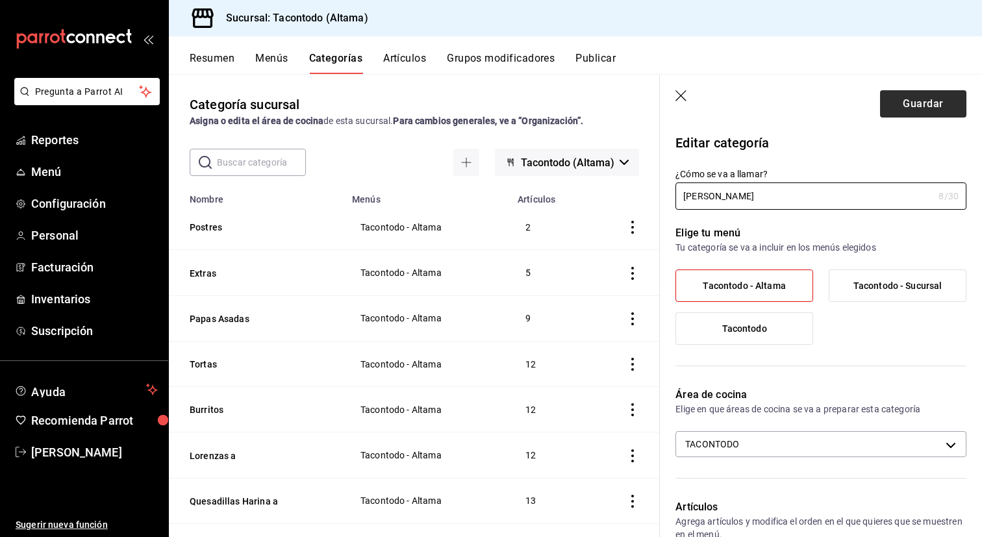
type input "[PERSON_NAME]"
click at [928, 101] on button "Guardar" at bounding box center [923, 103] width 86 height 27
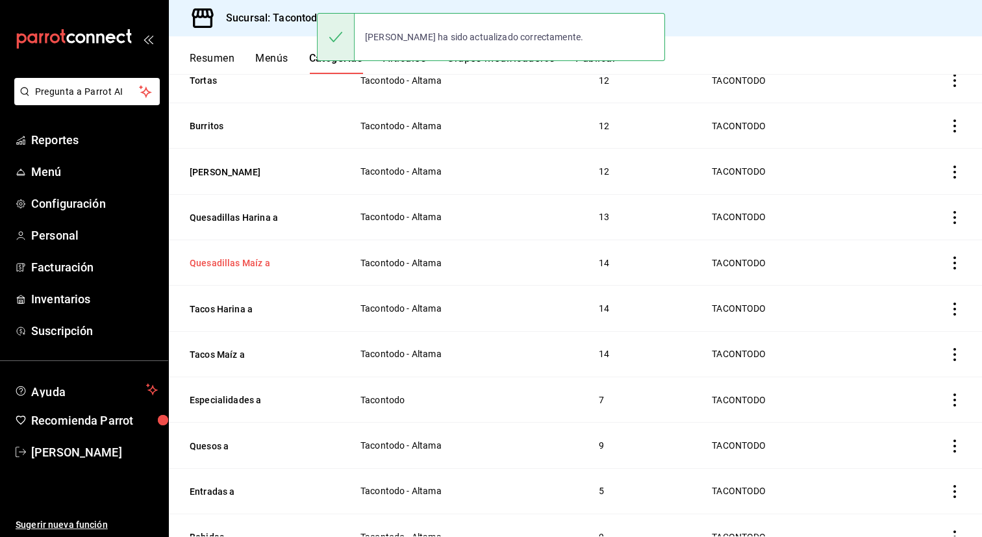
scroll to position [289, 0]
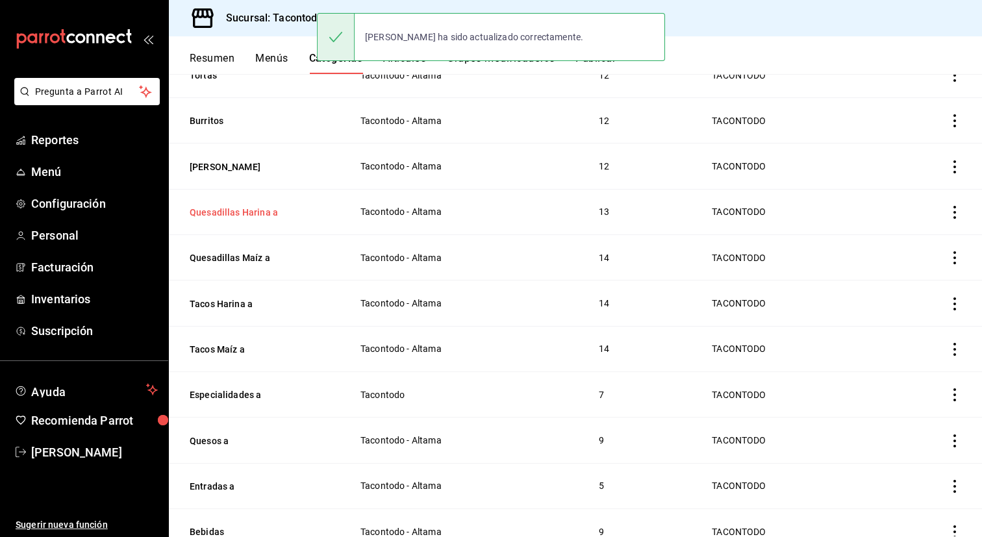
click at [244, 209] on button "Quesadillas Harina a" at bounding box center [255, 212] width 130 height 13
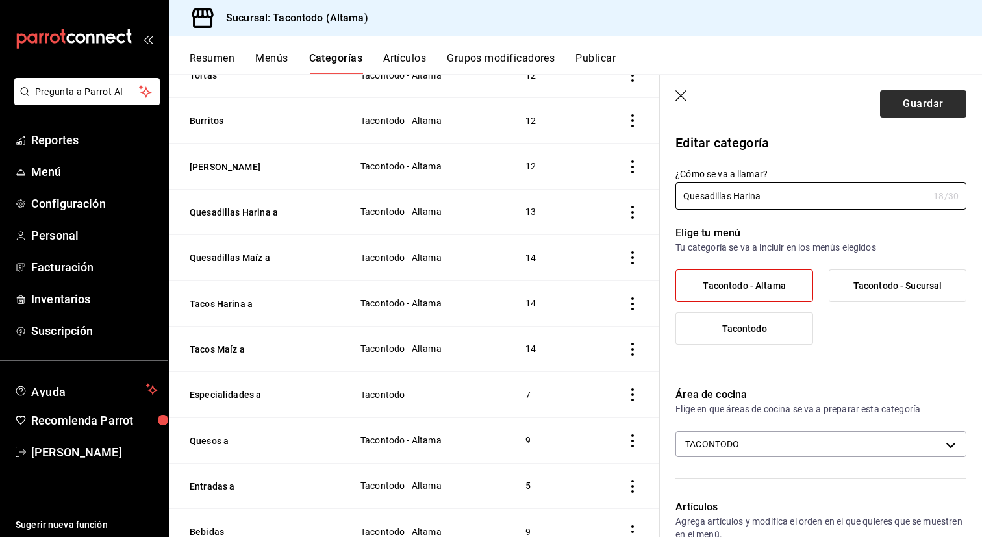
type input "Quesadillas Harina"
click at [902, 110] on button "Guardar" at bounding box center [923, 103] width 86 height 27
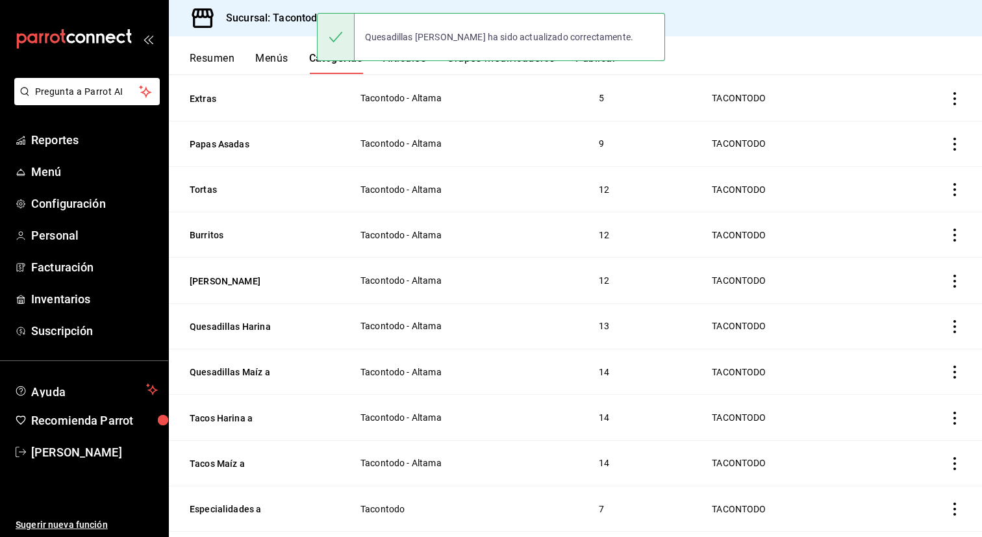
scroll to position [198, 0]
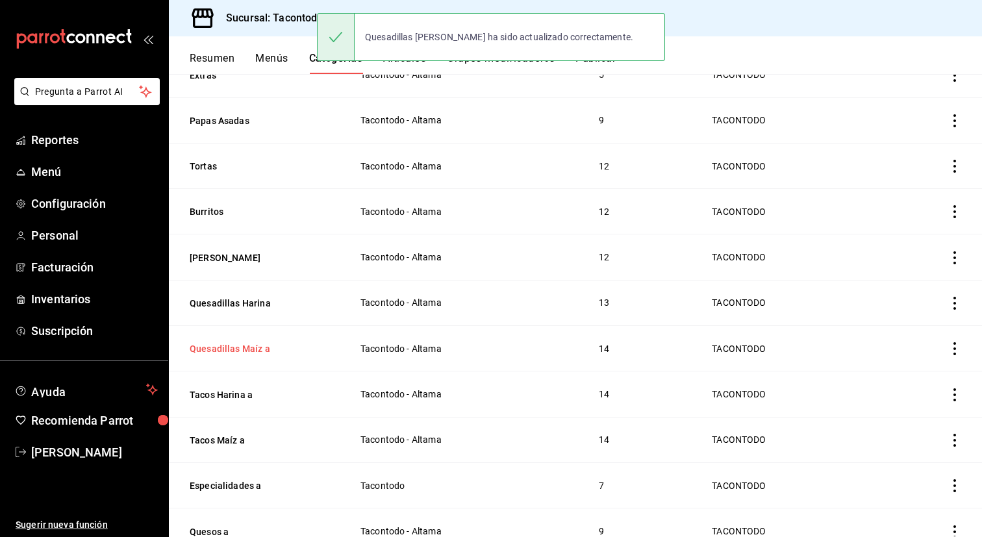
click at [244, 344] on button "Quesadillas Maíz a" at bounding box center [255, 348] width 130 height 13
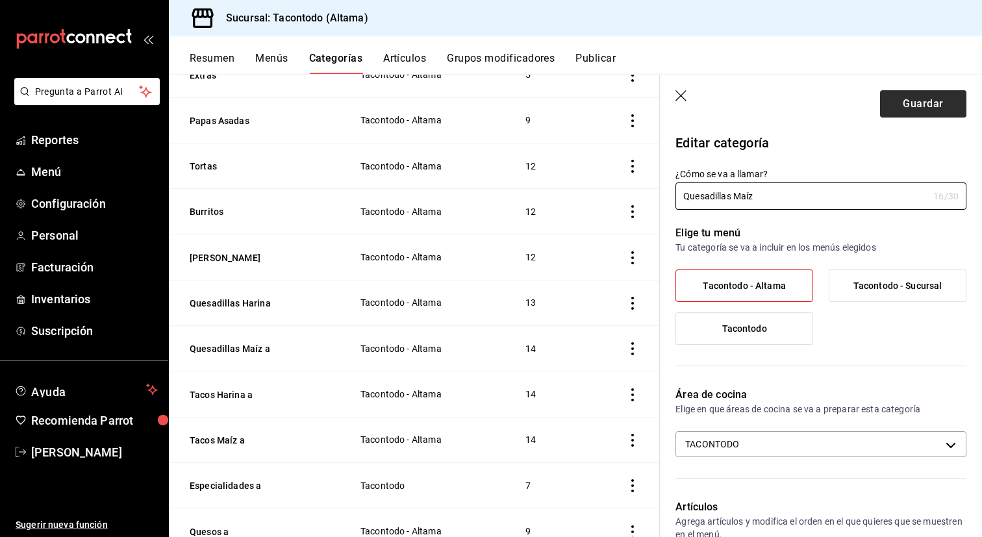
type input "Quesadillas Maíz"
click at [910, 109] on button "Guardar" at bounding box center [923, 103] width 86 height 27
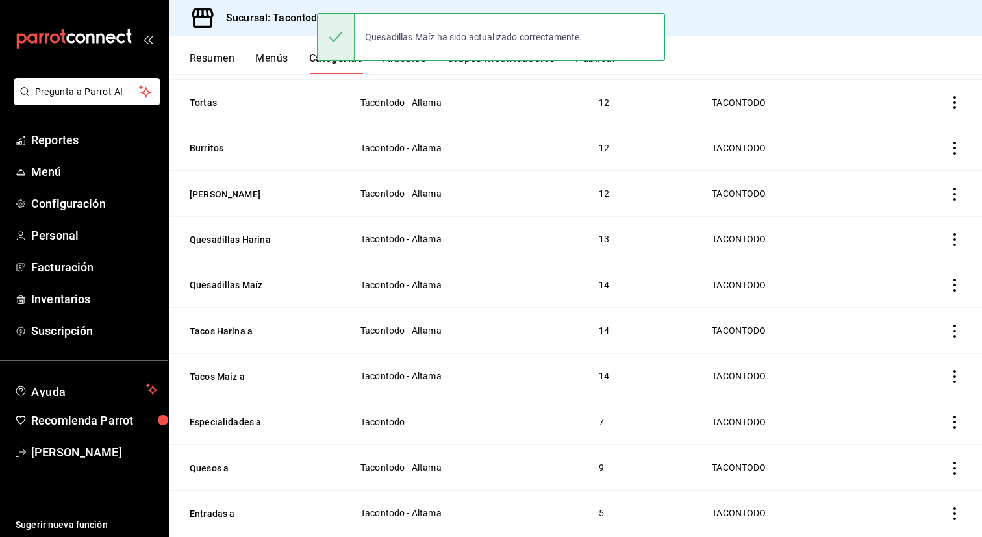
scroll to position [269, 0]
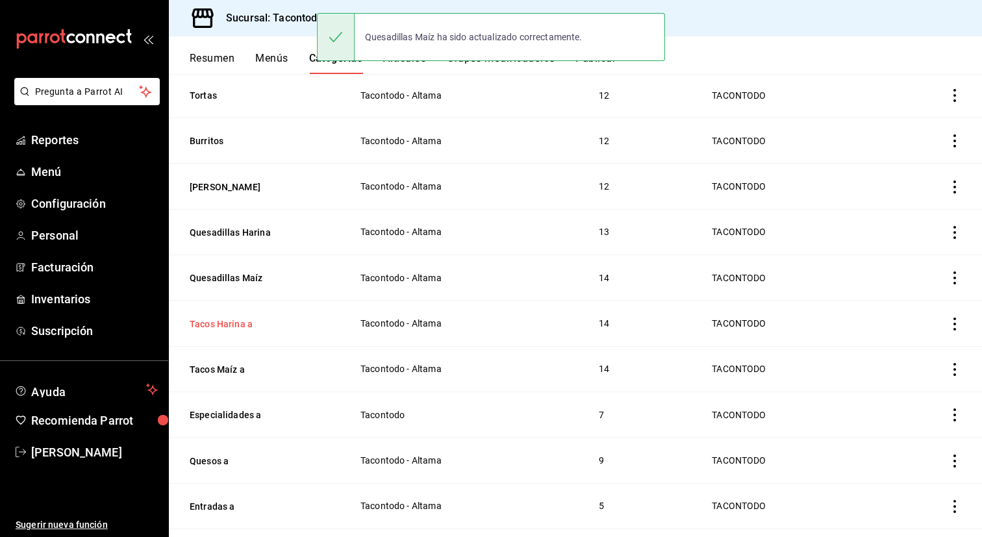
click at [233, 321] on button "Tacos Harina a" at bounding box center [255, 324] width 130 height 13
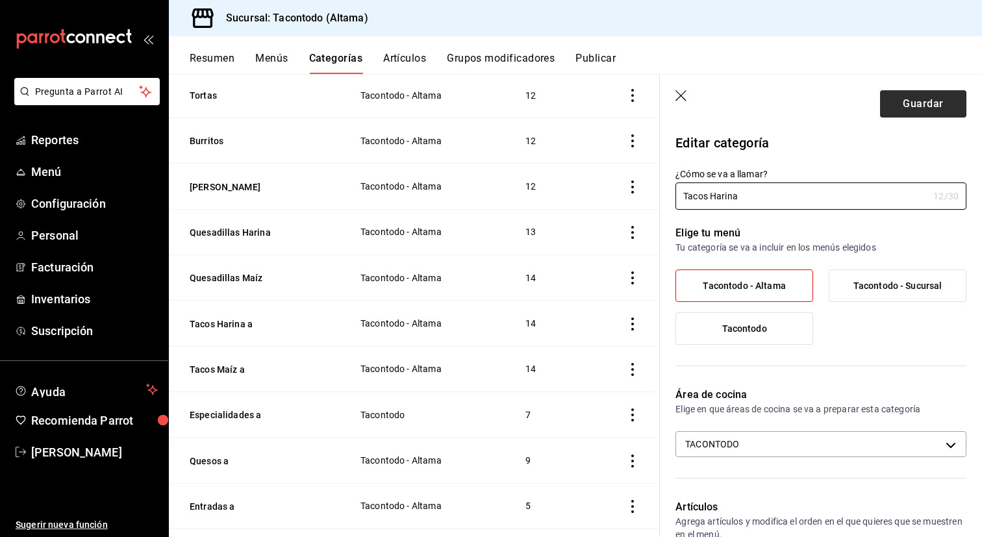
type input "Tacos Harina"
click at [956, 108] on button "Guardar" at bounding box center [923, 103] width 86 height 27
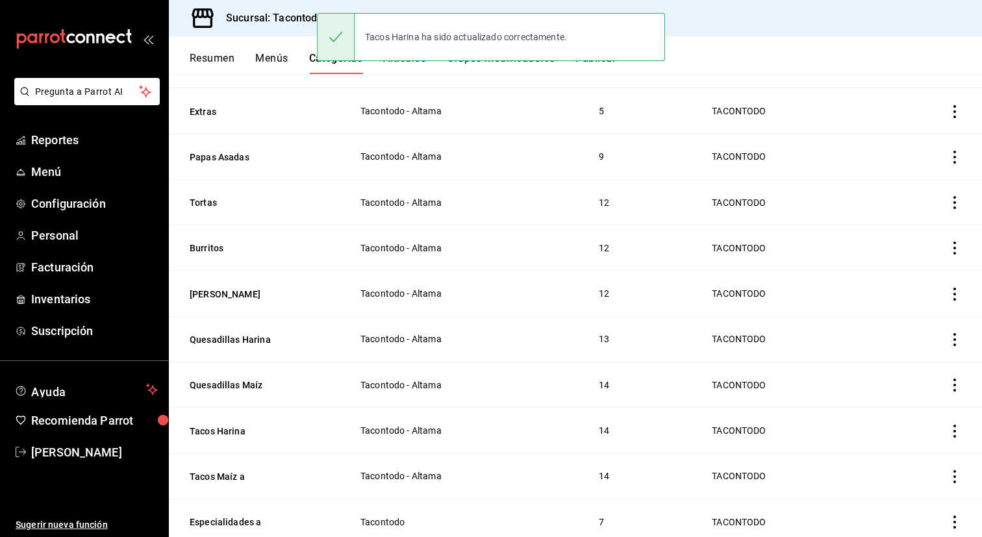
scroll to position [164, 0]
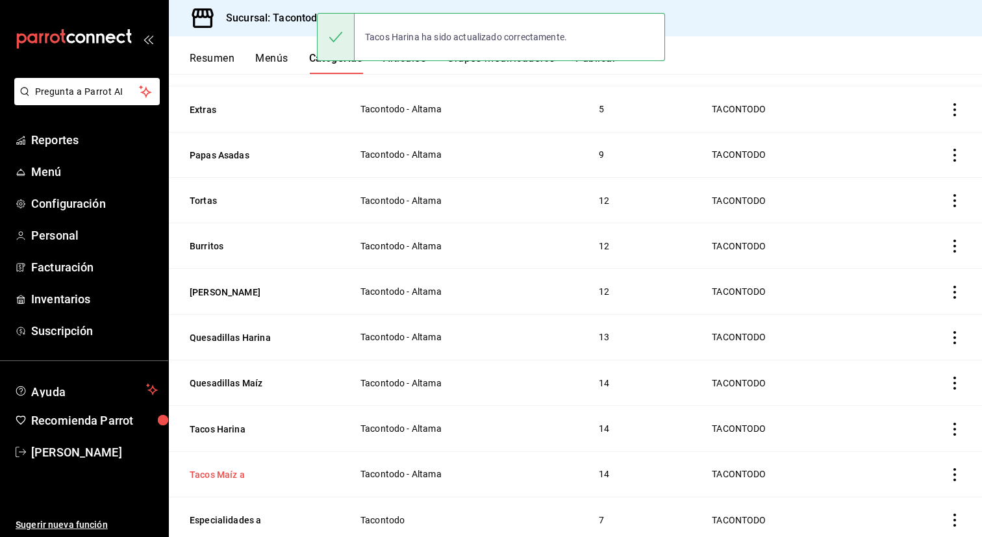
click at [226, 468] on button "Tacos Maíz a" at bounding box center [255, 474] width 130 height 13
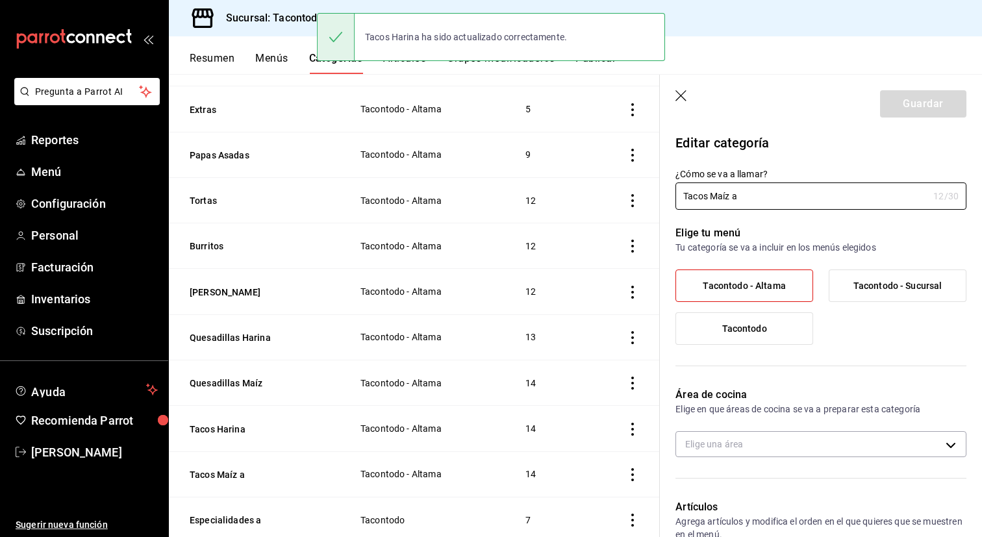
type input "f2d47fc5-286b-482c-91d1-f6277f6f141a"
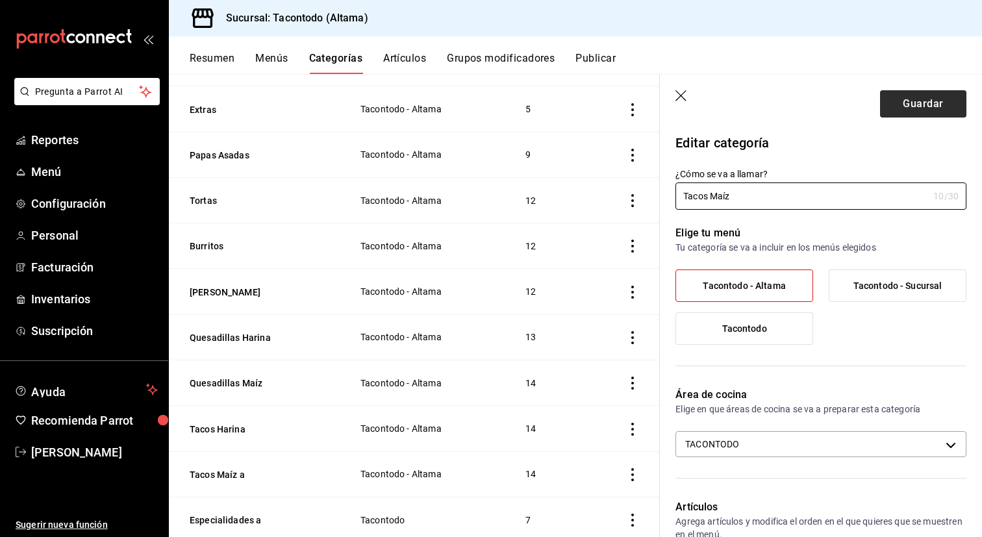
type input "Tacos Maíz"
click at [918, 95] on button "Guardar" at bounding box center [923, 103] width 86 height 27
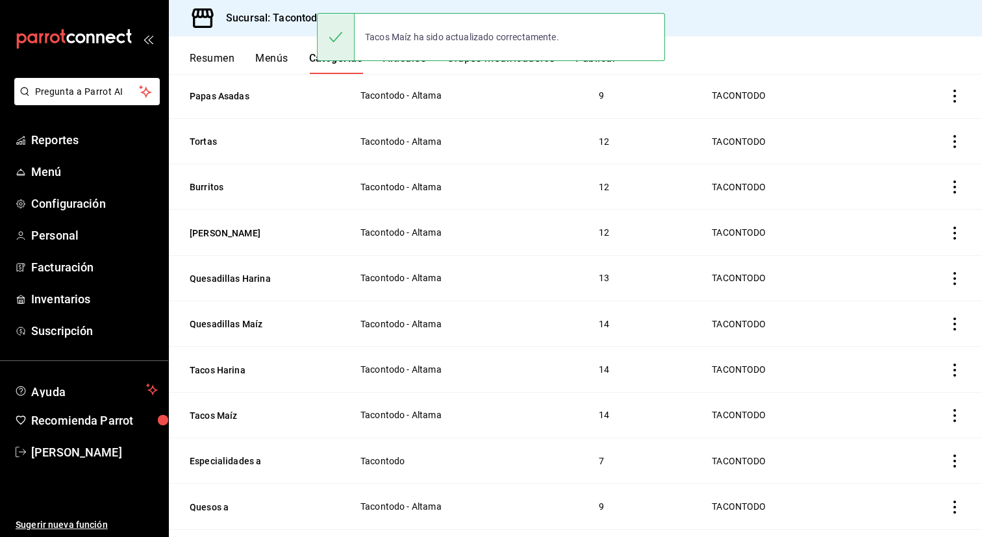
scroll to position [231, 0]
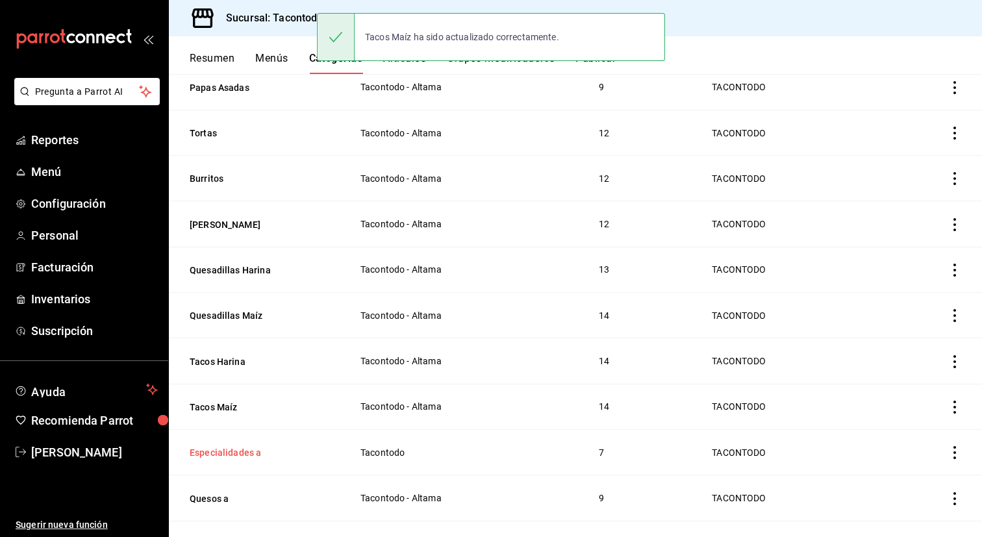
click at [227, 455] on button "Especialidades a" at bounding box center [255, 452] width 130 height 13
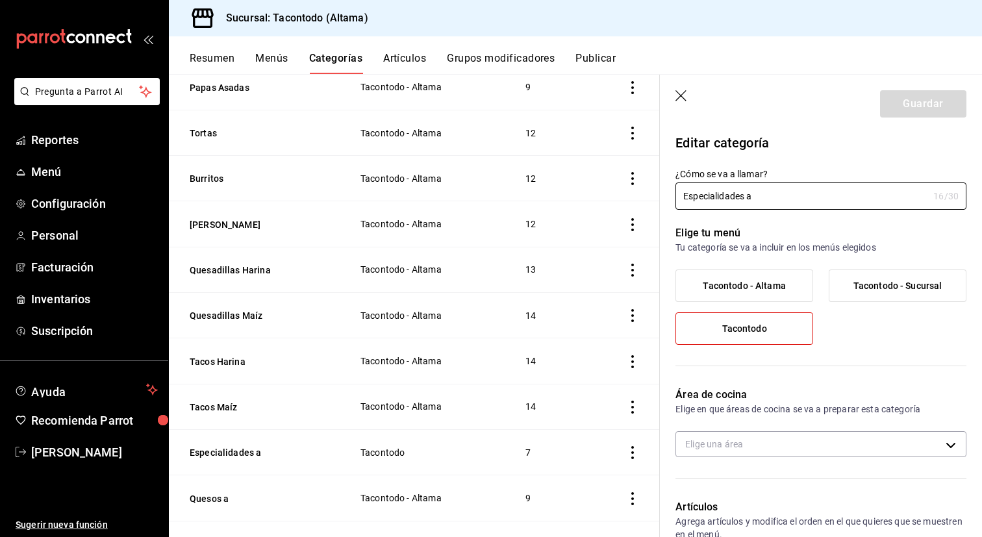
type input "f2d47fc5-286b-482c-91d1-f6277f6f141a"
type input "Especialidades"
click at [916, 99] on button "Guardar" at bounding box center [923, 103] width 86 height 27
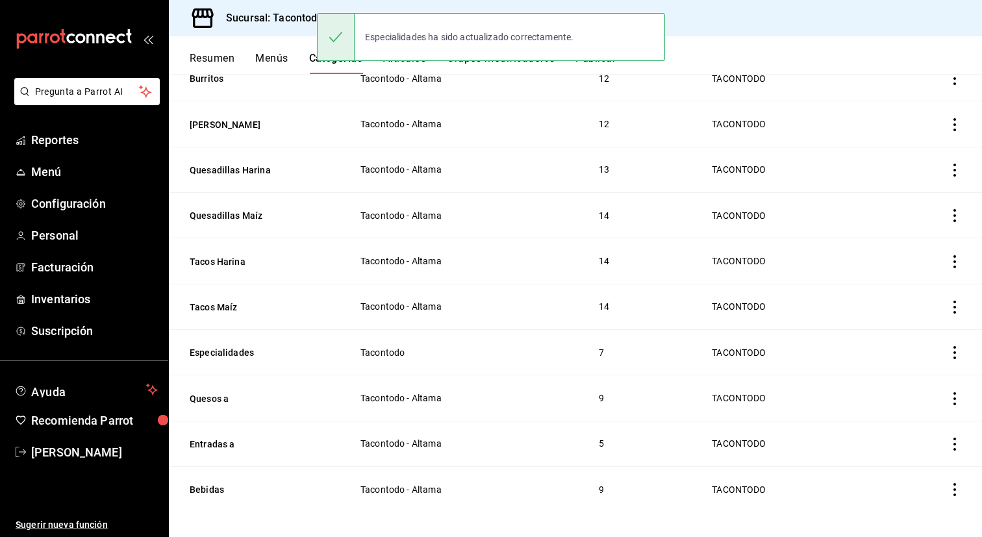
scroll to position [334, 0]
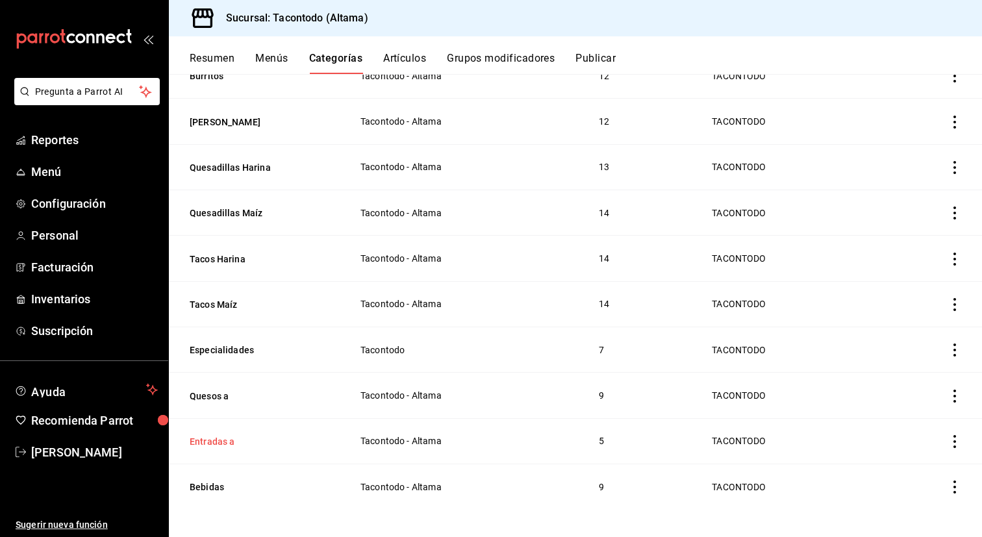
click at [223, 438] on button "Entradas a" at bounding box center [255, 441] width 130 height 13
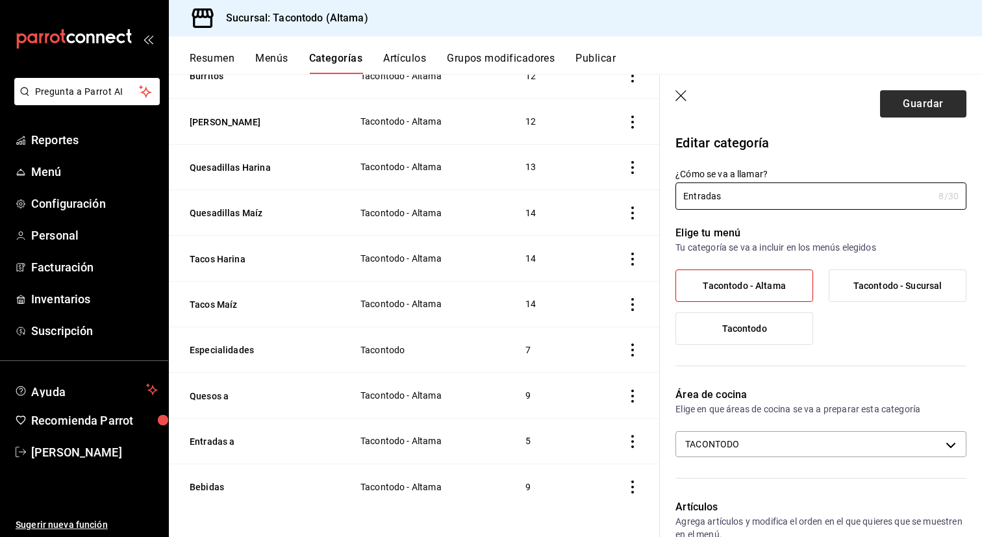
type input "Entradas"
click at [931, 102] on button "Guardar" at bounding box center [923, 103] width 86 height 27
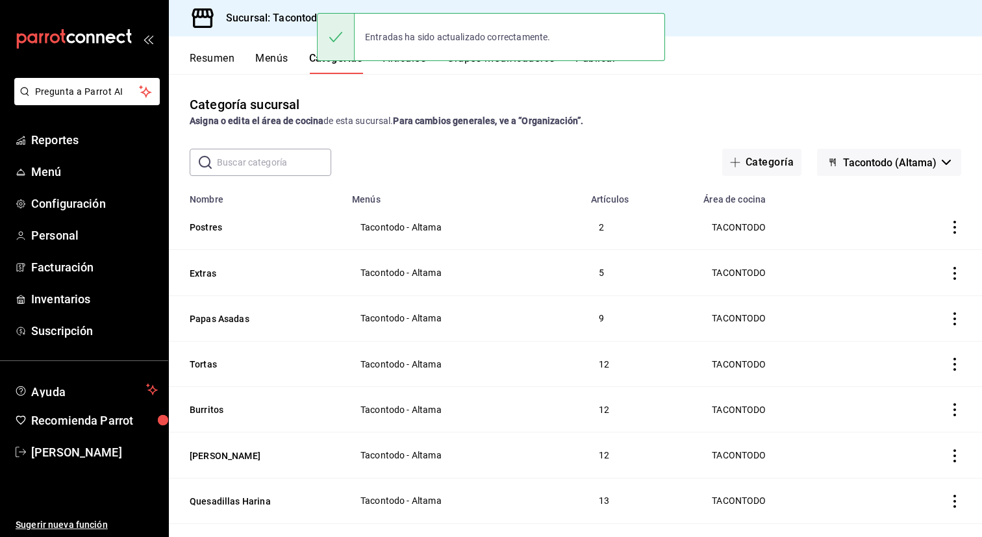
scroll to position [334, 0]
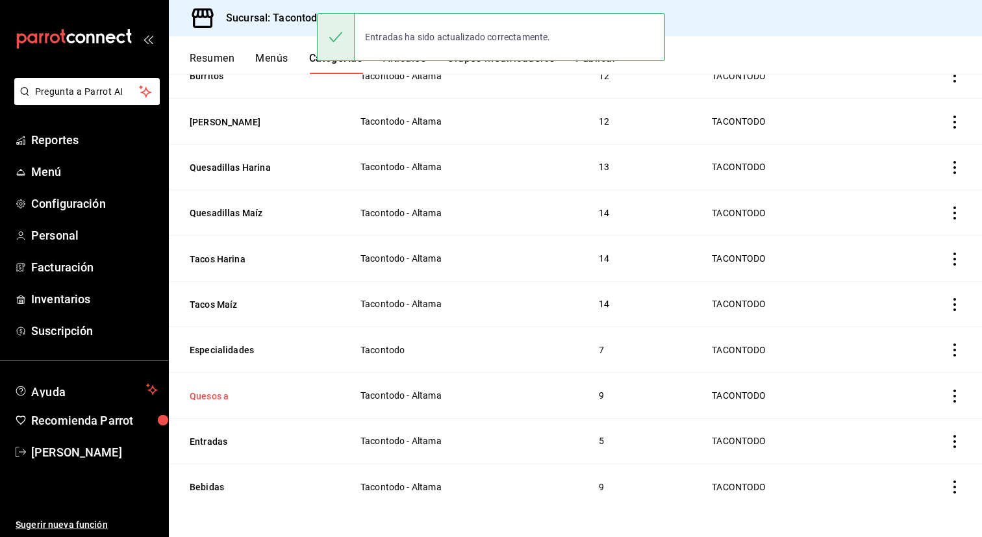
click at [211, 390] on button "Quesos a" at bounding box center [255, 396] width 130 height 13
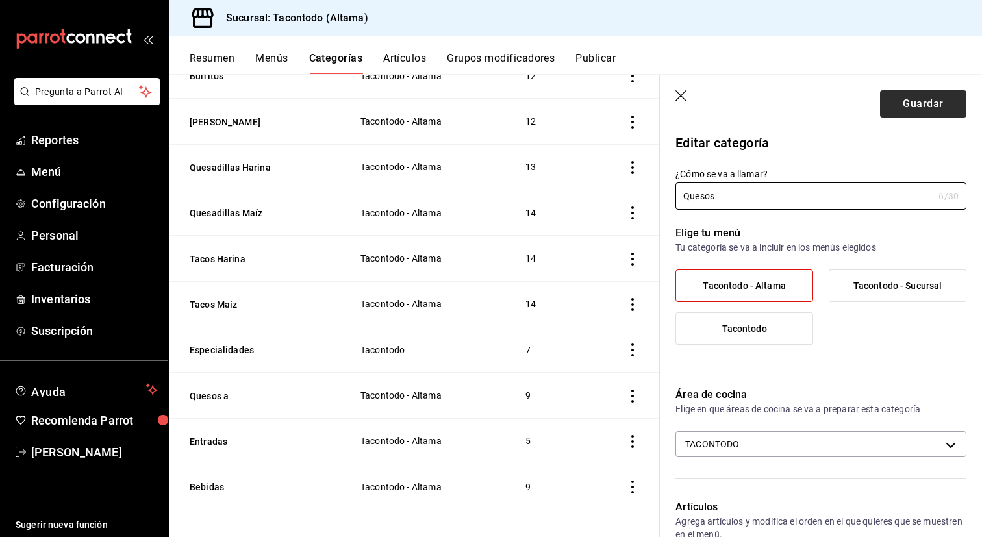
type input "Quesos"
click at [914, 101] on button "Guardar" at bounding box center [923, 103] width 86 height 27
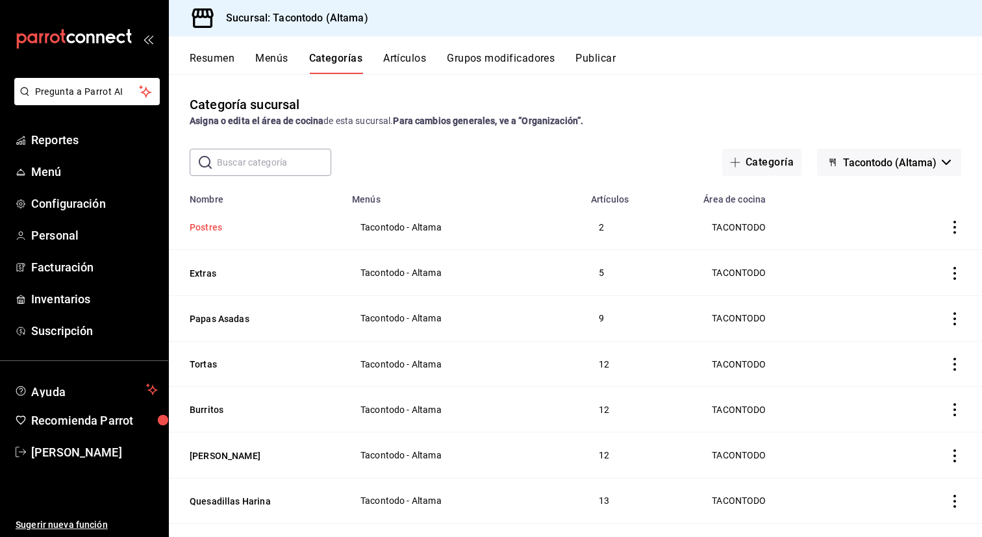
click at [201, 232] on button "Postres" at bounding box center [255, 227] width 130 height 13
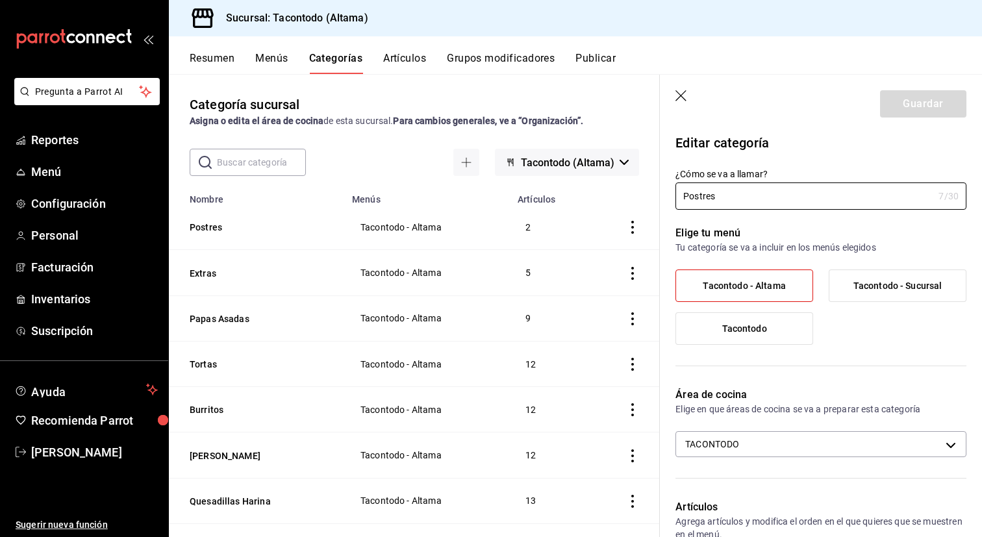
scroll to position [431, 0]
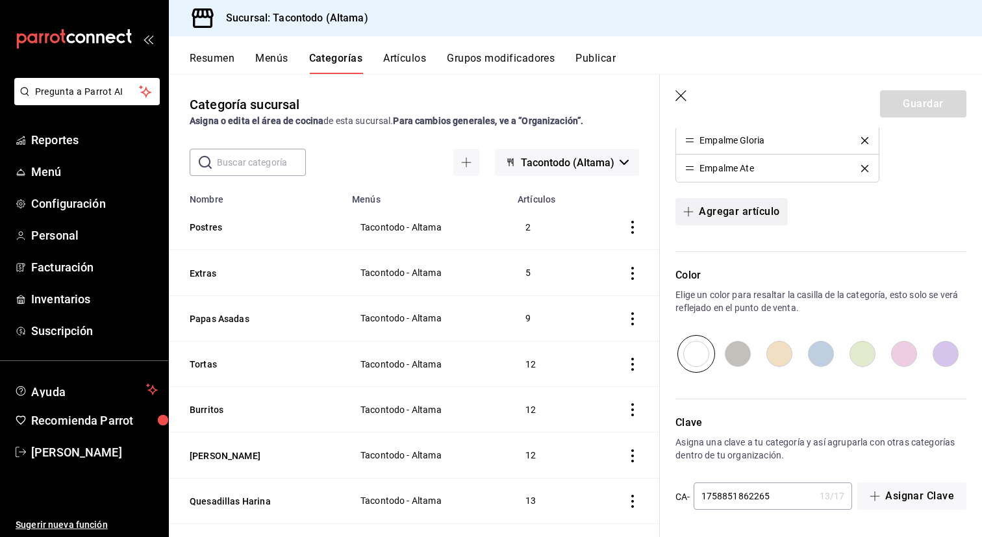
click at [746, 209] on button "Agregar artículo" at bounding box center [732, 211] width 112 height 27
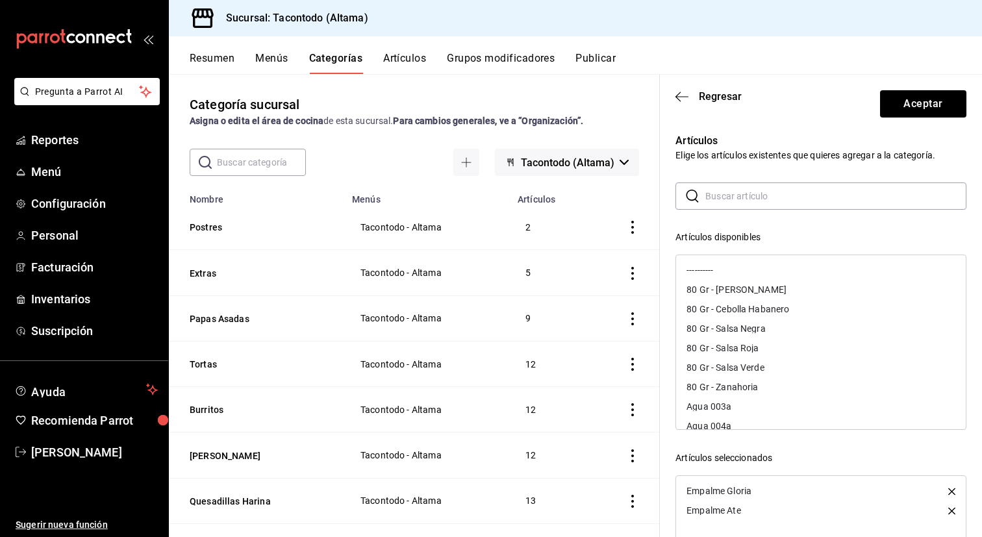
click at [737, 204] on input "text" at bounding box center [835, 196] width 261 height 26
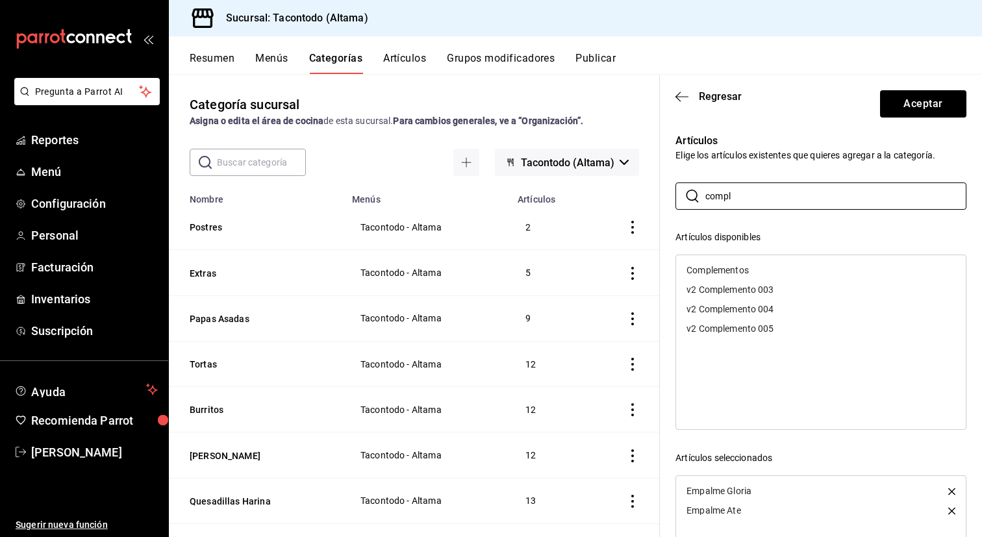
click at [722, 268] on div "Complementos" at bounding box center [718, 270] width 62 height 9
click at [742, 199] on input "compl" at bounding box center [835, 196] width 261 height 26
type input "---"
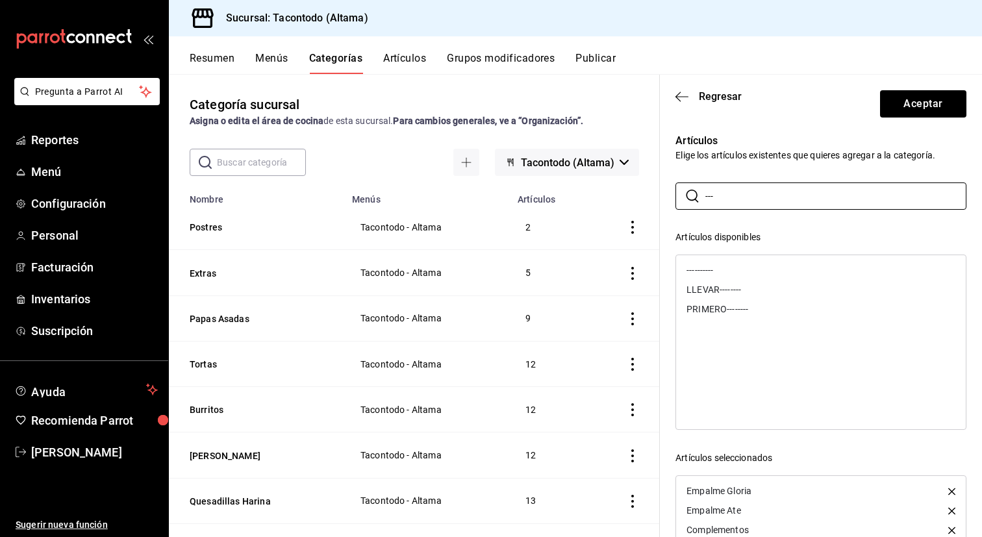
click at [718, 270] on div "----------" at bounding box center [821, 269] width 290 height 19
click at [946, 111] on button "Aceptar" at bounding box center [923, 103] width 86 height 27
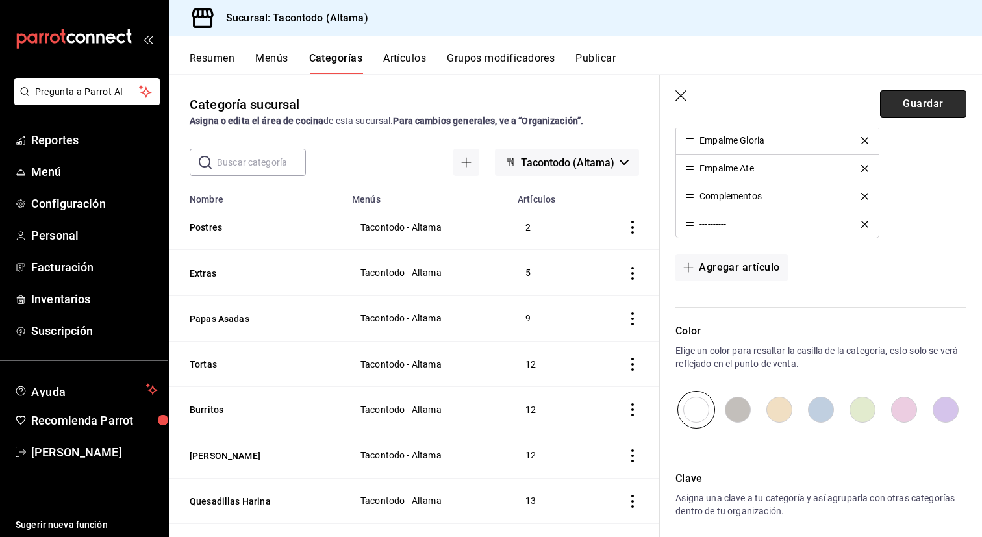
click at [942, 107] on button "Guardar" at bounding box center [923, 103] width 86 height 27
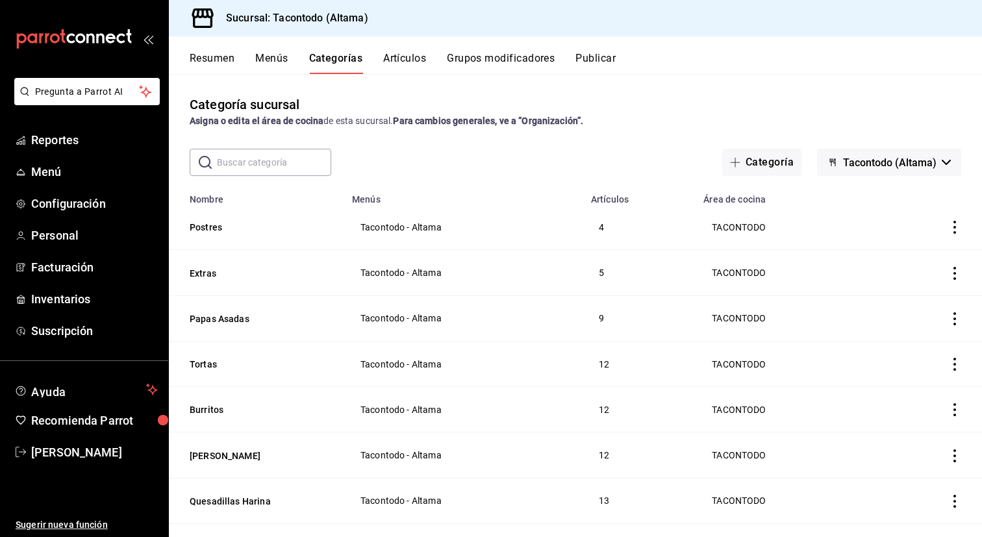
click at [396, 60] on button "Artículos" at bounding box center [404, 63] width 43 height 22
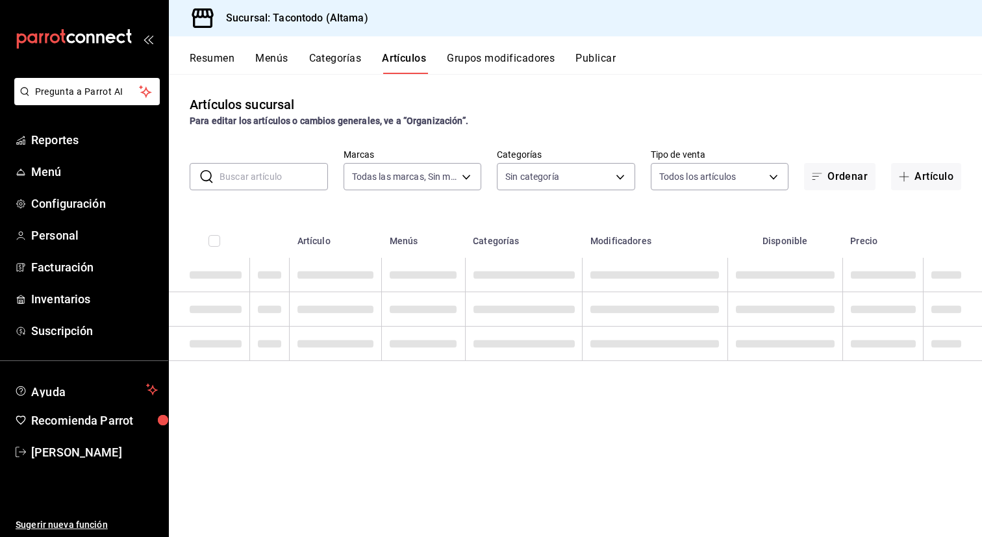
click at [285, 61] on button "Menús" at bounding box center [271, 63] width 32 height 22
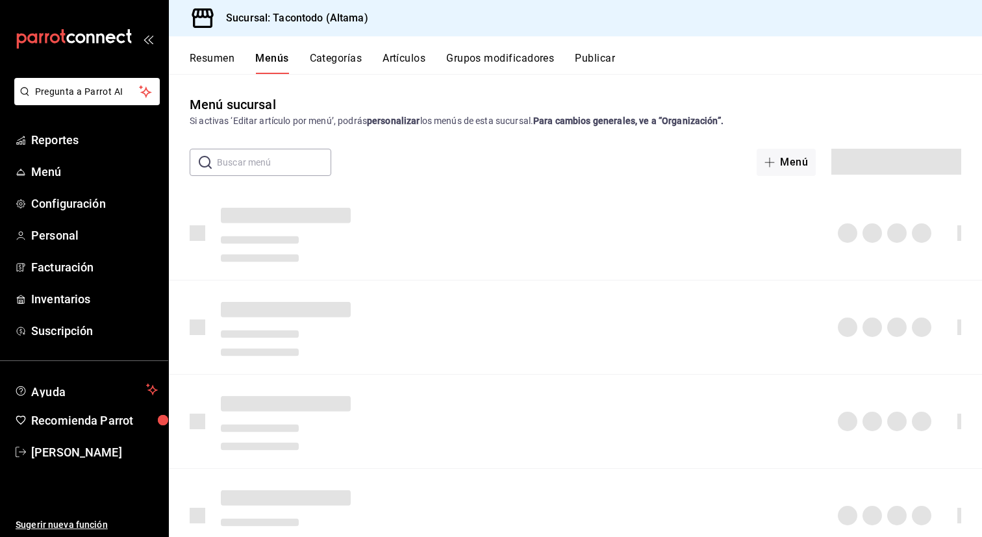
click at [210, 57] on button "Resumen" at bounding box center [212, 63] width 45 height 22
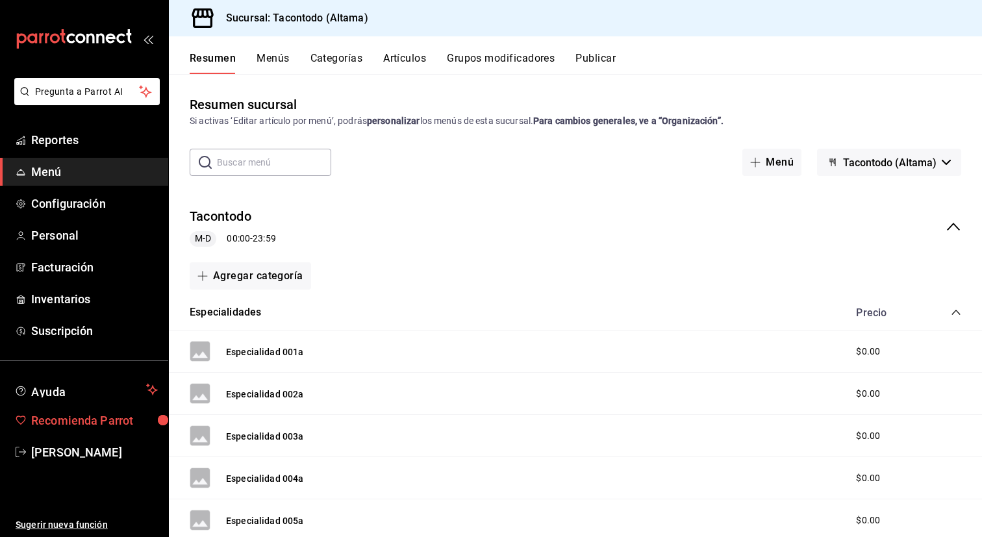
click at [101, 409] on link "Recomienda Parrot" at bounding box center [84, 421] width 168 height 28
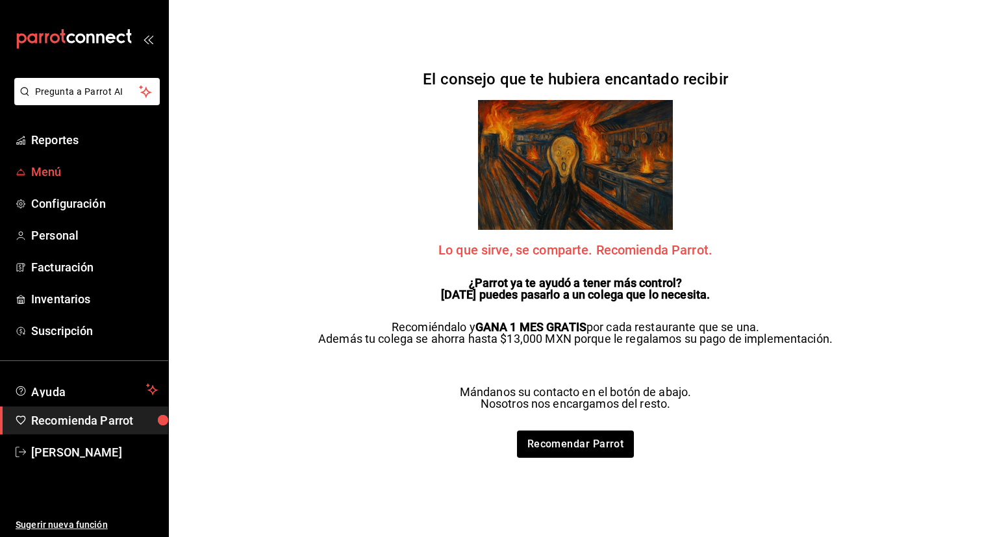
click at [48, 172] on span "Menú" at bounding box center [94, 172] width 127 height 18
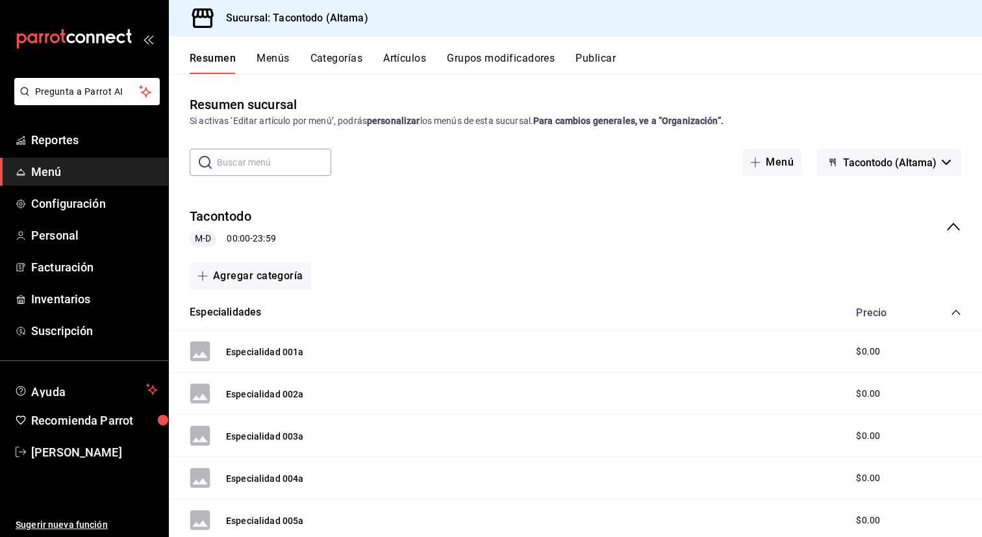
click at [404, 56] on button "Artículos" at bounding box center [404, 63] width 43 height 22
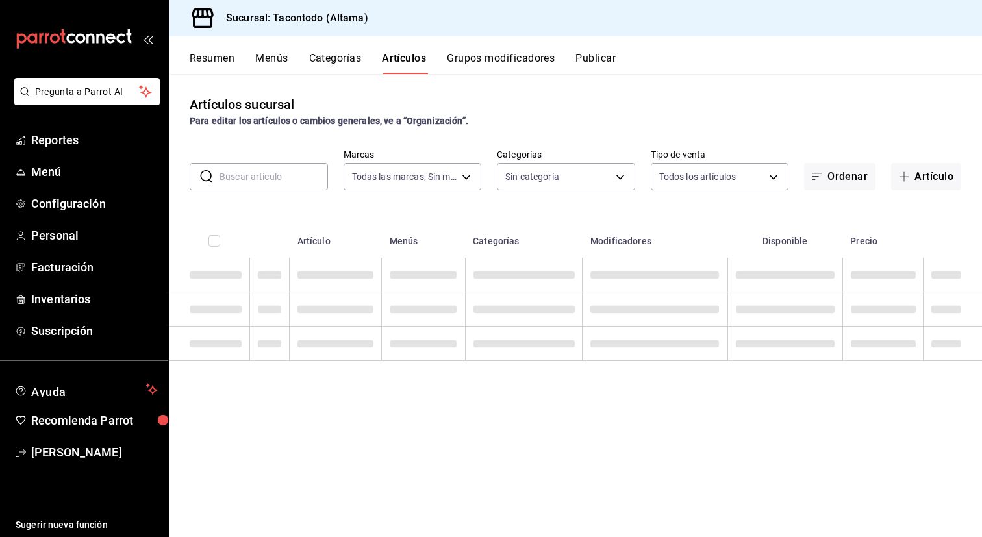
type input "56f755ab-7396-4f10-bb3c-049bffdbebb5"
type input "b6b20e4e-2b02-44db-96d9-36fe6830ced0,ea7f118b-53d1-4281-a9de-b1bc2d85afad,d6f6d…"
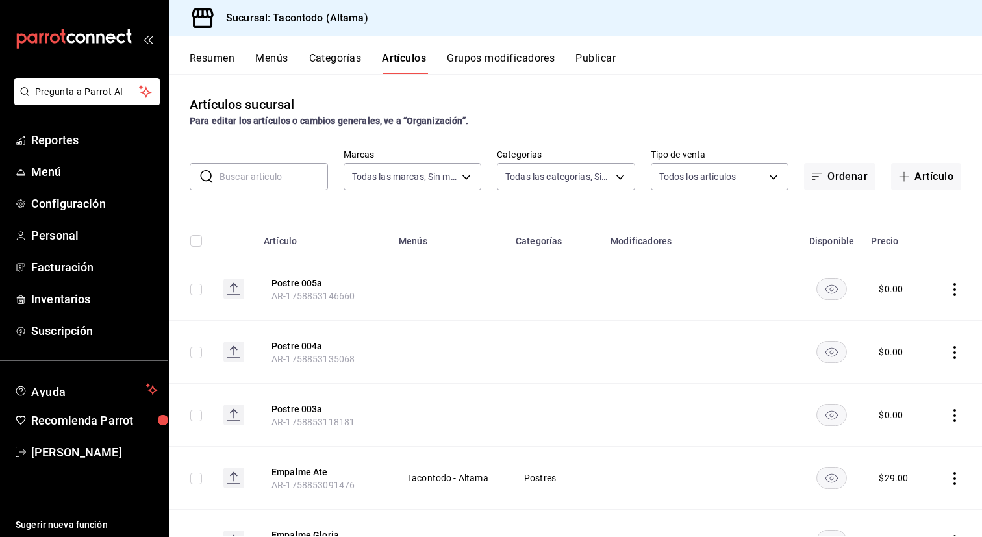
click at [266, 181] on input "text" at bounding box center [274, 177] width 108 height 26
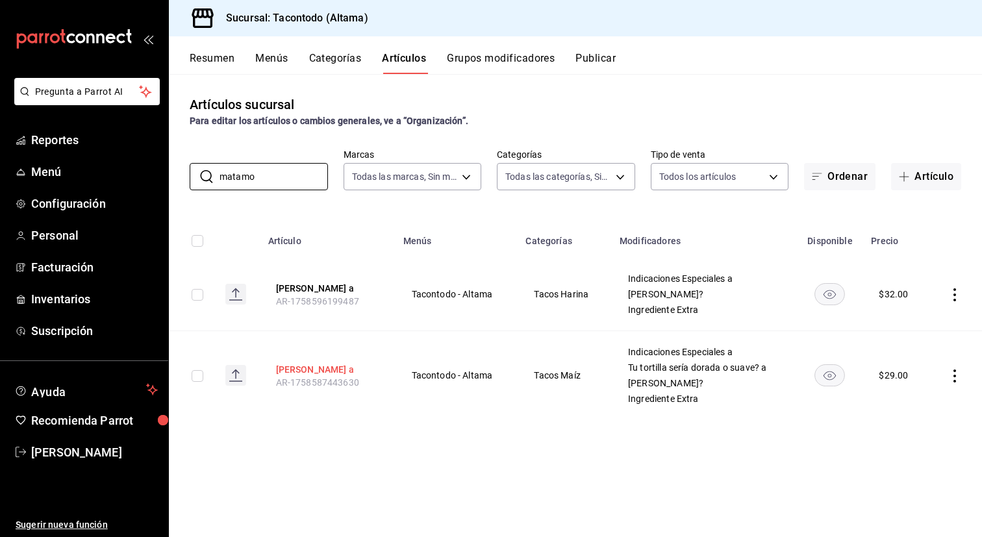
type input "matamo"
click at [322, 365] on button "[PERSON_NAME] a" at bounding box center [328, 369] width 104 height 13
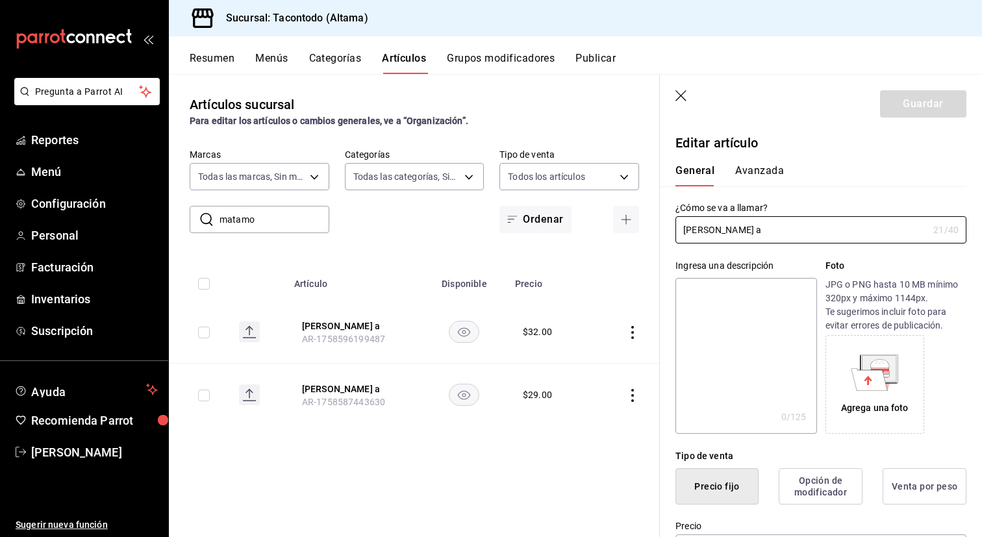
type input "$29.00"
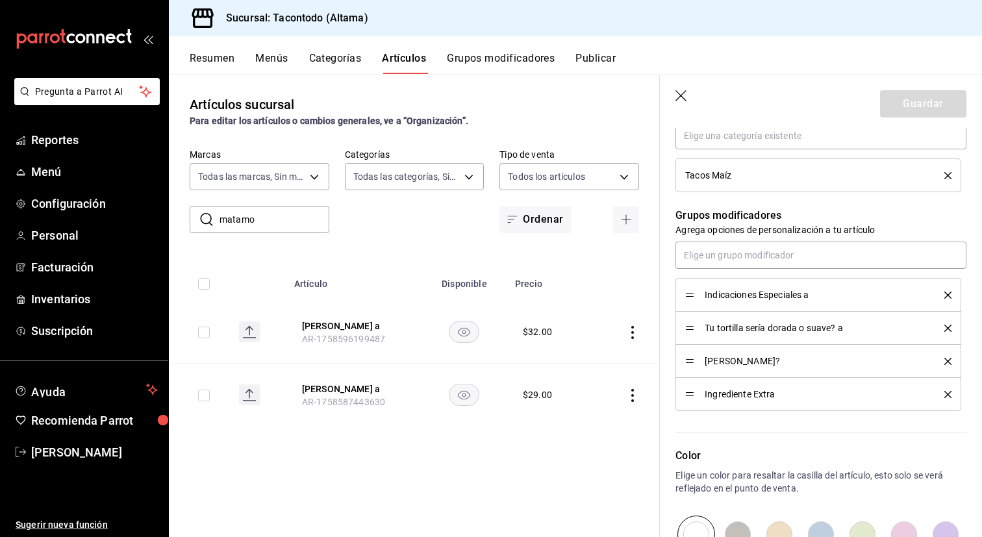
scroll to position [501, 0]
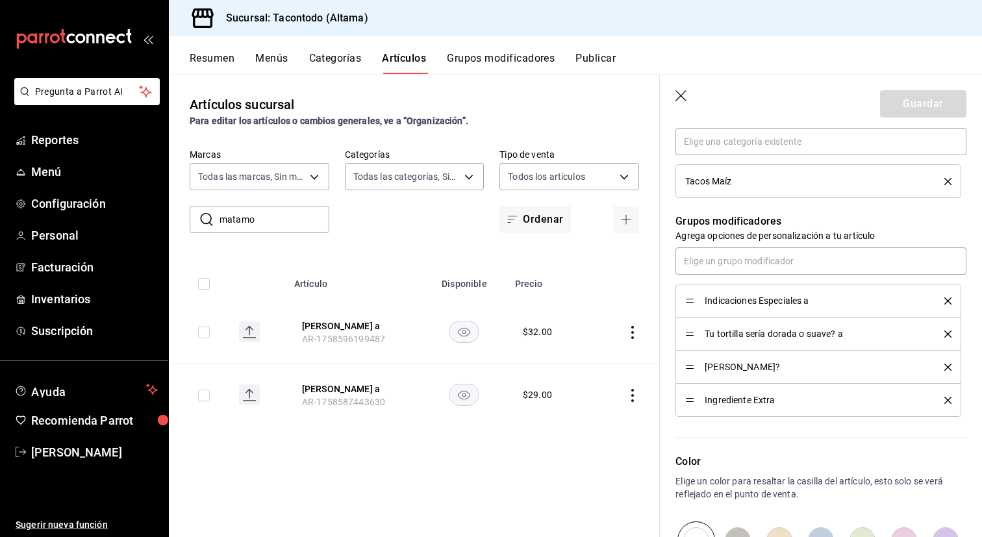
click at [946, 335] on icon "delete" at bounding box center [947, 334] width 7 height 7
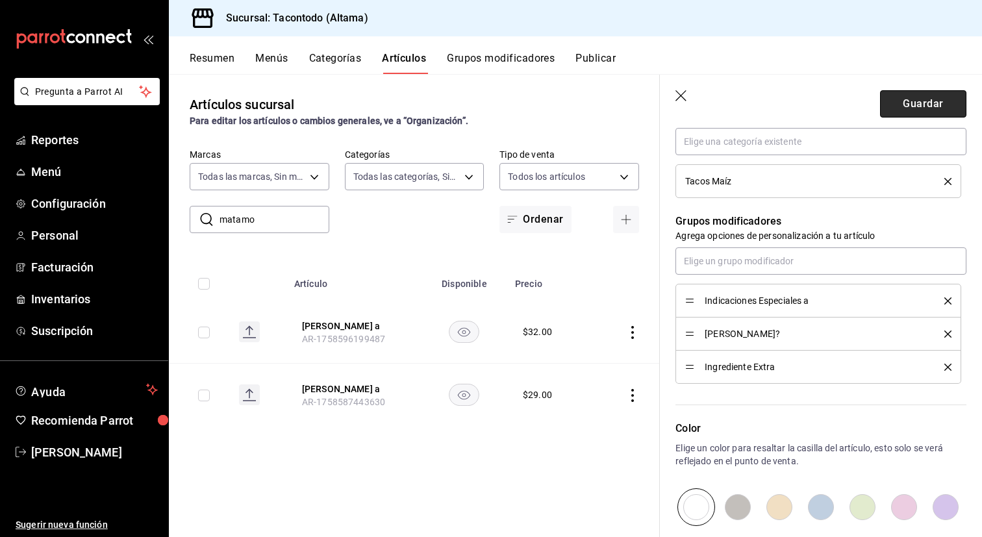
click at [924, 107] on button "Guardar" at bounding box center [923, 103] width 86 height 27
